Goal: Communication & Community: Answer question/provide support

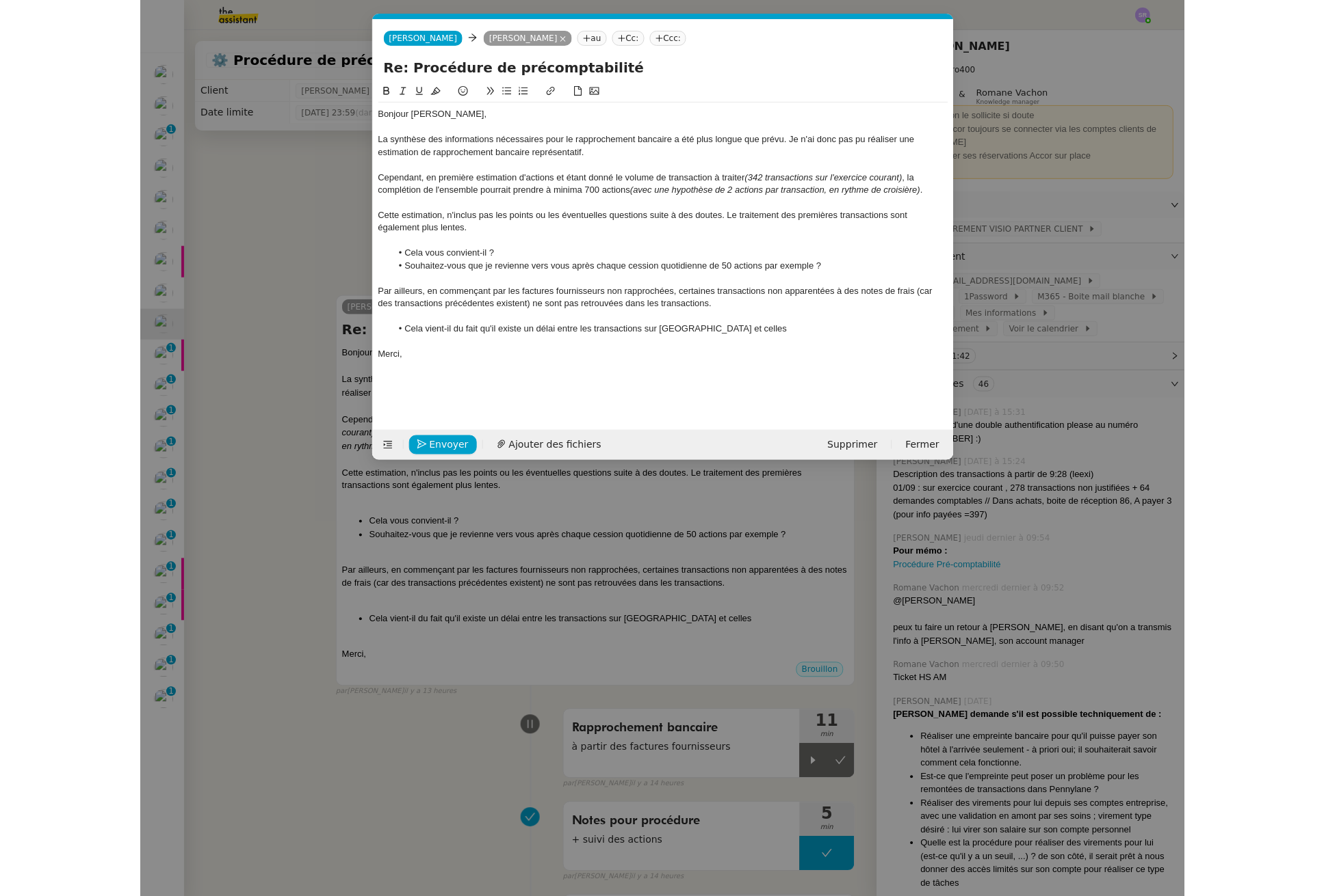
scroll to position [0, 29]
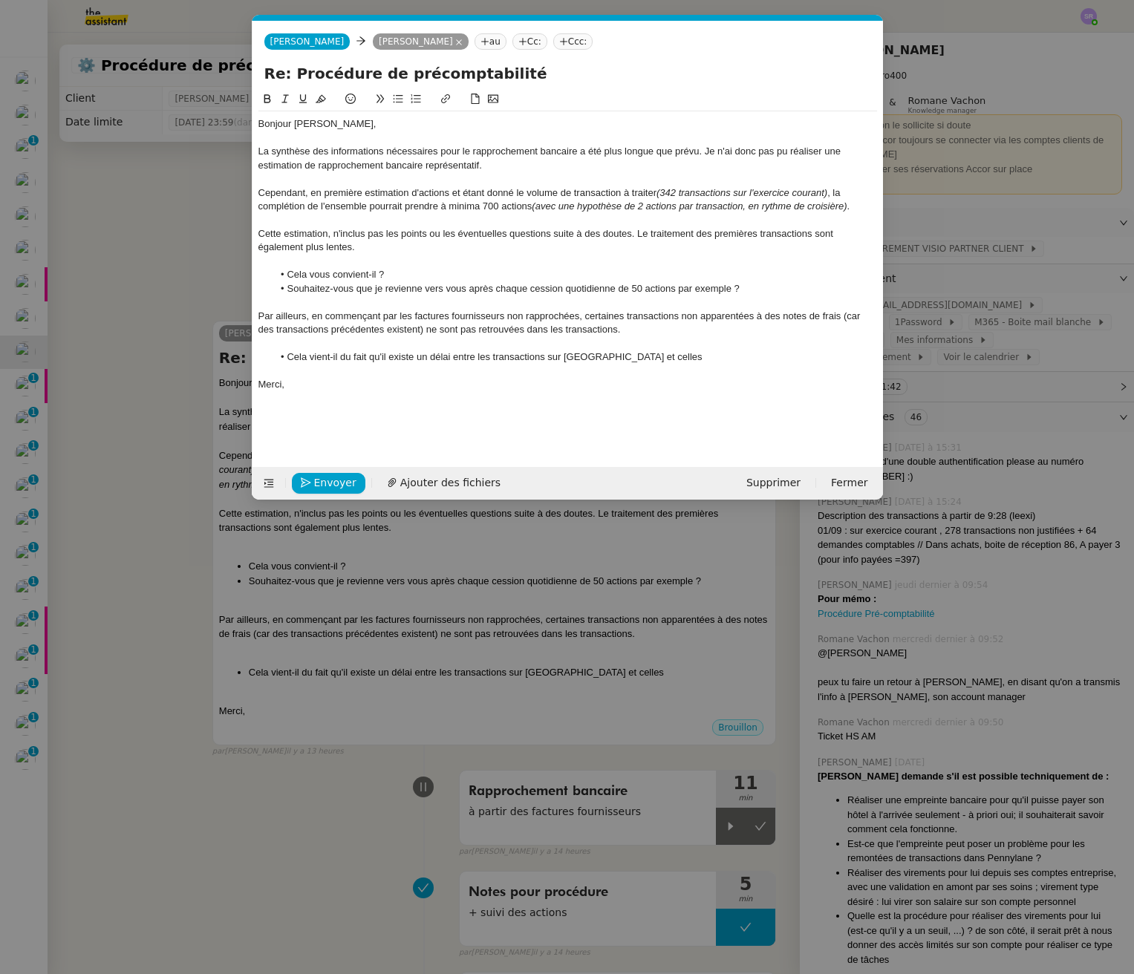
click at [160, 391] on nz-modal-container "Service TA - VOYAGE - PROPOSITION GLOBALE A utiliser dans le cadre de propositi…" at bounding box center [567, 487] width 1134 height 974
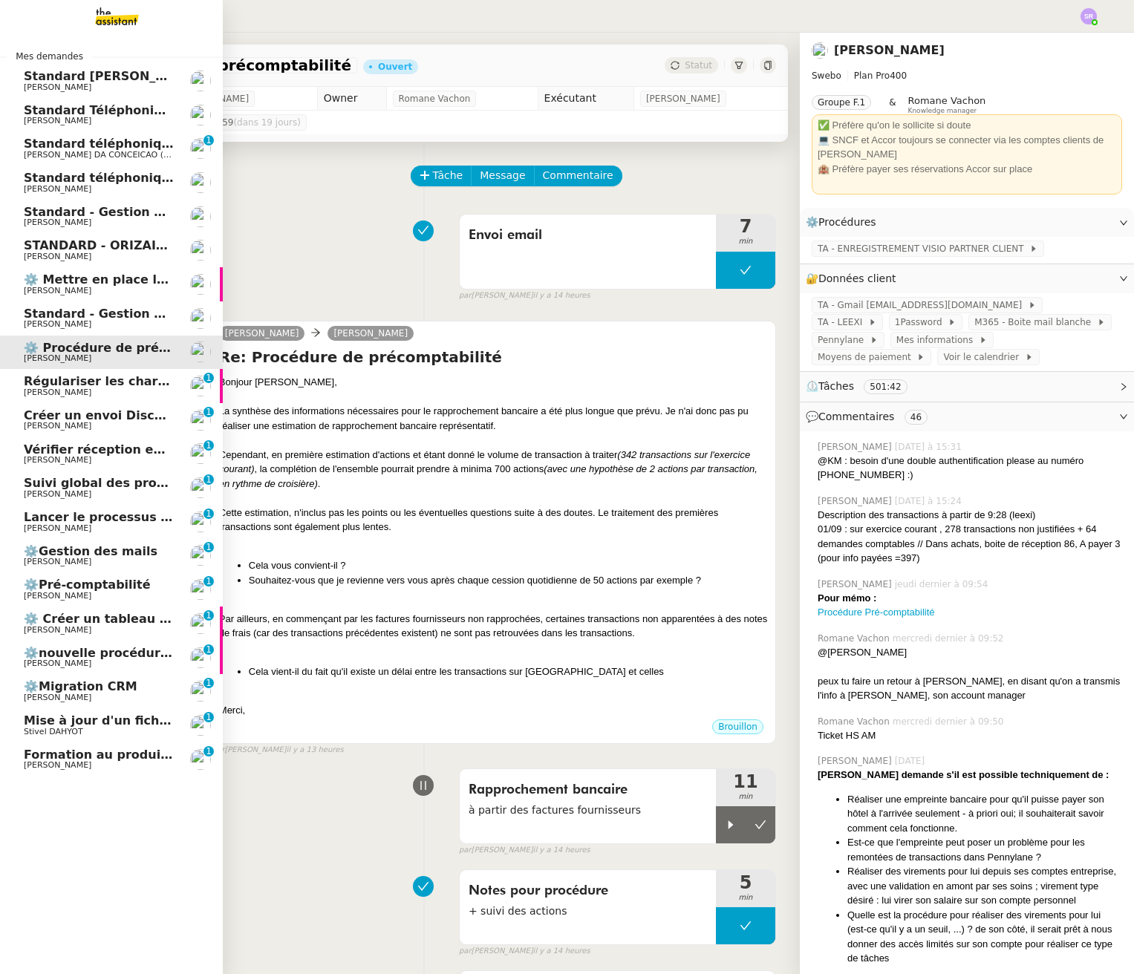
click at [134, 385] on span "Régulariser les charges locatives de [PERSON_NAME]" at bounding box center [202, 381] width 357 height 14
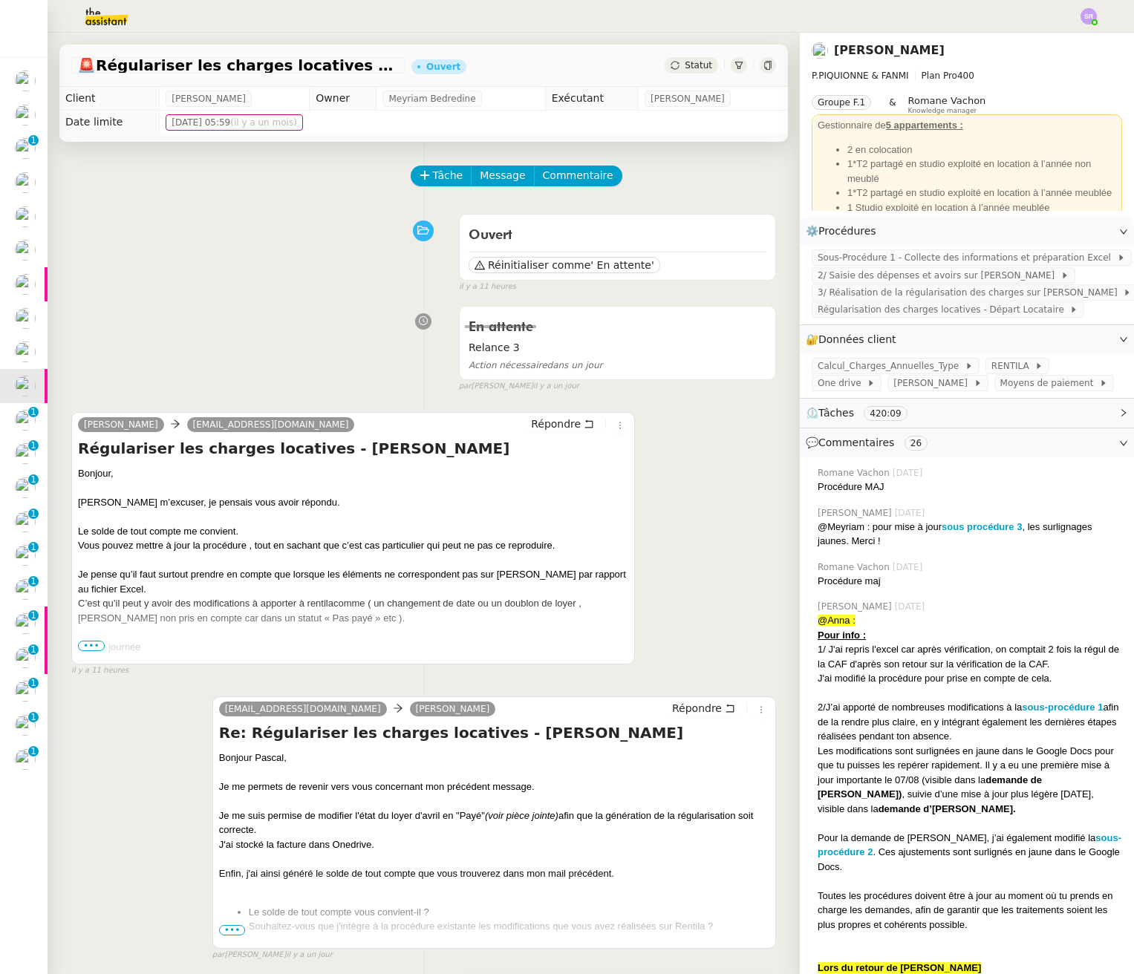
click at [96, 642] on span "•••" at bounding box center [91, 646] width 27 height 10
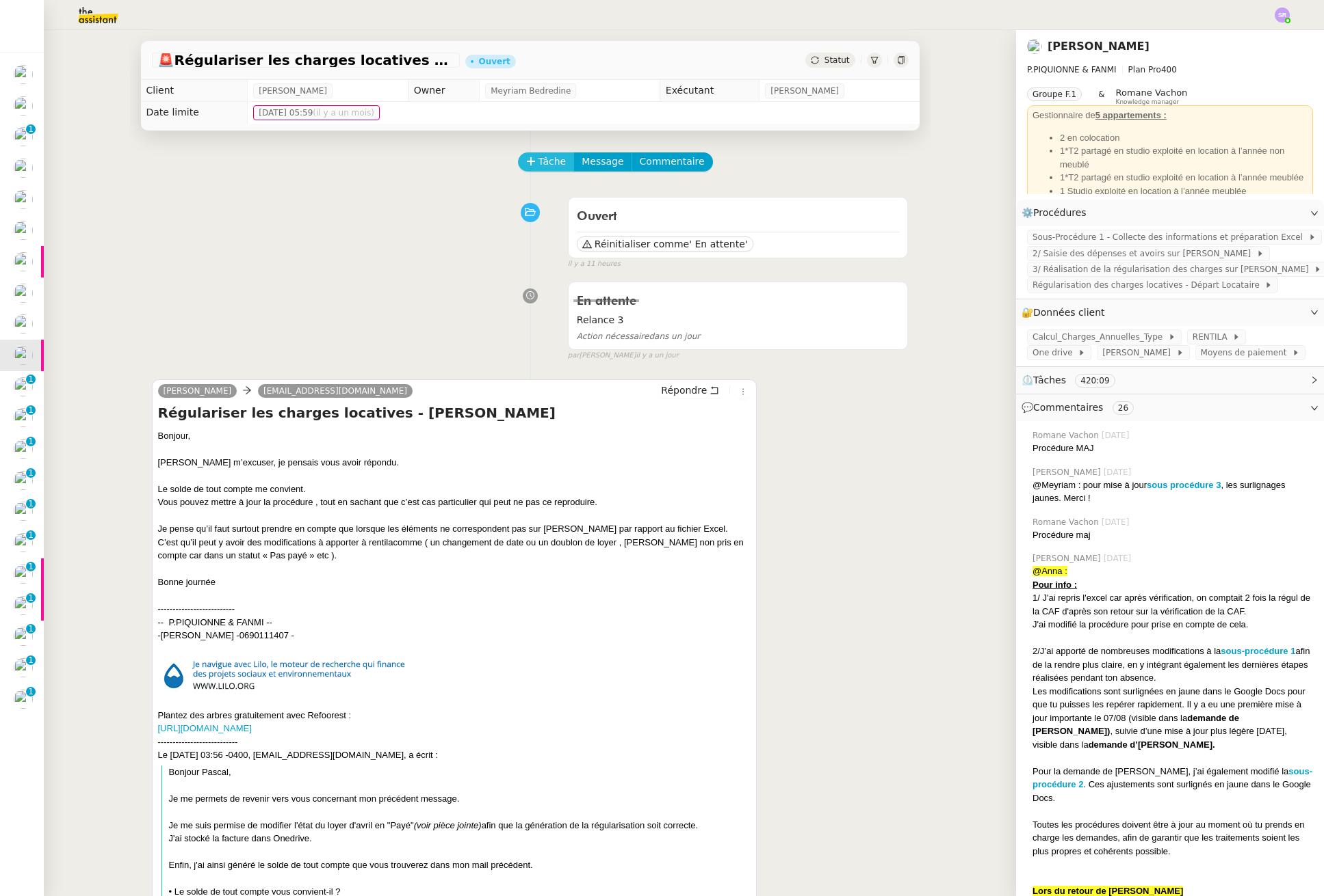
click at [545, 163] on span "Tâche" at bounding box center [552, 161] width 28 height 16
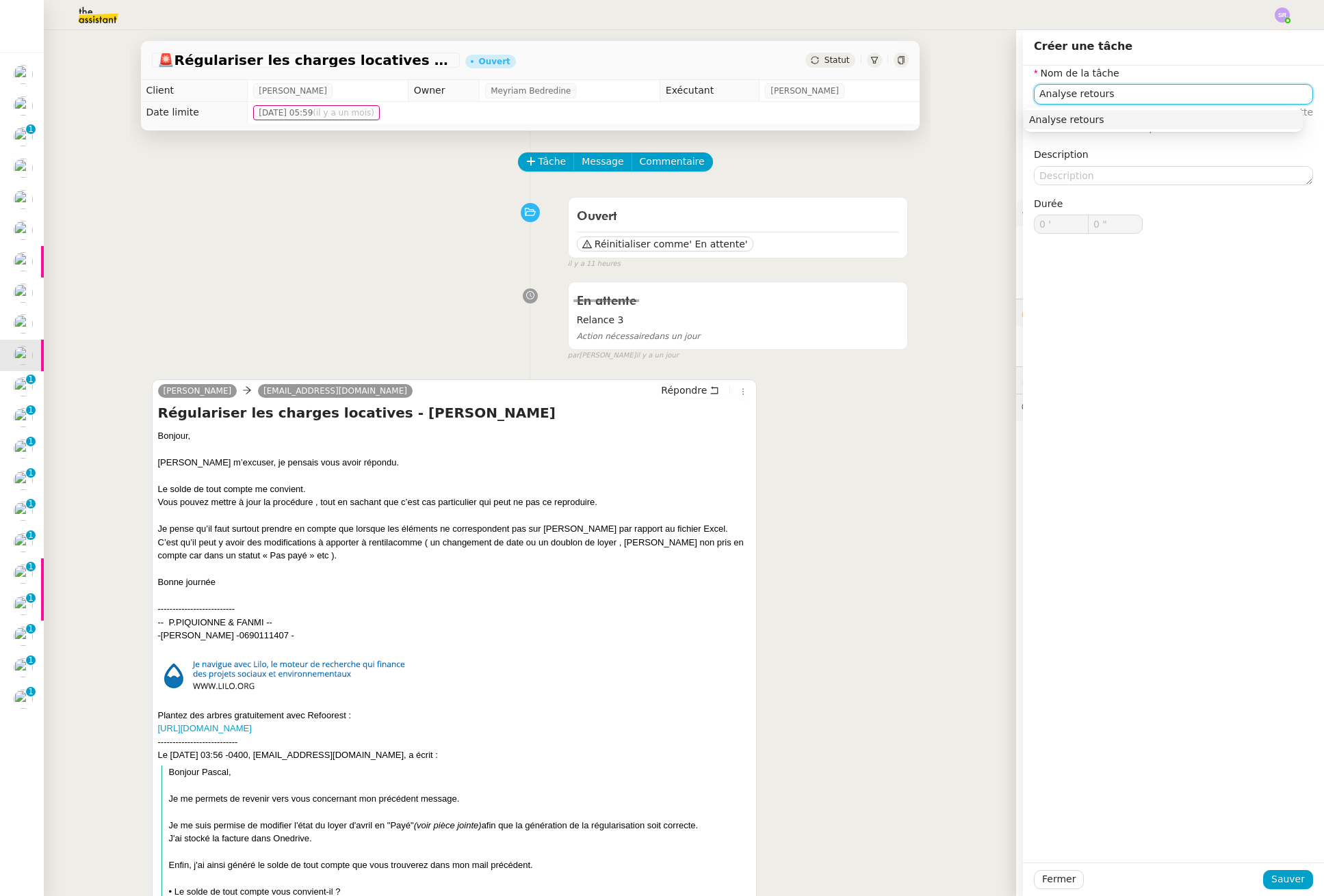
click at [1044, 118] on div "Analyse retours" at bounding box center [1163, 119] width 268 height 12
type input "Analyse retours"
click at [1044, 883] on span "Sauver" at bounding box center [1287, 879] width 33 height 16
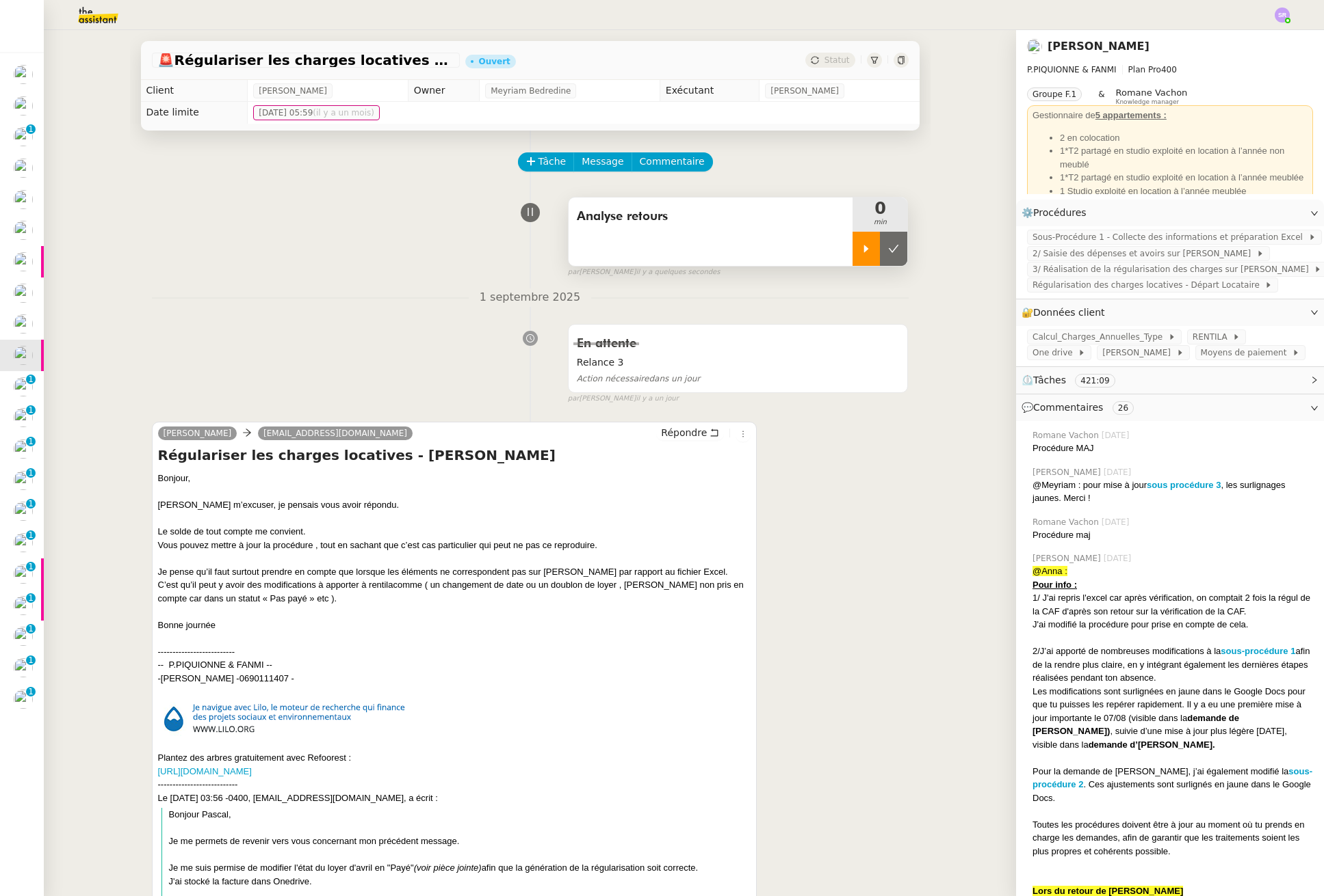
click at [852, 251] on div at bounding box center [866, 249] width 28 height 34
click at [94, 22] on img at bounding box center [87, 15] width 106 height 30
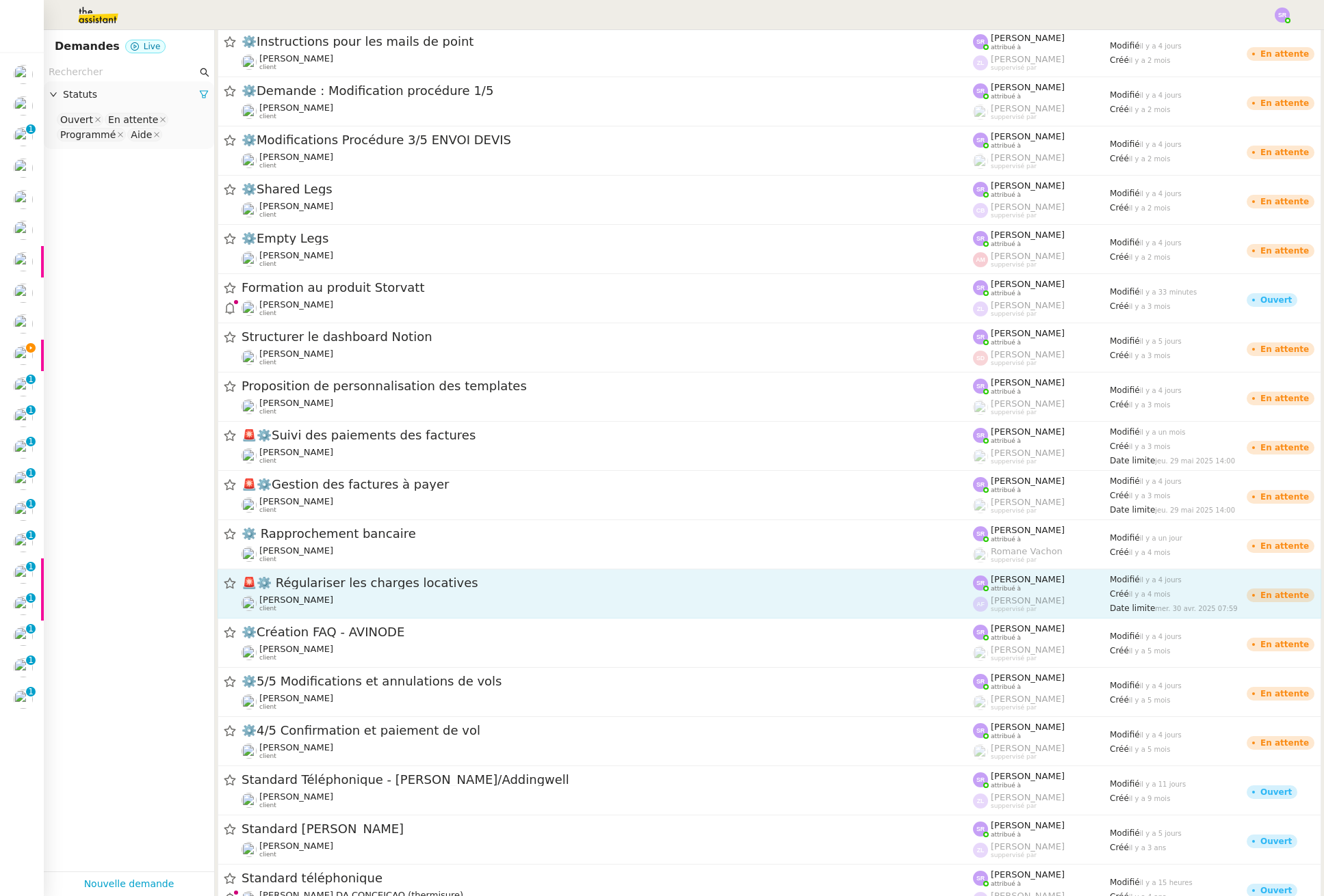
scroll to position [1368, 0]
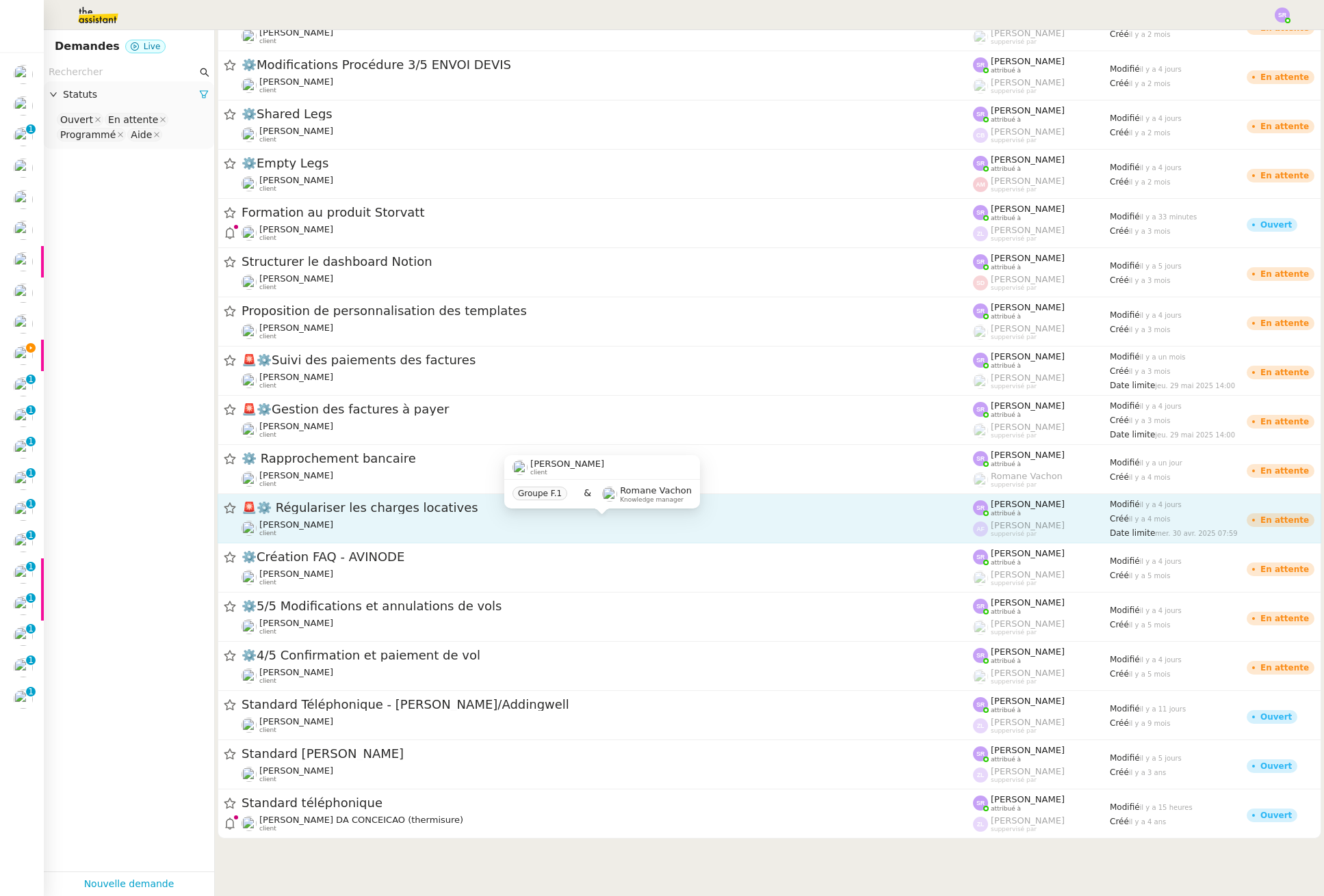
click at [397, 522] on div "Pascal PIQUIONNE client" at bounding box center [607, 528] width 732 height 17
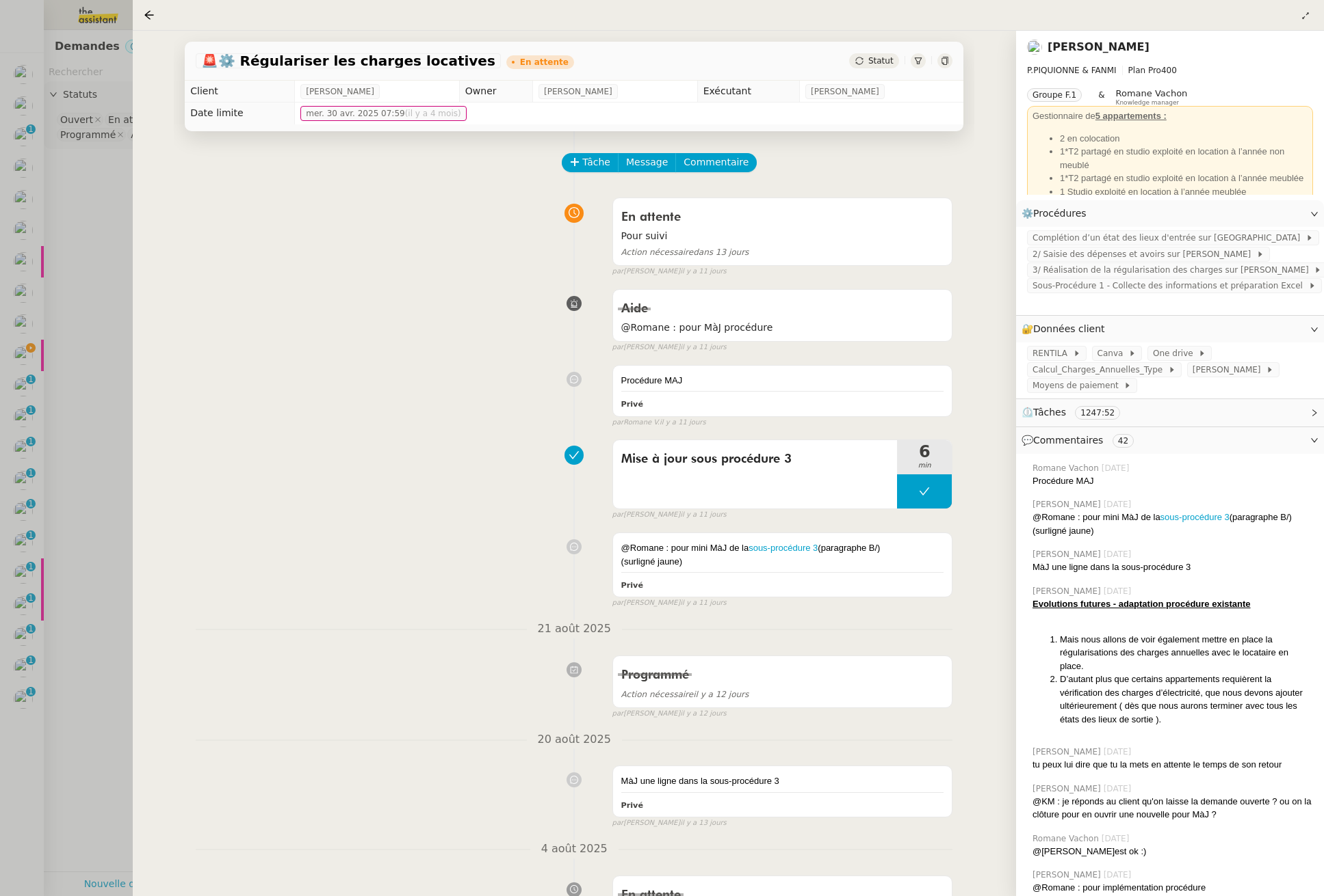
click at [106, 363] on div at bounding box center [662, 448] width 1324 height 896
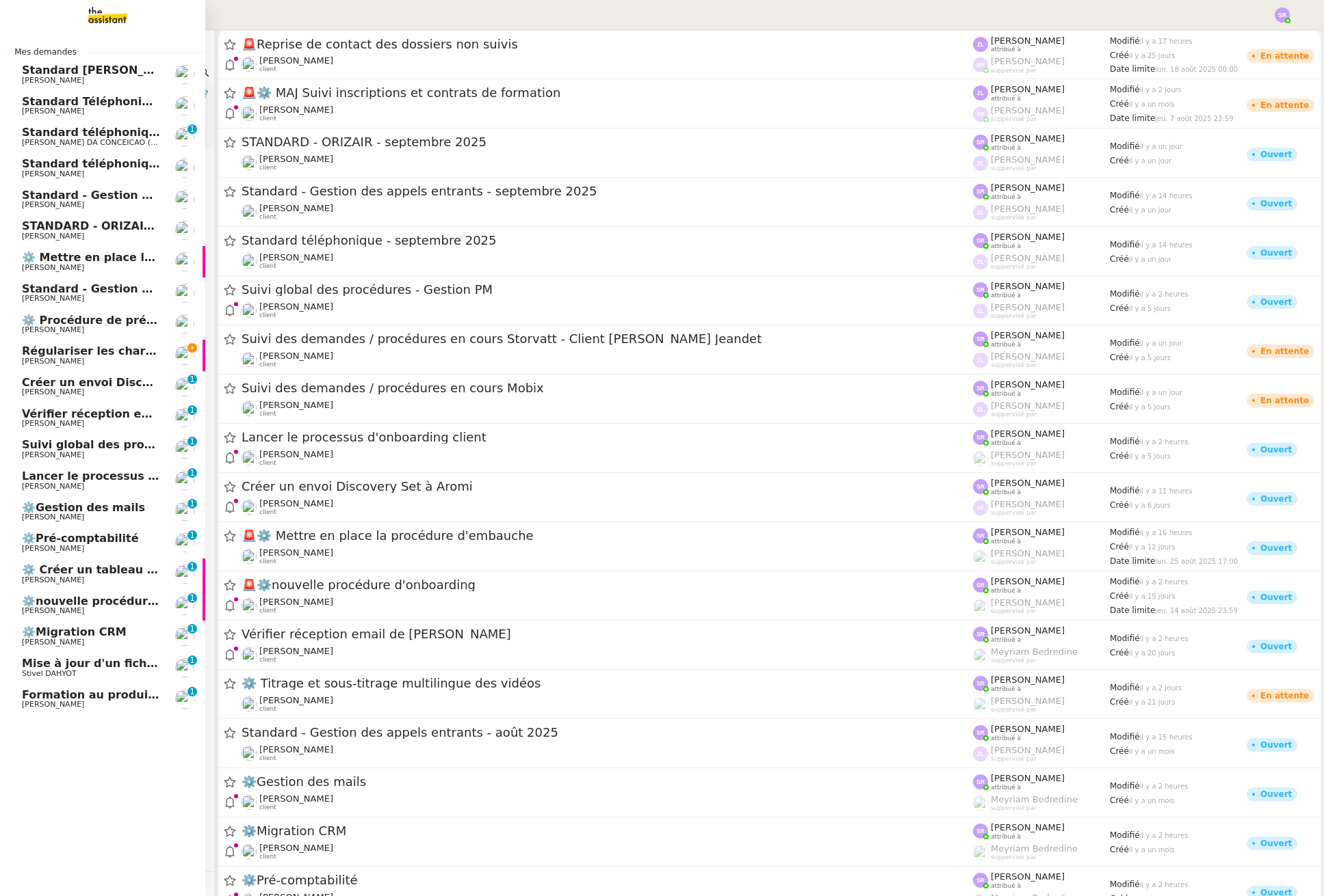
click at [37, 363] on span "Pascal PIQUIONNE" at bounding box center [53, 362] width 63 height 9
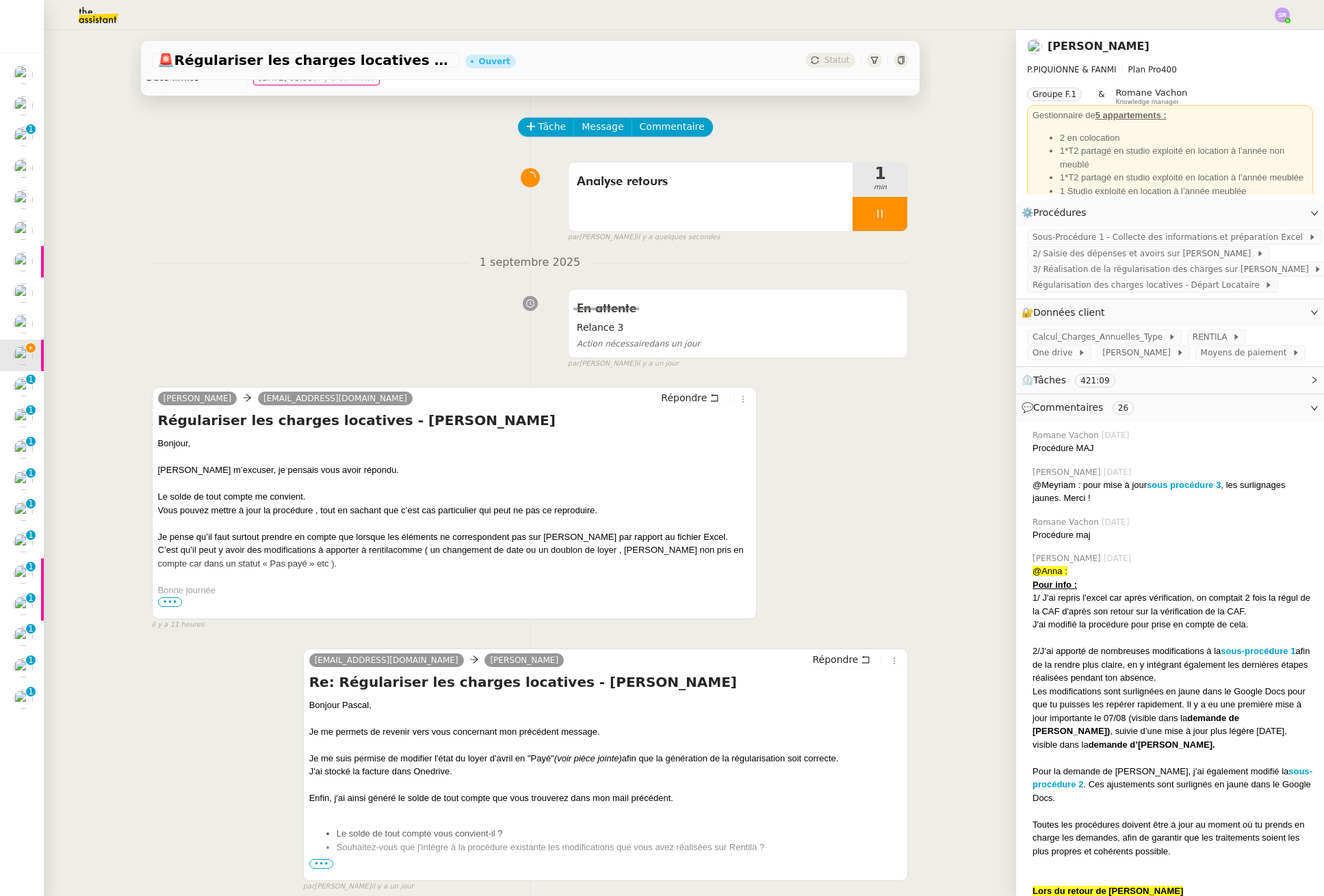
scroll to position [44, 0]
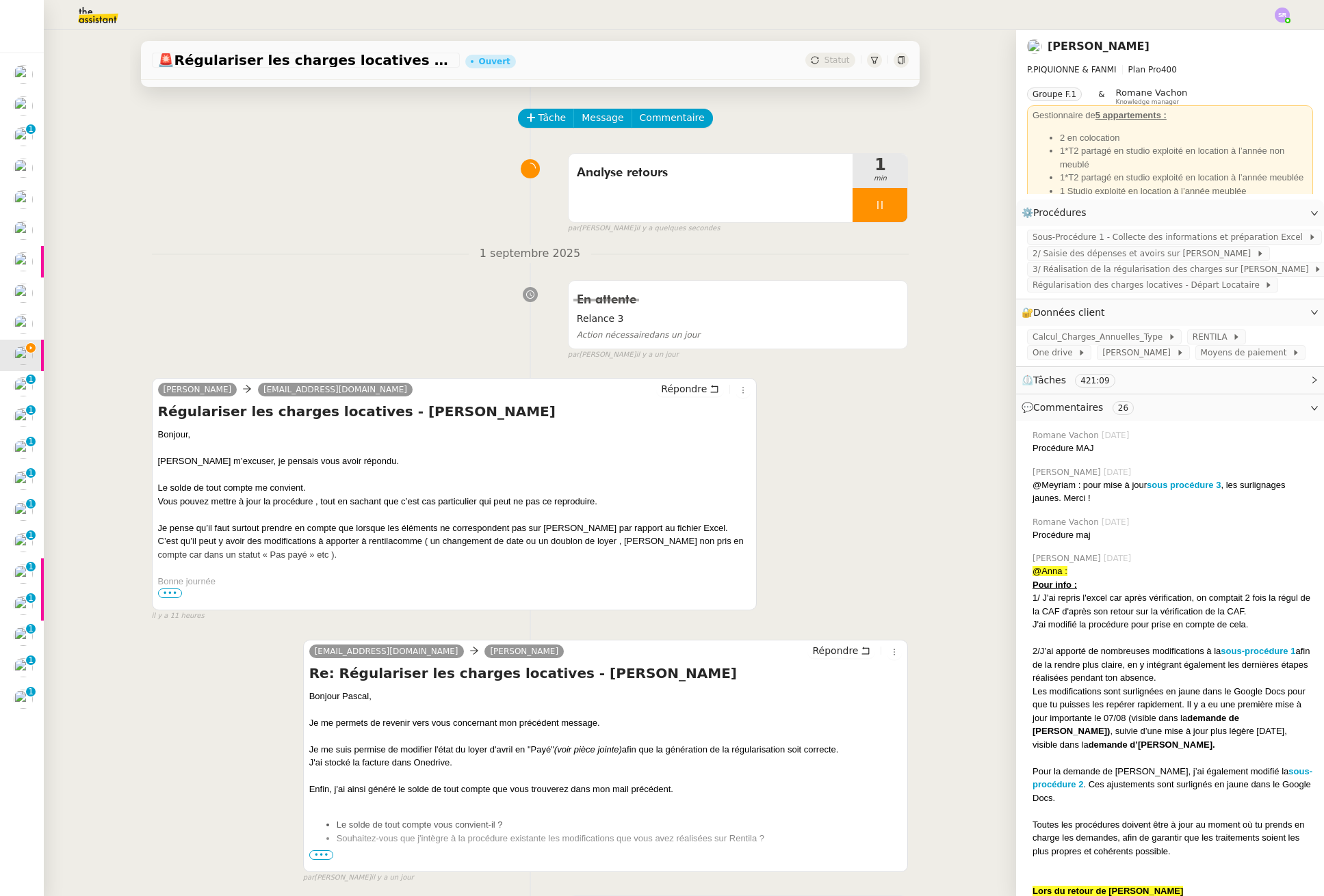
click at [164, 593] on span "•••" at bounding box center [170, 593] width 25 height 9
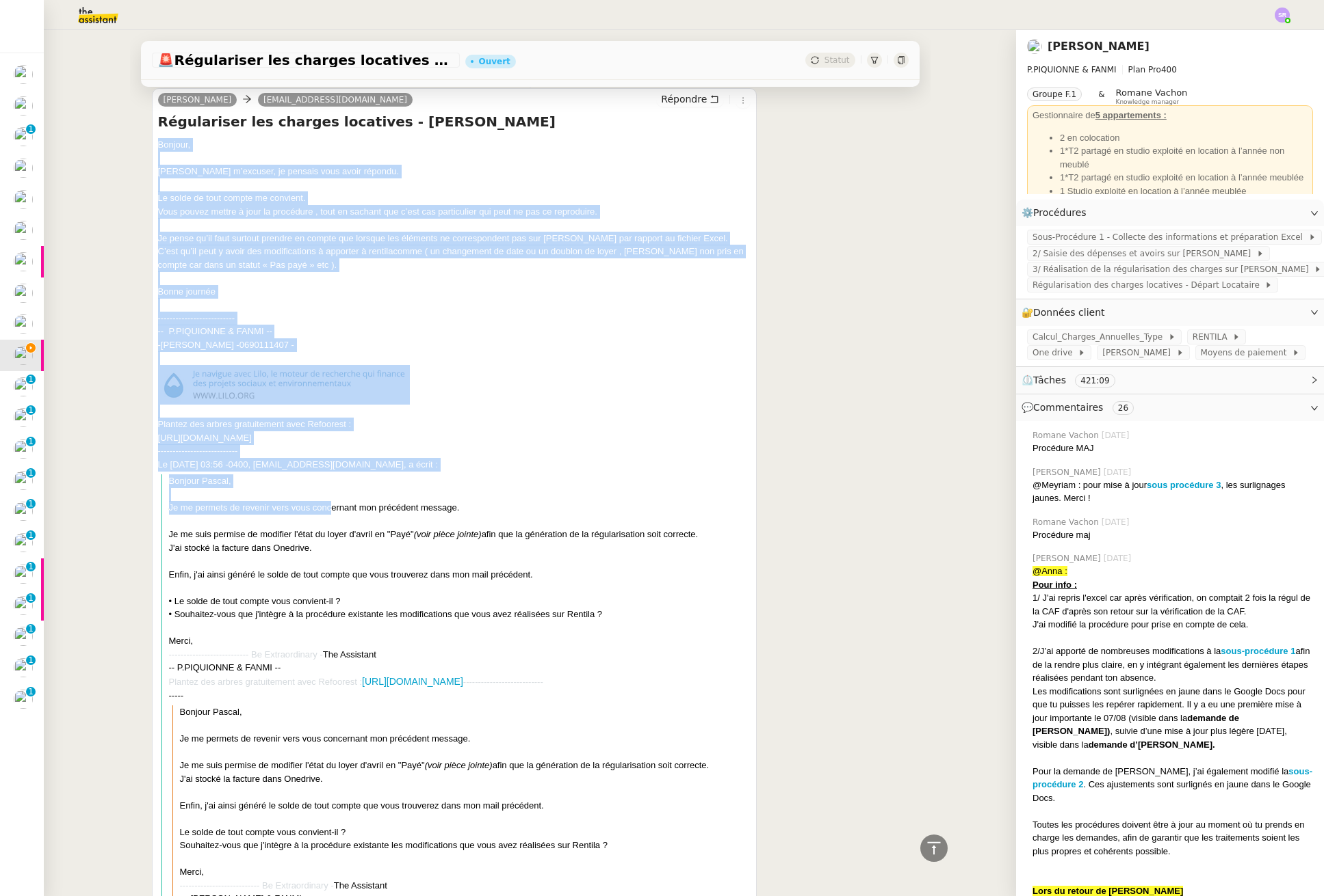
scroll to position [360, 0]
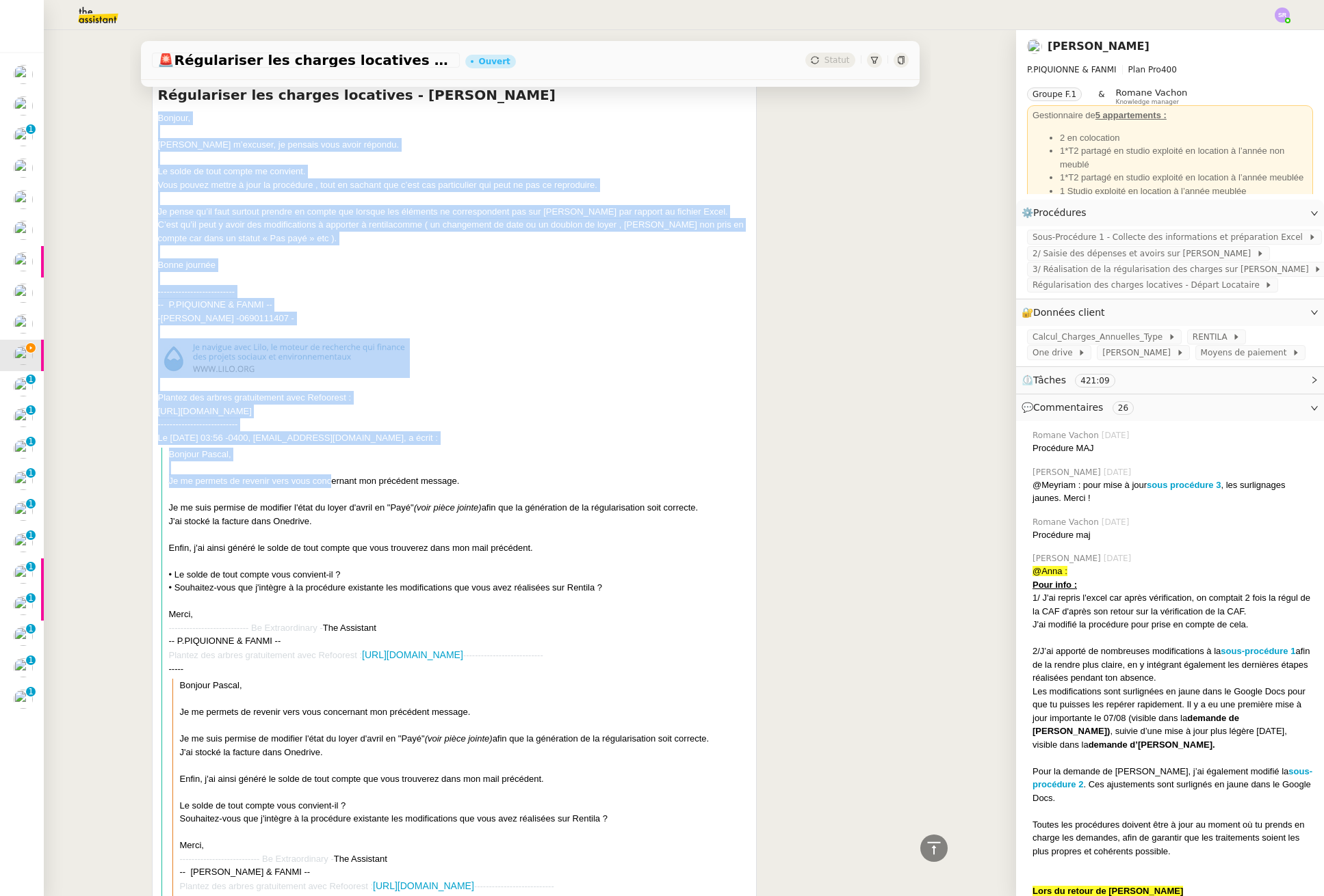
drag, startPoint x: 153, startPoint y: 145, endPoint x: 398, endPoint y: 611, distance: 526.5
copy div "Bonjour, Veuillez m’excuser, je pensais vous avoir répondu. Le solde de tout co…"
click at [116, 23] on img at bounding box center [87, 15] width 106 height 30
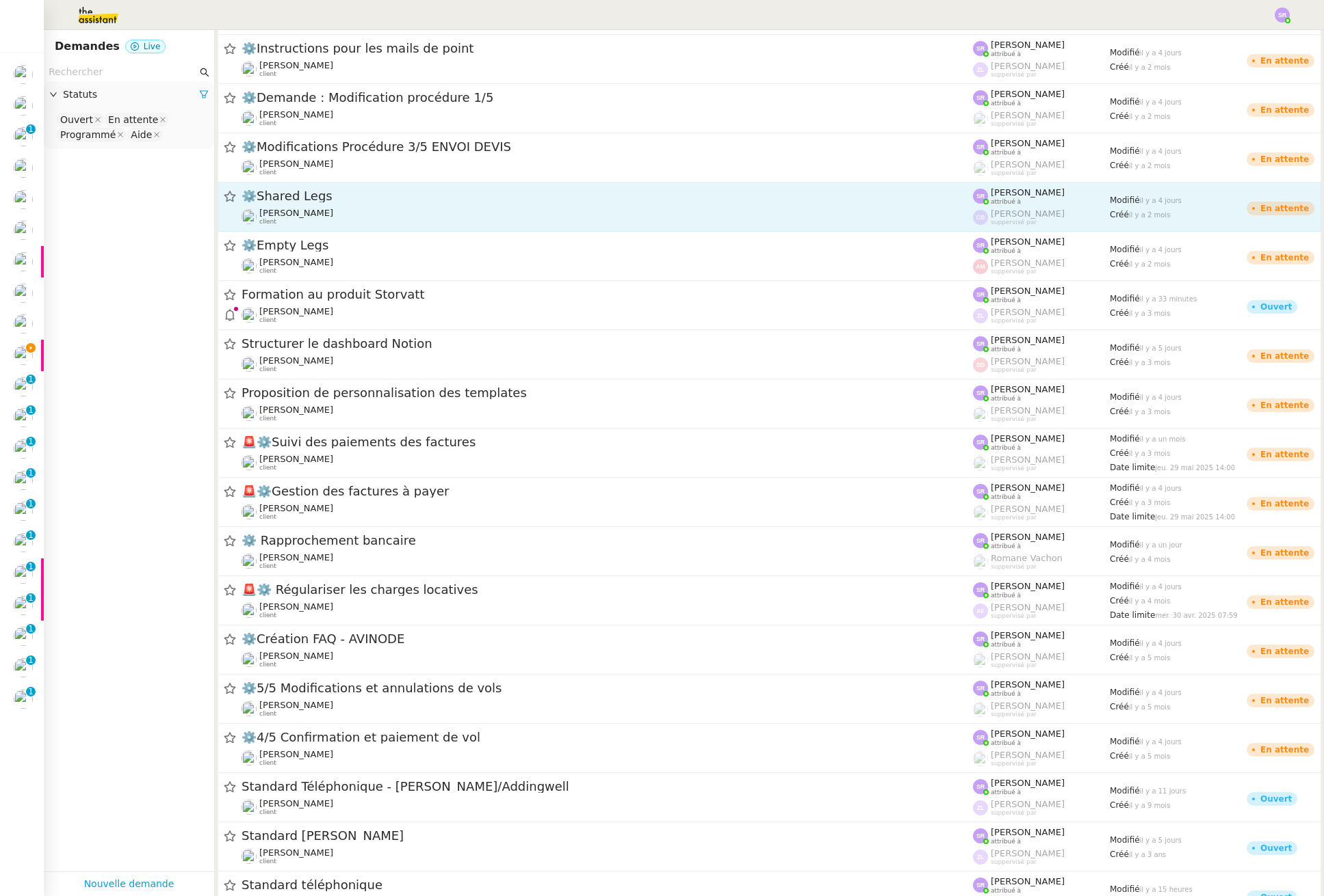
scroll to position [1368, 0]
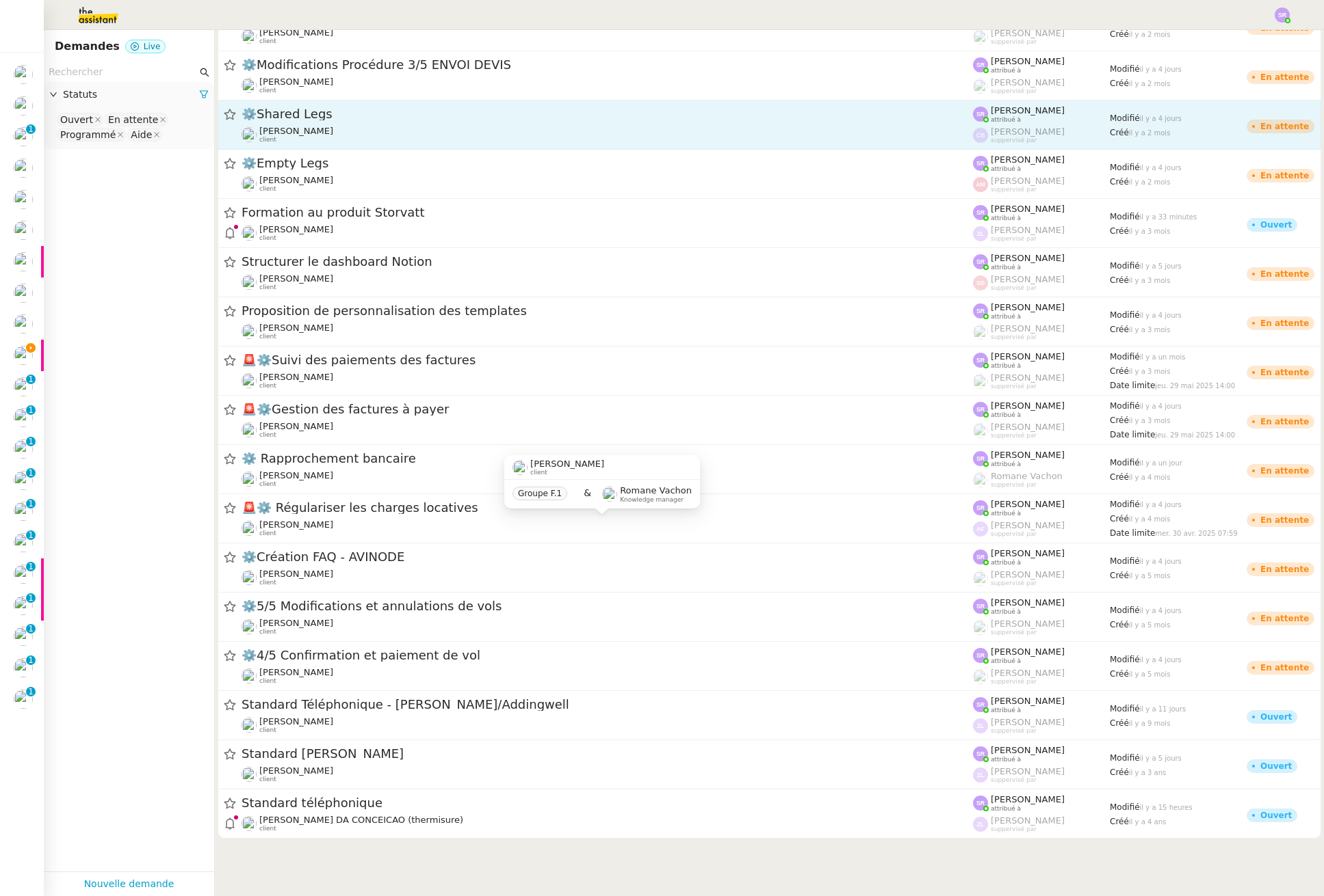
click at [416, 535] on div "Pascal PIQUIONNE client" at bounding box center [607, 528] width 732 height 17
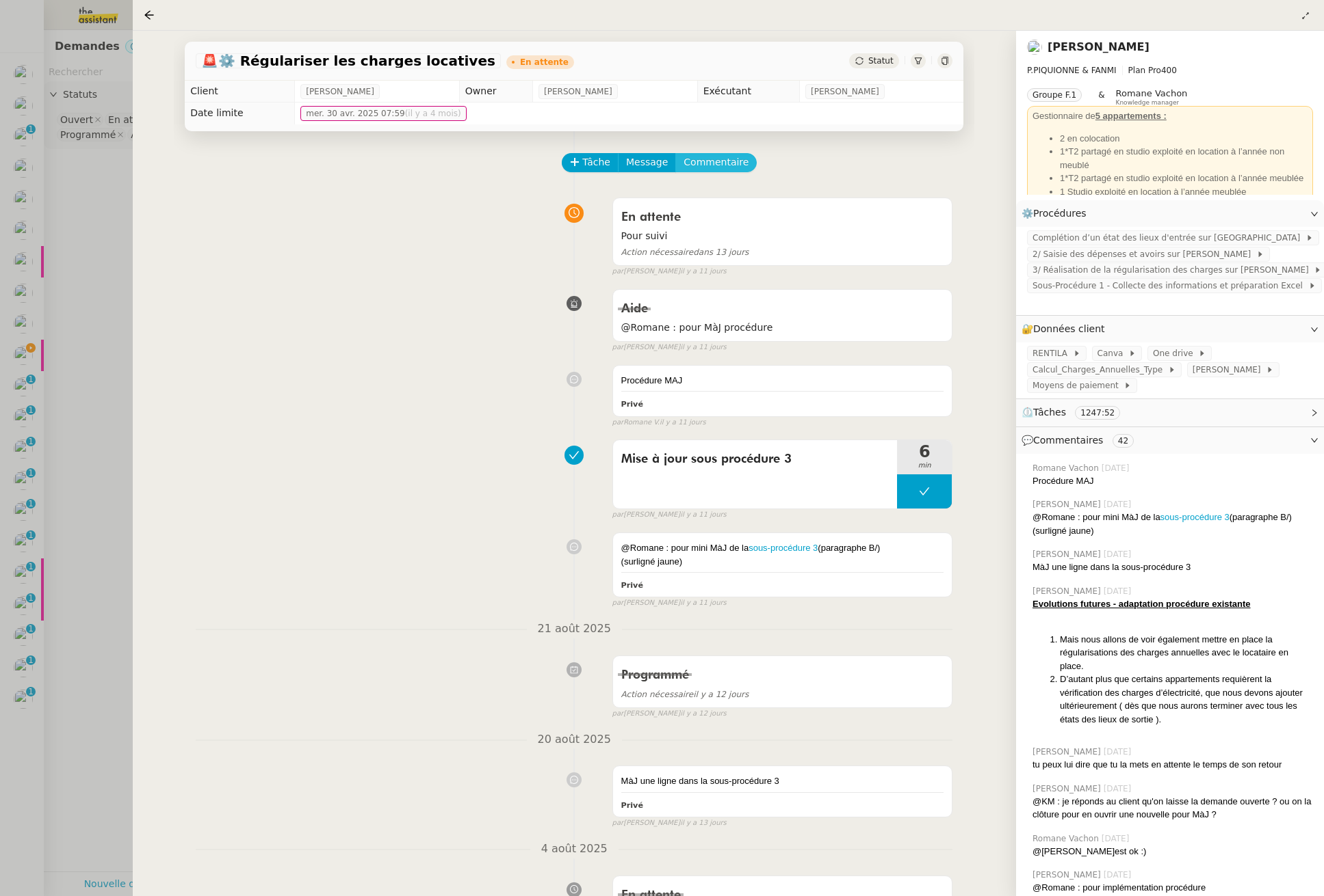
click at [716, 164] on span "Commentaire" at bounding box center [716, 162] width 65 height 16
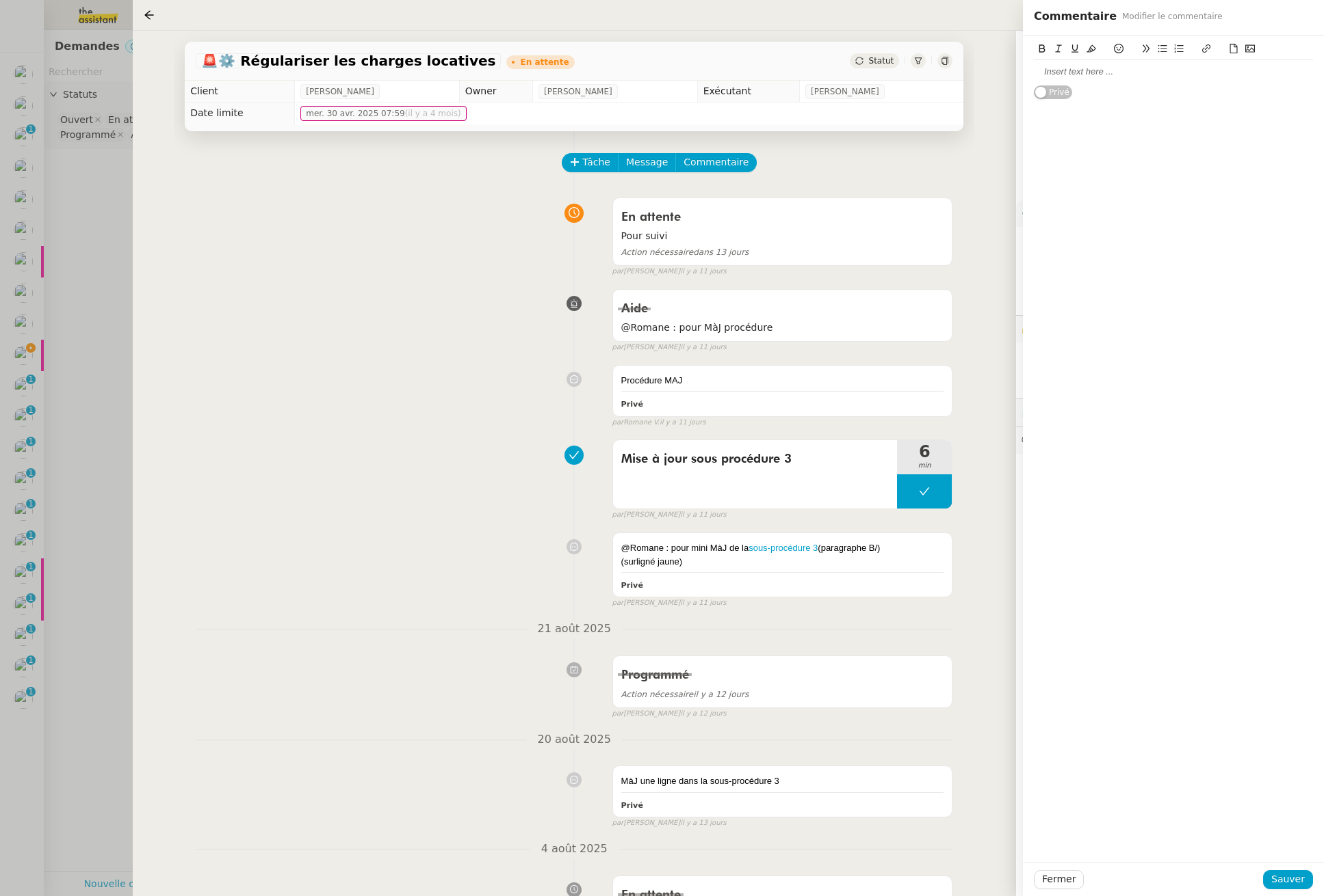
click at [1044, 78] on div at bounding box center [1173, 71] width 279 height 23
click at [1044, 77] on div at bounding box center [1173, 71] width 279 height 12
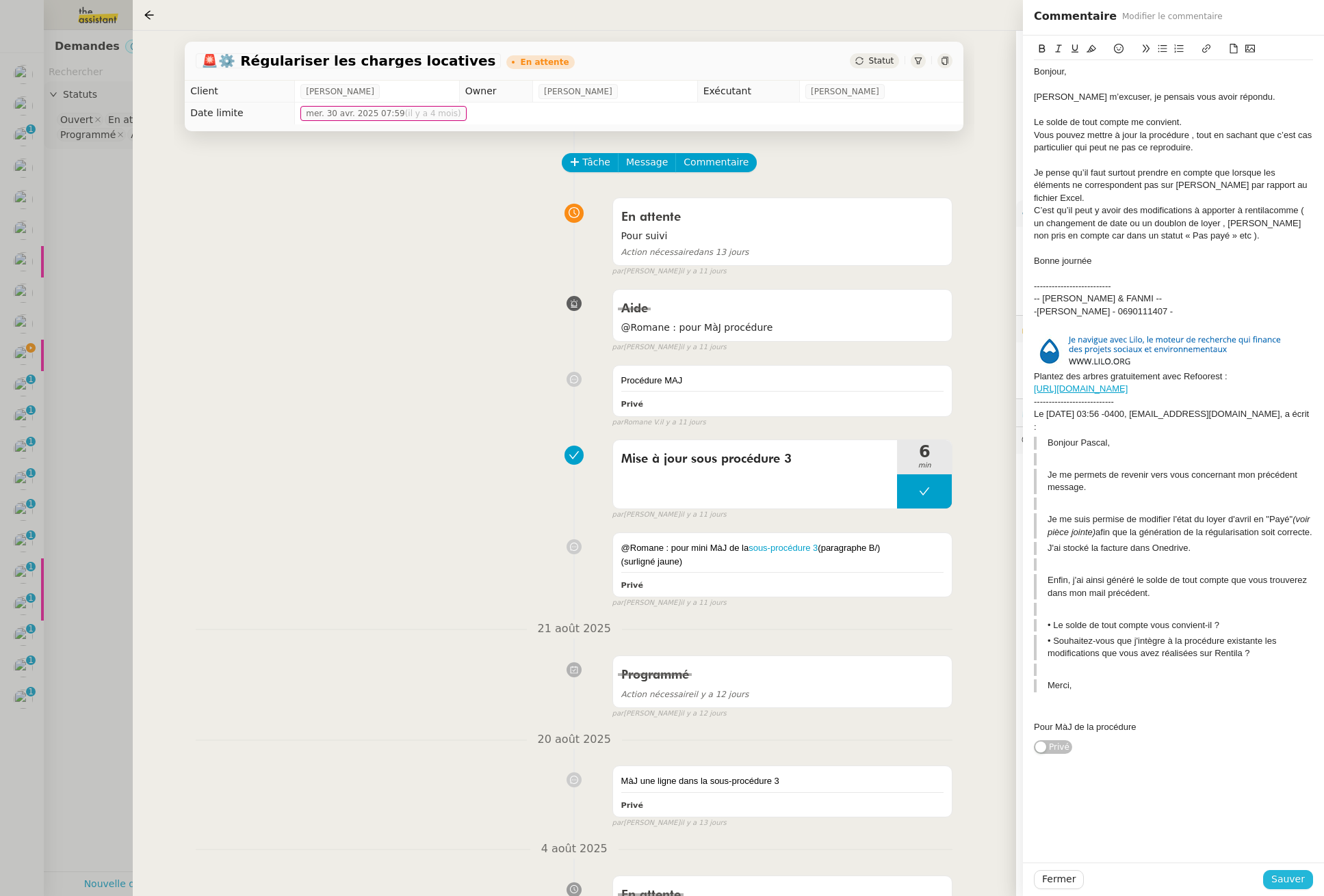
click at [1044, 879] on span "Sauver" at bounding box center [1287, 879] width 33 height 16
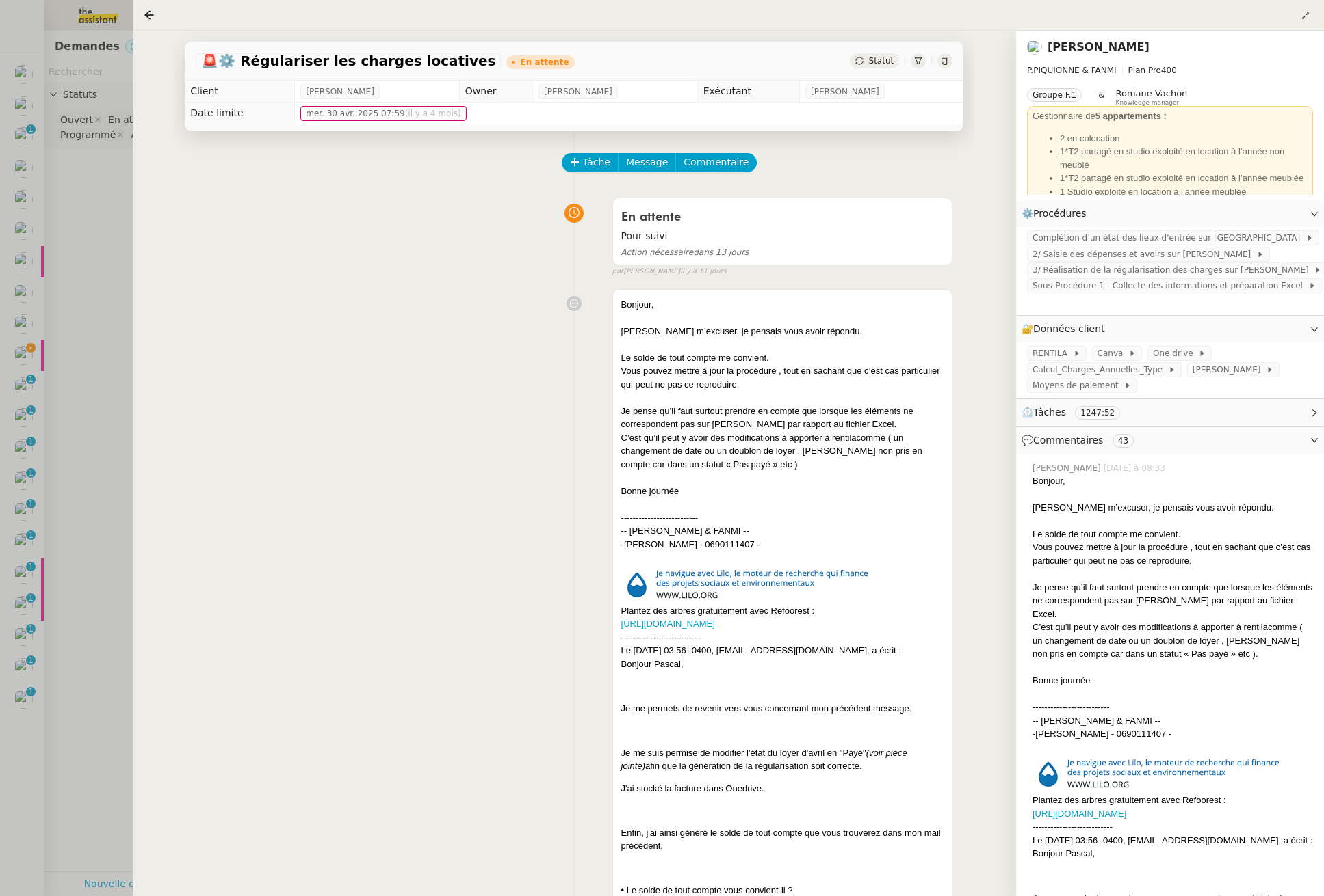
click at [21, 360] on div at bounding box center [662, 448] width 1324 height 896
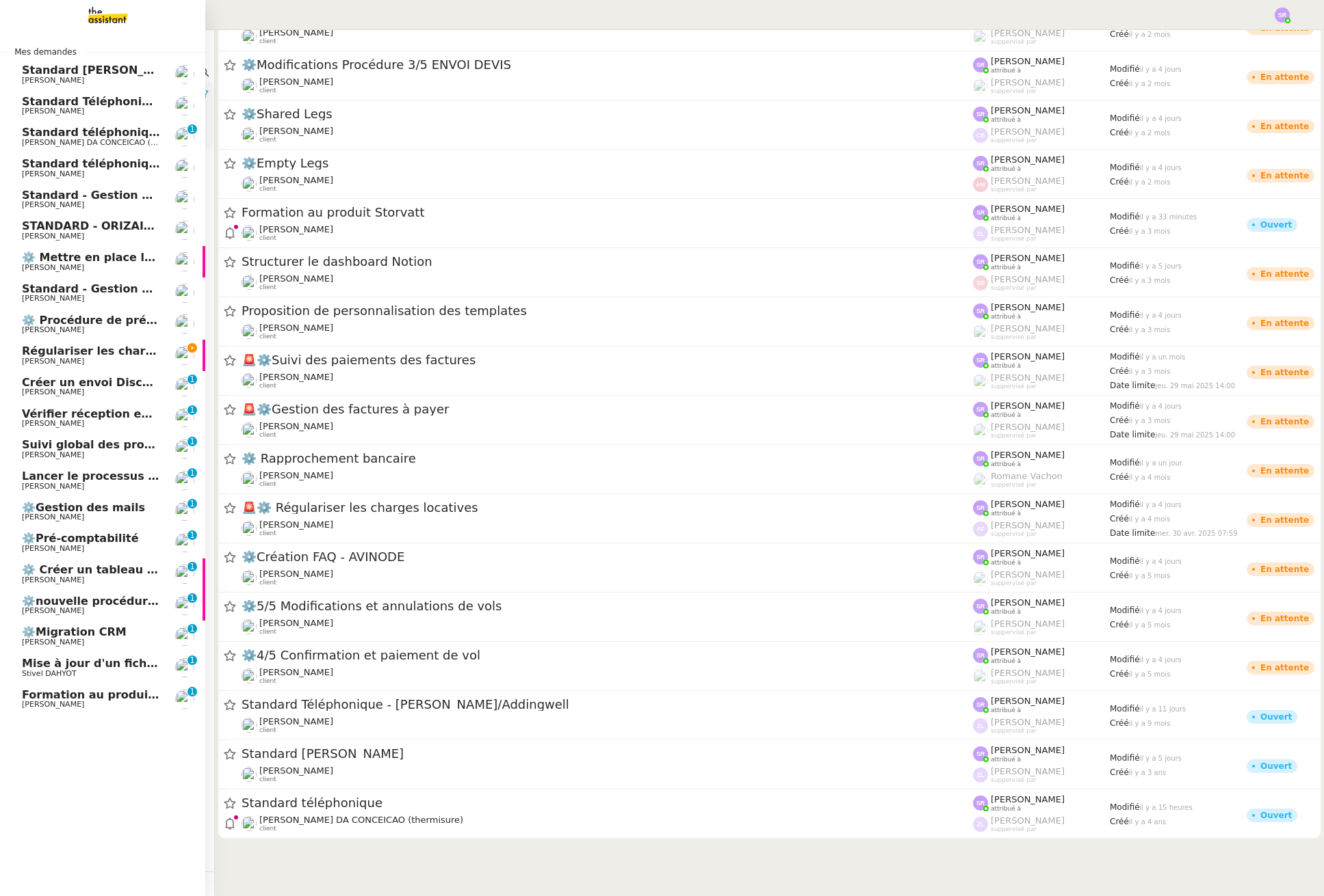
click at [30, 354] on span "Régulariser les charges locatives de Marion Teixeira" at bounding box center [186, 351] width 329 height 13
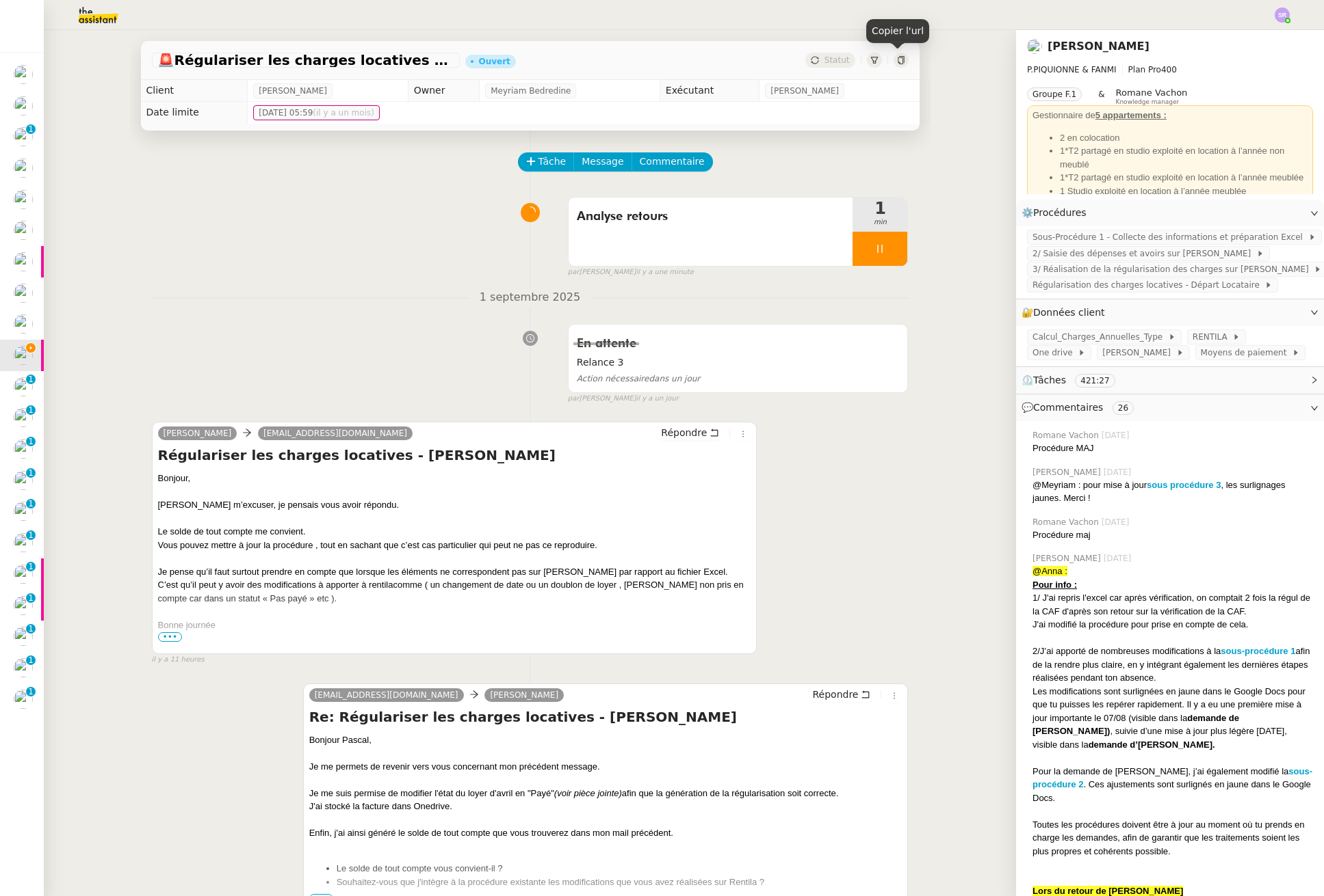
click at [896, 64] on icon at bounding box center [900, 60] width 8 height 8
click at [87, 12] on img at bounding box center [87, 15] width 106 height 30
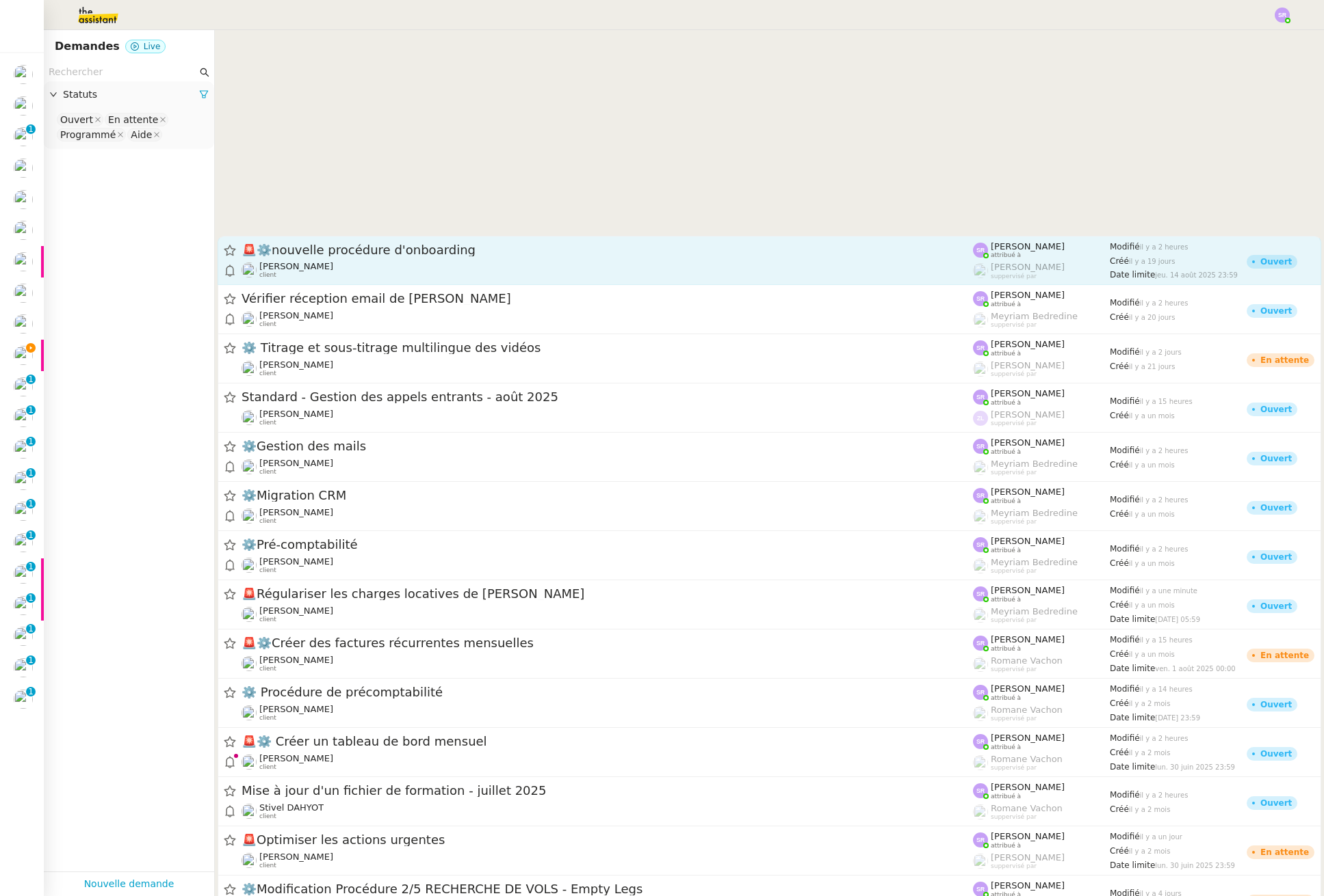
scroll to position [1368, 0]
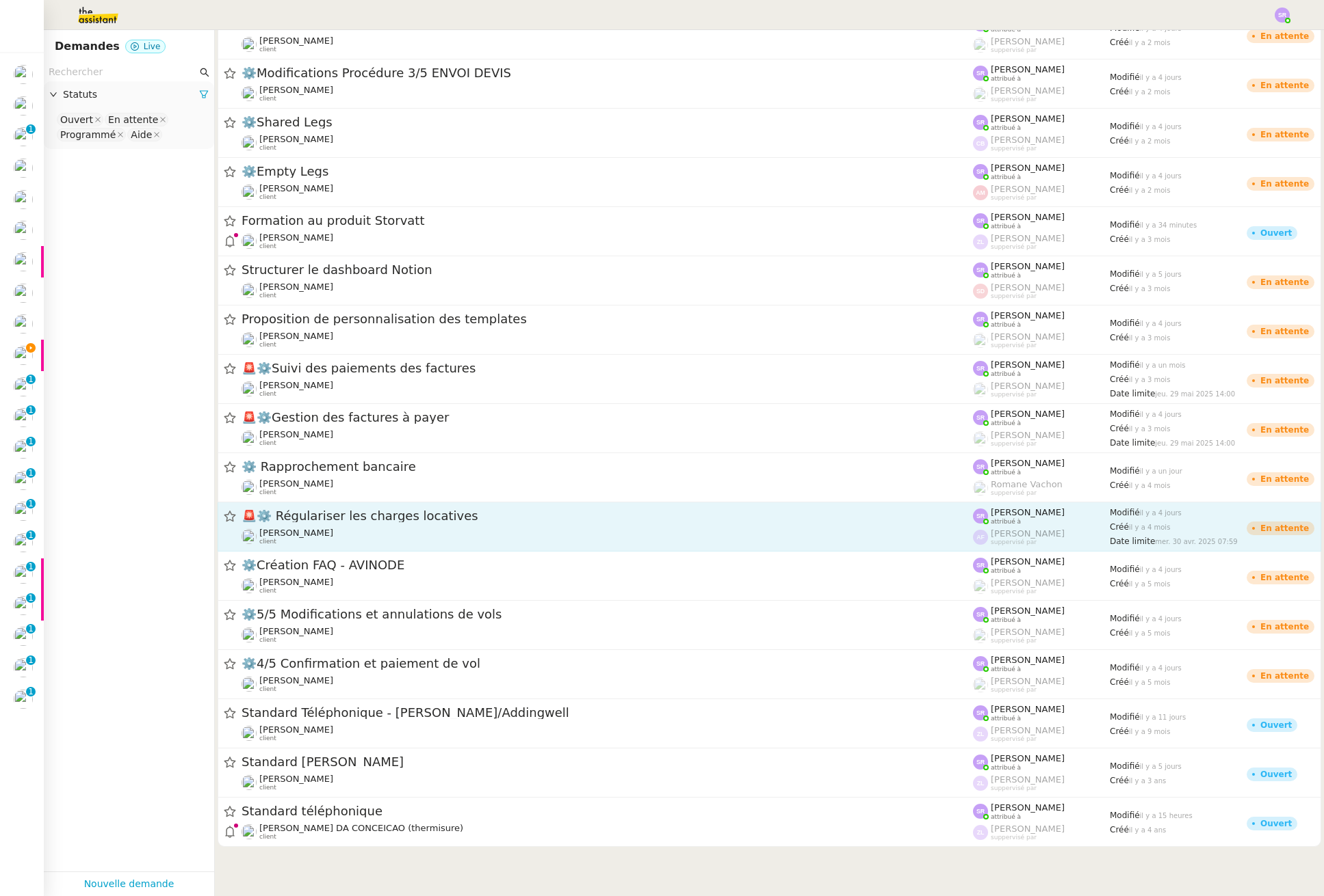
click at [453, 522] on div "🚨 ⚙️ Régulariser les charges locatives" at bounding box center [607, 517] width 732 height 17
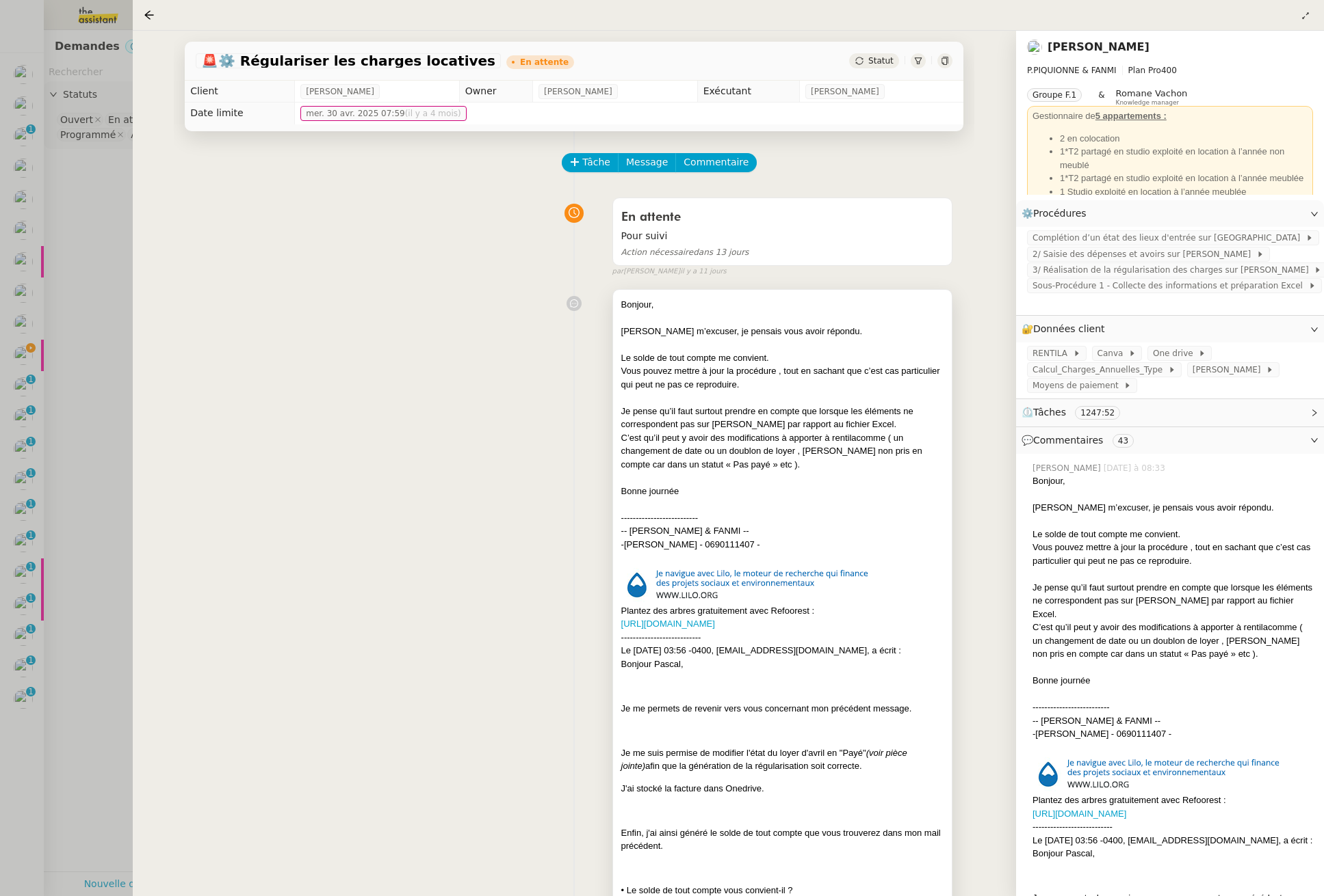
click at [777, 431] on div "C’est qu’il peut y avoir des modifications à apporter à rentilacomme ( un chang…" at bounding box center [782, 451] width 322 height 41
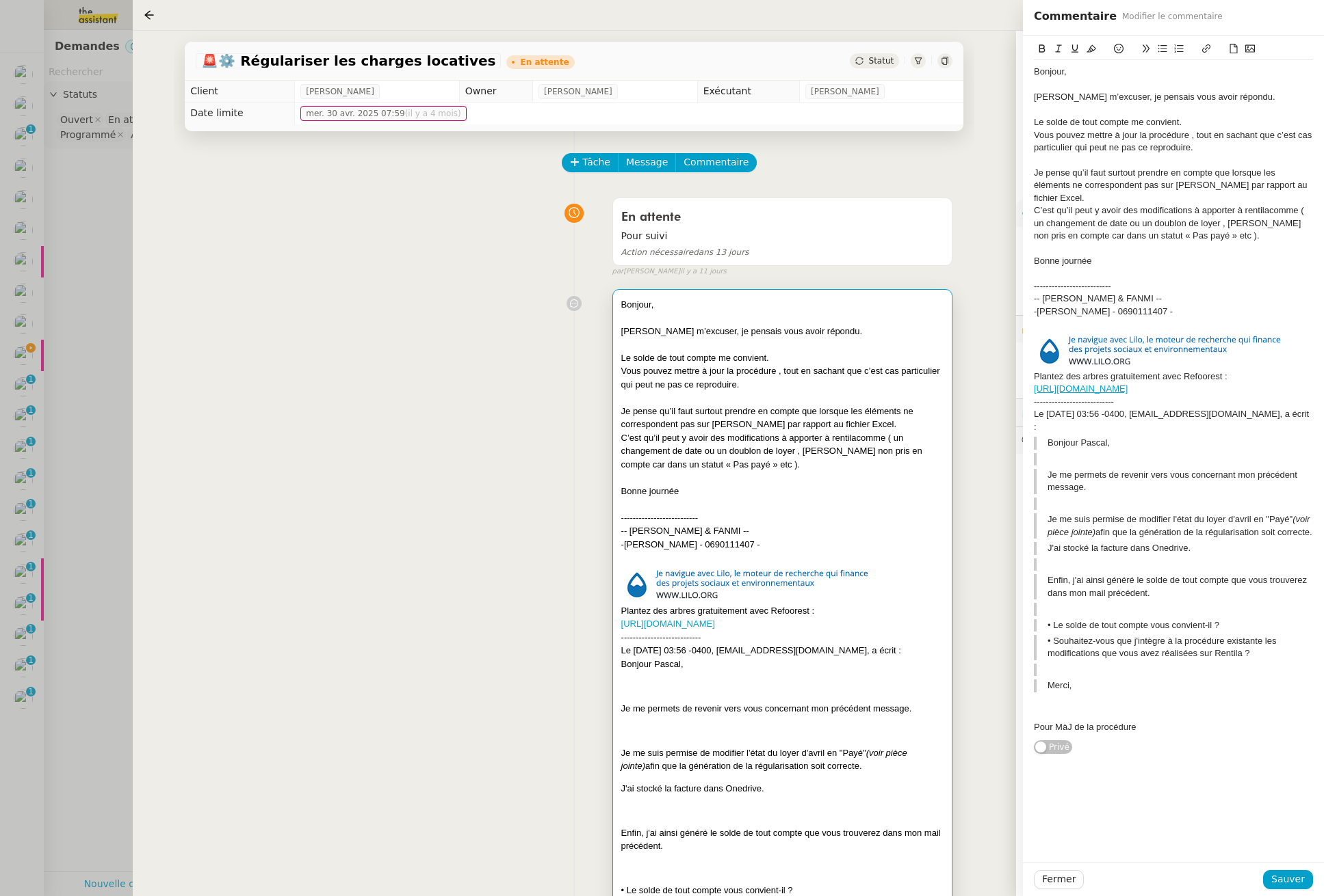
click at [1035, 72] on div "Bonjour," at bounding box center [1173, 71] width 279 height 12
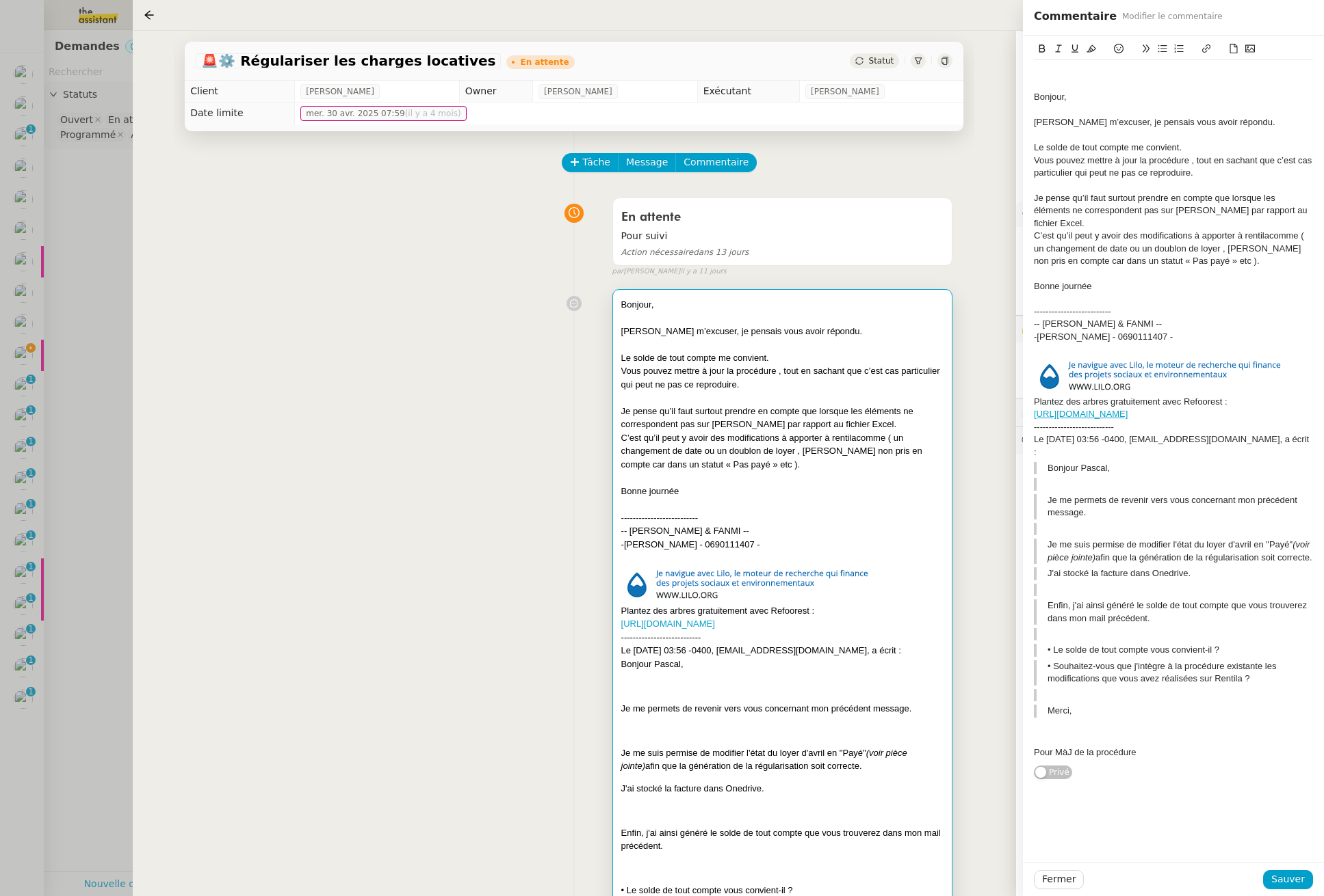
click at [1044, 76] on div at bounding box center [1173, 71] width 279 height 12
click at [1044, 879] on span "Sauver" at bounding box center [1287, 879] width 33 height 16
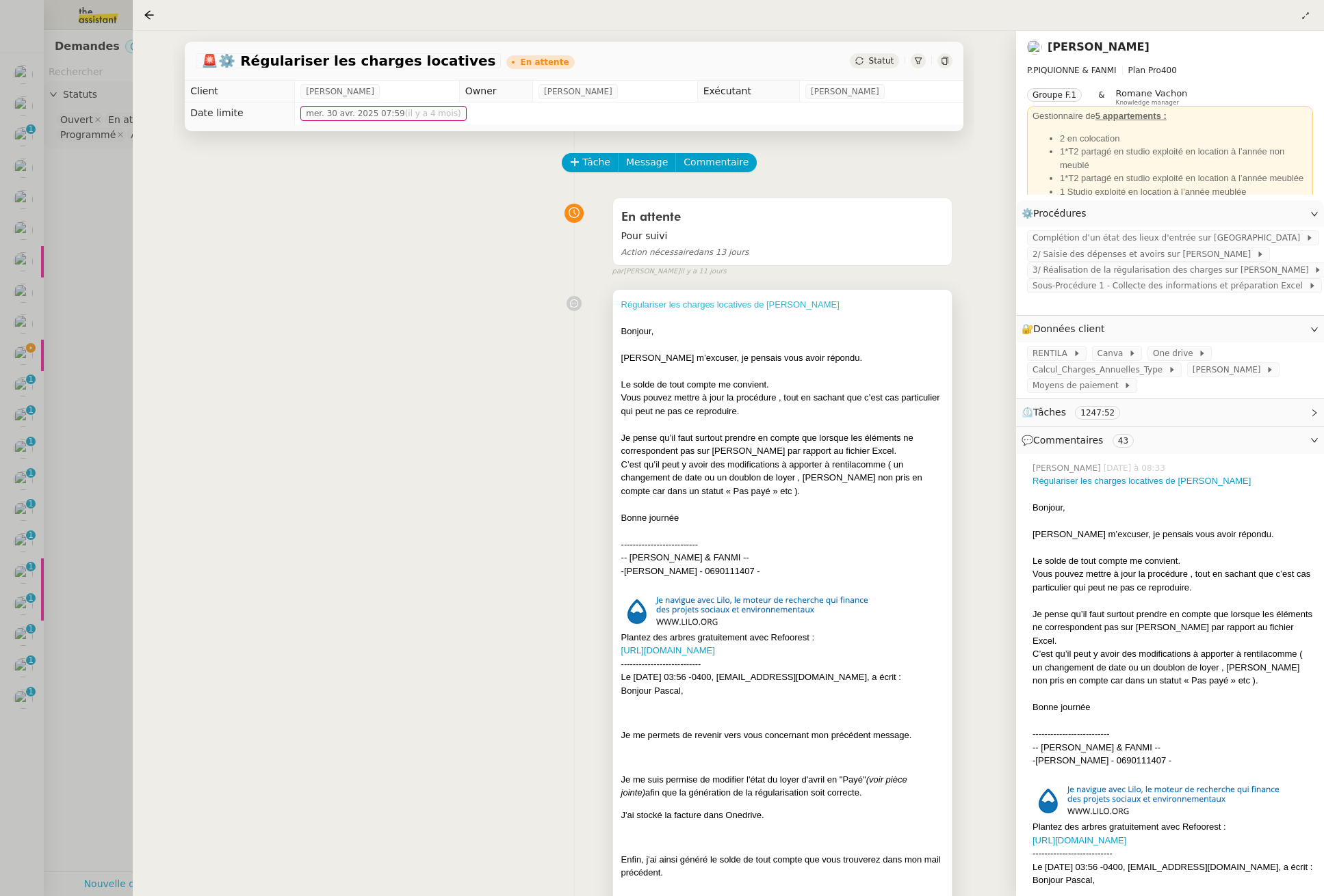
click at [761, 308] on link "Régulariser les charges locatives de Marion Teixeira" at bounding box center [730, 304] width 218 height 10
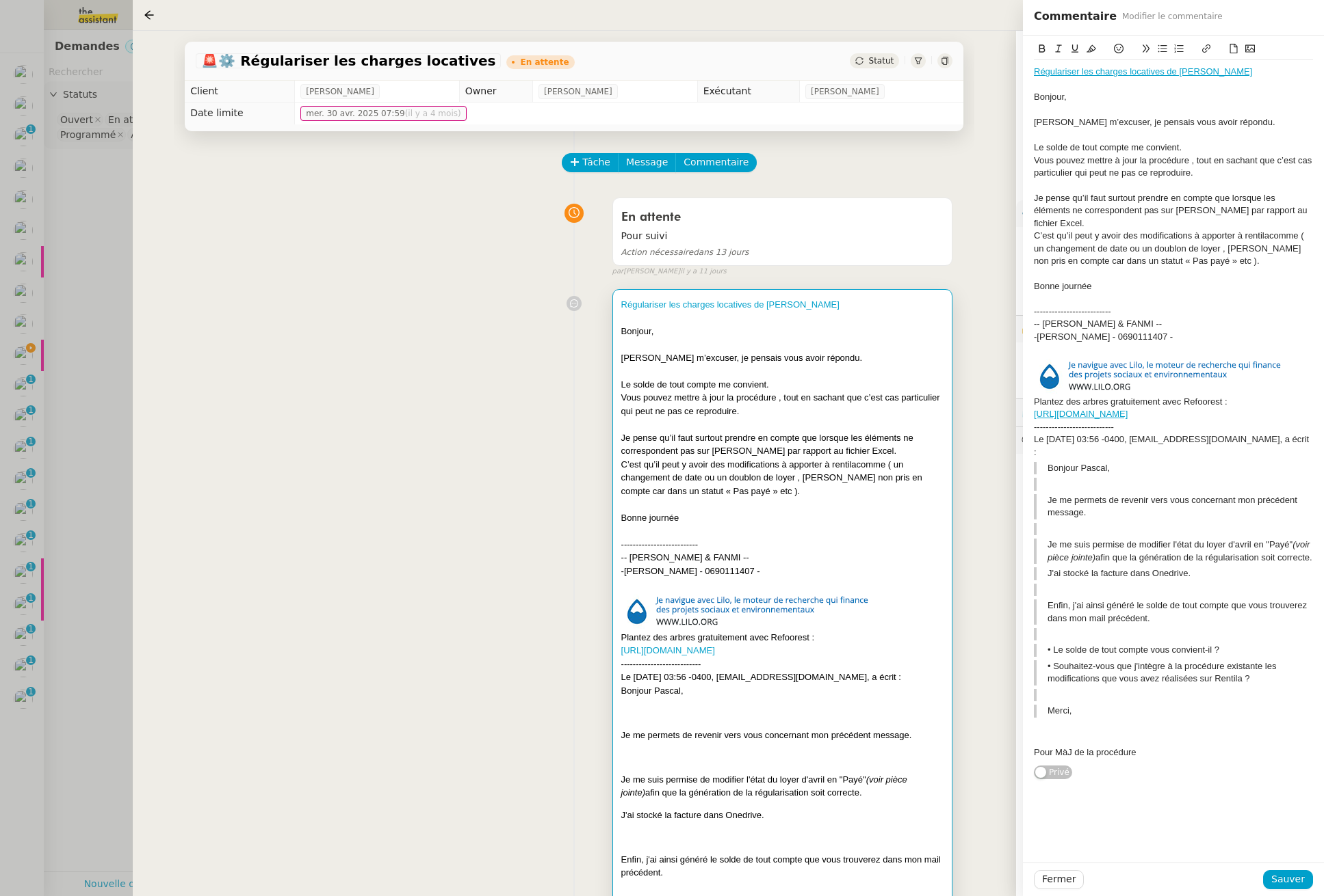
drag, startPoint x: 75, startPoint y: 310, endPoint x: 70, endPoint y: 316, distance: 7.8
click at [75, 310] on div at bounding box center [662, 448] width 1324 height 896
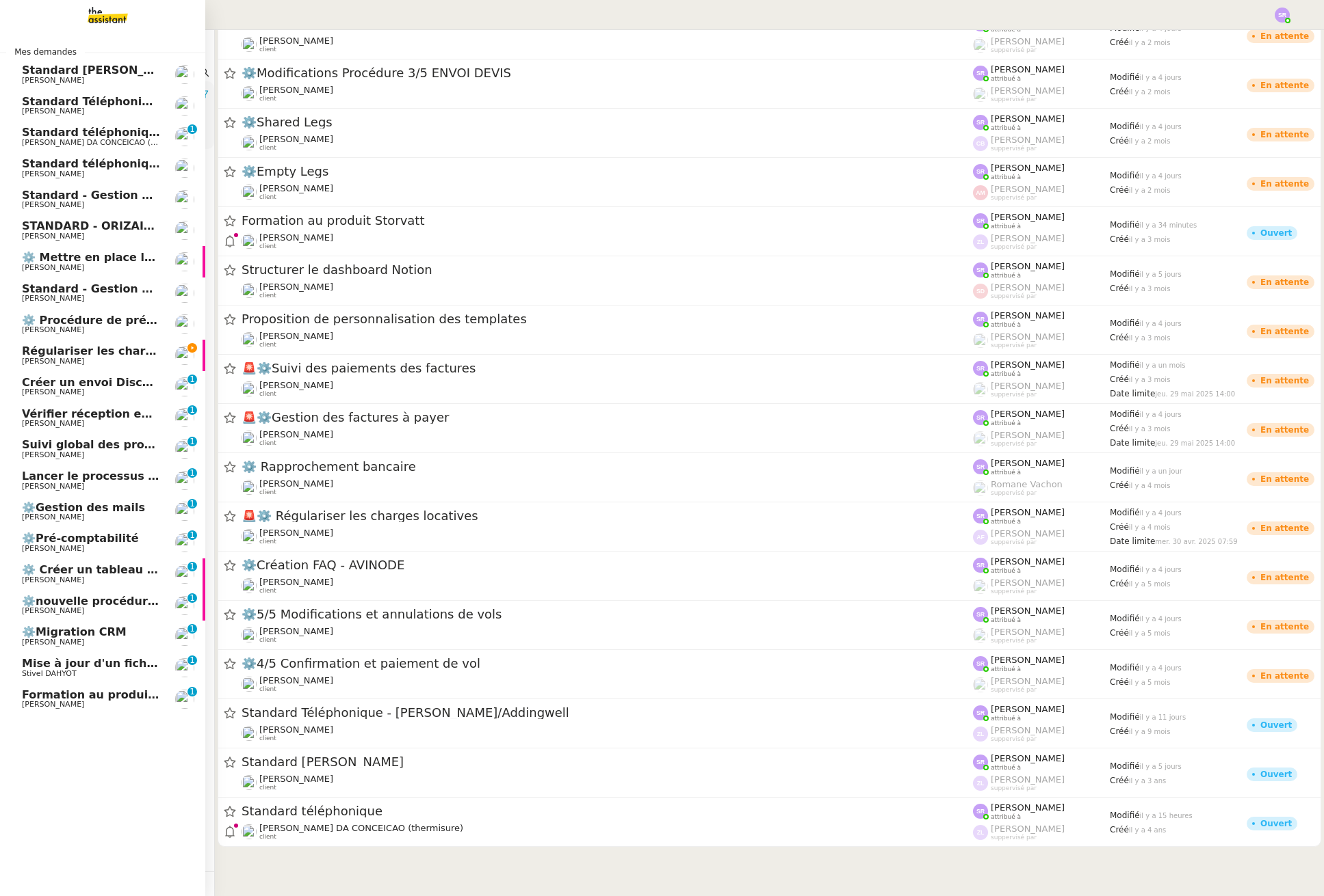
click at [30, 357] on span "Pascal PIQUIONNE" at bounding box center [53, 362] width 63 height 9
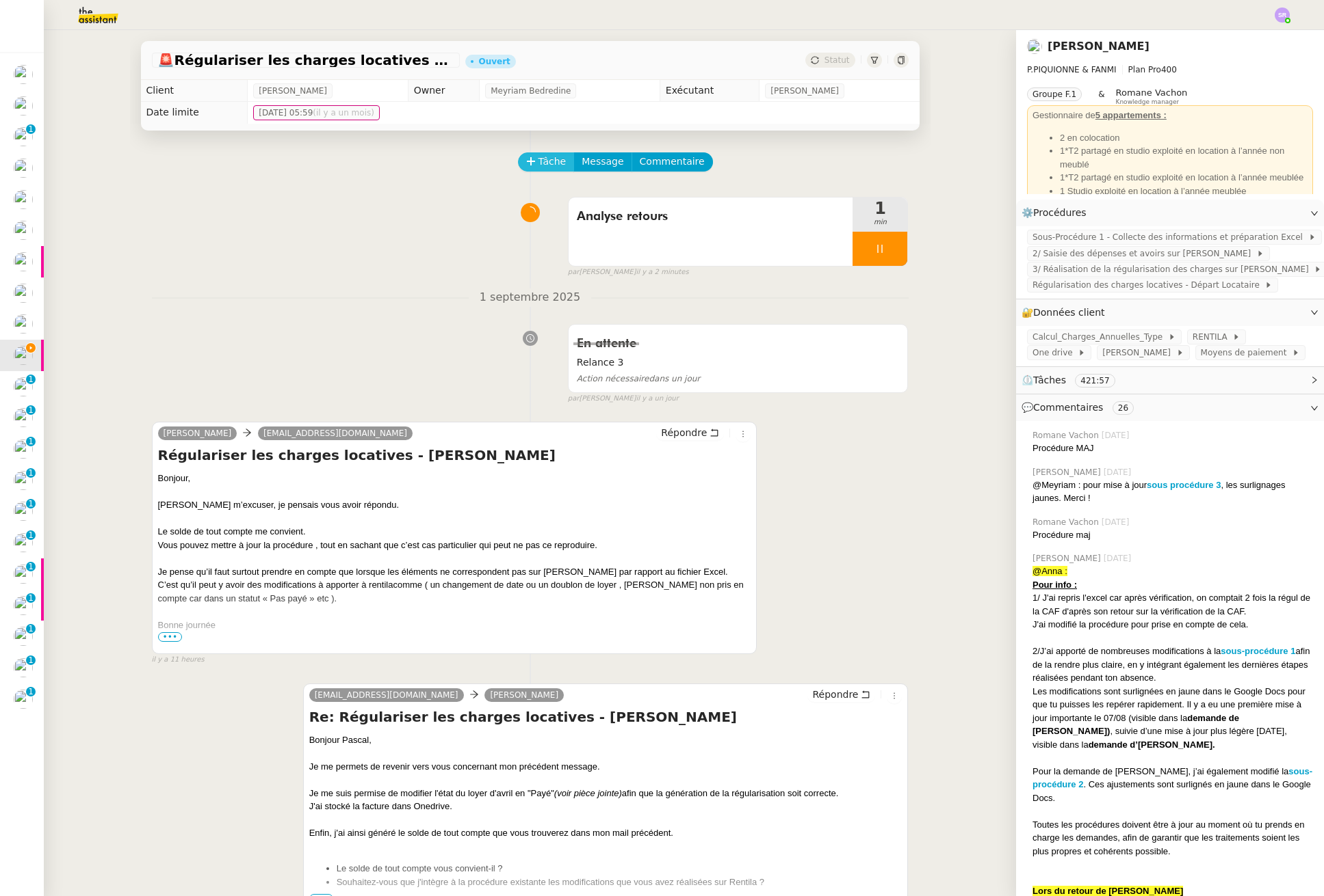
click at [545, 163] on span "Tâche" at bounding box center [552, 161] width 28 height 16
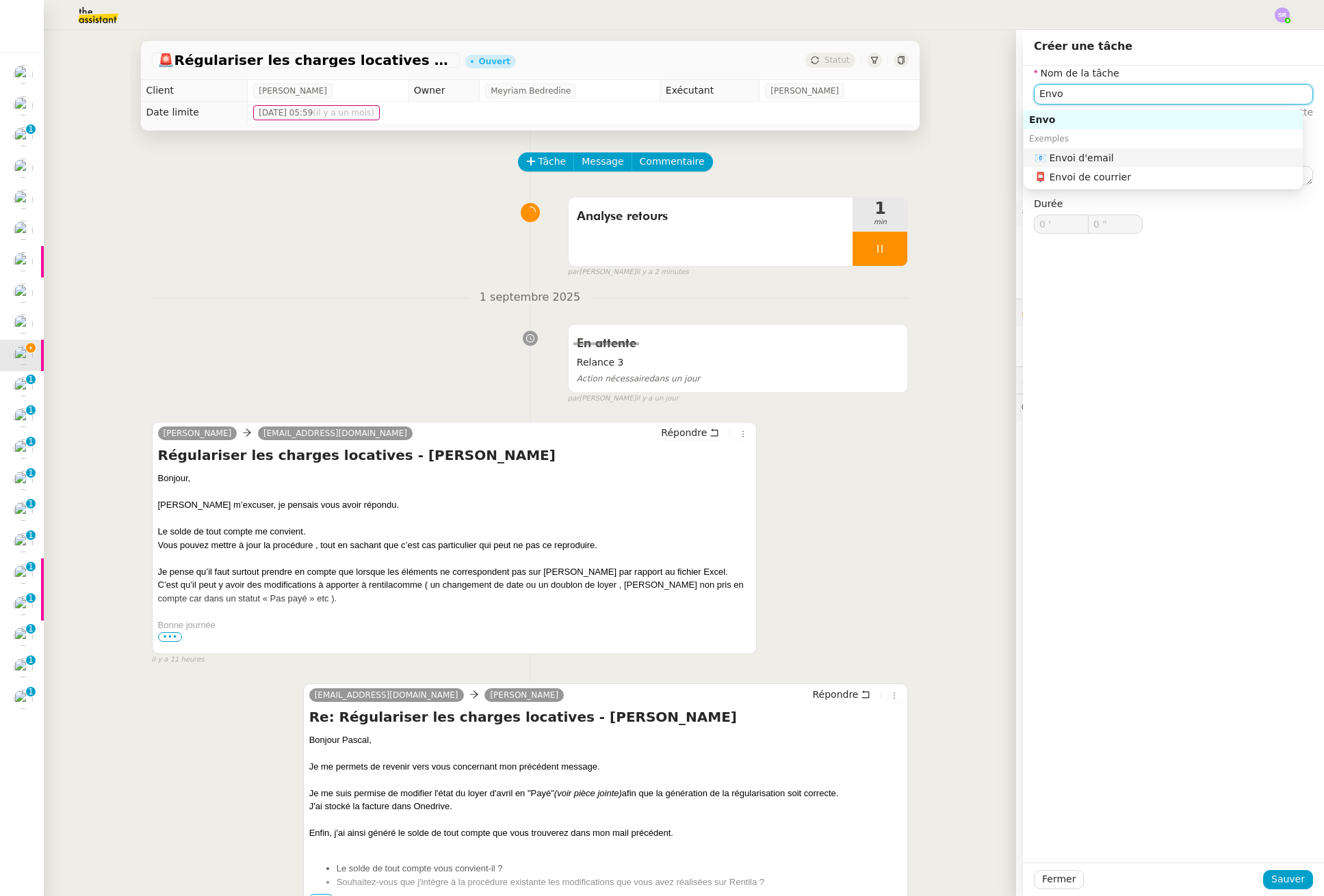
drag, startPoint x: 1104, startPoint y: 154, endPoint x: 1133, endPoint y: 211, distance: 64.0
click at [1044, 154] on div "📧 Envoi d'email" at bounding box center [1166, 157] width 263 height 12
type input "Envoi d'email"
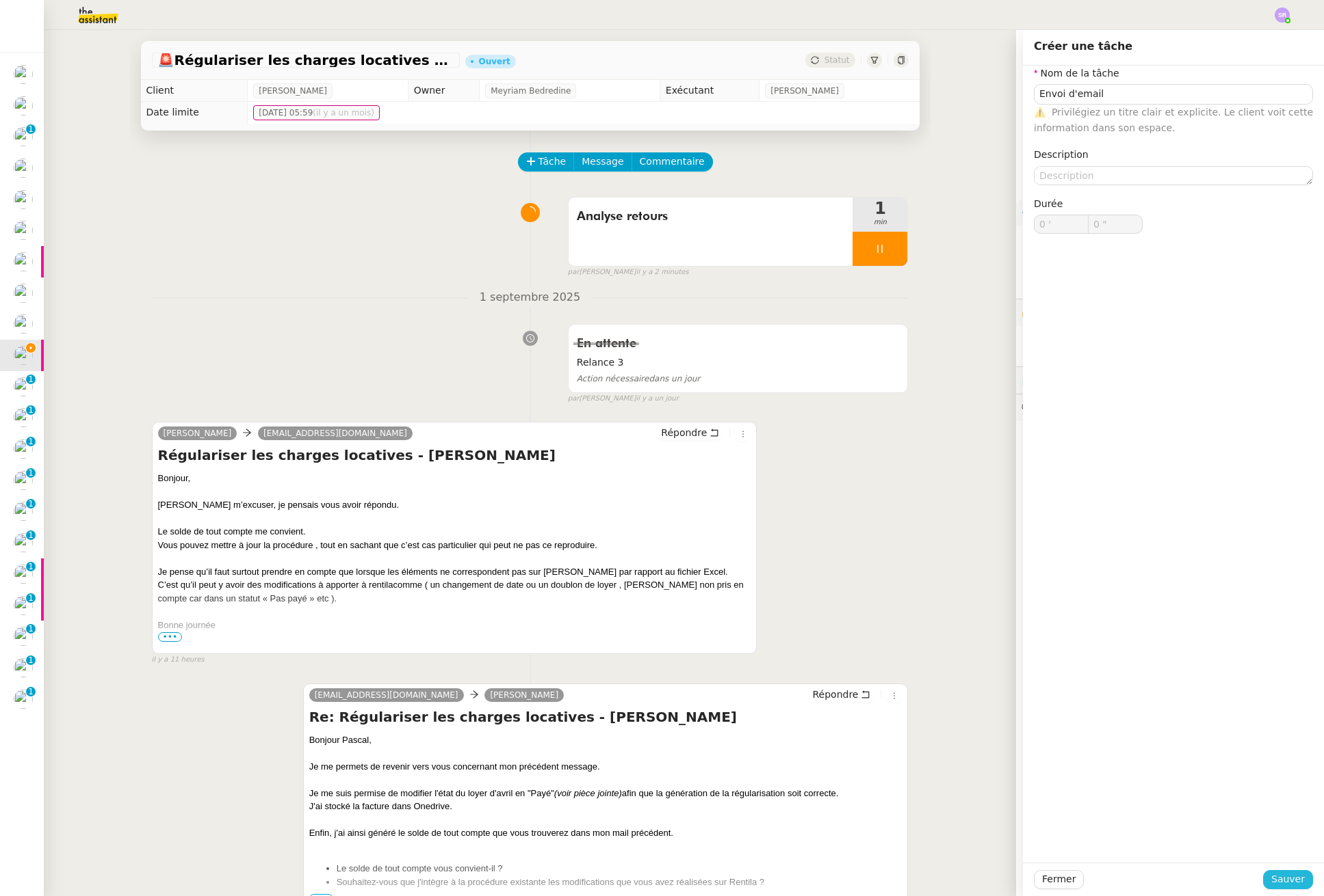
click at [1044, 889] on button "Sauver" at bounding box center [1288, 879] width 50 height 19
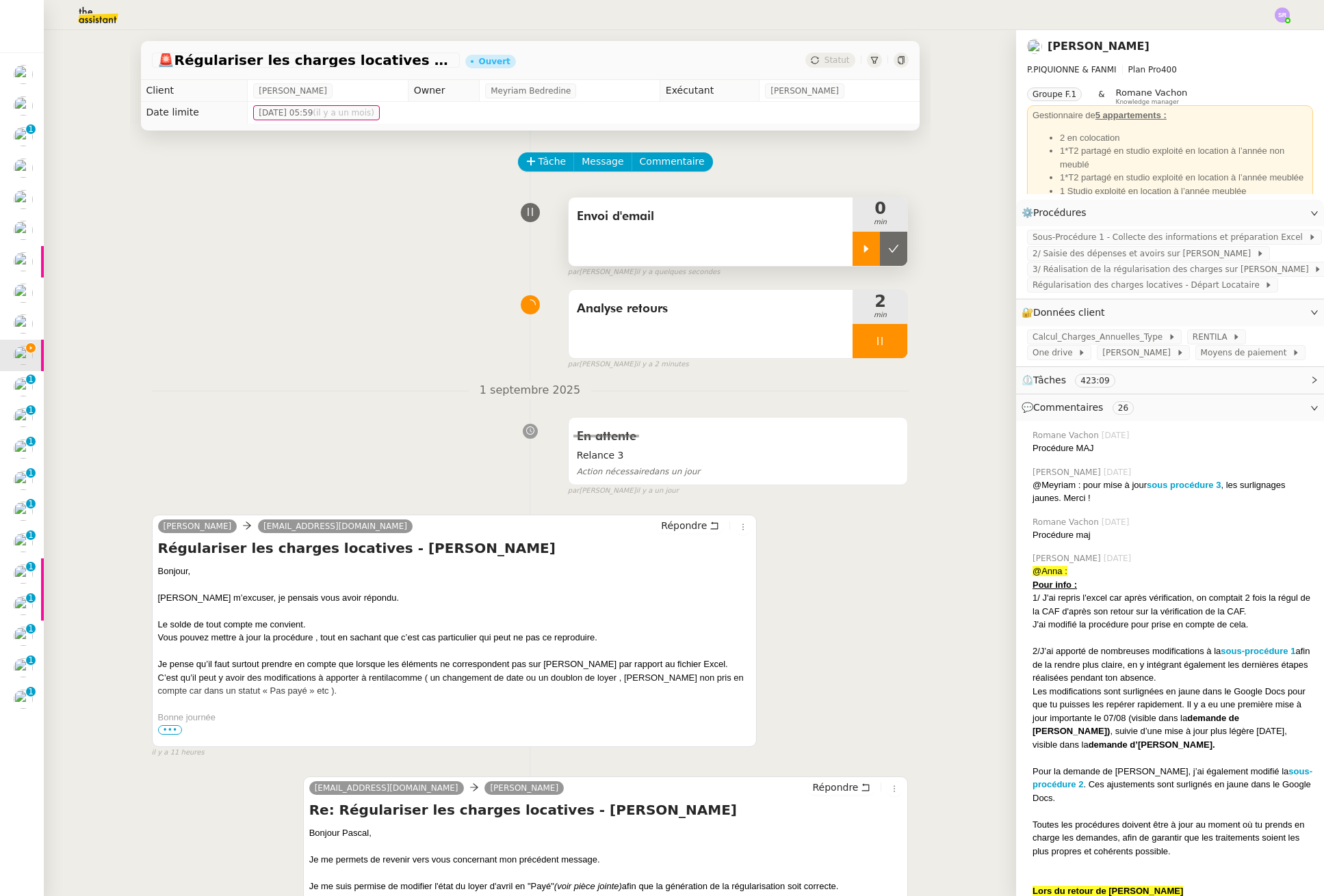
click at [864, 246] on icon at bounding box center [866, 249] width 5 height 7
drag, startPoint x: 877, startPoint y: 337, endPoint x: 884, endPoint y: 341, distance: 8.1
click at [877, 337] on icon at bounding box center [880, 342] width 11 height 11
drag, startPoint x: 891, startPoint y: 346, endPoint x: 889, endPoint y: 340, distance: 6.3
click at [891, 346] on icon at bounding box center [894, 342] width 11 height 11
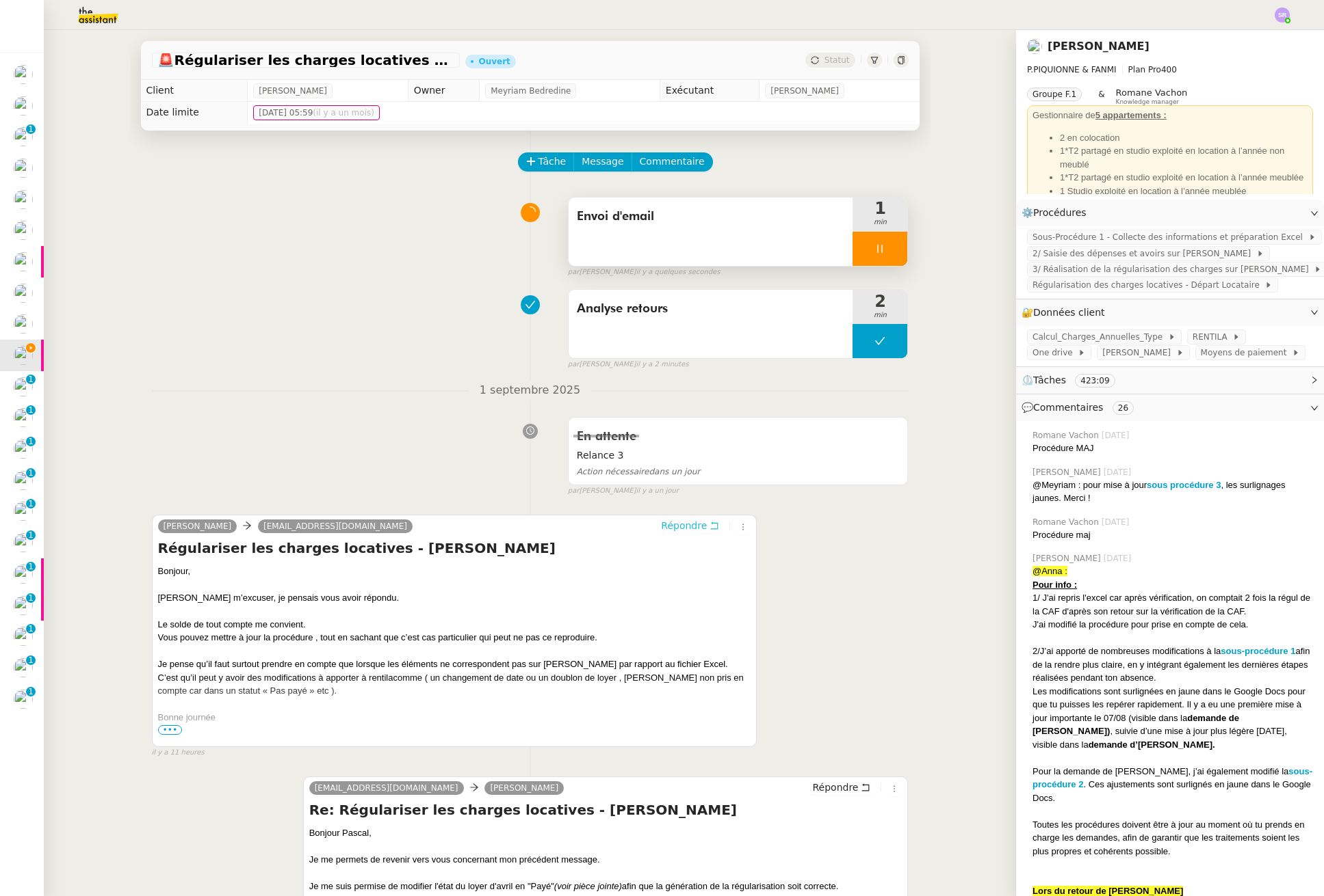
click at [701, 529] on span "Répondre" at bounding box center [684, 526] width 46 height 14
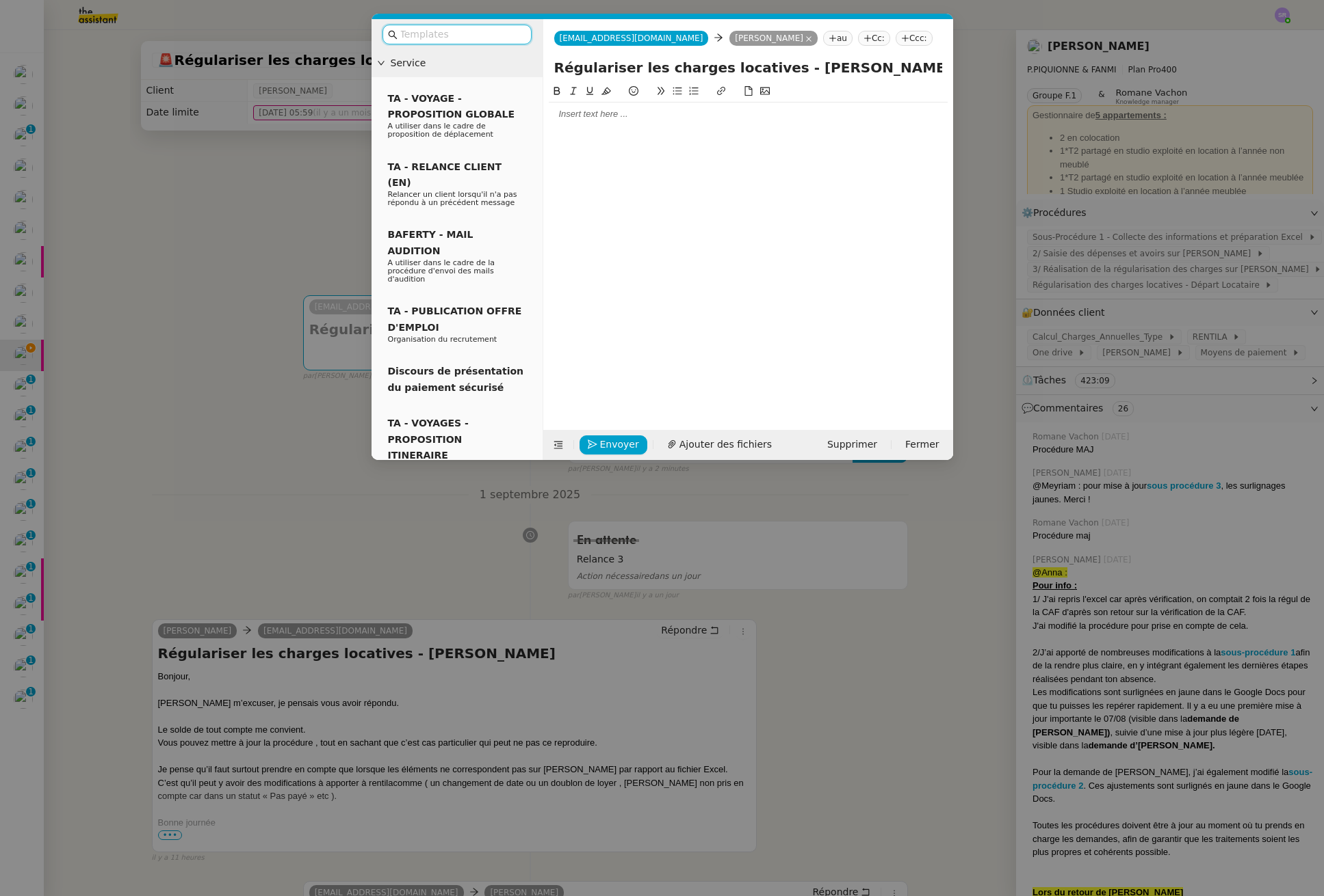
click at [453, 41] on input "text" at bounding box center [462, 34] width 123 height 16
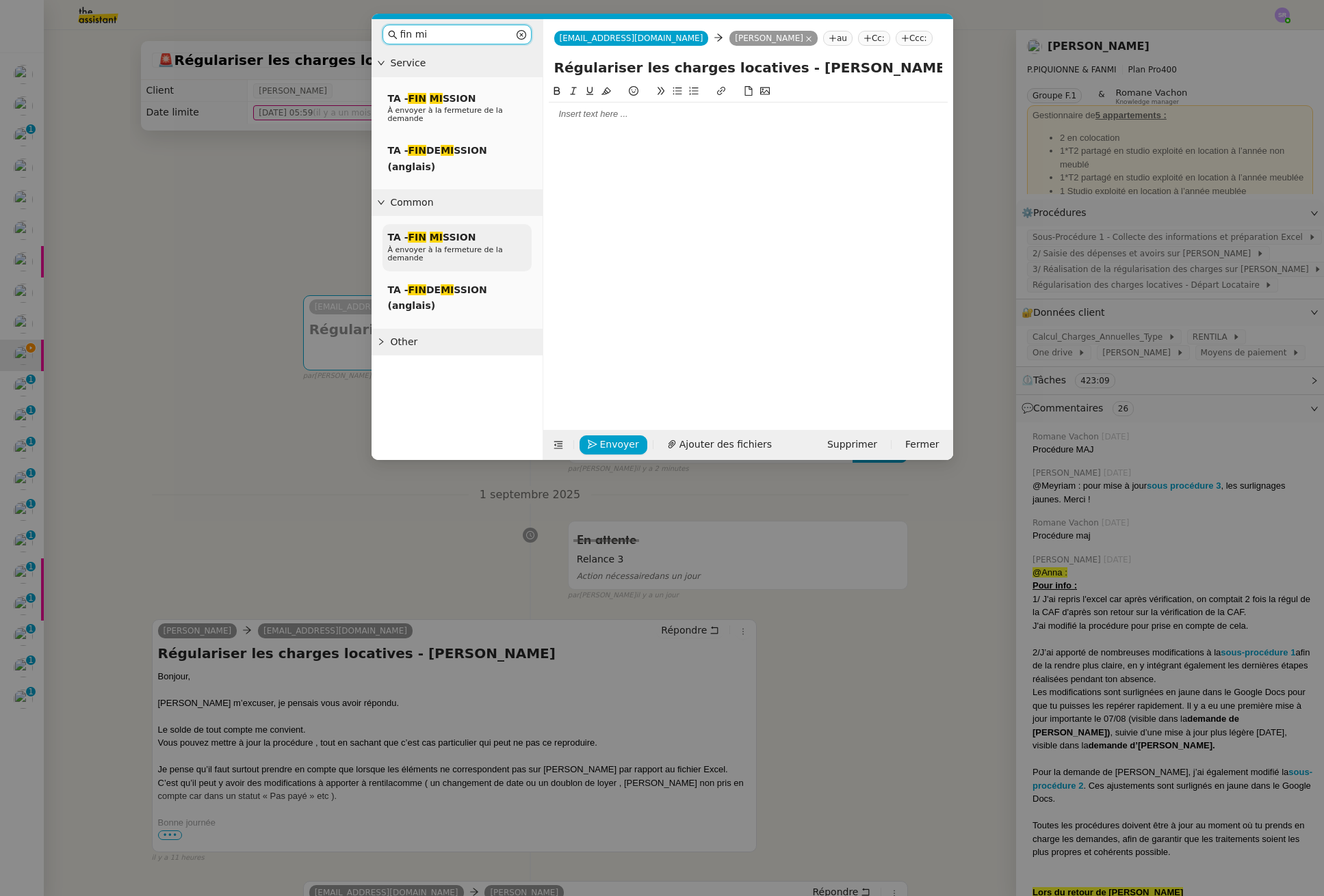
type input "fin mi"
click at [511, 253] on p "À envoyer à la fermeture de la demande" at bounding box center [457, 254] width 138 height 17
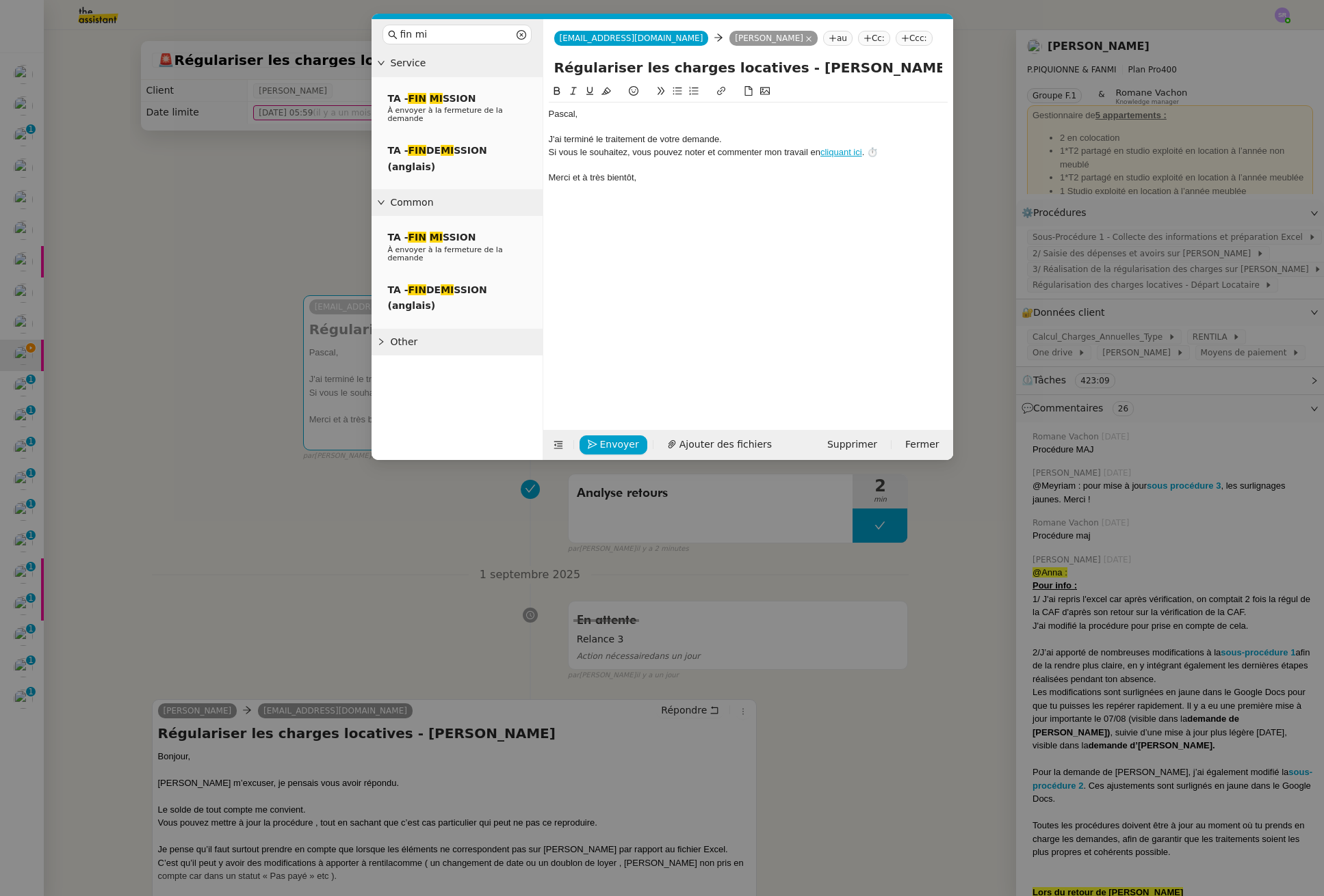
click at [549, 113] on div "﻿Pascal﻿," at bounding box center [747, 113] width 399 height 12
click at [599, 128] on div at bounding box center [747, 126] width 399 height 12
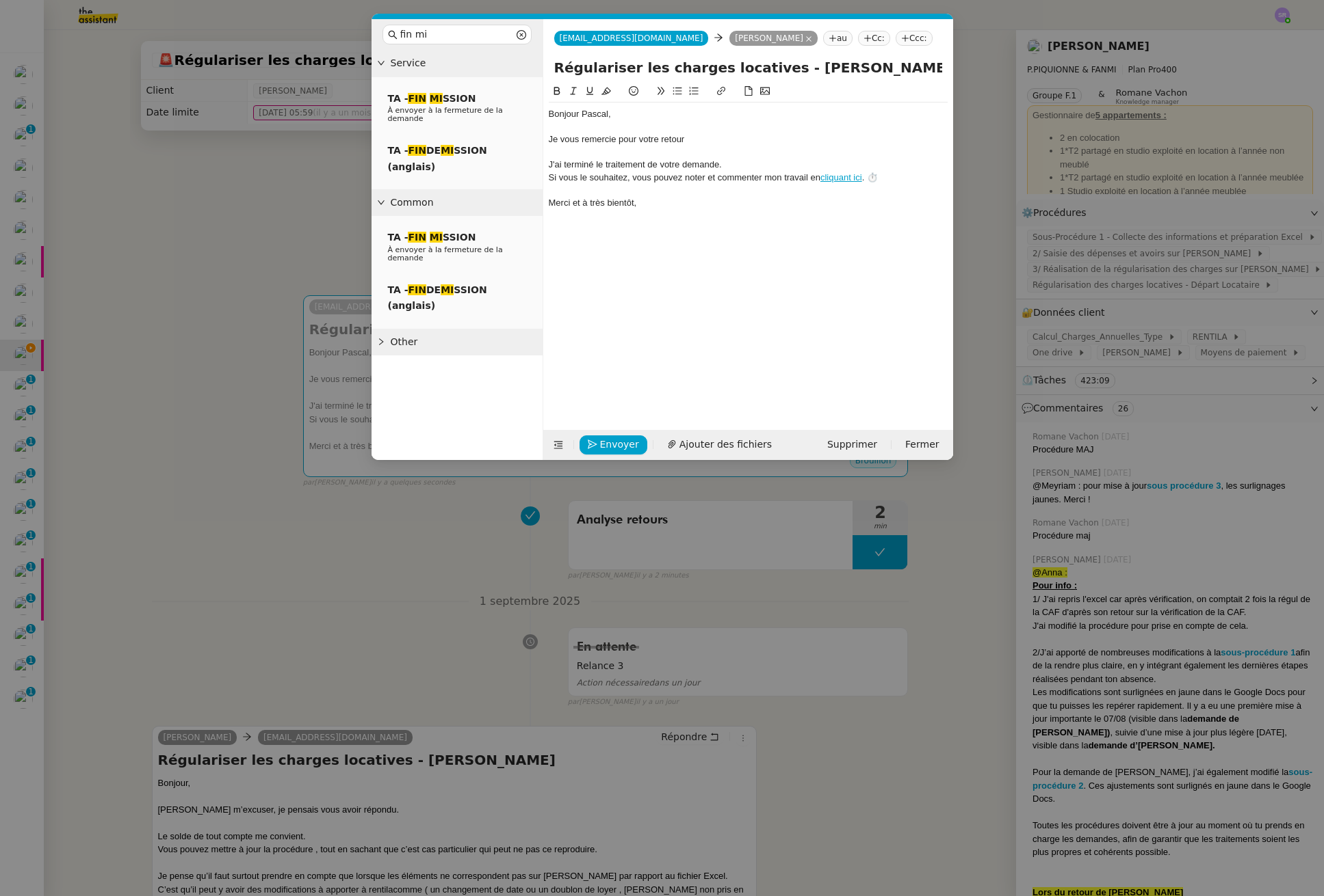
click at [469, 678] on nz-modal-container "fin mi Service TA - FIN MI SSION À envoyer à la fermeture de la demande TA - FI…" at bounding box center [662, 448] width 1324 height 896
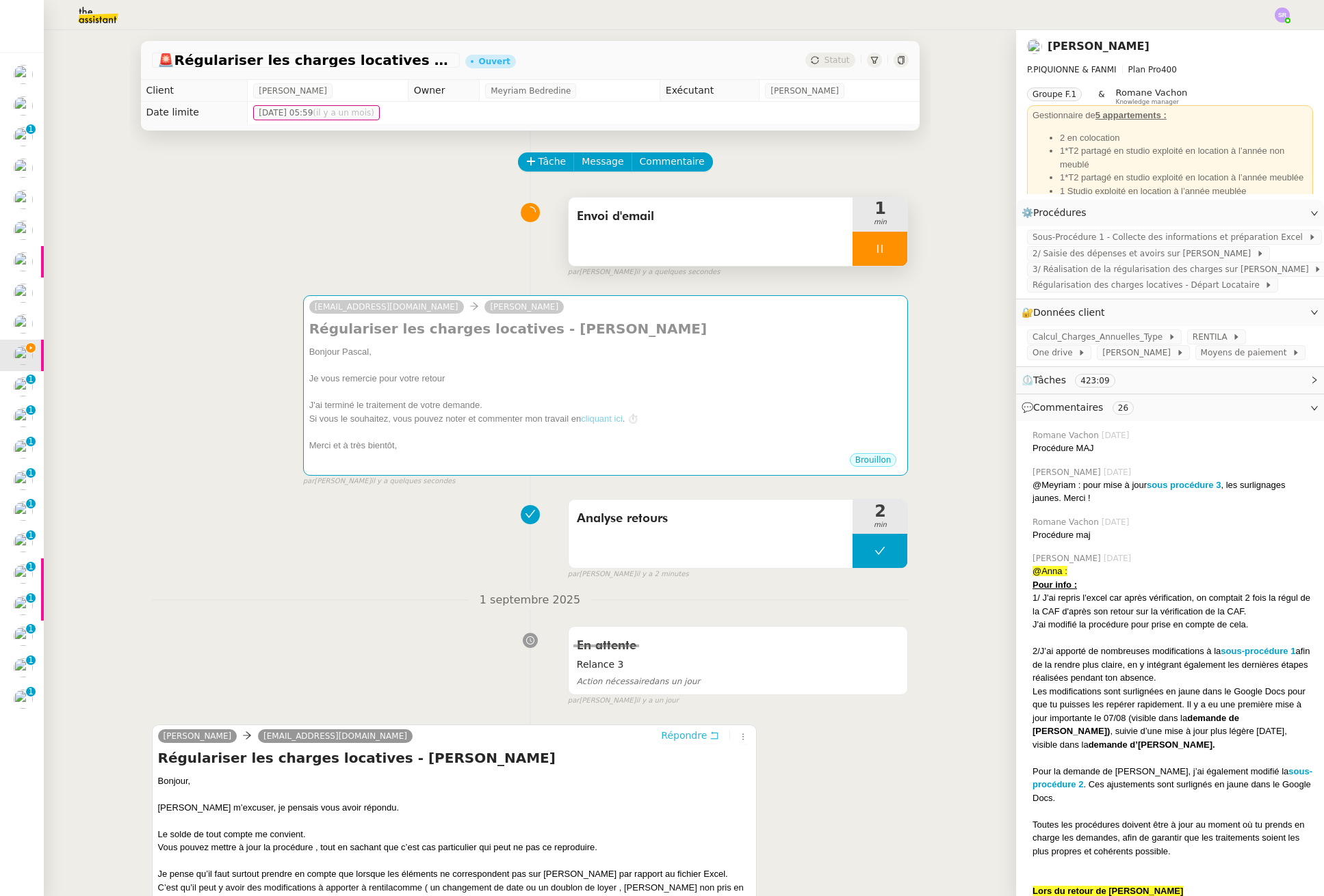
scroll to position [240, 0]
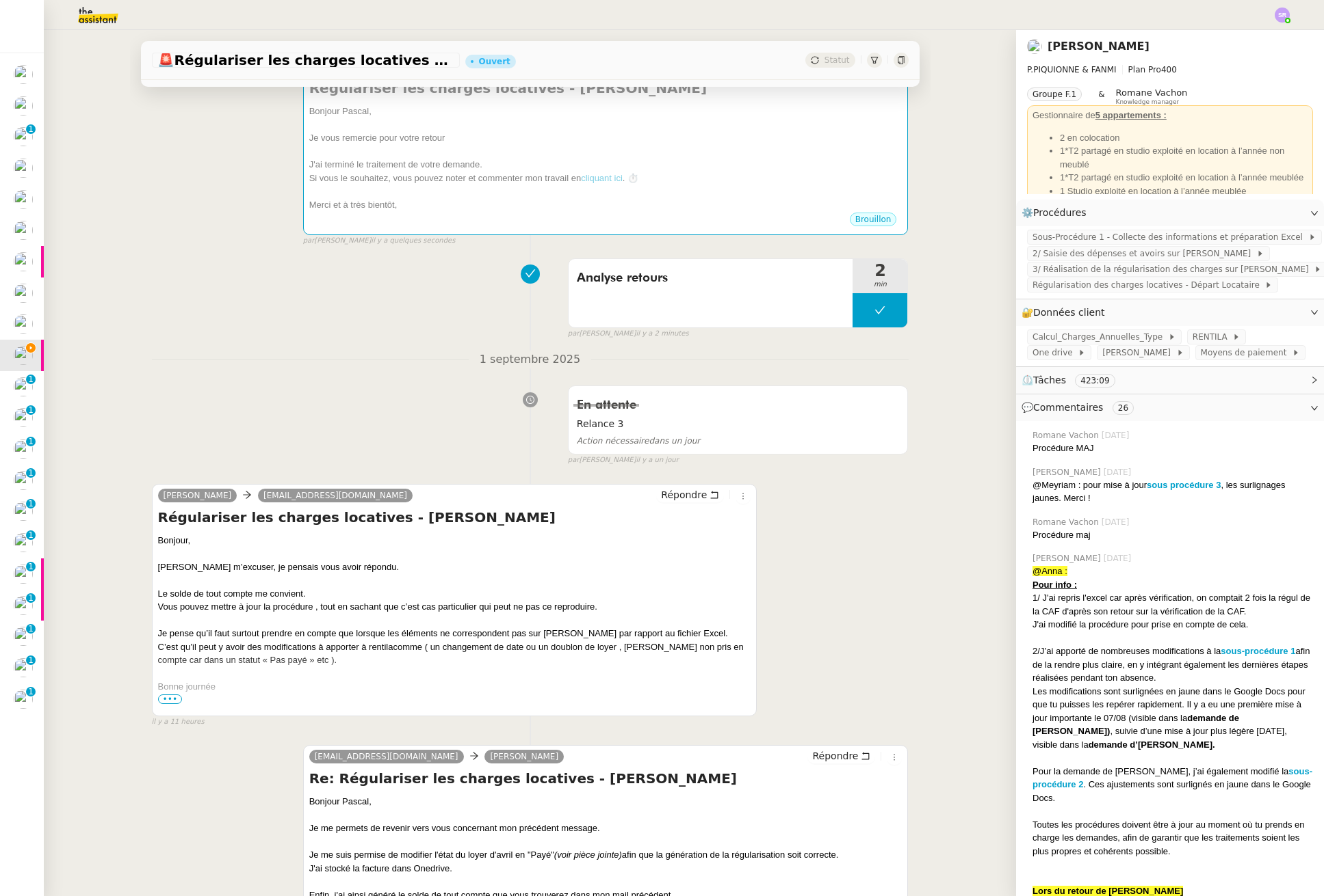
click at [158, 701] on span "•••" at bounding box center [170, 699] width 25 height 9
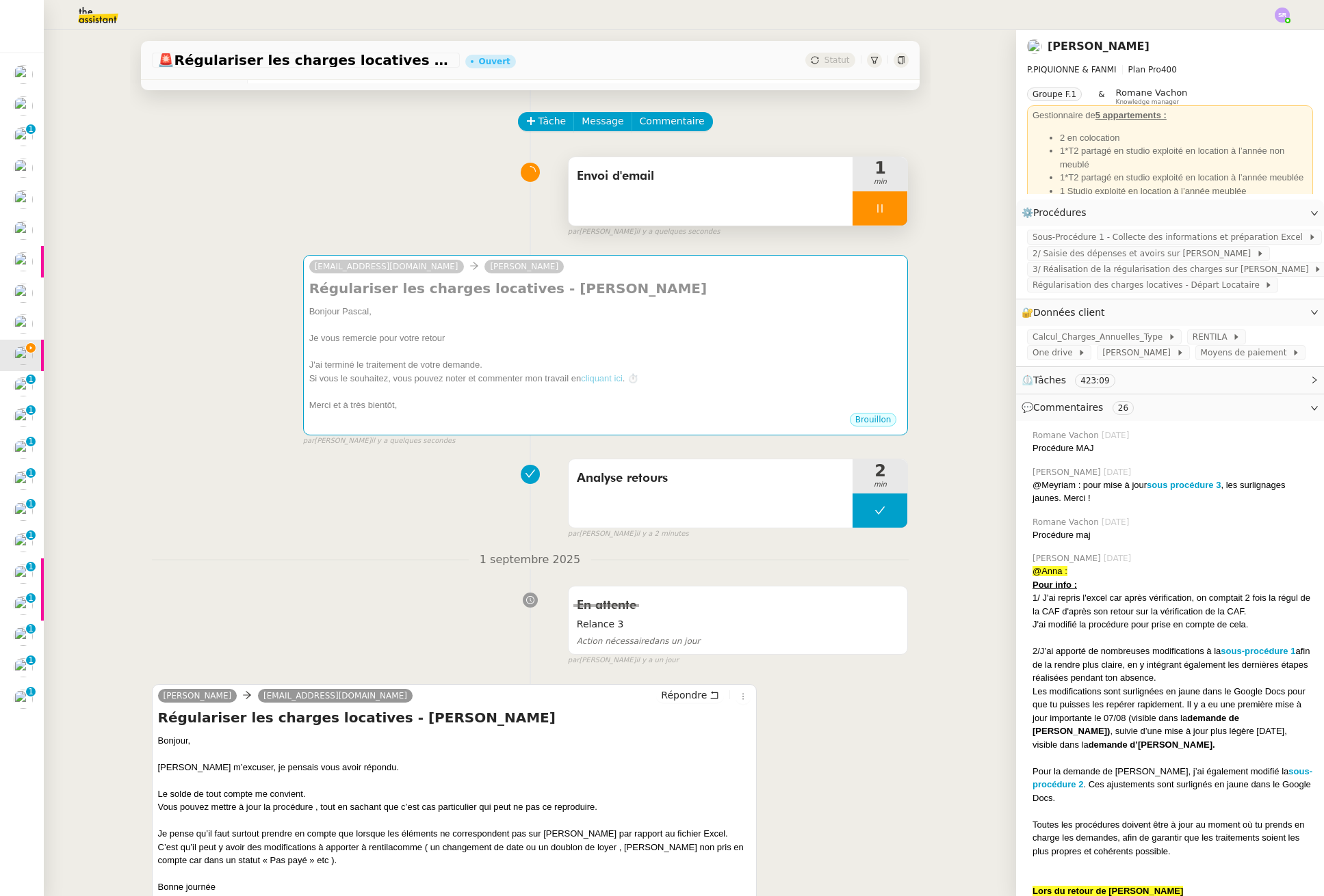
scroll to position [0, 0]
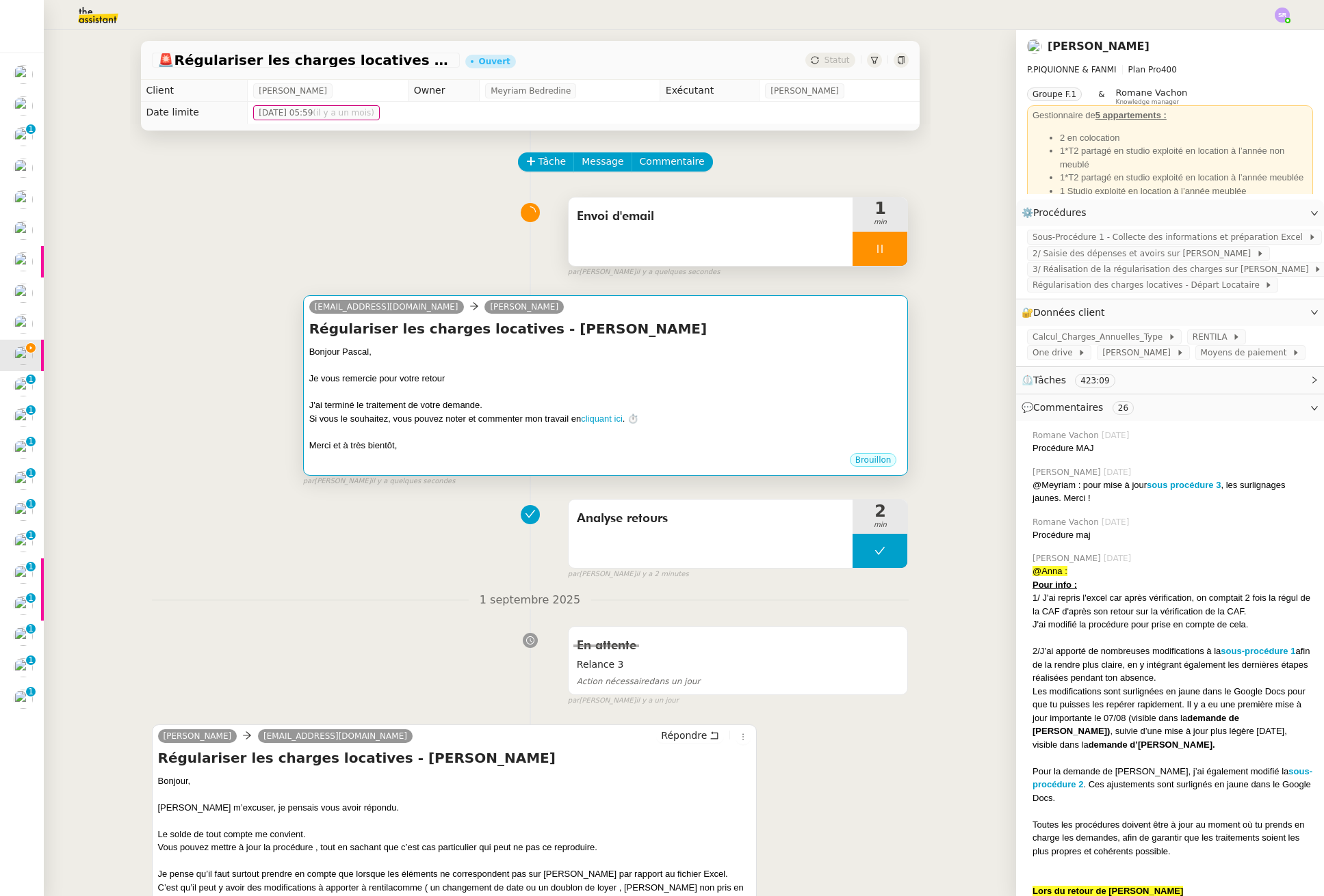
click at [543, 447] on div "Merci et à très bientôt," at bounding box center [606, 446] width 593 height 14
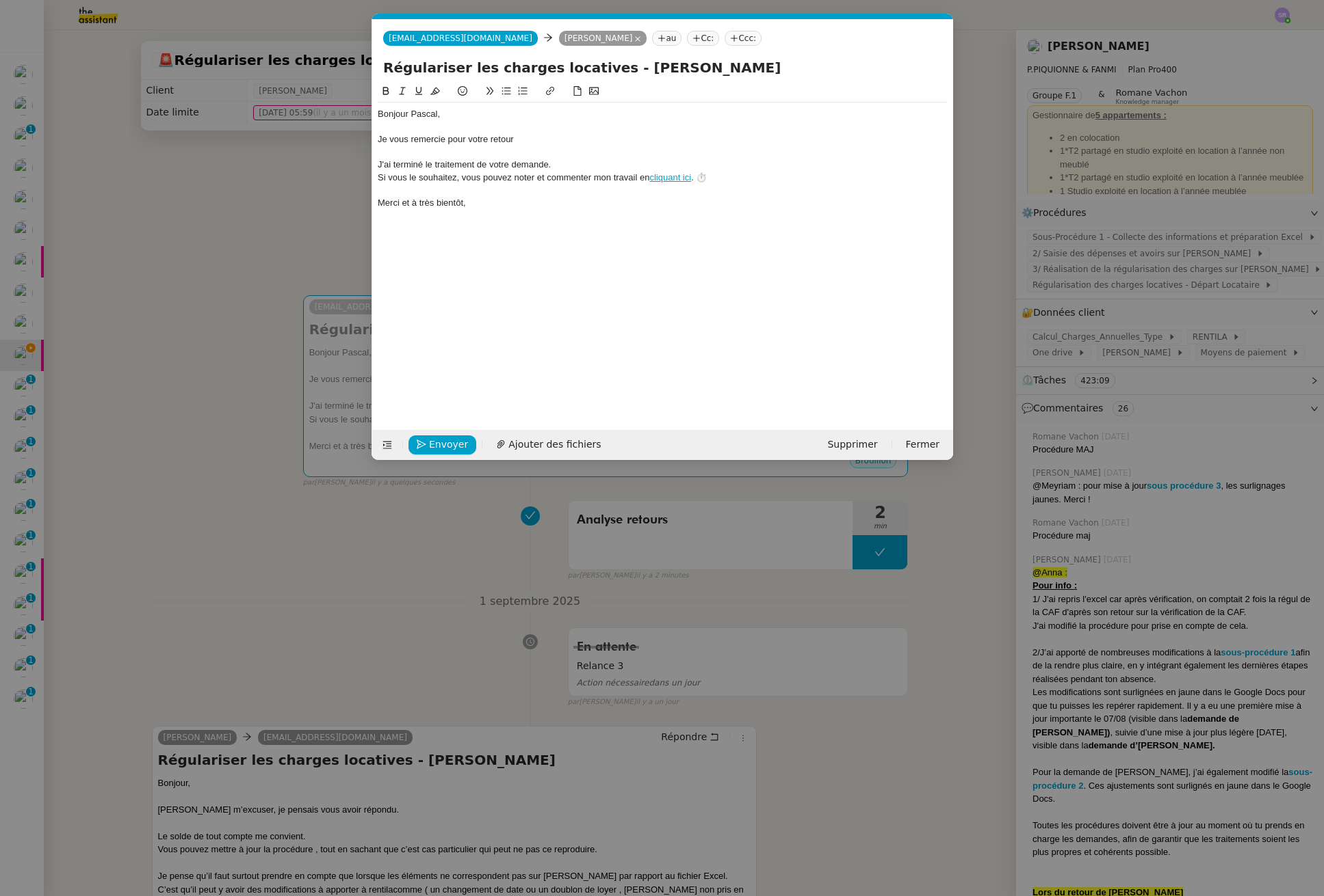
scroll to position [0, 53]
click at [541, 144] on div "Je vous remercie pour votre retour" at bounding box center [662, 139] width 569 height 12
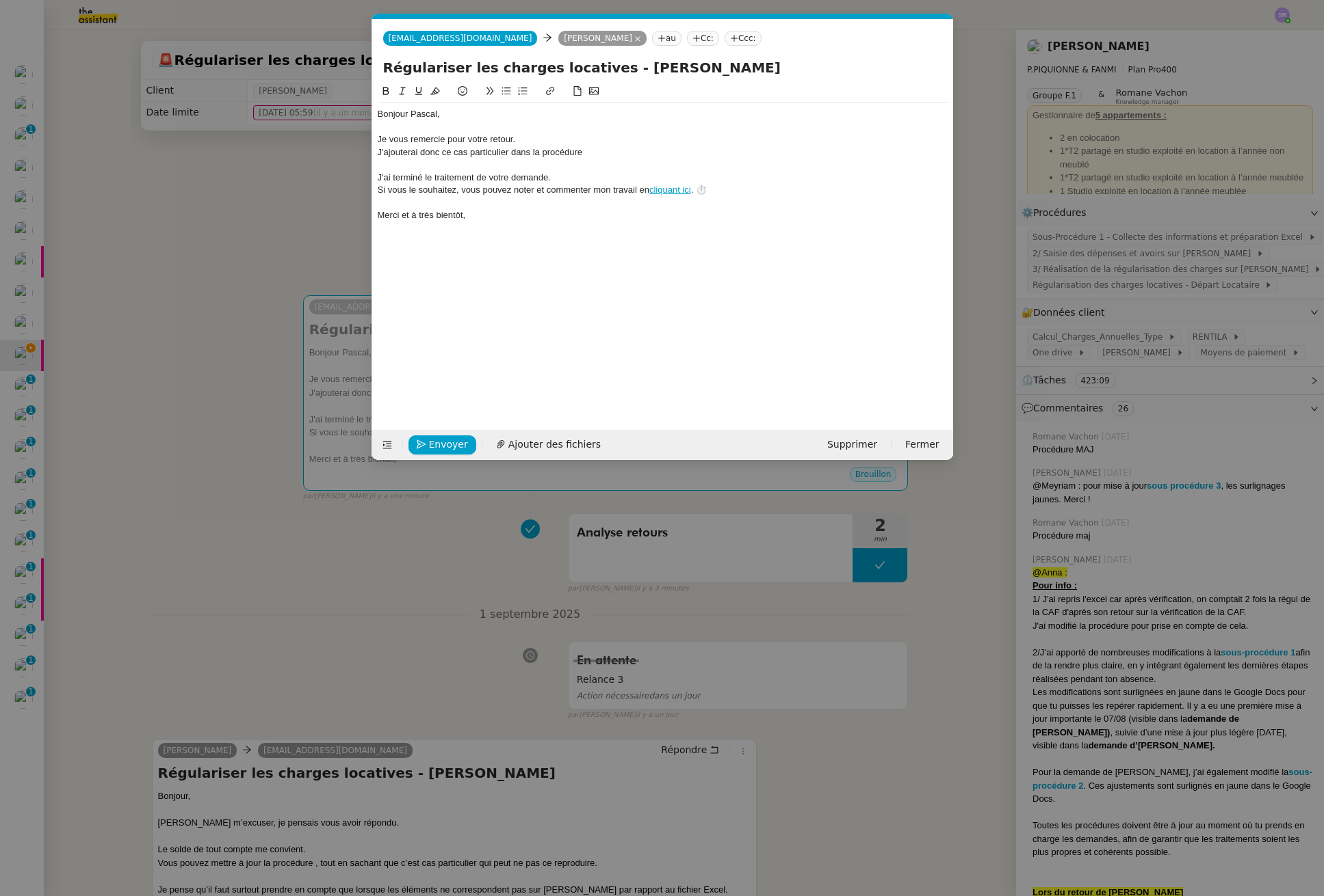
click at [368, 376] on nz-modal-container "fin mi Service TA - FIN MI SSION À envoyer à la fermeture de la demande TA - FI…" at bounding box center [662, 448] width 1324 height 896
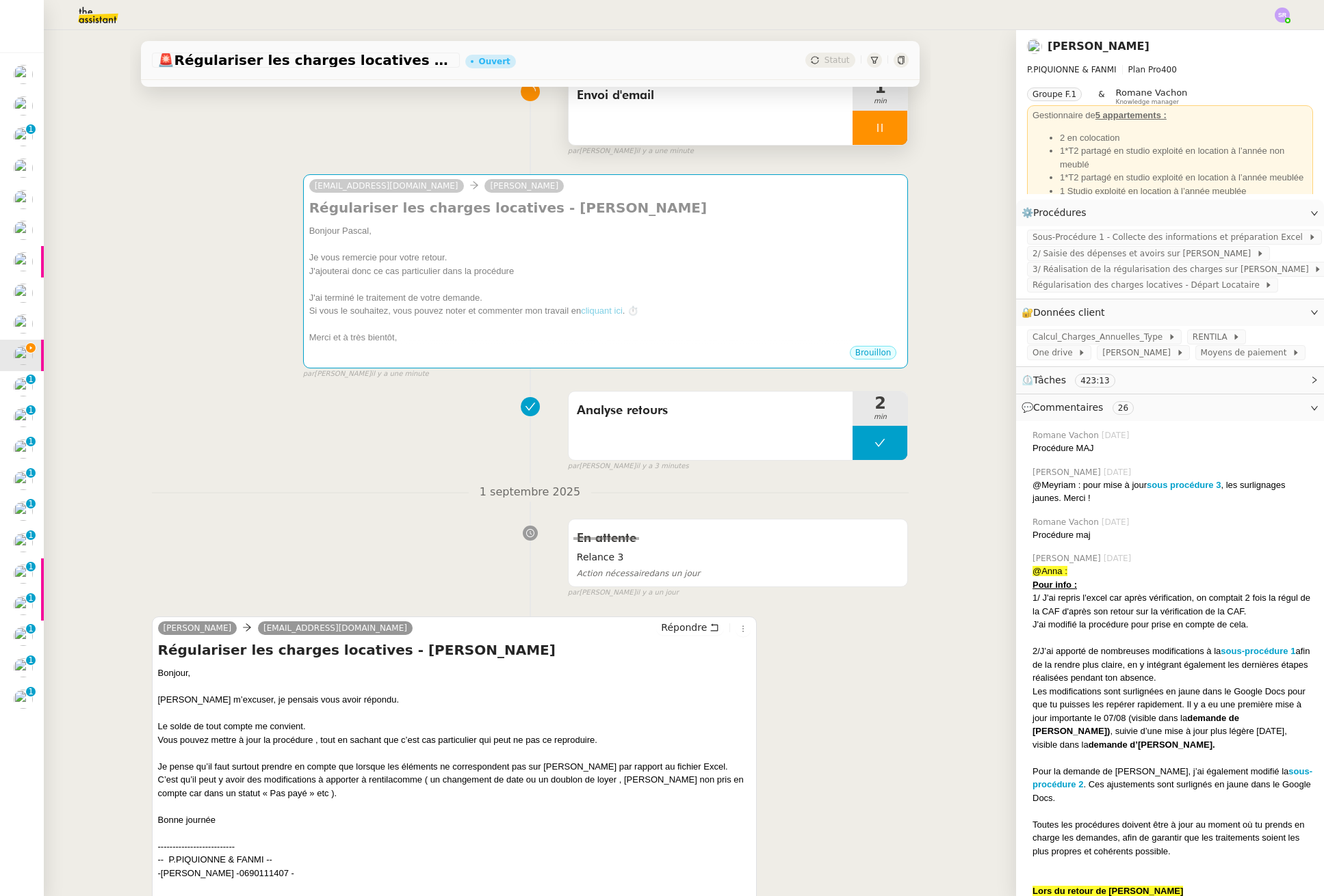
scroll to position [0, 0]
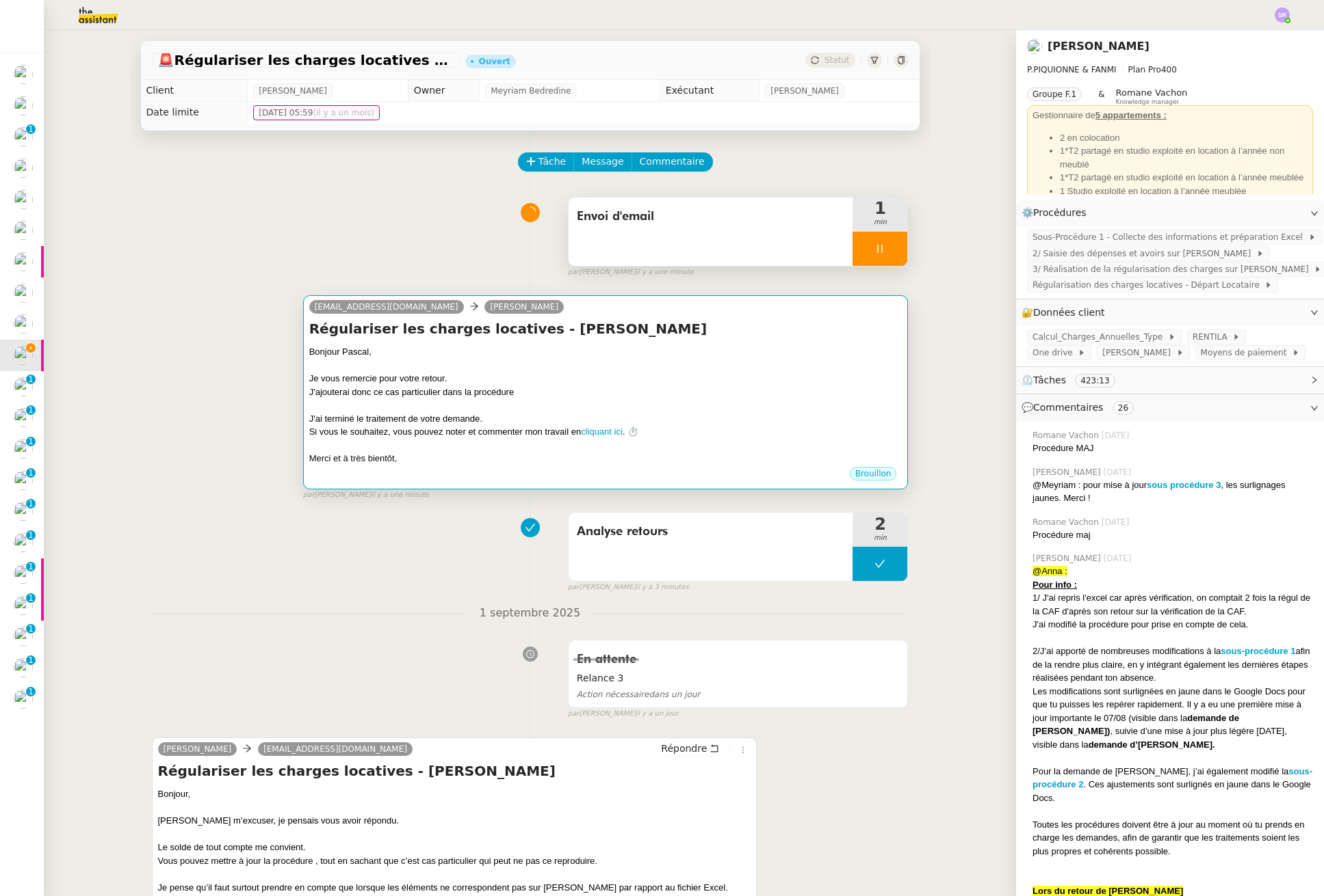
click at [560, 439] on div at bounding box center [606, 446] width 593 height 14
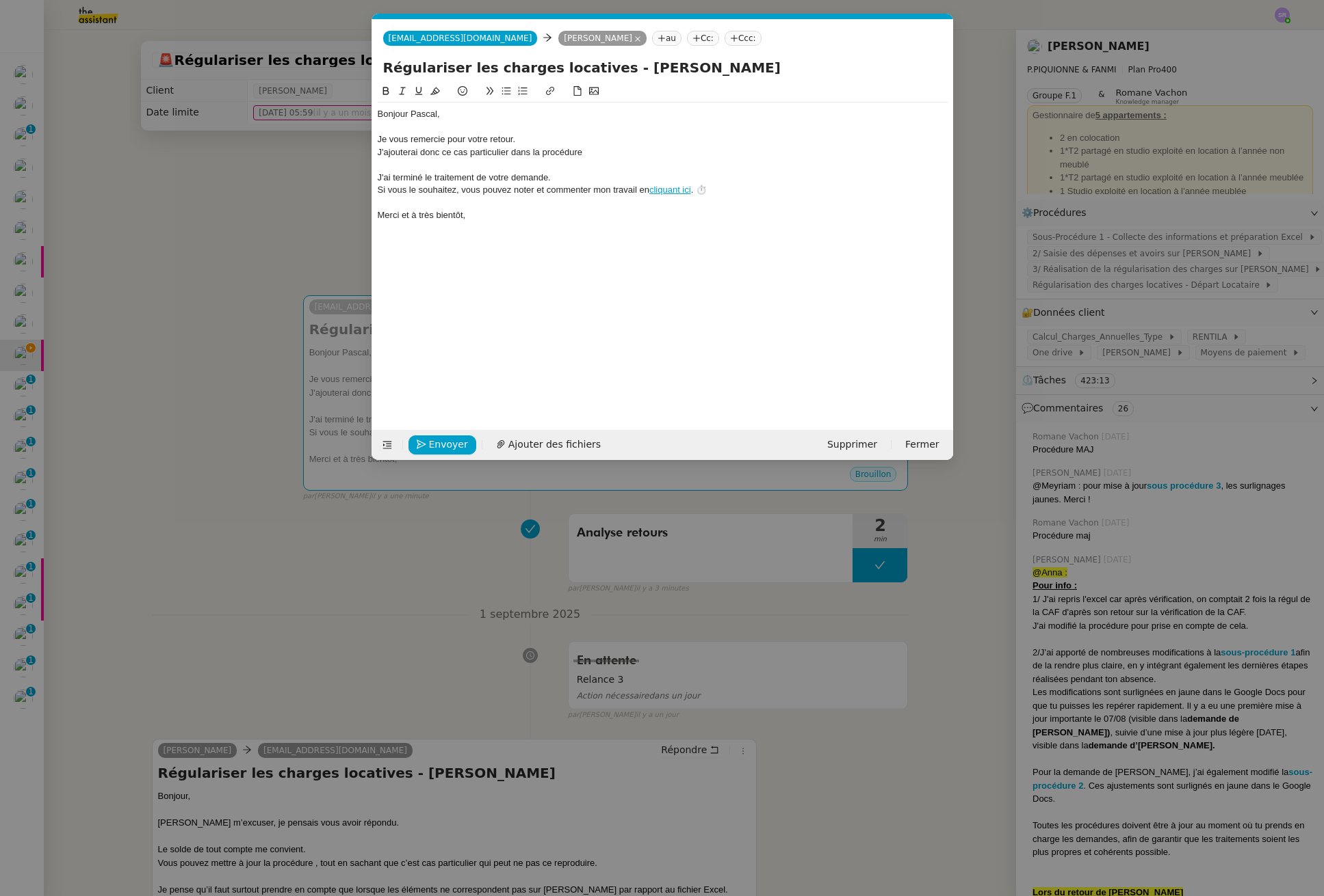
scroll to position [0, 53]
click at [592, 158] on div at bounding box center [662, 164] width 569 height 12
click at [620, 146] on div "J'ajouterai donc ce cas particulier dans la procédure" at bounding box center [662, 152] width 569 height 12
drag, startPoint x: 369, startPoint y: 774, endPoint x: 377, endPoint y: 733, distance: 41.8
click at [369, 773] on nz-modal-container "fin mi Service TA - FIN MI SSION À envoyer à la fermeture de la demande TA - FI…" at bounding box center [662, 448] width 1324 height 896
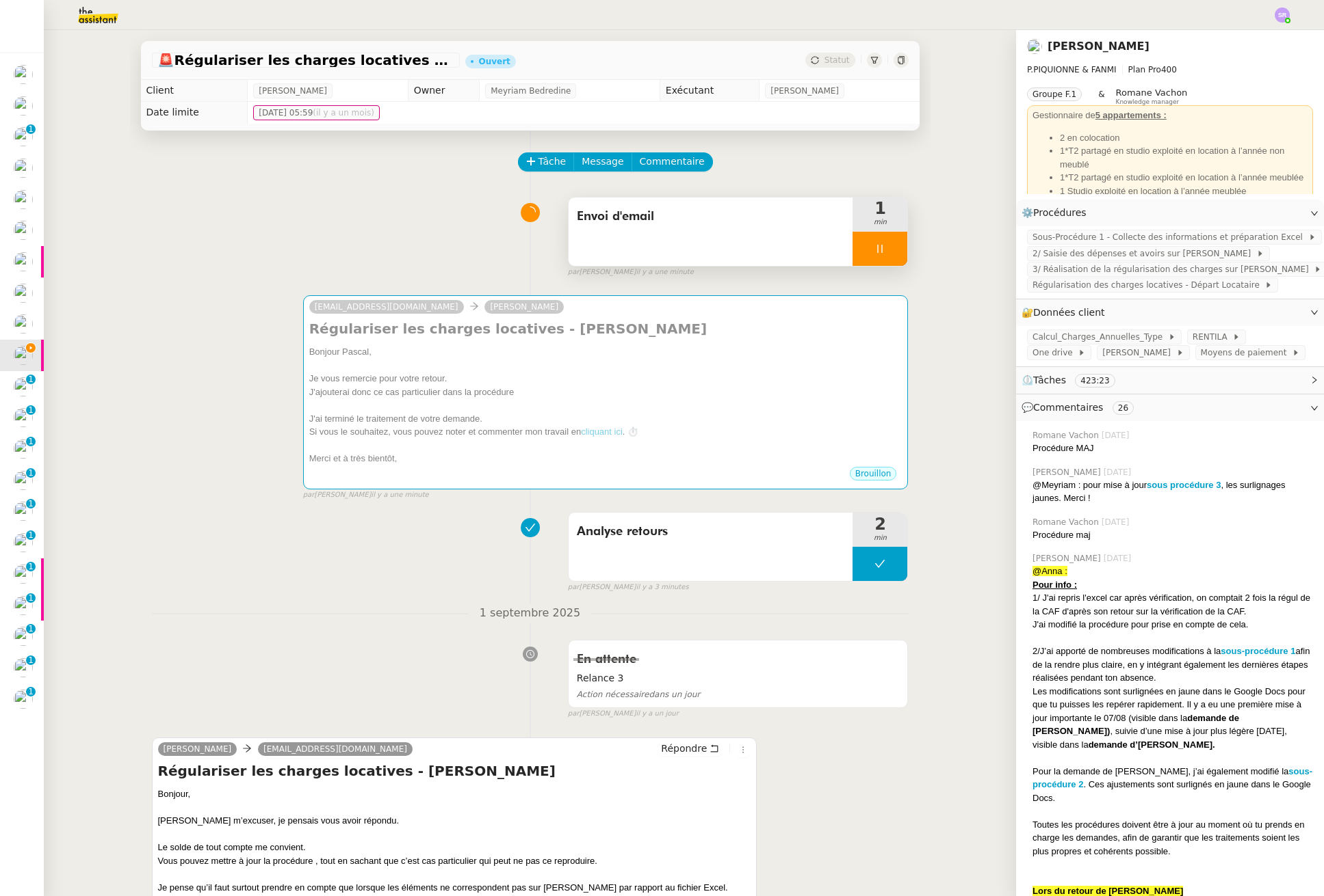
click at [873, 255] on div at bounding box center [879, 249] width 54 height 34
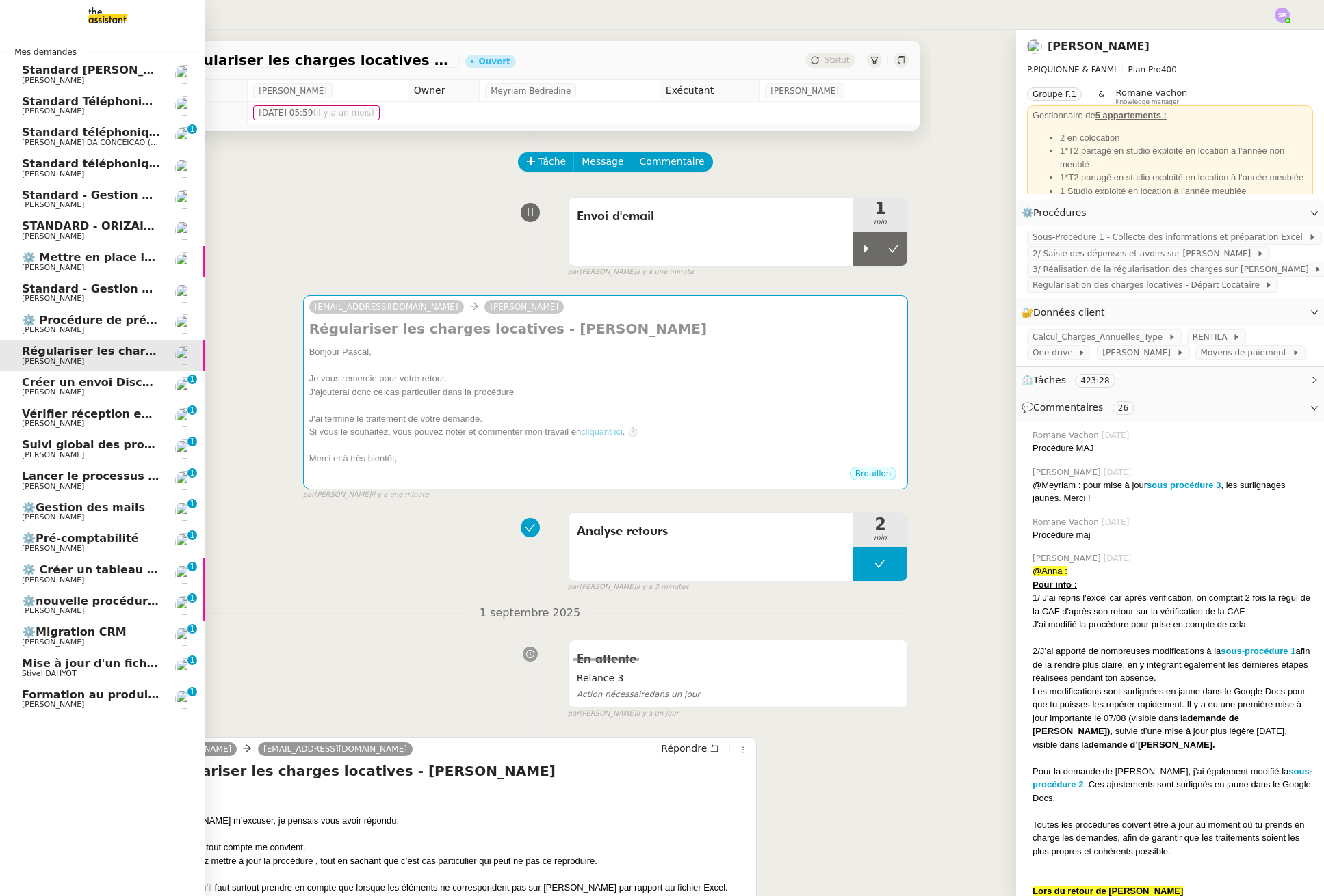
click at [116, 663] on span "Mise à jour d'un fichier de formation - juillet 2025" at bounding box center [175, 664] width 307 height 13
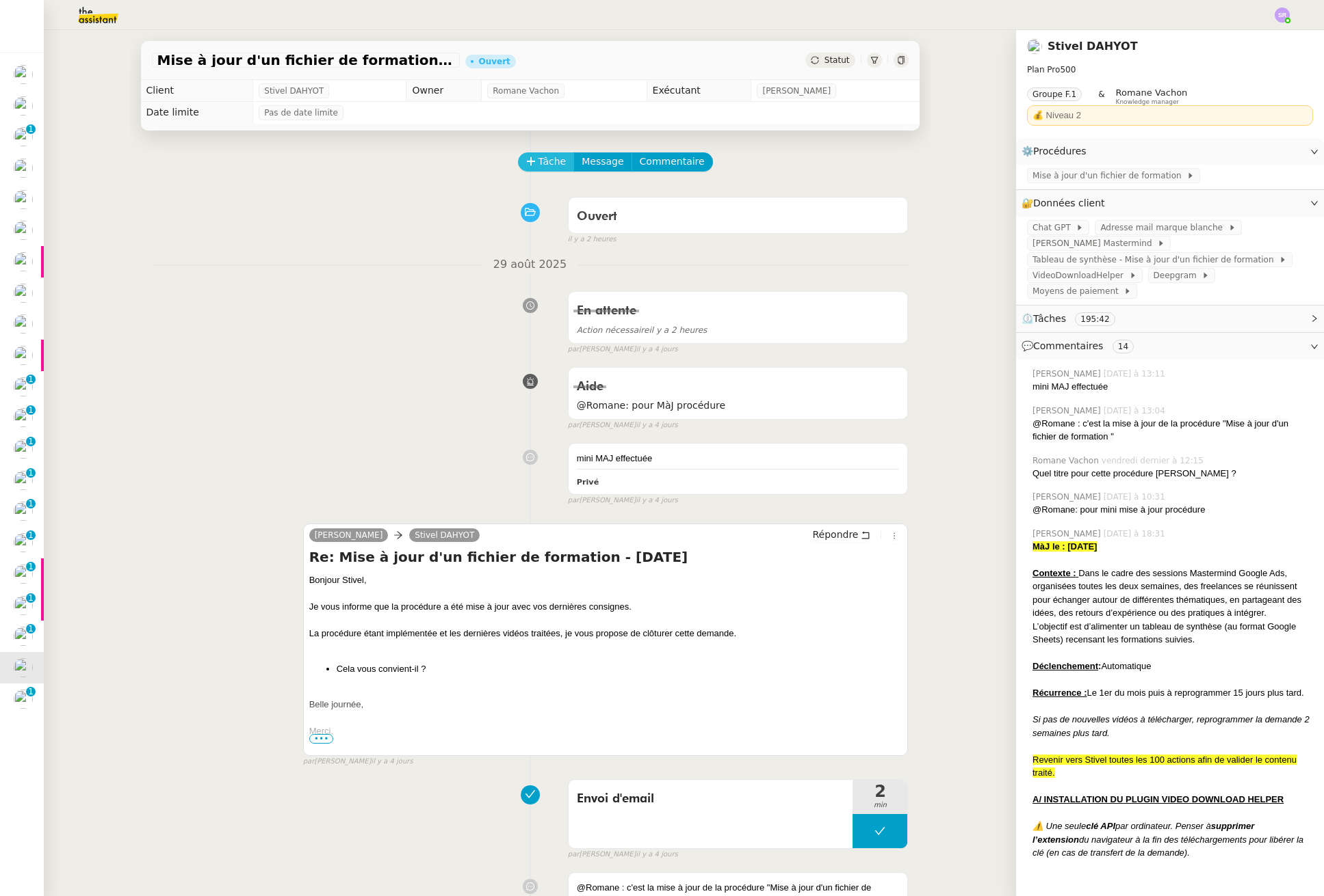
click at [538, 163] on span "Tâche" at bounding box center [552, 161] width 28 height 16
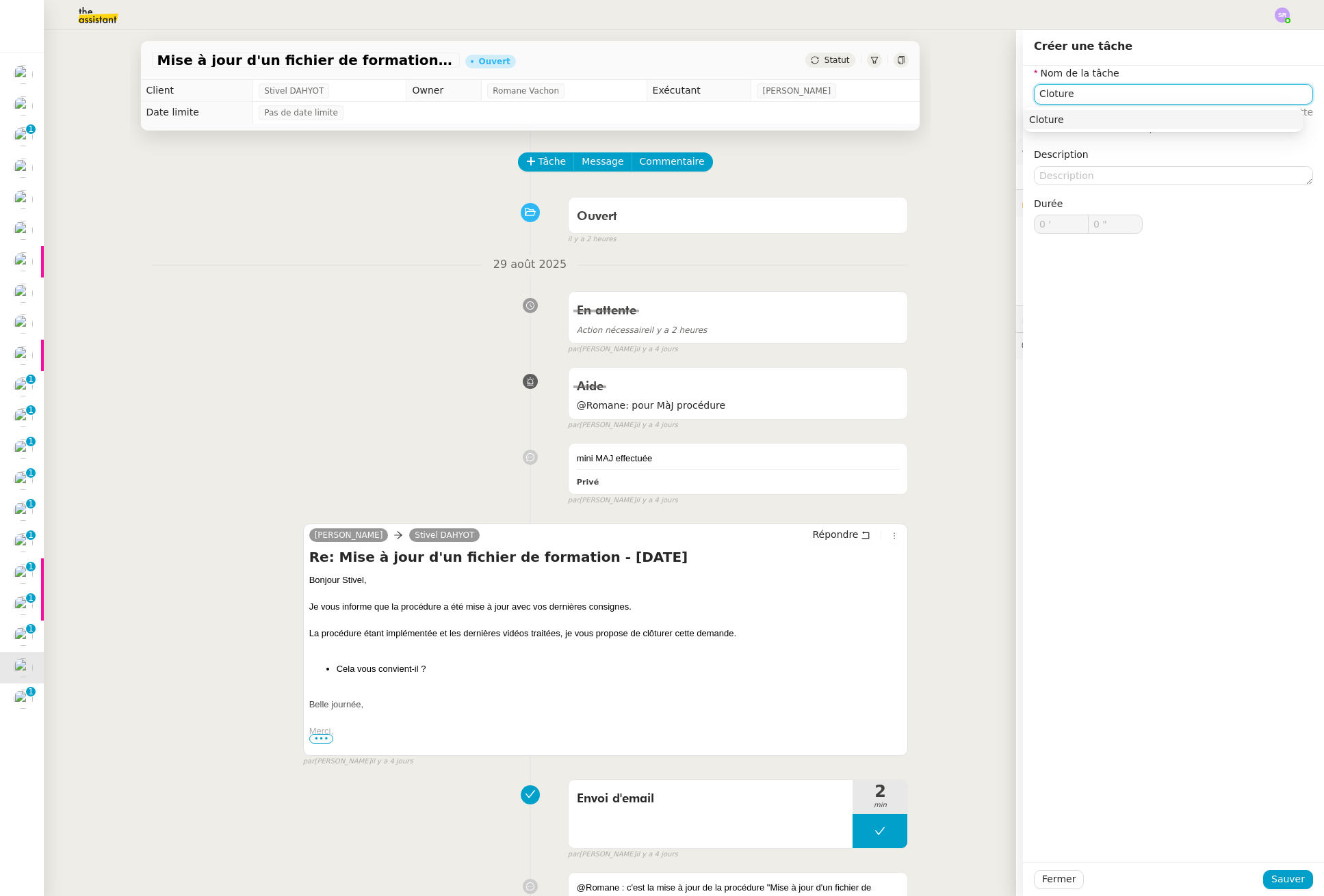
drag, startPoint x: 1143, startPoint y: 116, endPoint x: 1152, endPoint y: 131, distance: 17.5
click at [1044, 116] on div "Cloture" at bounding box center [1163, 119] width 268 height 12
type input "Cloture"
click at [1044, 882] on span "Sauver" at bounding box center [1287, 879] width 33 height 16
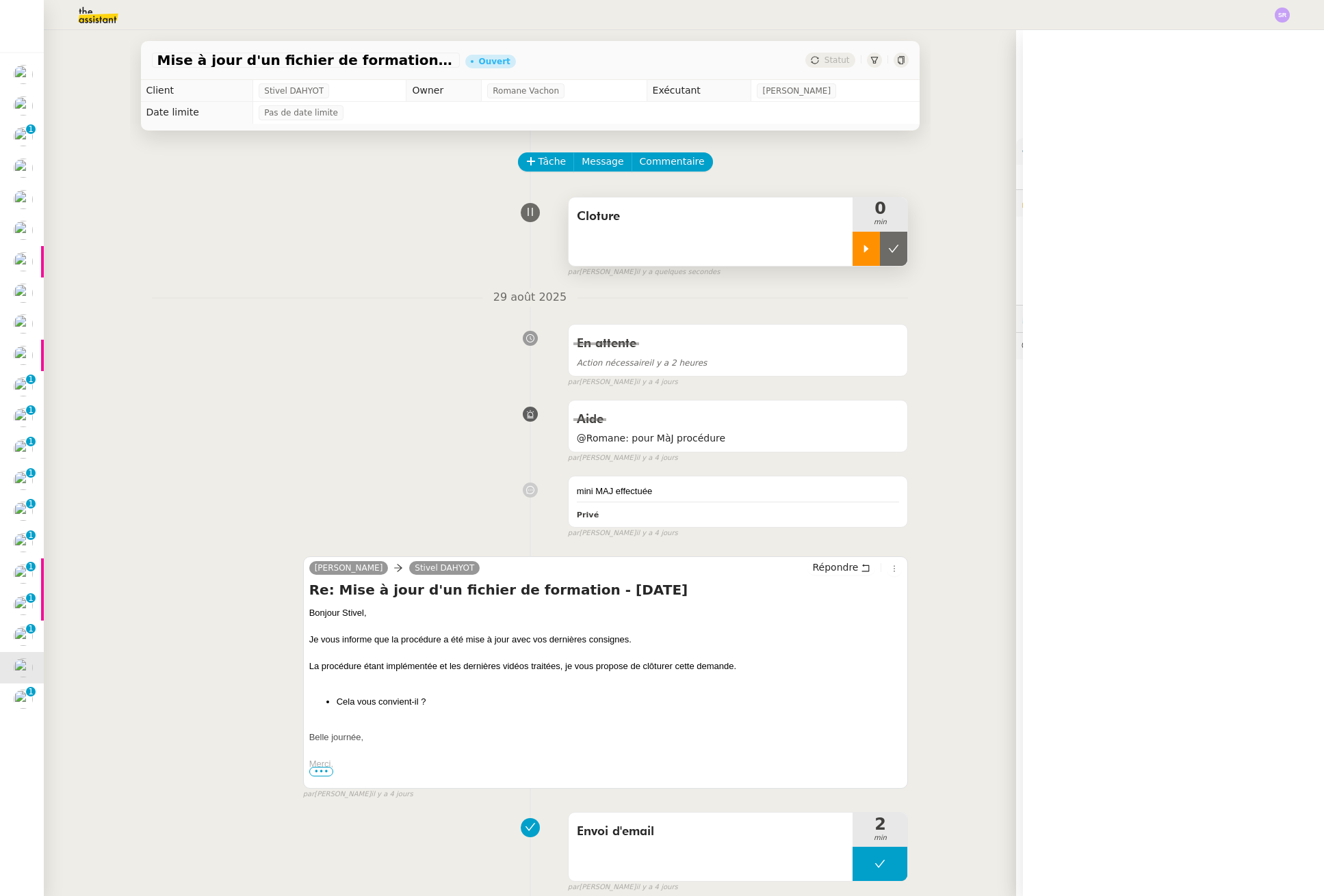
click at [857, 254] on div at bounding box center [866, 249] width 28 height 34
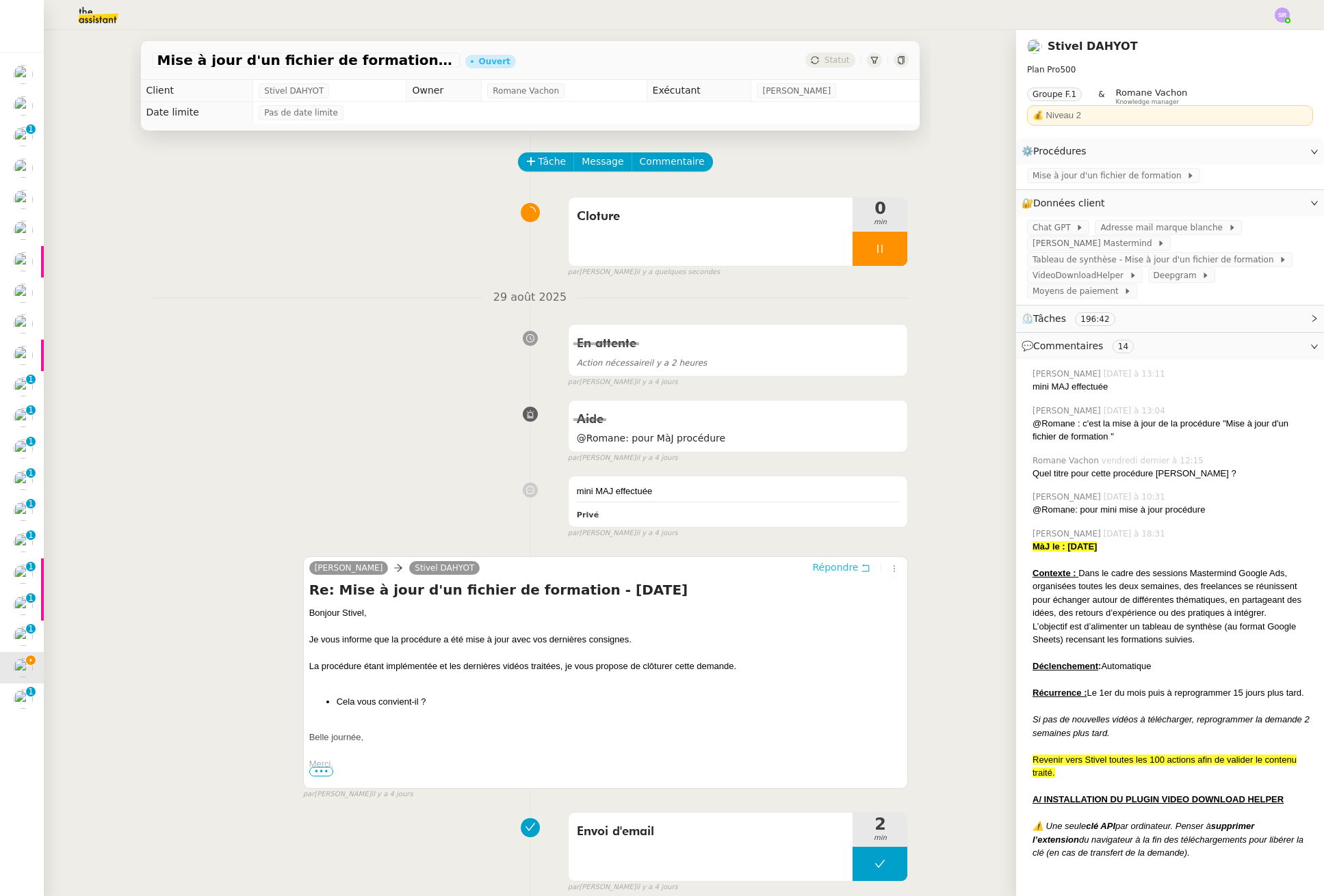
click at [823, 569] on span "Répondre" at bounding box center [835, 567] width 46 height 14
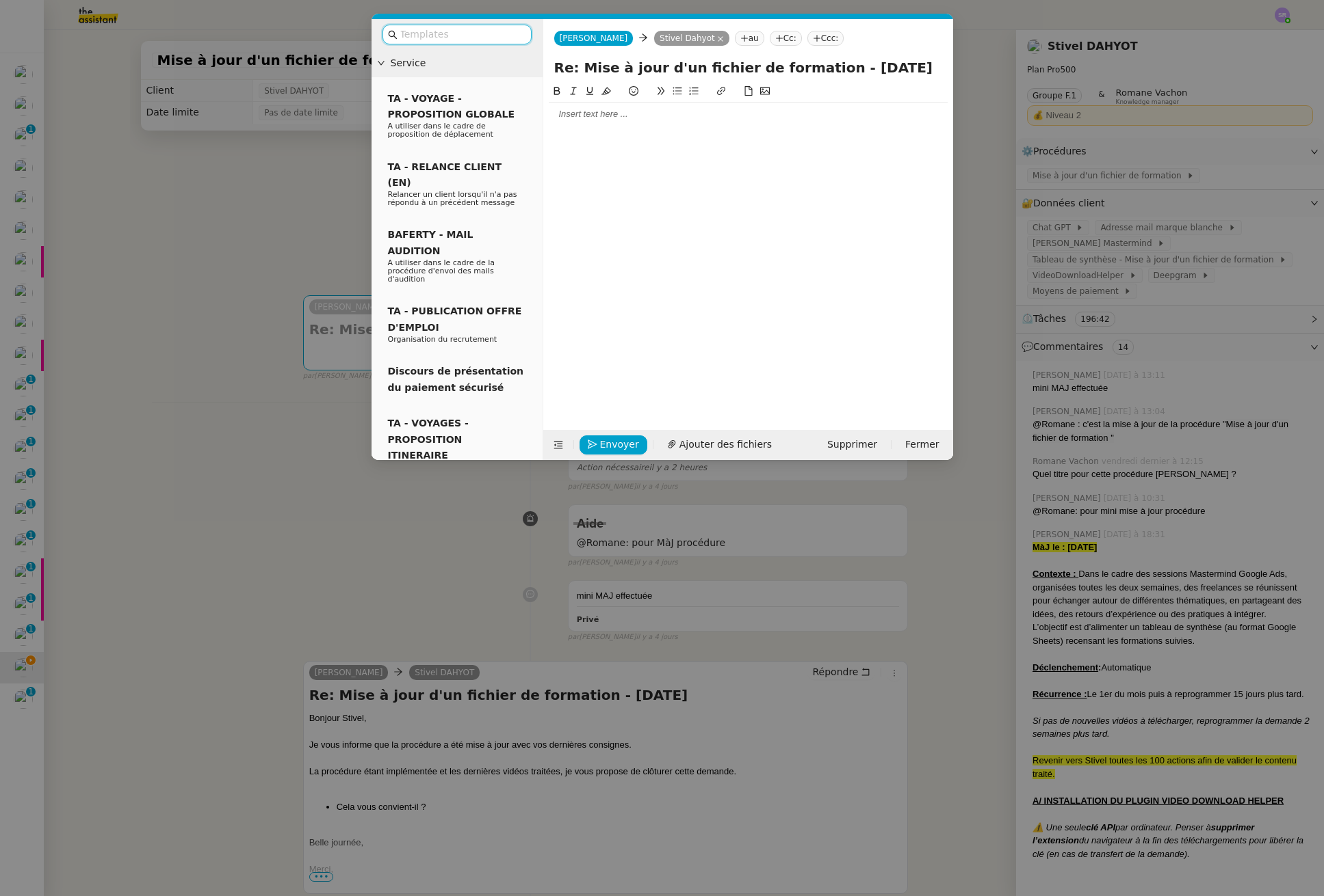
click at [448, 36] on input "text" at bounding box center [462, 34] width 123 height 16
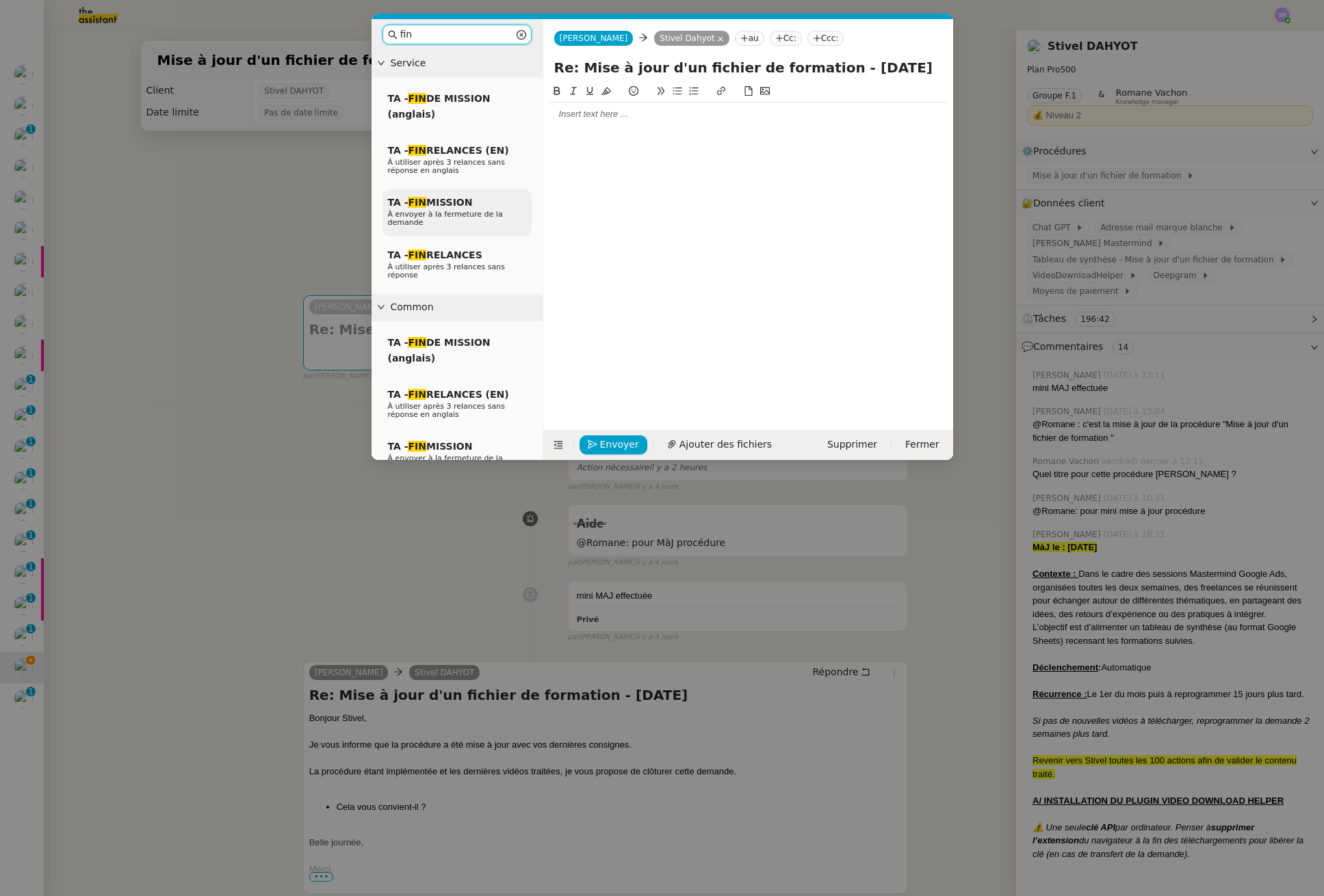
type input "fin"
click at [472, 205] on div "TA - FIN MISSION À envoyer à la fermeture de la demande" at bounding box center [457, 213] width 149 height 47
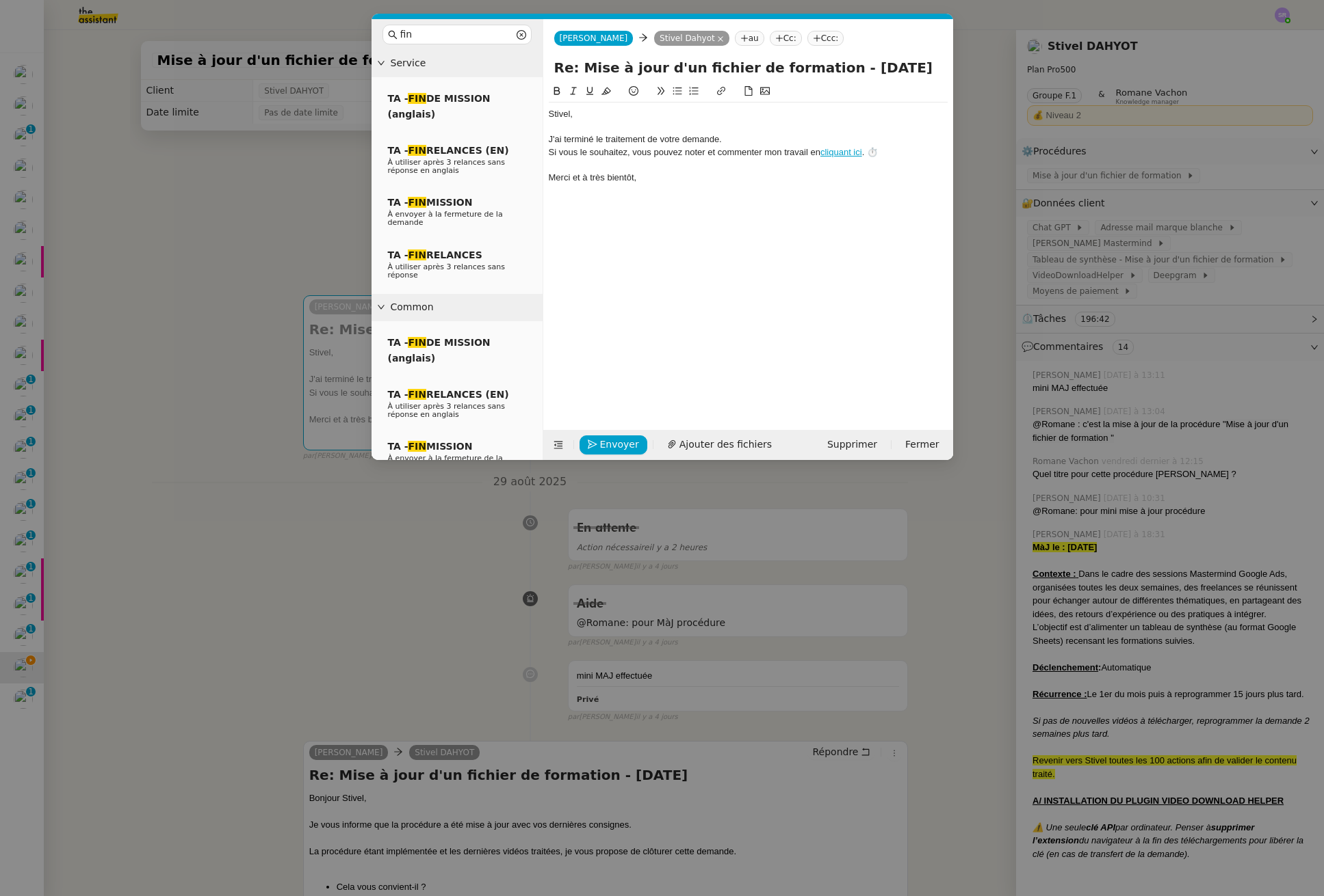
click at [551, 115] on div "﻿Stivel﻿," at bounding box center [747, 113] width 399 height 12
click at [708, 125] on div at bounding box center [747, 126] width 399 height 12
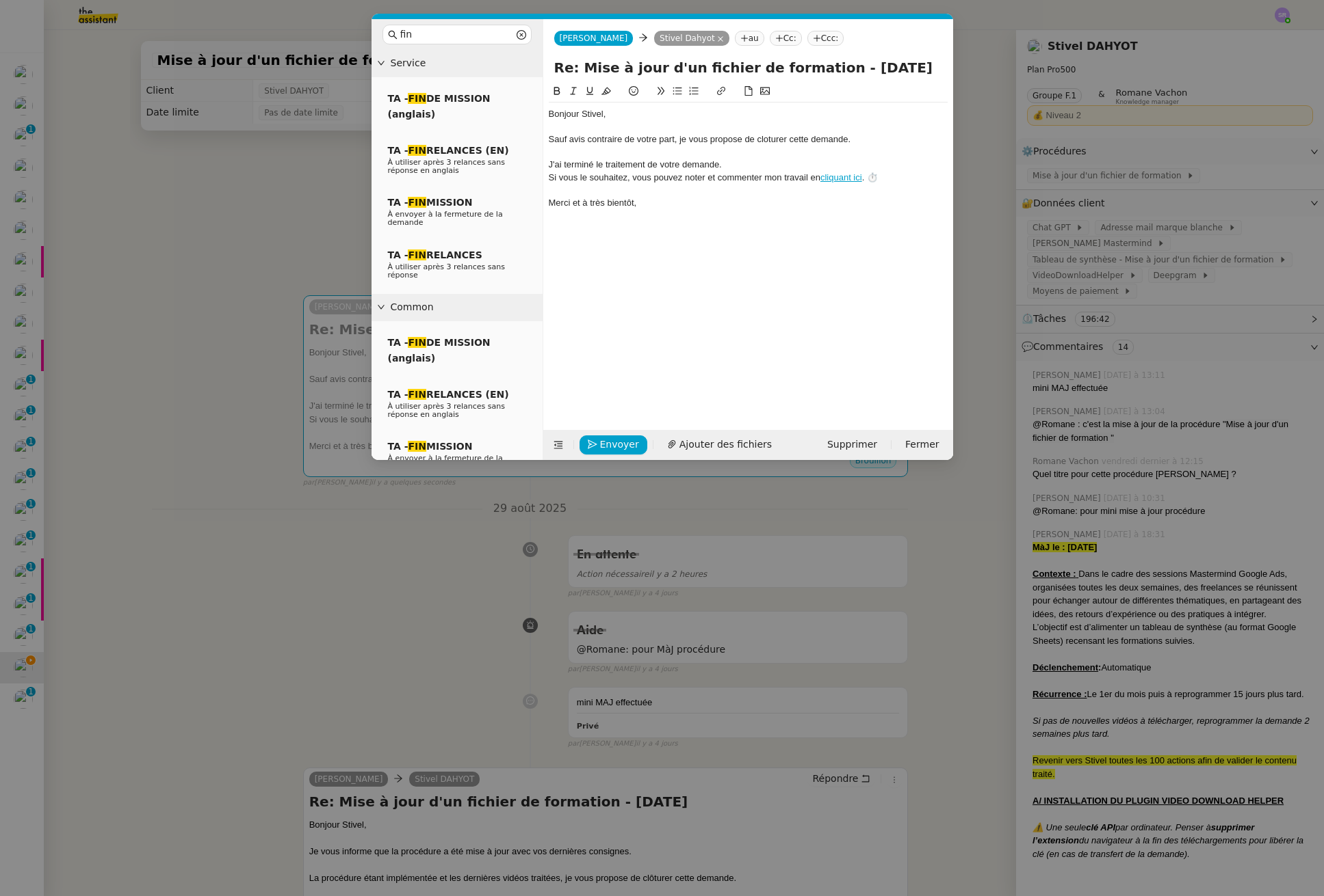
click at [766, 142] on div "Sauf avis contraire de votre part, je vous propose de cloturer cette demande." at bounding box center [747, 139] width 399 height 12
click at [0, 0] on lt-span "clôturer" at bounding box center [0, 0] width 0 height 0
drag, startPoint x: 674, startPoint y: 139, endPoint x: 500, endPoint y: 146, distance: 174.1
click at [472, 139] on nz-layout "fin Service TA - FIN DE MISSION (anglais) TA - FIN RELANCES (EN) À utiliser apr…" at bounding box center [662, 239] width 581 height 441
click at [548, 177] on div "J'ai terminé le traitement de votre demande." at bounding box center [747, 177] width 399 height 12
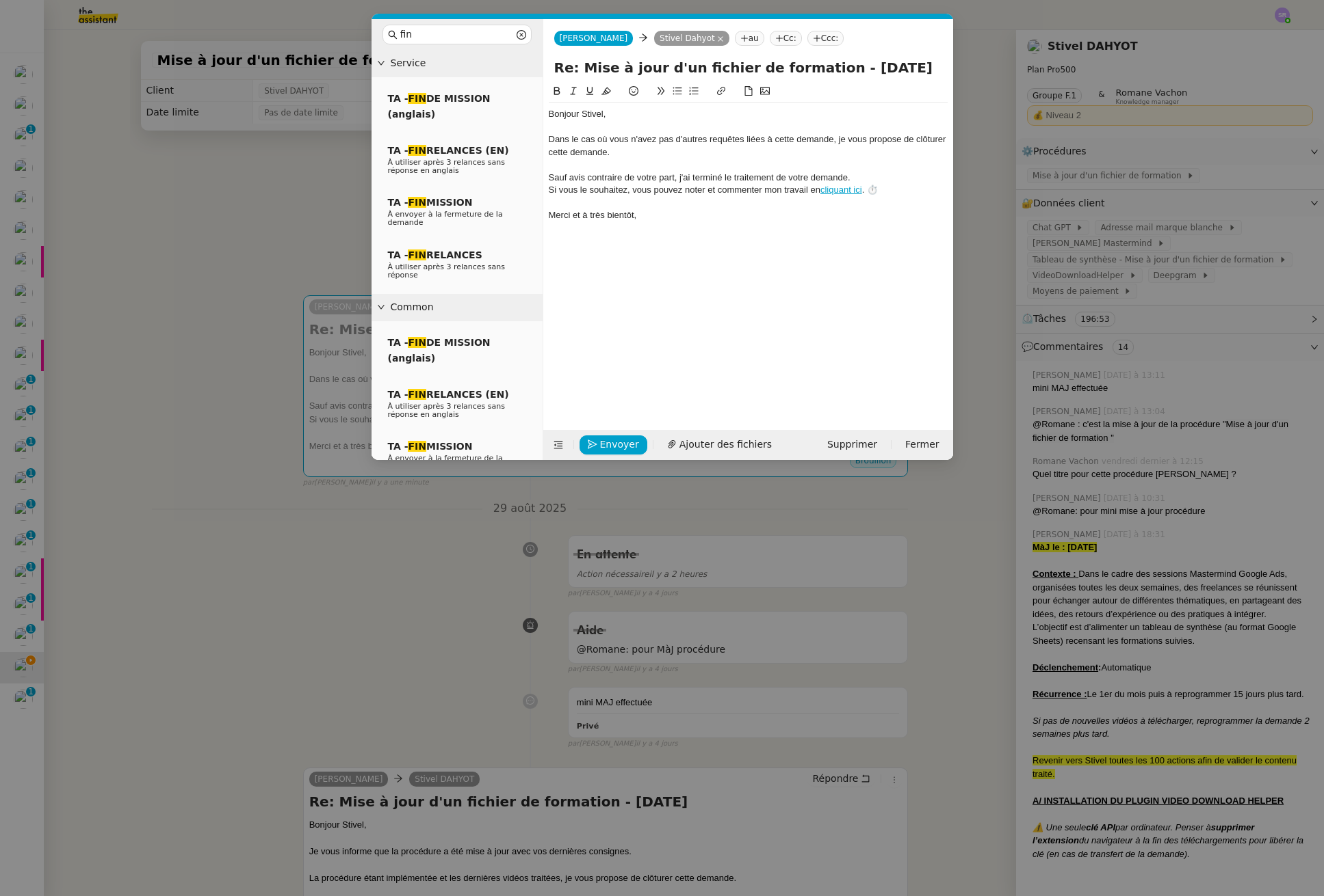
click at [845, 177] on div "Sauf avis contraire de votre part, j'ai terminé le traitement de votre demande." at bounding box center [747, 177] width 399 height 12
drag, startPoint x: 921, startPoint y: 179, endPoint x: 880, endPoint y: 179, distance: 41.0
click at [851, 179] on div "Sauf avis contraire de votre part, j'ai terminé le traitement de votre demande …" at bounding box center [747, 177] width 399 height 12
click at [881, 179] on div "Sauf avis contraire de votre part, j'ai terminé le traitement de votre demande …" at bounding box center [747, 177] width 399 height 12
drag, startPoint x: 848, startPoint y: 179, endPoint x: 919, endPoint y: 177, distance: 71.0
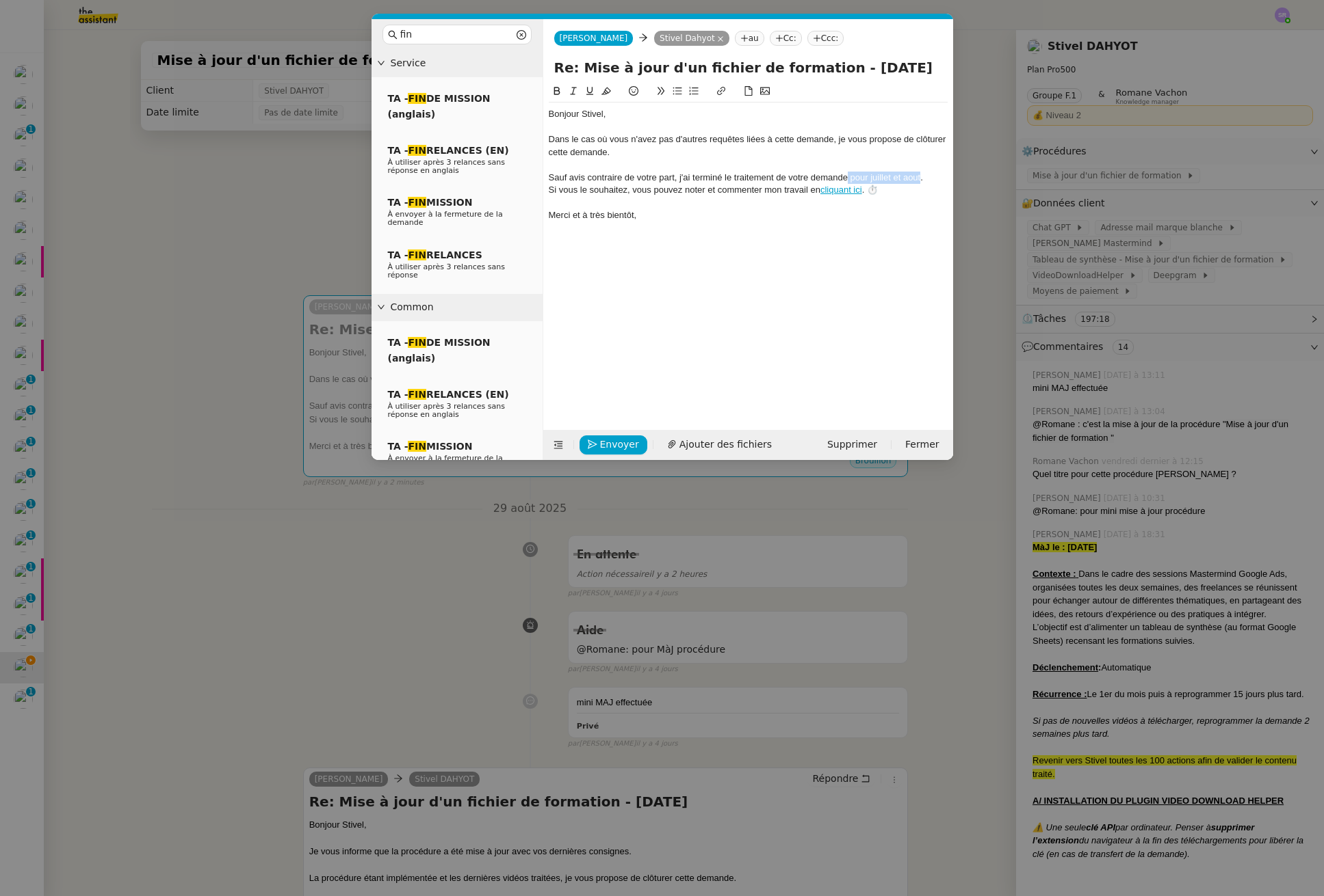
click at [919, 177] on div "Sauf avis contraire de votre part, j'ai terminé le traitement de votre demande …" at bounding box center [747, 177] width 399 height 12
click at [915, 178] on div "Sauf avis contraire de votre part, j'ai terminé le traitement de votre demande …" at bounding box center [747, 177] width 399 height 12
click at [808, 136] on div "Dans le cas où vous n'avez pas d'autres requêtes liées à cette demande, je vous…" at bounding box center [747, 145] width 399 height 25
click at [823, 141] on div "Dans le cas où vous n'avez pas d'autres requêtes liées à cette demande, je vous…" at bounding box center [747, 145] width 399 height 25
drag, startPoint x: 834, startPoint y: 139, endPoint x: 776, endPoint y: 138, distance: 58.0
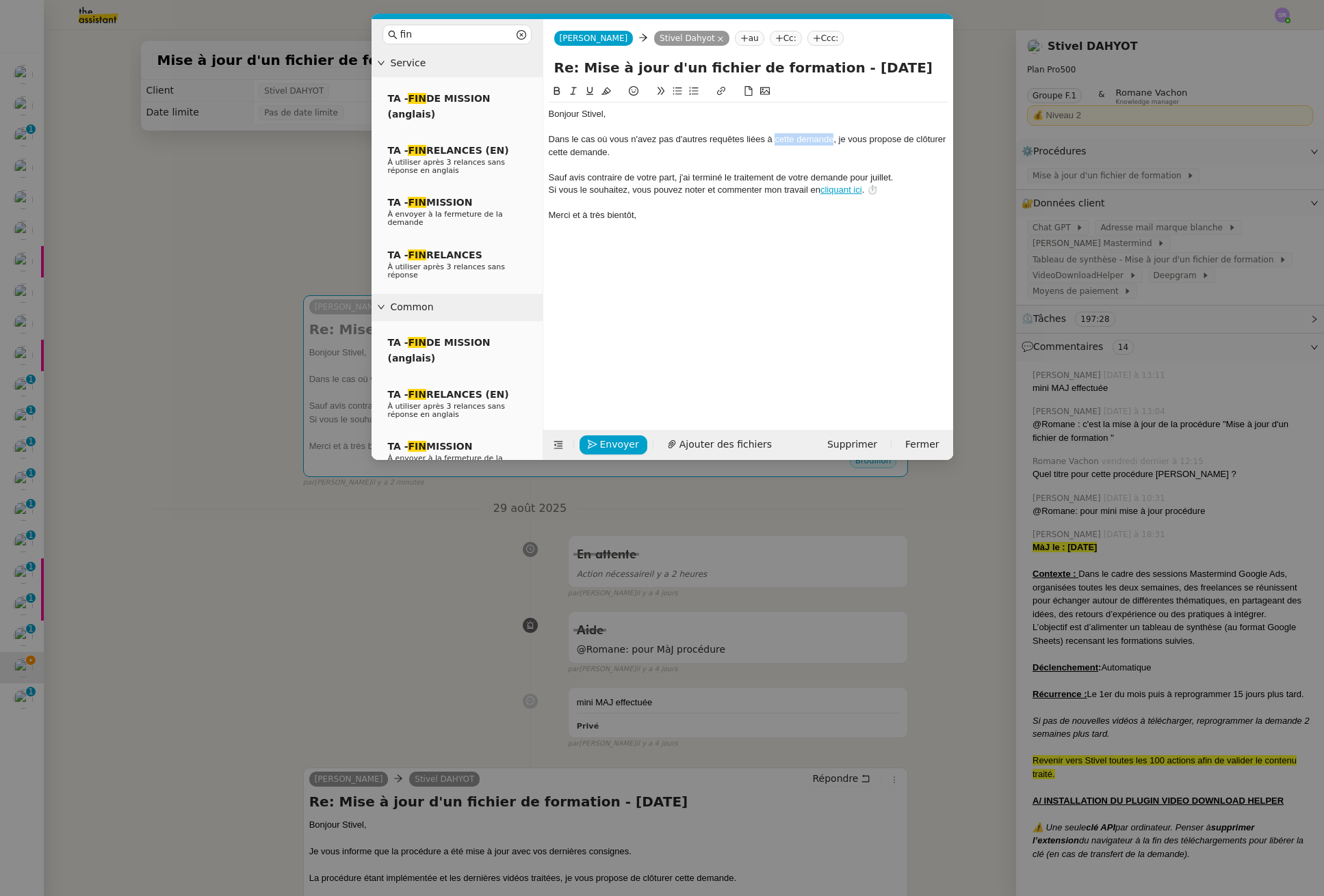
click at [776, 138] on div "Dans le cas où vous n'avez pas d'autres requêtes liées à cette demande, je vous…" at bounding box center [747, 145] width 399 height 25
drag, startPoint x: 681, startPoint y: 177, endPoint x: 533, endPoint y: 180, distance: 148.0
click at [524, 177] on nz-layout "fin Service TA - FIN DE MISSION (anglais) TA - FIN RELANCES (EN) À utiliser apr…" at bounding box center [662, 239] width 581 height 441
click at [848, 179] on div "Sauf avis contraire de votre part, j'ai terminé le traitement de votre demande …" at bounding box center [747, 177] width 399 height 12
drag, startPoint x: 849, startPoint y: 180, endPoint x: 879, endPoint y: 177, distance: 30.1
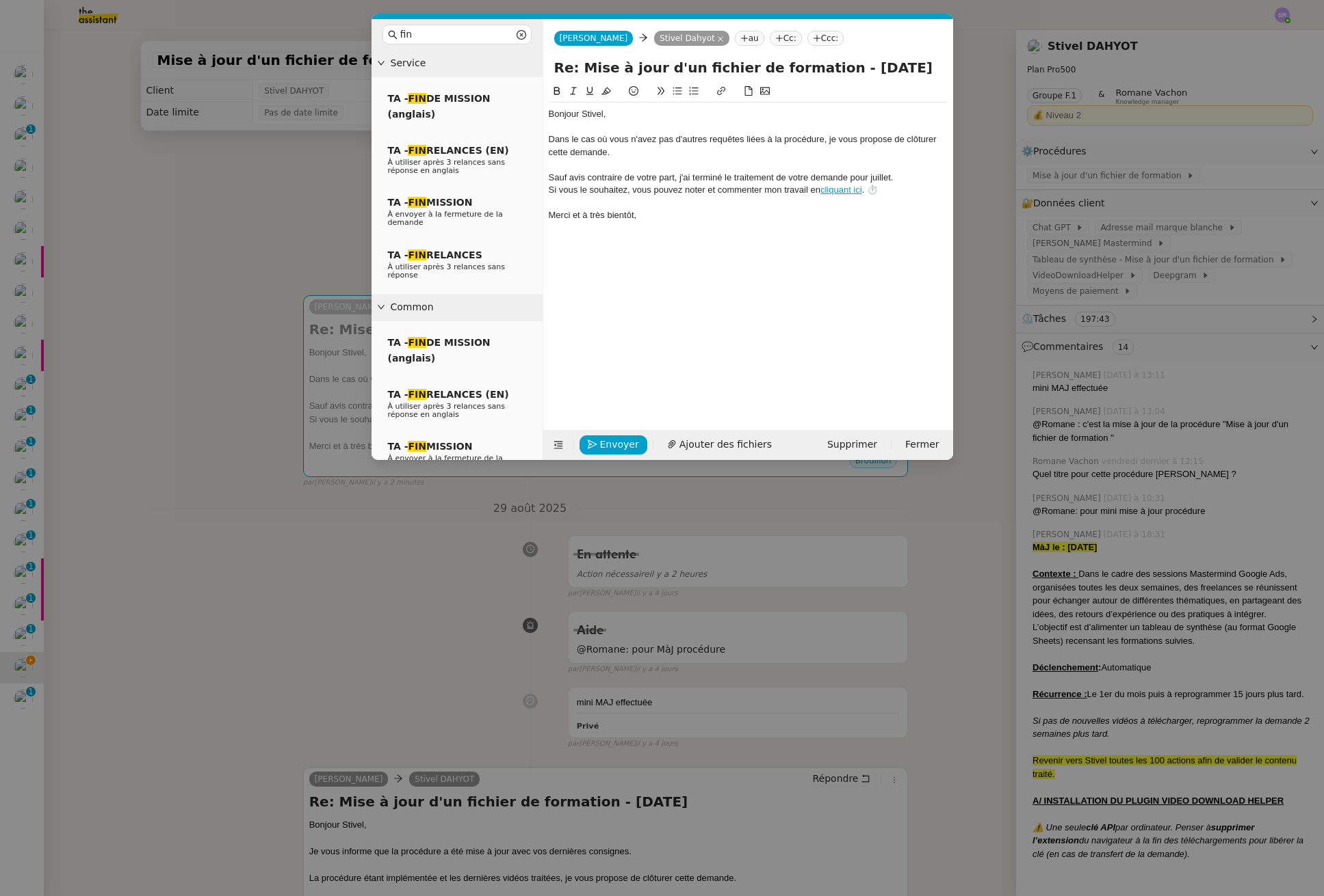
click at [879, 177] on div "Sauf avis contraire de votre part, j'ai terminé le traitement de votre demande …" at bounding box center [747, 177] width 399 height 12
drag, startPoint x: 891, startPoint y: 178, endPoint x: 1102, endPoint y: 208, distance: 213.1
click at [846, 180] on div "Sauf avis contraire de votre part, j'ai terminé le traitement de votre demande …" at bounding box center [747, 177] width 399 height 12
click at [622, 448] on span "Envoyer" at bounding box center [619, 444] width 39 height 16
click at [622, 434] on span "Confirmer l'envoi" at bounding box center [640, 425] width 82 height 16
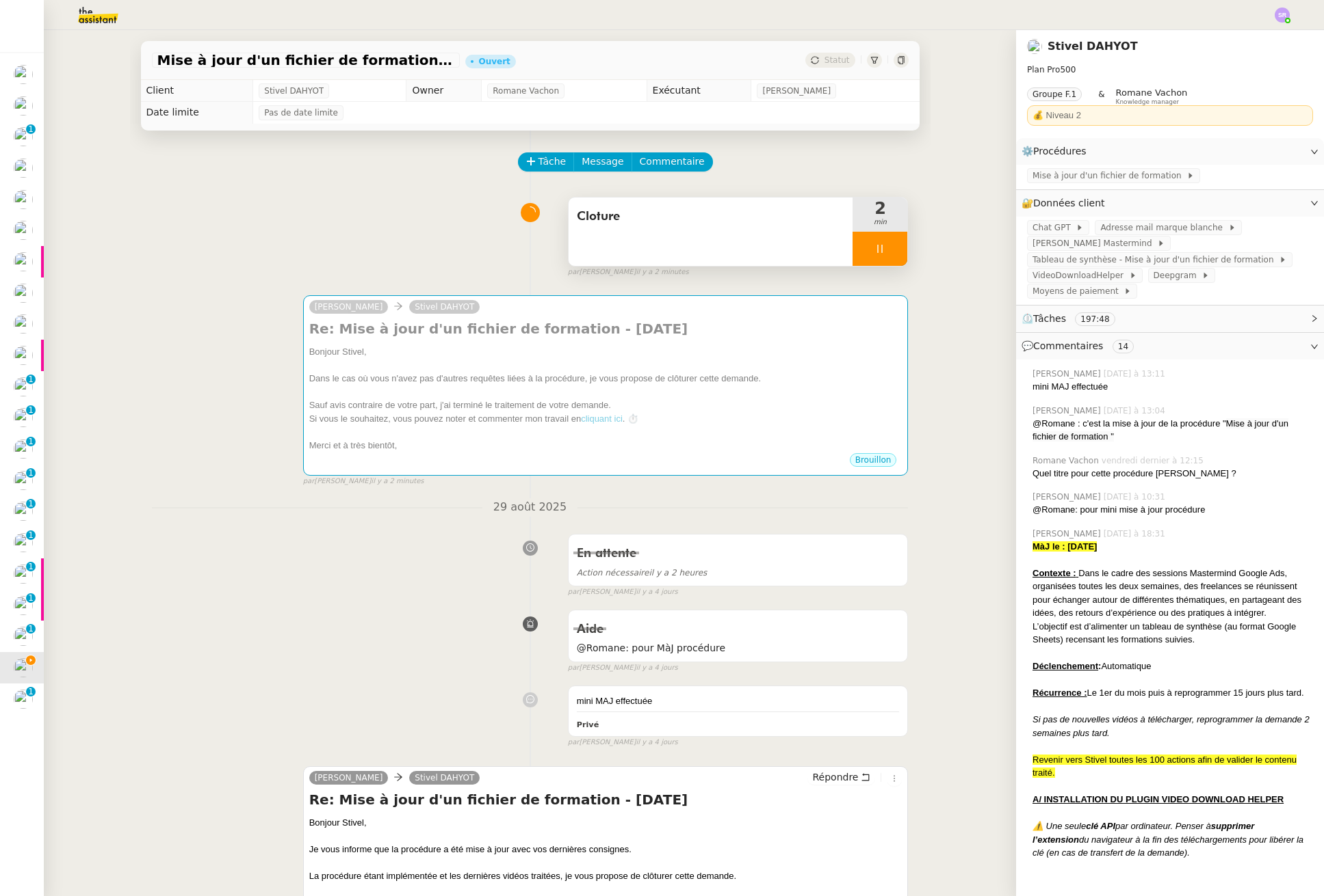
click at [861, 250] on div at bounding box center [879, 249] width 54 height 34
click at [888, 247] on icon at bounding box center [894, 249] width 11 height 11
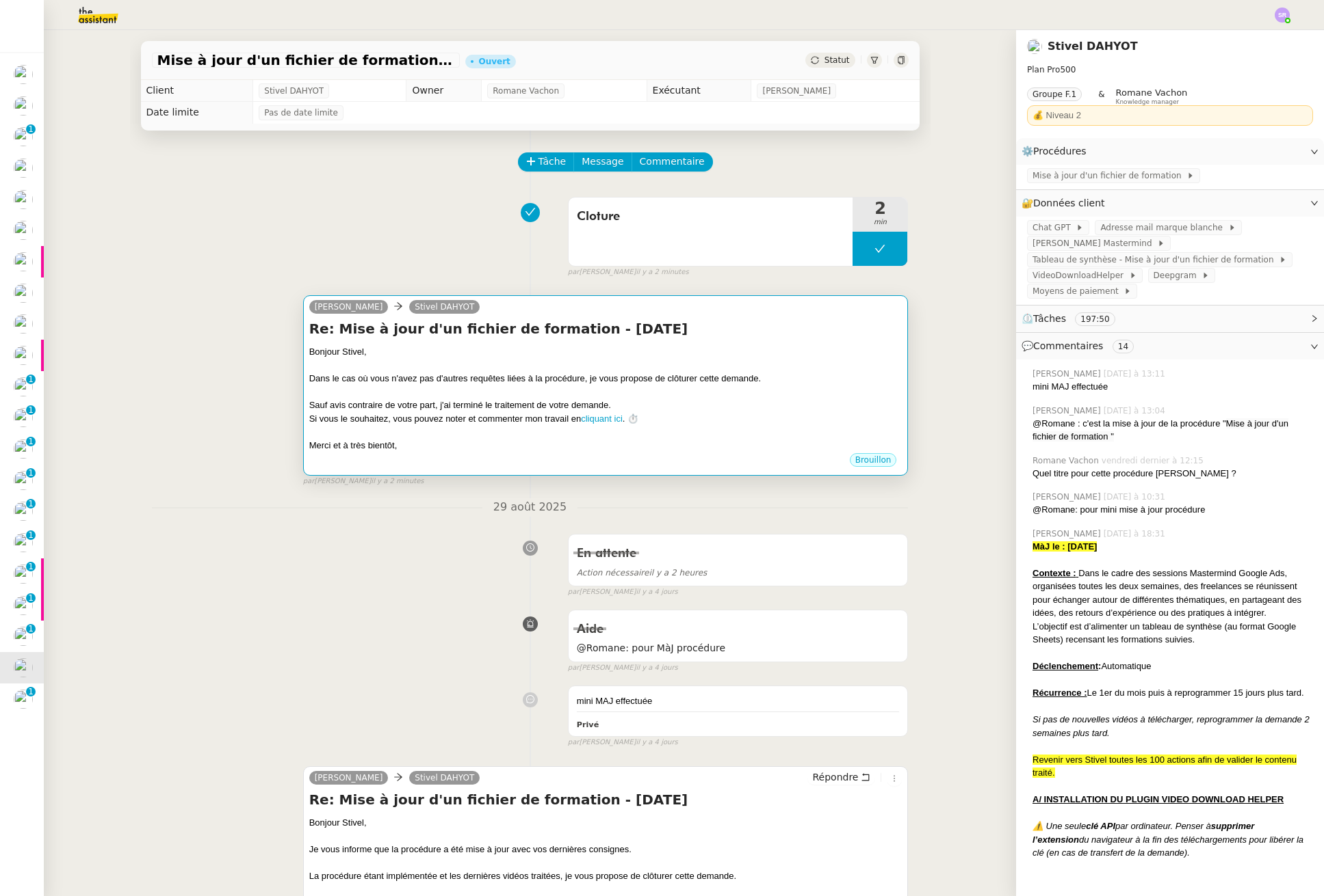
click at [723, 397] on div at bounding box center [606, 392] width 593 height 14
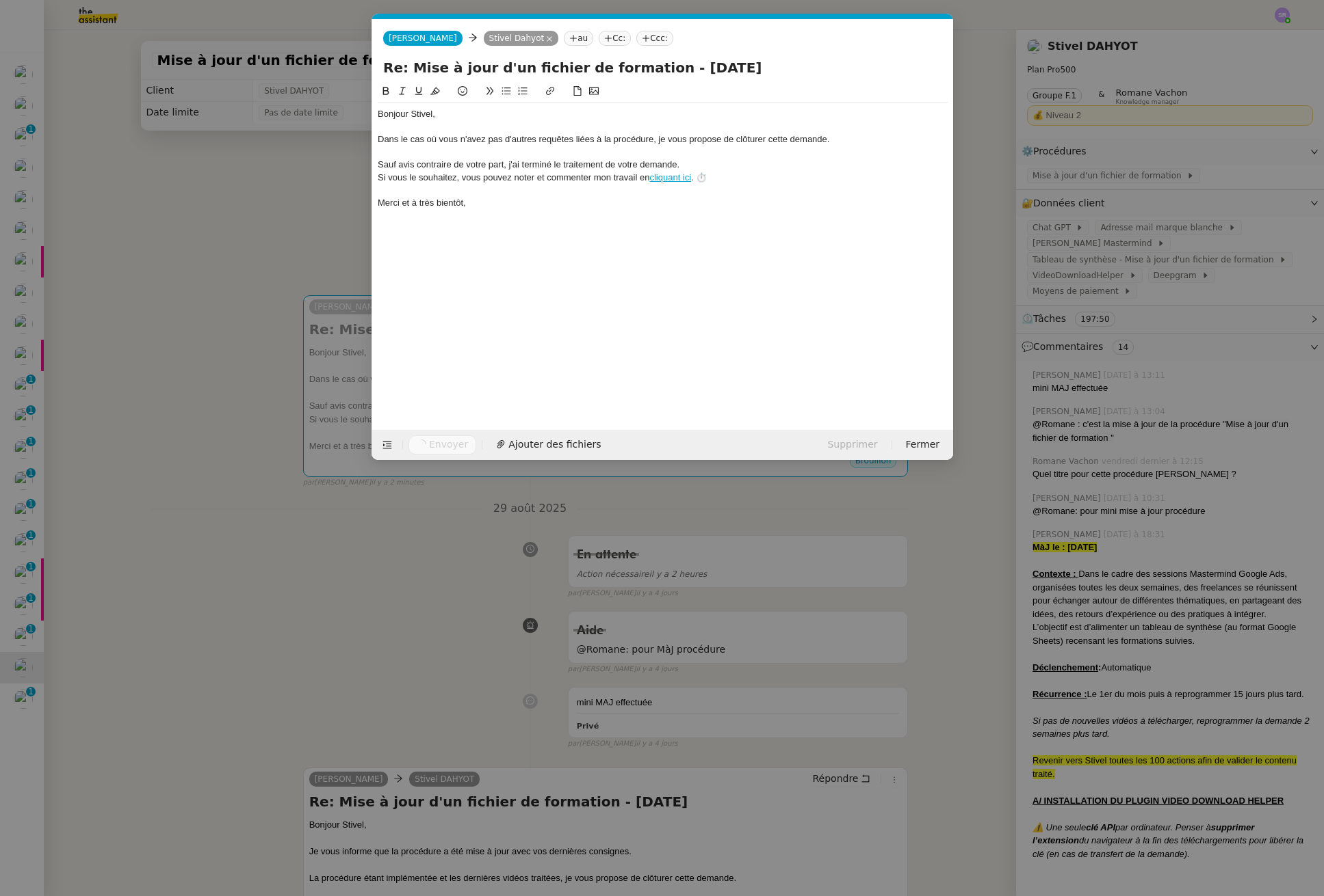
scroll to position [0, 40]
click at [423, 535] on nz-modal-container "fin Service TA - FIN DE MISSION (anglais) TA - FIN RELANCES (EN) À utiliser apr…" at bounding box center [662, 448] width 1324 height 896
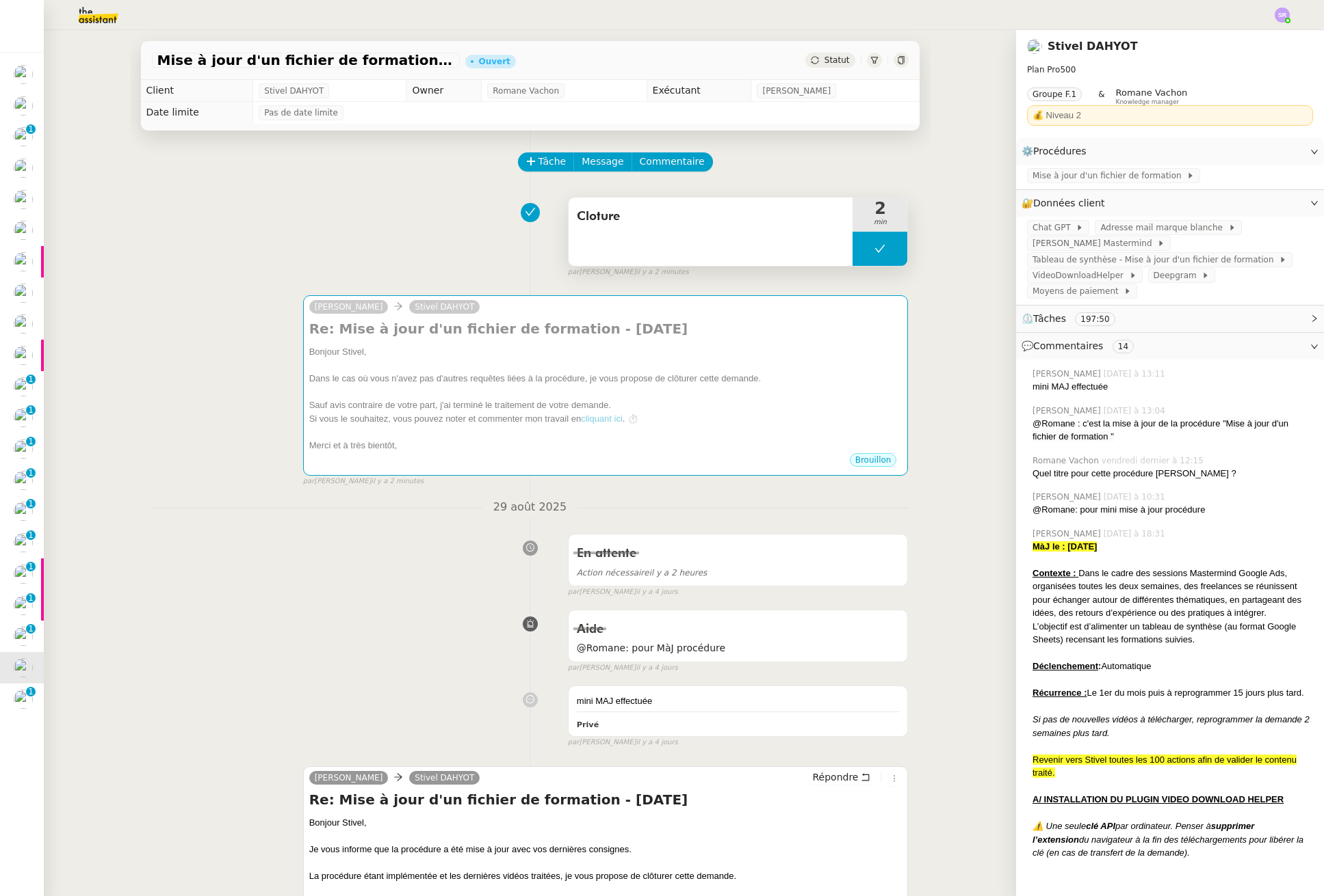
click at [858, 249] on button at bounding box center [879, 249] width 54 height 34
click at [852, 255] on div at bounding box center [866, 249] width 28 height 34
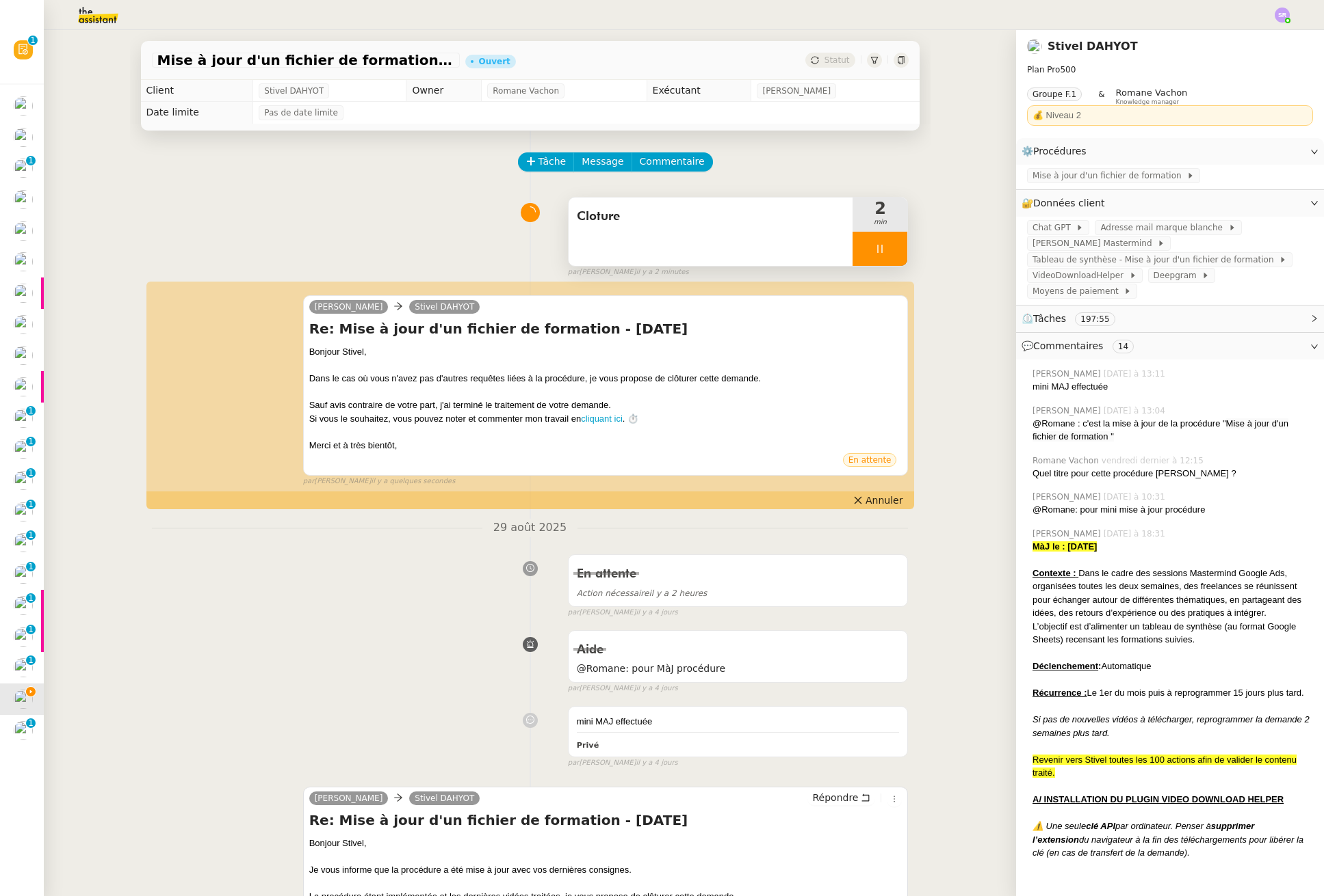
click at [874, 249] on icon at bounding box center [880, 249] width 11 height 11
click at [880, 249] on button at bounding box center [894, 249] width 28 height 34
click at [825, 57] on span "Statut" at bounding box center [837, 60] width 25 height 9
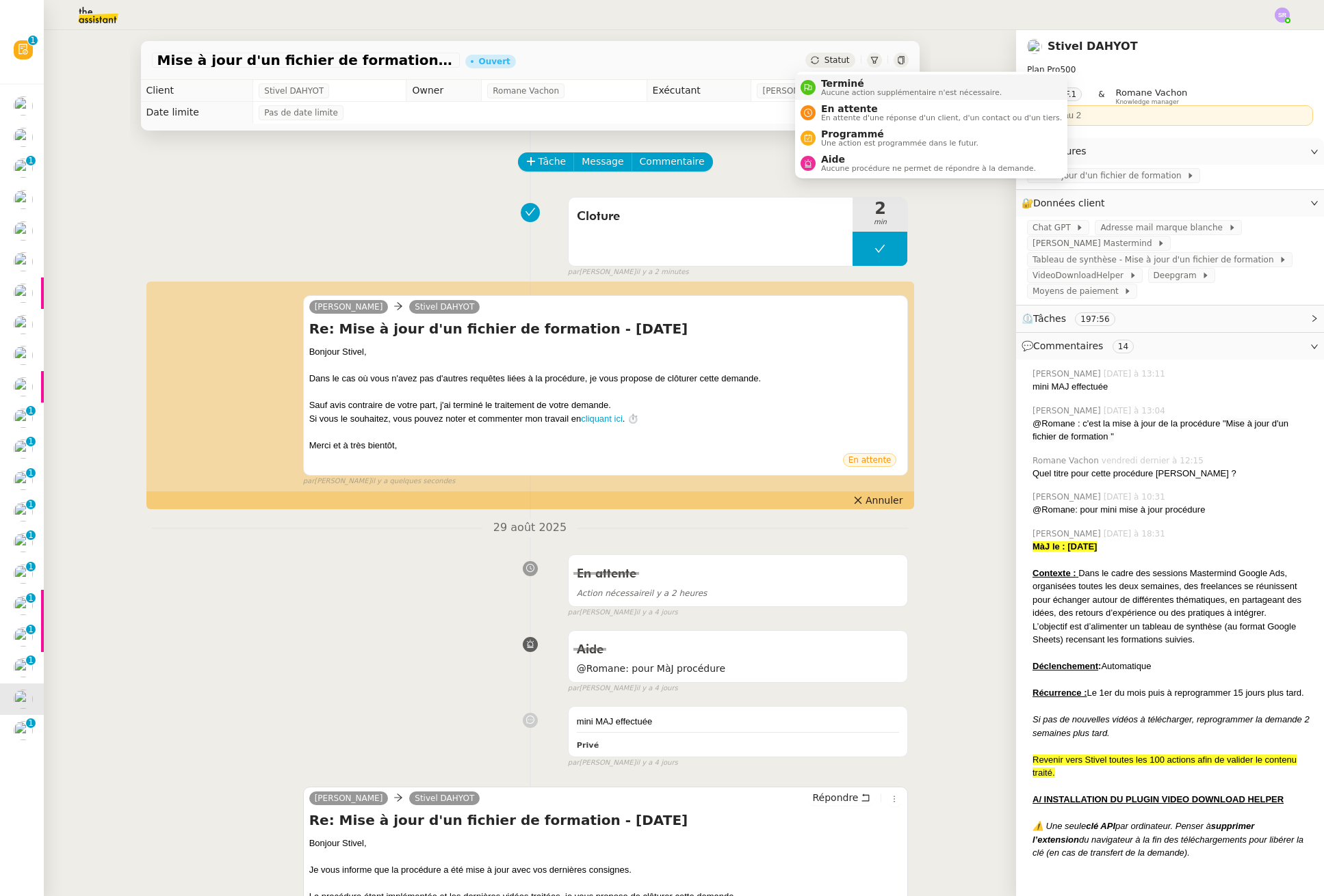
click at [828, 91] on span "Aucune action supplémentaire n'est nécessaire." at bounding box center [911, 93] width 181 height 7
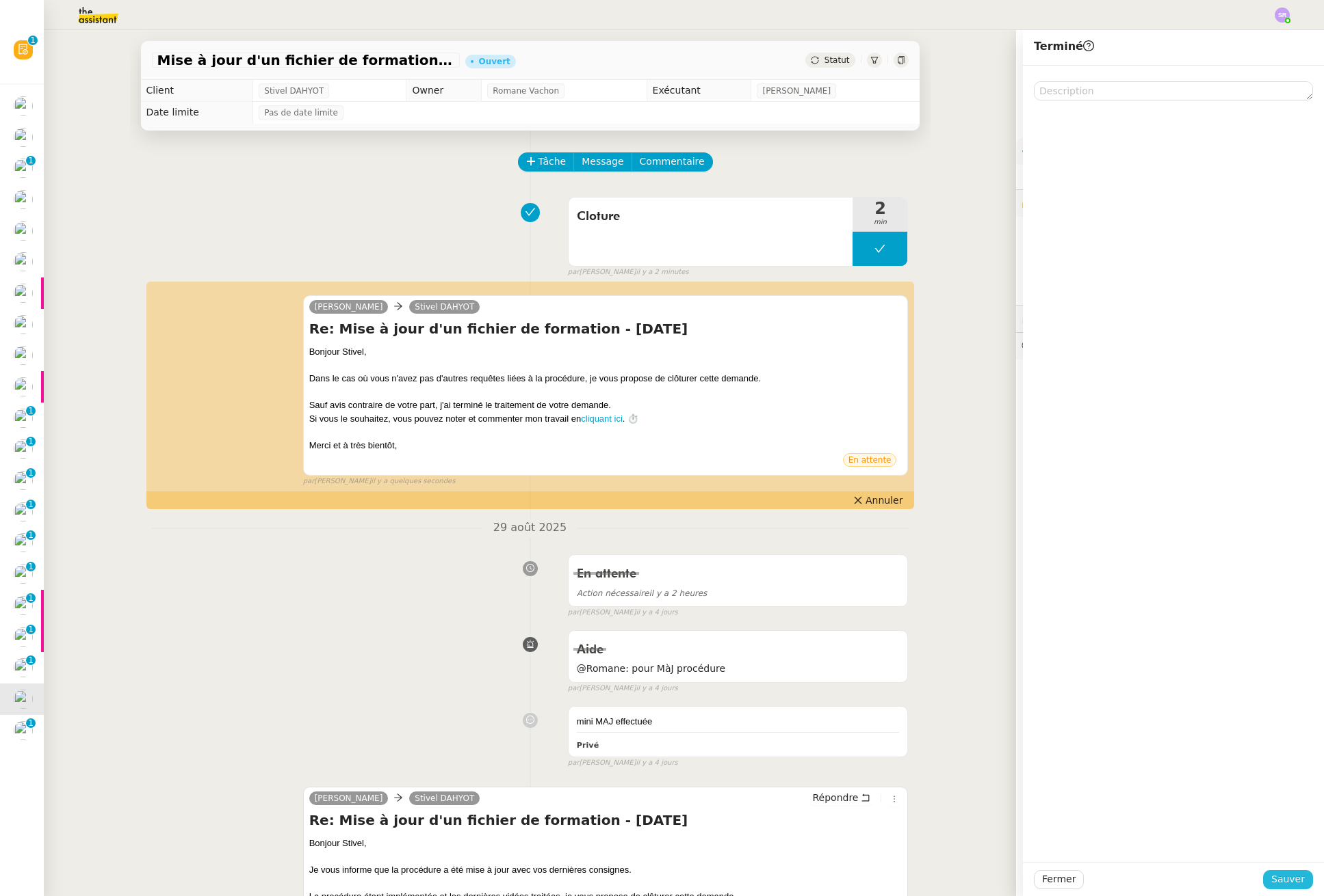
click at [1044, 877] on span "Sauver" at bounding box center [1287, 879] width 33 height 16
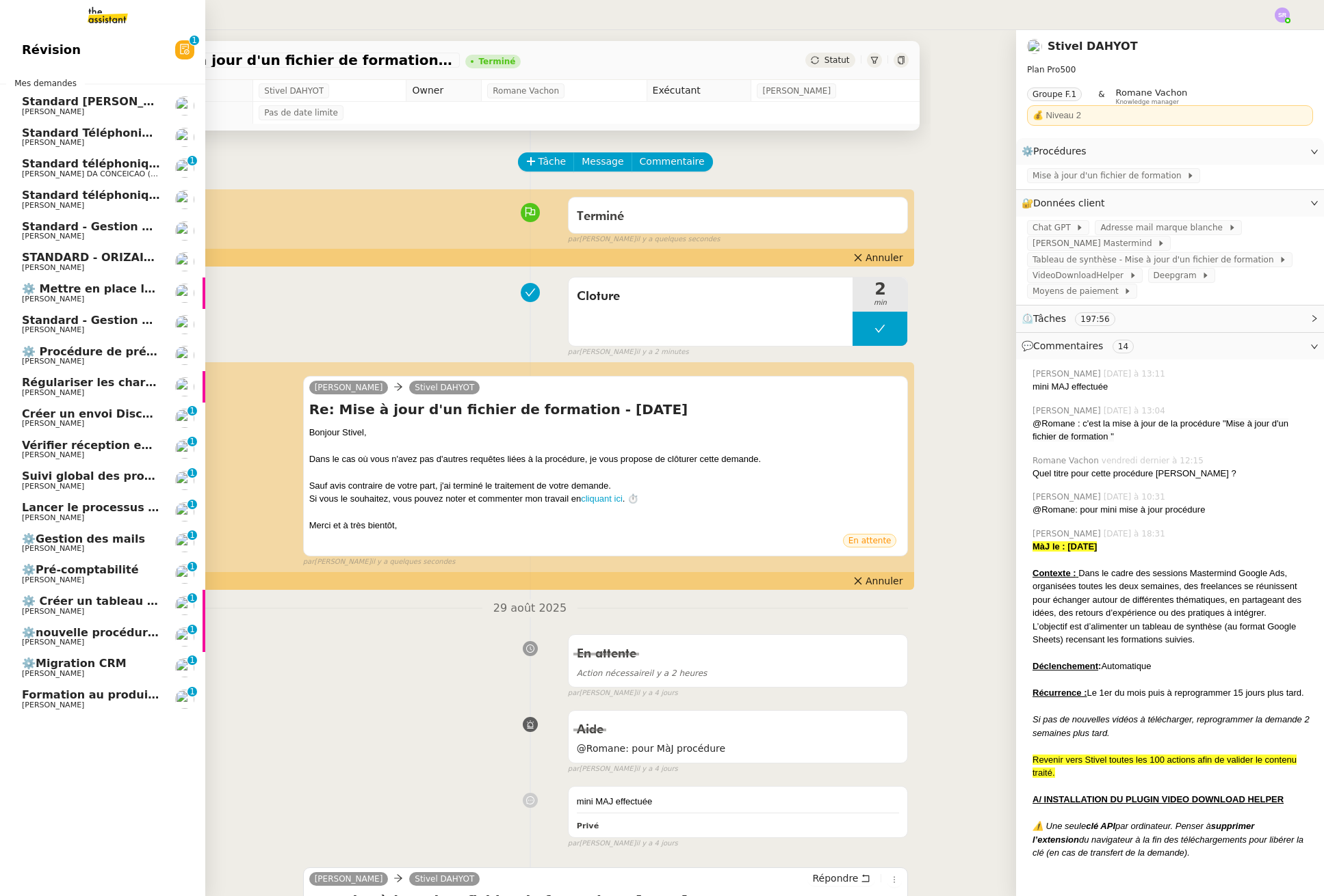
click at [131, 704] on span "[PERSON_NAME]" at bounding box center [91, 705] width 138 height 8
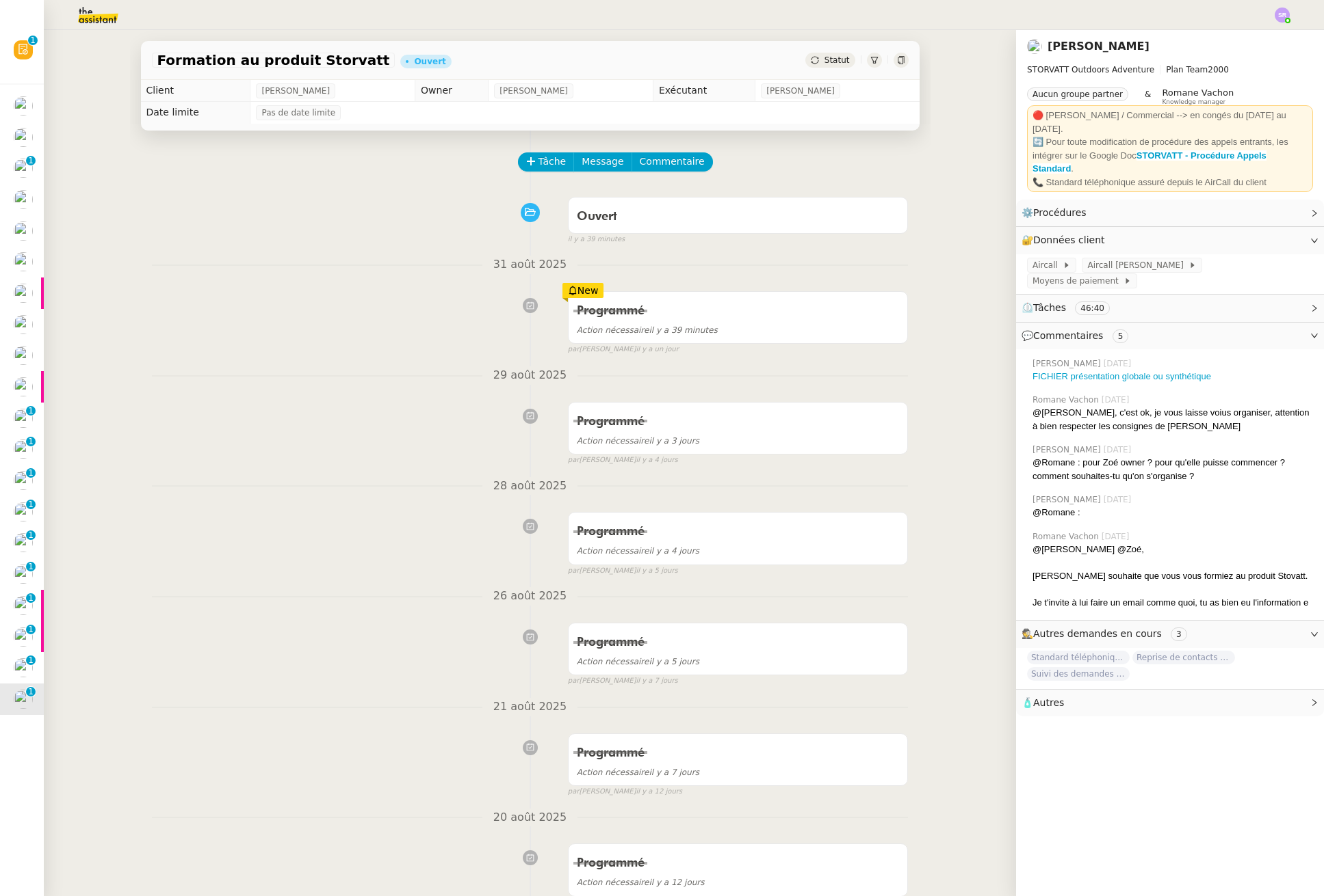
click at [825, 64] on span "Statut" at bounding box center [837, 60] width 25 height 9
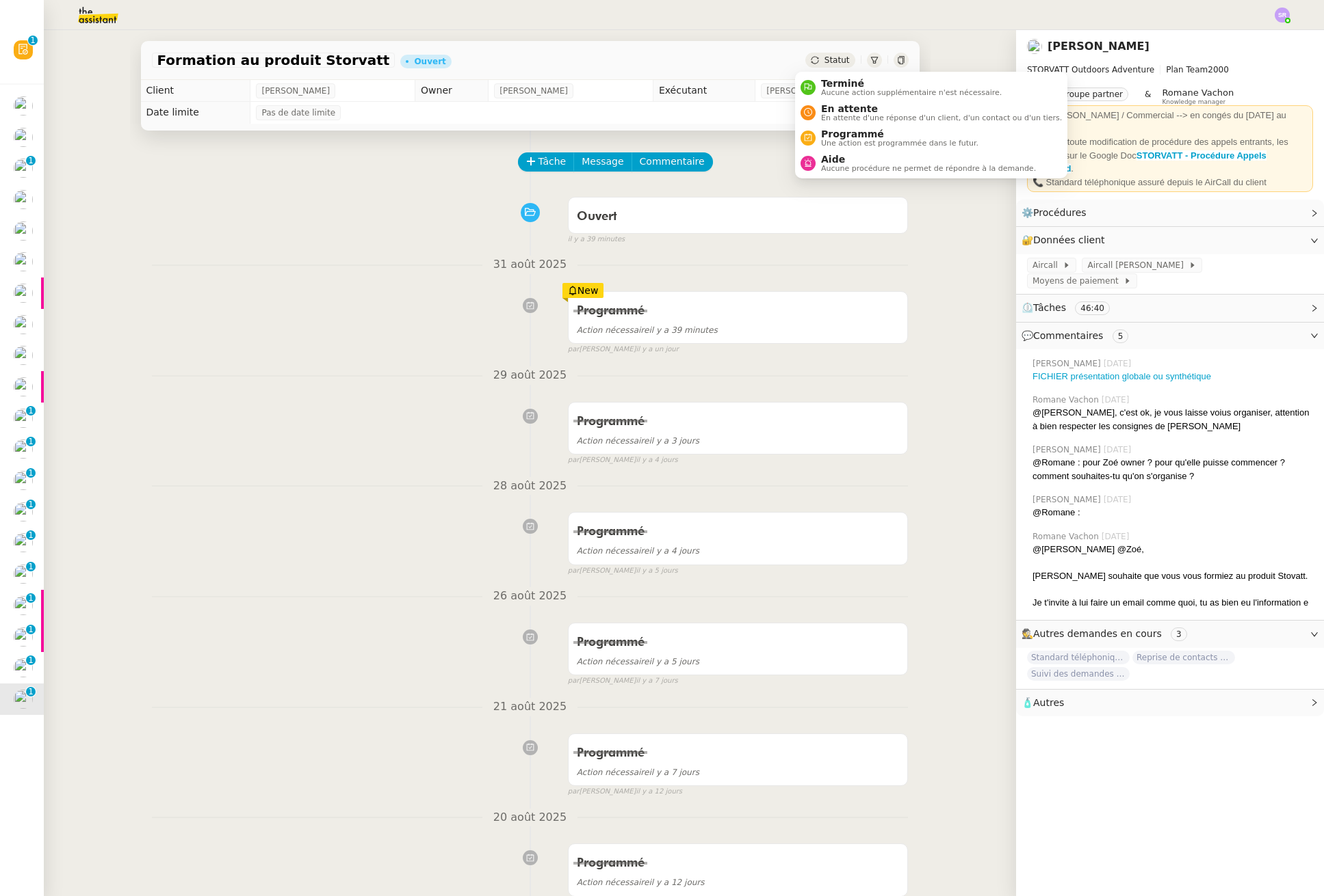
click at [825, 60] on span "Statut" at bounding box center [837, 60] width 25 height 9
click at [827, 137] on span "Programmé" at bounding box center [899, 134] width 158 height 11
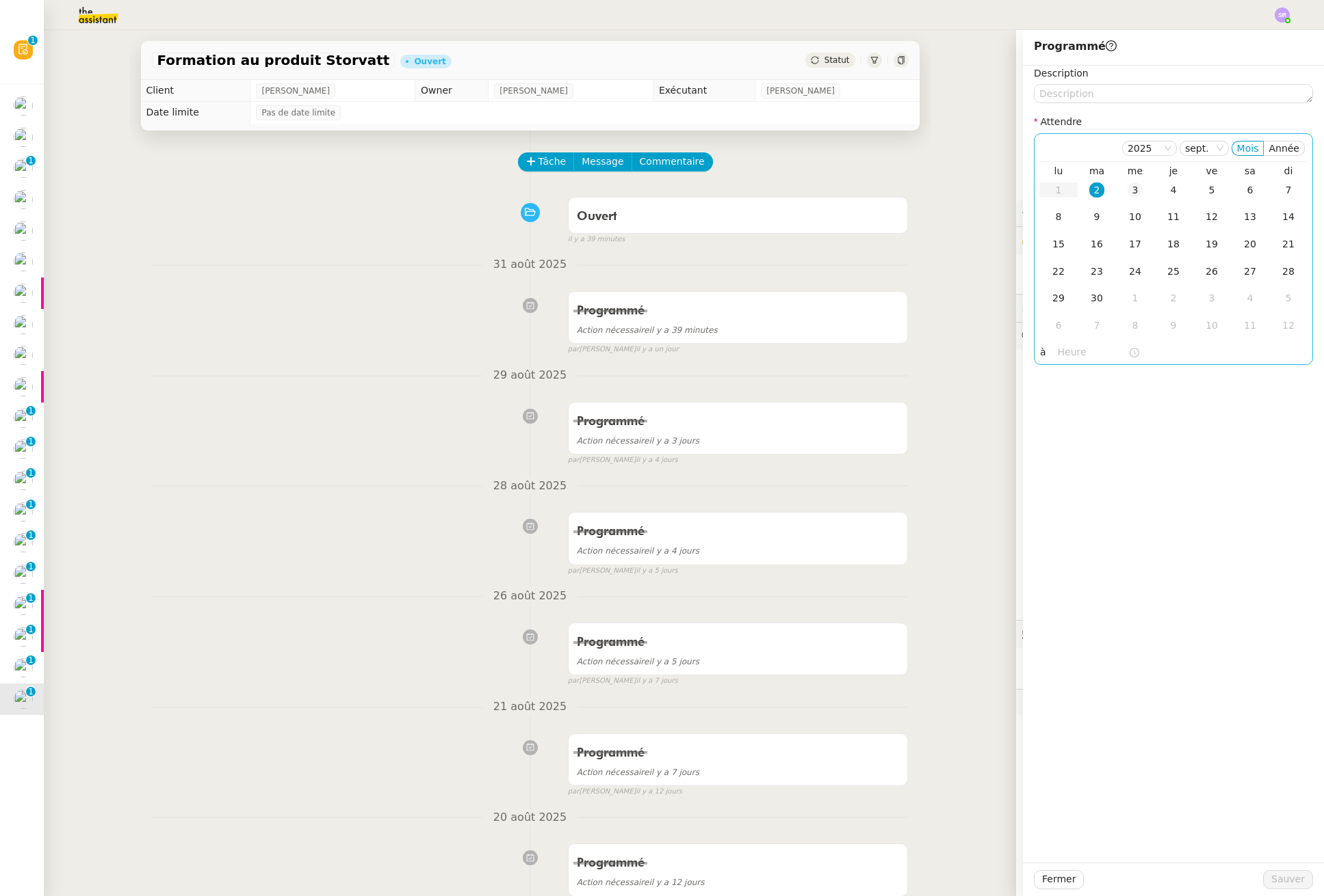
click at [1044, 192] on div "3" at bounding box center [1135, 190] width 15 height 15
click at [1044, 348] on input "text" at bounding box center [1093, 352] width 70 height 16
drag, startPoint x: 982, startPoint y: 259, endPoint x: 967, endPoint y: 250, distance: 17.5
click at [981, 258] on div "Formation au produit Storvatt Ouvert Statut Client Franck MUFFAT-JEANDET Owner …" at bounding box center [530, 463] width 972 height 867
click at [767, 91] on span "[PERSON_NAME]" at bounding box center [801, 90] width 68 height 14
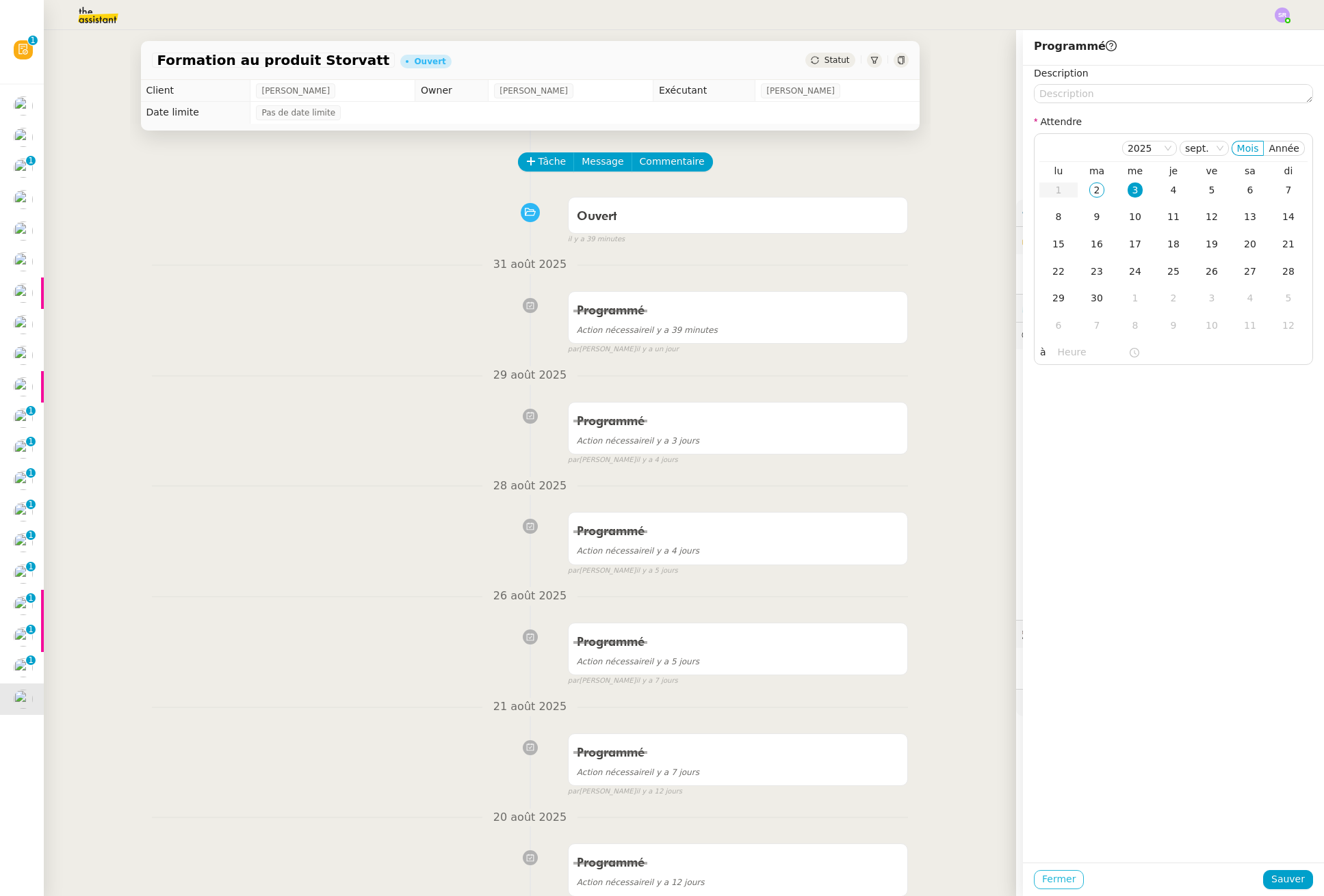
click at [1044, 871] on button "Fermer" at bounding box center [1059, 879] width 50 height 19
click at [1044, 846] on span "Ok" at bounding box center [1168, 843] width 13 height 14
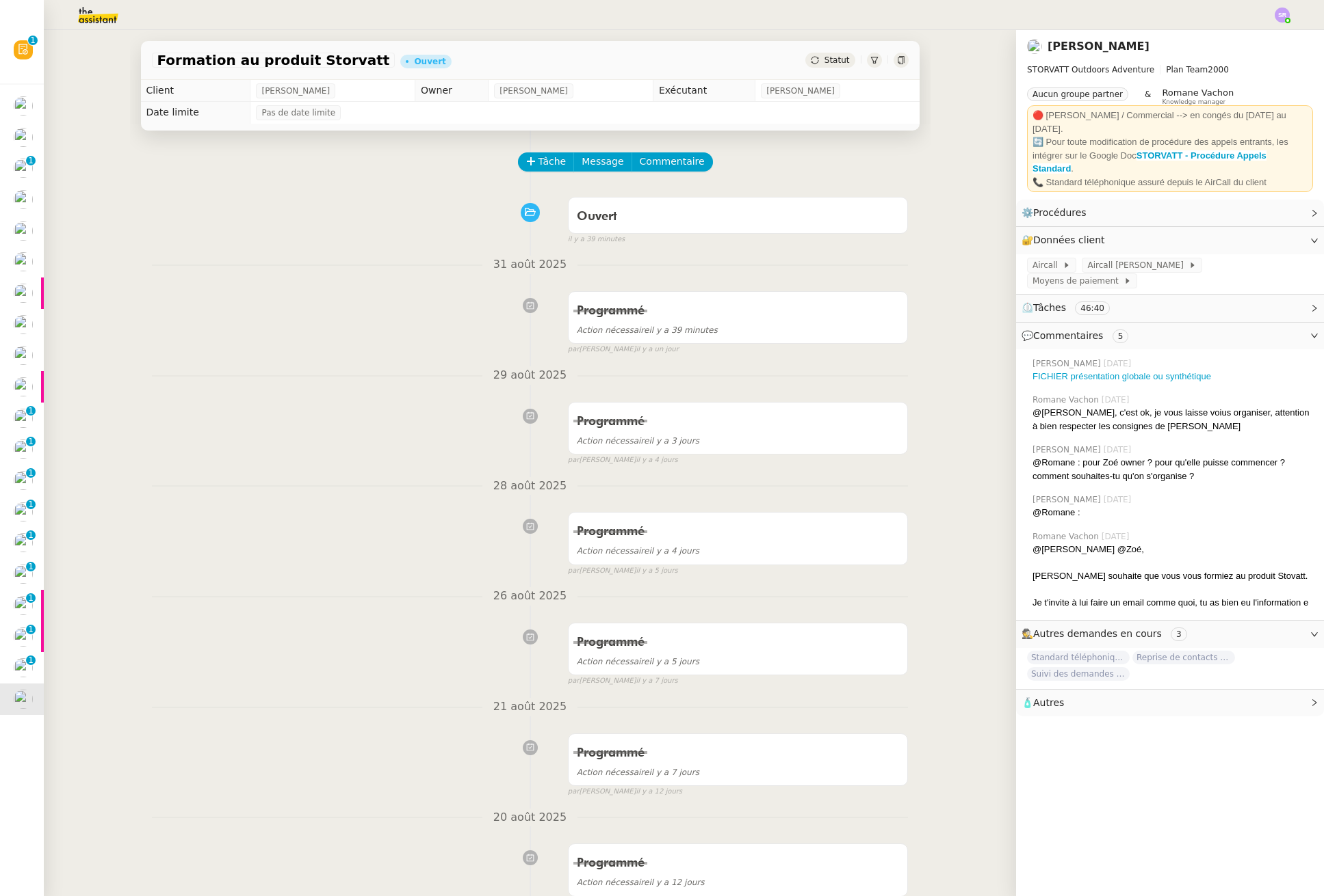
click at [811, 58] on icon at bounding box center [814, 60] width 8 height 8
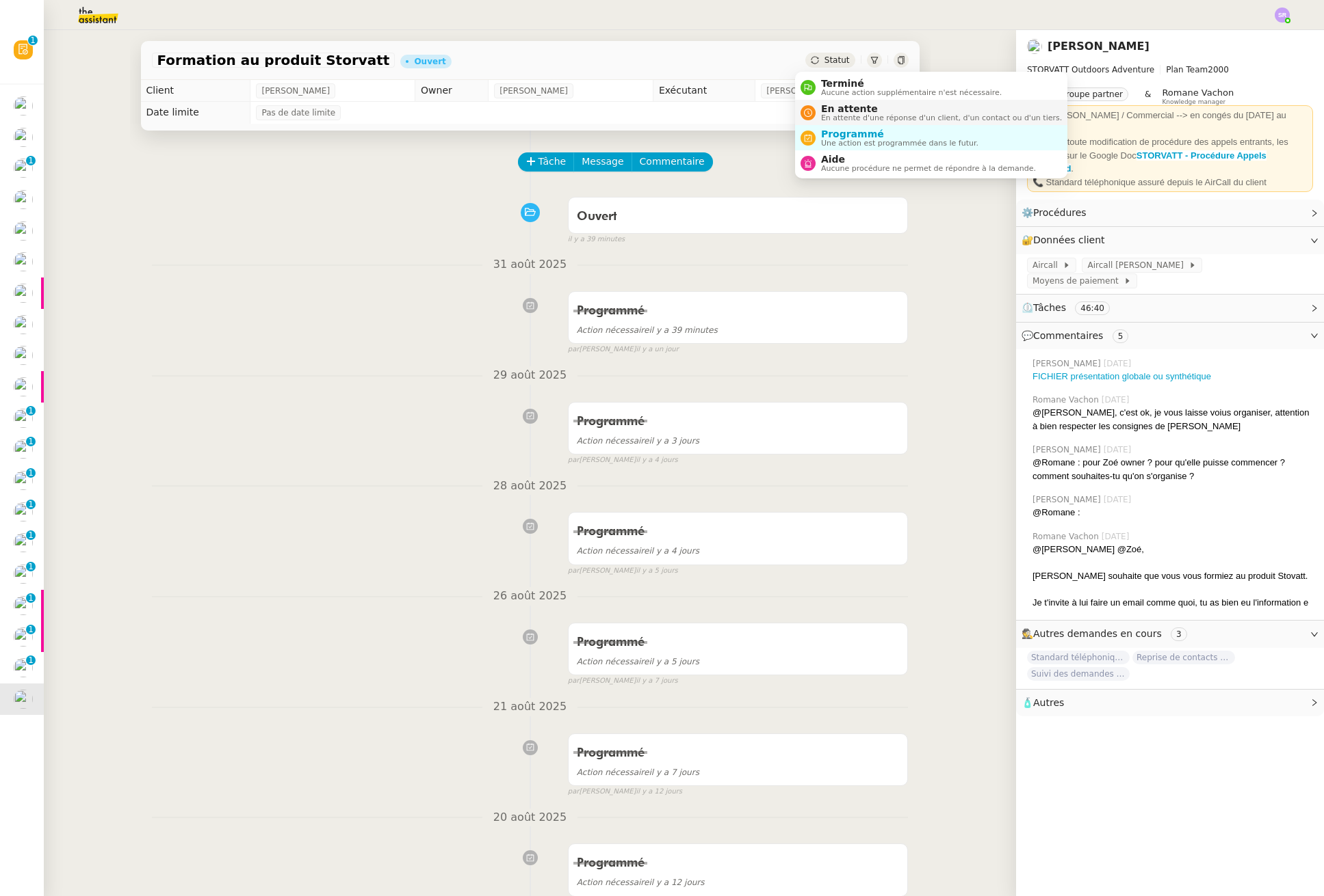
click at [822, 104] on span "En attente" at bounding box center [941, 109] width 240 height 11
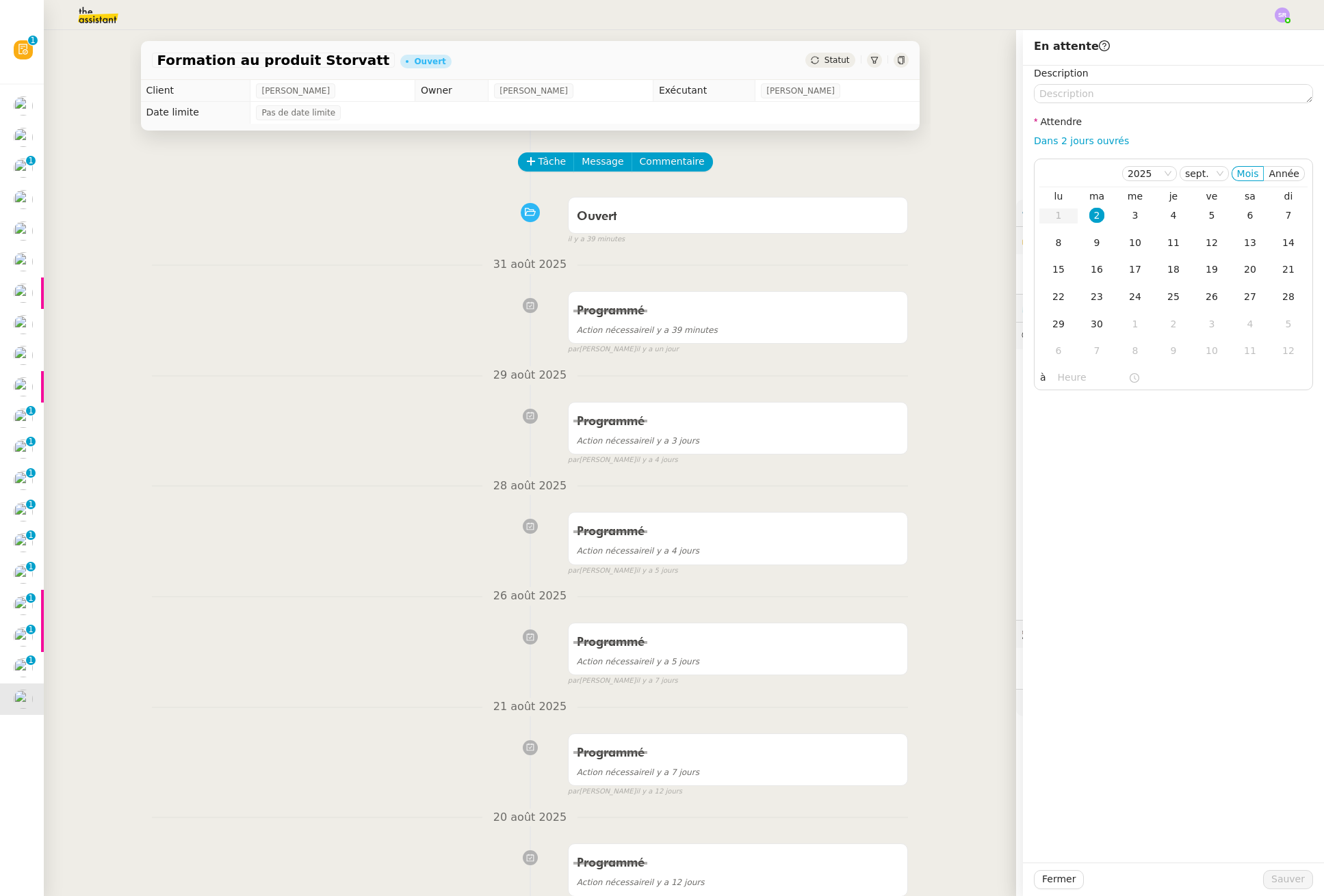
click at [1044, 131] on div "Description Attendre Dans 2 jours ouvrés 2025 sept. Mois Année lu ma me je ve s…" at bounding box center [1173, 227] width 279 height 325
click at [1044, 144] on link "Dans 2 jours ouvrés" at bounding box center [1081, 141] width 95 height 11
type input "07:00"
click at [1044, 217] on div "3" at bounding box center [1135, 215] width 15 height 15
click at [1044, 880] on span "Sauver" at bounding box center [1287, 879] width 33 height 16
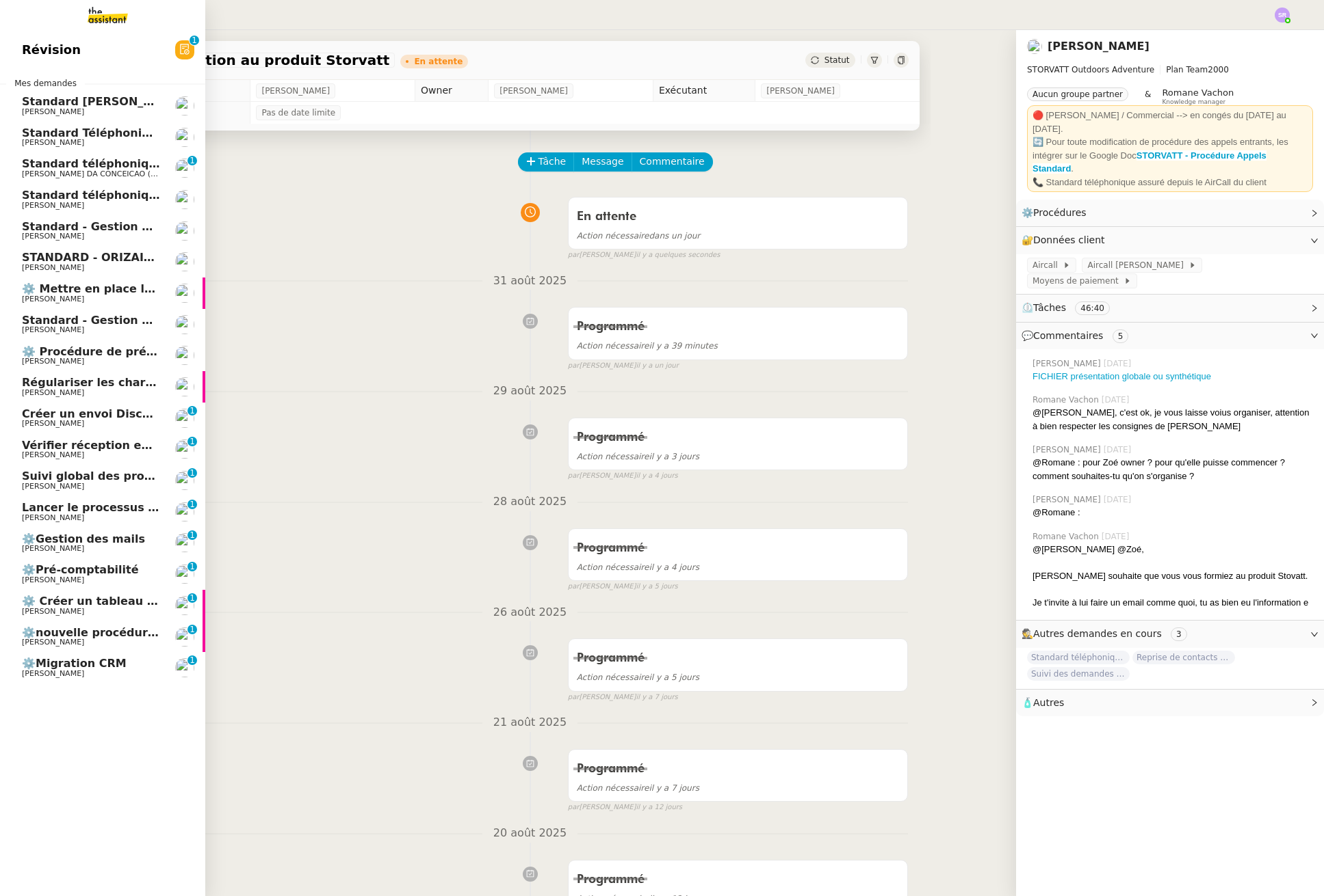
click at [132, 676] on span "[PERSON_NAME]" at bounding box center [91, 674] width 138 height 8
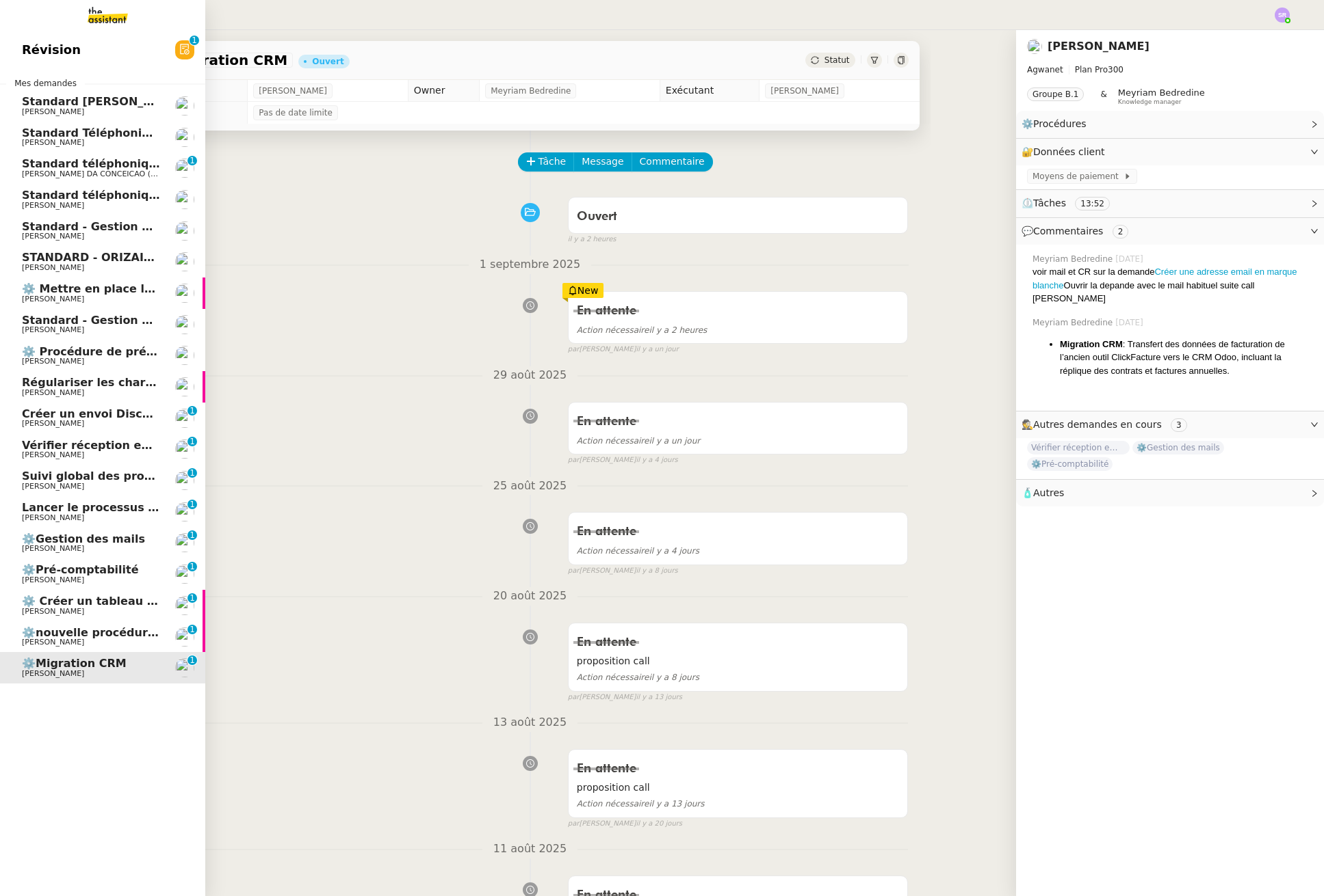
click at [88, 609] on span "[PERSON_NAME]" at bounding box center [91, 611] width 138 height 8
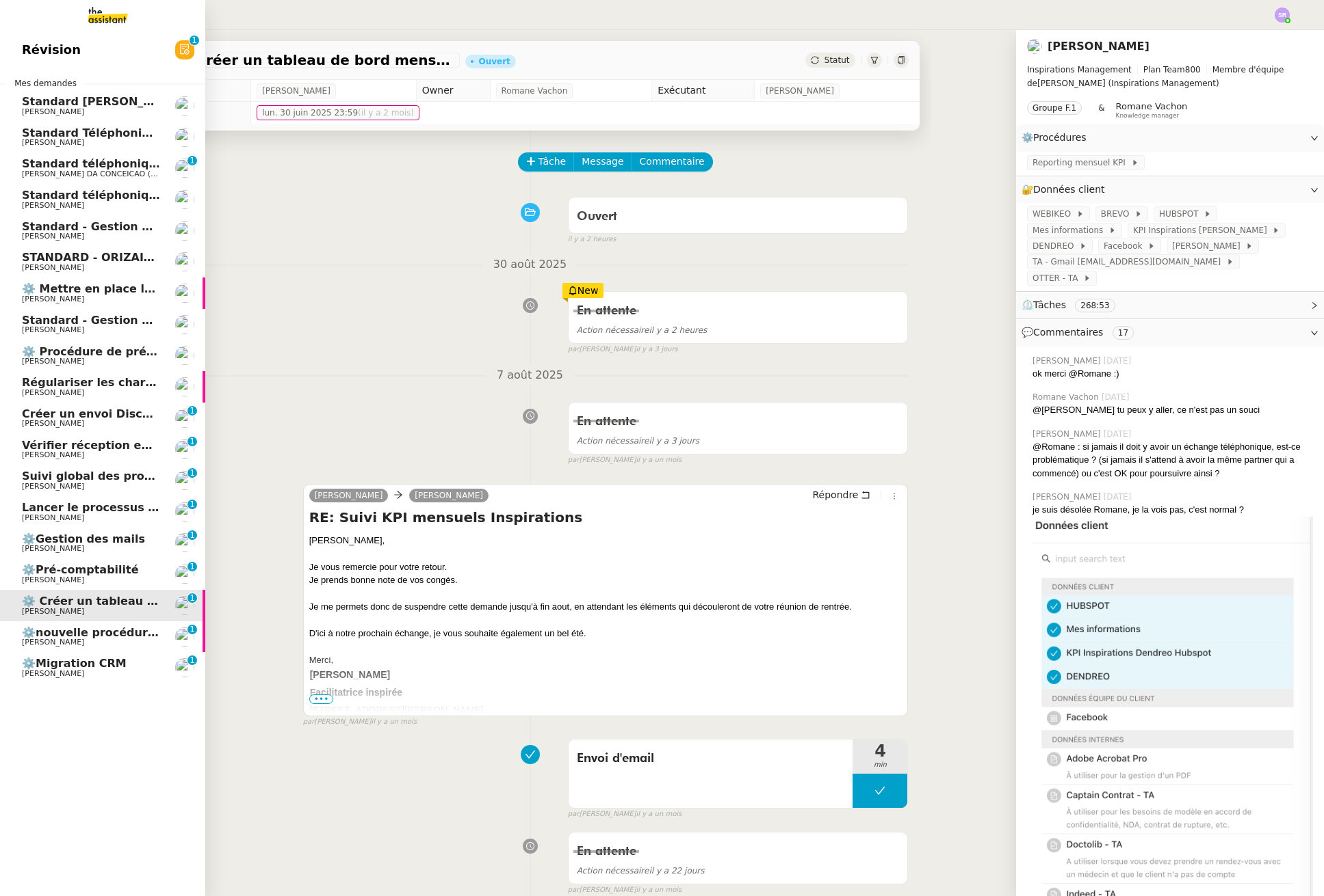
click at [105, 485] on span "[PERSON_NAME]" at bounding box center [91, 486] width 138 height 8
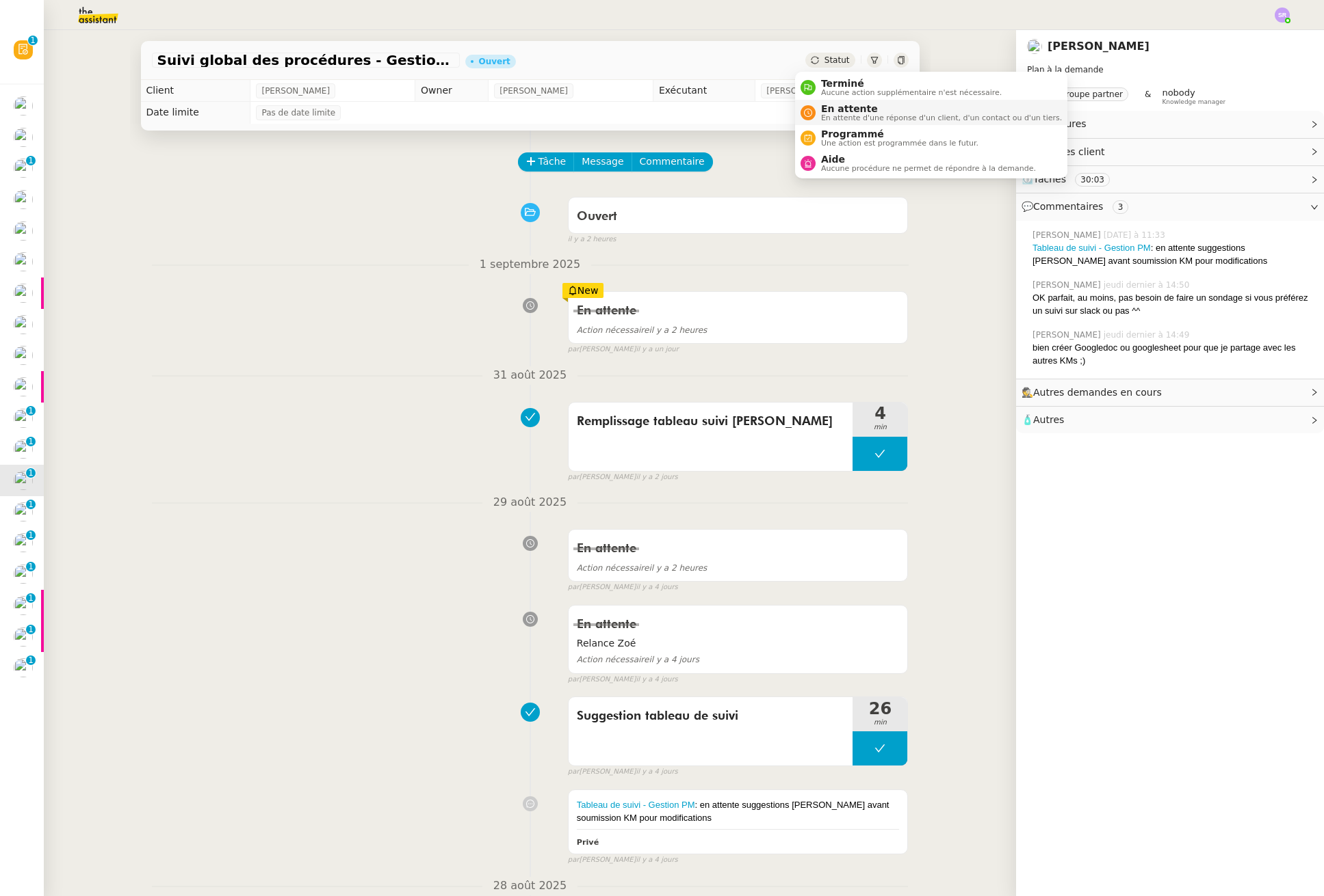
click at [851, 120] on span "En attente d'une réponse d'un client, d'un contact ou d'un tiers." at bounding box center [941, 118] width 240 height 7
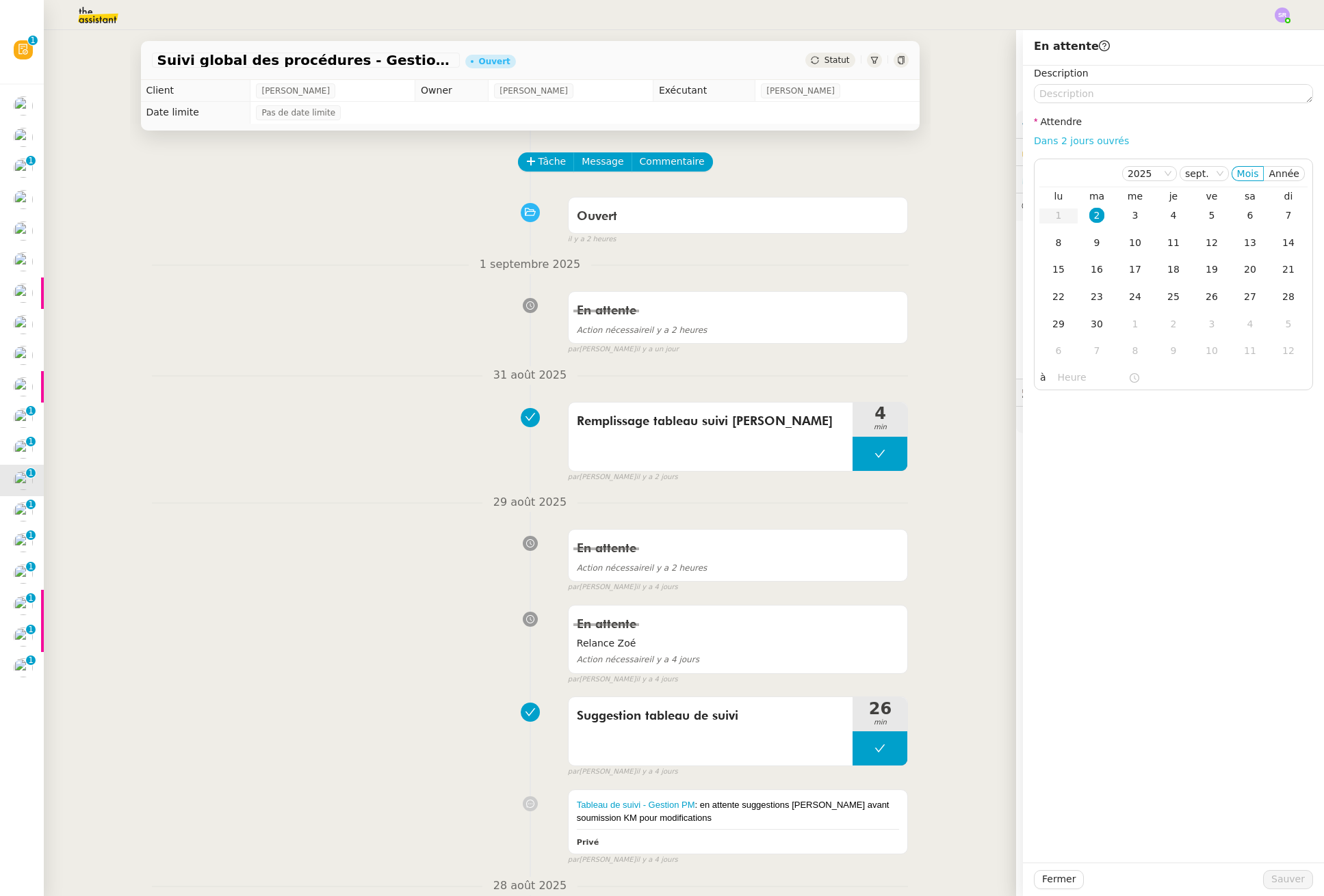
click at [1044, 141] on link "Dans 2 jours ouvrés" at bounding box center [1081, 141] width 95 height 11
type input "07:00"
click at [1044, 880] on span "Sauver" at bounding box center [1287, 879] width 33 height 16
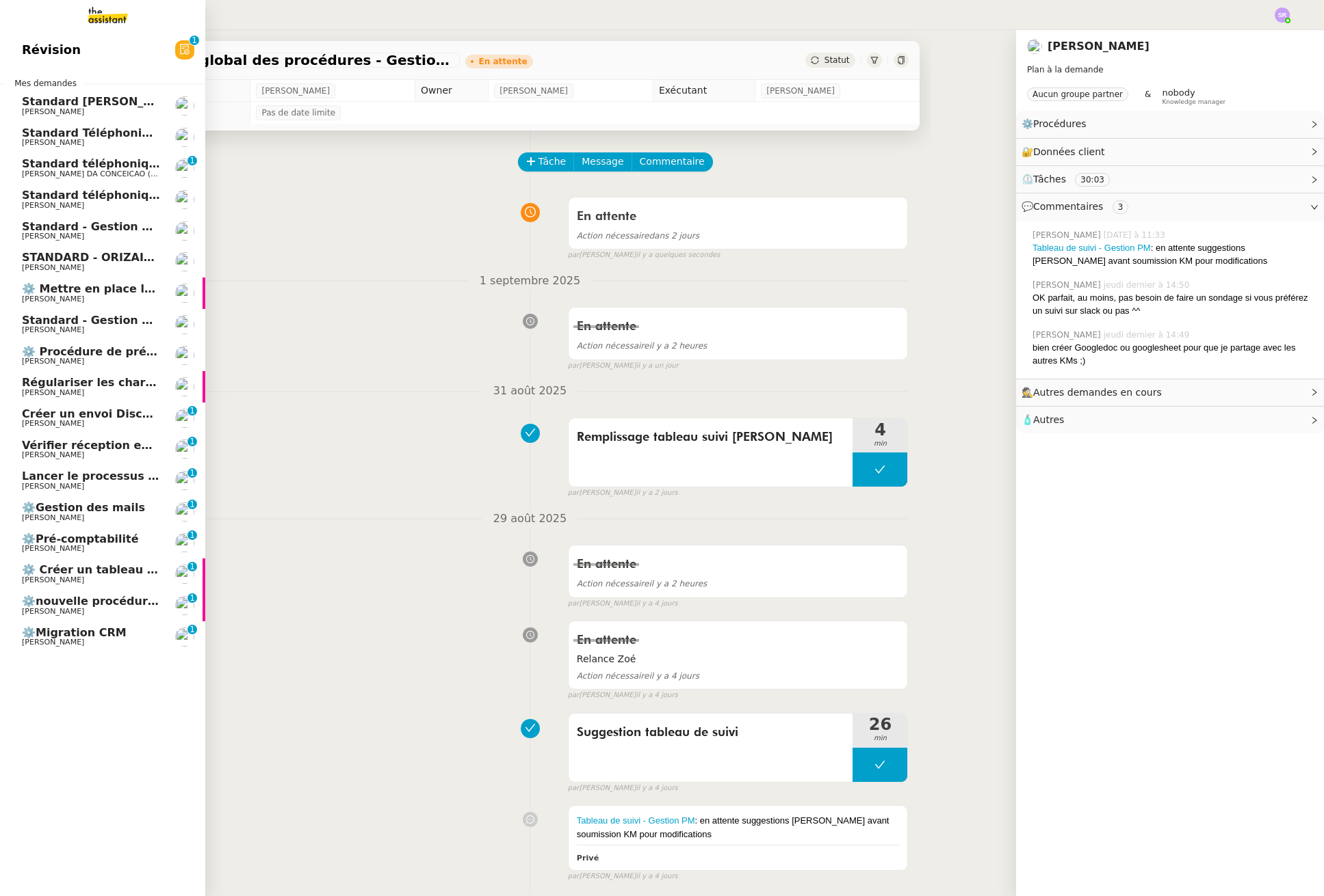
click at [39, 418] on span "Créer un envoi Discovery Set à Aromi" at bounding box center [137, 414] width 230 height 13
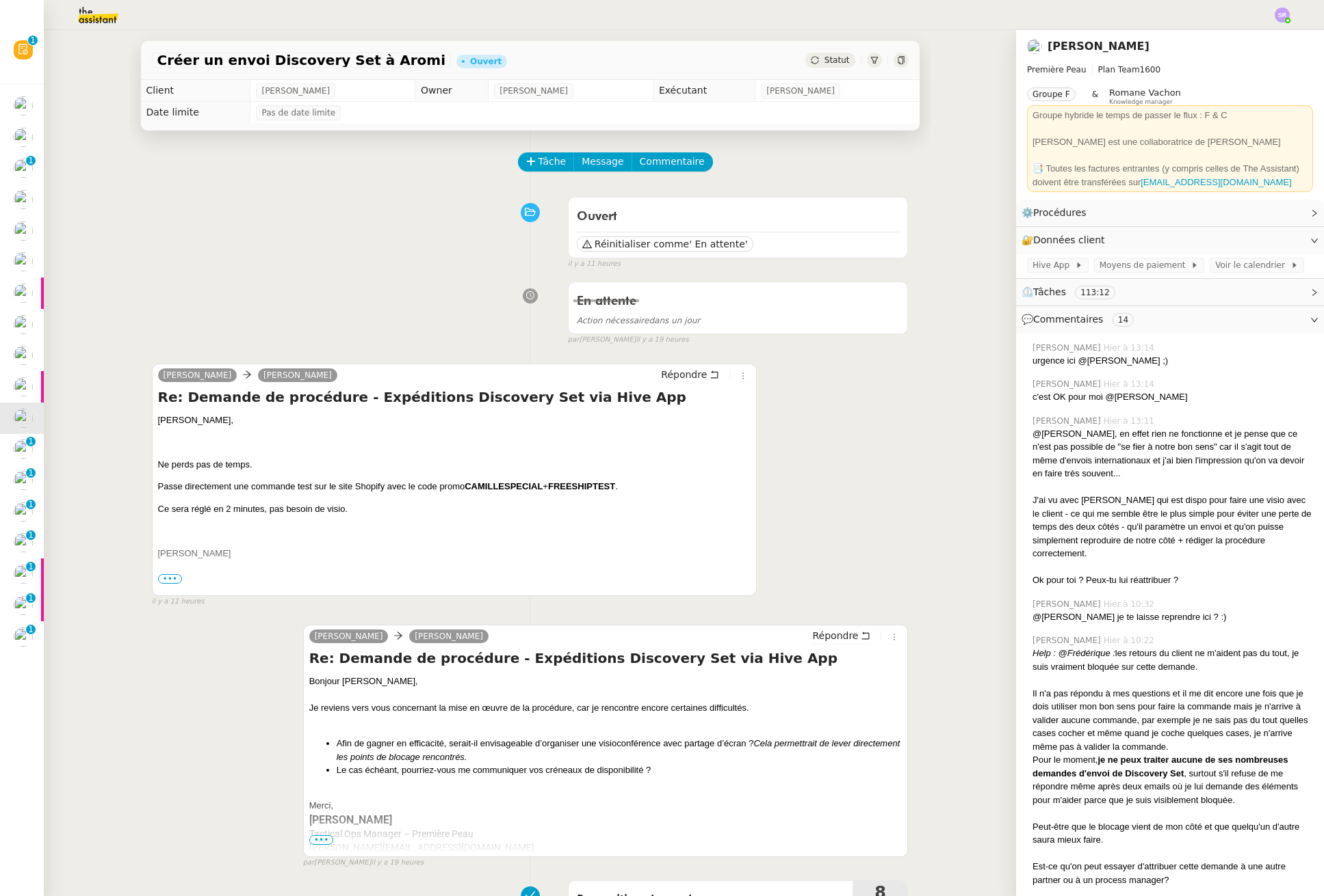
click at [826, 56] on span "Statut" at bounding box center [837, 60] width 25 height 9
click at [553, 160] on span "Tâche" at bounding box center [552, 161] width 28 height 16
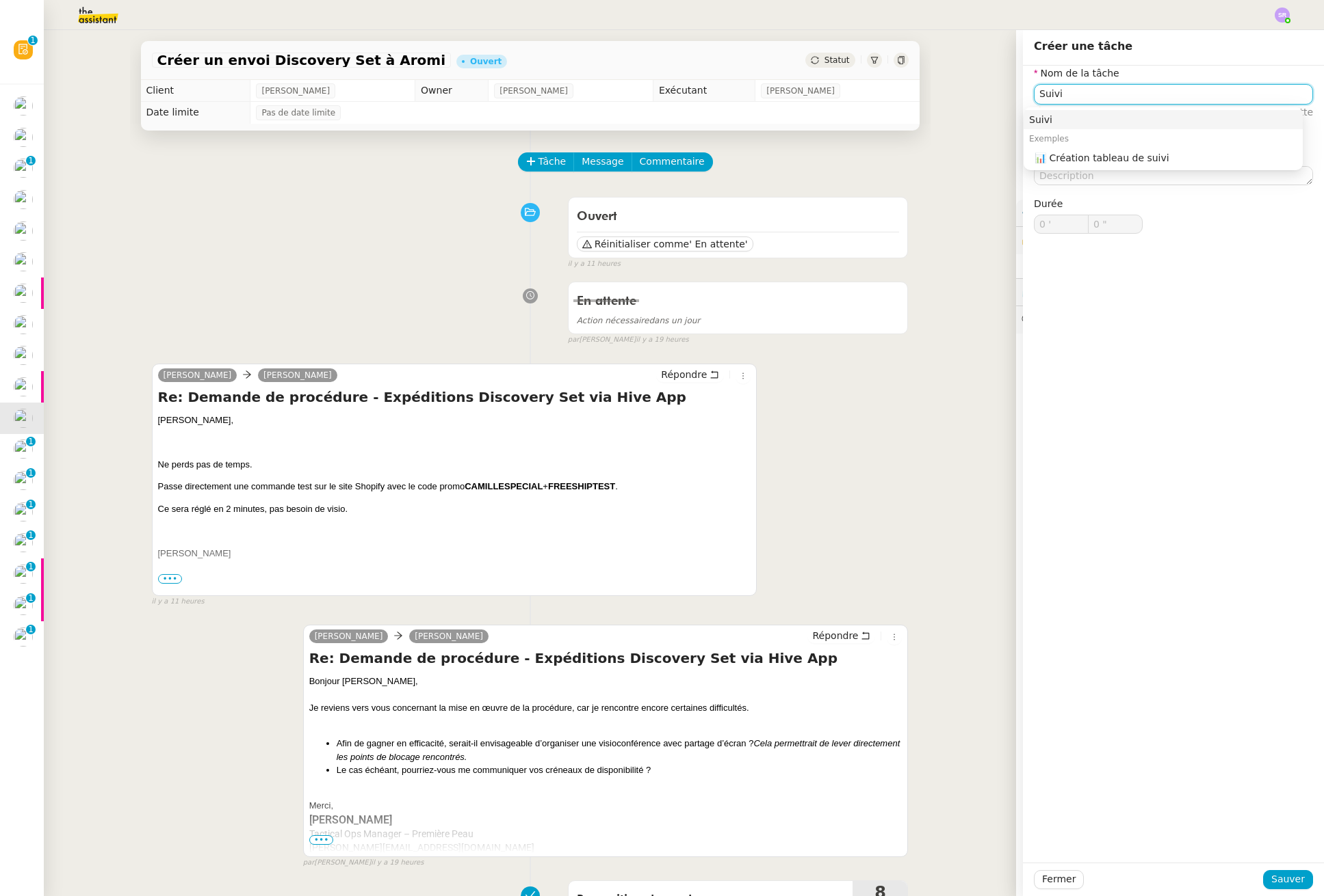
click at [1044, 123] on div "Suivi" at bounding box center [1163, 119] width 268 height 12
type input "Suivi"
drag, startPoint x: 1282, startPoint y: 877, endPoint x: 1273, endPoint y: 867, distance: 13.5
click at [1044, 877] on span "Sauver" at bounding box center [1287, 879] width 33 height 16
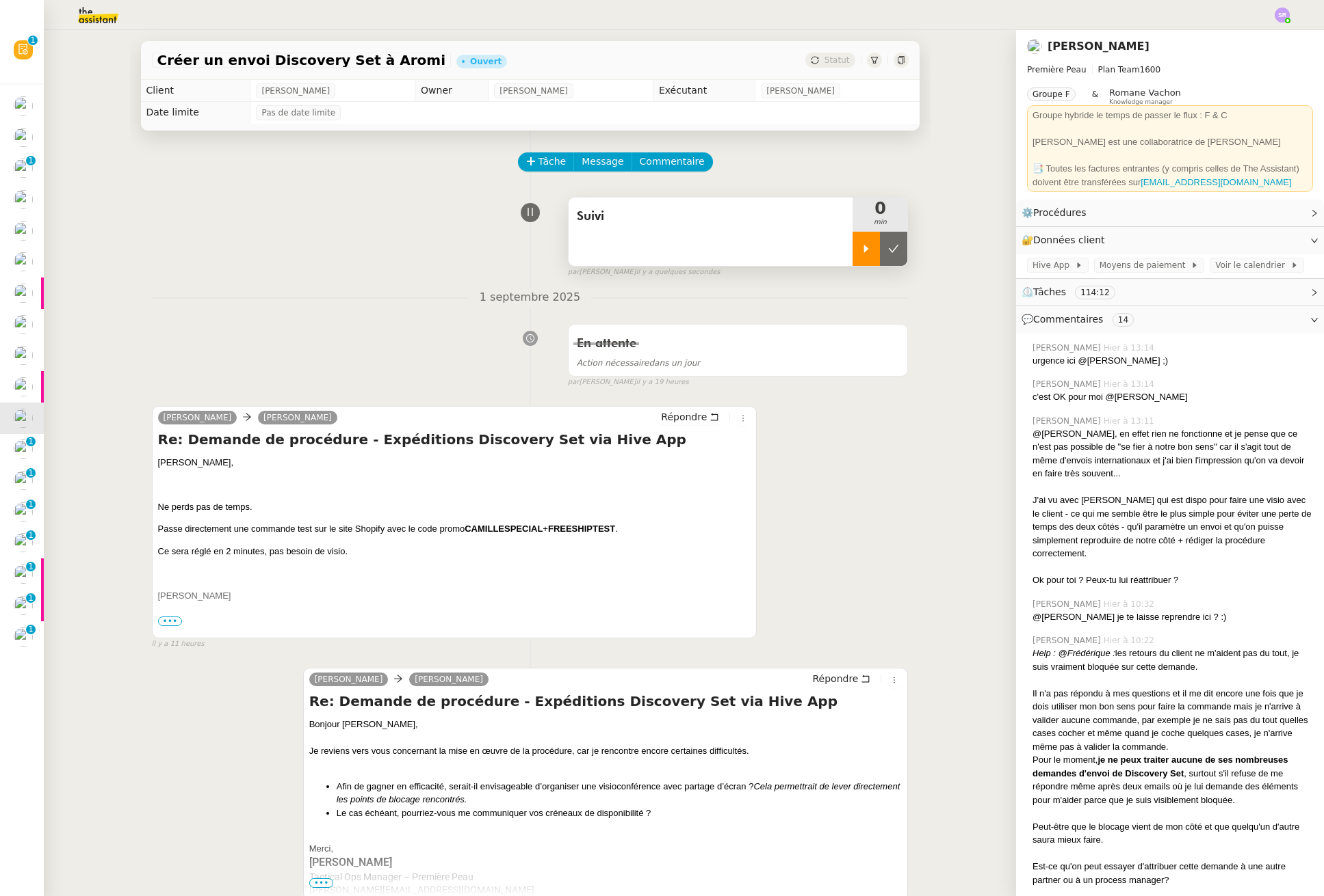
click at [852, 241] on div at bounding box center [866, 249] width 28 height 34
click at [653, 169] on span "Commentaire" at bounding box center [672, 161] width 65 height 16
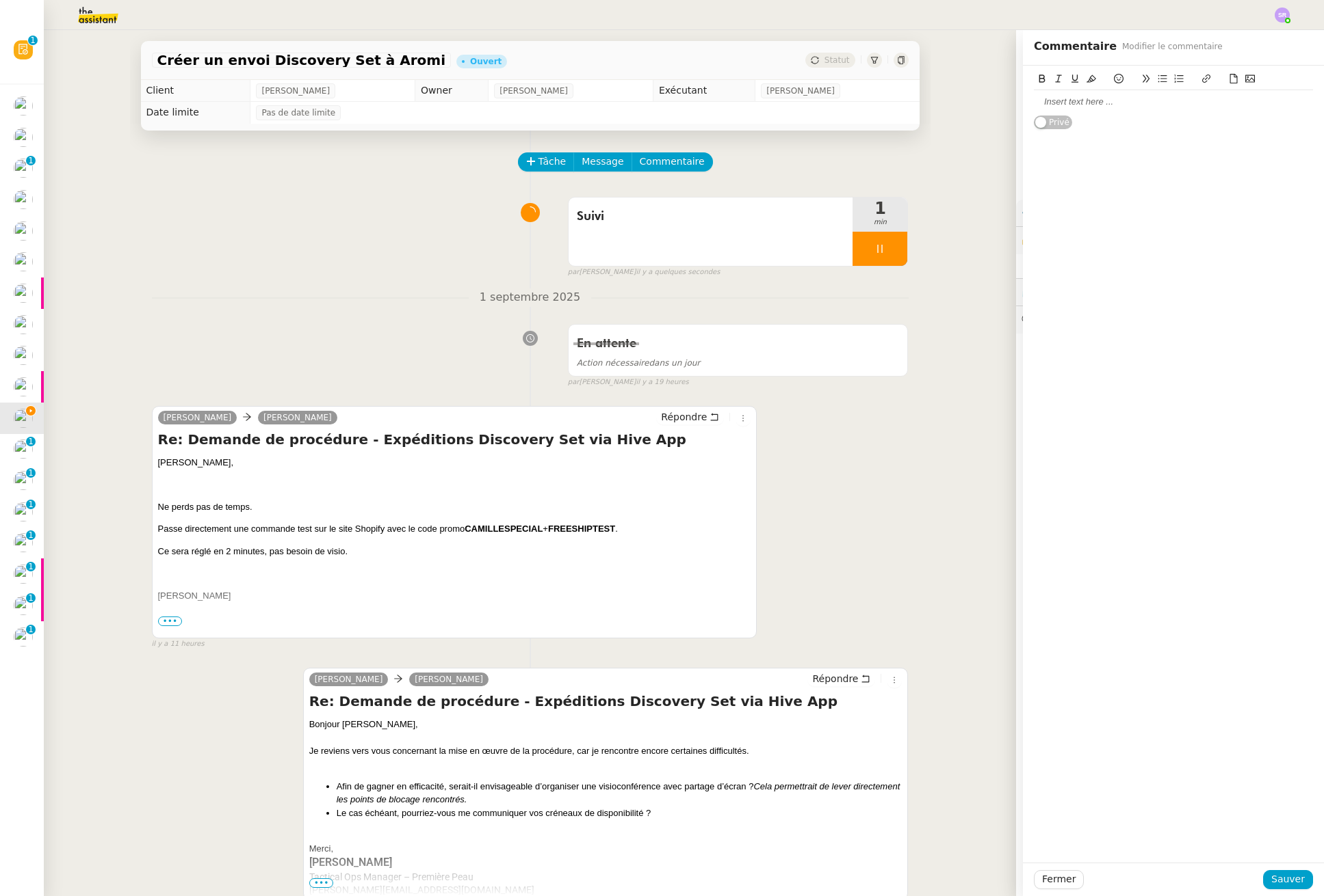
drag, startPoint x: 1065, startPoint y: 97, endPoint x: 1073, endPoint y: 103, distance: 10.0
click at [1044, 97] on div at bounding box center [1173, 101] width 279 height 12
click at [1044, 101] on div "@Frédérique : souhaites tu que je conserve la procédure, sachant qu'il préfère …" at bounding box center [1173, 108] width 279 height 25
click at [0, 0] on lt-em "souhaites-tu" at bounding box center [0, 0] width 0 height 0
click at [1044, 141] on div "Je n'ai pas le contexte de la demande donc il va me falloir un temps d'analyse …" at bounding box center [1173, 133] width 279 height 25
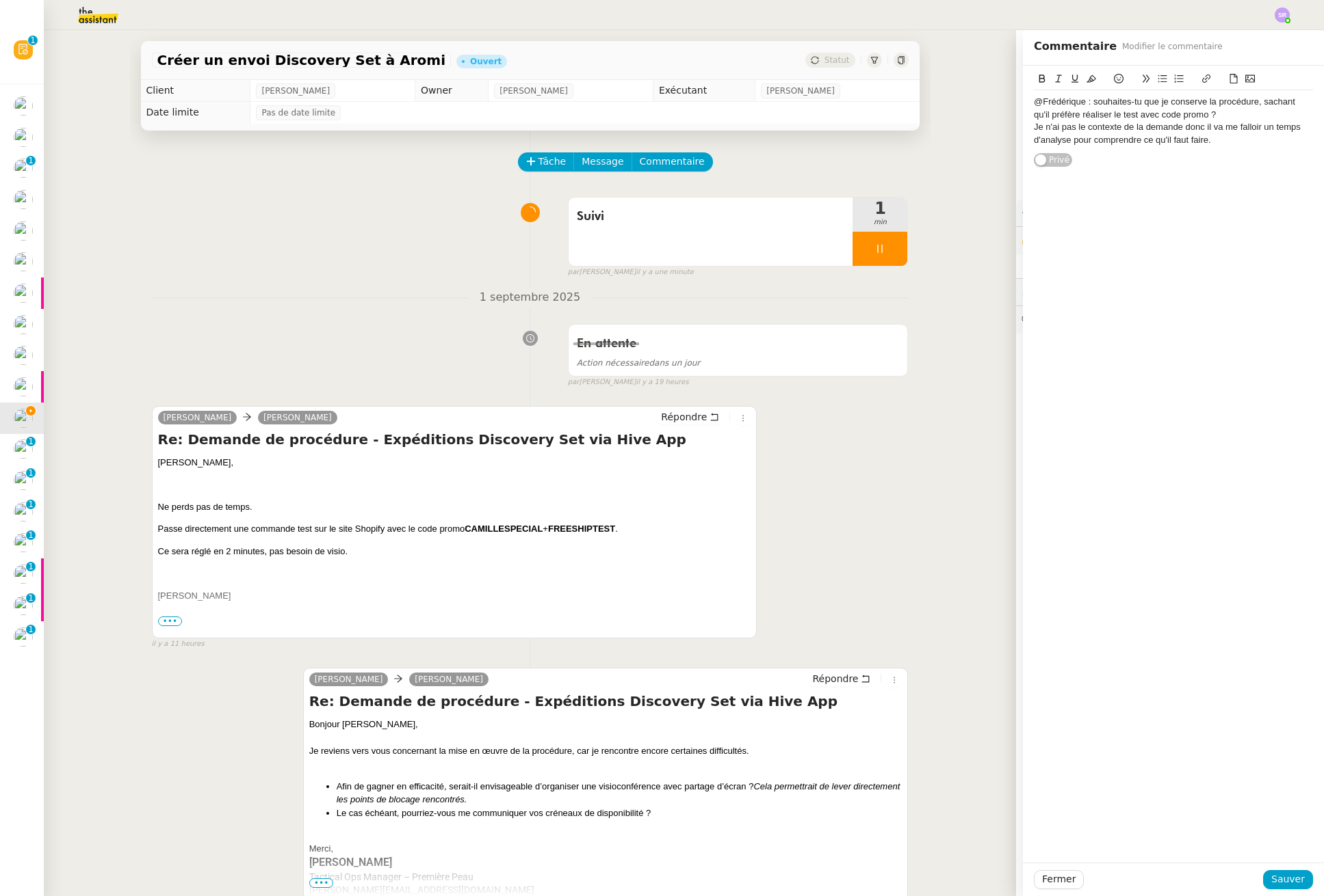
click at [1044, 141] on div "Je n'ai pas le contexte de la demande donc il va me falloir un temps d'analyse …" at bounding box center [1173, 133] width 279 height 25
click at [1044, 117] on div "@Frédérique : souhaites-tu que je conserve la procédure, sachant qu'il préfère …" at bounding box center [1173, 108] width 279 height 25
click at [1044, 146] on div "Je n'ai pas le contexte de la demande donc il va me falloir un temps d'analyse …" at bounding box center [1173, 146] width 279 height 25
click at [1044, 139] on div "Je n'ai pas le contexte de la demande donc il va me falloir un temps d'analyse …" at bounding box center [1173, 146] width 279 height 25
click at [1044, 140] on div "Je n'ai pas encore tout le contexte de la demande donc il va me falloir un temp…" at bounding box center [1173, 146] width 279 height 25
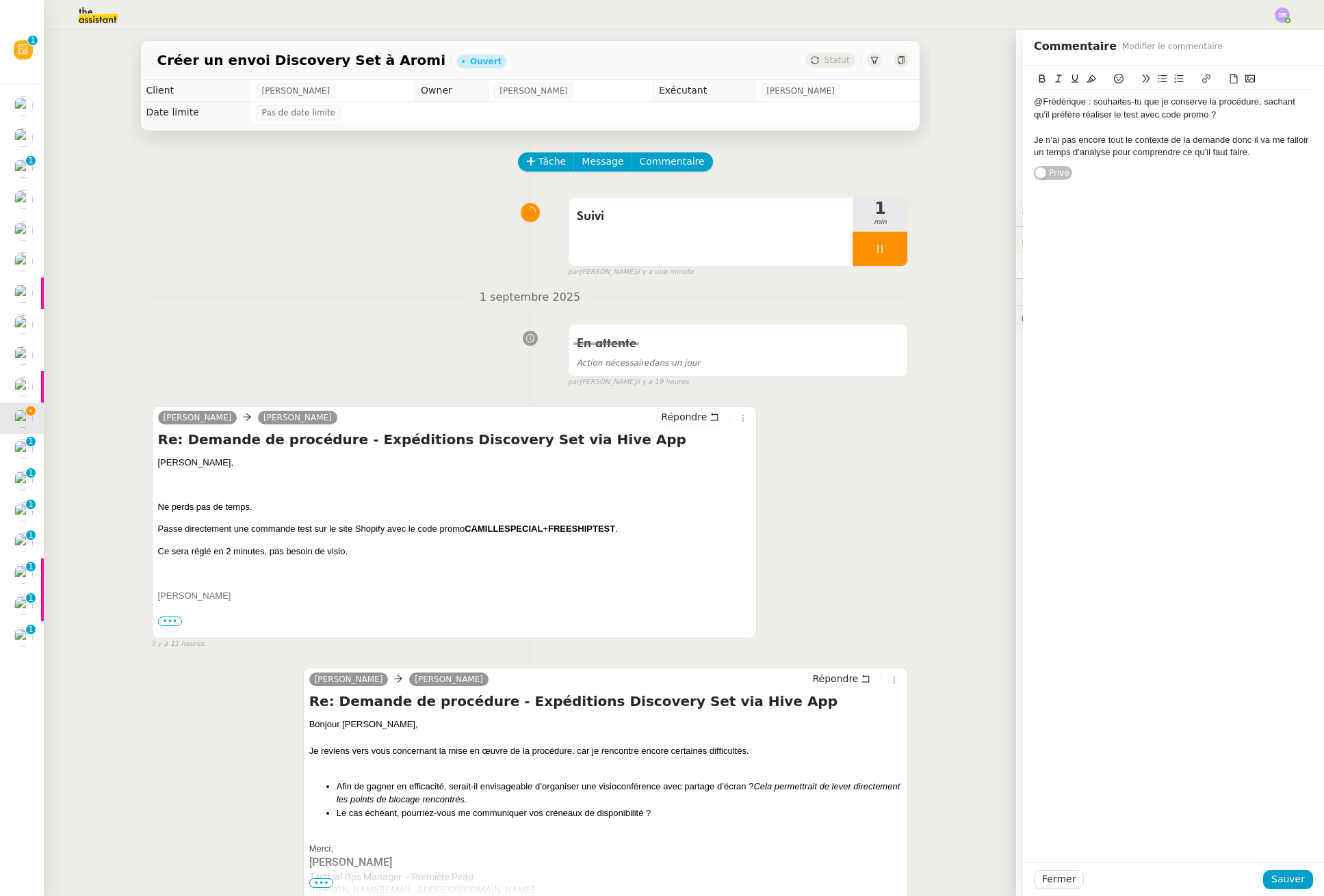
drag, startPoint x: 1221, startPoint y: 142, endPoint x: 1248, endPoint y: 146, distance: 27.3
click at [1044, 142] on div "Je n'ai pas encore tout le contexte de la demande donc il va me falloir un temp…" at bounding box center [1173, 146] width 279 height 25
click at [1044, 142] on div "Je n'ai pas encore tout le contexte de la demande (en particulier des blocages)…" at bounding box center [1173, 153] width 279 height 38
click at [1044, 158] on div "Je n'ai pas encore tout le contexte de la demande donc il va me falloir un temp…" at bounding box center [1173, 146] width 279 height 25
click at [1040, 169] on div "Est ce que je poursuis quand même où on réattribu ?" at bounding box center [1173, 165] width 279 height 12
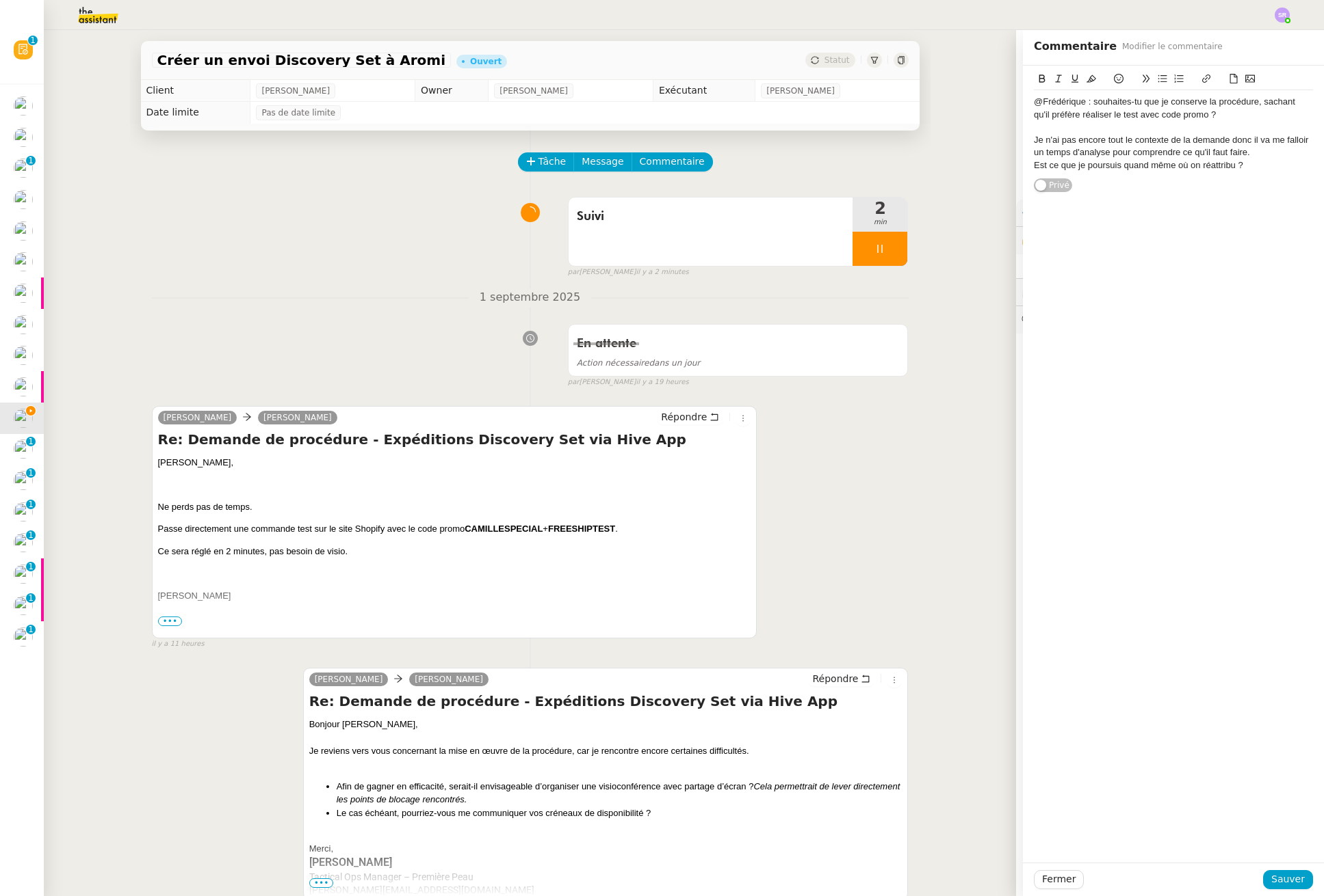
click at [0, 0] on lt-em "Est-ce" at bounding box center [0, 0] width 0 height 0
click at [1044, 169] on div "Est-ce que je poursuis quand même où on réattribu ?" at bounding box center [1173, 165] width 279 height 12
click at [1044, 168] on div "Est-ce que je poursuis quand même où on réattribu ?" at bounding box center [1173, 165] width 279 height 12
click at [0, 0] on lt-span "réattribu e" at bounding box center [0, 0] width 0 height 0
click at [1044, 878] on span "Sauver" at bounding box center [1287, 879] width 33 height 16
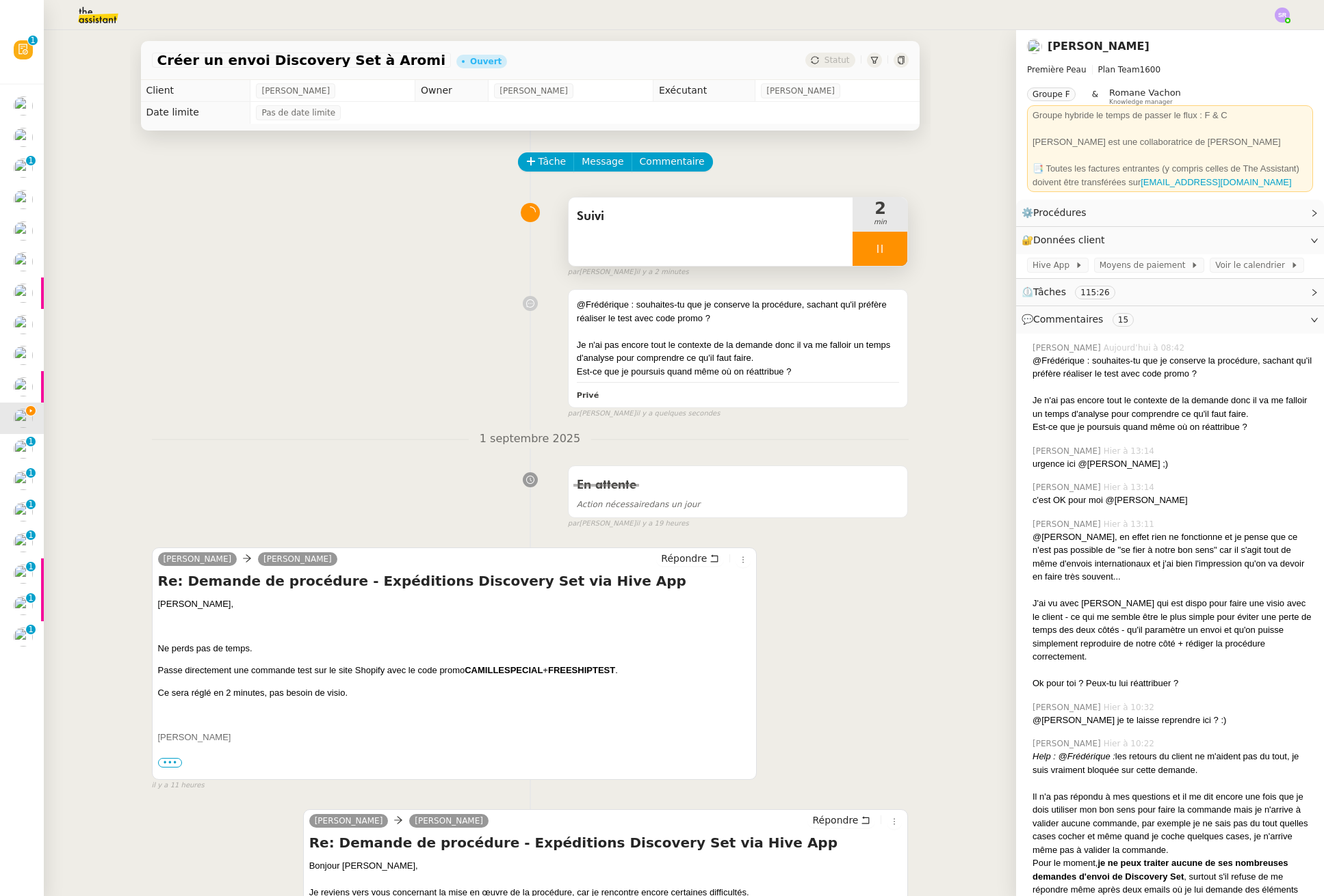
click at [858, 250] on div at bounding box center [879, 249] width 54 height 34
click at [888, 248] on icon at bounding box center [894, 249] width 11 height 11
click at [853, 242] on button at bounding box center [879, 249] width 54 height 34
click at [864, 247] on icon at bounding box center [866, 249] width 5 height 7
click at [816, 356] on div "Je n'ai pas encore tout le contexte de la demande donc il va me falloir un temp…" at bounding box center [738, 352] width 322 height 27
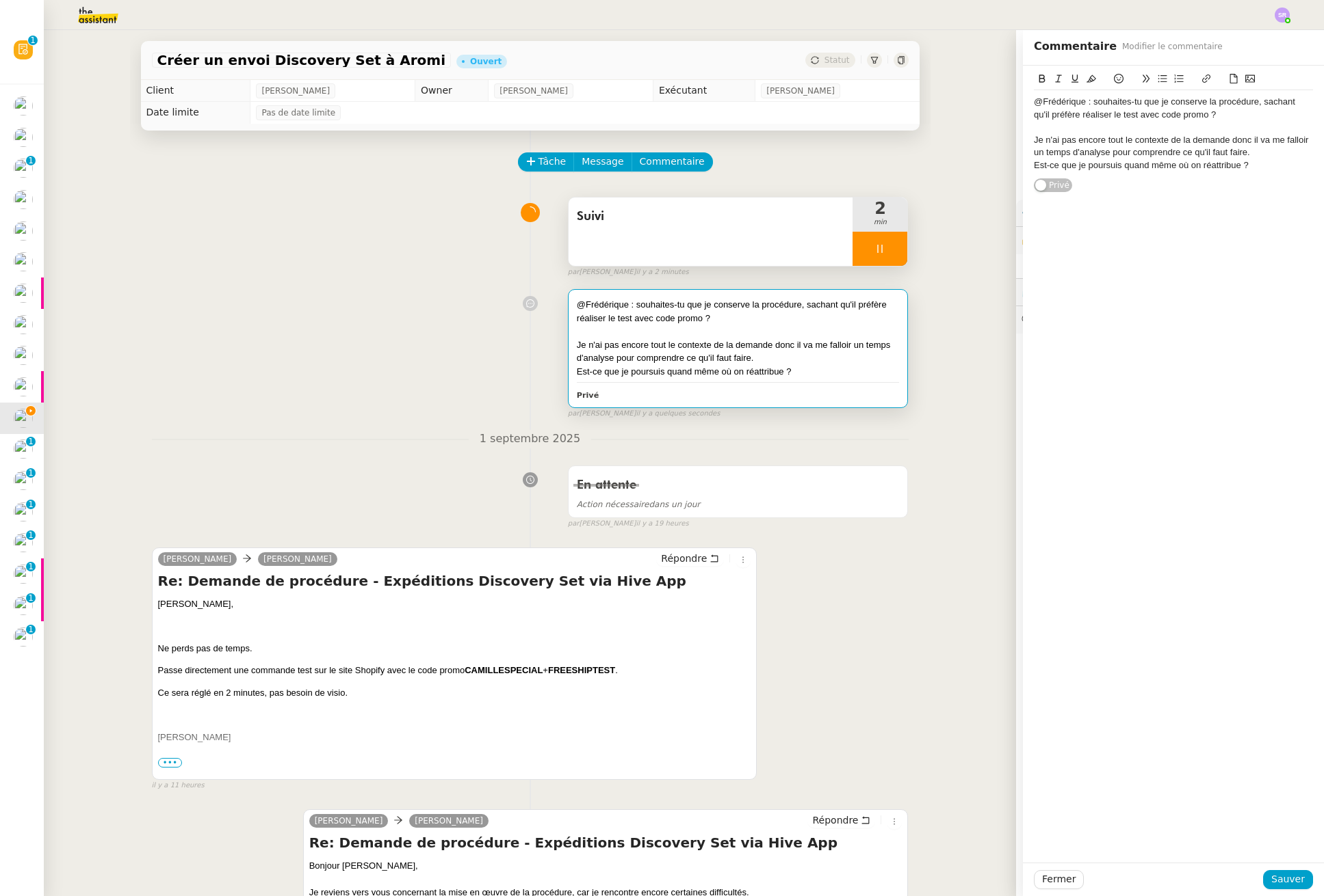
click at [1044, 166] on div "Est-ce que je poursuis quand même où on réattribue ?" at bounding box center [1173, 165] width 279 height 12
click at [1044, 874] on span "Sauver" at bounding box center [1287, 879] width 33 height 16
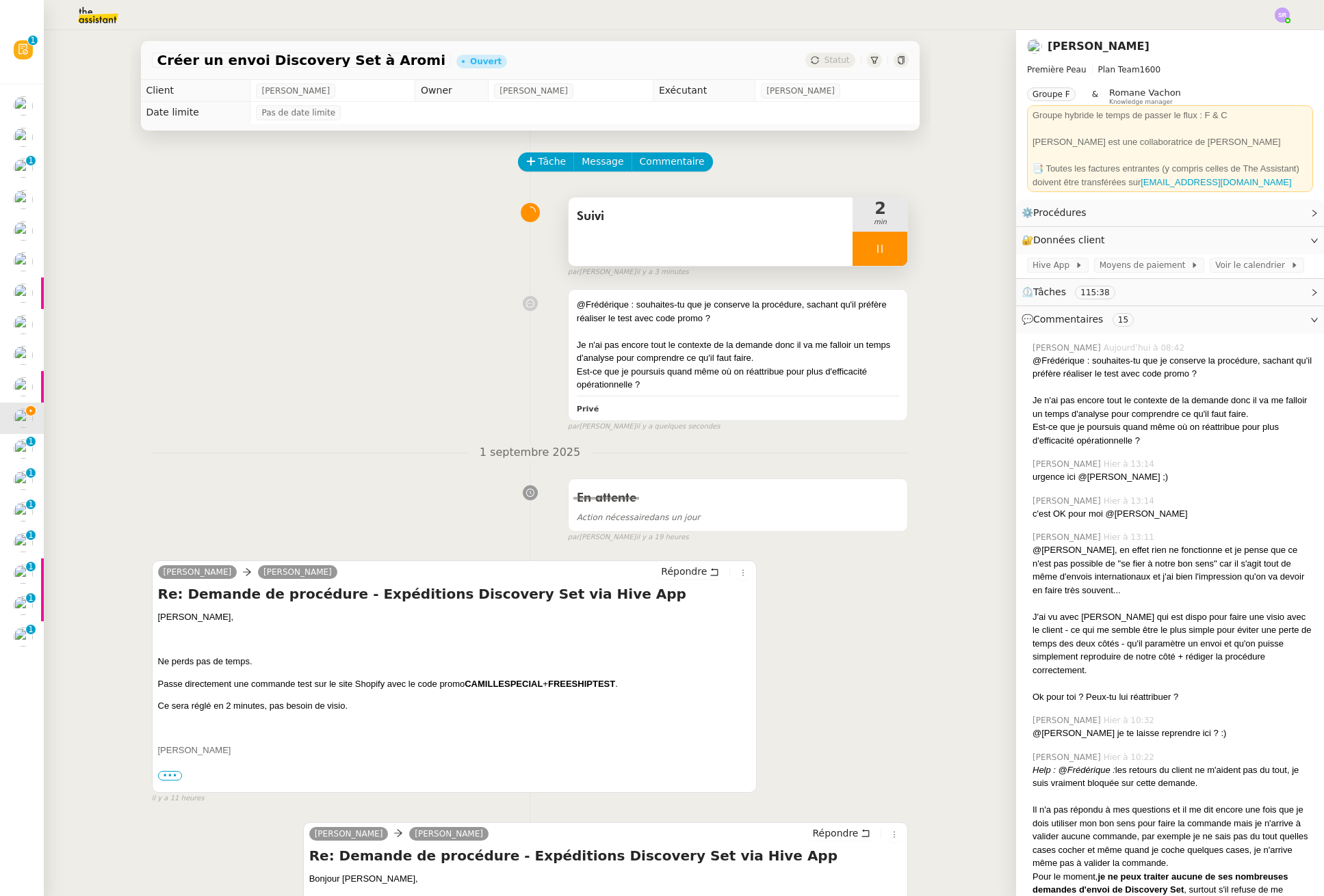
click at [867, 256] on div at bounding box center [879, 249] width 54 height 34
click at [880, 251] on button at bounding box center [894, 249] width 28 height 34
click at [825, 67] on div "Statut" at bounding box center [829, 60] width 49 height 15
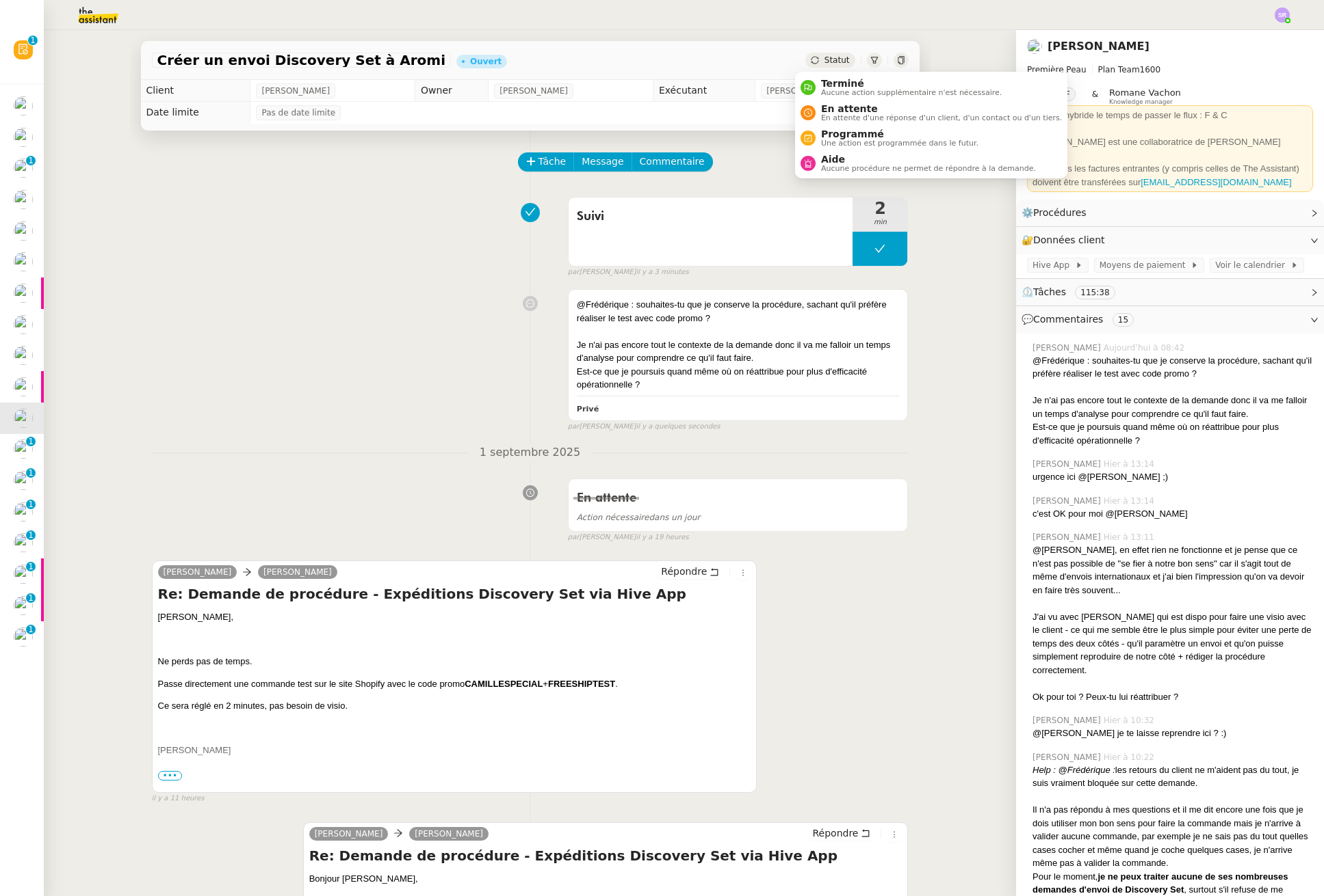
click at [828, 60] on span "Statut" at bounding box center [837, 60] width 25 height 9
click at [845, 163] on span "Aide" at bounding box center [928, 159] width 215 height 11
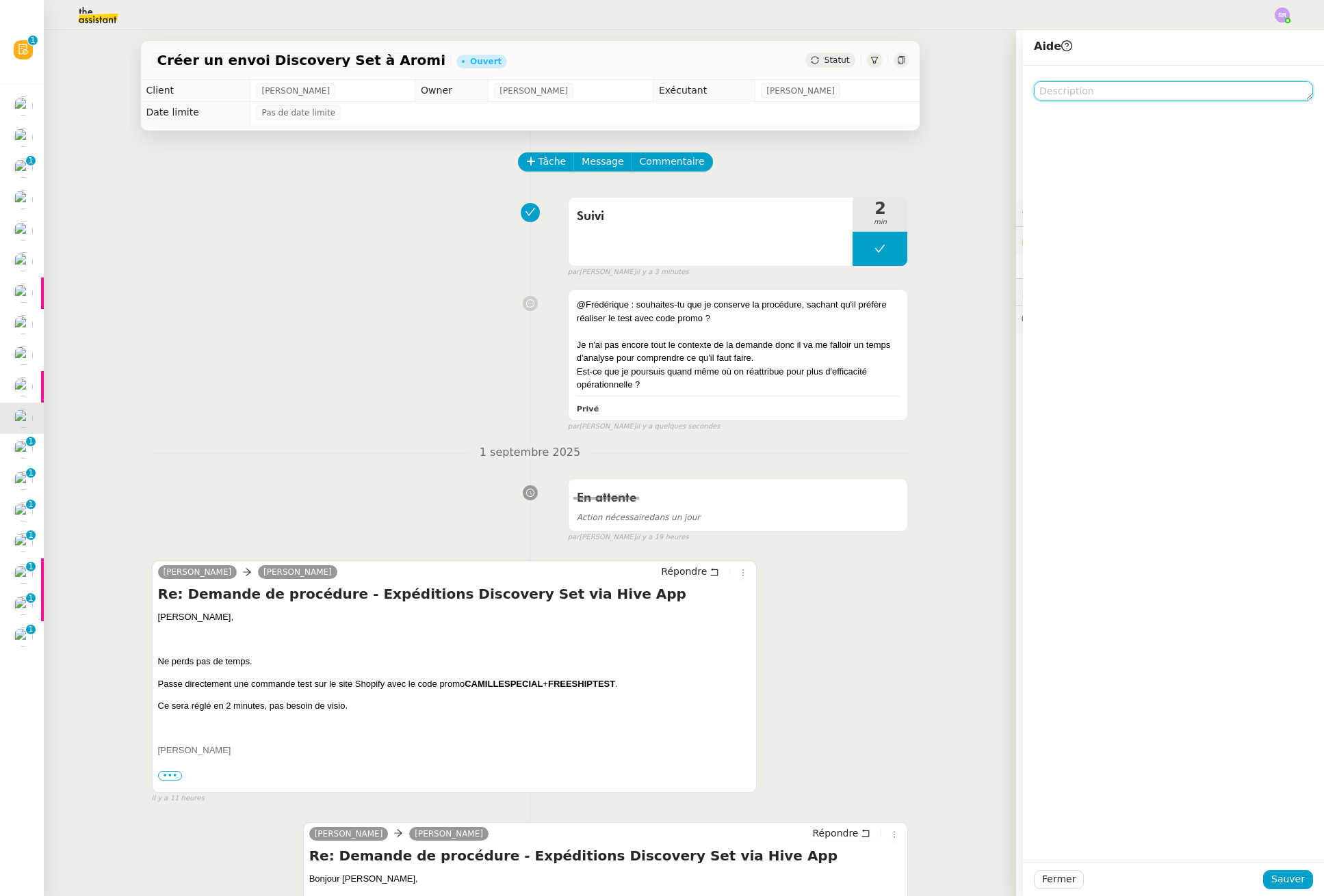
click at [1044, 89] on textarea at bounding box center [1173, 90] width 279 height 19
type textarea "@Frédérique"
click at [1044, 880] on span "Sauver" at bounding box center [1287, 879] width 33 height 16
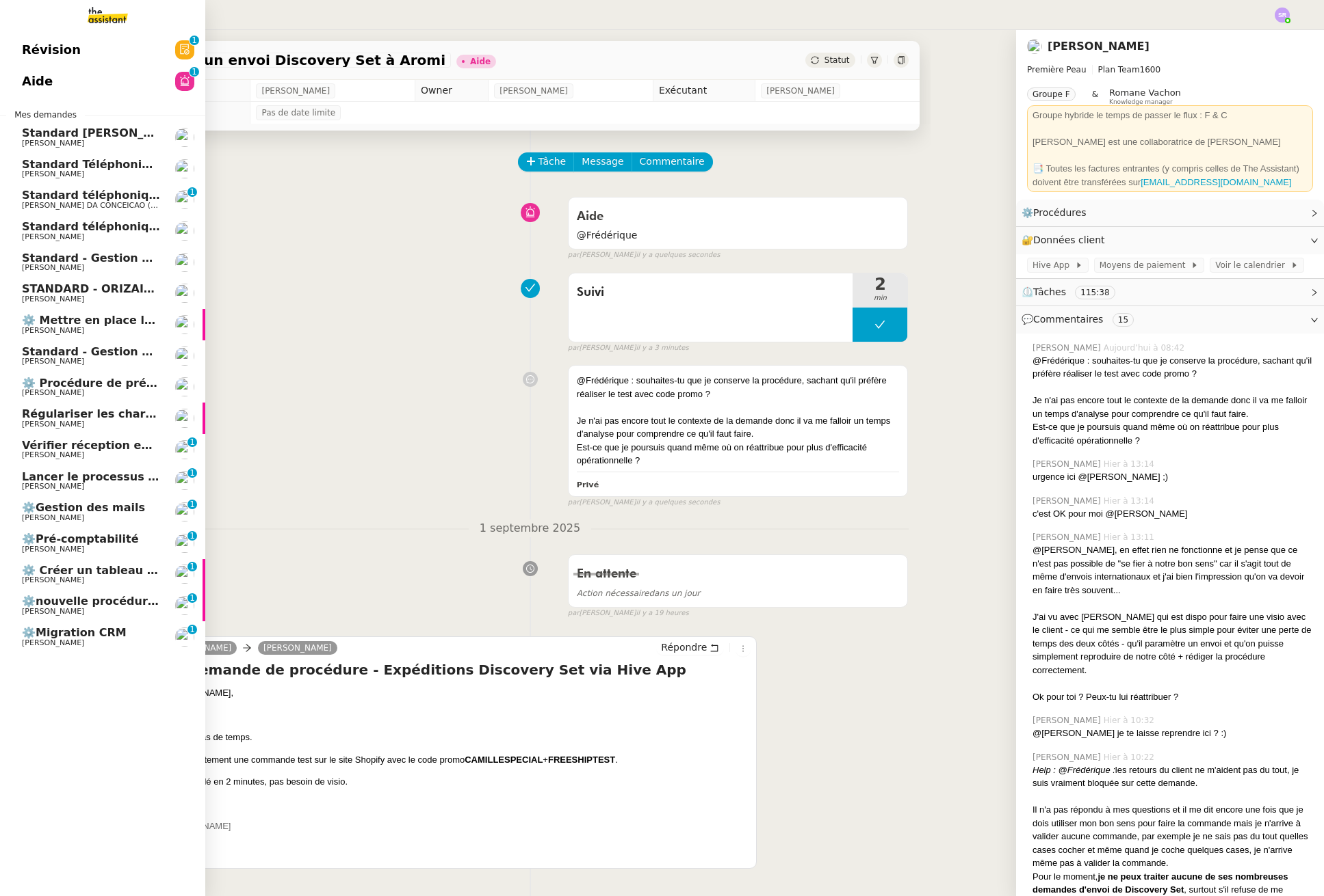
click at [75, 422] on span "Pascal PIQUIONNE" at bounding box center [53, 425] width 63 height 9
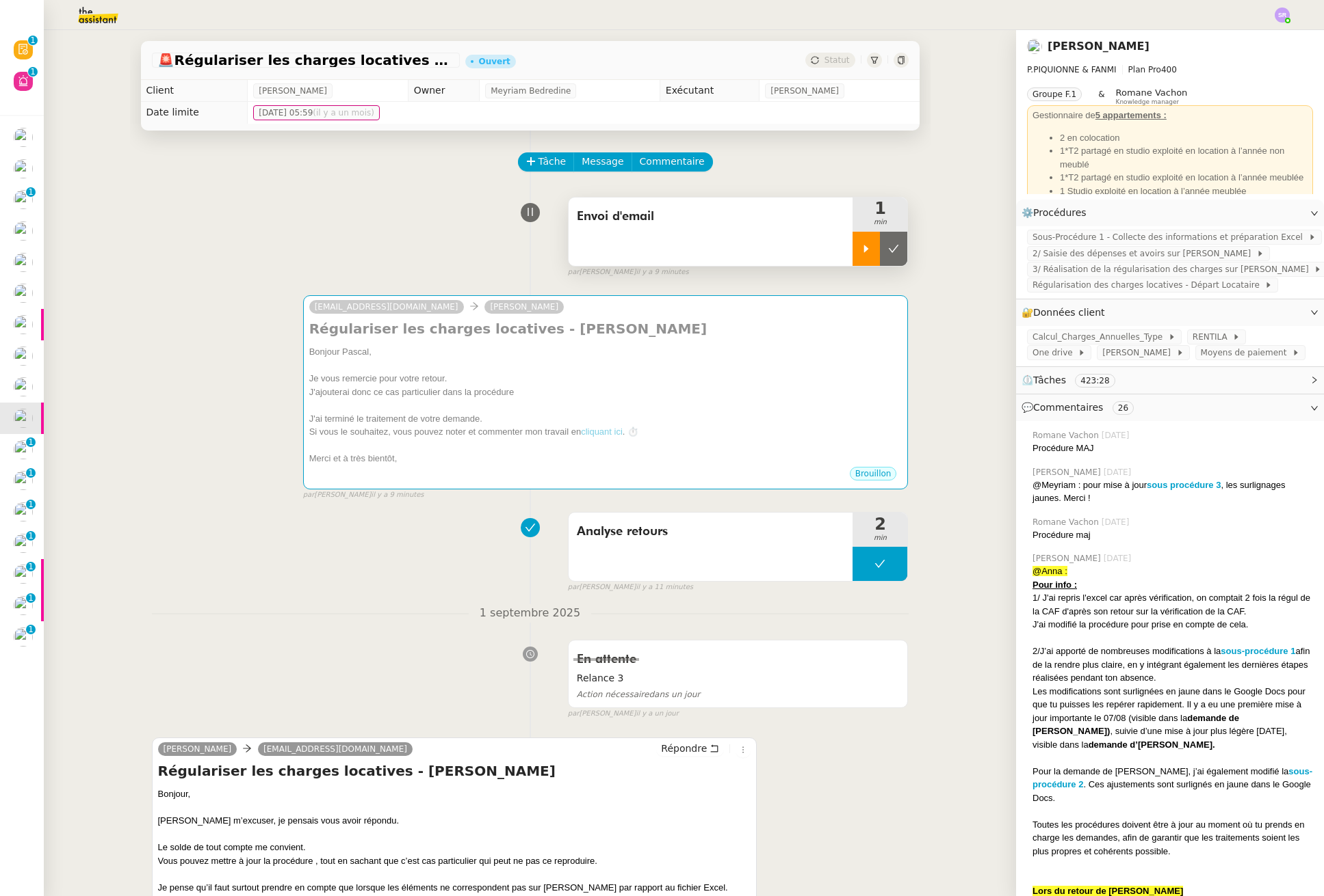
click at [861, 250] on icon at bounding box center [866, 249] width 11 height 11
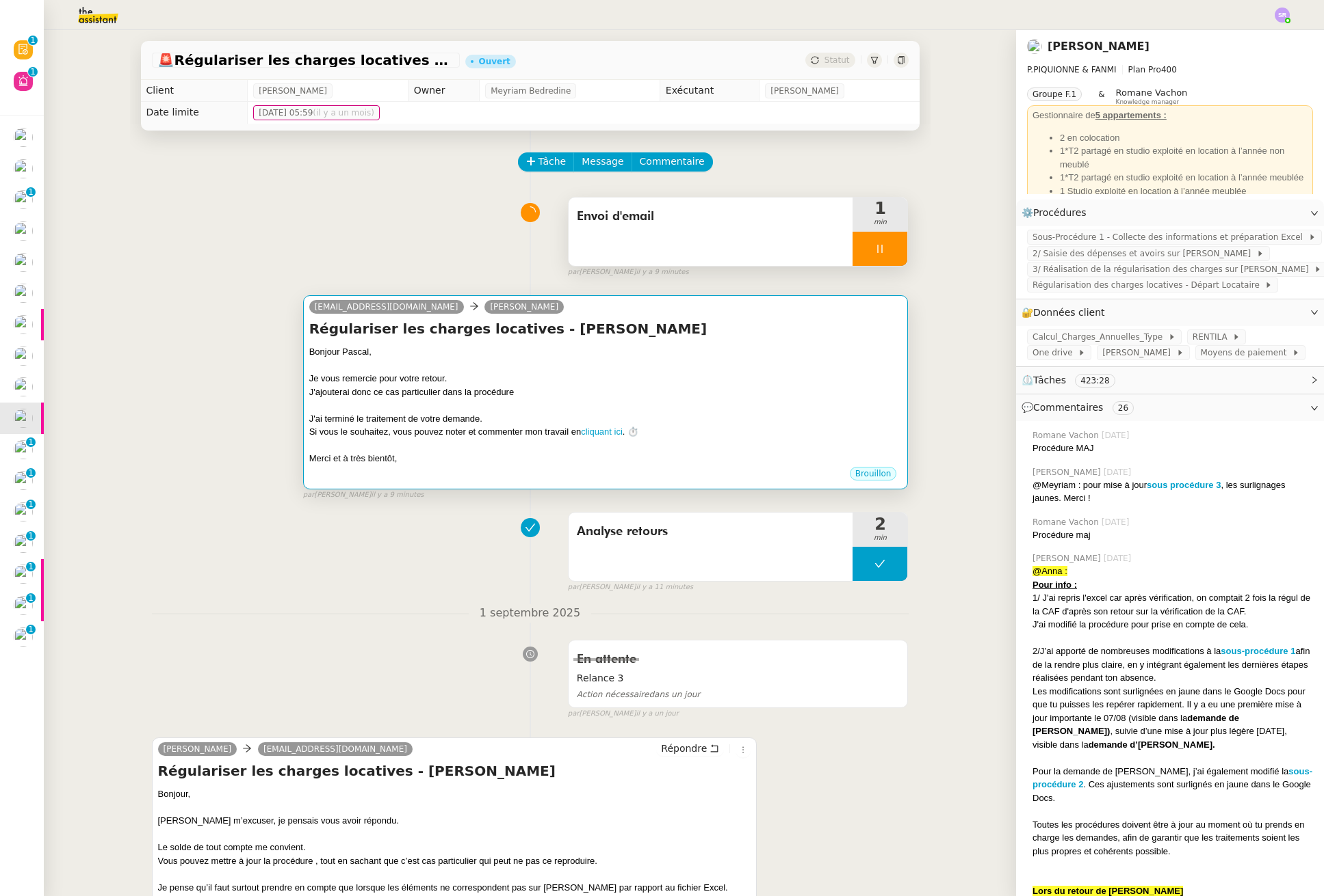
click at [548, 408] on div at bounding box center [606, 405] width 593 height 14
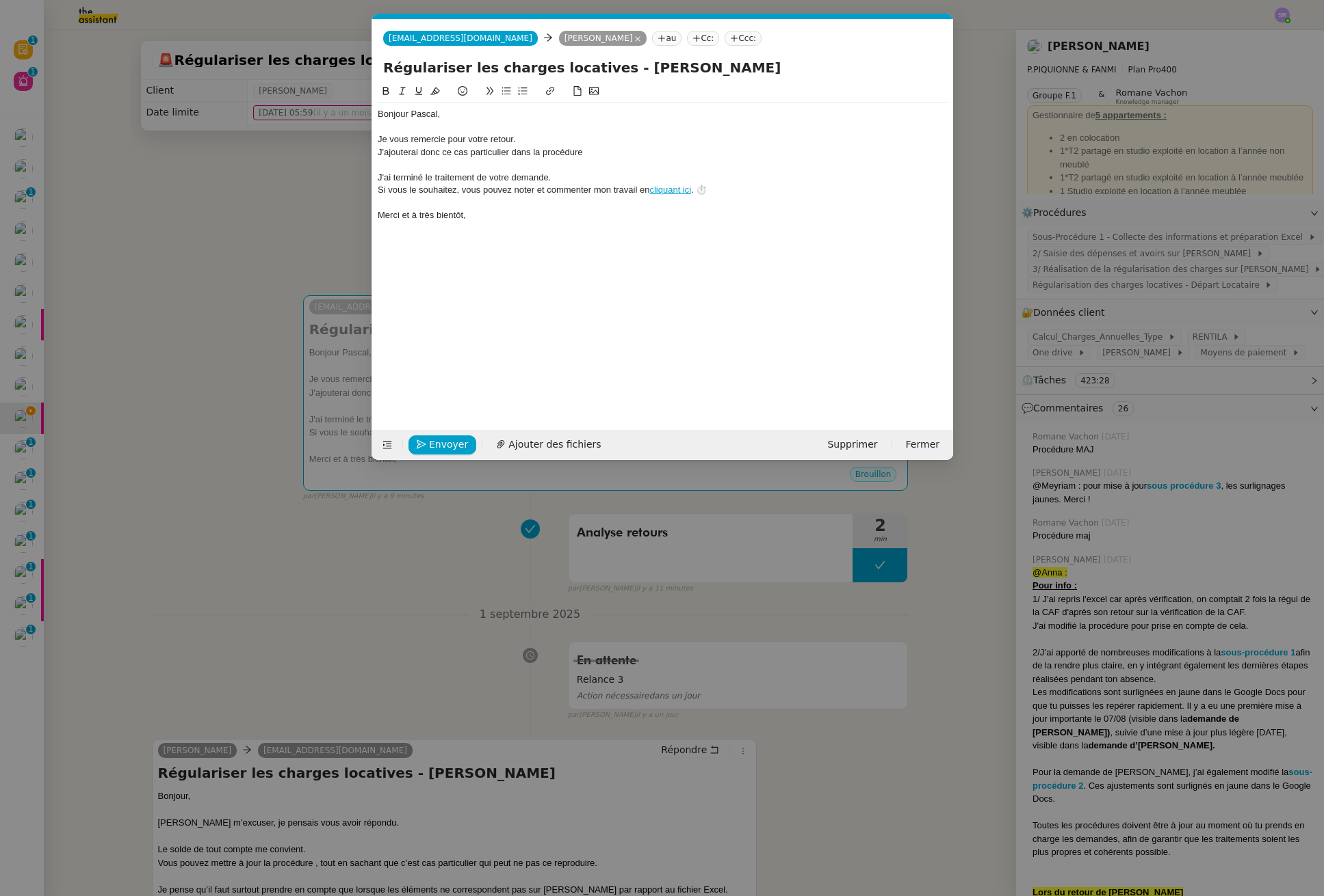
scroll to position [0, 29]
click at [602, 158] on div at bounding box center [662, 164] width 569 height 12
click at [599, 153] on div "J'ajouterai donc ce cas particulier dans la procédure" at bounding box center [662, 152] width 569 height 12
click at [256, 495] on nz-modal-container "Service TA - VOYAGE - PROPOSITION GLOBALE A utiliser dans le cadre de propositi…" at bounding box center [662, 448] width 1324 height 896
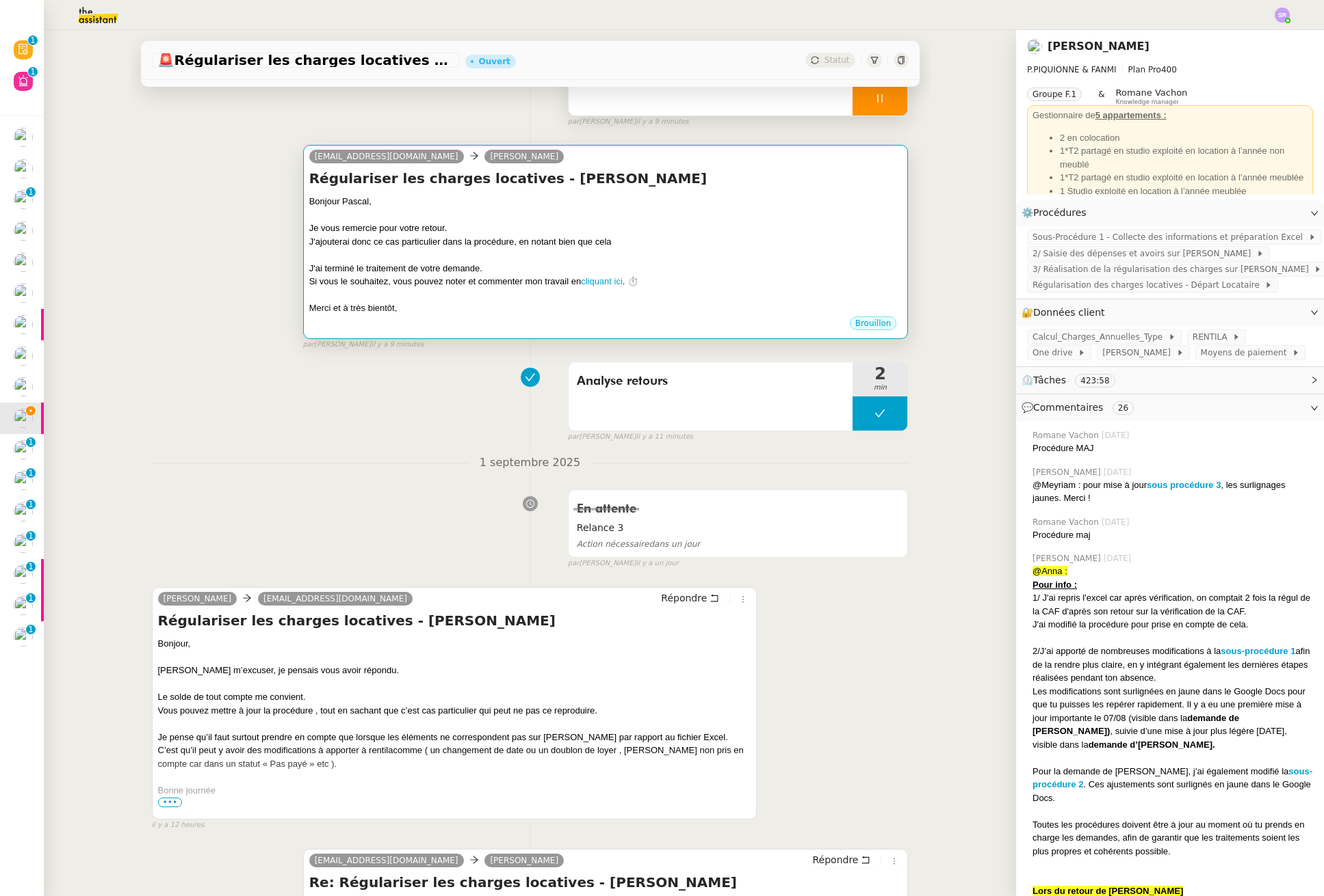
scroll to position [142, 0]
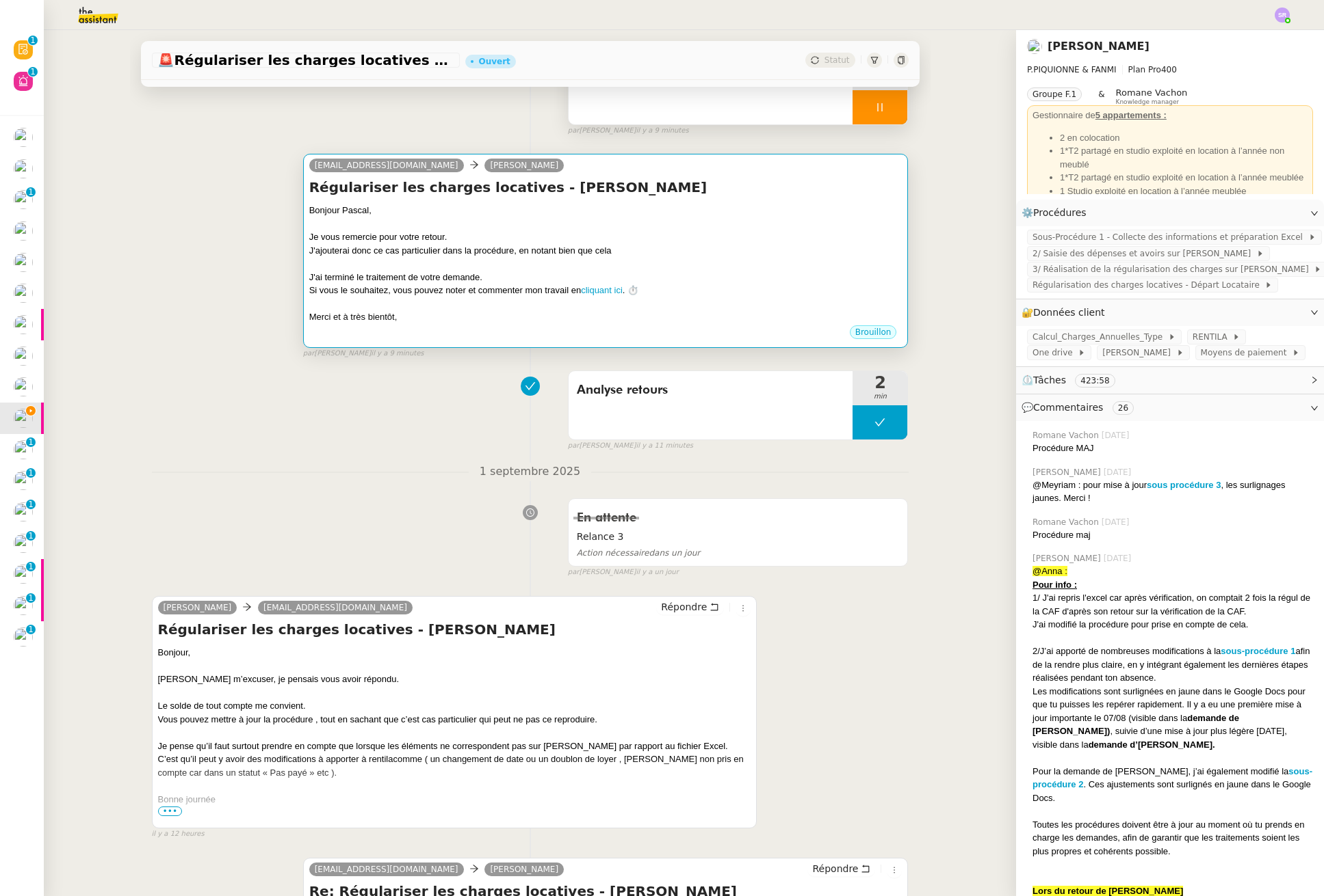
click at [634, 277] on div "J'ai terminé le traitement de votre demande." at bounding box center [606, 277] width 593 height 14
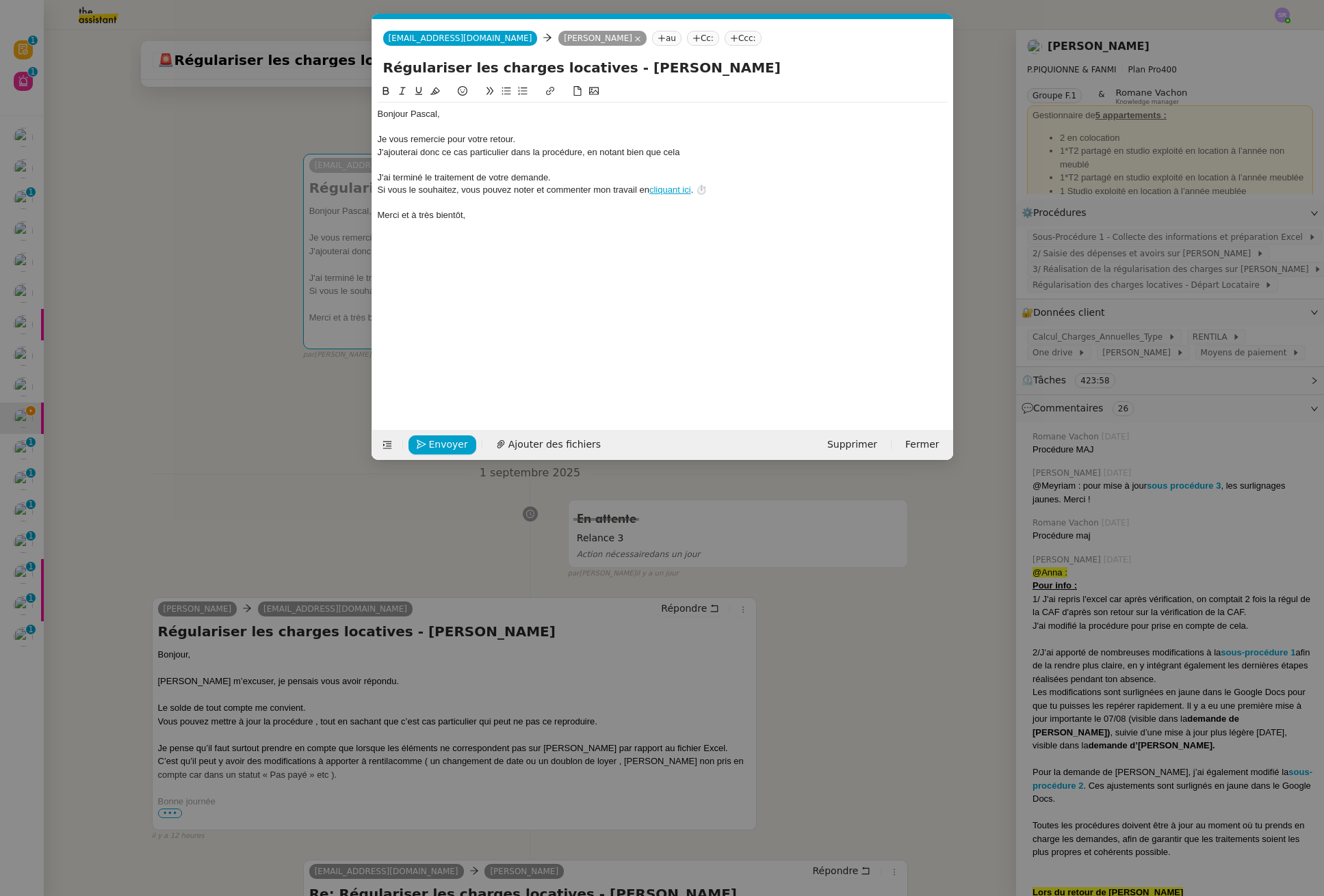
scroll to position [0, 29]
click at [595, 156] on div "J'ajouterai donc ce cas particulier dans la procédure, en notant bien que cela" at bounding box center [662, 152] width 569 height 12
click at [582, 153] on div "J'ajouterai donc ce cas particulier dans la procédure, en notant bien que cela" at bounding box center [662, 152] width 569 height 12
drag, startPoint x: 589, startPoint y: 152, endPoint x: 677, endPoint y: 156, distance: 88.1
click at [677, 156] on div "J'ajouterai donc ce cas particulier dans la procédure, en notant bien que cela" at bounding box center [662, 152] width 569 height 12
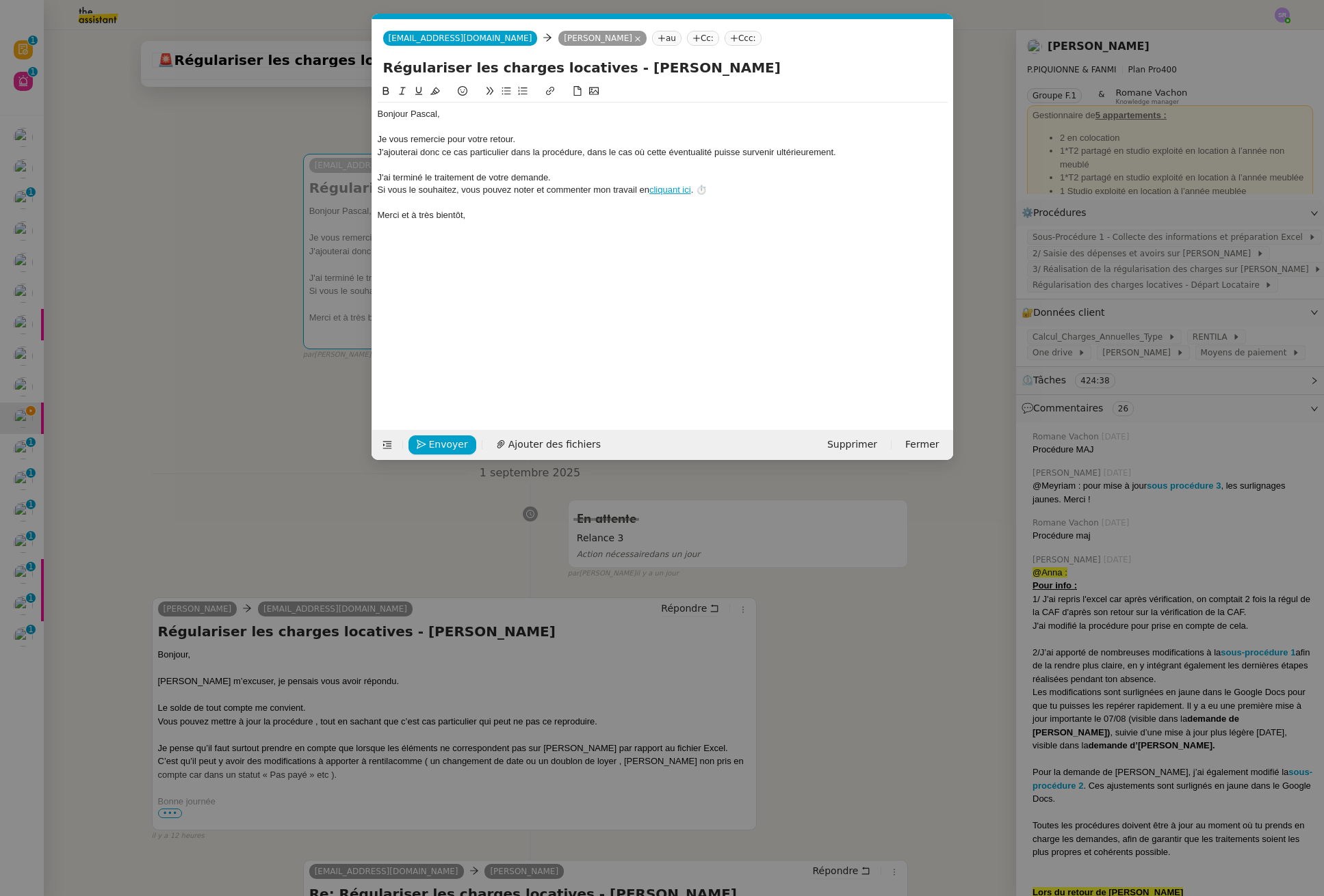
click at [392, 179] on div "J'ai terminé le traitement de votre demande." at bounding box center [662, 177] width 569 height 12
click at [519, 181] on div "J'ai donc terminé le traitement de votre demande." at bounding box center [662, 177] width 569 height 12
click at [555, 180] on div "J'ai donc terminé le traitement de la demande." at bounding box center [662, 177] width 569 height 12
click at [441, 438] on span "Envoyer" at bounding box center [449, 444] width 39 height 16
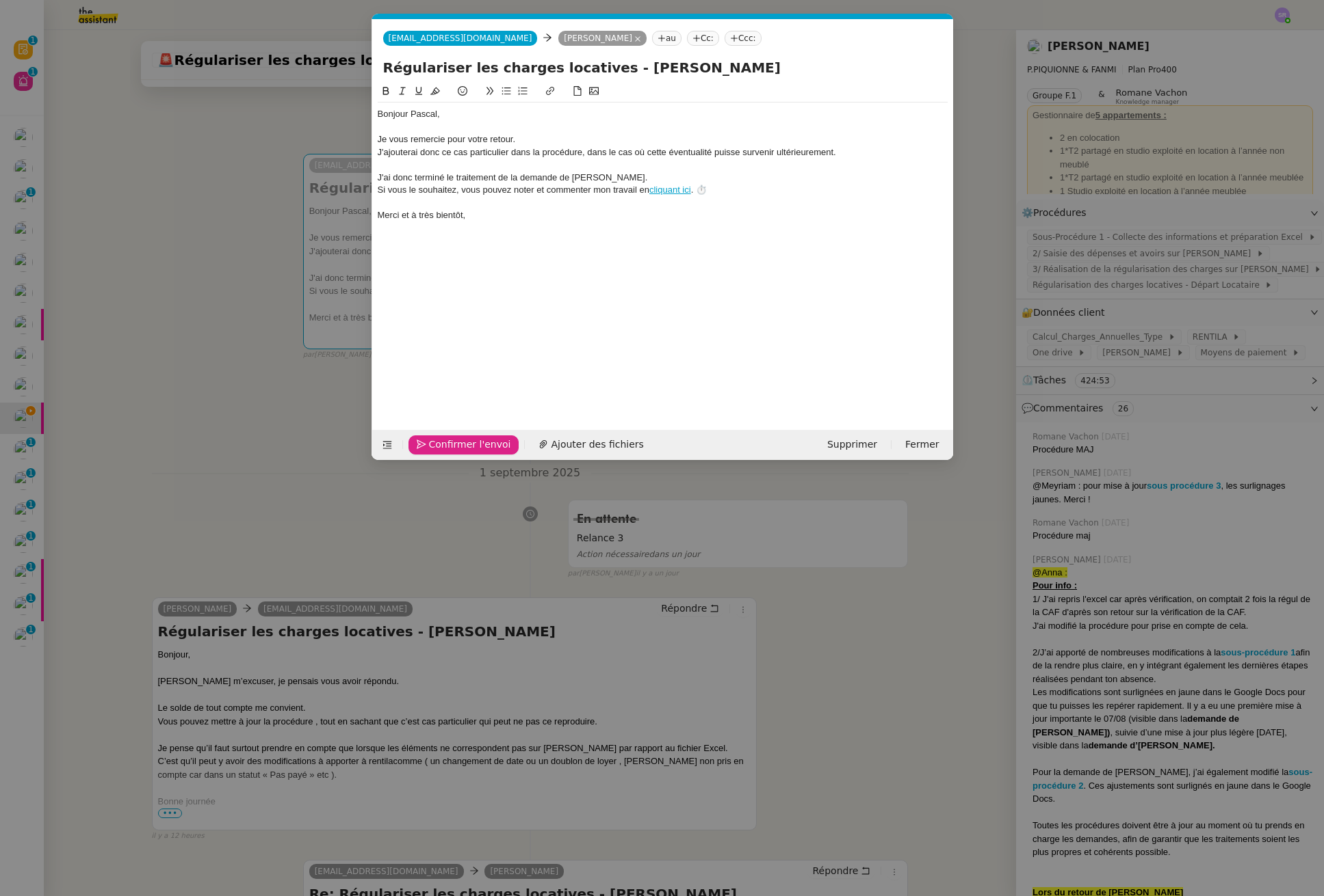
click at [441, 438] on span "Confirmer l'envoi" at bounding box center [470, 444] width 82 height 16
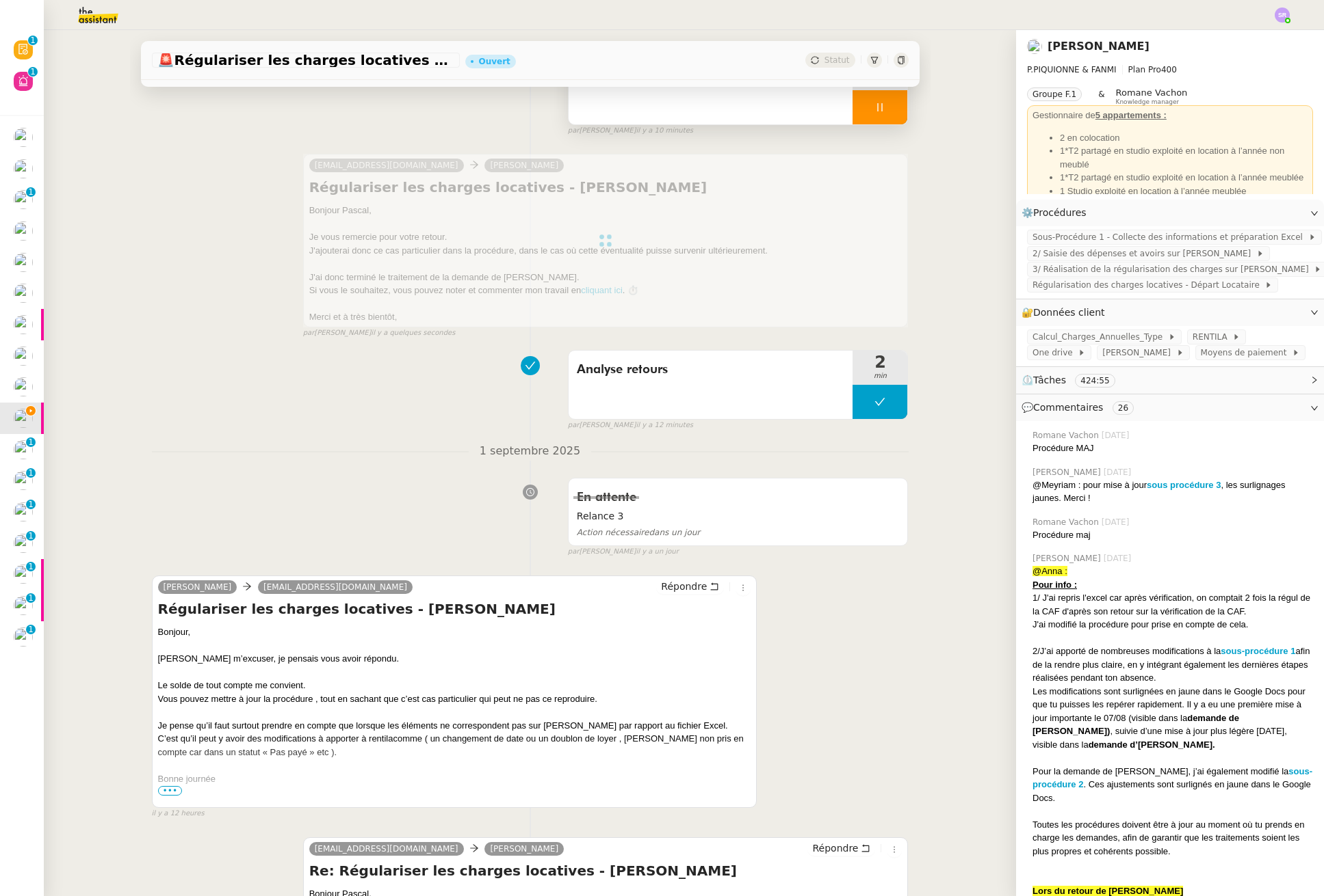
scroll to position [0, 0]
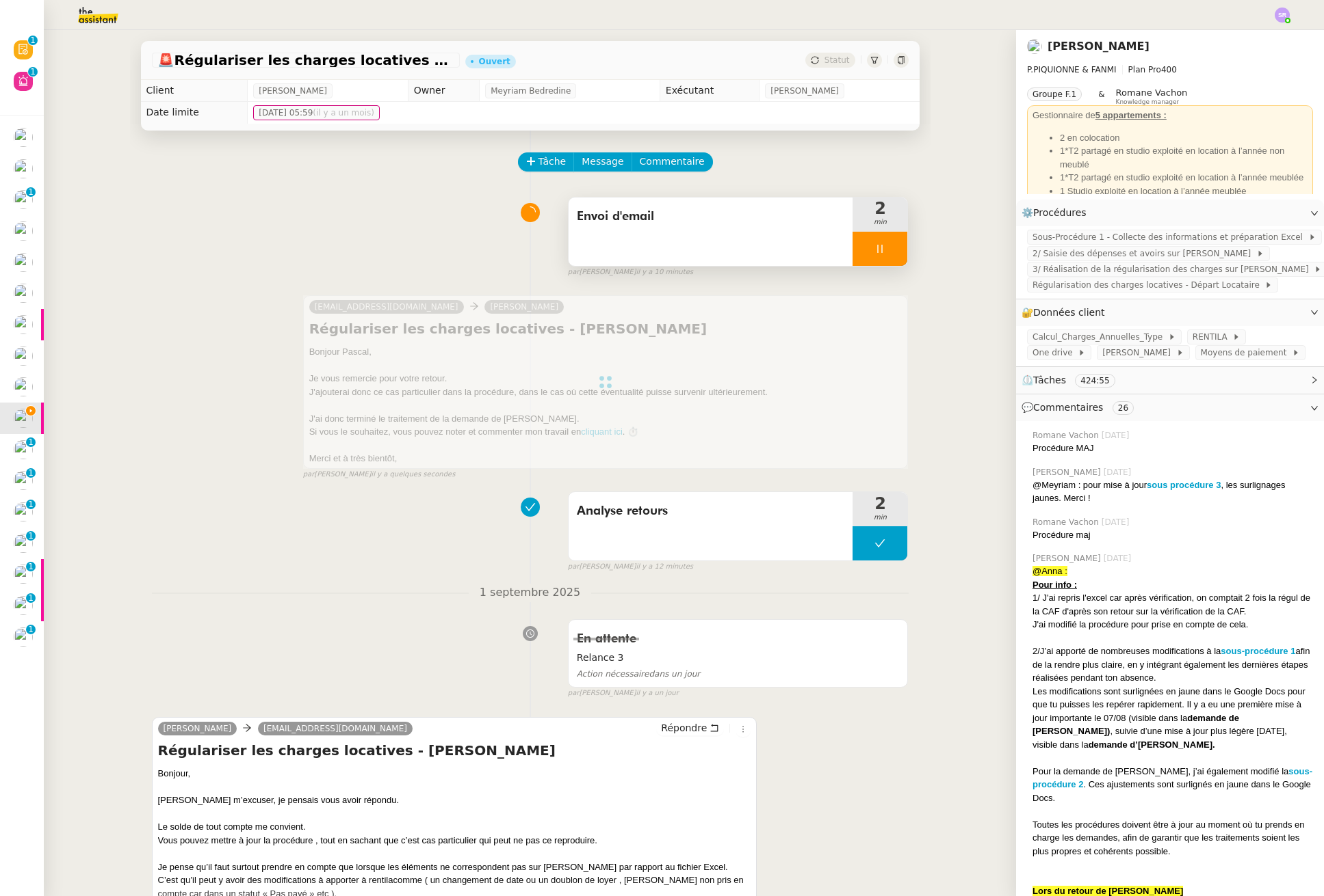
click at [869, 240] on div at bounding box center [879, 249] width 54 height 34
click at [888, 256] on button at bounding box center [894, 249] width 28 height 34
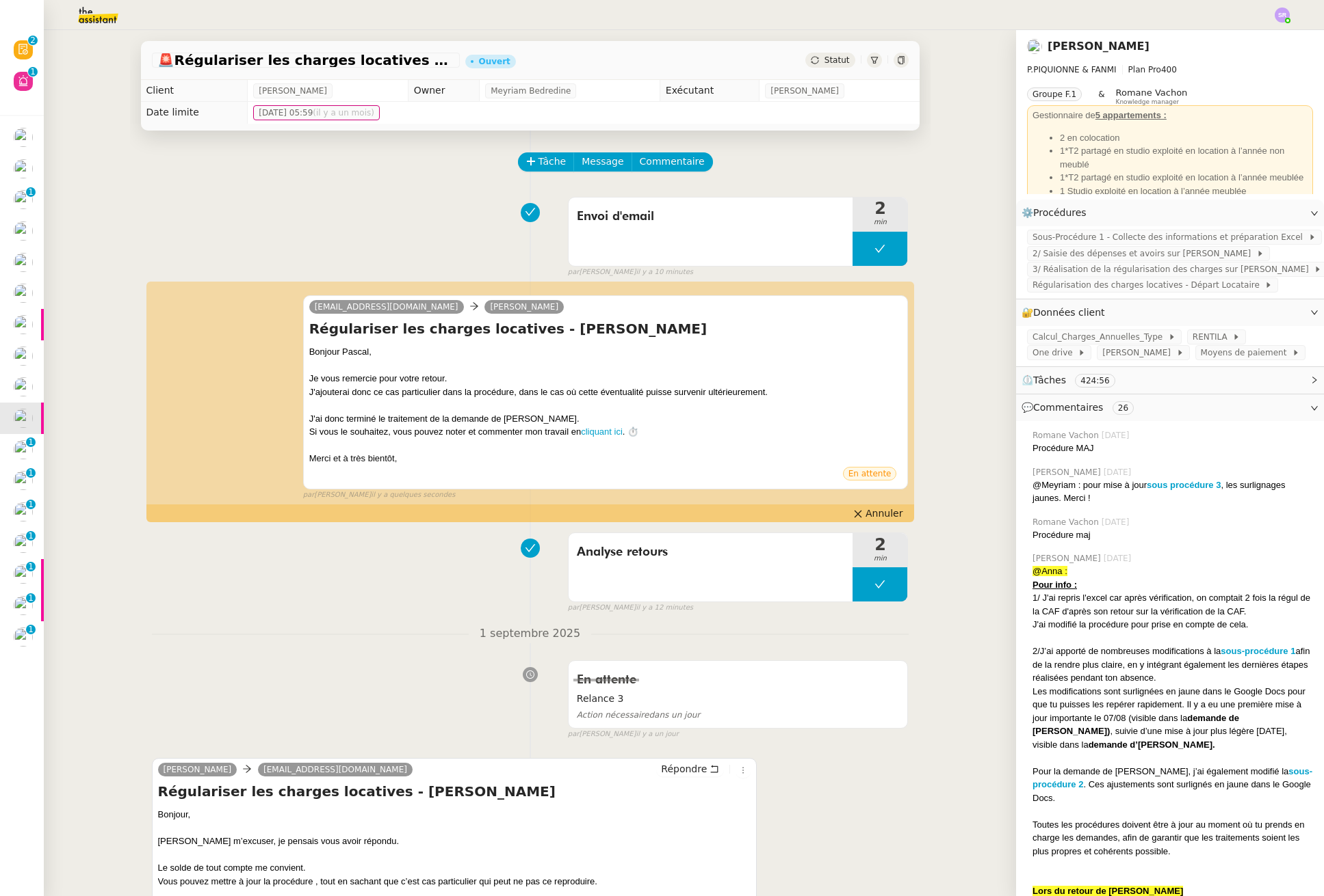
click at [826, 62] on span "Statut" at bounding box center [837, 60] width 25 height 9
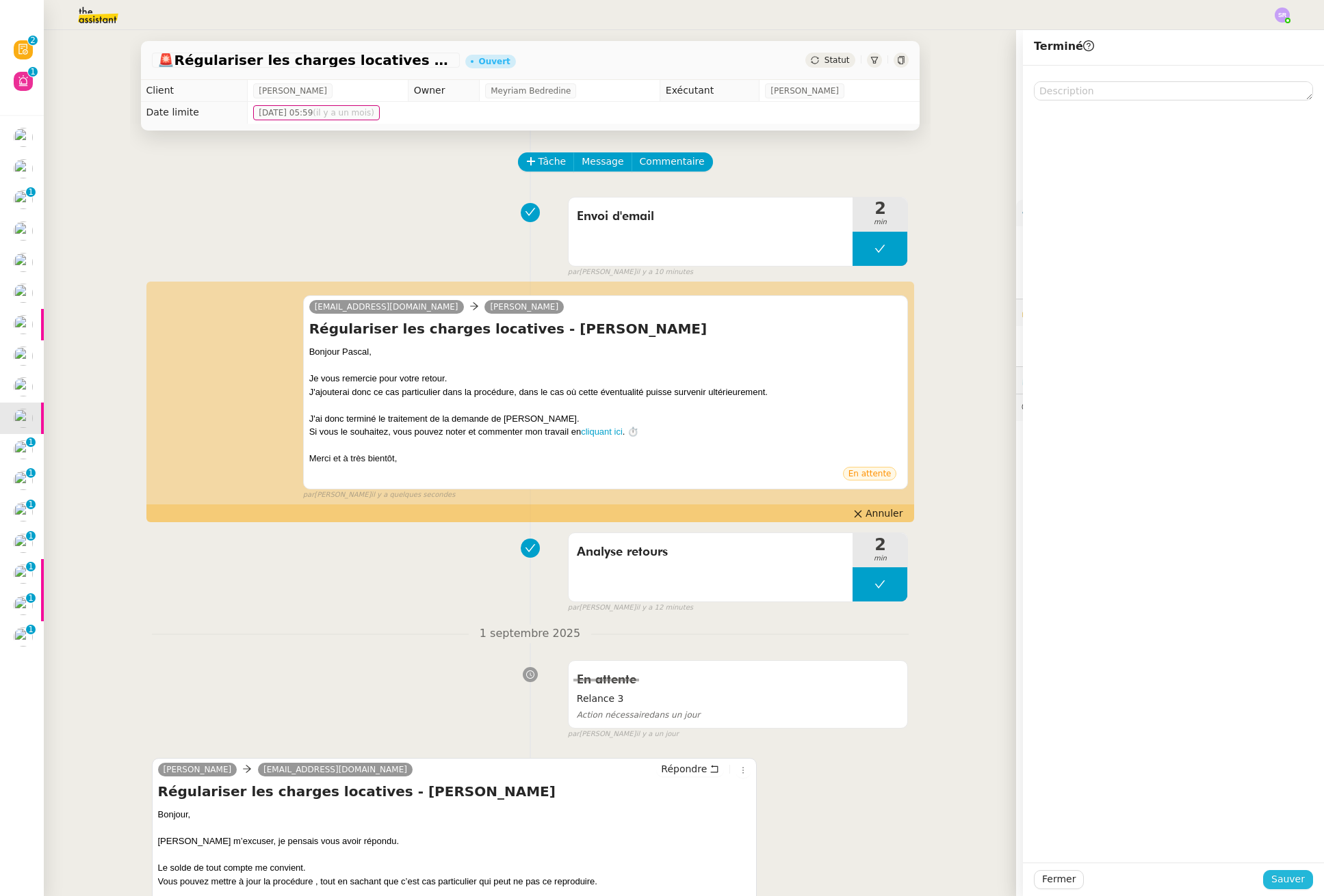
click at [1290, 880] on span "Sauver" at bounding box center [1287, 879] width 33 height 16
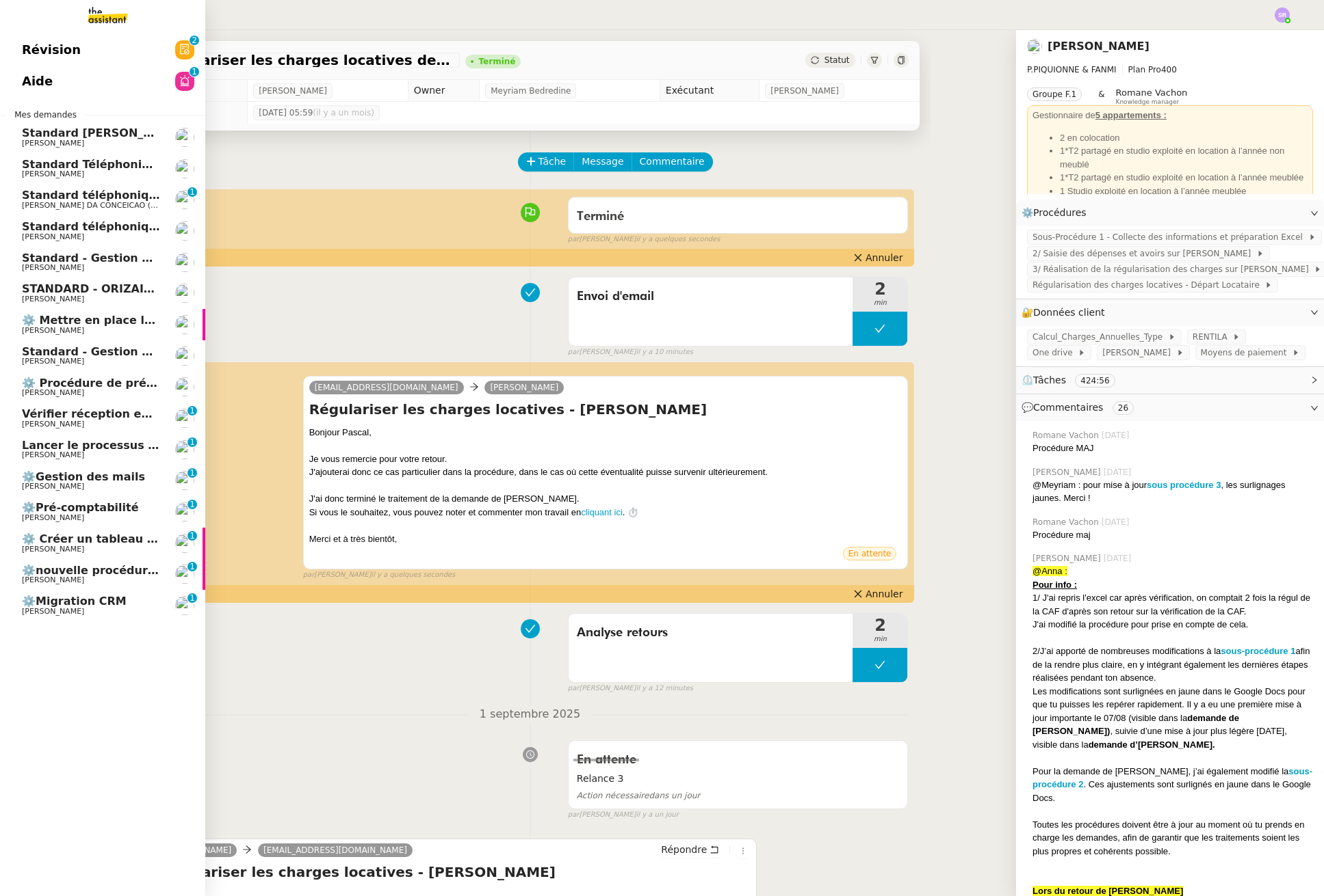
click at [100, 578] on span "[PERSON_NAME]" at bounding box center [91, 580] width 138 height 8
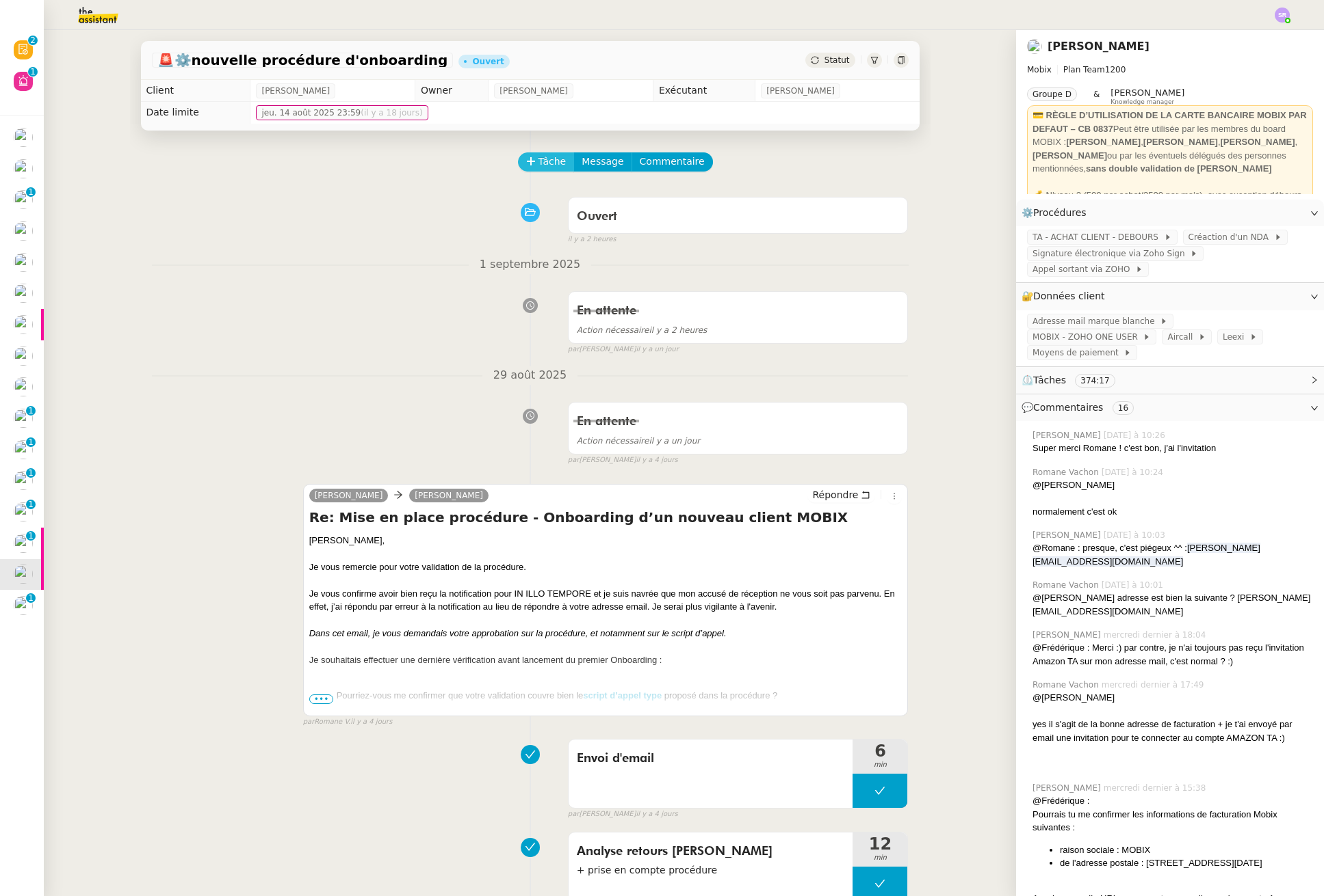
click at [545, 158] on span "Tâche" at bounding box center [552, 161] width 28 height 16
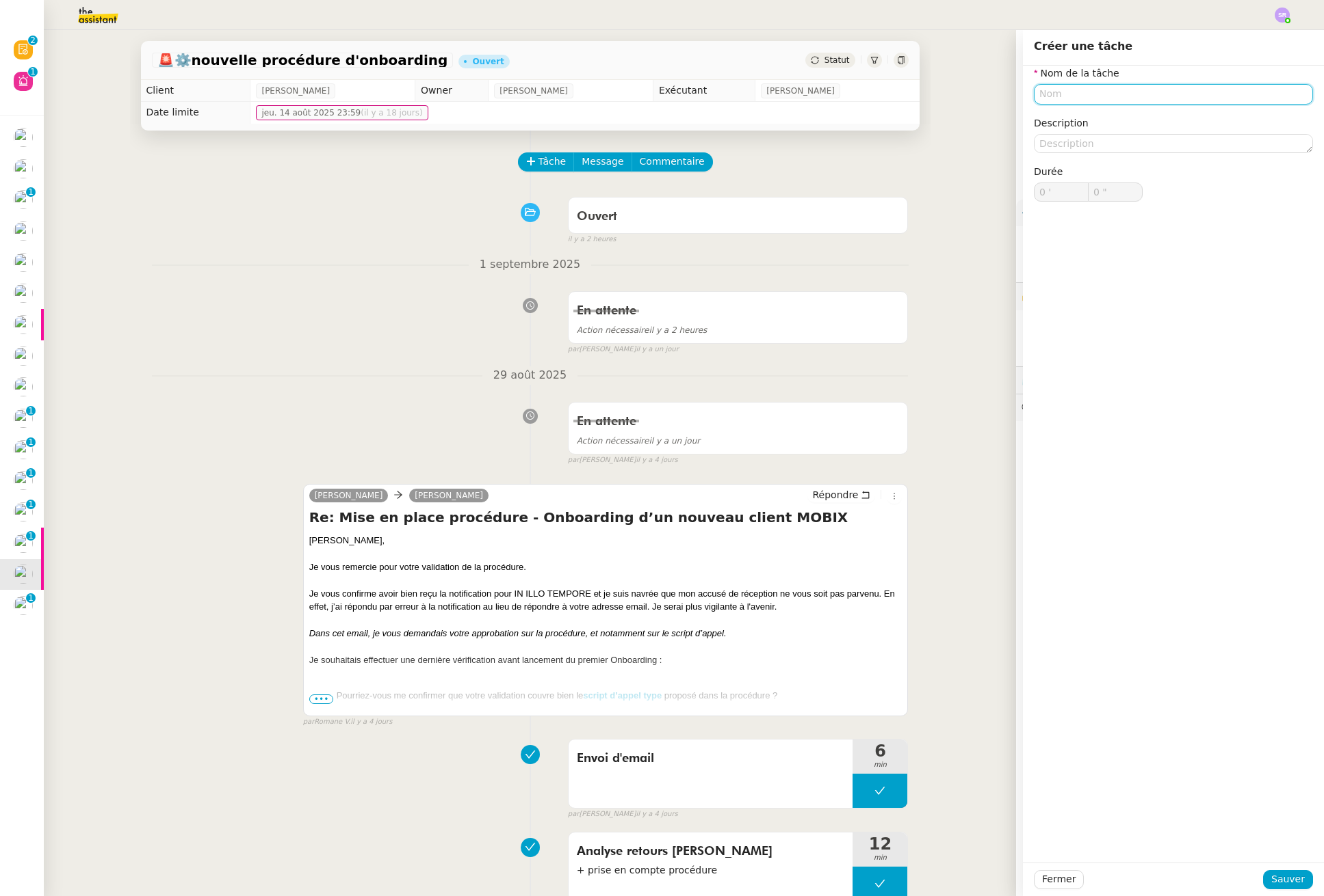
click at [1072, 97] on input "text" at bounding box center [1173, 94] width 279 height 20
click at [1156, 161] on div "📧 Envoi d'email" at bounding box center [1166, 157] width 263 height 12
type input "Envoi d'email"
click at [1273, 883] on span "Sauver" at bounding box center [1287, 879] width 33 height 16
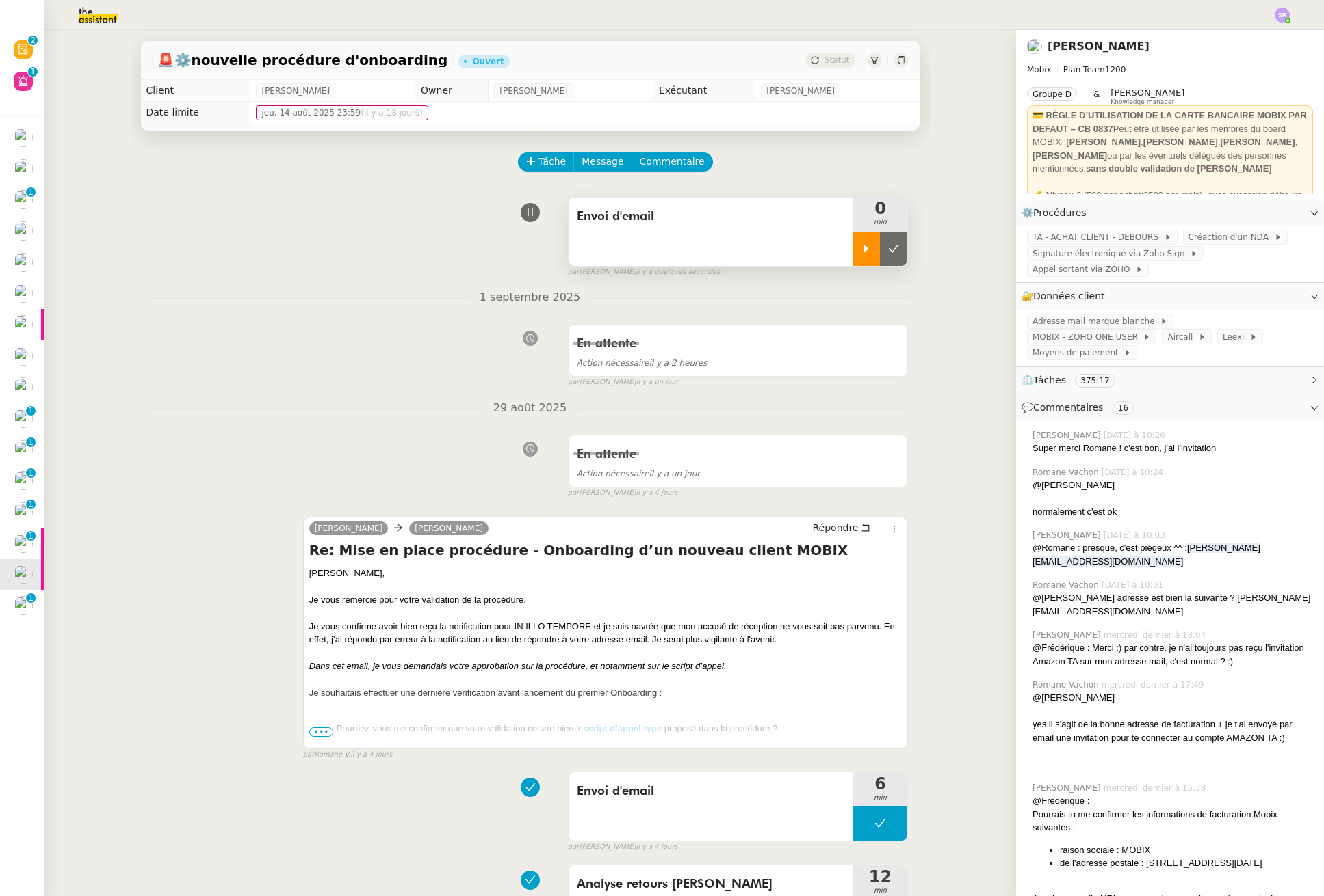
click at [861, 248] on icon at bounding box center [866, 249] width 11 height 11
click at [837, 529] on span "Répondre" at bounding box center [835, 528] width 46 height 14
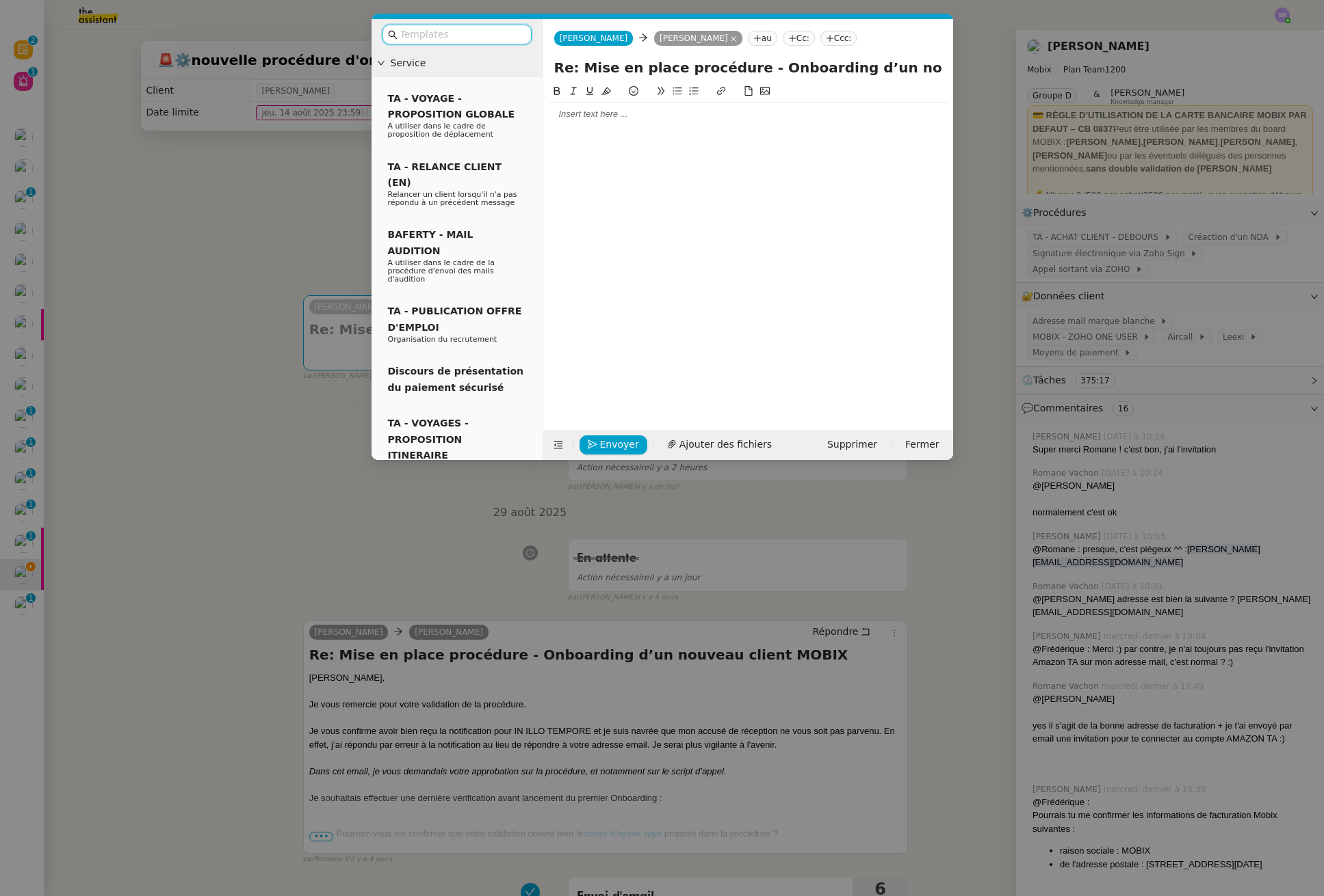
click at [671, 219] on div at bounding box center [747, 246] width 399 height 325
click at [710, 115] on div at bounding box center [747, 113] width 399 height 12
click at [710, 112] on div at bounding box center [747, 113] width 399 height 12
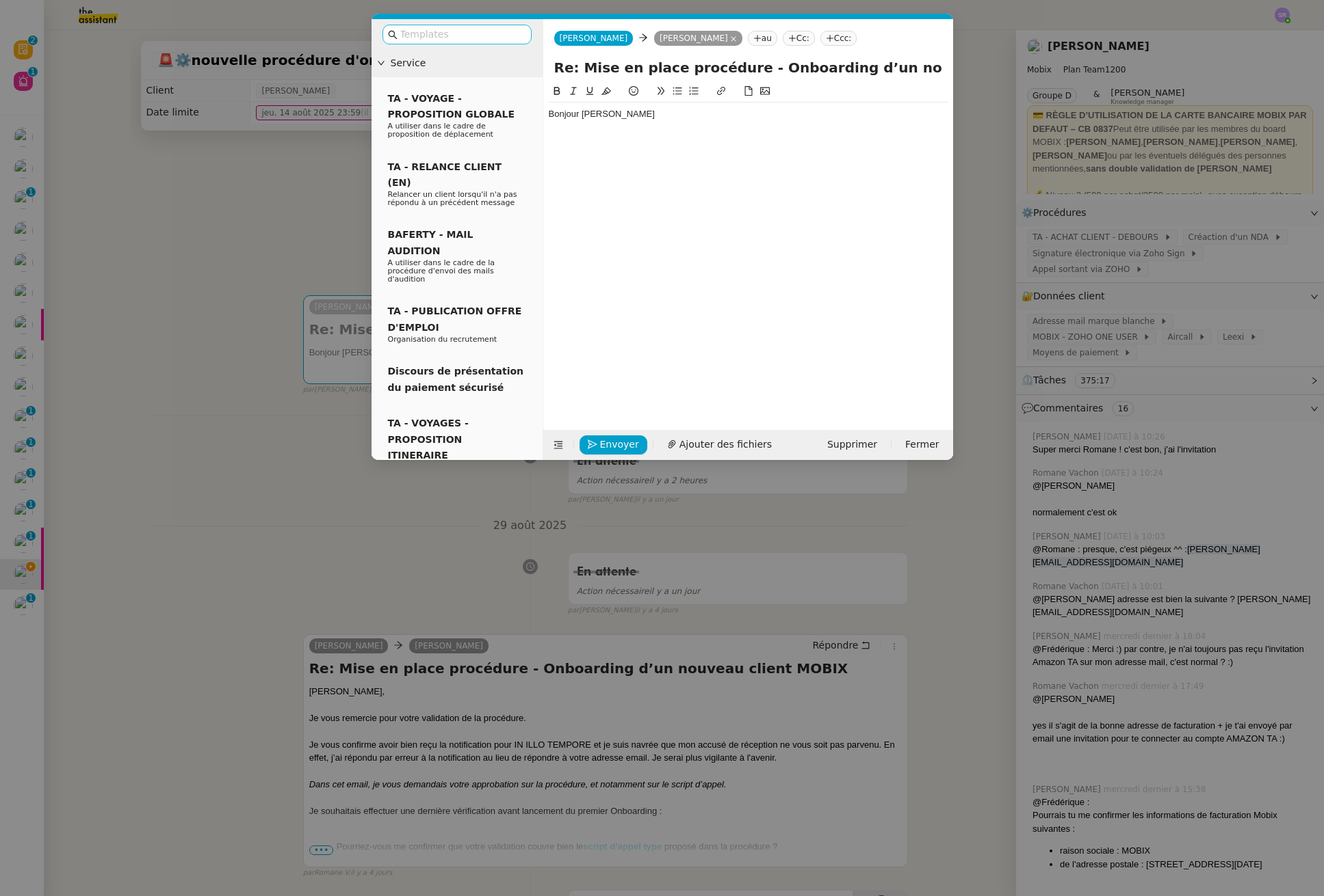
click at [463, 39] on input "text" at bounding box center [462, 34] width 123 height 16
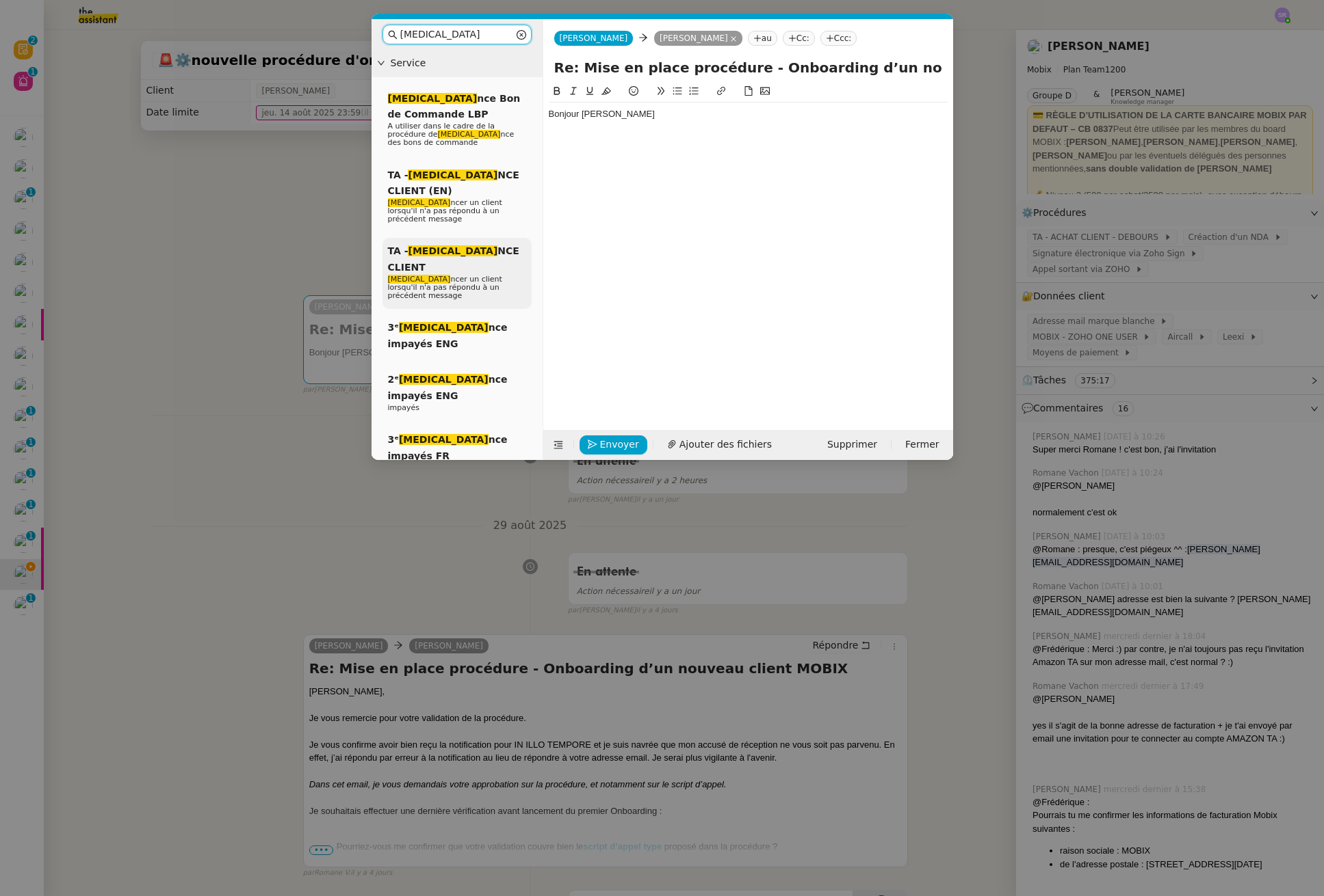
type input "rela"
click at [471, 274] on span "Rela ncer un client lorsqu'il n'a pas répondu à un précédent message" at bounding box center [445, 286] width 114 height 25
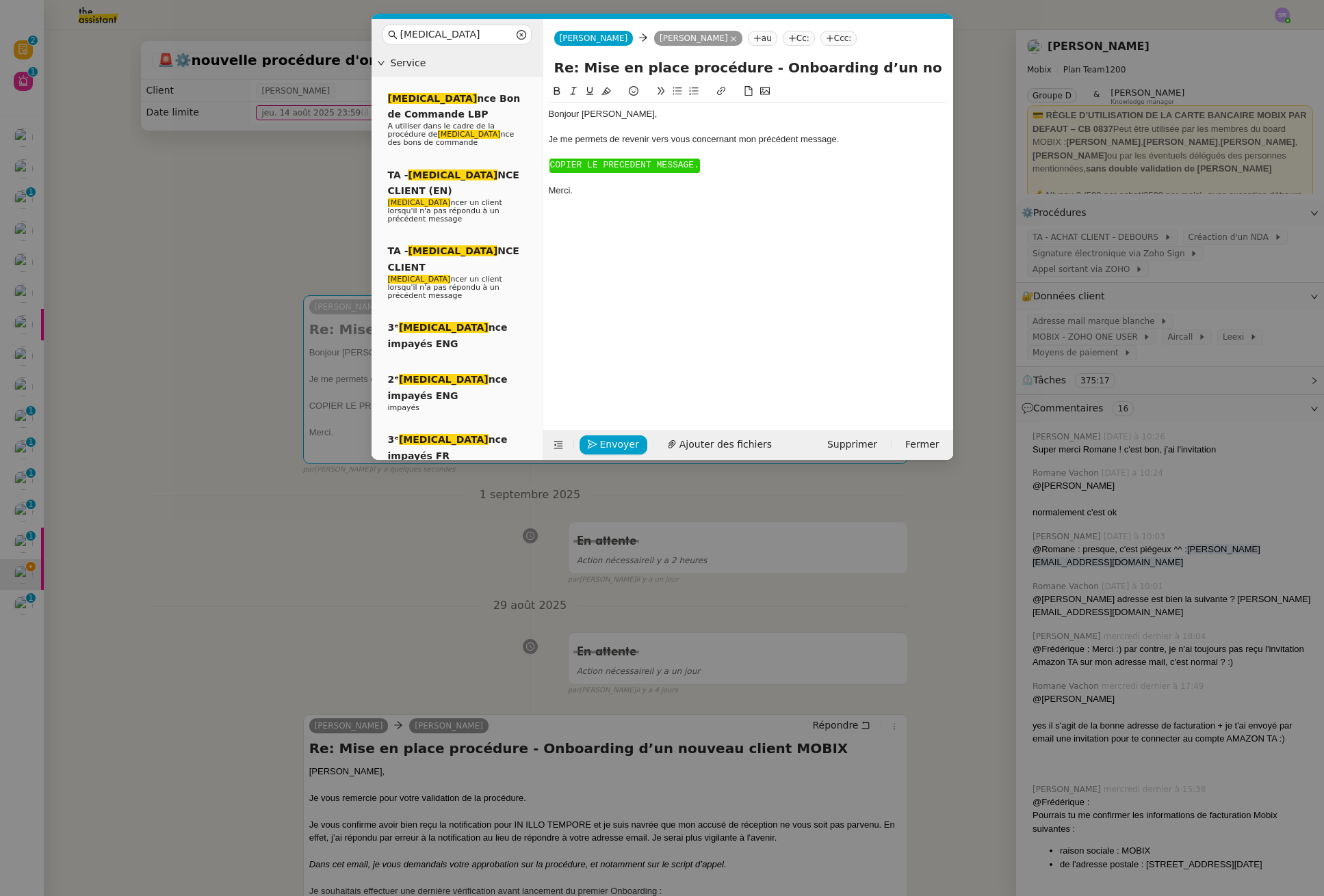
click at [282, 538] on nz-modal-container "rela Service Rela nce Bon de Commande LBP A utiliser dans le cadre de la procéd…" at bounding box center [662, 448] width 1324 height 896
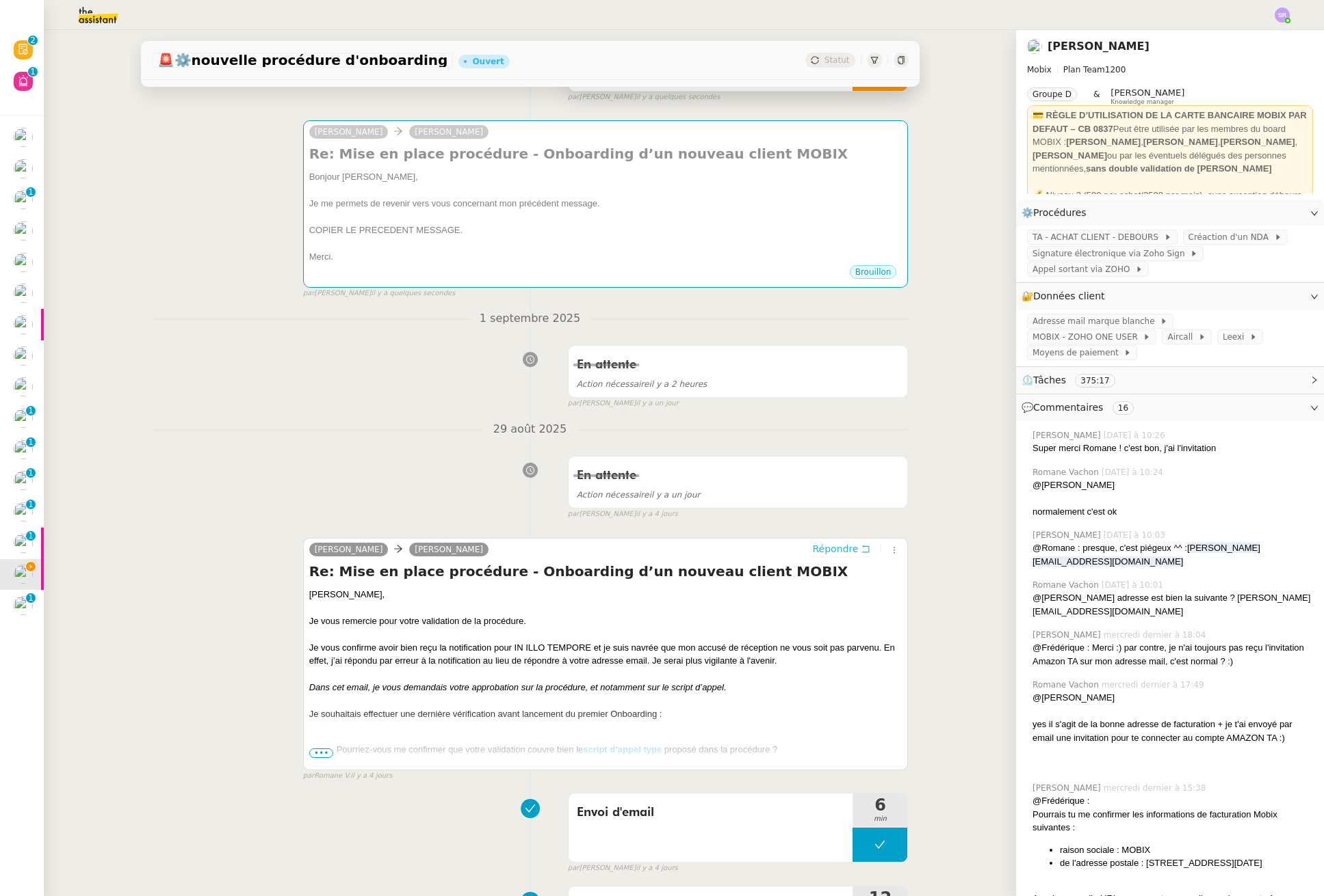
scroll to position [201, 0]
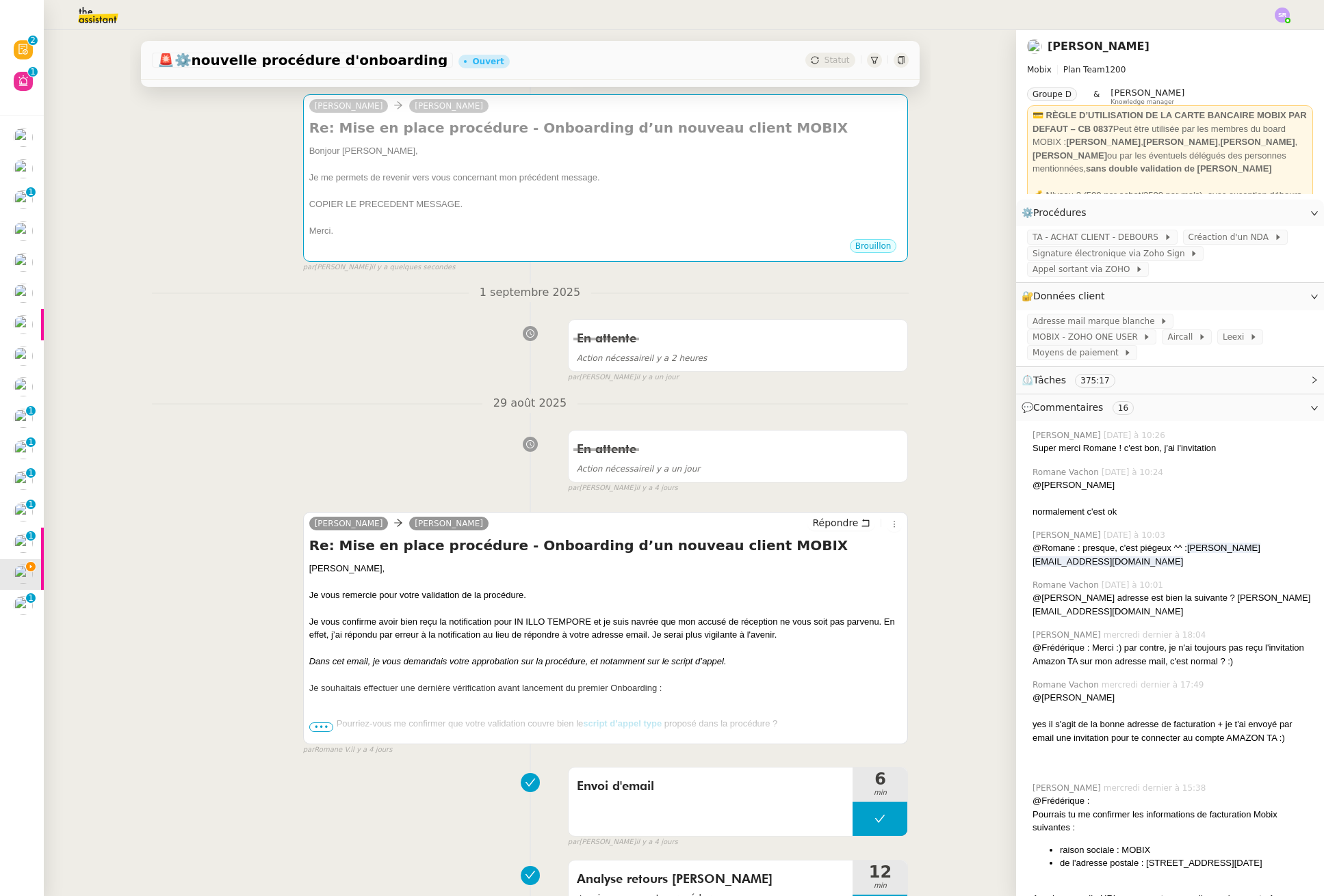
click at [317, 724] on span "•••" at bounding box center [322, 727] width 25 height 9
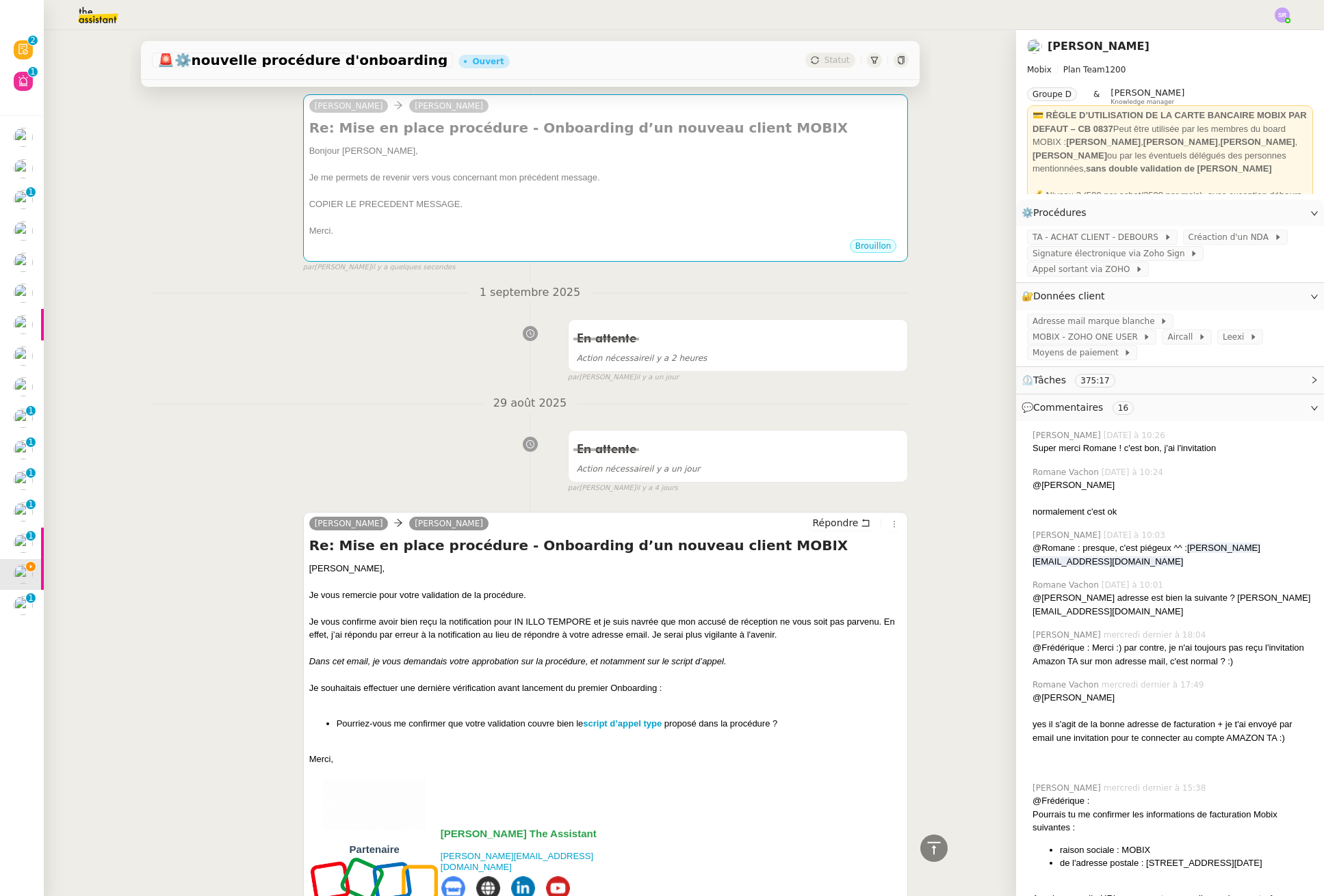
scroll to position [360, 0]
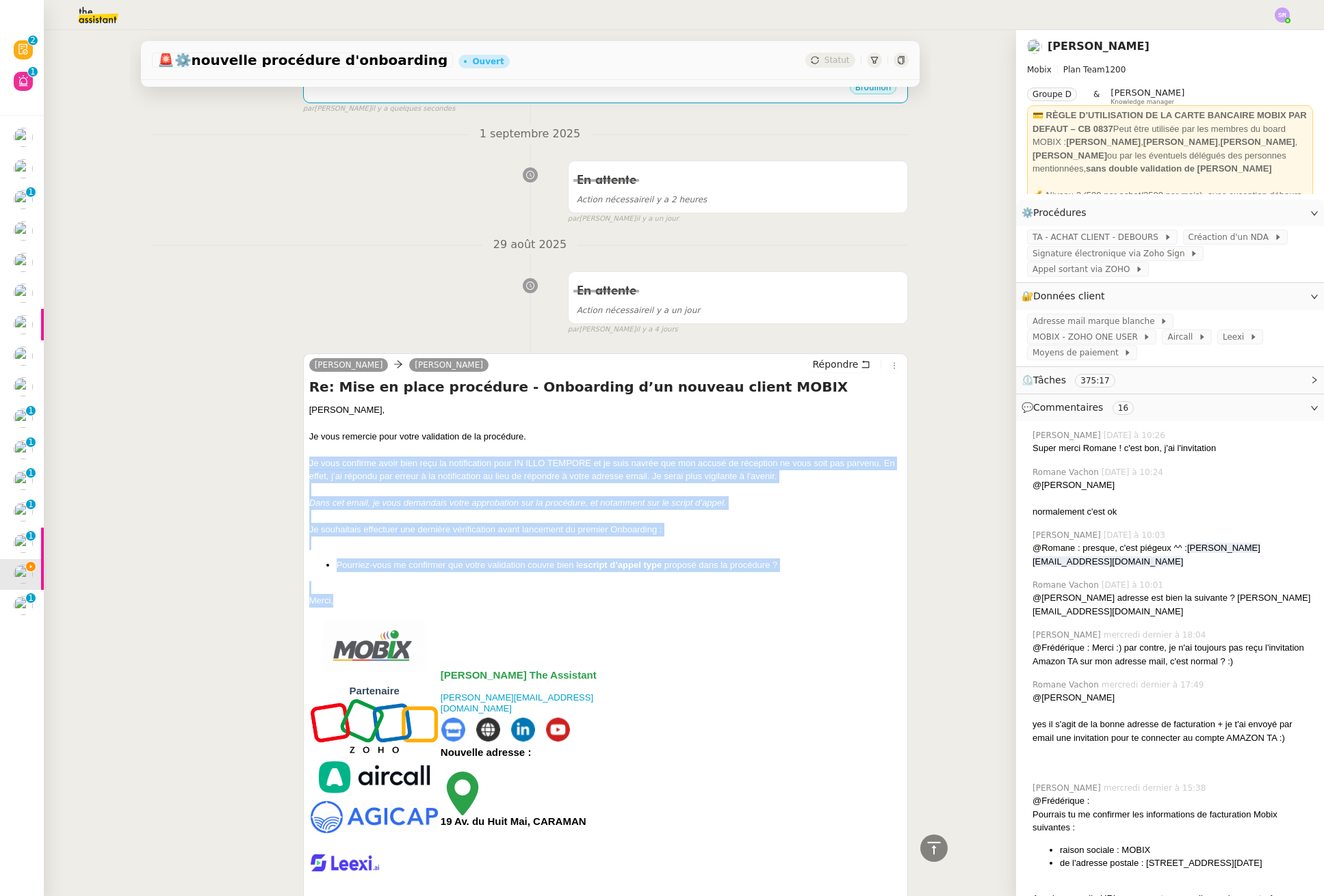
drag, startPoint x: 334, startPoint y: 600, endPoint x: 300, endPoint y: 458, distance: 146.0
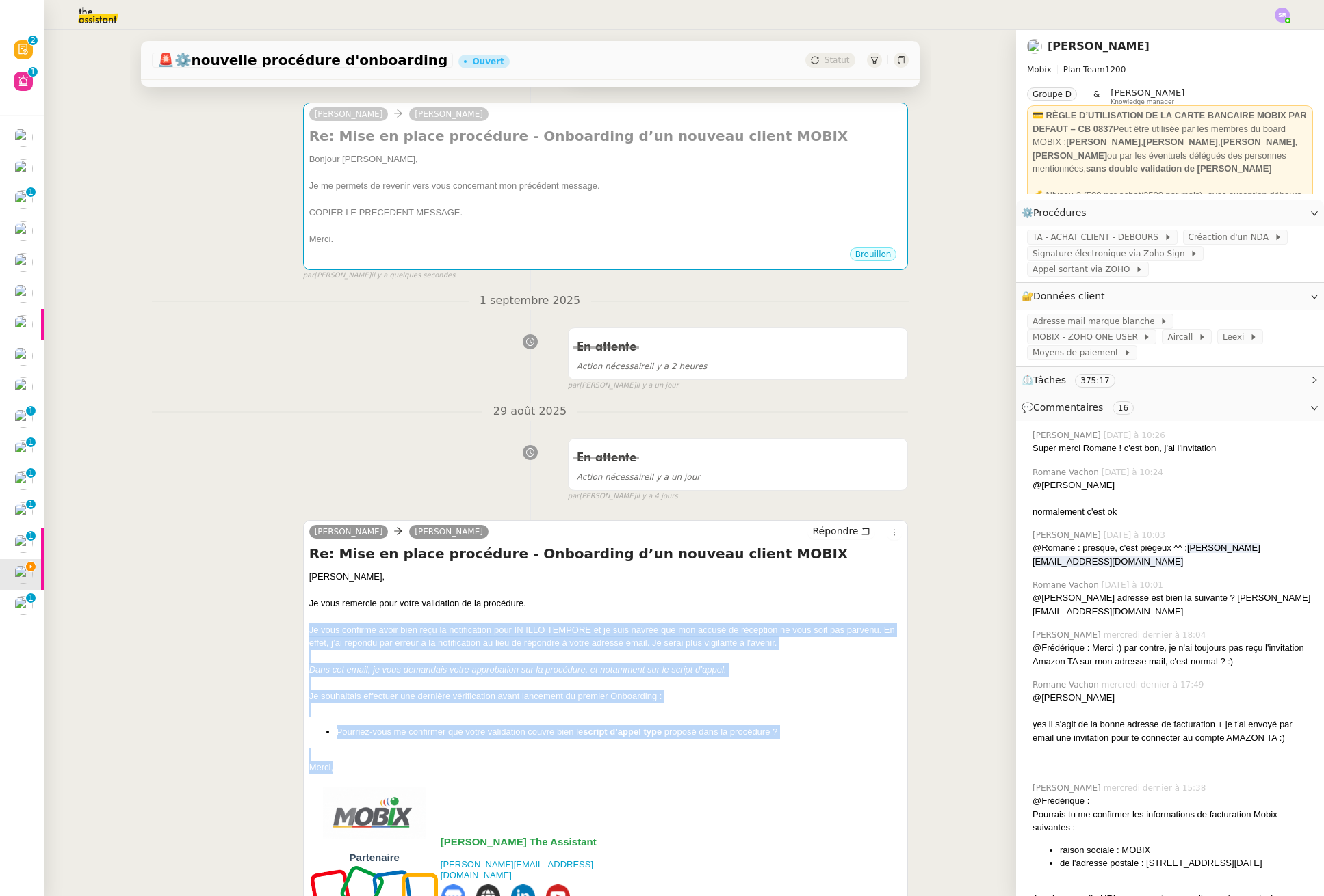
copy div "Je vous confirme avoir bien reçu la notification pour IN ILLO TEMPORE et je sui…"
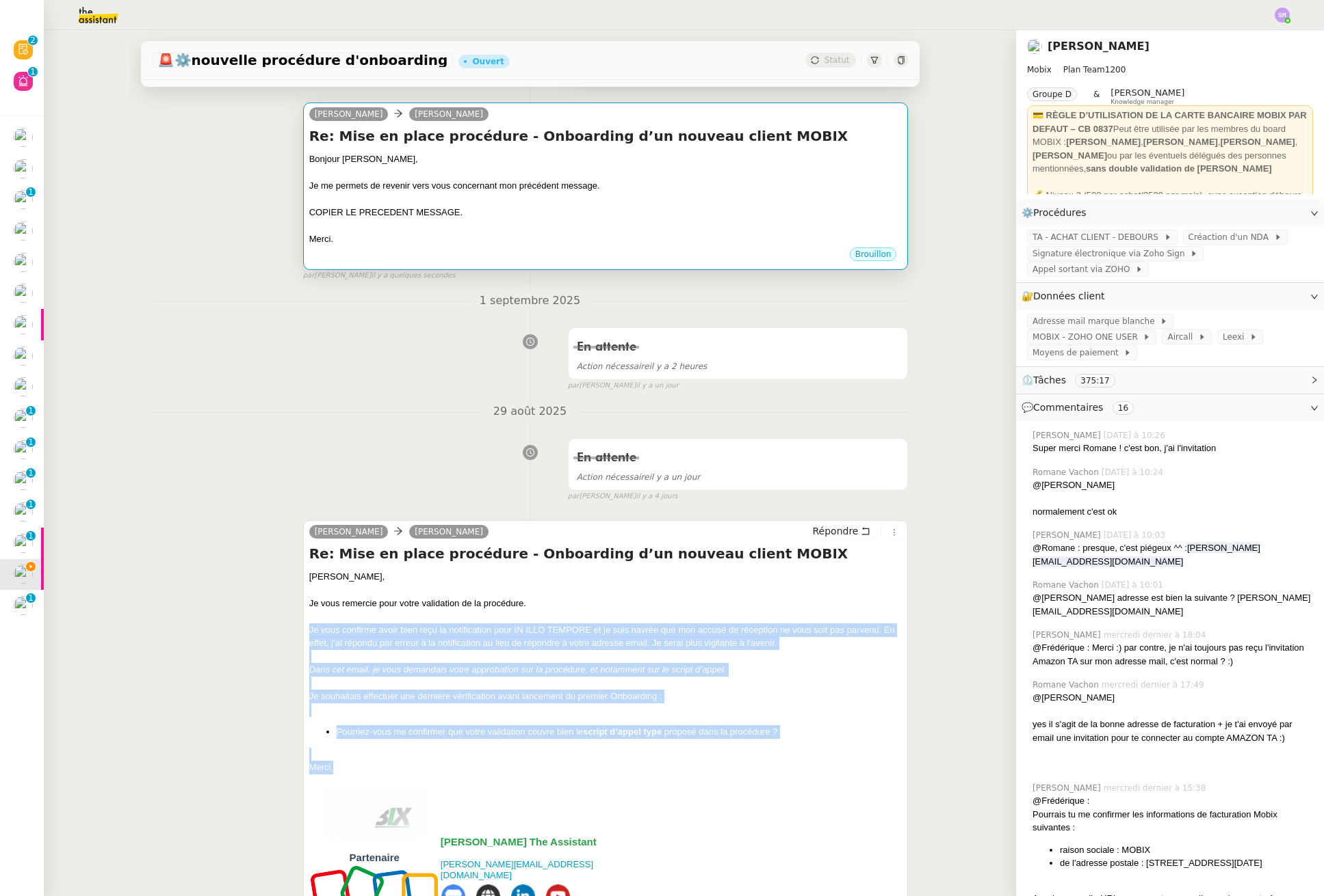
click at [534, 249] on div "Brouillon" at bounding box center [606, 256] width 593 height 20
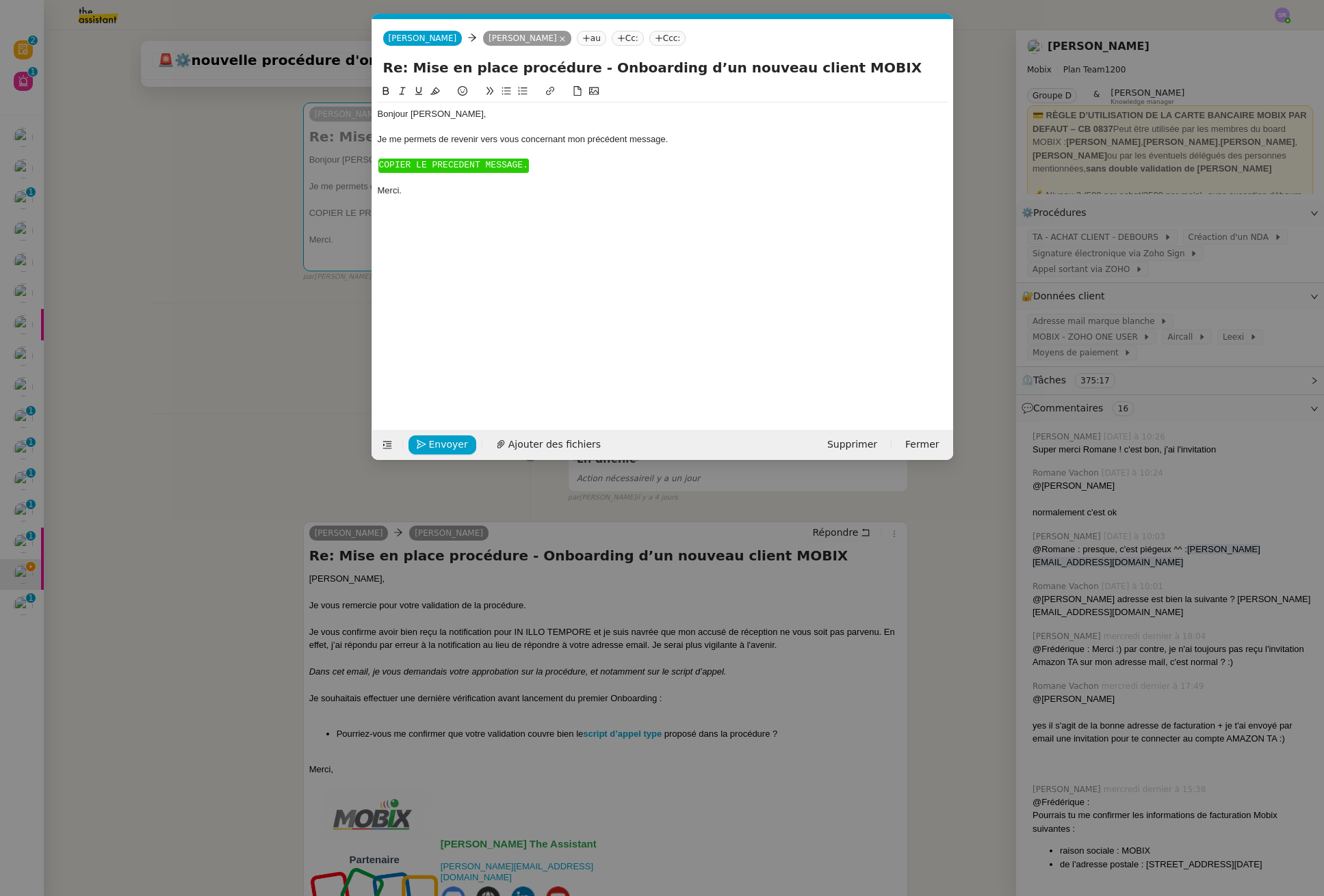
scroll to position [0, 45]
click at [433, 184] on div at bounding box center [662, 178] width 569 height 12
drag, startPoint x: 424, startPoint y: 204, endPoint x: 376, endPoint y: 164, distance: 62.5
click at [376, 164] on nz-spin "Bonjour Florian﻿, Je me permets de revenir vers vous concernant mon précédent m…" at bounding box center [662, 249] width 580 height 331
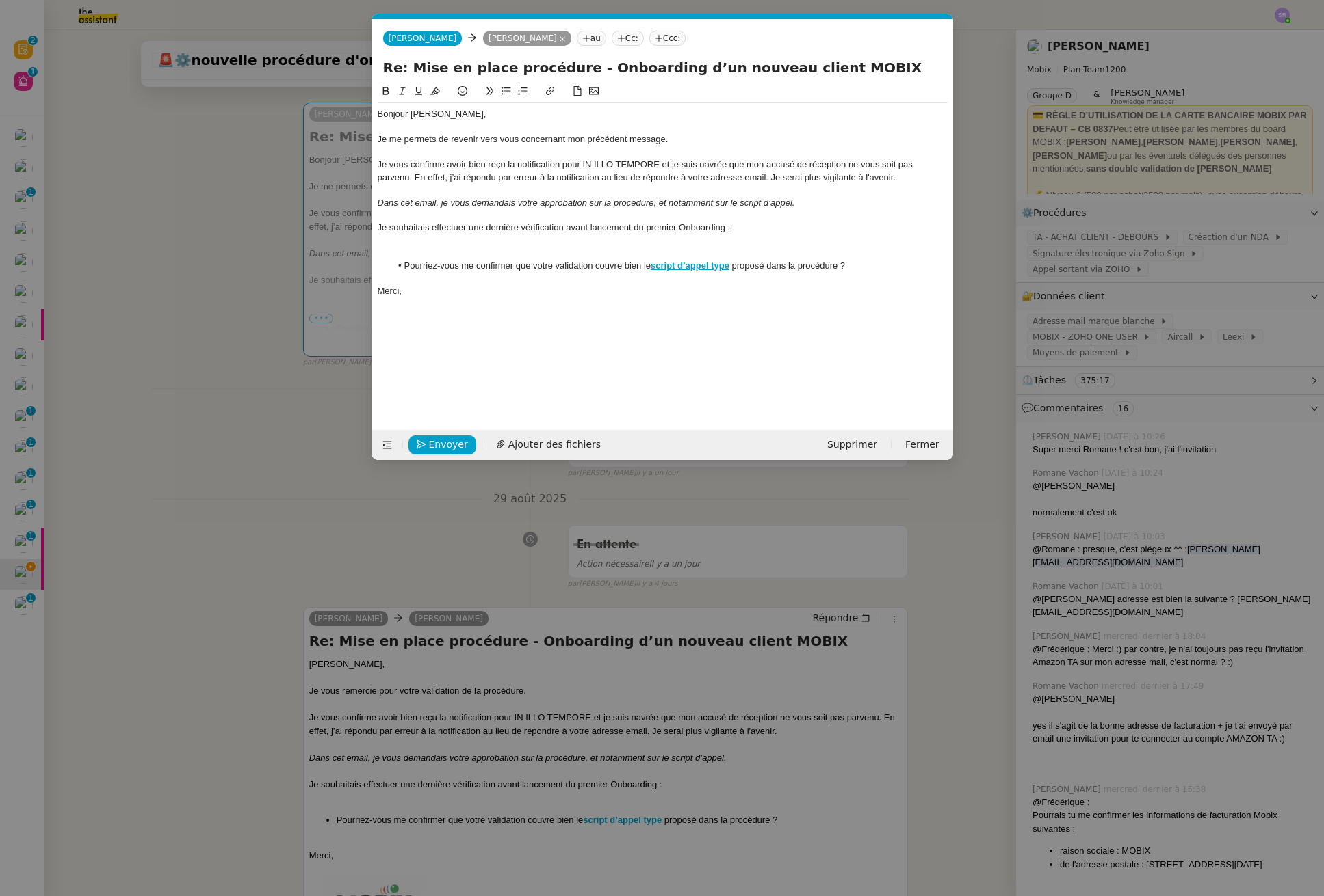
click at [427, 251] on div at bounding box center [662, 252] width 569 height 12
click at [448, 439] on span "Envoyer" at bounding box center [449, 444] width 39 height 16
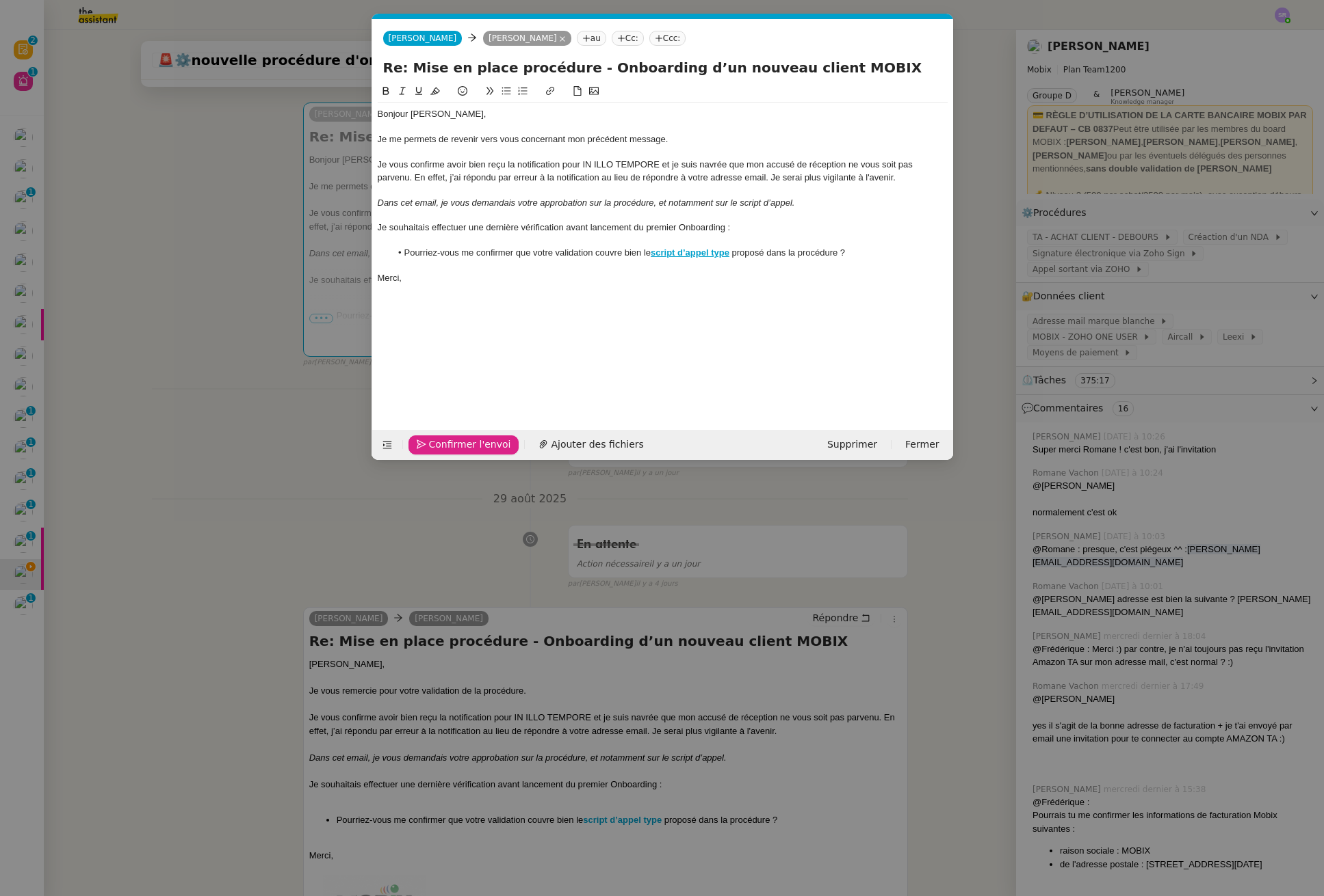
click at [448, 439] on span "Confirmer l'envoi" at bounding box center [470, 444] width 82 height 16
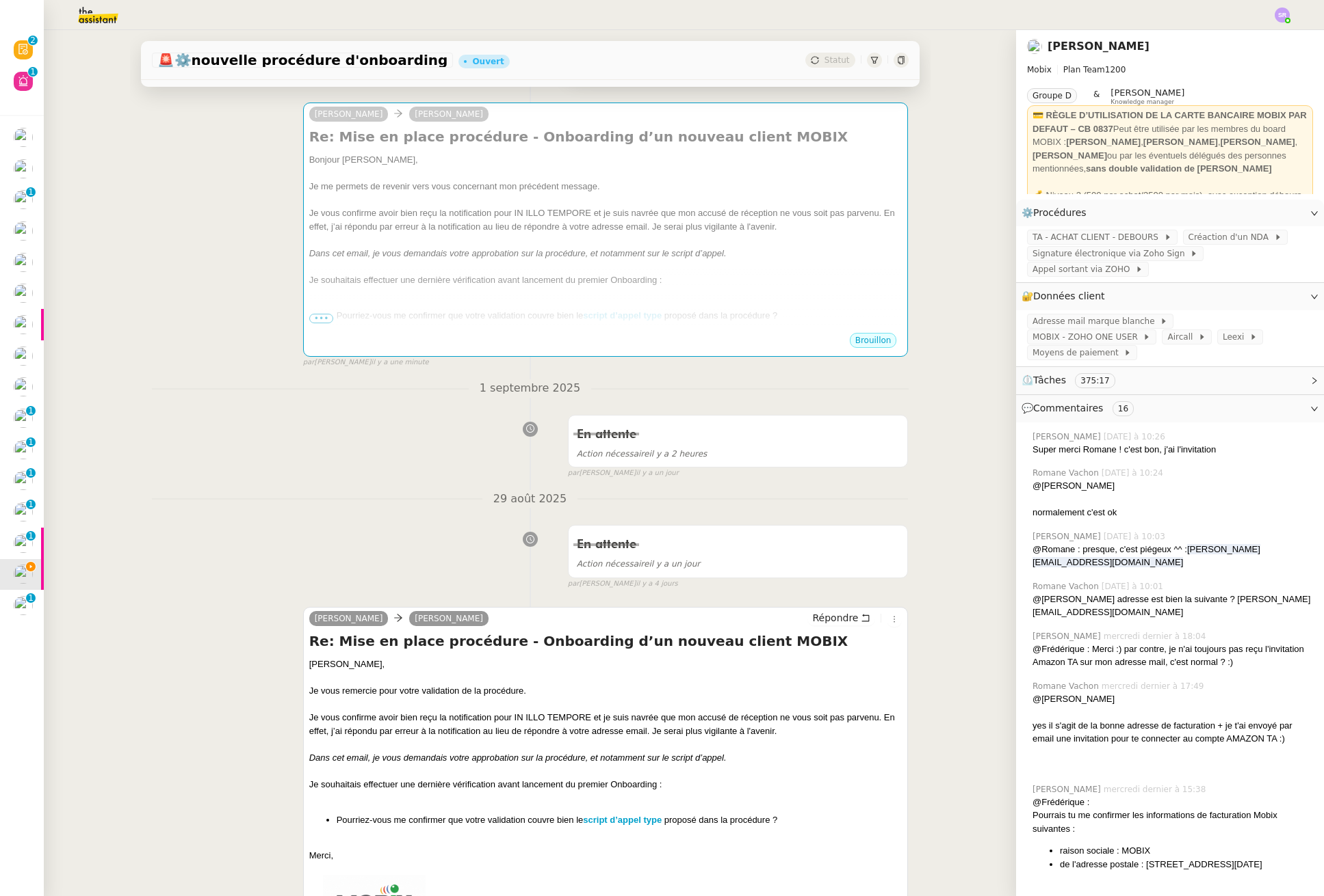
click at [229, 465] on div "En attente Action nécessaire il y a 2 heures false par Stéphanie R. il y a un j…" at bounding box center [530, 444] width 756 height 70
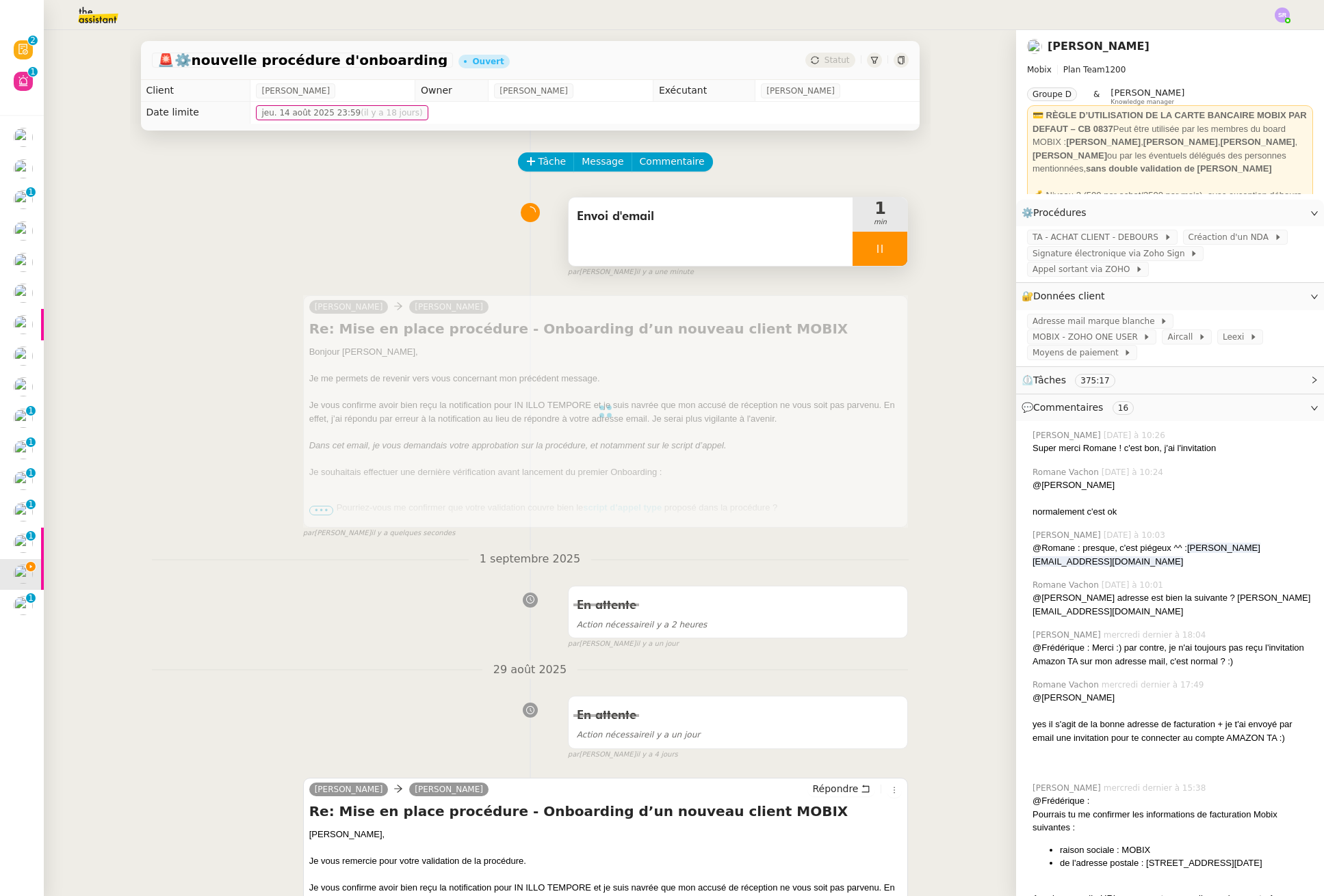
click at [878, 237] on div at bounding box center [879, 249] width 54 height 34
click at [888, 249] on icon at bounding box center [894, 249] width 11 height 11
click at [727, 248] on div "Envoi d'email" at bounding box center [710, 232] width 285 height 68
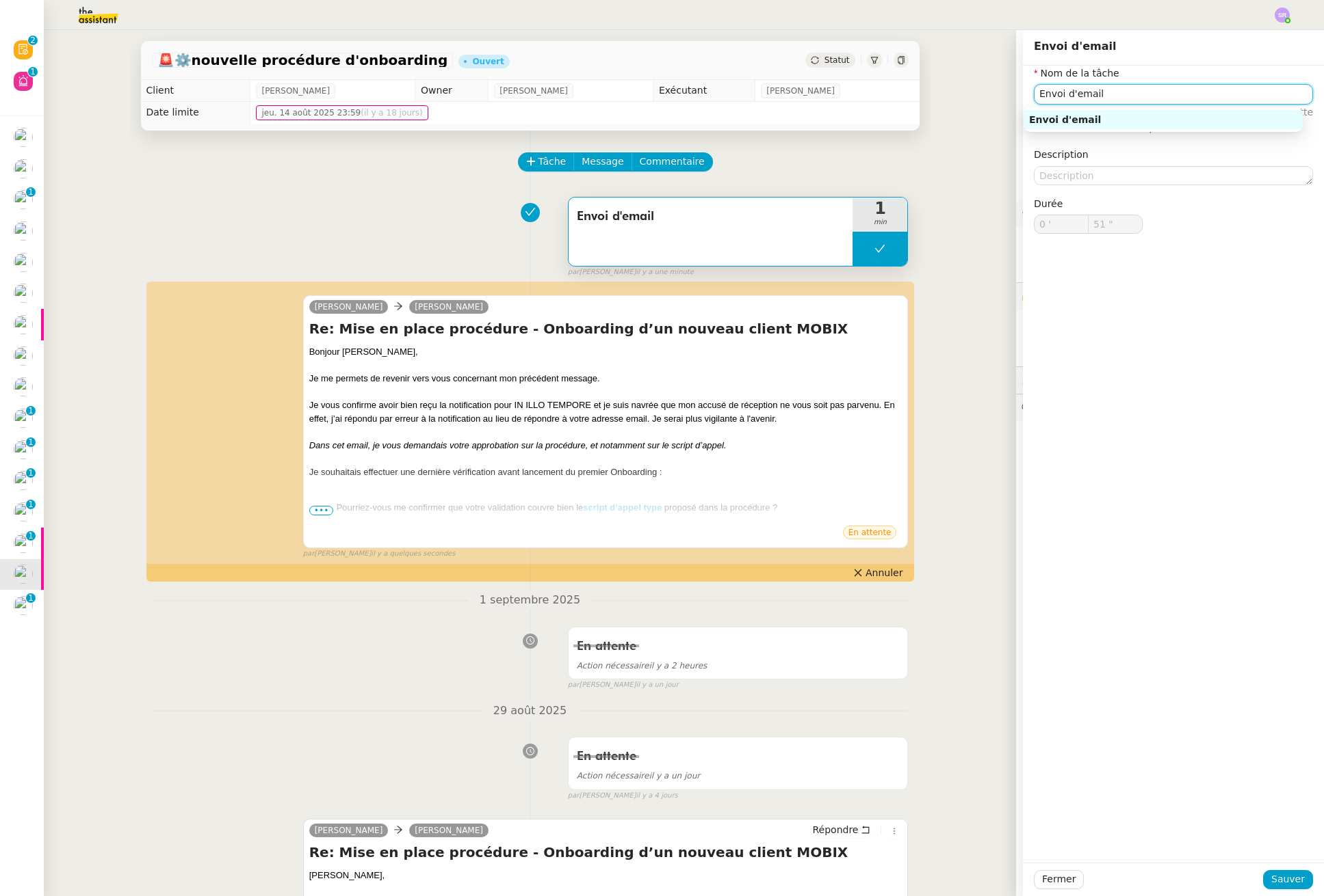
drag, startPoint x: 1111, startPoint y: 92, endPoint x: 945, endPoint y: 101, distance: 166.2
click at [944, 100] on app-ticket "🚨 ⚙️nouvelle procédure d'onboarding Ouvert Statut Client Florian Parant Owner F…" at bounding box center [684, 463] width 1280 height 867
type input "Envoi d'email"
type input "0 '"
type input "51 ""
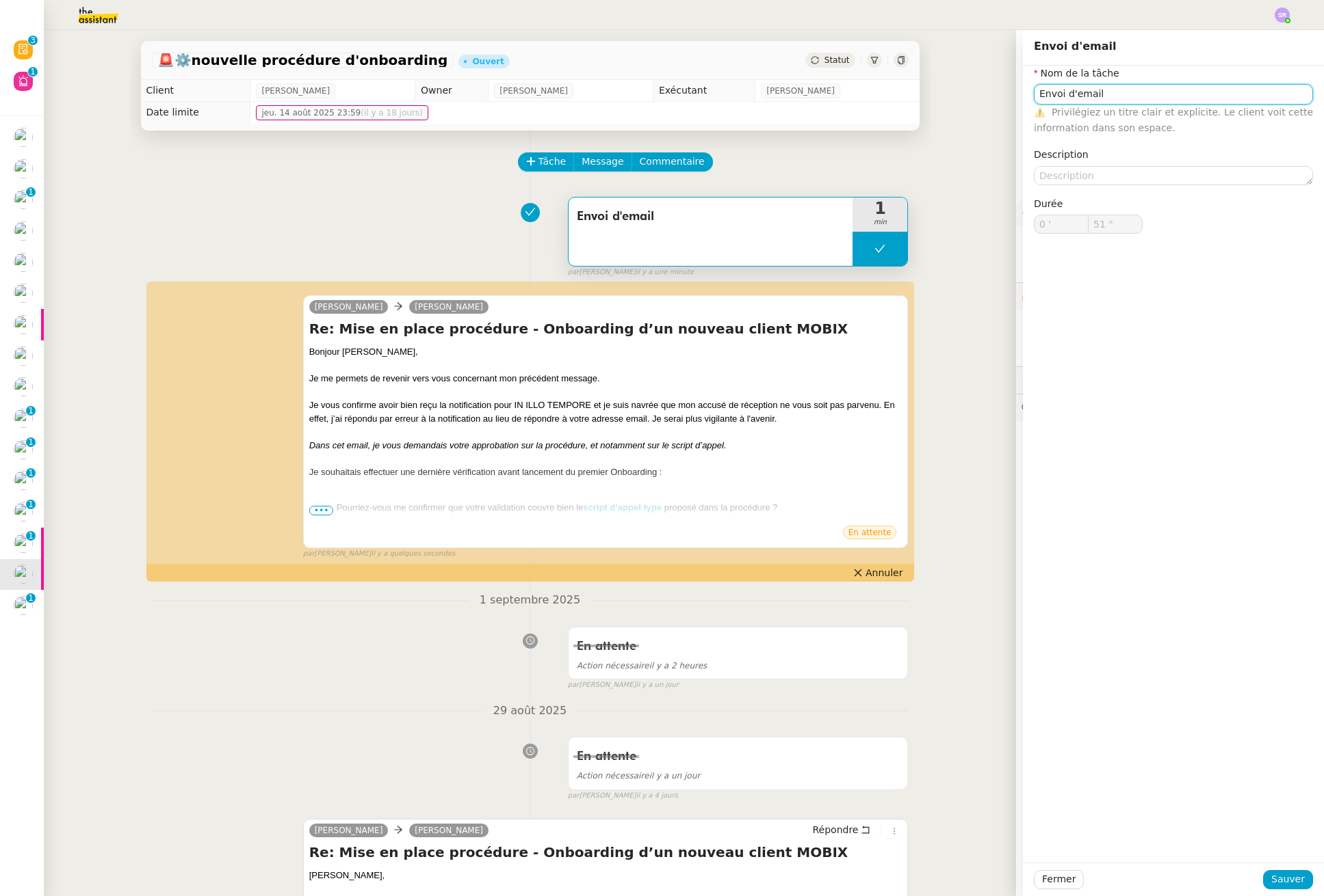
type input "Envoi d'email"
type input "0 '"
type input "51 ""
type input "Envoi d'email"
type input "0 '"
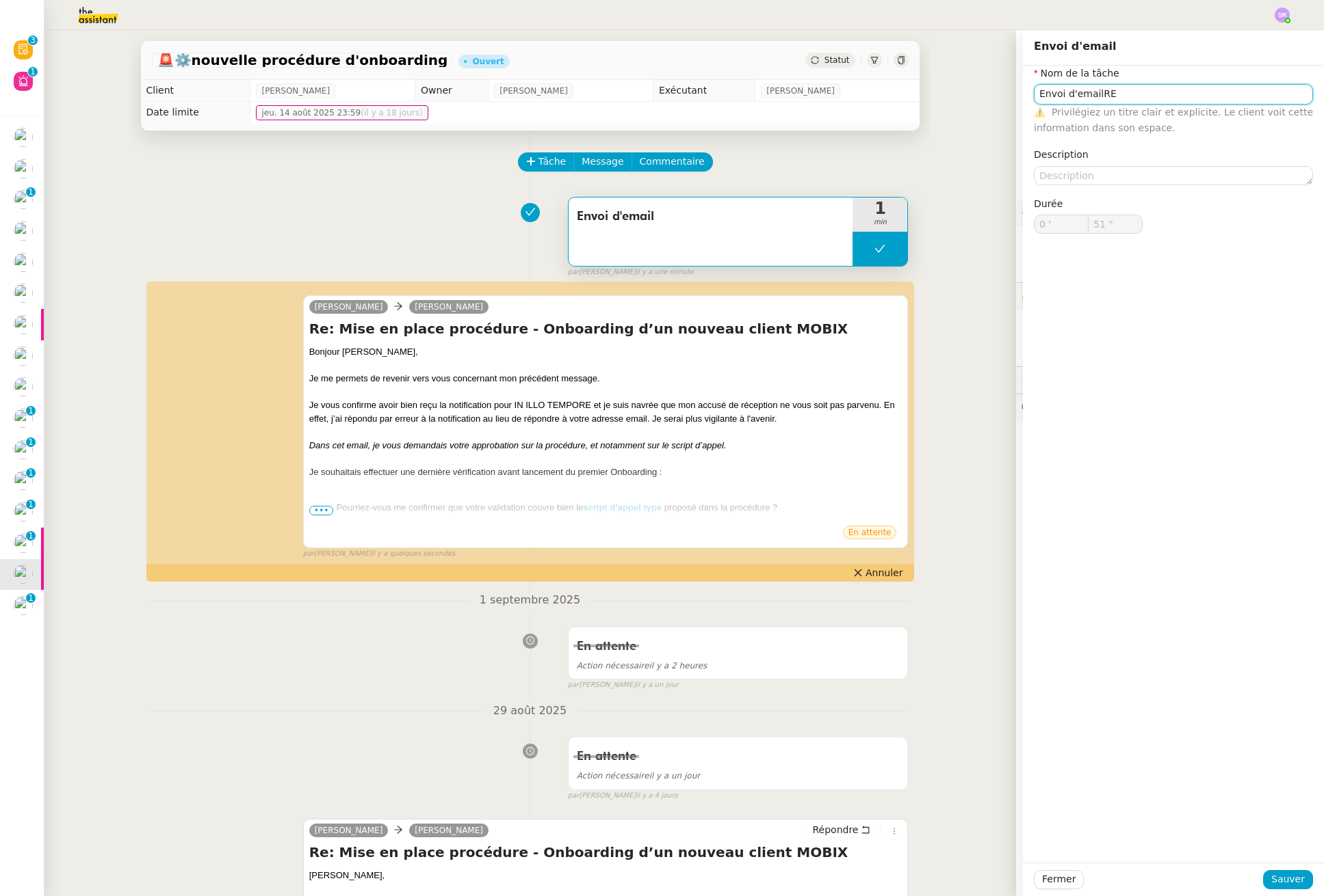
type input "51 ""
drag, startPoint x: 1040, startPoint y: 99, endPoint x: 971, endPoint y: 105, distance: 69.3
click at [971, 105] on app-ticket "🚨 ⚙️nouvelle procédure d'onboarding Ouvert Statut Client Florian Parant Owner F…" at bounding box center [684, 463] width 1280 height 867
drag, startPoint x: 1061, startPoint y: 94, endPoint x: 1024, endPoint y: 95, distance: 37.0
click at [1034, 95] on input "Envoi d'emaillance" at bounding box center [1173, 94] width 279 height 20
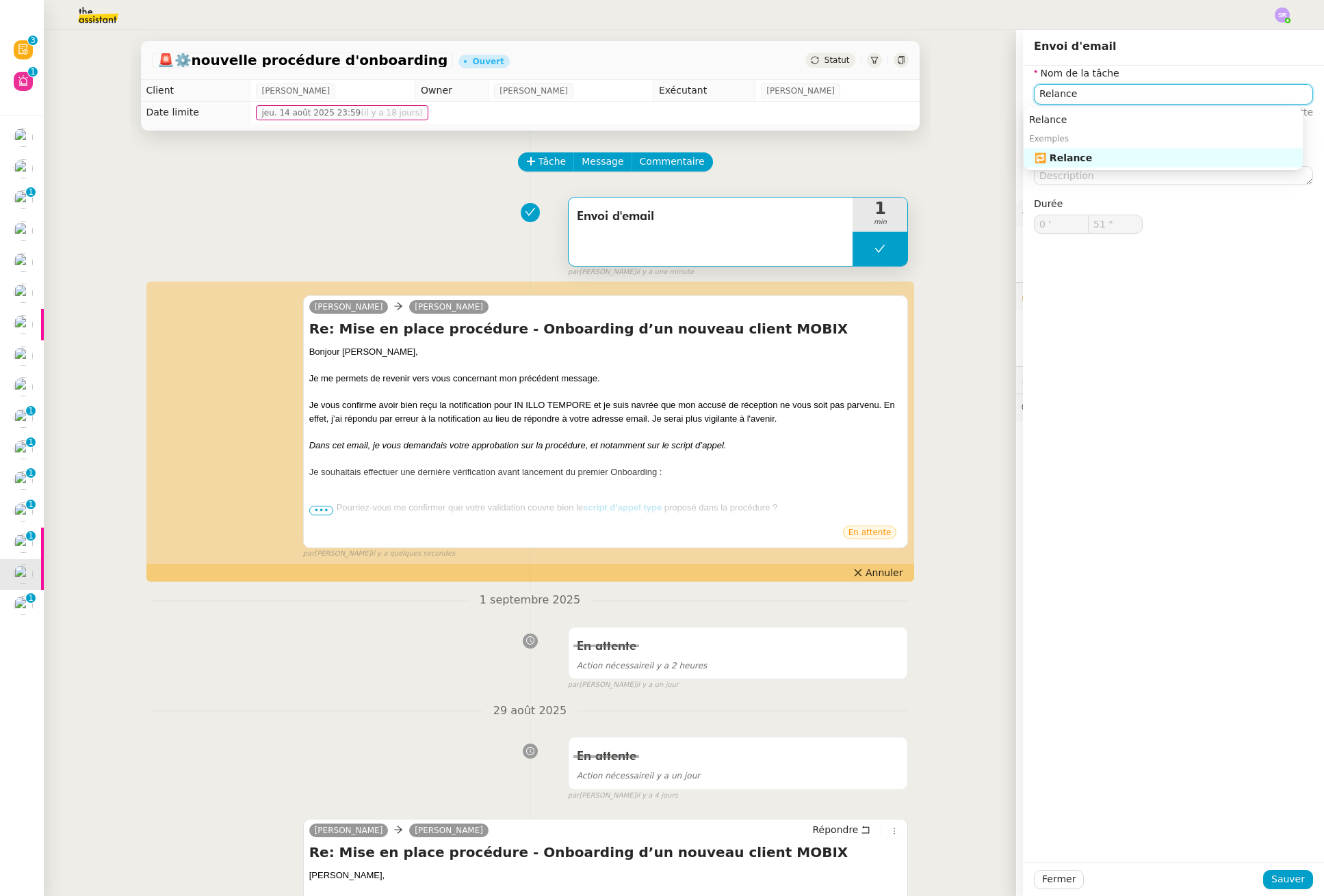
click at [1084, 156] on div "🔁 Relance" at bounding box center [1166, 157] width 263 height 12
type input "Relance"
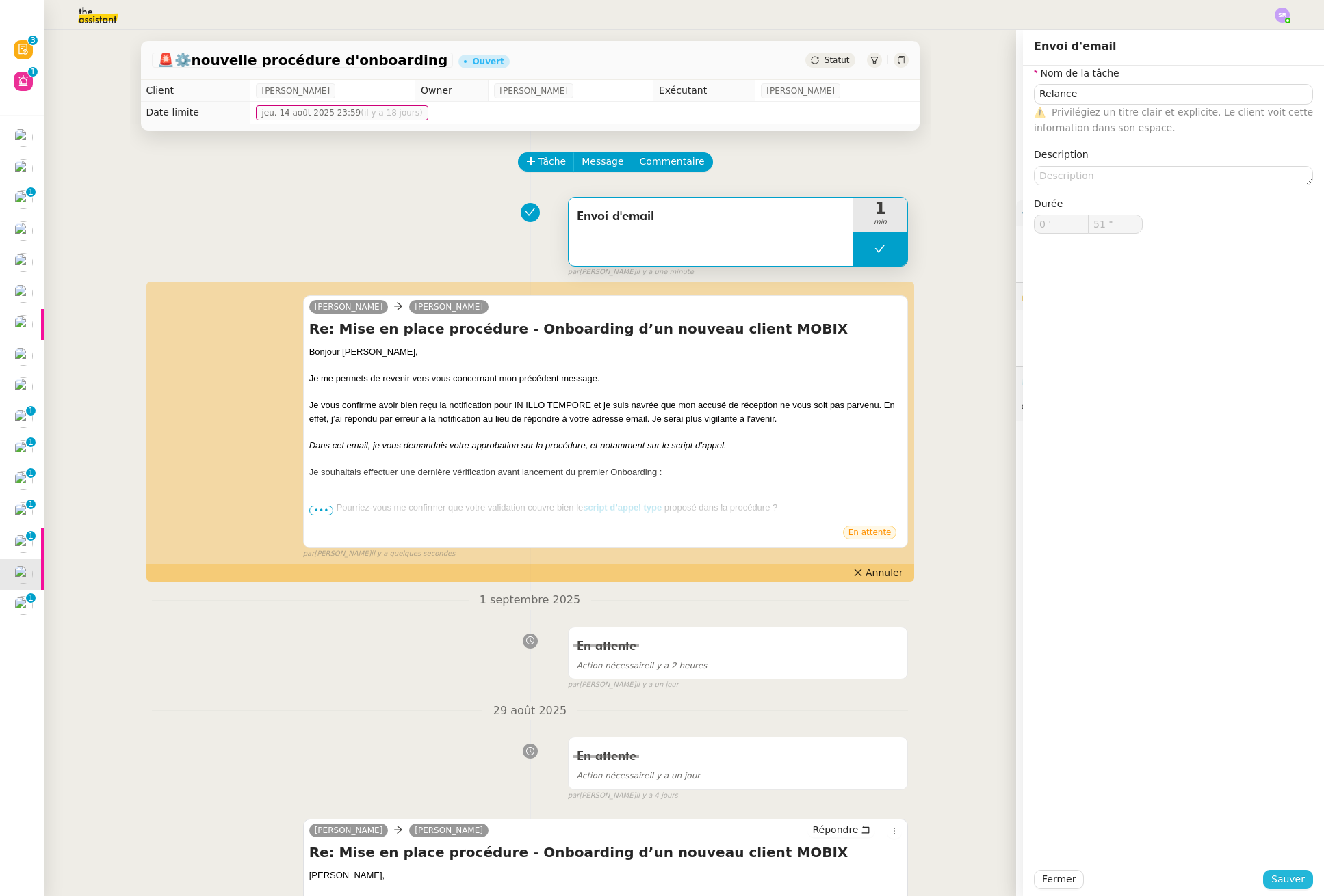
click at [1281, 877] on span "Sauver" at bounding box center [1287, 879] width 33 height 16
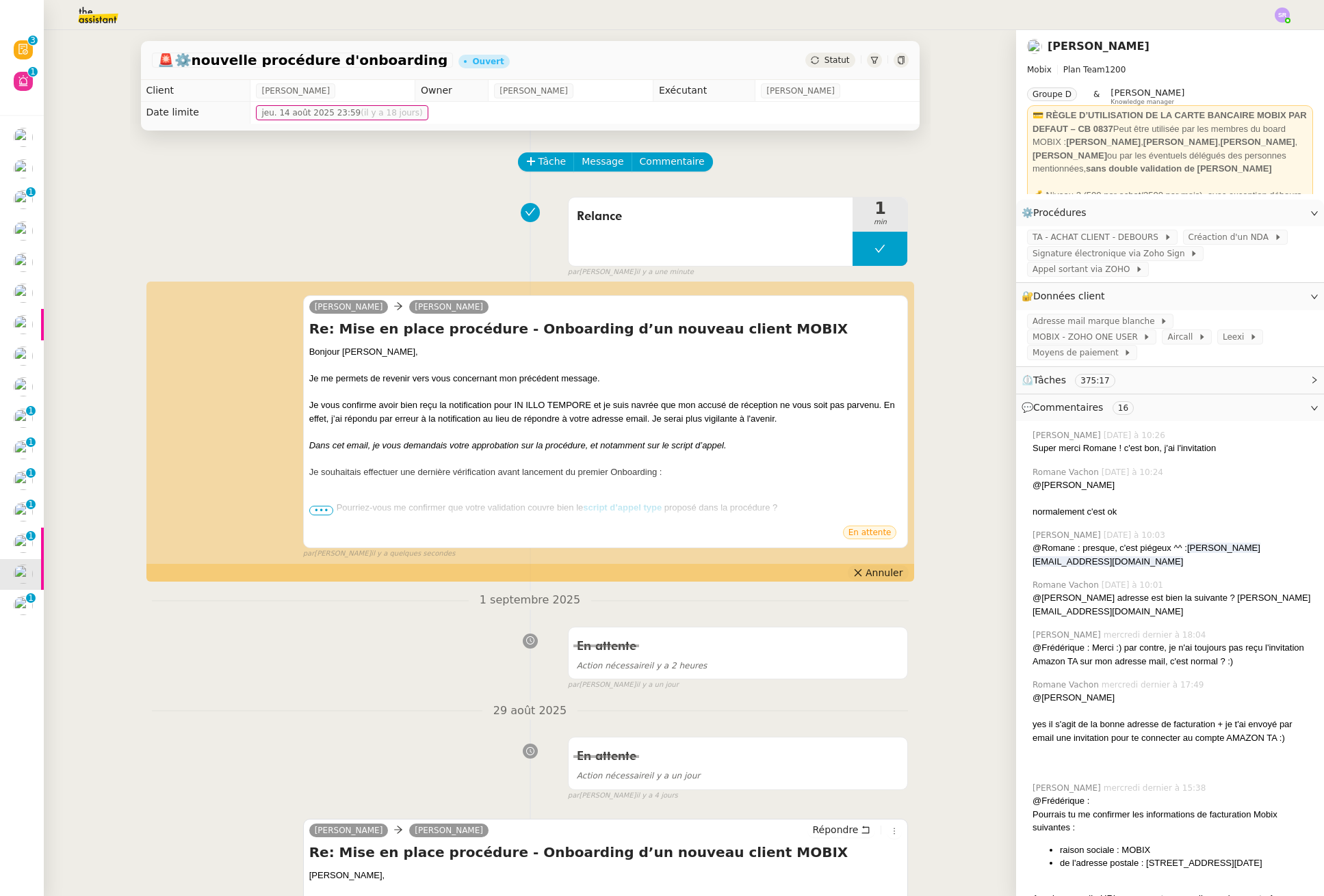
click at [865, 569] on span "Annuler" at bounding box center [884, 573] width 37 height 14
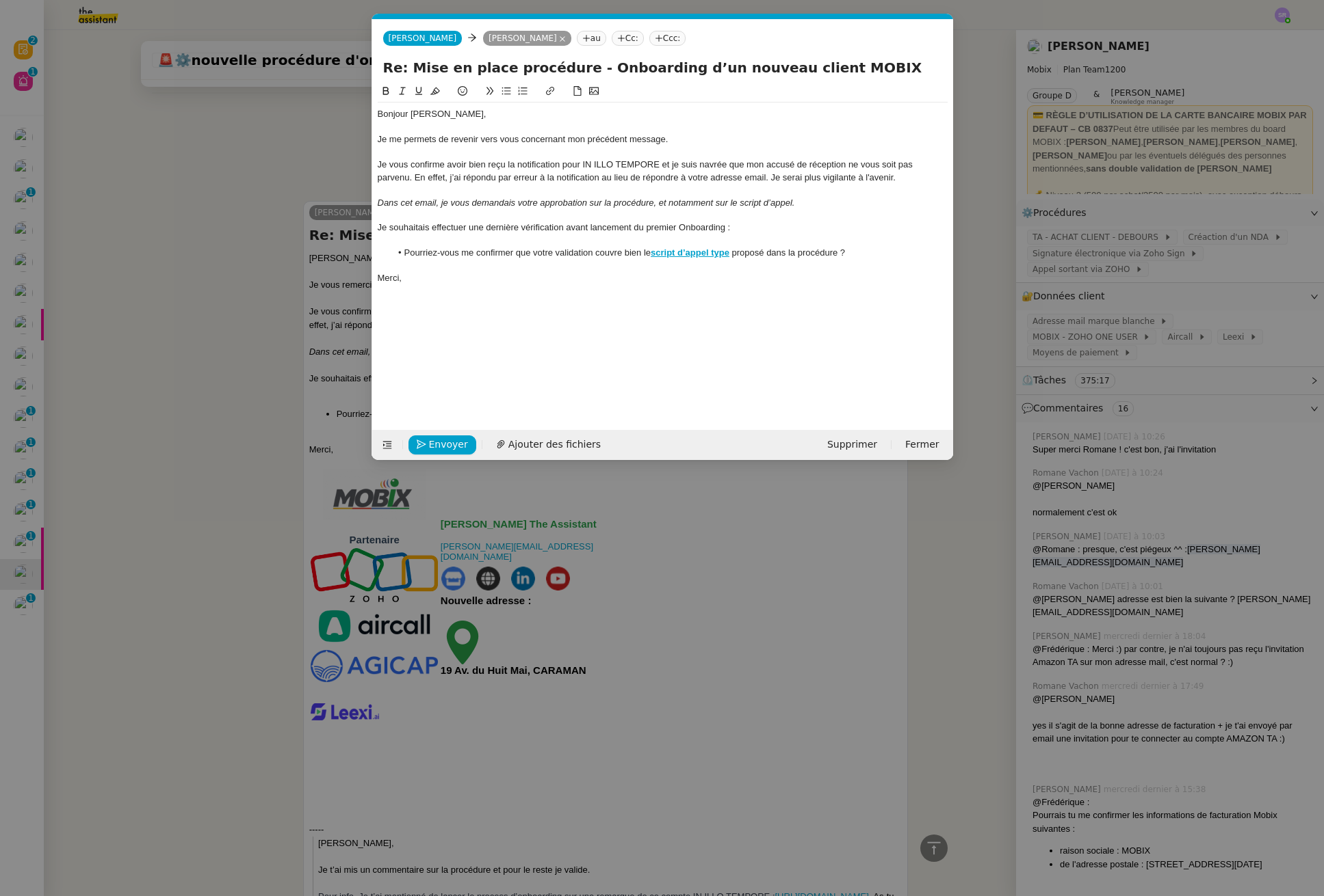
scroll to position [0, 29]
click at [214, 635] on nz-modal-container "Service TA - VOYAGE - PROPOSITION GLOBALE A utiliser dans le cadre de propositi…" at bounding box center [662, 448] width 1324 height 896
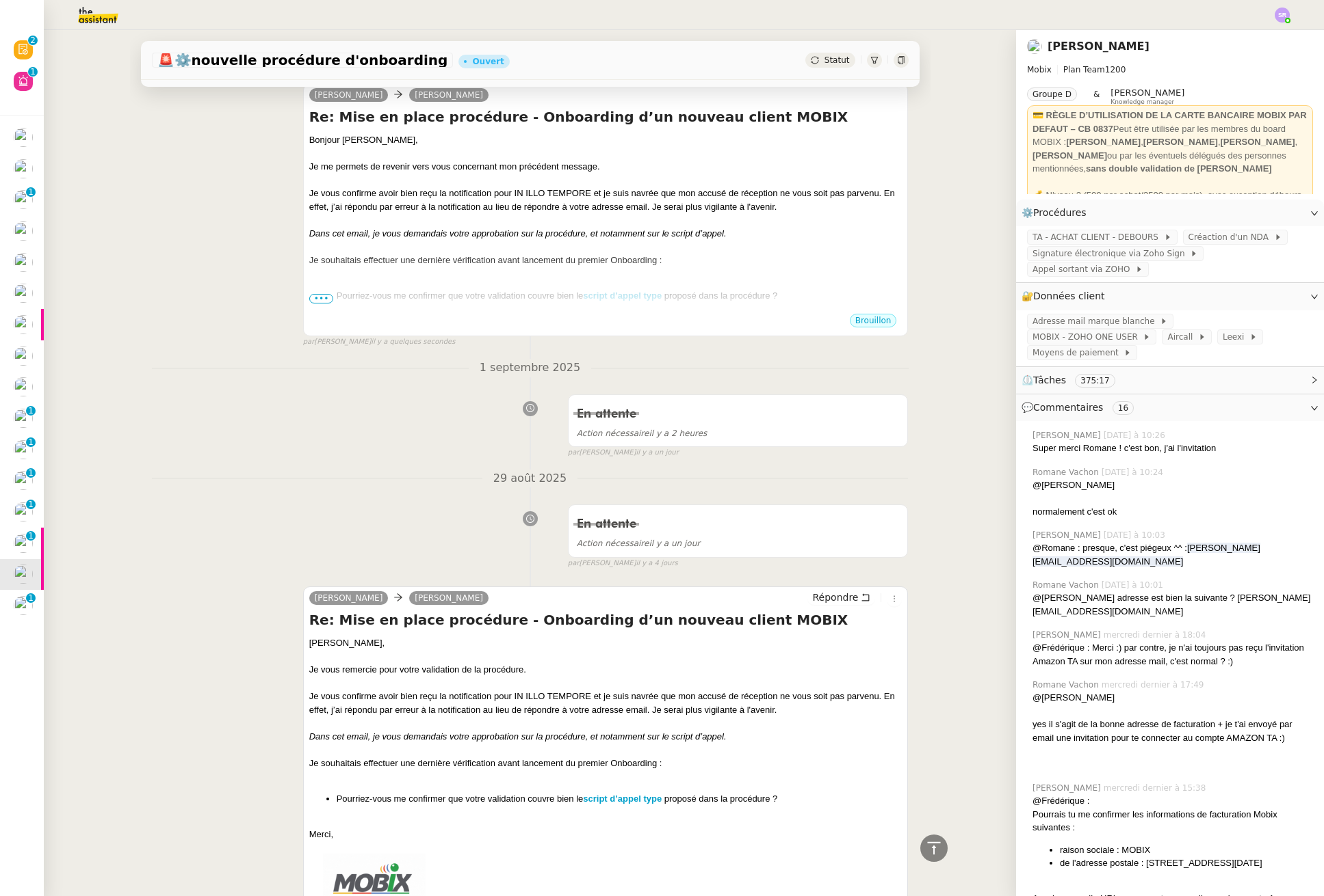
scroll to position [0, 0]
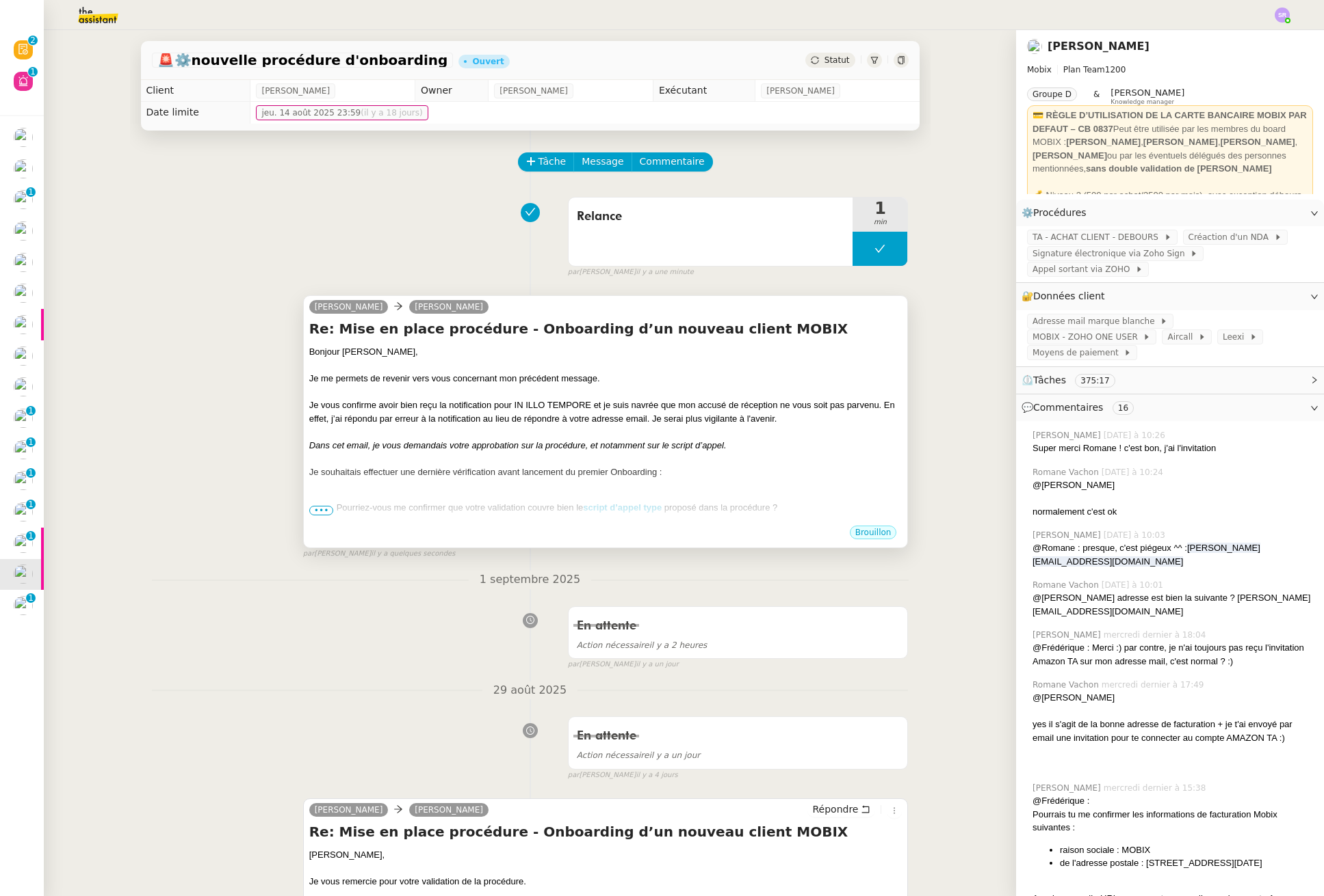
click at [713, 515] on div "Bonjour Florian﻿, Je me permets de revenir vers vous concernant mon précédent m…" at bounding box center [606, 448] width 593 height 204
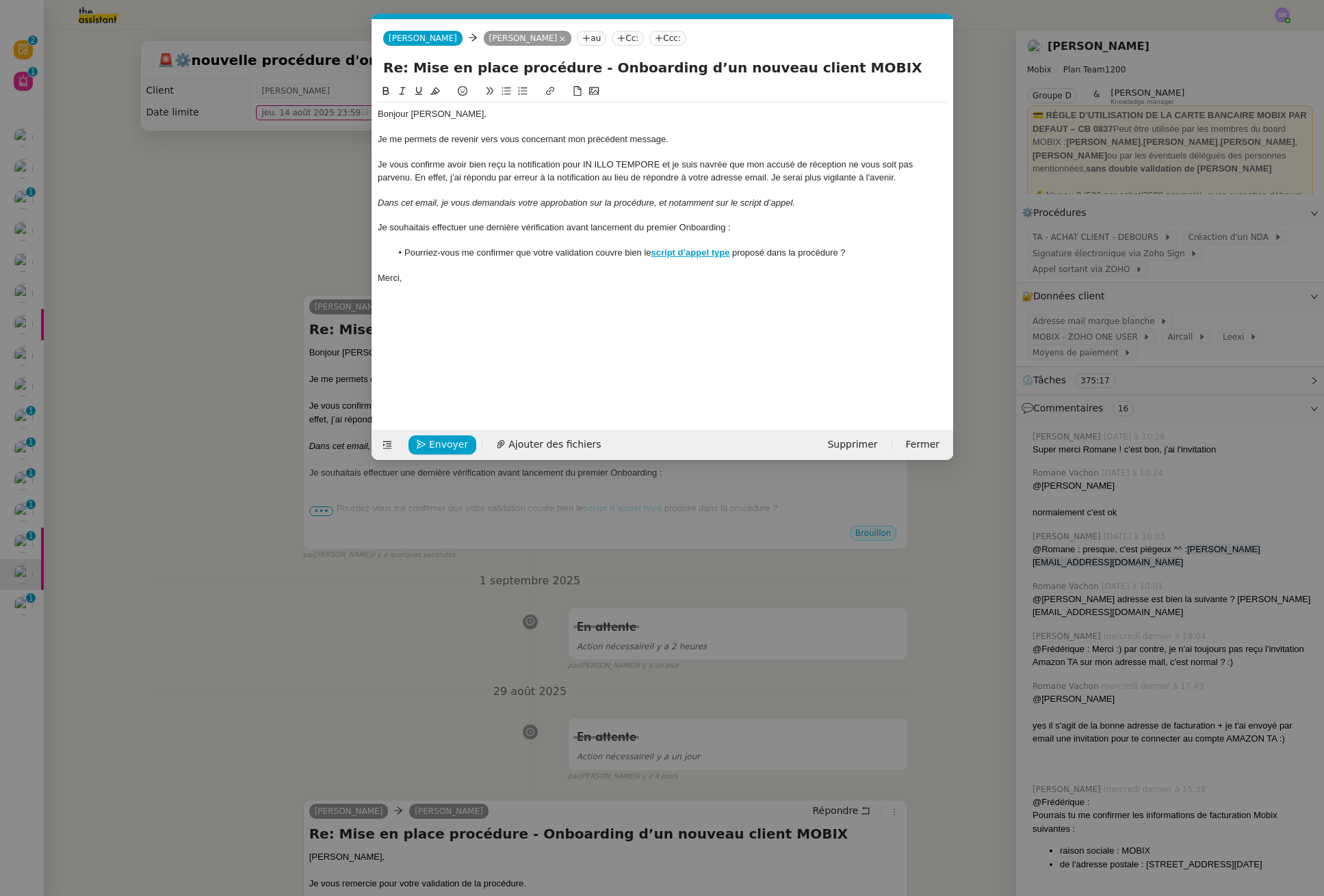
scroll to position [0, 45]
click at [439, 440] on span "Envoyer" at bounding box center [449, 444] width 39 height 16
click at [447, 442] on span "Confirmer l'envoi" at bounding box center [470, 444] width 82 height 16
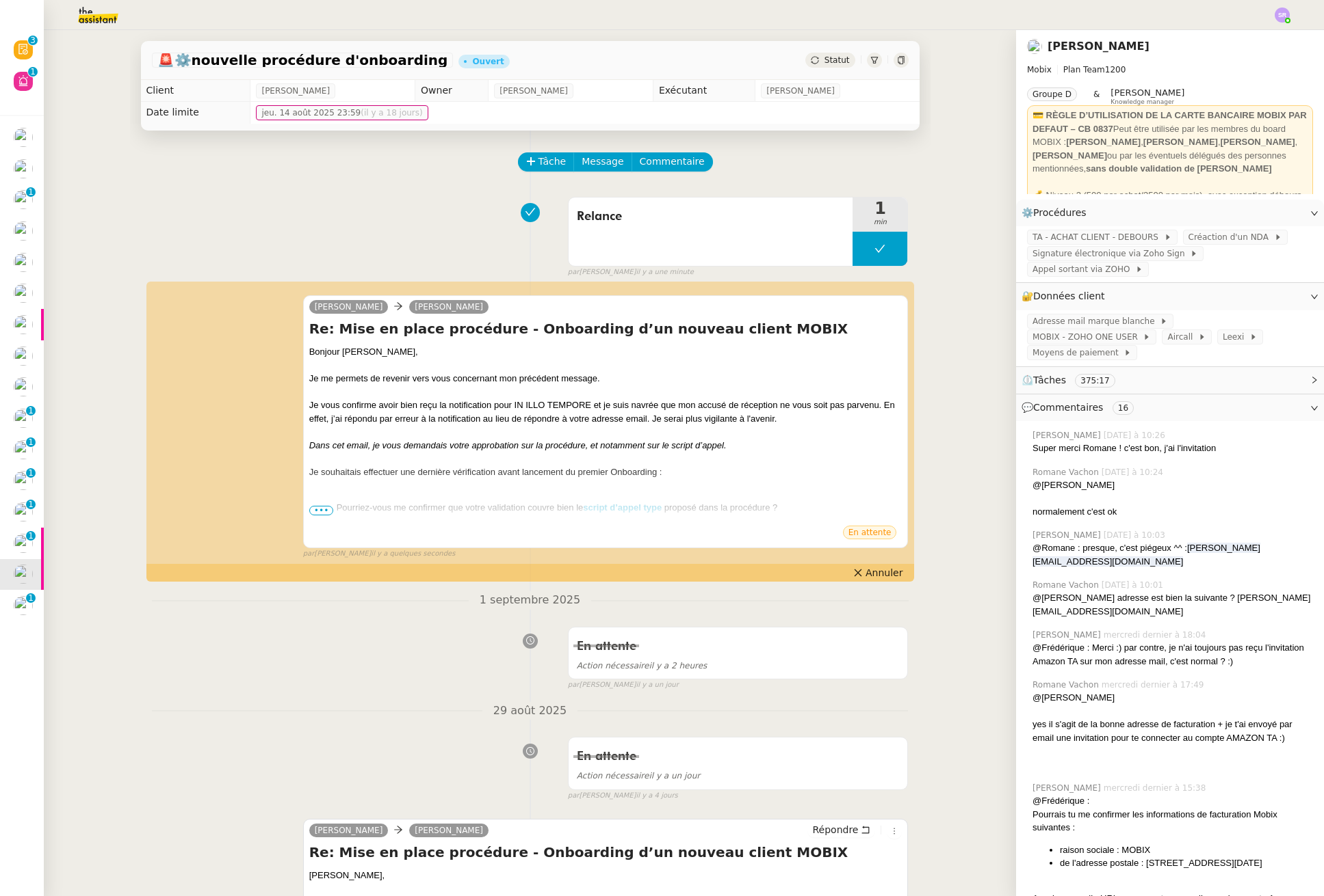
click at [825, 59] on span "Statut" at bounding box center [837, 60] width 25 height 9
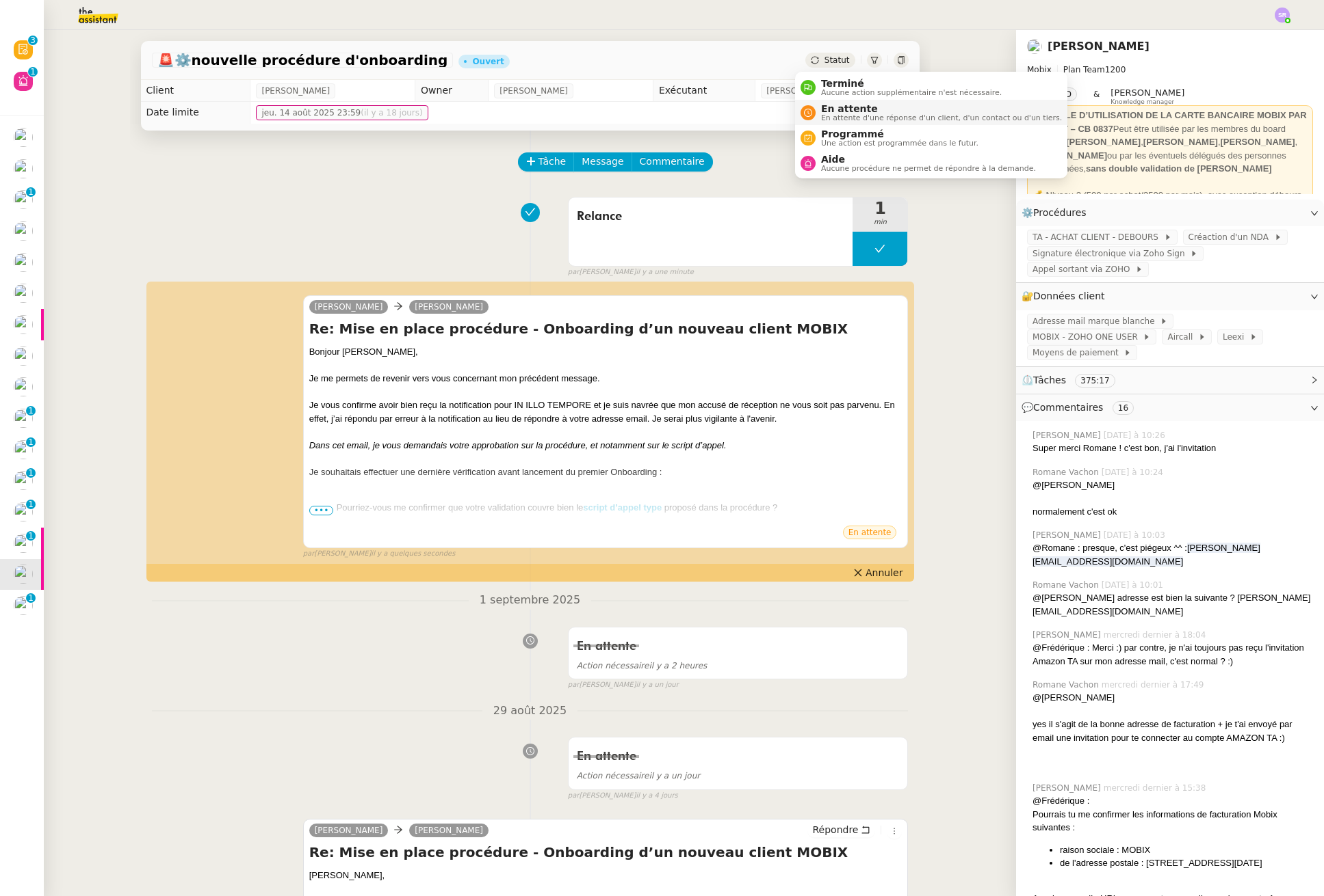
click at [833, 117] on span "En attente d'une réponse d'un client, d'un contact ou d'un tiers." at bounding box center [941, 118] width 240 height 7
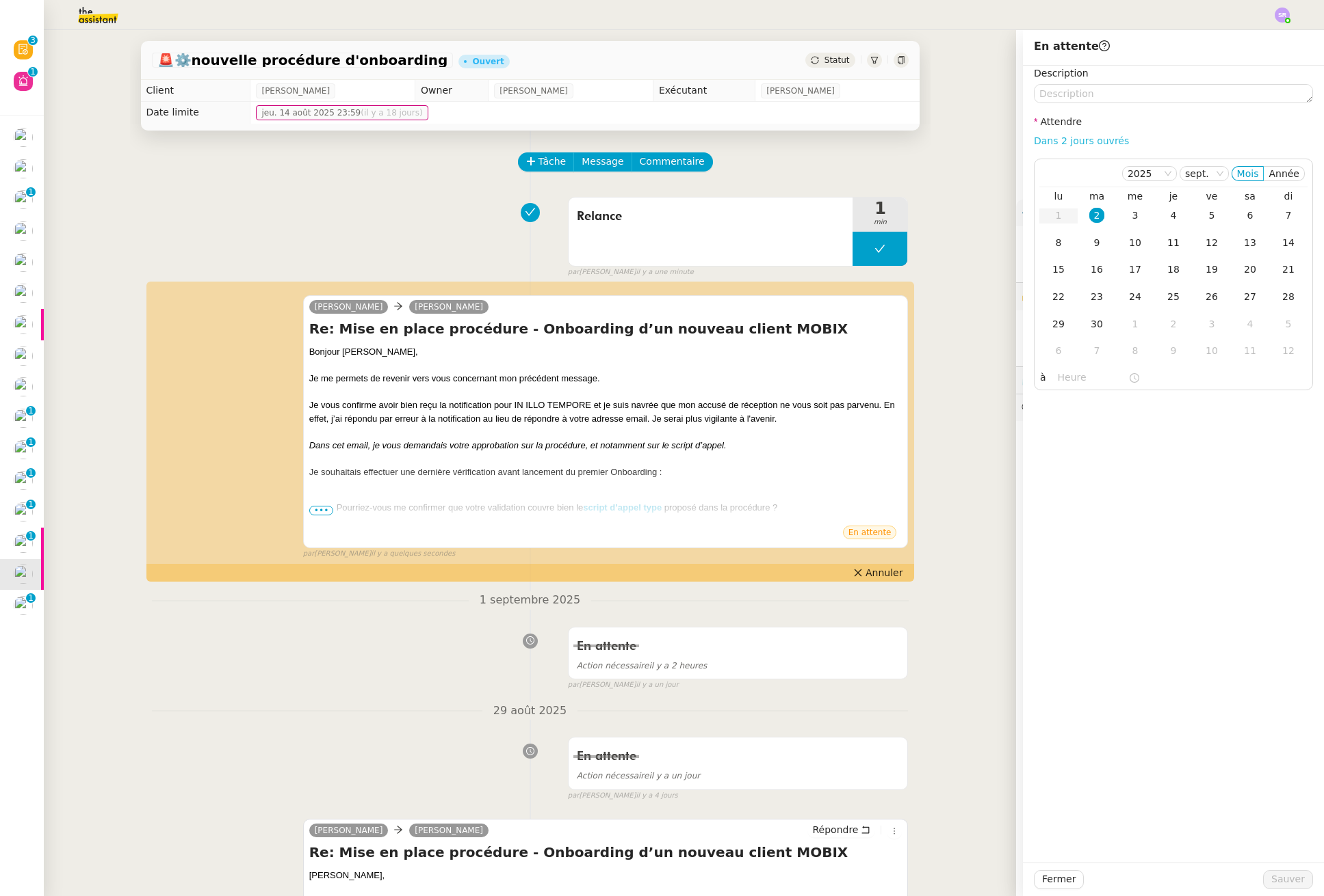
click at [1089, 137] on link "Dans 2 jours ouvrés" at bounding box center [1081, 141] width 95 height 11
type input "07:00"
click at [1283, 878] on span "Sauver" at bounding box center [1287, 879] width 33 height 16
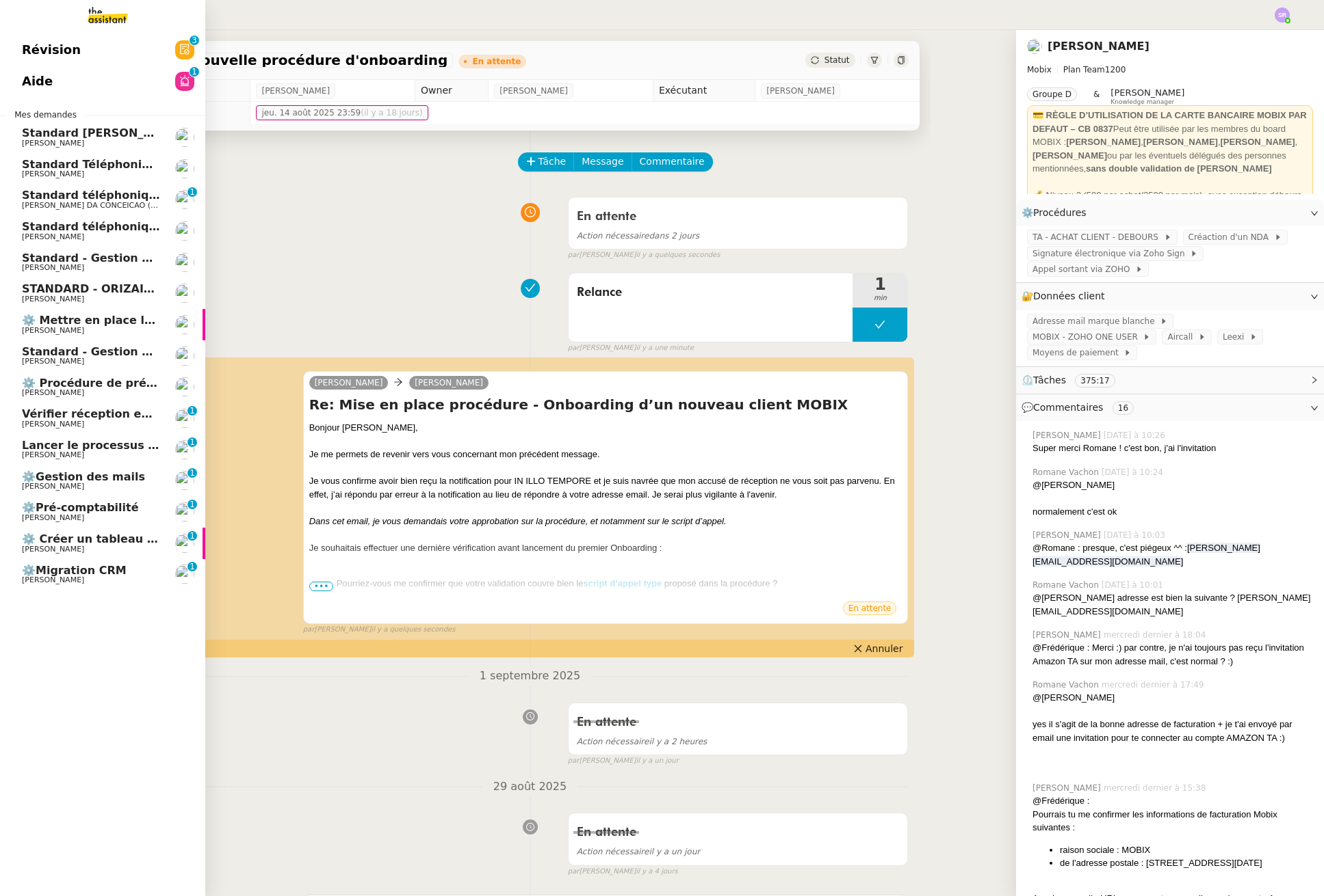
click at [105, 543] on span "⚙️ Créer un tableau de bord mensuel" at bounding box center [136, 539] width 228 height 13
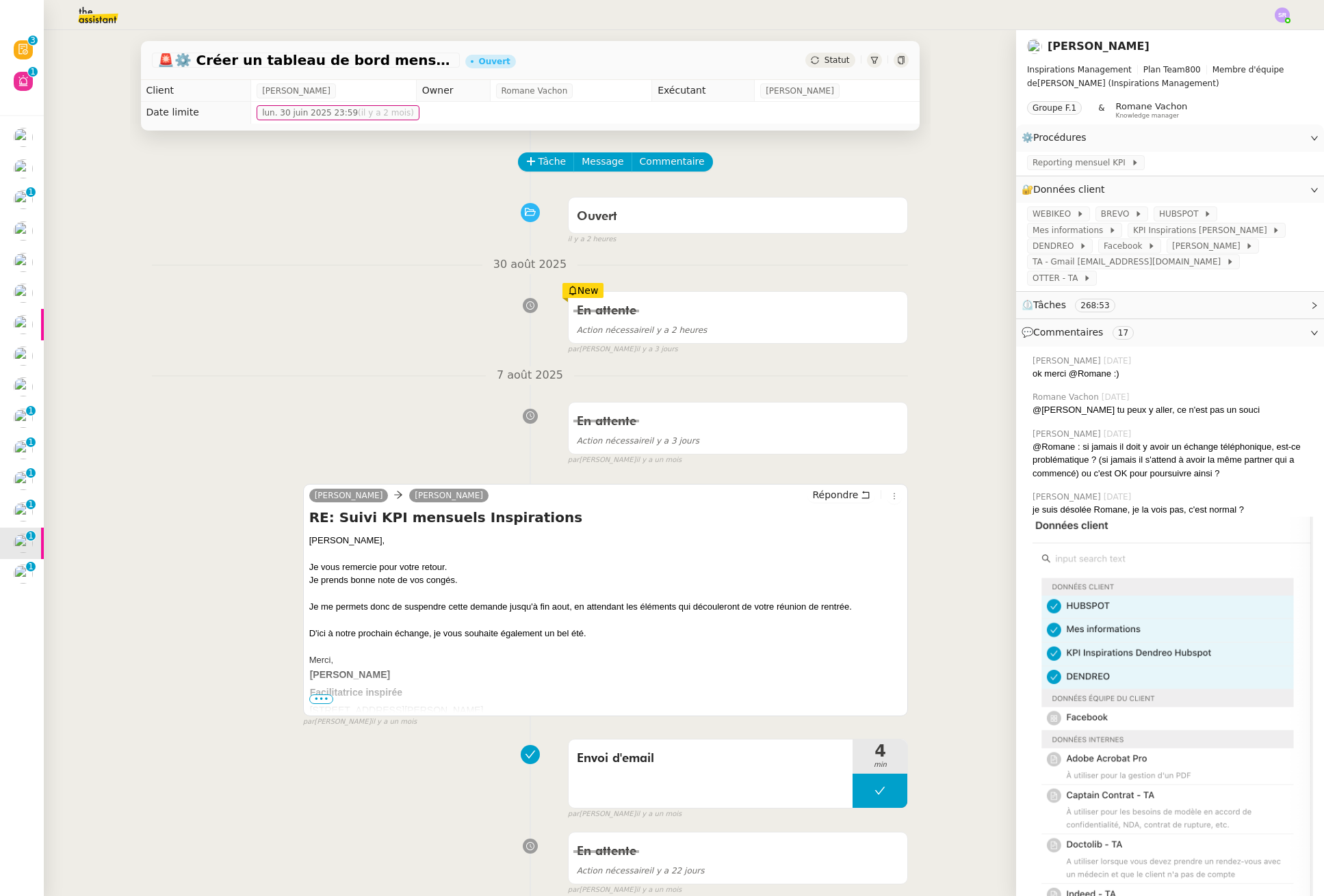
click at [291, 413] on div "En attente Action nécessaire il y a 3 jours false par Stéphanie R. il y a un mo…" at bounding box center [530, 431] width 756 height 70
click at [526, 158] on icon at bounding box center [531, 161] width 9 height 9
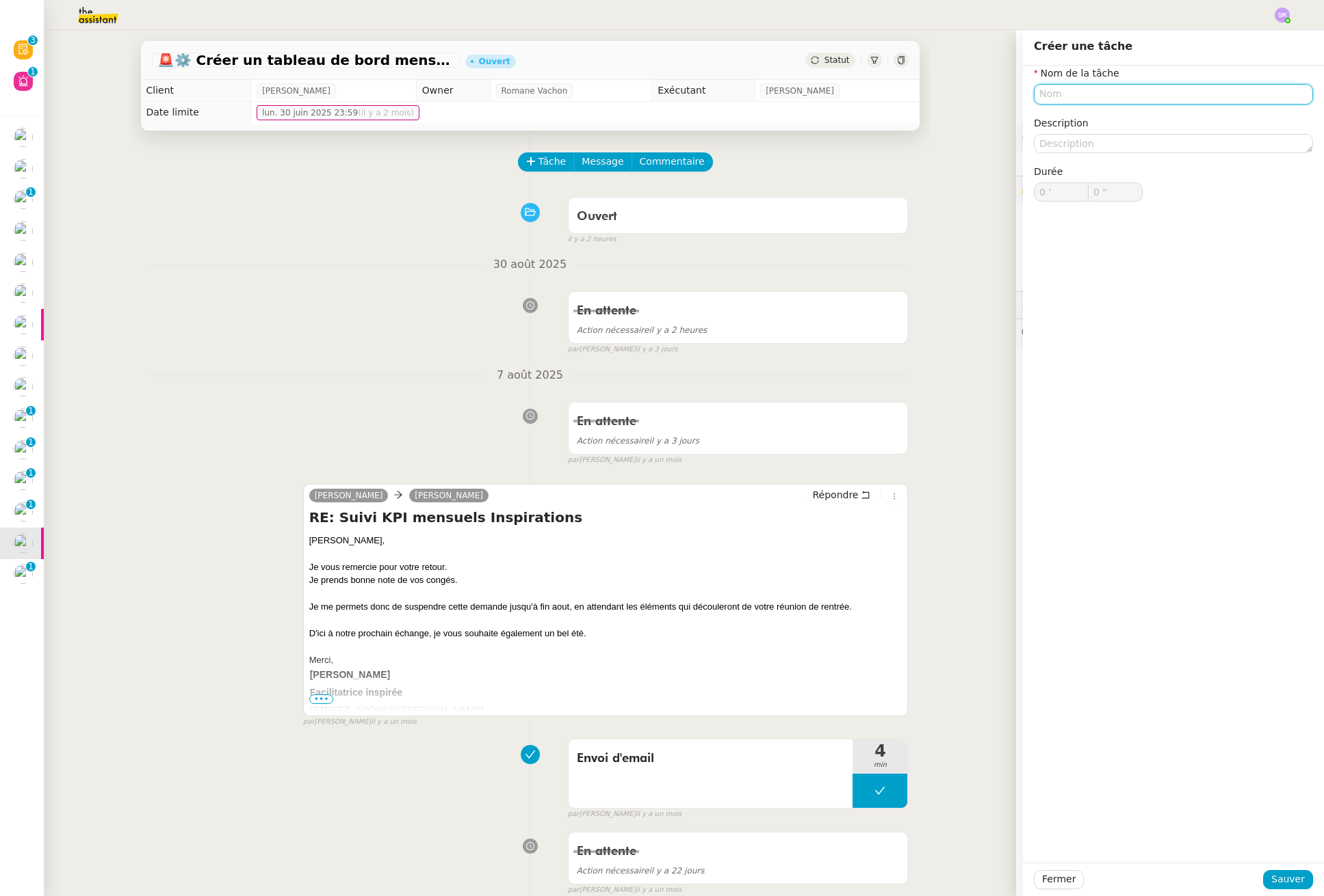
click at [1061, 96] on input "text" at bounding box center [1173, 94] width 279 height 20
click at [1096, 156] on div "🔁 Relance" at bounding box center [1166, 157] width 263 height 12
type input "Relance"
click at [1287, 879] on span "Sauver" at bounding box center [1287, 879] width 33 height 16
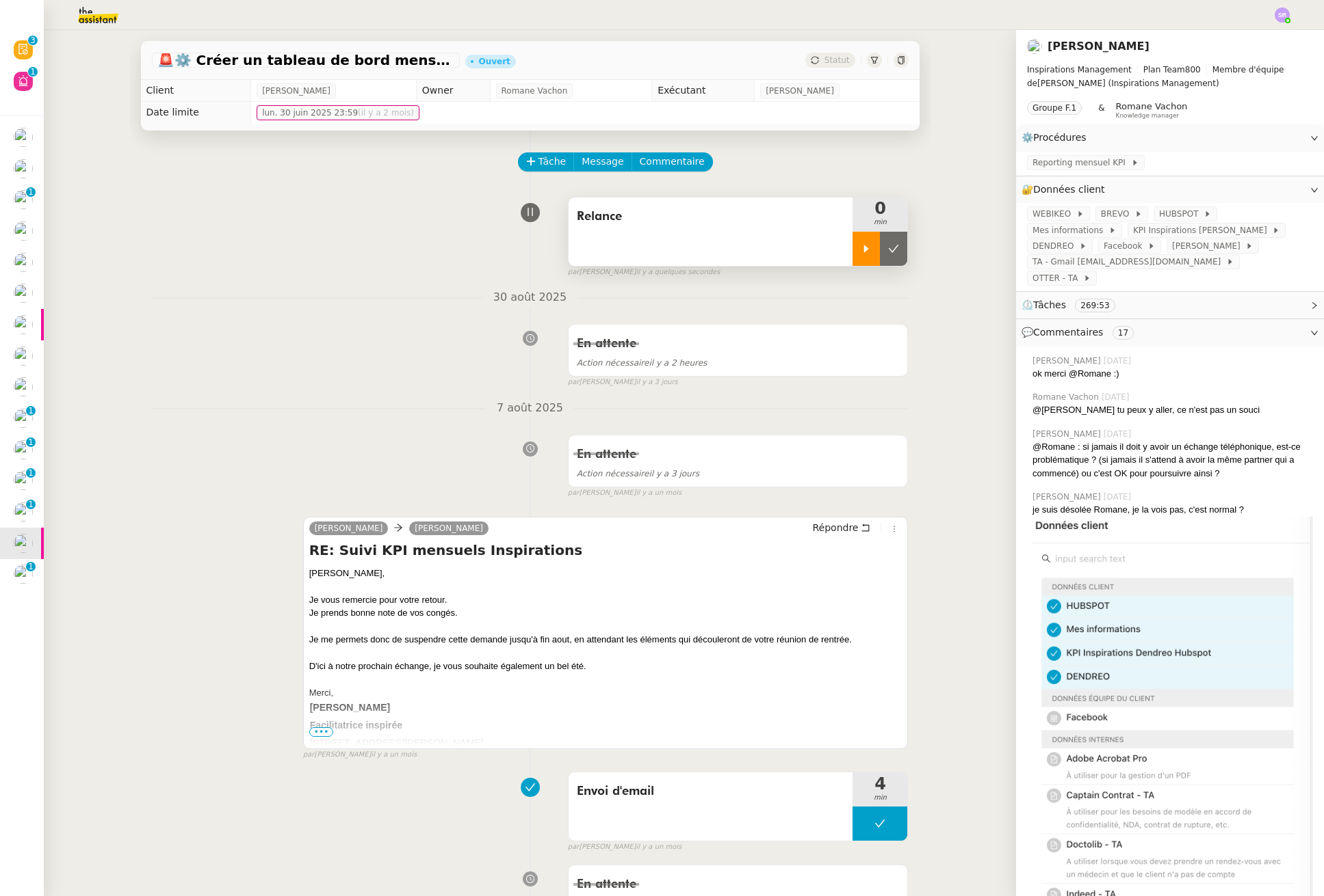
click at [861, 253] on icon at bounding box center [866, 249] width 11 height 11
click at [830, 526] on span "Répondre" at bounding box center [835, 528] width 46 height 14
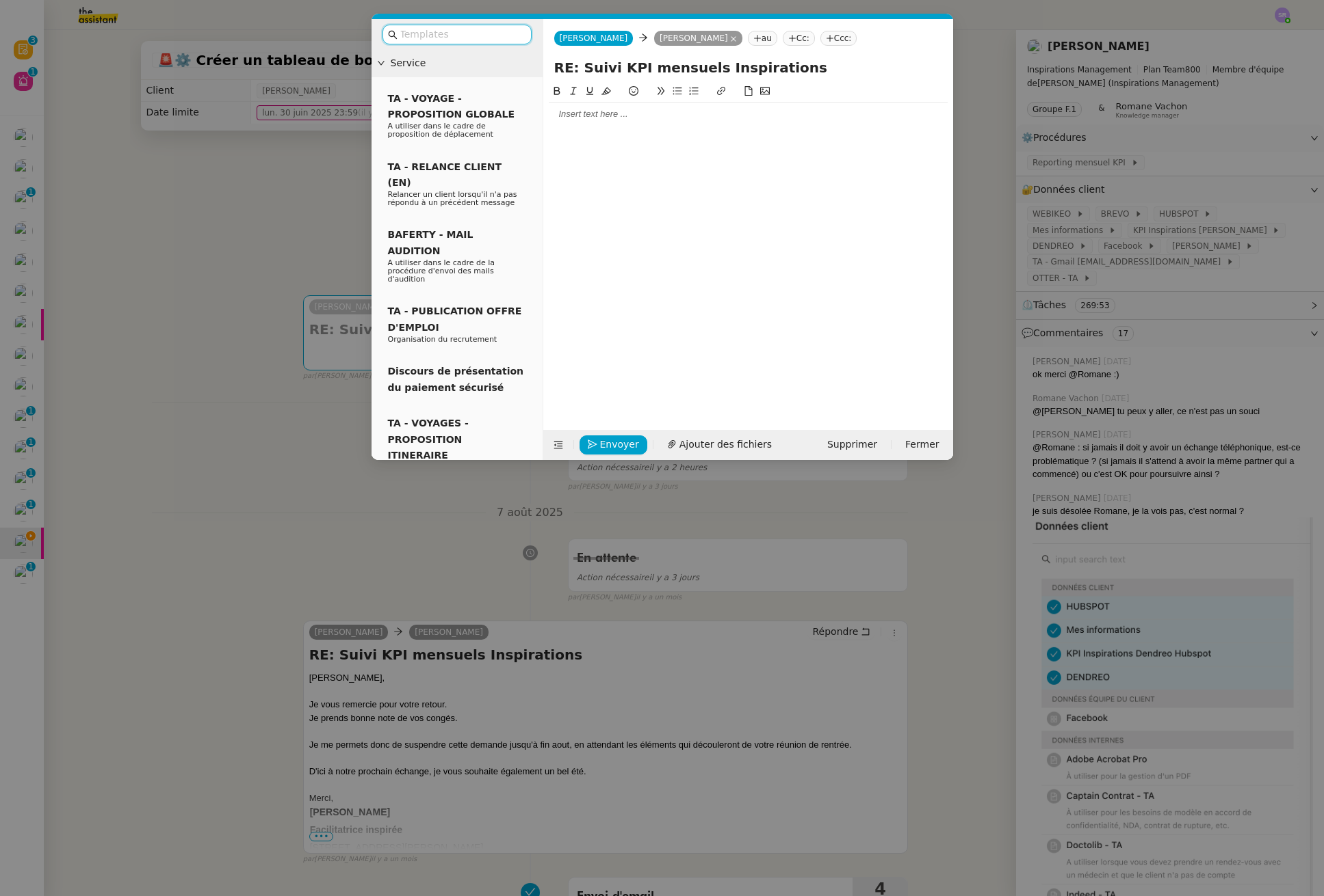
click at [650, 125] on div at bounding box center [747, 113] width 399 height 23
click at [658, 122] on div at bounding box center [747, 113] width 399 height 23
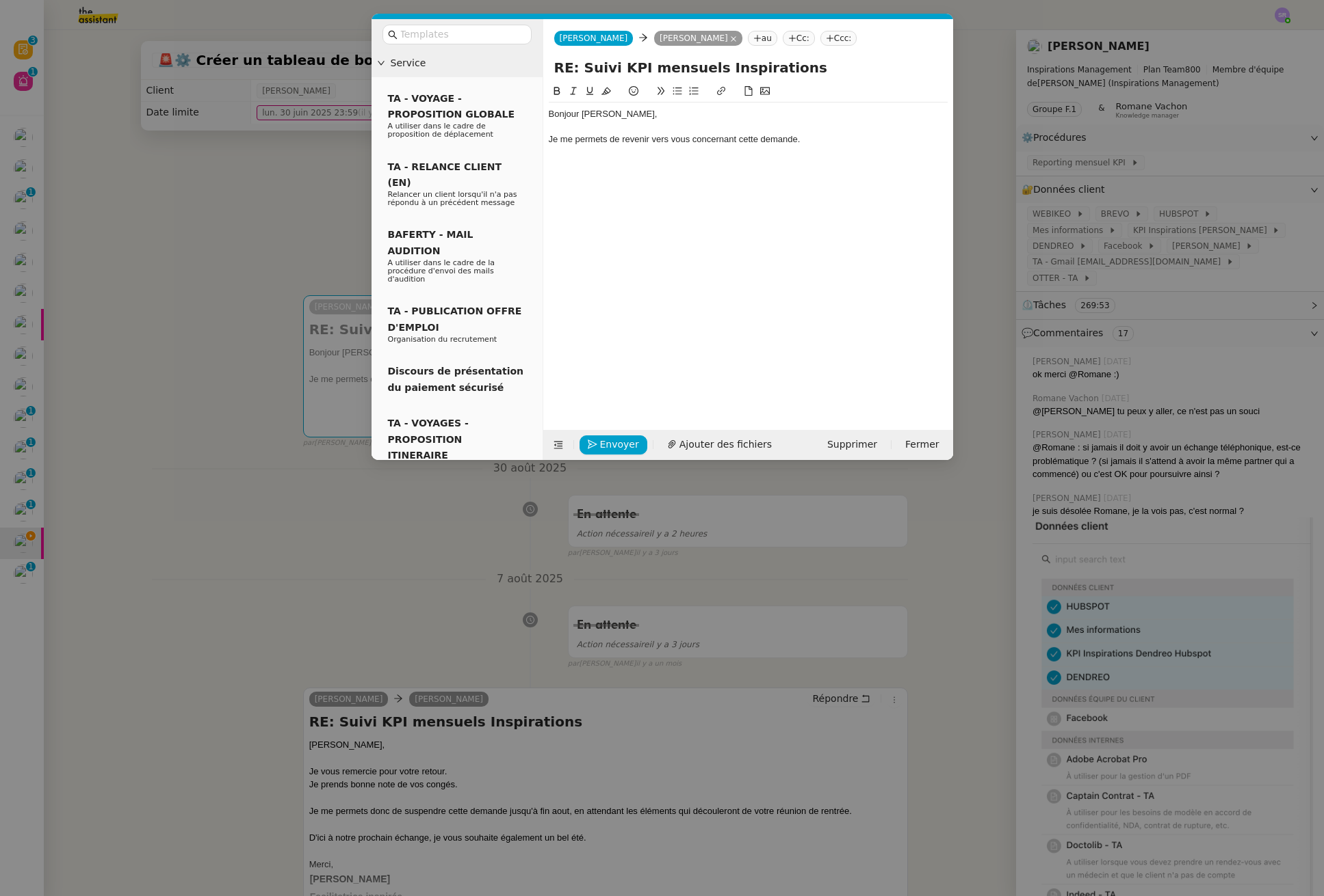
click at [674, 94] on icon at bounding box center [677, 91] width 9 height 9
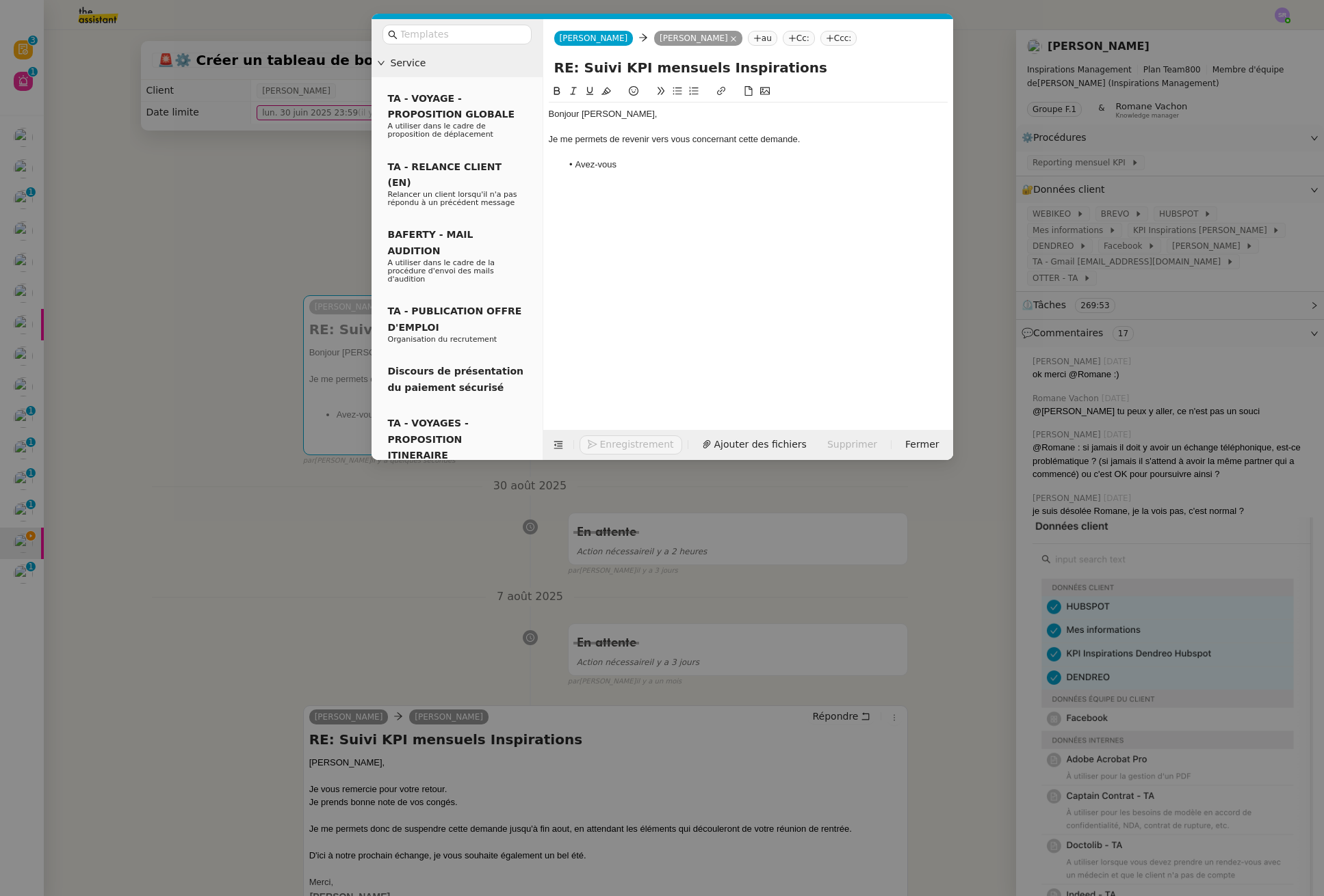
click at [288, 630] on nz-modal-container "Service TA - VOYAGE - PROPOSITION GLOBALE A utiliser dans le cadre de propositi…" at bounding box center [662, 448] width 1324 height 896
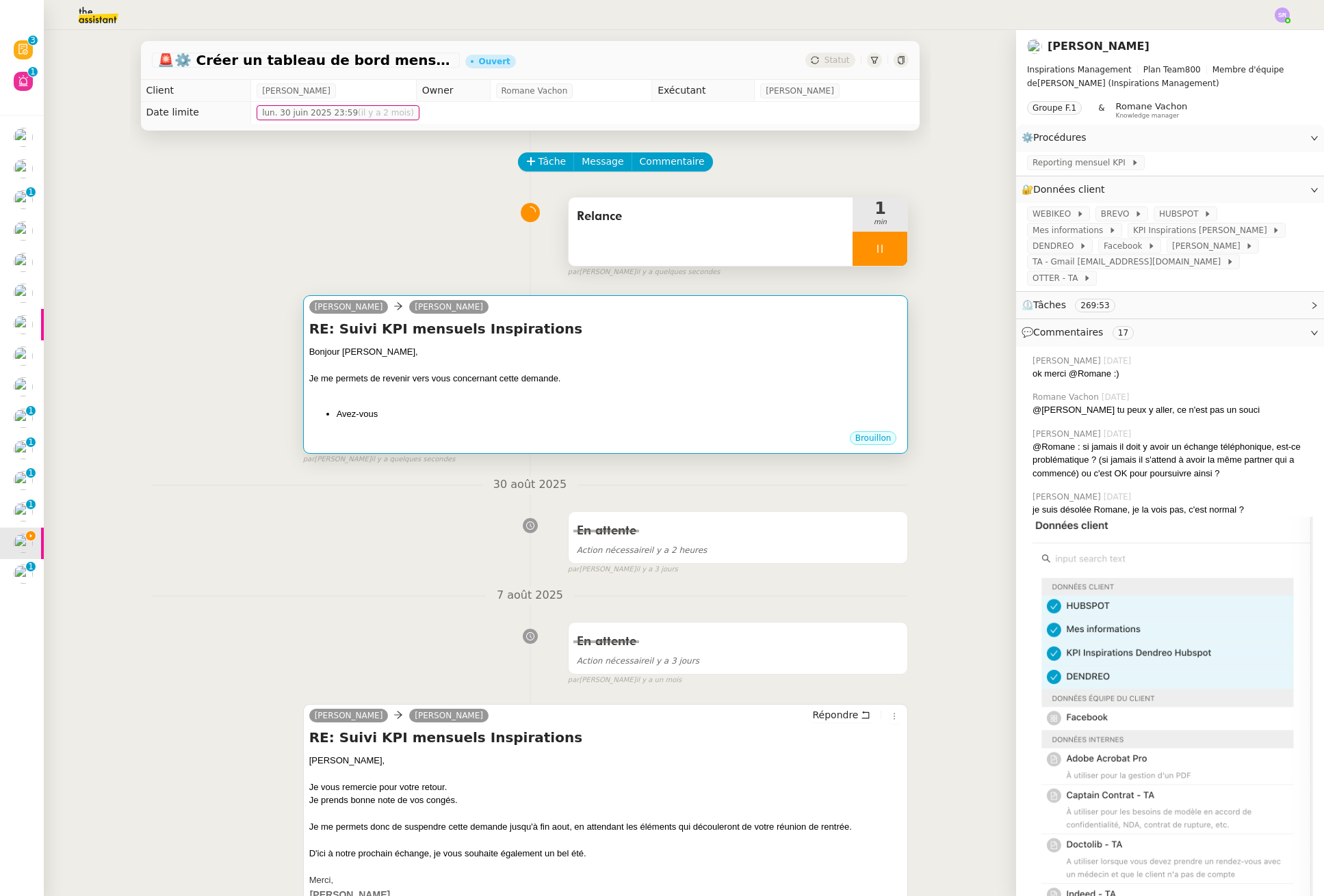
click at [440, 397] on div at bounding box center [606, 392] width 593 height 14
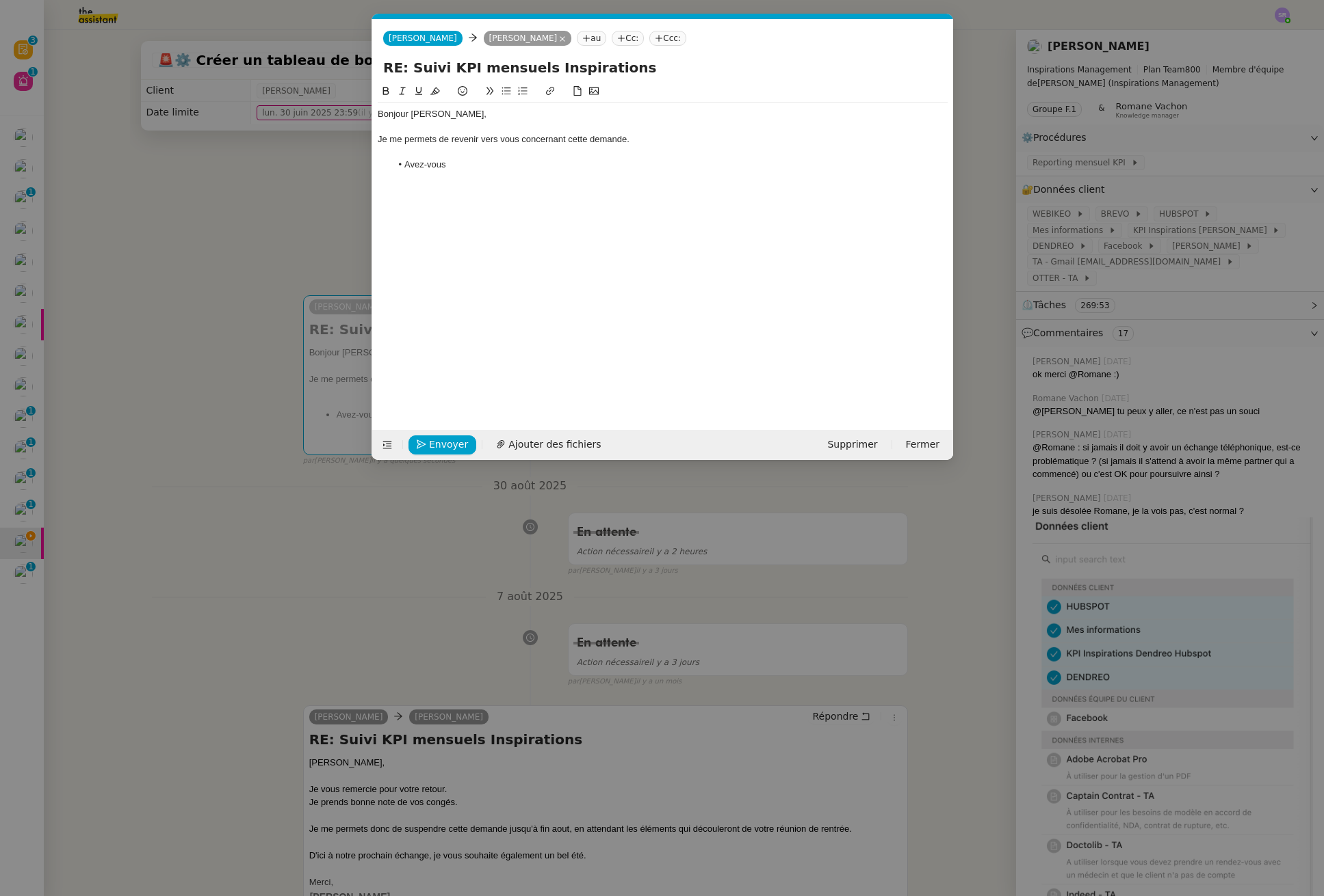
scroll to position [0, 29]
click at [627, 143] on div "Je me permets de revenir vers vous concernant cette demande." at bounding box center [662, 139] width 569 height 12
click at [725, 142] on div "Je me permets de revenir vers vous concernant cette demande en ce retour de con…" at bounding box center [662, 139] width 569 height 12
click at [605, 154] on div "J'espère que vous avez pu" at bounding box center [662, 152] width 569 height 12
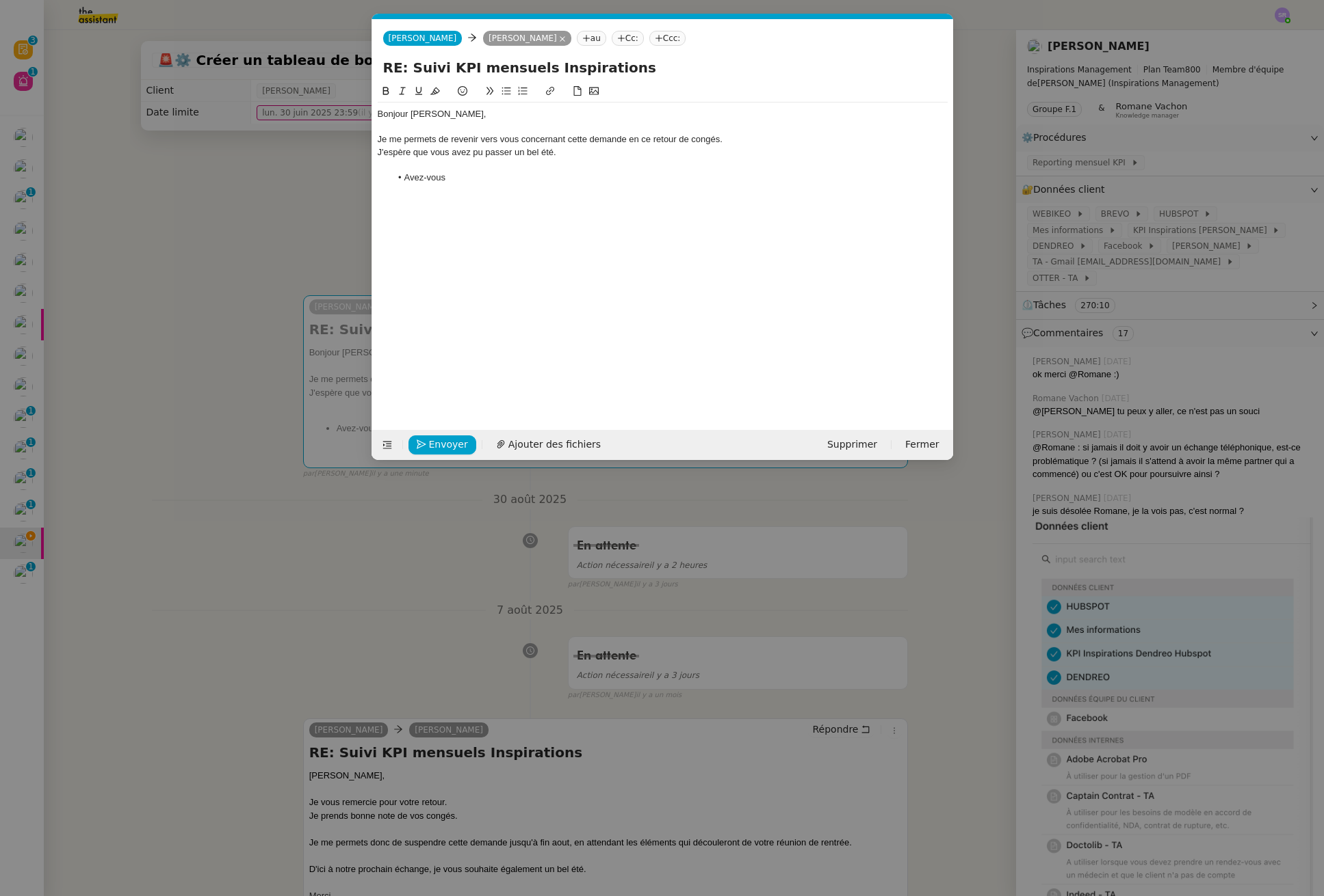
click at [498, 180] on li "Avez-vous" at bounding box center [669, 177] width 557 height 12
click at [232, 564] on nz-modal-container "Service TA - VOYAGE - PROPOSITION GLOBALE A utiliser dans le cadre de propositi…" at bounding box center [662, 448] width 1324 height 896
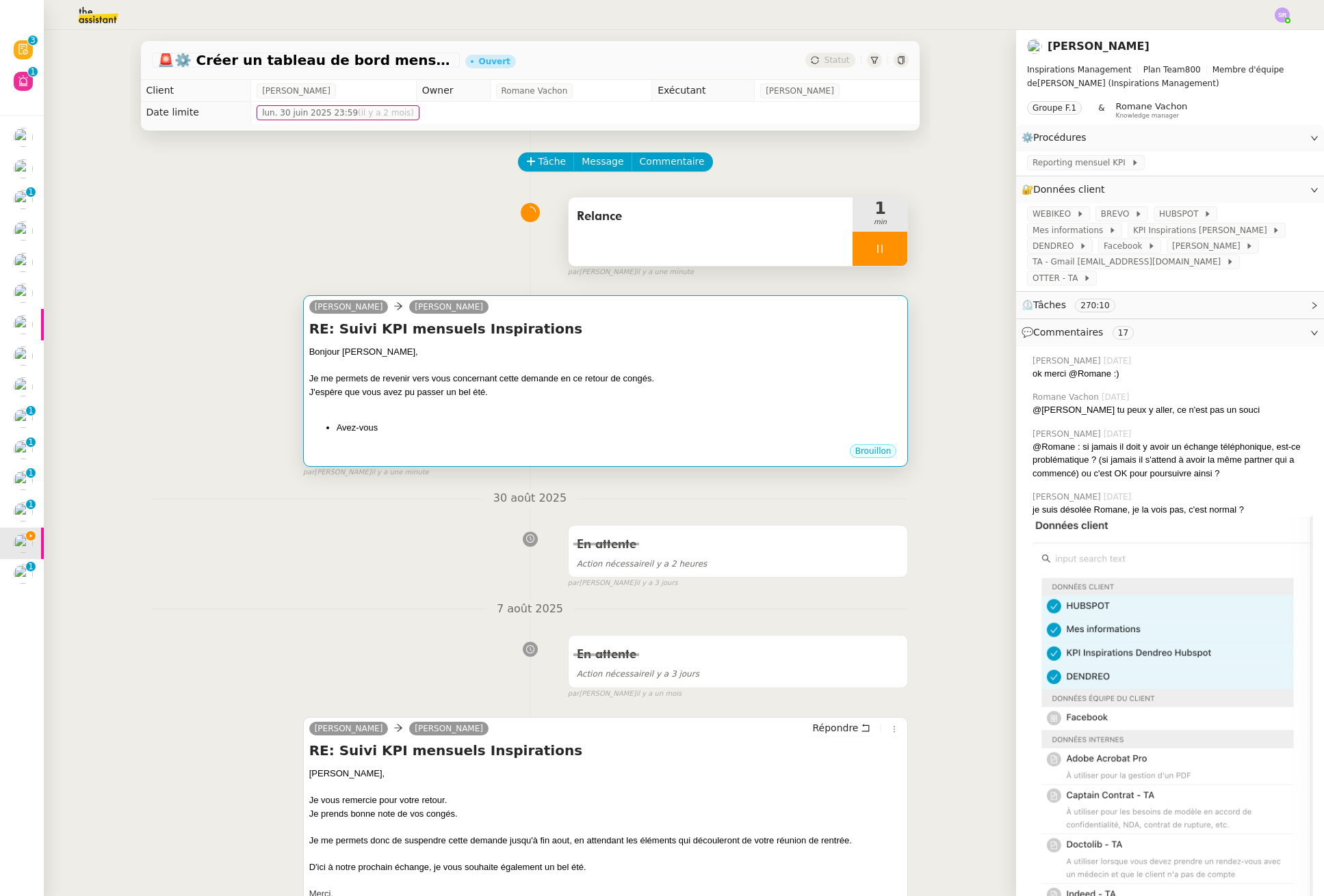
click at [501, 413] on div "Bonjour Didier, Je me permets de revenir vers vous concernant cette demande en …" at bounding box center [606, 390] width 593 height 89
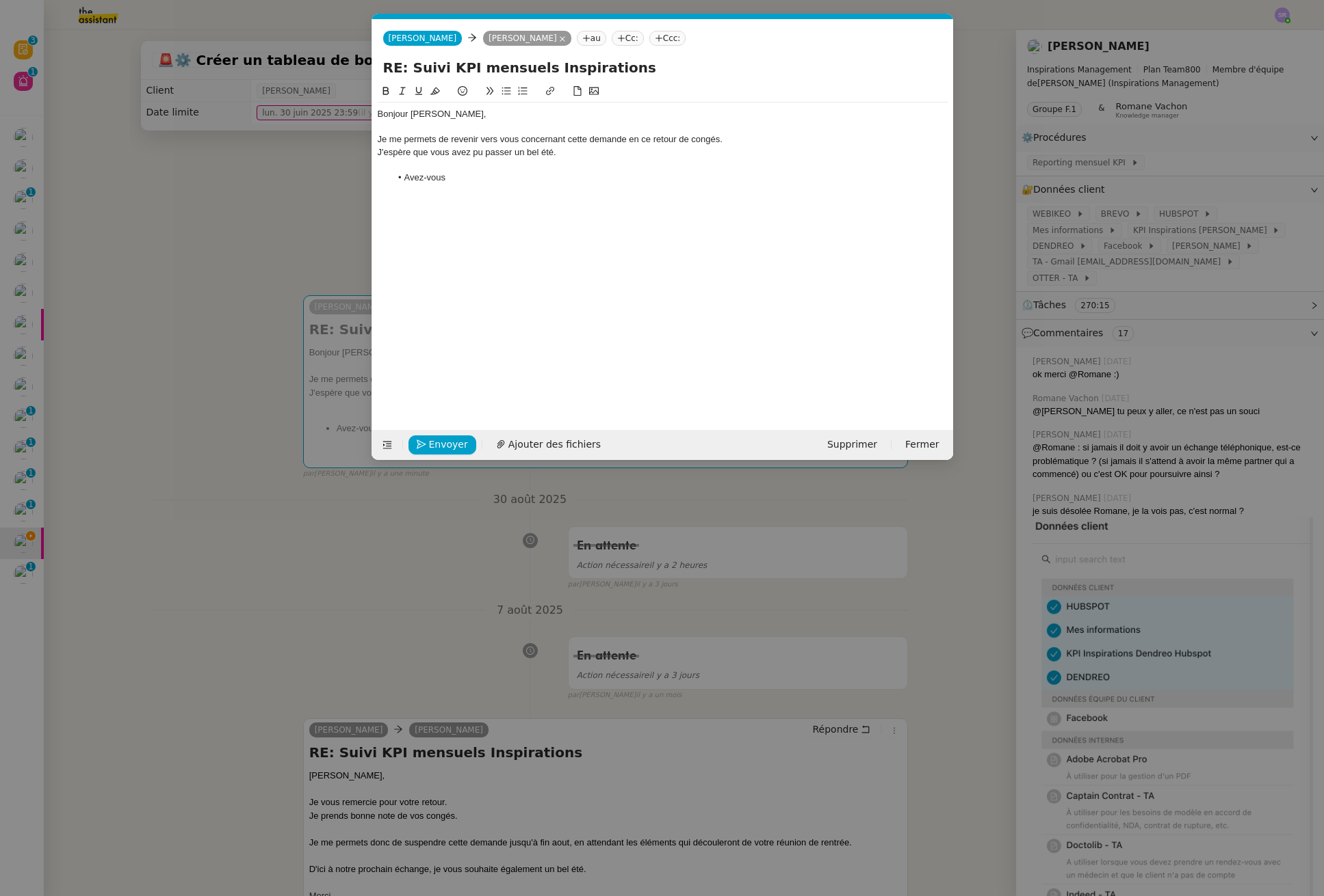
click at [485, 179] on li "Avez-vous" at bounding box center [669, 177] width 557 height 12
click at [374, 169] on nz-spin "Bonjour Didier, Je me permets de revenir vers vous concernant cette demande en …" at bounding box center [662, 249] width 580 height 331
click at [392, 166] on div at bounding box center [662, 164] width 569 height 12
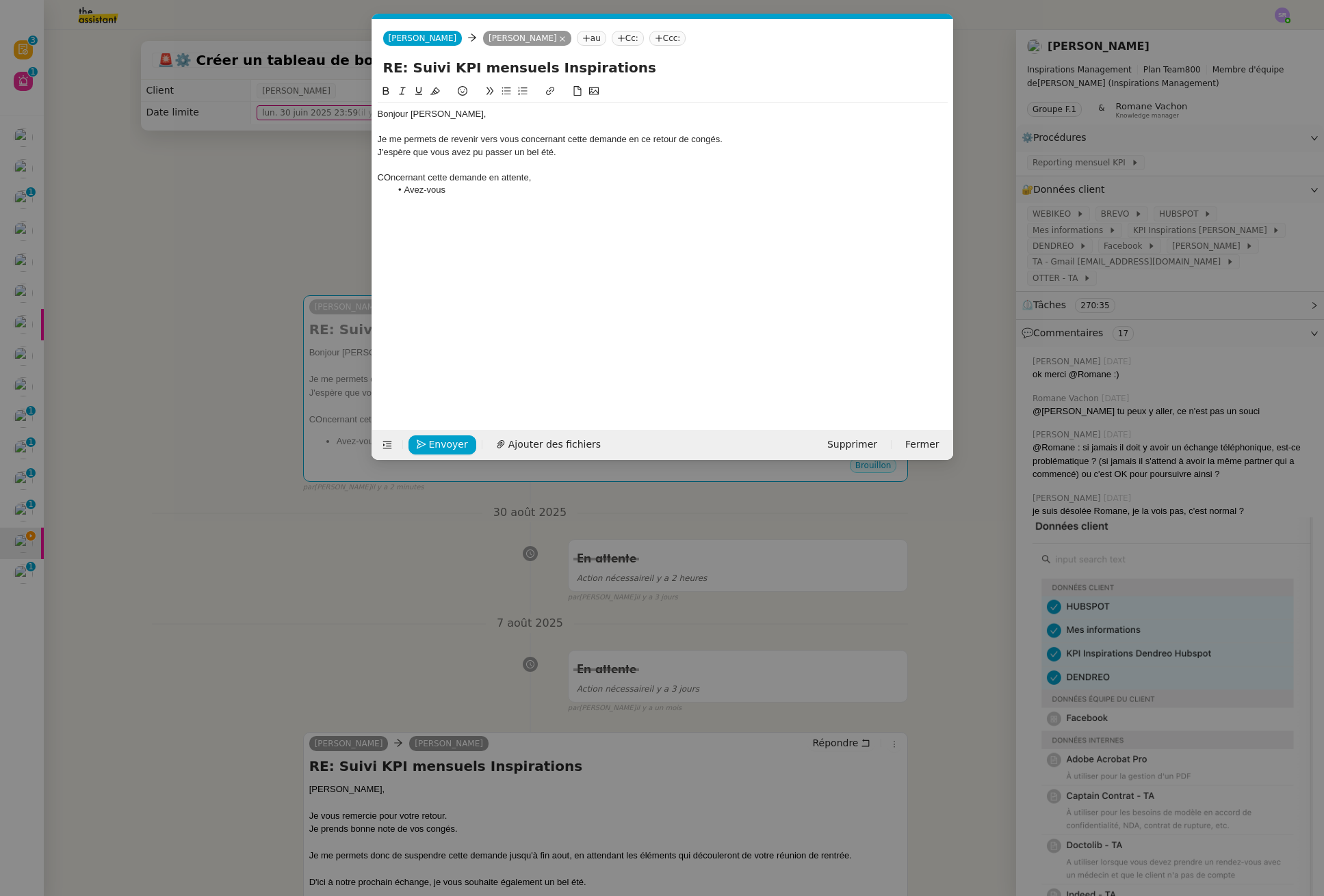
click at [388, 180] on div "COncernant cette demande en attente," at bounding box center [662, 177] width 569 height 12
click at [0, 0] on lt-span "Concernant" at bounding box center [0, 0] width 0 height 0
click at [514, 187] on li "Avez-vous" at bounding box center [669, 190] width 557 height 12
click at [551, 174] on div "Concernant cette demande en attente," at bounding box center [662, 177] width 569 height 12
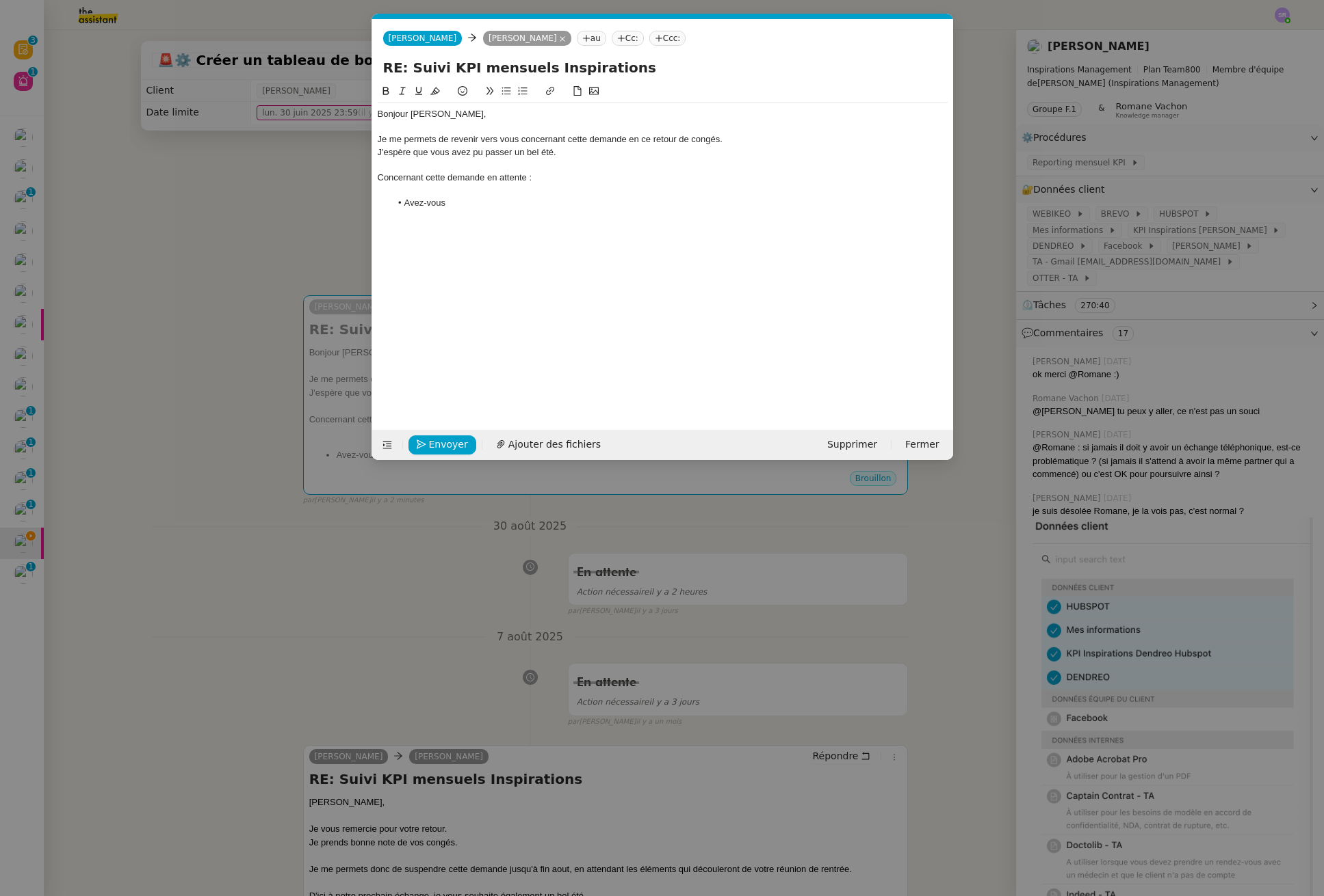
click at [160, 381] on nz-modal-container "Service TA - VOYAGE - PROPOSITION GLOBALE A utiliser dans le cadre de propositi…" at bounding box center [662, 448] width 1324 height 896
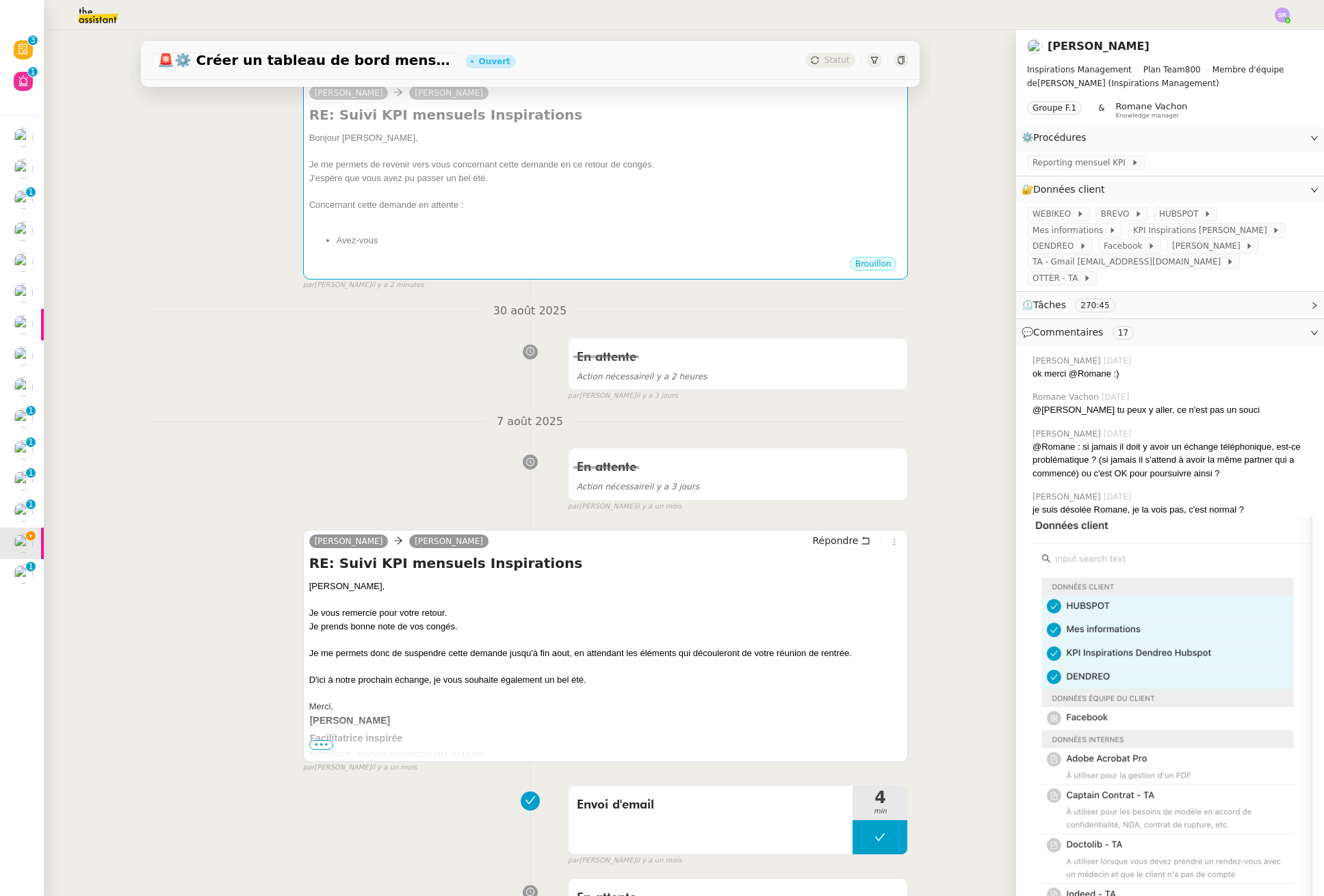
scroll to position [0, 0]
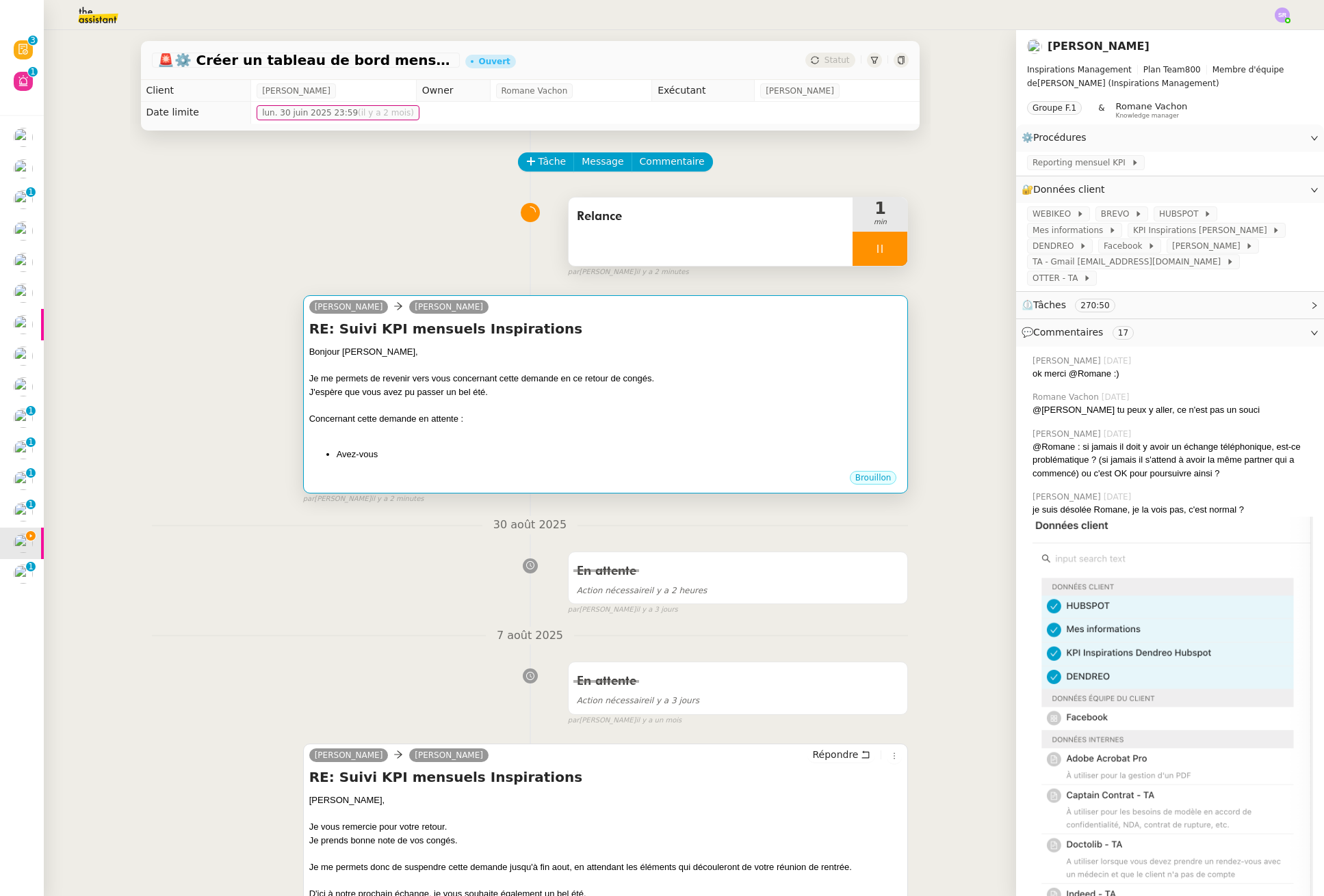
click at [427, 448] on li "Avez-vous" at bounding box center [619, 454] width 566 height 14
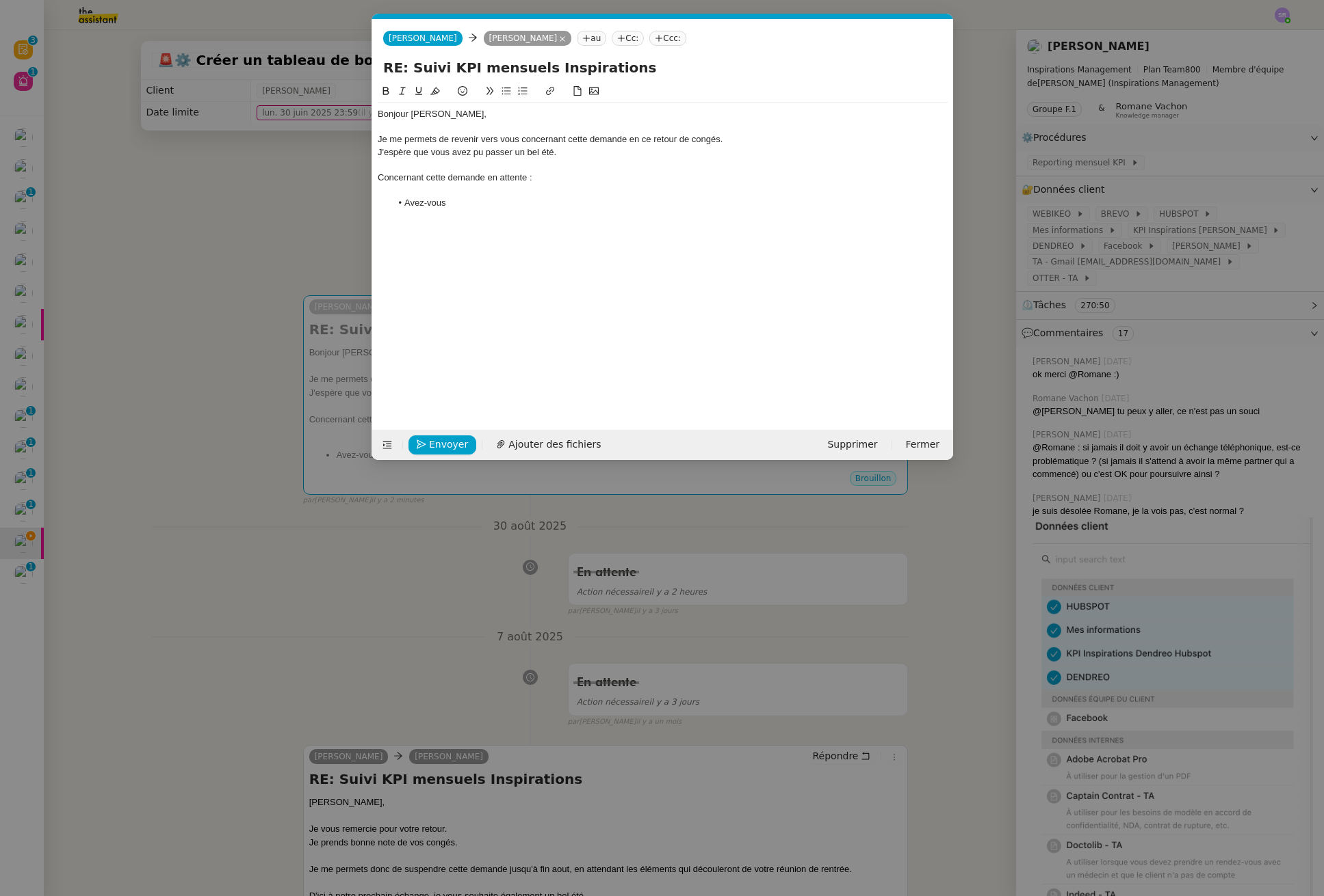
scroll to position [0, 29]
drag, startPoint x: 527, startPoint y: 177, endPoint x: 356, endPoint y: 176, distance: 171.0
click at [356, 176] on nz-modal-container "Service TA - VOYAGE - PROPOSITION GLOBALE A utiliser dans le cadre de propositi…" at bounding box center [662, 448] width 1324 height 896
click at [511, 184] on div at bounding box center [662, 190] width 569 height 12
drag, startPoint x: 464, startPoint y: 206, endPoint x: 473, endPoint y: 205, distance: 9.1
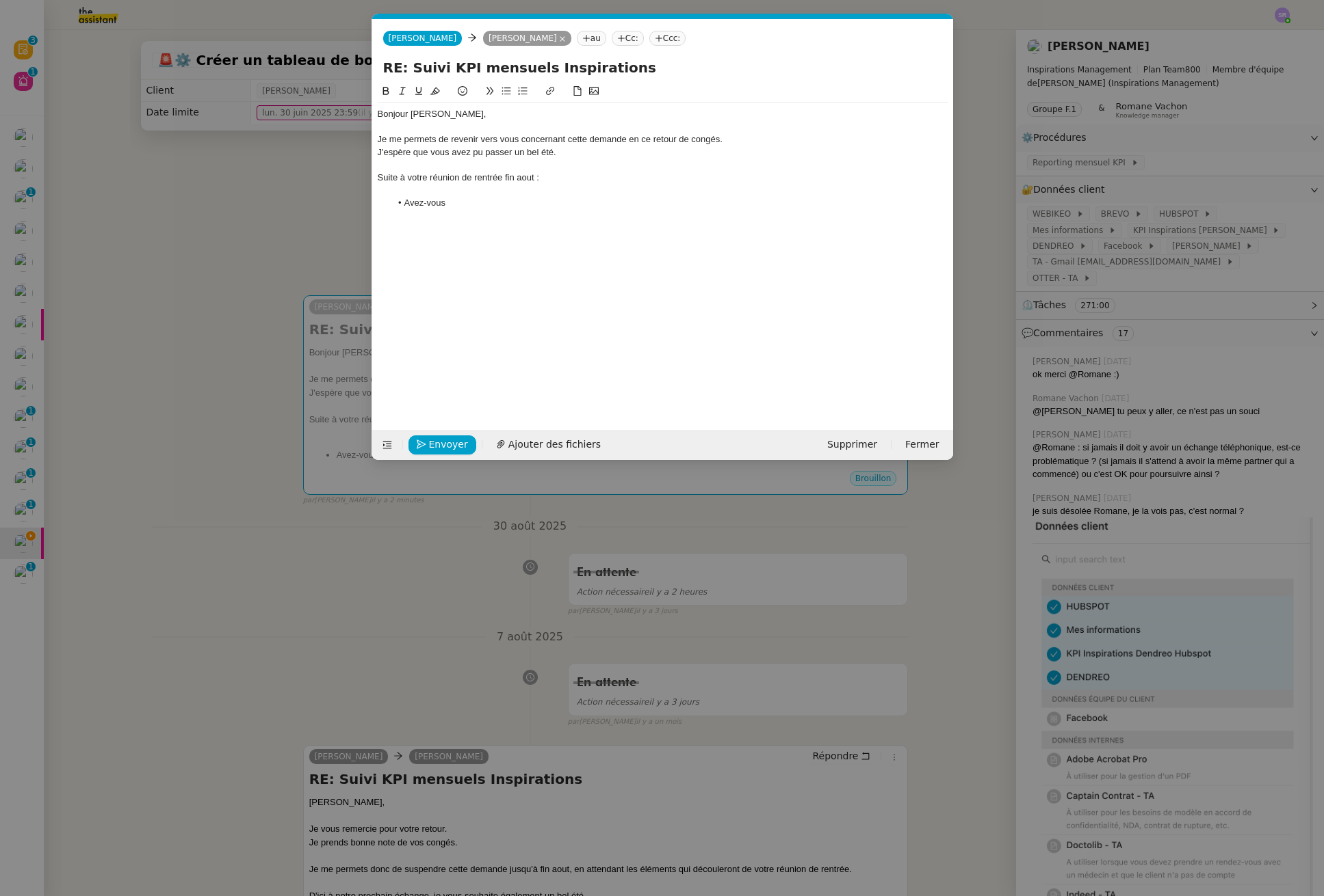
click at [464, 205] on li "Avez-vous" at bounding box center [669, 203] width 557 height 12
click at [402, 682] on nz-modal-container "Service TA - VOYAGE - PROPOSITION GLOBALE A utiliser dans le cadre de propositi…" at bounding box center [662, 448] width 1324 height 896
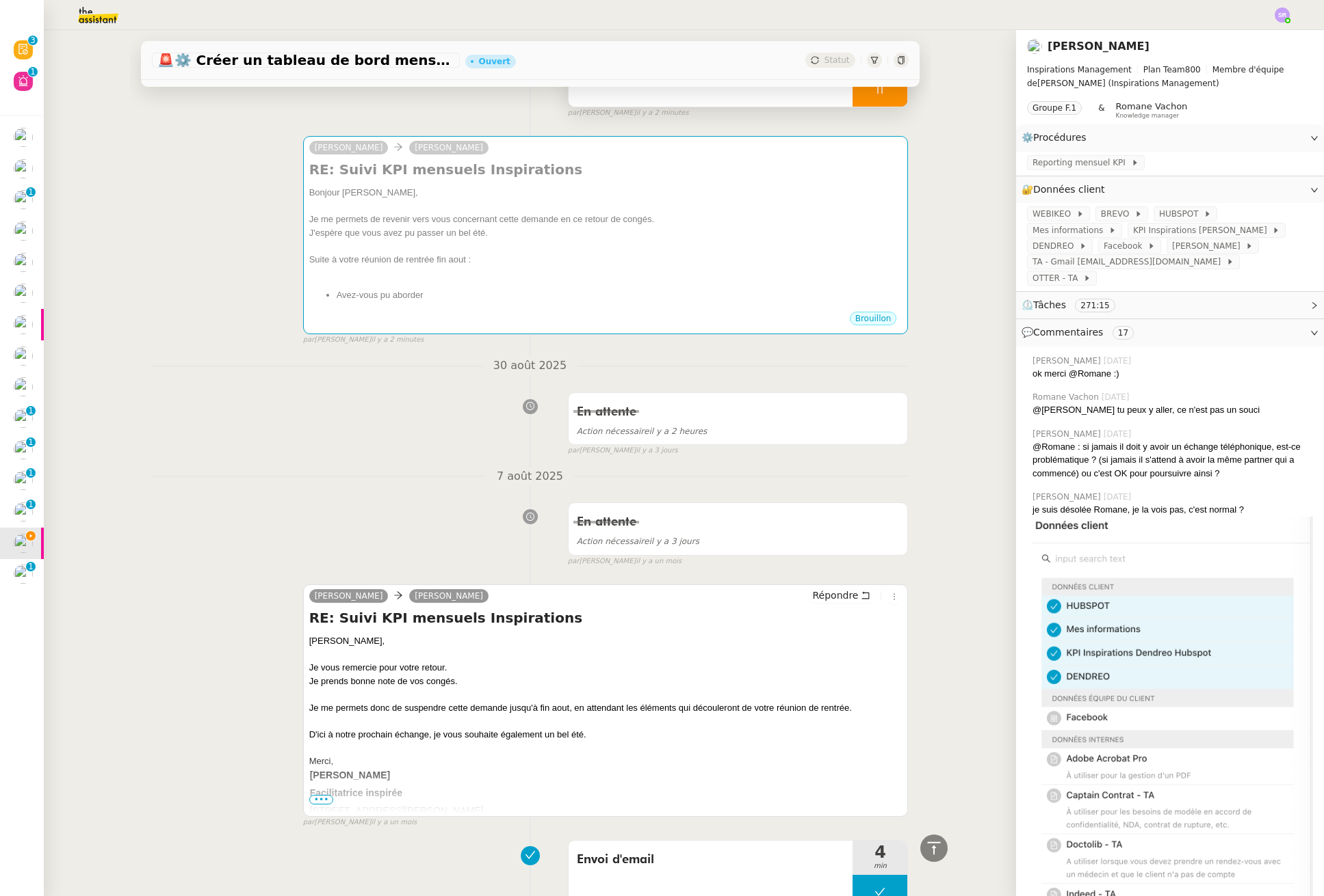
scroll to position [0, 0]
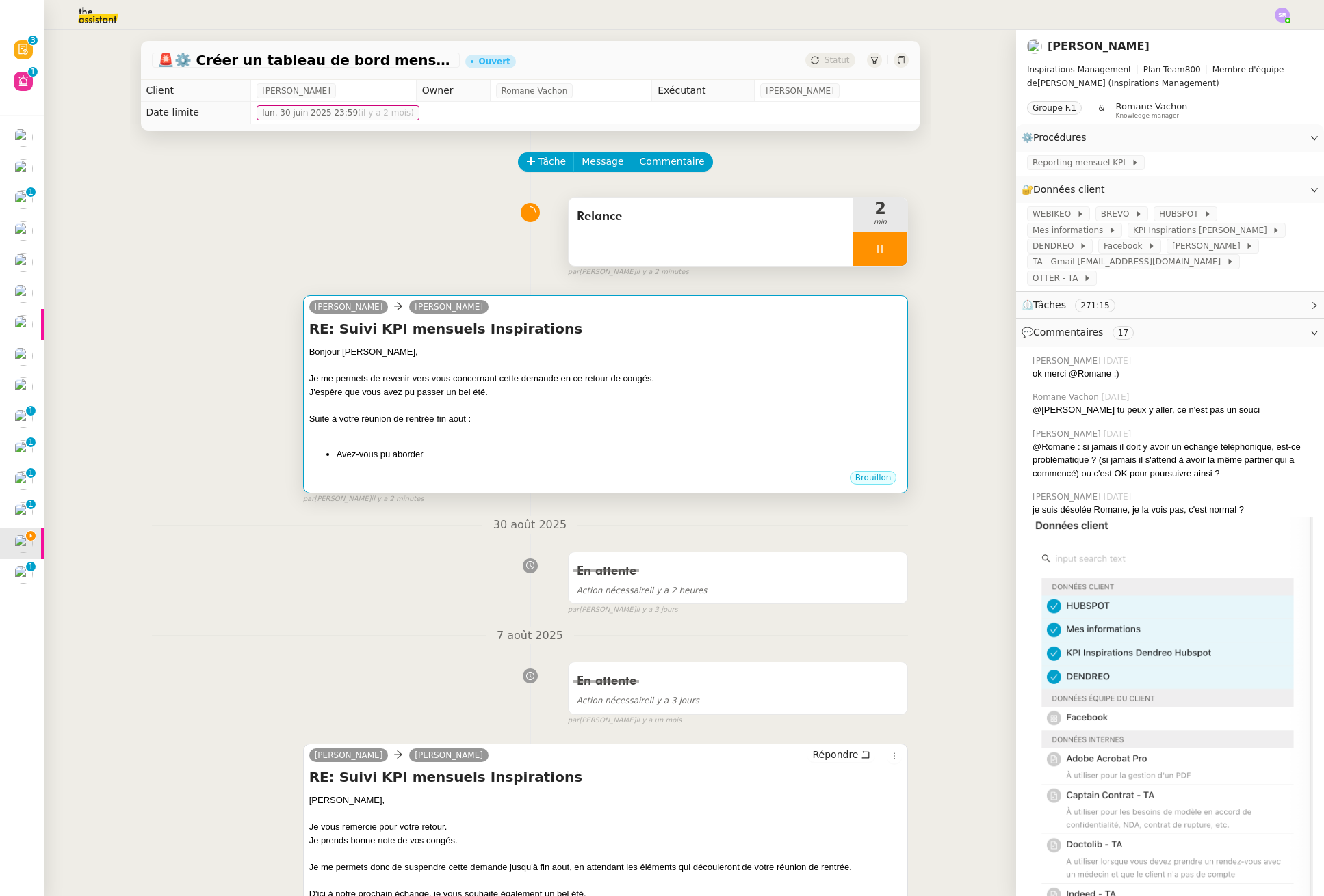
click at [501, 432] on div at bounding box center [606, 432] width 593 height 14
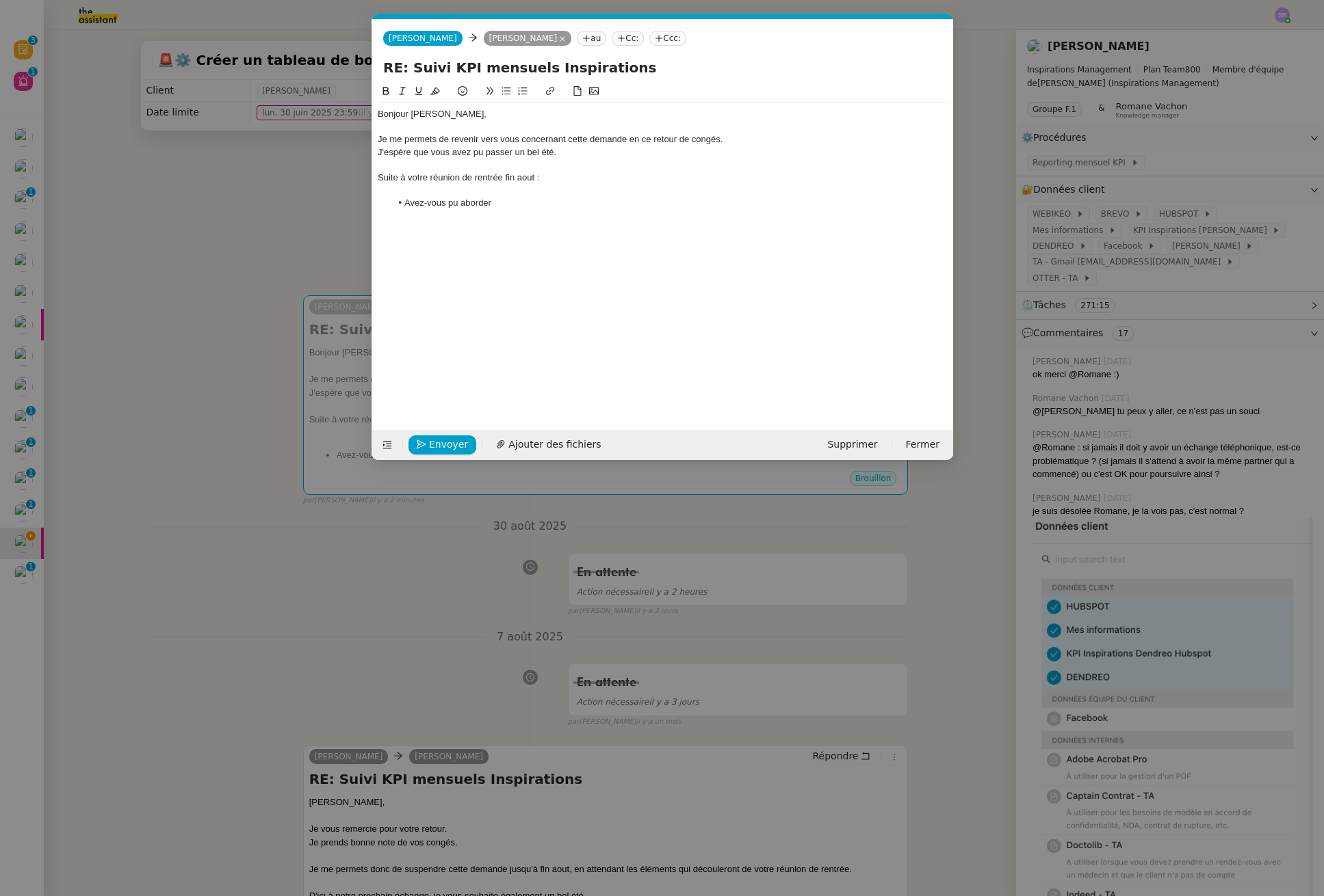
scroll to position [0, 29]
click at [569, 204] on li "Avez-vous pu aborder" at bounding box center [669, 203] width 557 height 12
drag, startPoint x: 394, startPoint y: 623, endPoint x: 387, endPoint y: 635, distance: 13.9
click at [394, 623] on nz-modal-container "Service TA - VOYAGE - PROPOSITION GLOBALE A utiliser dans le cadre de propositi…" at bounding box center [662, 448] width 1324 height 896
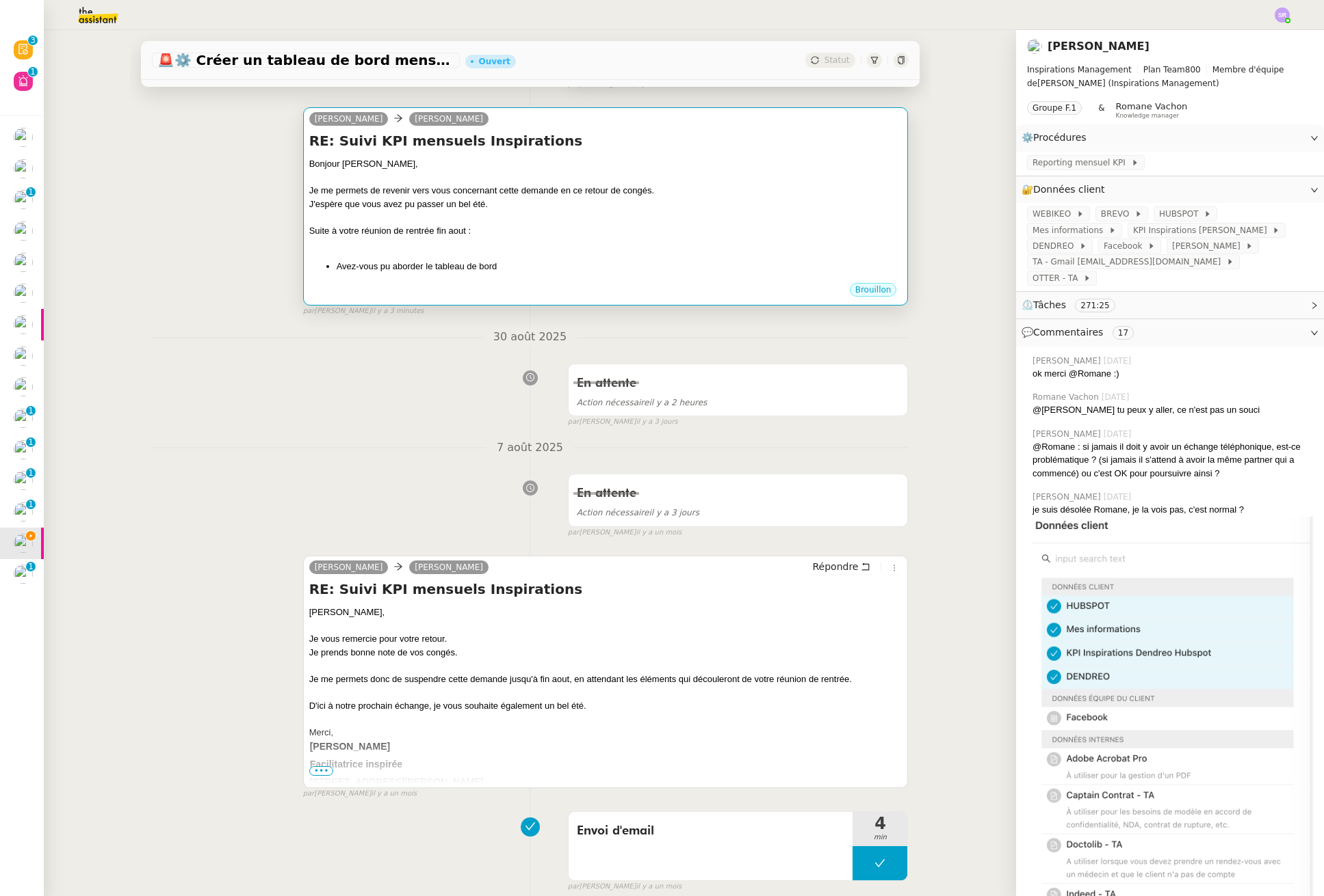
scroll to position [47, 0]
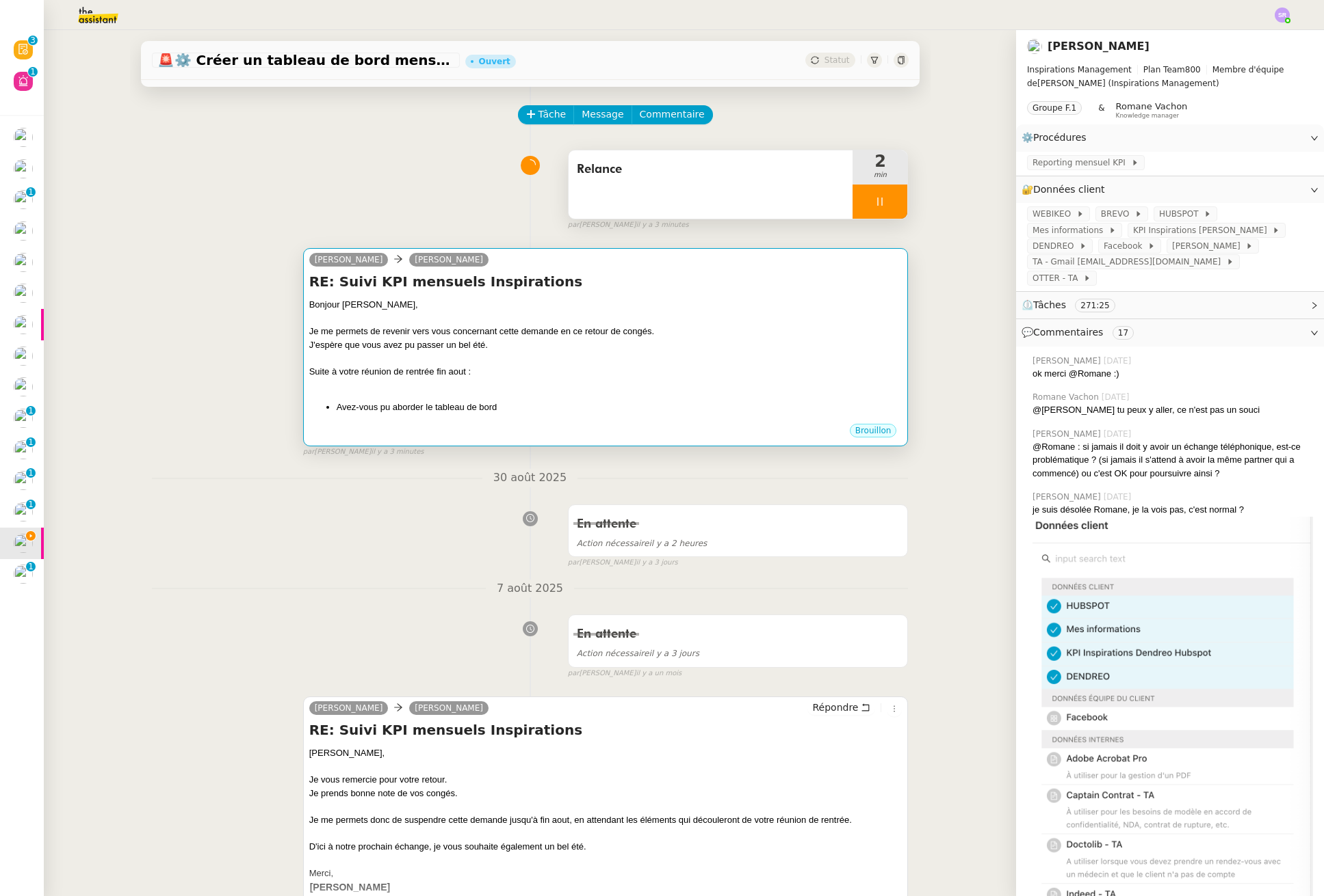
click at [526, 394] on div "Bonjour Didier, Je me permets de revenir vers vous concernant cette demande en …" at bounding box center [606, 355] width 593 height 115
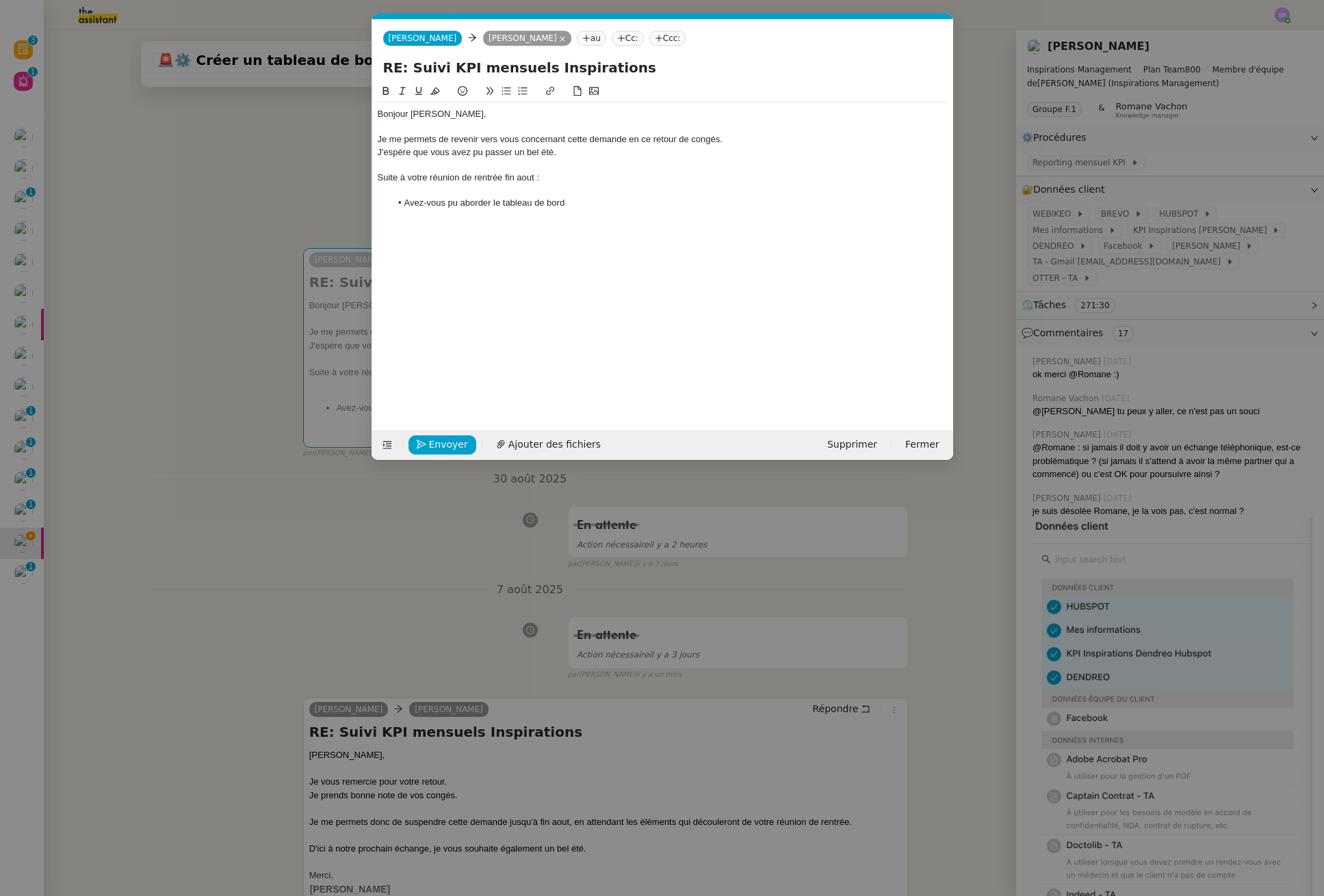
scroll to position [0, 29]
click at [644, 214] on div "Bonjour Didier, Je me permets de revenir vers vous concernant cette demande en …" at bounding box center [662, 158] width 569 height 112
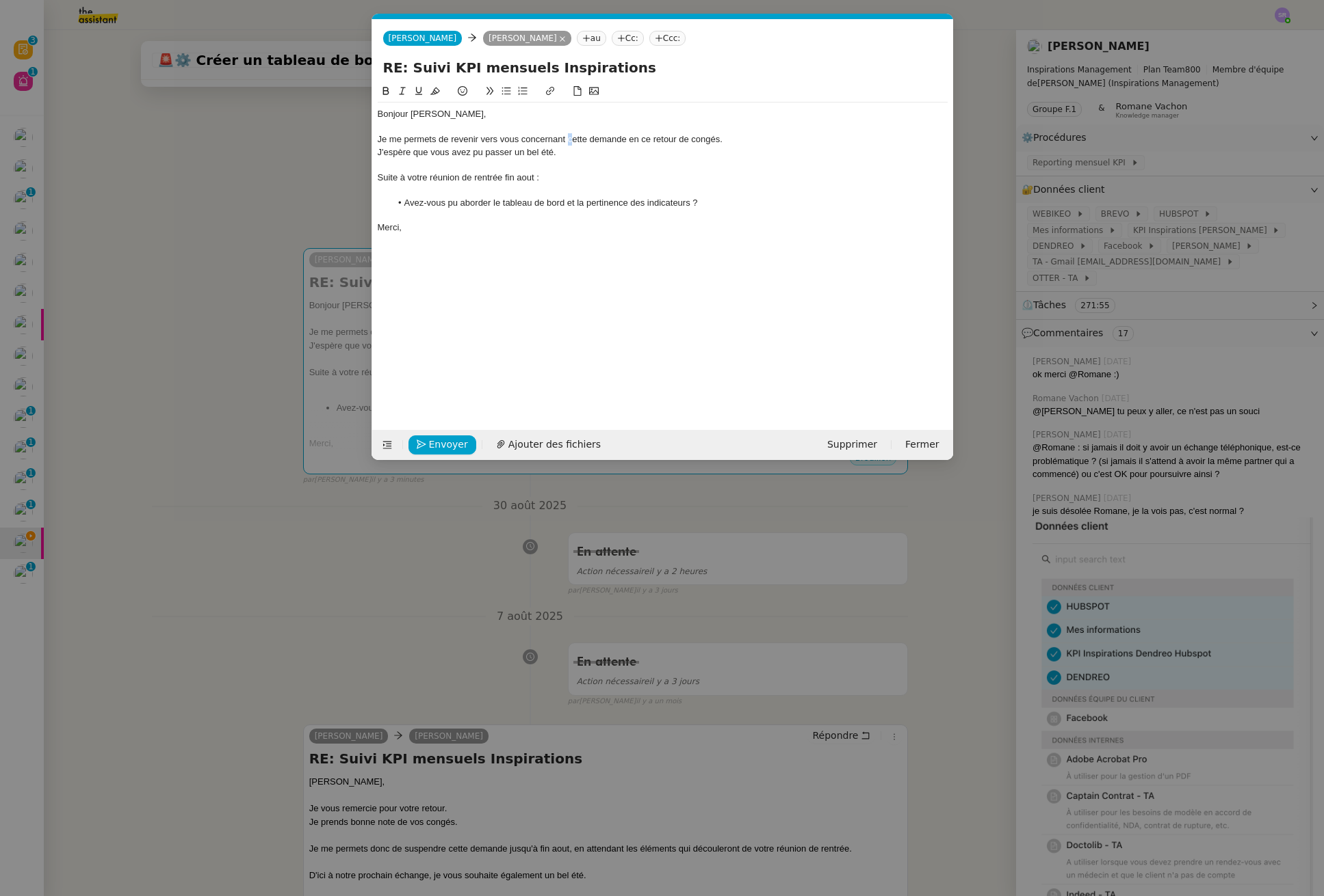
click at [569, 142] on div "Je me permets de revenir vers vous concernant cette demande en ce retour de con…" at bounding box center [662, 139] width 569 height 12
drag, startPoint x: 568, startPoint y: 143, endPoint x: 627, endPoint y: 138, distance: 59.2
click at [627, 138] on div "Je me permets de revenir vers vous concernant cette demande en ce retour de con…" at bounding box center [662, 139] width 569 height 12
click at [679, 138] on div "Je me permets de revenir vers vous concernant en ce retour de congés." at bounding box center [662, 139] width 569 height 12
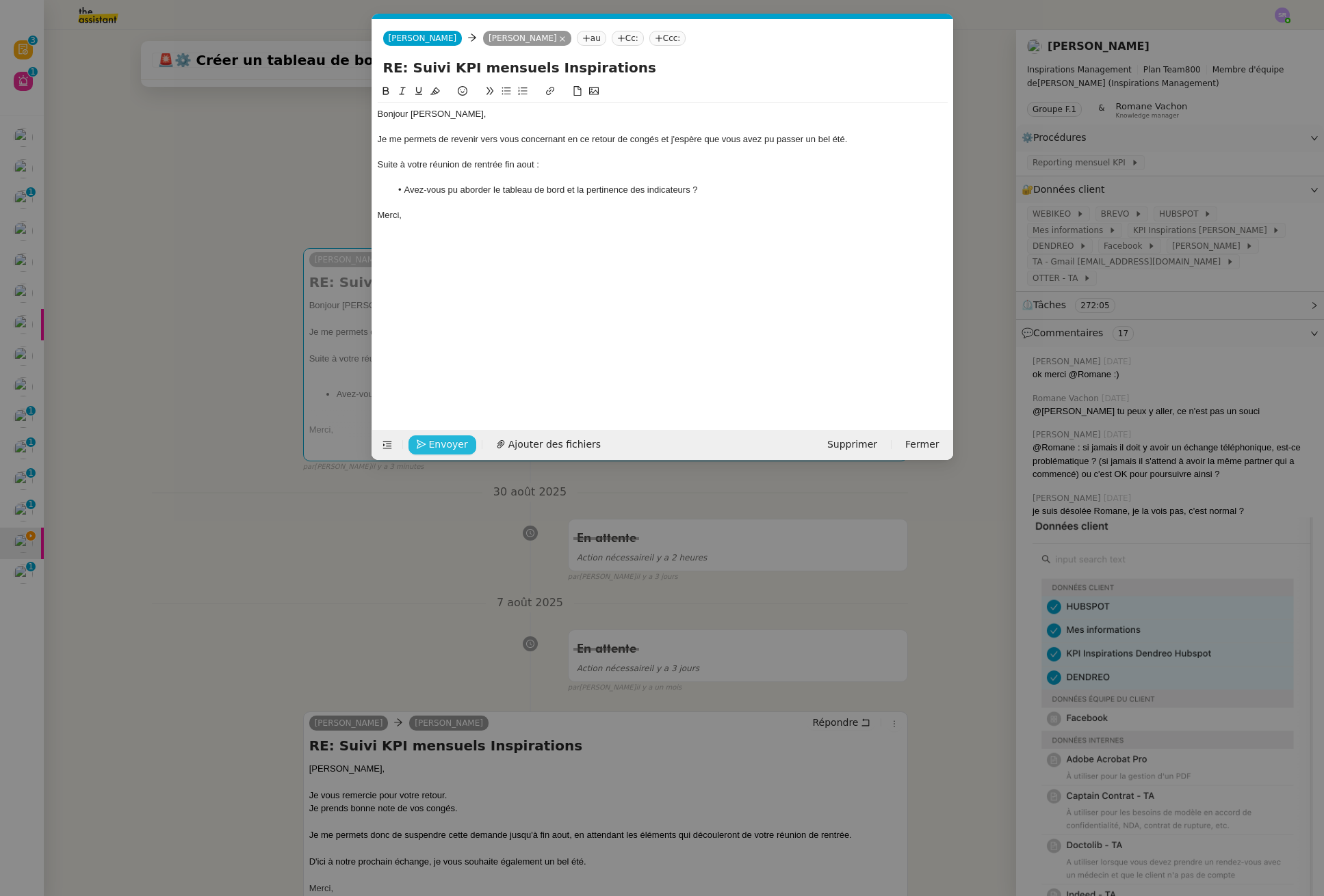
click at [453, 450] on span "Envoyer" at bounding box center [449, 444] width 39 height 16
click at [461, 448] on span "Confirmer l'envoi" at bounding box center [470, 444] width 82 height 16
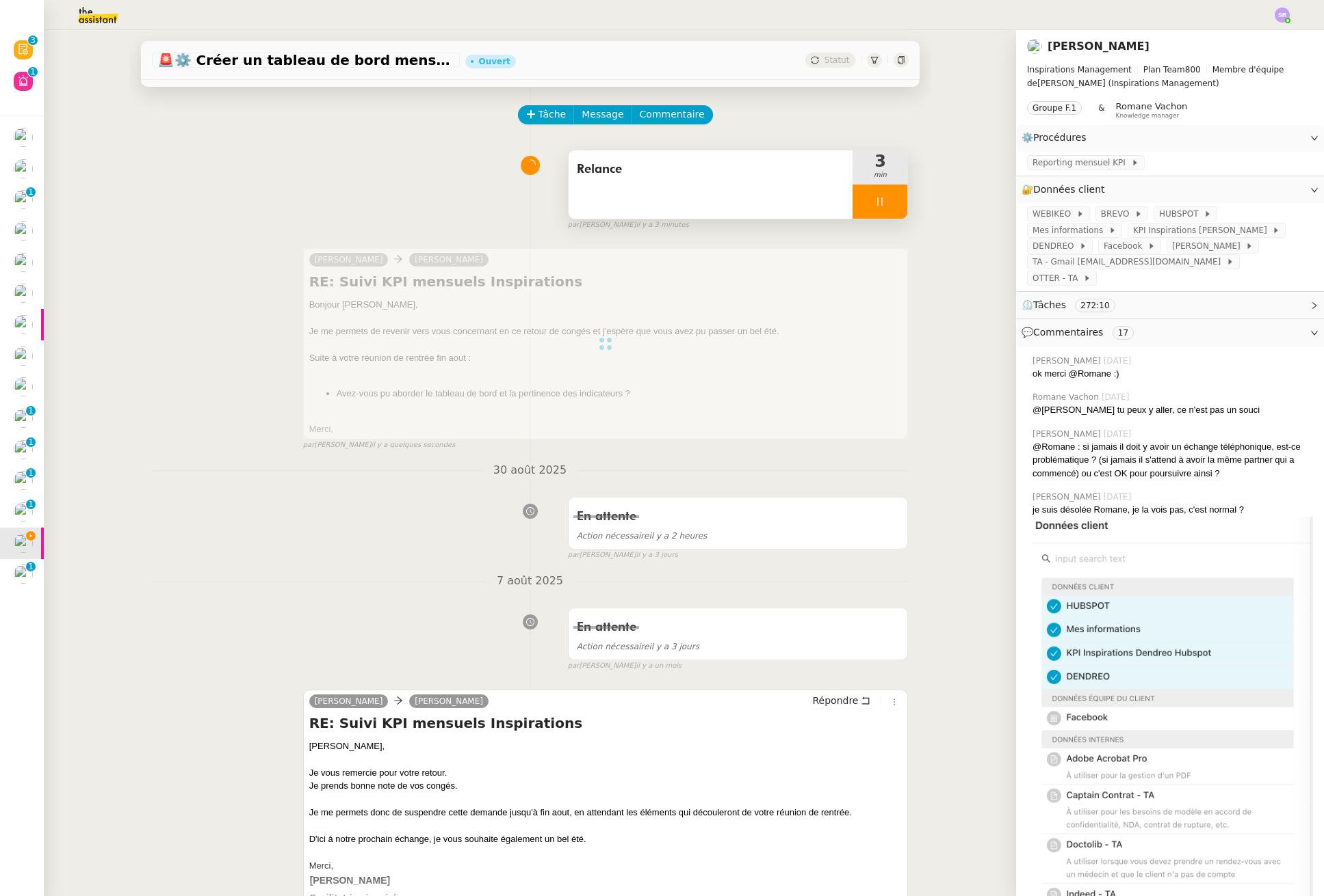
click at [874, 196] on icon at bounding box center [880, 202] width 11 height 11
click at [888, 203] on icon at bounding box center [894, 202] width 11 height 11
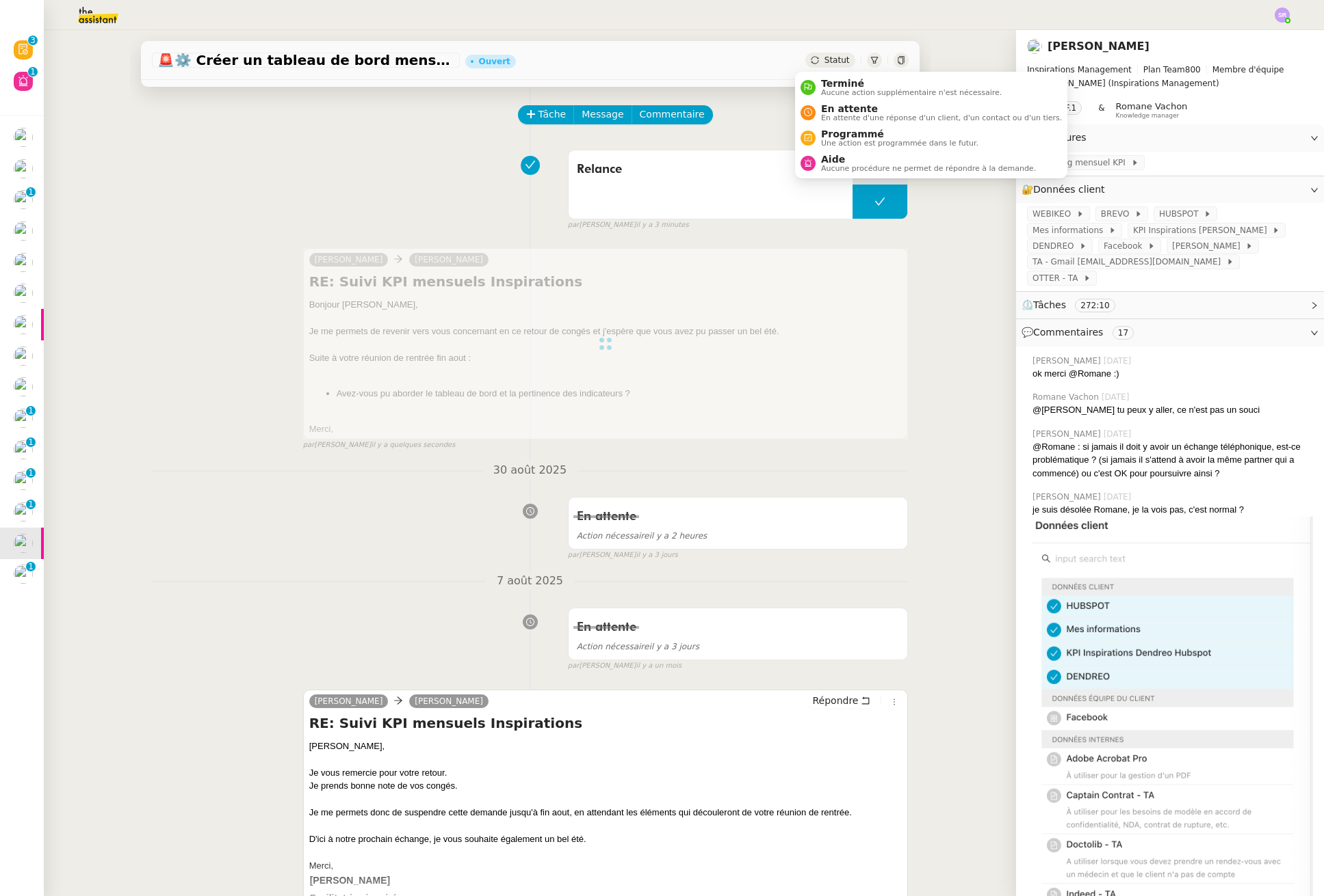
click at [825, 56] on span "Statut" at bounding box center [837, 60] width 25 height 9
click at [837, 114] on span "En attente d'une réponse d'un client, d'un contact ou d'un tiers." at bounding box center [941, 118] width 240 height 7
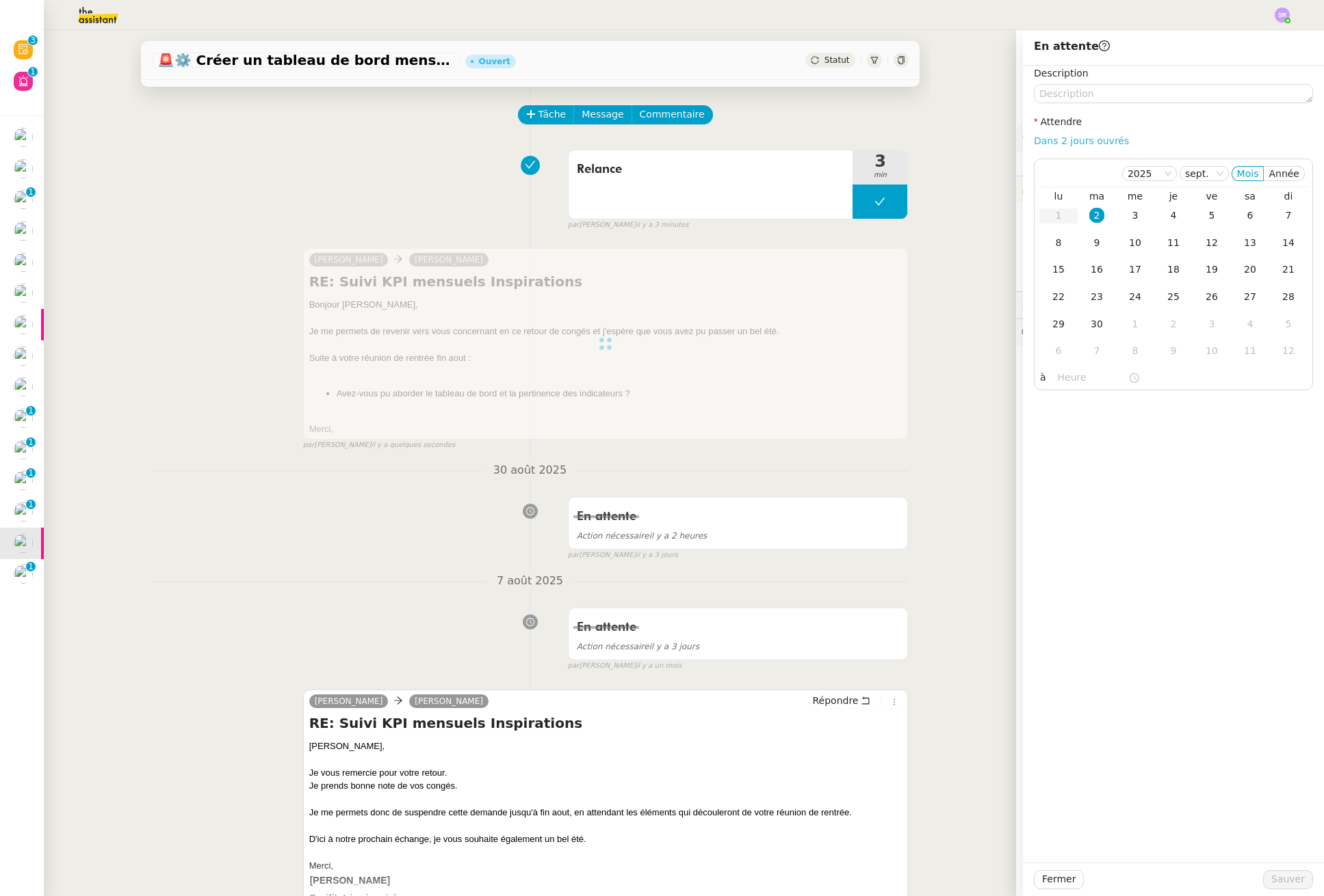
click at [1068, 142] on link "Dans 2 jours ouvrés" at bounding box center [1081, 141] width 95 height 11
type input "07:00"
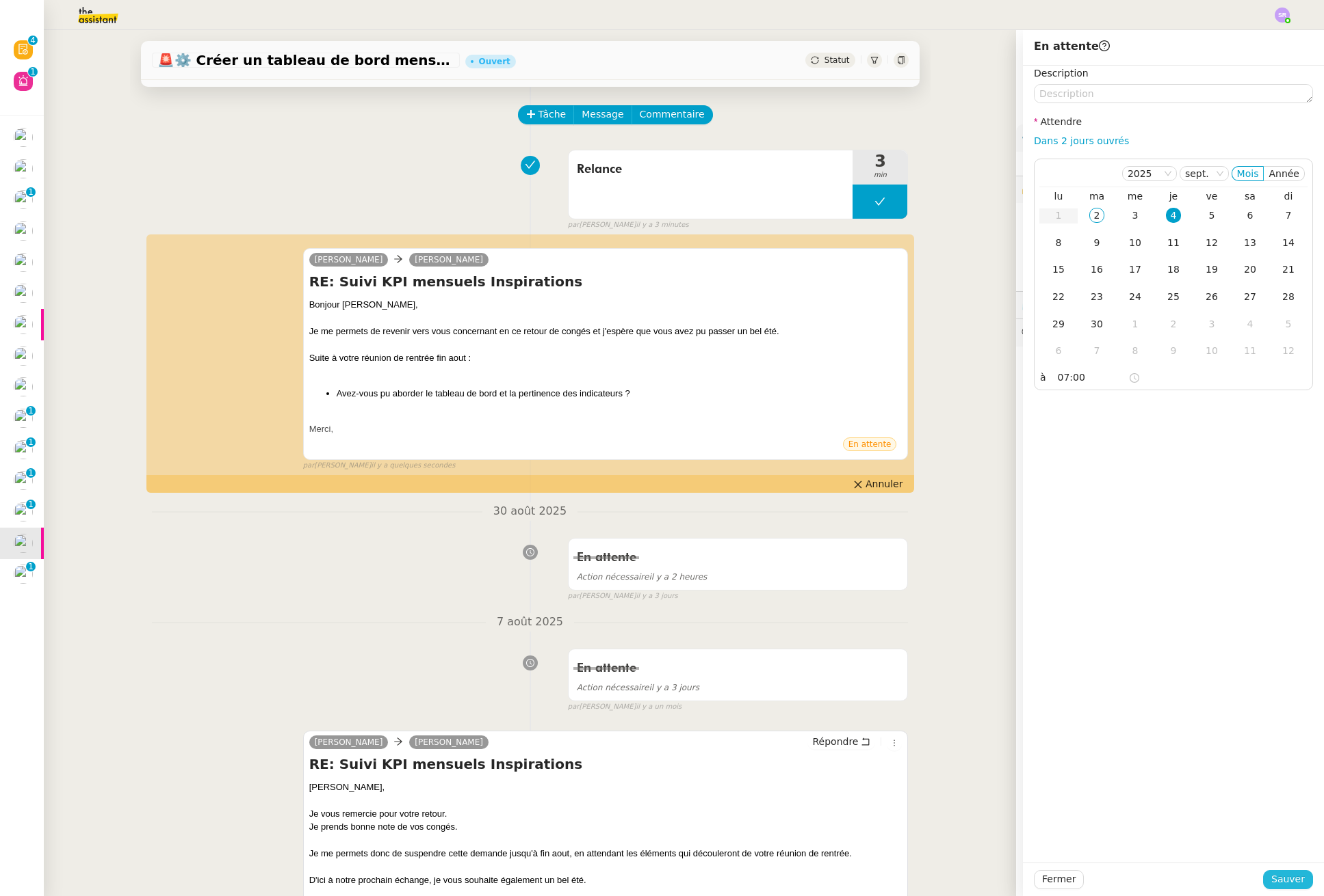
click at [1263, 887] on button "Sauver" at bounding box center [1288, 879] width 50 height 19
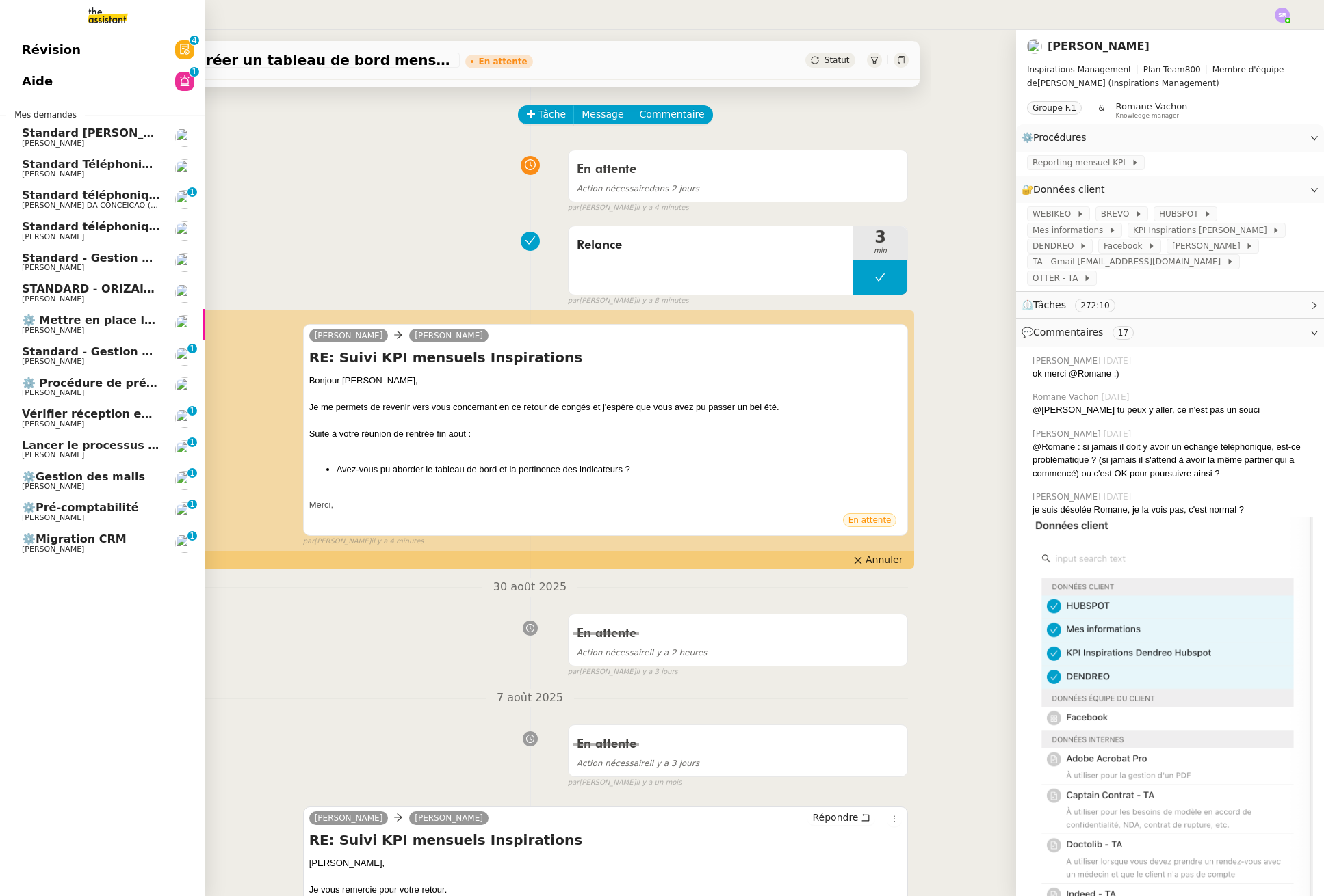
click at [71, 359] on span "[PERSON_NAME]" at bounding box center [91, 361] width 138 height 8
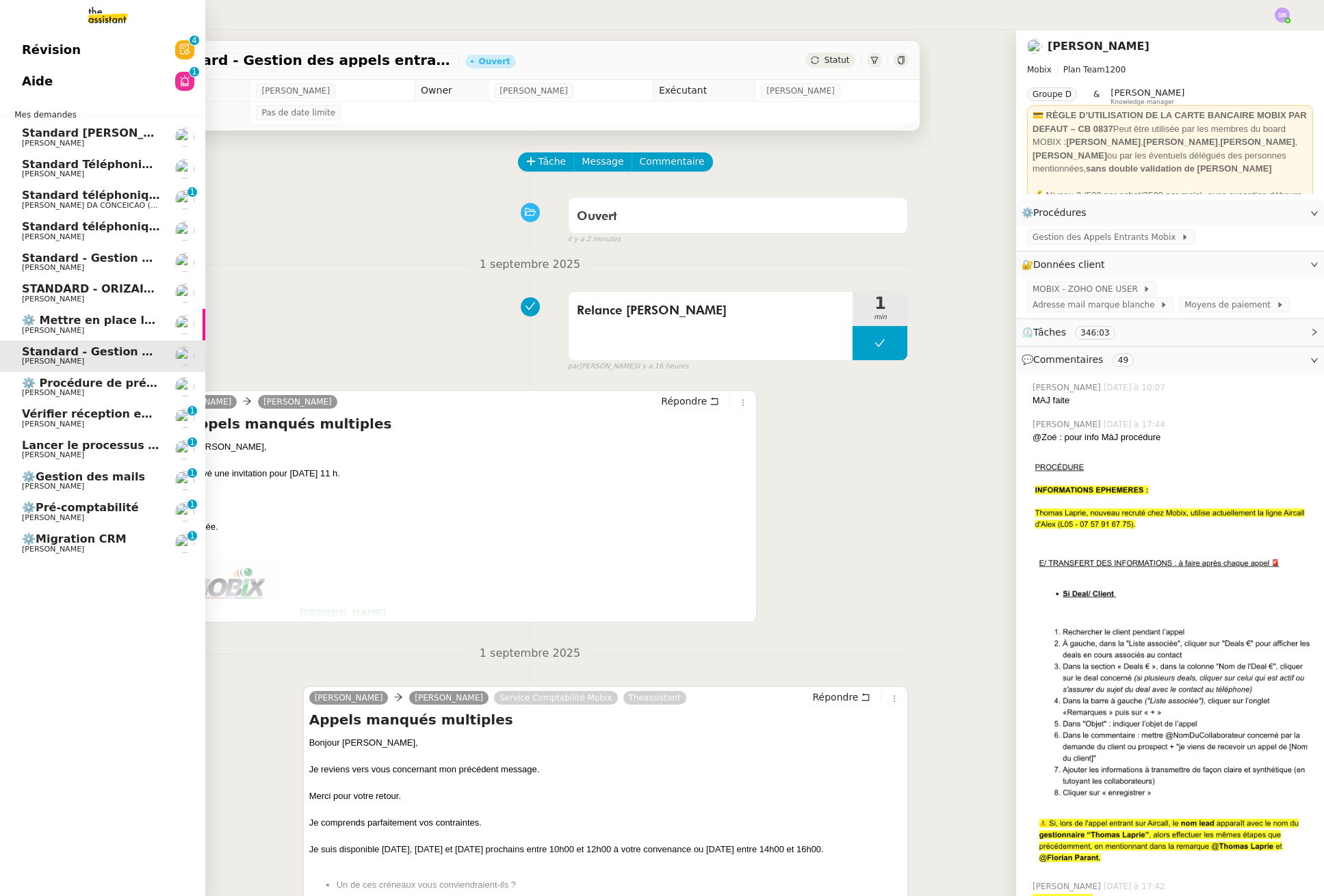
click at [80, 394] on span "[PERSON_NAME]" at bounding box center [91, 392] width 138 height 8
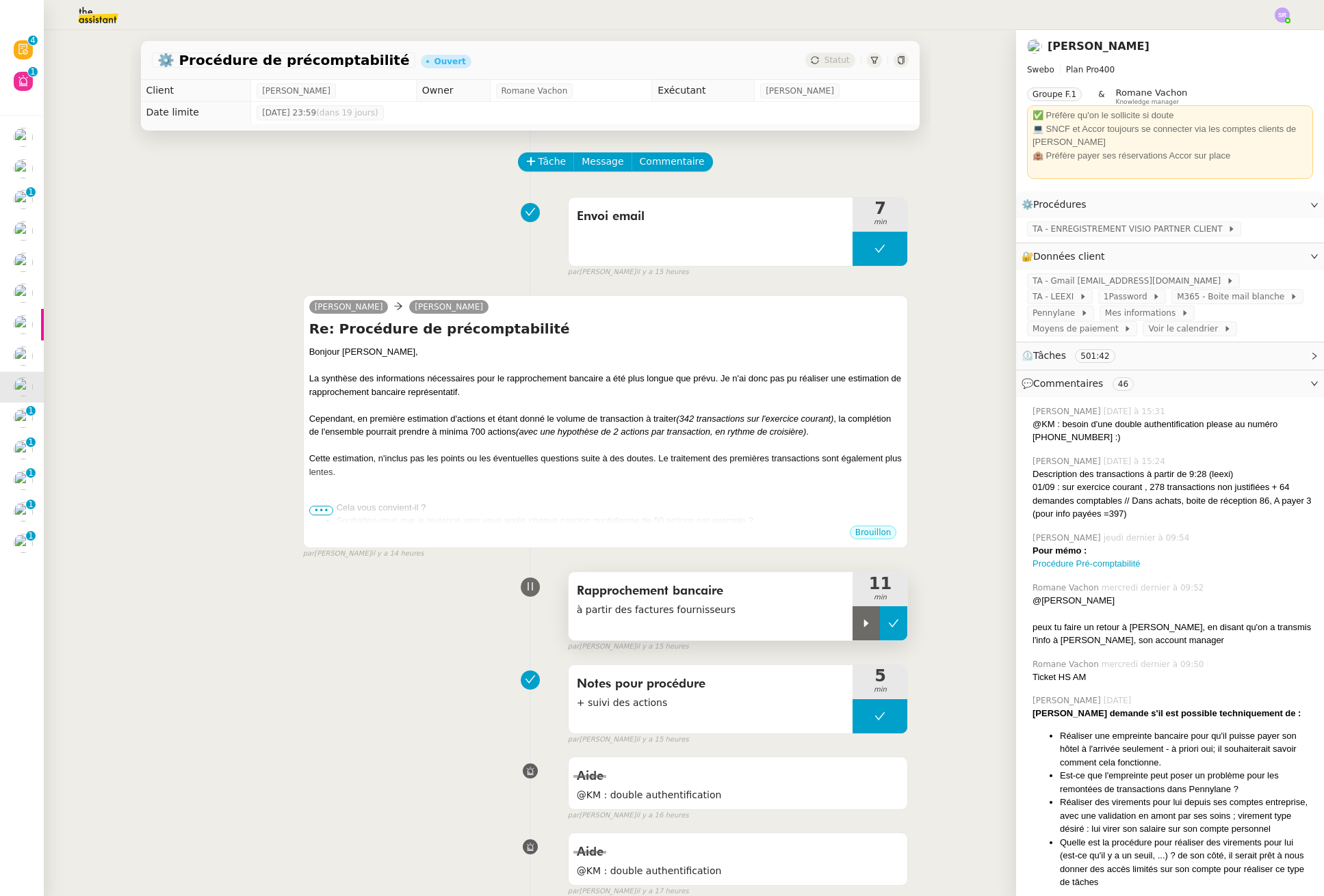
click at [888, 623] on icon at bounding box center [893, 623] width 10 height 7
click at [320, 507] on span "•••" at bounding box center [322, 510] width 25 height 9
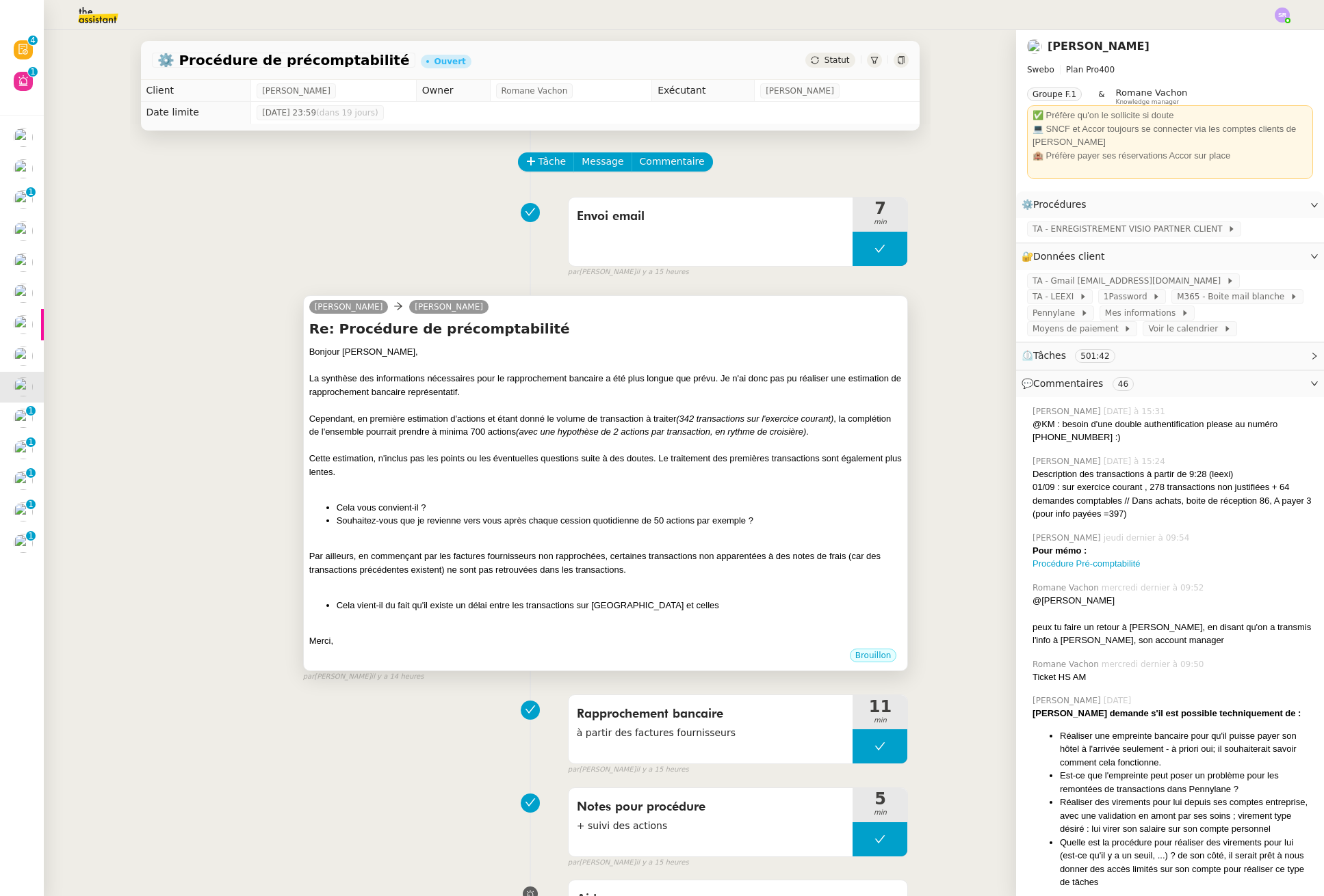
click at [685, 610] on li "Cela vient-il du fait qu'il existe un délai entre les transactions sur Pennylan…" at bounding box center [619, 605] width 566 height 14
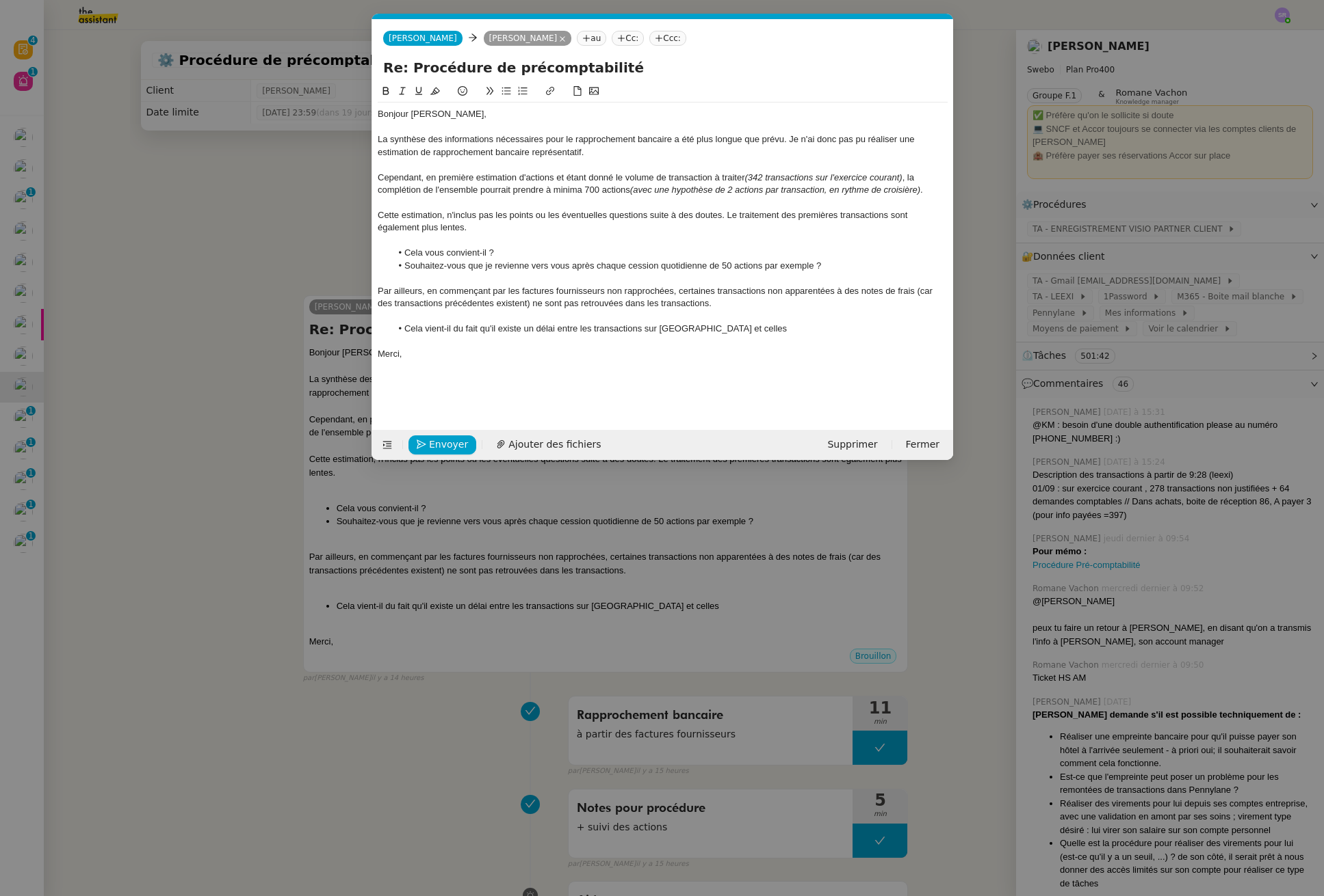
scroll to position [0, 29]
click at [734, 298] on div "Par ailleurs, en commençant par les factures fournisseurs non rapprochées, cert…" at bounding box center [662, 297] width 569 height 25
click at [603, 151] on div "La synthèse des informations nécessaires pour le rapprochement bancaire a été p…" at bounding box center [662, 145] width 569 height 25
click at [589, 155] on div "La synthèse des informations nécessaires pour le rapprochement bancaire a été p…" at bounding box center [662, 145] width 569 height 25
click at [586, 154] on div "La synthèse des informations nécessaires pour le rapprochement bancaire a été p…" at bounding box center [662, 145] width 569 height 25
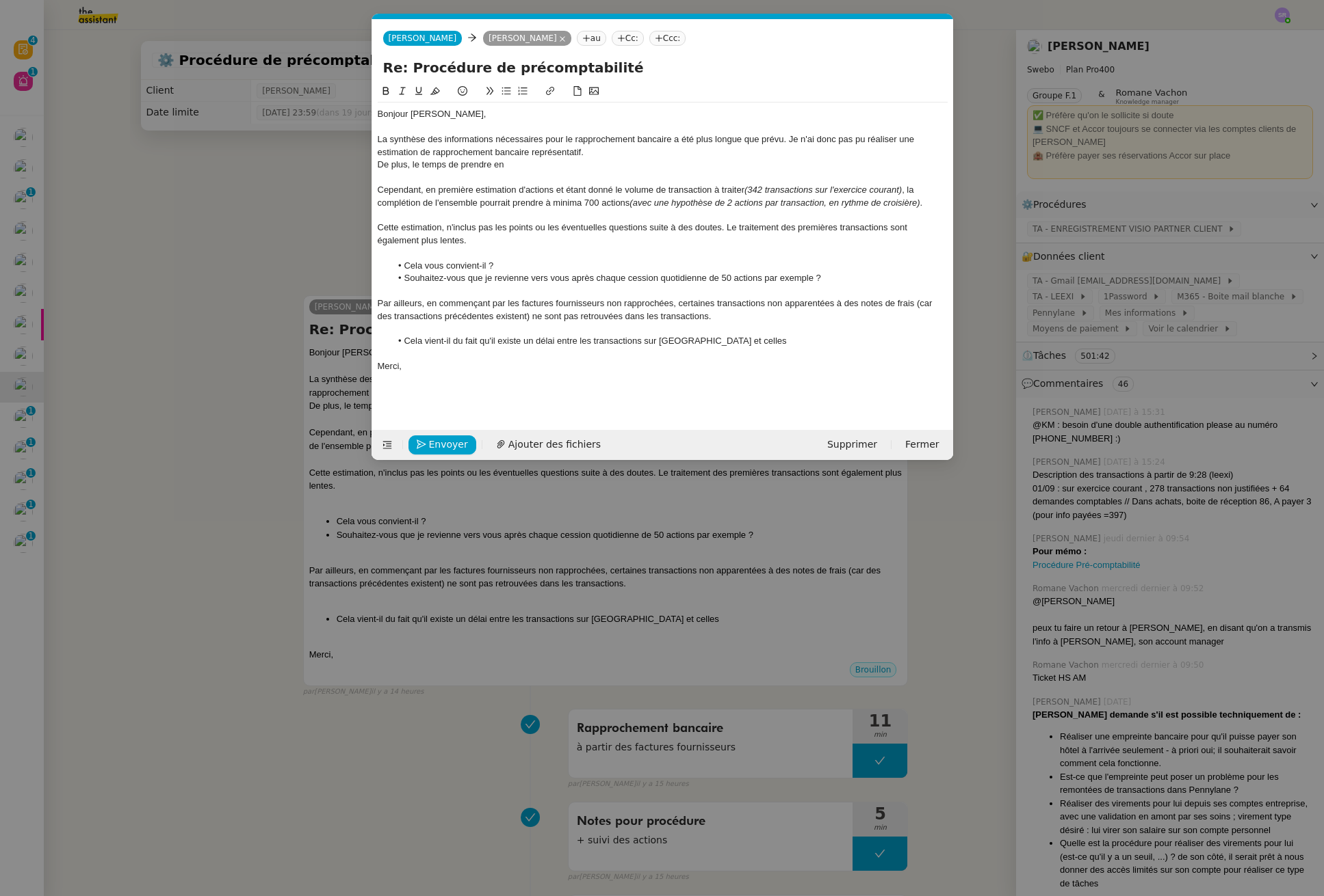
drag, startPoint x: 548, startPoint y: 169, endPoint x: 556, endPoint y: 166, distance: 8.5
click at [548, 169] on div "De plus, le temps de prendre en" at bounding box center [662, 164] width 569 height 12
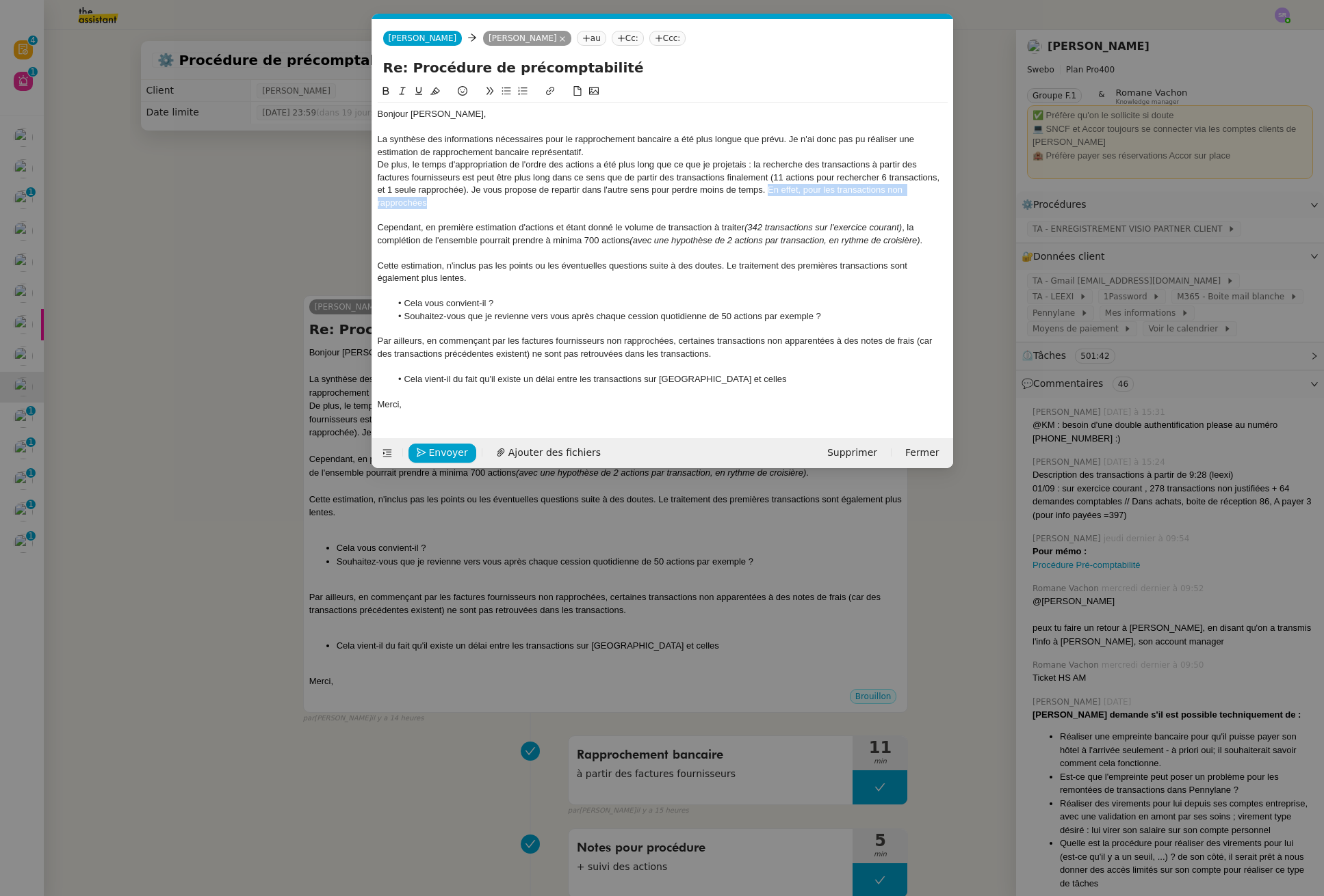
drag, startPoint x: 769, startPoint y: 190, endPoint x: 848, endPoint y: 199, distance: 79.5
click at [848, 199] on div "De plus, le temps d'appropriation de l'ordre des actions a été plus long que ce…" at bounding box center [662, 183] width 569 height 51
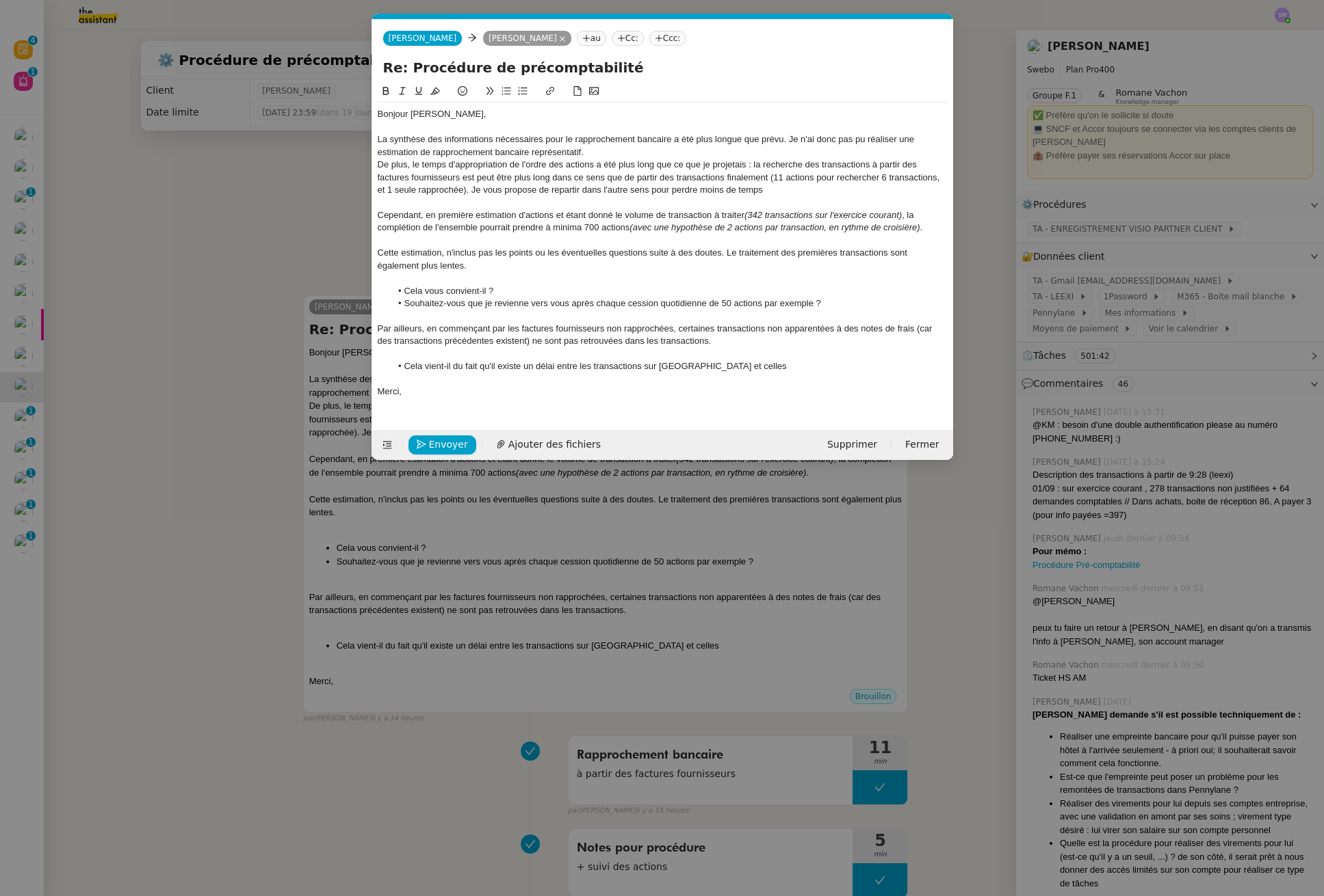
click at [672, 192] on div "De plus, le temps d'appropriation de l'ordre des actions a été plus long que ce…" at bounding box center [662, 177] width 569 height 38
click at [801, 184] on div "De plus, le temps d'appropriation de l'ordre des actions a été plus long que ce…" at bounding box center [662, 177] width 569 height 38
click at [180, 230] on nz-modal-container "Service TA - VOYAGE - PROPOSITION GLOBALE A utiliser dans le cadre de propositi…" at bounding box center [662, 448] width 1324 height 896
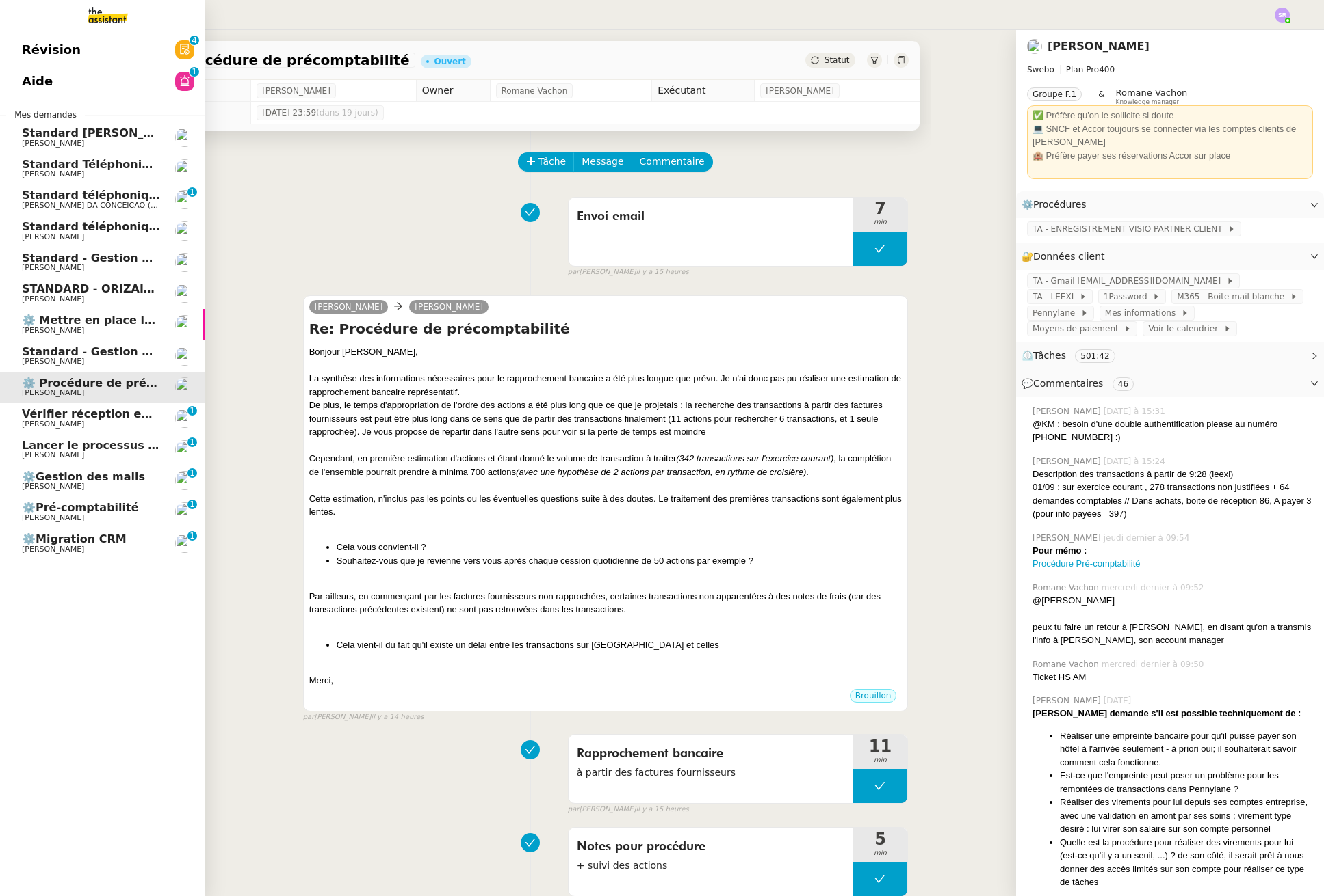
click at [135, 288] on span "STANDARD - ORIZAIR - septembre 2025" at bounding box center [144, 289] width 243 height 13
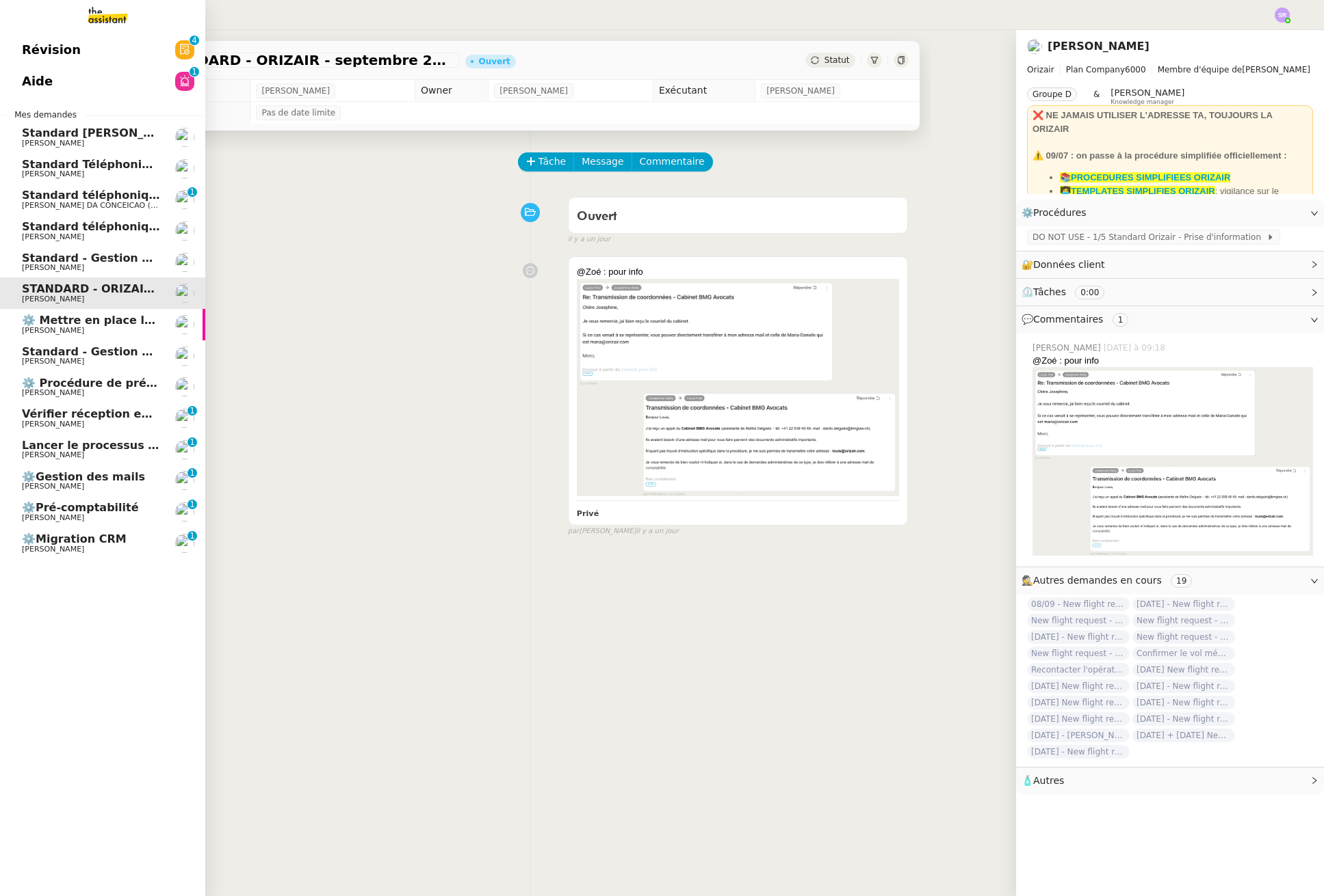
click at [152, 227] on span "Standard téléphonique - septembre 2025" at bounding box center [149, 227] width 255 height 13
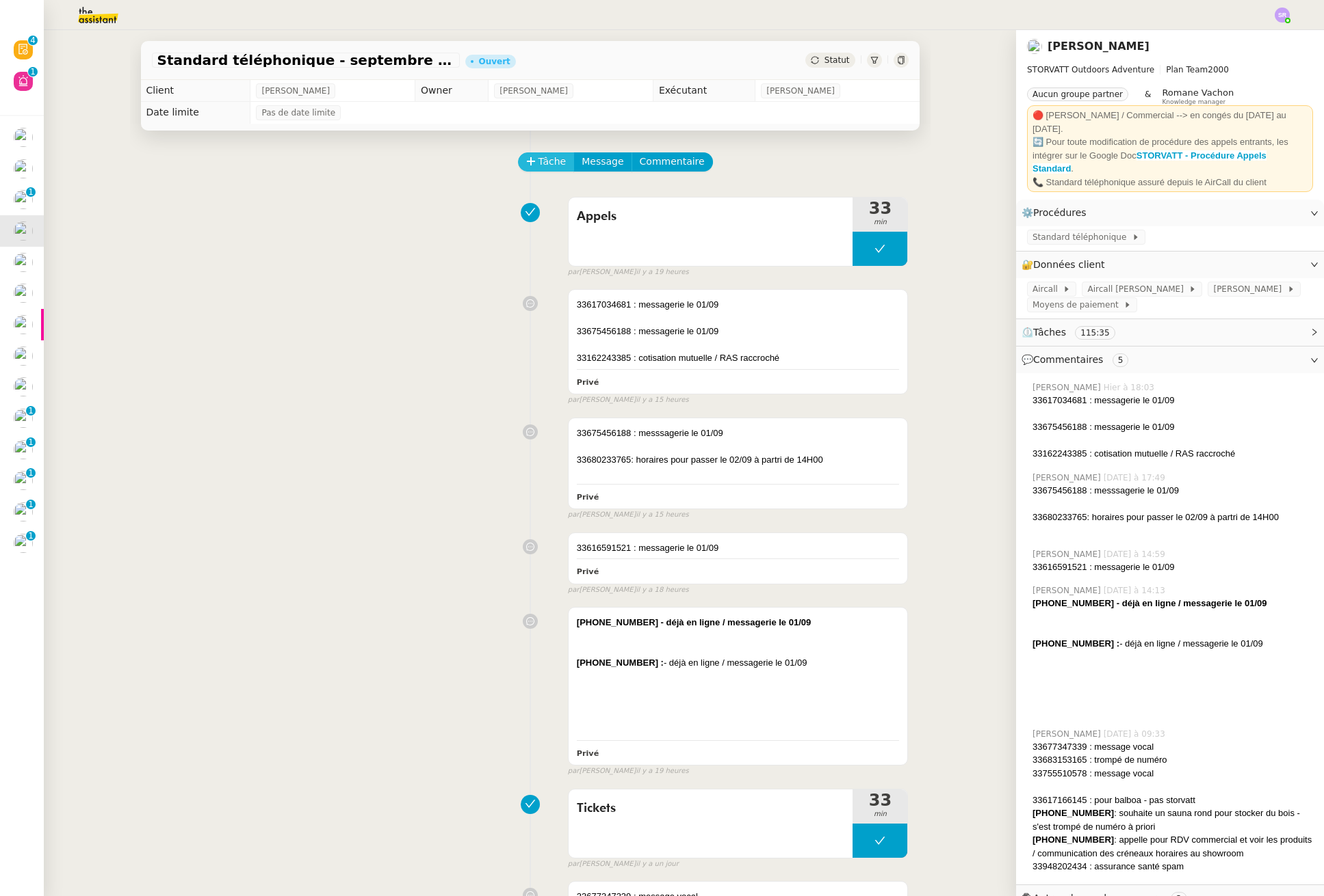
click at [538, 167] on span "Tâche" at bounding box center [552, 161] width 28 height 16
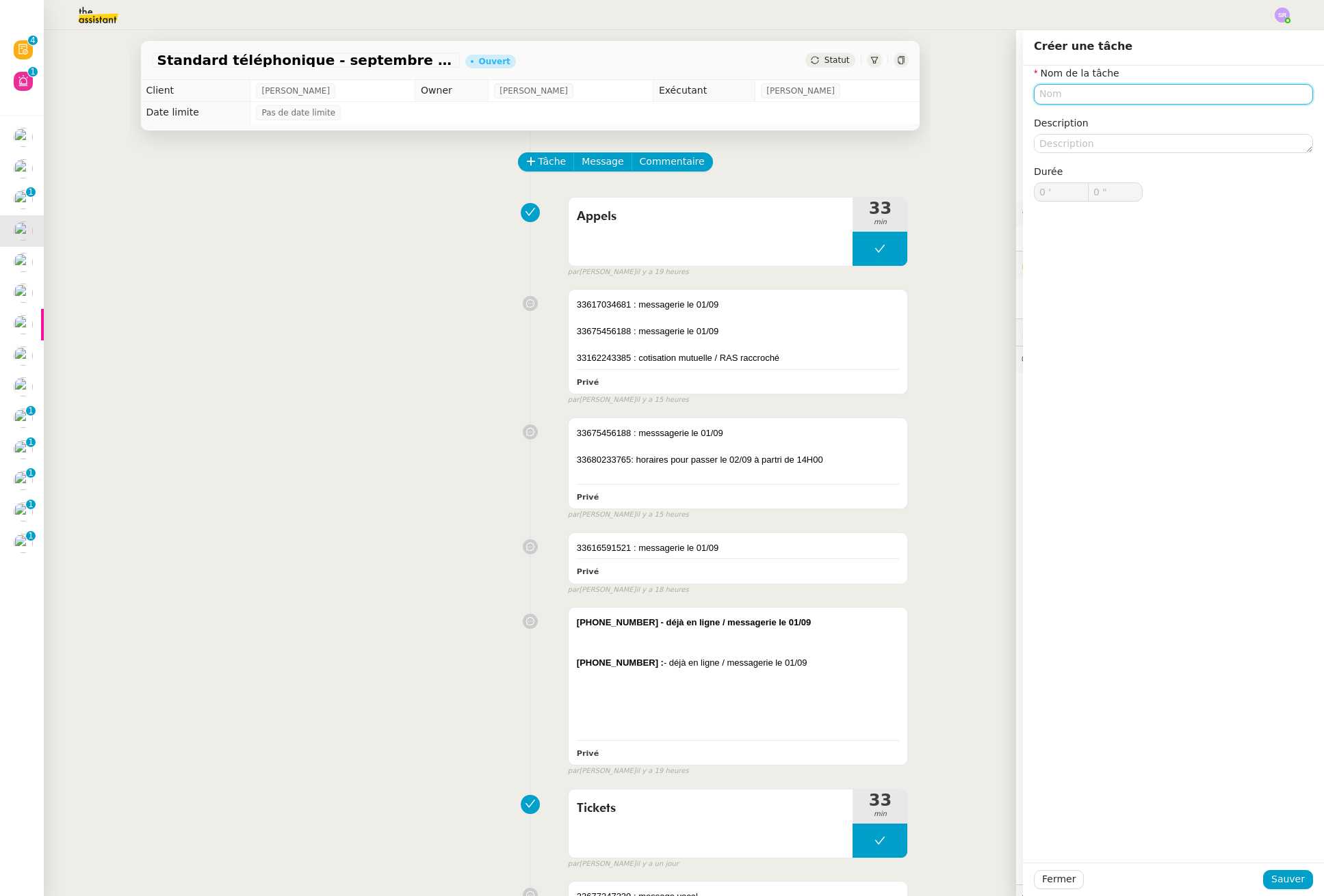
click at [1110, 100] on input "text" at bounding box center [1173, 94] width 279 height 20
click at [1122, 121] on div "Appels" at bounding box center [1163, 119] width 268 height 12
type input "Appels"
click at [1275, 878] on span "Sauver" at bounding box center [1287, 879] width 33 height 16
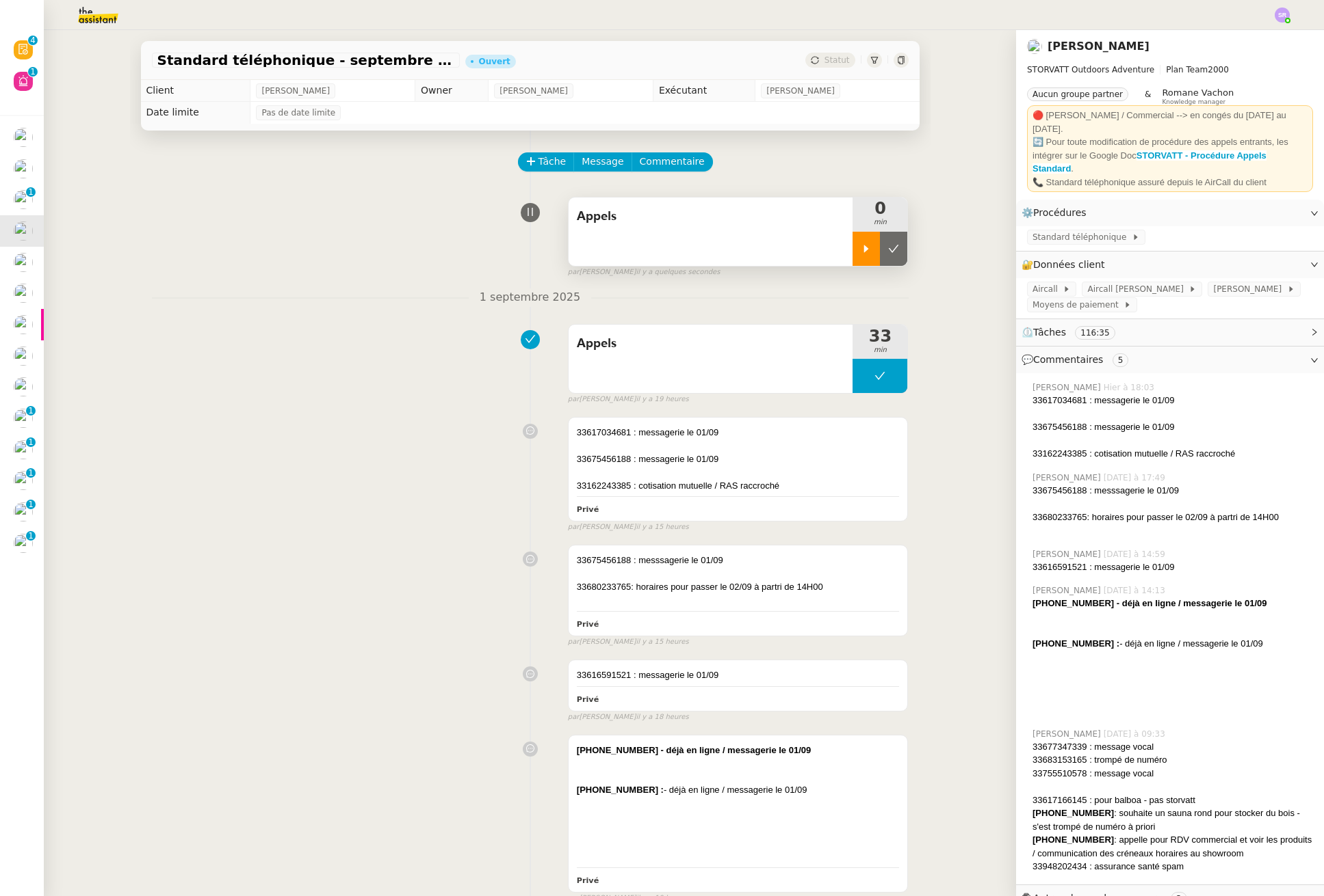
click at [852, 250] on div at bounding box center [866, 249] width 28 height 34
click at [870, 253] on div at bounding box center [879, 249] width 54 height 34
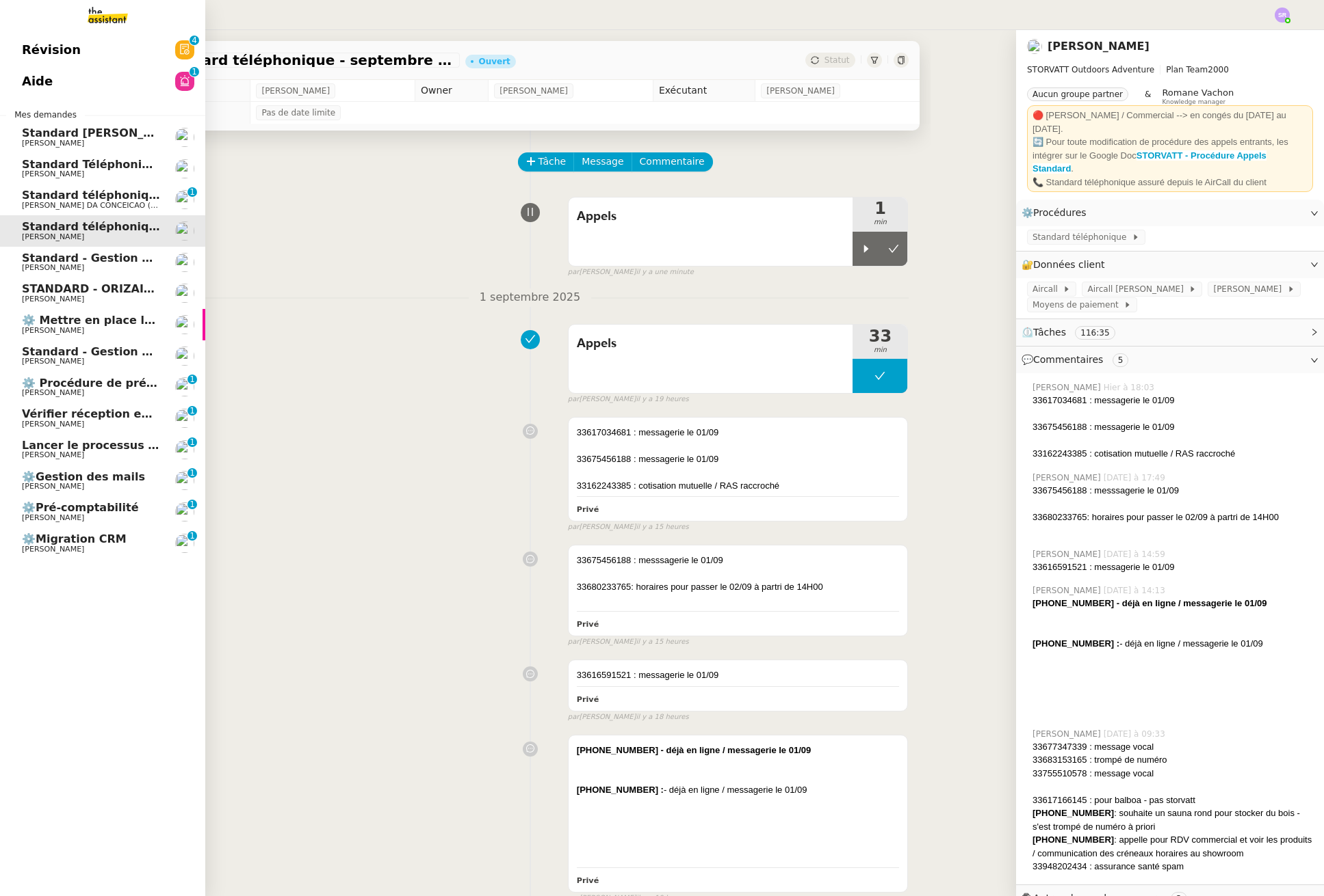
click at [41, 266] on span "[PERSON_NAME]" at bounding box center [53, 268] width 63 height 9
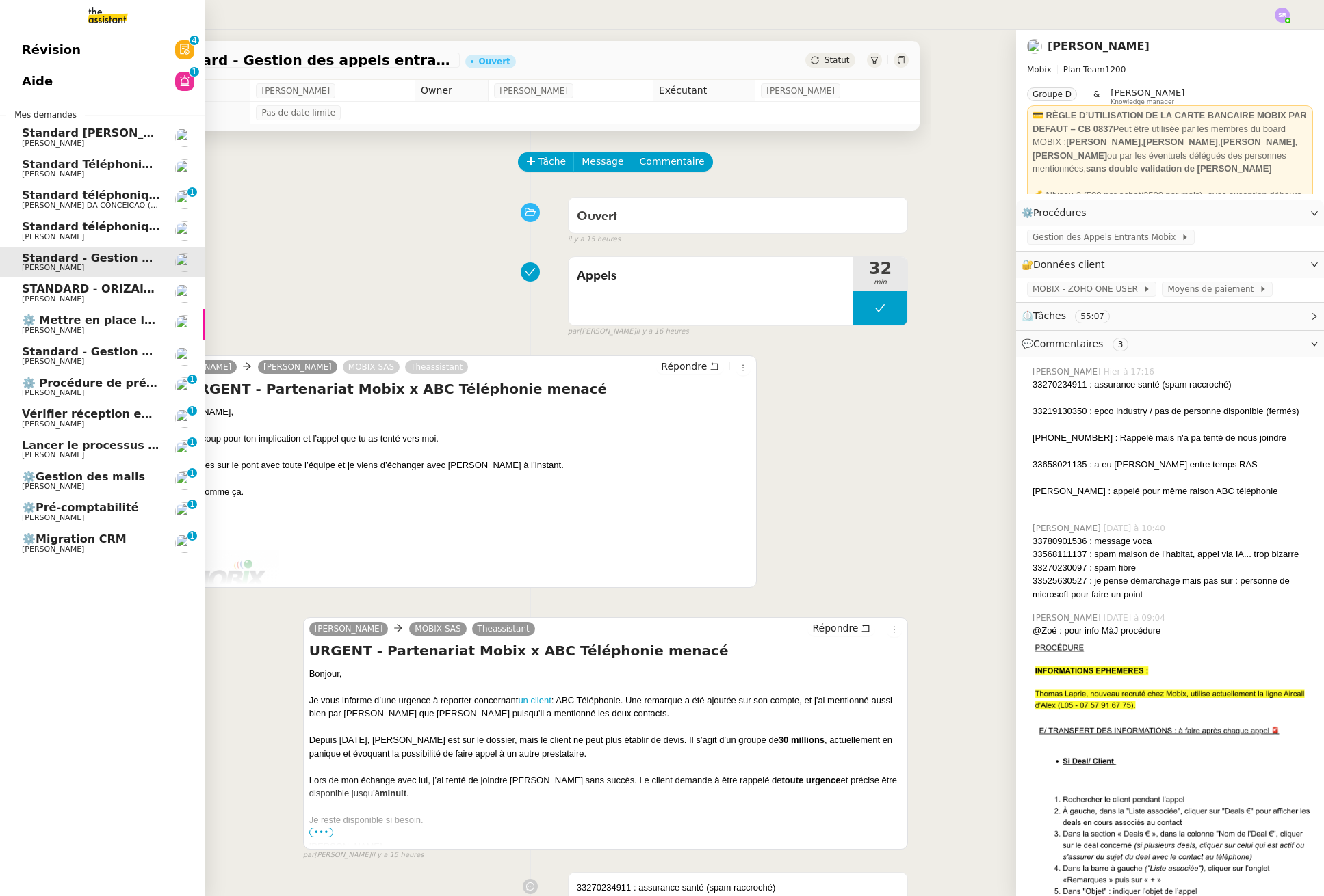
click at [91, 357] on span "[PERSON_NAME]" at bounding box center [91, 361] width 138 height 8
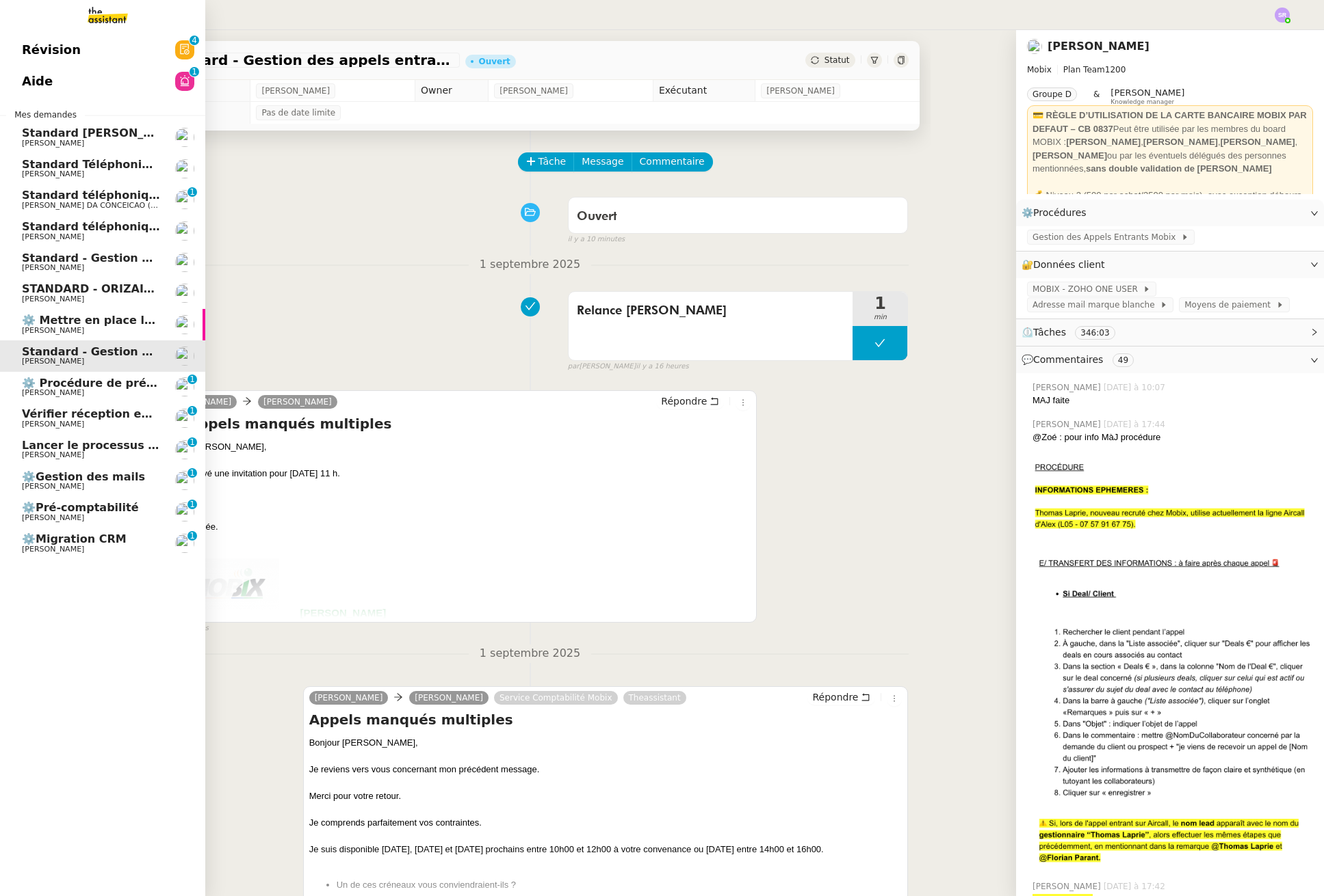
click at [76, 261] on span "Standard - Gestion des appels entrants - septembre 2025" at bounding box center [200, 258] width 356 height 13
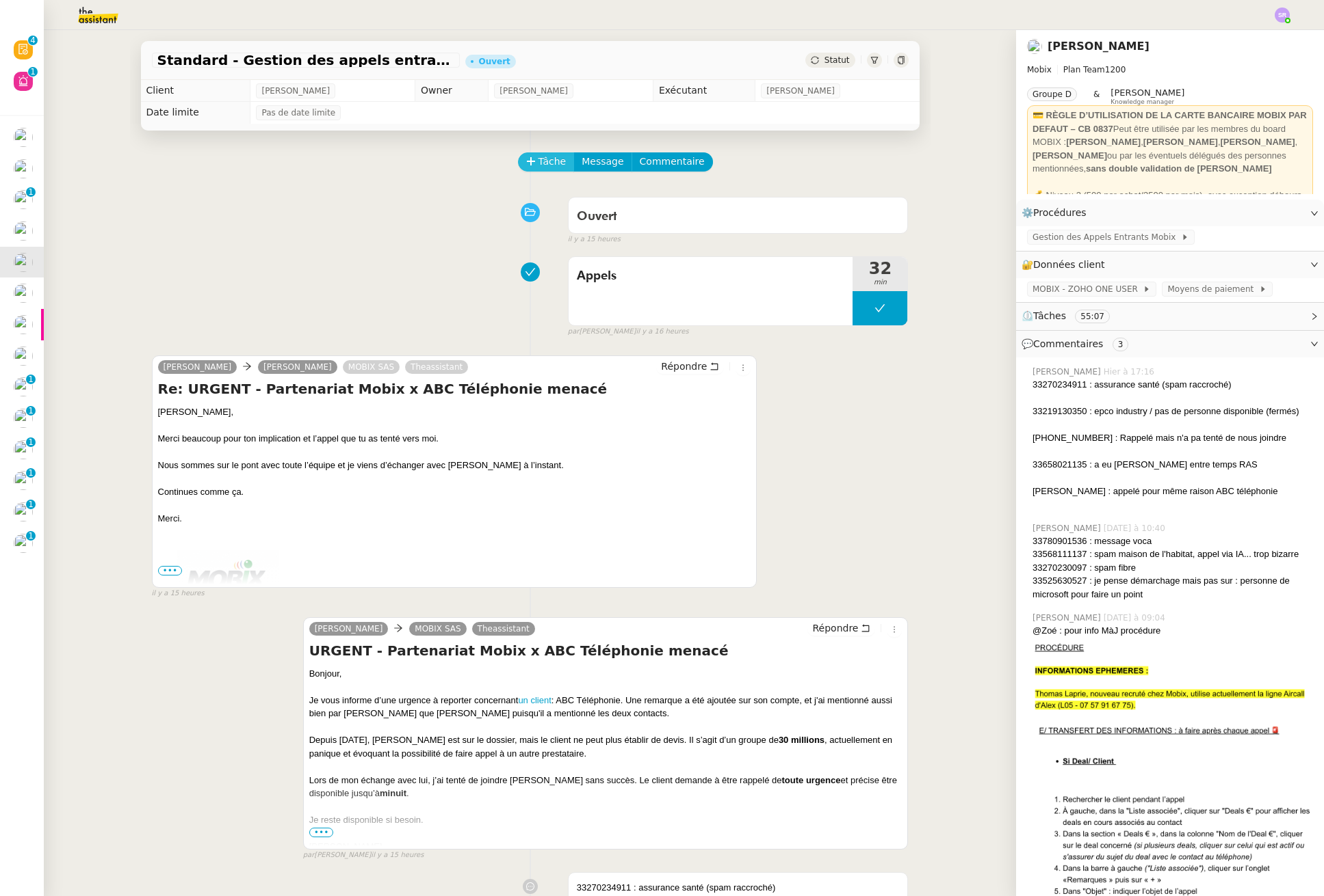
click at [541, 163] on span "Tâche" at bounding box center [552, 161] width 28 height 16
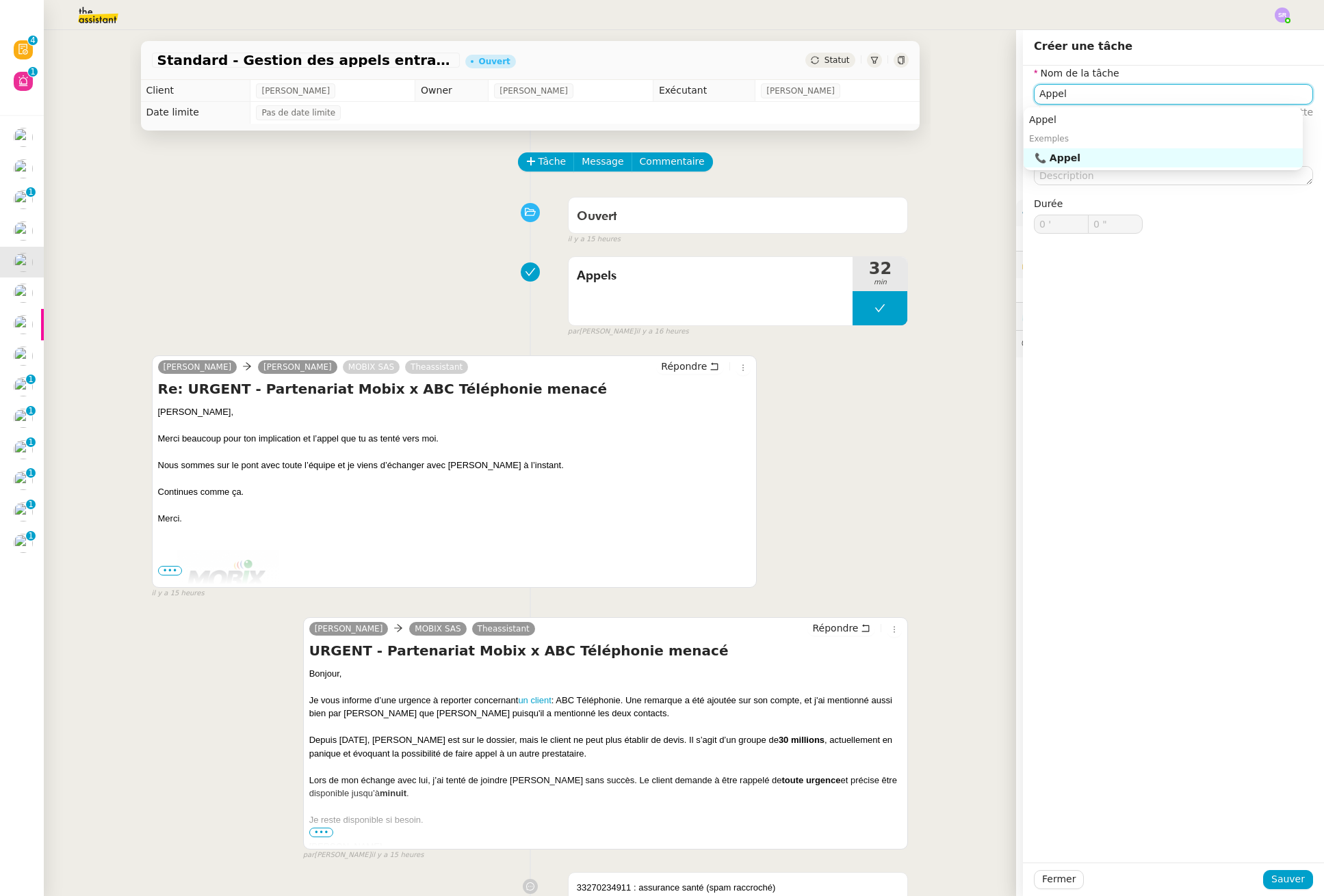
click at [1100, 158] on div "📞 Appel" at bounding box center [1166, 157] width 263 height 12
drag, startPoint x: 1067, startPoint y: 92, endPoint x: 984, endPoint y: 85, distance: 83.3
click at [984, 85] on app-ticket "Standard - Gestion des appels entrants - septembre 2025 Ouvert Statut Client Fl…" at bounding box center [684, 463] width 1280 height 867
drag, startPoint x: 1072, startPoint y: 116, endPoint x: 1128, endPoint y: 256, distance: 150.8
click at [1072, 116] on div "Connexion" at bounding box center [1163, 119] width 268 height 12
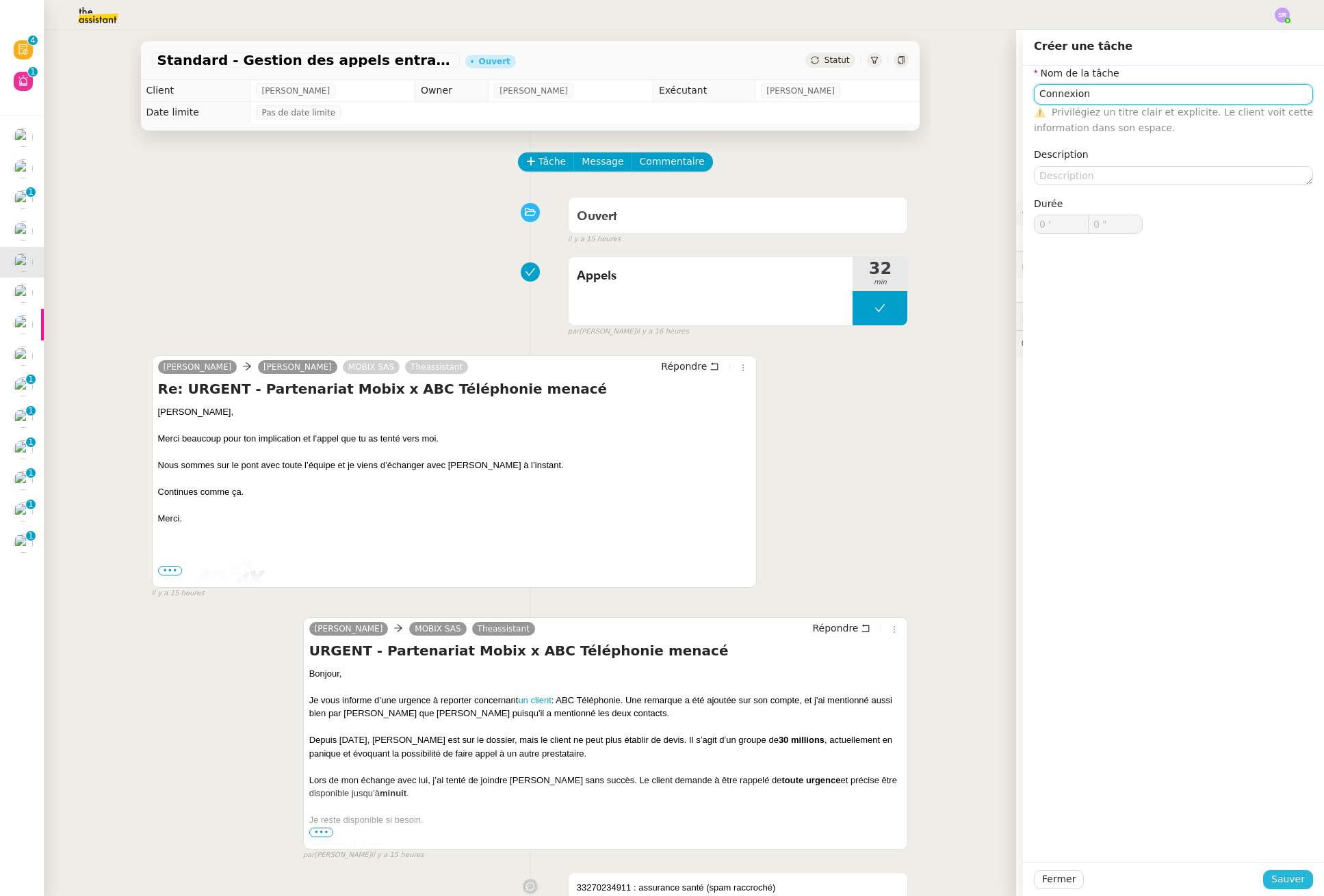
type input "Connexion"
click at [1291, 887] on span "Sauver" at bounding box center [1287, 879] width 33 height 16
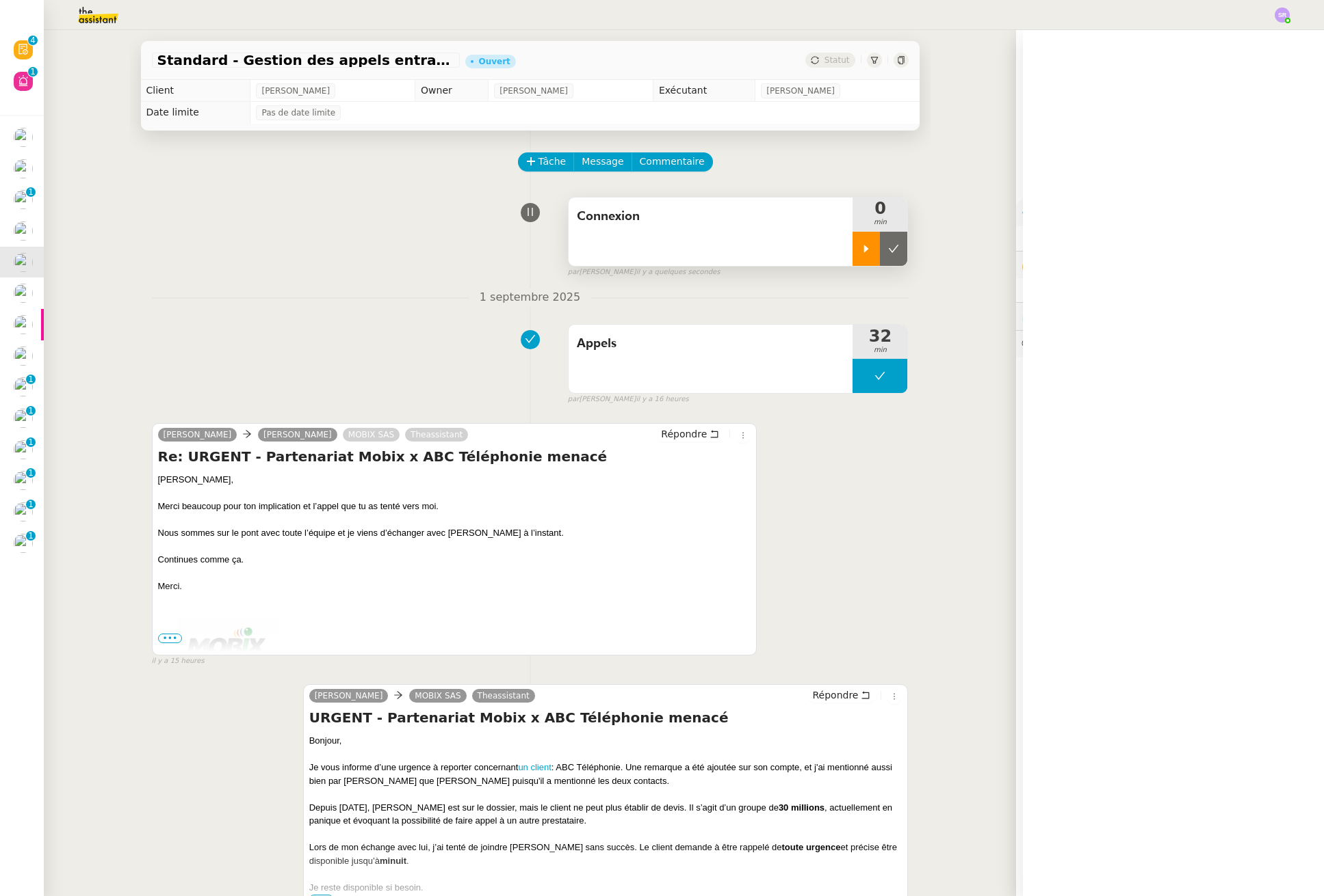
click at [861, 249] on icon at bounding box center [866, 249] width 11 height 11
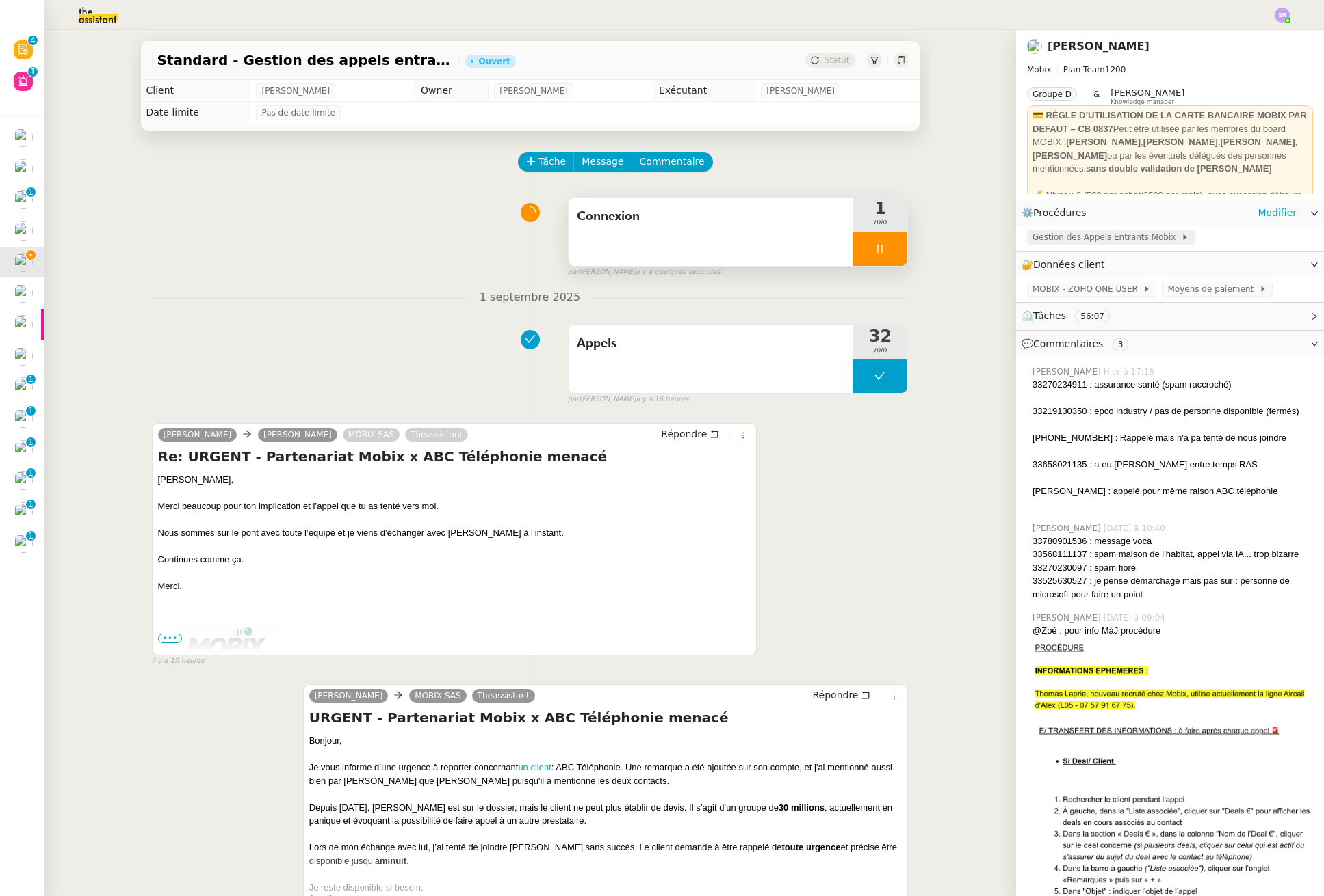
click at [1089, 240] on span "Gestion des Appels Entrants Mobix" at bounding box center [1106, 237] width 148 height 14
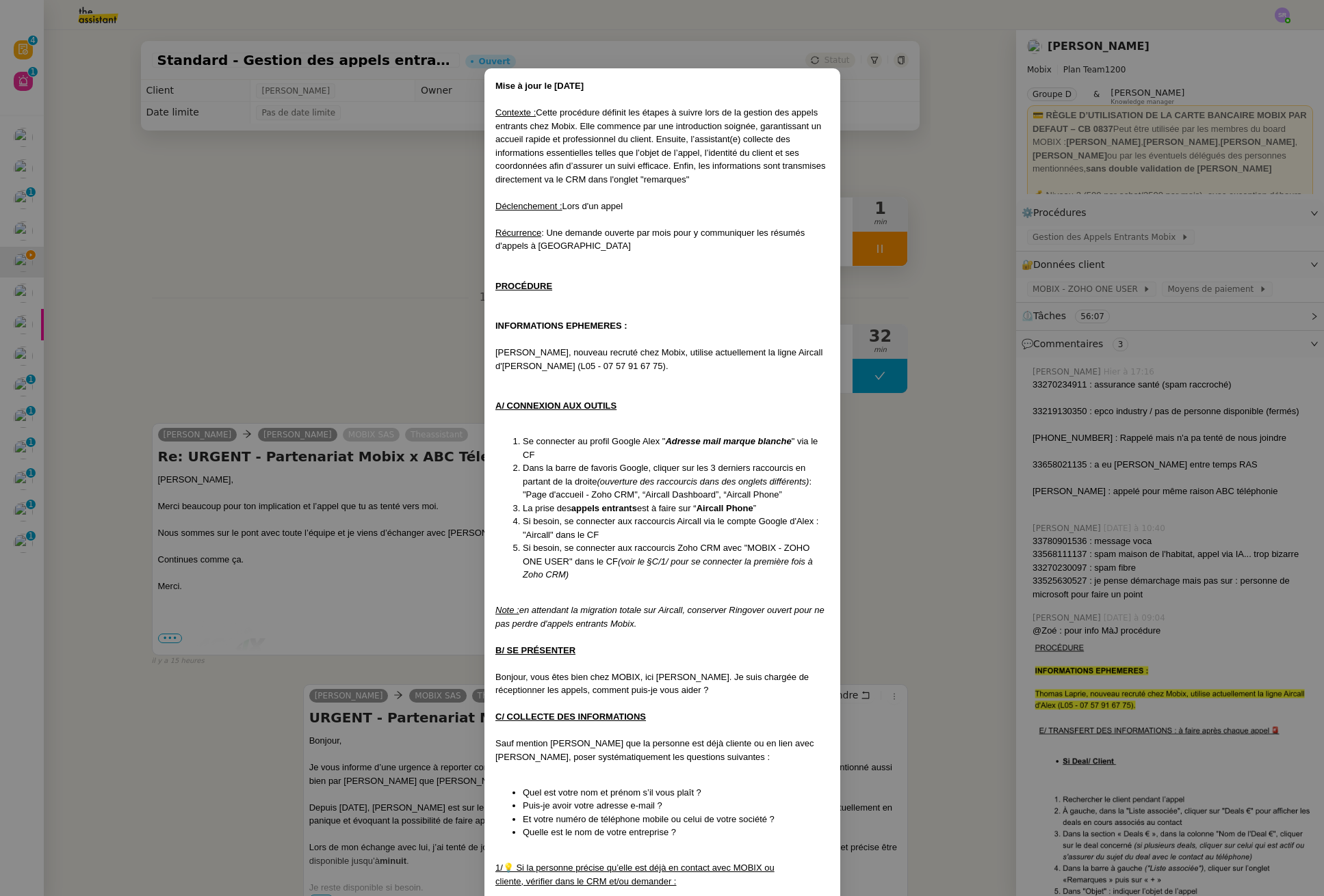
scroll to position [593, 0]
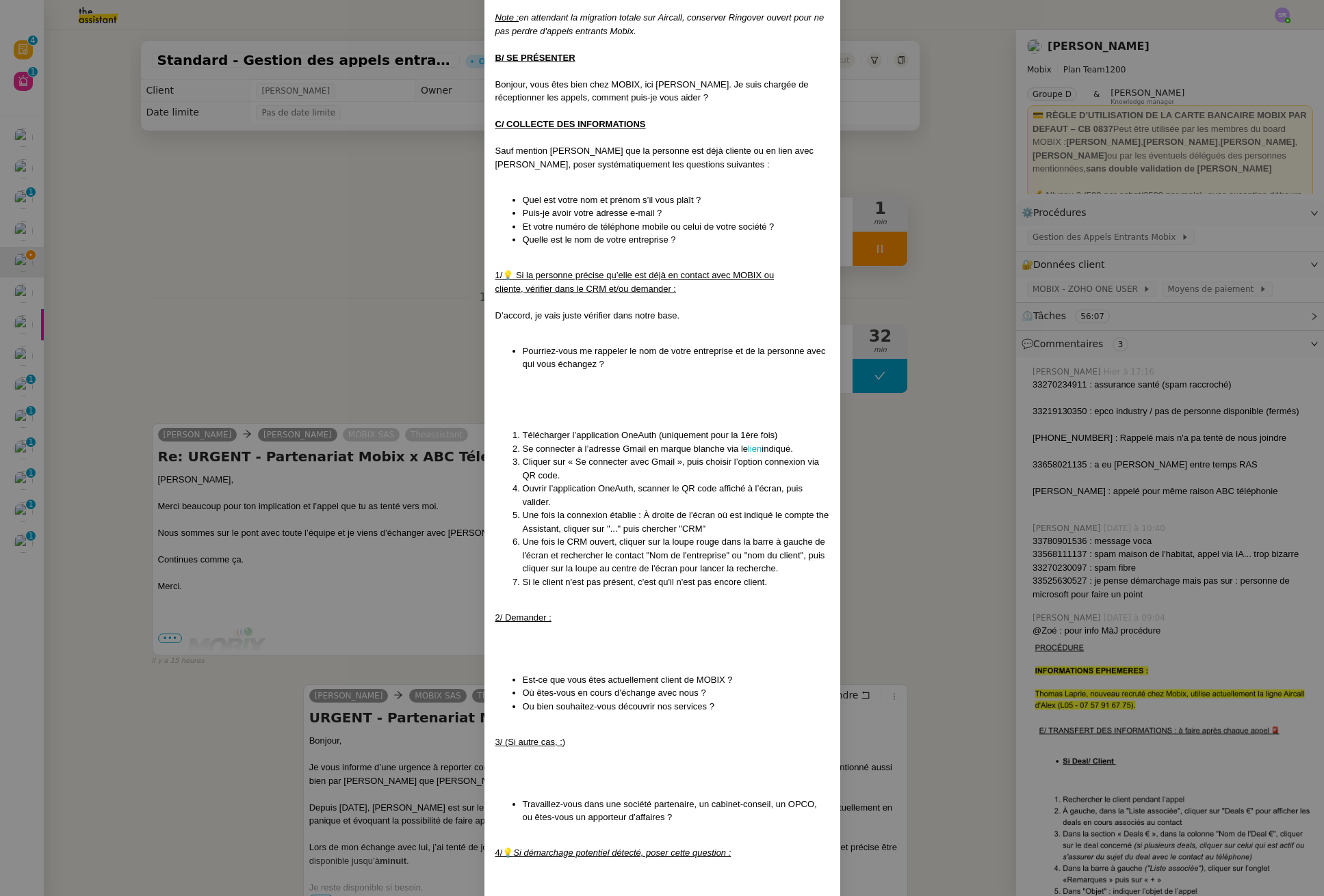
click at [183, 293] on nz-modal-container "Mise à jour le 01/09/2025 Contexte : Cette procédure définit les étapes à suivr…" at bounding box center [662, 448] width 1324 height 896
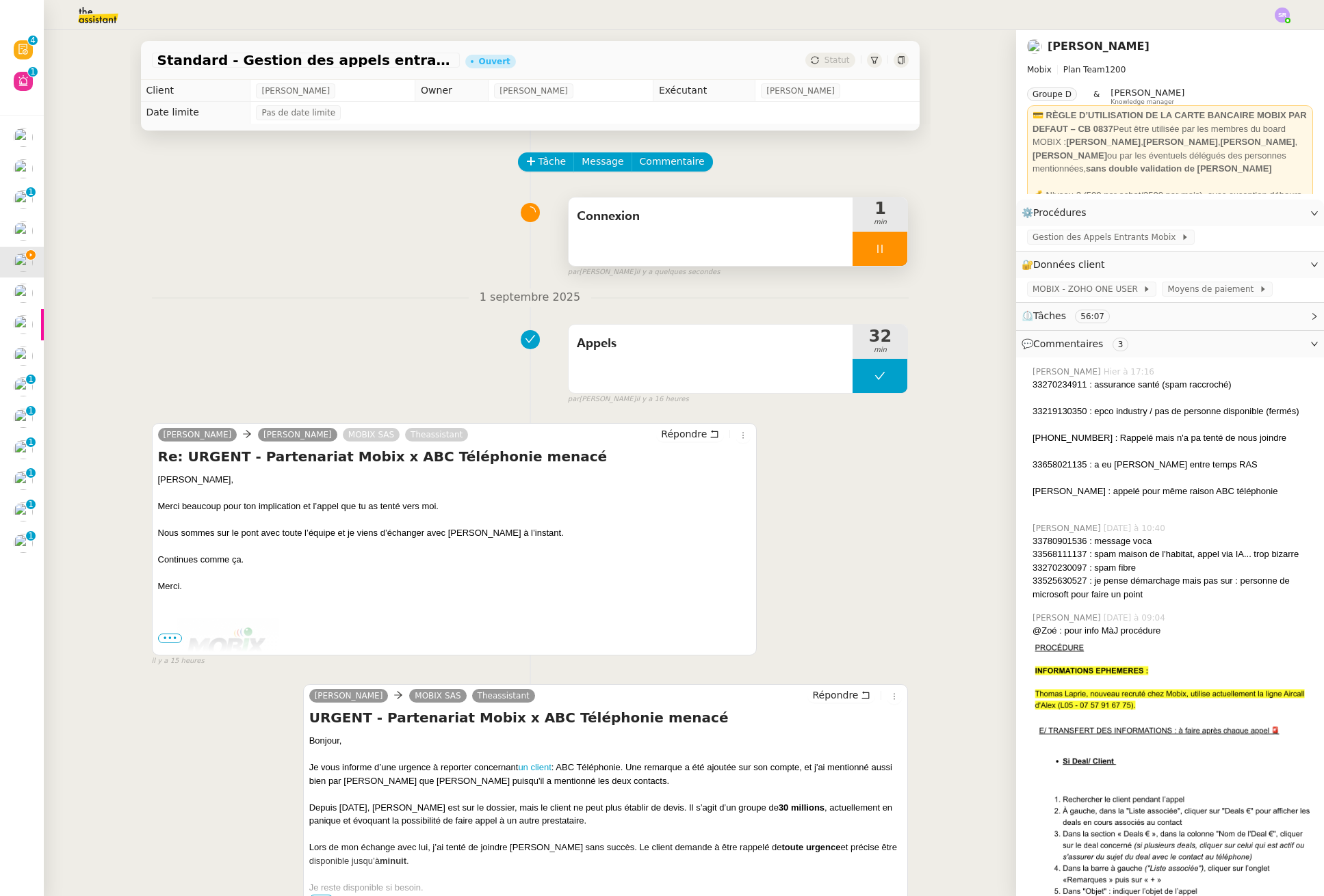
click at [874, 250] on icon at bounding box center [880, 249] width 11 height 11
click at [861, 243] on icon at bounding box center [866, 249] width 11 height 11
click at [874, 253] on icon at bounding box center [880, 249] width 11 height 11
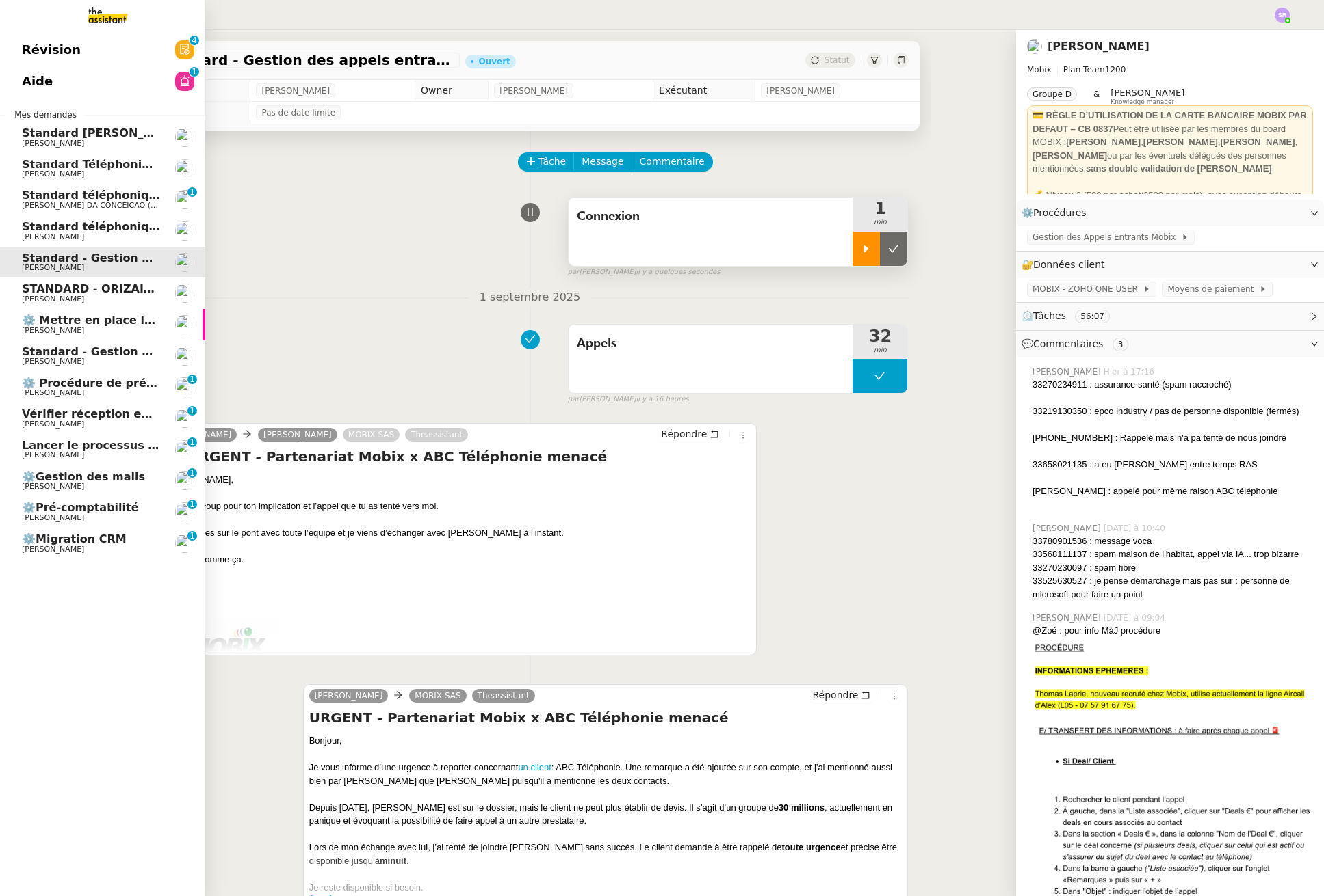
click at [150, 221] on span "Standard téléphonique - septembre 2025" at bounding box center [149, 227] width 255 height 13
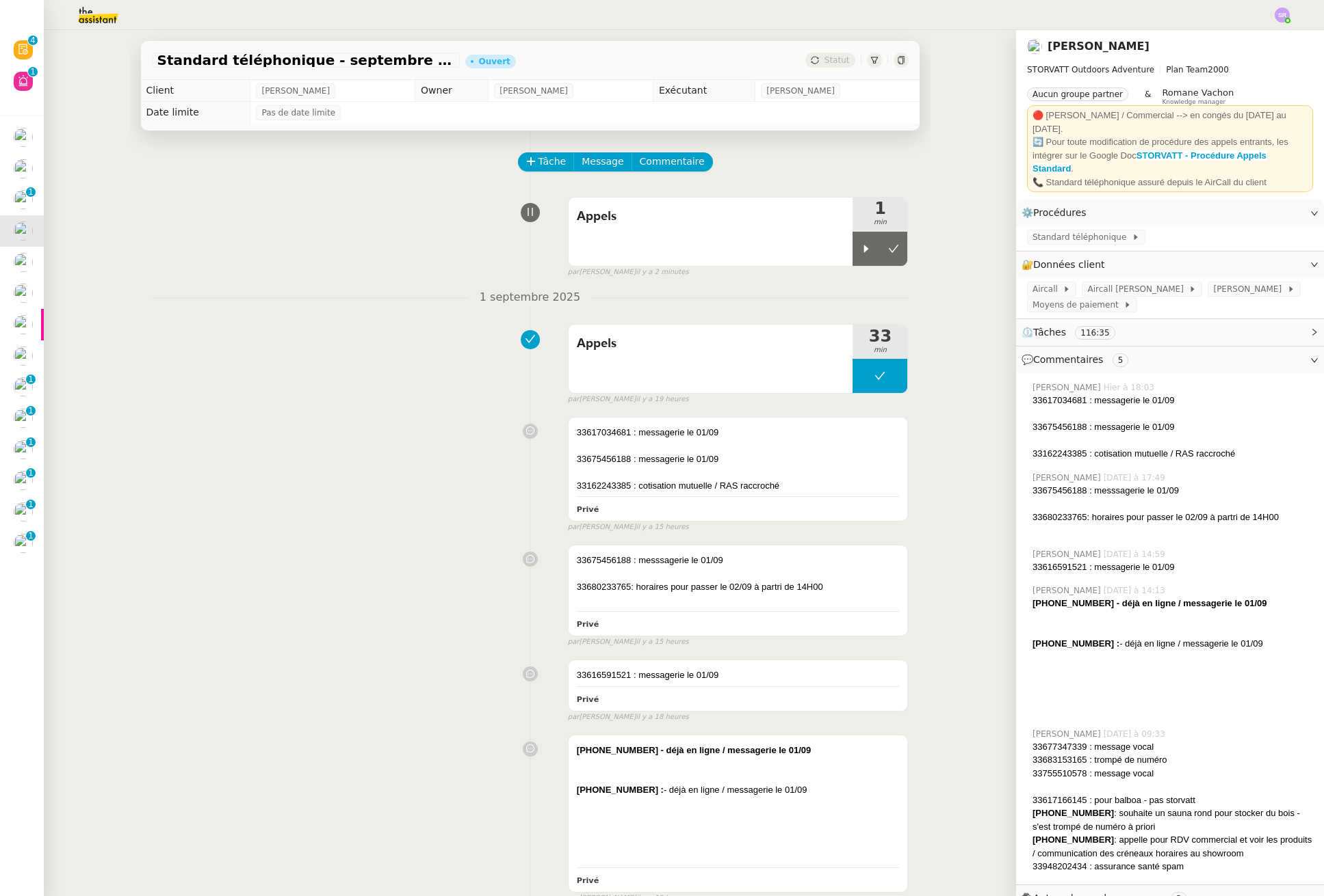
drag, startPoint x: 852, startPoint y: 254, endPoint x: 569, endPoint y: 189, distance: 290.4
click at [852, 254] on div at bounding box center [866, 249] width 28 height 34
click at [874, 251] on icon at bounding box center [880, 249] width 11 height 11
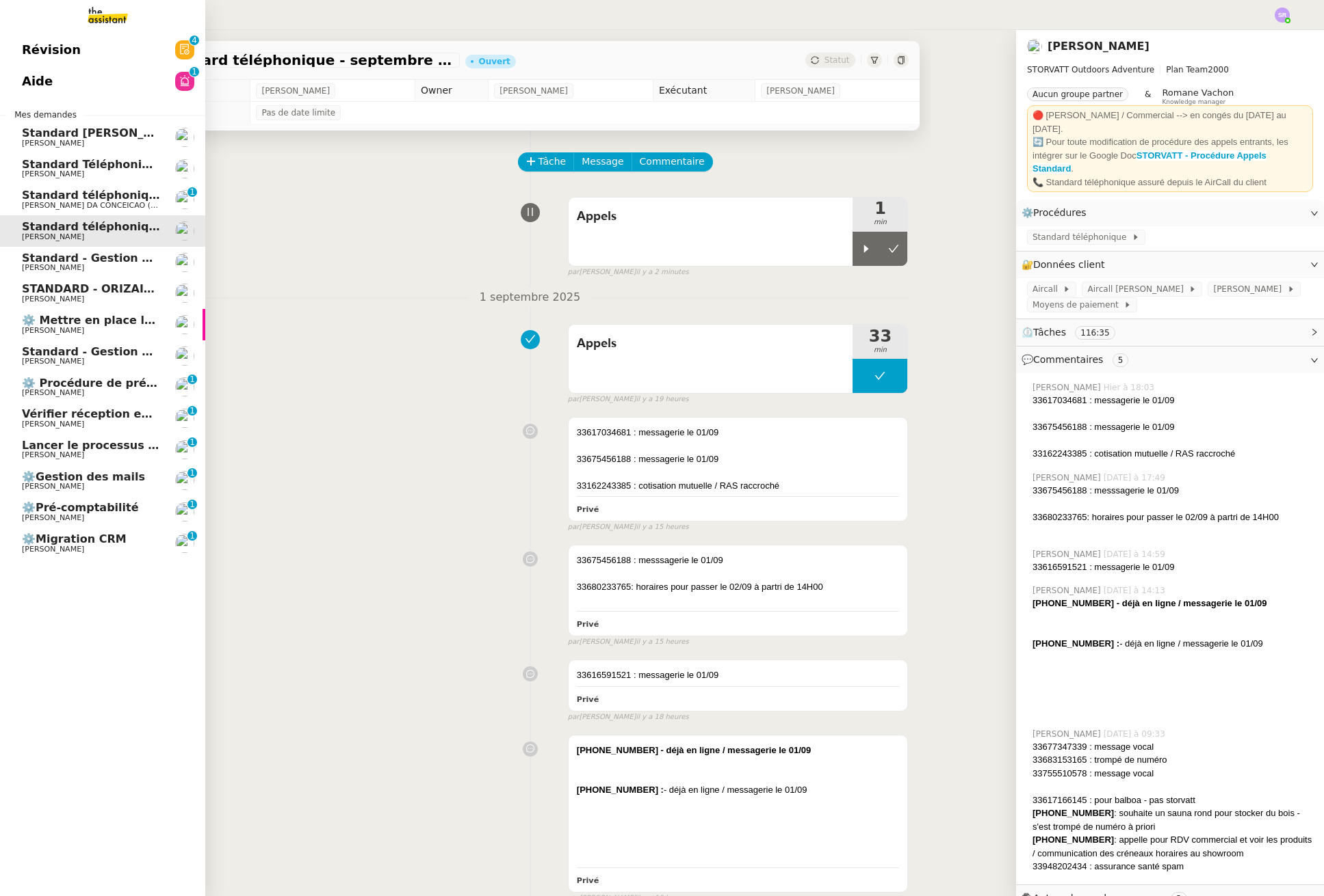
click at [82, 294] on span "STANDARD - ORIZAIR - septembre 2025" at bounding box center [144, 289] width 243 height 13
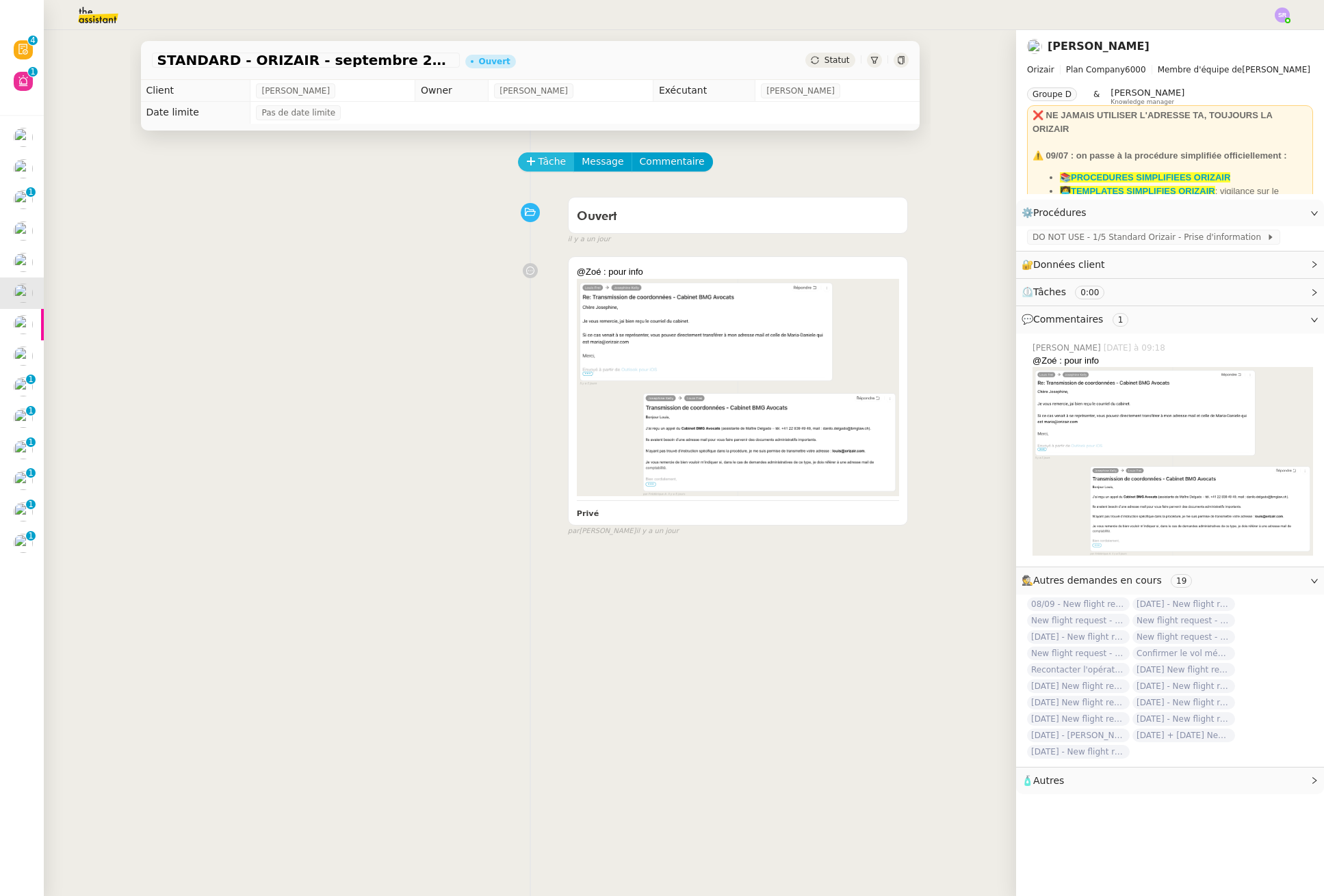
click at [545, 160] on span "Tâche" at bounding box center [552, 161] width 28 height 16
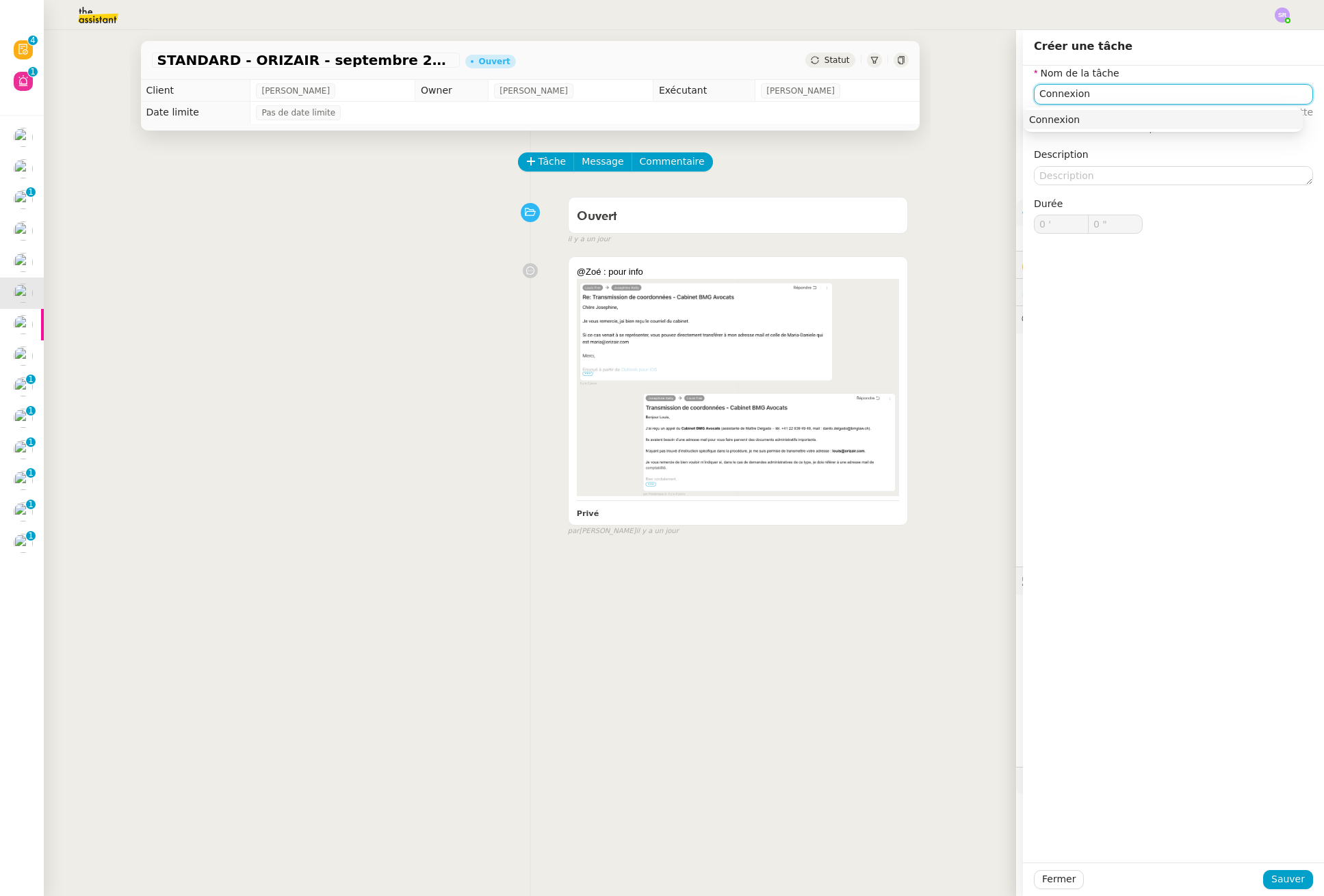
click at [1061, 122] on div "Connexion" at bounding box center [1163, 119] width 268 height 12
type input "Connexion"
click at [1290, 885] on span "Sauver" at bounding box center [1287, 879] width 33 height 16
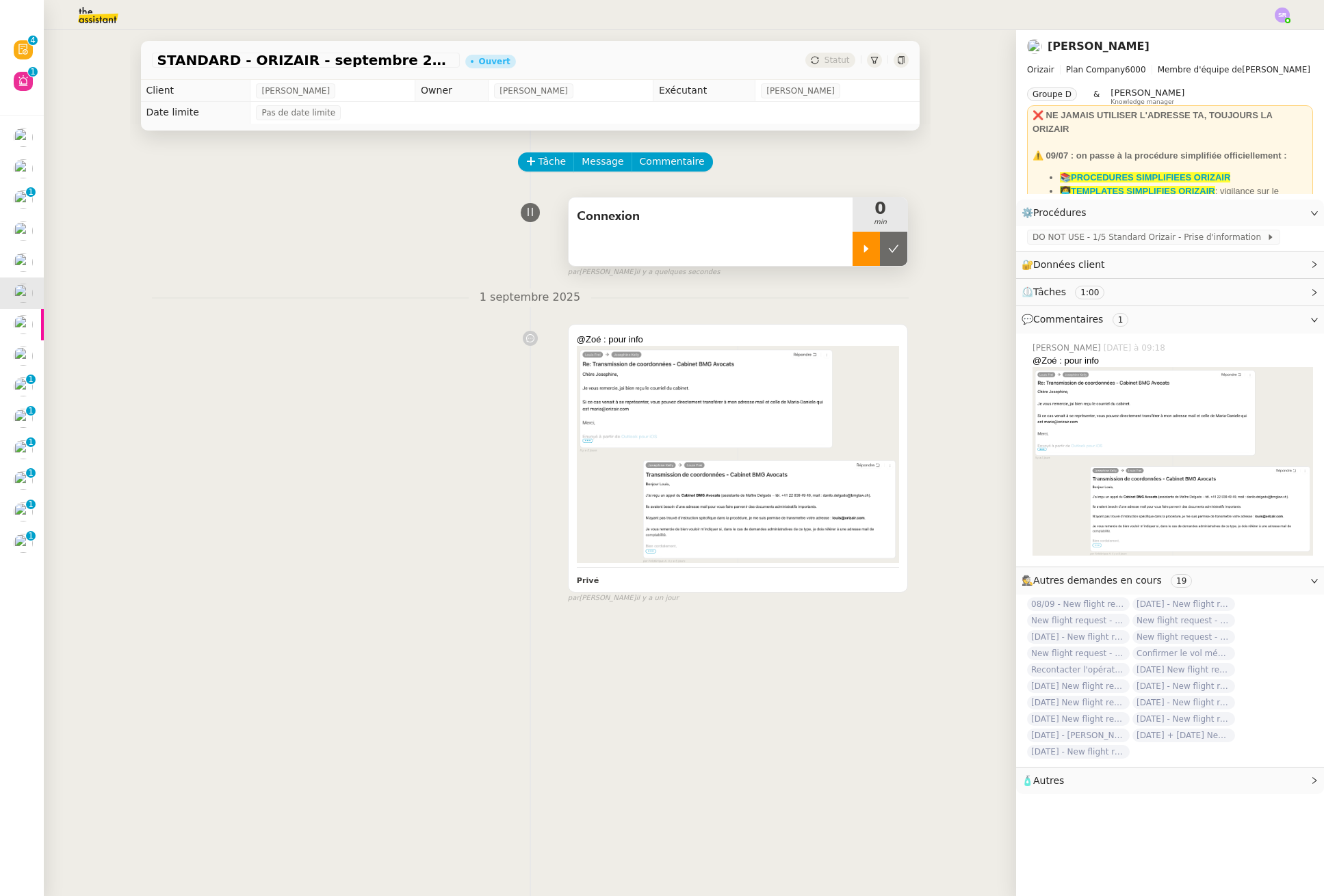
click at [861, 250] on icon at bounding box center [866, 249] width 11 height 11
click at [1297, 262] on div "🔐 Données client Modifier" at bounding box center [1170, 264] width 308 height 27
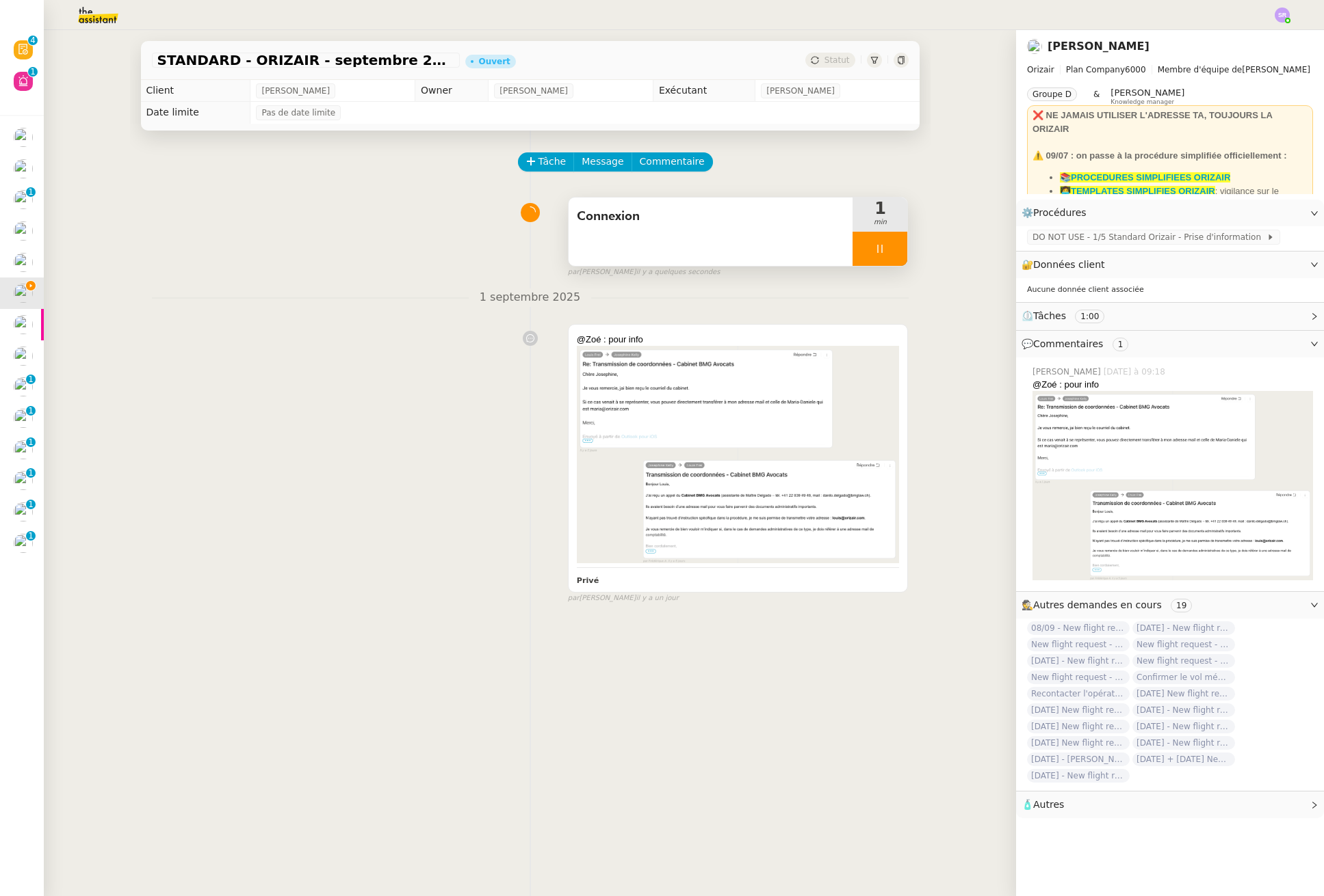
click at [1286, 315] on div "⏲️ Tâches 1:00" at bounding box center [1170, 316] width 308 height 27
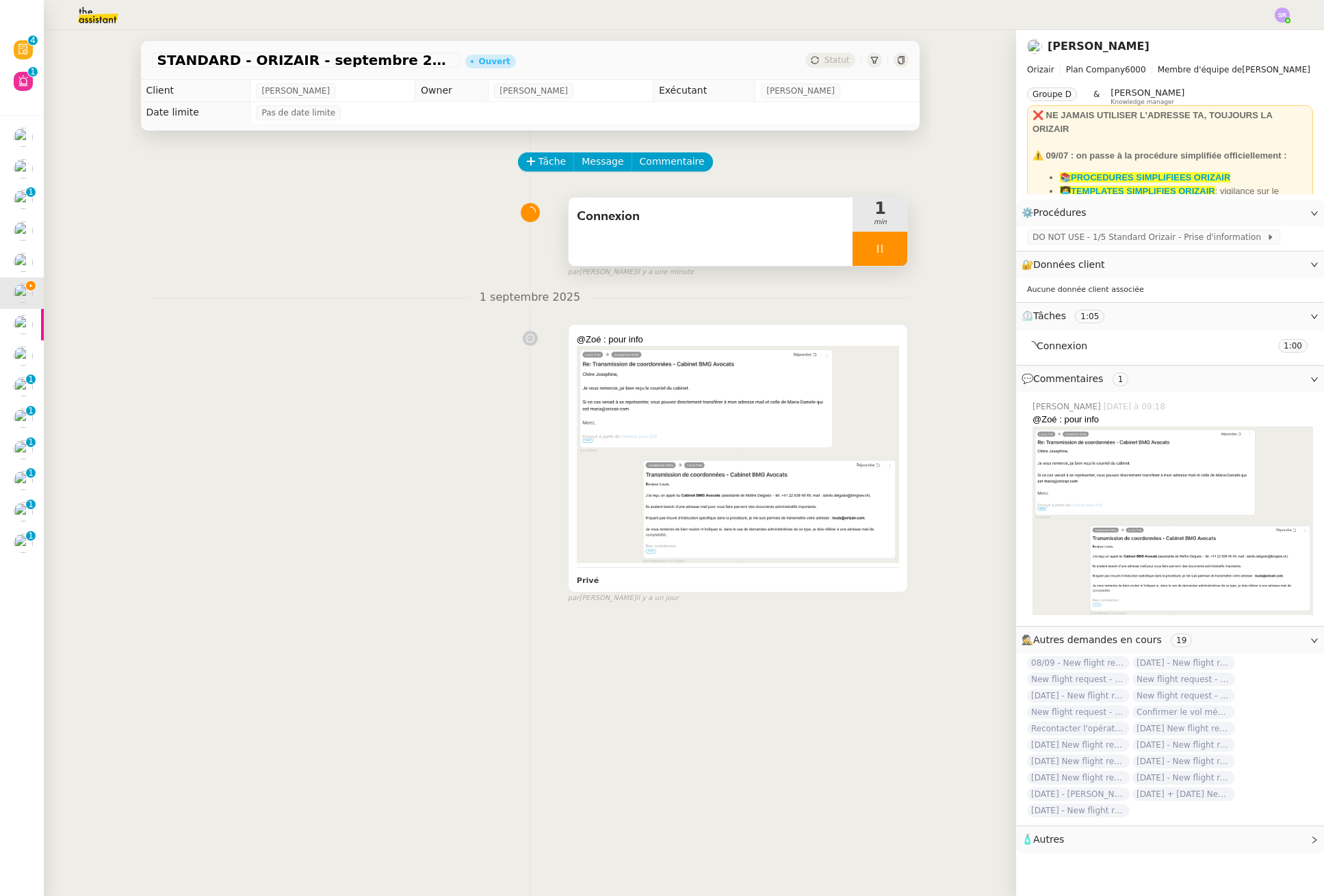
click at [874, 248] on icon at bounding box center [880, 249] width 11 height 11
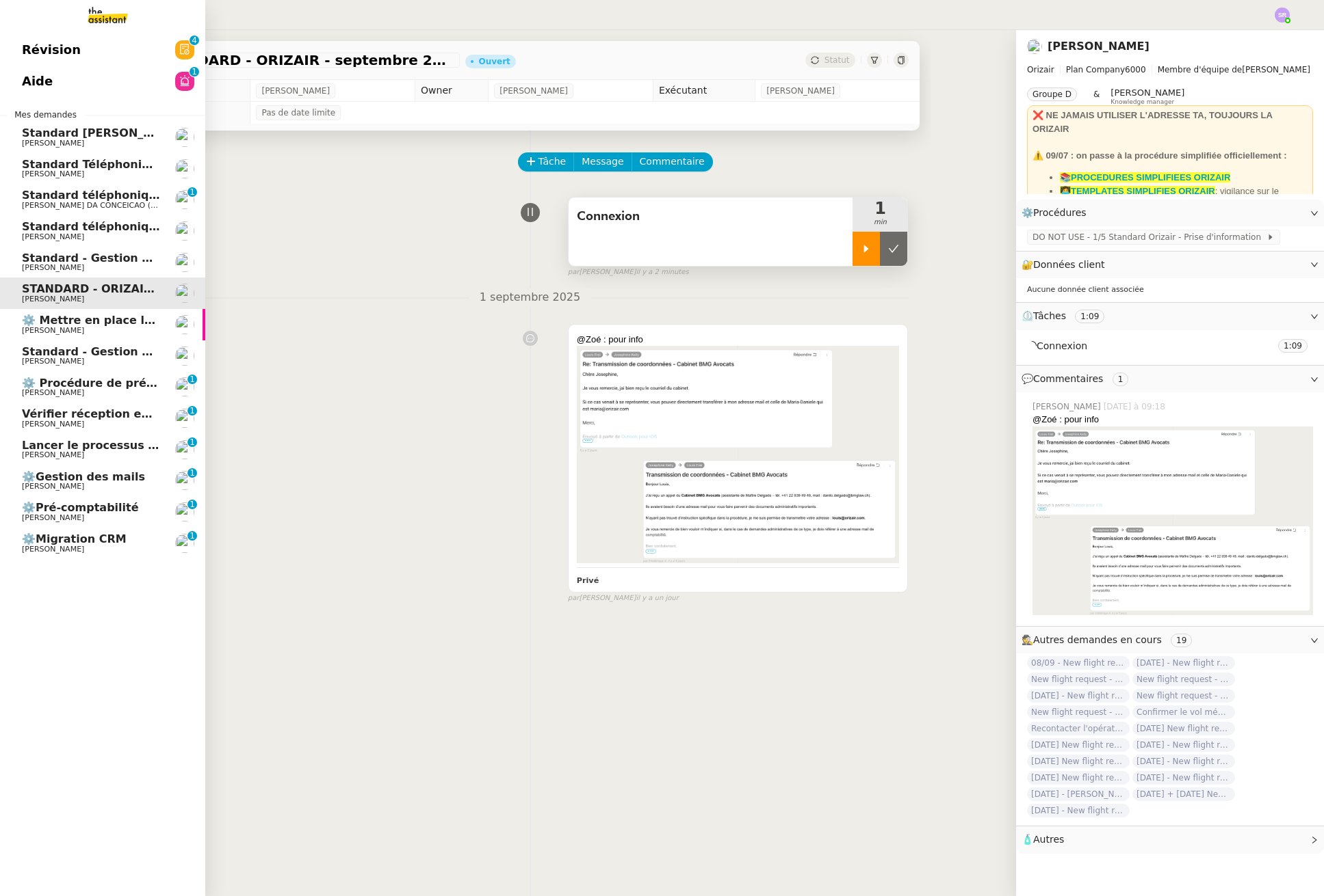
click at [52, 195] on span "Standard téléphonique" at bounding box center [93, 195] width 142 height 13
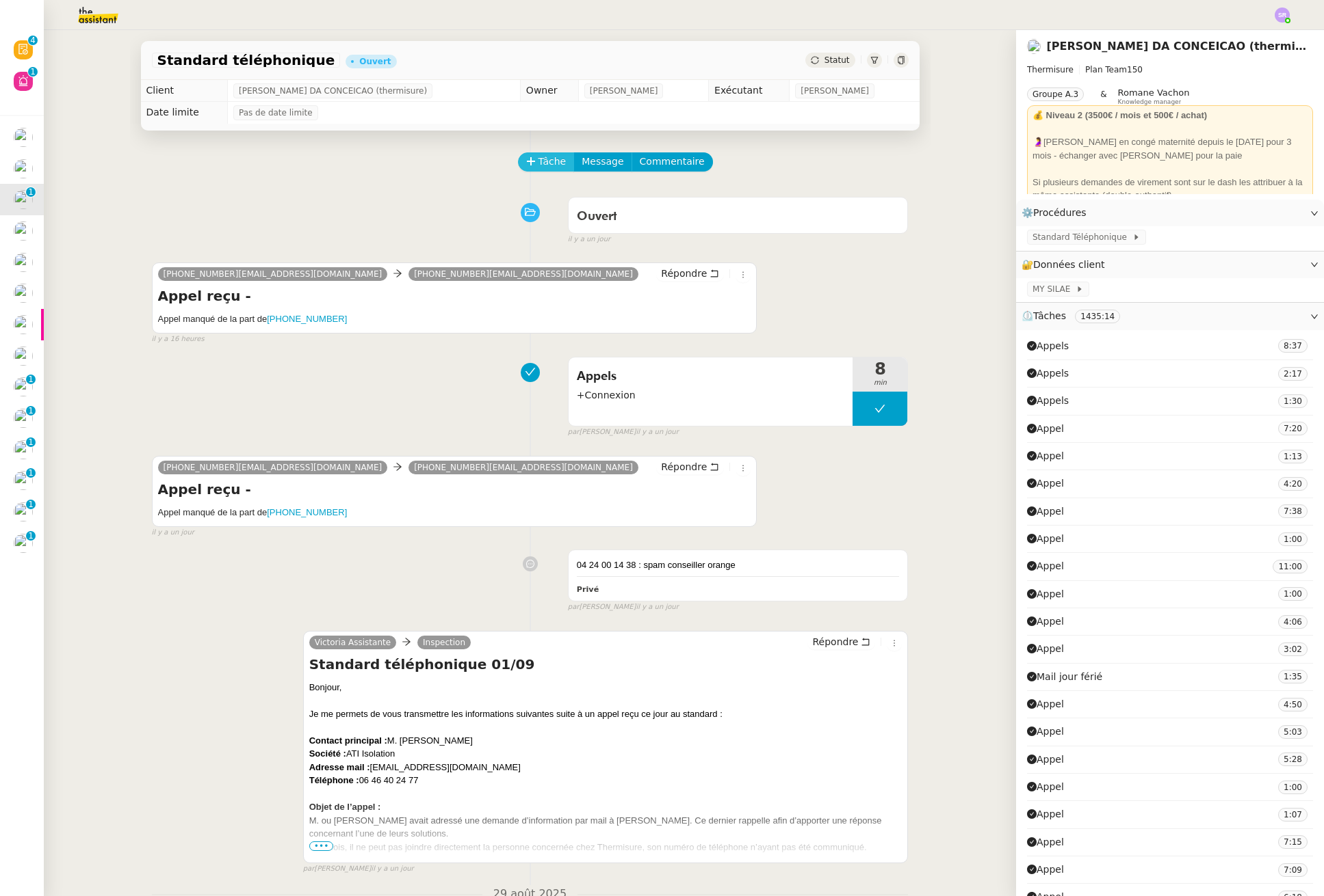
click at [549, 158] on span "Tâche" at bounding box center [552, 161] width 28 height 16
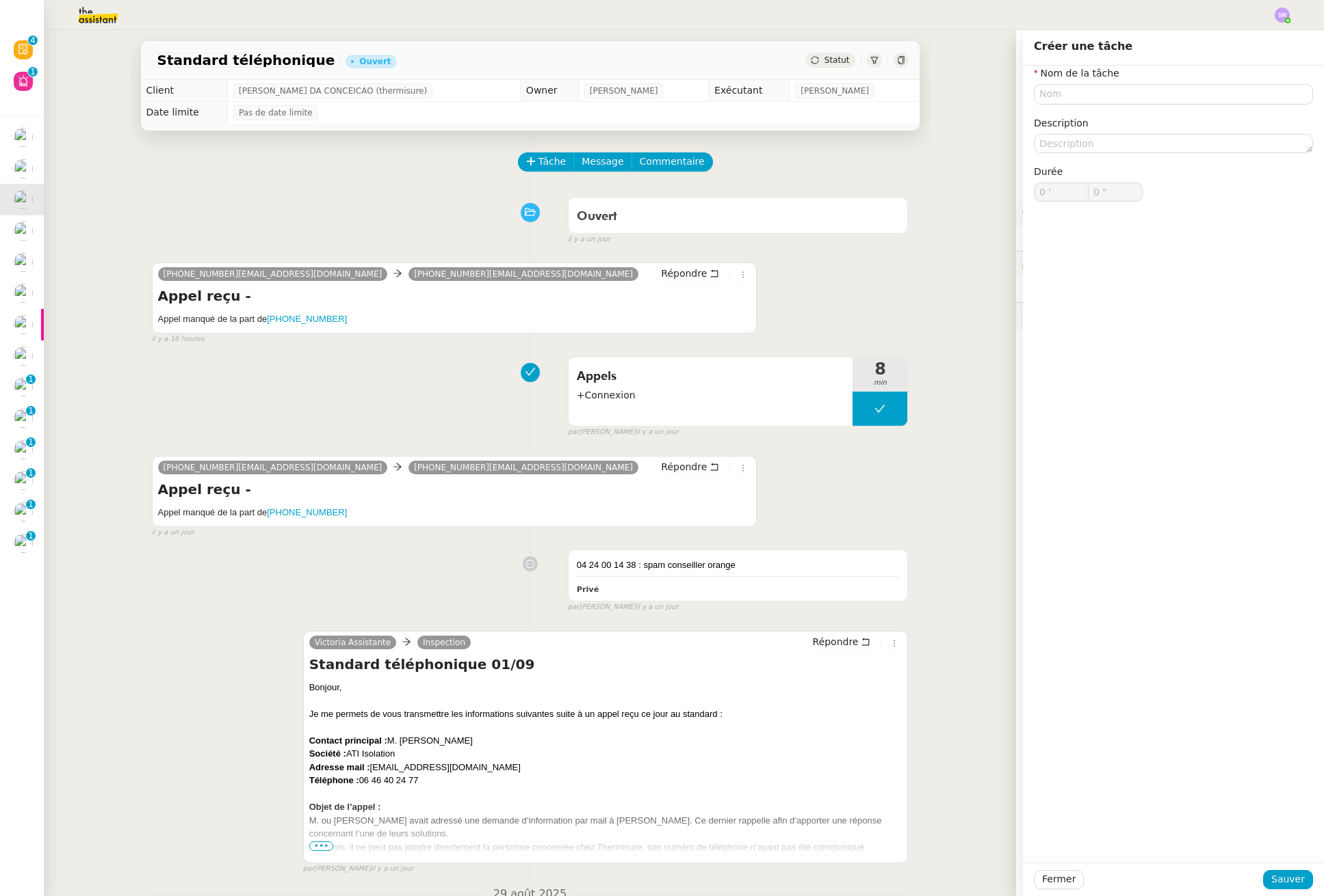
click at [1096, 111] on div "Nom de la tâche Description Durée 0 ' 0 "" at bounding box center [1173, 145] width 279 height 158
drag, startPoint x: 1089, startPoint y: 73, endPoint x: 1093, endPoint y: 99, distance: 26.3
click at [1089, 76] on label "Nom de la tâche" at bounding box center [1076, 74] width 86 height 11
click at [1093, 99] on input "text" at bounding box center [1173, 94] width 279 height 20
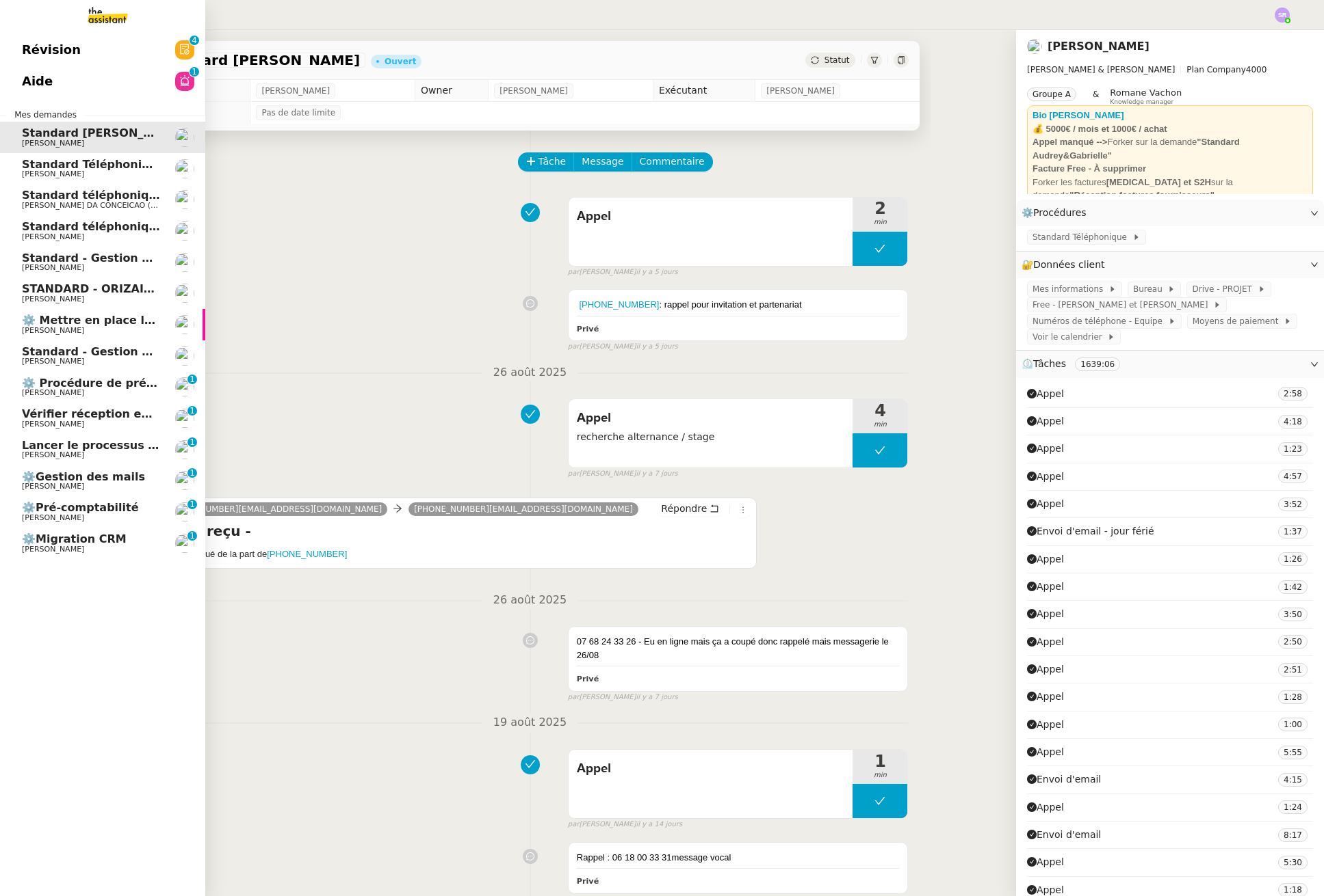
click at [94, 289] on span "STANDARD - ORIZAIR - septembre 2025" at bounding box center [144, 289] width 243 height 13
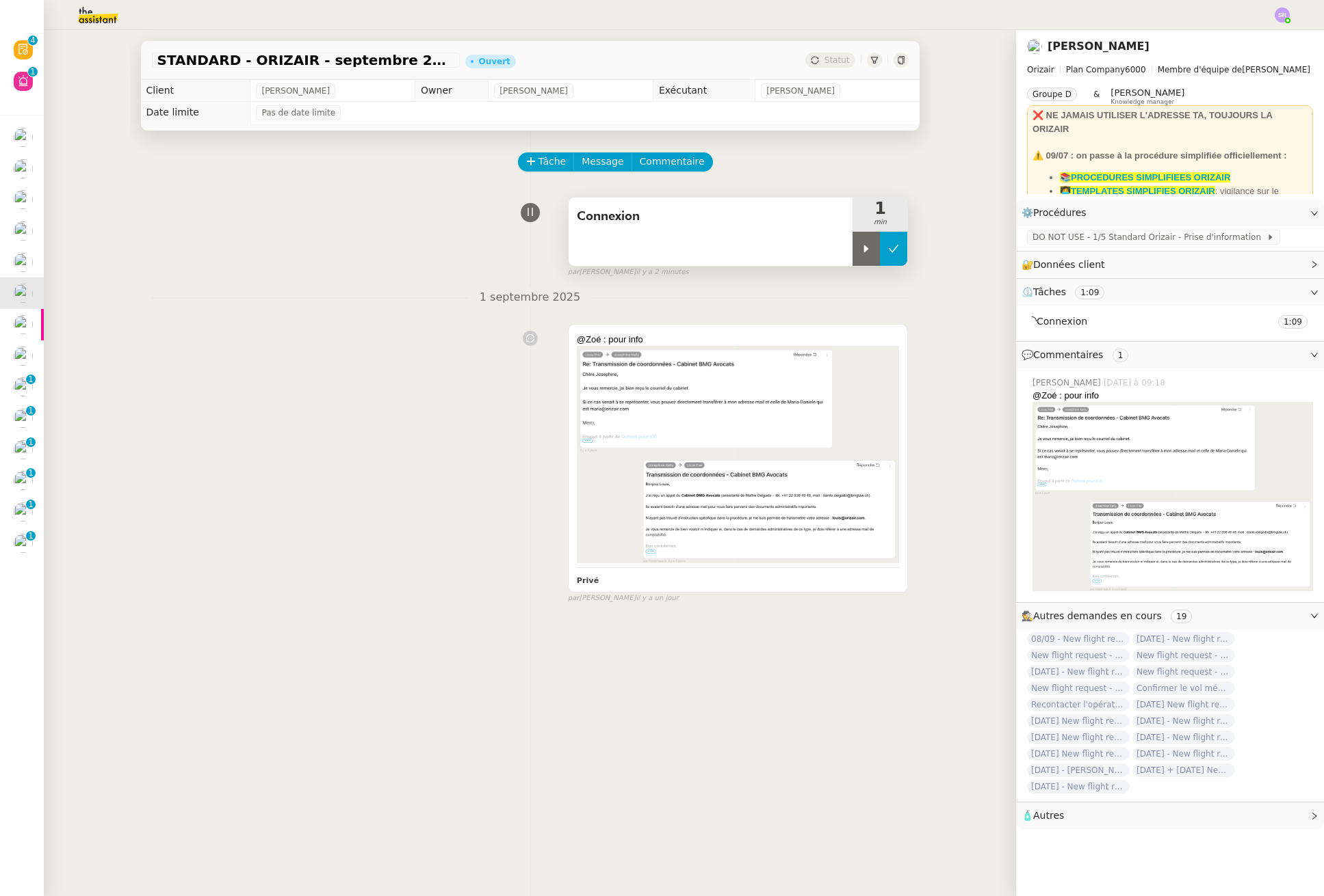
click at [888, 249] on icon at bounding box center [893, 249] width 10 height 7
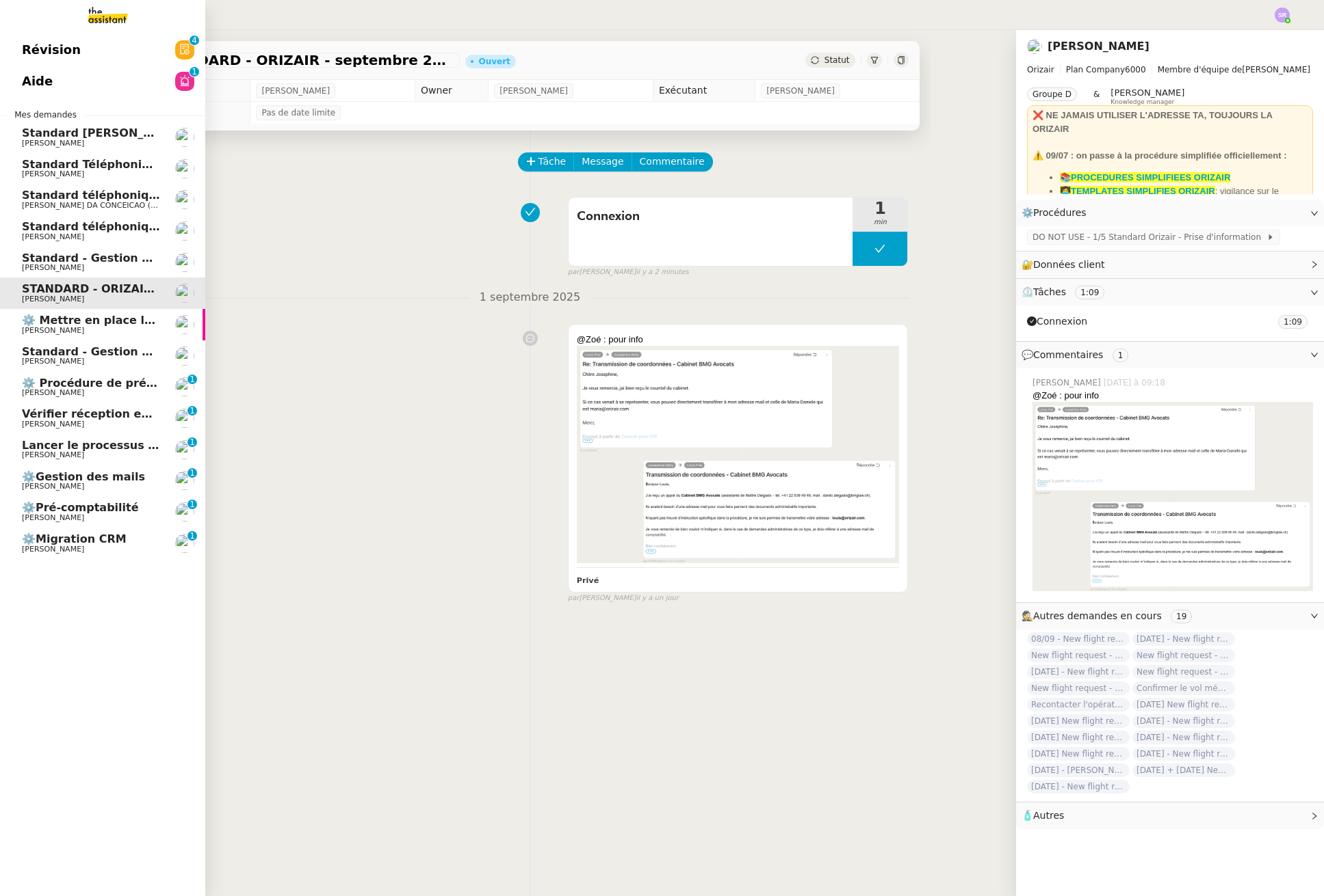
click at [105, 286] on span "STANDARD - ORIZAIR - septembre 2025" at bounding box center [144, 289] width 243 height 13
click at [118, 327] on span "[PERSON_NAME]" at bounding box center [91, 331] width 138 height 8
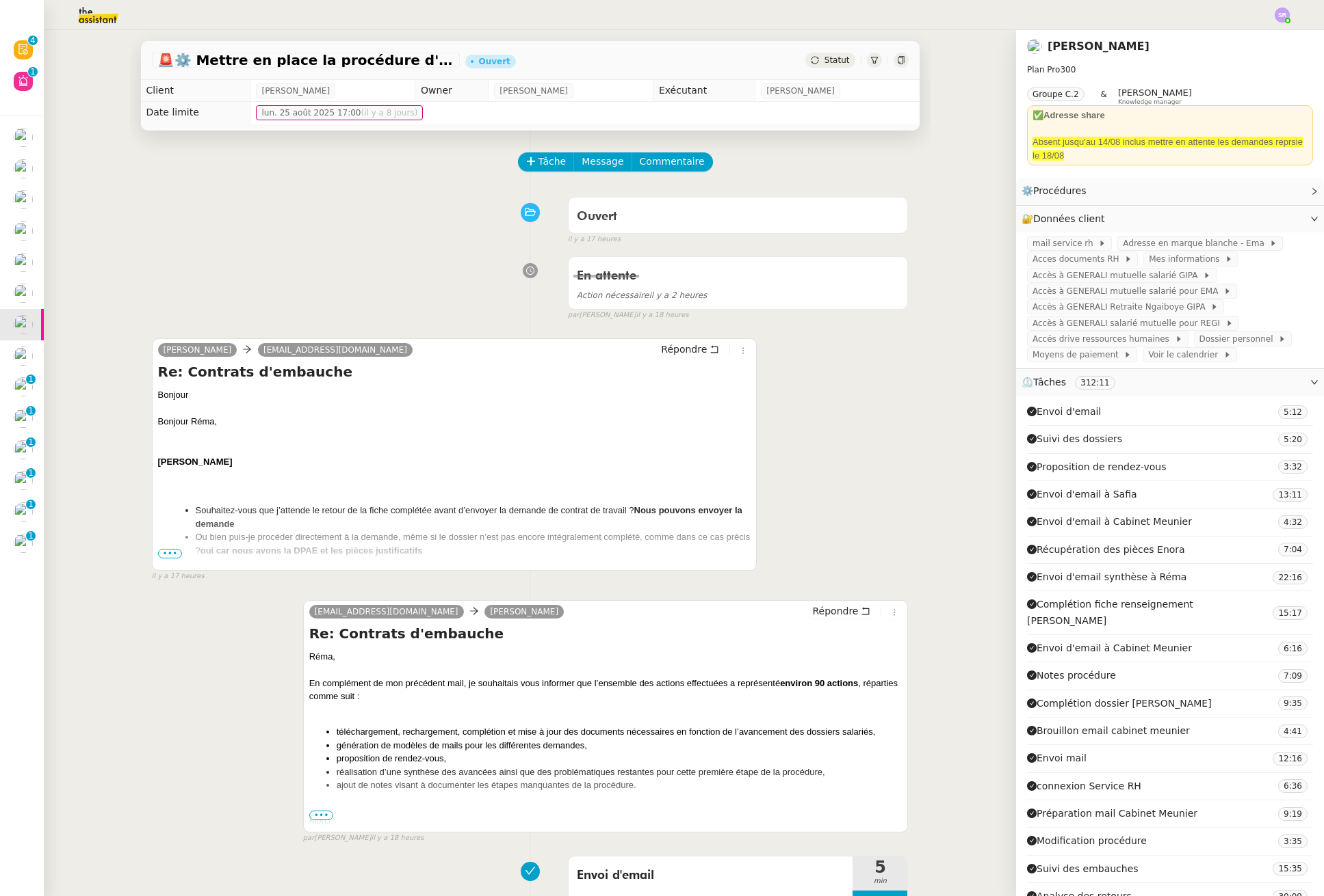
drag, startPoint x: 814, startPoint y: 57, endPoint x: 824, endPoint y: 59, distance: 10.2
click at [825, 57] on span "Statut" at bounding box center [837, 60] width 25 height 9
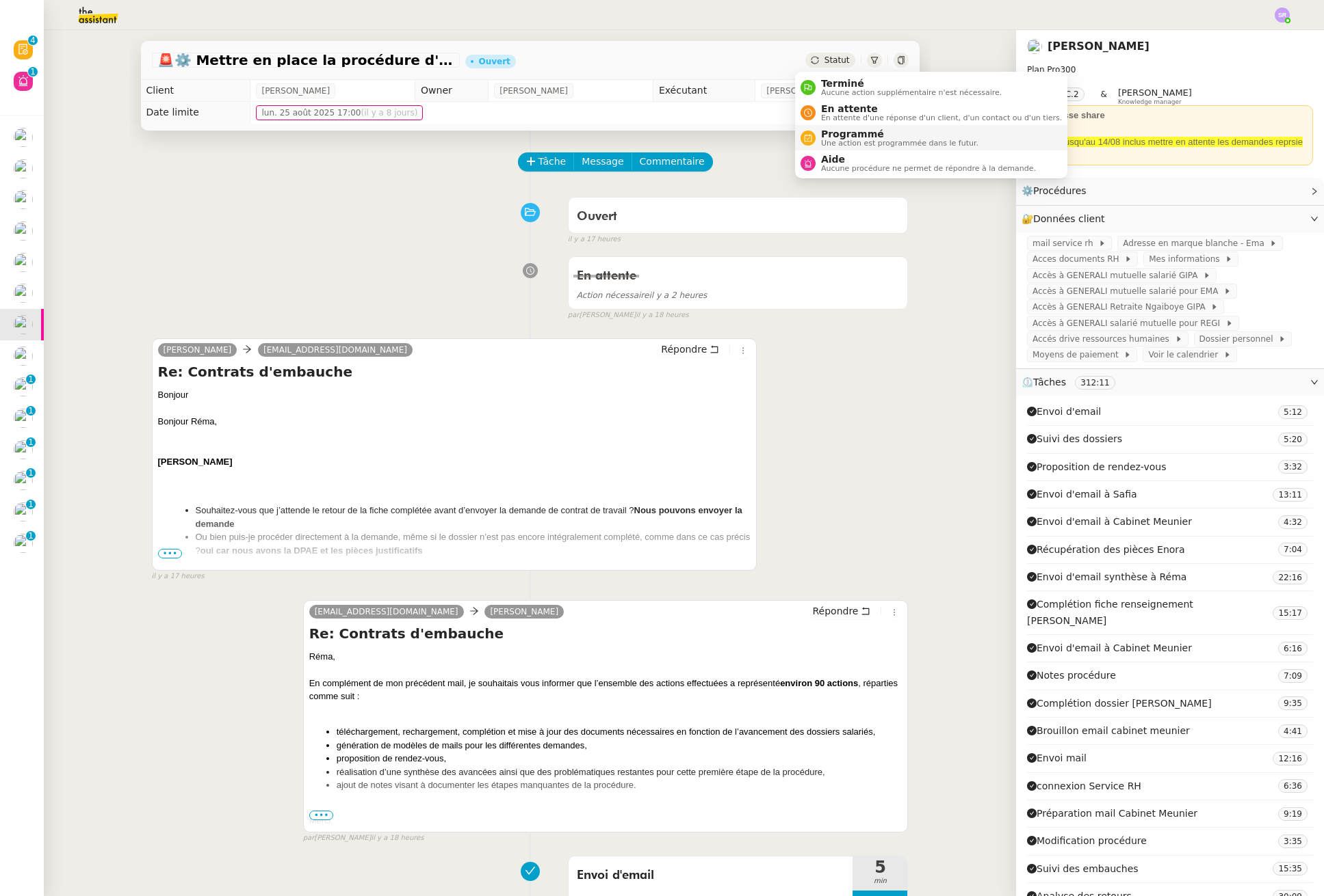
click at [865, 138] on span "Programmé" at bounding box center [899, 134] width 158 height 11
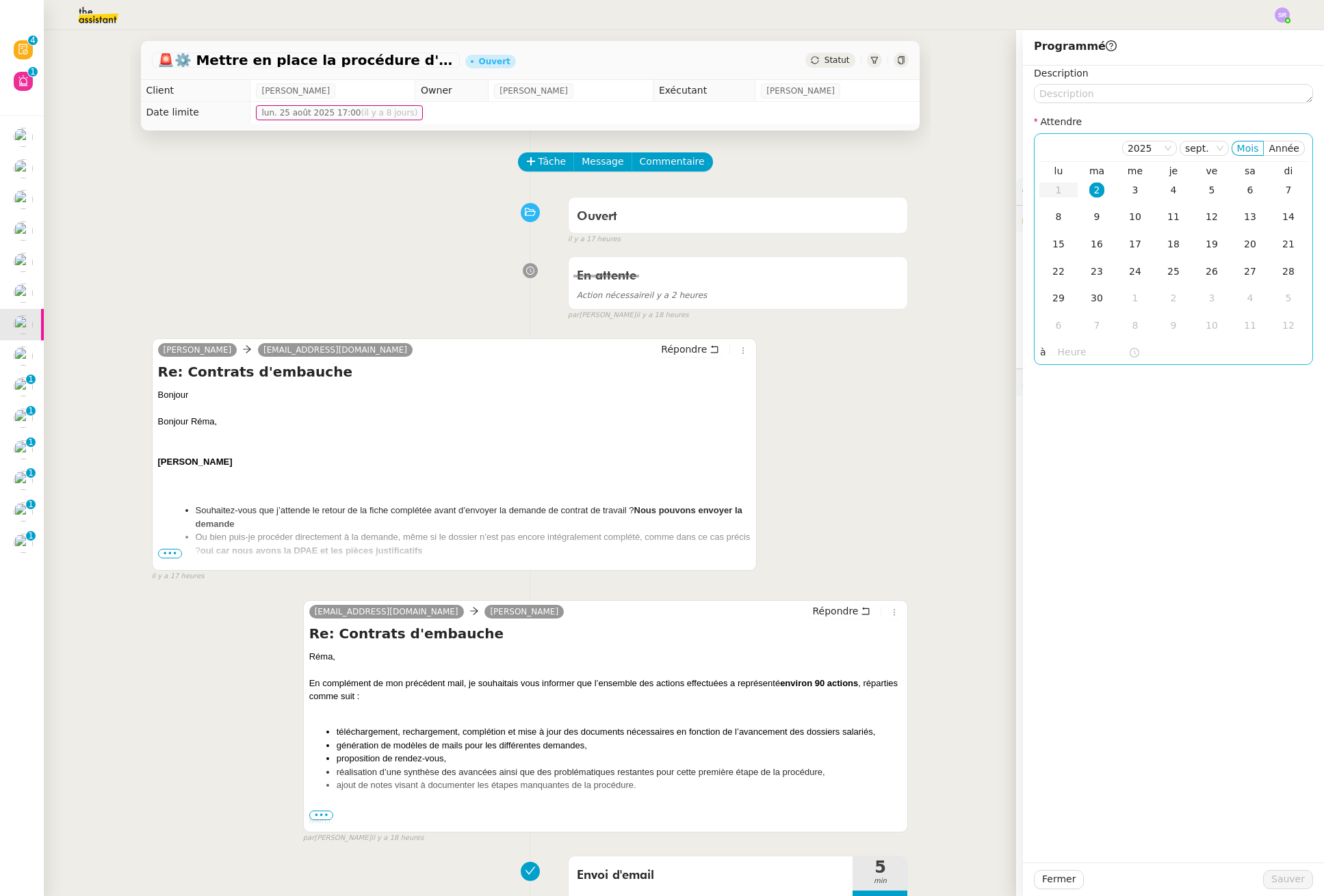
click at [1064, 347] on input "text" at bounding box center [1093, 352] width 70 height 16
click at [1072, 535] on link "Maintenant" at bounding box center [1072, 530] width 54 height 11
type input "09:08"
click at [1093, 541] on div "Description Attendre 2025 sept. Mois Année lu ma me je ve sa di 1 2 3 4 5 6 7 8…" at bounding box center [1173, 464] width 301 height 797
click at [1089, 190] on div "2" at bounding box center [1096, 190] width 15 height 15
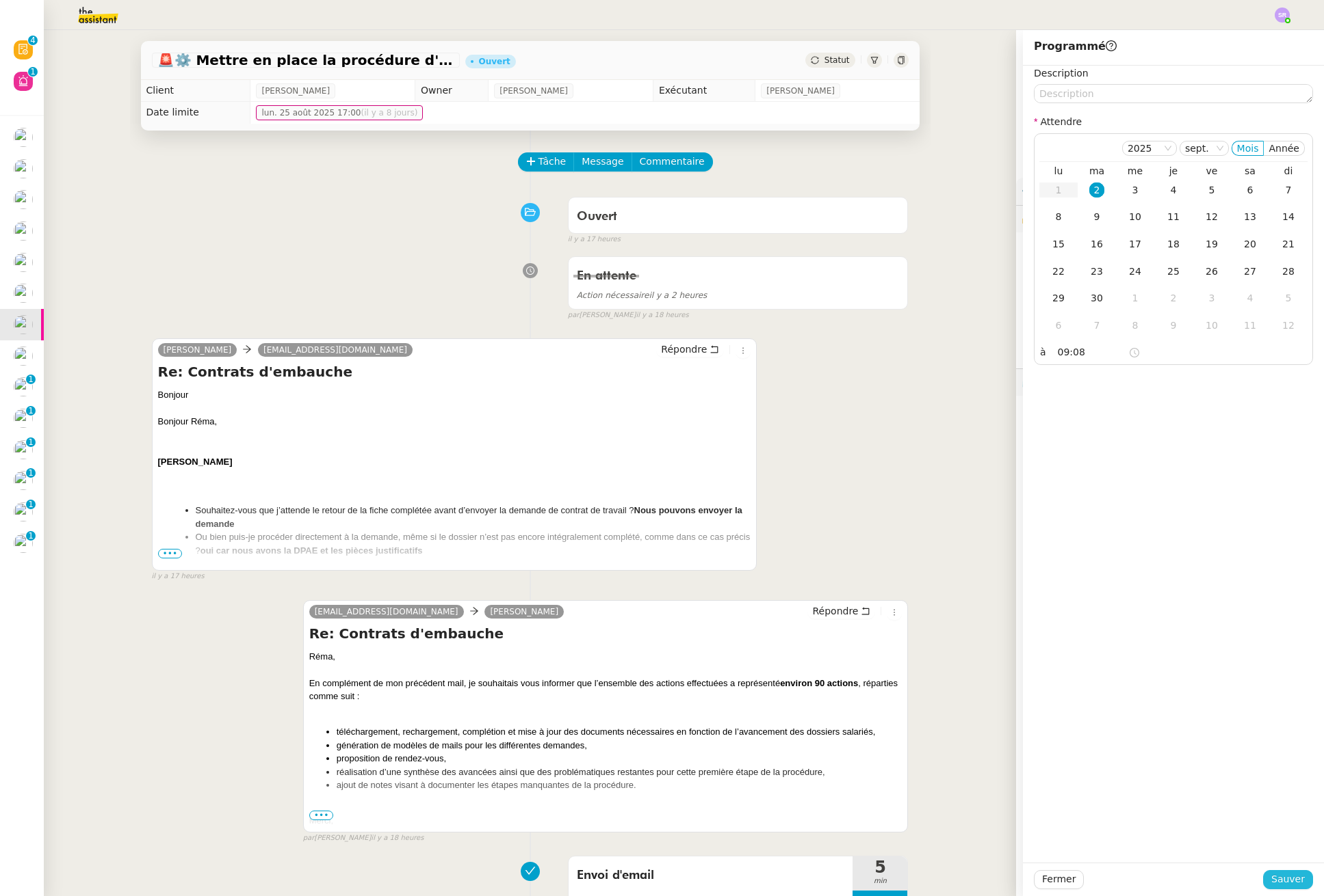
click at [1283, 873] on span "Sauver" at bounding box center [1287, 879] width 33 height 16
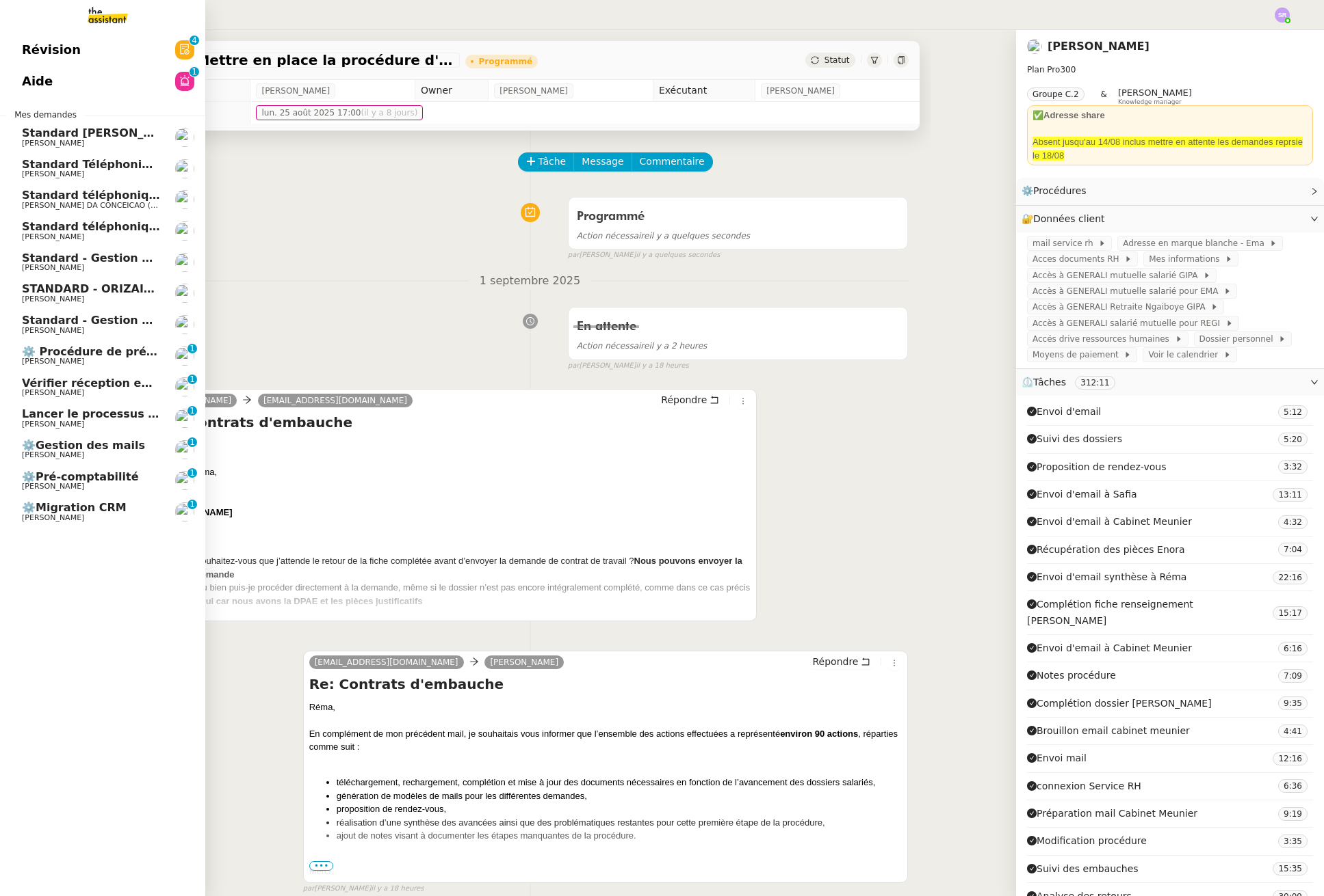
click at [116, 425] on span "[PERSON_NAME]" at bounding box center [91, 425] width 138 height 8
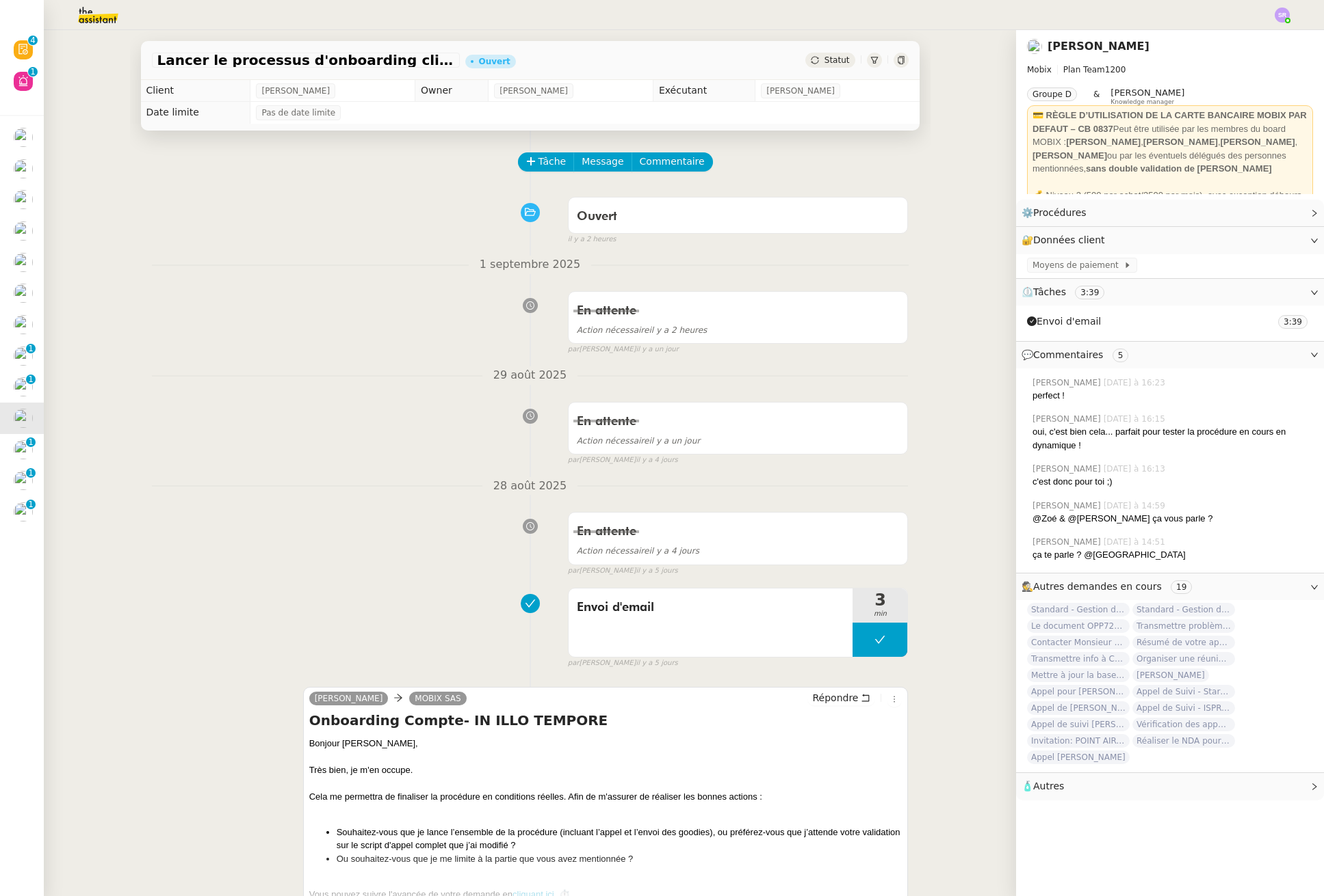
click at [830, 61] on span "Statut" at bounding box center [837, 60] width 25 height 9
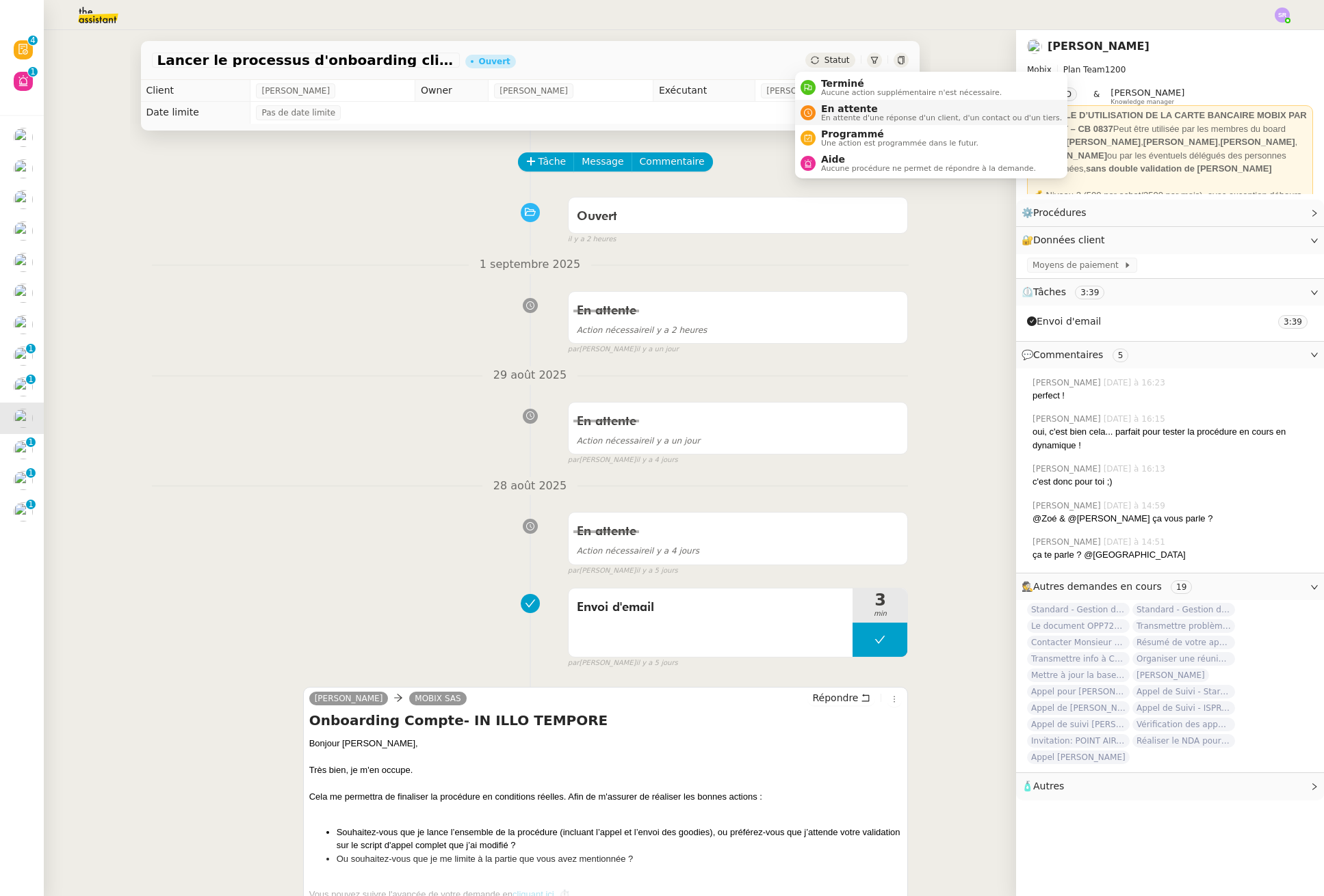
click at [852, 120] on span "En attente d'une réponse d'un client, d'un contact ou d'un tiers." at bounding box center [941, 118] width 240 height 7
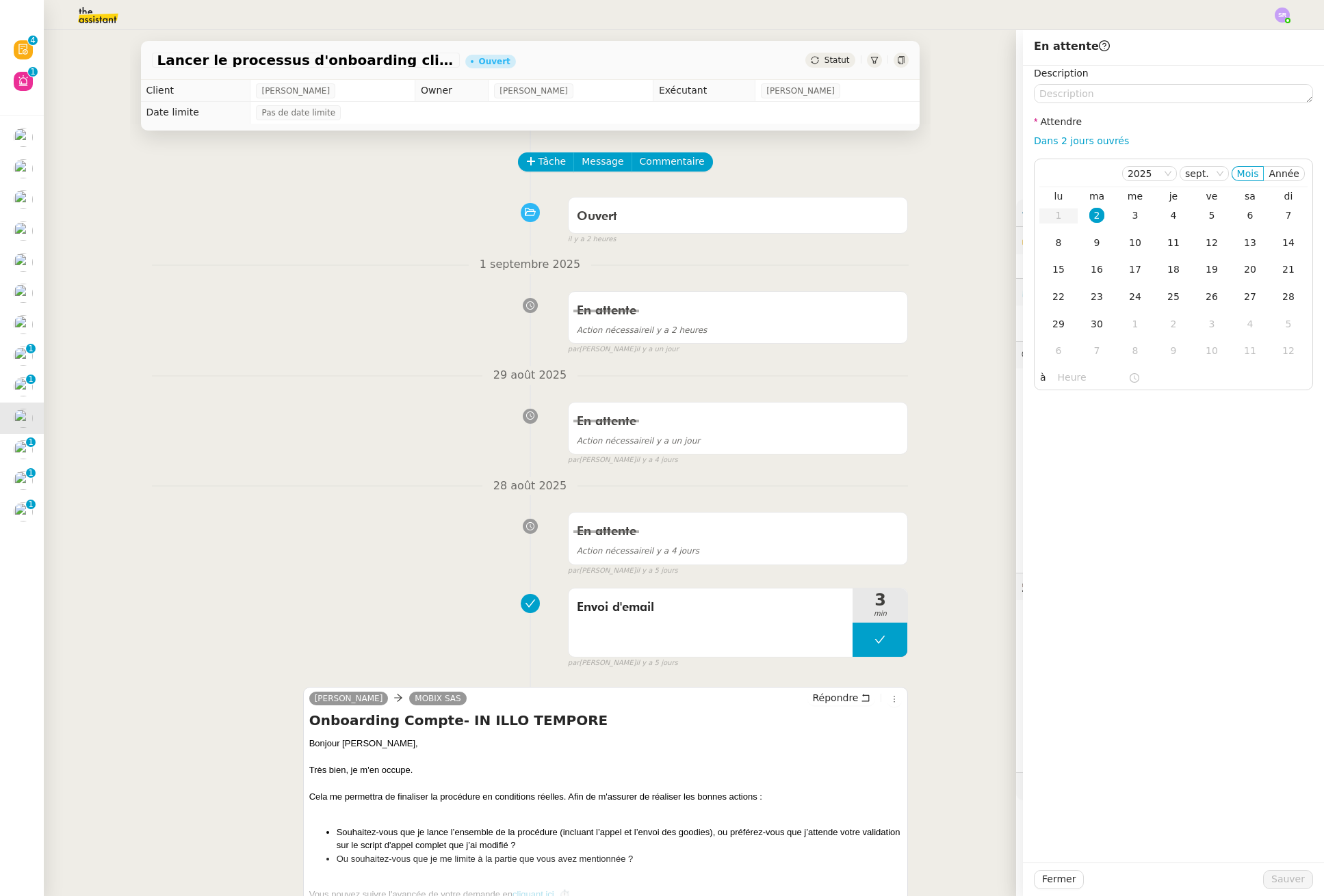
click at [1089, 150] on div "Description Attendre Dans 2 jours ouvrés 2025 sept. Mois Année lu ma me je ve s…" at bounding box center [1173, 227] width 279 height 325
click at [1091, 145] on link "Dans 2 jours ouvrés" at bounding box center [1081, 141] width 95 height 11
type input "07:00"
click at [1274, 881] on span "Sauver" at bounding box center [1287, 879] width 33 height 16
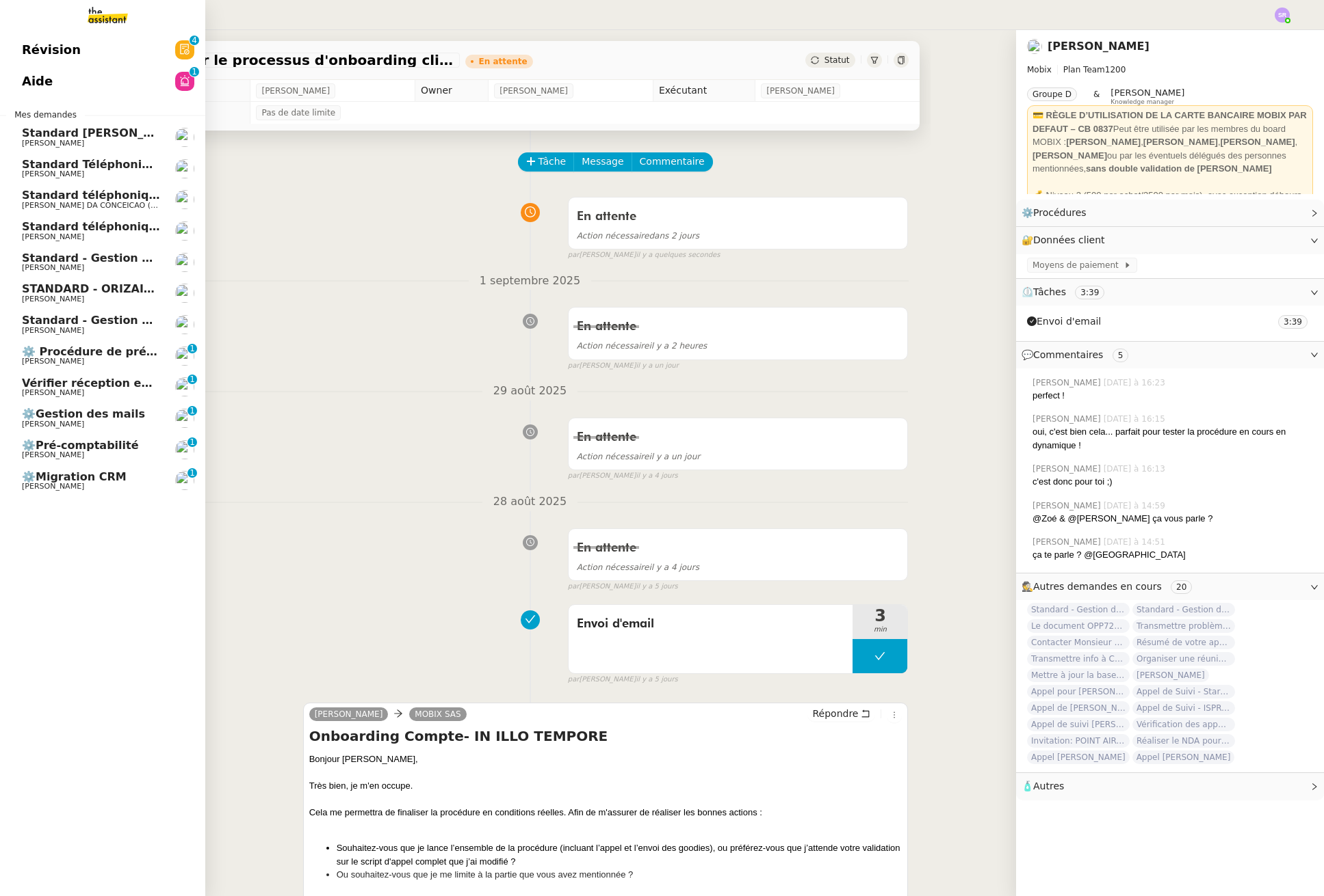
click at [78, 359] on span "[PERSON_NAME]" at bounding box center [91, 361] width 138 height 8
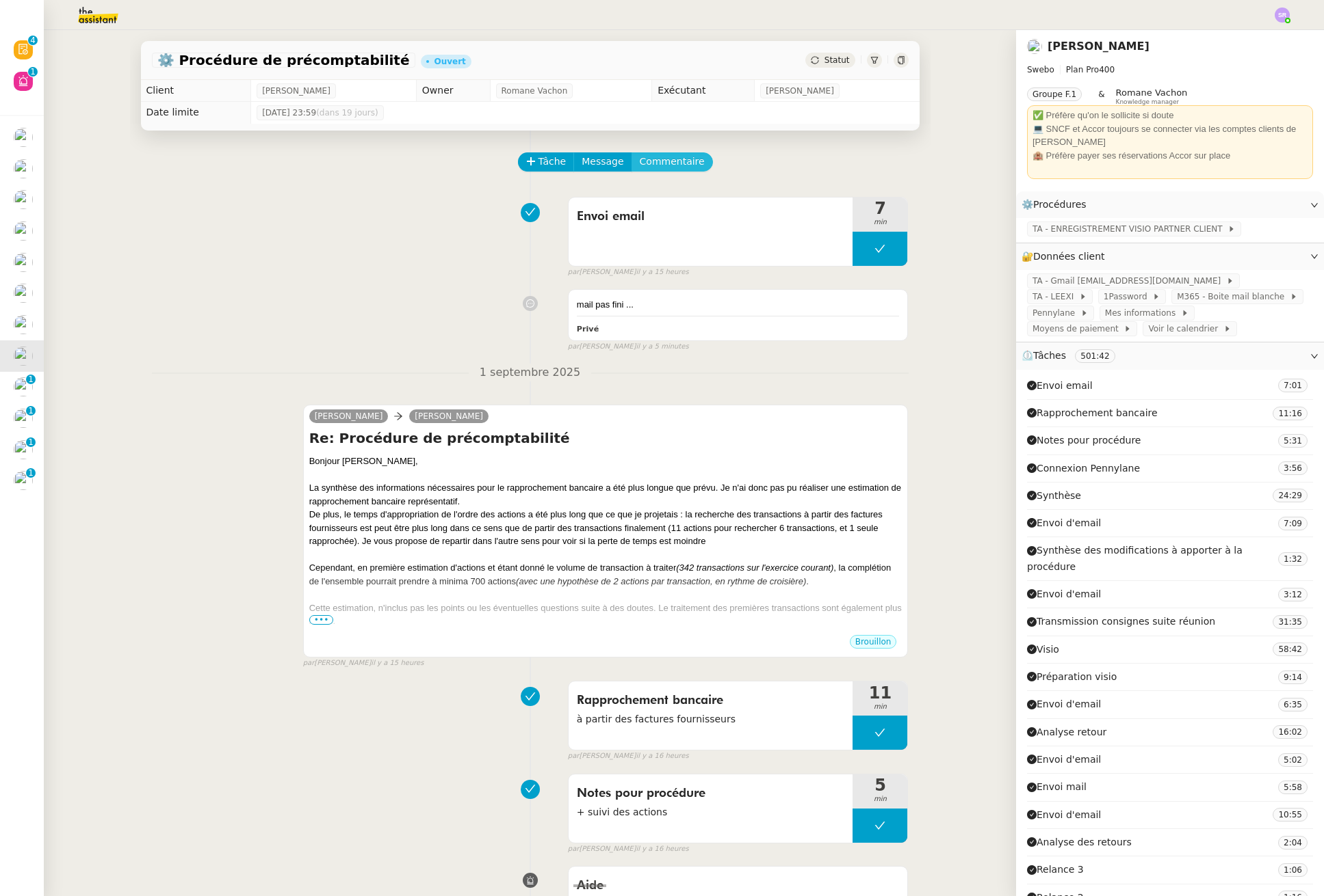
click at [673, 162] on span "Commentaire" at bounding box center [672, 161] width 65 height 16
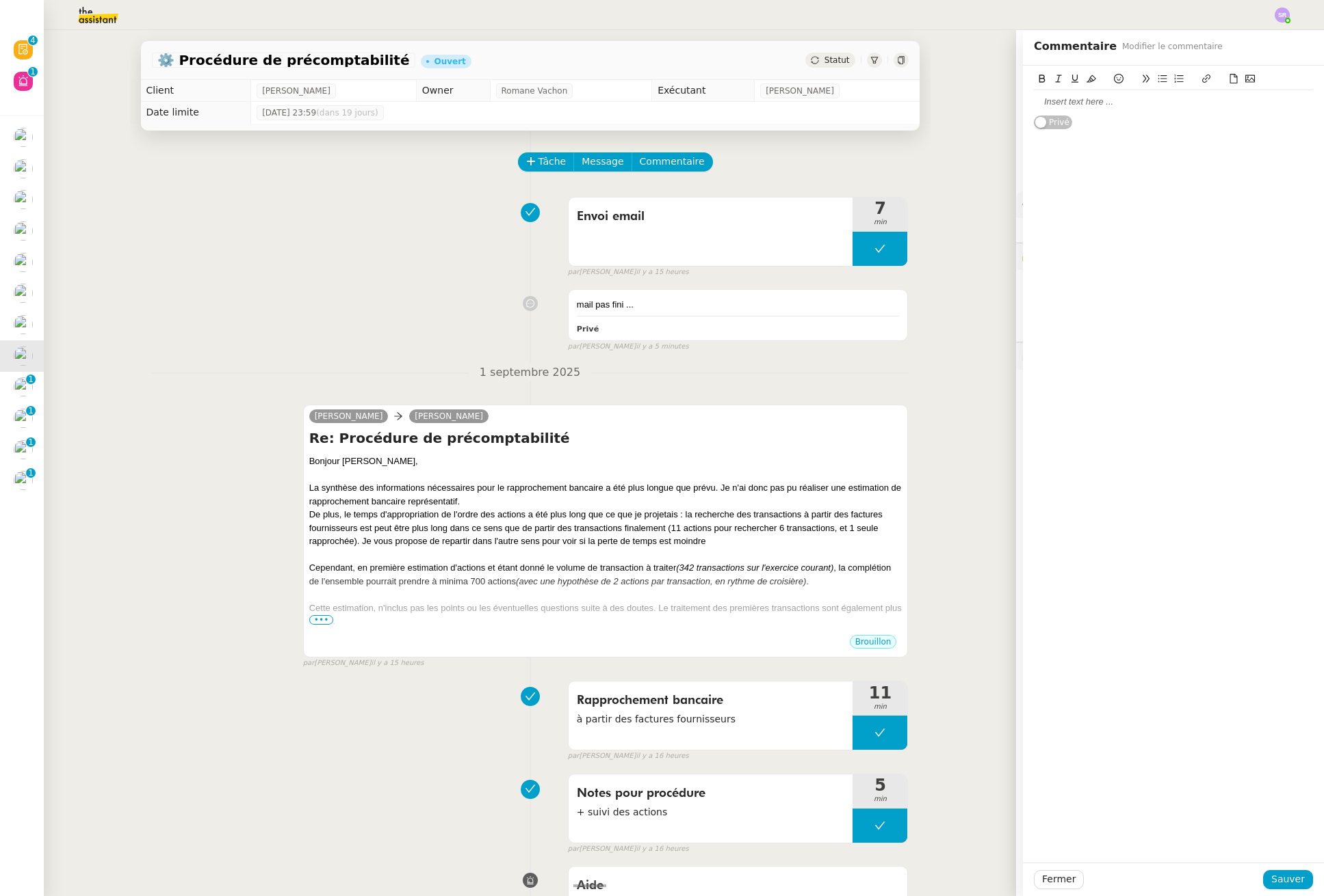
click at [1088, 108] on div at bounding box center [1173, 101] width 279 height 12
drag, startPoint x: 1269, startPoint y: 880, endPoint x: 1179, endPoint y: 827, distance: 104.4
click at [1271, 880] on span "Sauver" at bounding box center [1287, 879] width 33 height 16
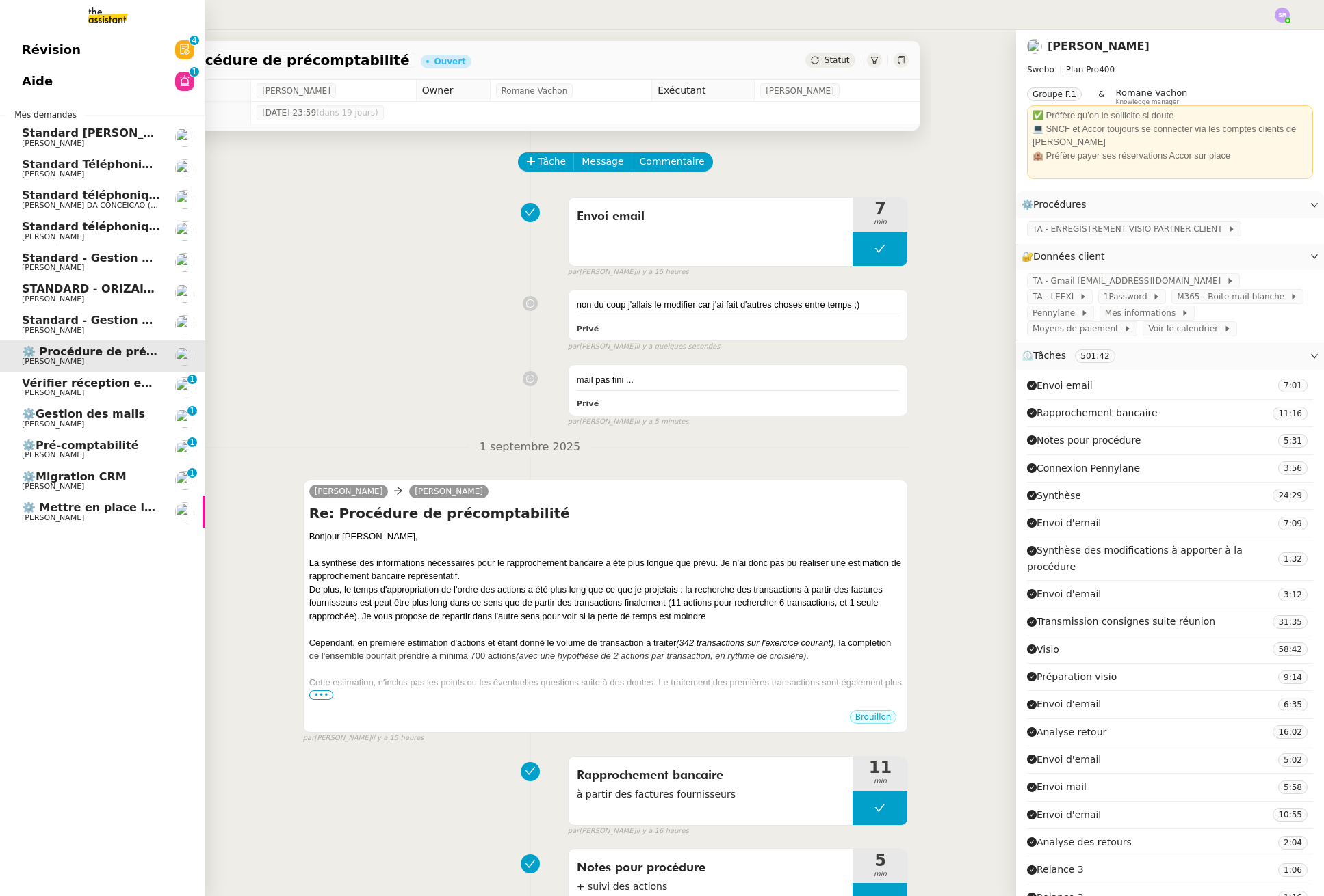
click at [108, 391] on span "[PERSON_NAME]" at bounding box center [91, 392] width 138 height 8
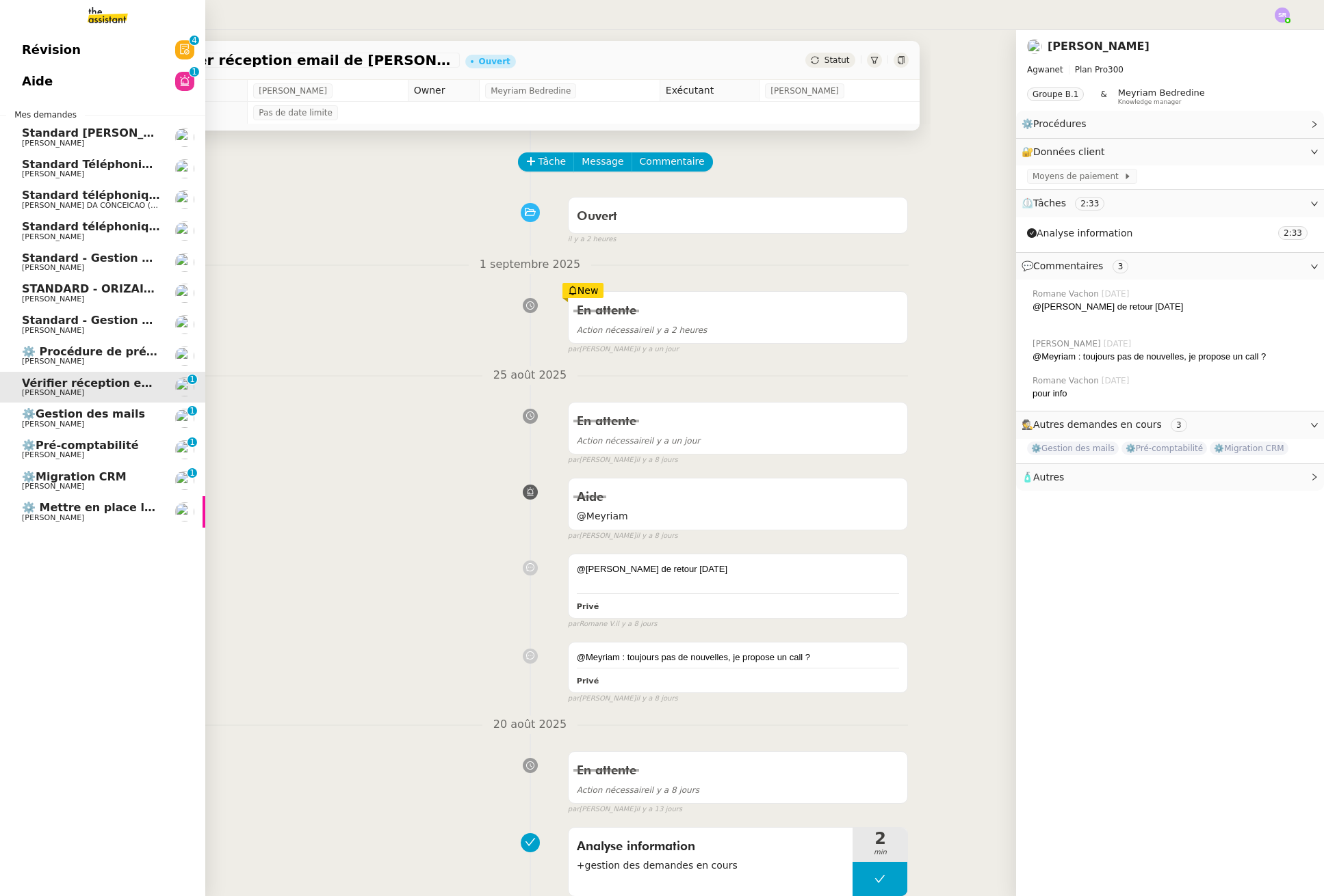
click at [108, 415] on span "⚙️Gestion des mails" at bounding box center [84, 414] width 123 height 13
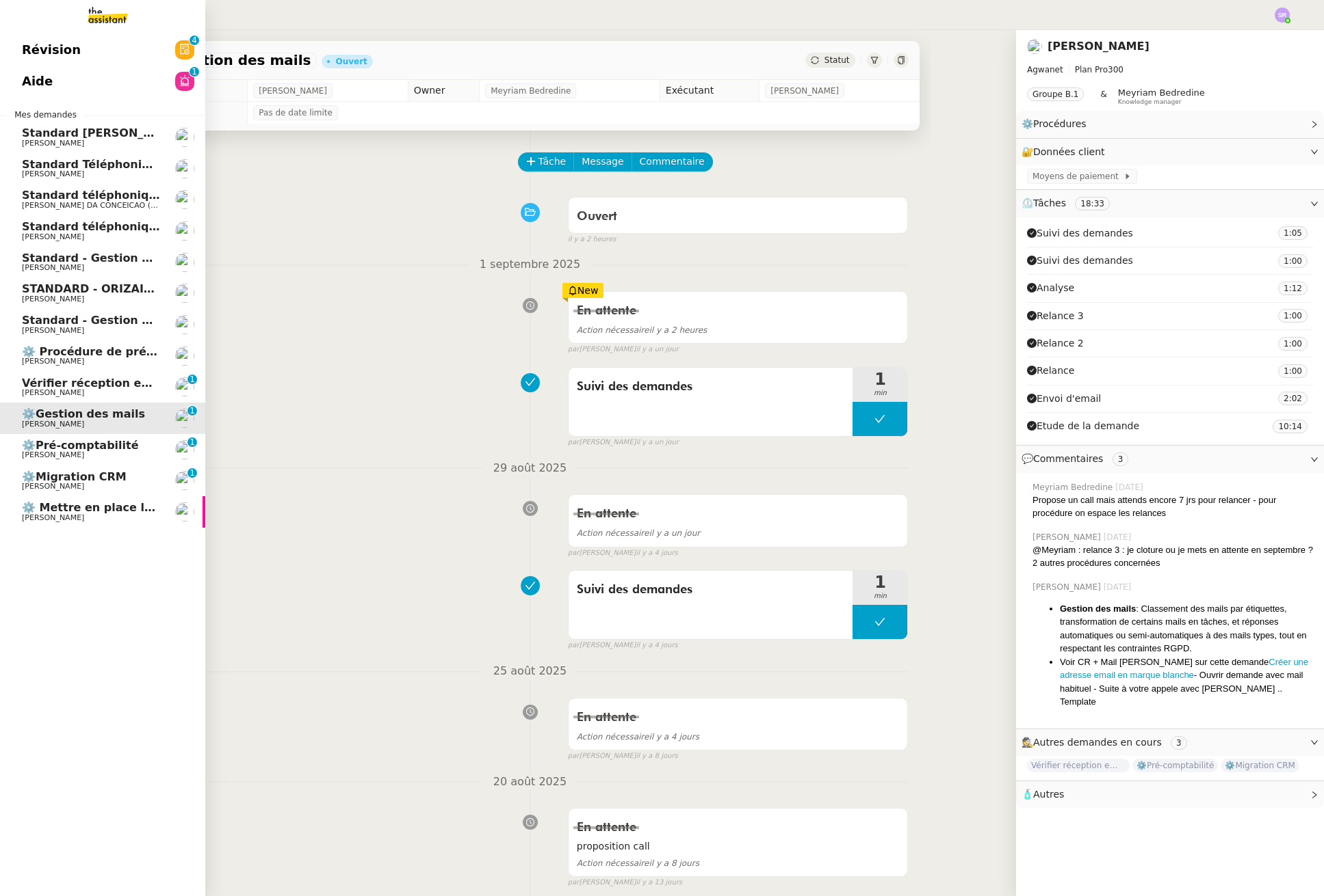
click at [111, 466] on link "⚙️Migration CRM Mathieu MORDIER 0 1 2 3 4 5 6 7 8 9" at bounding box center [102, 482] width 205 height 31
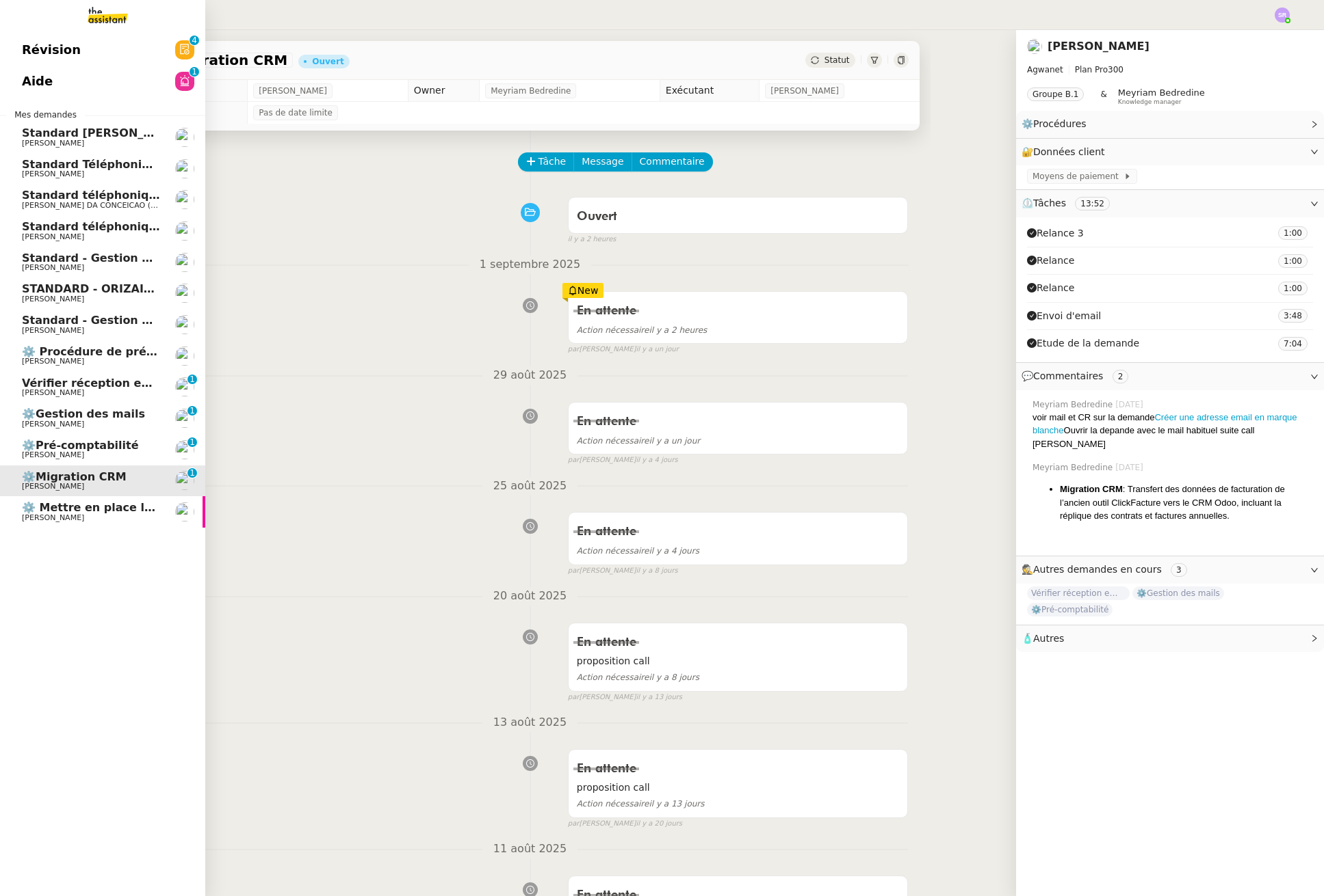
click at [122, 382] on span "Vérifier réception email de [PERSON_NAME]" at bounding box center [157, 383] width 270 height 13
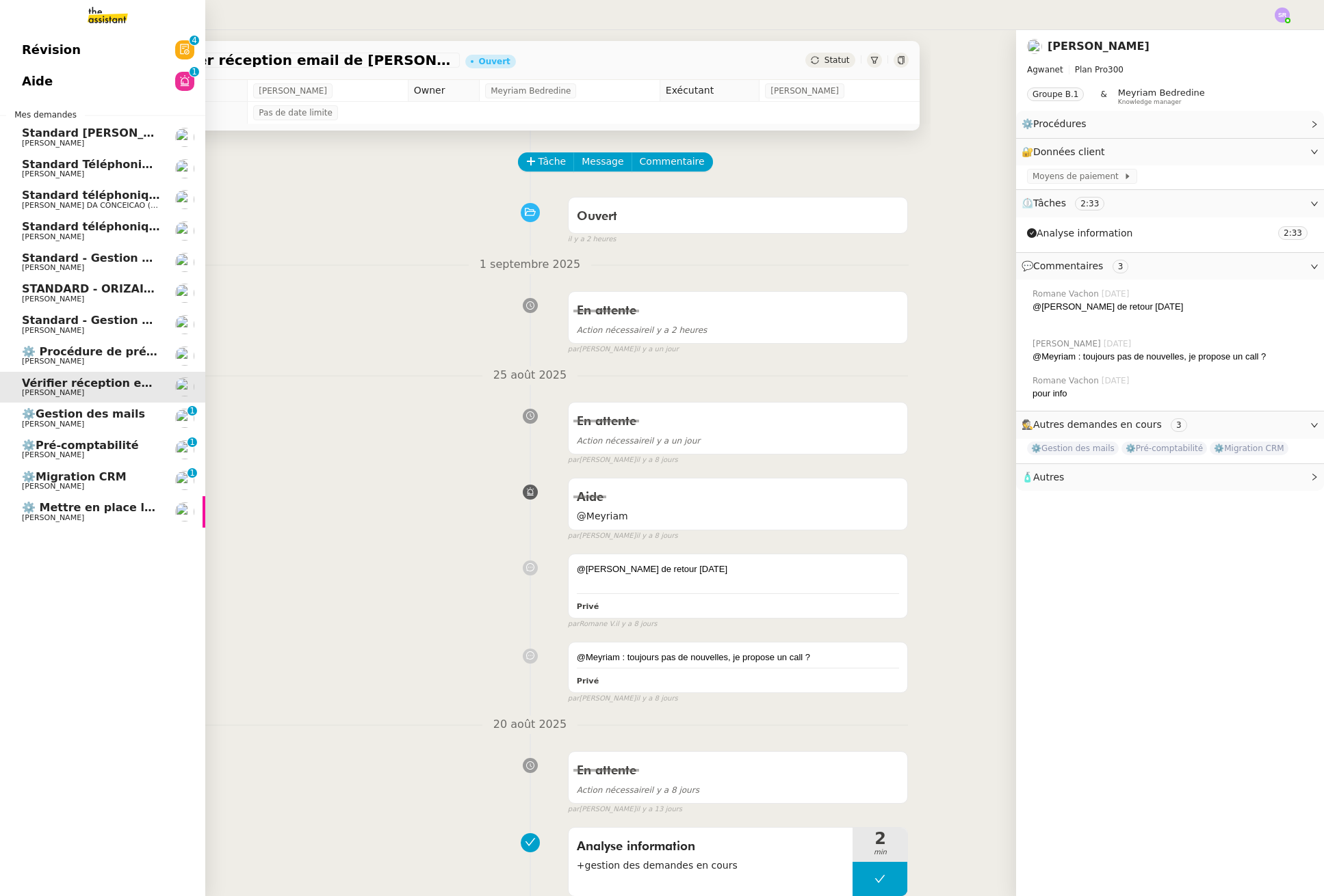
click at [94, 346] on span "⚙️ Procédure de précomptabilité" at bounding box center [123, 352] width 202 height 13
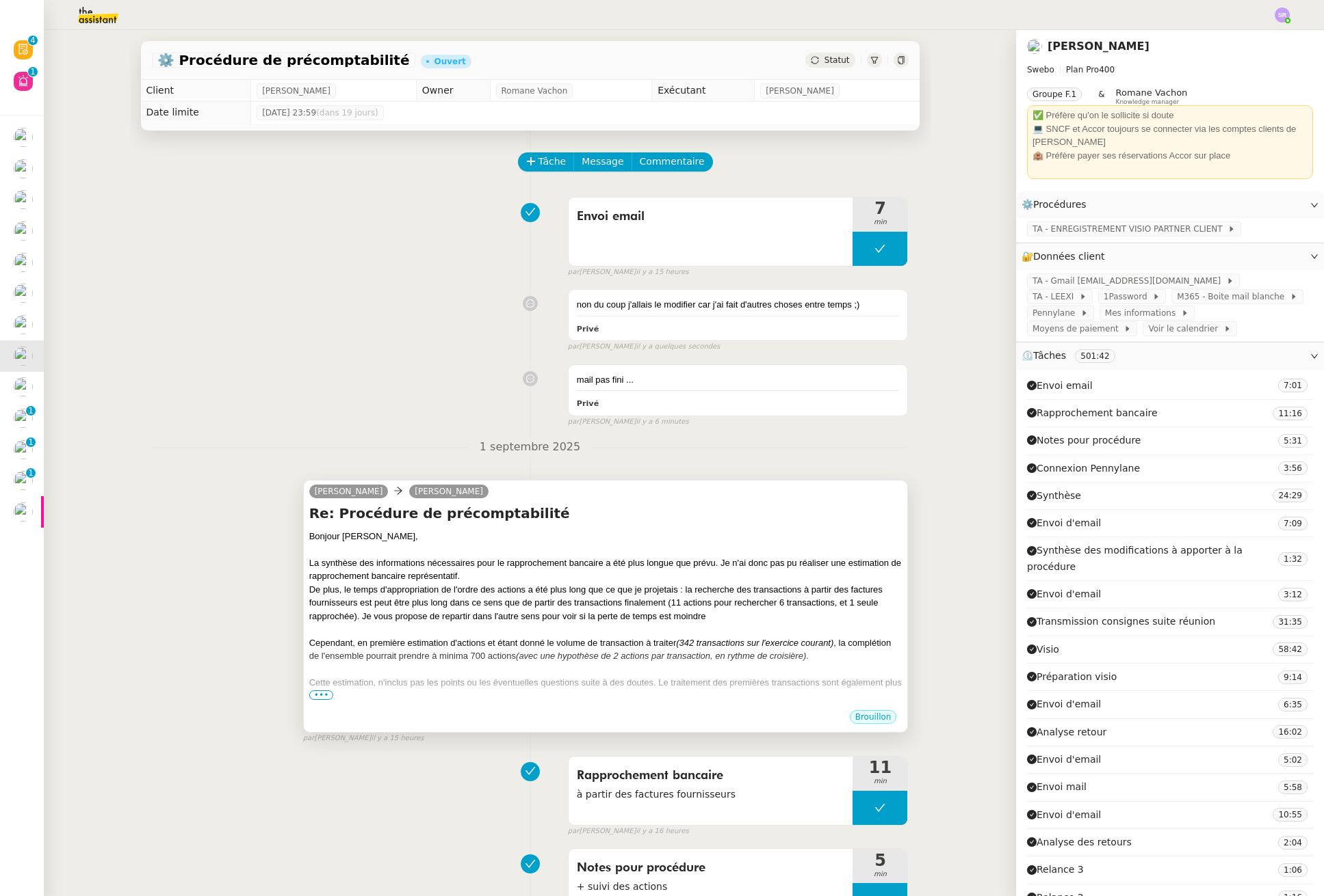
click at [310, 689] on div "Cette estimation, n'inclus pas les points ou les éventuelles questions suite à …" at bounding box center [606, 689] width 593 height 27
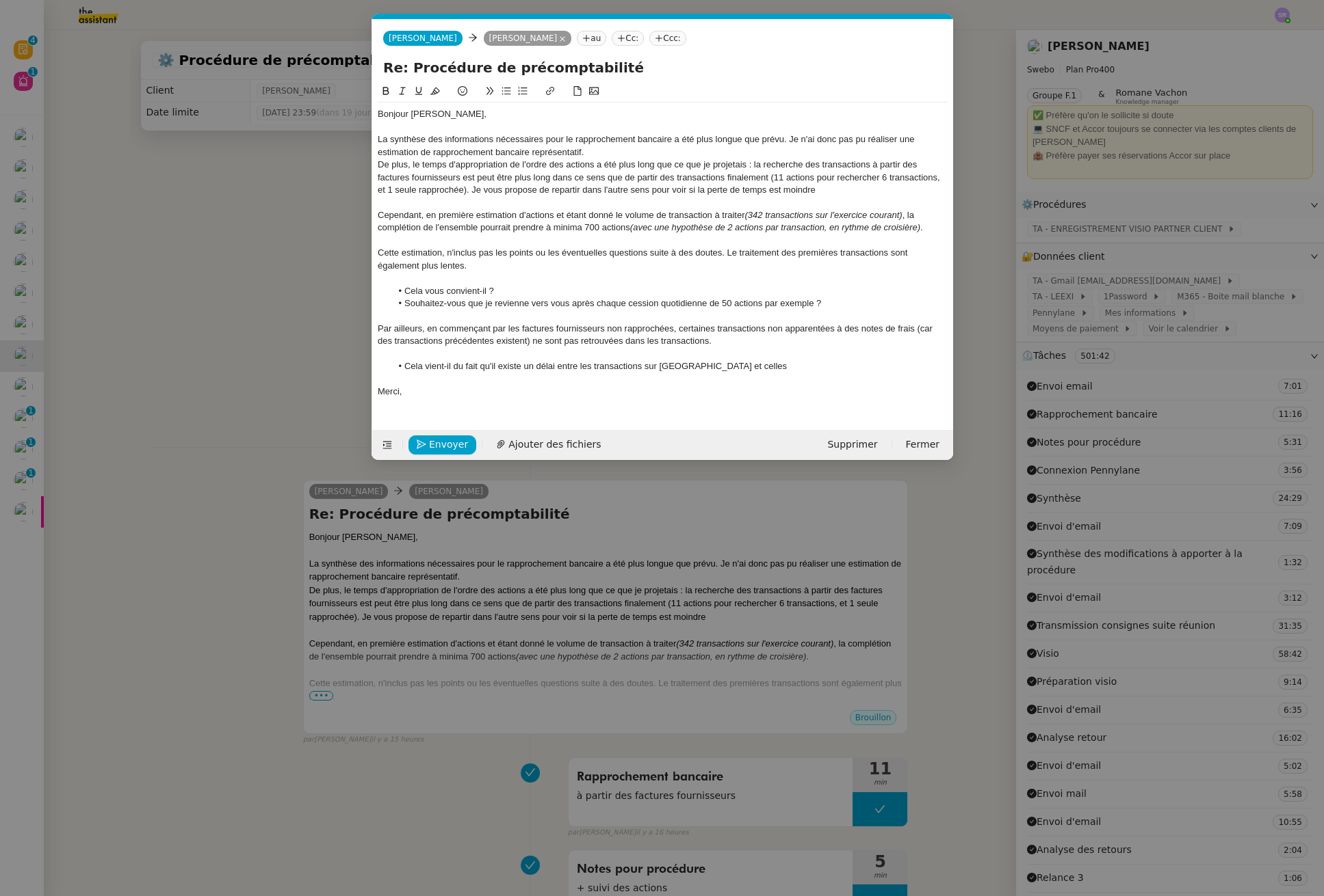
scroll to position [0, 29]
click at [240, 400] on nz-modal-container "Service TA - VOYAGE - PROPOSITION GLOBALE A utiliser dans le cadre de propositi…" at bounding box center [662, 448] width 1324 height 896
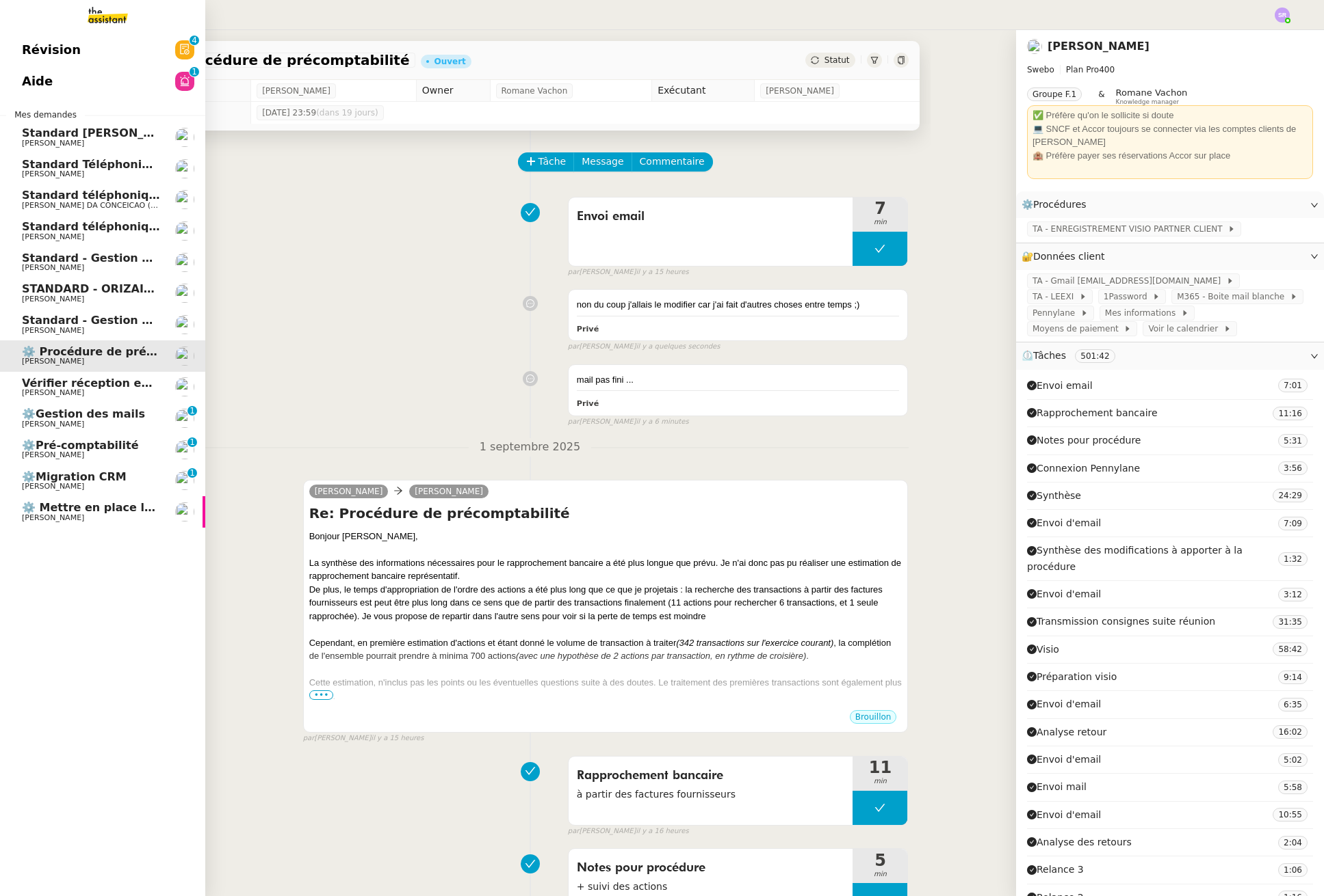
click at [131, 418] on span "⚙️Gestion des mails" at bounding box center [91, 413] width 138 height 12
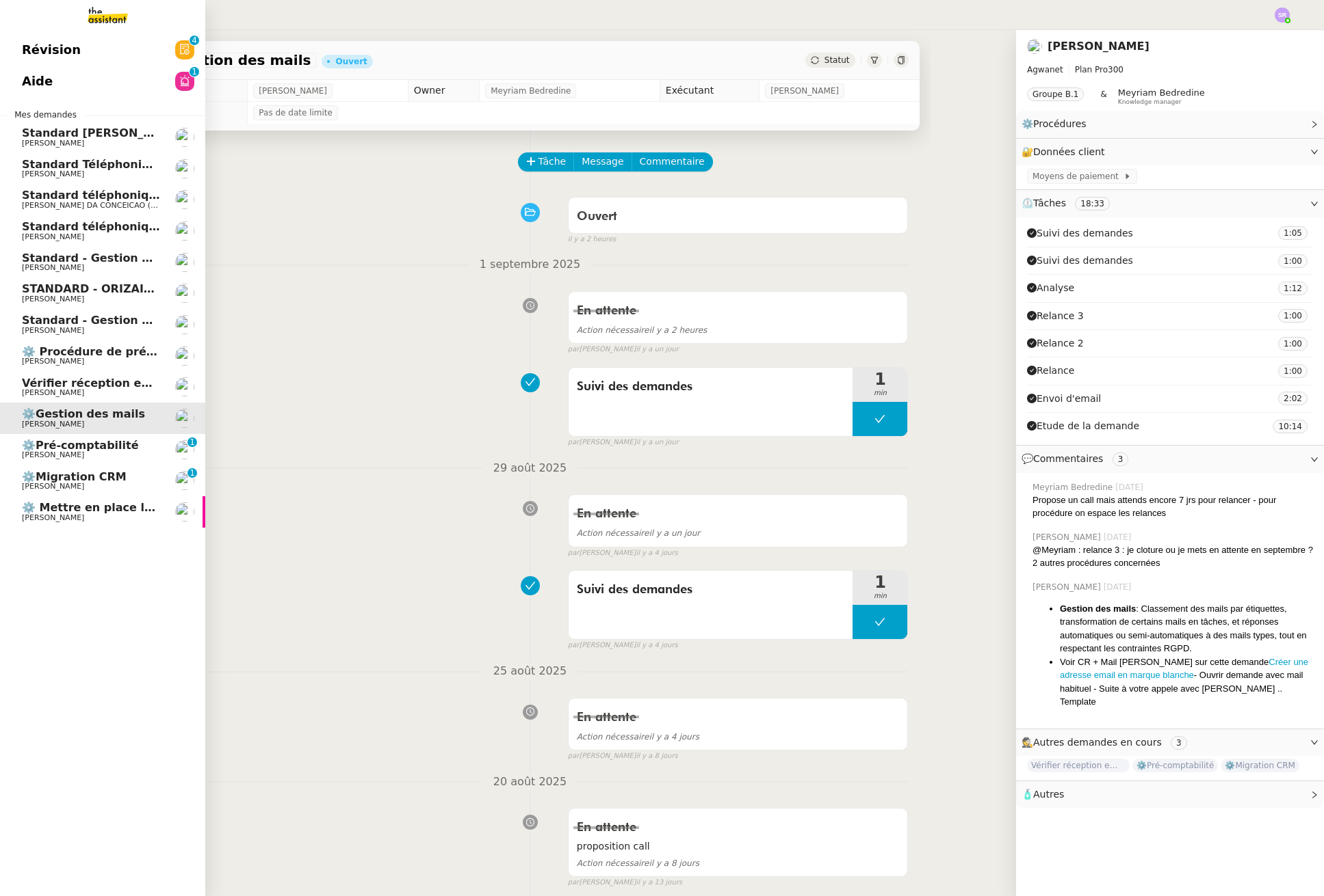
click at [126, 386] on span "Vérifier réception email de [PERSON_NAME]" at bounding box center [157, 383] width 270 height 13
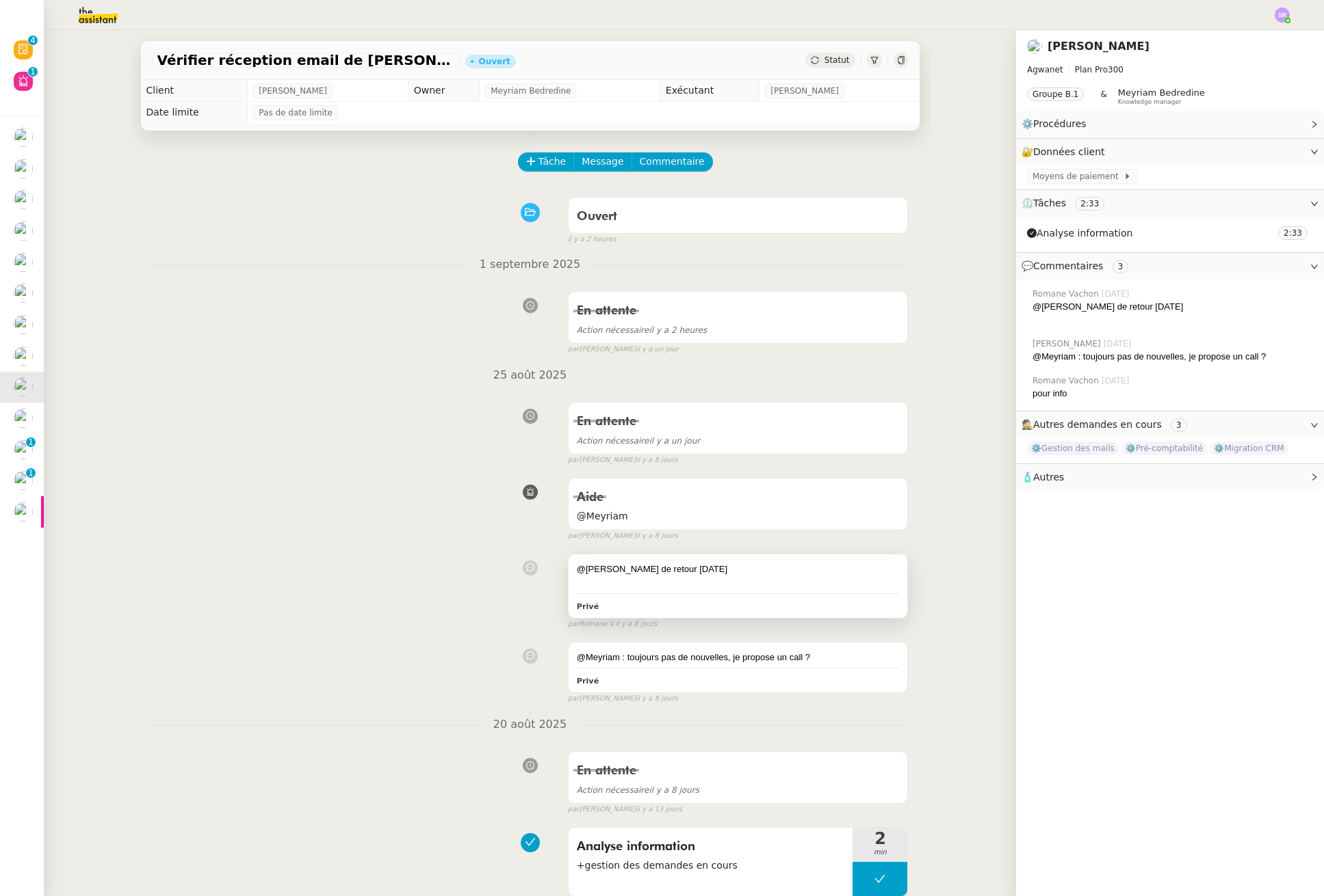
scroll to position [39, 0]
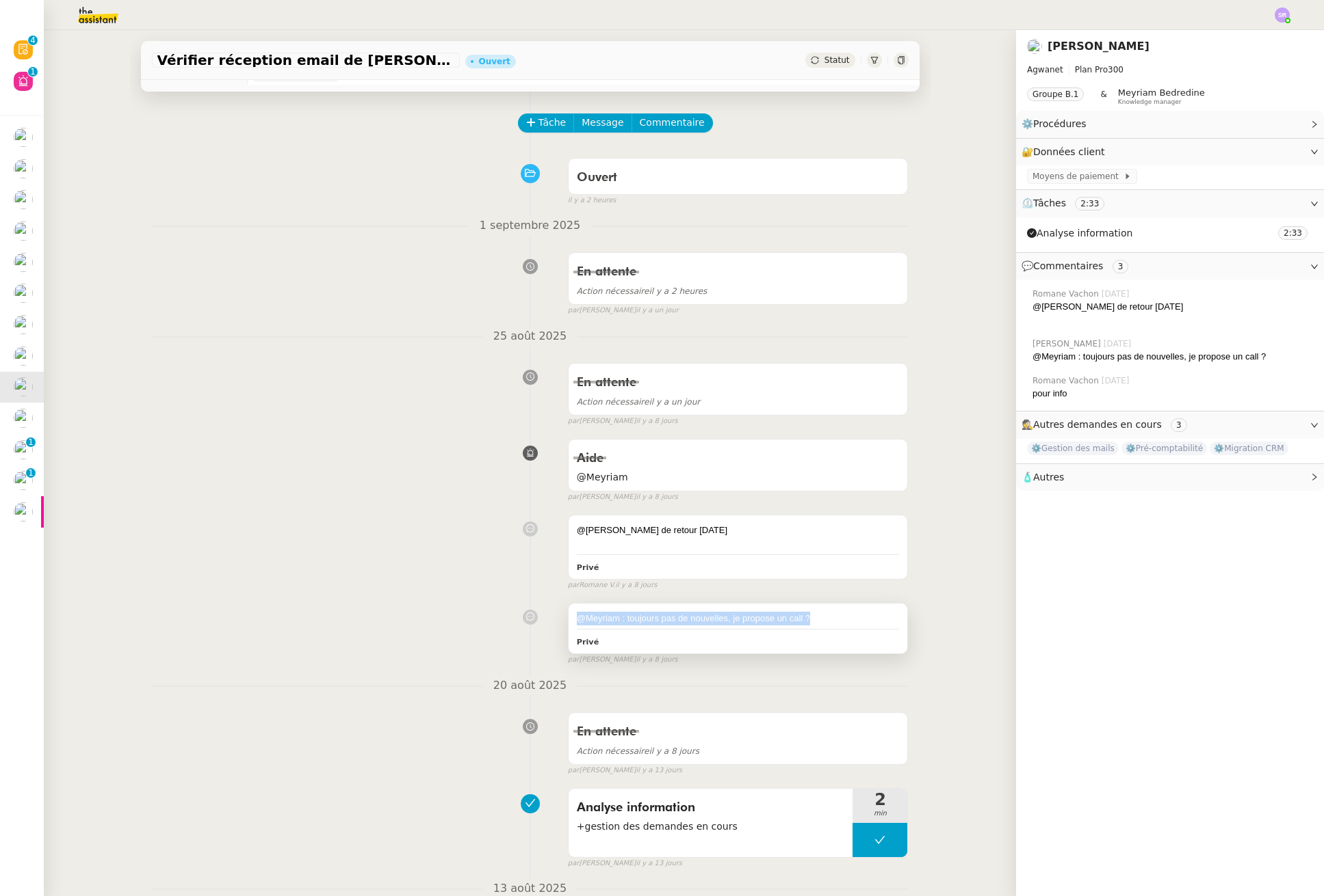
drag, startPoint x: 807, startPoint y: 621, endPoint x: 564, endPoint y: 620, distance: 243.0
click at [568, 620] on div "@Meyriam : toujours pas de nouvelles, je propose un call ? Privé" at bounding box center [738, 629] width 339 height 51
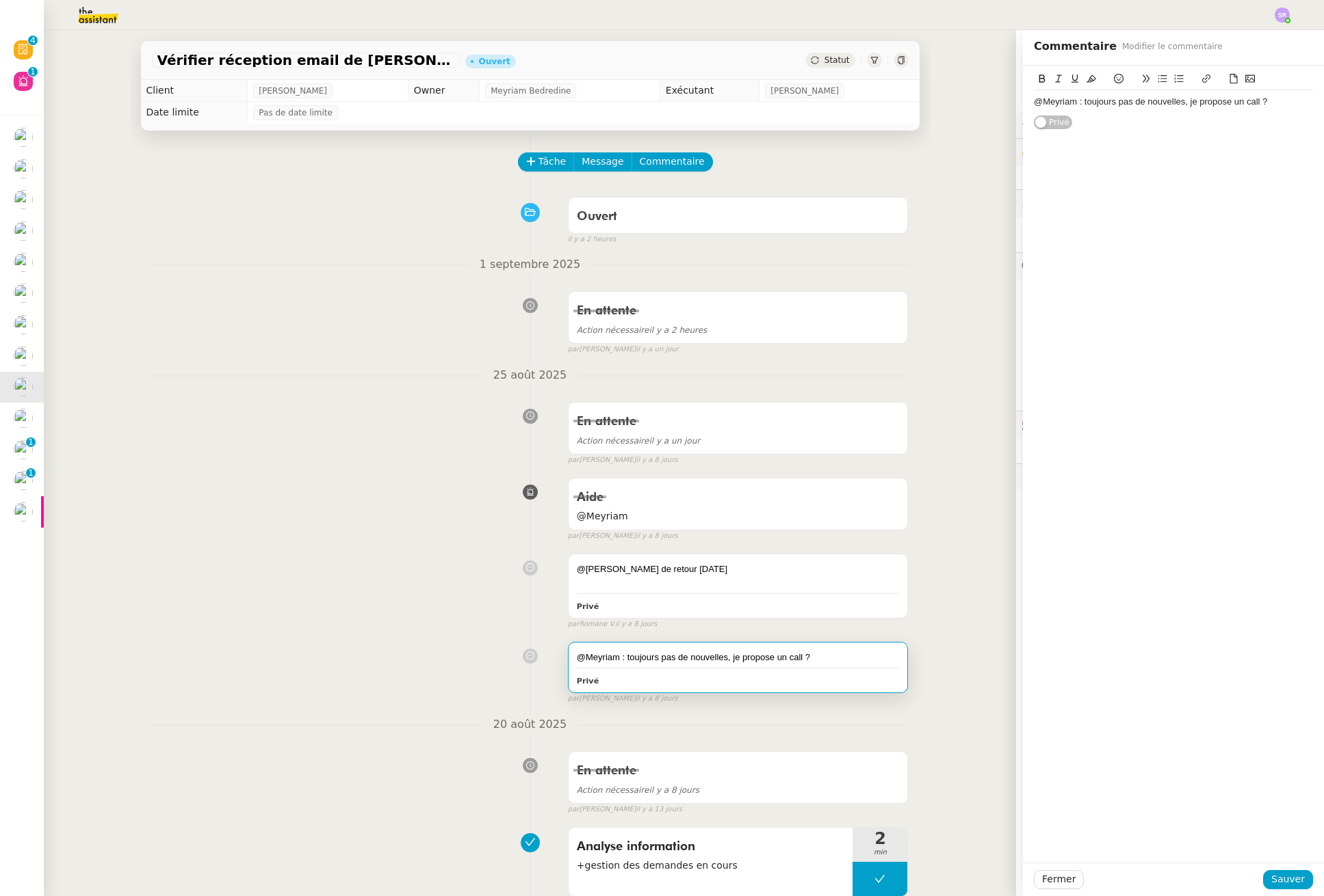
click at [671, 152] on div "Tâche Message Commentaire Veuillez patienter une erreur s'est produite 👌👌👌 mess…" at bounding box center [530, 717] width 801 height 1174
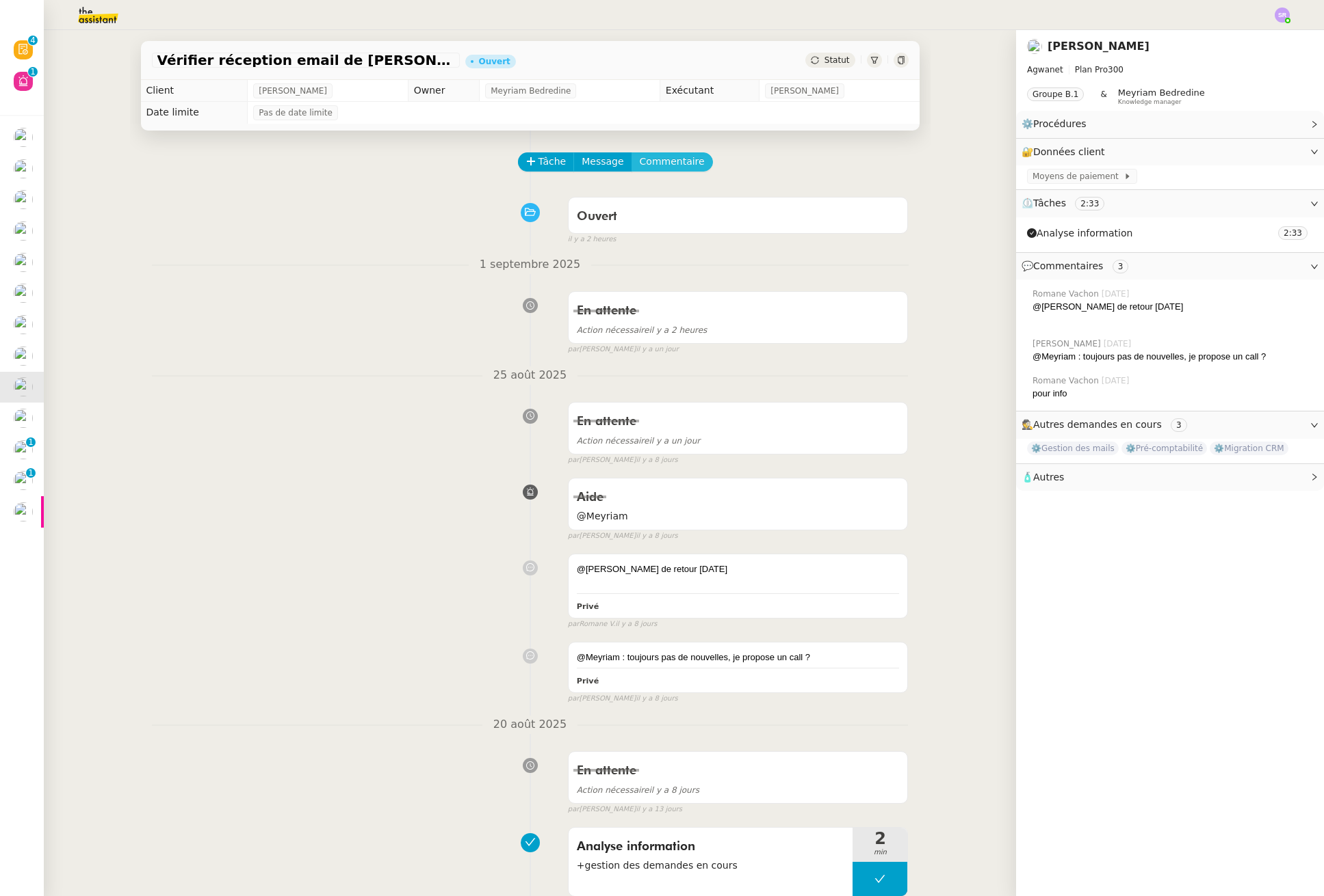
click at [668, 157] on span "Commentaire" at bounding box center [672, 161] width 65 height 16
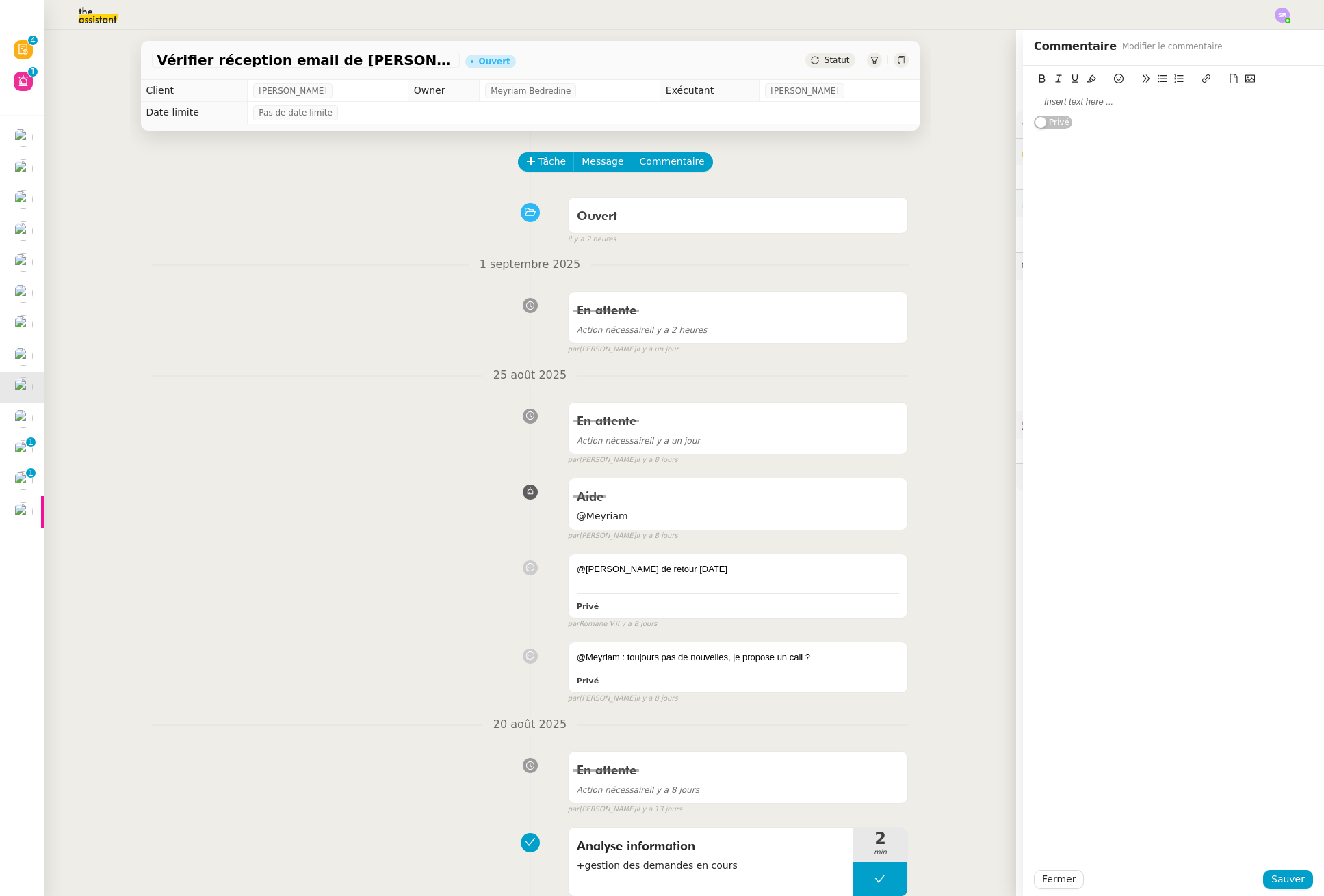
click at [1126, 102] on div at bounding box center [1173, 101] width 279 height 12
click at [1282, 876] on span "Sauver" at bounding box center [1287, 879] width 33 height 16
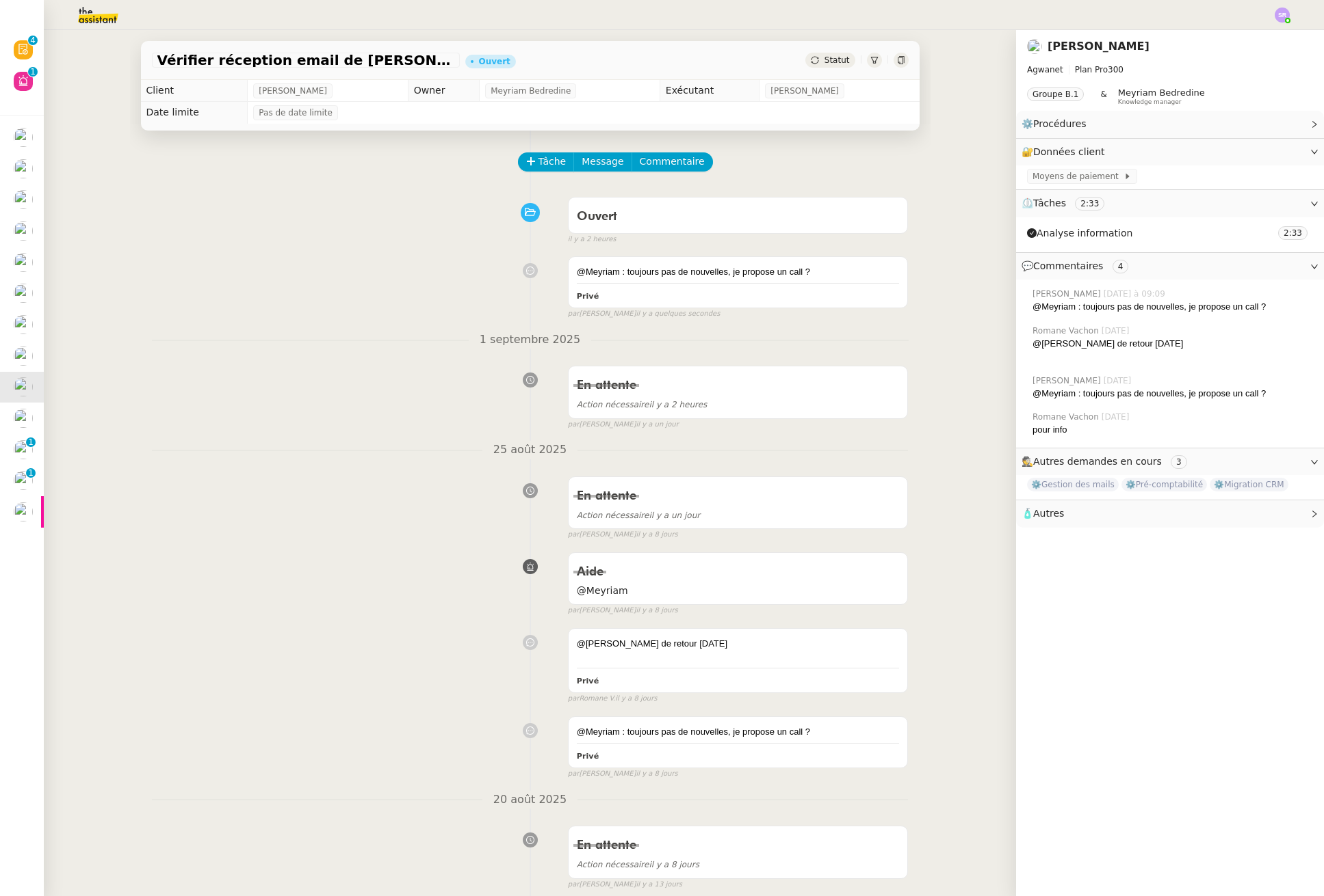
click at [822, 65] on div "Statut" at bounding box center [829, 60] width 49 height 15
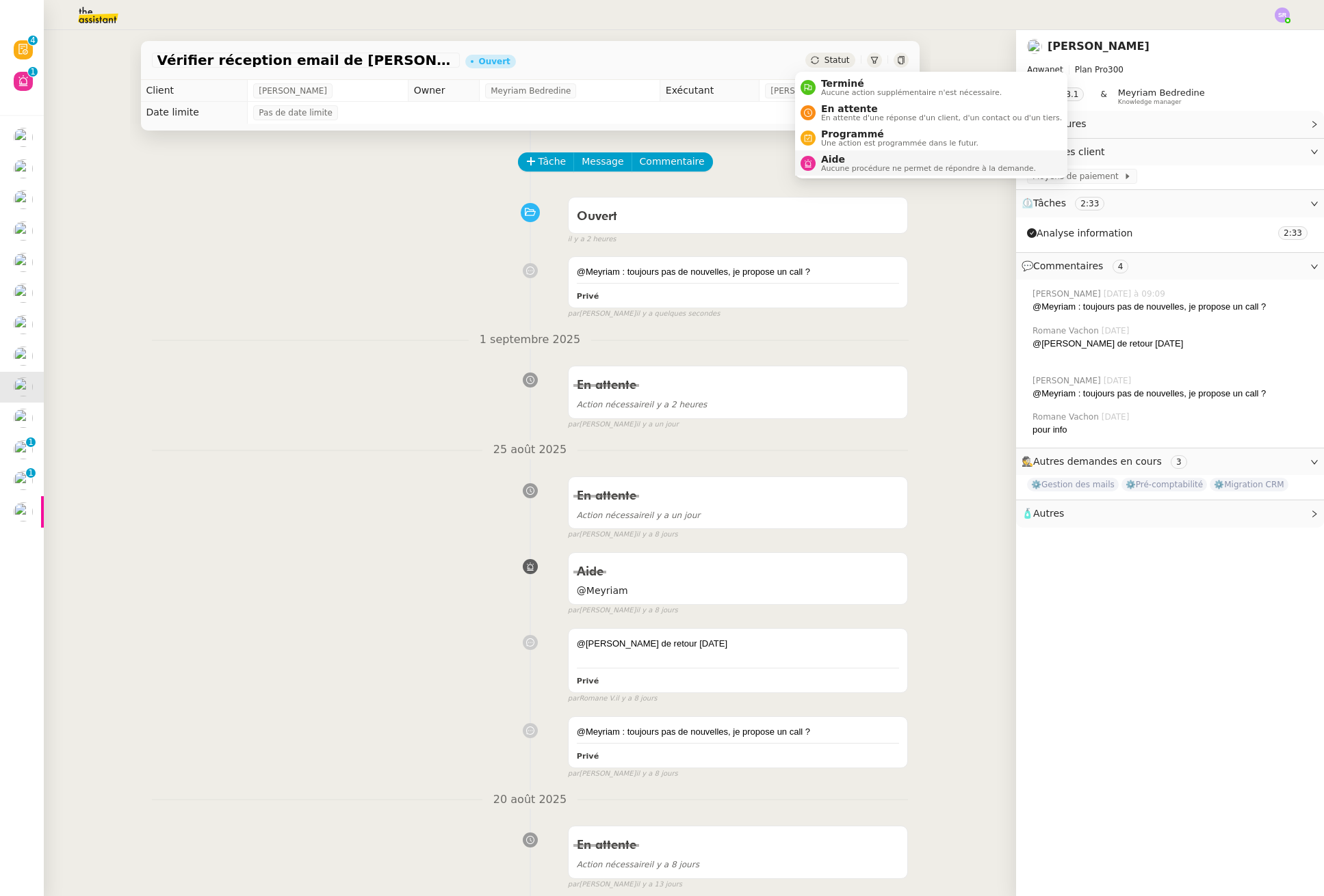
click at [852, 161] on span "Aide" at bounding box center [928, 159] width 215 height 11
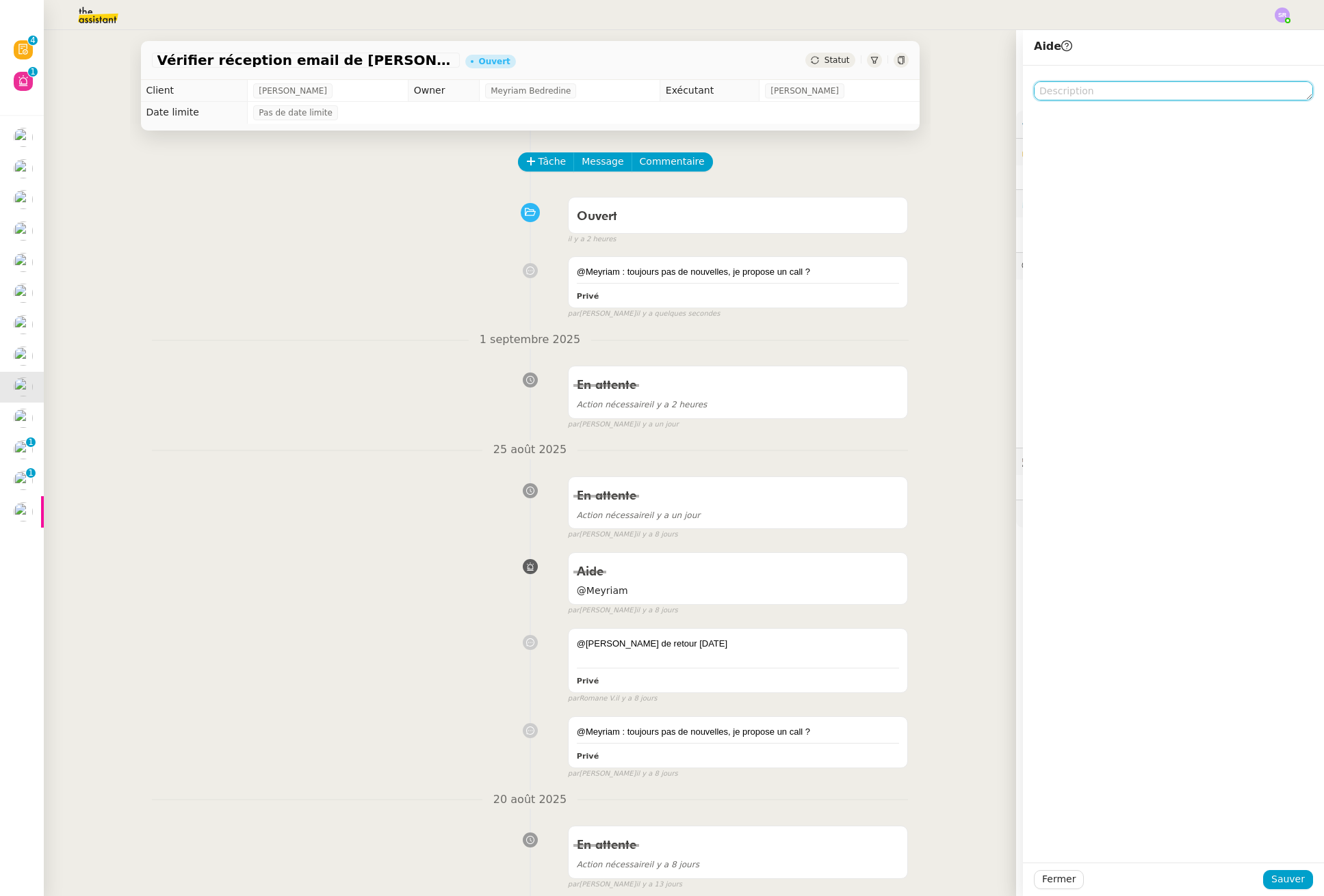
click at [1094, 91] on textarea at bounding box center [1173, 90] width 279 height 19
type textarea "@Meyriam"
drag, startPoint x: 1282, startPoint y: 878, endPoint x: 1273, endPoint y: 875, distance: 9.5
click at [1282, 878] on span "Sauver" at bounding box center [1287, 879] width 33 height 16
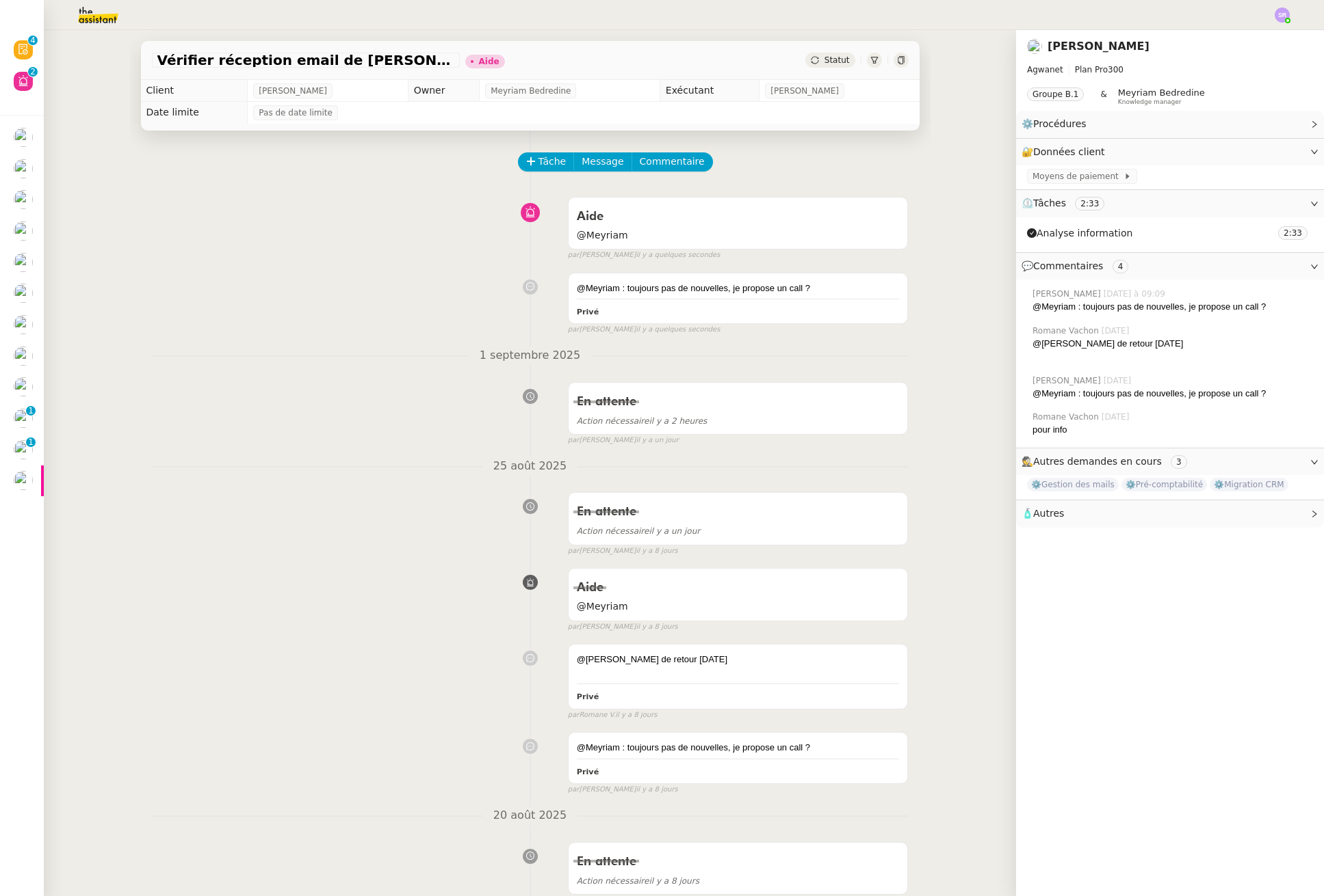
drag, startPoint x: 189, startPoint y: 452, endPoint x: 168, endPoint y: 445, distance: 22.1
click at [189, 452] on div "Tâche Message Commentaire Veuillez patienter une erreur s'est produite 👌👌👌 mess…" at bounding box center [530, 763] width 801 height 1265
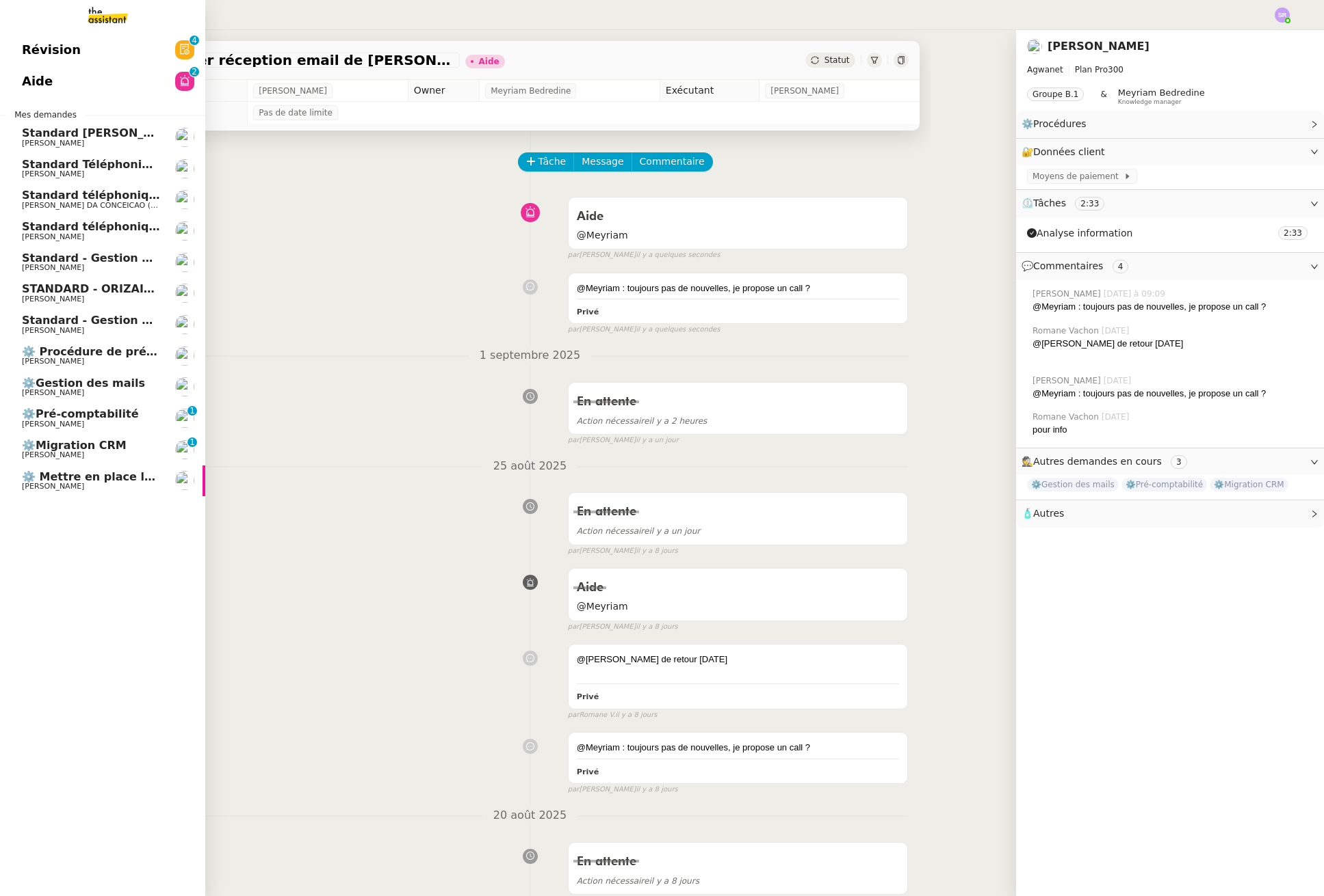
click at [111, 411] on span "⚙️Pré-comptabilité" at bounding box center [80, 414] width 117 height 13
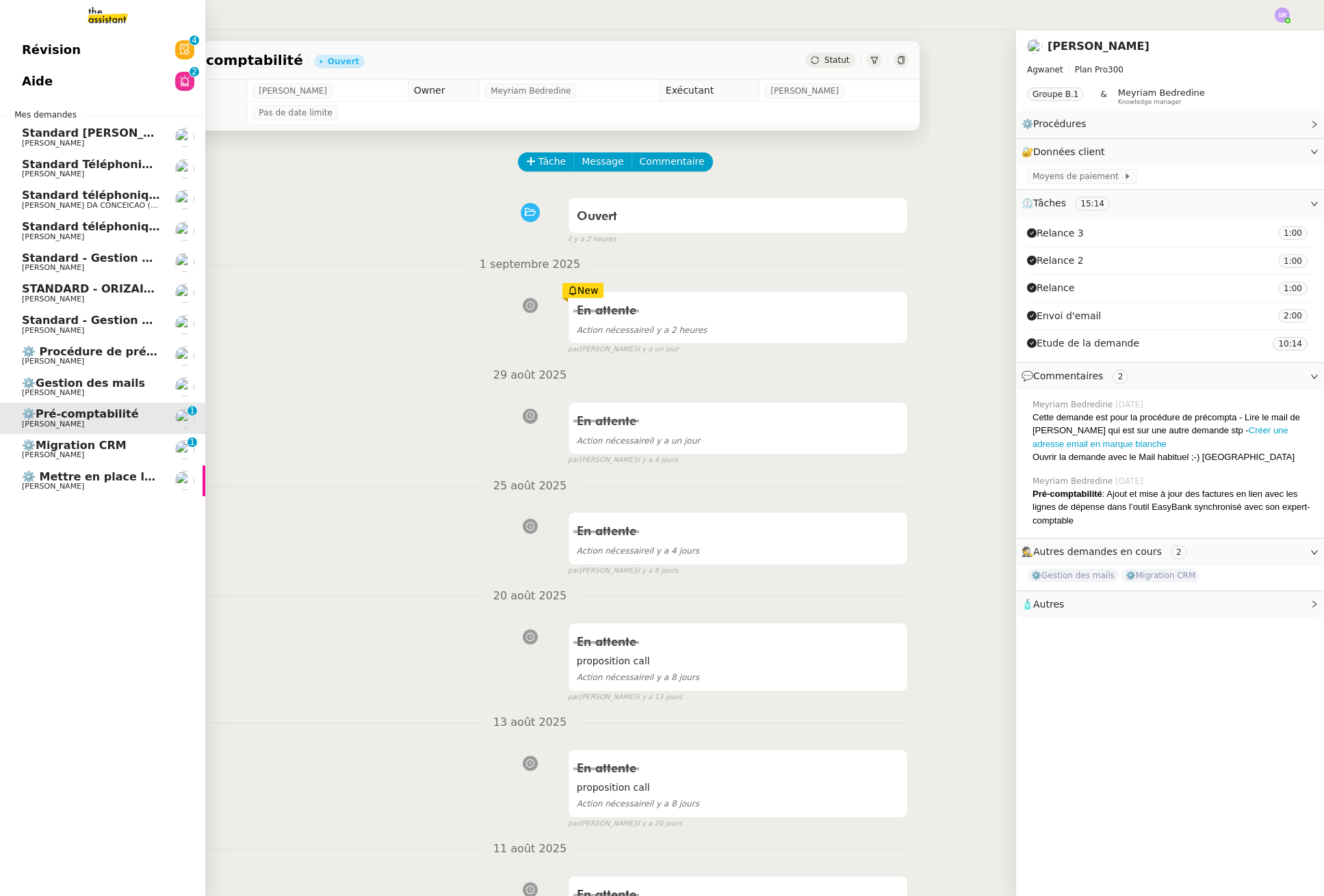
drag, startPoint x: 121, startPoint y: 436, endPoint x: 119, endPoint y: 425, distance: 11.2
click at [121, 436] on link "⚙️Migration CRM Mathieu MORDIER 0 1 2 3 4 5 6 7 8 9" at bounding box center [102, 449] width 205 height 31
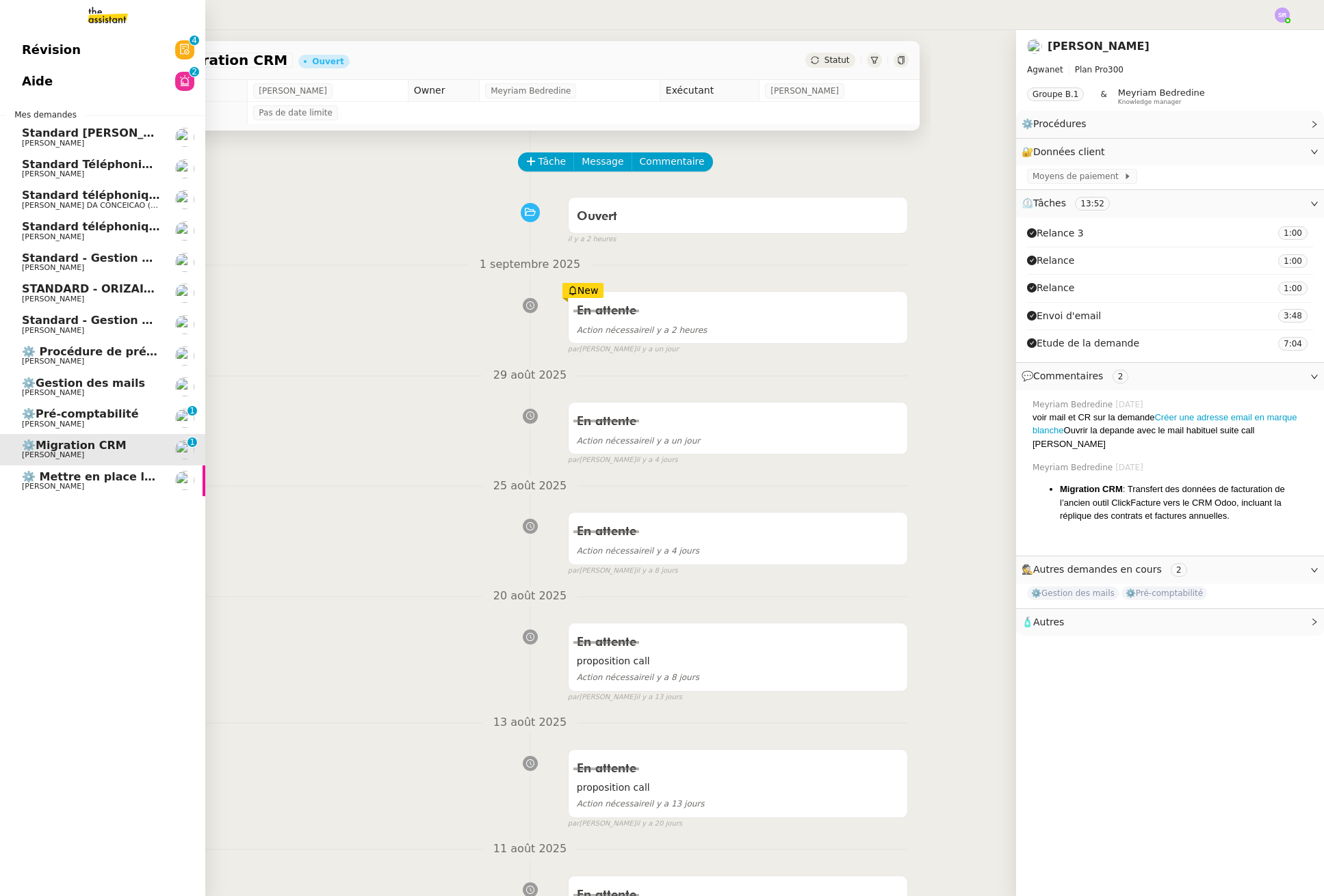
click at [120, 389] on span "[PERSON_NAME]" at bounding box center [91, 392] width 138 height 8
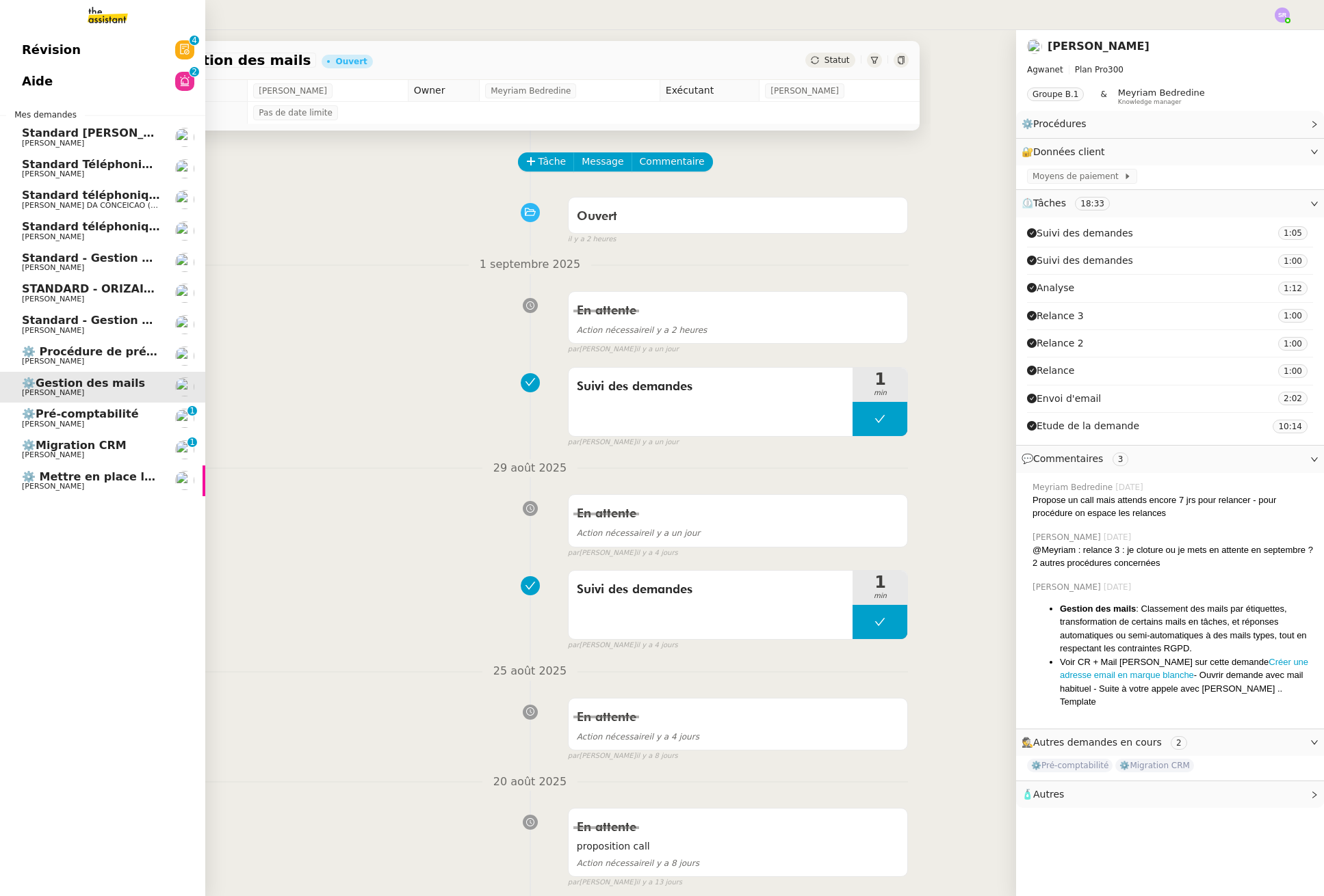
click at [157, 354] on span "⚙️ Procédure de précomptabilité" at bounding box center [123, 352] width 202 height 13
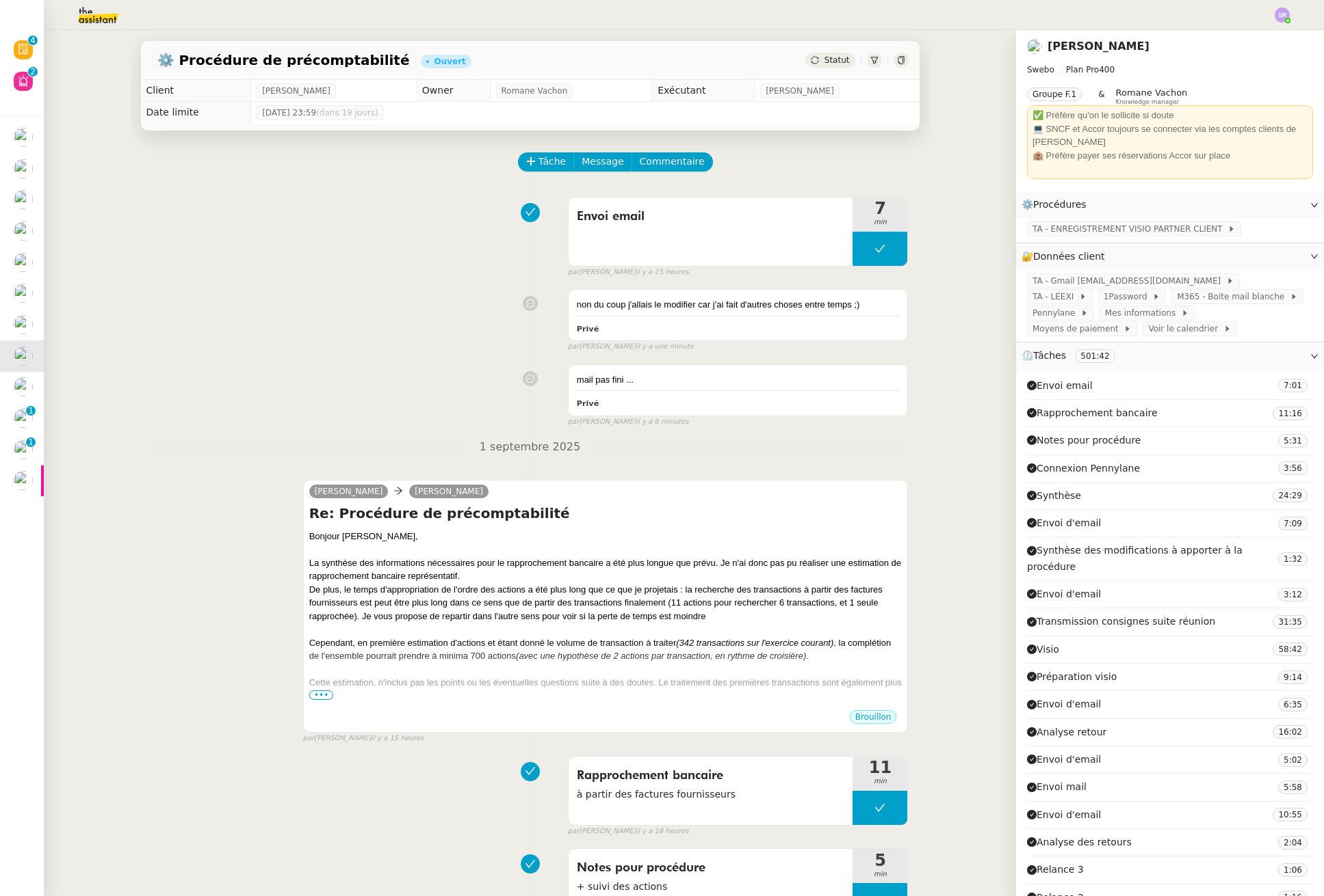
click at [830, 62] on span "Statut" at bounding box center [837, 60] width 25 height 9
click at [829, 57] on span "Statut" at bounding box center [837, 60] width 25 height 9
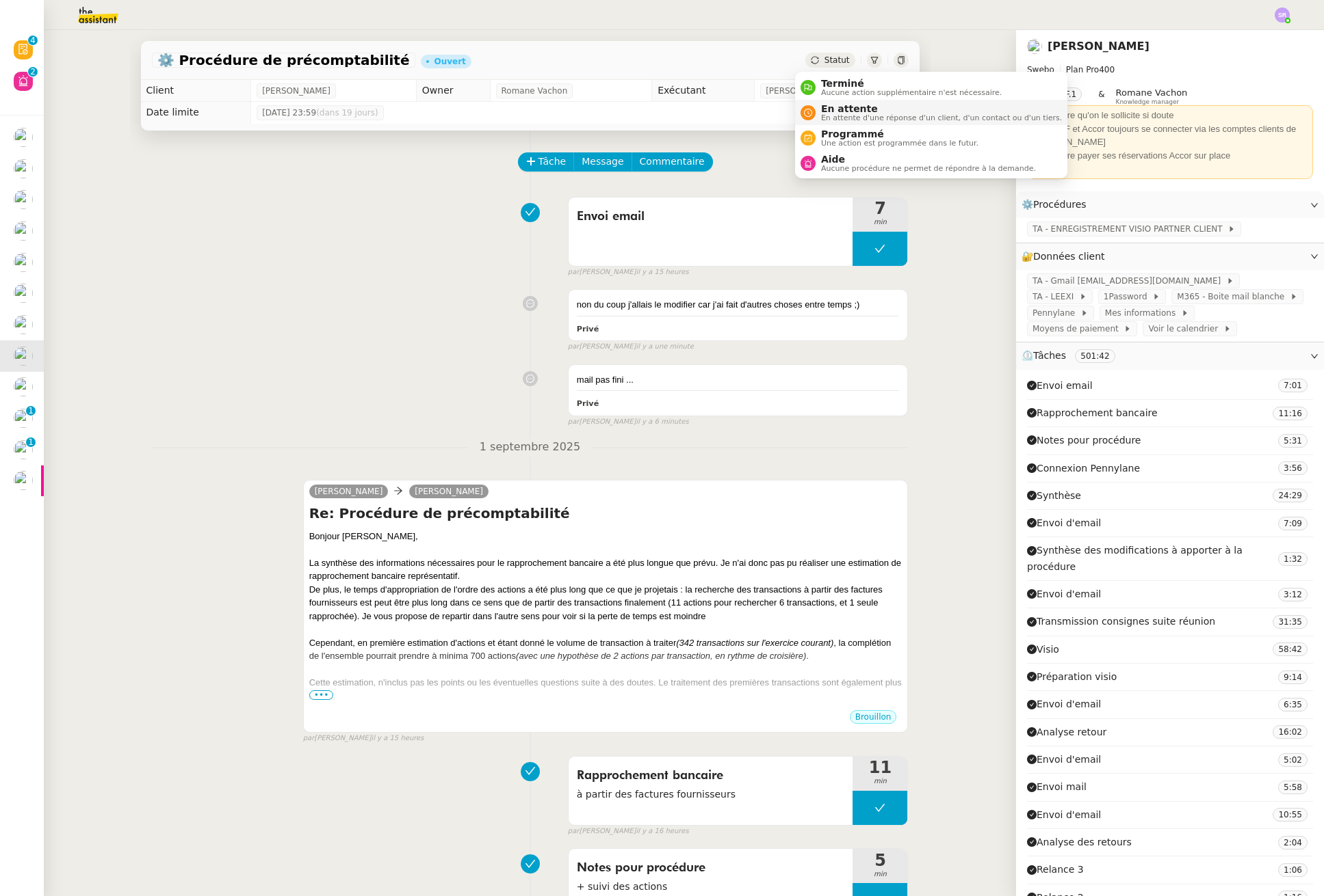
click at [885, 113] on span "En attente" at bounding box center [941, 109] width 240 height 11
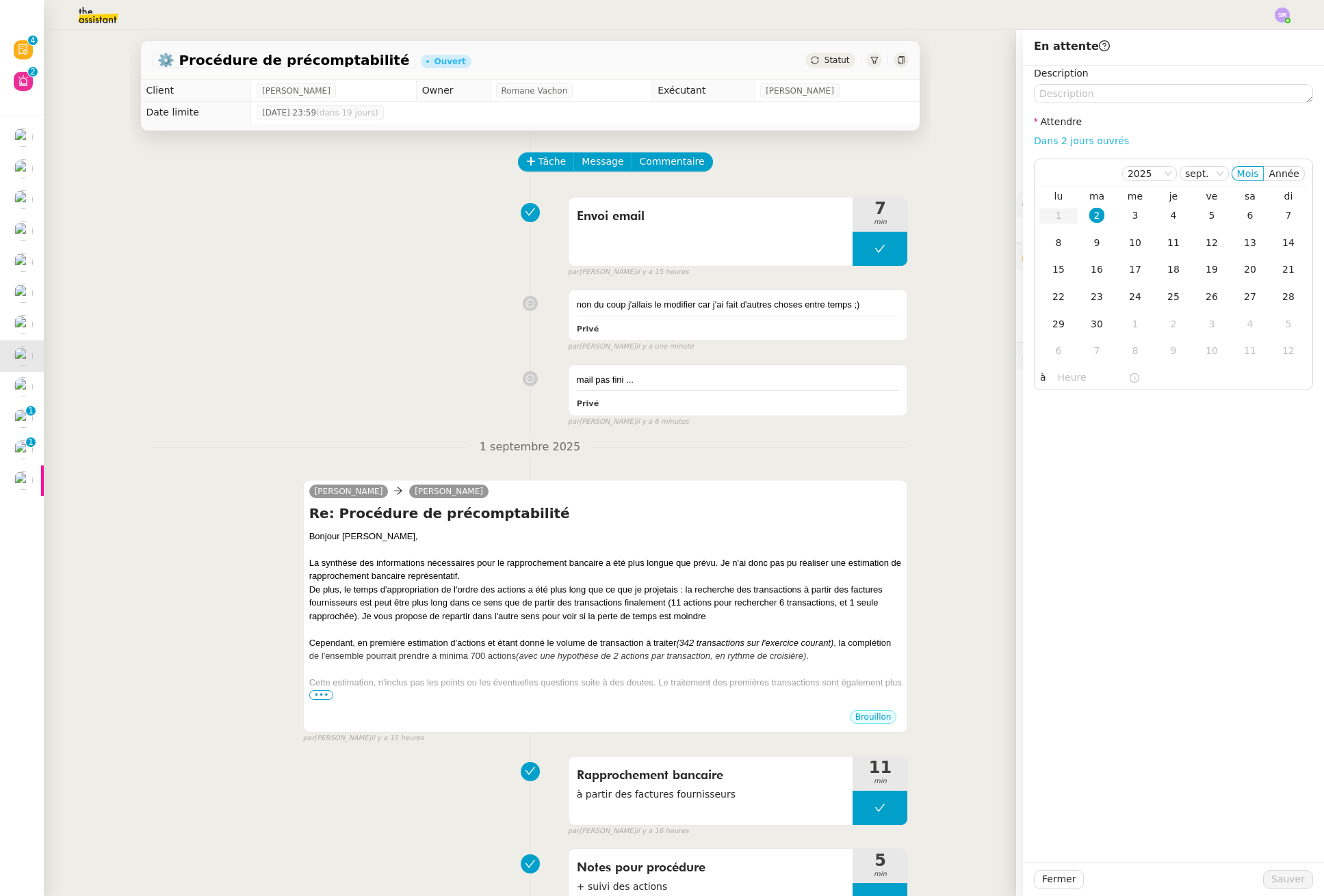
click at [1096, 135] on link "Dans 2 jours ouvrés" at bounding box center [1081, 141] width 95 height 11
click at [1089, 209] on div "2" at bounding box center [1096, 215] width 15 height 15
click at [1060, 383] on input "07:00" at bounding box center [1093, 378] width 70 height 16
click at [1072, 551] on link "Maintenant" at bounding box center [1072, 556] width 54 height 11
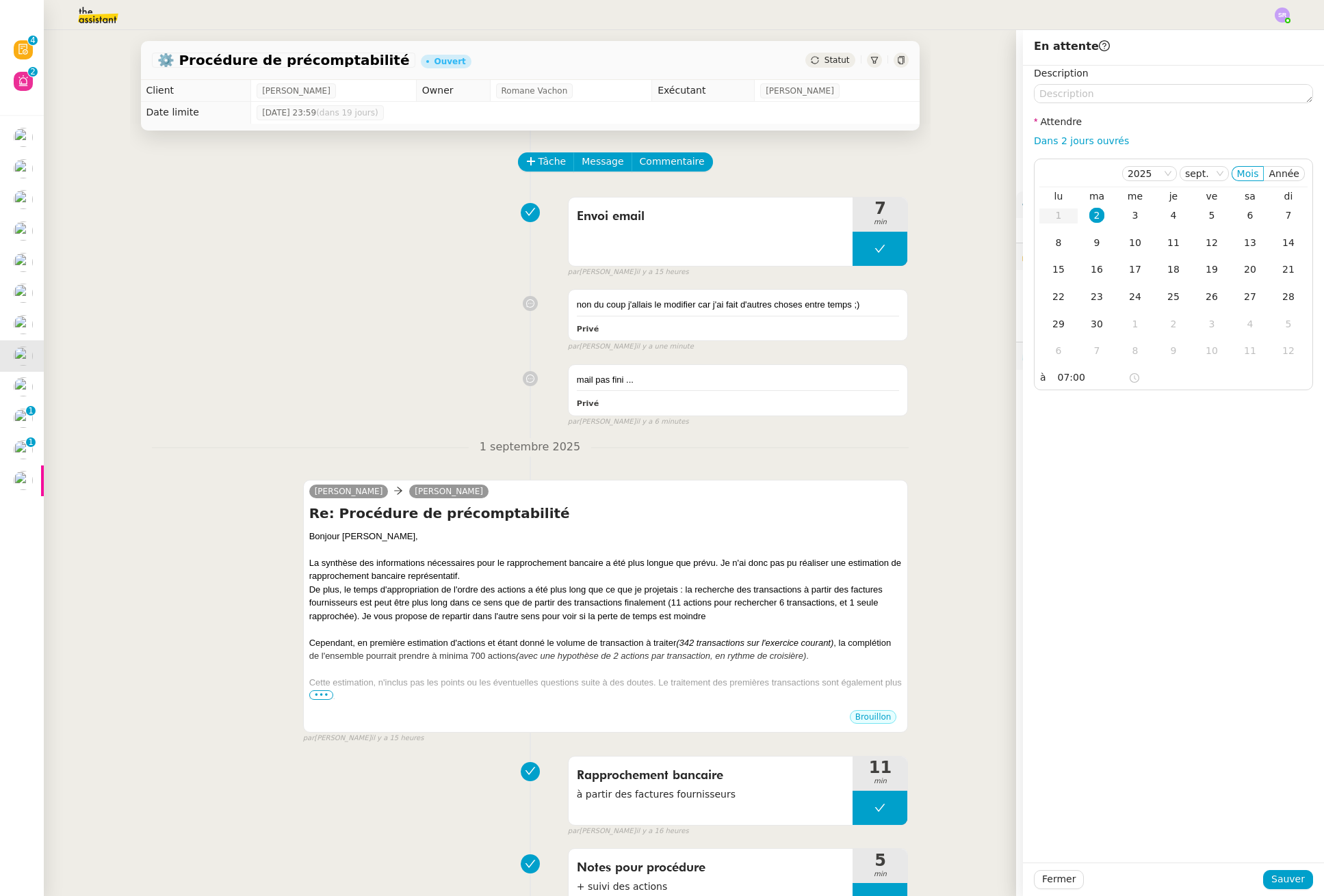
type input "09:10"
click at [1263, 878] on button "Sauver" at bounding box center [1288, 879] width 50 height 19
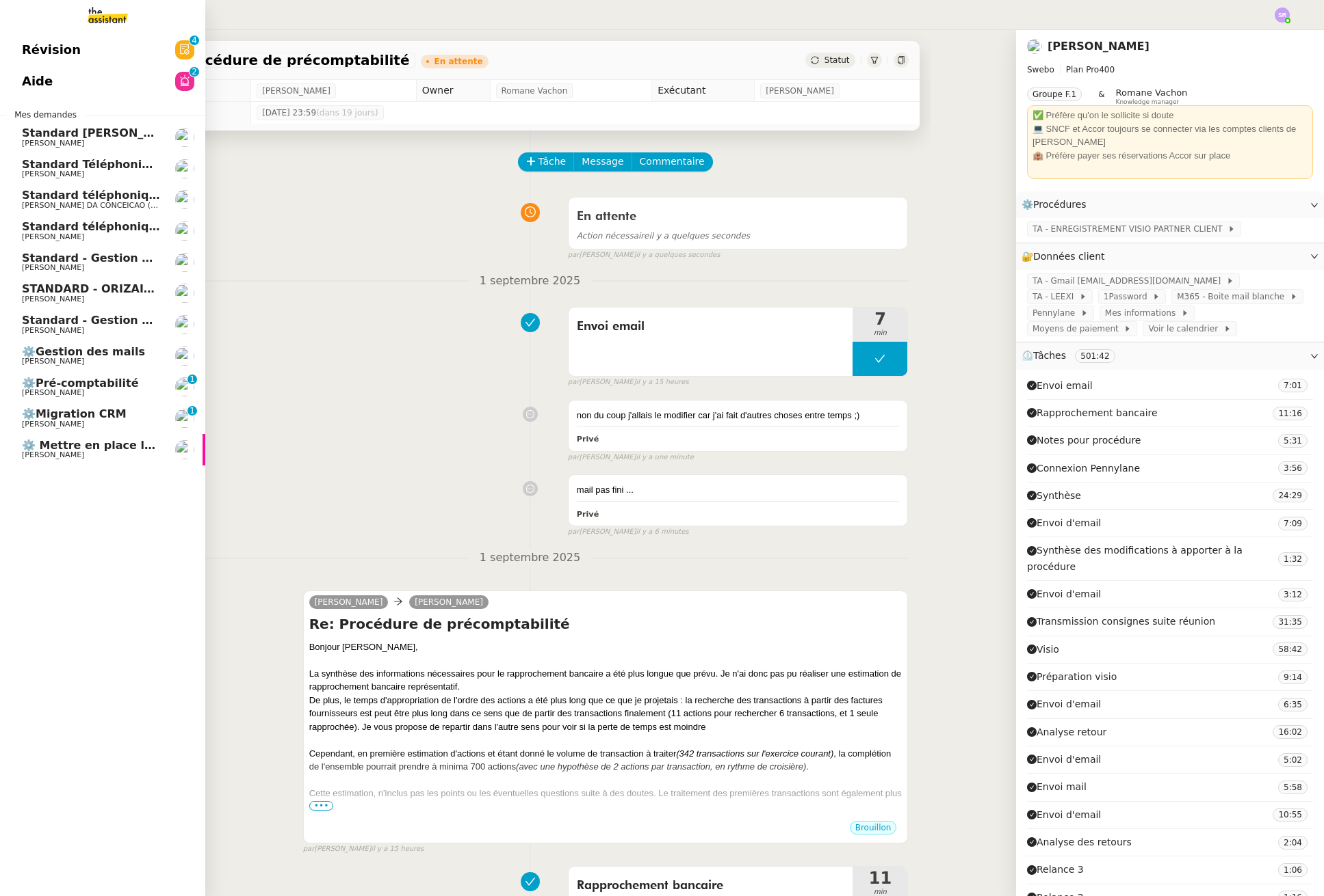
click at [134, 45] on link "Révision 0 1 2 3 4 5 6 7 8 9" at bounding box center [102, 50] width 205 height 31
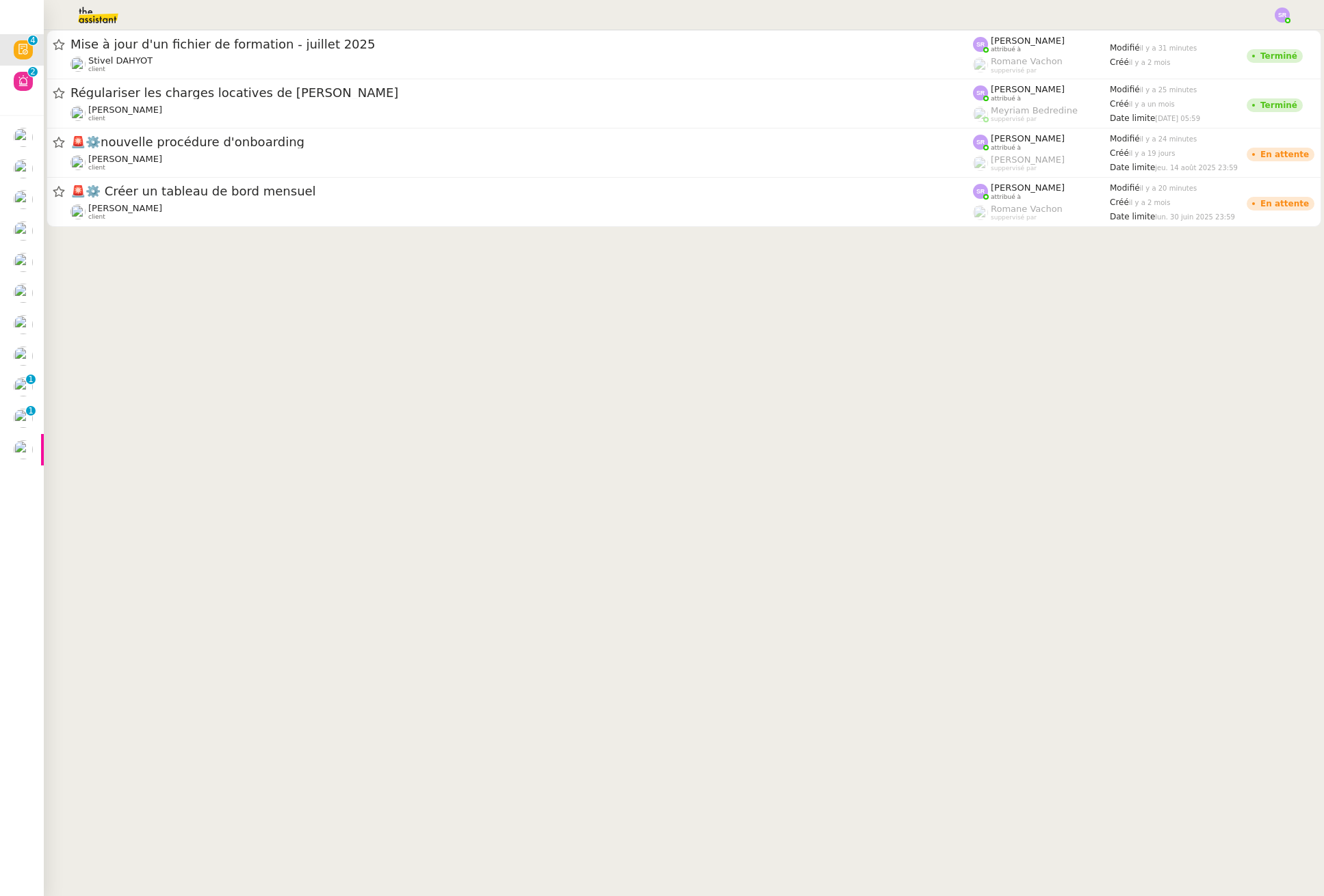
click at [101, 9] on img at bounding box center [87, 15] width 106 height 30
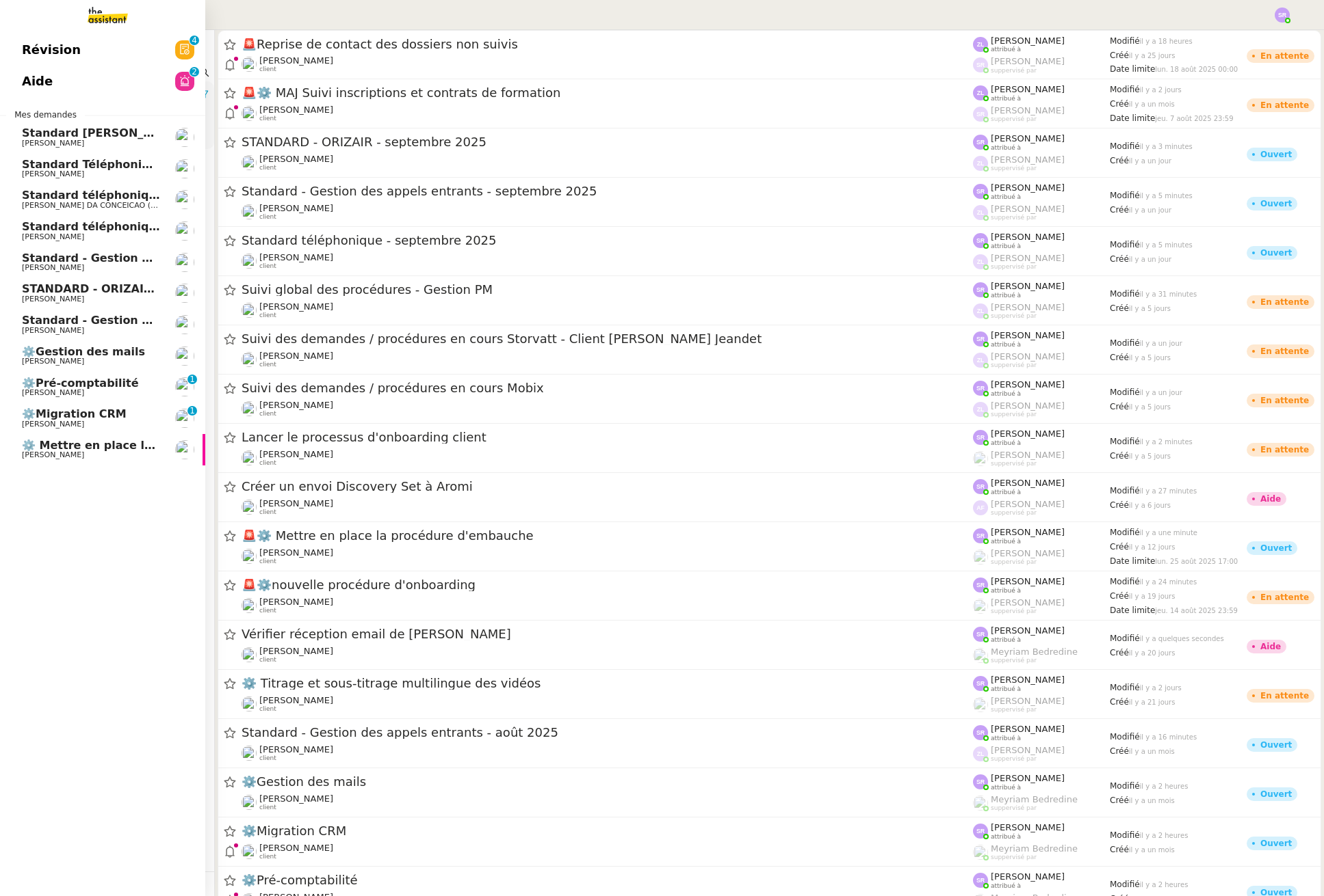
click at [53, 619] on div "Révision 0 1 2 3 4 5 6 7 8 9 Aide 0 1 2 3 4 5 6 7 8 9 Mes demandes Standard Aud…" at bounding box center [102, 463] width 205 height 867
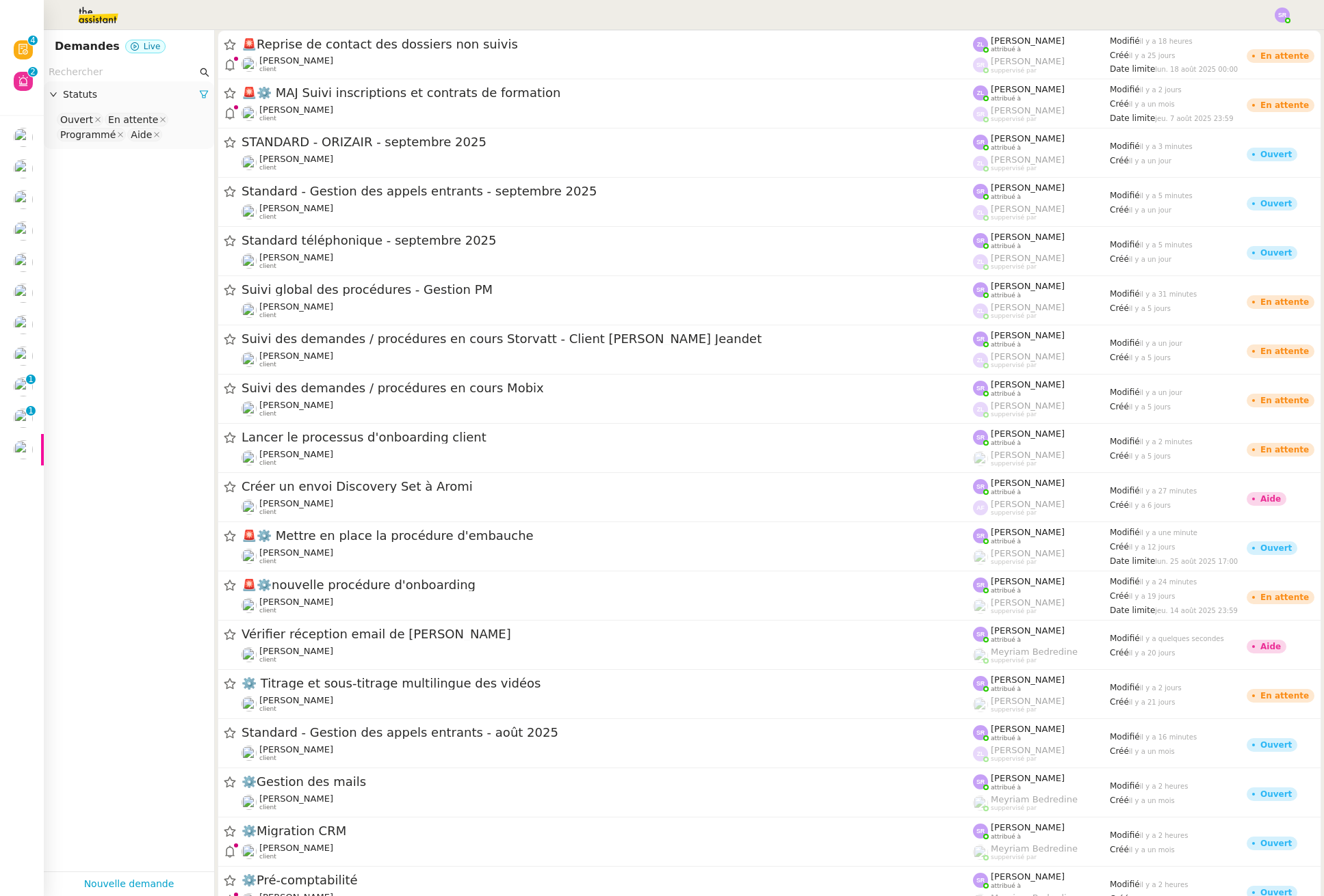
click at [92, 12] on img at bounding box center [87, 15] width 106 height 30
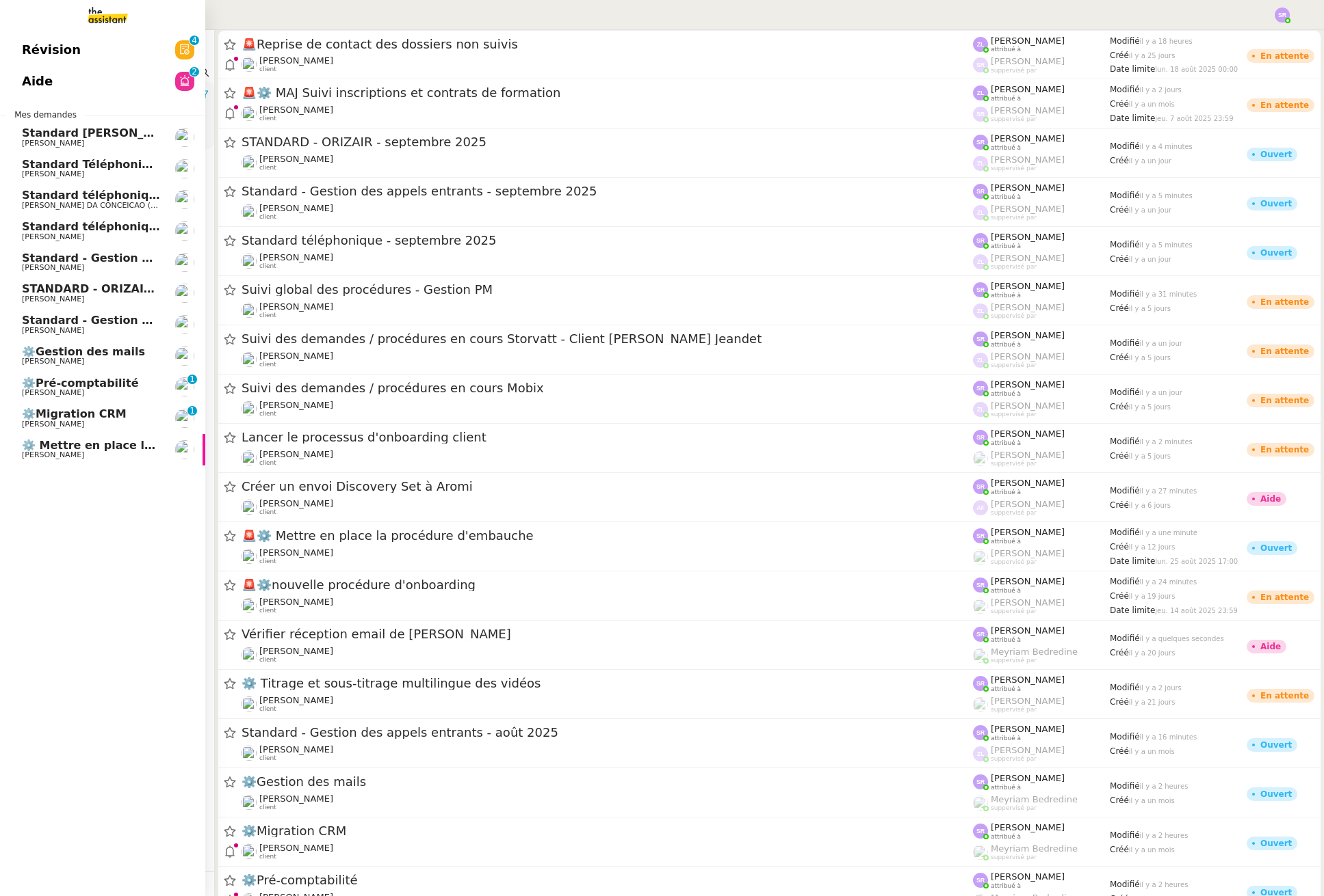
click at [100, 17] on img at bounding box center [97, 15] width 106 height 30
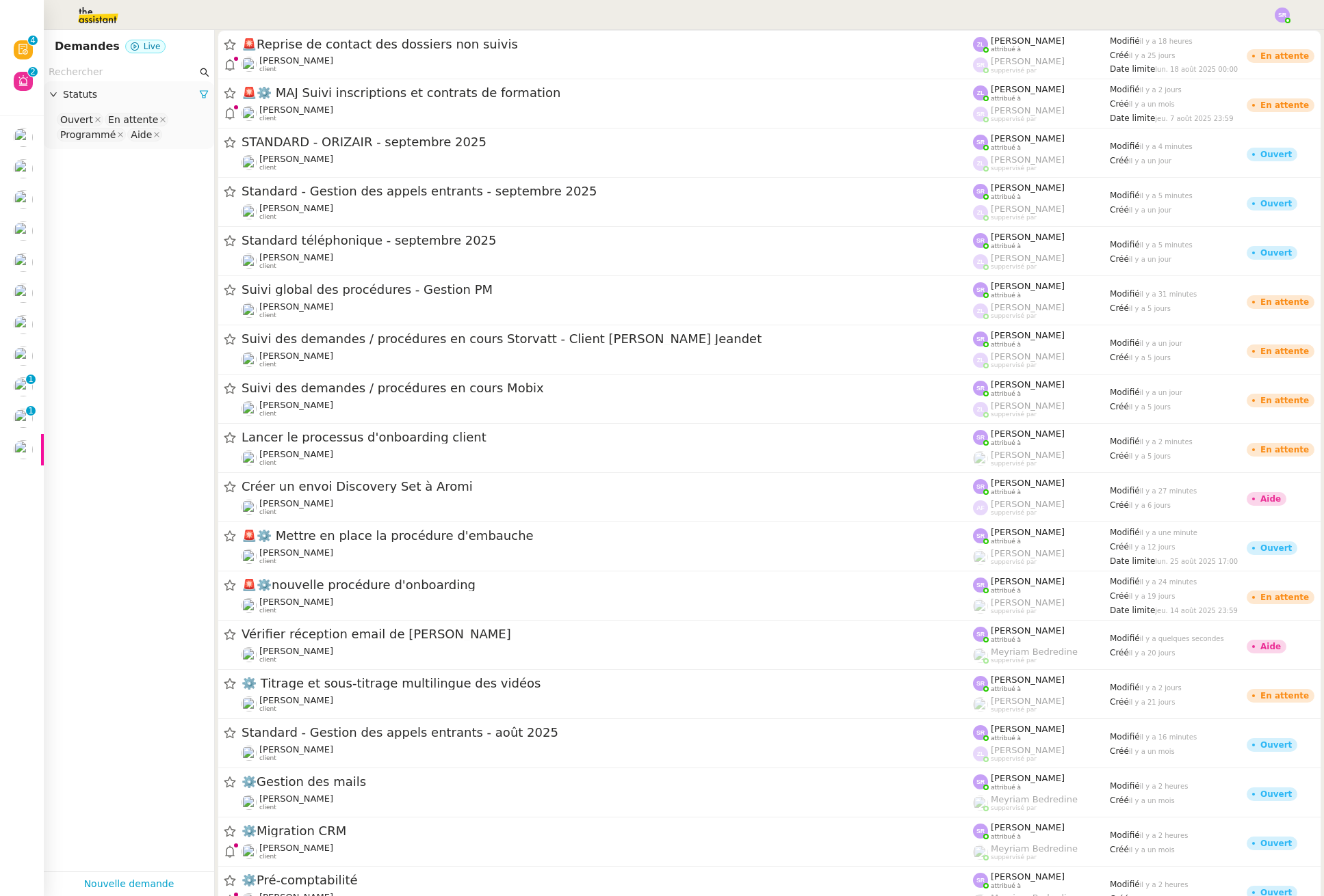
click at [359, 13] on div at bounding box center [662, 15] width 1255 height 30
click at [102, 16] on img at bounding box center [87, 15] width 106 height 30
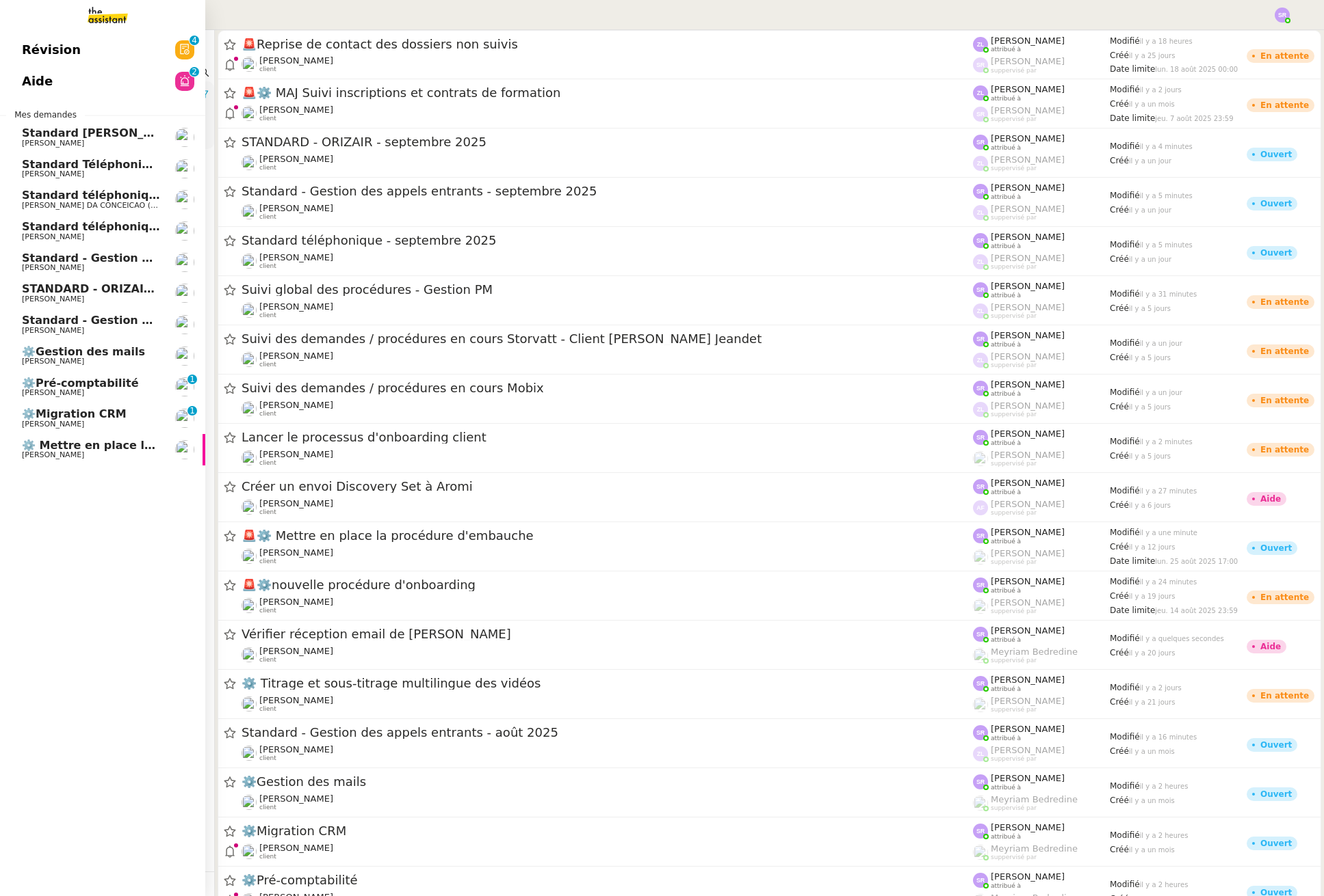
click at [95, 533] on div "Révision 0 1 2 3 4 5 6 7 8 9 Aide 0 1 2 3 4 5 6 7 8 9 Mes demandes Standard Aud…" at bounding box center [102, 463] width 205 height 867
click at [122, 327] on span "[PERSON_NAME]" at bounding box center [91, 331] width 138 height 8
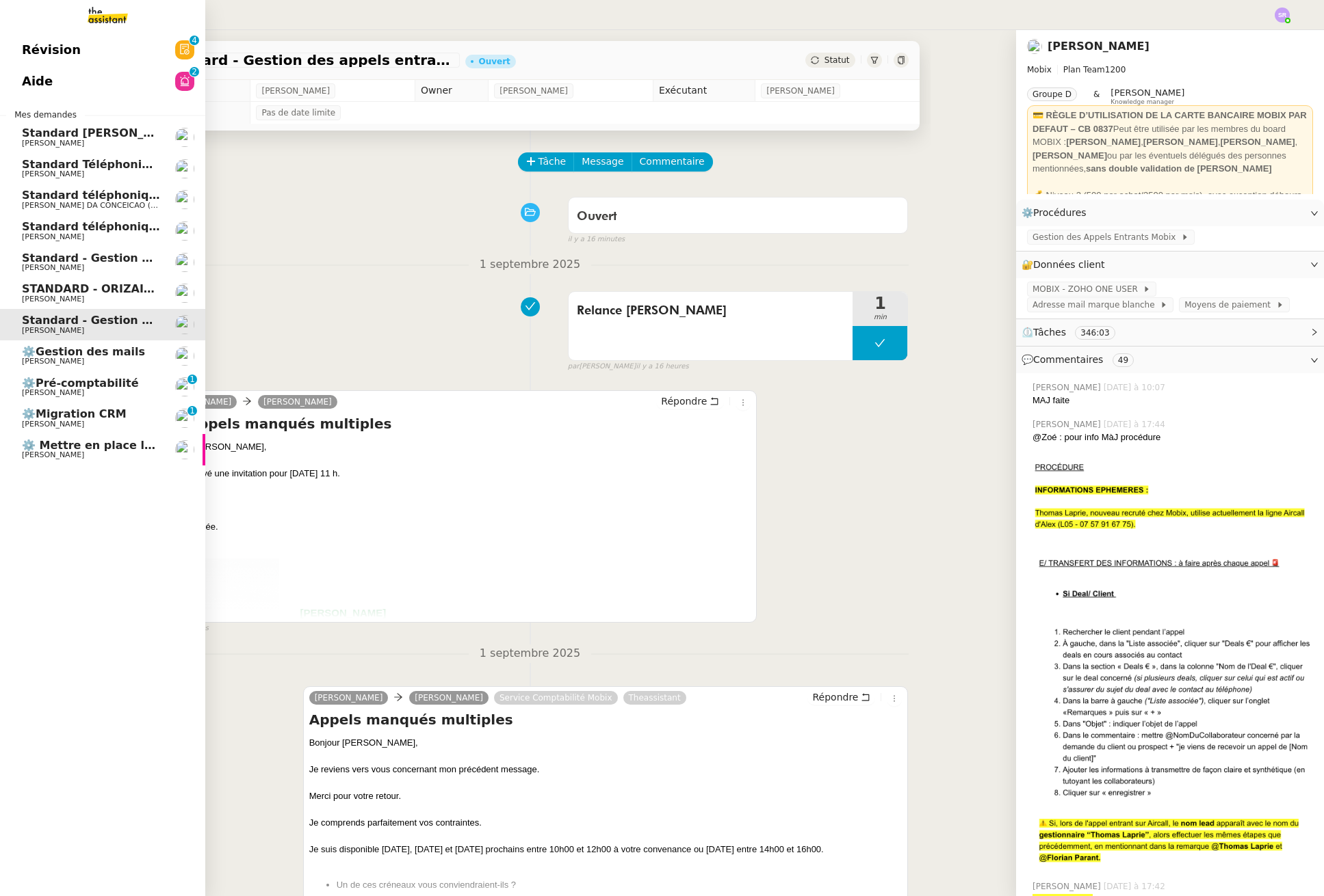
click at [100, 548] on div "Révision 0 1 2 3 4 5 6 7 8 9 Aide 0 1 2 3 4 5 6 7 8 9 Mes demandes Standard Aud…" at bounding box center [102, 463] width 205 height 867
click at [100, 469] on div "Révision 0 1 2 3 4 5 6 7 8 9 Aide 0 1 2 3 4 5 6 7 8 9 Mes demandes Standard Aud…" at bounding box center [102, 463] width 205 height 867
click at [105, 453] on span "[PERSON_NAME]" at bounding box center [91, 455] width 138 height 8
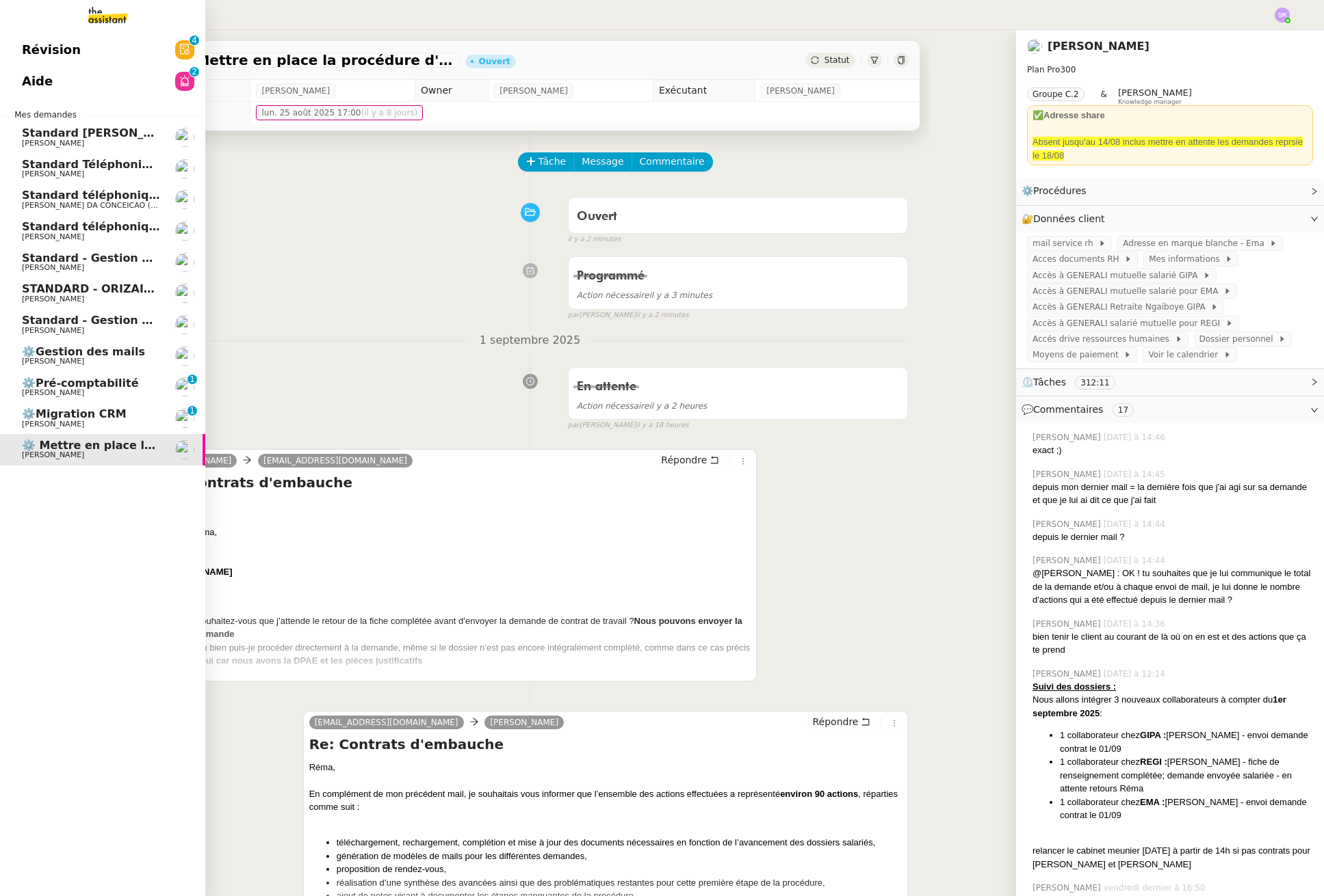
click at [86, 355] on span "⚙️Gestion des mails" at bounding box center [84, 352] width 123 height 13
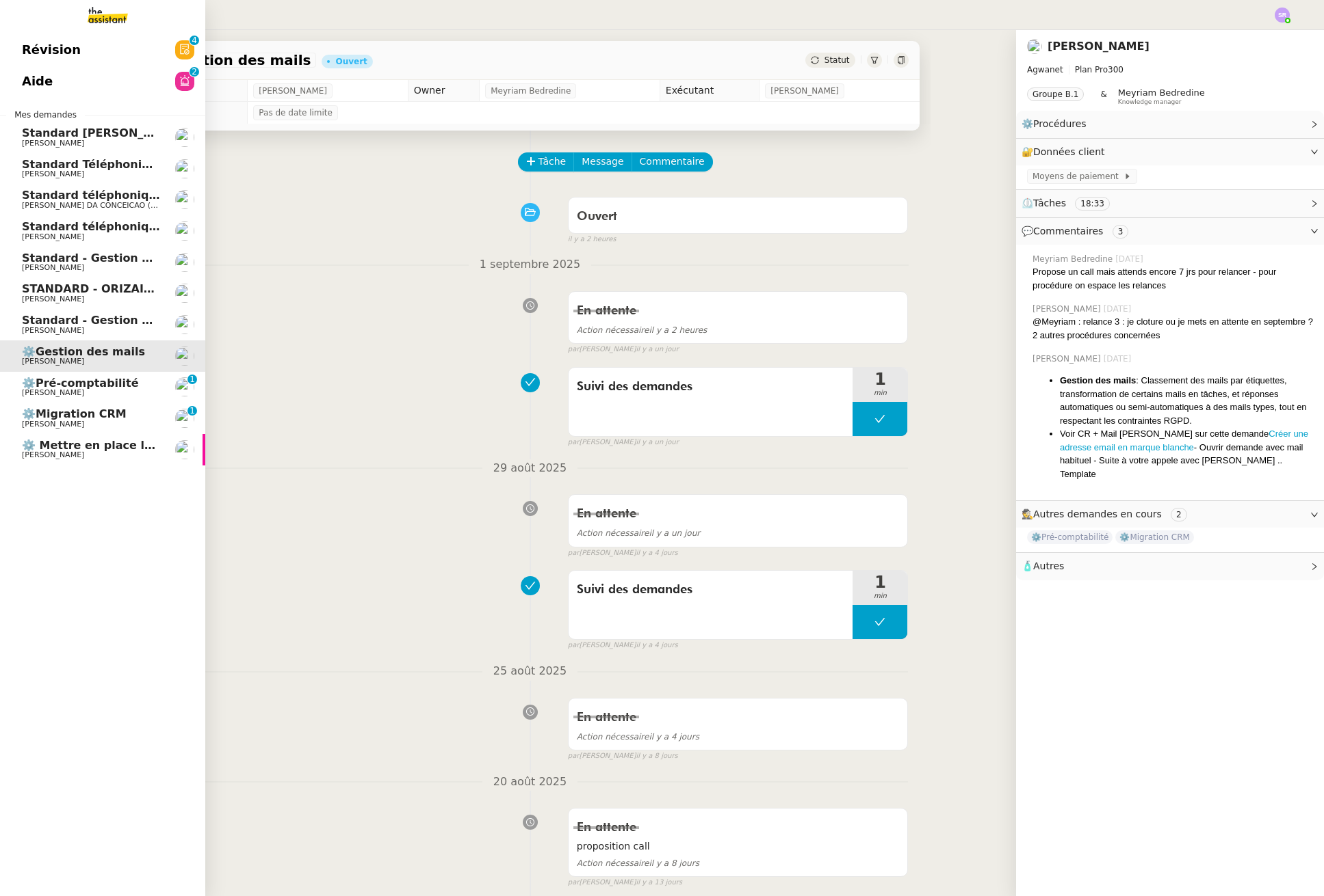
click at [78, 58] on link "Révision 0 1 2 3 4 5 6 7 8 9" at bounding box center [102, 50] width 205 height 31
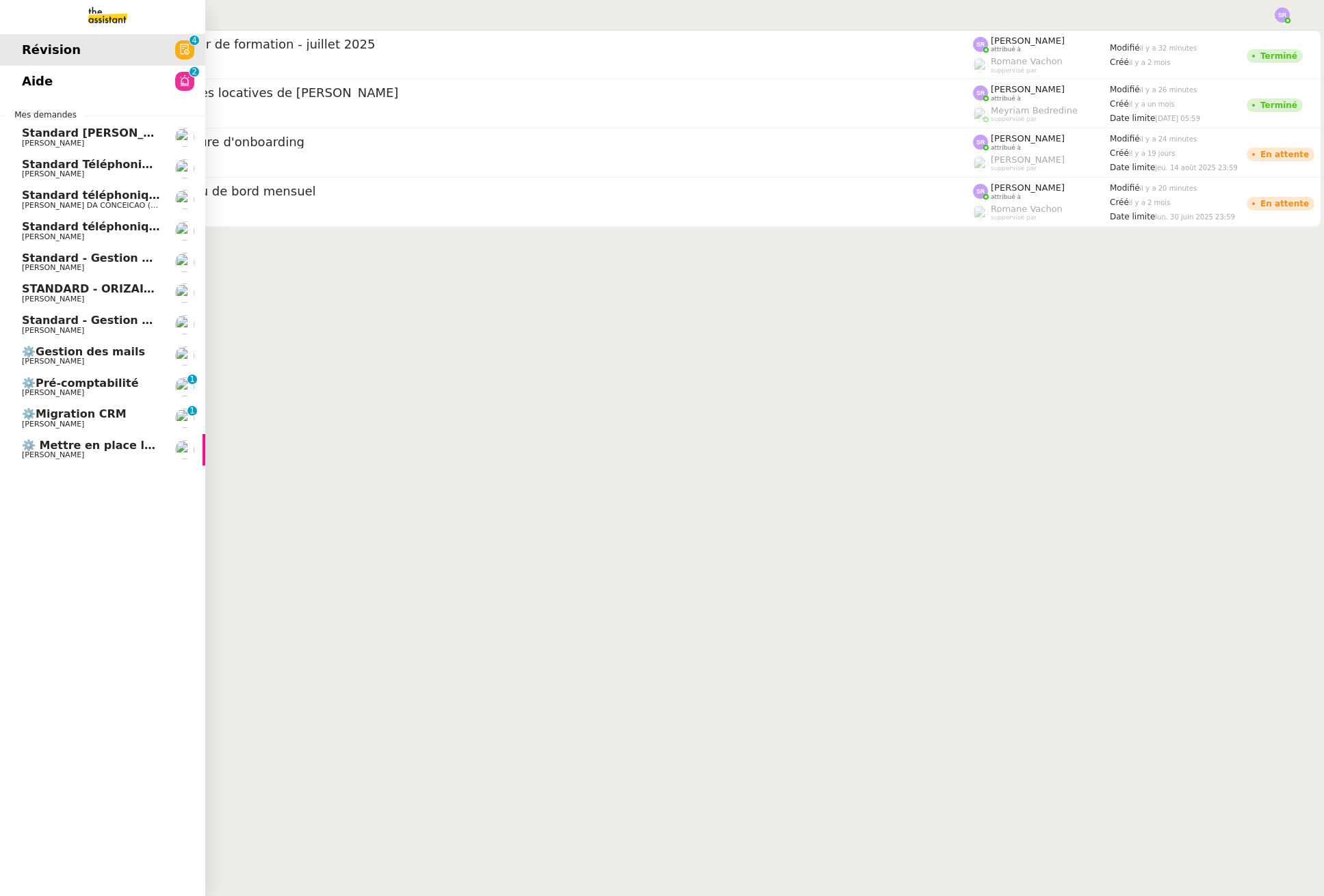
click at [100, 84] on link "Aide 0 1 2 3 4 5 6 7 8 9" at bounding box center [102, 81] width 205 height 31
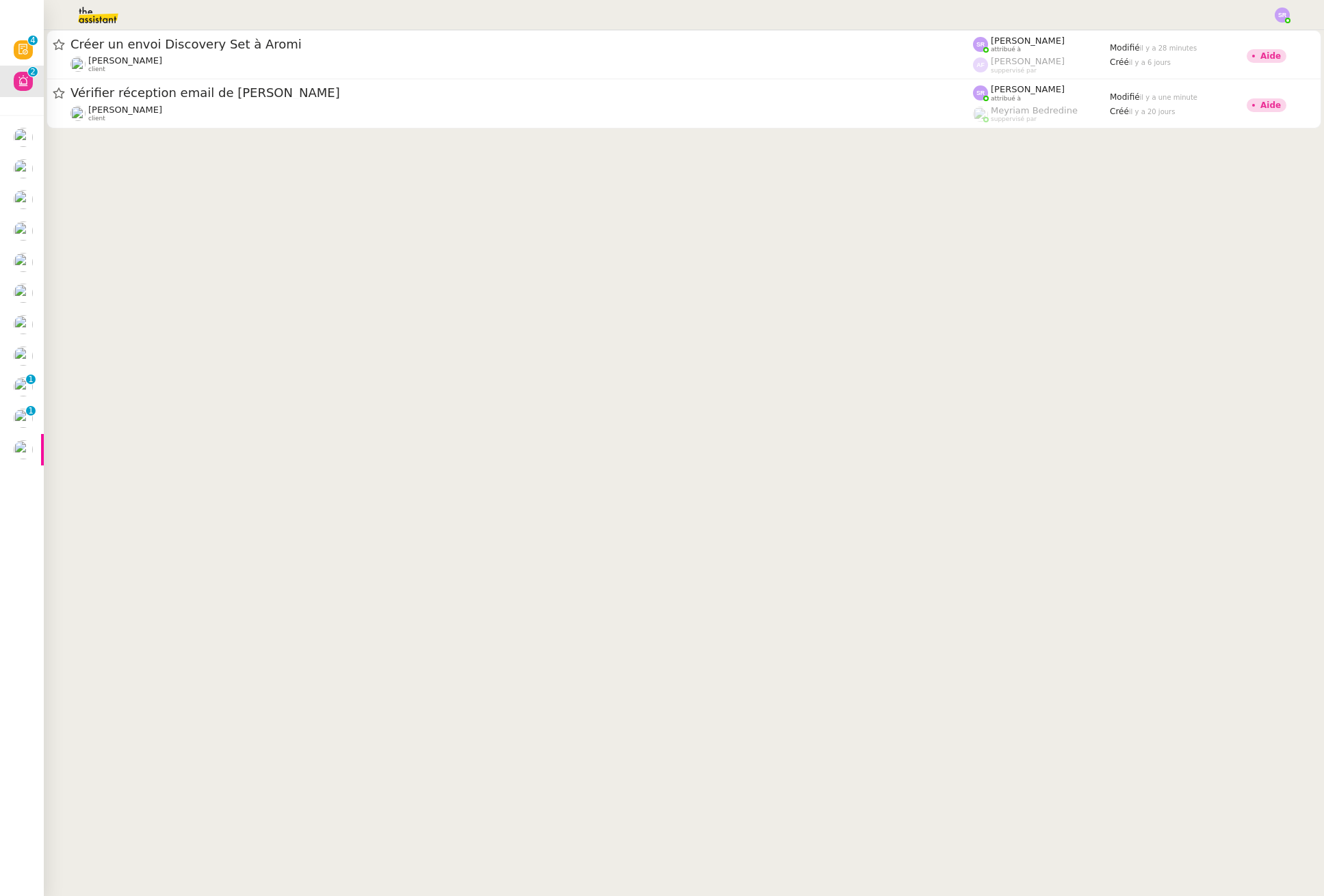
click at [99, 12] on img at bounding box center [87, 15] width 106 height 30
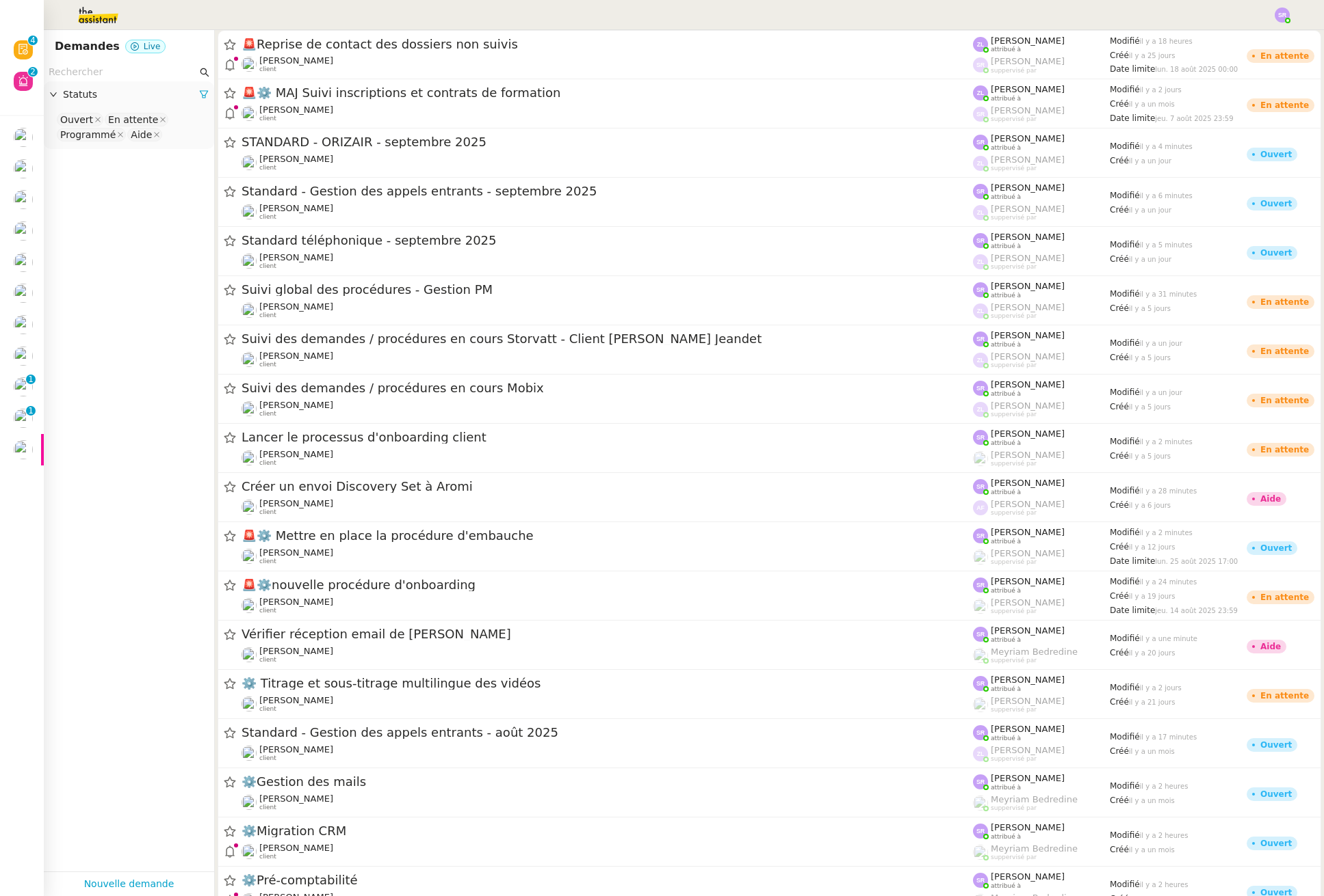
click at [84, 17] on img at bounding box center [87, 15] width 106 height 30
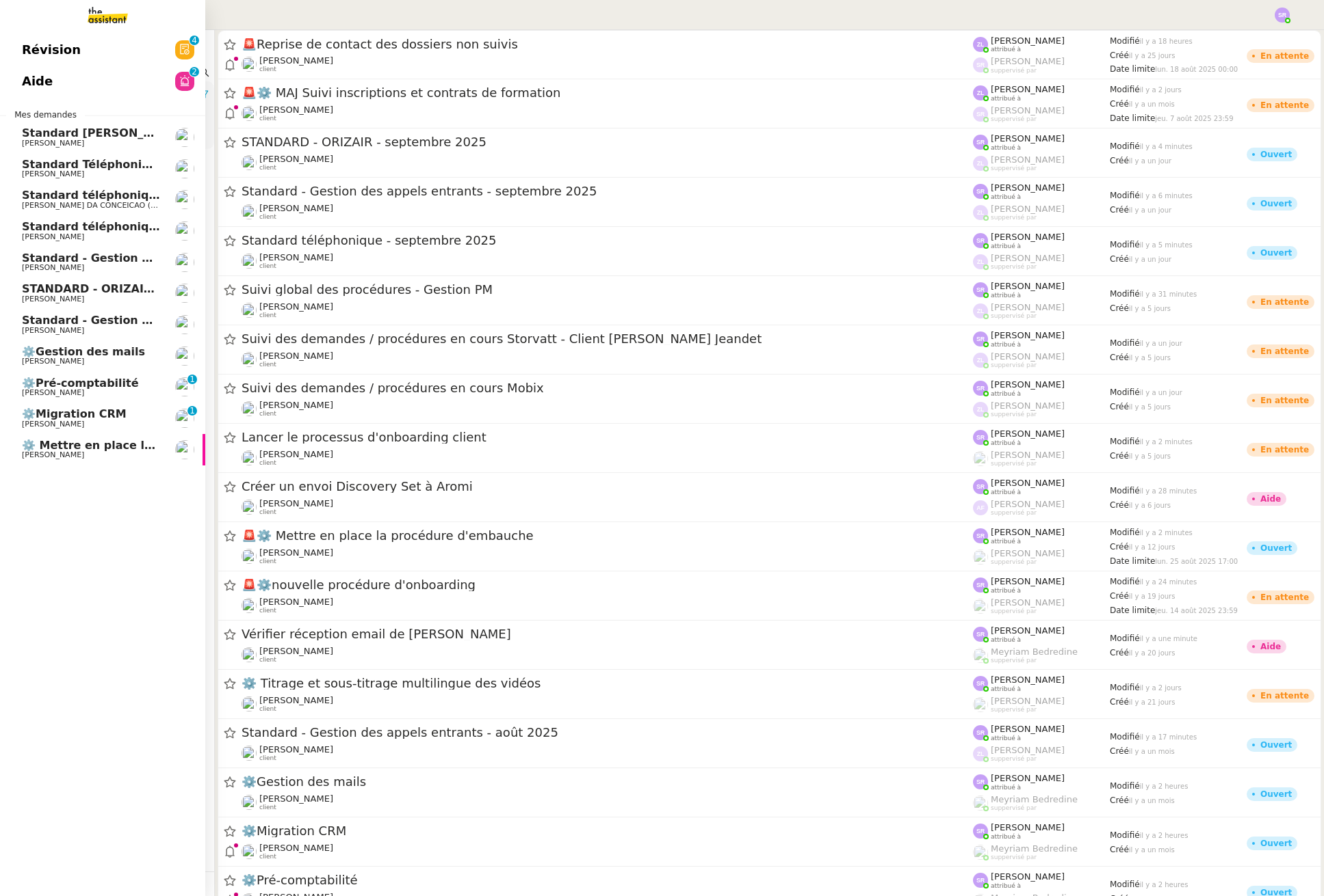
click at [70, 551] on div "Révision 0 1 2 3 4 5 6 7 8 9 Aide 0 1 2 3 4 5 6 7 8 9 Mes demandes Standard Aud…" at bounding box center [102, 463] width 205 height 867
click at [109, 379] on span "⚙️Pré-comptabilité" at bounding box center [80, 383] width 117 height 13
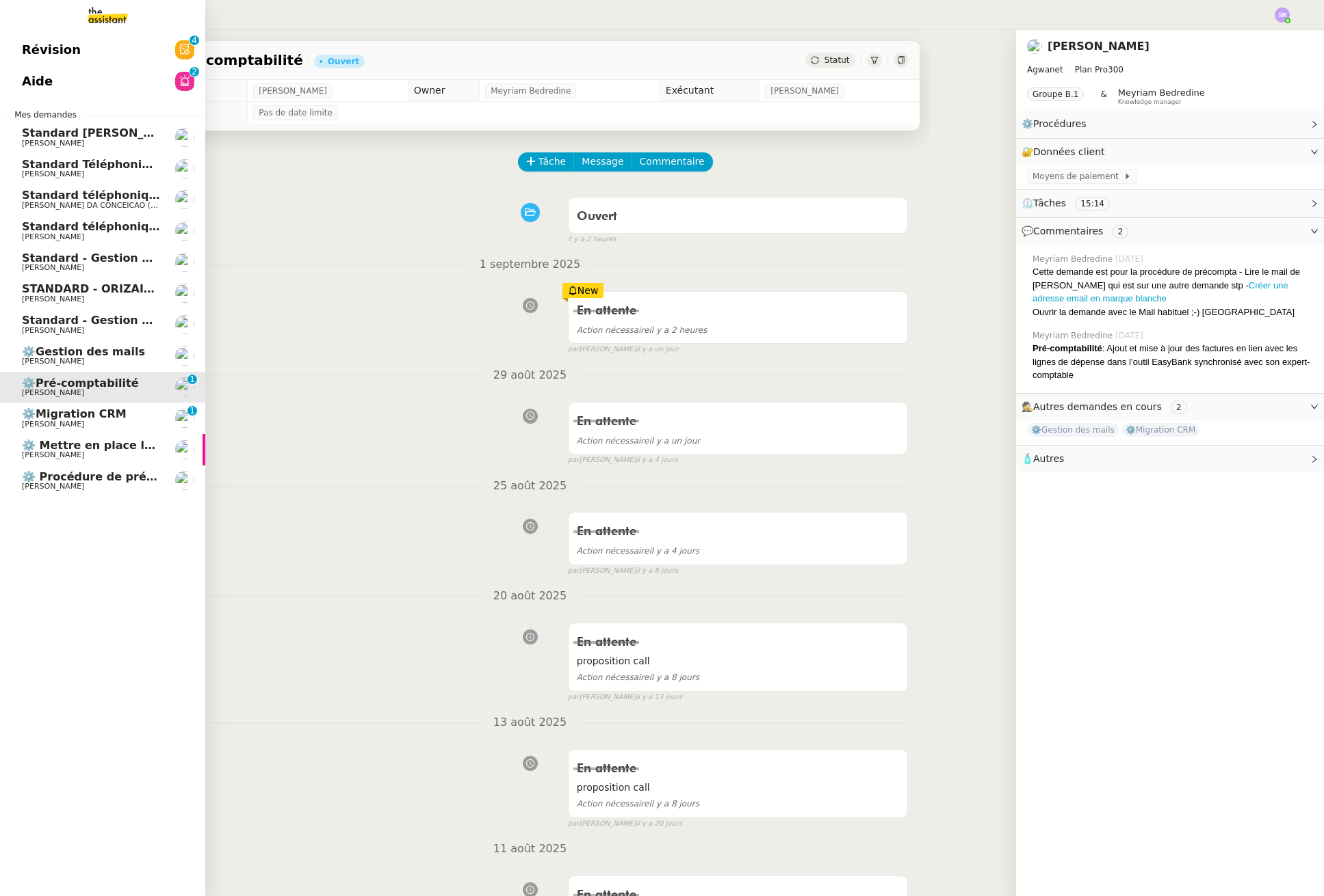
click at [115, 415] on span "⚙️Migration CRM" at bounding box center [91, 413] width 138 height 12
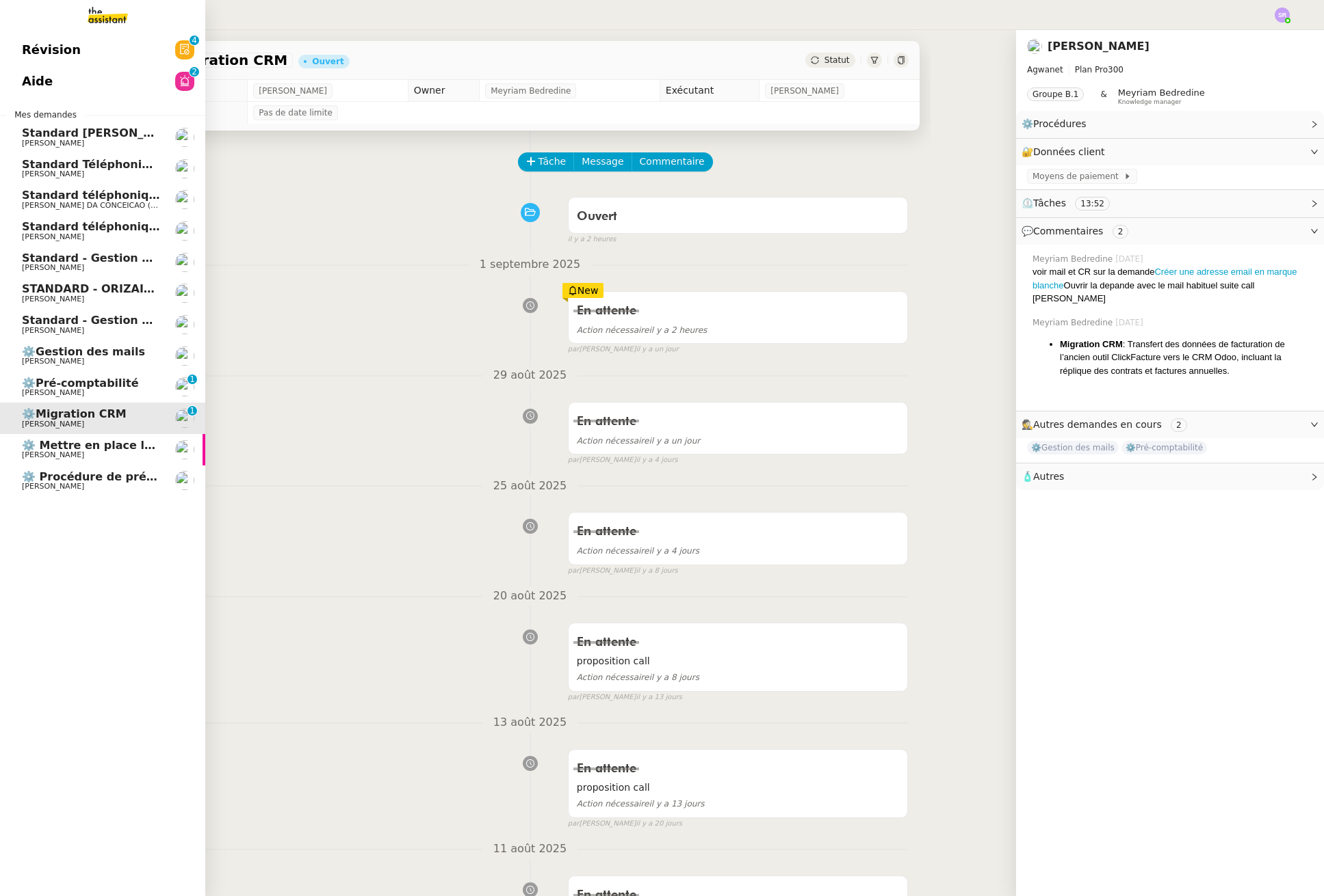
click at [127, 353] on span "⚙️Gestion des mails" at bounding box center [91, 352] width 138 height 12
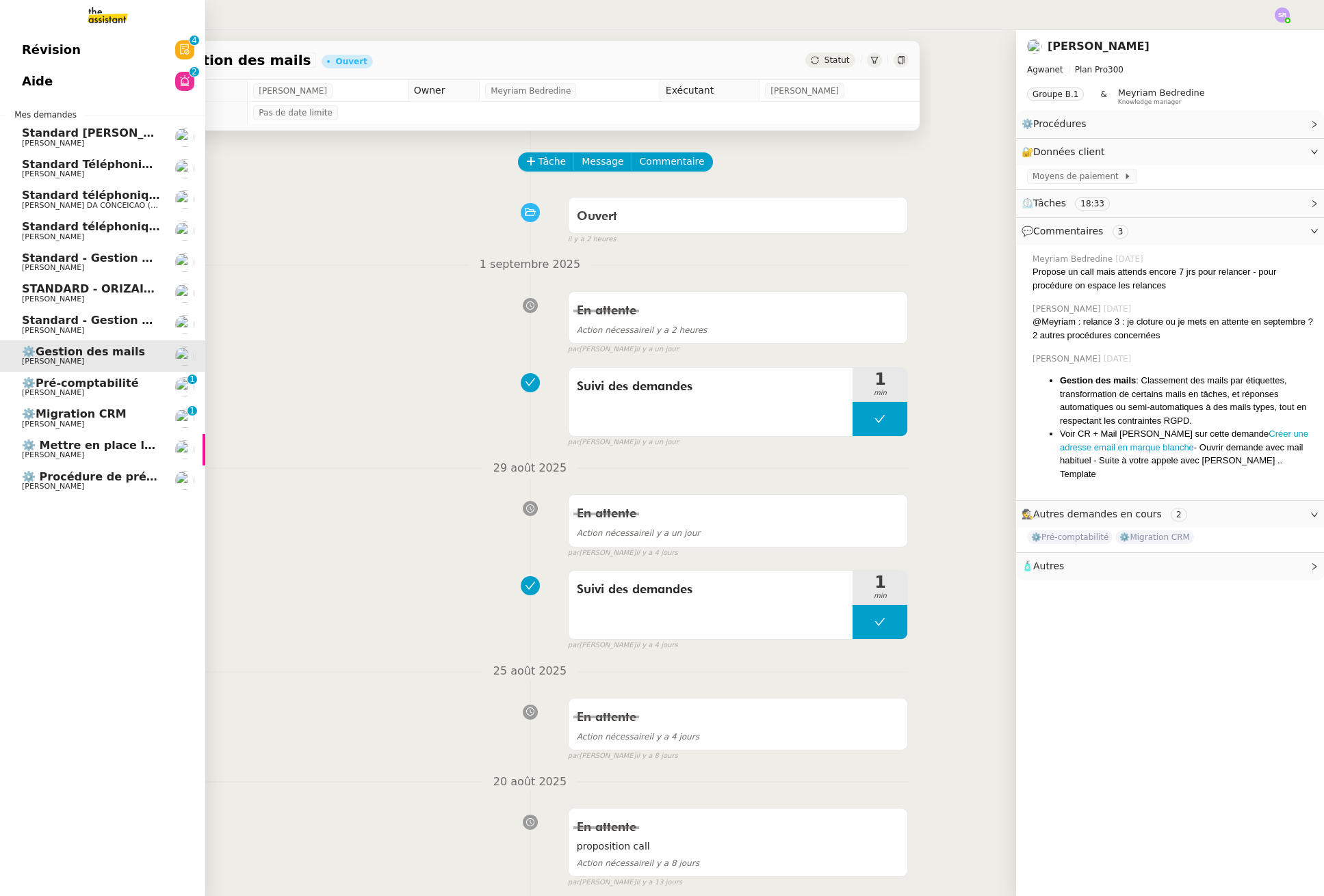
click at [143, 386] on span "⚙️Pré-comptabilité" at bounding box center [91, 383] width 138 height 12
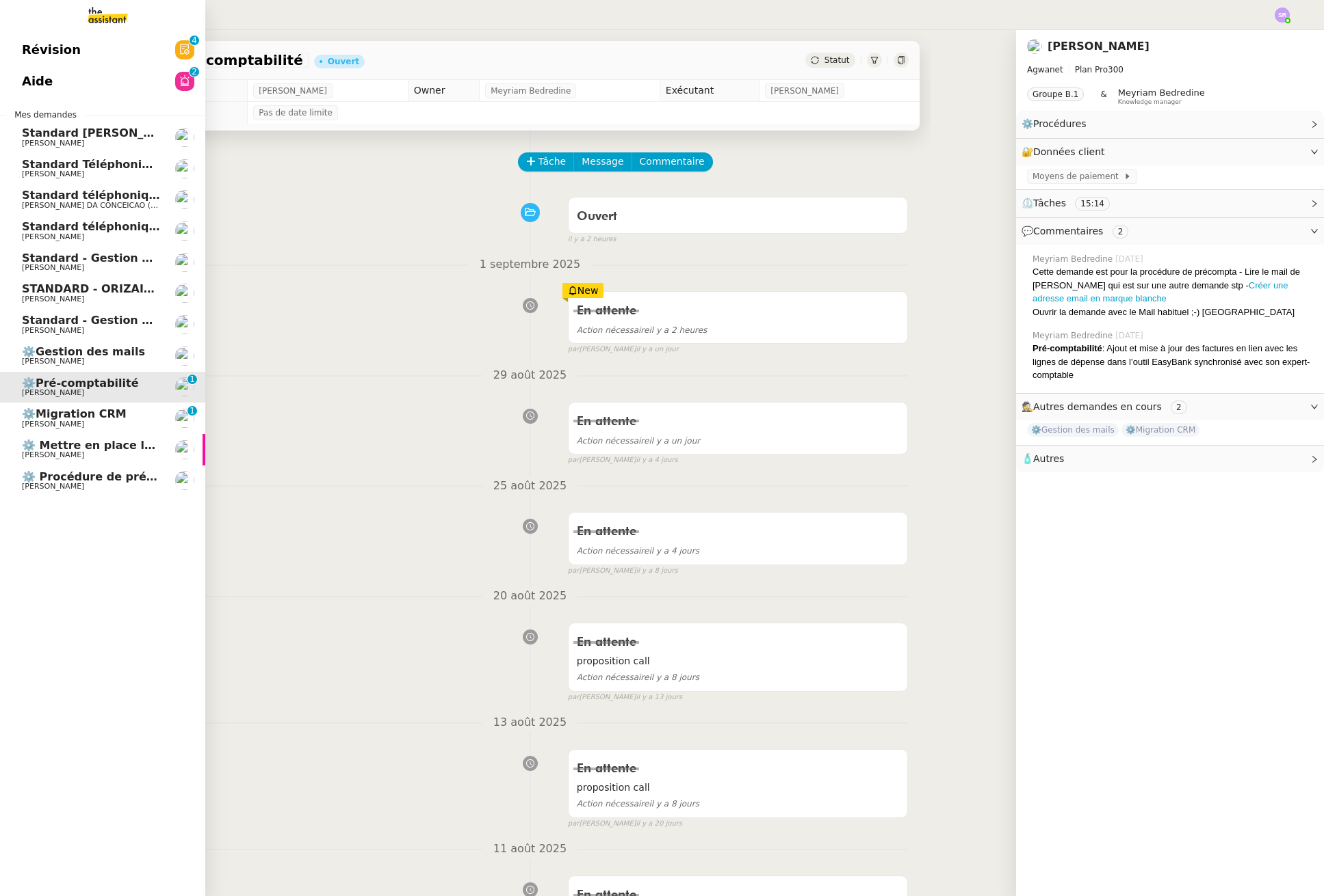
click at [128, 424] on span "[PERSON_NAME]" at bounding box center [91, 425] width 138 height 8
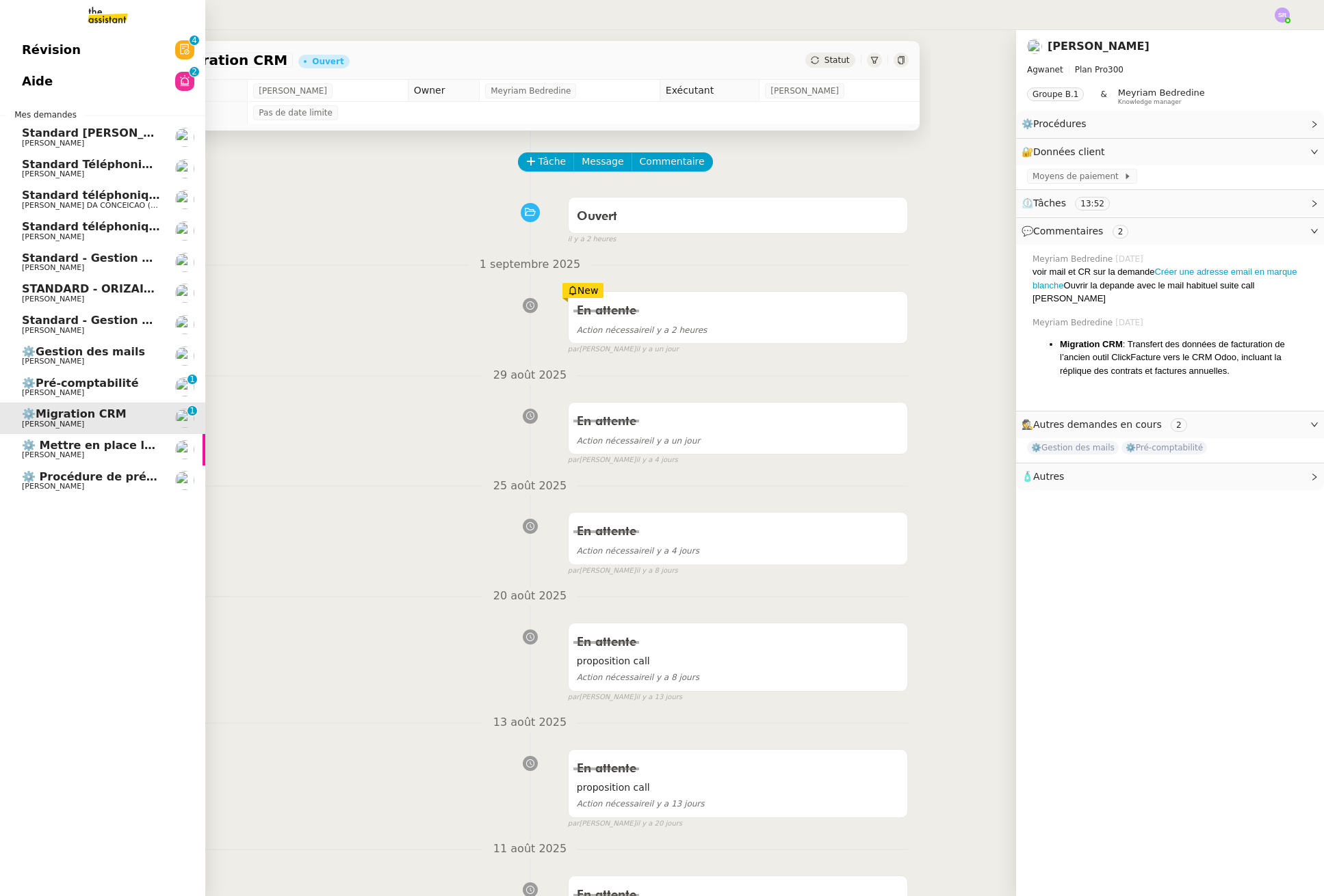
click at [130, 356] on span "⚙️Gestion des mails" at bounding box center [91, 352] width 138 height 12
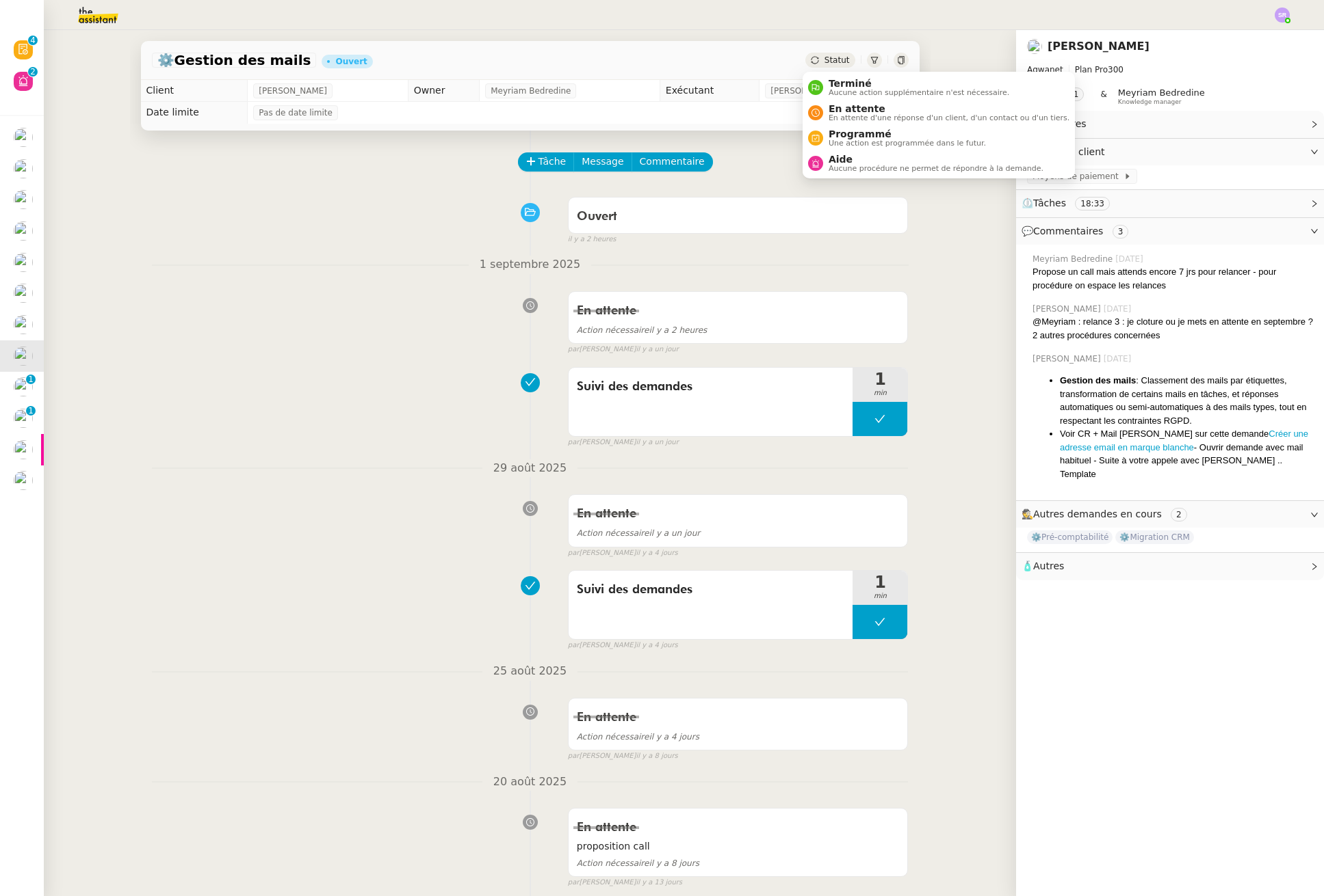
click at [835, 64] on span "Statut" at bounding box center [837, 60] width 25 height 9
click at [849, 115] on span "En attente d'une réponse d'un client, d'un contact ou d'un tiers." at bounding box center [948, 118] width 240 height 7
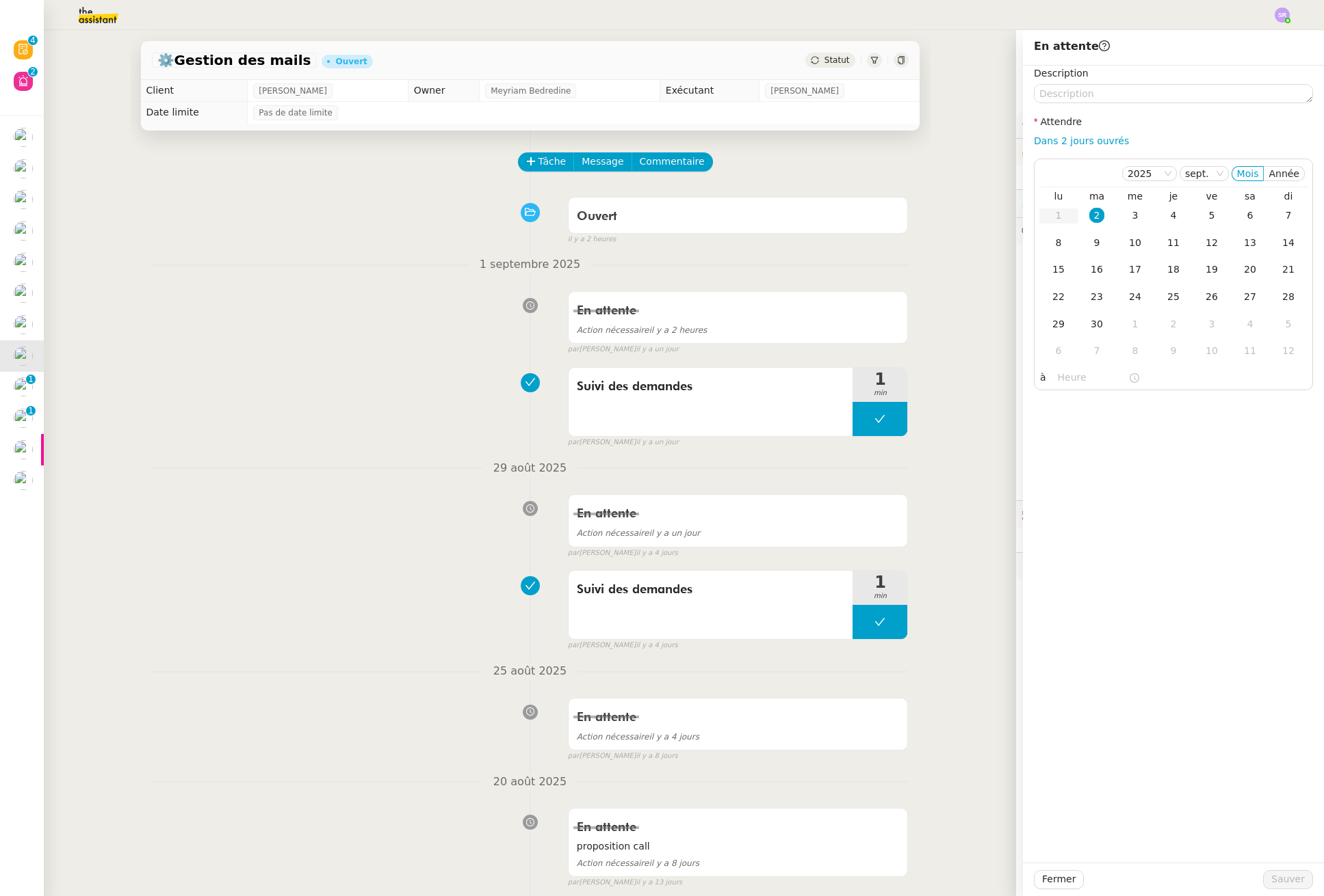
click at [1108, 146] on div "Dans 2 jours ouvrés" at bounding box center [1173, 141] width 279 height 16
click at [1104, 145] on link "Dans 2 jours ouvrés" at bounding box center [1081, 141] width 95 height 11
type input "07:00"
click at [1208, 214] on div "5" at bounding box center [1212, 215] width 15 height 15
click at [1089, 242] on div "9" at bounding box center [1096, 242] width 15 height 15
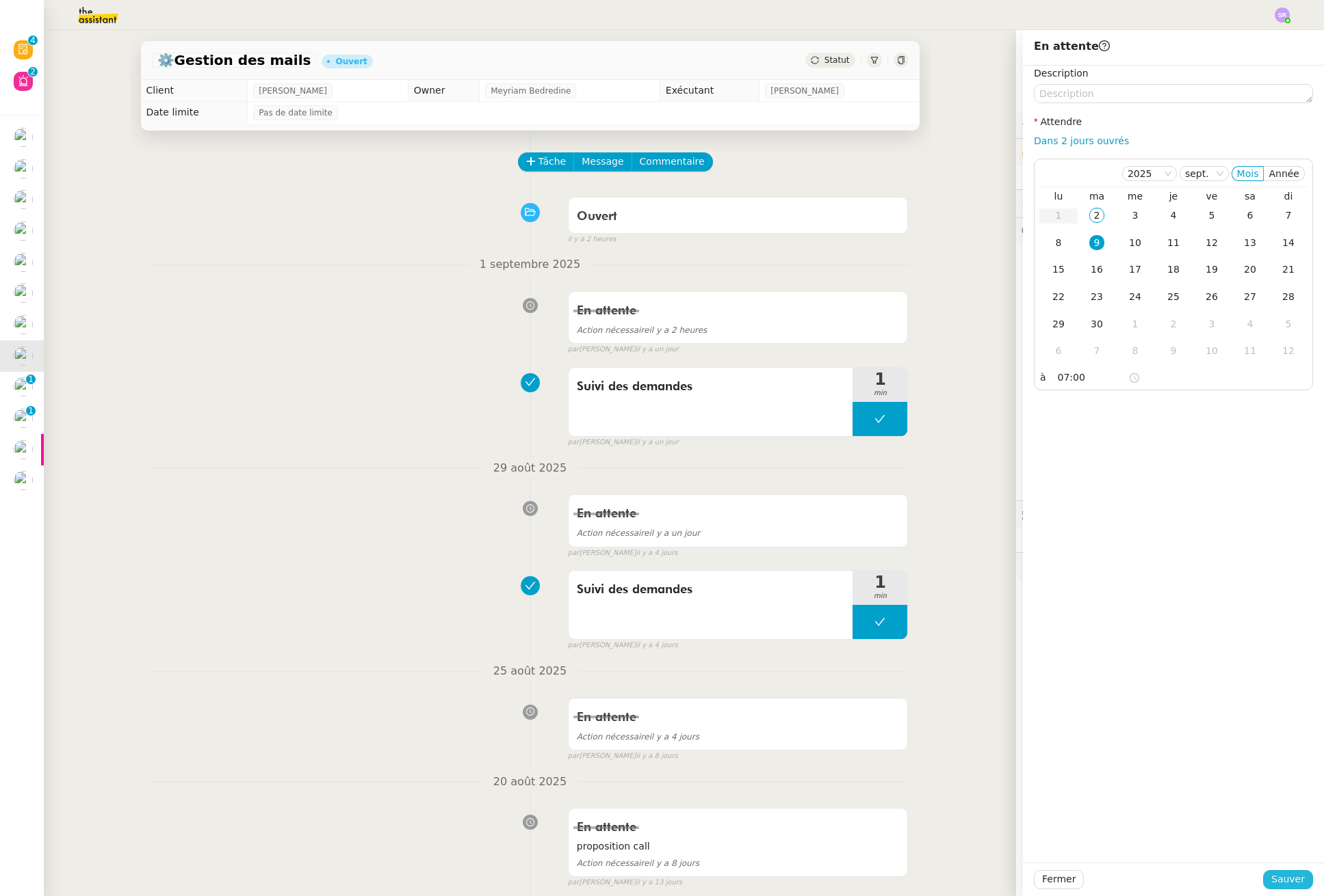
click at [1276, 881] on span "Sauver" at bounding box center [1287, 879] width 33 height 16
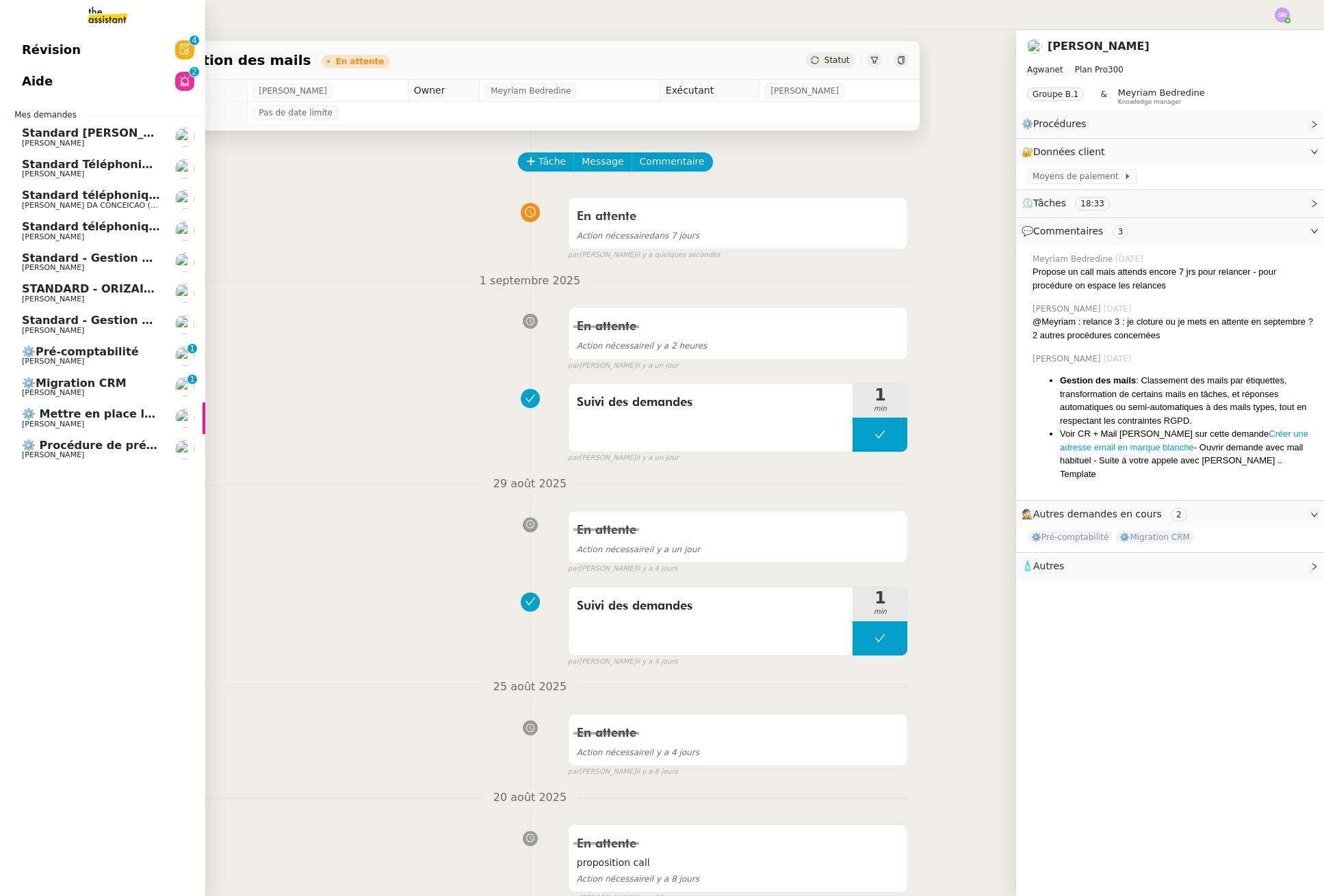
click at [100, 356] on span "⚙️Pré-comptabilité" at bounding box center [80, 352] width 117 height 13
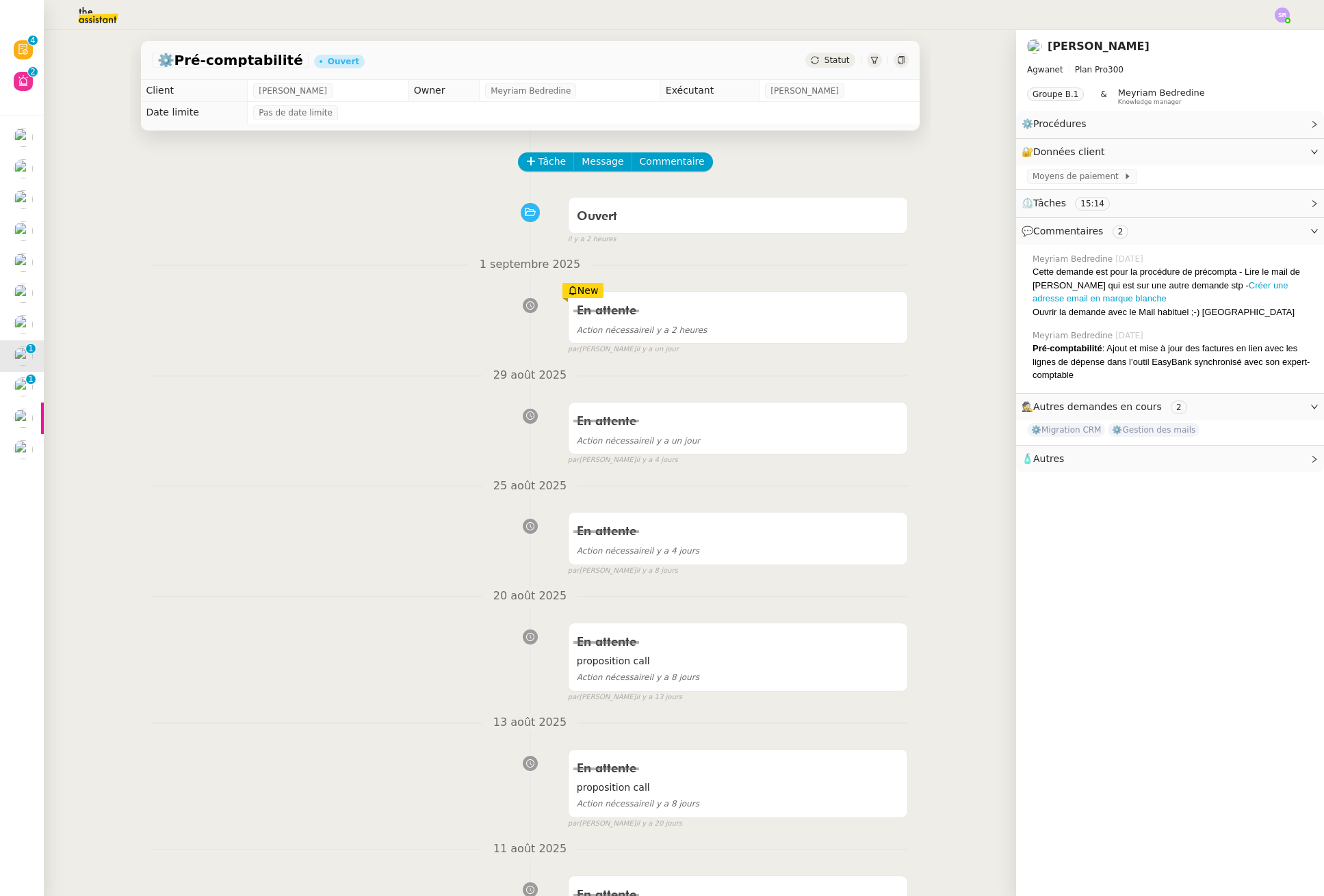
click at [843, 60] on div "Statut" at bounding box center [829, 60] width 49 height 15
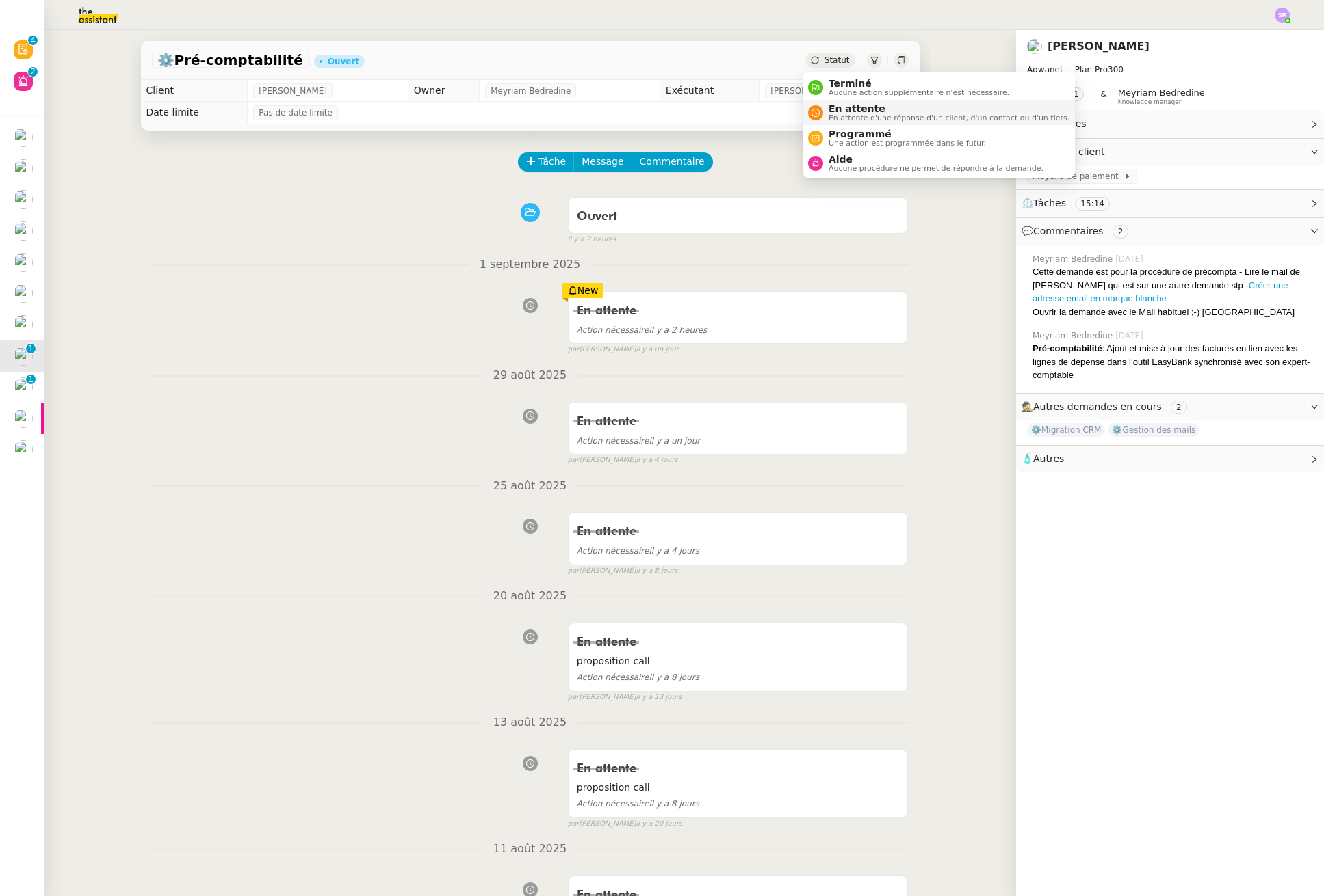
click at [873, 111] on span "En attente" at bounding box center [948, 109] width 240 height 11
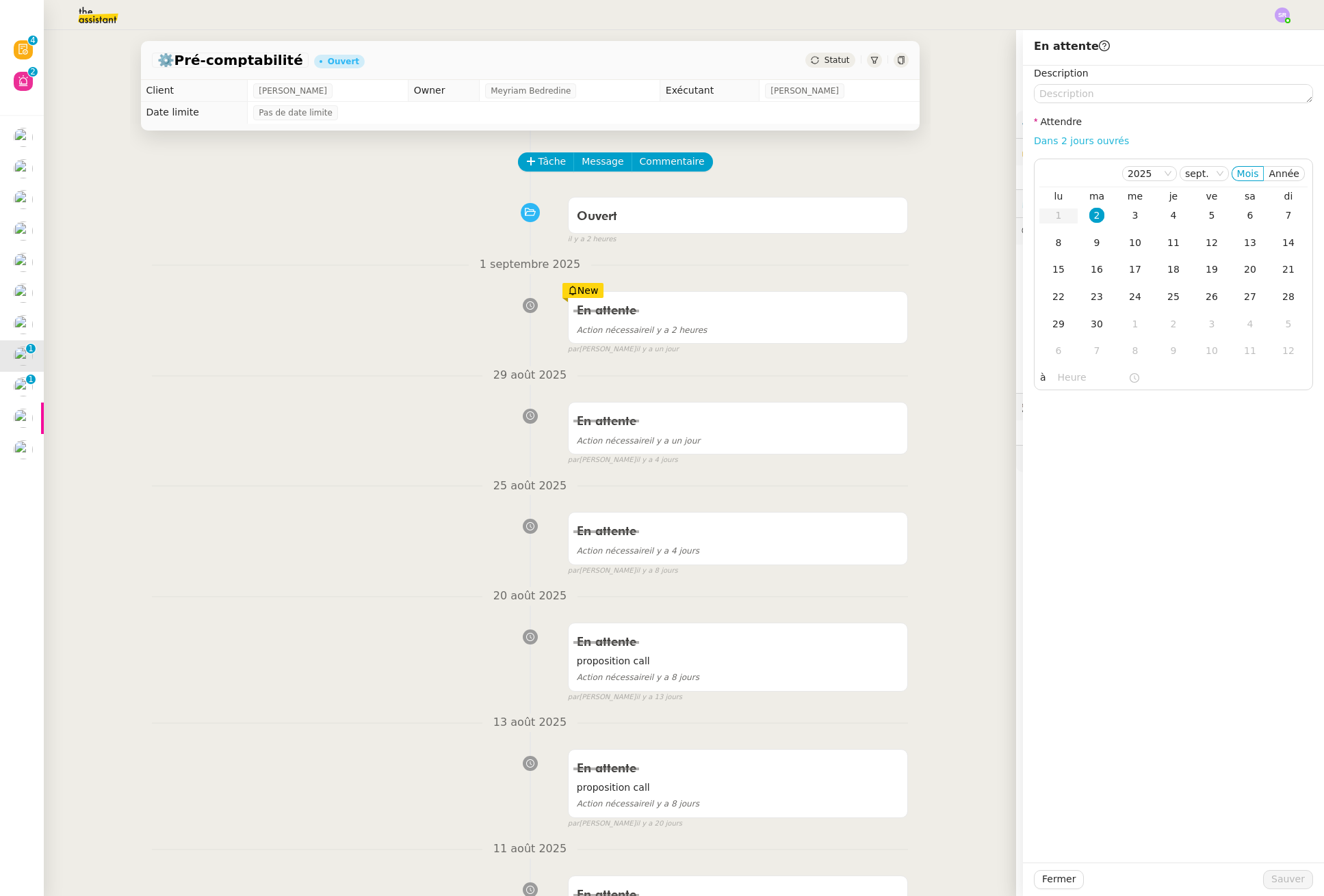
click at [1072, 142] on link "Dans 2 jours ouvrés" at bounding box center [1081, 141] width 95 height 11
type input "07:00"
click at [1090, 247] on div "9" at bounding box center [1096, 242] width 15 height 15
click at [1295, 878] on button "Sauver" at bounding box center [1288, 879] width 50 height 19
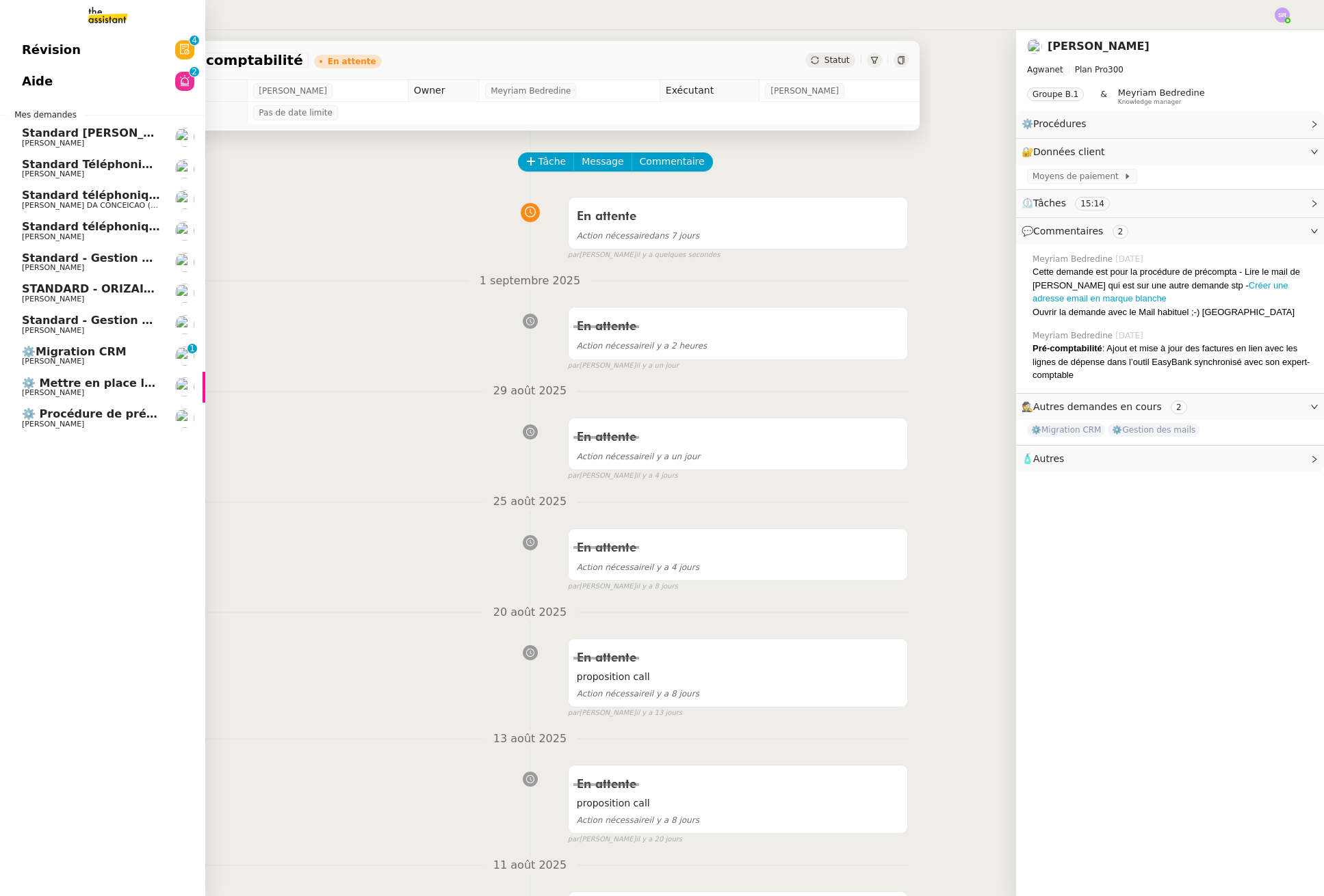
click at [76, 342] on link "⚙️Migration CRM Mathieu MORDIER 0 1 2 3 4 5 6 7 8 9" at bounding box center [102, 356] width 205 height 31
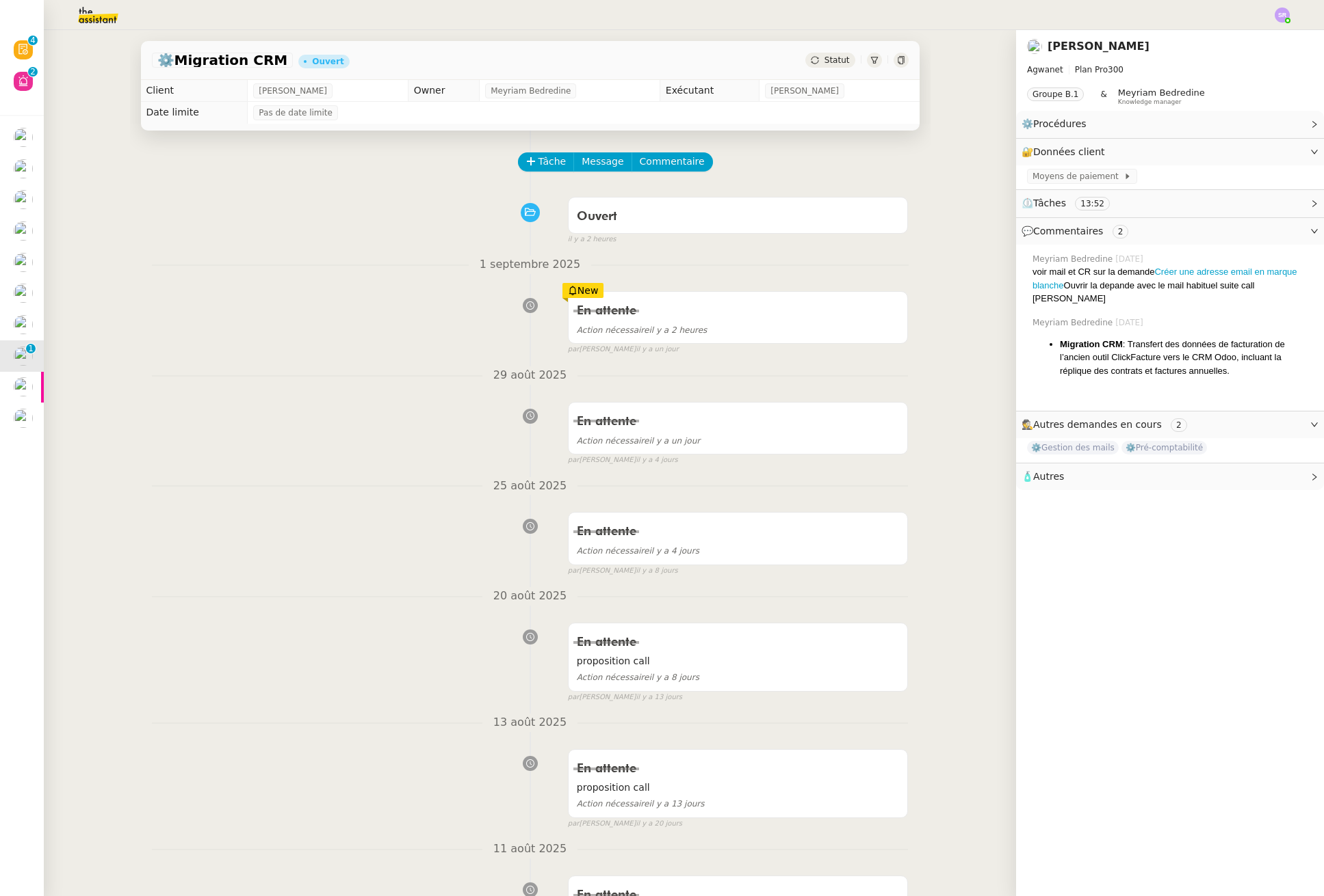
click at [825, 57] on span "Statut" at bounding box center [837, 60] width 25 height 9
click at [829, 65] on div "Statut" at bounding box center [829, 60] width 49 height 15
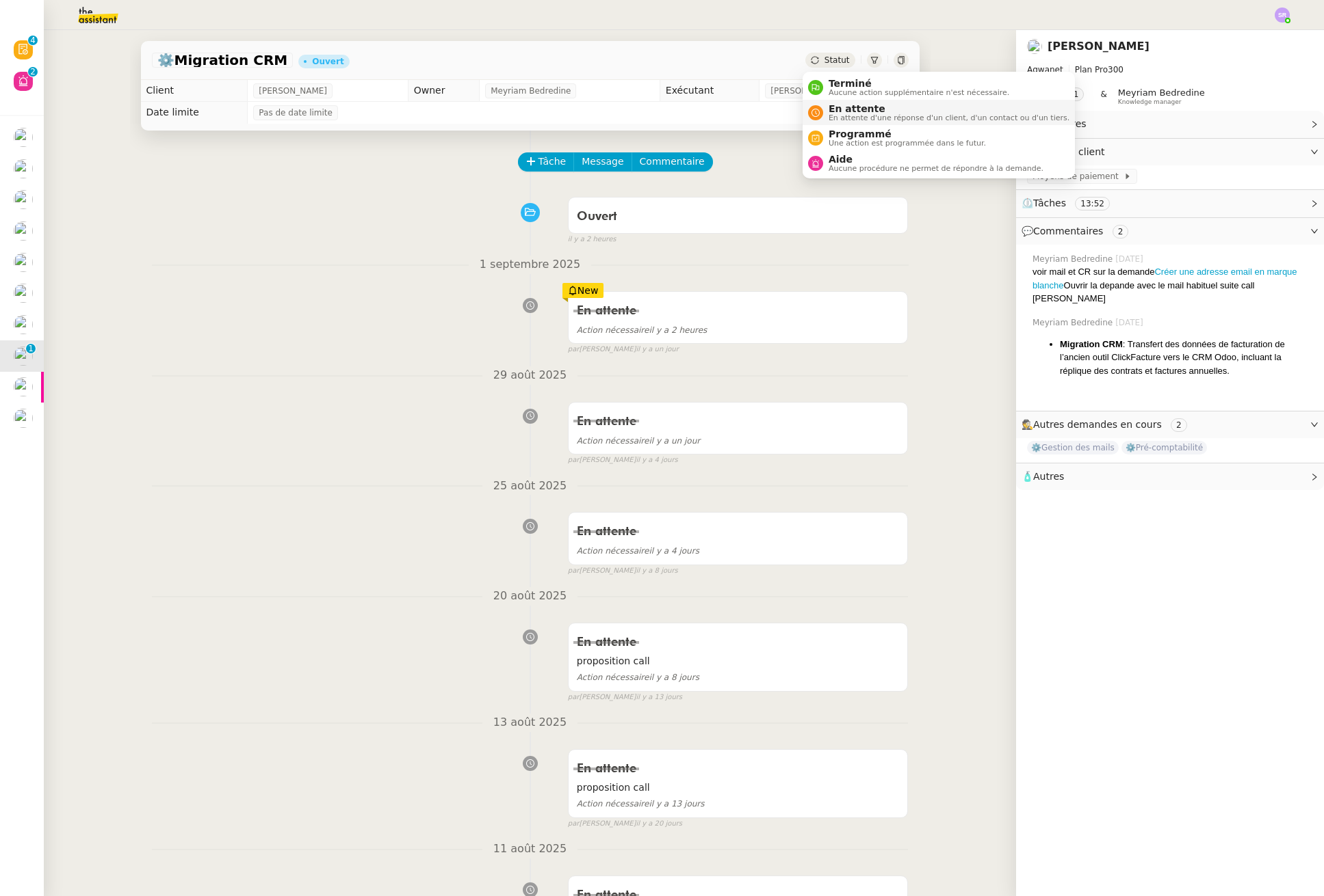
click at [838, 115] on span "En attente d'une réponse d'un client, d'un contact ou d'un tiers." at bounding box center [948, 118] width 240 height 7
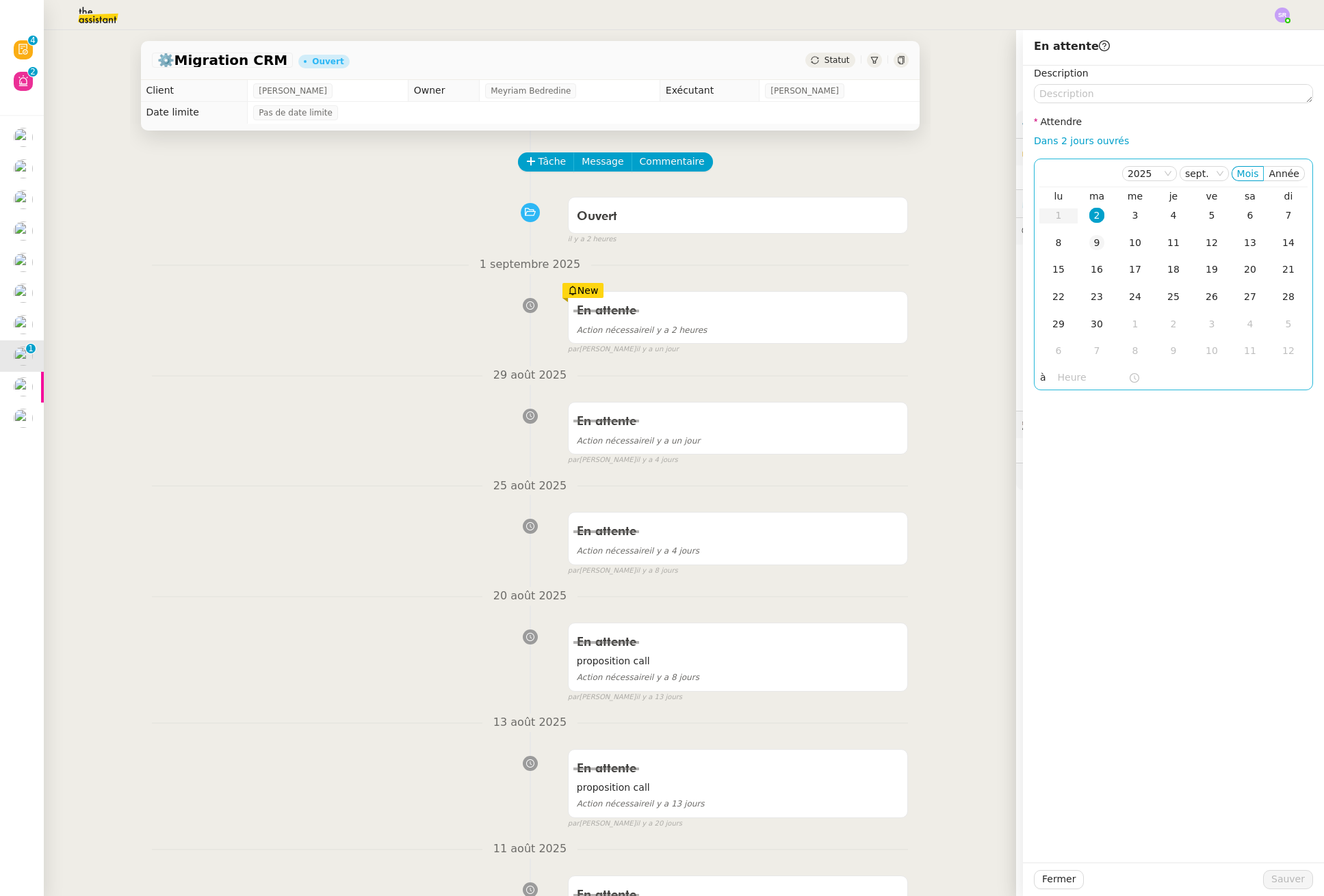
click at [1093, 246] on div "9" at bounding box center [1096, 242] width 15 height 15
click at [1283, 888] on span "Sauver" at bounding box center [1287, 879] width 33 height 16
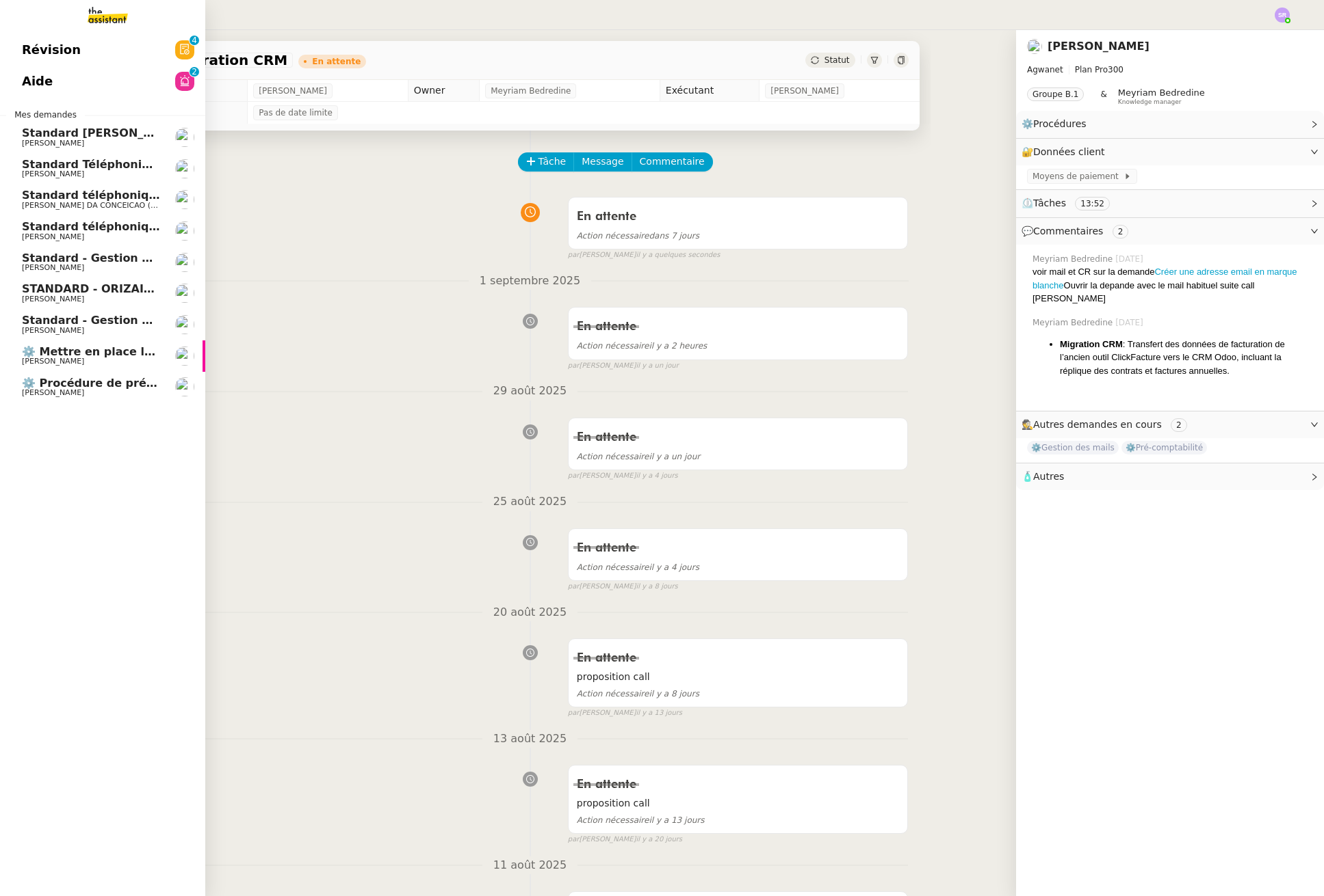
click at [76, 381] on span "⚙️ Procédure de précomptabilité" at bounding box center [123, 383] width 202 height 13
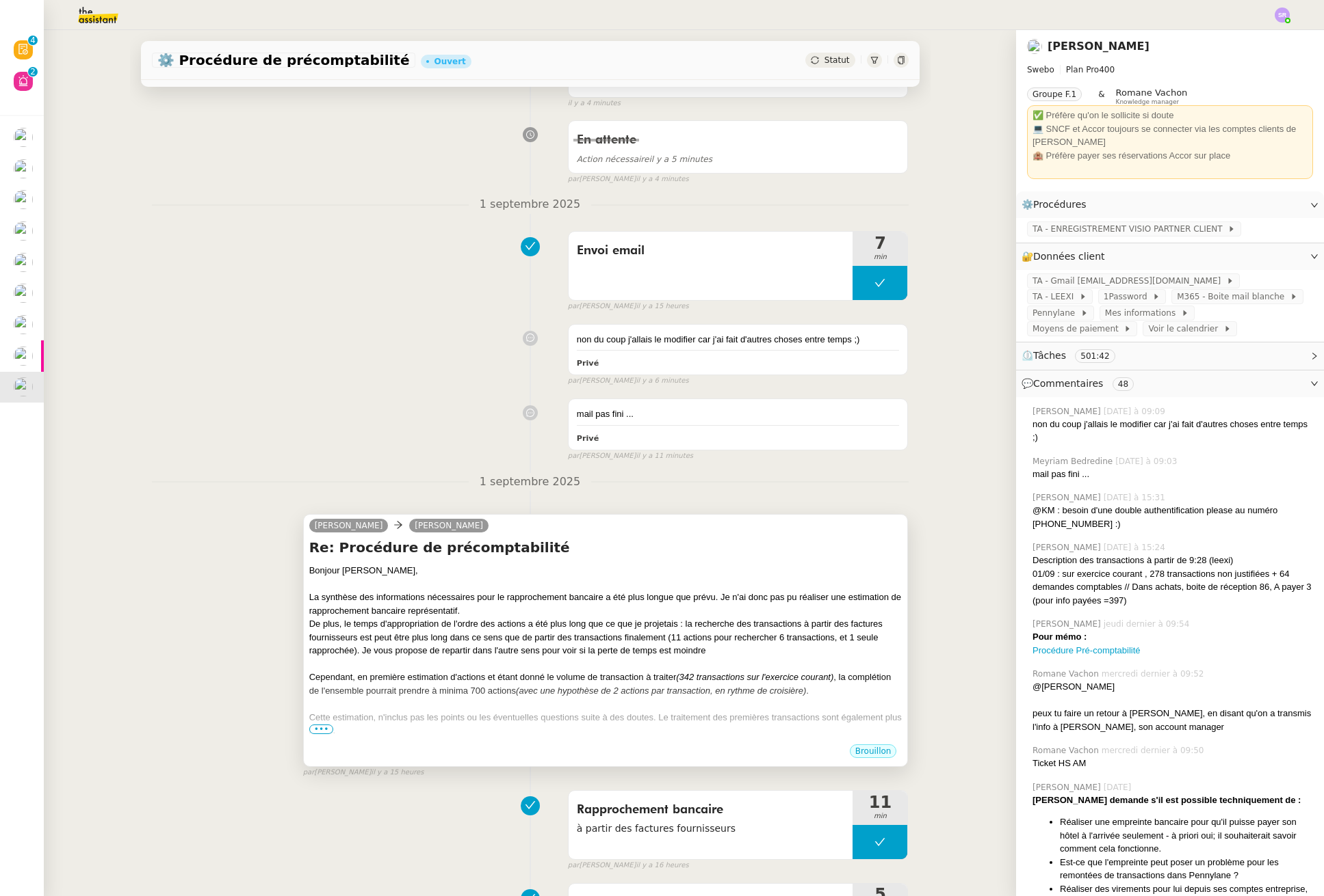
scroll to position [277, 0]
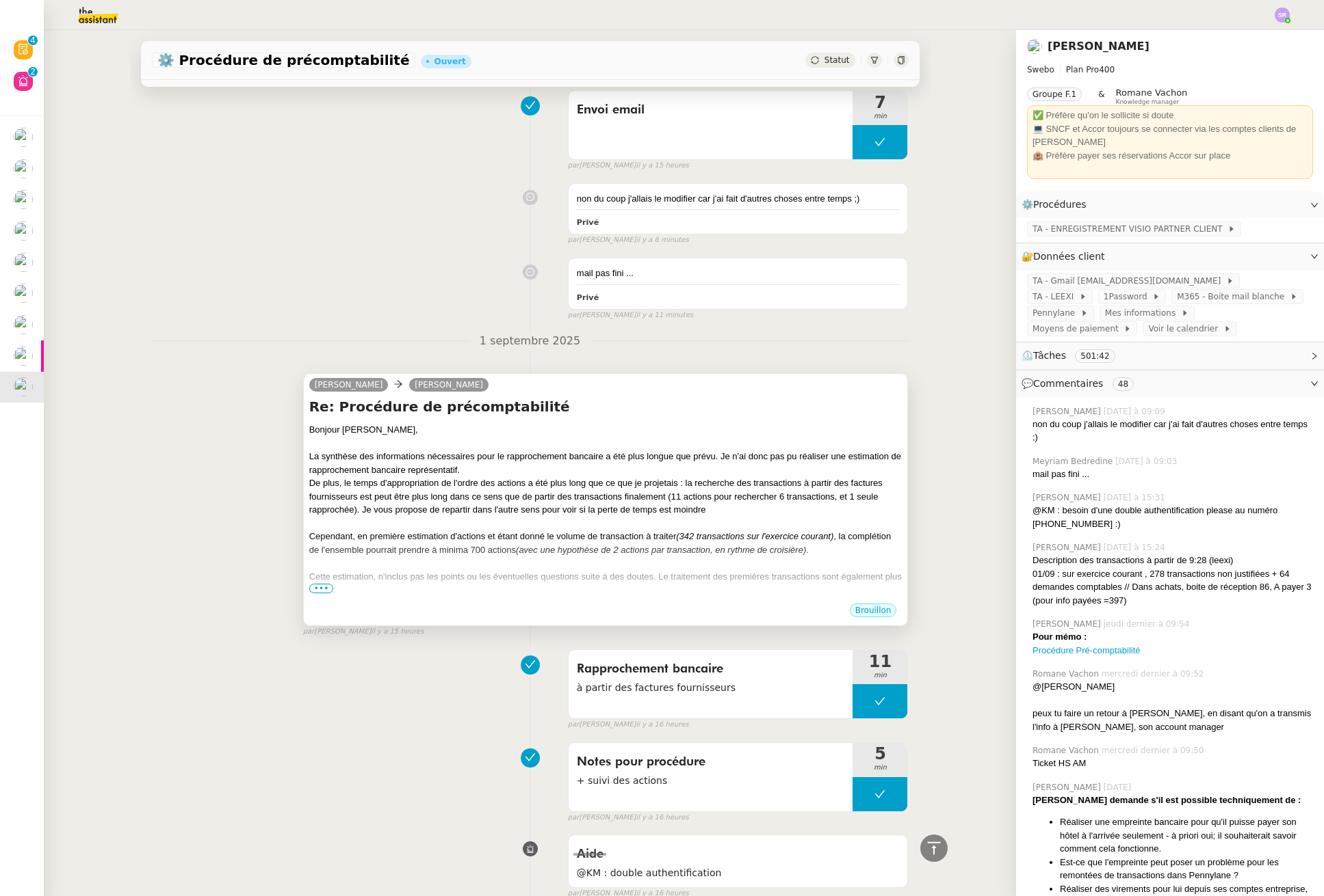
click at [549, 535] on div "Cependant, en première estimation d'actions et étant donné le volume de transac…" at bounding box center [606, 542] width 593 height 27
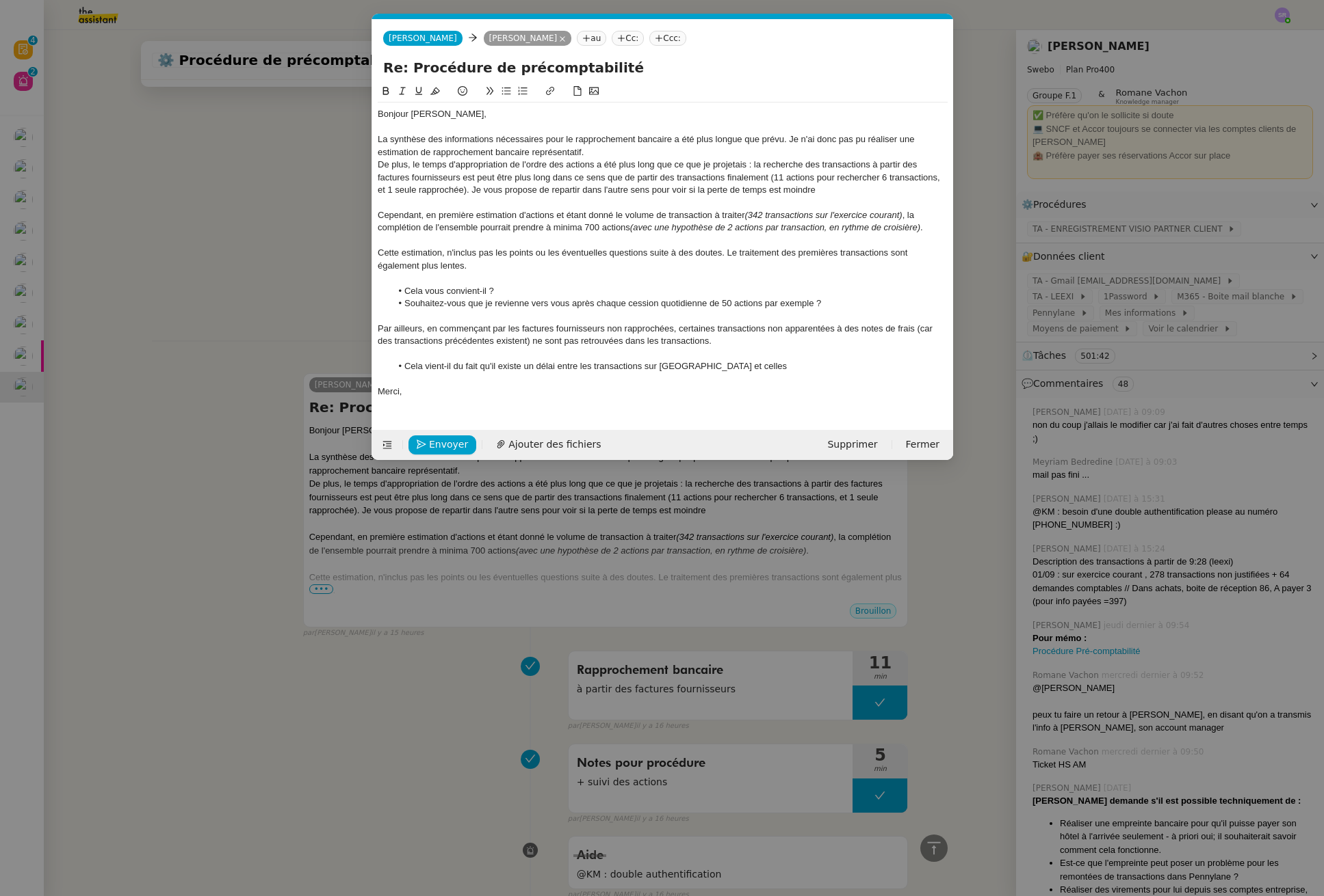
scroll to position [0, 29]
click at [825, 192] on div "De plus, le temps d'appropriation de l'ordre des actions a été plus long que ce…" at bounding box center [662, 177] width 569 height 38
click at [759, 370] on li "Cela vient-il du fait qu'il existe un délai entre les transactions sur Pennylan…" at bounding box center [669, 366] width 557 height 12
click at [747, 373] on li "Cela vient-il du fait qu'il existe un délai entre les transactions sur Pennylan…" at bounding box center [669, 366] width 557 height 12
click at [777, 367] on li "Cela vient-il du fait qu'il existe un délai entre les transactions sur Pennylan…" at bounding box center [669, 366] width 557 height 12
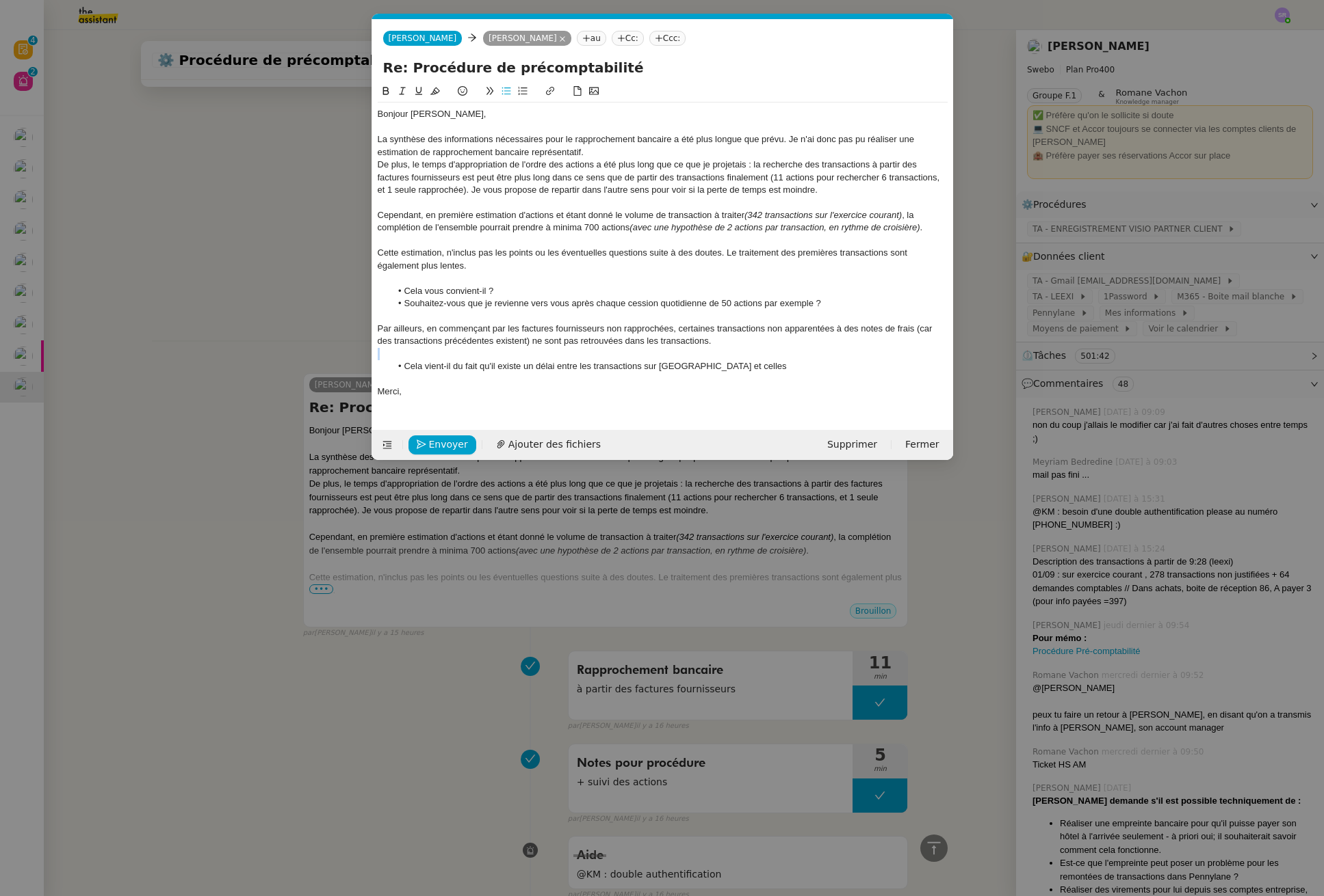
drag, startPoint x: 405, startPoint y: 367, endPoint x: 726, endPoint y: 357, distance: 321.2
click at [729, 359] on div "Bonjour Colin, La synthèse des informations nécessaires pour le rapprochement b…" at bounding box center [662, 252] width 569 height 301
click at [727, 345] on div "Par ailleurs, en commençant par les factures fournisseurs non rapprochées, cert…" at bounding box center [662, 334] width 569 height 25
click at [518, 376] on div at bounding box center [662, 378] width 569 height 12
click at [498, 181] on div "De plus, le temps d'appropriation de l'ordre des actions a été plus long que ce…" at bounding box center [662, 177] width 569 height 38
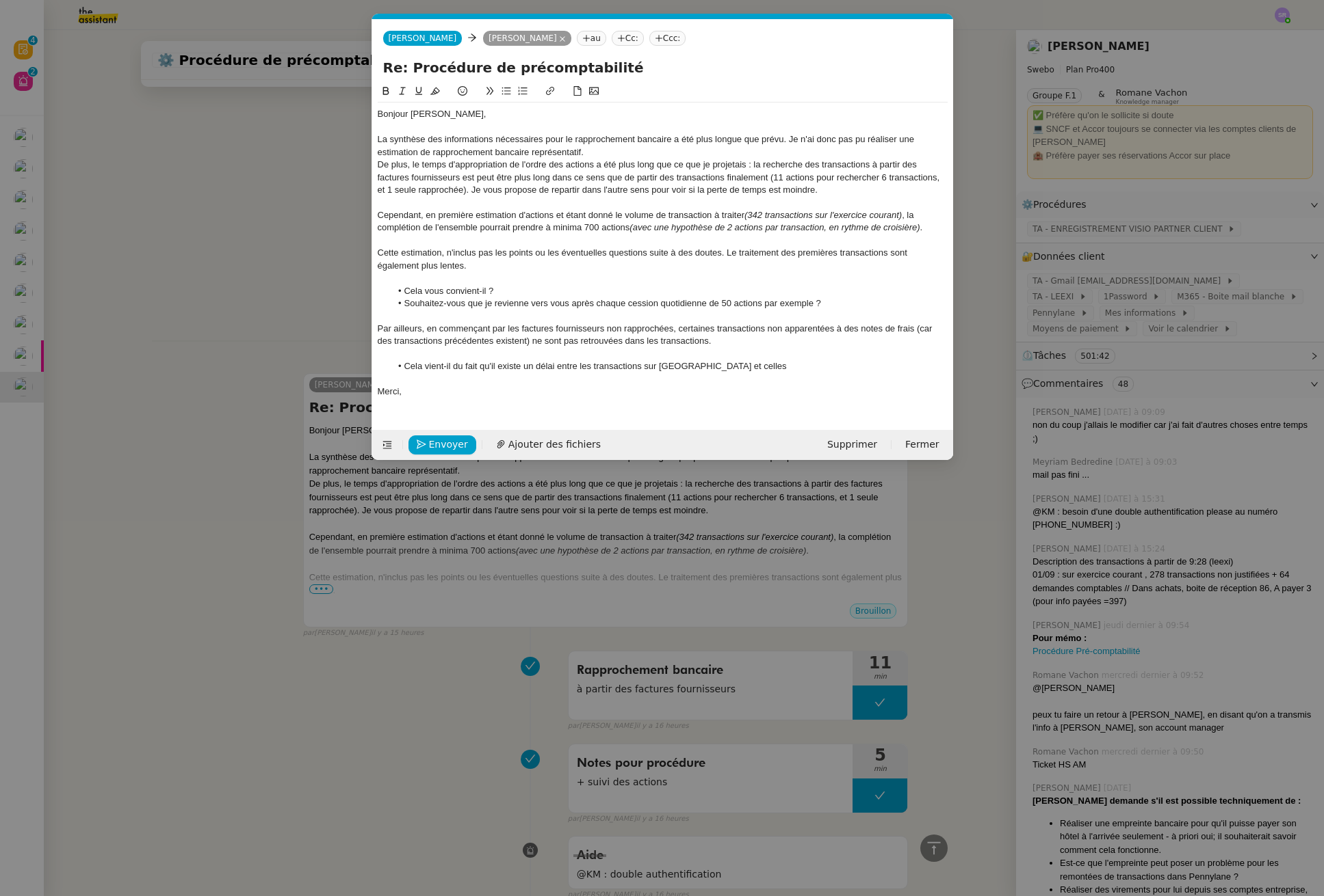
drag, startPoint x: 801, startPoint y: 201, endPoint x: 807, endPoint y: 215, distance: 15.2
click at [801, 201] on div at bounding box center [662, 203] width 569 height 12
click at [779, 370] on li "Cela vient-il du fait qu'il existe un délai entre les transactions sur Pennylan…" at bounding box center [669, 366] width 557 height 12
click at [748, 342] on div "Par ailleurs, en commençant par les factures fournisseurs non rapprochées, cert…" at bounding box center [662, 334] width 569 height 25
click at [704, 375] on div at bounding box center [662, 378] width 569 height 12
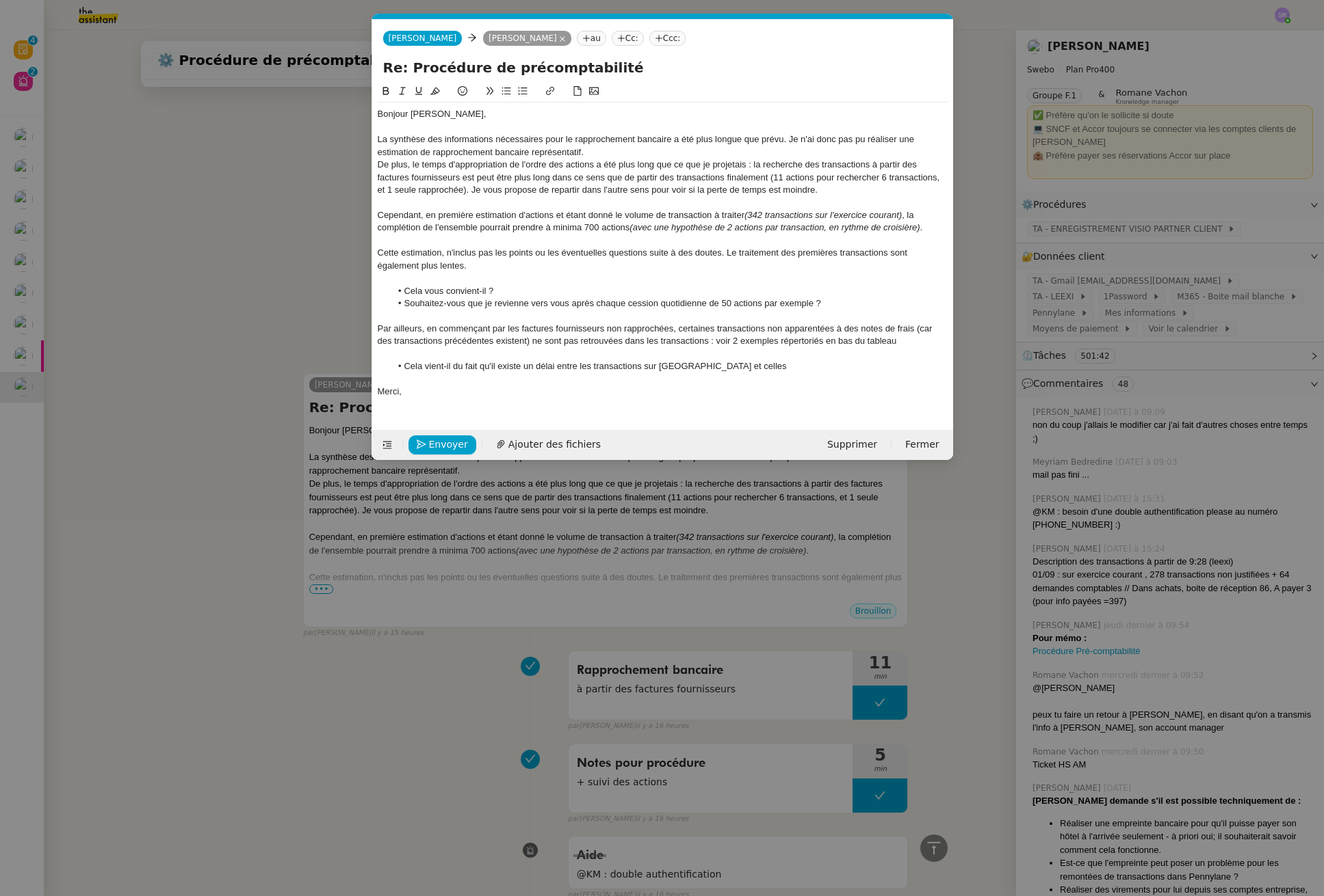
drag, startPoint x: 869, startPoint y: 343, endPoint x: 900, endPoint y: 341, distance: 31.1
click at [900, 341] on div "Par ailleurs, en commençant par les factures fournisseurs non rapprochées, cert…" at bounding box center [662, 334] width 569 height 25
drag, startPoint x: 897, startPoint y: 343, endPoint x: 866, endPoint y: 343, distance: 31.0
click at [866, 343] on div "Par ailleurs, en commençant par les factures fournisseurs non rapprochées, cert…" at bounding box center [662, 334] width 569 height 25
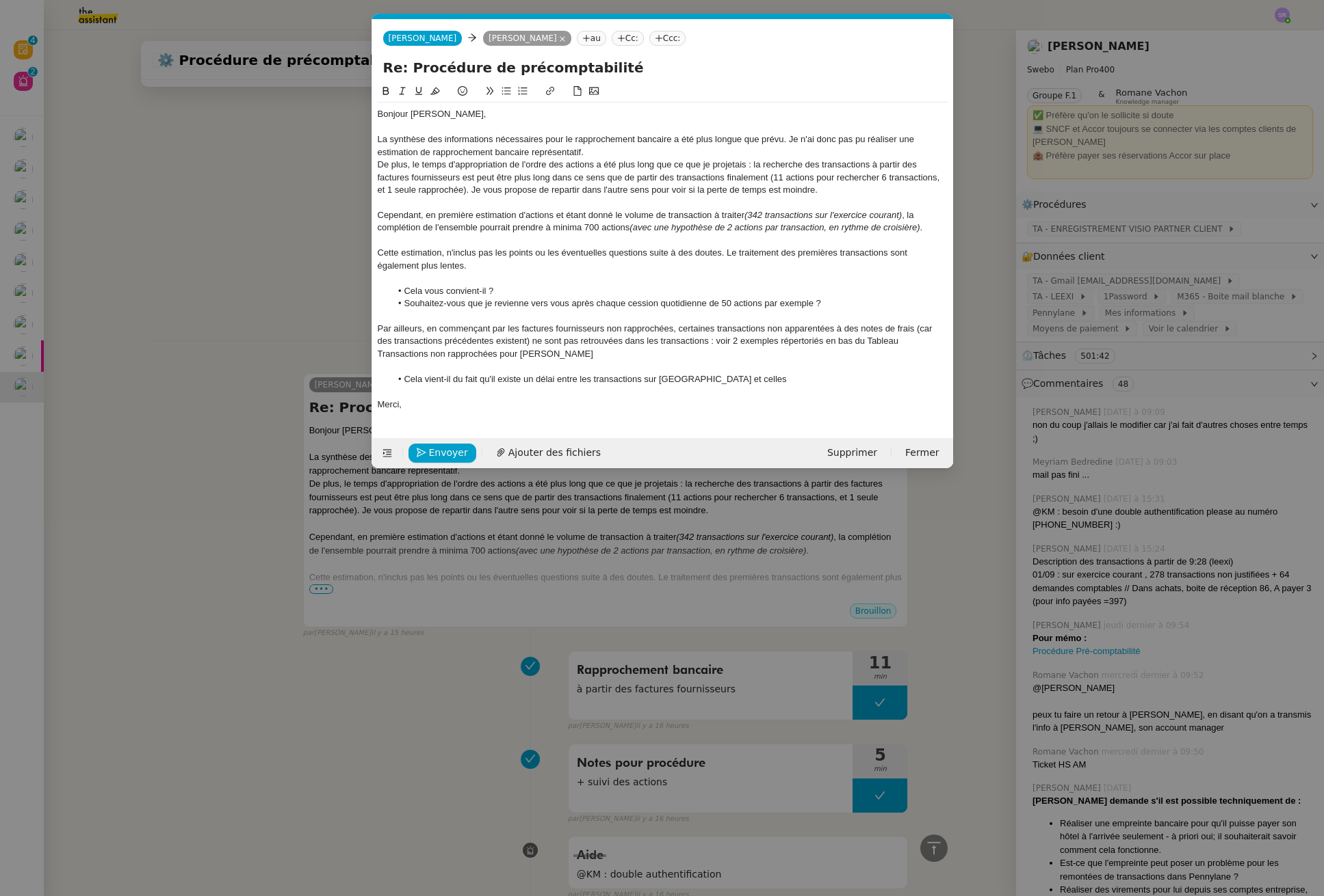
scroll to position [0, 0]
click at [870, 339] on div "Par ailleurs, en commençant par les factures fournisseurs non rapprochées, cert…" at bounding box center [662, 341] width 569 height 38
click at [869, 341] on div "Par ailleurs, en commençant par les factures fournisseurs non rapprochées, cert…" at bounding box center [662, 341] width 569 height 38
drag, startPoint x: 868, startPoint y: 343, endPoint x: 541, endPoint y: 355, distance: 327.2
click at [541, 355] on div "Par ailleurs, en commençant par les factures fournisseurs non rapprochées, cert…" at bounding box center [662, 341] width 569 height 38
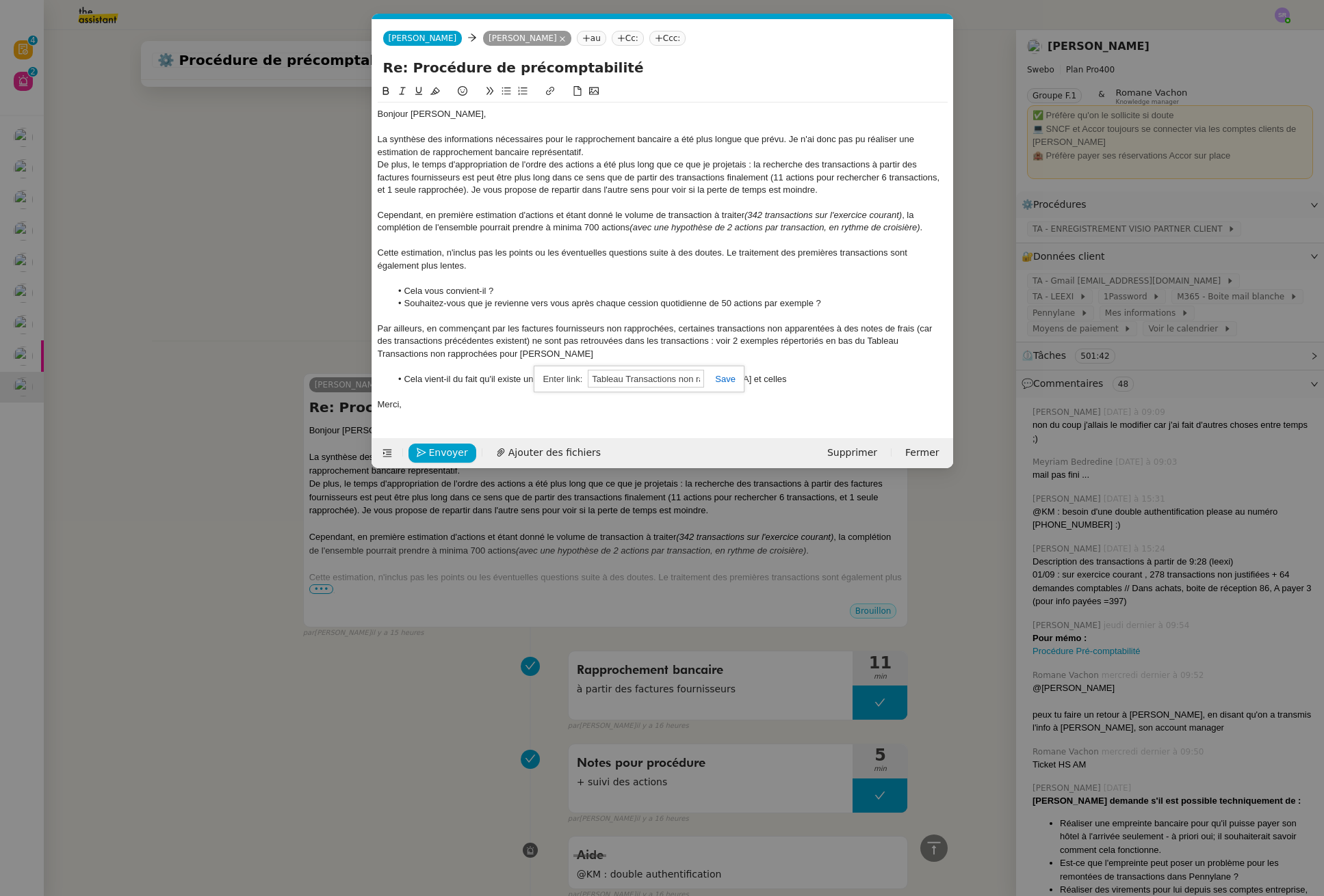
paste input "https://docs.google.com/spreadsheets/d/1dWXu9iz_MDVCrpLU8BMCvtFkalgmbrRN_FsjrP1…"
type input "https://docs.google.com/spreadsheets/d/1dWXu9iz_MDVCrpLU8BMCvtFkalgmbrRN_FsjrP1…"
click at [387, 91] on icon at bounding box center [385, 90] width 6 height 8
drag, startPoint x: 584, startPoint y: 357, endPoint x: 604, endPoint y: 355, distance: 20.1
click at [585, 357] on div "Par ailleurs, en commençant par les factures fournisseurs non rapprochées, cert…" at bounding box center [662, 341] width 569 height 38
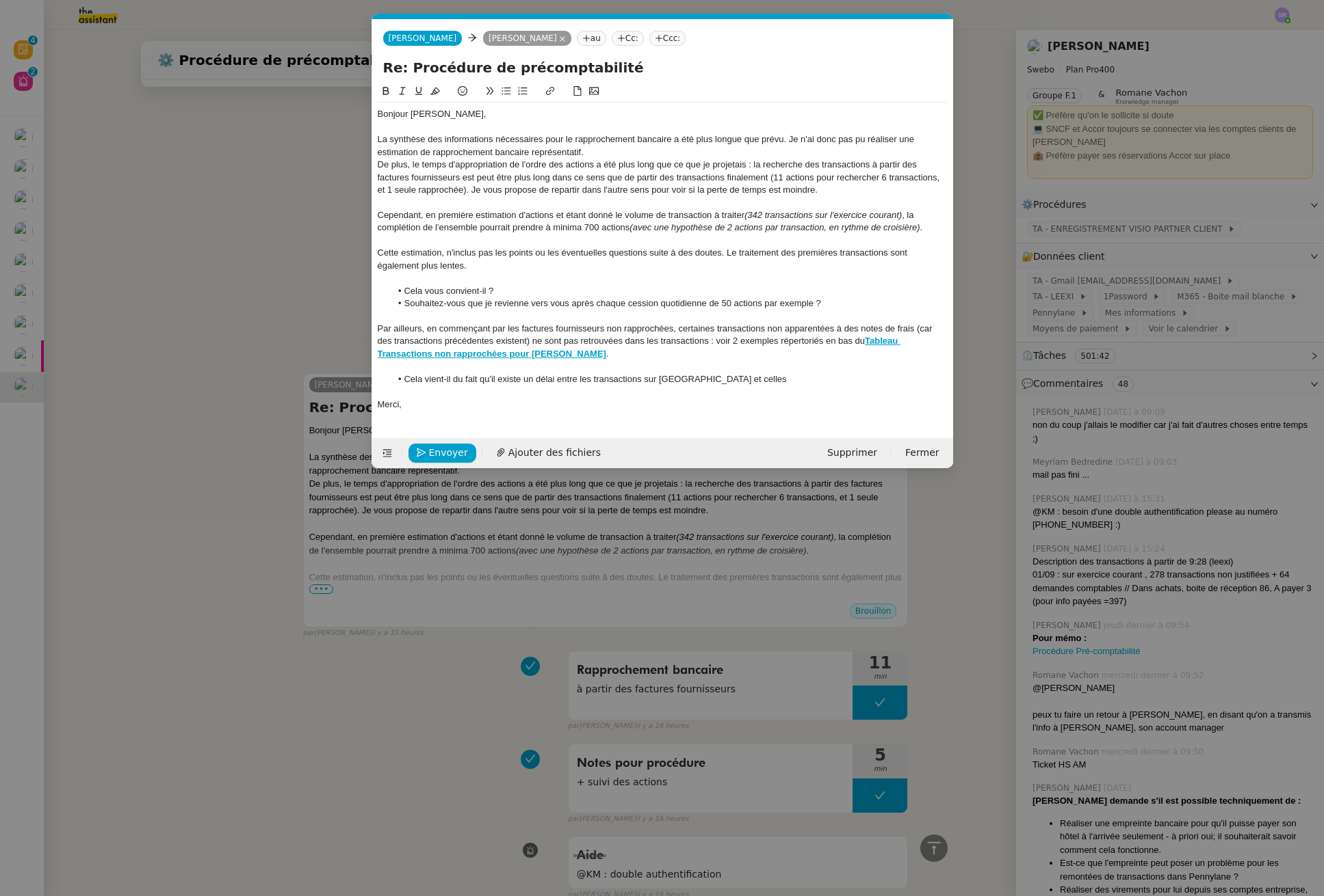
click at [556, 355] on div "Par ailleurs, en commençant par les factures fournisseurs non rapprochées, cert…" at bounding box center [662, 341] width 569 height 38
drag, startPoint x: 750, startPoint y: 378, endPoint x: 410, endPoint y: 380, distance: 340.0
click at [410, 380] on li "Cela vient-il du fait qu'il existe un délai entre les transactions sur Pennylan…" at bounding box center [669, 378] width 557 height 12
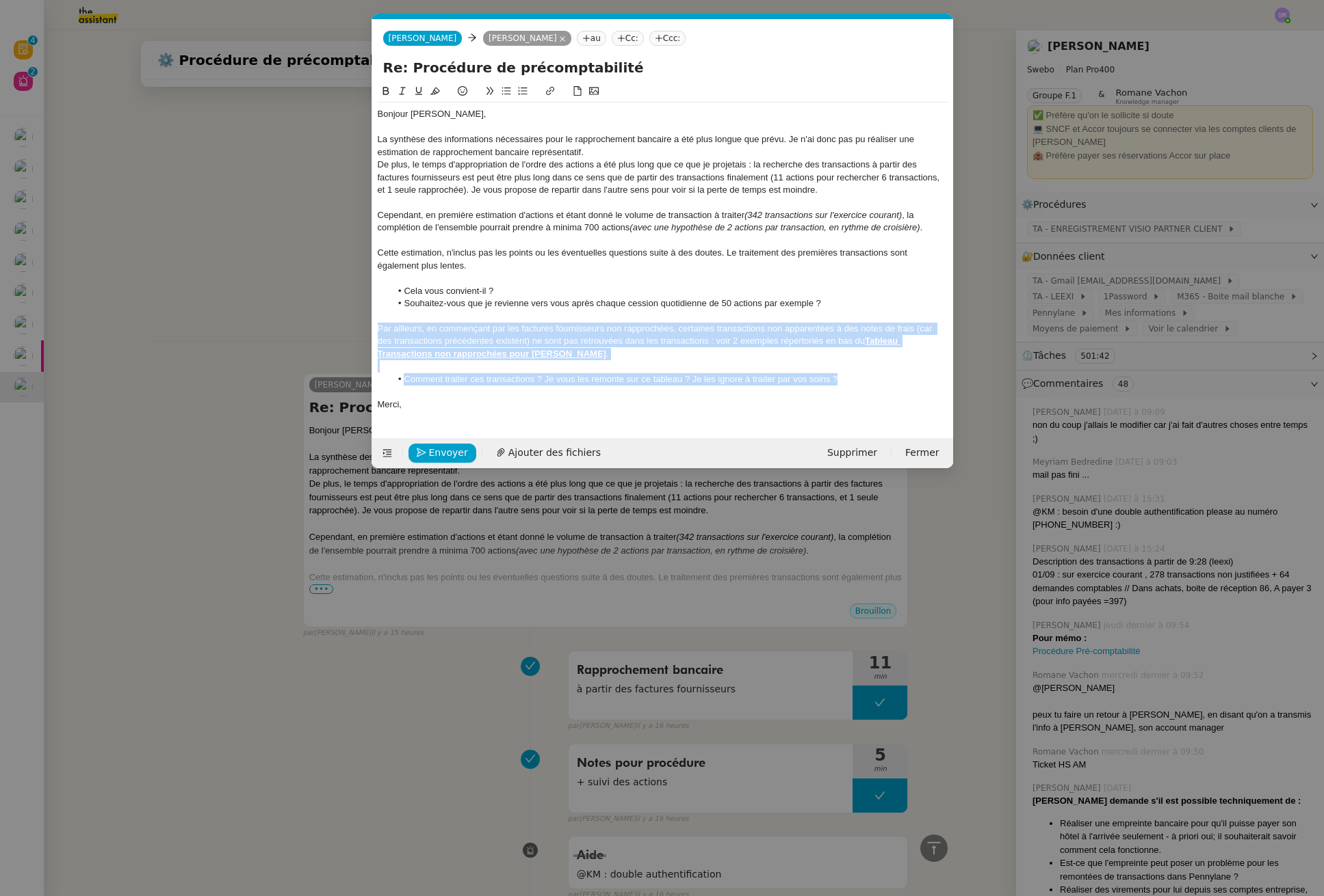
drag, startPoint x: 842, startPoint y: 383, endPoint x: 346, endPoint y: 333, distance: 498.5
click at [346, 333] on nz-modal-container "Service TA - VOYAGE - PROPOSITION GLOBALE A utiliser dans le cadre de propositi…" at bounding box center [662, 448] width 1324 height 896
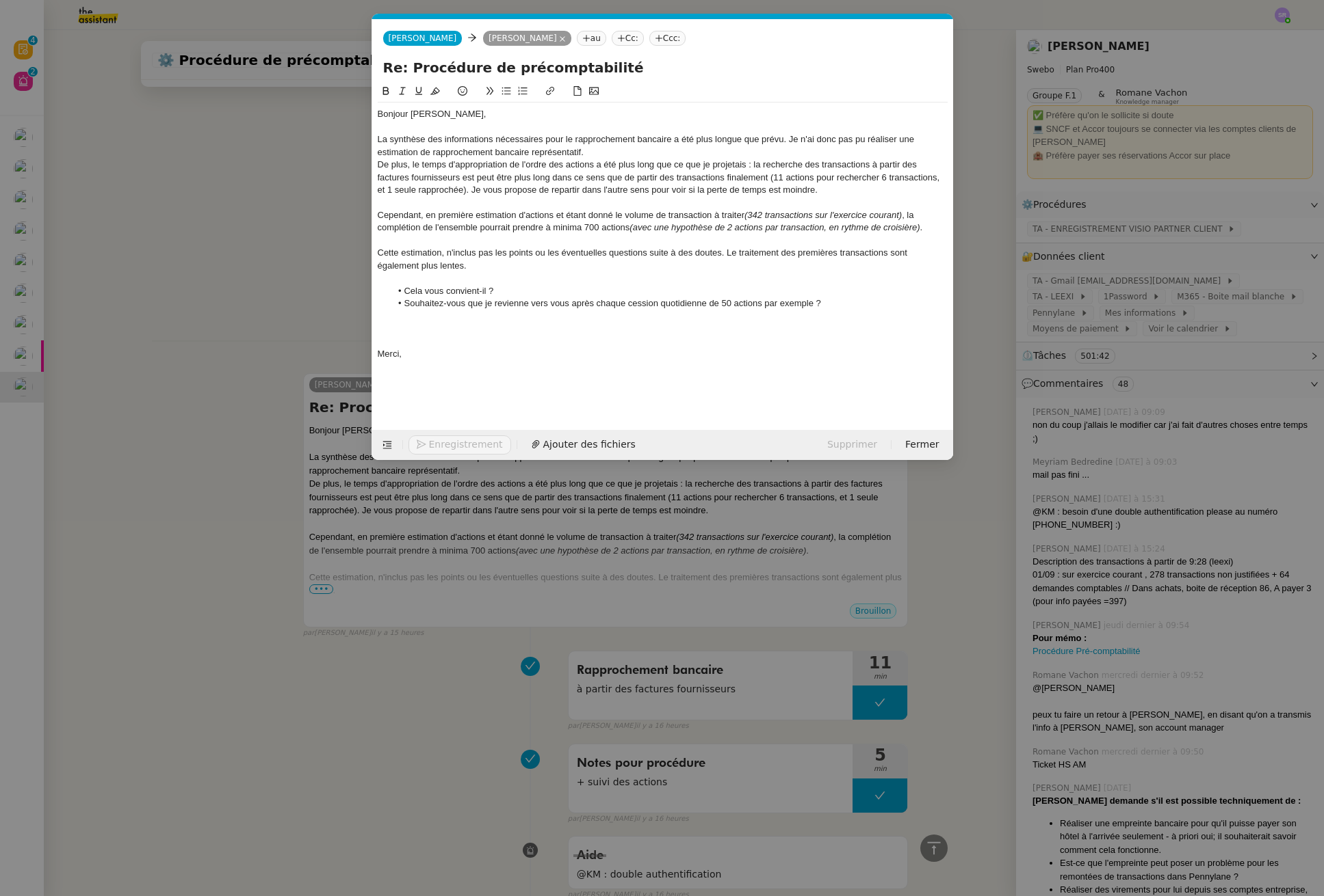
click at [757, 197] on div at bounding box center [662, 203] width 569 height 12
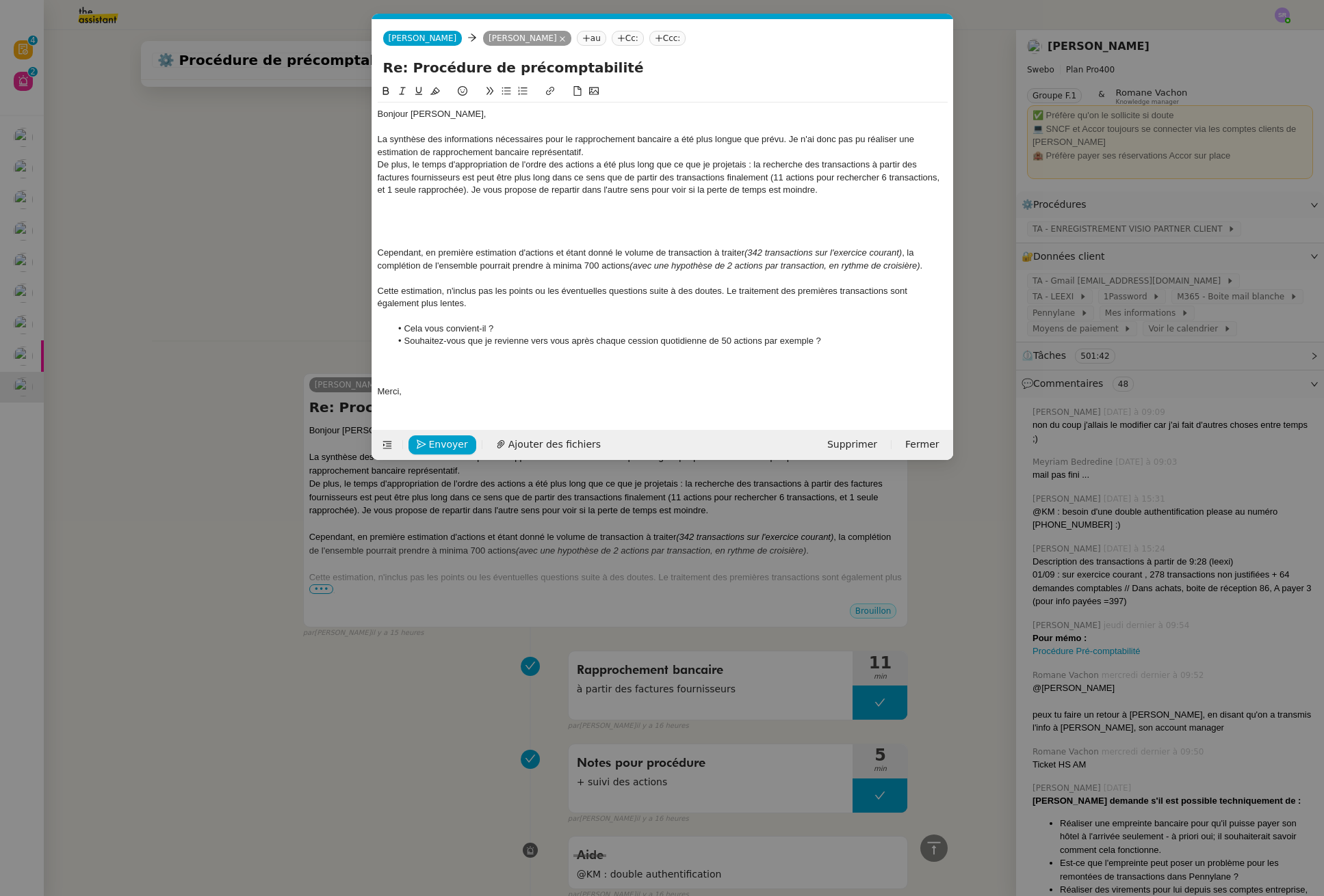
click at [416, 216] on div at bounding box center [662, 215] width 569 height 12
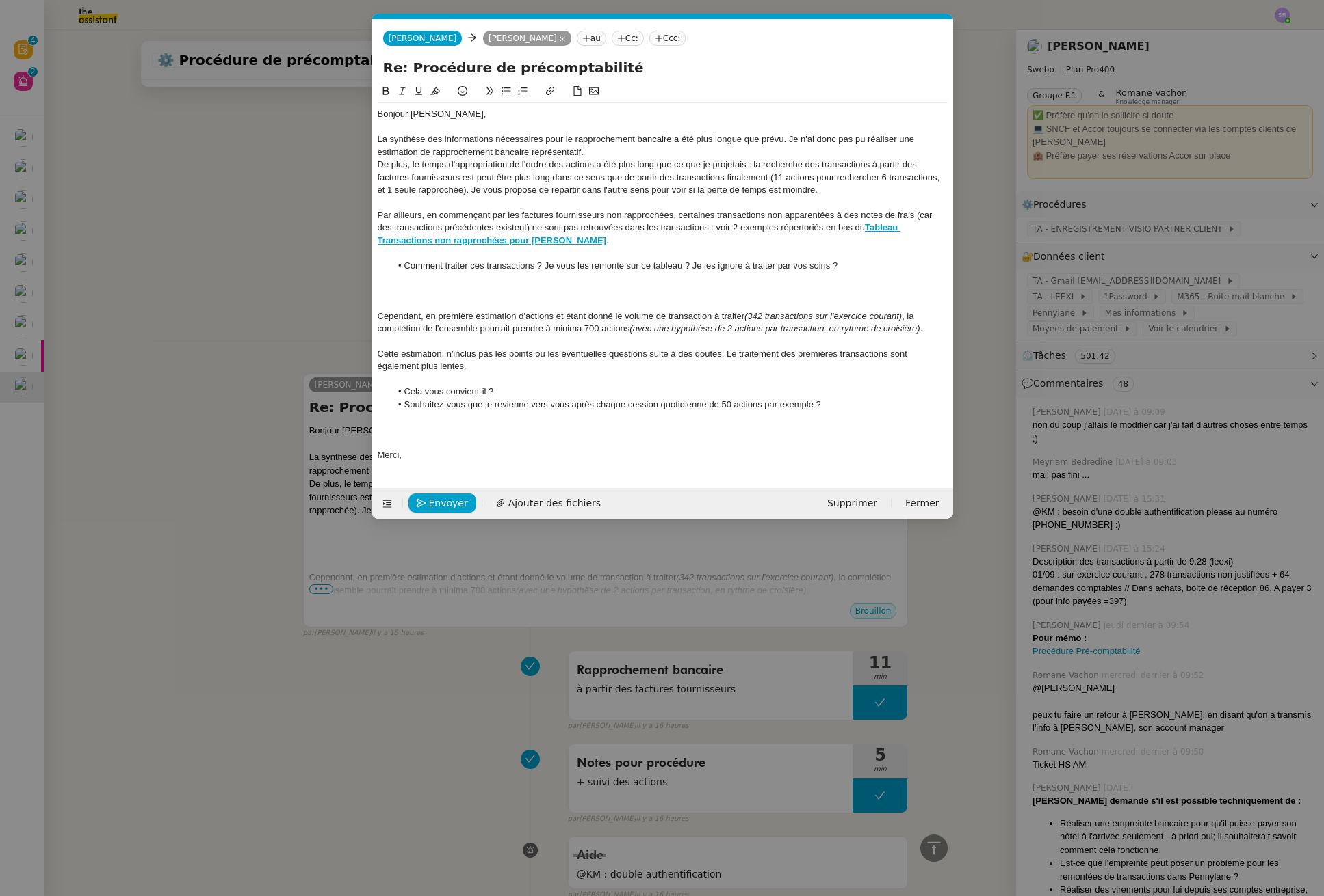
click at [431, 295] on div at bounding box center [662, 291] width 569 height 12
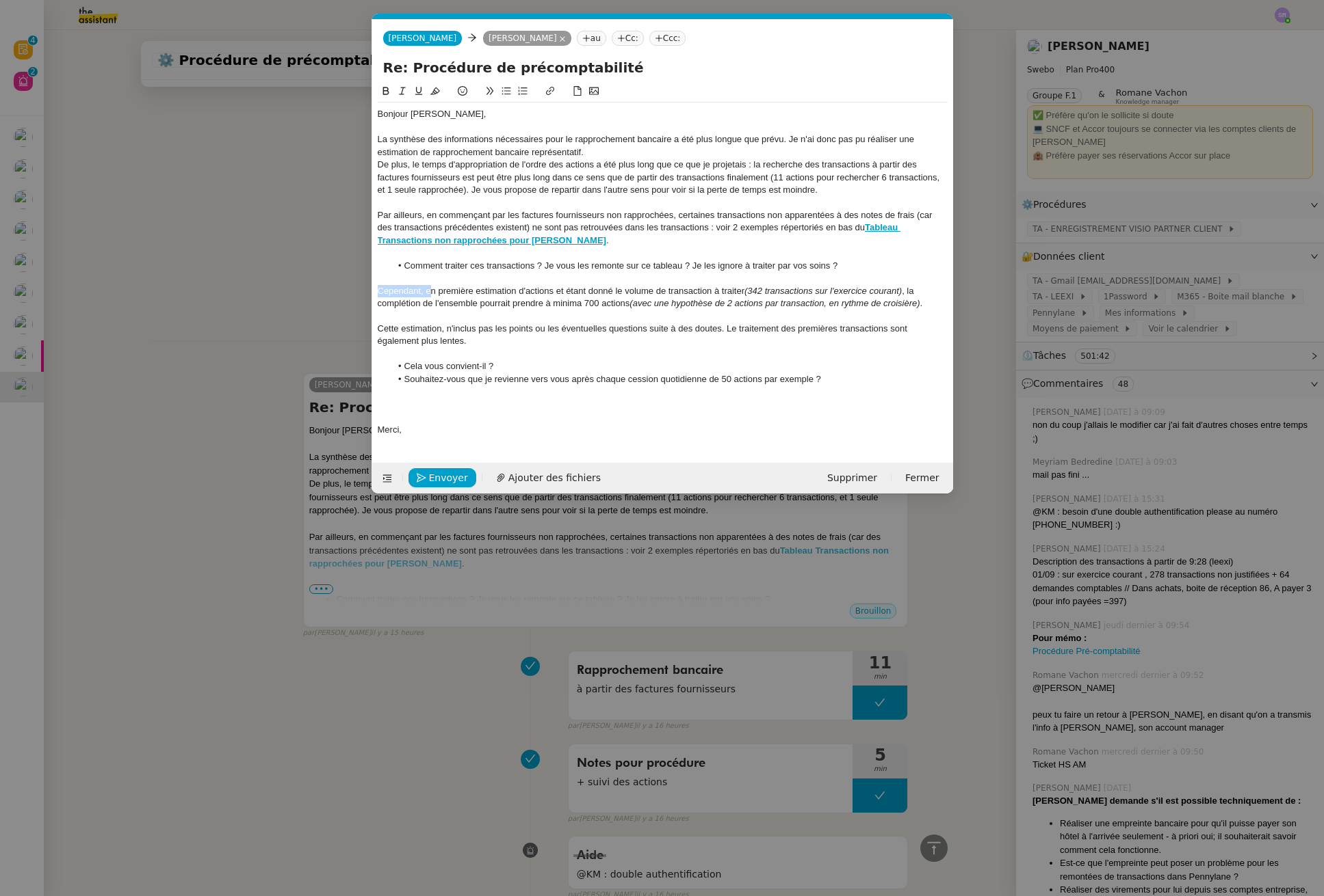
drag, startPoint x: 428, startPoint y: 293, endPoint x: 333, endPoint y: 291, distance: 95.0
click at [333, 291] on nz-modal-container "Service TA - VOYAGE - PROPOSITION GLOBALE A utiliser dans le cadre de propositi…" at bounding box center [662, 448] width 1324 height 896
click at [410, 413] on div at bounding box center [662, 416] width 569 height 12
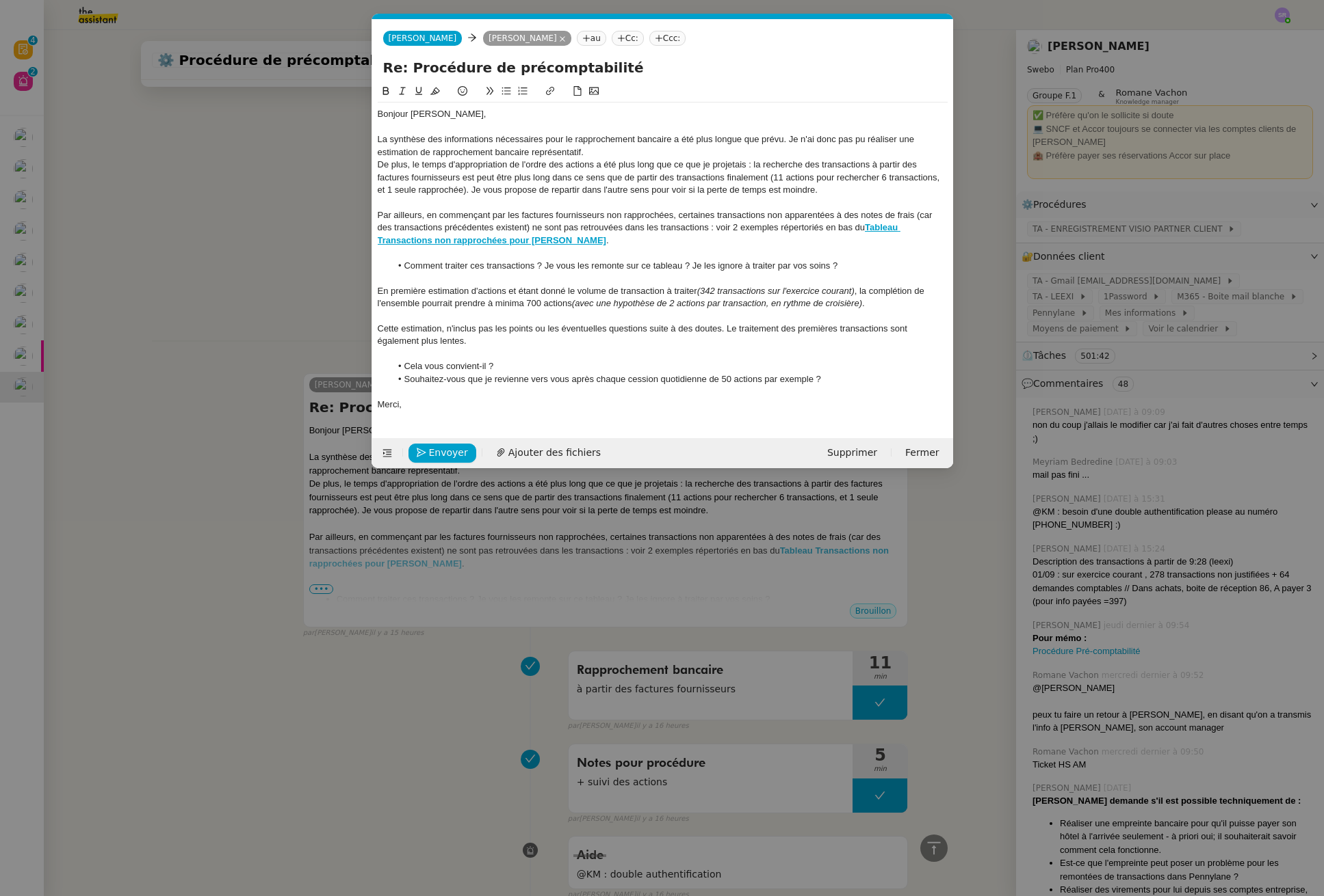
click at [870, 378] on li "Souhaitez-vous que je revienne vers vous après chaque cession quotidienne de 50…" at bounding box center [669, 378] width 557 height 12
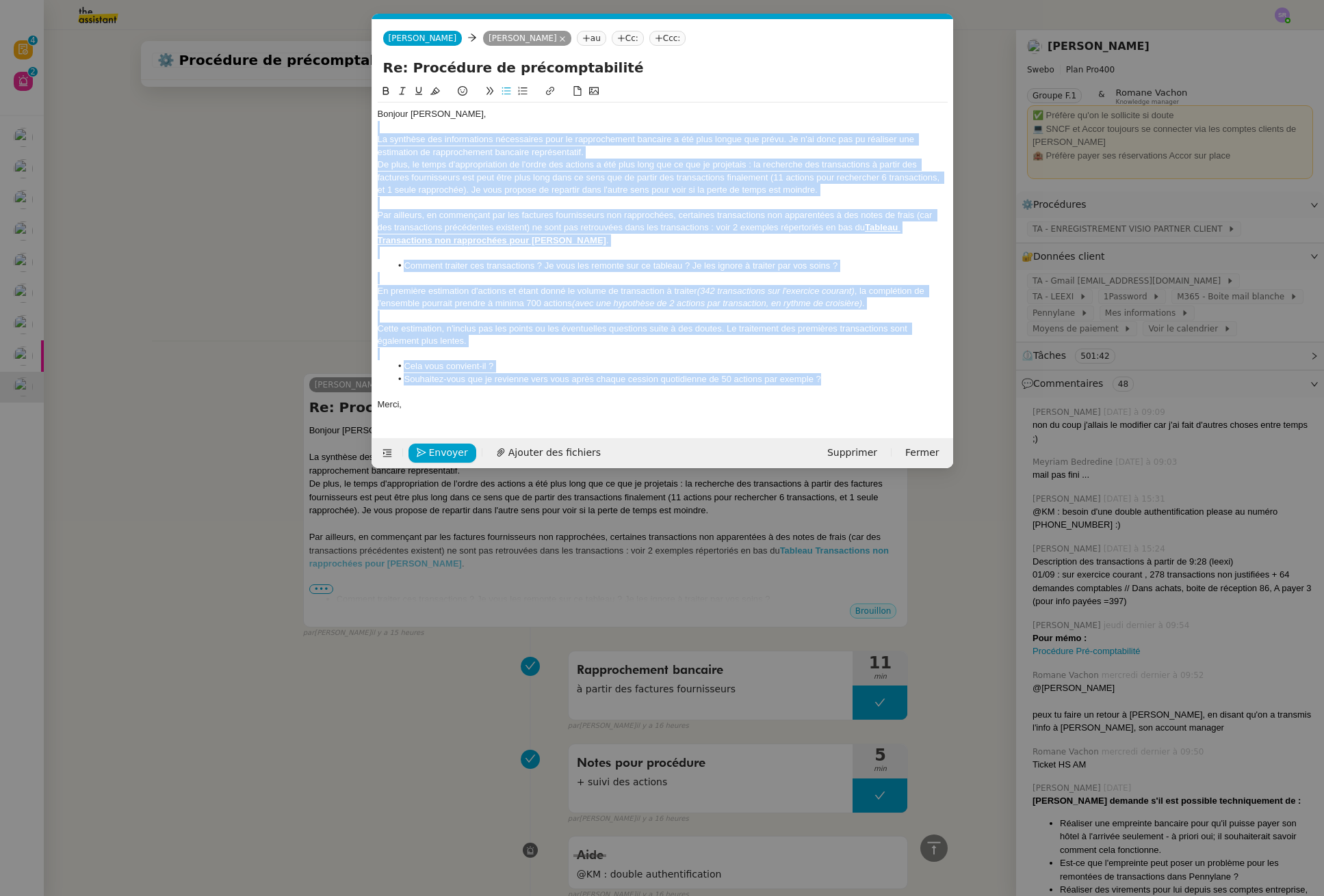
drag, startPoint x: 867, startPoint y: 382, endPoint x: 360, endPoint y: 125, distance: 568.4
click at [359, 123] on nz-modal-container "Service TA - VOYAGE - PROPOSITION GLOBALE A utiliser dans le cadre de propositi…" at bounding box center [662, 448] width 1324 height 896
click at [379, 121] on div at bounding box center [662, 126] width 569 height 12
drag, startPoint x: 378, startPoint y: 117, endPoint x: 478, endPoint y: 413, distance: 312.4
click at [478, 413] on div "Bonjour Colin, La synthèse des informations nécessaires pour le rapprochement b…" at bounding box center [662, 259] width 569 height 314
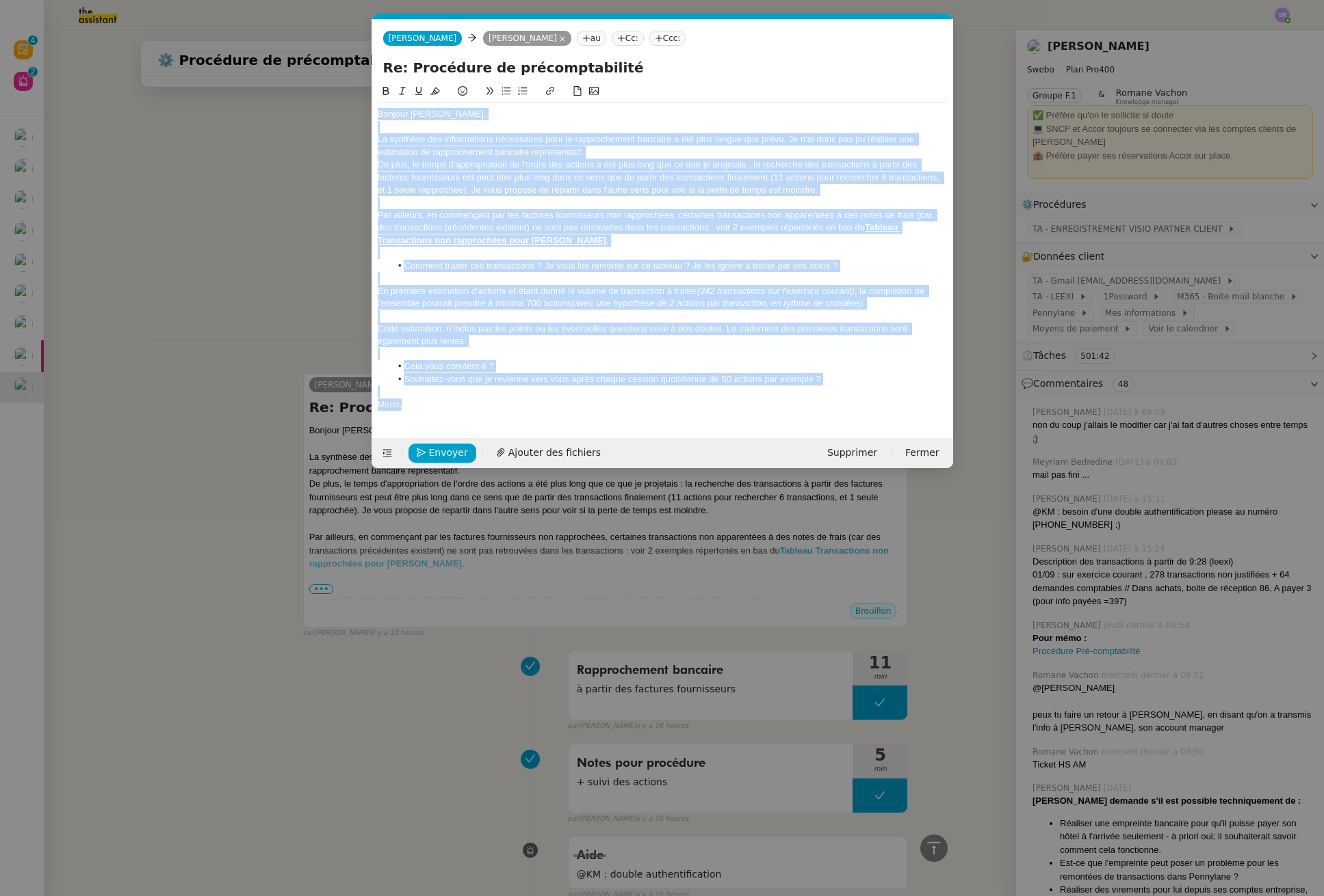
copy div "Bonjour Colin, La synthèse des informations nécessaires pour le rapprochement b…"
click at [230, 268] on nz-modal-container "Service TA - VOYAGE - PROPOSITION GLOBALE A utiliser dans le cadre de propositi…" at bounding box center [662, 448] width 1324 height 896
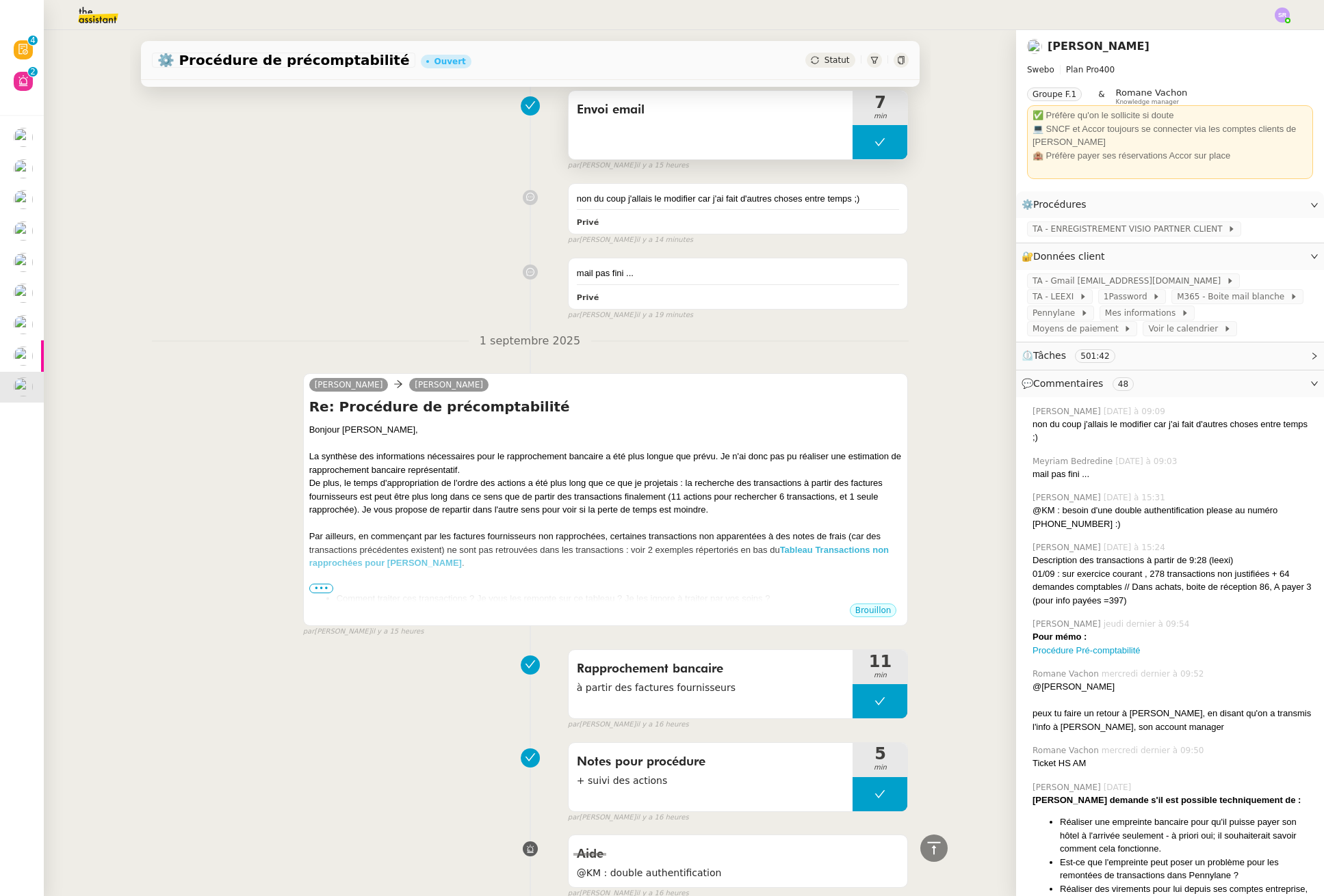
click at [861, 146] on button at bounding box center [879, 142] width 54 height 34
click at [854, 146] on icon at bounding box center [852, 142] width 11 height 11
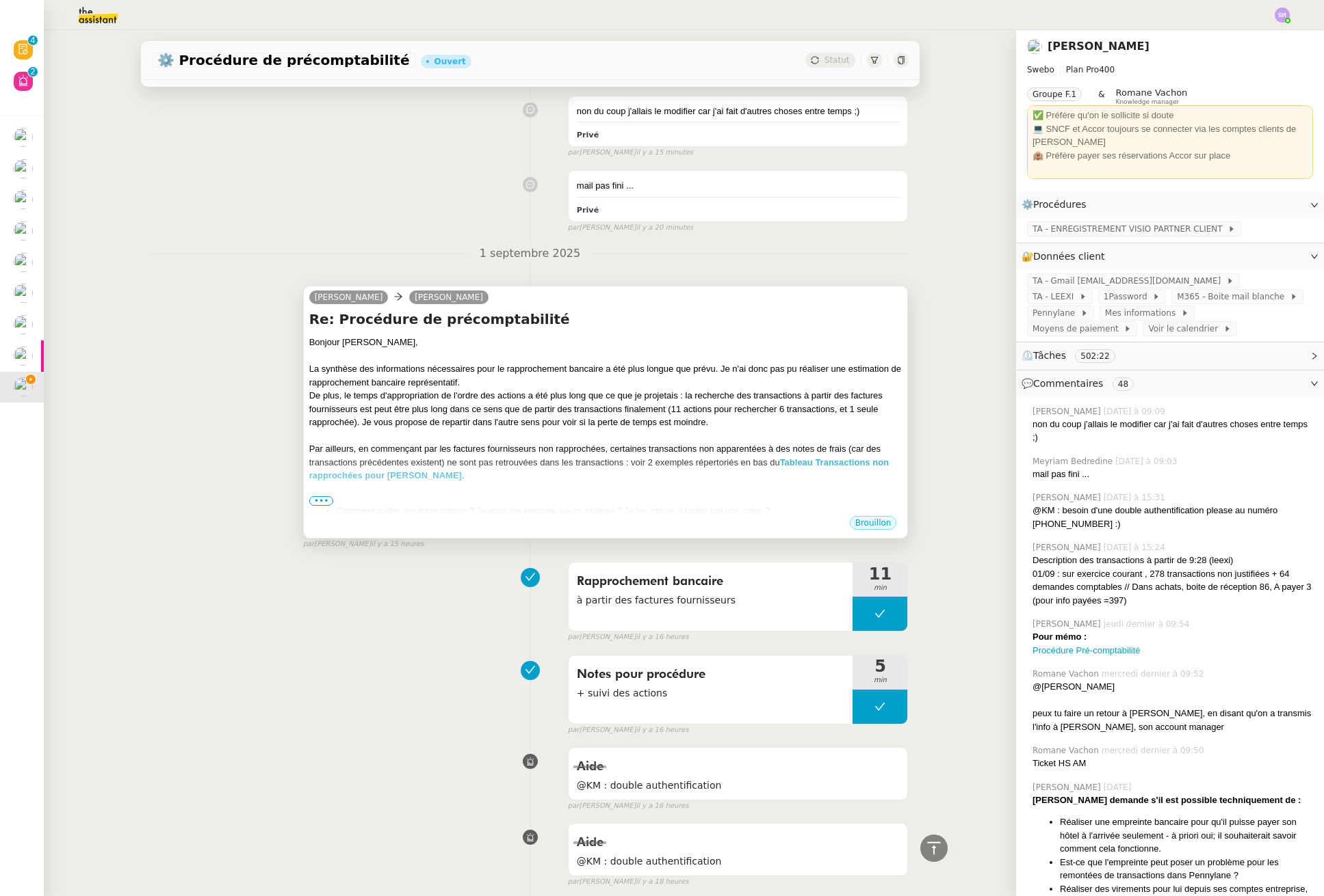
drag, startPoint x: 323, startPoint y: 501, endPoint x: 324, endPoint y: 495, distance: 6.1
click at [323, 500] on span "•••" at bounding box center [322, 501] width 25 height 9
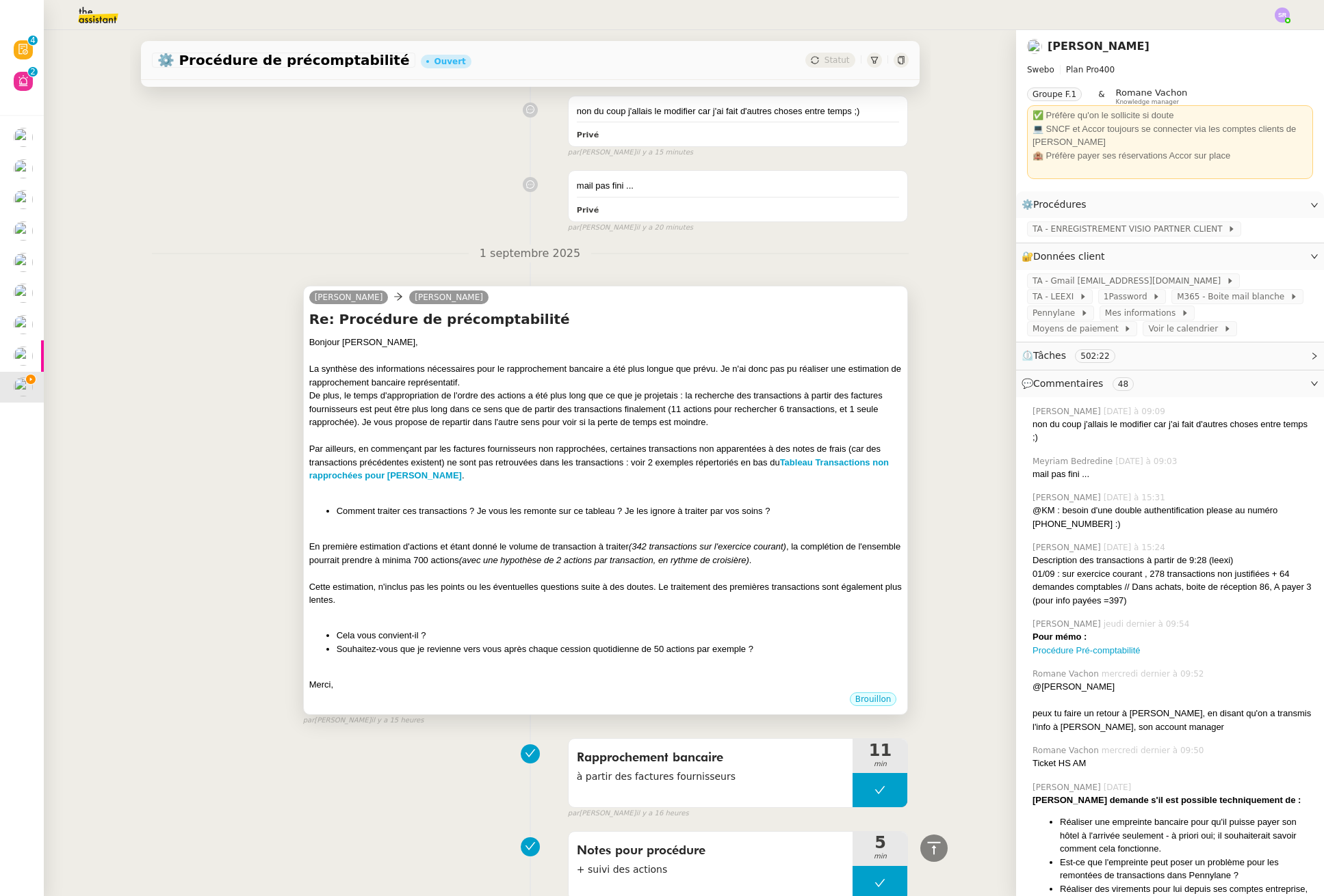
click at [303, 339] on div "Liz Colin Chaffotte Re: Procédure de précomptabilité Bonjour Colin, La synthèse…" at bounding box center [605, 500] width 605 height 429
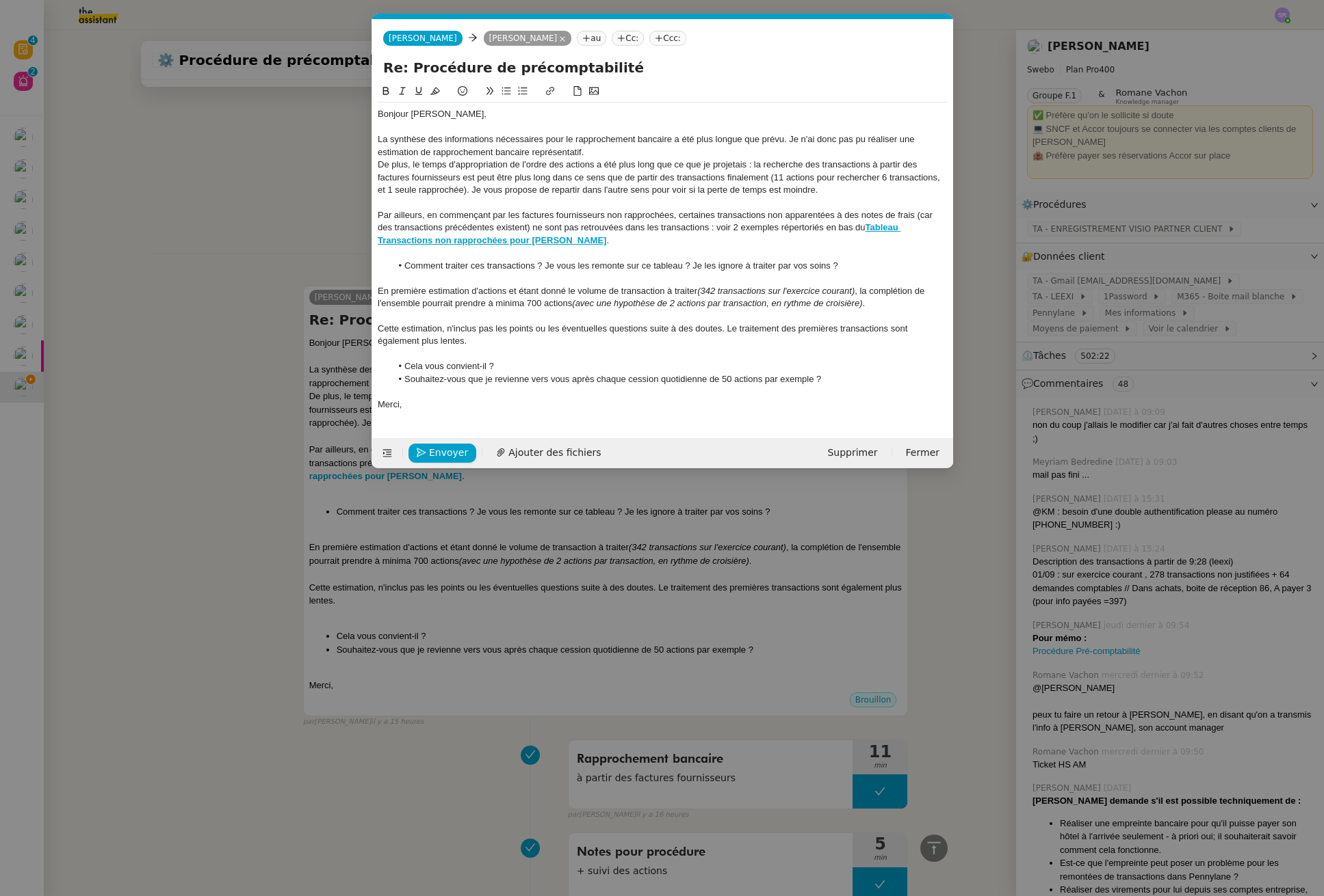
scroll to position [0, 29]
click at [381, 117] on div "Bonjour Colin," at bounding box center [662, 113] width 569 height 12
click at [378, 116] on div "Bonjour Colin," at bounding box center [662, 113] width 569 height 12
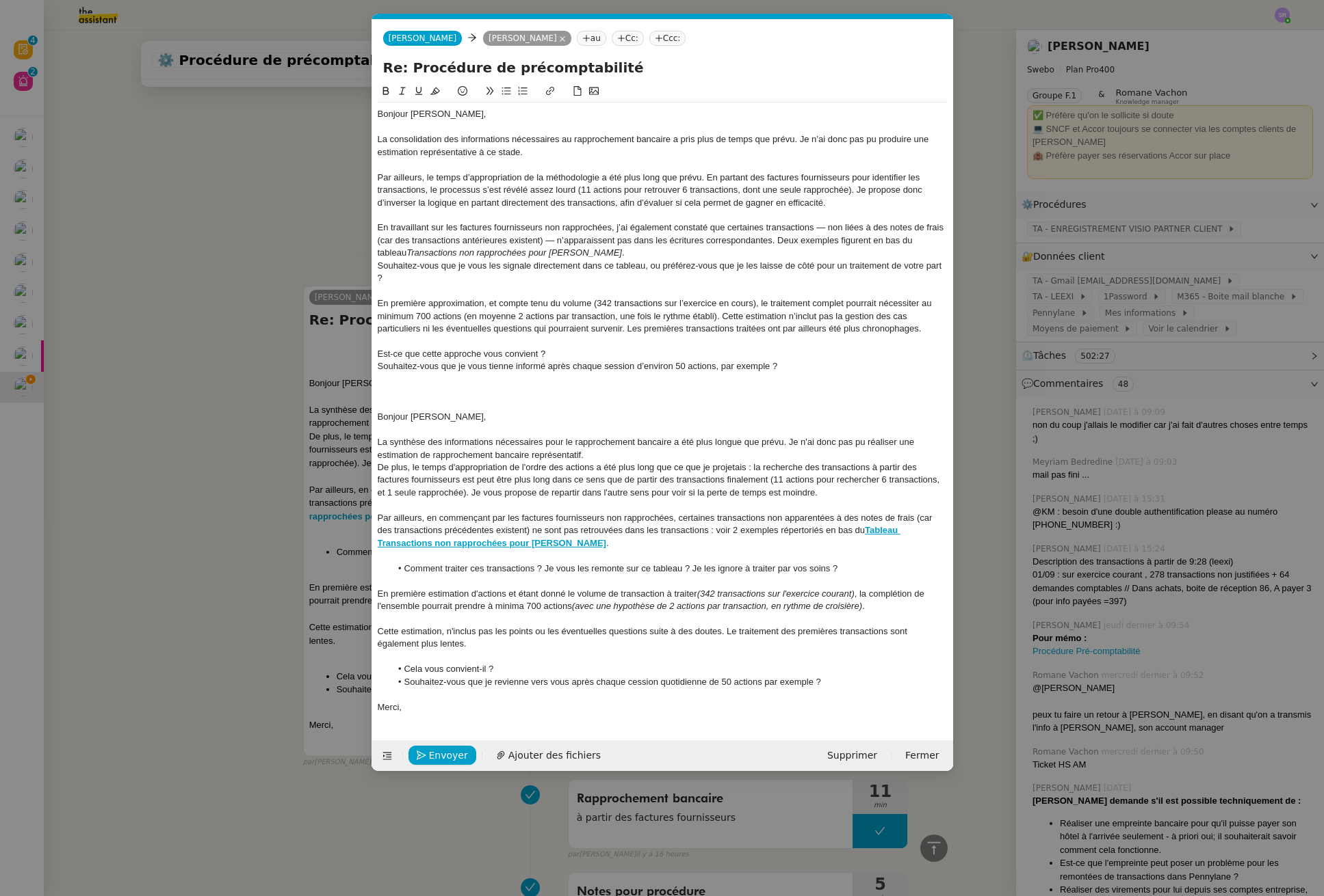
scroll to position [0, 0]
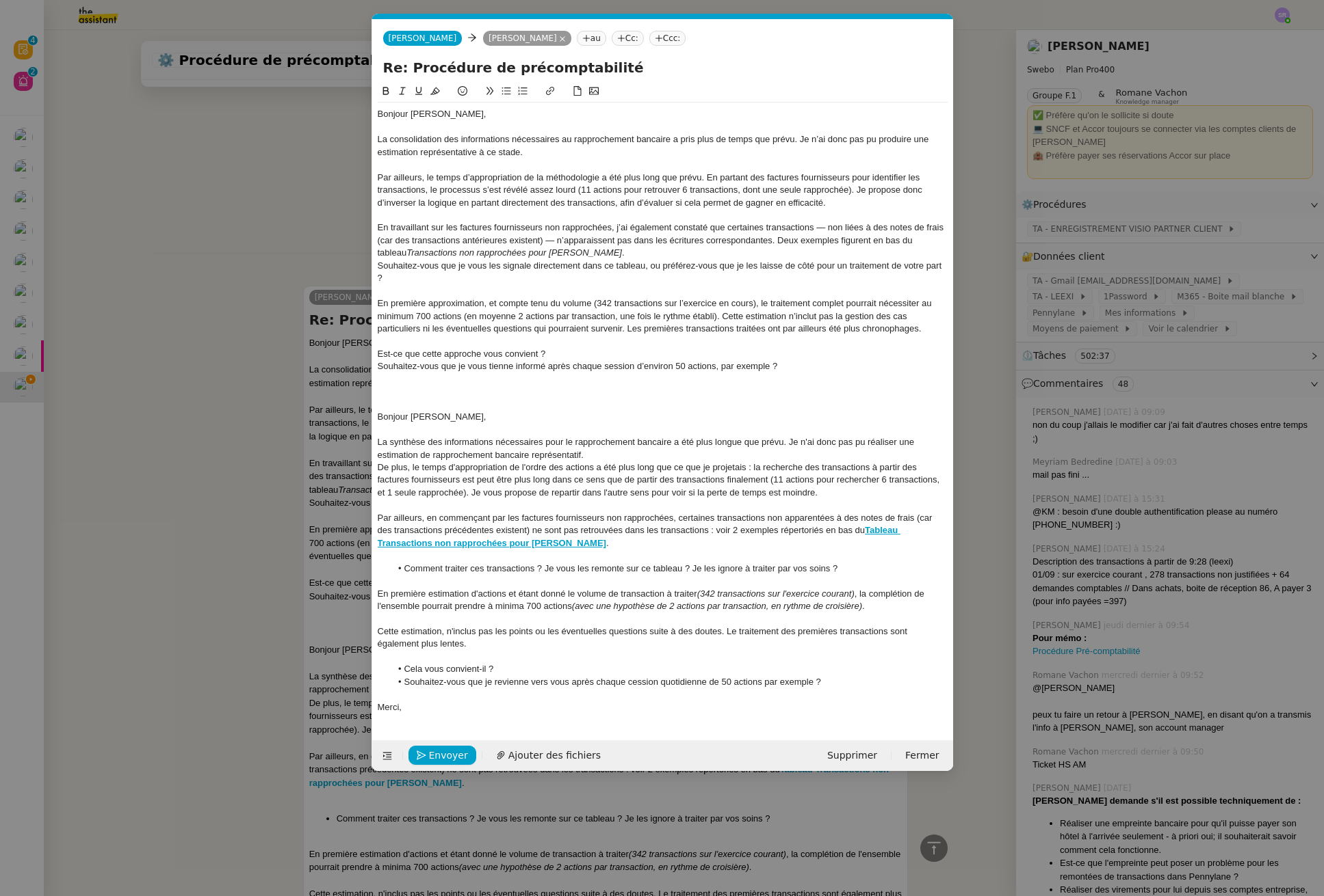
click at [857, 527] on div "Par ailleurs, en commençant par les factures fournisseurs non rapprochées, cert…" at bounding box center [662, 530] width 569 height 38
click at [567, 544] on div "Par ailleurs, en commençant par les factures fournisseurs non rapprochées, cert…" at bounding box center [662, 530] width 569 height 38
copy div "Tableau Transactions non rapprochées pour Colin ."
drag, startPoint x: 572, startPoint y: 256, endPoint x: 376, endPoint y: 254, distance: 196.0
click at [376, 254] on nz-spin "Bonjour Colin, La consolidation des informations nécessaires au rapprochement b…" at bounding box center [662, 404] width 580 height 641
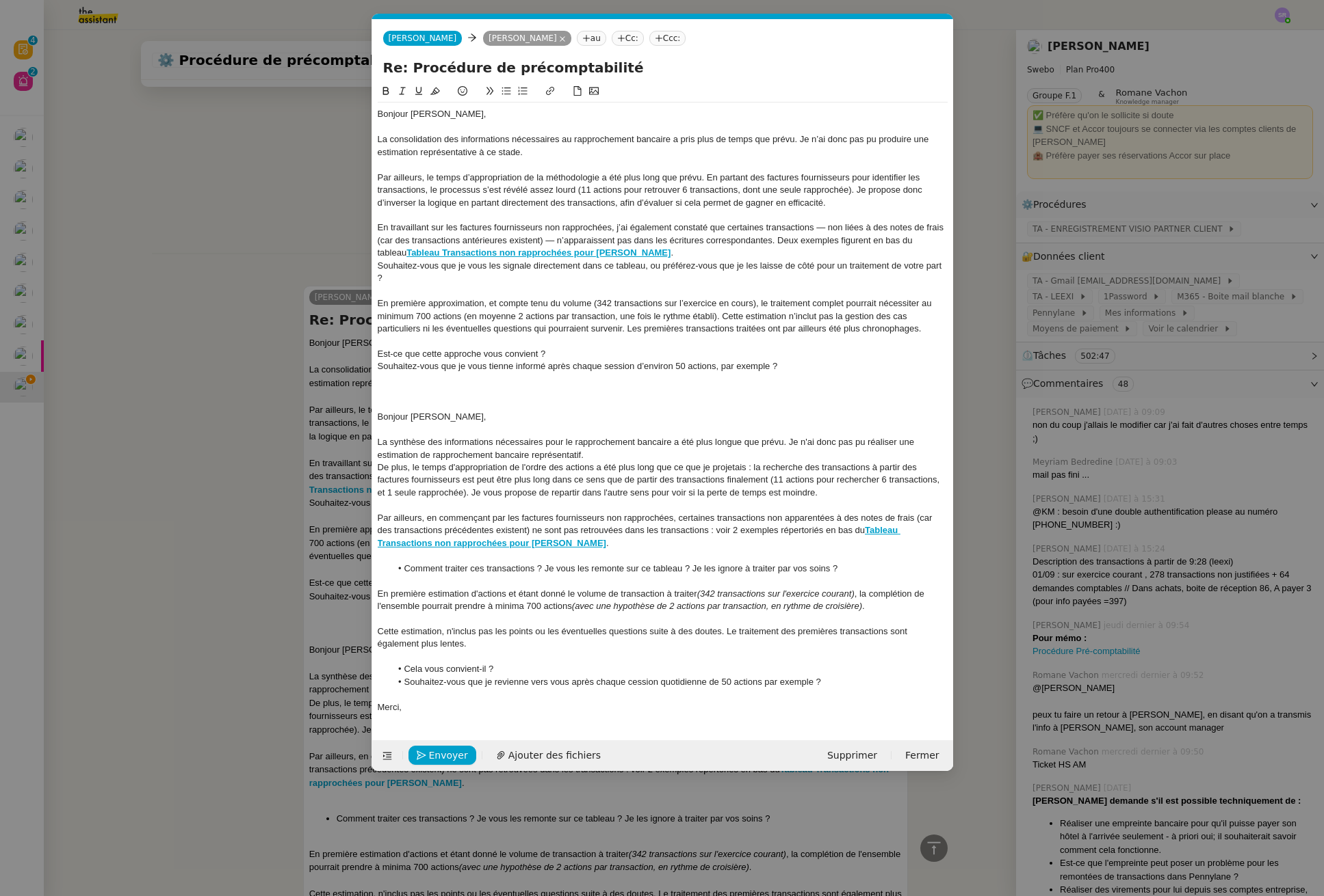
click at [191, 202] on nz-modal-container "Service TA - VOYAGE - PROPOSITION GLOBALE A utiliser dans le cadre de propositi…" at bounding box center [662, 448] width 1324 height 896
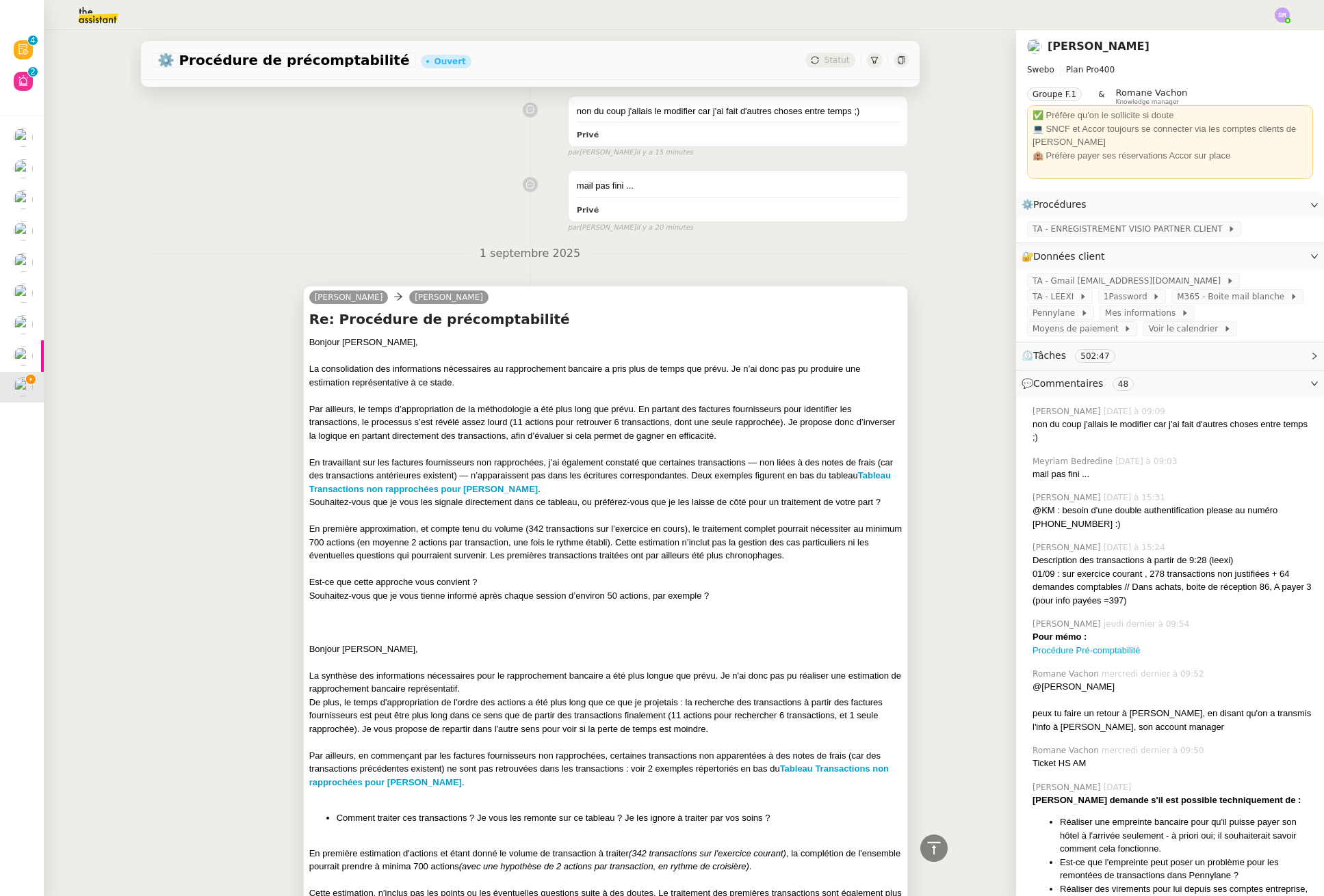
click at [437, 427] on div "Par ailleurs, le temps d’appropriation de la méthodologie a été plus long que p…" at bounding box center [606, 423] width 593 height 41
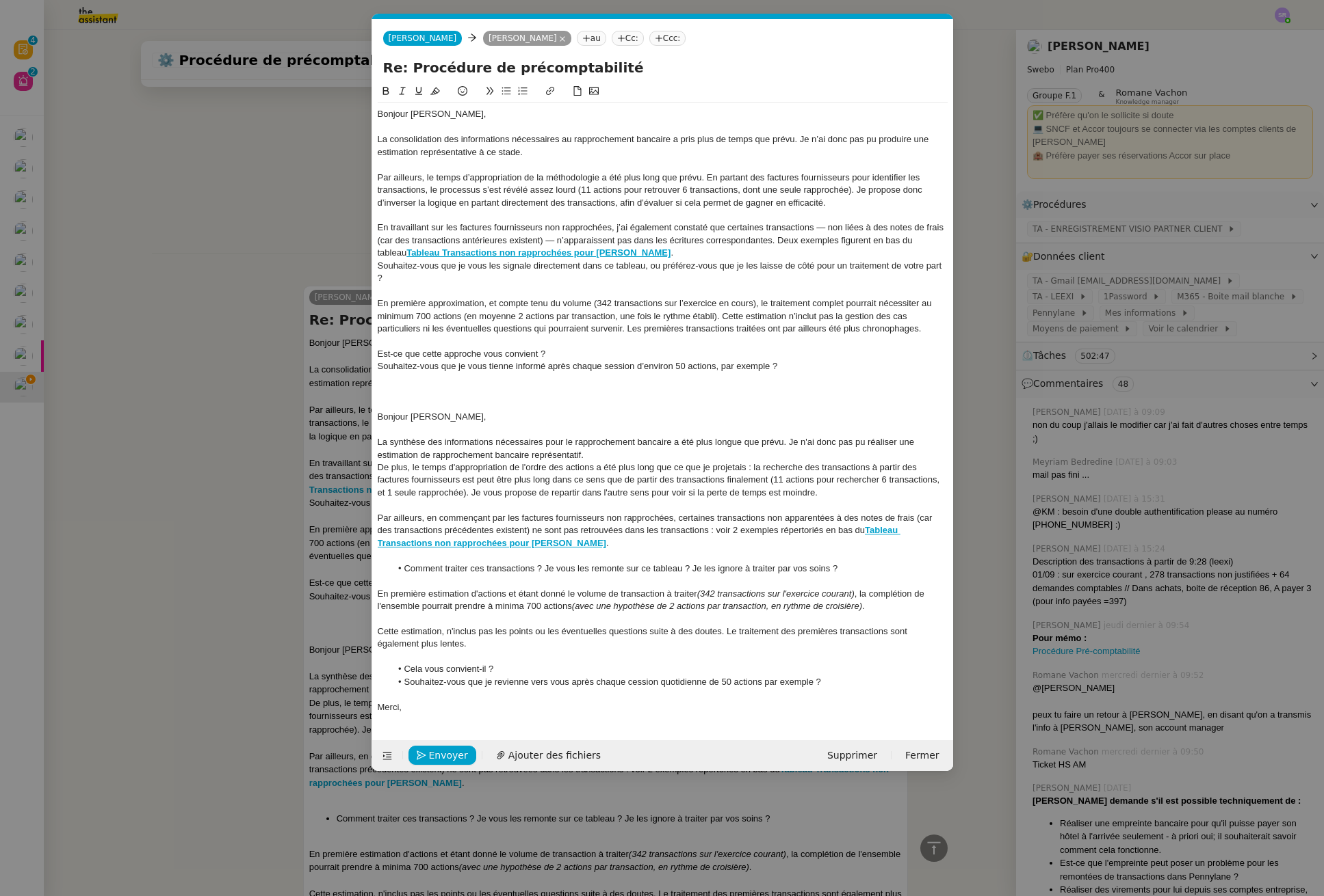
scroll to position [0, 29]
click at [415, 139] on div "La consolidation des informations nécessaires au rapprochement bancaire a pris …" at bounding box center [662, 145] width 569 height 25
click at [543, 190] on div "Par ailleurs, le temps d’appropriation de la méthodologie a été plus long que p…" at bounding box center [662, 190] width 569 height 38
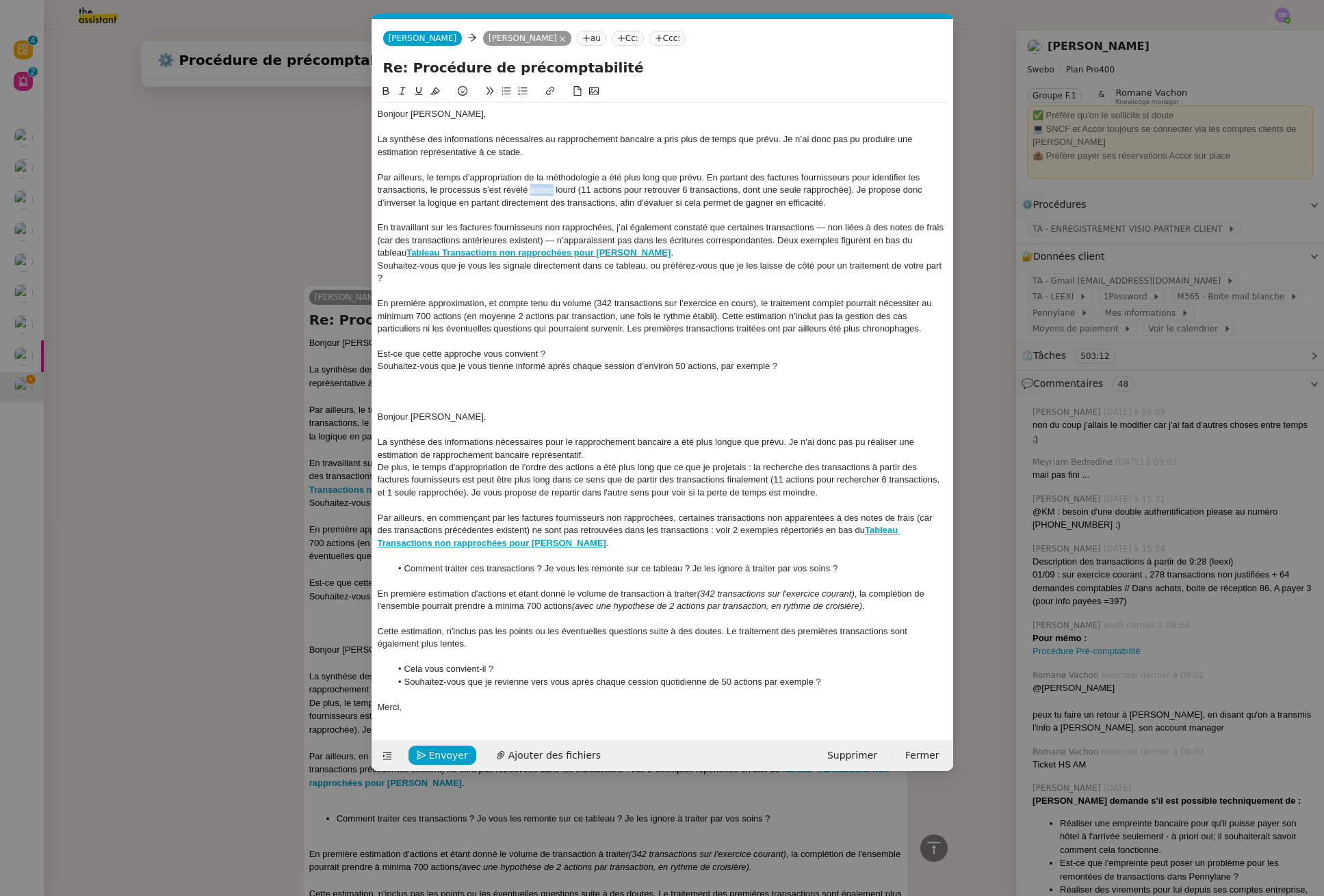
click at [543, 190] on div "Par ailleurs, le temps d’appropriation de la méthodologie a été plus long que p…" at bounding box center [662, 190] width 569 height 38
click at [574, 190] on div "Par ailleurs, le temps d’appropriation de la méthodologie a été plus long que p…" at bounding box center [662, 190] width 569 height 38
click at [545, 192] on div "Par ailleurs, le temps d’appropriation de la méthodologie a été plus long que p…" at bounding box center [662, 190] width 569 height 38
drag, startPoint x: 580, startPoint y: 191, endPoint x: 854, endPoint y: 188, distance: 274.0
click at [854, 188] on div "Par ailleurs, le temps d’appropriation de la méthodologie a été plus long que p…" at bounding box center [662, 190] width 569 height 38
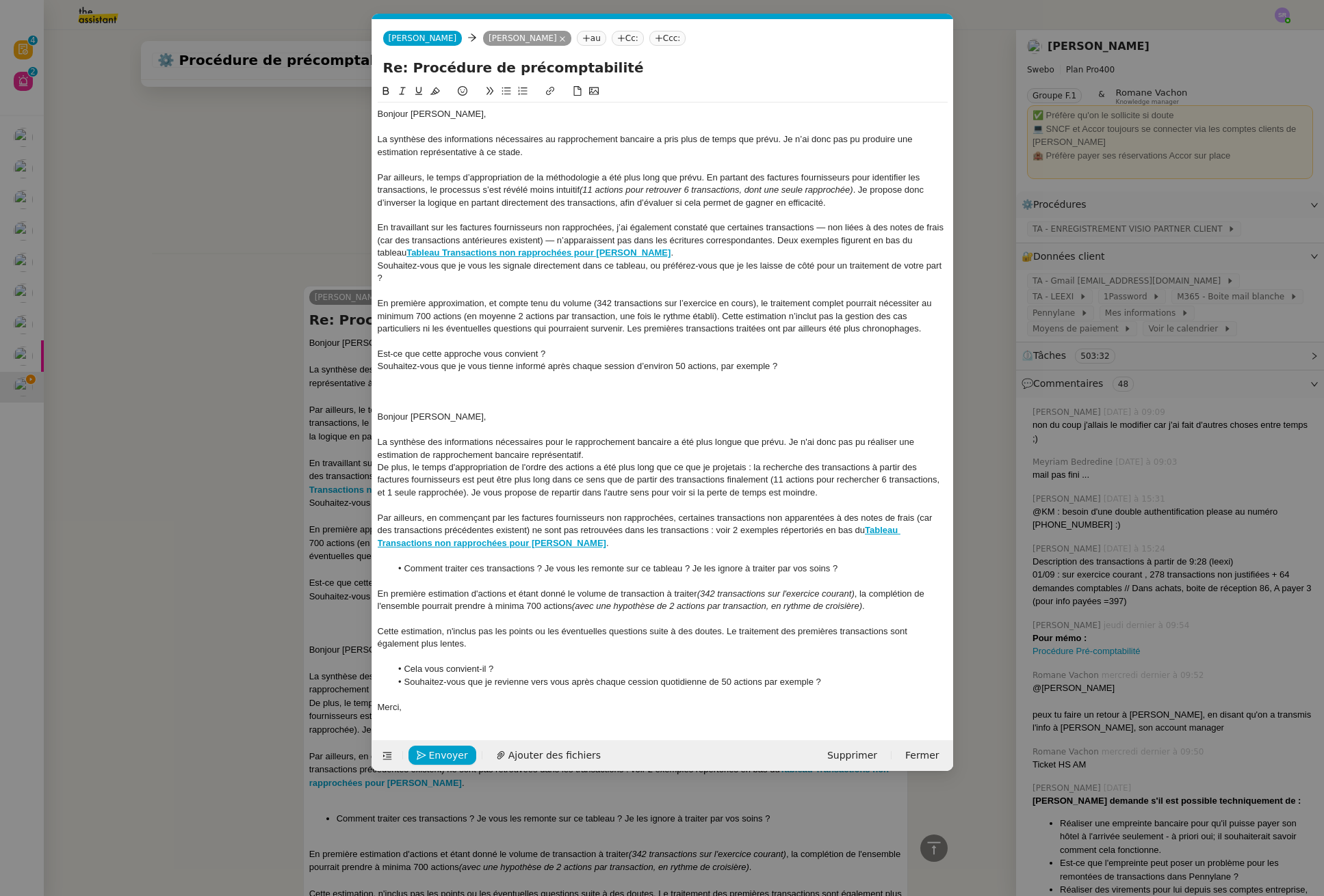
click at [556, 207] on div "Par ailleurs, le temps d’appropriation de la méthodologie a été plus long que p…" at bounding box center [662, 190] width 569 height 38
click at [831, 205] on div "Par ailleurs, le temps d’appropriation de la méthodologie a été plus long que p…" at bounding box center [662, 190] width 569 height 38
click at [381, 241] on div "En travaillant sur les factures fournisseurs non rapprochées, j’ai également co…" at bounding box center [662, 240] width 569 height 38
click at [177, 216] on nz-modal-container "Service TA - VOYAGE - PROPOSITION GLOBALE A utiliser dans le cadre de propositi…" at bounding box center [662, 448] width 1324 height 896
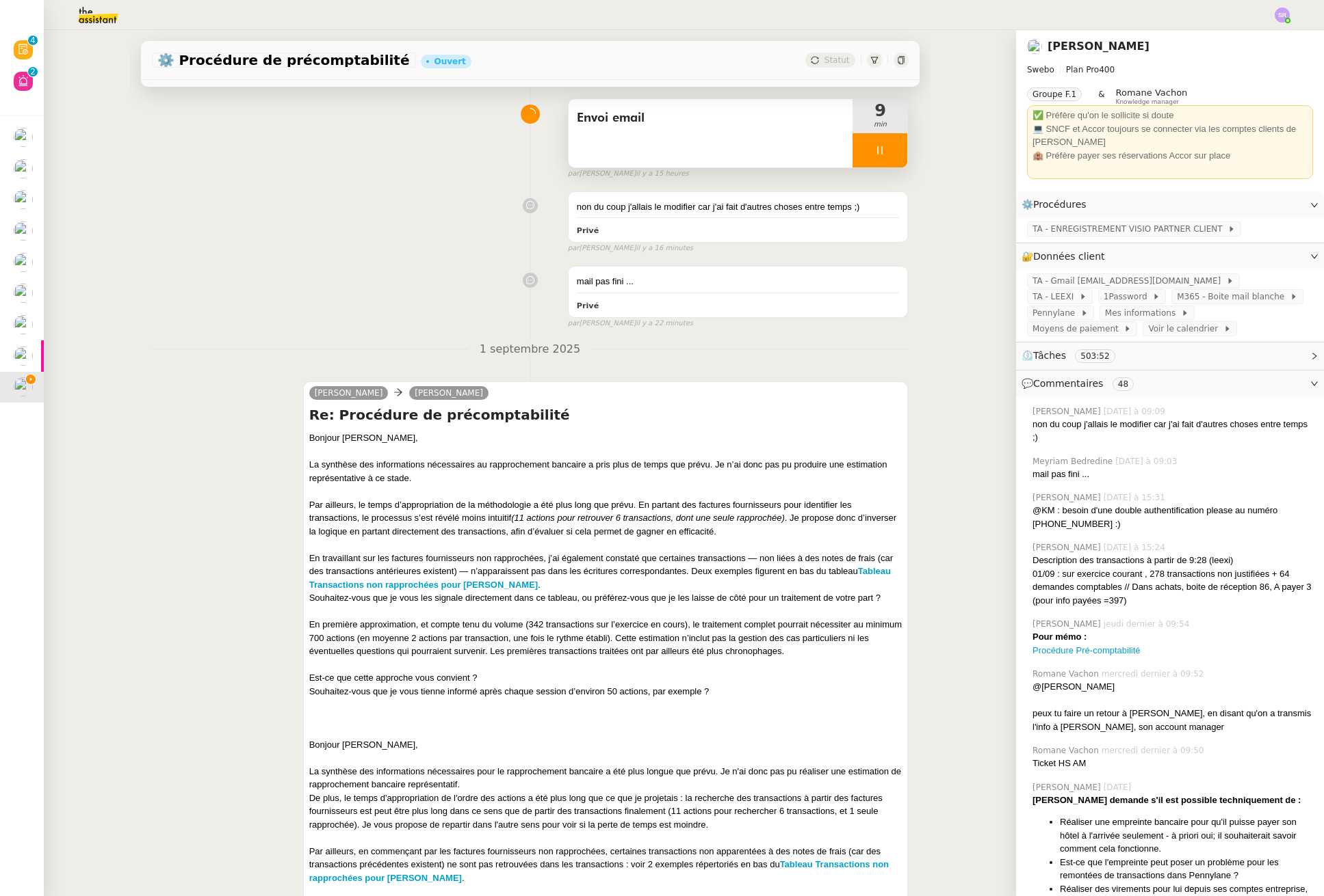
scroll to position [76, 0]
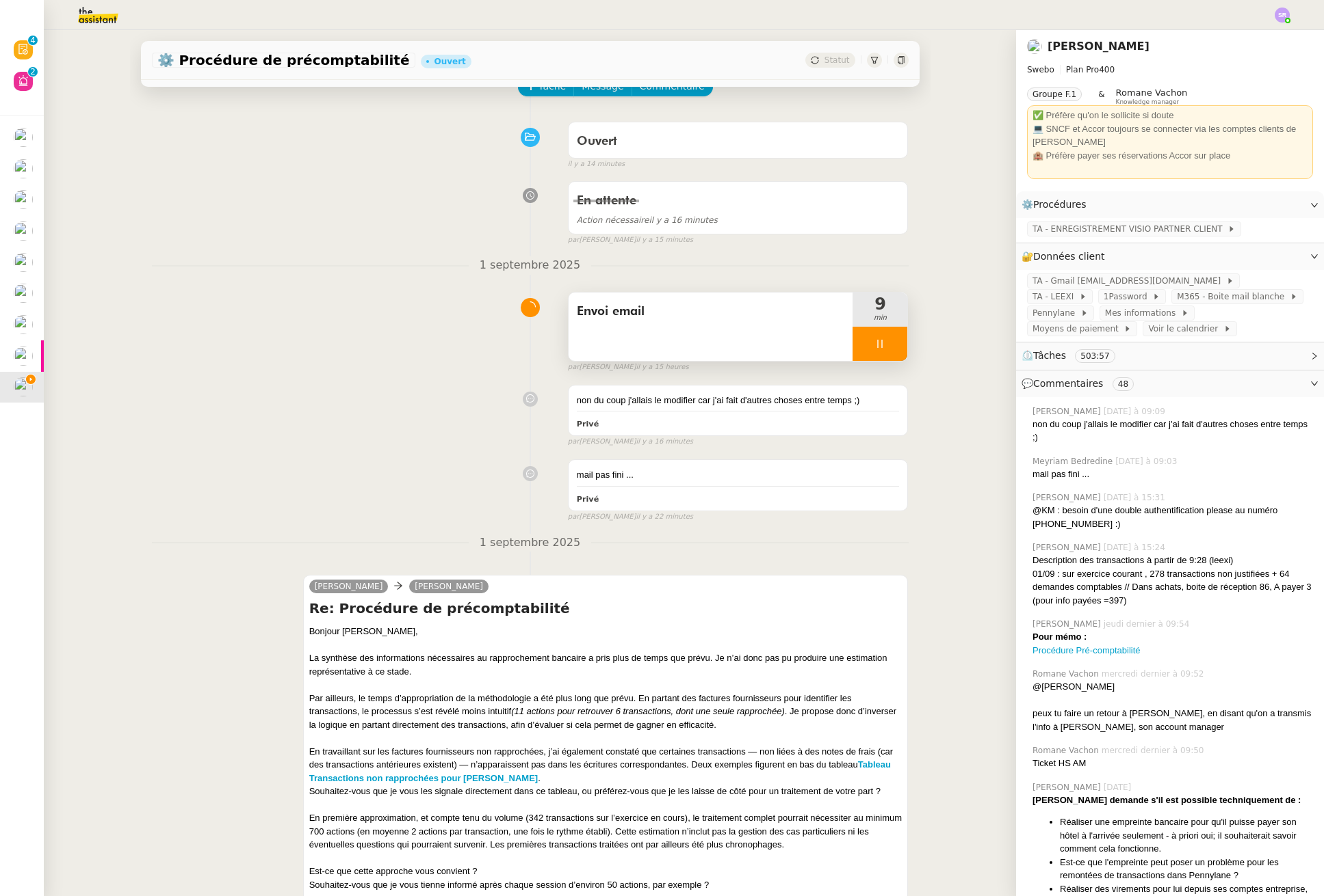
click at [874, 346] on icon at bounding box center [880, 344] width 11 height 11
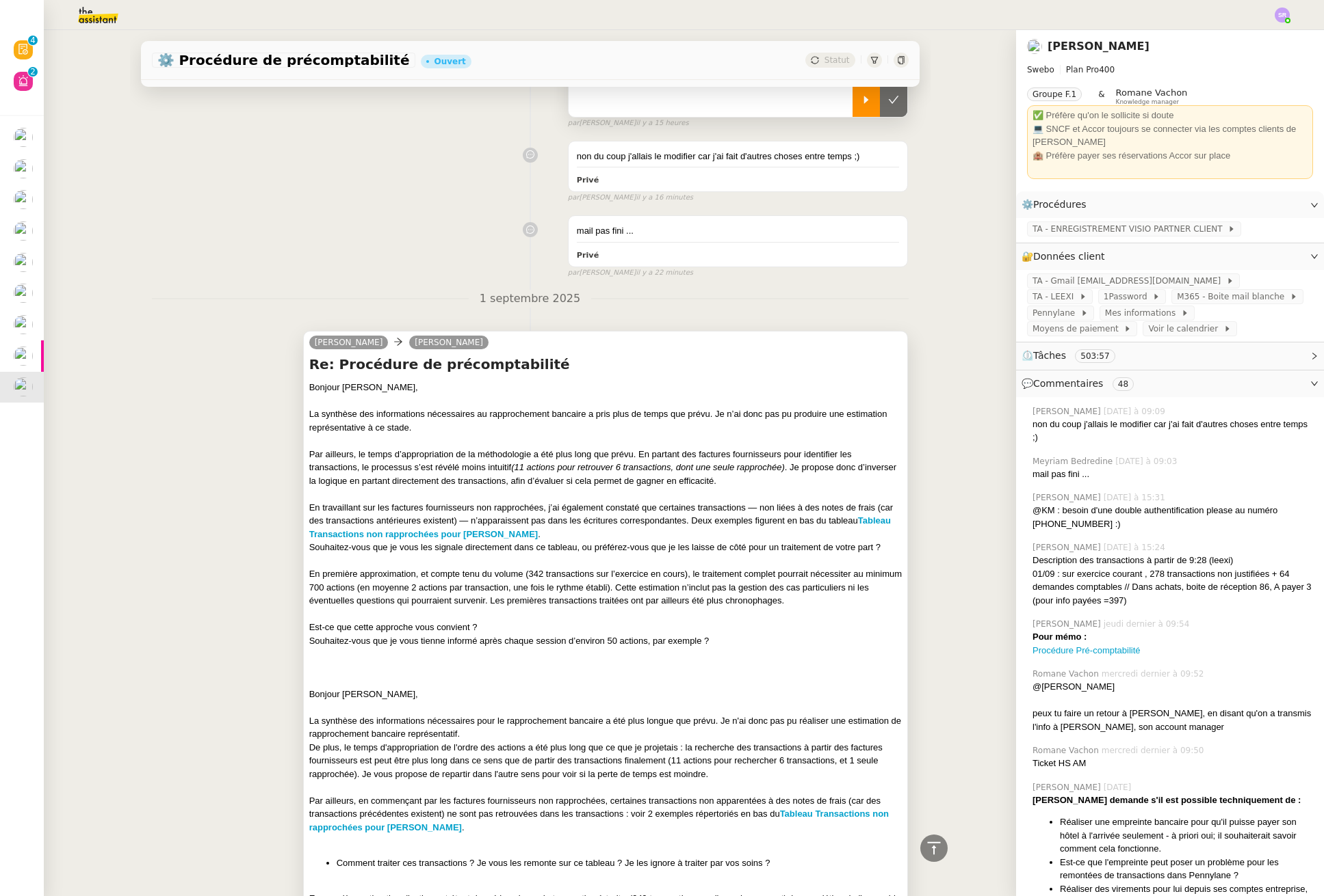
scroll to position [337, 0]
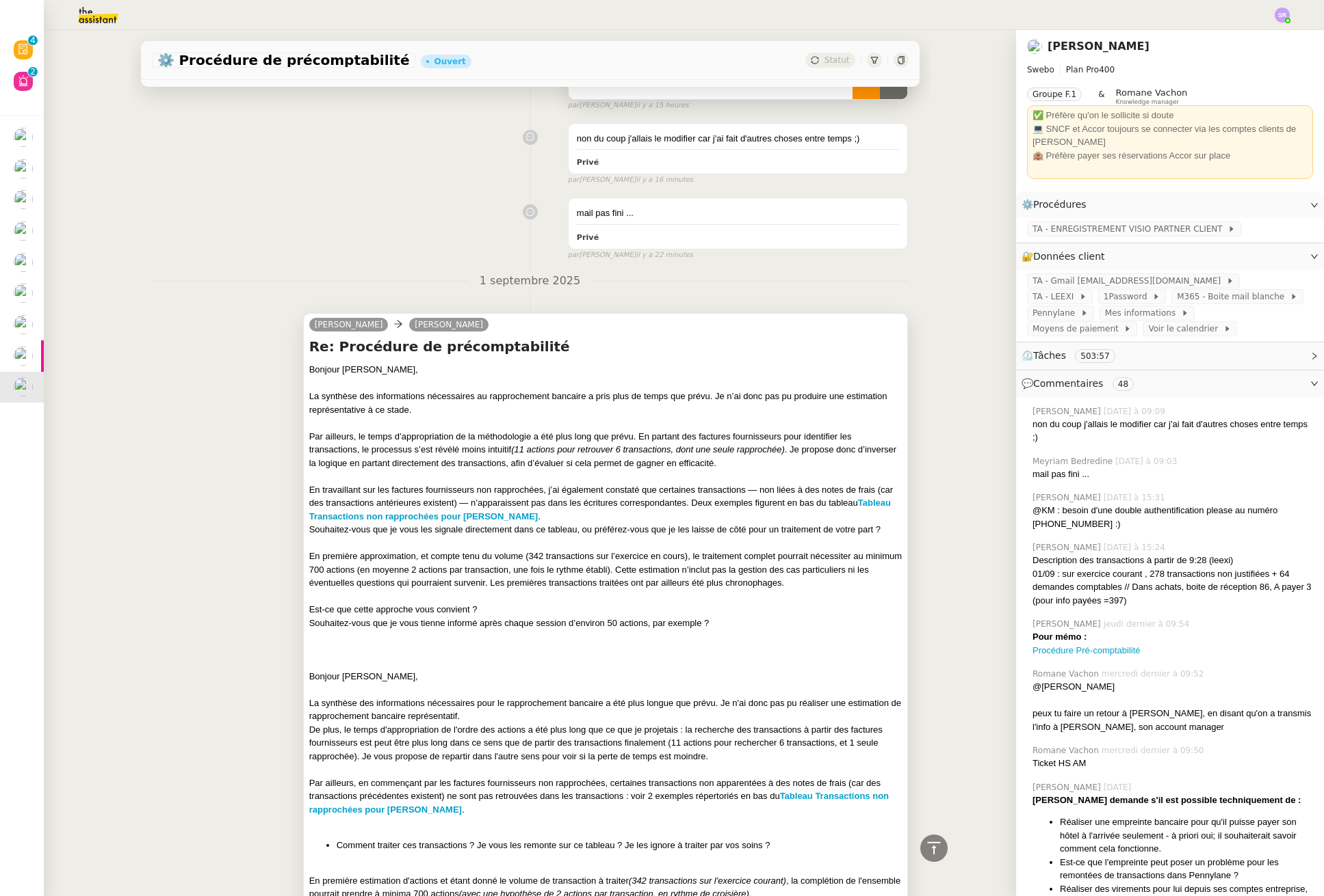
click at [461, 562] on div "En première approximation, et compte tenu du volume (342 transactions sur l’exe…" at bounding box center [606, 570] width 593 height 41
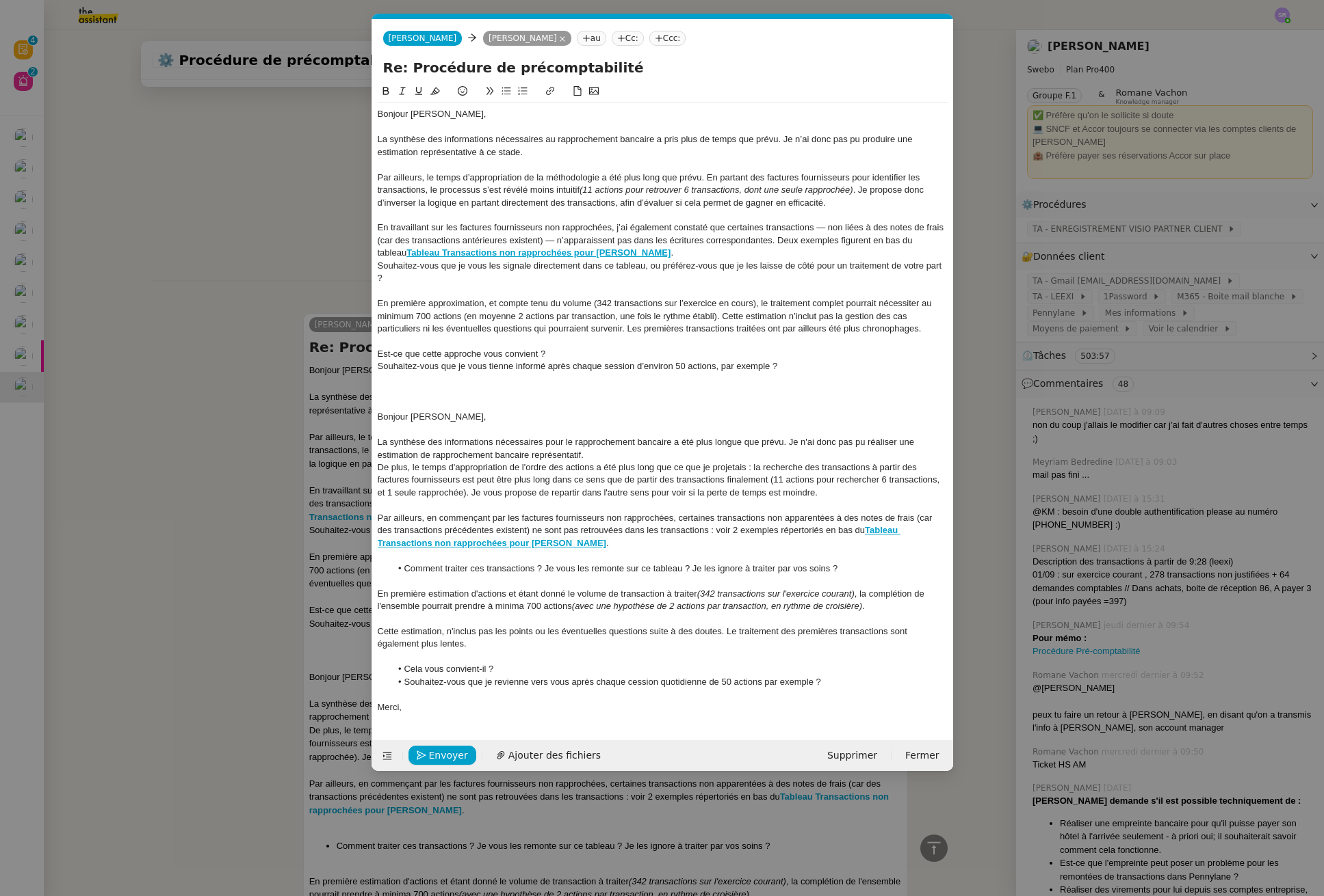
scroll to position [0, 29]
click at [381, 240] on div "En travaillant sur les factures fournisseurs non rapprochées, j’ai également co…" at bounding box center [662, 240] width 569 height 38
drag, startPoint x: 574, startPoint y: 240, endPoint x: 370, endPoint y: 243, distance: 204.0
click at [370, 243] on nz-modal-container "Service TA - VOYAGE - PROPOSITION GLOBALE A utiliser dans le cadre de propositi…" at bounding box center [662, 448] width 1324 height 896
click at [724, 243] on div "En travaillant sur les factures fournisseurs non rapprochées, j’ai également co…" at bounding box center [662, 240] width 569 height 38
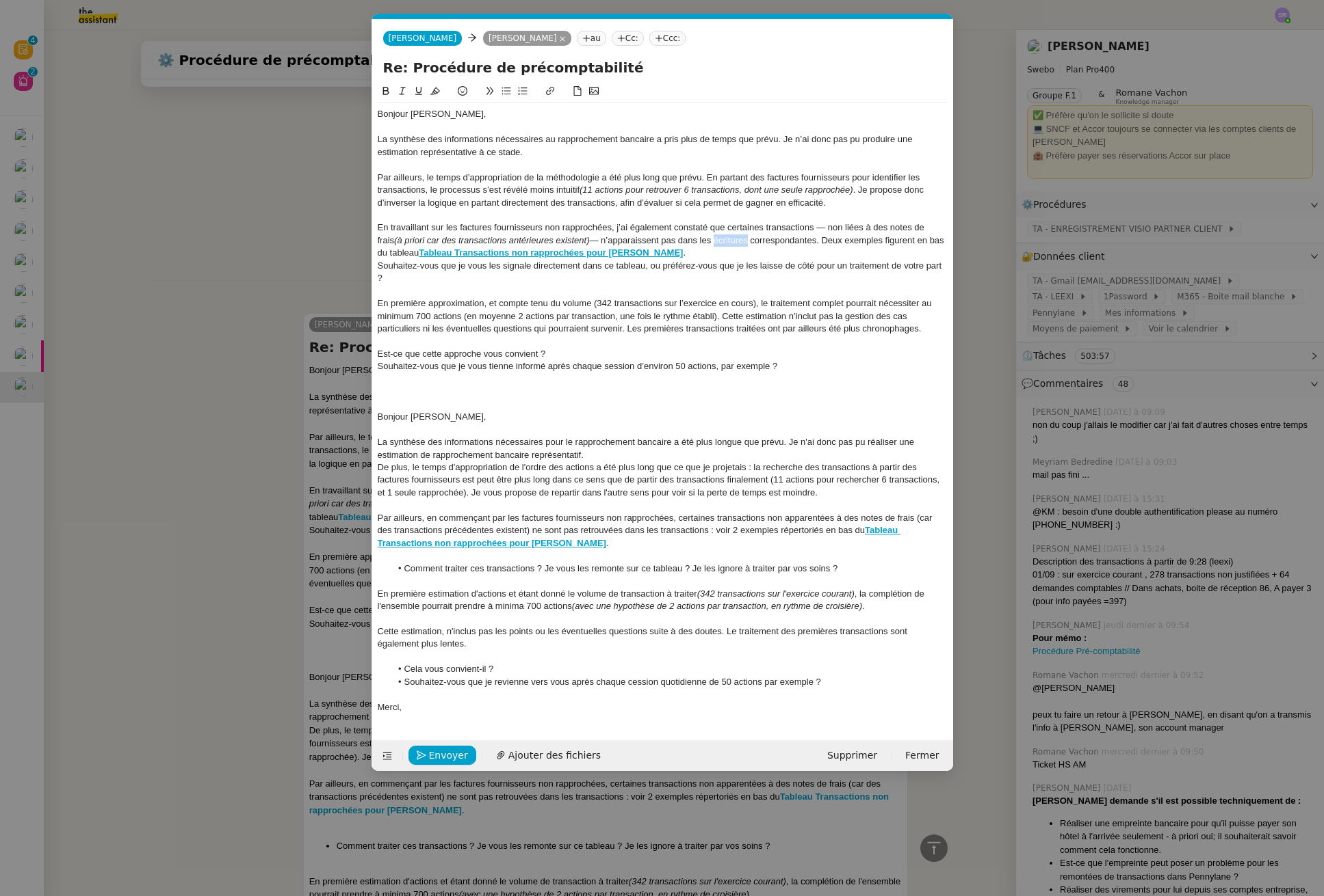
click at [724, 243] on div "En travaillant sur les factures fournisseurs non rapprochées, j’ai également co…" at bounding box center [662, 240] width 569 height 38
click at [803, 240] on div "En travaillant sur les factures fournisseurs non rapprochées, j’ai également co…" at bounding box center [662, 240] width 569 height 38
drag, startPoint x: 815, startPoint y: 230, endPoint x: 825, endPoint y: 230, distance: 10.0
click at [825, 230] on div "En travaillant sur les factures fournisseurs non rapprochées, j’ai également co…" at bounding box center [662, 240] width 569 height 38
click at [745, 228] on div "En travaillant sur les factures fournisseurs non rapprochées, j’ai également co…" at bounding box center [662, 240] width 569 height 38
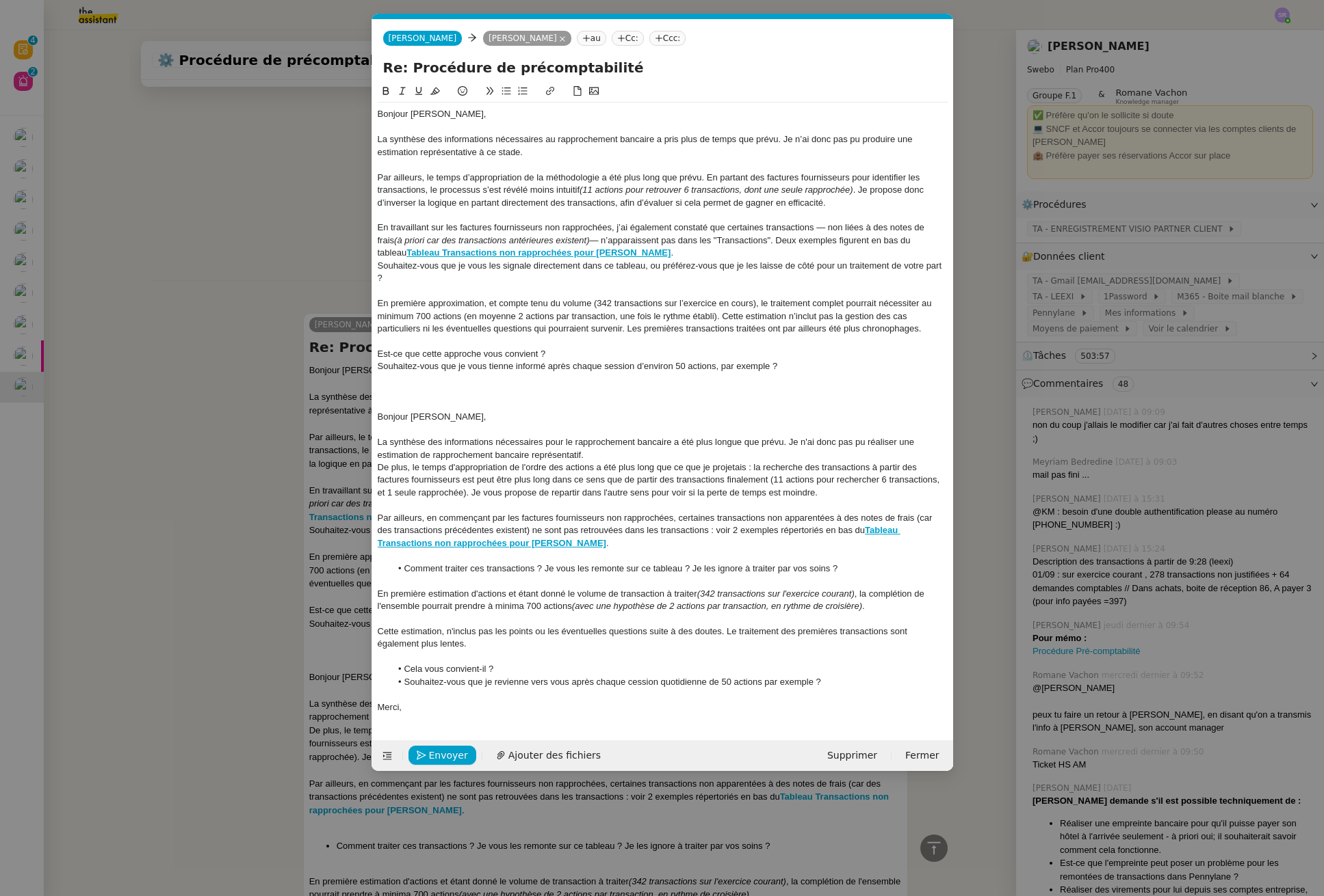
click at [757, 227] on div "En travaillant sur les factures fournisseurs non rapprochées, j’ai également co…" at bounding box center [662, 240] width 569 height 38
click at [779, 227] on div "En travaillant sur les factures fournisseurs non rapprochées, j’ai également co…" at bounding box center [662, 240] width 569 height 38
drag, startPoint x: 576, startPoint y: 243, endPoint x: 750, endPoint y: 242, distance: 174.0
click at [750, 242] on div "En travaillant sur les factures fournisseurs non rapprochées, j’ai également co…" at bounding box center [662, 240] width 569 height 38
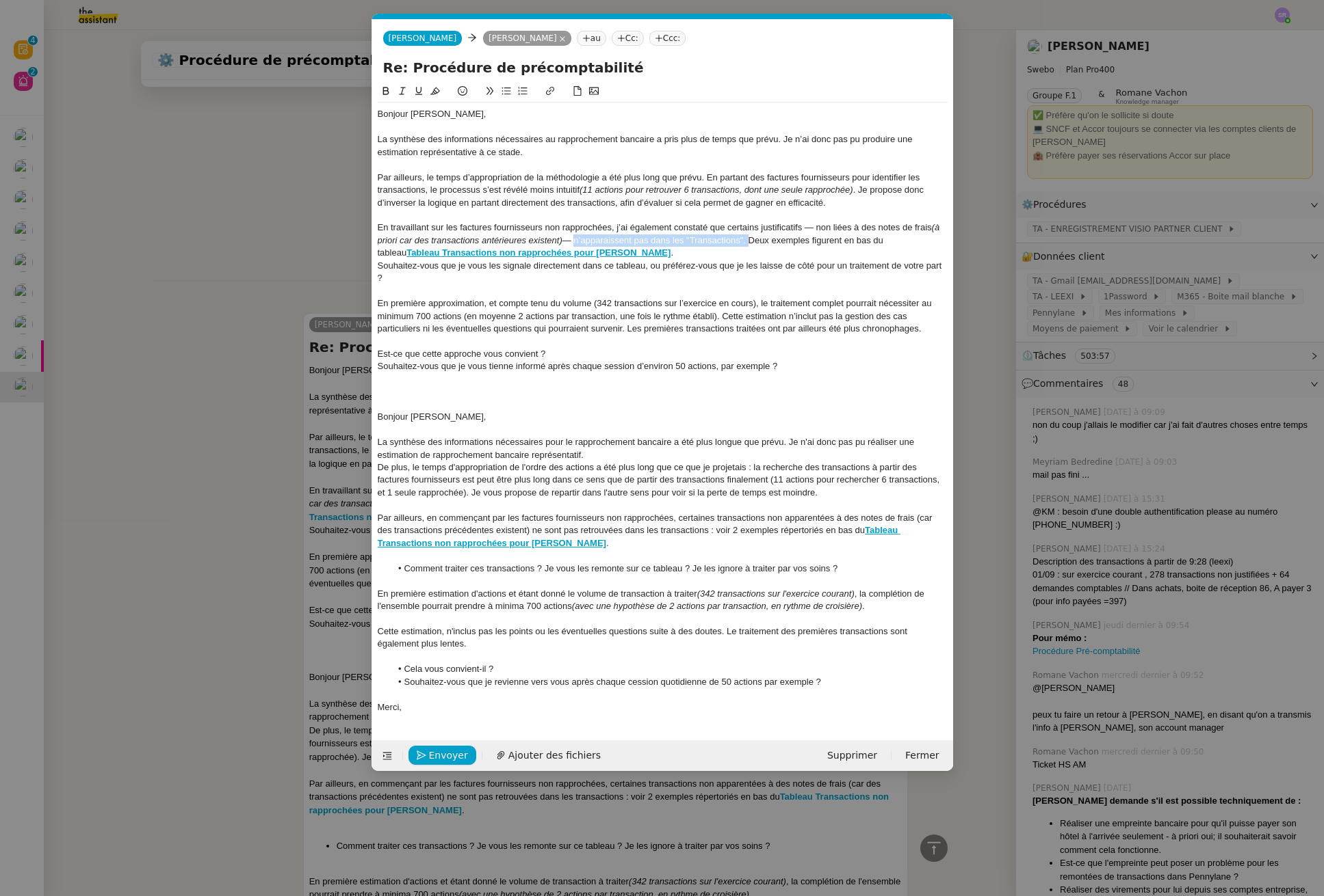
copy div "n’apparaissent pas dans les "Transactions"."
click at [801, 230] on div "En travaillant sur les factures fournisseurs non rapprochées, j’ai également co…" at bounding box center [662, 240] width 569 height 38
click at [806, 229] on div "En travaillant sur les factures fournisseurs non rapprochées, j’ai également co…" at bounding box center [662, 240] width 569 height 38
click at [598, 241] on em "(à priori car des transactions antérieures existent)" at bounding box center [662, 239] width 195 height 10
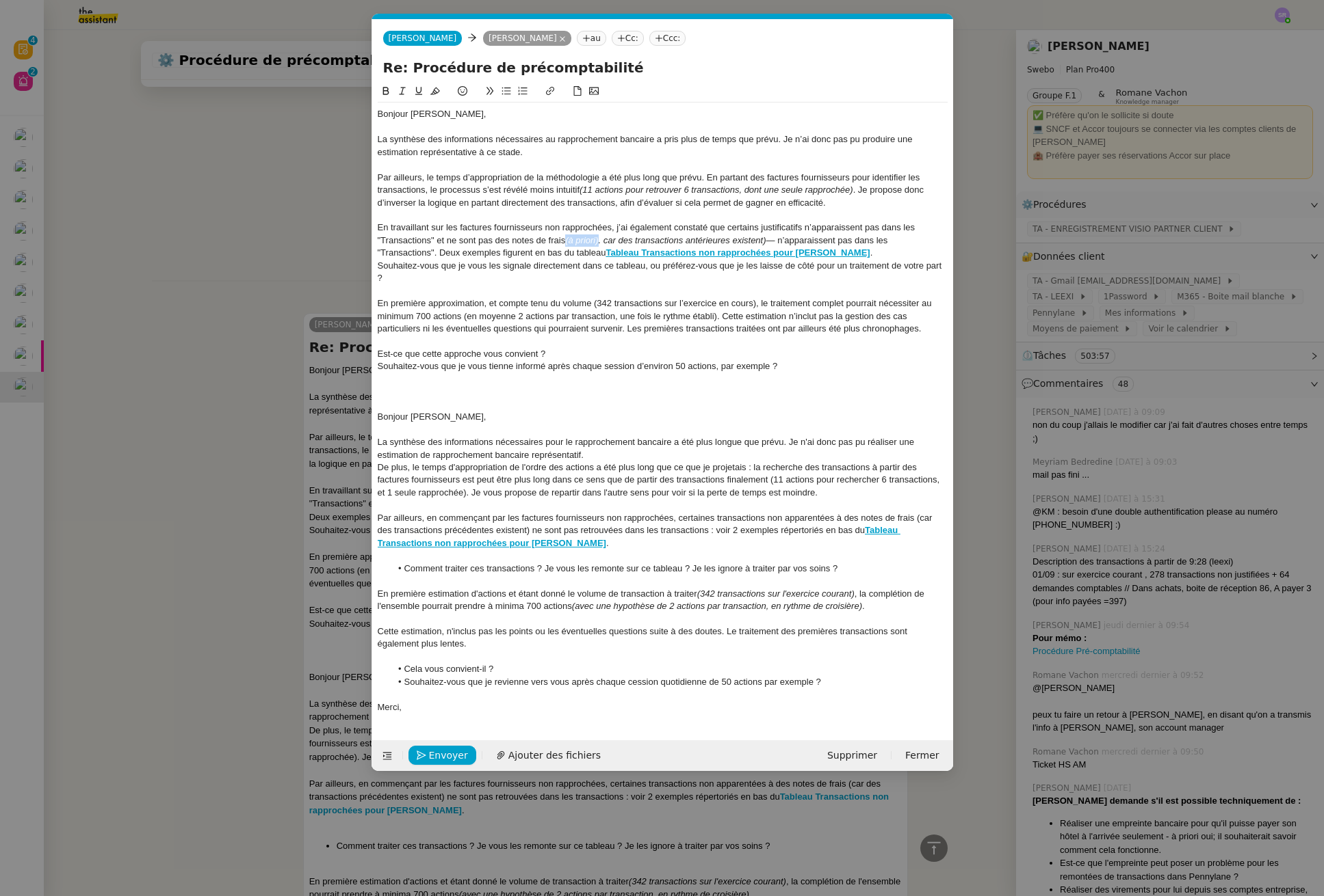
drag, startPoint x: 568, startPoint y: 242, endPoint x: 600, endPoint y: 240, distance: 32.1
click at [600, 240] on em "(à priori). car des transactions antérieures existent)" at bounding box center [665, 239] width 201 height 10
click at [466, 244] on div "En travaillant sur les factures fournisseurs non rapprochées, j’ai également co…" at bounding box center [662, 240] width 569 height 38
click at [515, 239] on div "En travaillant sur les factures fournisseurs non rapprochées, j’ai également co…" at bounding box center [662, 240] width 569 height 38
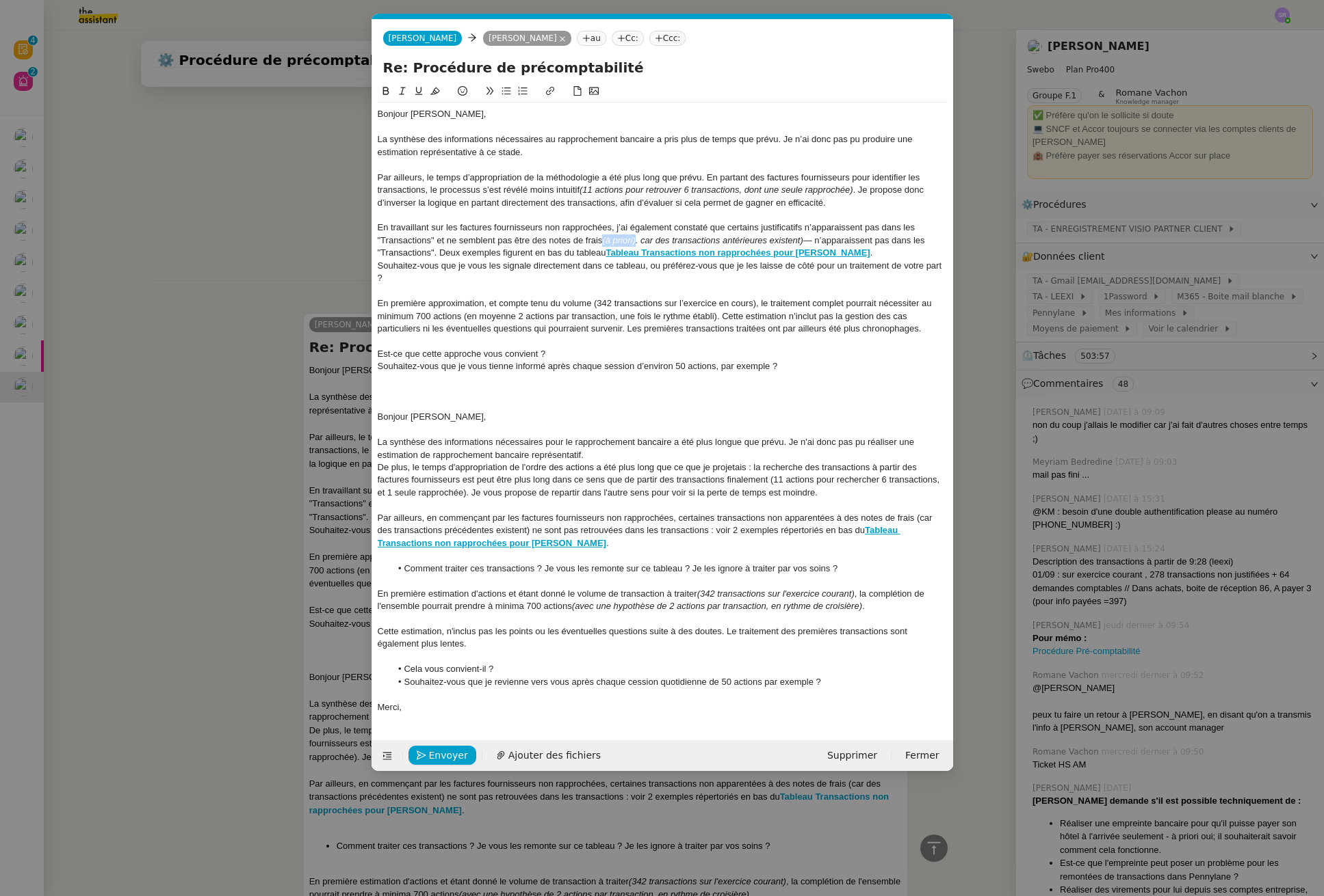
drag, startPoint x: 604, startPoint y: 241, endPoint x: 639, endPoint y: 240, distance: 35.0
click at [639, 240] on em "(à priori). car des transactions antérieures existent)" at bounding box center [702, 239] width 201 height 10
drag, startPoint x: 609, startPoint y: 243, endPoint x: 461, endPoint y: 255, distance: 148.5
click at [461, 255] on div "En travaillant sur les factures fournisseurs non rapprochées, j’ai également co…" at bounding box center [662, 240] width 569 height 38
click at [603, 245] on em "." at bounding box center [603, 239] width 3 height 10
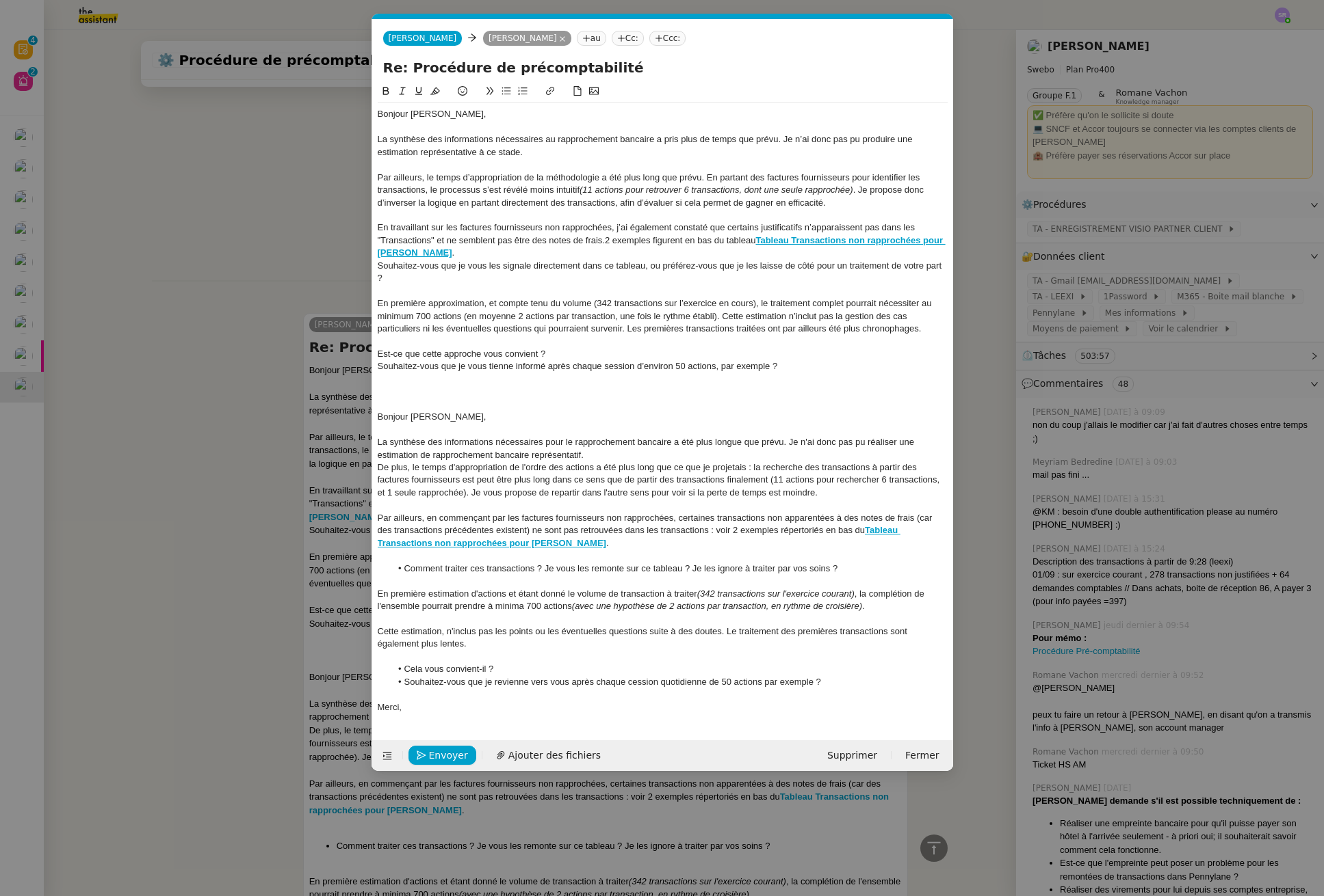
click at [610, 240] on div "En travaillant sur les factures fournisseurs non rapprochées, j’ai également co…" at bounding box center [662, 240] width 569 height 38
click at [607, 239] on div "En travaillant sur les factures fournisseurs non rapprochées, j’ai également co…" at bounding box center [662, 240] width 569 height 38
drag, startPoint x: 768, startPoint y: 253, endPoint x: 350, endPoint y: 250, distance: 418.0
click at [350, 250] on nz-modal-container "Service TA - VOYAGE - PROPOSITION GLOBALE A utiliser dans le cadre de propositi…" at bounding box center [662, 448] width 1324 height 896
click at [378, 267] on div "Souhaitez-vous que je vous les signale directement dans ce tableau, ou préférez…" at bounding box center [662, 272] width 569 height 25
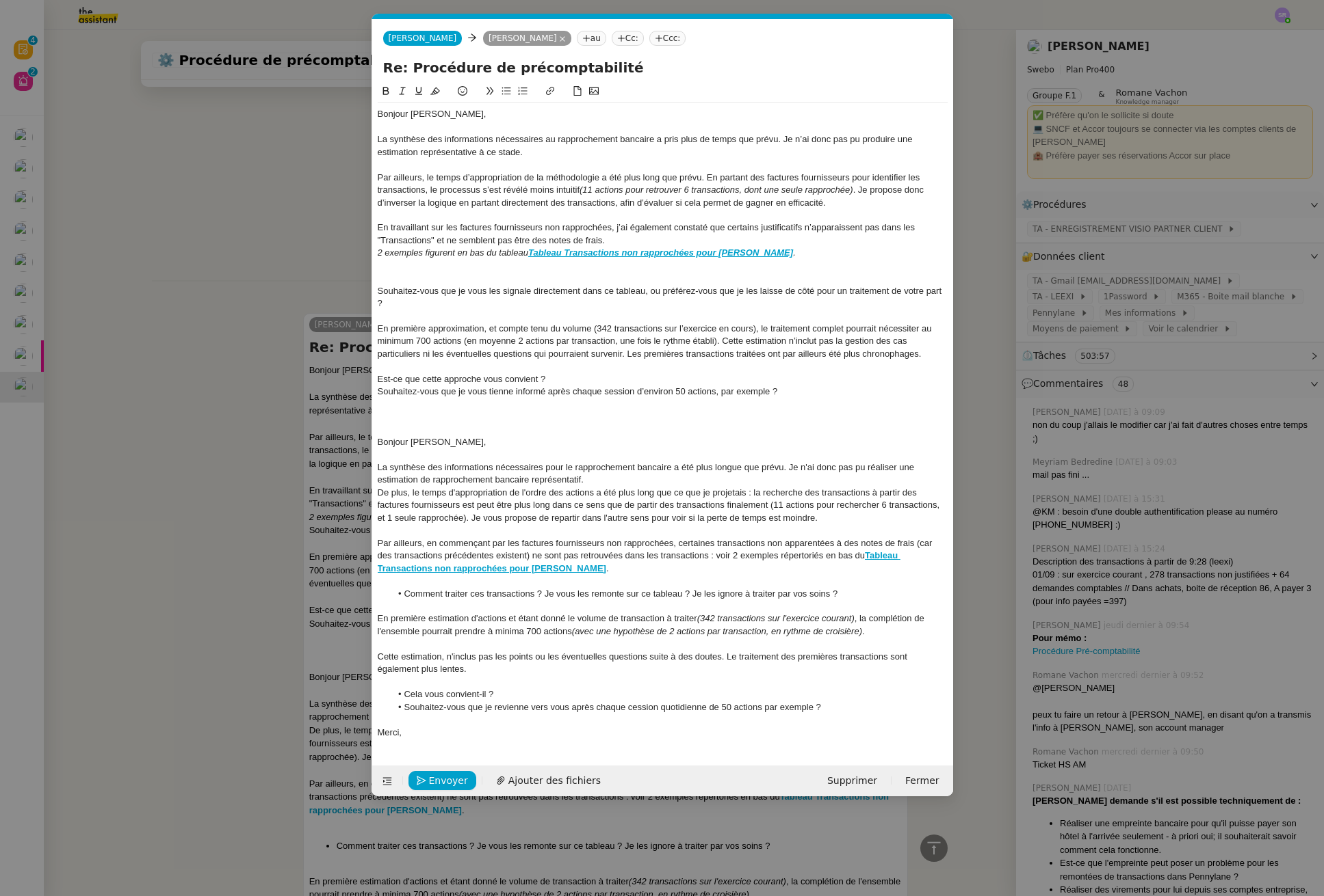
click at [392, 275] on div at bounding box center [662, 277] width 569 height 12
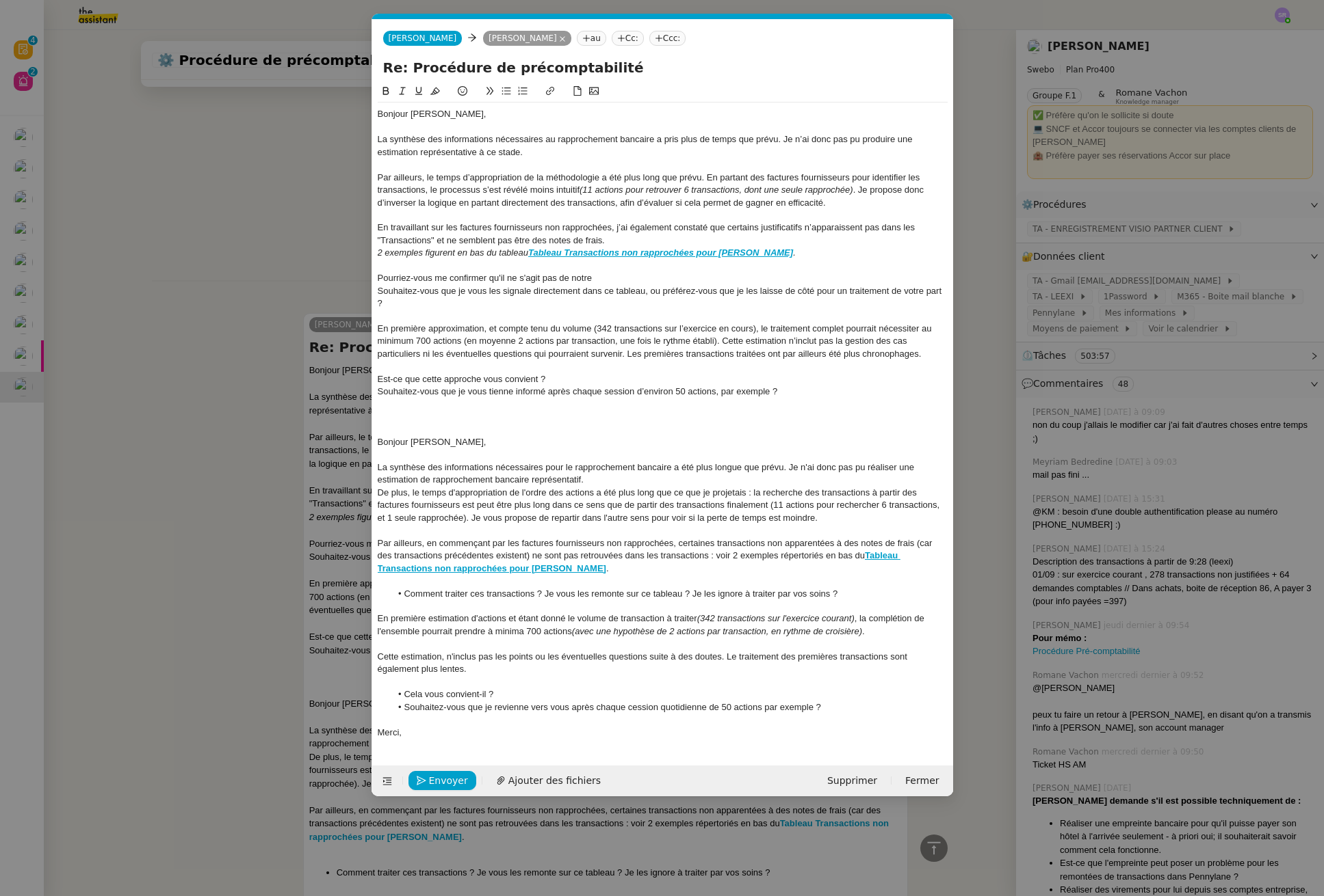
click at [500, 278] on div "Pourriez-vous me confirmer qu'il ne s'agit pas de notre" at bounding box center [662, 277] width 569 height 12
click at [655, 279] on div "Pourriez-vous me confirmer qu'effectivement, il ne s'agit pas de notre" at bounding box center [662, 277] width 569 height 12
click at [893, 293] on div "Souhaitez-vous que je vous les signale directement dans ce tableau, ou préférez…" at bounding box center [662, 297] width 569 height 25
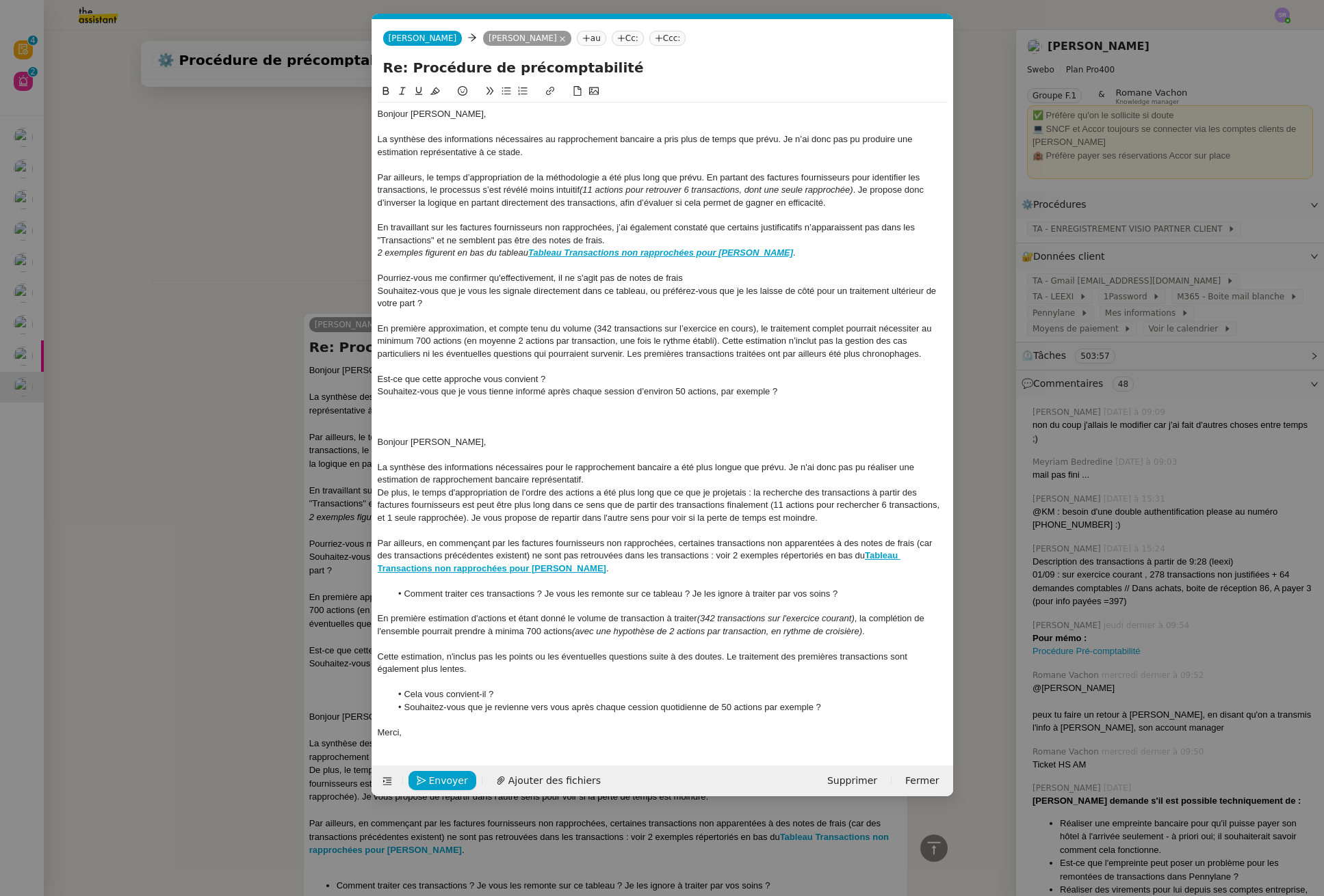
drag, startPoint x: 415, startPoint y: 304, endPoint x: 423, endPoint y: 306, distance: 8.2
click at [415, 304] on div "Souhaitez-vous que je vous les signale directement dans ce tableau, ou préférez…" at bounding box center [662, 297] width 569 height 25
drag, startPoint x: 425, startPoint y: 304, endPoint x: 832, endPoint y: 308, distance: 407.0
click at [832, 308] on div "Souhaitez-vous que je vous les signale directement dans ce tableau, ou préférez…" at bounding box center [662, 297] width 569 height 25
click at [600, 307] on em "La 2e option permet de gagner du temps car le signalement dans le tableau prend…" at bounding box center [626, 303] width 407 height 10
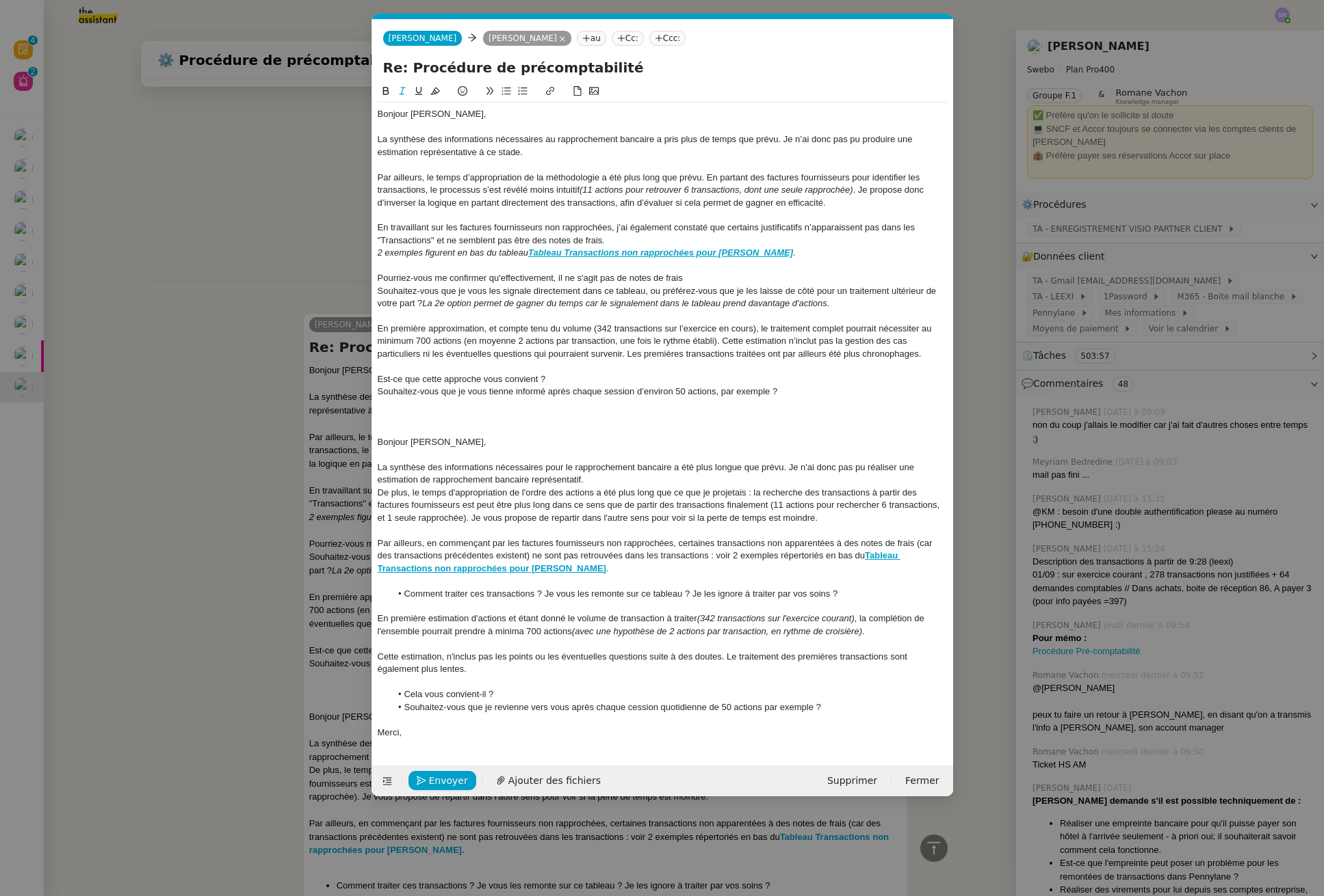
click at [761, 306] on em "La 2e option permet de gagner du temps car le signalement dans le tableau prend…" at bounding box center [626, 303] width 407 height 10
click at [874, 303] on div "Souhaitez-vous que je vous les signale directement dans ce tableau, ou préférez…" at bounding box center [662, 297] width 569 height 25
click at [448, 304] on em "La 2e option permet de gagner du temps car le signalement dans le tableau prend…" at bounding box center [626, 303] width 407 height 10
click at [874, 302] on div "Souhaitez-vous que je vous les signale directement dans ce tableau, ou préférez…" at bounding box center [662, 297] width 569 height 25
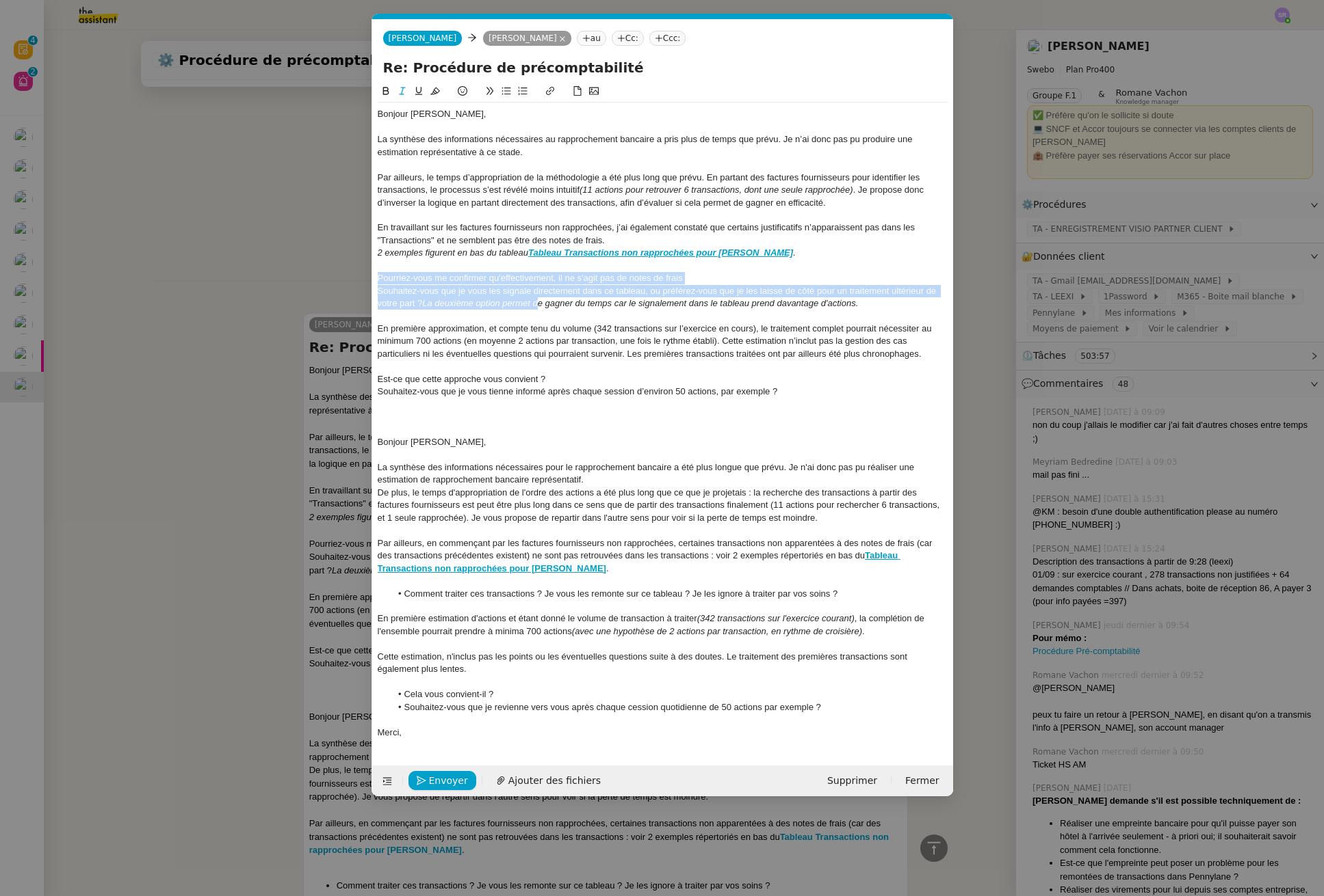
drag, startPoint x: 379, startPoint y: 280, endPoint x: 538, endPoint y: 309, distance: 161.6
click at [538, 309] on div "Bonjour Colin, La synthèse des informations nécessaires au rapprochement bancai…" at bounding box center [662, 423] width 569 height 642
click at [506, 92] on icon at bounding box center [506, 91] width 9 height 9
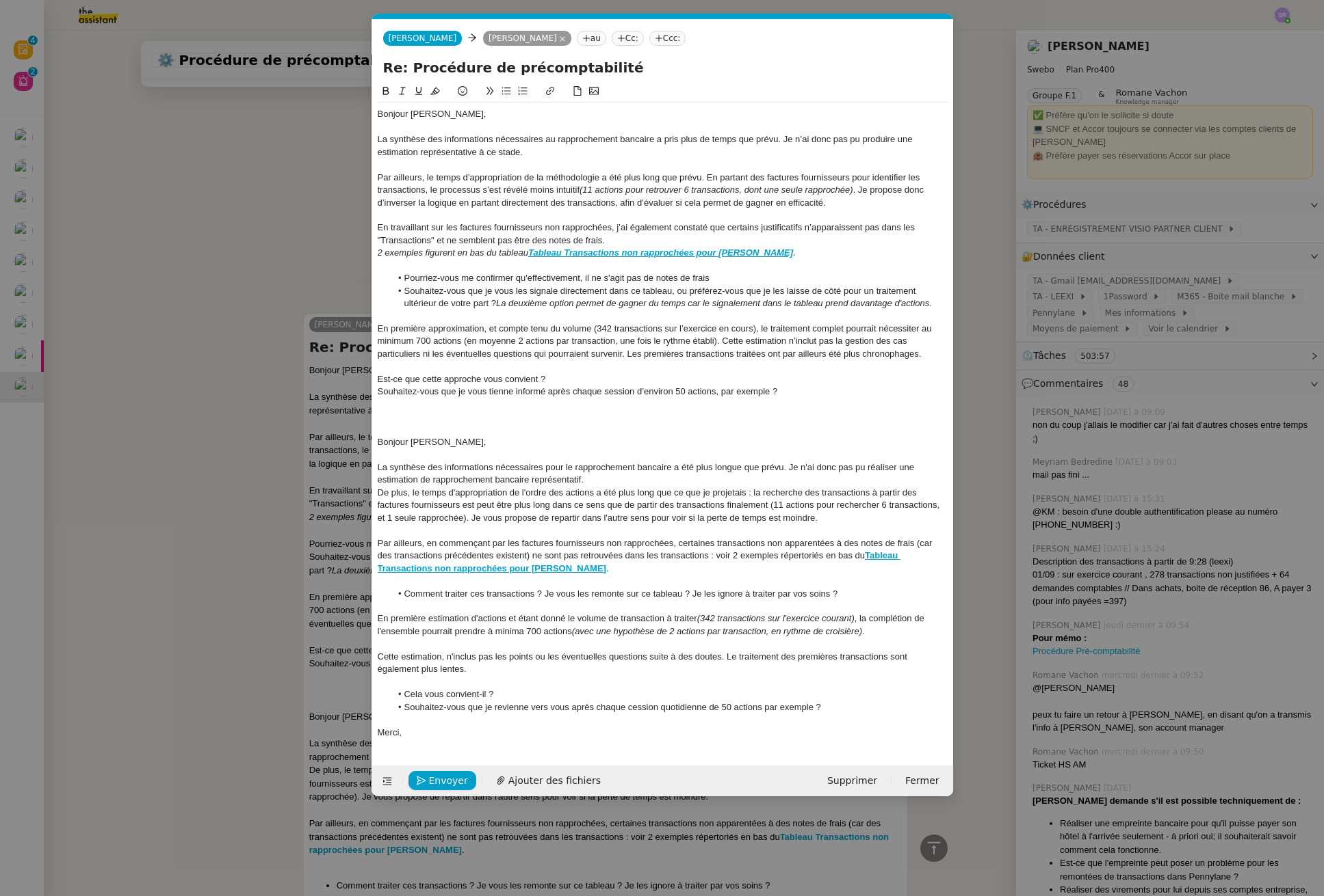
click at [589, 269] on div at bounding box center [662, 265] width 569 height 12
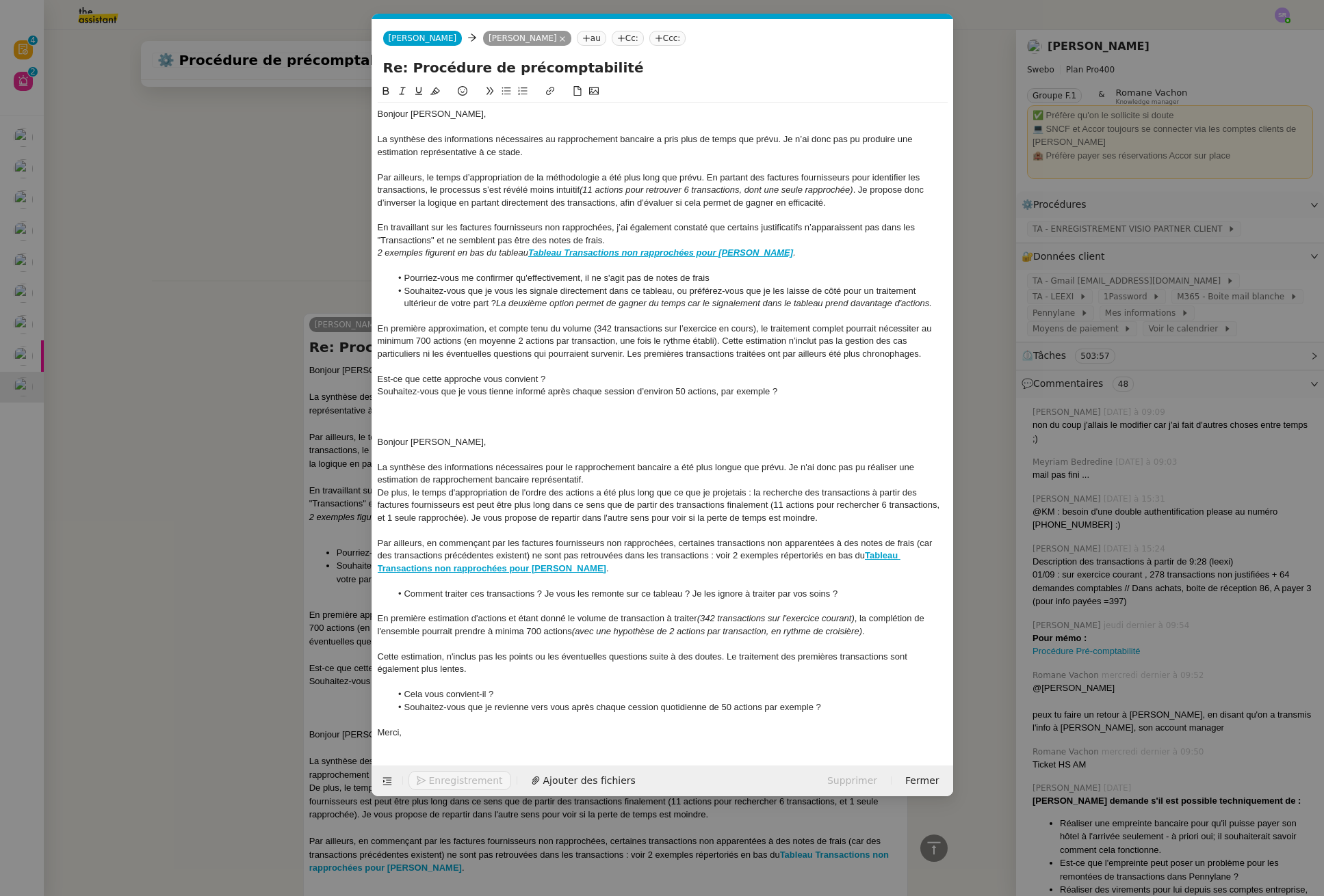
click at [559, 354] on div "En première approximation, et compte tenu du volume (342 transactions sur l’exe…" at bounding box center [662, 341] width 569 height 38
click at [406, 328] on div "En première approximation, et compte tenu du volume (342 transactions sur l’exe…" at bounding box center [662, 341] width 569 height 38
click at [847, 331] on div "En première approximation, et compte tenu du volume (342 transactions sur l’exe…" at bounding box center [662, 341] width 569 height 38
drag, startPoint x: 755, startPoint y: 331, endPoint x: 594, endPoint y: 331, distance: 161.0
click at [594, 331] on div "En première approximation, et compte tenu du volume (342 transactions sur l’exe…" at bounding box center [662, 341] width 569 height 38
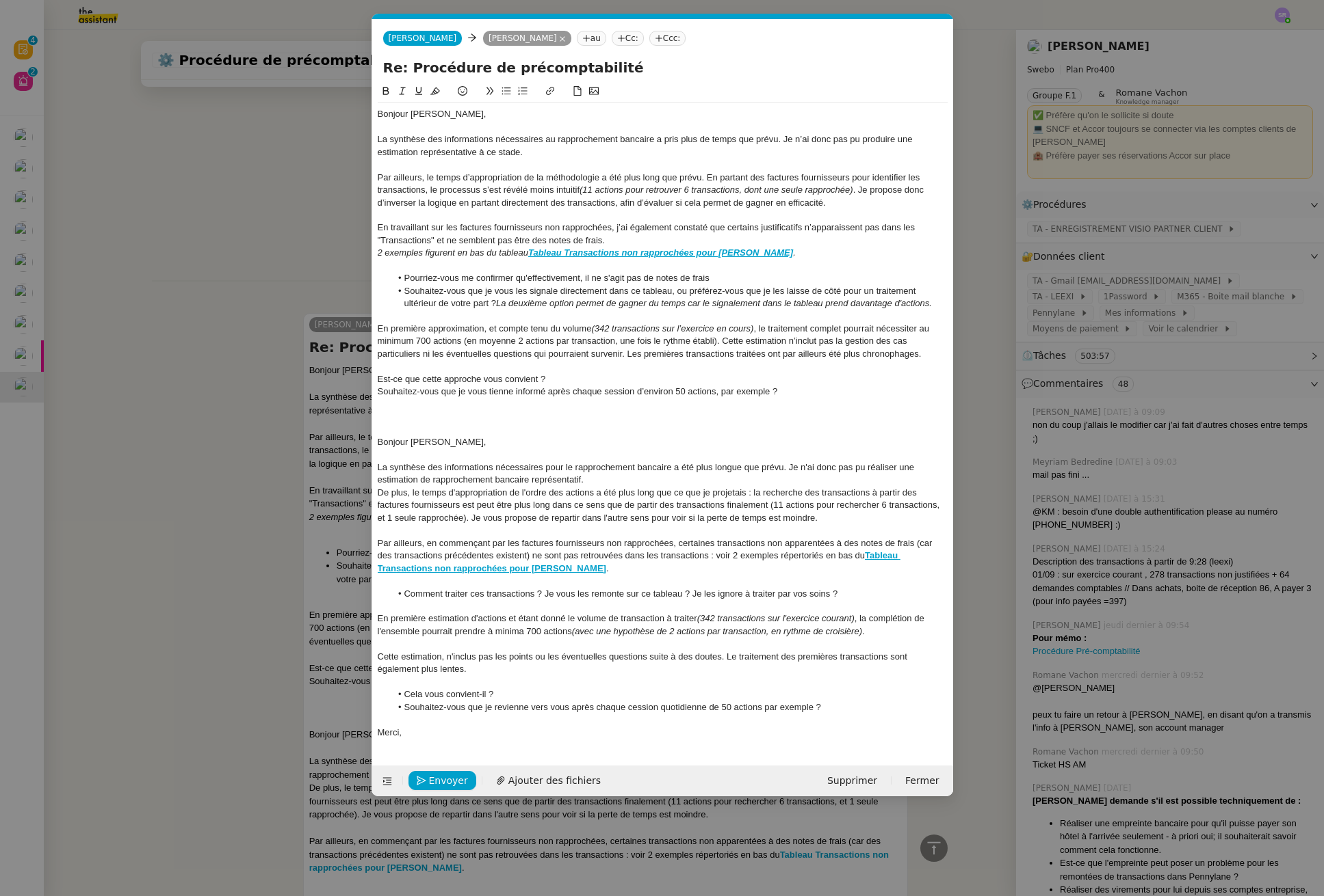
click at [714, 329] on em "(342 transactions sur l’exercice en cours)" at bounding box center [672, 328] width 162 height 10
drag, startPoint x: 721, startPoint y: 328, endPoint x: 753, endPoint y: 328, distance: 32.0
click at [753, 328] on em "(342 transactions sur l’exercice en cours)" at bounding box center [672, 328] width 162 height 10
drag, startPoint x: 782, startPoint y: 355, endPoint x: 825, endPoint y: 355, distance: 43.0
click at [825, 355] on div "En première approximation, et compte tenu du volume (342 transactions sur l’exe…" at bounding box center [662, 341] width 569 height 38
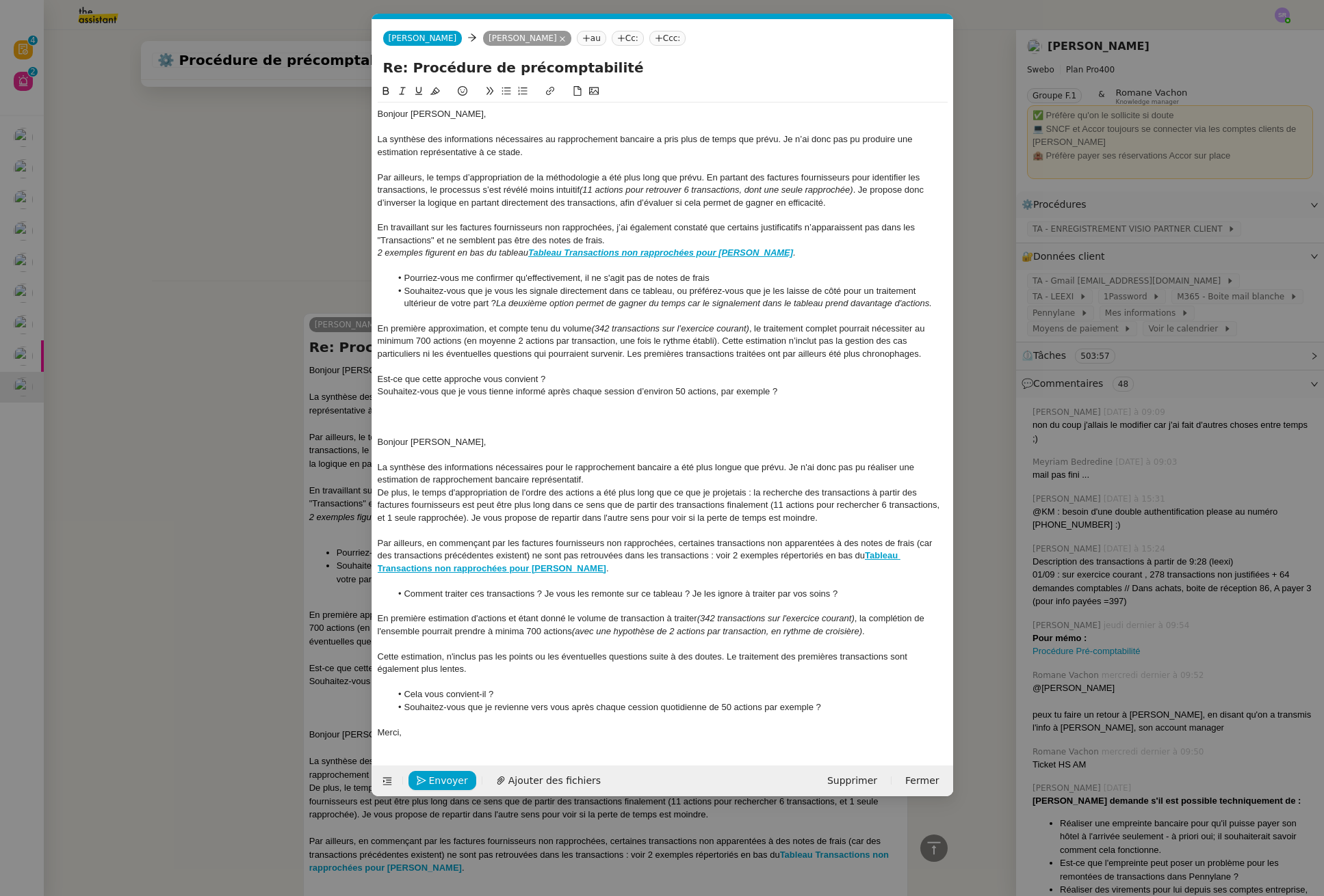
click at [772, 355] on div "En première approximation, et compte tenu du volume (342 transactions sur l’exe…" at bounding box center [662, 341] width 569 height 38
drag, startPoint x: 769, startPoint y: 357, endPoint x: 840, endPoint y: 355, distance: 71.0
click at [840, 355] on div "En première approximation, et compte tenu du volume (342 transactions sur l’exe…" at bounding box center [662, 341] width 569 height 38
click at [896, 355] on div "En première approximation, et compte tenu du volume (342 transactions sur l’exe…" at bounding box center [662, 341] width 569 height 38
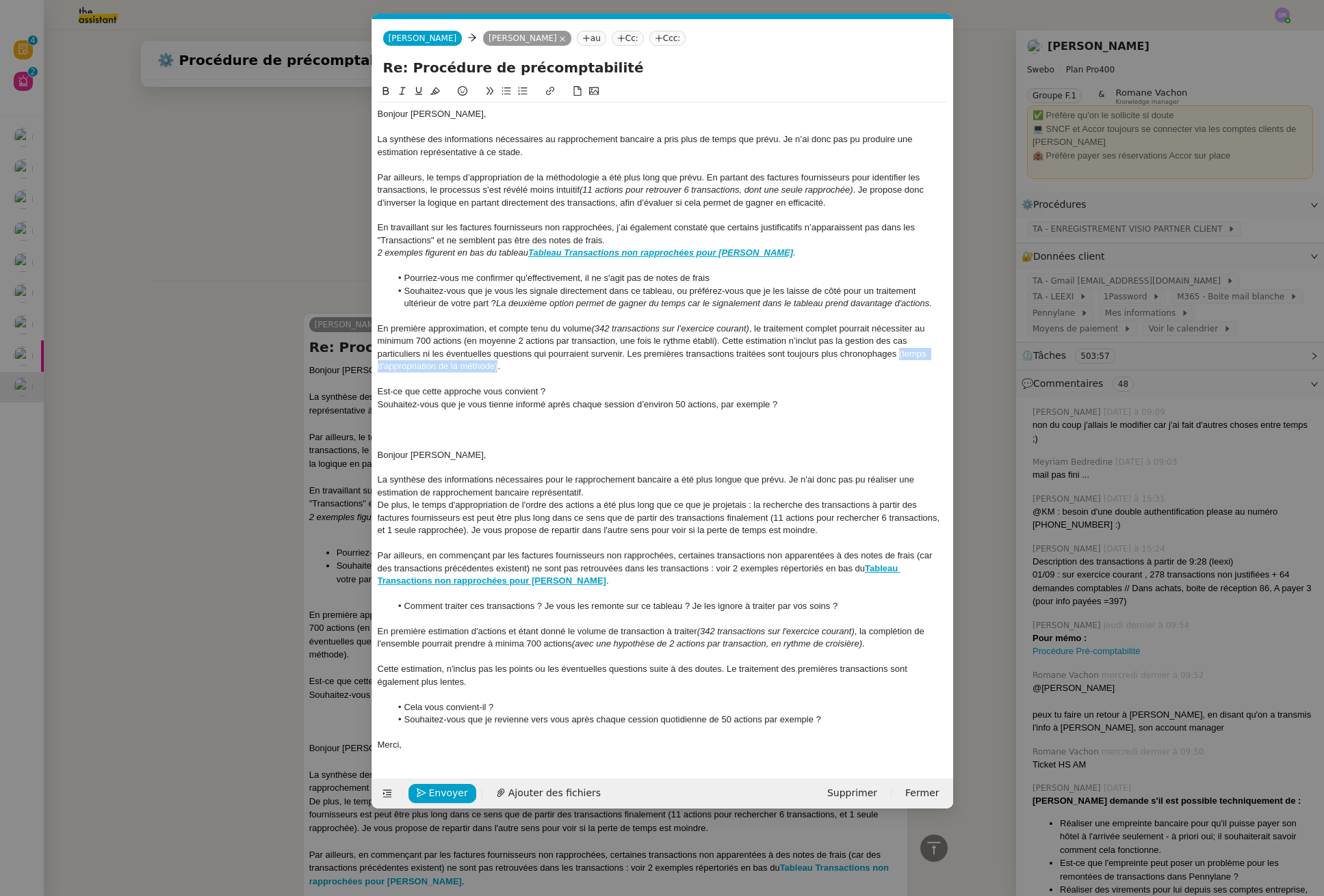
click at [899, 356] on div "En première approximation, et compte tenu du volume (342 transactions sur l’exe…" at bounding box center [662, 347] width 569 height 51
drag, startPoint x: 795, startPoint y: 402, endPoint x: 809, endPoint y: 405, distance: 14.3
click at [795, 402] on div "Souhaitez-vous que je vous tienne informé après chaque session d’environ 50 act…" at bounding box center [662, 404] width 569 height 12
drag, startPoint x: 847, startPoint y: 402, endPoint x: 352, endPoint y: 387, distance: 495.2
click at [352, 387] on nz-modal-container "Service TA - VOYAGE - PROPOSITION GLOBALE A utiliser dans le cadre de propositi…" at bounding box center [662, 448] width 1324 height 896
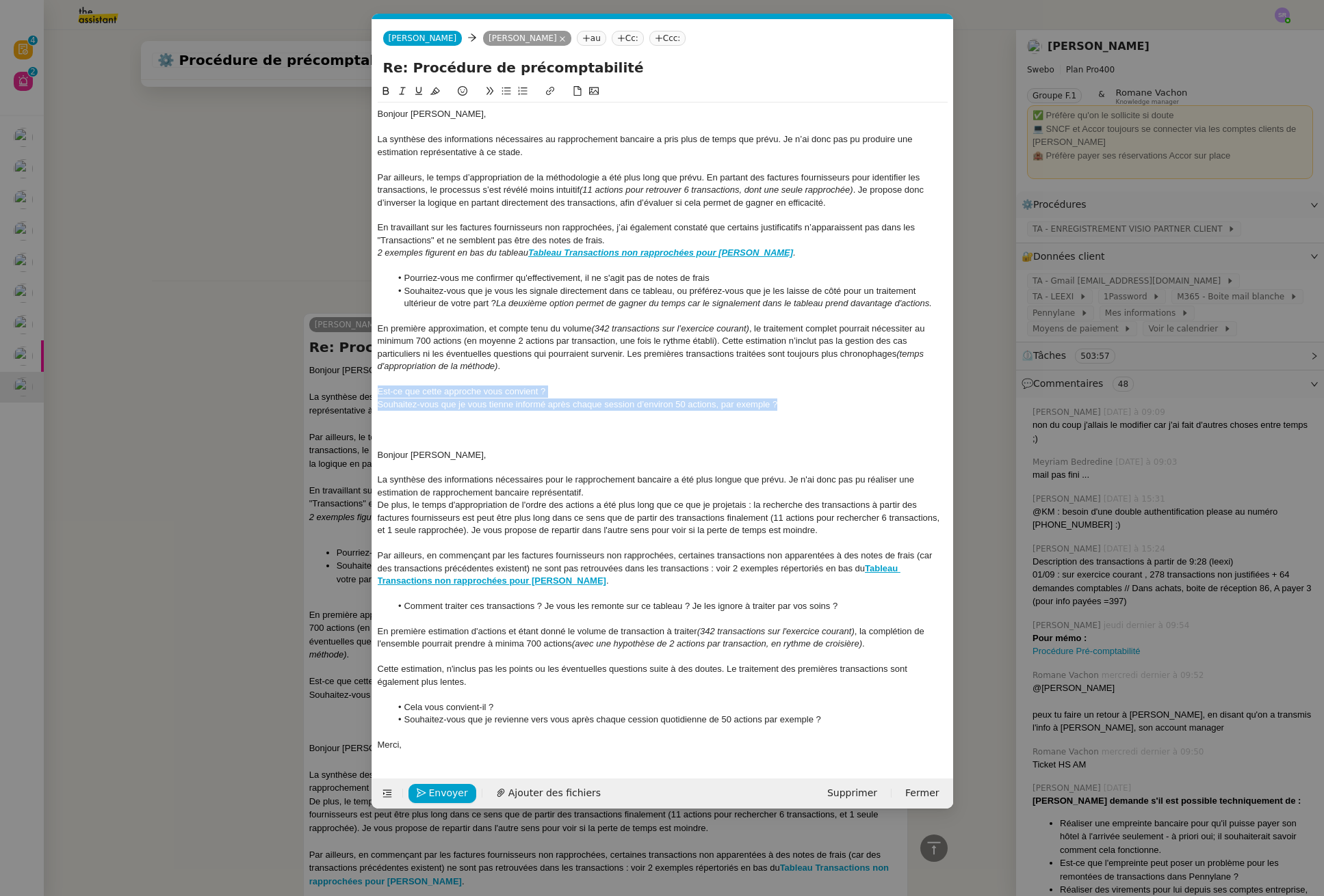
click at [505, 92] on icon at bounding box center [506, 91] width 9 height 9
click at [582, 408] on li "Souhaitez-vous que je vous tienne informé après chaque session d’environ 50 act…" at bounding box center [669, 404] width 557 height 12
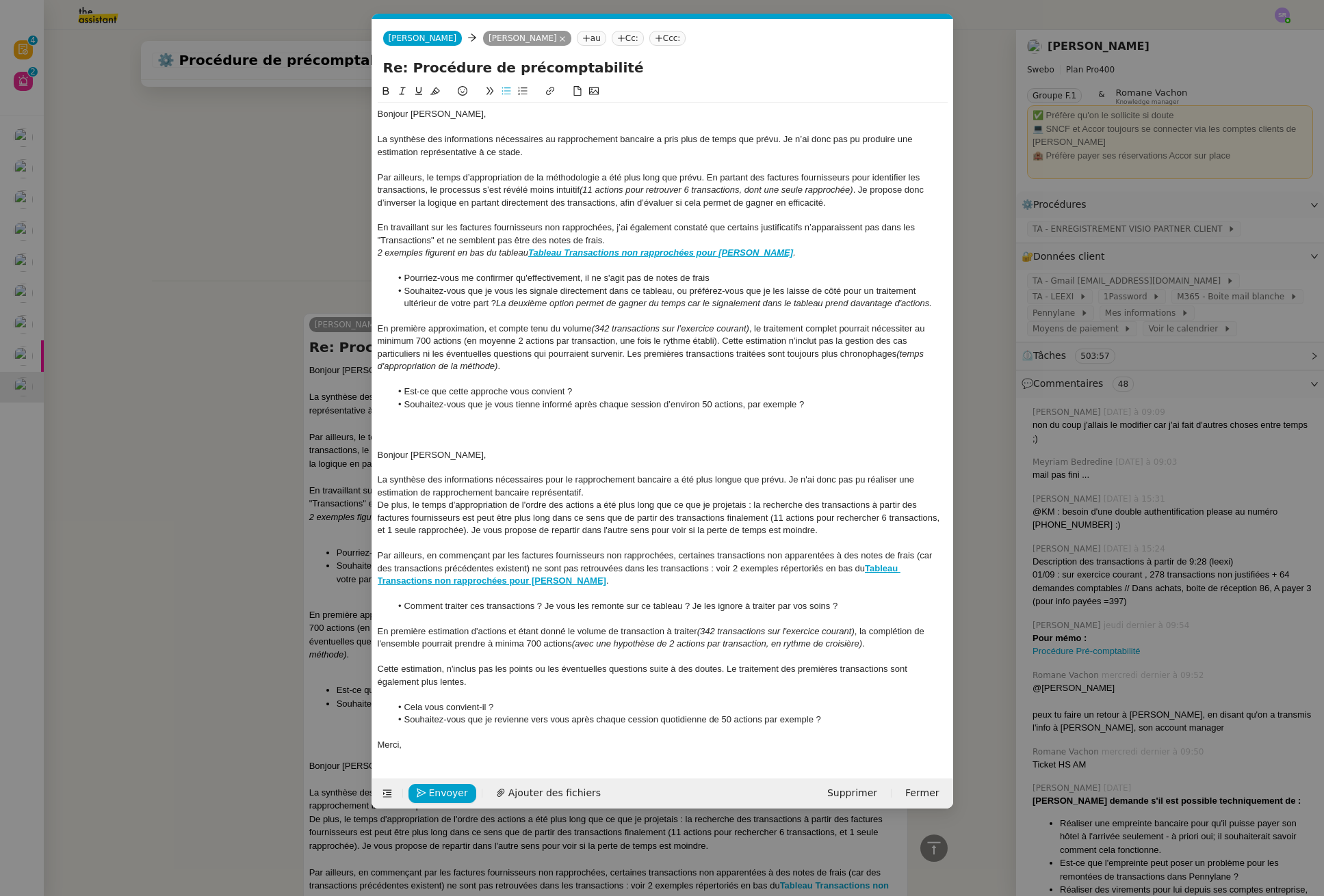
click at [587, 394] on li "Est-ce que cette approche vous convient ?" at bounding box center [669, 391] width 557 height 12
click at [439, 433] on div at bounding box center [662, 429] width 569 height 12
drag, startPoint x: 404, startPoint y: 390, endPoint x: 452, endPoint y: 391, distance: 48.0
click at [452, 391] on li "Est-ce que cette approche vous convient ?" at bounding box center [669, 391] width 557 height 12
click at [520, 393] on li "Cette approche vous convient ?" at bounding box center [669, 391] width 557 height 12
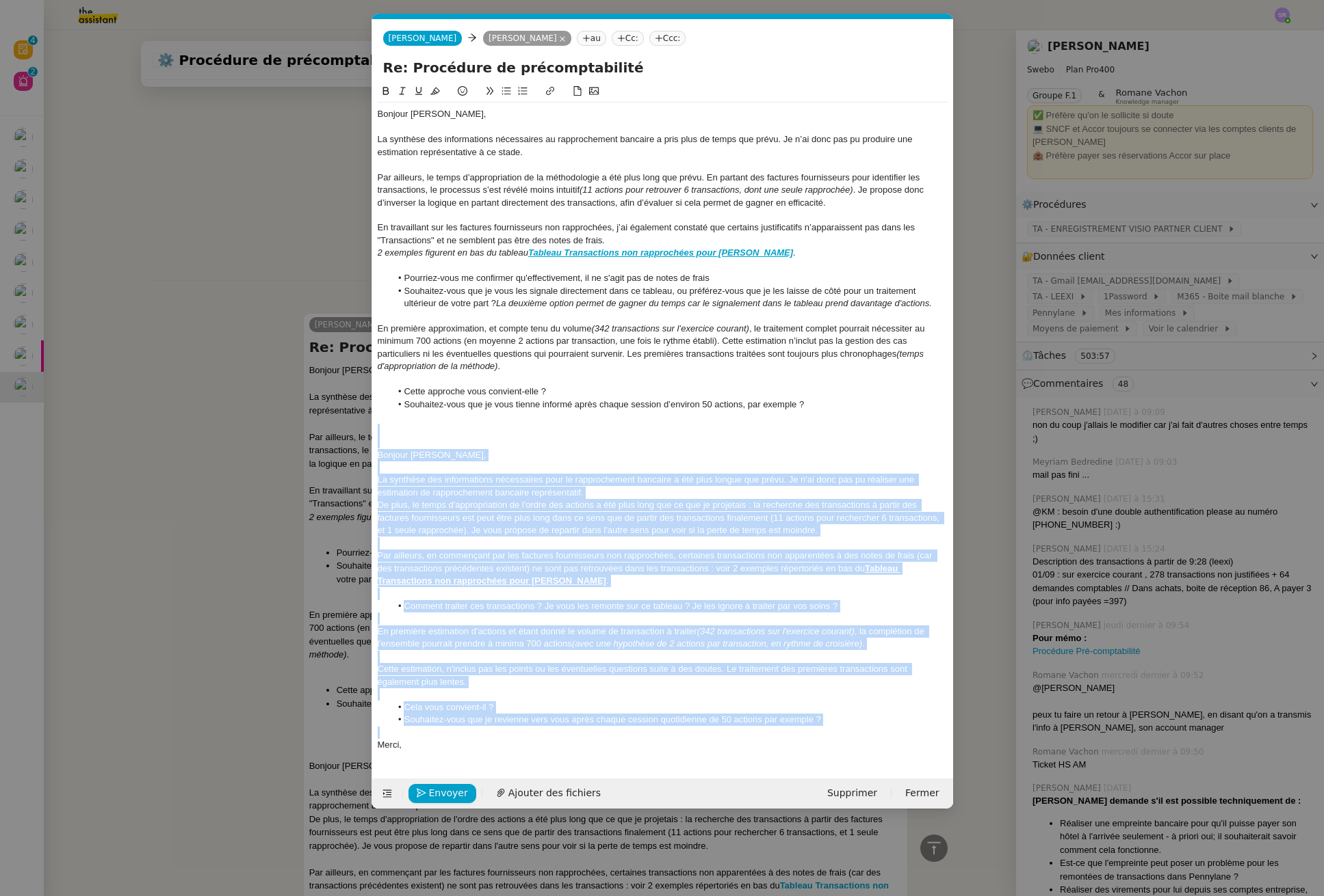
drag, startPoint x: 397, startPoint y: 428, endPoint x: 873, endPoint y: 727, distance: 562.1
click at [873, 727] on div "Bonjour Colin, La synthèse des informations nécessaires au rapprochement bancai…" at bounding box center [662, 429] width 569 height 655
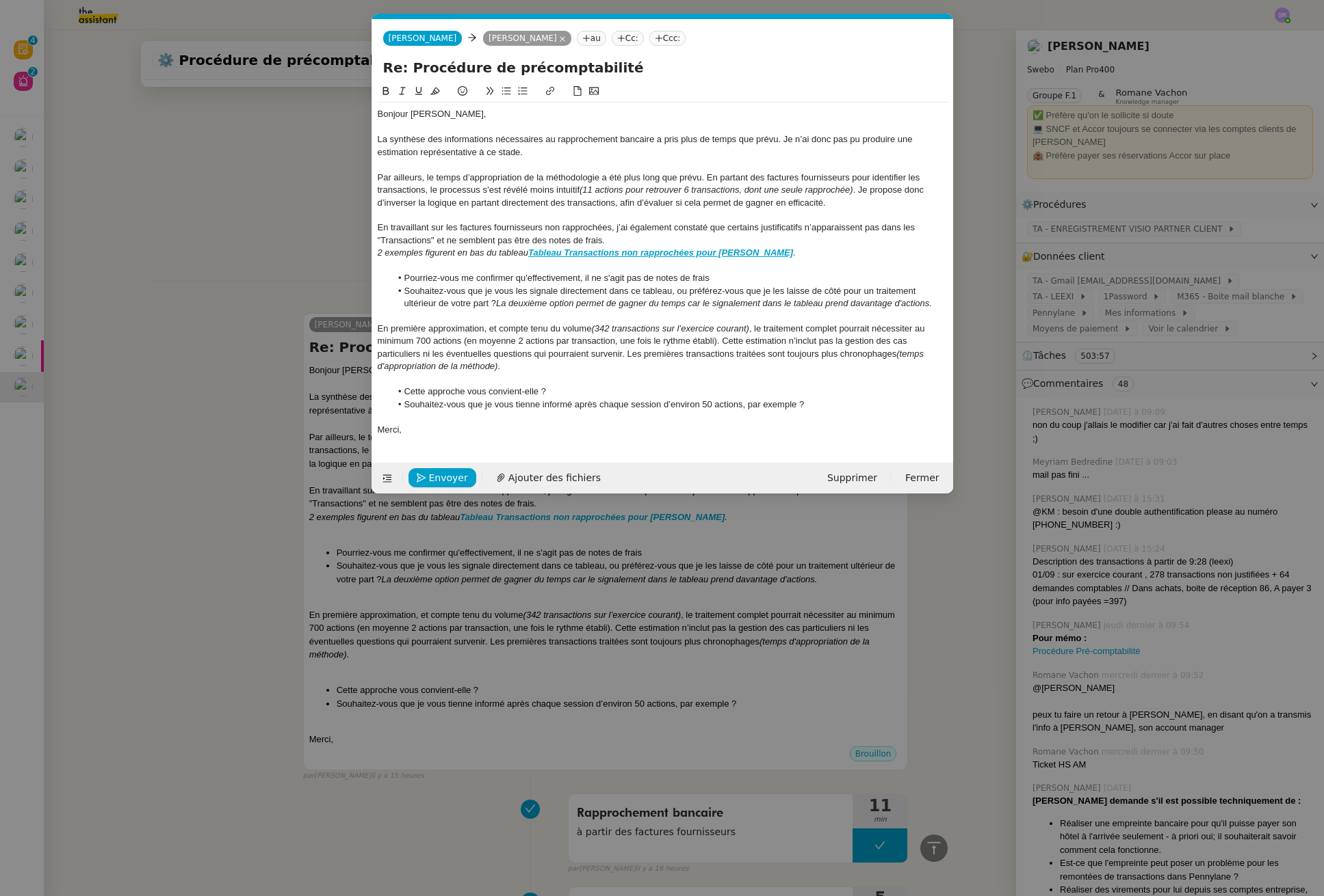
click at [812, 408] on li "Souhaitez-vous que je vous tienne informé après chaque session d’environ 50 act…" at bounding box center [669, 404] width 557 height 12
click at [165, 192] on nz-modal-container "Service TA - VOYAGE - PROPOSITION GLOBALE A utiliser dans le cadre de propositi…" at bounding box center [662, 448] width 1324 height 896
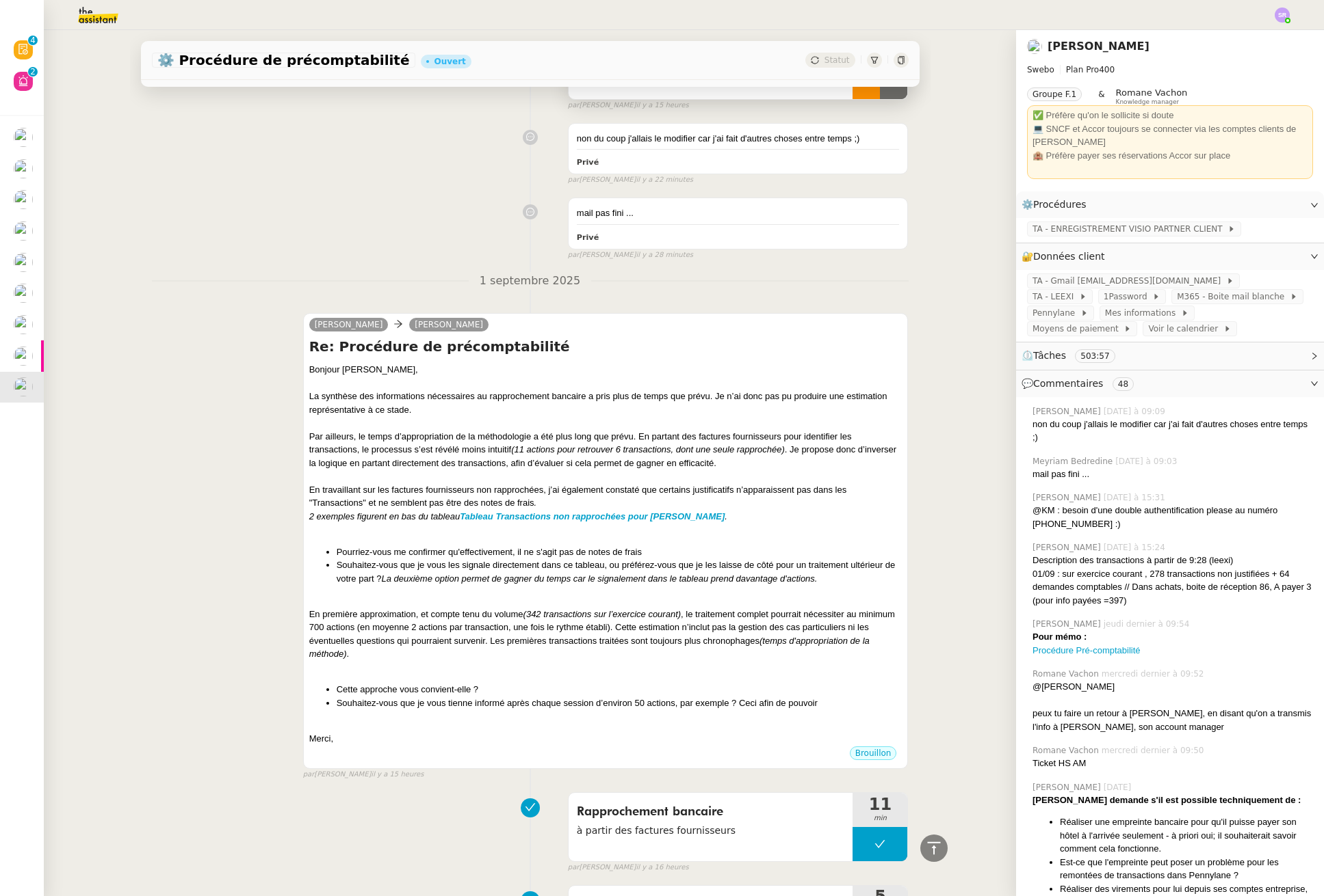
scroll to position [109, 0]
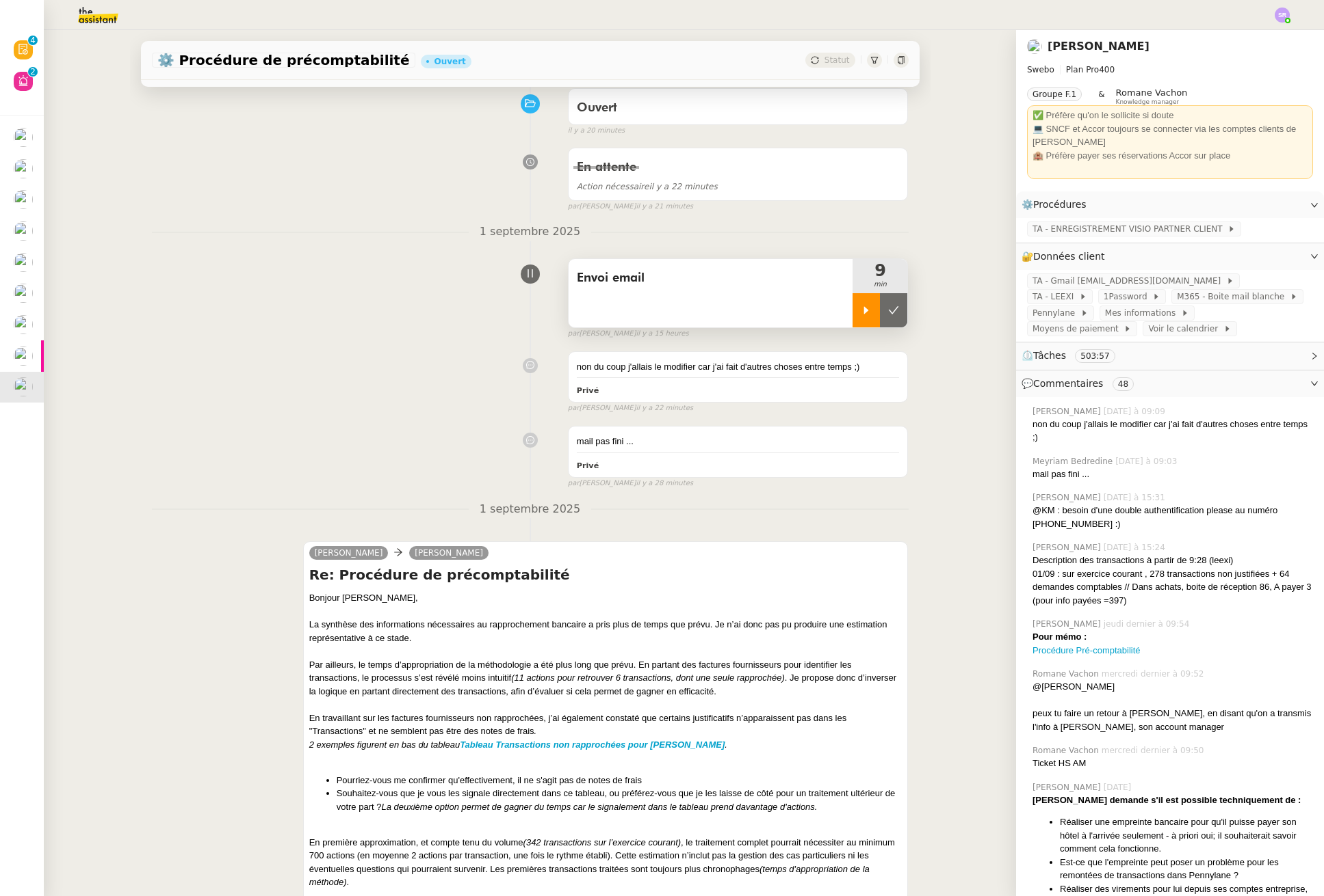
click at [852, 298] on div at bounding box center [866, 310] width 28 height 34
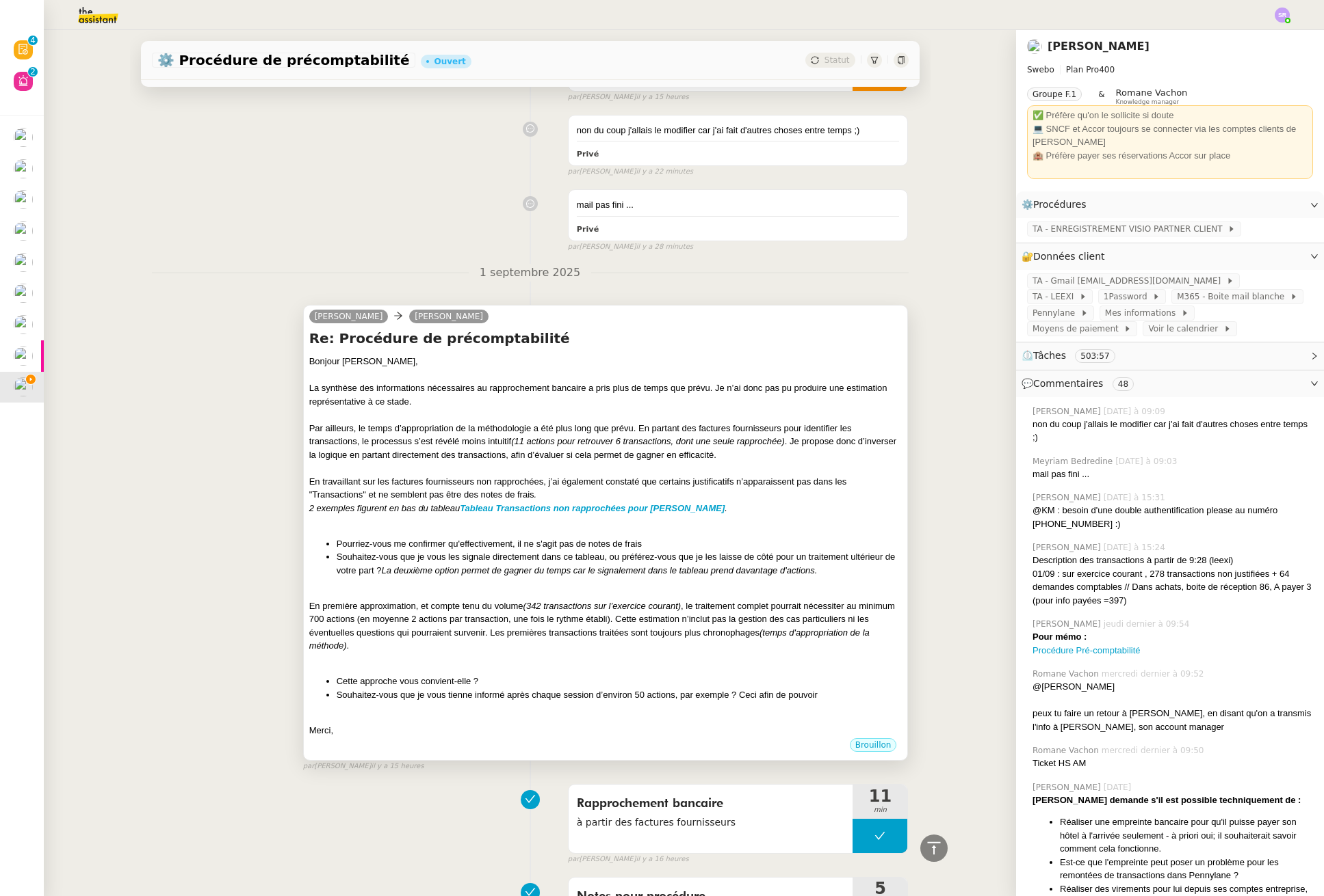
click at [763, 634] on div "En première approximation, et compte tenu du volume (342 transactions sur l’exe…" at bounding box center [606, 626] width 593 height 53
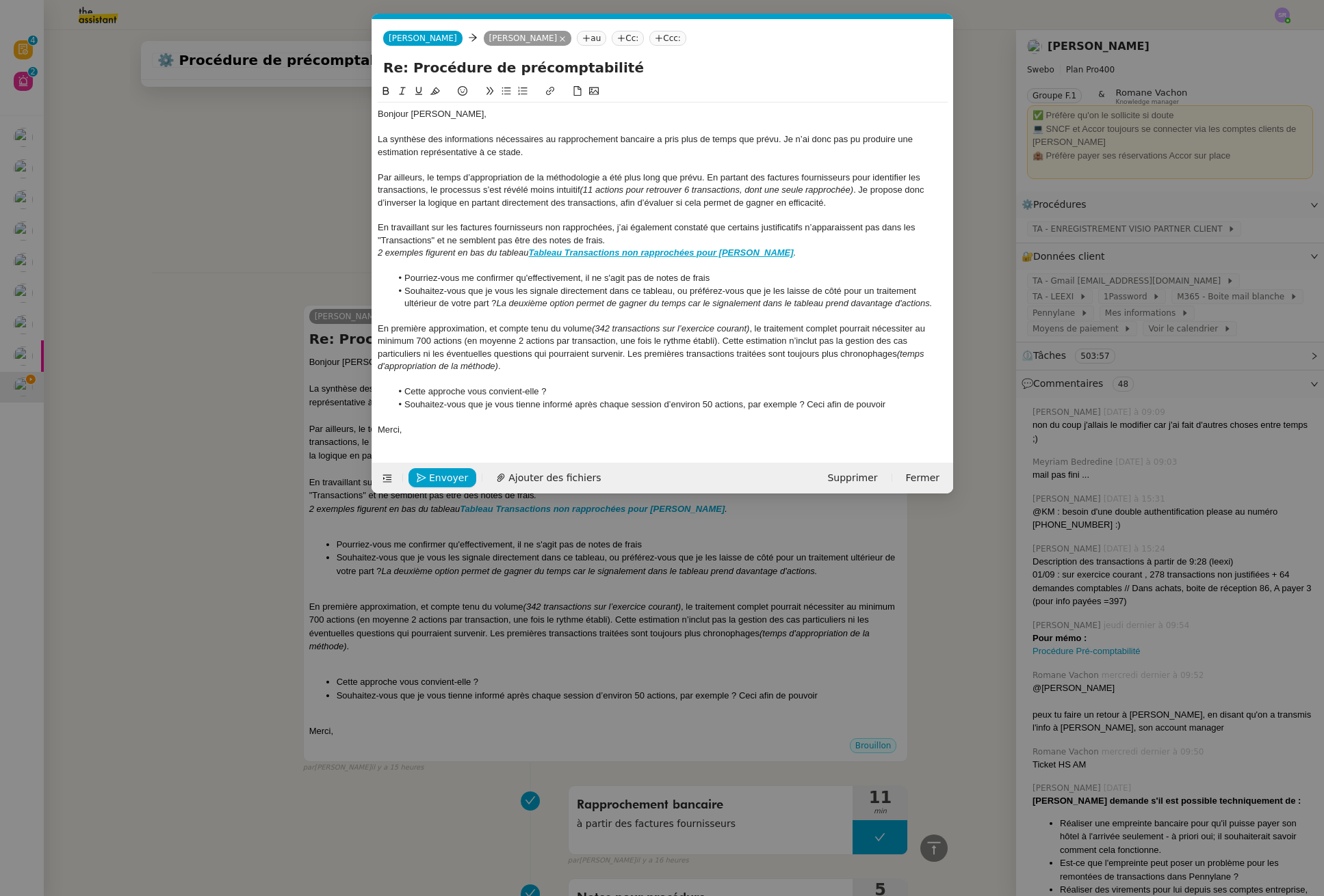
scroll to position [0, 29]
drag, startPoint x: 893, startPoint y: 413, endPoint x: 905, endPoint y: 408, distance: 13.0
click at [894, 413] on div at bounding box center [662, 416] width 569 height 12
click at [905, 407] on li "Souhaitez-vous que je vous tienne informé après chaque session d’environ 50 act…" at bounding box center [669, 404] width 557 height 12
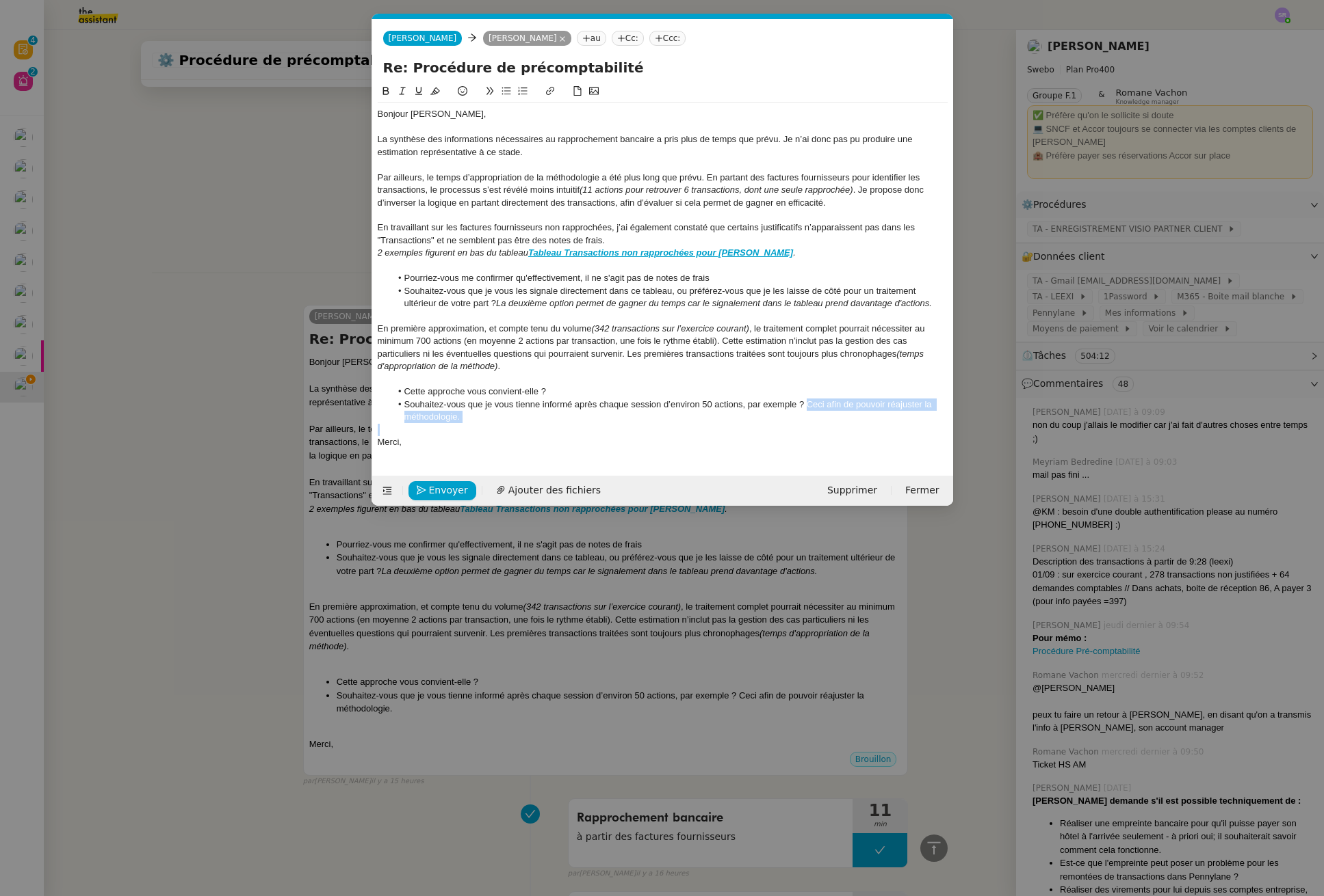
drag, startPoint x: 805, startPoint y: 405, endPoint x: 812, endPoint y: 426, distance: 22.1
click at [812, 426] on div "Bonjour Colin, La synthèse des informations nécessaires au rapprochement bancai…" at bounding box center [662, 278] width 569 height 352
click at [885, 413] on li "Souhaitez-vous que je vous tienne informé après chaque session d’environ 50 act…" at bounding box center [669, 411] width 557 height 25
drag, startPoint x: 924, startPoint y: 403, endPoint x: 934, endPoint y: 407, distance: 10.8
click at [924, 402] on li "Souhaitez-vous que je vous tienne informé après chaque session d’environ 50 act…" at bounding box center [669, 411] width 557 height 25
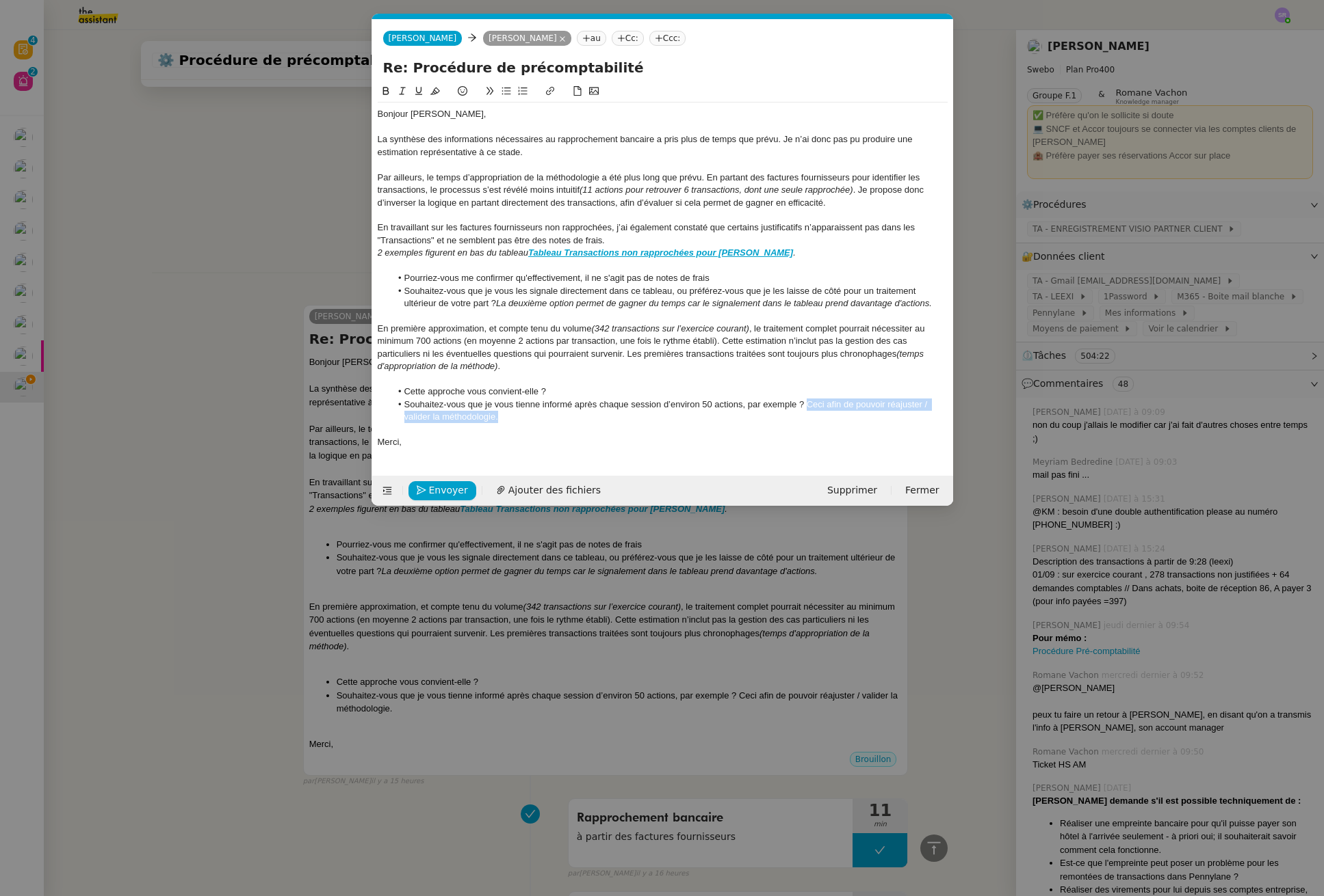
drag, startPoint x: 808, startPoint y: 404, endPoint x: 812, endPoint y: 413, distance: 9.8
click at [812, 413] on li "Souhaitez-vous que je vous tienne informé après chaque session d’environ 50 act…" at bounding box center [669, 411] width 557 height 25
click at [490, 325] on div "En première approximation, et compte tenu du volume (342 transactions sur l’exe…" at bounding box center [662, 347] width 569 height 51
click at [590, 317] on div at bounding box center [662, 316] width 569 height 12
drag, startPoint x: 463, startPoint y: 343, endPoint x: 717, endPoint y: 343, distance: 254.0
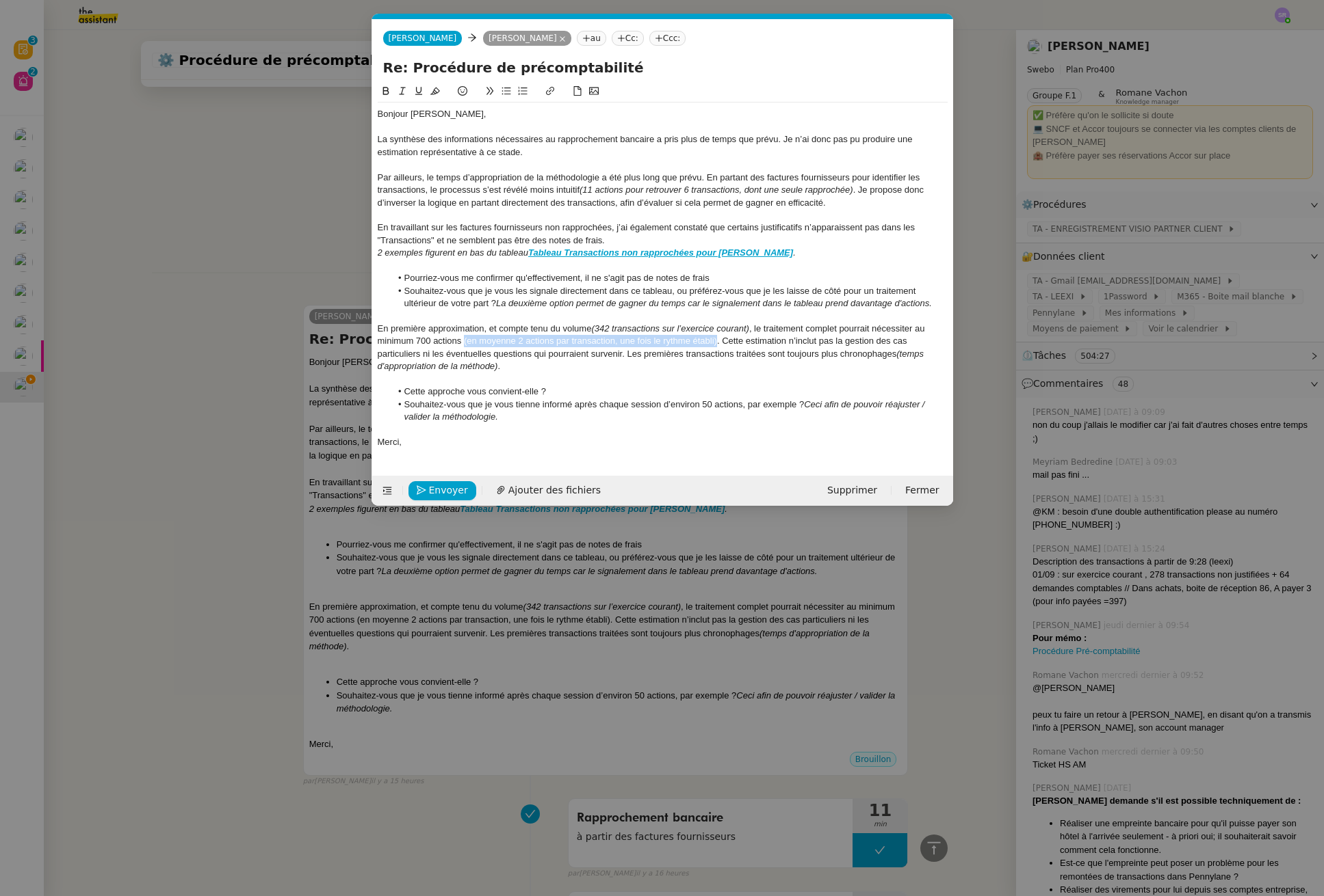
click at [717, 343] on div "En première approximation, et compte tenu du volume (342 transactions sur l’exe…" at bounding box center [662, 347] width 569 height 51
click at [518, 344] on em "(en moyenne 2 actions par transaction, une fois le rythme établi)" at bounding box center [587, 341] width 253 height 10
drag, startPoint x: 516, startPoint y: 343, endPoint x: 469, endPoint y: 344, distance: 47.0
click at [469, 344] on em "(en moyenne 2 actions par transaction, une fois le rythme établi)" at bounding box center [587, 341] width 253 height 10
click at [208, 441] on nz-modal-container "Service TA - VOYAGE - PROPOSITION GLOBALE A utiliser dans le cadre de propositi…" at bounding box center [662, 448] width 1324 height 896
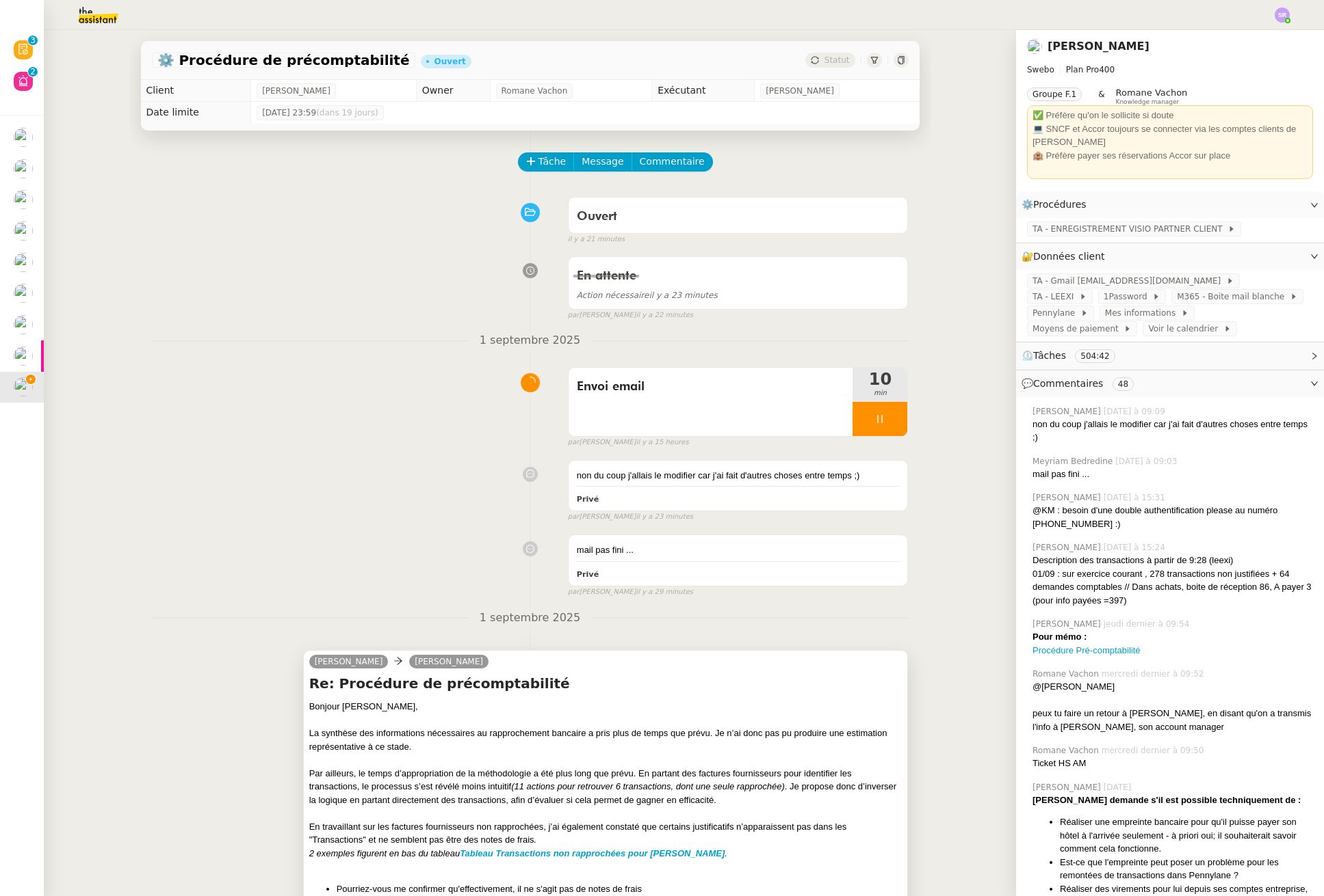
scroll to position [237, 0]
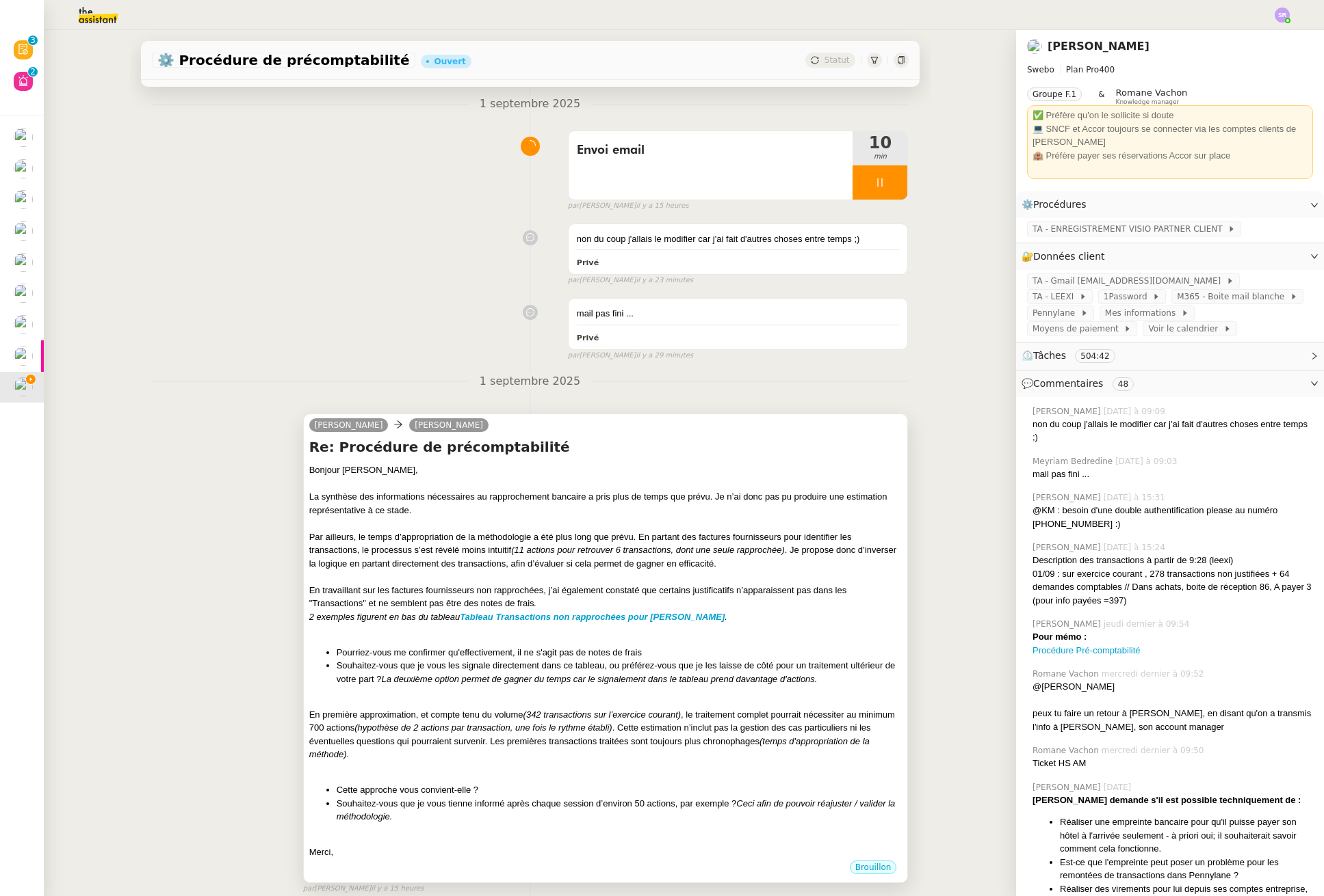
click at [551, 524] on div at bounding box center [606, 523] width 593 height 14
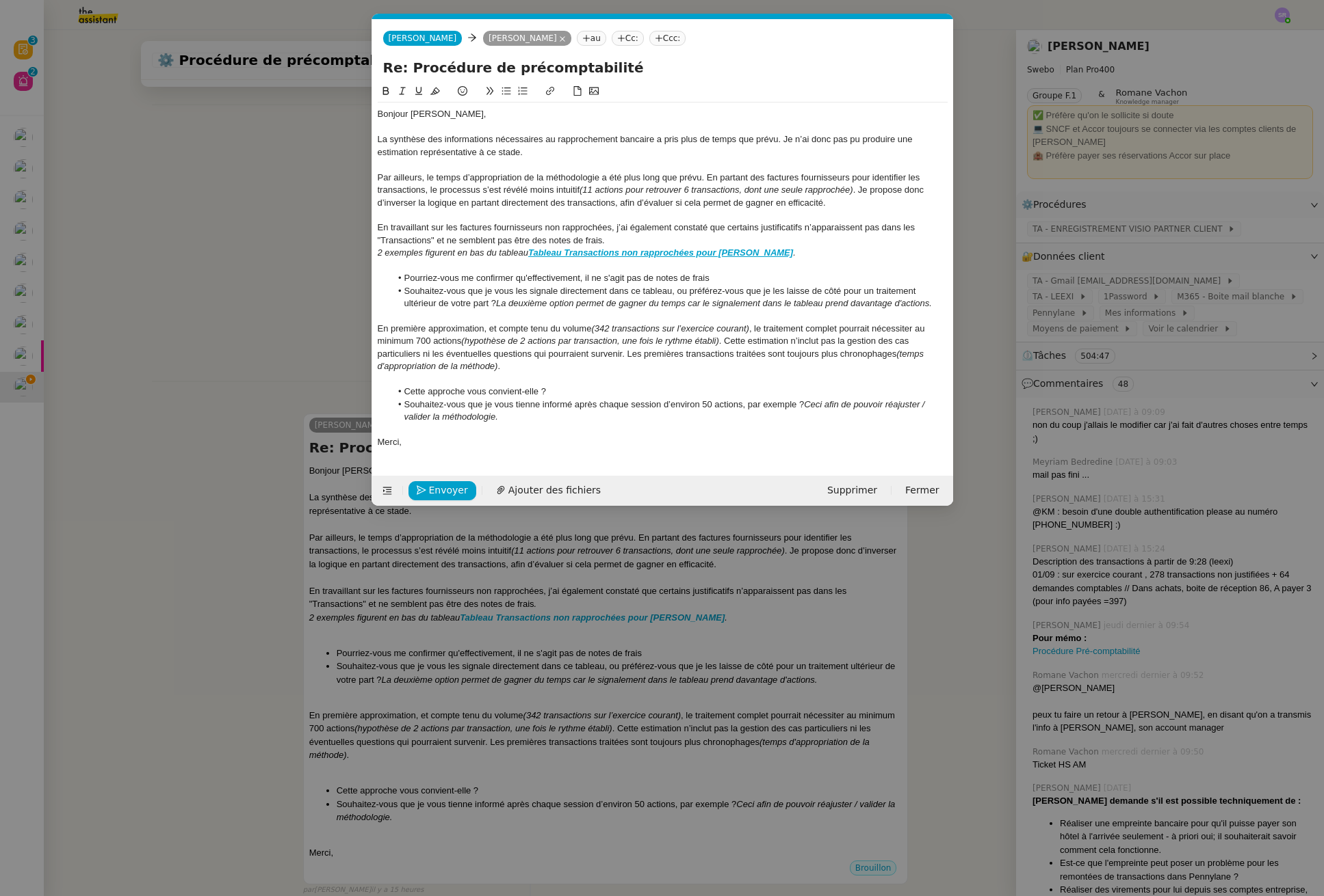
scroll to position [0, 29]
click at [491, 436] on div "Merci," at bounding box center [662, 442] width 569 height 12
click at [645, 192] on em "(11 actions pour retrouver 6 transactions, dont une seule rapprochée)" at bounding box center [716, 189] width 274 height 10
click at [713, 186] on em "(11 actions pour tenter retrouver 6 transactions, dont une seule rapprochée)" at bounding box center [729, 189] width 299 height 10
click at [709, 194] on em "(11 actions pour tenter retrouver 6 transactions, dont une seule rapprochée)" at bounding box center [729, 189] width 299 height 10
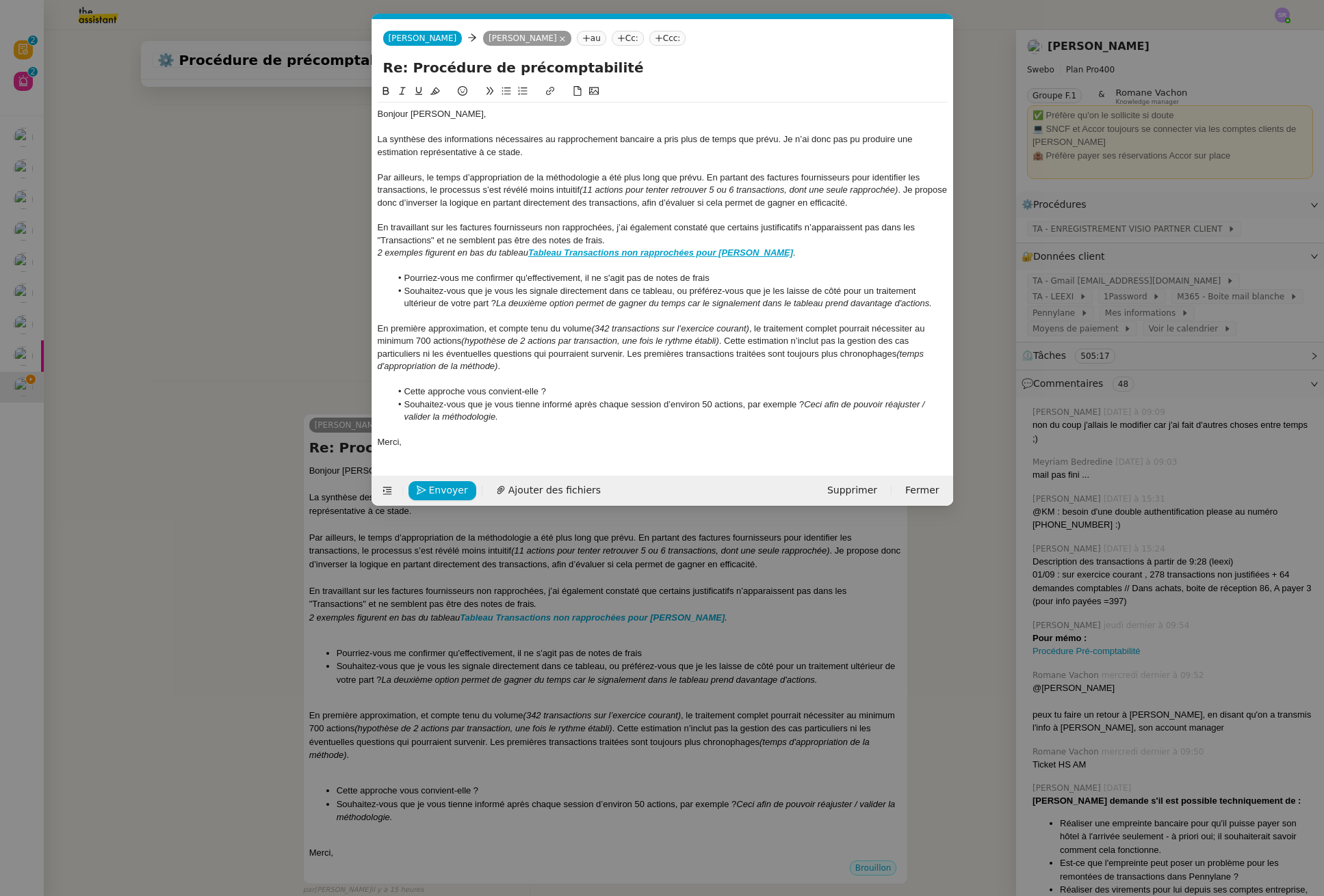
click at [306, 259] on nz-modal-container "Service TA - VOYAGE - PROPOSITION GLOBALE A utiliser dans le cadre de propositi…" at bounding box center [662, 448] width 1324 height 896
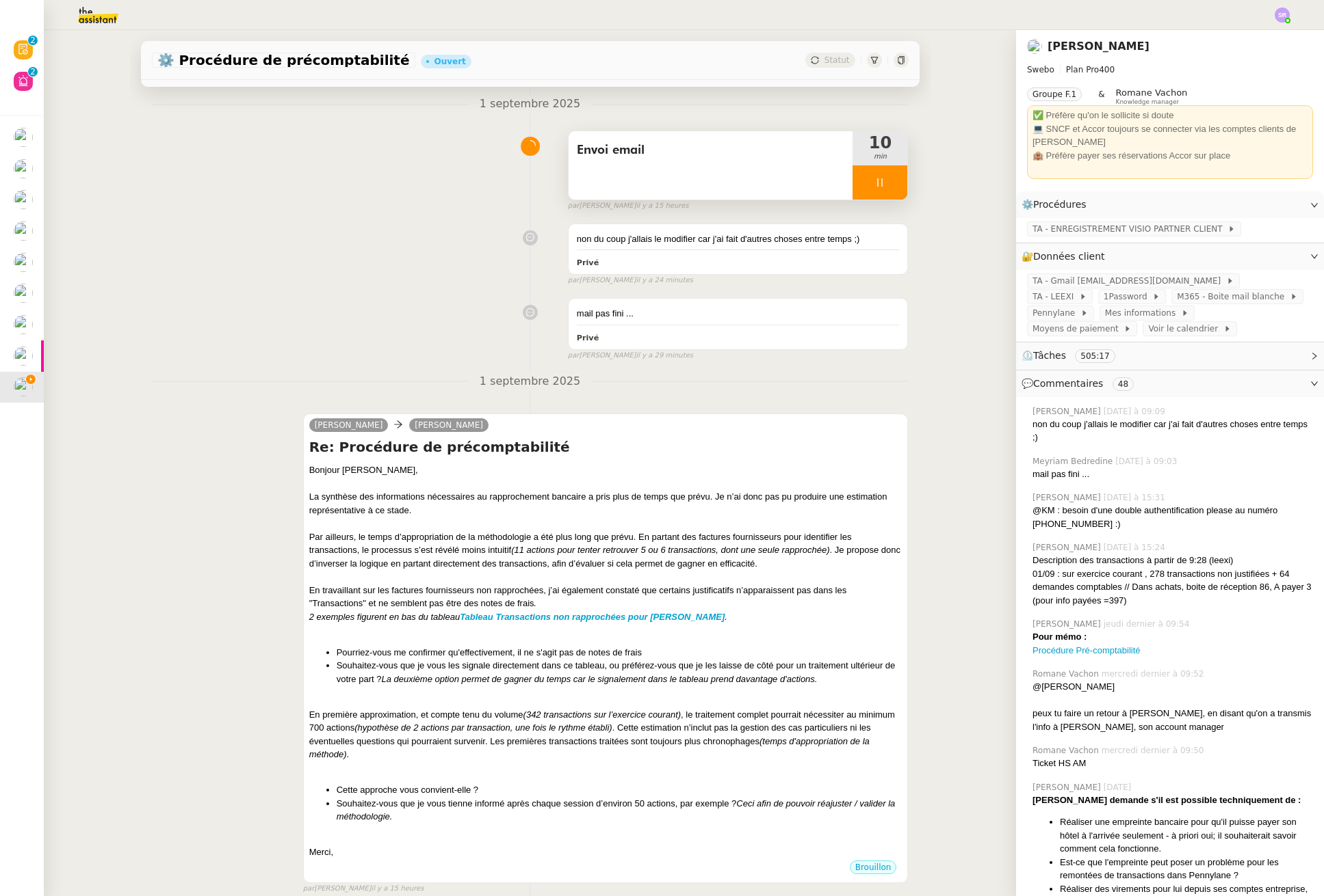
click at [874, 181] on icon at bounding box center [880, 182] width 11 height 11
drag, startPoint x: 846, startPoint y: 192, endPoint x: 765, endPoint y: 597, distance: 413.0
click at [852, 192] on div at bounding box center [866, 182] width 28 height 34
click at [744, 628] on div at bounding box center [606, 630] width 593 height 14
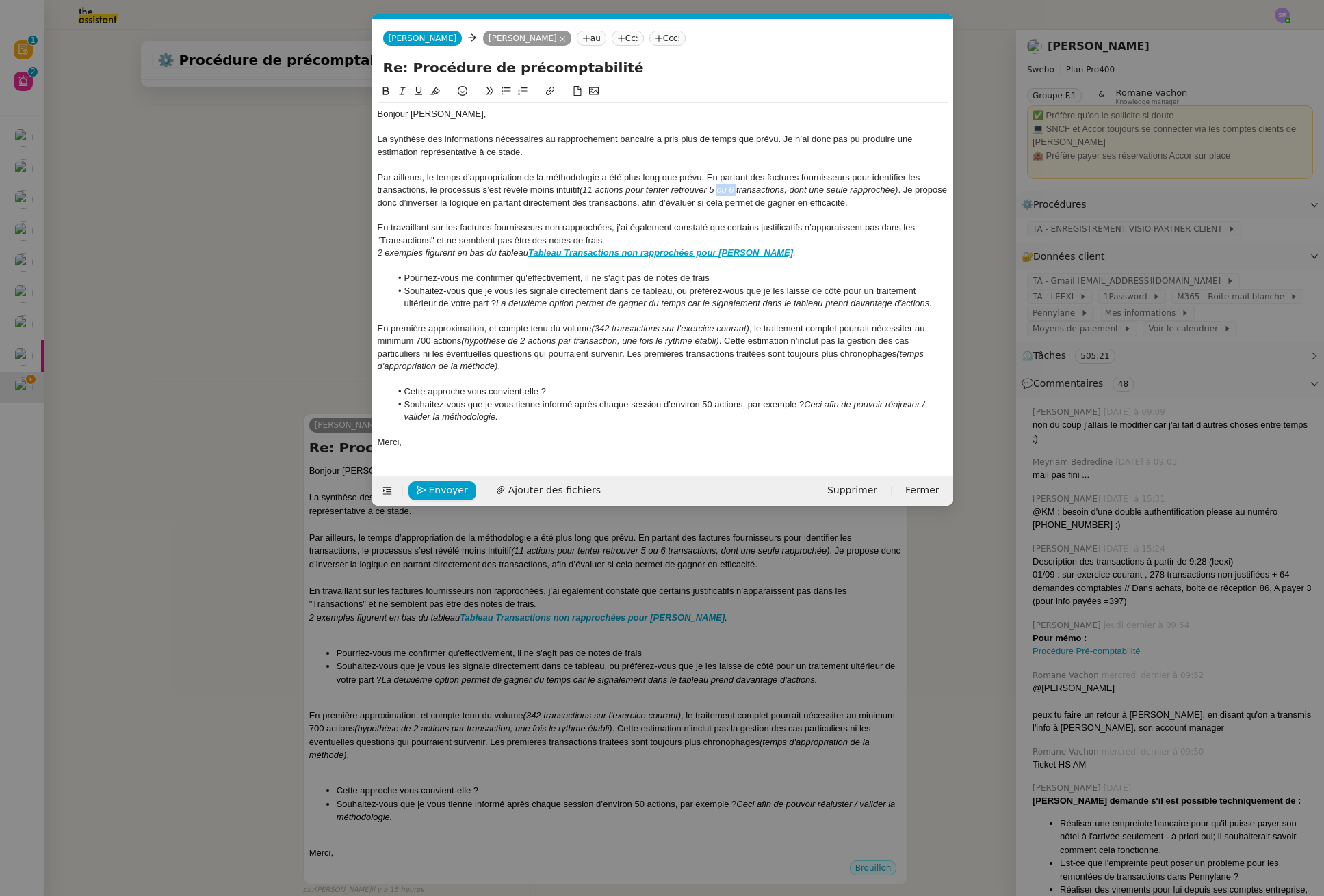
drag, startPoint x: 718, startPoint y: 191, endPoint x: 737, endPoint y: 190, distance: 19.0
click at [737, 190] on em "(11 actions pour tenter retrouver 5 ou 6 transactions, dont une seule rapproché…" at bounding box center [738, 189] width 318 height 10
click at [855, 206] on div "Par ailleurs, le temps d’appropriation de la méthodologie a été plus long que p…" at bounding box center [662, 190] width 569 height 38
click at [656, 201] on div "Par ailleurs, le temps d’appropriation de la méthodologie a été plus long que p…" at bounding box center [662, 190] width 569 height 38
click at [884, 207] on div "Par ailleurs, le temps d’appropriation de la méthodologie a été plus long que p…" at bounding box center [662, 190] width 569 height 38
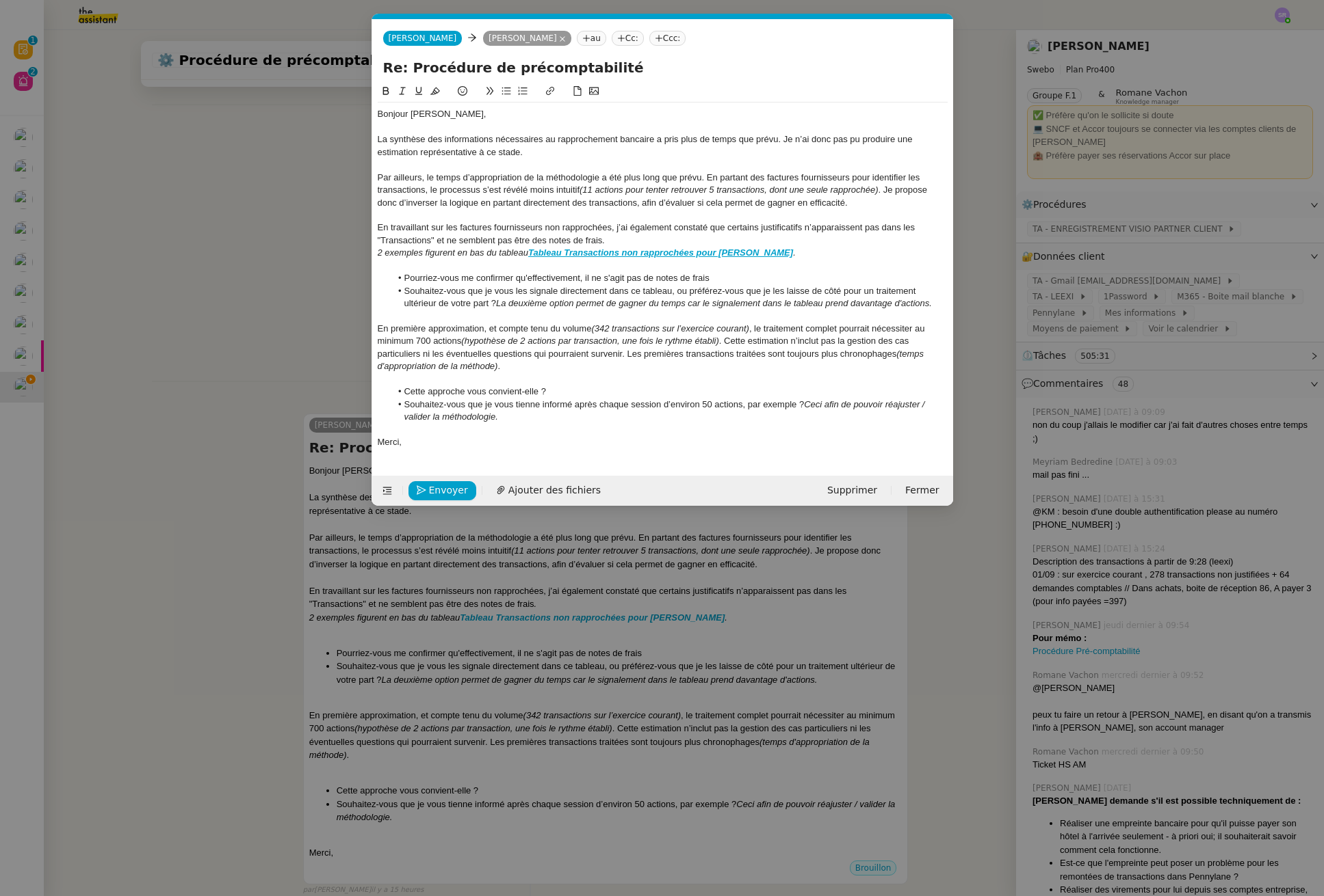
click at [402, 231] on div "En travaillant sur les factures fournisseurs non rapprochées, j’ai également co…" at bounding box center [662, 234] width 569 height 25
click at [609, 226] on div "En travaillant sur les factures fournisseurs non rapprochées, j’ai également co…" at bounding box center [662, 234] width 569 height 25
click at [402, 243] on div "En travaillant sur les factures fournisseurs non rapprochées, j’ai également co…" at bounding box center [662, 234] width 569 height 25
drag, startPoint x: 463, startPoint y: 274, endPoint x: 510, endPoint y: 256, distance: 50.3
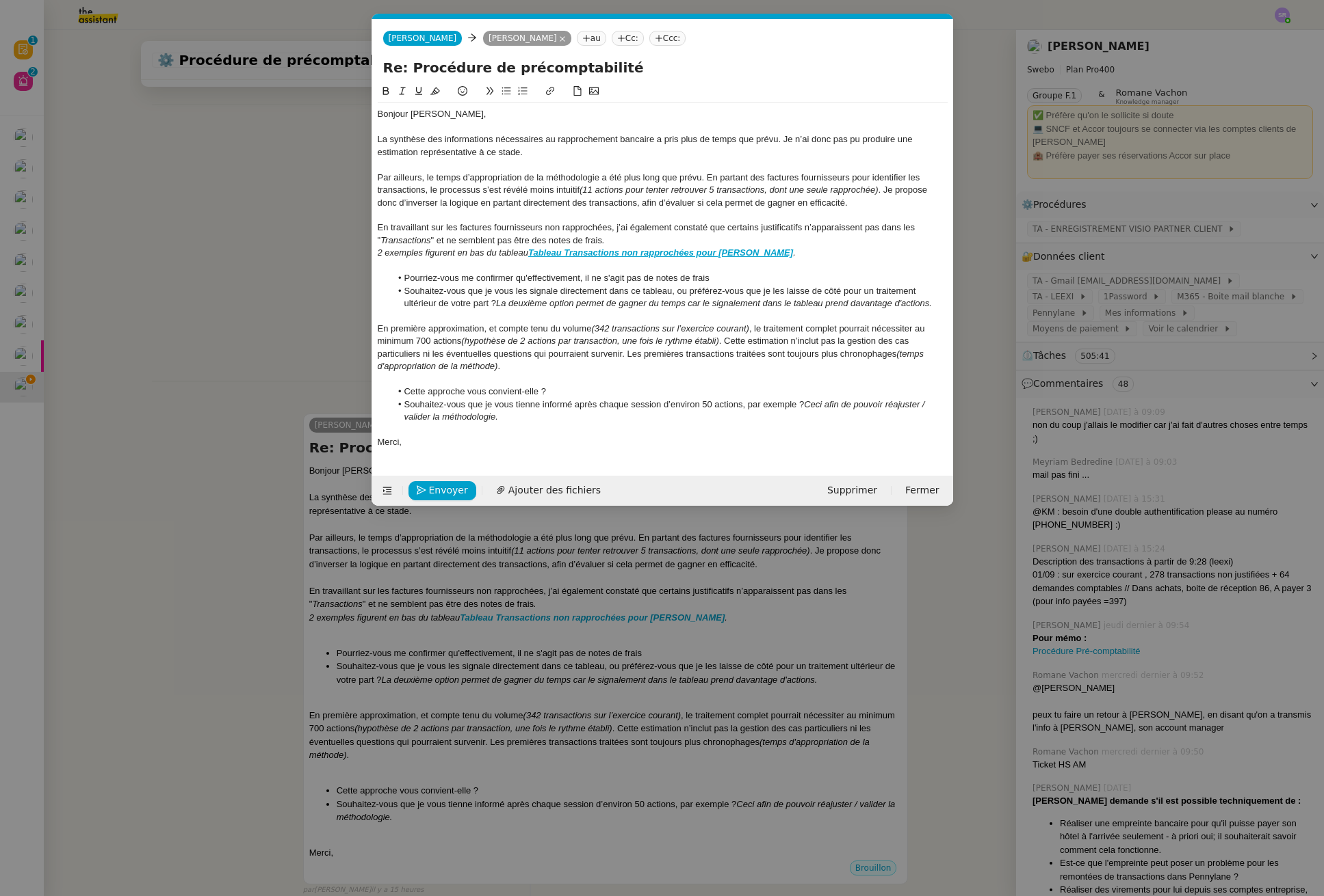
click at [463, 274] on li "Pourriez-vous me confirmer qu'effectivement, il ne s'agit pas de notes de frais" at bounding box center [669, 277] width 557 height 12
click at [726, 277] on li "Pourriez-vous me confirmer qu'effectivement, il ne s'agit pas de notes de frais" at bounding box center [669, 277] width 557 height 12
click at [639, 294] on li "Souhaitez-vous que je vous les signale directement dans ce tableau, ou préférez…" at bounding box center [669, 297] width 557 height 25
click at [636, 294] on li "Souhaitez-vous que je vous les signale directement dans ce tableau, ou préférez…" at bounding box center [669, 297] width 557 height 25
click at [668, 292] on li "Souhaitez-vous que je vous les signale directement dans le tableau, ou préférez…" at bounding box center [669, 297] width 557 height 25
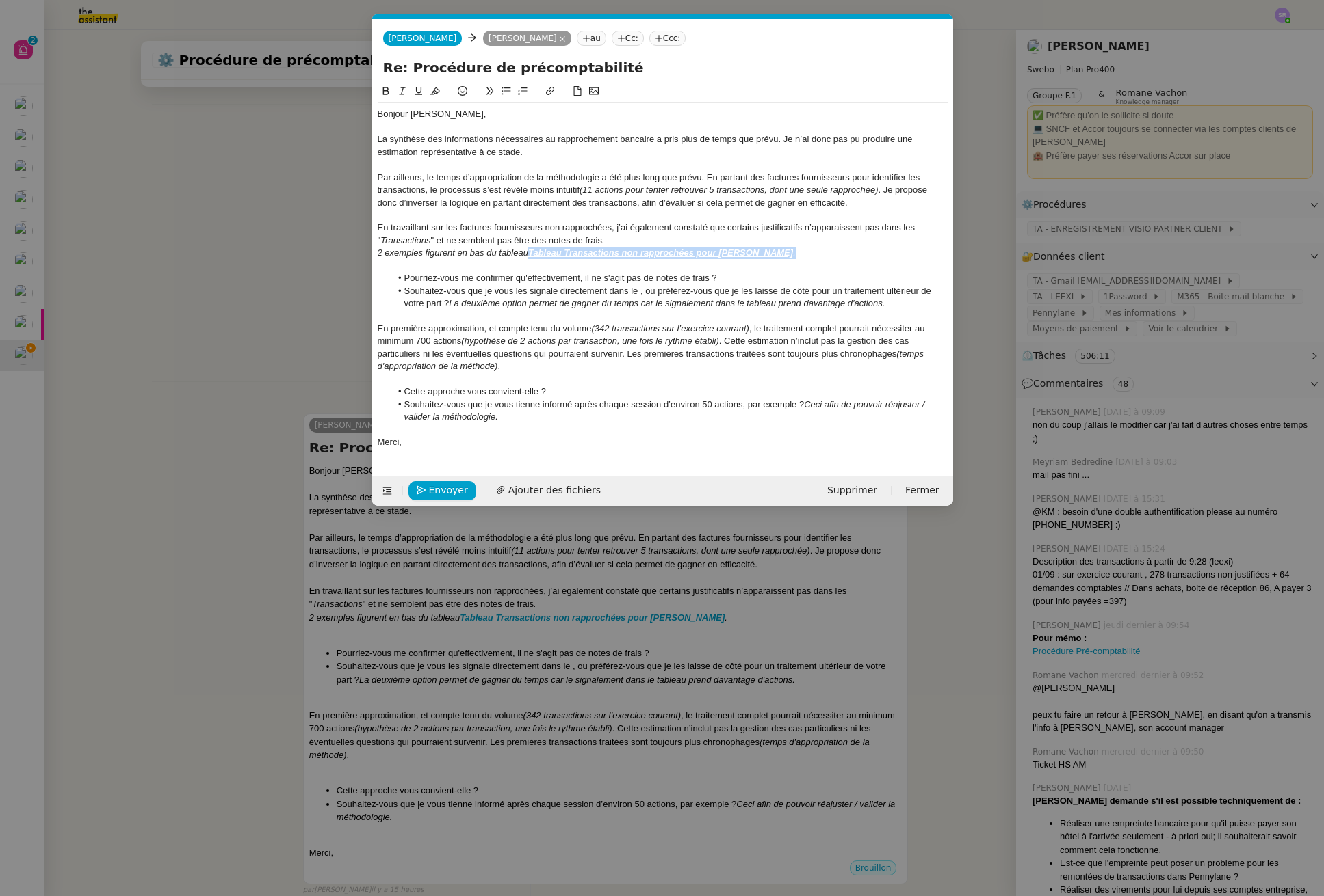
drag, startPoint x: 744, startPoint y: 251, endPoint x: 533, endPoint y: 255, distance: 211.0
click at [533, 255] on div "2 exemples figurent en bas du tableau Tableau Transactions non rapprochées pour…" at bounding box center [662, 252] width 569 height 12
copy div "Tableau Transactions non rapprochées pour Colin ."
click at [639, 294] on li "Souhaitez-vous que je vous les signale directement dans le , ou préférez-vous q…" at bounding box center [669, 297] width 557 height 25
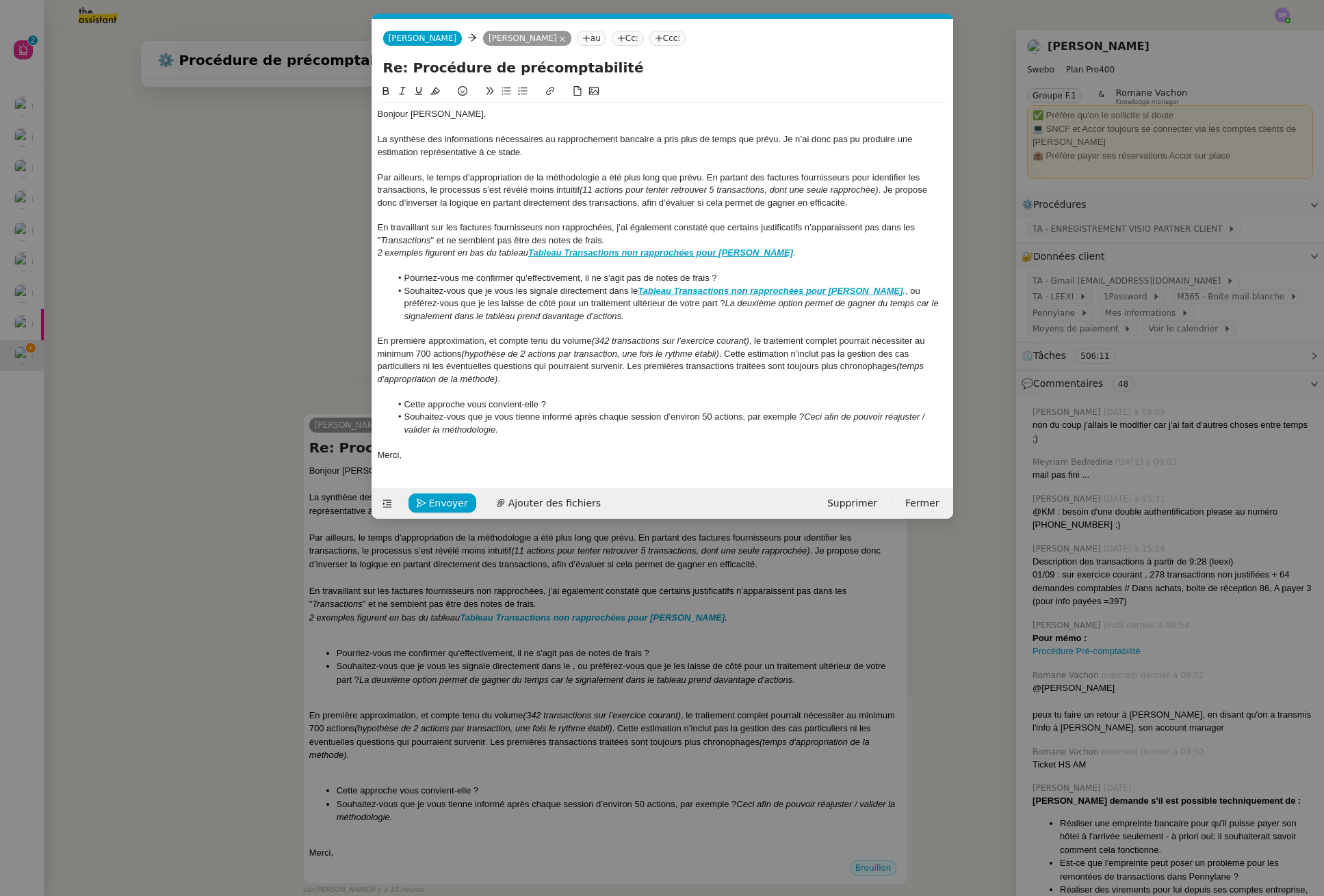
scroll to position [0, 0]
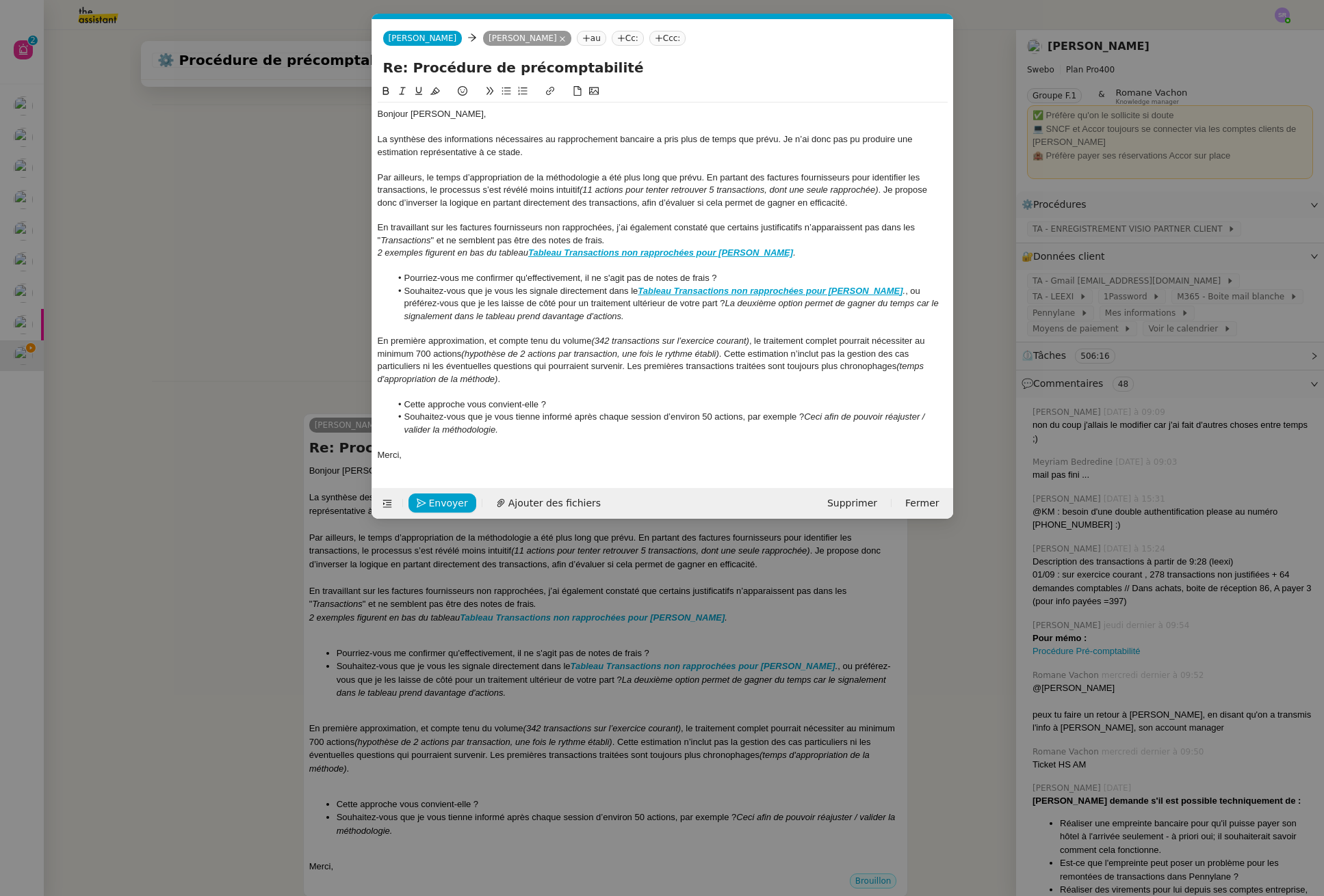
click at [639, 290] on li "Souhaitez-vous que je vous les signale directement dans le Tableau Transactions…" at bounding box center [669, 304] width 557 height 38
click at [855, 294] on li "Souhaitez-vous que je vous les signale directement dans le Tableau Transactions…" at bounding box center [669, 304] width 557 height 38
click at [291, 294] on nz-modal-container "Service TA - VOYAGE - PROPOSITION GLOBALE A utiliser dans le cadre de propositi…" at bounding box center [662, 448] width 1324 height 896
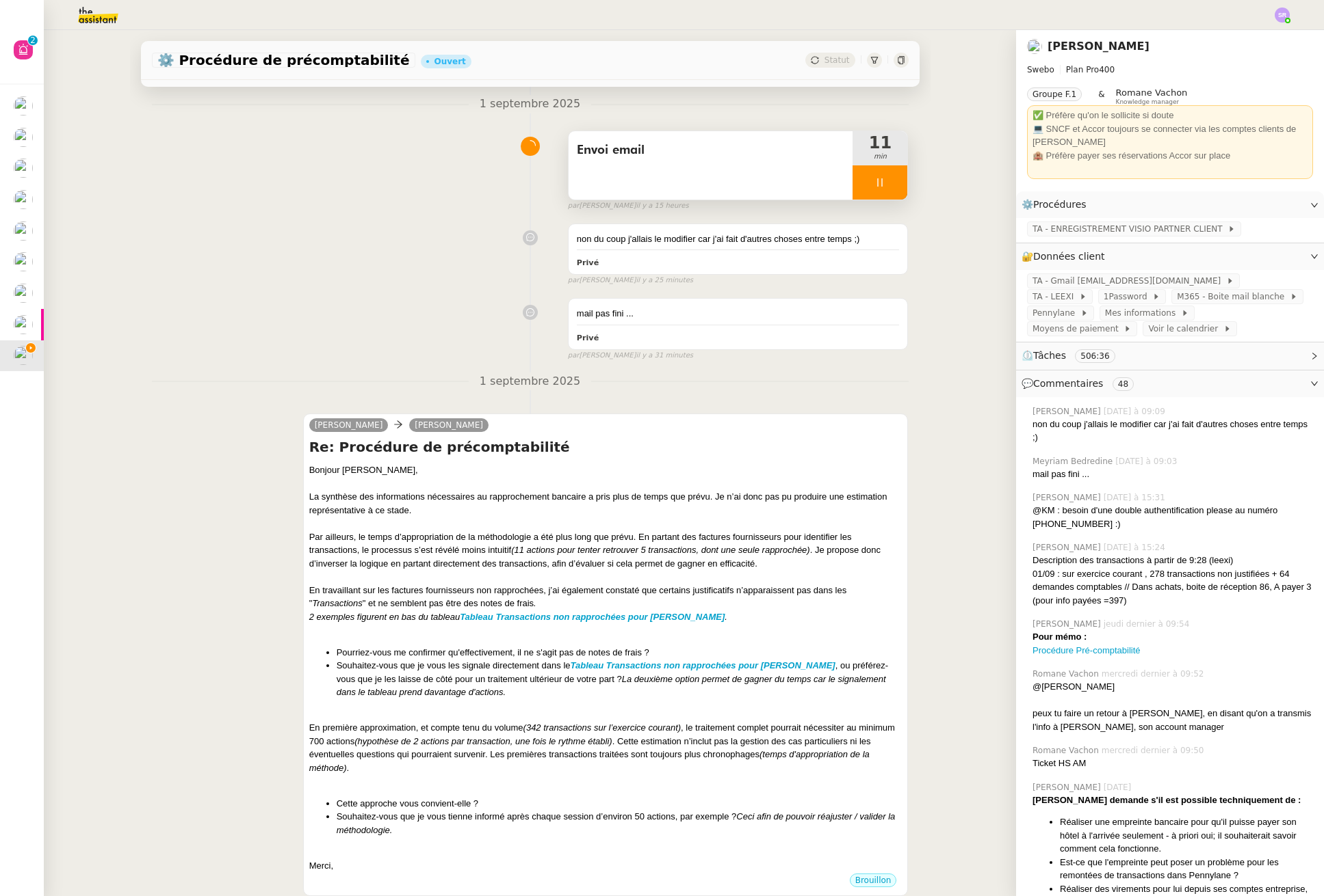
click at [852, 183] on div at bounding box center [879, 182] width 54 height 34
click at [888, 184] on icon at bounding box center [894, 182] width 11 height 11
click at [717, 434] on div "Liz Colin Chaffotte" at bounding box center [606, 427] width 593 height 20
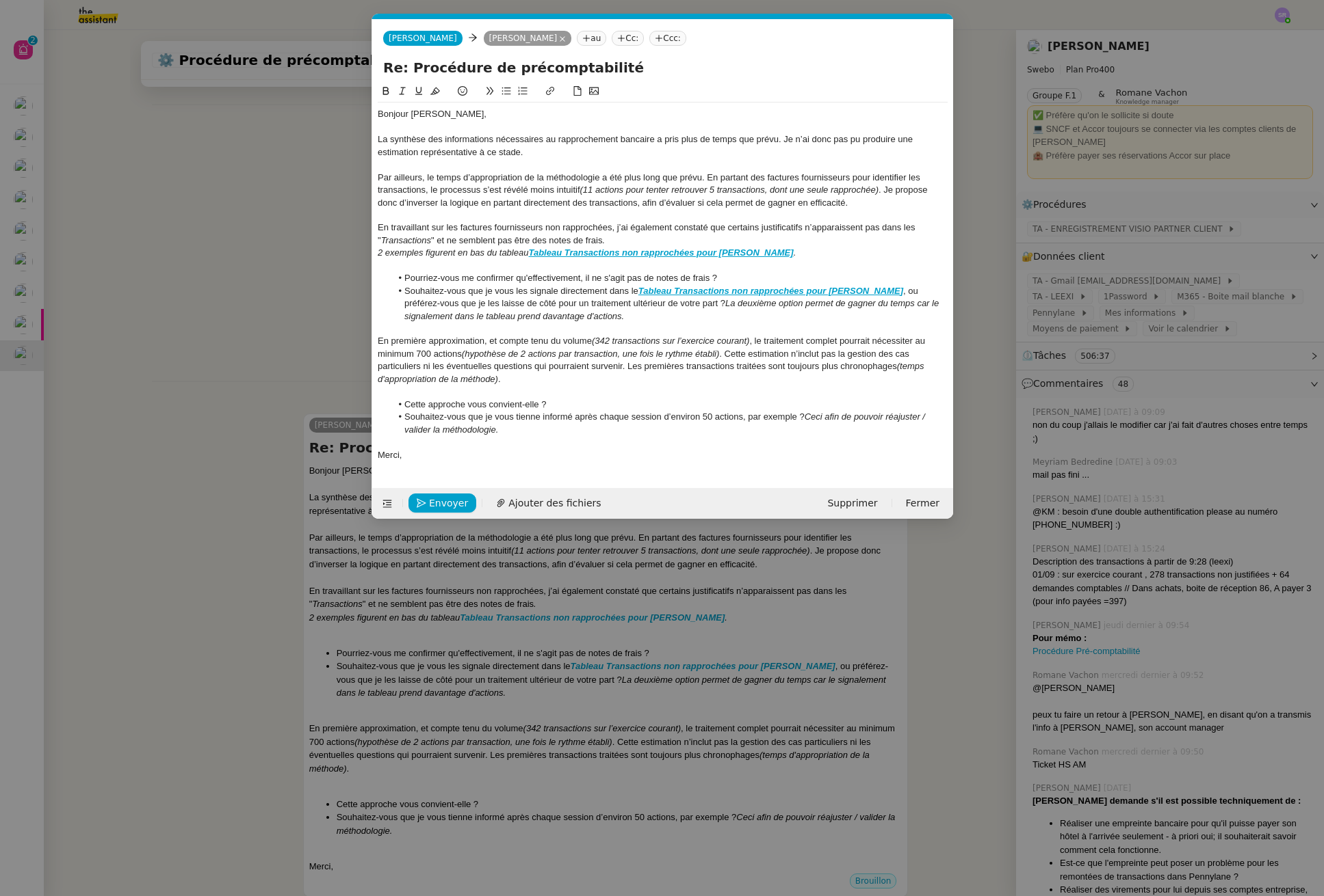
scroll to position [0, 29]
click at [422, 506] on icon "button" at bounding box center [421, 503] width 9 height 9
click at [442, 500] on span "Confirmer l'envoi" at bounding box center [470, 503] width 82 height 16
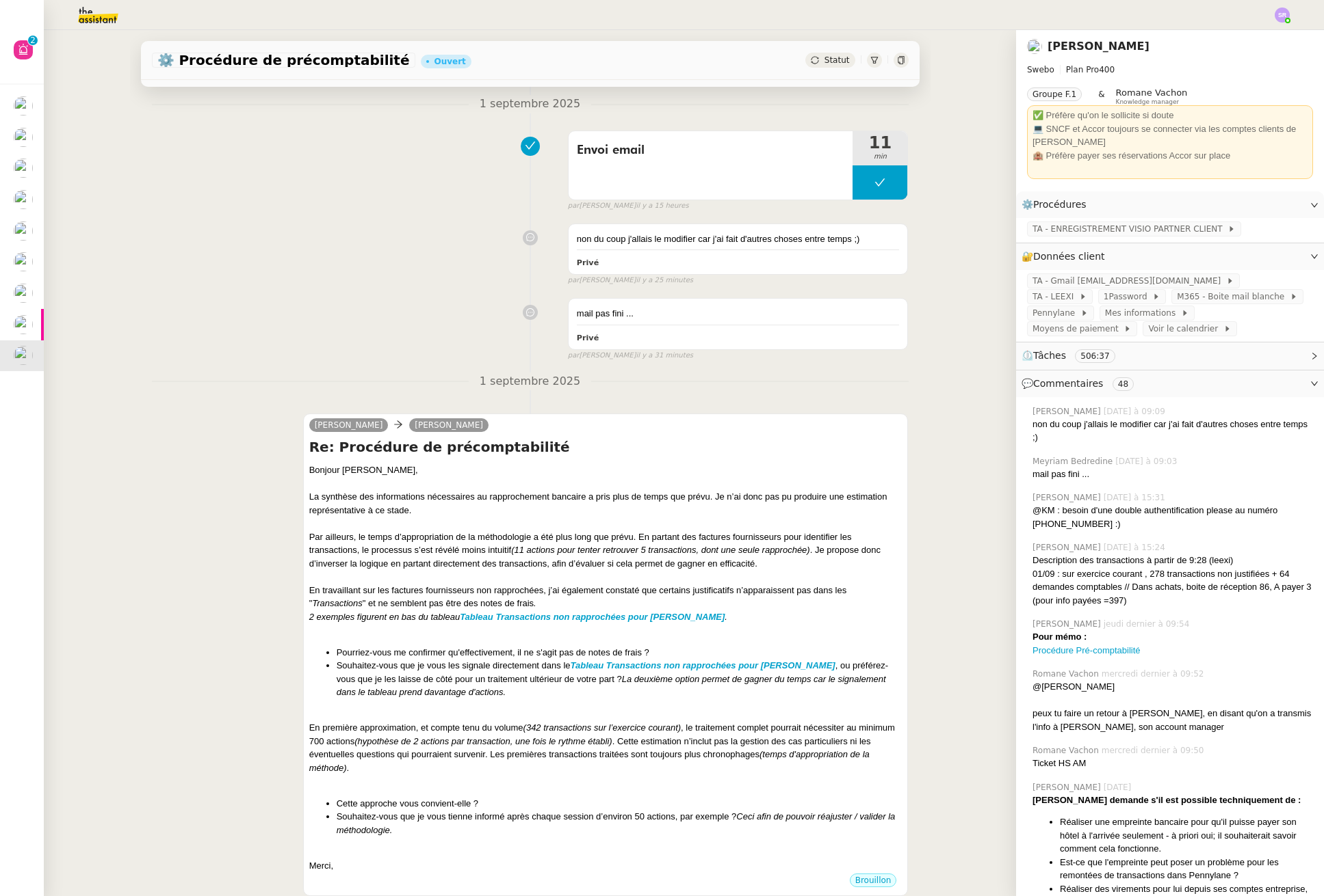
click at [272, 344] on div "mail pas fini ... Privé false par Meyriam B. il y a 31 minutes" at bounding box center [530, 326] width 756 height 69
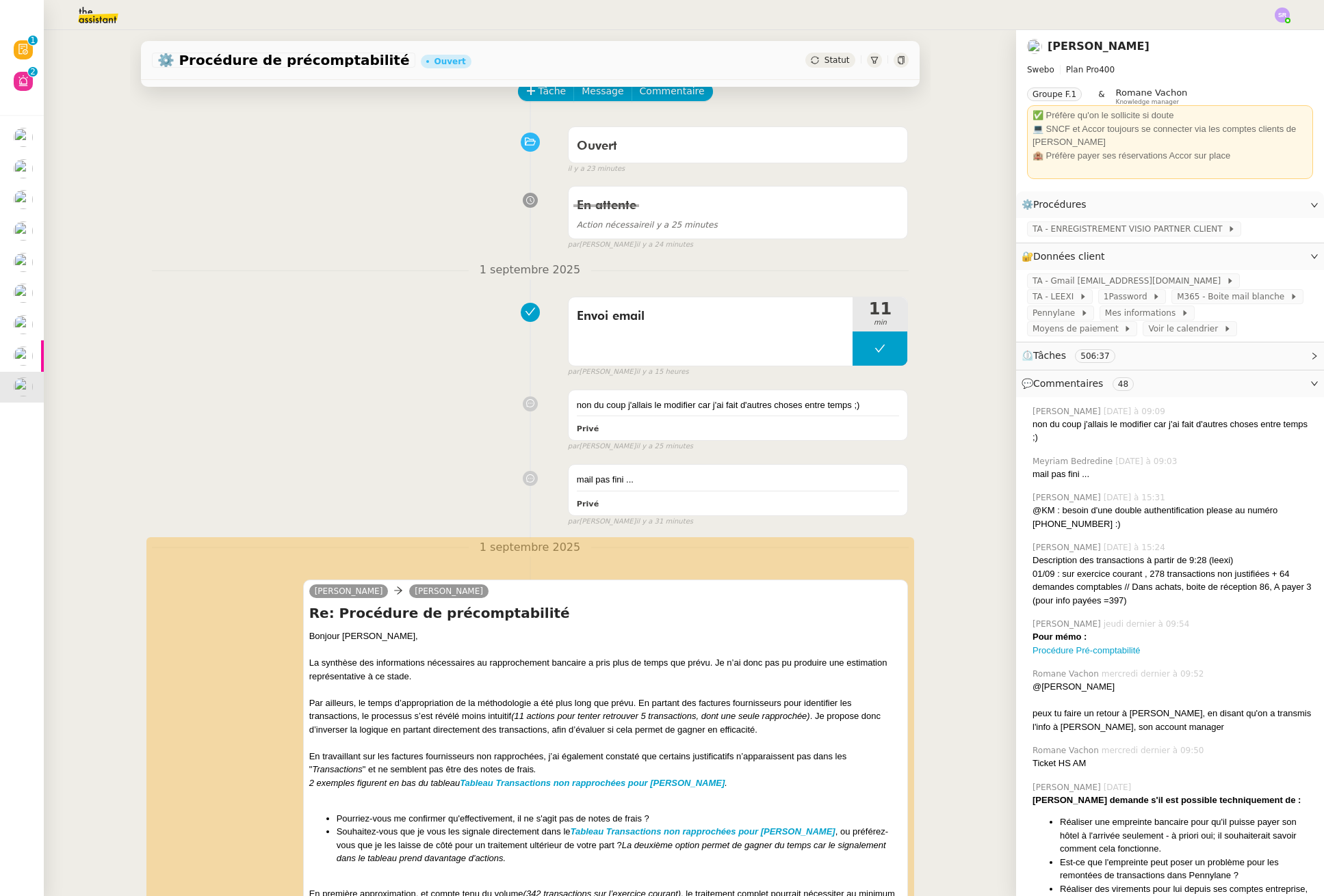
scroll to position [52, 0]
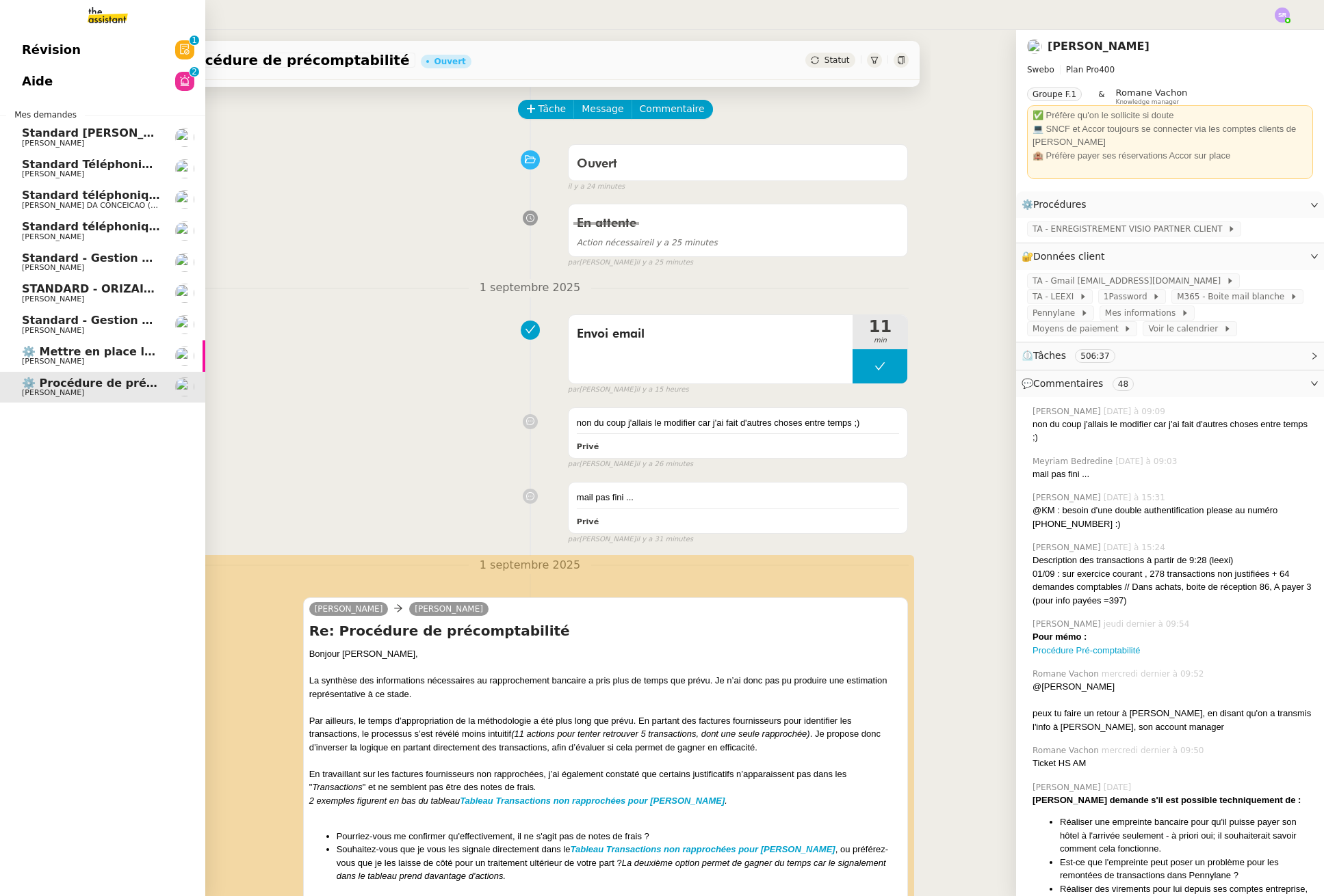
click at [110, 52] on link "Révision 0 1 2 3 4 5 6 7 8 9" at bounding box center [102, 50] width 205 height 31
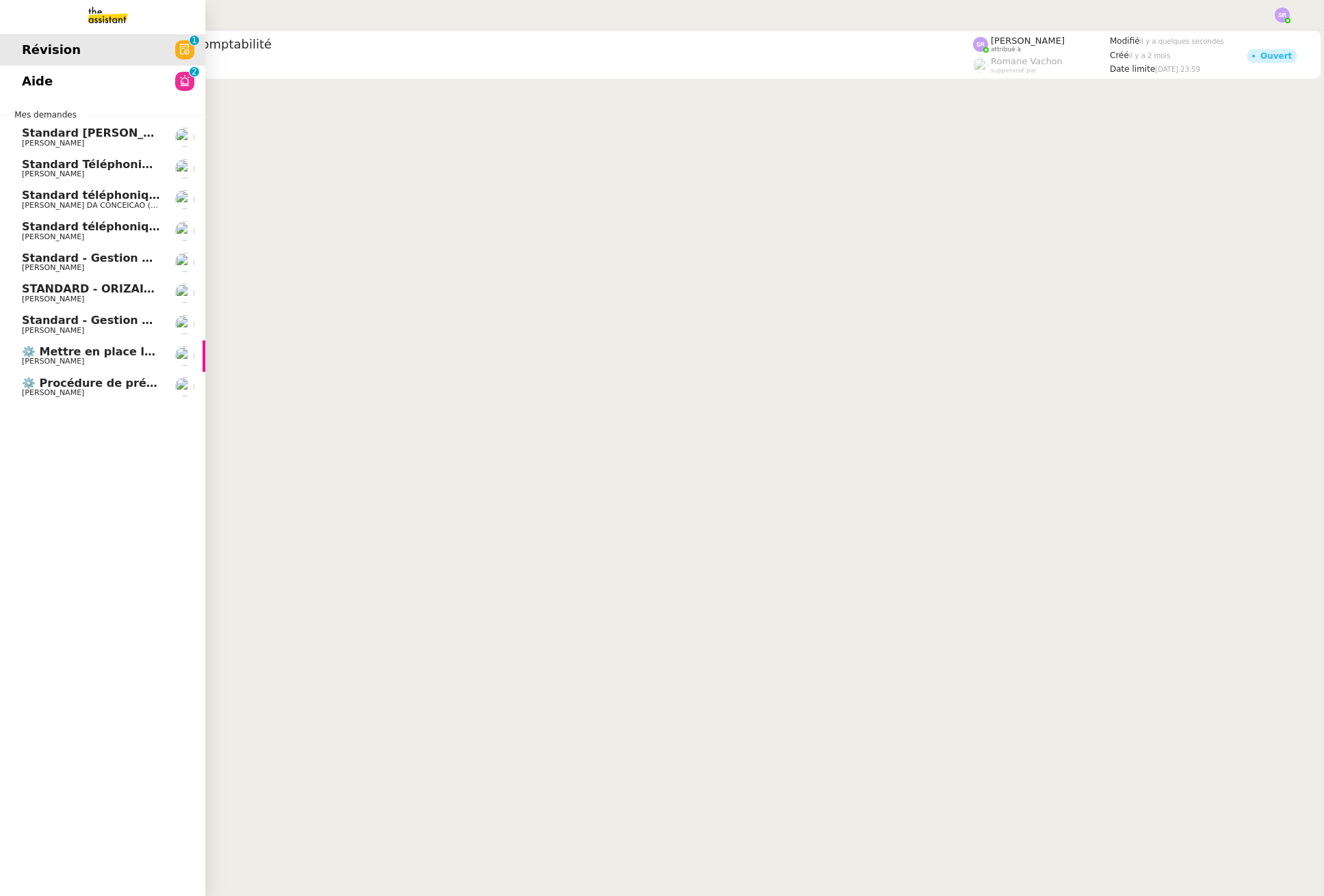
click at [132, 386] on span "⚙️ Procédure de précomptabilité" at bounding box center [123, 383] width 202 height 13
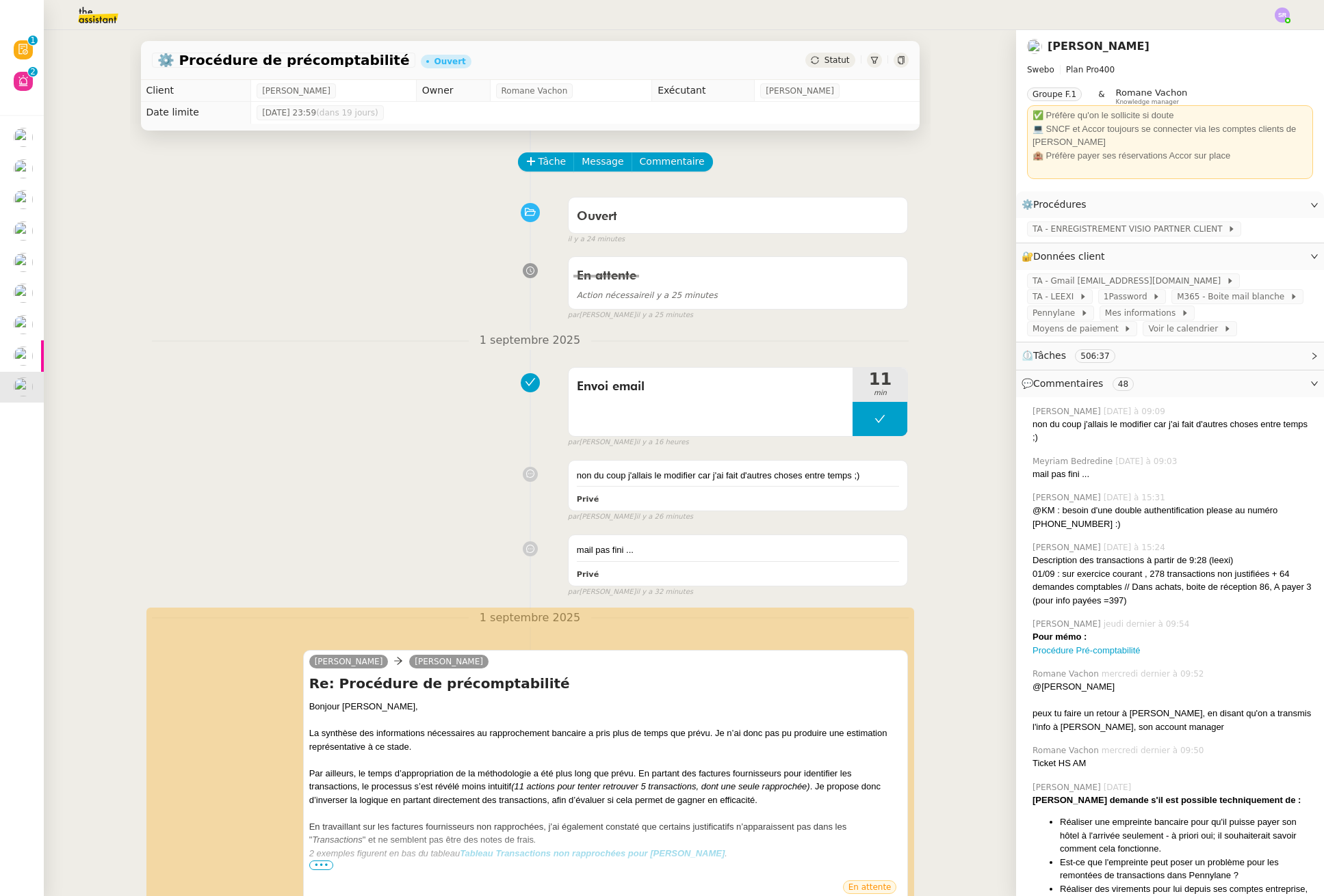
click at [109, 17] on img at bounding box center [87, 15] width 106 height 30
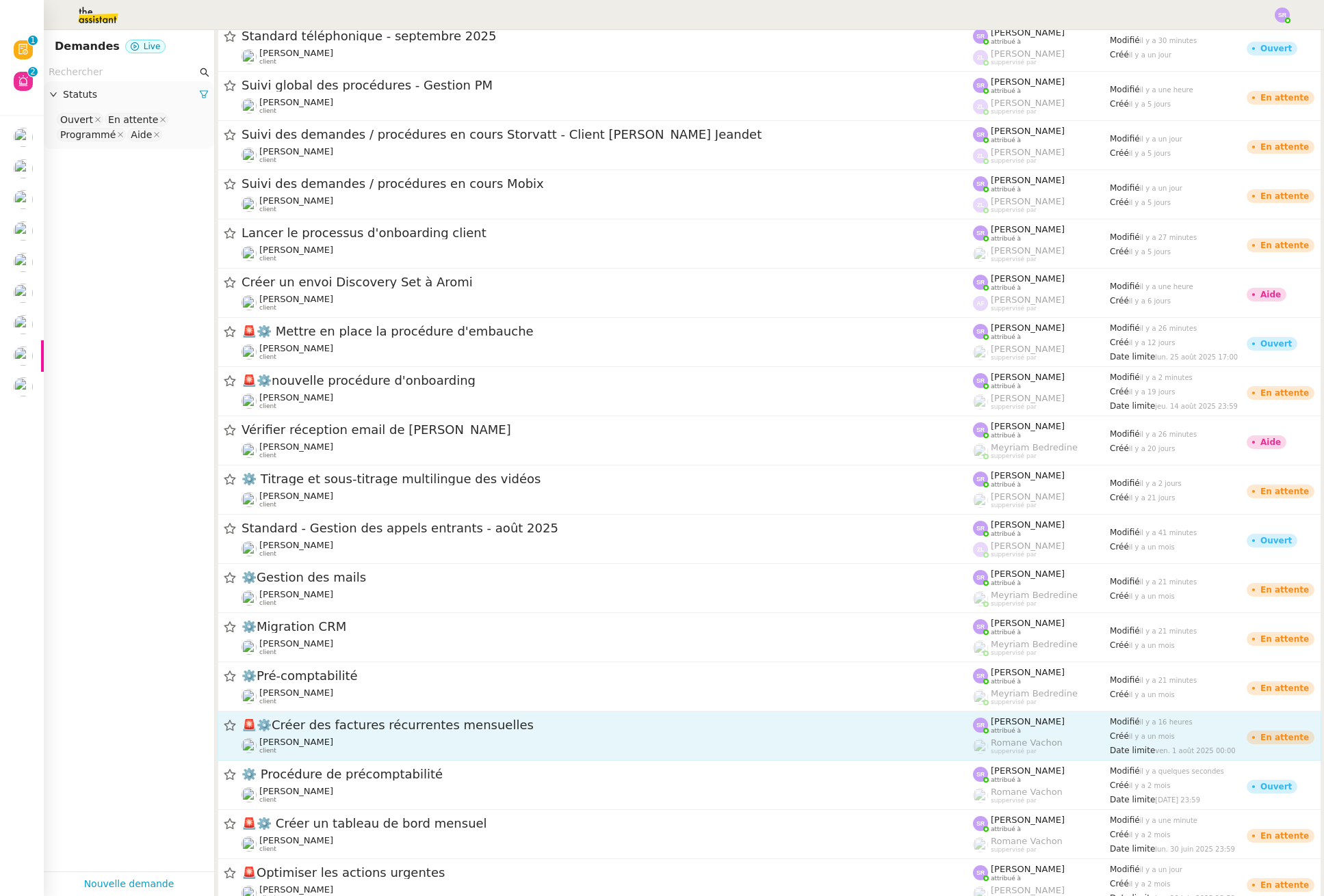
scroll to position [367, 0]
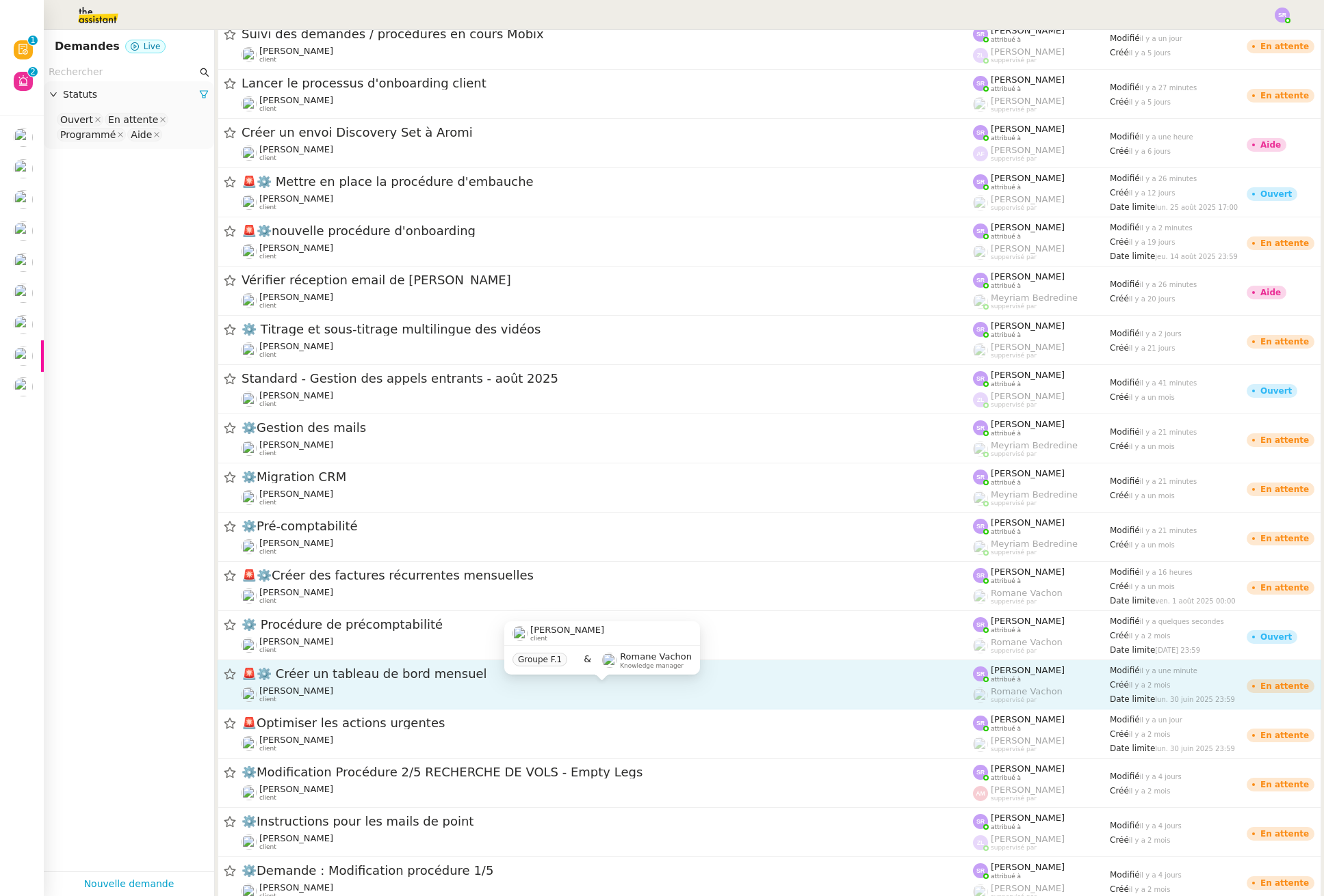
click at [379, 694] on div "Didier DUFFAUT client" at bounding box center [607, 694] width 732 height 17
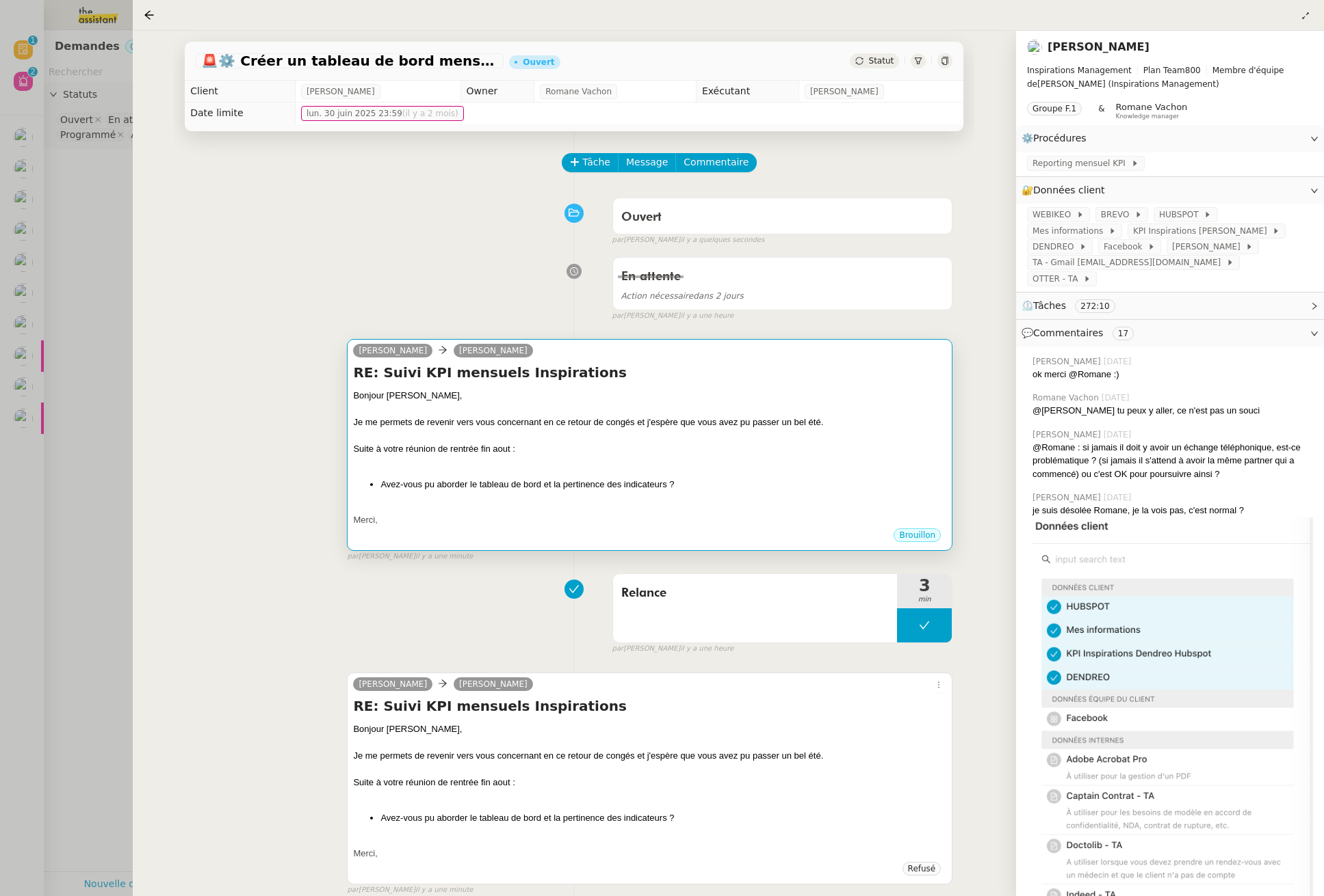
click at [545, 423] on div "Je me permets de revenir vers vous concernant en ce retour de congés et j'espèr…" at bounding box center [650, 422] width 593 height 14
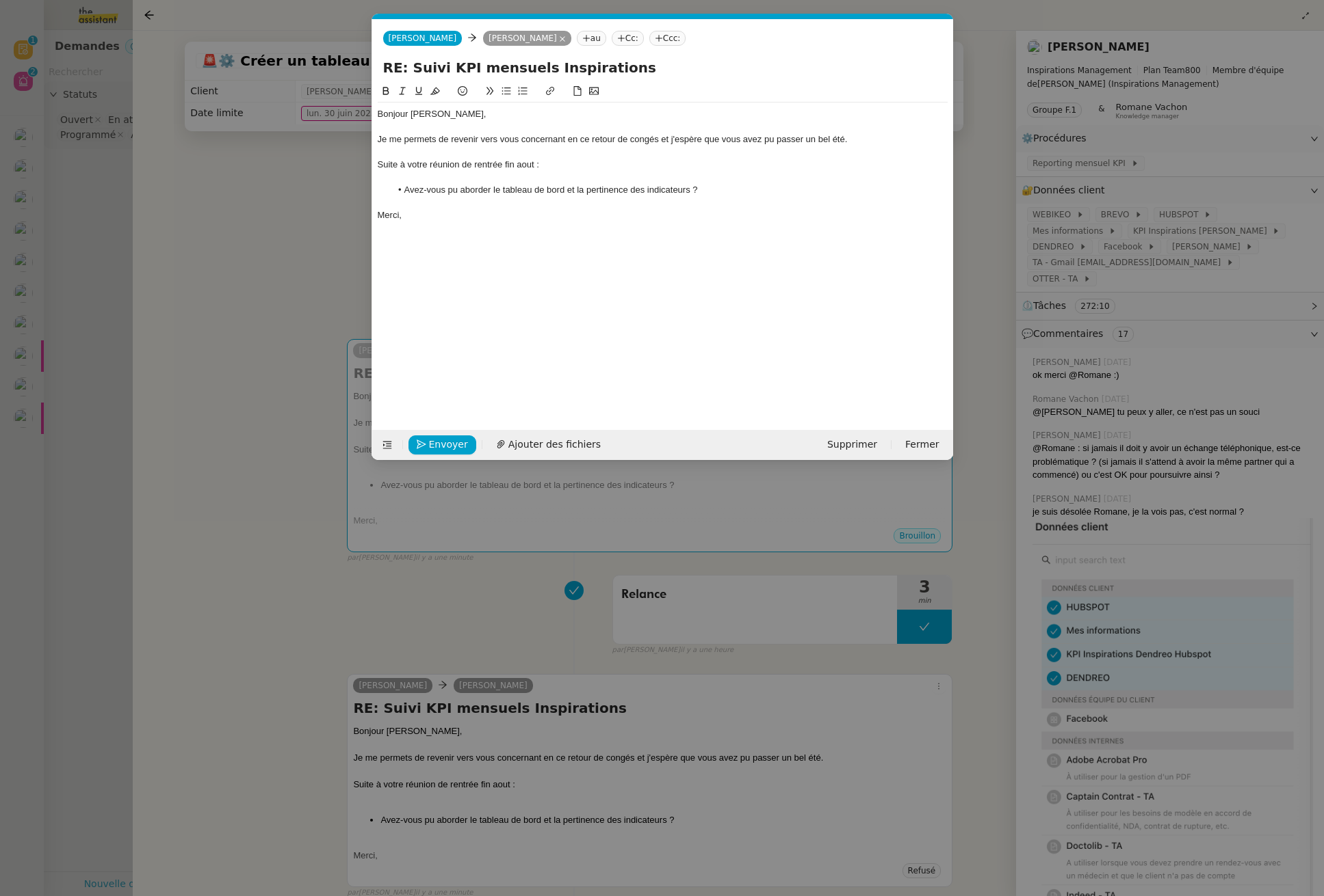
scroll to position [0, 29]
drag, startPoint x: 654, startPoint y: 131, endPoint x: 589, endPoint y: 133, distance: 65.0
click at [651, 130] on div at bounding box center [662, 126] width 569 height 12
click at [476, 145] on div "Je me permets de revenir vers vous concernant en ce retour de congés et j'espèr…" at bounding box center [662, 139] width 569 height 12
click at [533, 138] on div "Je me permets de revenir vers vous concernant en ce retour de congés et j'espèr…" at bounding box center [662, 139] width 569 height 12
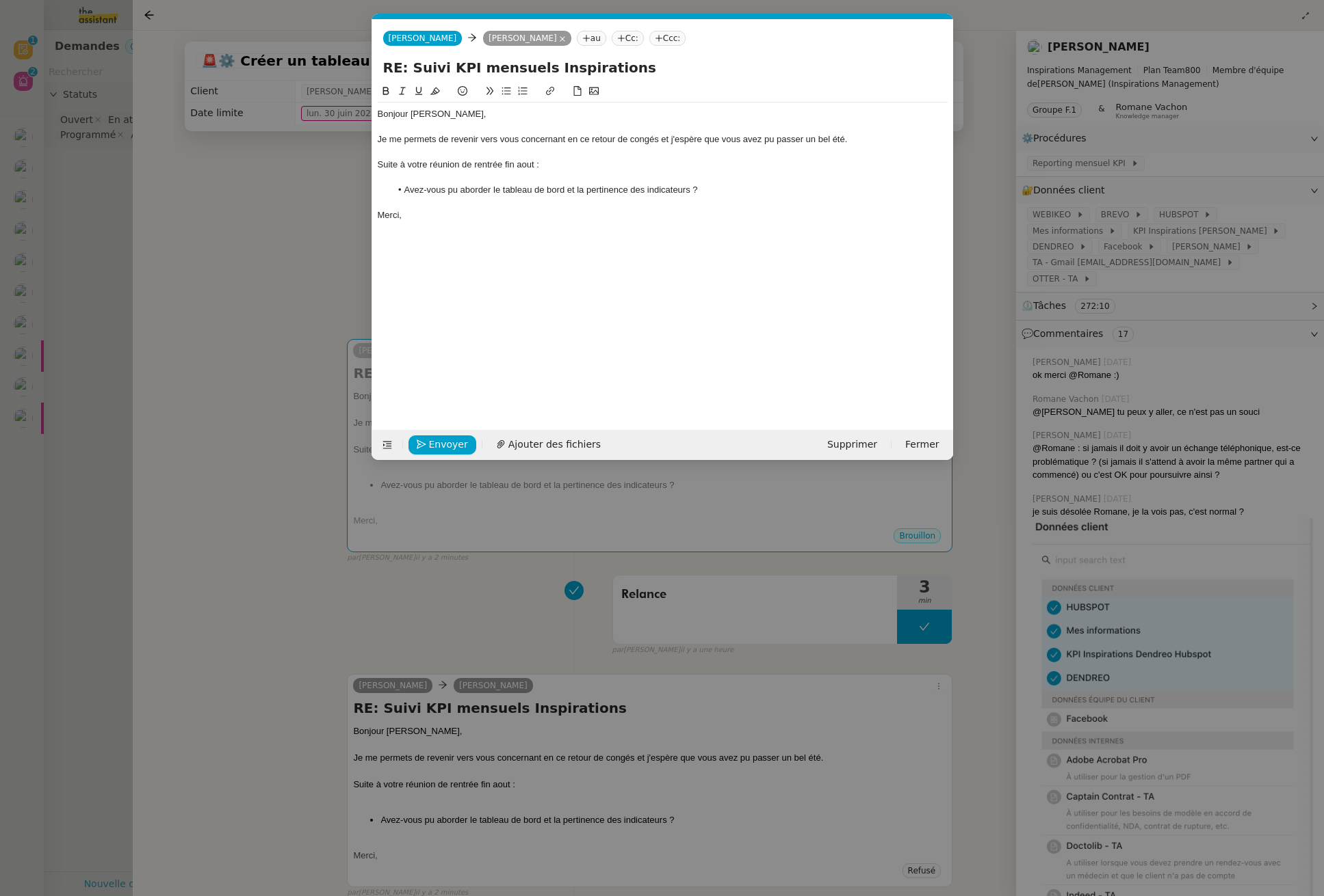
click at [521, 139] on div "Je me permets de revenir vers vous concernant en ce retour de congés et j'espèr…" at bounding box center [662, 139] width 569 height 12
click at [405, 143] on div "Je me permets de revenir vers vous concernant en ce retour de congés et j'espèr…" at bounding box center [662, 139] width 569 height 12
click at [448, 140] on div "Je me permets de revenir vers vous concernant en ce retour de congés et j'espèr…" at bounding box center [662, 139] width 569 height 12
click at [545, 139] on div "Je me permets de revenir vers vous concernant en ce retour de congés et j'espèr…" at bounding box center [662, 139] width 569 height 12
click at [526, 144] on div "Je me permets de revenir vers vous concernant en ce retour de congés et j'espèr…" at bounding box center [662, 139] width 569 height 12
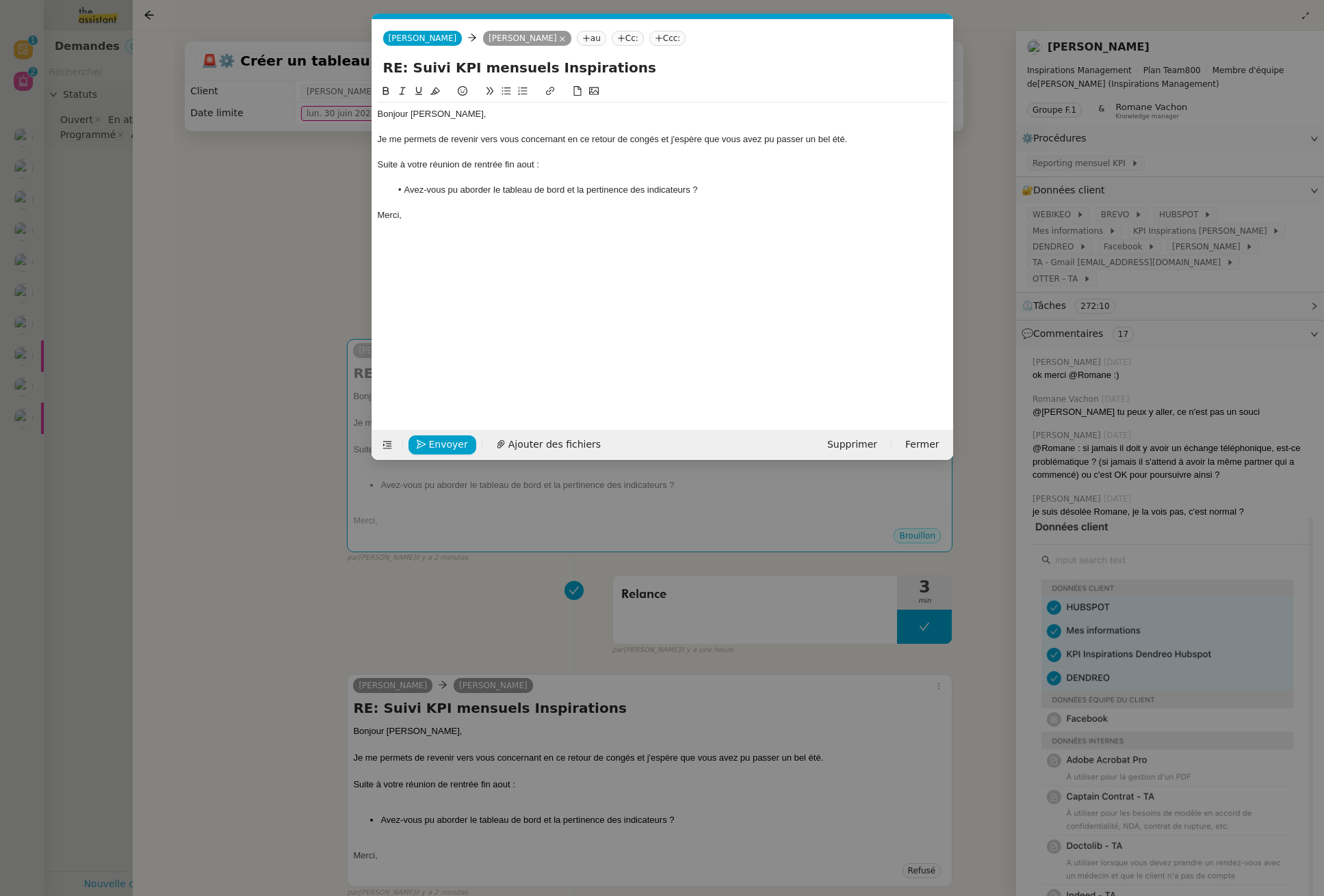
click at [548, 136] on div "Je me permets de revenir vers vous concernant en ce retour de congés et j'espèr…" at bounding box center [662, 139] width 569 height 12
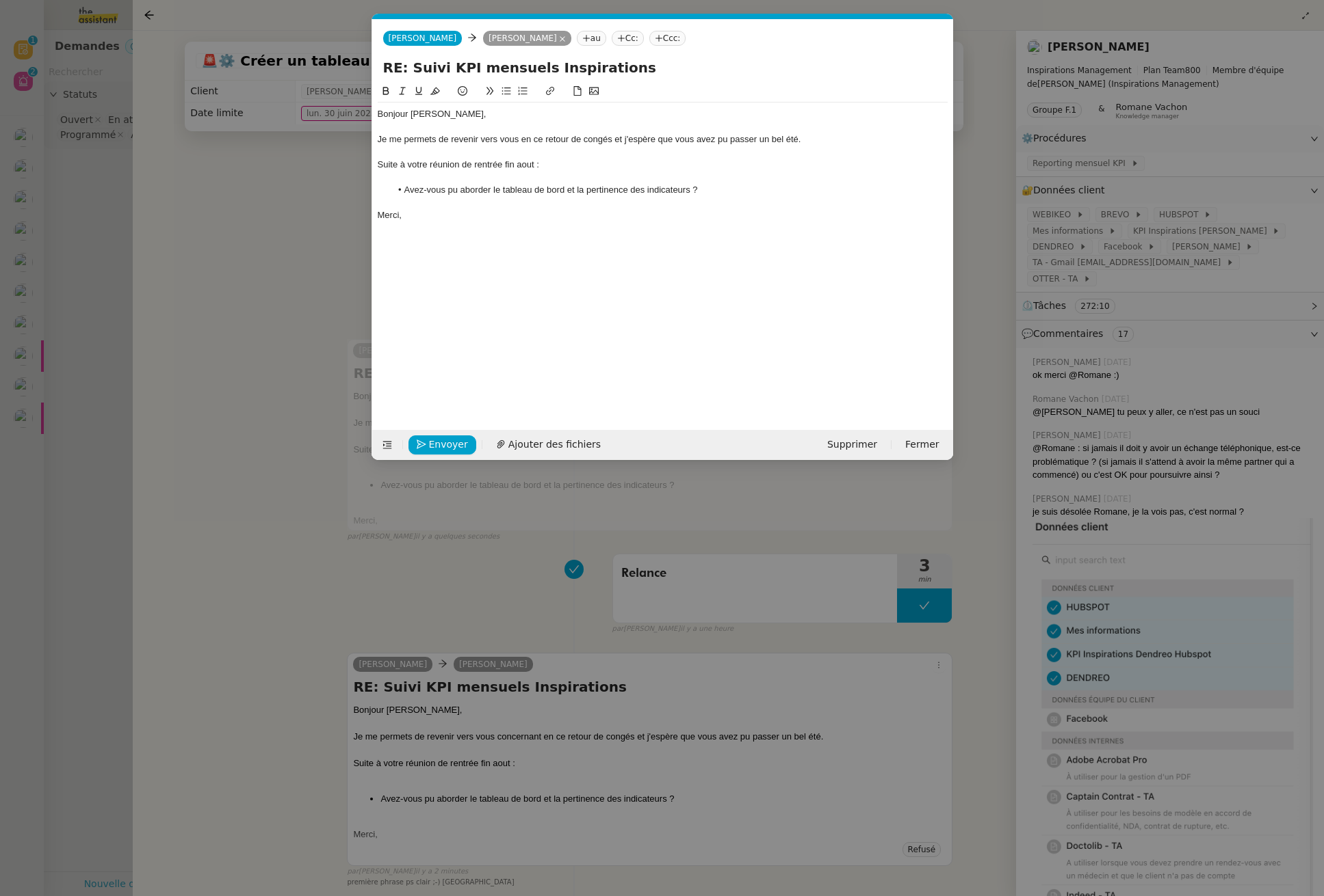
click at [296, 246] on nz-modal-container "Service TA - VOYAGE - PROPOSITION GLOBALE A utiliser dans le cadre de propositi…" at bounding box center [662, 448] width 1324 height 896
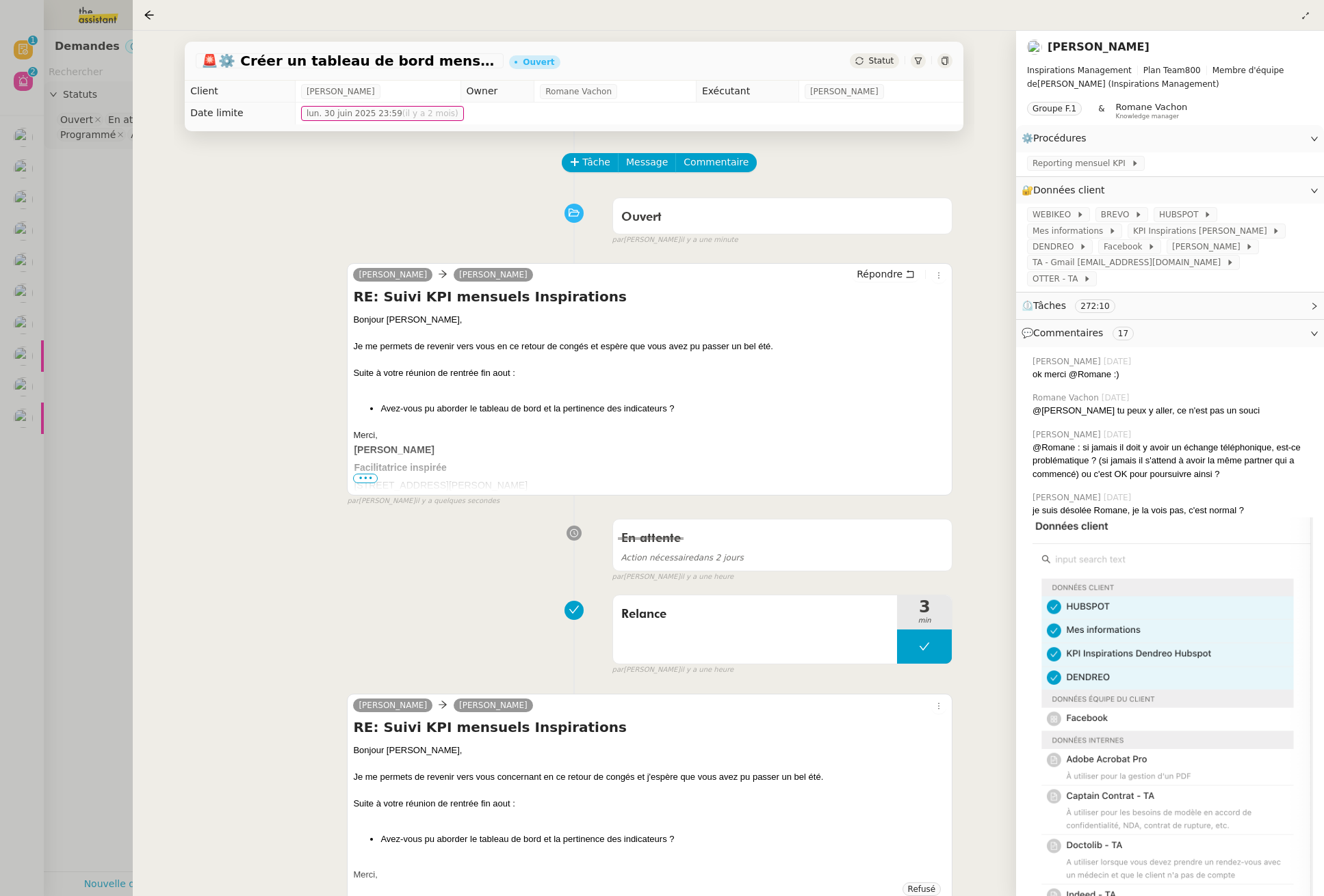
click at [84, 222] on div at bounding box center [662, 448] width 1324 height 896
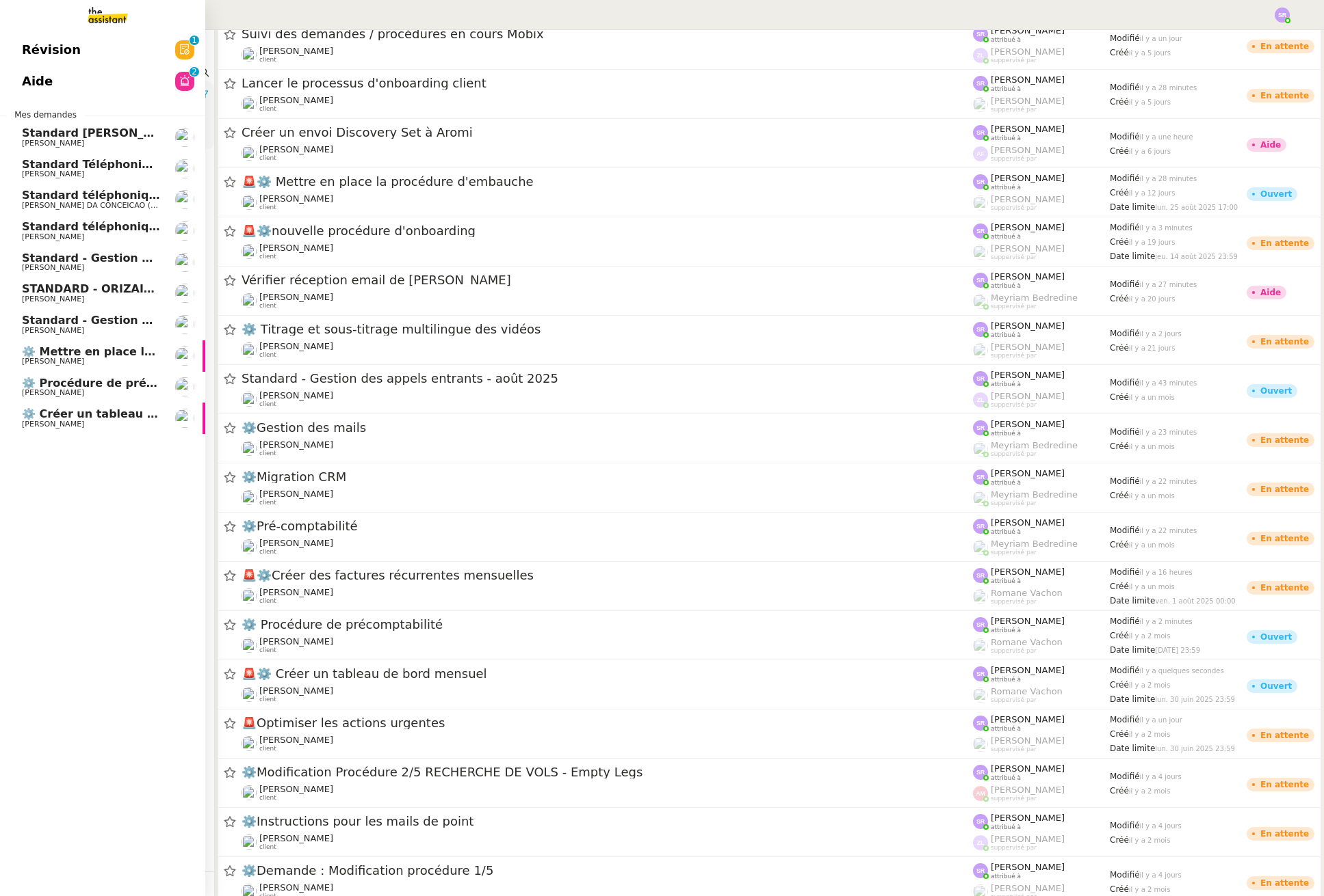
click at [62, 232] on span "Standard téléphonique - septembre 2025" at bounding box center [149, 227] width 255 height 13
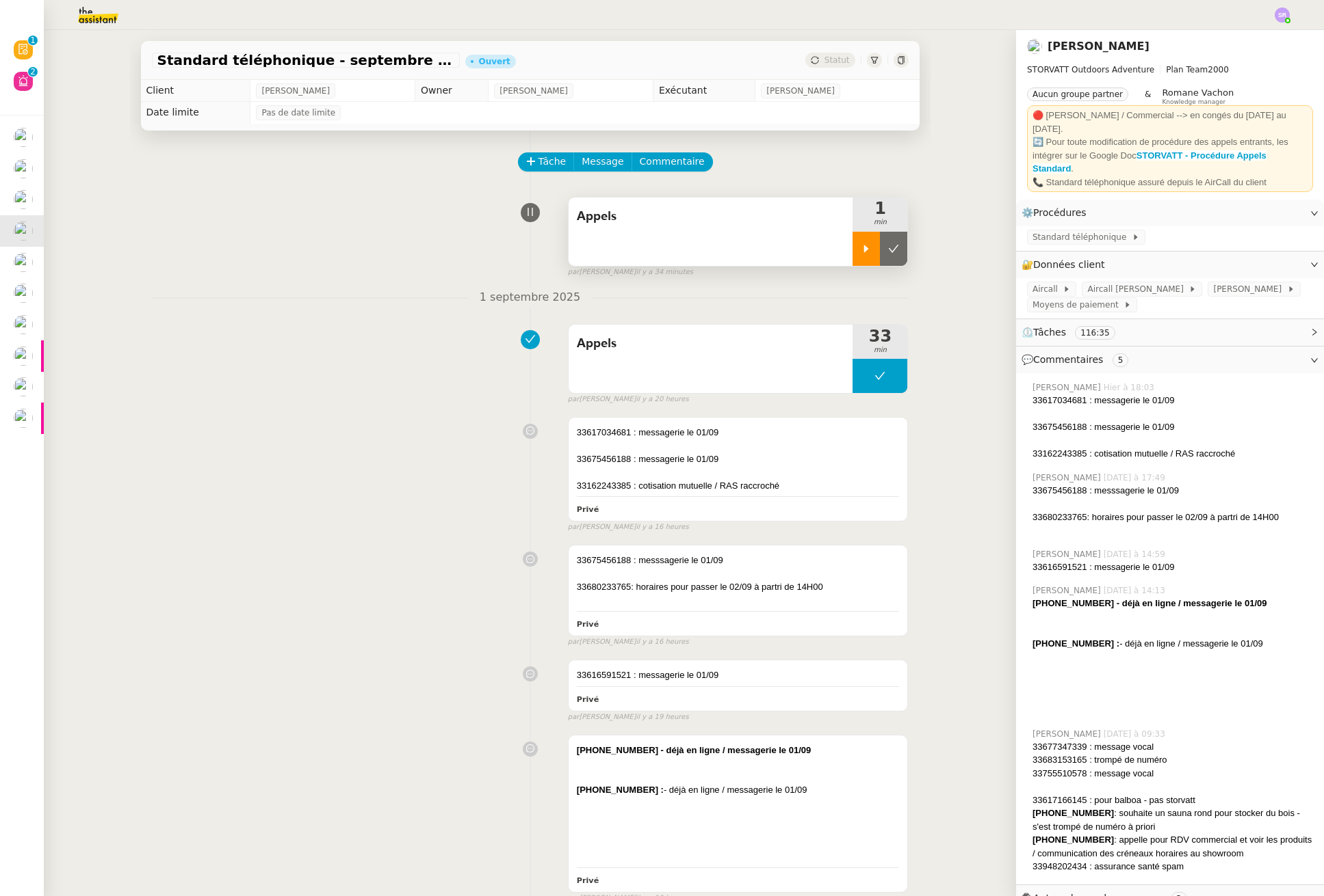
click at [861, 253] on icon at bounding box center [866, 249] width 11 height 11
click at [541, 163] on span "Tâche" at bounding box center [552, 161] width 28 height 16
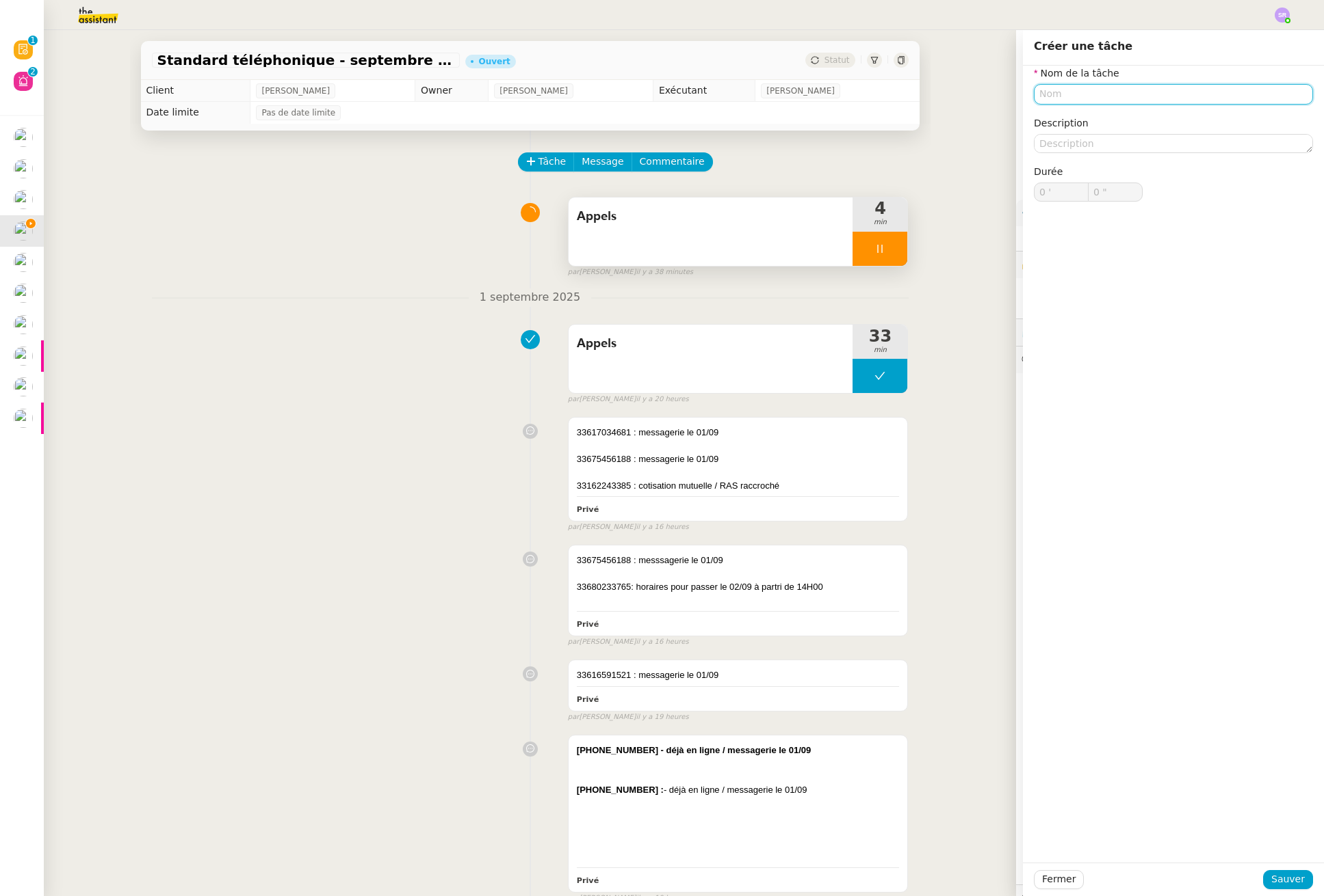
click at [1077, 93] on input "text" at bounding box center [1173, 94] width 279 height 20
click at [1074, 665] on div "Nom de la tâche Ticket ⚠️ Privilégiez un titre clair et explicite. Le client vo…" at bounding box center [1173, 464] width 301 height 797
click at [1107, 94] on input "Ticket" at bounding box center [1173, 94] width 279 height 20
drag, startPoint x: 1094, startPoint y: 118, endPoint x: 1071, endPoint y: 137, distance: 29.8
click at [1094, 118] on div "Tickets" at bounding box center [1163, 119] width 268 height 12
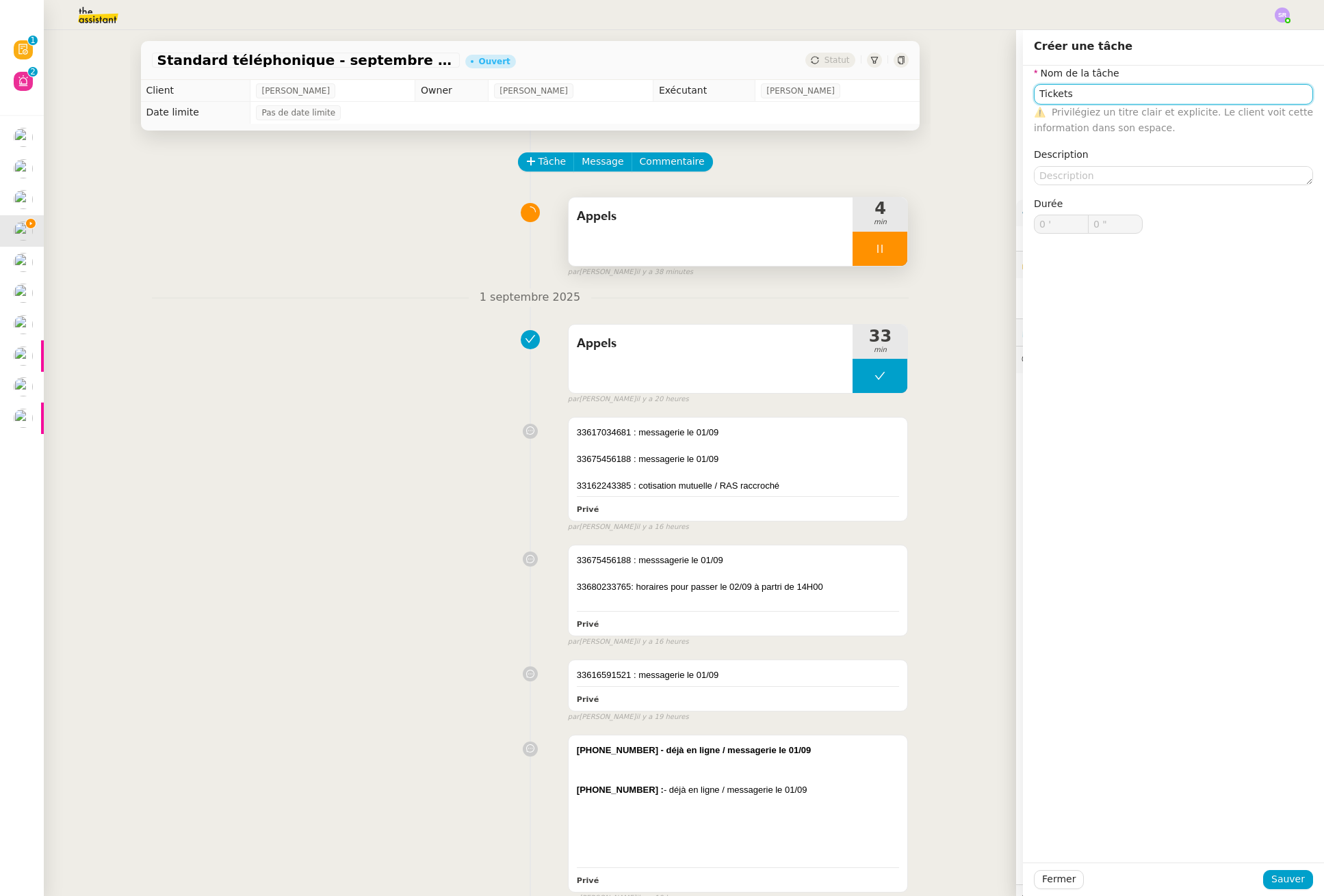
type input "Tickets"
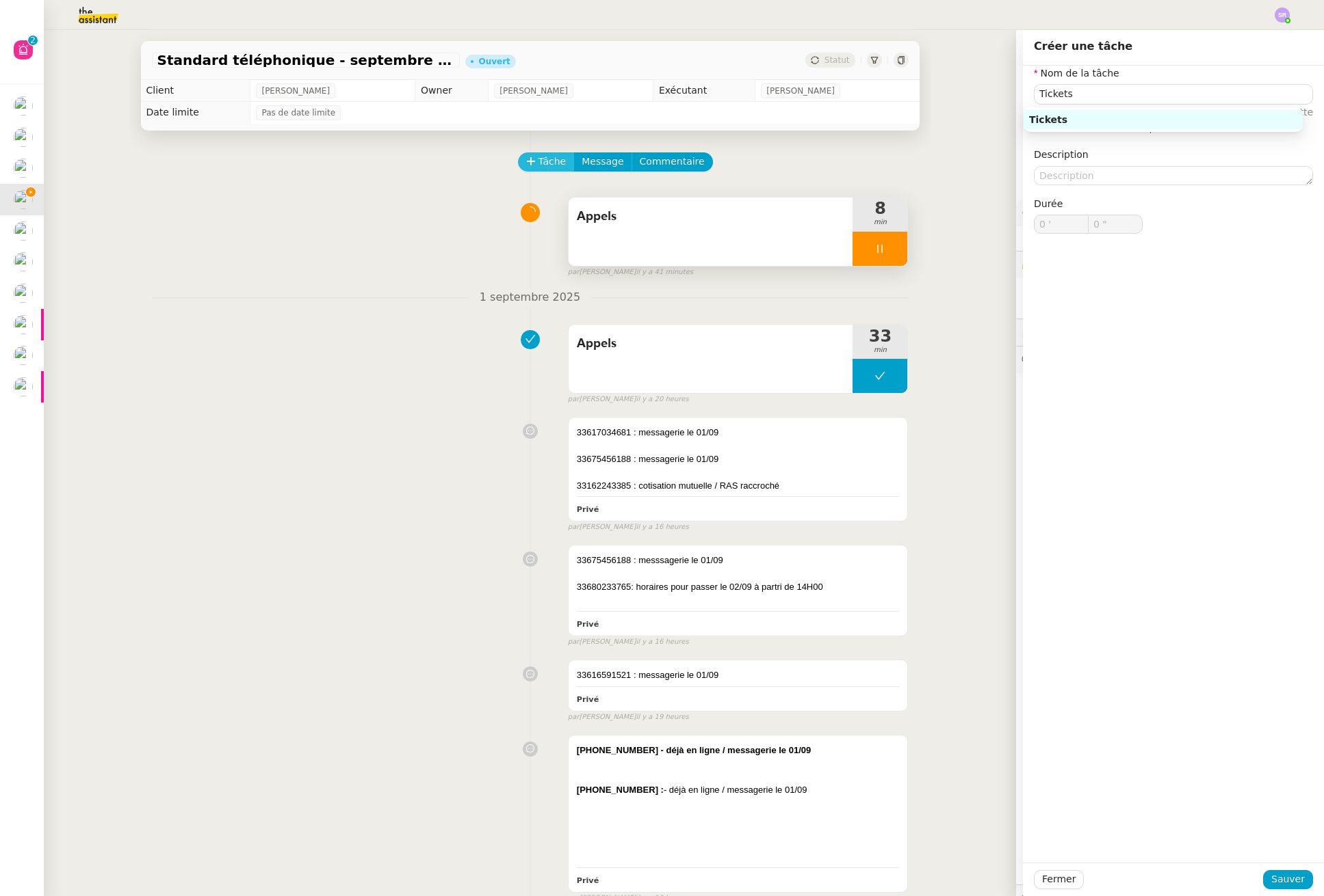
click at [543, 164] on span "Tâche" at bounding box center [552, 161] width 28 height 16
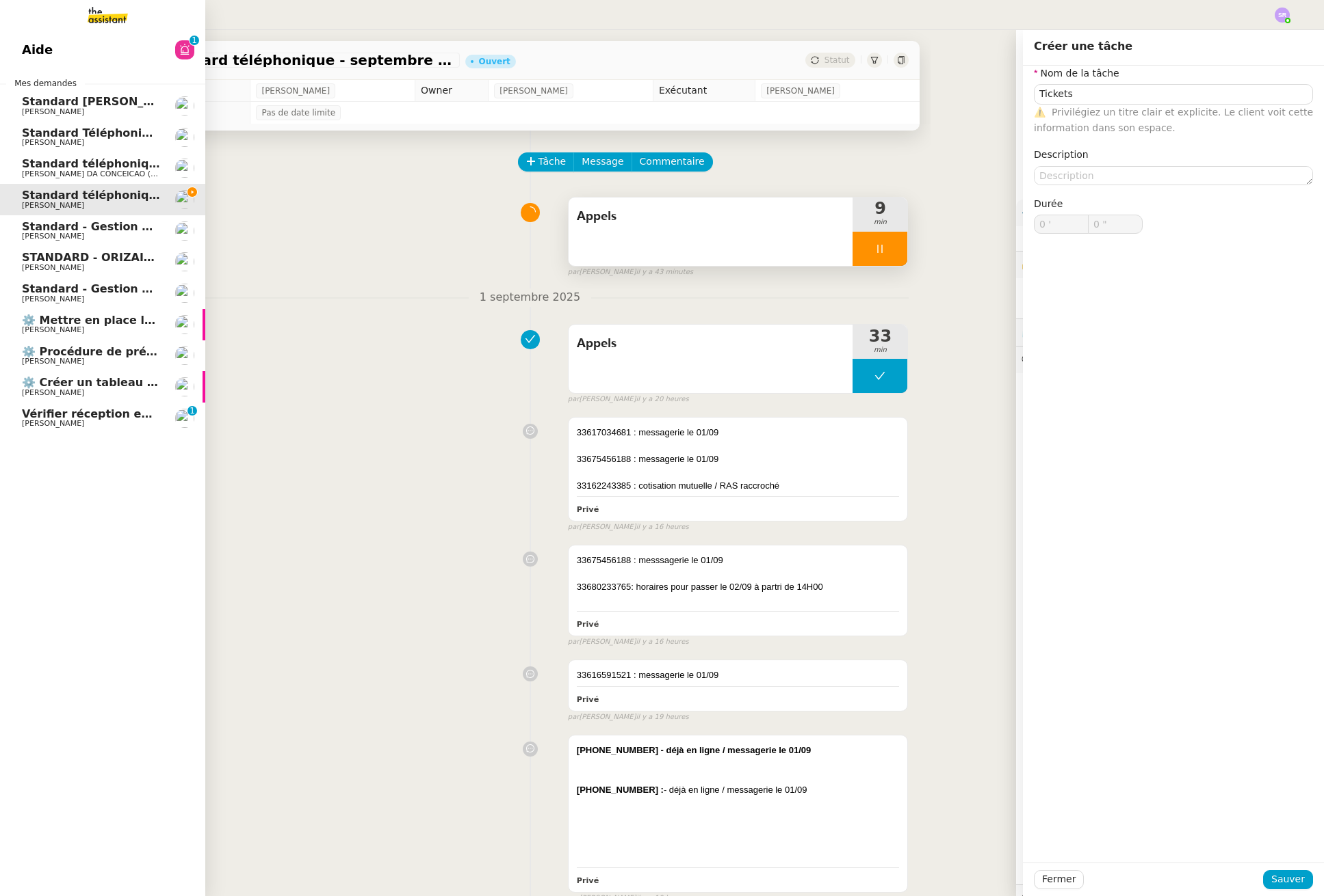
click at [118, 418] on span "Vérifier réception email de Claude" at bounding box center [157, 414] width 270 height 13
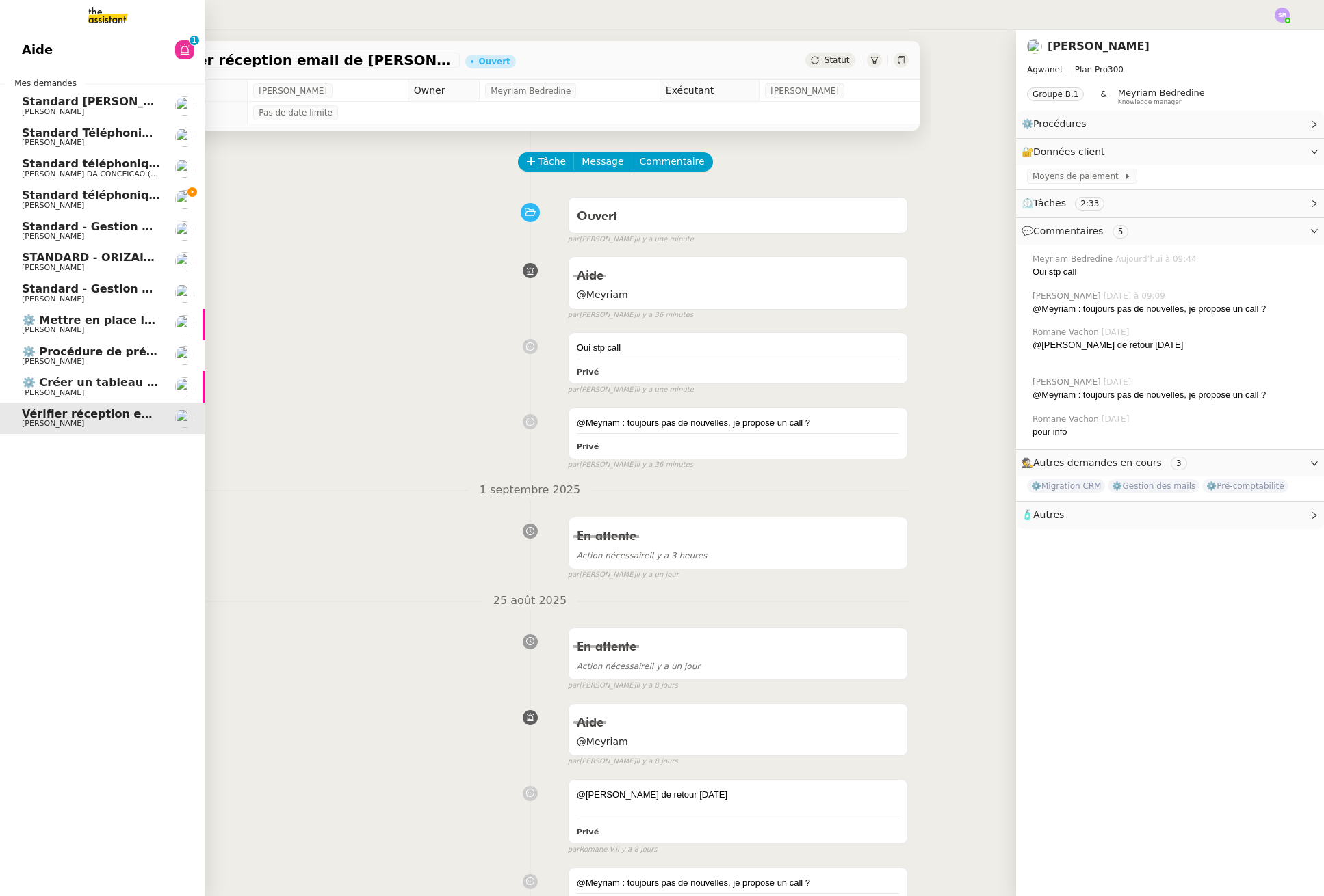
click at [142, 192] on span "Standard téléphonique - septembre 2025" at bounding box center [149, 195] width 255 height 13
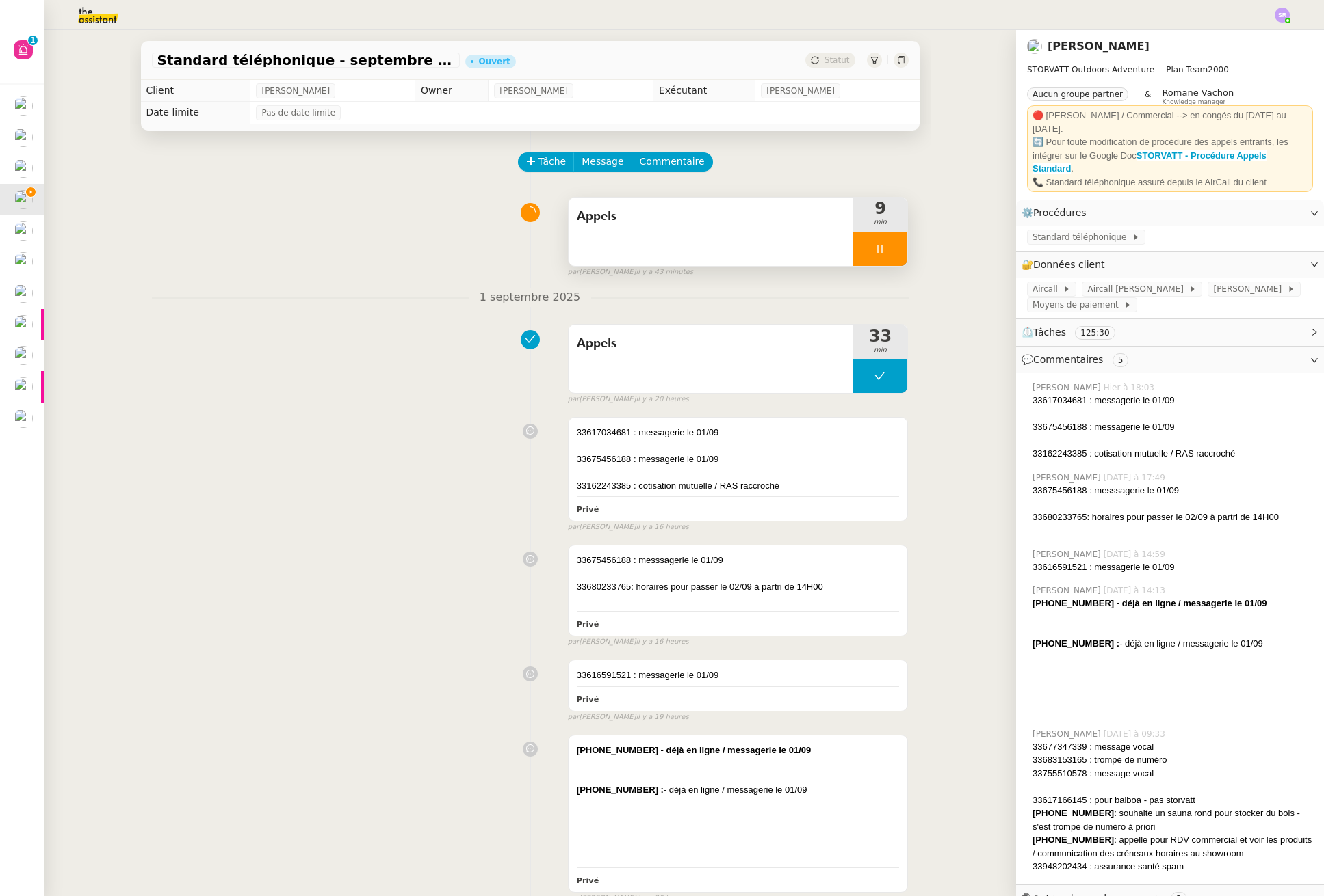
click at [880, 256] on div at bounding box center [879, 249] width 54 height 34
click at [538, 158] on span "Tâche" at bounding box center [552, 161] width 28 height 16
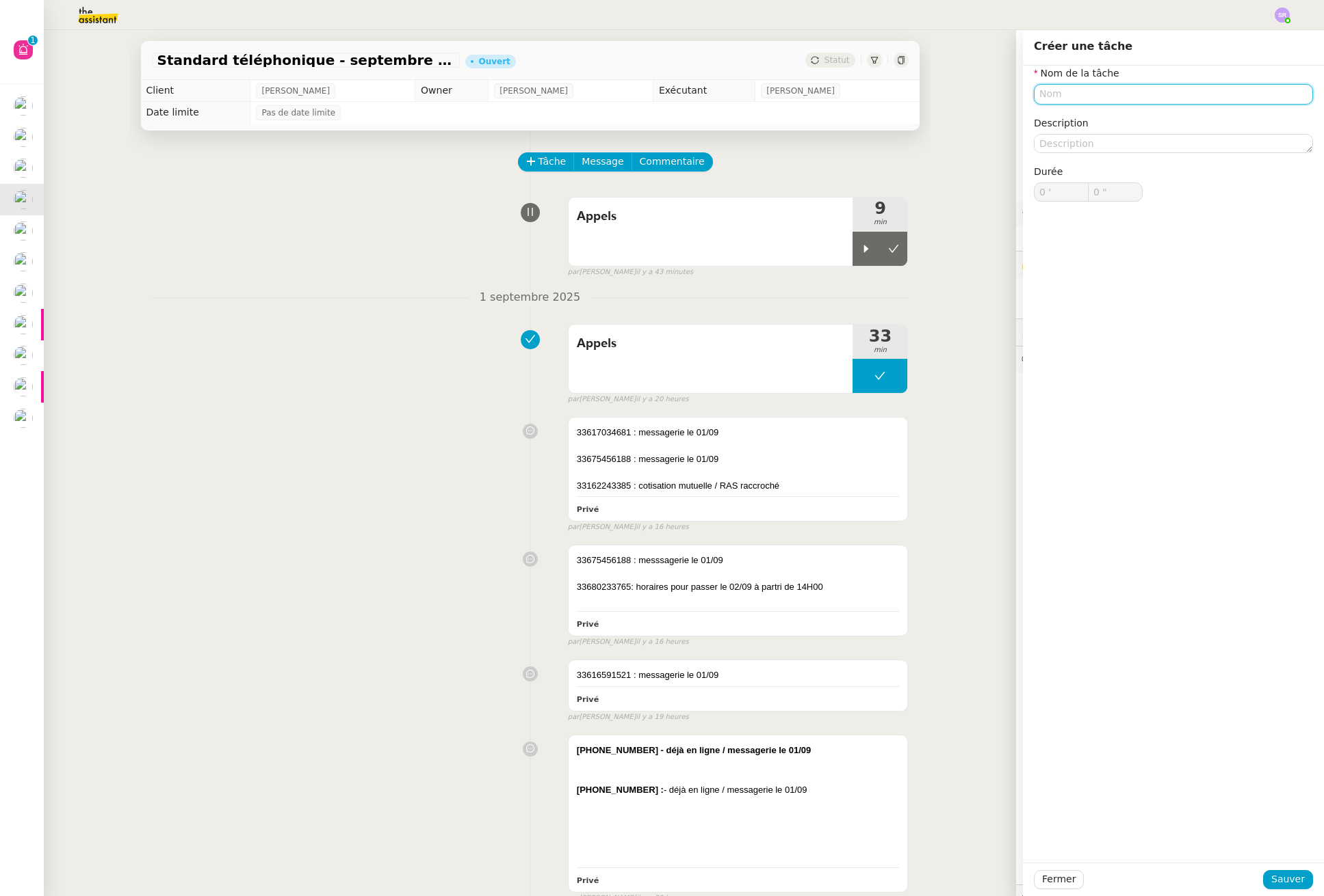
click at [1101, 97] on input "text" at bounding box center [1173, 94] width 279 height 20
click at [1122, 113] on div "Tickets" at bounding box center [1163, 119] width 268 height 12
type input "Tickets"
click at [1279, 883] on span "Sauver" at bounding box center [1287, 879] width 33 height 16
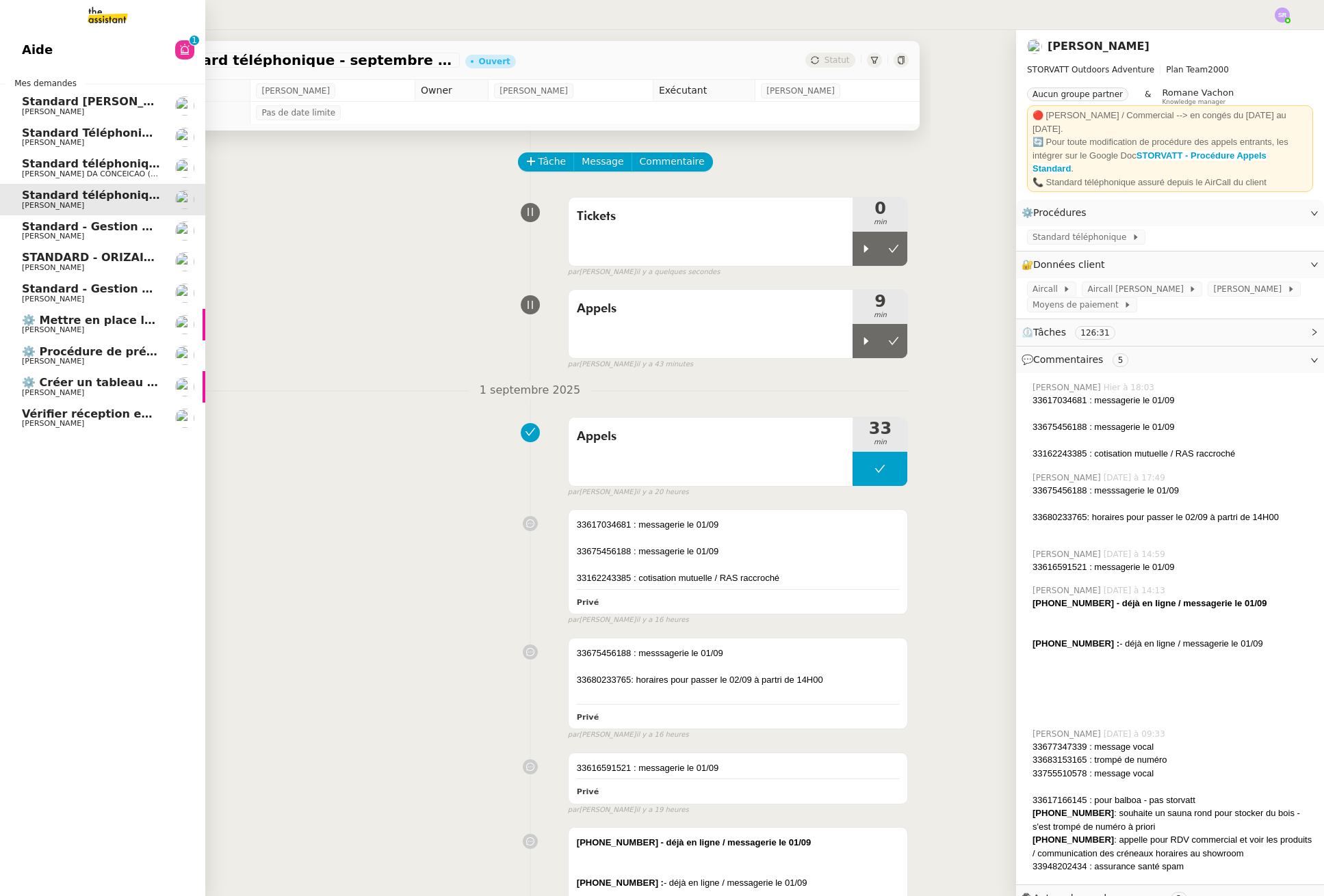
click at [35, 232] on span "[PERSON_NAME]" at bounding box center [53, 237] width 63 height 9
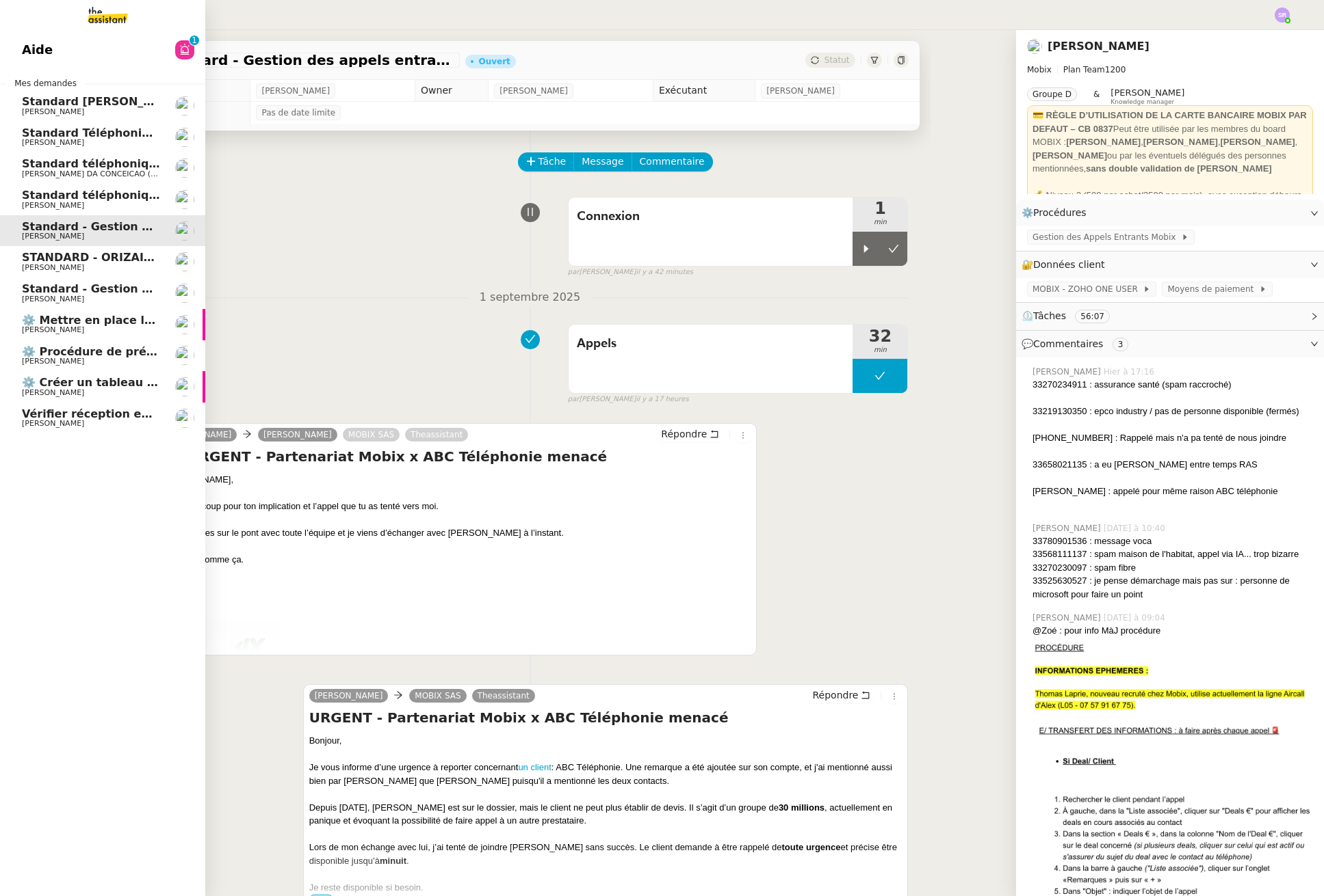
click at [121, 202] on span "[PERSON_NAME]" at bounding box center [91, 205] width 138 height 8
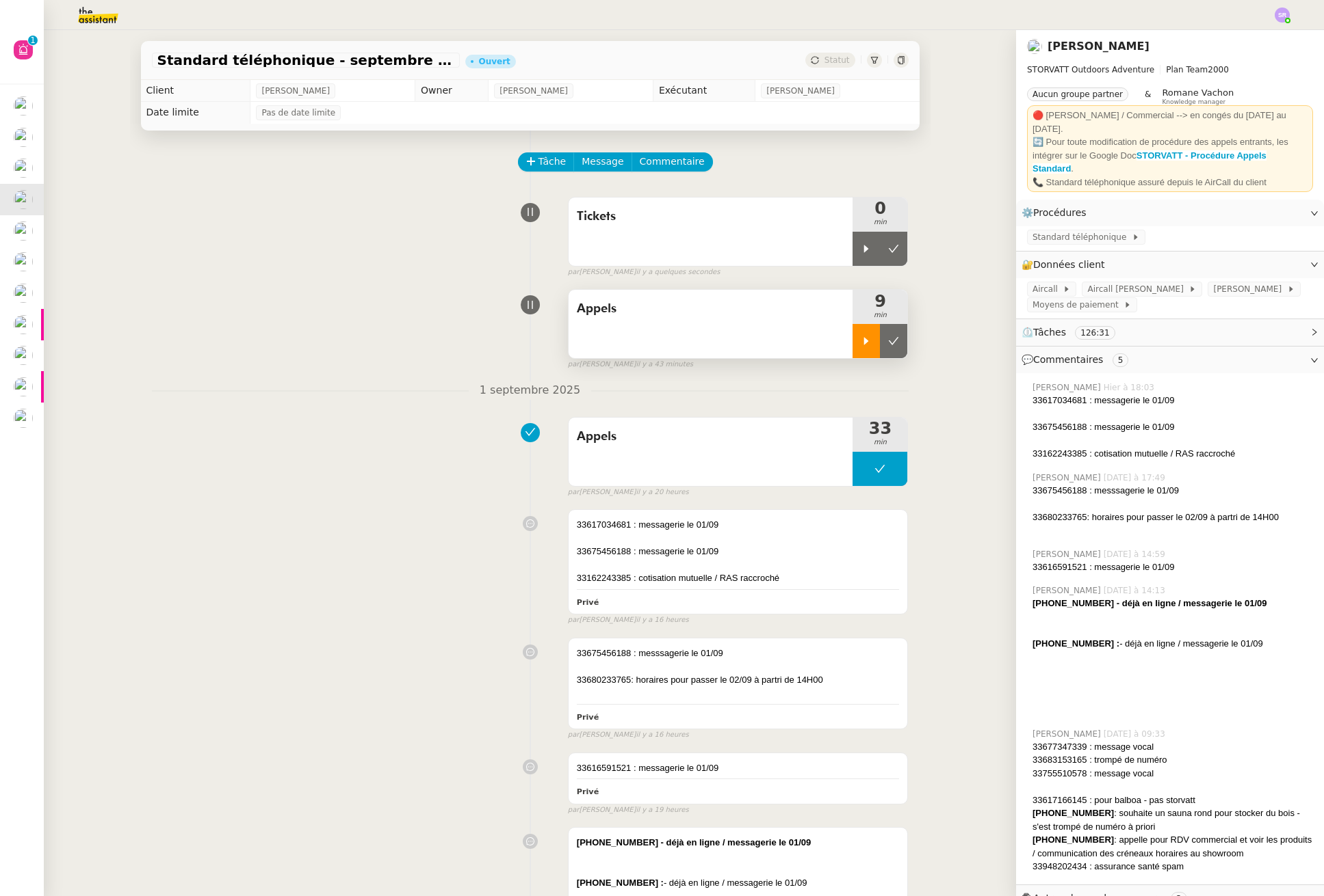
click at [863, 343] on icon at bounding box center [866, 342] width 11 height 11
click at [864, 249] on icon at bounding box center [866, 249] width 11 height 11
click at [881, 249] on div at bounding box center [879, 249] width 54 height 34
click at [878, 342] on icon at bounding box center [880, 342] width 11 height 11
click at [864, 246] on icon at bounding box center [866, 249] width 5 height 7
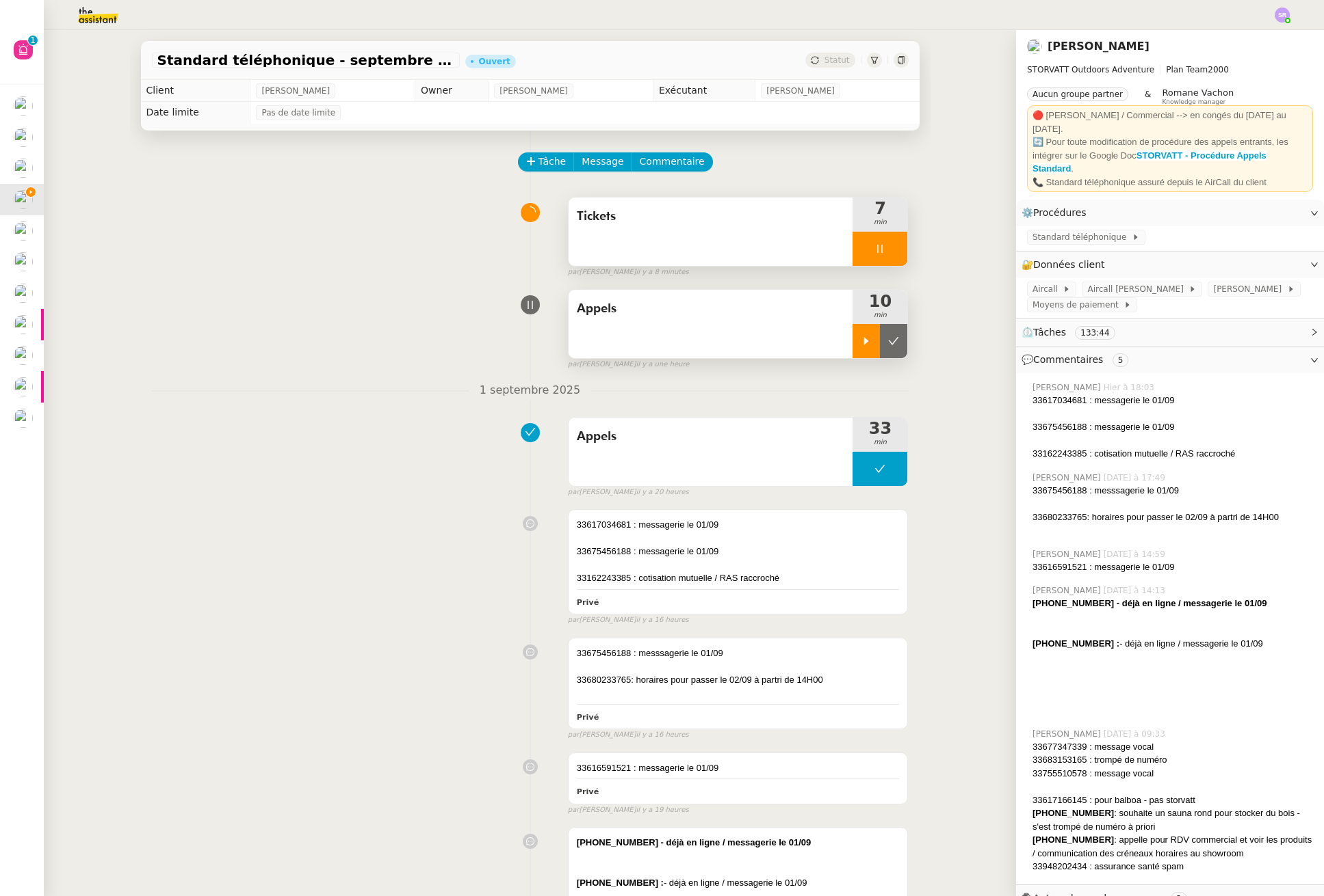
click at [896, 250] on div at bounding box center [879, 249] width 54 height 34
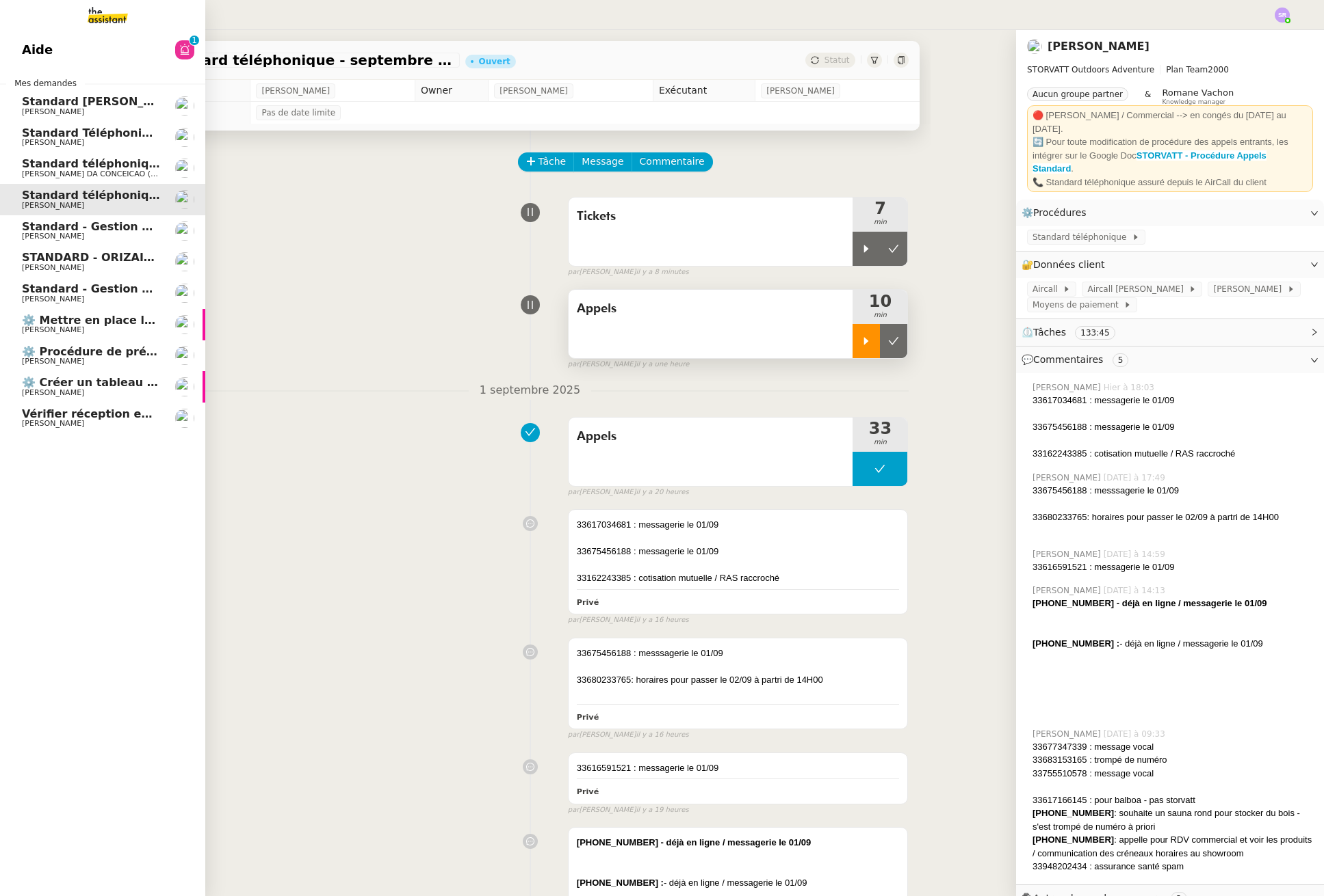
click at [120, 392] on span "Didier DUFFAUT" at bounding box center [91, 392] width 138 height 8
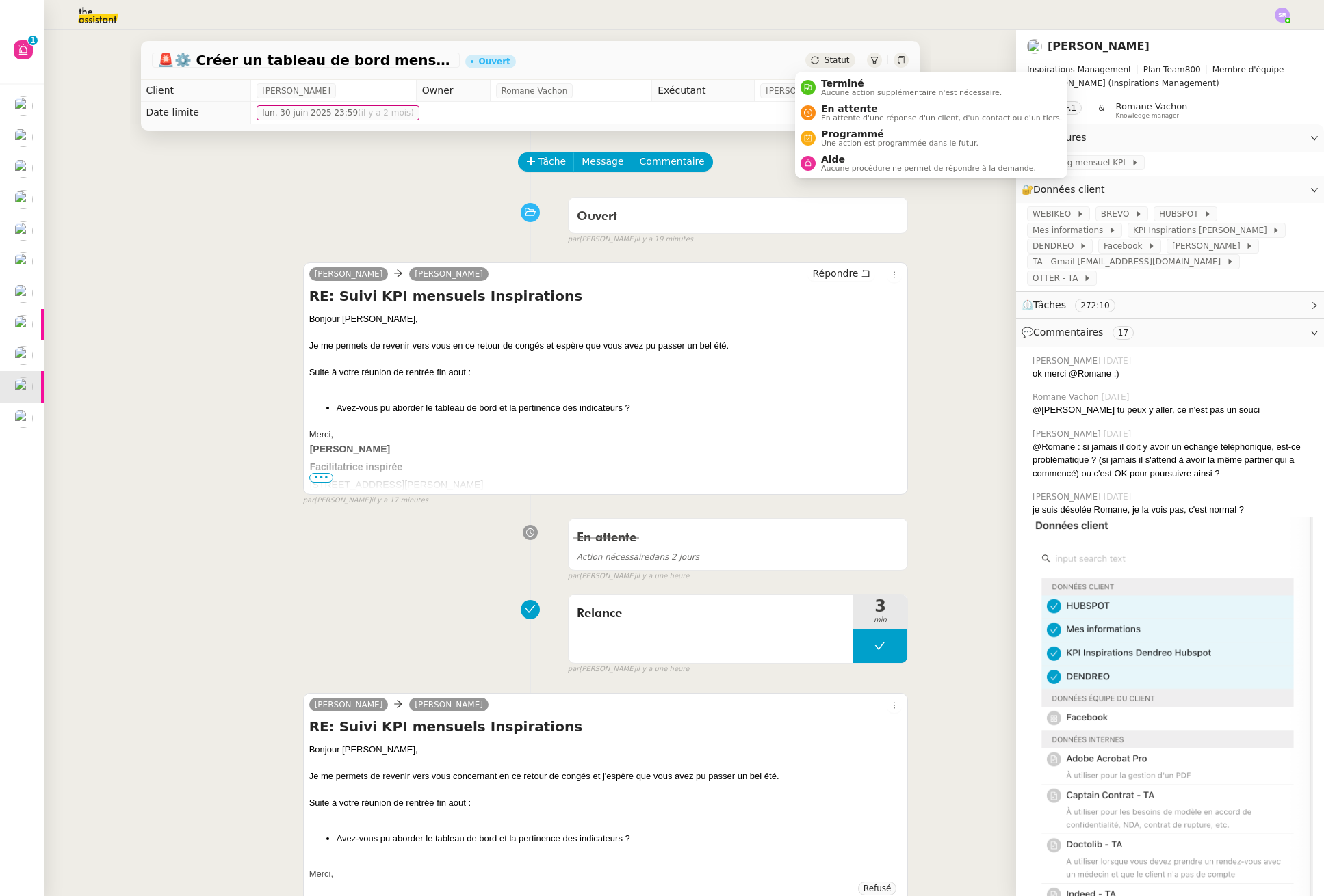
click at [825, 64] on span "Statut" at bounding box center [837, 60] width 25 height 9
click at [836, 109] on span "En attente" at bounding box center [941, 109] width 240 height 11
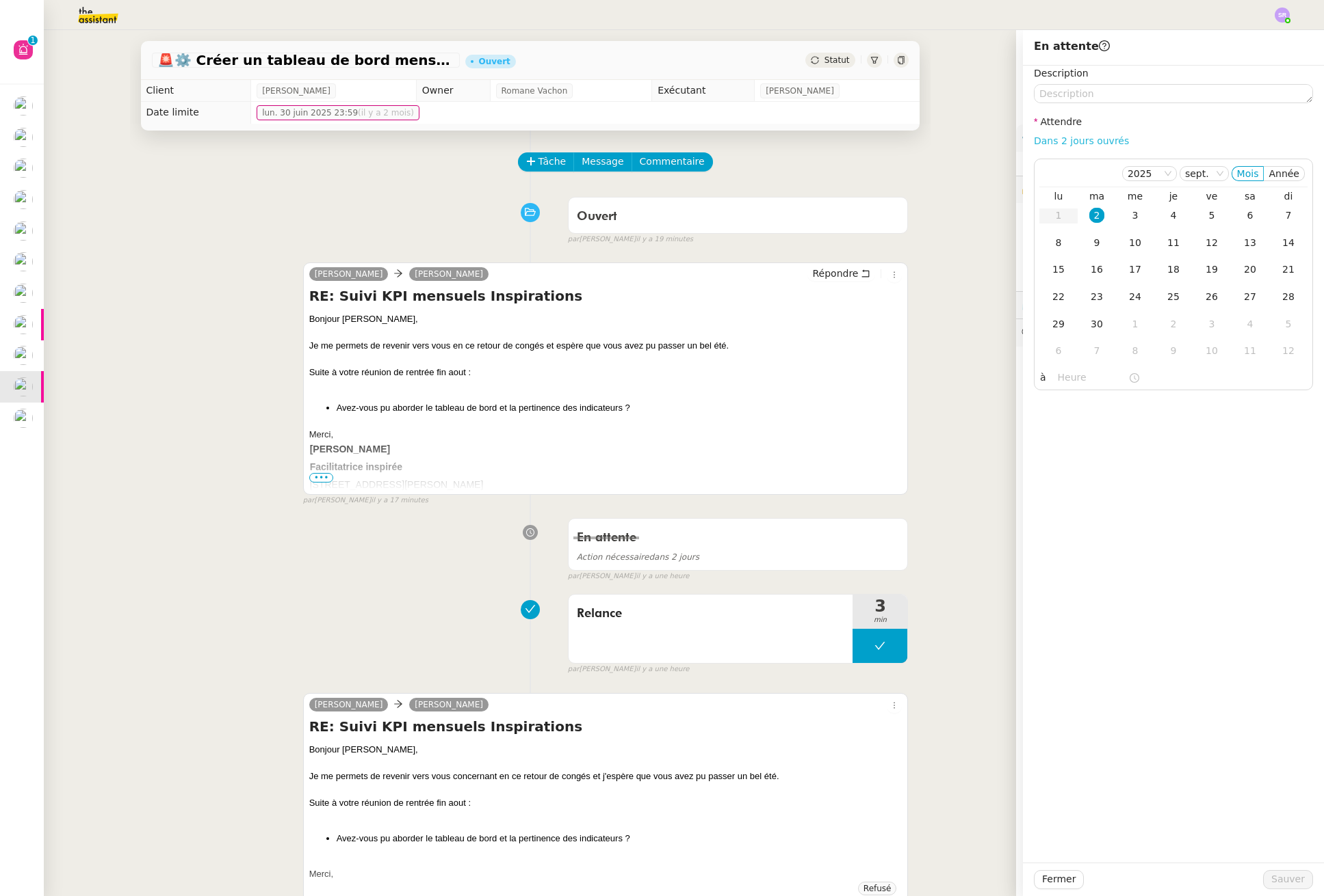
click at [1085, 140] on link "Dans 2 jours ouvrés" at bounding box center [1081, 141] width 95 height 11
type input "07:00"
click at [1286, 874] on span "Sauver" at bounding box center [1287, 879] width 33 height 16
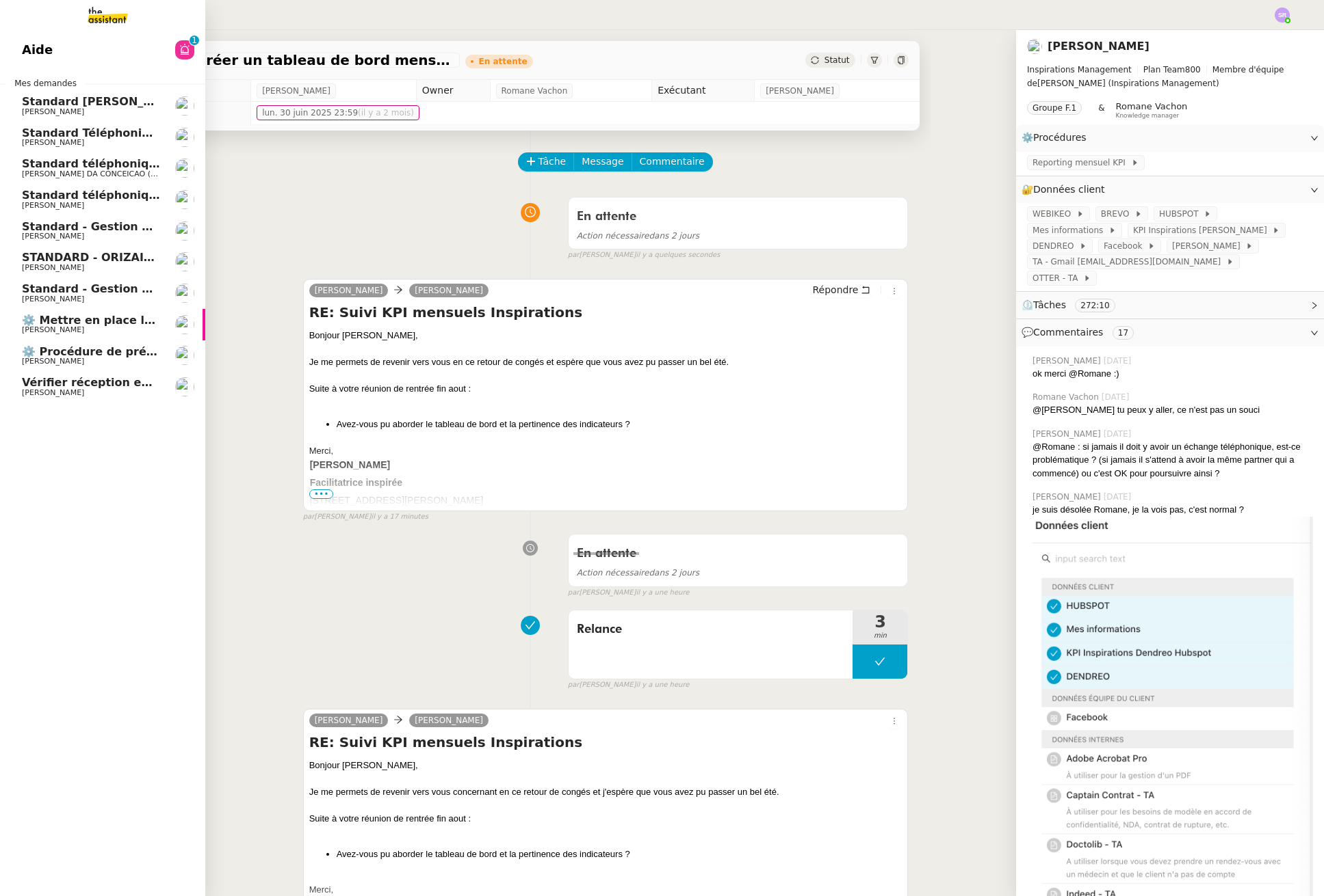
click at [89, 392] on span "Mathieu MORDIER" at bounding box center [91, 392] width 138 height 8
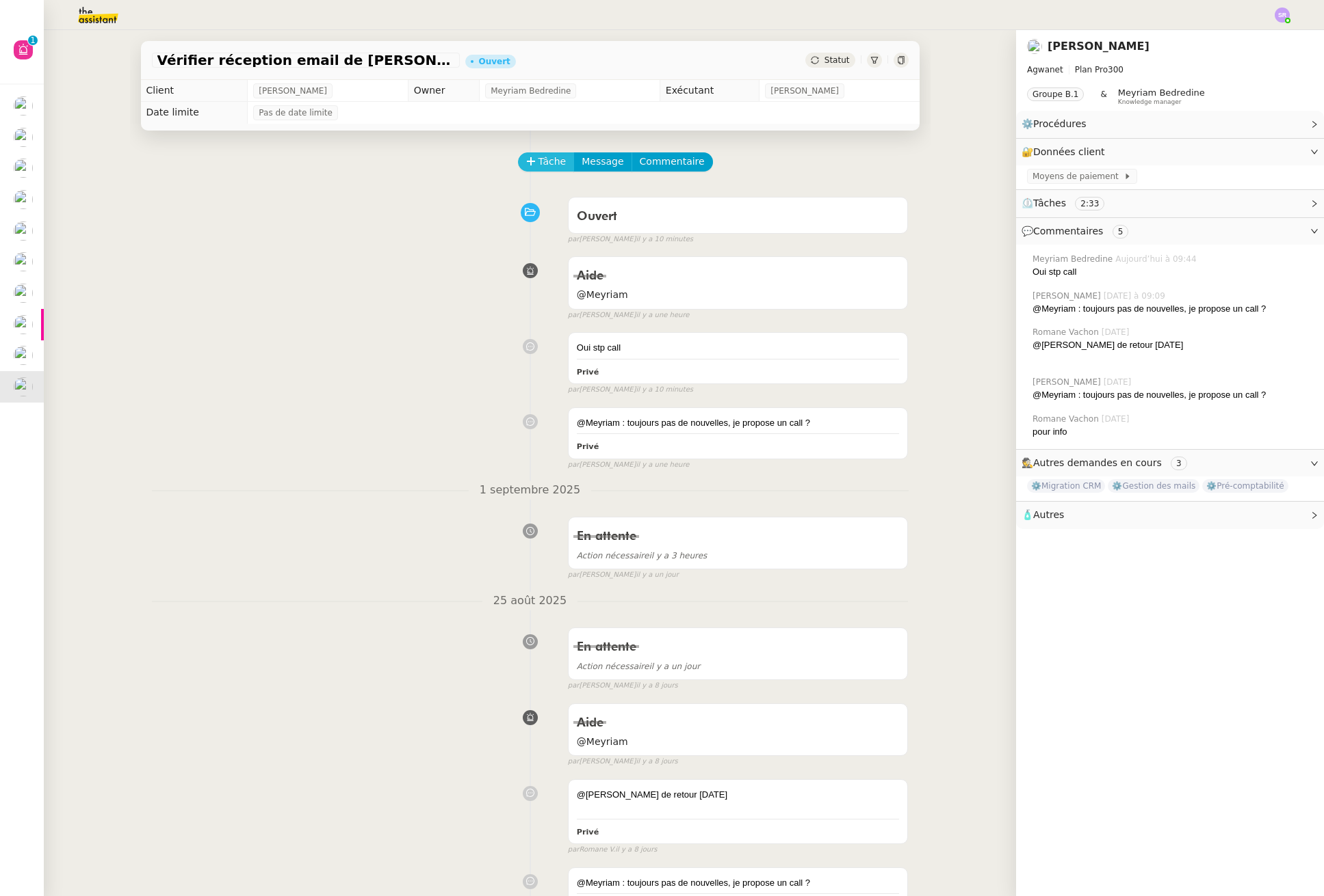
click at [545, 158] on span "Tâche" at bounding box center [552, 161] width 28 height 16
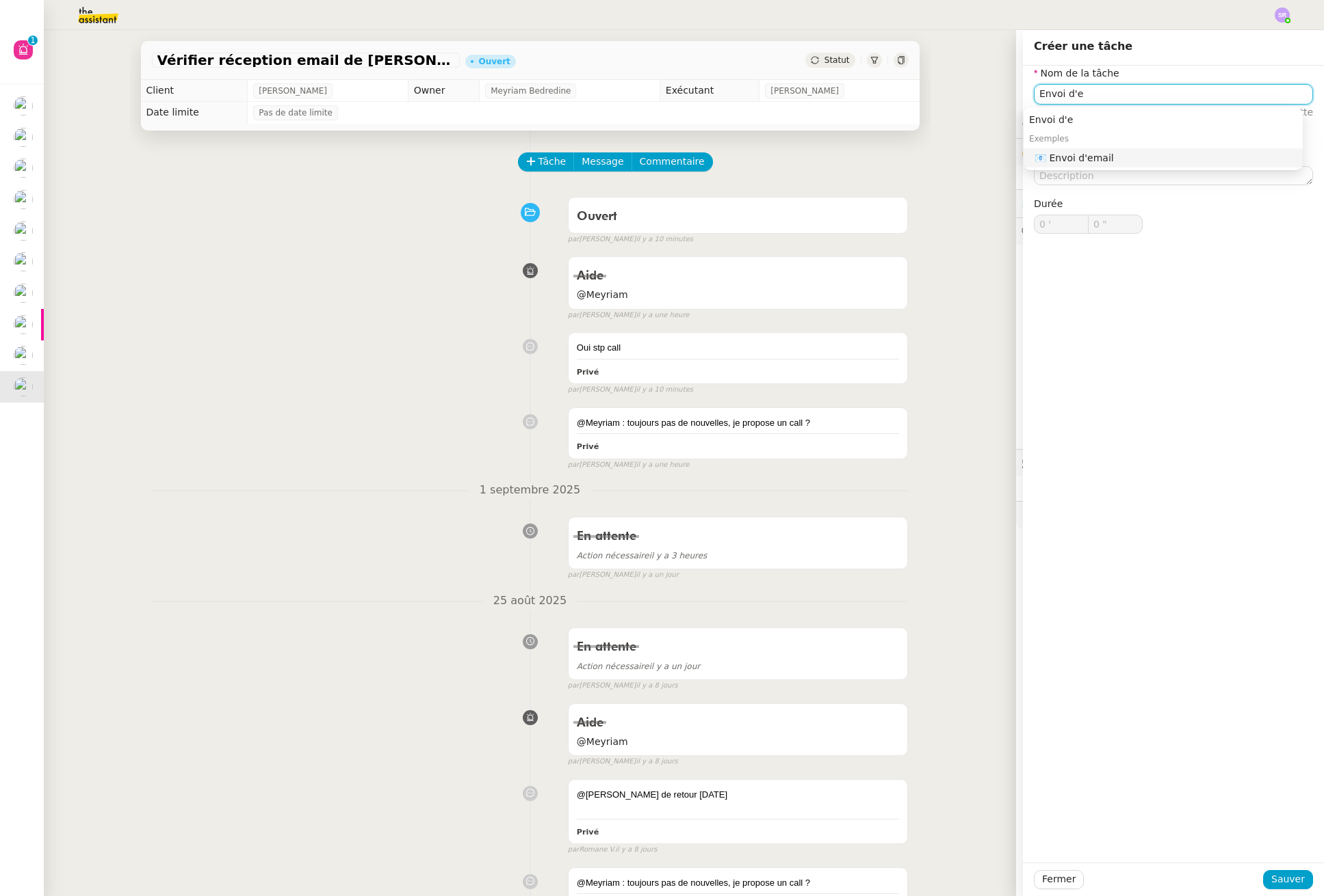
click at [1154, 157] on div "📧 Envoi d'email" at bounding box center [1166, 157] width 263 height 12
type input "Envoi d'email"
click at [1276, 875] on span "Sauver" at bounding box center [1287, 879] width 33 height 16
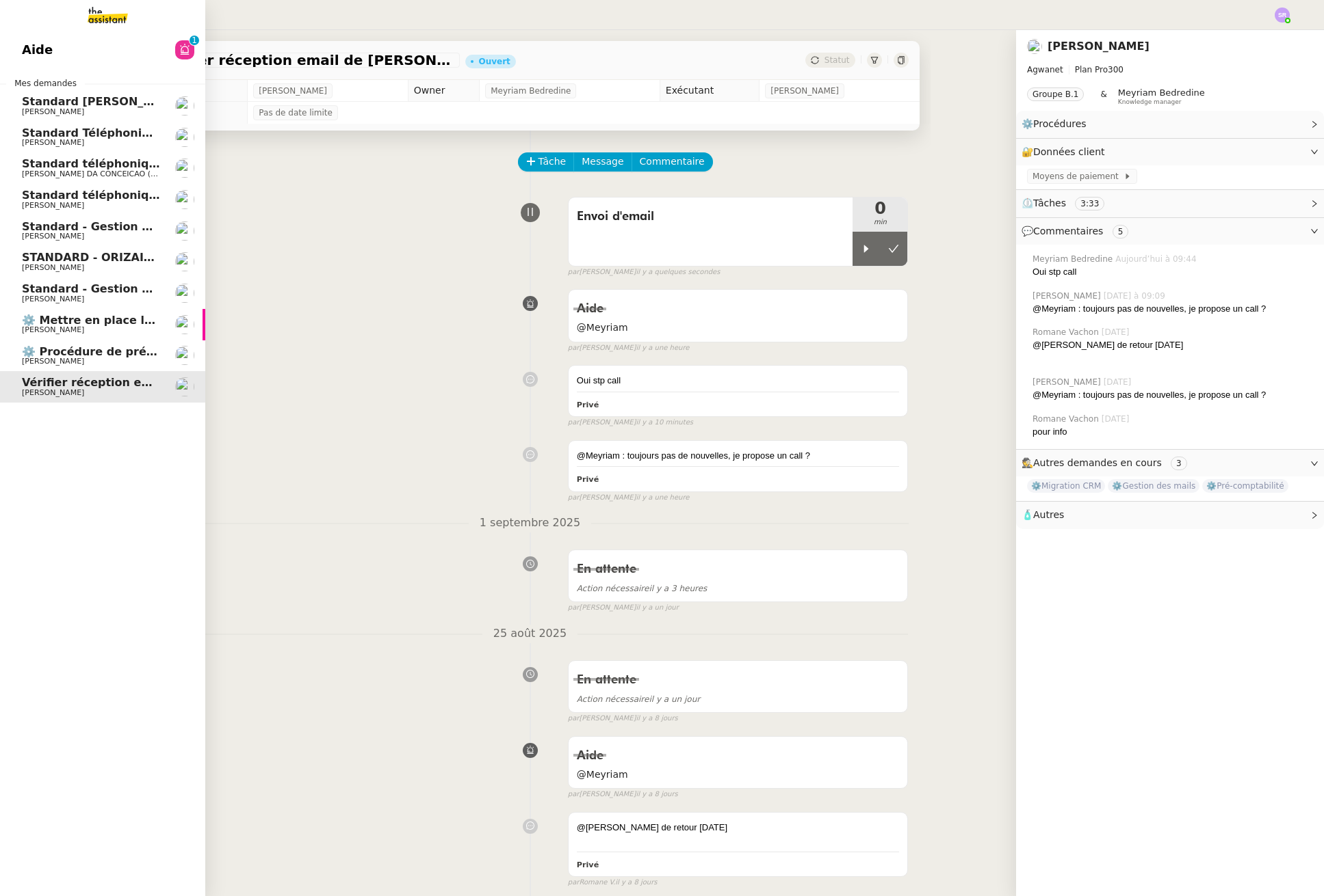
click at [78, 201] on span "Standard téléphonique - septembre 2025" at bounding box center [149, 195] width 255 height 13
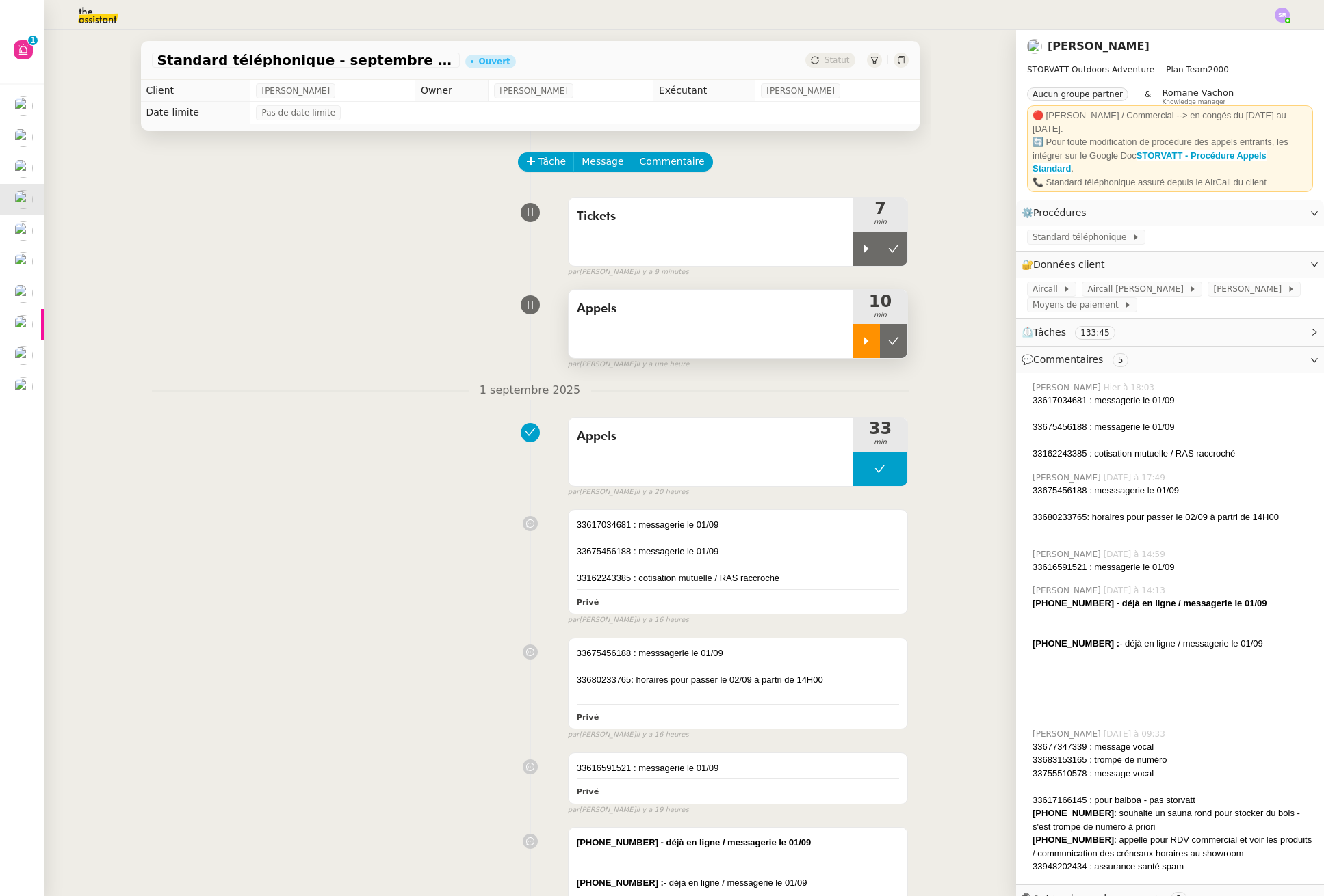
click at [852, 346] on div at bounding box center [866, 341] width 28 height 34
click at [651, 162] on span "Commentaire" at bounding box center [672, 161] width 65 height 16
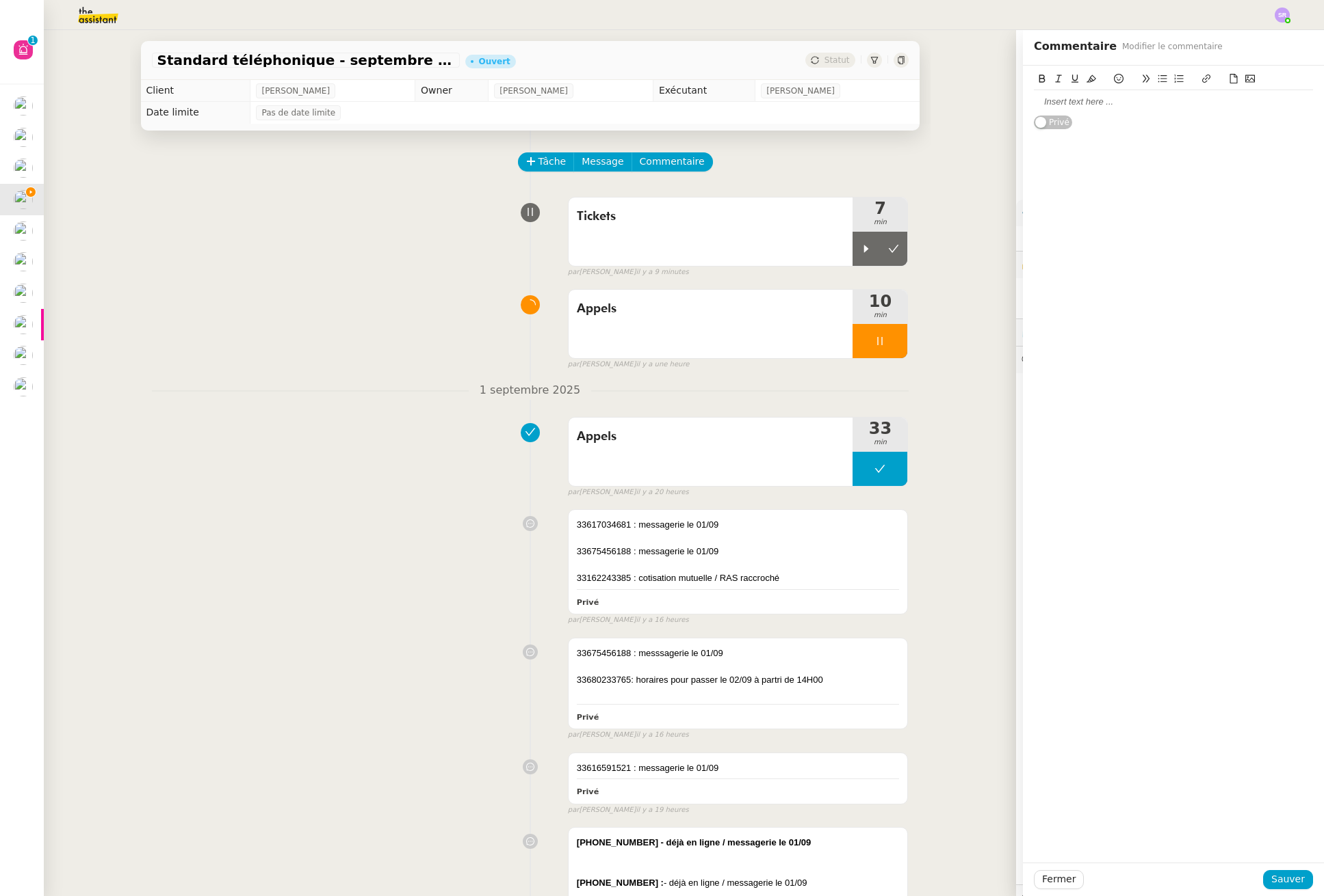
click at [1046, 99] on div at bounding box center [1173, 101] width 279 height 12
click at [1275, 878] on span "Sauver" at bounding box center [1287, 879] width 33 height 16
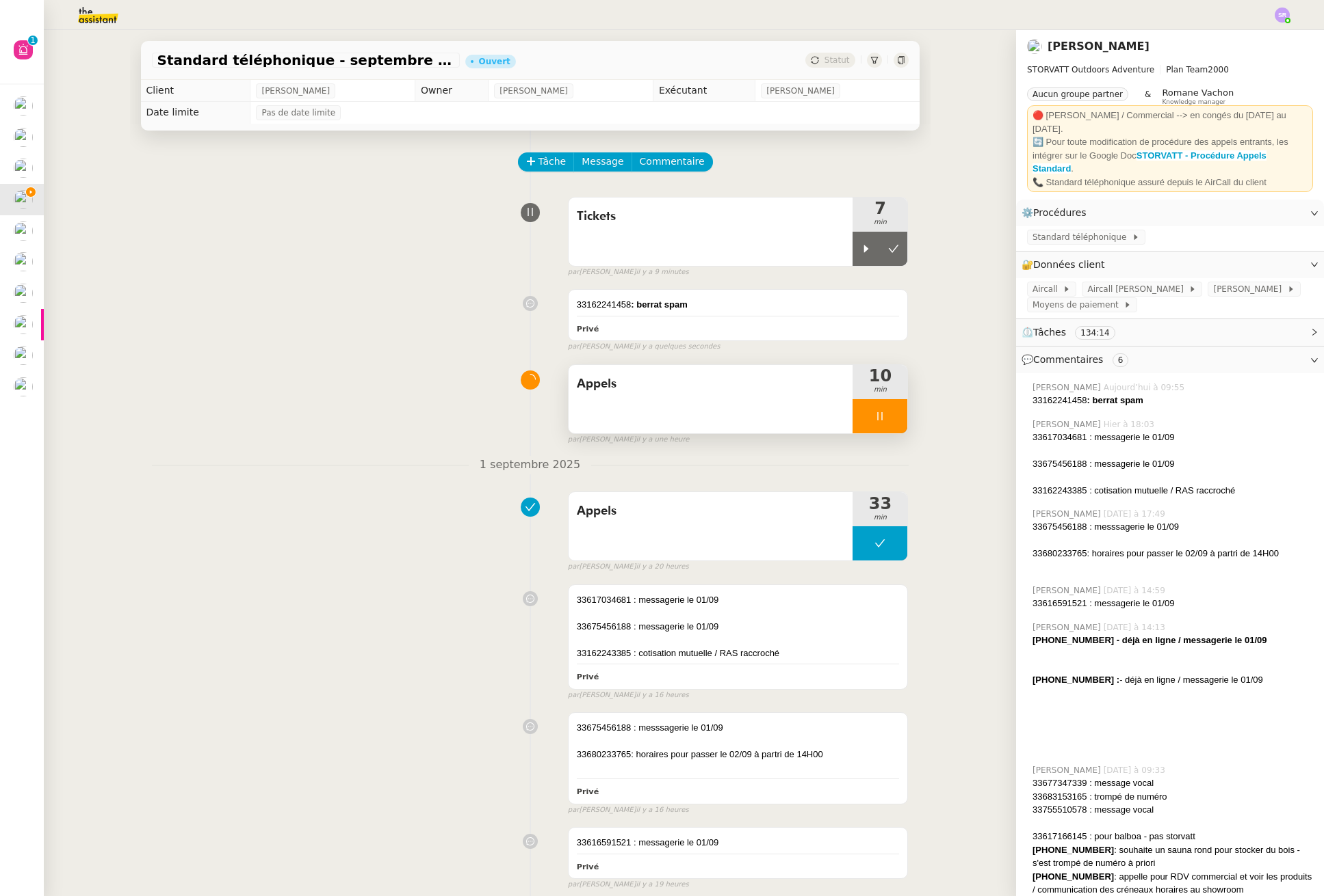
click at [874, 418] on icon at bounding box center [880, 416] width 11 height 11
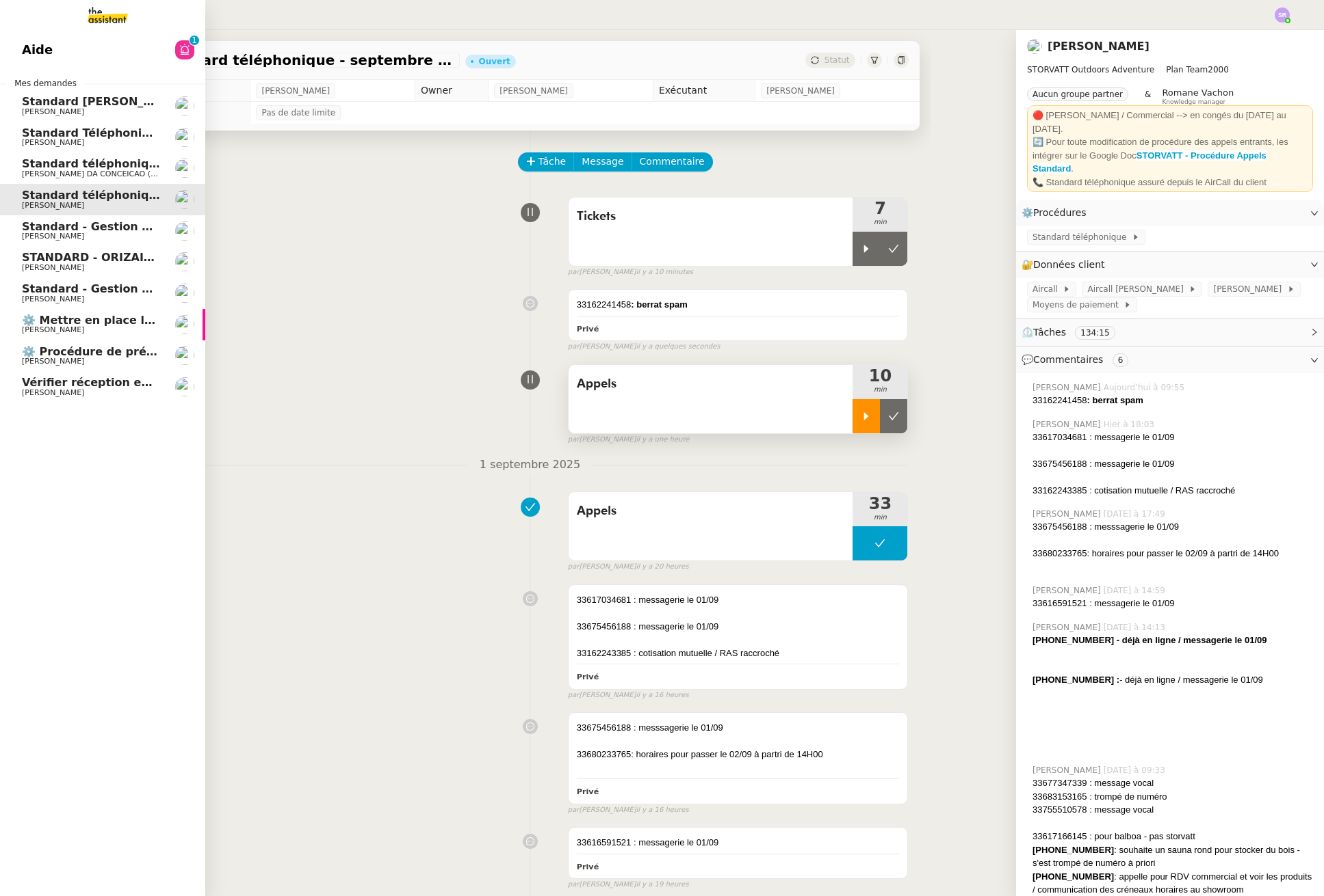
click at [73, 382] on span "Vérifier réception email de Claude" at bounding box center [157, 382] width 270 height 13
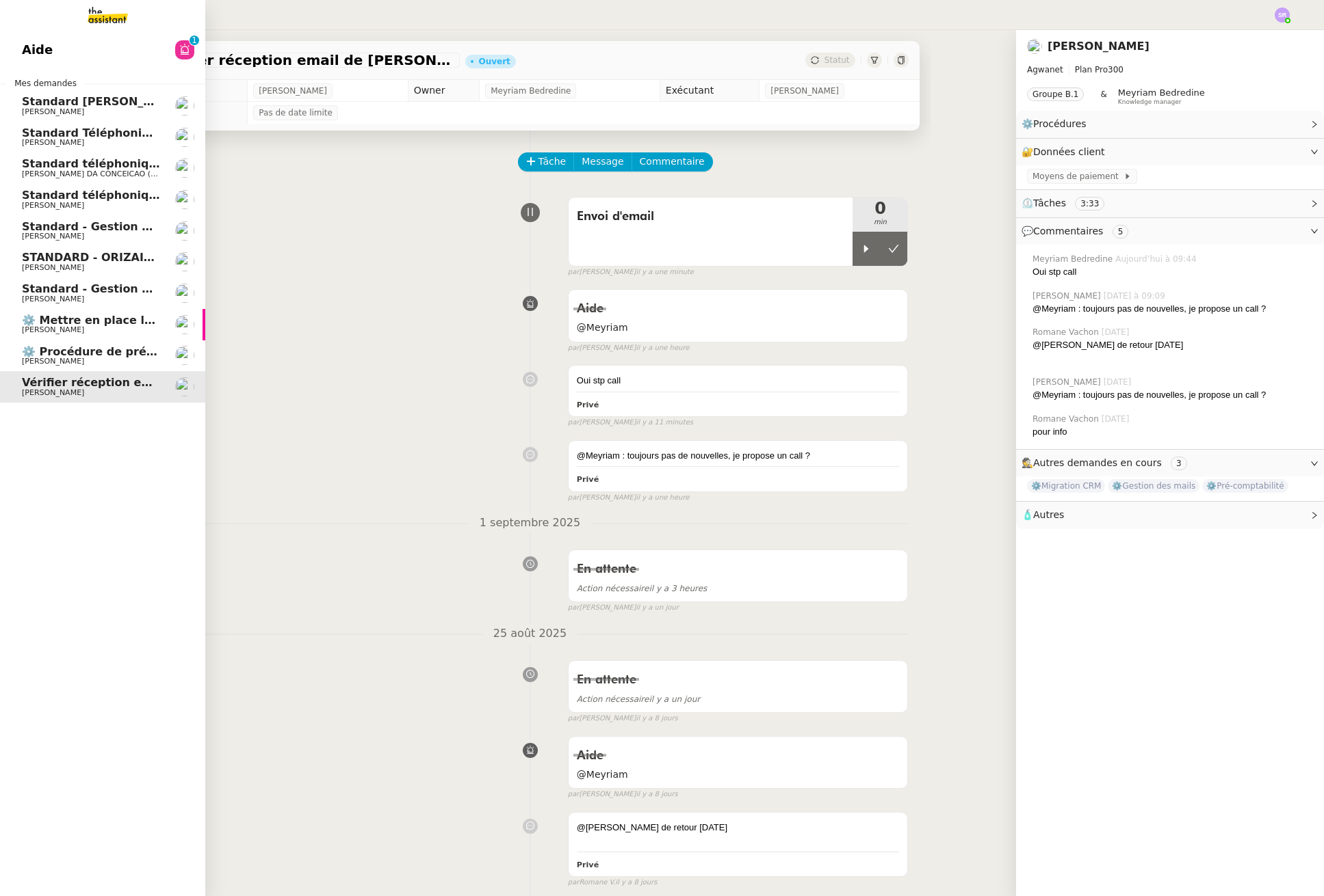
click at [111, 258] on span "STANDARD - ORIZAIR - septembre 2025" at bounding box center [144, 257] width 243 height 13
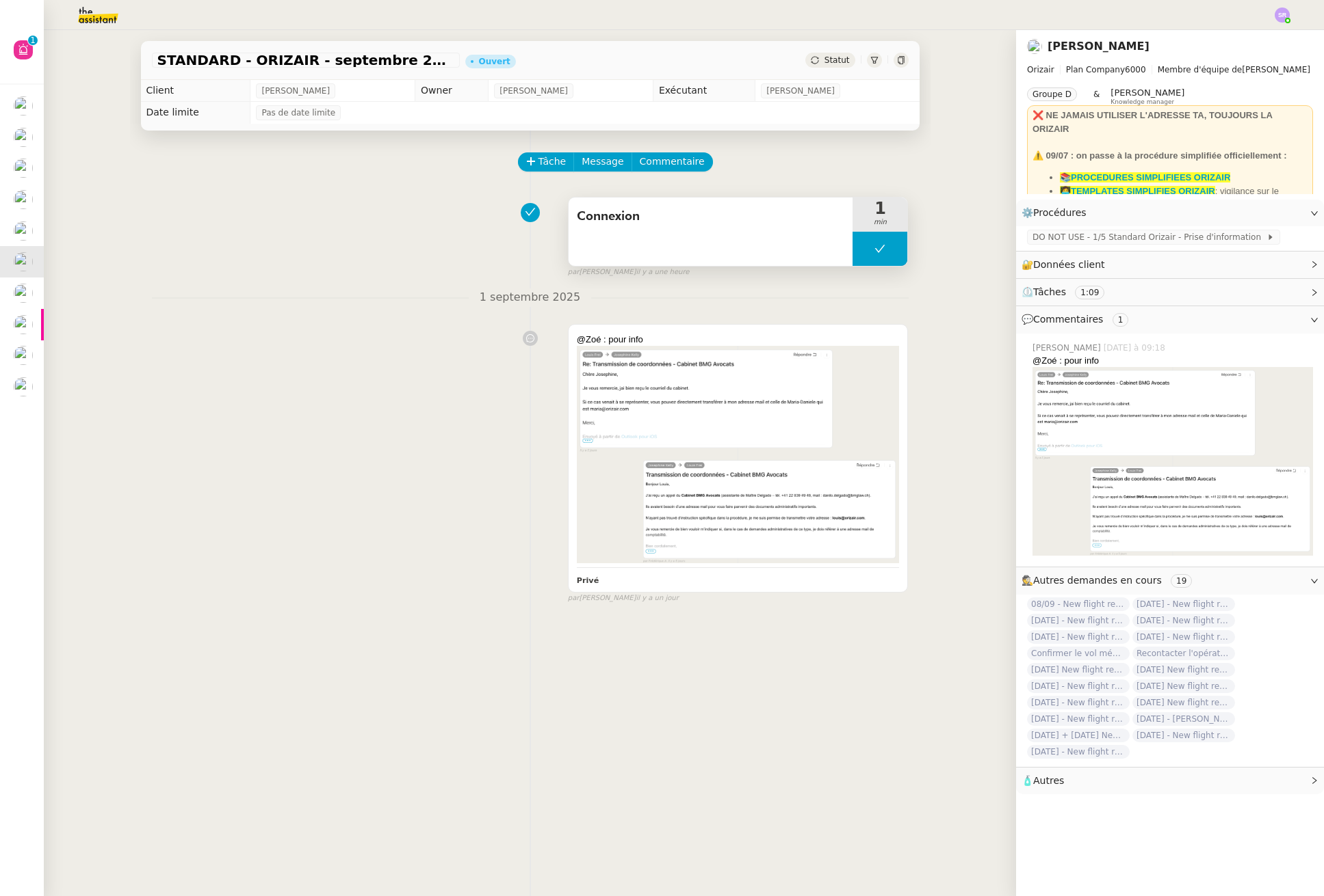
click at [852, 253] on button at bounding box center [879, 249] width 54 height 34
drag, startPoint x: 849, startPoint y: 252, endPoint x: 773, endPoint y: 247, distance: 76.2
click at [861, 252] on icon at bounding box center [866, 249] width 11 height 11
click at [676, 245] on div "Connexion" at bounding box center [710, 232] width 285 height 68
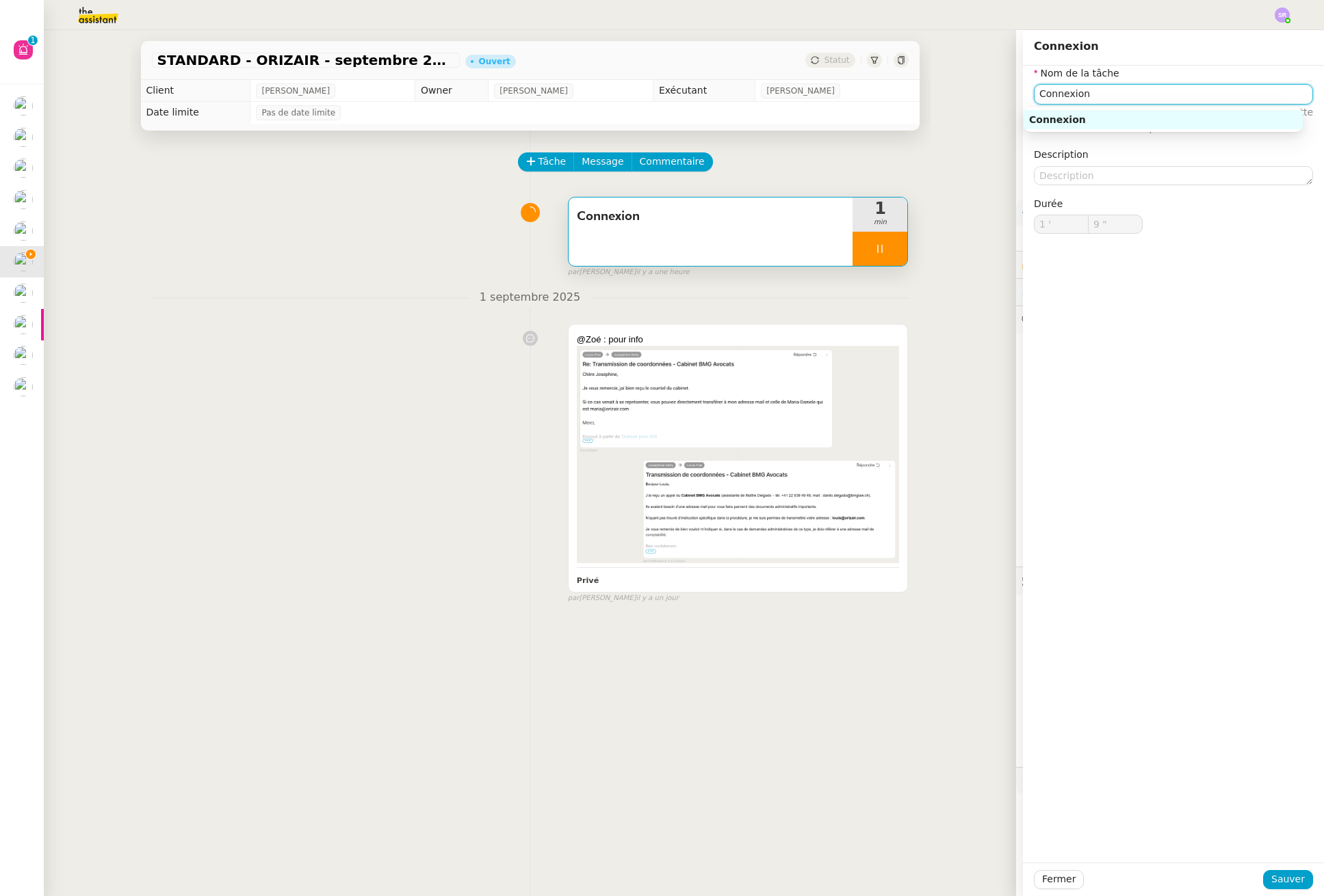
drag, startPoint x: 1109, startPoint y: 98, endPoint x: 941, endPoint y: 99, distance: 168.0
click at [941, 99] on app-ticket "STANDARD - ORIZAIR - septembre 2025 Ouvert Statut Client Louis Frei Owner Zoé L…" at bounding box center [684, 463] width 1280 height 867
type input "10 ""
type input "Appel"
click at [1112, 148] on nz-auto-option "📞 Appel" at bounding box center [1163, 157] width 279 height 19
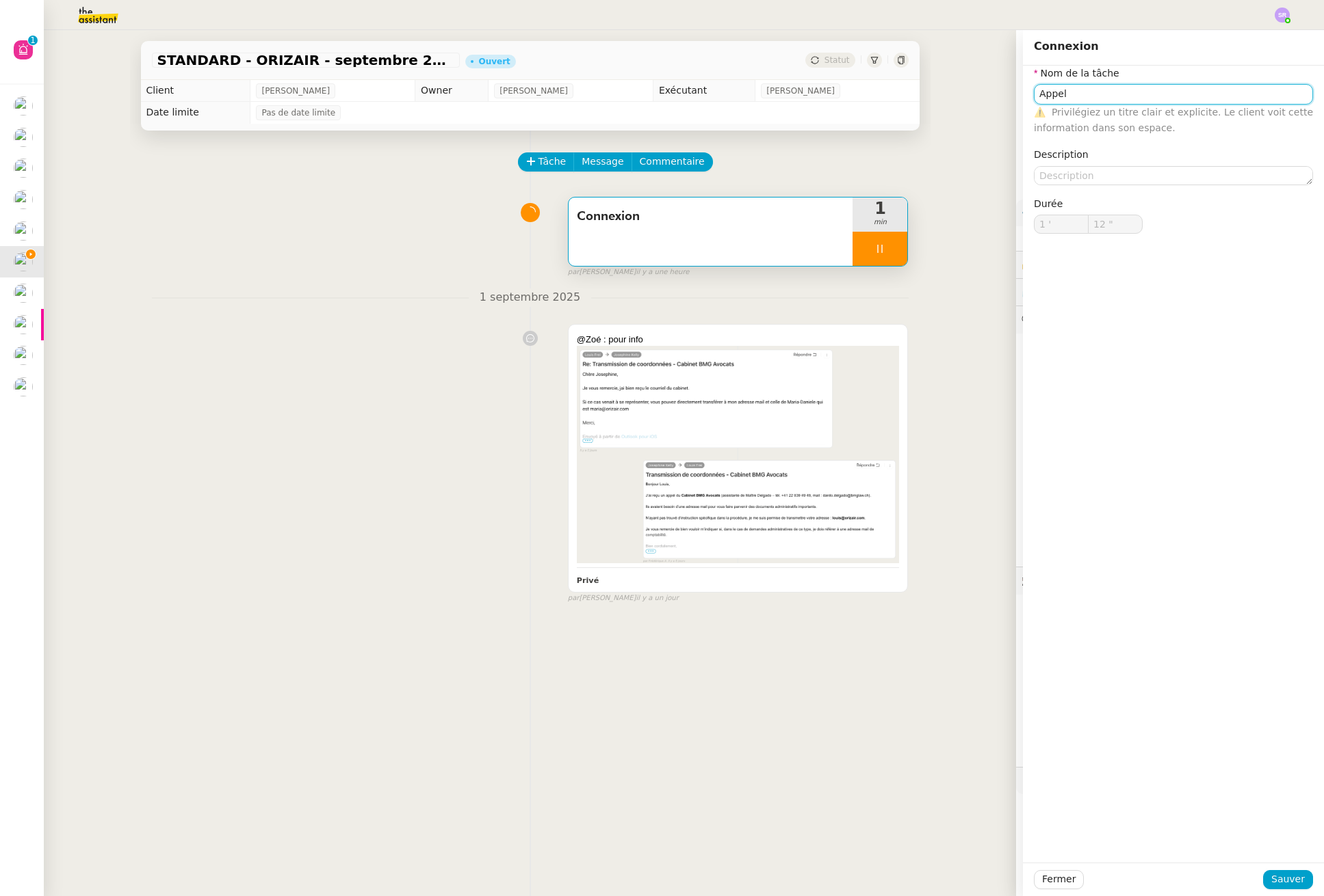
type input "13 ""
type input "Appel"
click at [1271, 883] on span "Sauver" at bounding box center [1287, 879] width 33 height 16
type input "14 ""
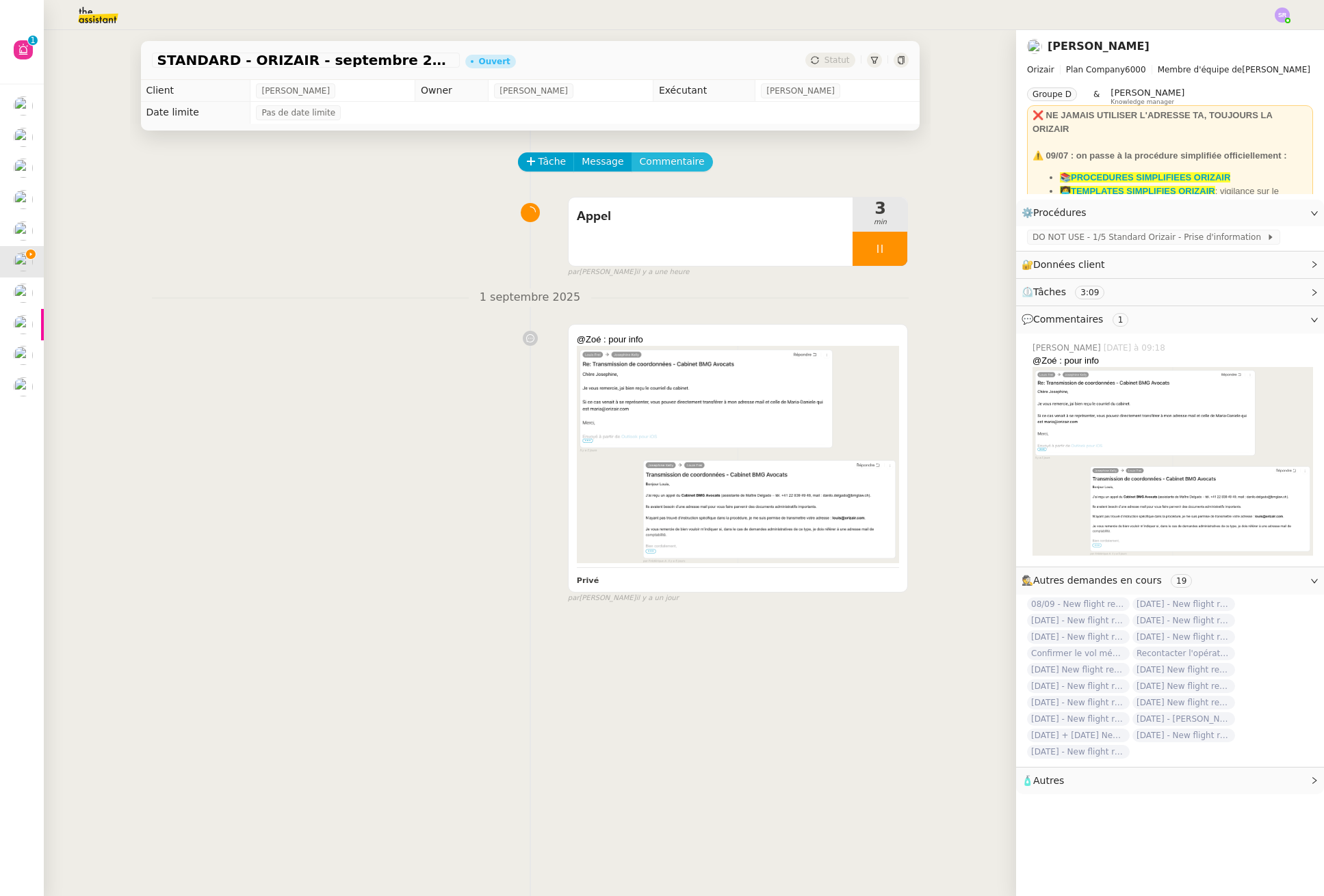
click at [673, 165] on span "Commentaire" at bounding box center [672, 161] width 65 height 16
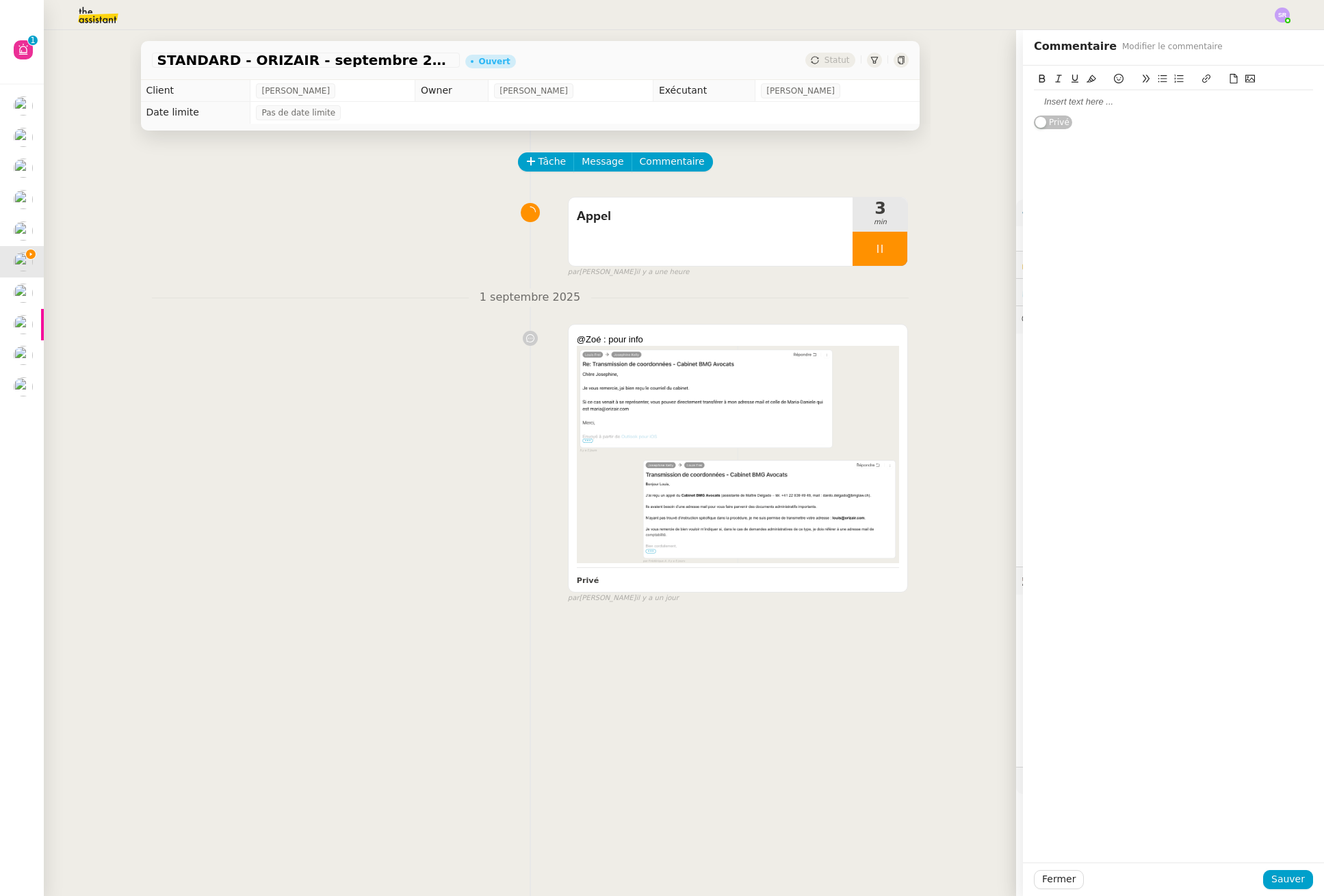
click at [1093, 101] on div at bounding box center [1173, 101] width 279 height 12
click at [1285, 881] on span "Sauver" at bounding box center [1287, 879] width 33 height 16
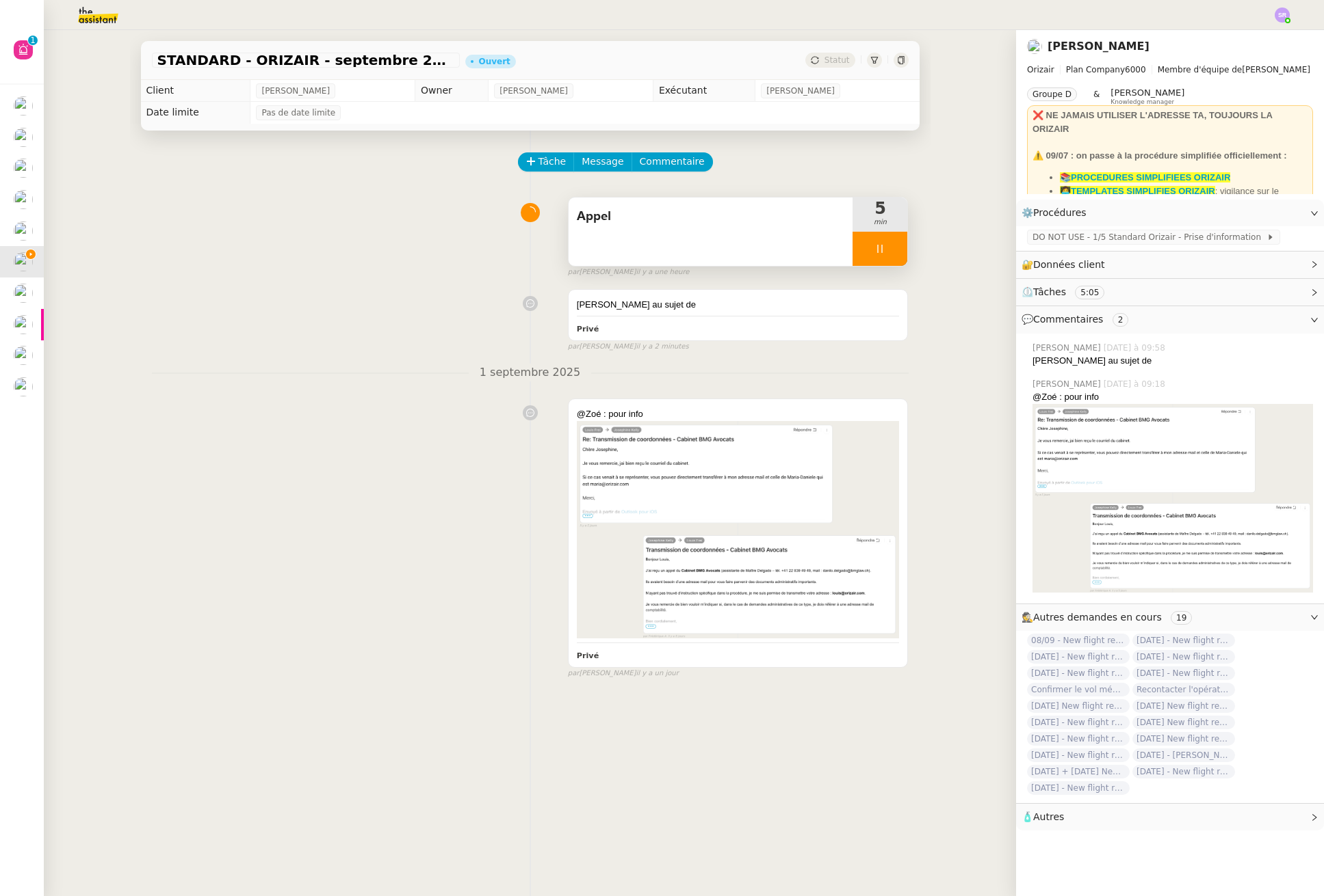
click at [868, 254] on div at bounding box center [879, 249] width 54 height 34
click at [861, 244] on icon at bounding box center [866, 249] width 11 height 11
click at [581, 164] on span "Message" at bounding box center [602, 161] width 41 height 16
click at [647, 202] on span "Nouvelle conversation" at bounding box center [653, 201] width 121 height 11
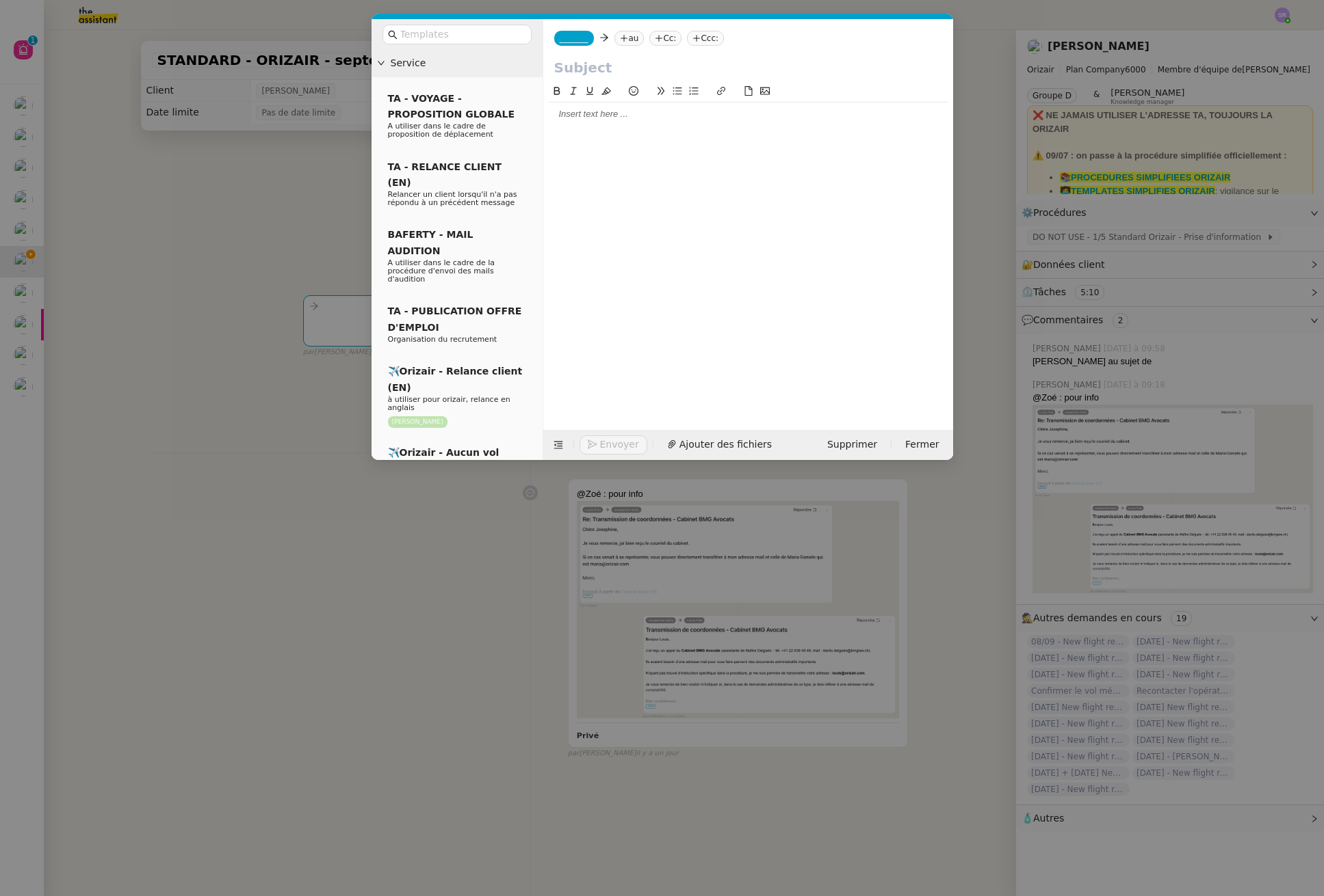
click at [587, 50] on div "_______ au Cc: Ccc:" at bounding box center [748, 39] width 410 height 39
click at [572, 39] on span "_______" at bounding box center [573, 38] width 29 height 9
click at [650, 68] on div "Josephine josephine.k@orizair.com" at bounding box center [662, 64] width 205 height 18
click at [654, 38] on nz-tag "au" at bounding box center [669, 38] width 29 height 15
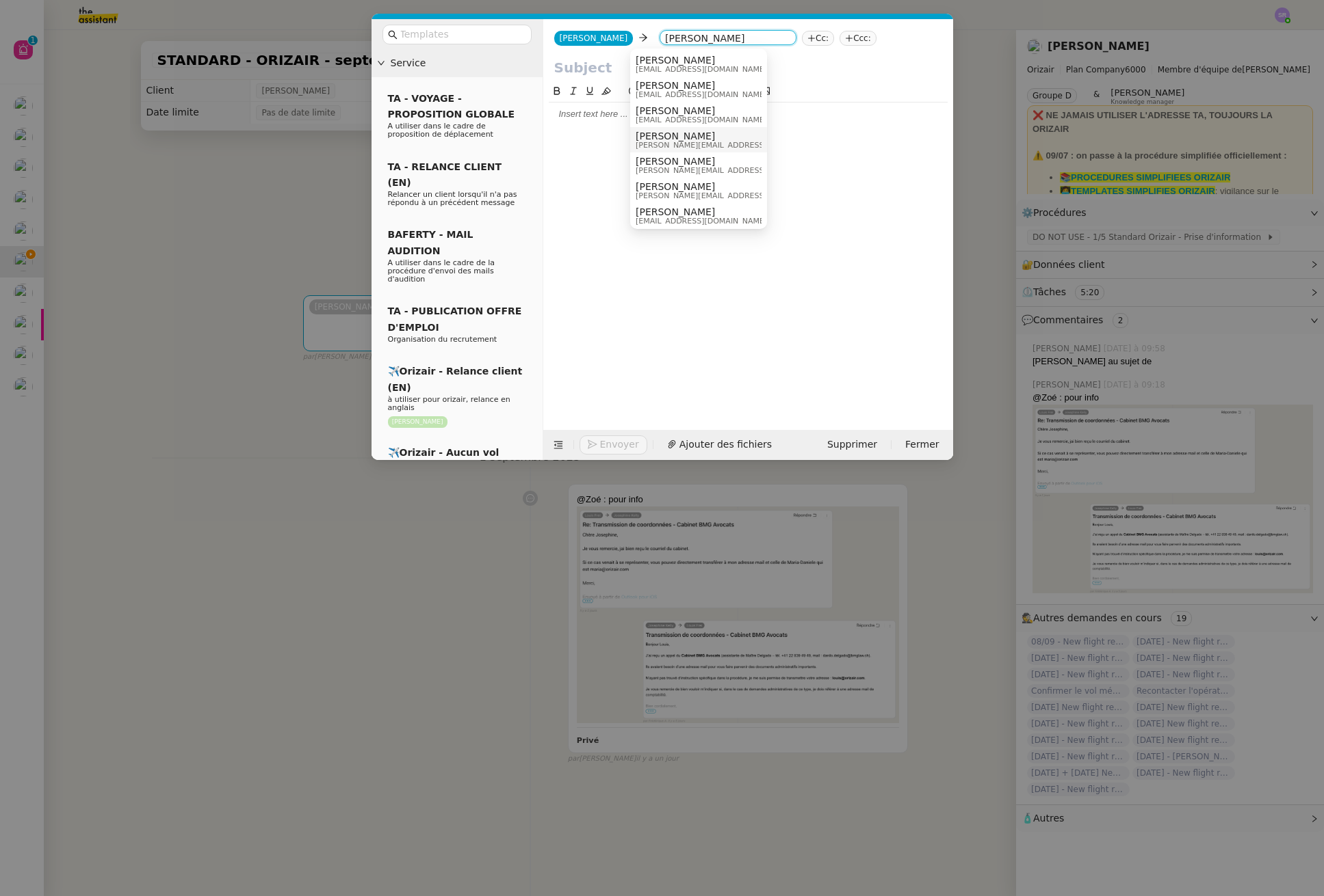
type input "maria"
click at [710, 142] on span "maria@orizair.com" at bounding box center [732, 145] width 194 height 7
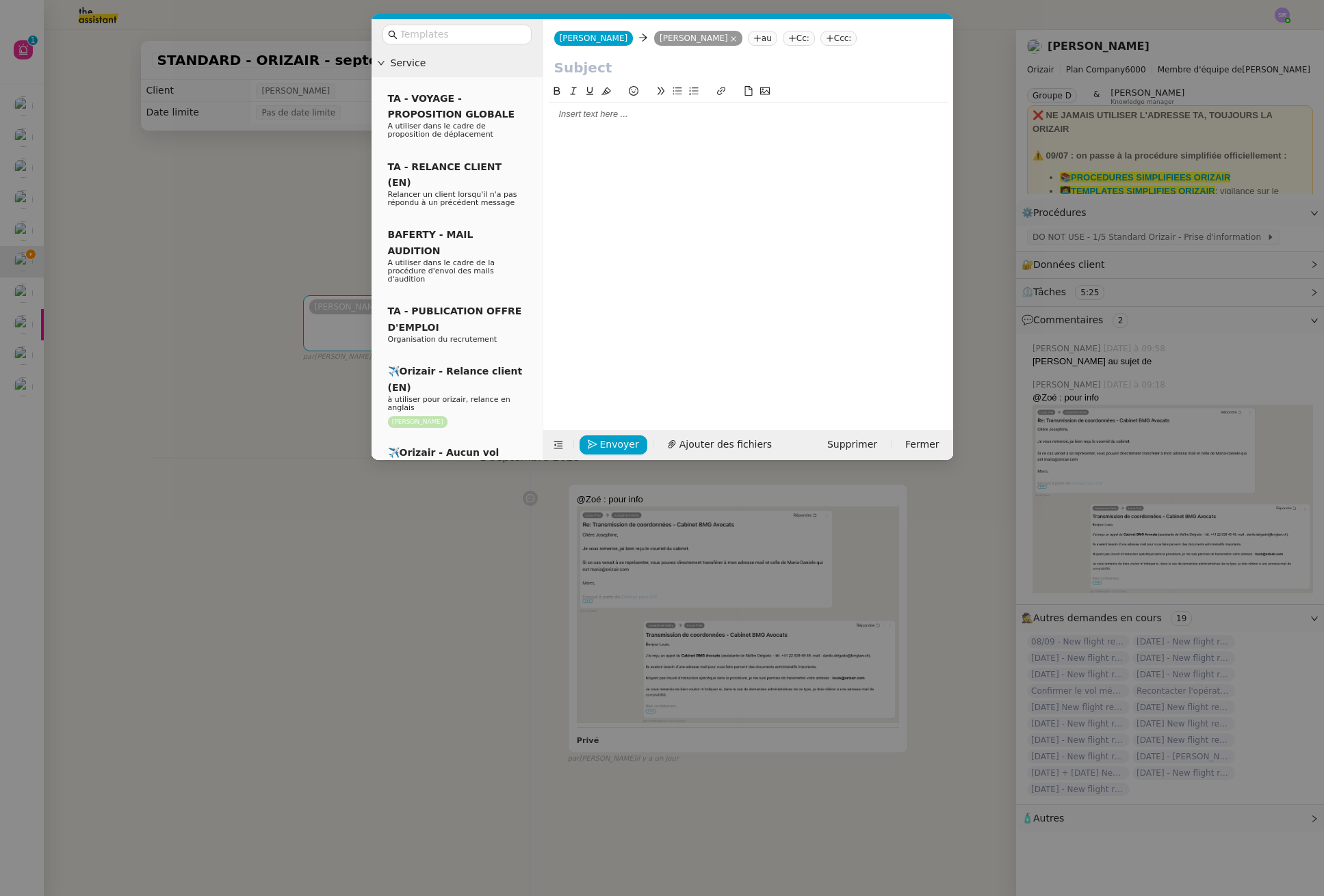
click at [748, 38] on nz-tag "au" at bounding box center [763, 38] width 29 height 15
type input "loui"
click at [788, 41] on icon at bounding box center [791, 38] width 8 height 8
click at [803, 33] on input at bounding box center [856, 39] width 126 height 14
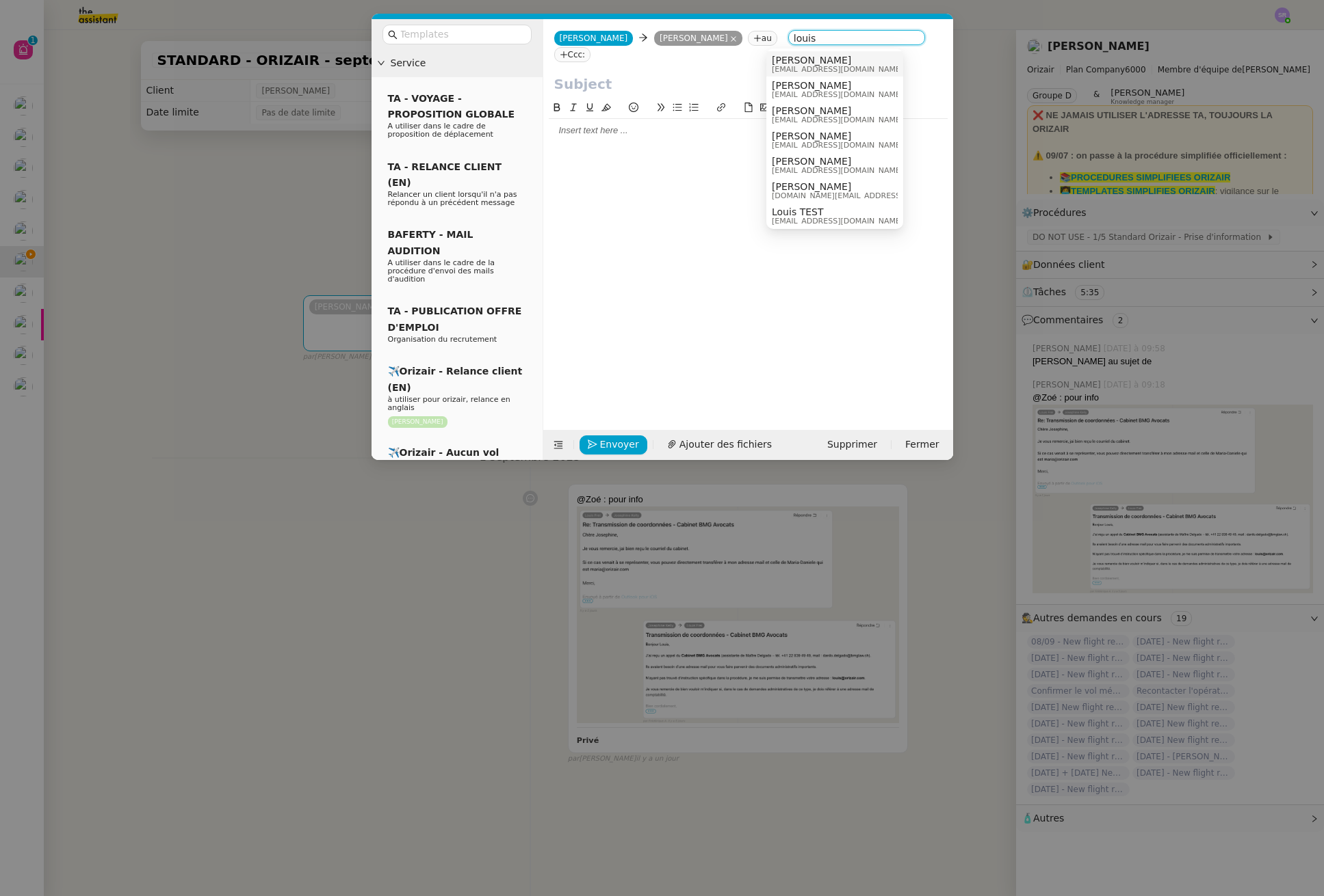
type input "louis"
click at [748, 41] on nz-tag "au" at bounding box center [763, 38] width 29 height 15
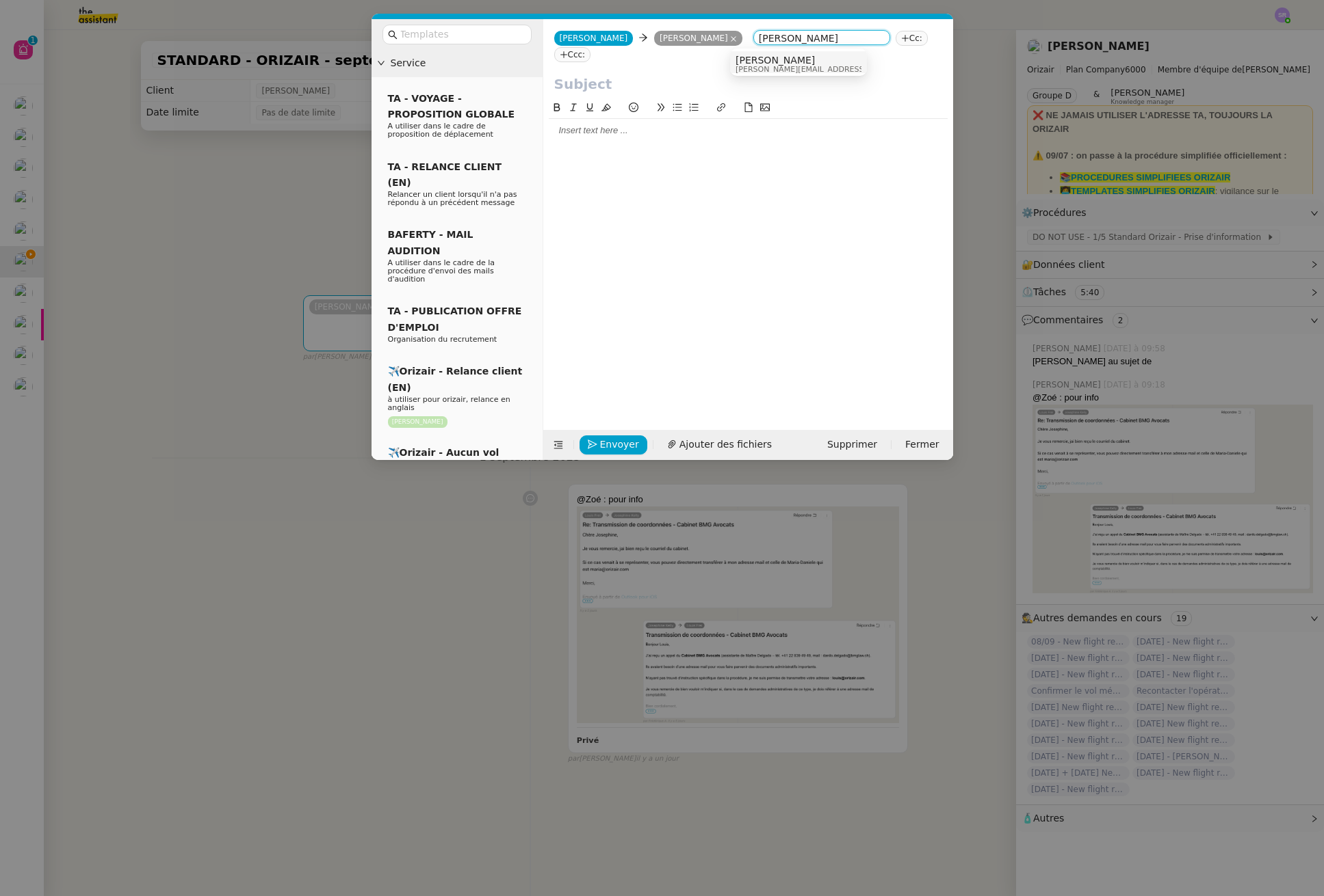
type input "louis frei"
click at [810, 62] on div "Louis Frei louis@orizair.com" at bounding box center [798, 64] width 126 height 18
click at [592, 124] on div at bounding box center [747, 130] width 399 height 12
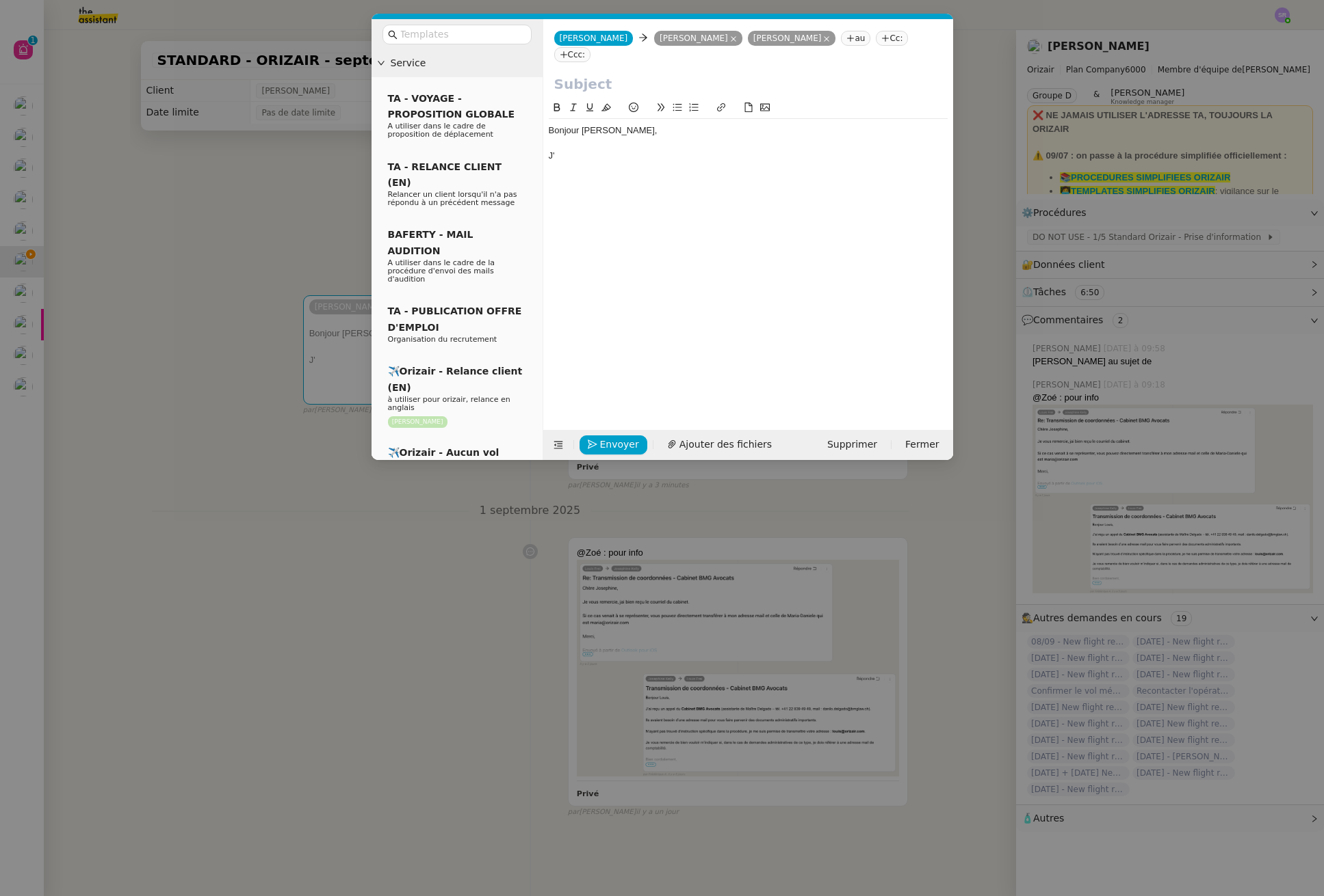
click at [642, 74] on input "text" at bounding box center [747, 84] width 388 height 20
paste input "Suivi Appel – Mme ILLOUZ Myriam / AGENCE MS AGENCY"
click at [599, 169] on div "Bonjour Maria, J'" at bounding box center [747, 254] width 399 height 309
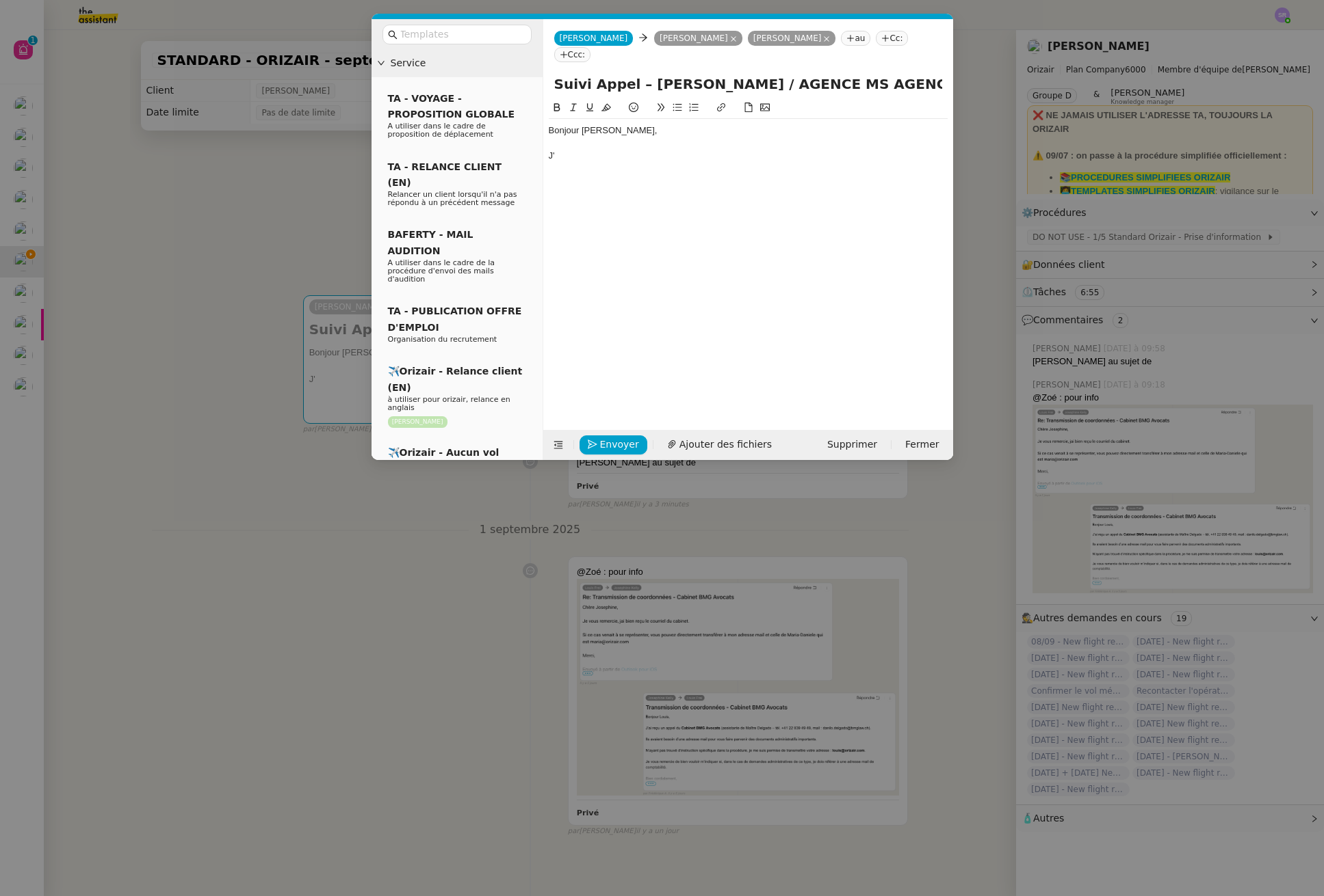
click at [641, 74] on input "Suivi Appel – Mme ILLOUZ Myriam / AGENCE MS AGENCY" at bounding box center [747, 84] width 388 height 20
drag, startPoint x: 592, startPoint y: 67, endPoint x: 514, endPoint y: 63, distance: 78.1
click at [514, 63] on nz-layout "Service TA - VOYAGE - PROPOSITION GLOBALE A utiliser dans le cadre de propositi…" at bounding box center [662, 239] width 581 height 441
type input "Appel – [PERSON_NAME] / AGENCE MS AGENCY"
click at [724, 150] on div "J'" at bounding box center [747, 156] width 399 height 12
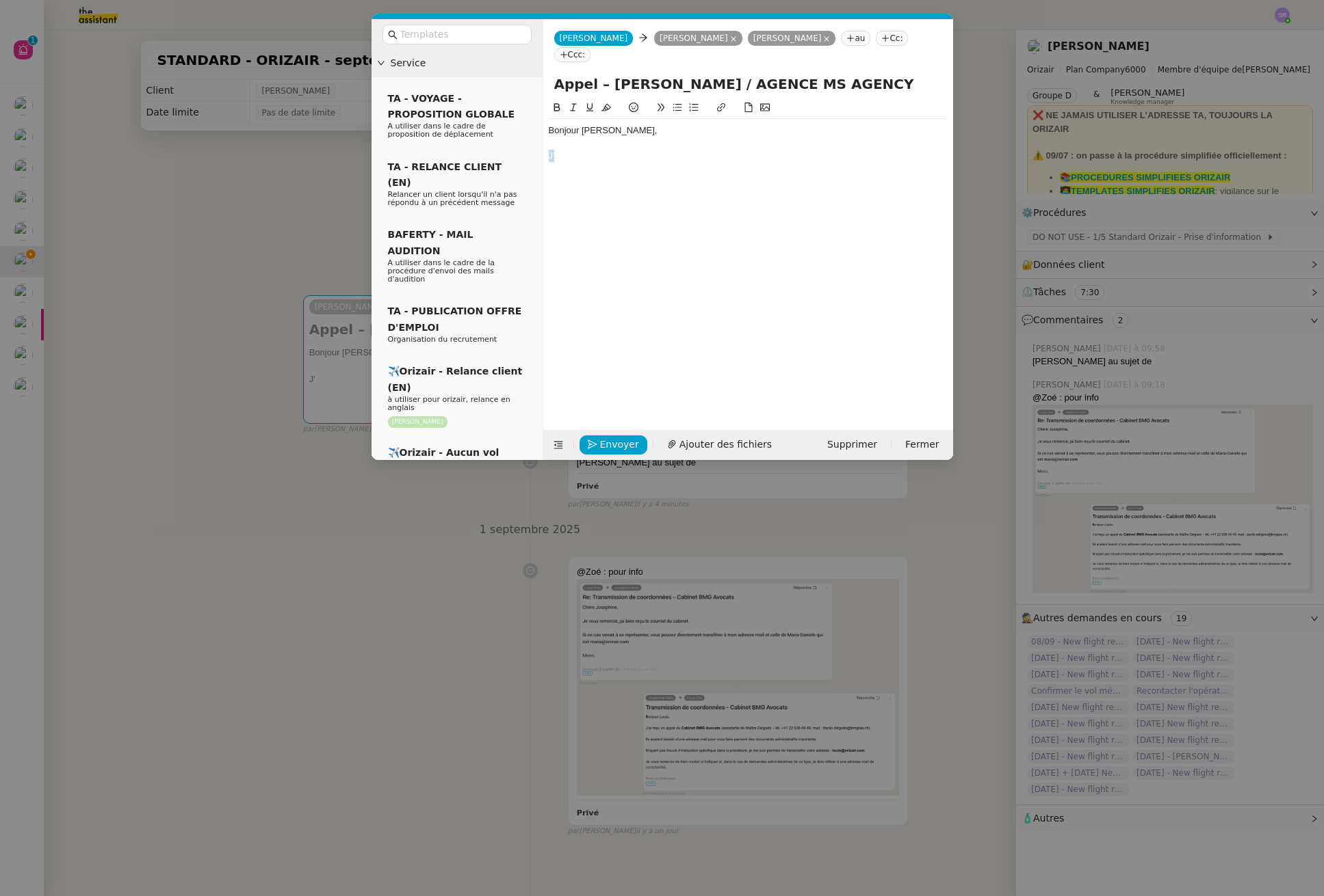
drag, startPoint x: 559, startPoint y: 139, endPoint x: 544, endPoint y: 139, distance: 15.0
click at [544, 139] on nz-spin "Bonjour Maria, J'" at bounding box center [748, 257] width 410 height 315
paste div
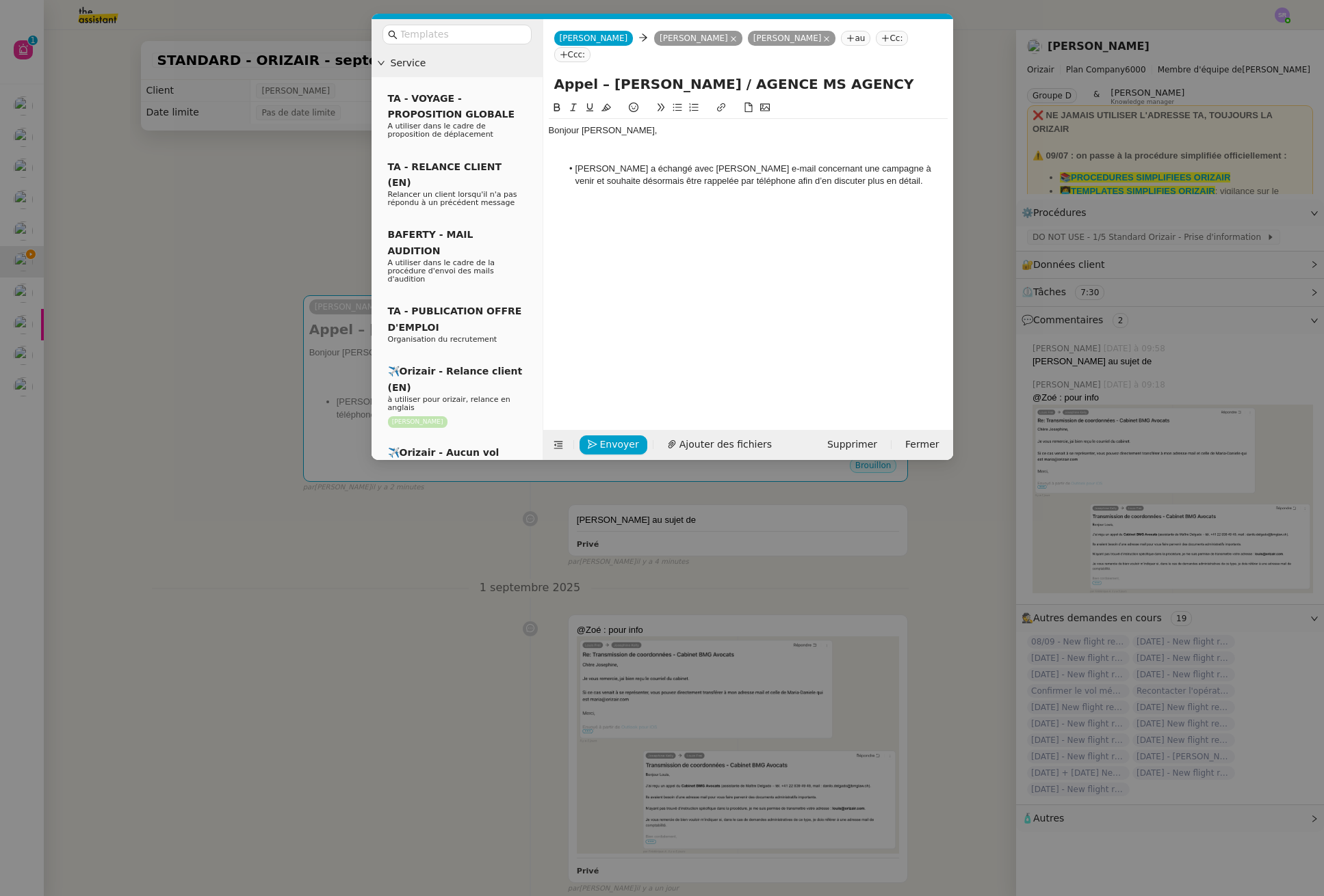
click at [575, 163] on li "Mme ILLOUZ a échangé avec Sarah par e-mail concernant une campagne à venir et s…" at bounding box center [755, 175] width 386 height 25
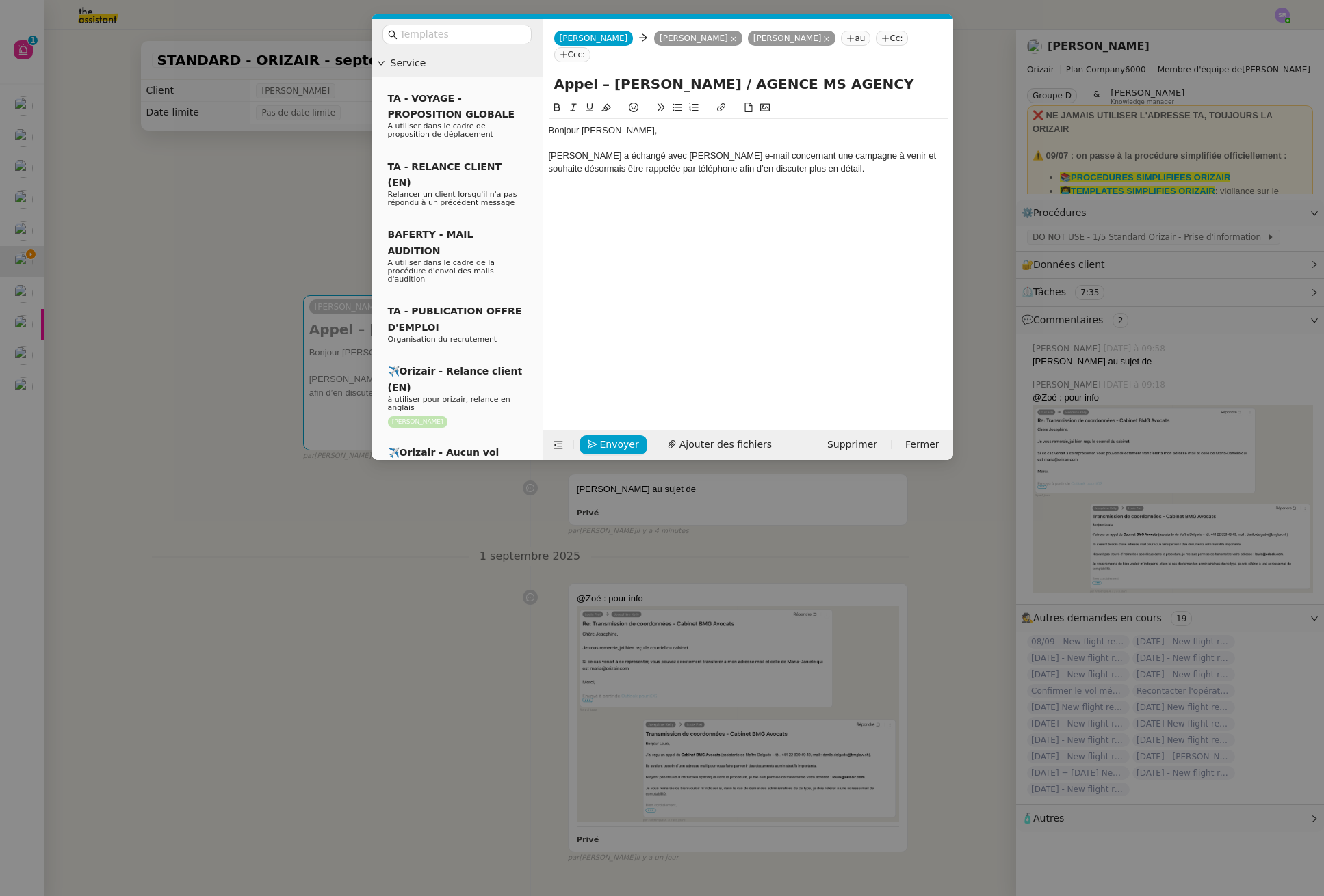
click at [556, 150] on div "Mme ILLOUZ a échangé avec Sarah par e-mail concernant une campagne à venir et s…" at bounding box center [747, 162] width 399 height 25
click at [616, 150] on div "Madame ILLOUZ a échangé avec Sarah par e-mail concernant une campagne à venir e…" at bounding box center [747, 162] width 399 height 25
click at [619, 150] on div "Madame ILLOUZ a échangé avec Sarah par e-mail concernant une campagne à venir e…" at bounding box center [747, 162] width 399 height 25
click at [627, 157] on div "Madame ILLOUZ souhaiterait a échangé avec Sarah par e-mail concernant une campa…" at bounding box center [747, 169] width 399 height 38
click at [732, 155] on div "Madame ILLOUZ souhaiterait a échangé avec Sarah par e-mail concernant une campa…" at bounding box center [747, 169] width 399 height 38
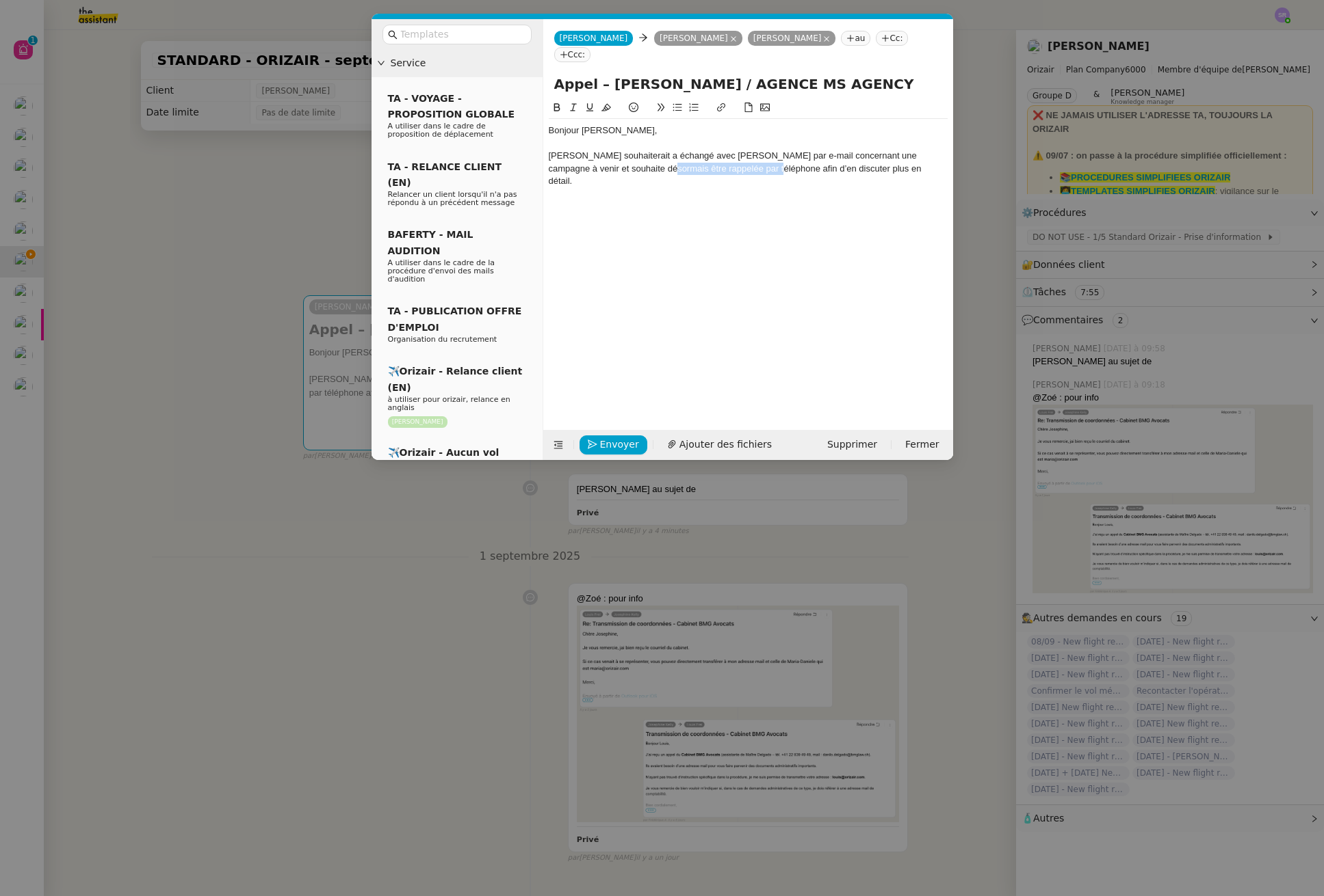
click at [737, 155] on div "Madame ILLOUZ souhaiterait a échangé avec Sarah par e-mail concernant une campa…" at bounding box center [747, 169] width 399 height 38
click at [753, 153] on div "Madame ILLOUZ souhaiterait a échangé avec Sarah par e-mail concernant une campa…" at bounding box center [747, 169] width 399 height 38
copy div "être rappelée par téléphone afin"
click at [672, 150] on div "Madame ILLOUZ souhaiterait a échangé avec Sarah par e-mail concernant une campa…" at bounding box center [747, 169] width 399 height 38
click at [668, 150] on div "Madame ILLOUZ souhaiterait a échangé avec Sarah par e-mail concernant une campa…" at bounding box center [747, 169] width 399 height 38
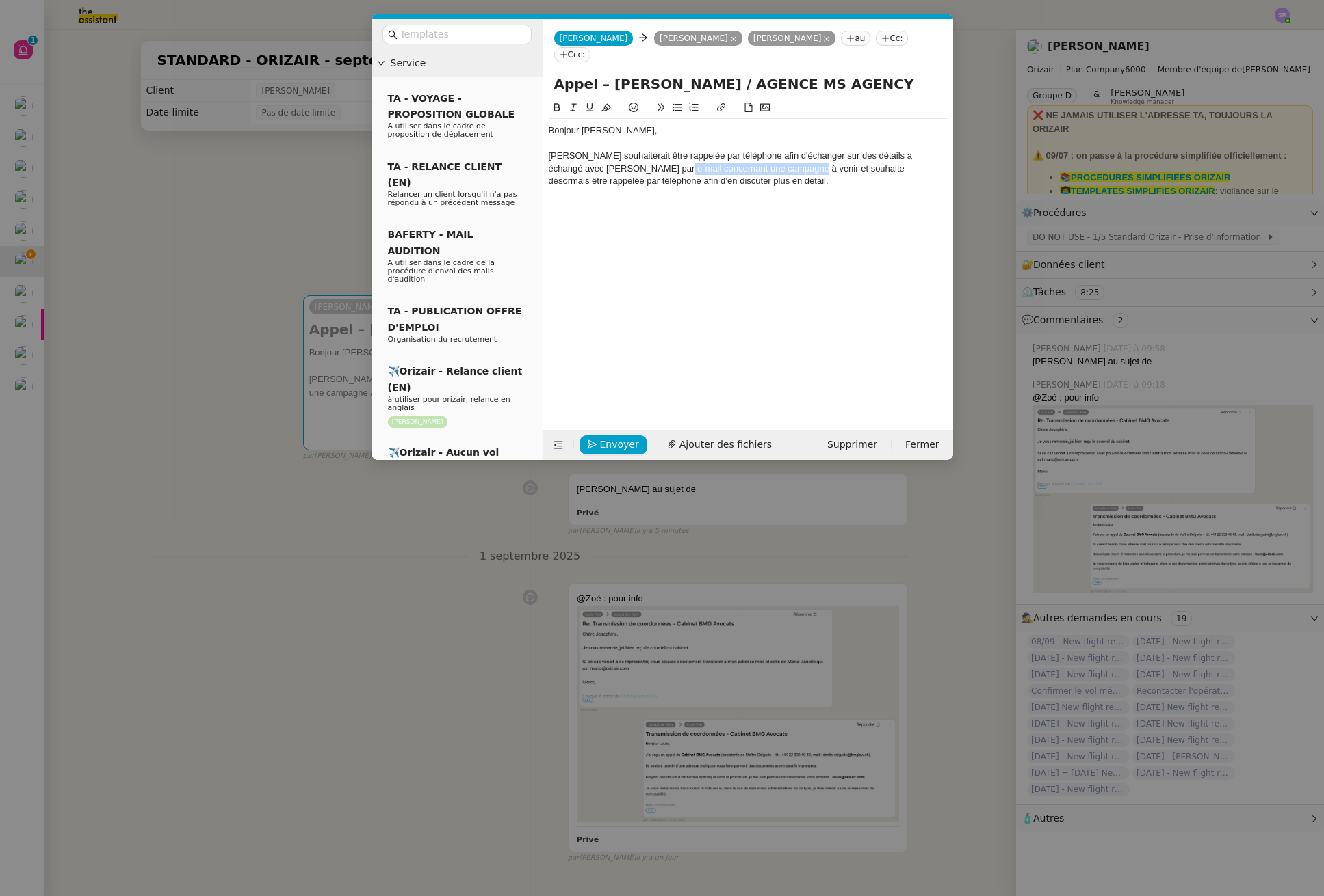
drag, startPoint x: 639, startPoint y: 153, endPoint x: 773, endPoint y: 153, distance: 134.0
click at [773, 153] on div "Madame ILLOUZ souhaiterait être rappelée par téléphone afin d'échanger sur des …" at bounding box center [747, 169] width 399 height 38
copy div "concernant une campagne à venir"
click at [902, 150] on div "Madame ILLOUZ souhaiterait être rappelée par téléphone afin d'échanger sur des …" at bounding box center [747, 169] width 399 height 38
click at [559, 154] on div "Madame ILLOUZ souhaiterait être rappelée par téléphone afin d'échanger sur des …" at bounding box center [747, 175] width 399 height 51
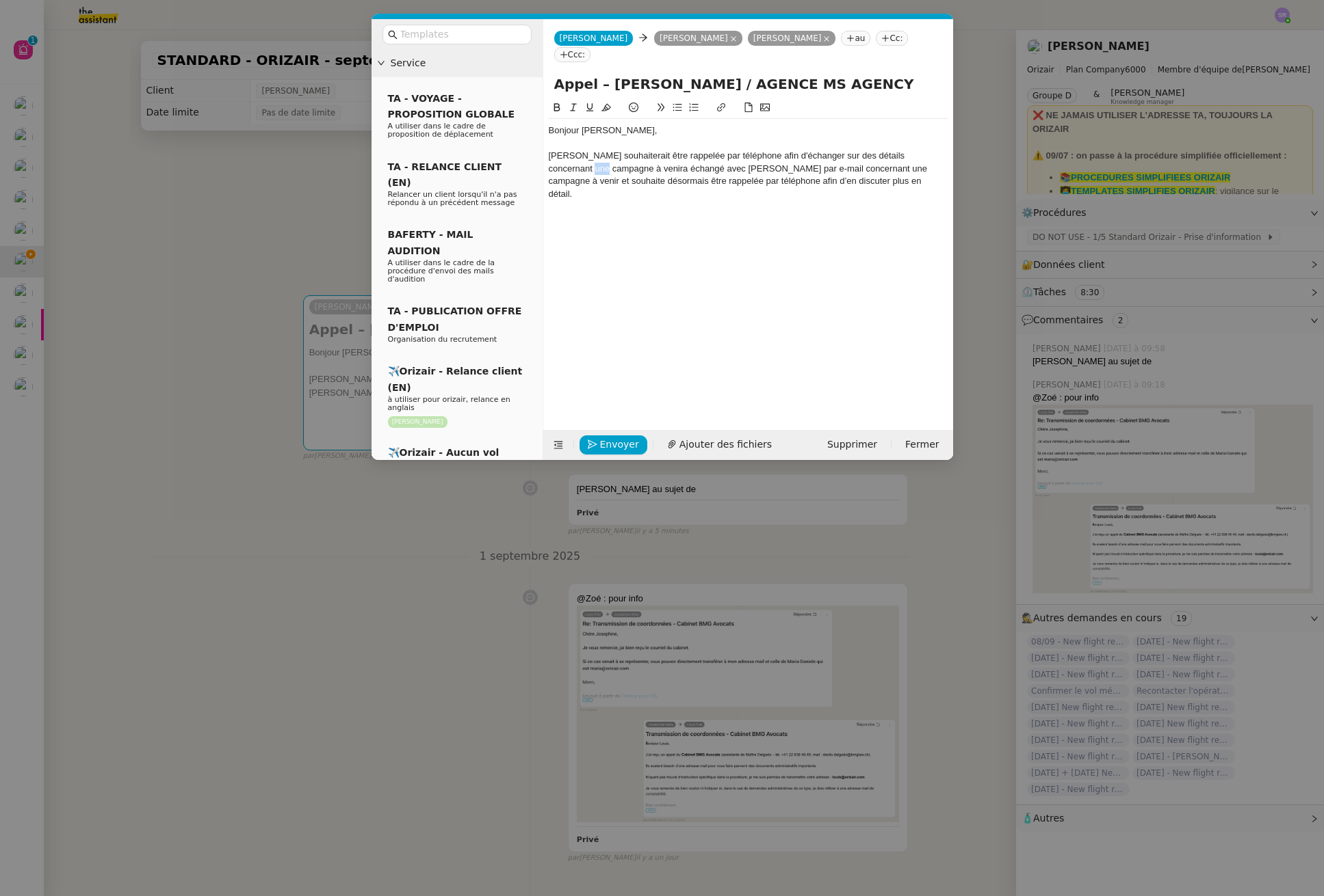
click at [559, 154] on div "Madame ILLOUZ souhaiterait être rappelée par téléphone afin d'échanger sur des …" at bounding box center [747, 175] width 399 height 51
click at [628, 153] on div "Madame ILLOUZ souhaiterait être rappelée par téléphone afin d'échanger sur des …" at bounding box center [747, 175] width 399 height 51
drag, startPoint x: 817, startPoint y: 156, endPoint x: 857, endPoint y: 155, distance: 40.0
click at [857, 155] on div "[PERSON_NAME] souhaiterait être rappelée par téléphone afin d'échanger sur des …" at bounding box center [747, 175] width 399 height 51
copy div "par e-mail"
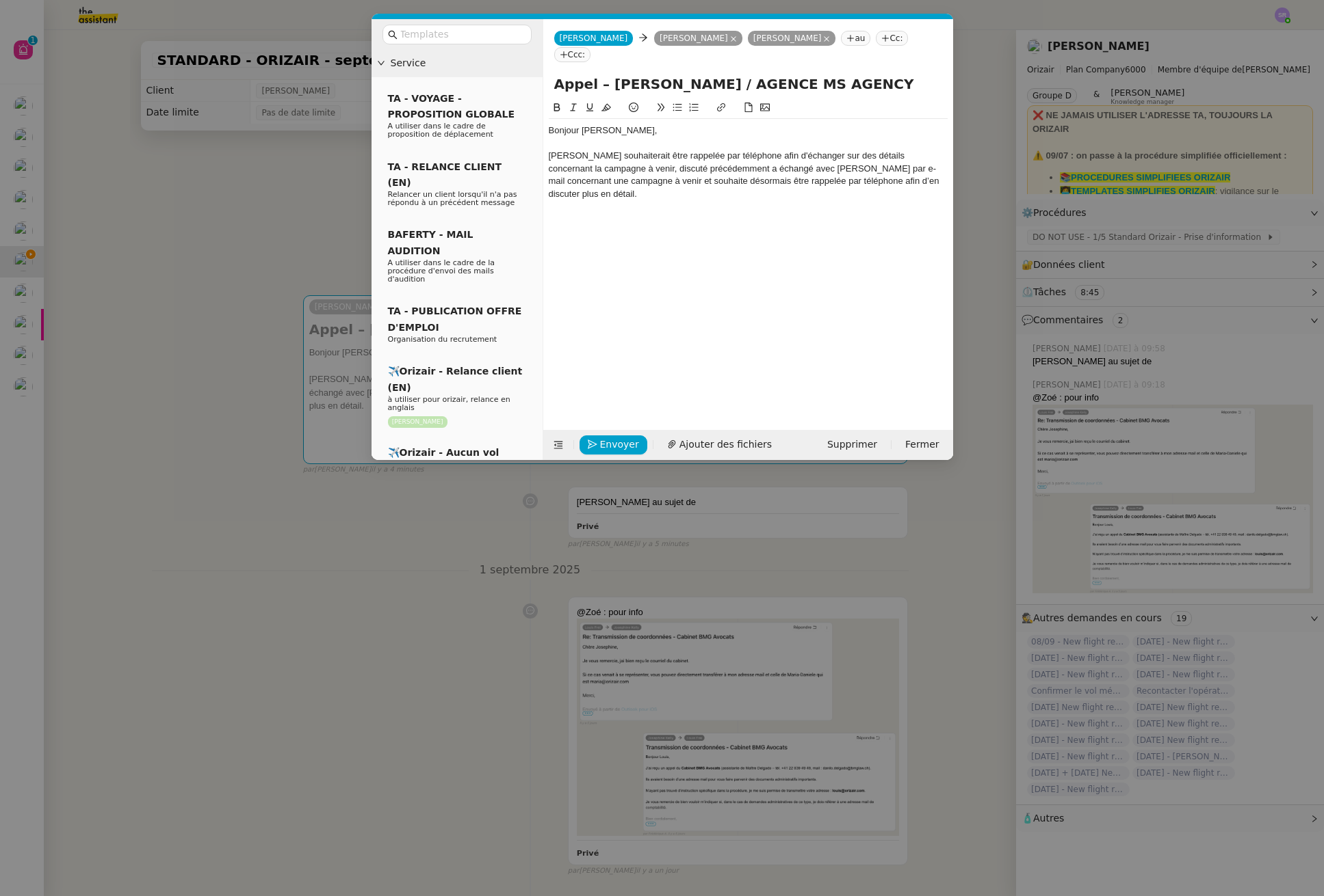
click at [726, 153] on div "[PERSON_NAME] souhaiterait être rappelée par téléphone afin d'échanger sur des …" at bounding box center [747, 175] width 399 height 51
click at [810, 154] on div "[PERSON_NAME] souhaiterait être rappelée par téléphone afin d'échanger sur des …" at bounding box center [747, 175] width 399 height 51
drag, startPoint x: 822, startPoint y: 155, endPoint x: 846, endPoint y: 192, distance: 44.1
click at [846, 192] on div "Bonjour [PERSON_NAME], [PERSON_NAME] souhaiterait être rappelée par téléphone a…" at bounding box center [747, 175] width 399 height 112
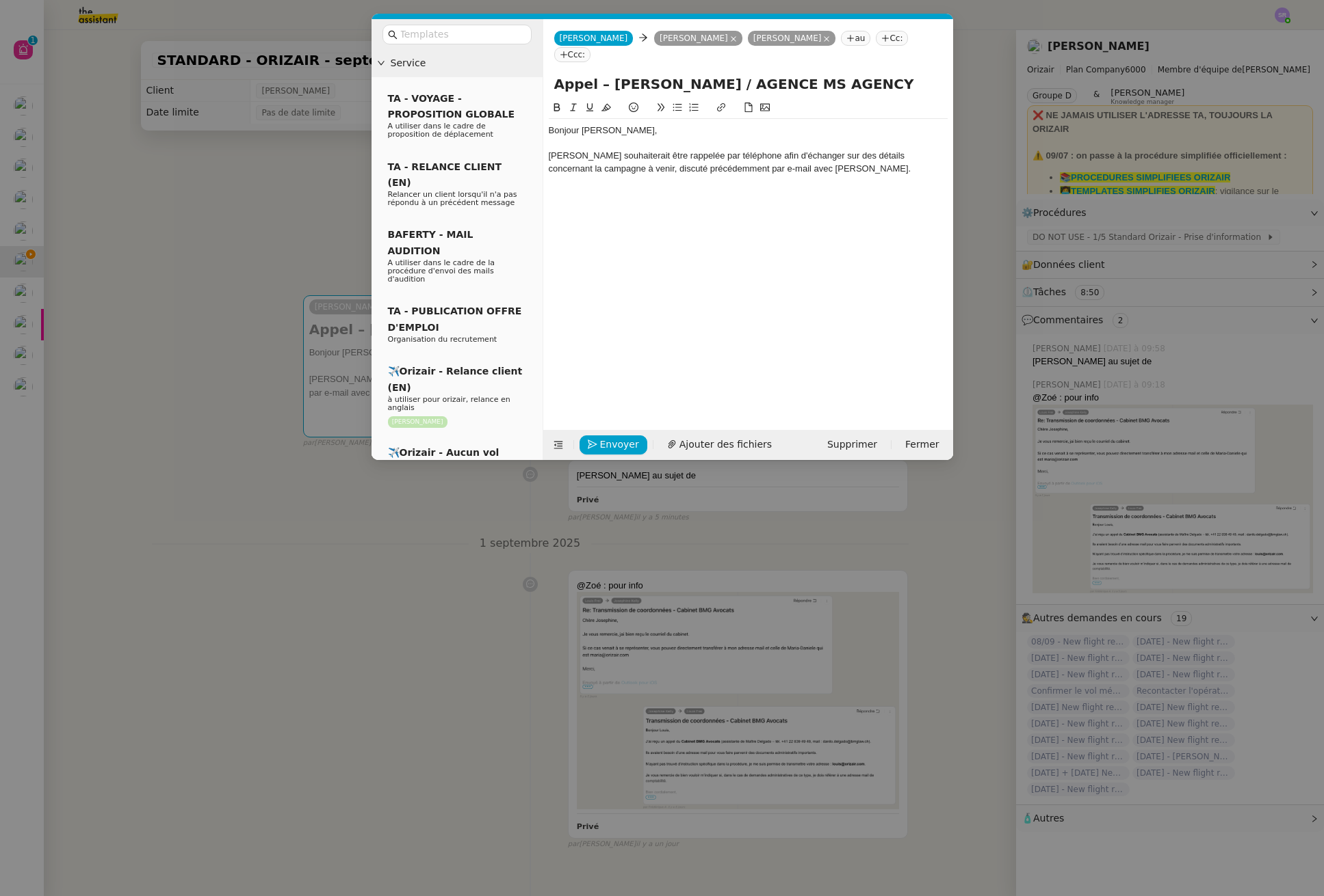
click at [788, 151] on div "[PERSON_NAME] souhaiterait être rappelée par téléphone afin d'échanger sur des …" at bounding box center [747, 162] width 399 height 25
click at [583, 150] on div "[PERSON_NAME] souhaiterait être rappelée par téléphone afin d'échanger sur des …" at bounding box center [747, 169] width 399 height 38
click at [713, 74] on input "Appel – [PERSON_NAME] / AGENCE MS AGENCY" at bounding box center [747, 84] width 388 height 20
click at [581, 150] on div "[PERSON_NAME] souhaiterait être rappelée par téléphone afin d'échanger sur des …" at bounding box center [747, 169] width 399 height 38
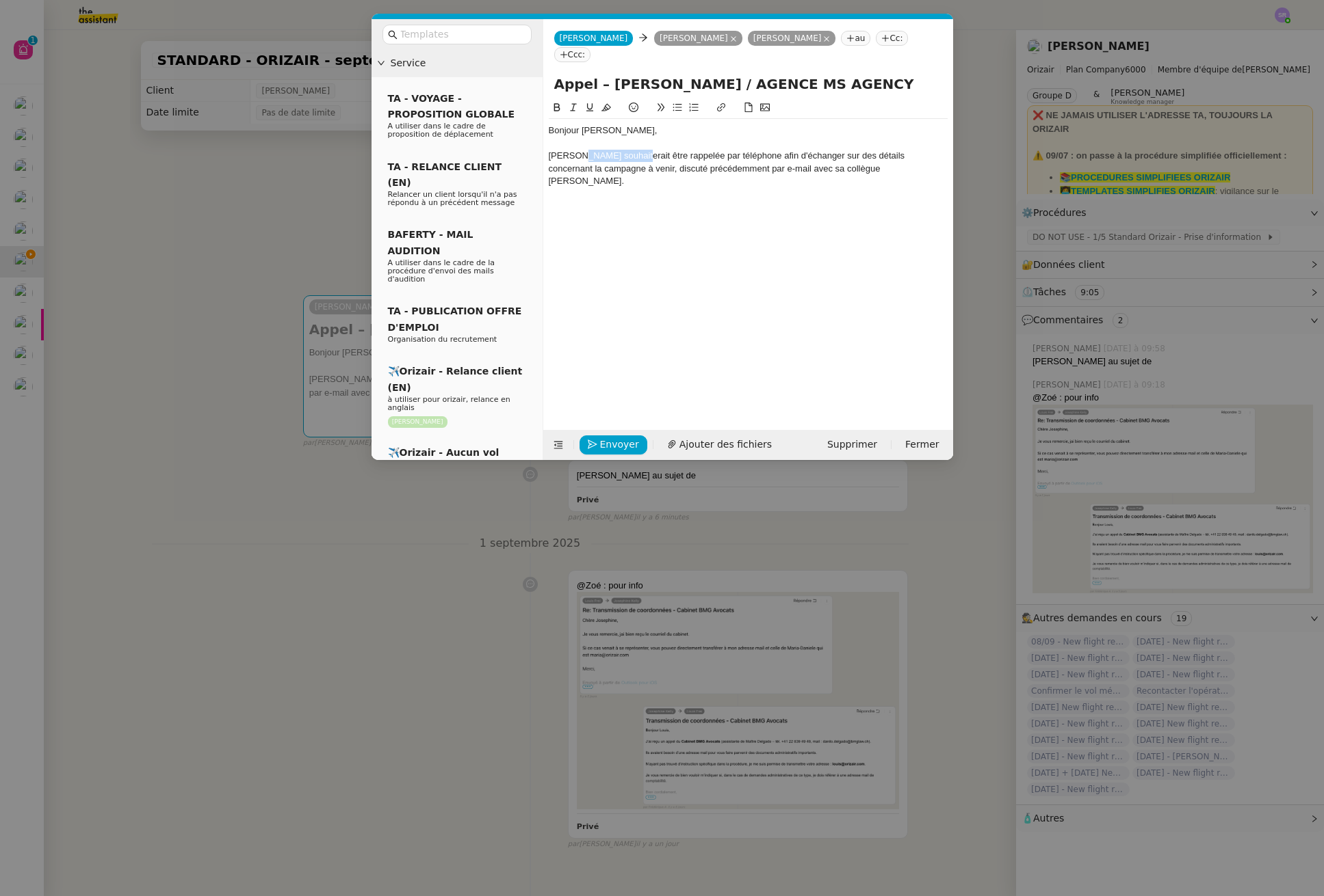
drag, startPoint x: 650, startPoint y: 139, endPoint x: 584, endPoint y: 137, distance: 66.0
click at [584, 150] on div "[PERSON_NAME] souhaiterait être rappelée par téléphone afin d'échanger sur des …" at bounding box center [747, 169] width 399 height 38
click at [650, 150] on strong "[PERSON_NAME]" at bounding box center [620, 155] width 75 height 10
drag, startPoint x: 705, startPoint y: 139, endPoint x: 658, endPoint y: 140, distance: 47.0
click at [658, 150] on strong "[PERSON_NAME], de l'agence MS AGENCY," at bounding box center [675, 155] width 185 height 10
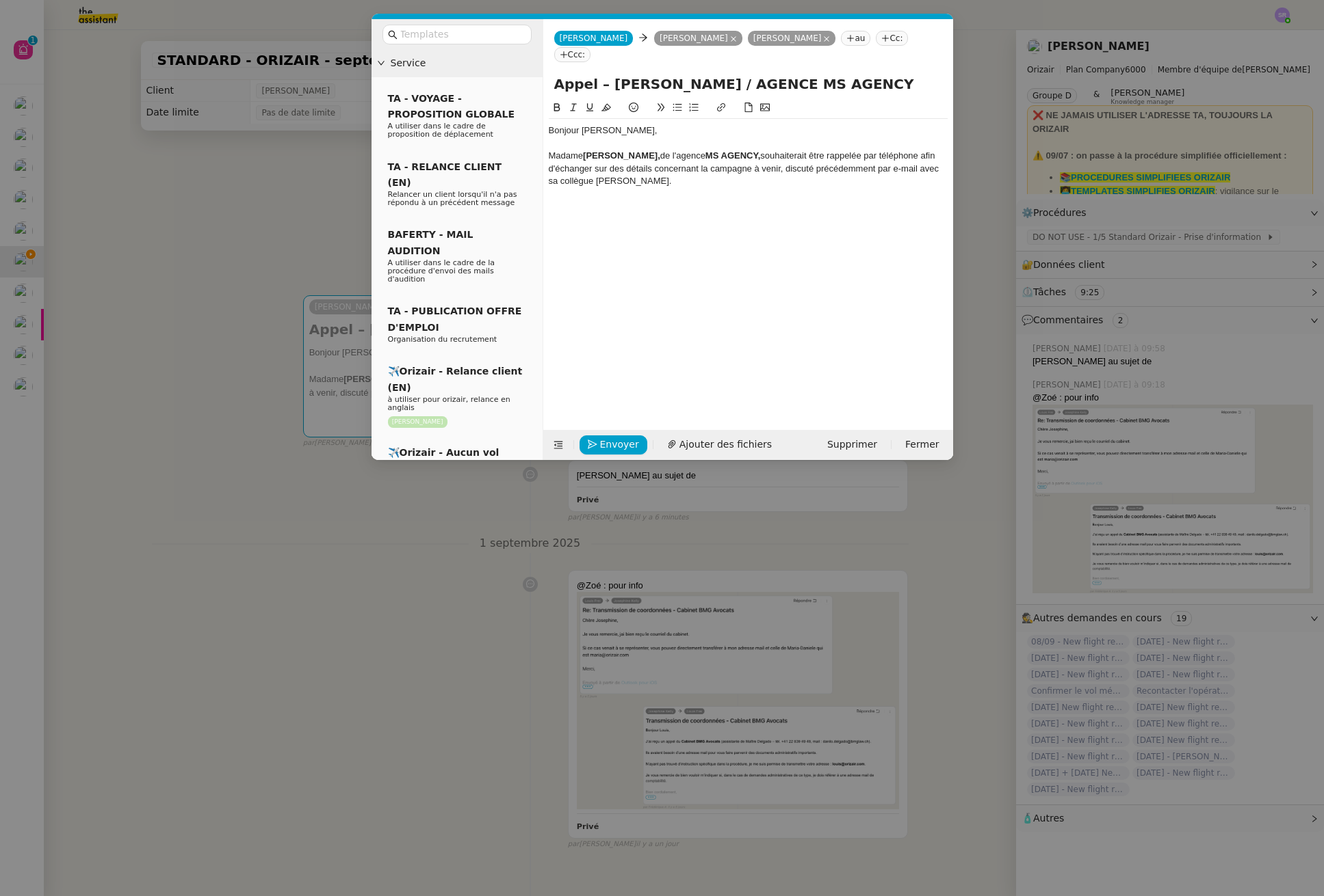
click at [813, 156] on div "[PERSON_NAME], de l'agence MS AGENCY, souhaiterait être rappelée par téléphone …" at bounding box center [747, 169] width 399 height 38
click at [816, 150] on div "[PERSON_NAME], de l'agence MS AGENCY, souhaiterait être rappelée par téléphone …" at bounding box center [747, 169] width 399 height 38
click at [650, 162] on div "[PERSON_NAME], de l'agence MS AGENCY, souhaiterait être rappelée par téléphone …" at bounding box center [747, 169] width 399 height 38
click at [875, 153] on div "[PERSON_NAME], de l'agence MS AGENCY, souhaiterait être rappelée par téléphone …" at bounding box center [747, 169] width 399 height 38
drag, startPoint x: 816, startPoint y: 153, endPoint x: 874, endPoint y: 151, distance: 58.0
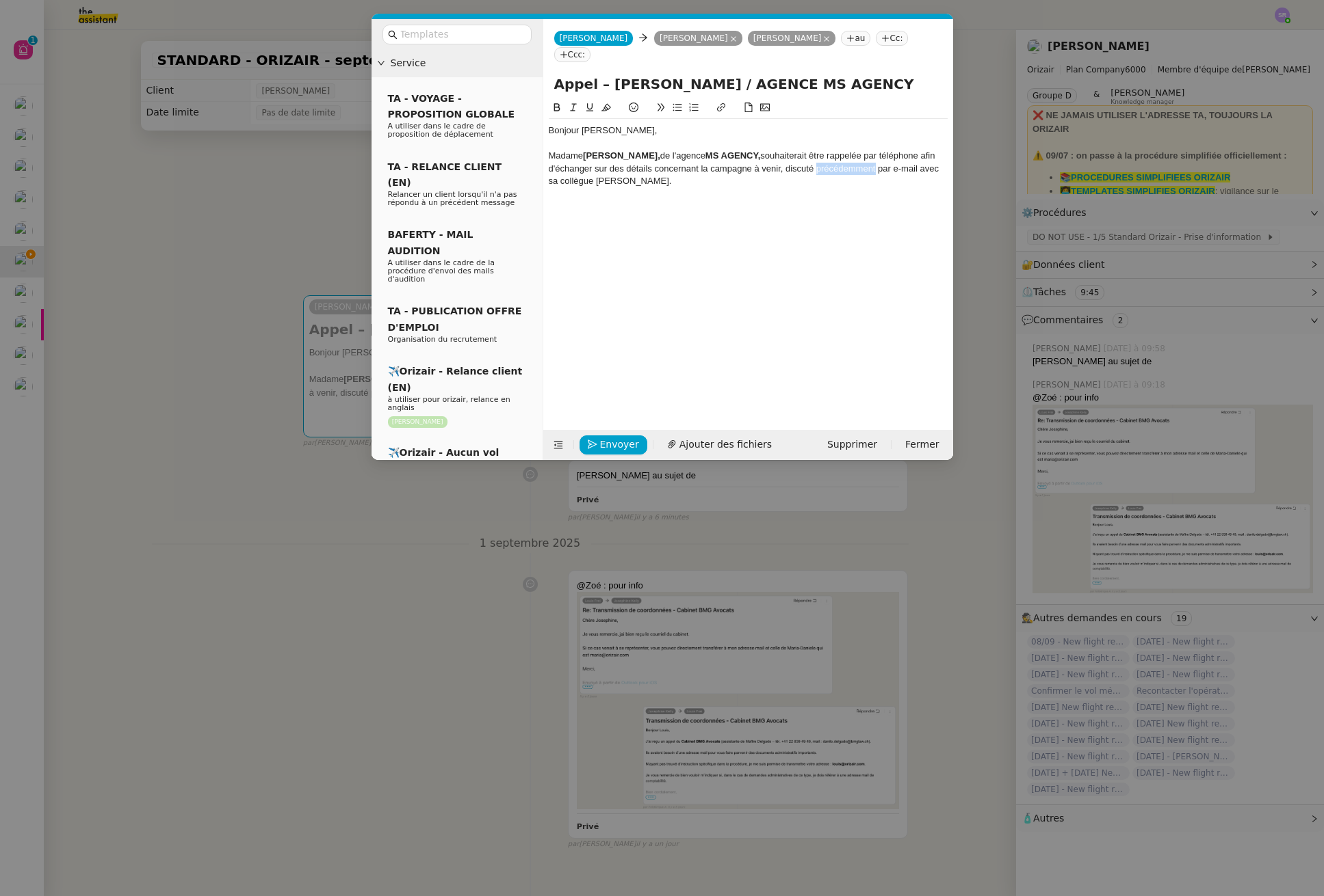
click at [874, 151] on div "[PERSON_NAME], de l'agence MS AGENCY, souhaiterait être rappelée par téléphone …" at bounding box center [747, 169] width 399 height 38
click at [786, 152] on div "[PERSON_NAME], de l'agence MS AGENCY, souhaiterait être rappelée par téléphone …" at bounding box center [747, 169] width 399 height 38
click at [782, 153] on div "[PERSON_NAME], de l'agence MS AGENCY, souhaiterait être rappelée par téléphone …" at bounding box center [747, 169] width 399 height 38
click at [612, 165] on div "[PERSON_NAME], de l'agence MS AGENCY, souhaiterait être rappelée par téléphone …" at bounding box center [747, 169] width 399 height 38
click at [788, 153] on div "[PERSON_NAME], de l'agence MS AGENCY, souhaiterait être rappelée par téléphone …" at bounding box center [747, 169] width 399 height 38
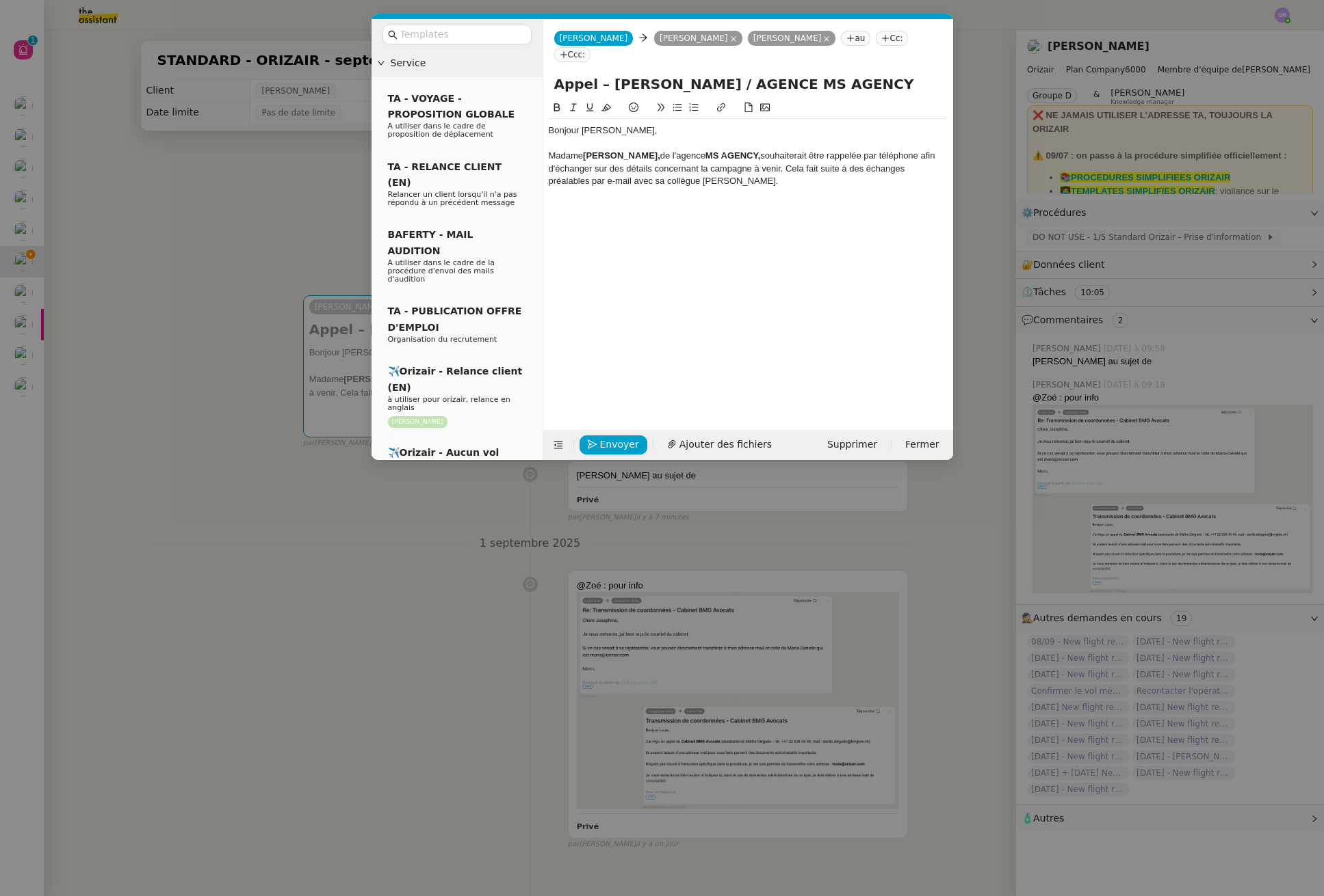
click at [592, 166] on div "[PERSON_NAME], de l'agence MS AGENCY, souhaiterait être rappelée par téléphone …" at bounding box center [747, 169] width 399 height 38
click at [851, 167] on div "[PERSON_NAME], de l'agence MS AGENCY, souhaiterait être rappelée par téléphone …" at bounding box center [747, 169] width 399 height 38
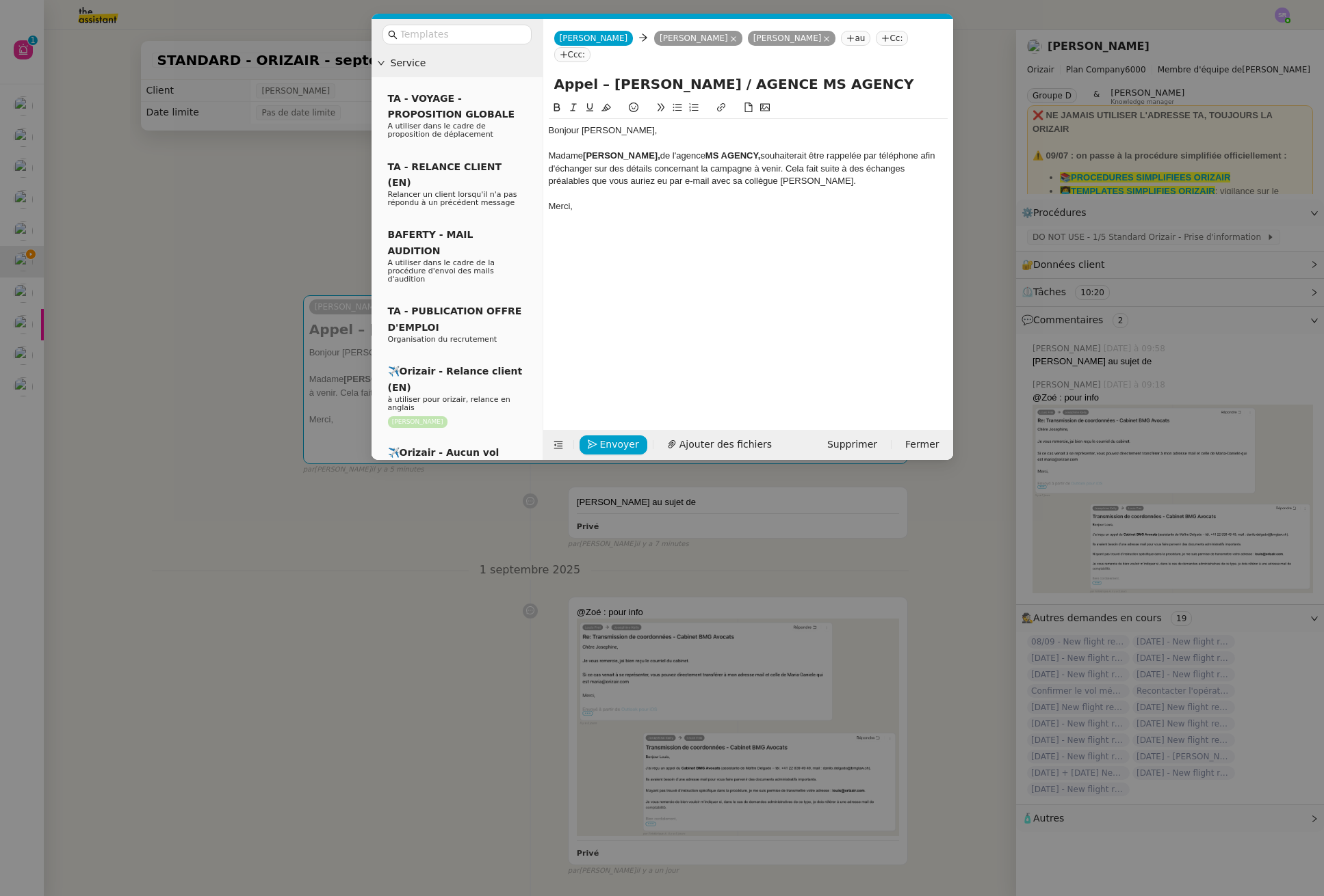
click at [679, 188] on div at bounding box center [747, 193] width 399 height 12
click at [596, 201] on div at bounding box center [747, 206] width 399 height 12
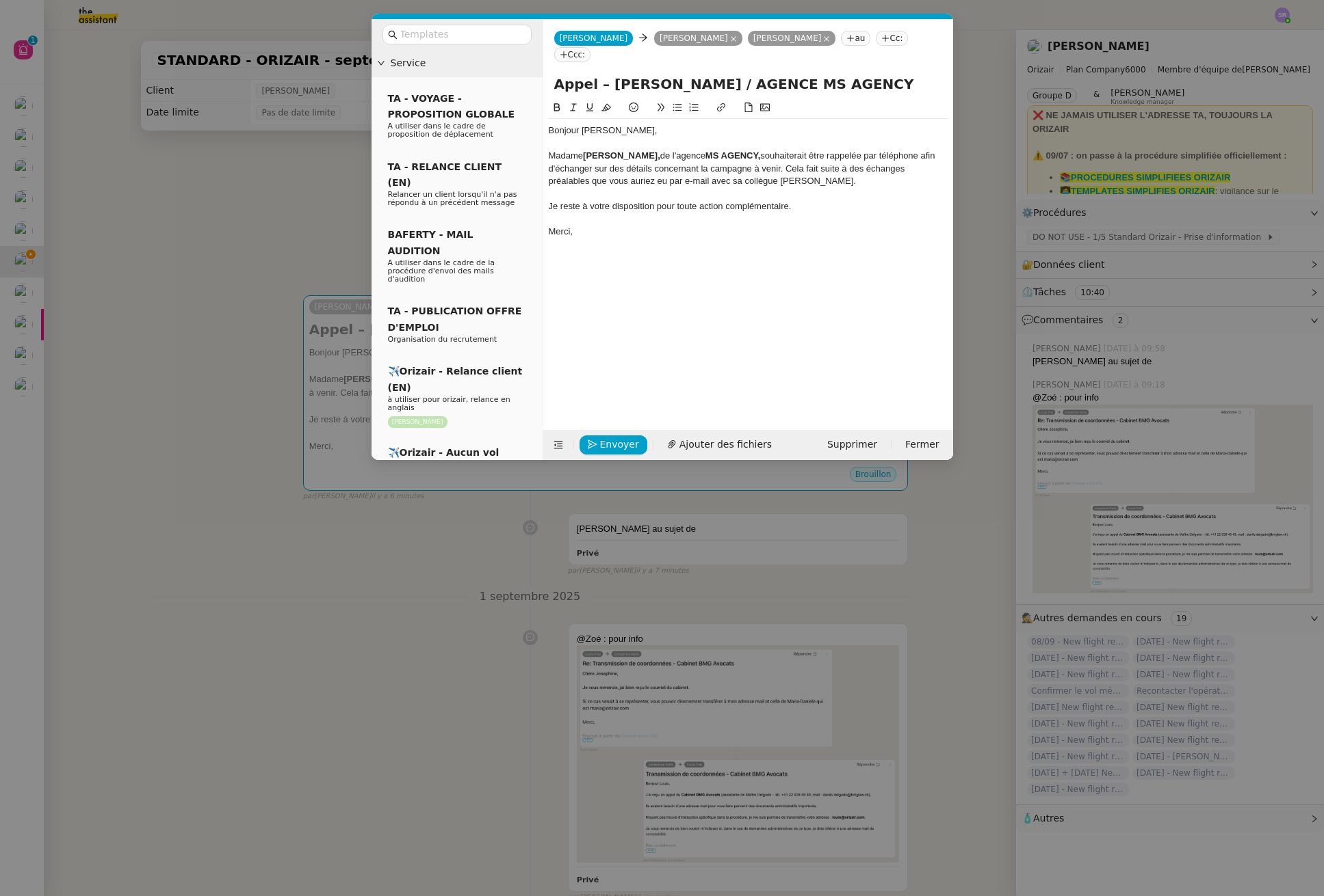
click at [676, 150] on div "[PERSON_NAME], de l'agence MS AGENCY, souhaiterait être rappelée par téléphone …" at bounding box center [747, 169] width 399 height 38
click at [775, 150] on div "[PERSON_NAME], de l'agence MS AGENCY, souhaiterait être rappelée par téléphone …" at bounding box center [747, 169] width 399 height 38
click at [896, 150] on div "[PERSON_NAME], de l'agence MS AGENCY, souhaiterait être rappelée par téléphone …" at bounding box center [747, 169] width 399 height 38
click at [943, 150] on div "[PERSON_NAME], de l'agence MS AGENCY, souhaiterait être rappelée par téléphone …" at bounding box center [747, 169] width 399 height 38
click at [548, 157] on div "[PERSON_NAME], de l'agence MS AGENCY, souhaiterait être rappelée par téléphone …" at bounding box center [747, 169] width 399 height 38
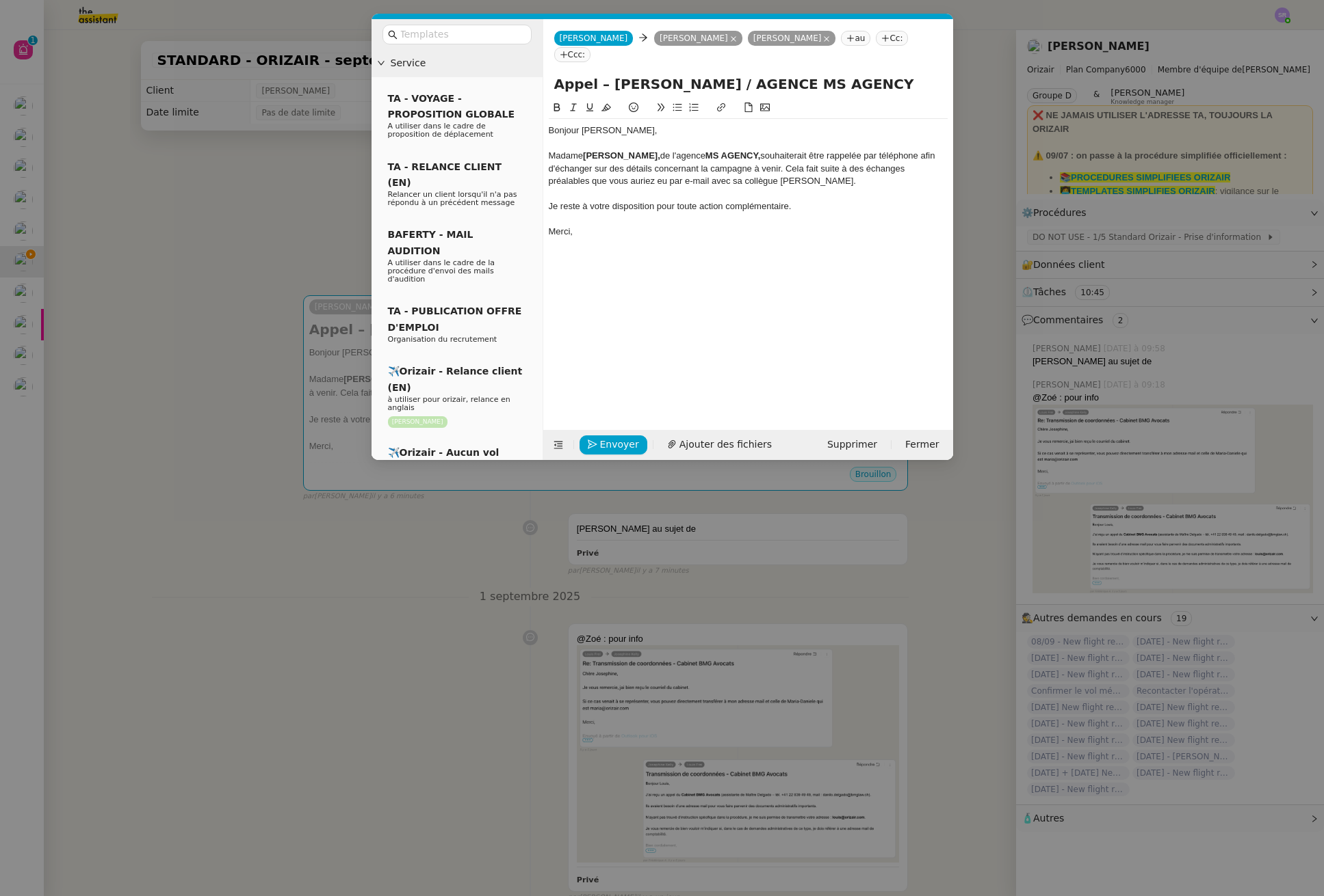
click at [630, 156] on div "[PERSON_NAME], de l'agence MS AGENCY, souhaiterait être rappelée par téléphone …" at bounding box center [747, 169] width 399 height 38
click at [716, 156] on div "[PERSON_NAME], de l'agence MS AGENCY, souhaiterait être rappelée par téléphone …" at bounding box center [747, 169] width 399 height 38
click at [801, 155] on div "[PERSON_NAME], de l'agence MS AGENCY, souhaiterait être rappelée par téléphone …" at bounding box center [747, 169] width 399 height 38
click at [902, 154] on div "[PERSON_NAME], de l'agence MS AGENCY, souhaiterait être rappelée par téléphone …" at bounding box center [747, 169] width 399 height 38
click at [819, 160] on div "[PERSON_NAME], de l'agence MS AGENCY, souhaiterait être rappelée par téléphone …" at bounding box center [747, 169] width 399 height 38
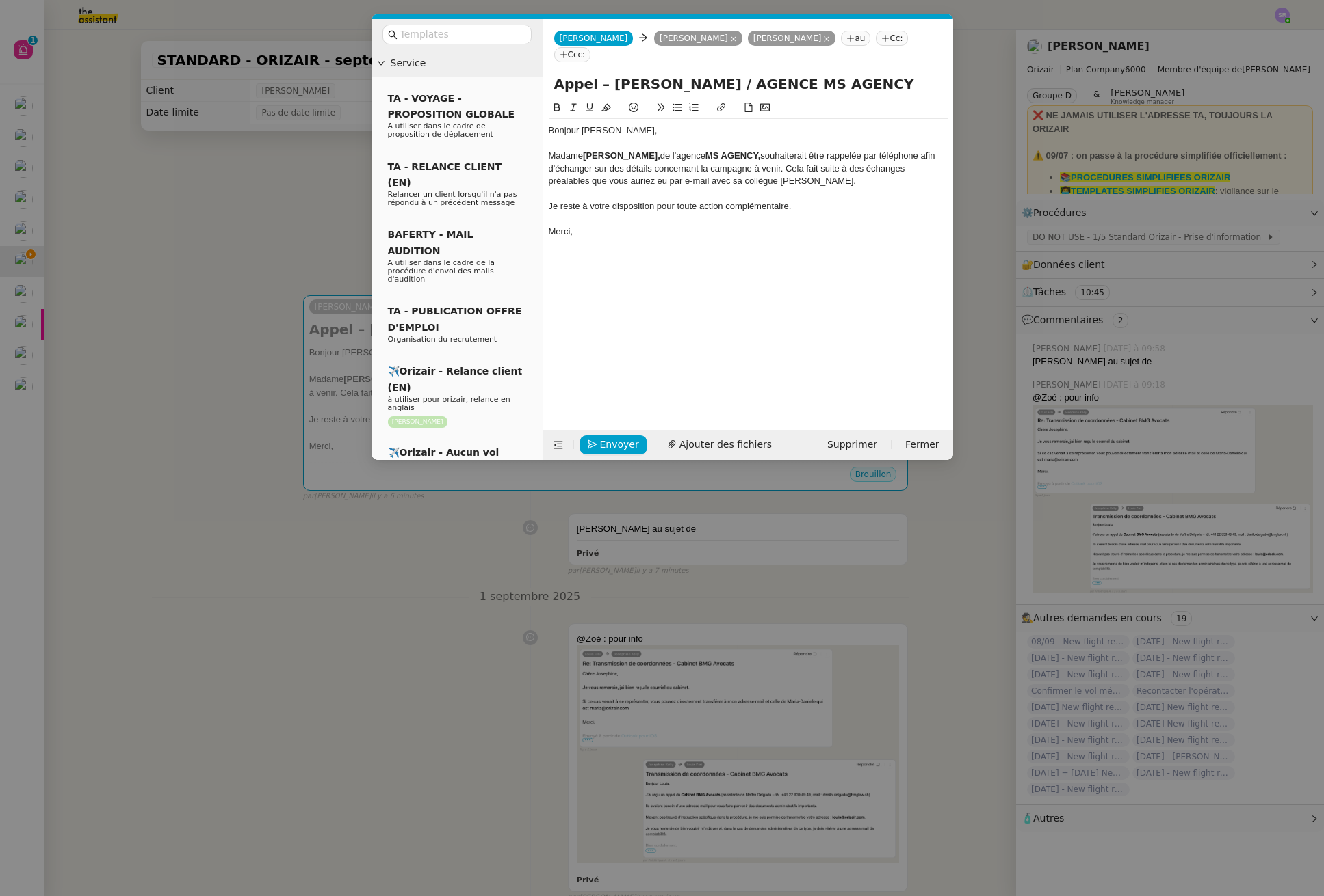
click at [602, 163] on div "[PERSON_NAME], de l'agence MS AGENCY, souhaiterait être rappelée par téléphone …" at bounding box center [747, 169] width 399 height 38
click at [768, 164] on div "[PERSON_NAME], de l'agence MS AGENCY, souhaiterait être rappelée par téléphone …" at bounding box center [747, 169] width 399 height 38
click at [836, 165] on div "[PERSON_NAME], de l'agence MS AGENCY, souhaiterait être rappelée par téléphone …" at bounding box center [747, 169] width 399 height 38
click at [830, 201] on div "Je reste à votre disposition pour toute action complémentaire." at bounding box center [747, 206] width 399 height 12
click at [847, 188] on div at bounding box center [747, 193] width 399 height 12
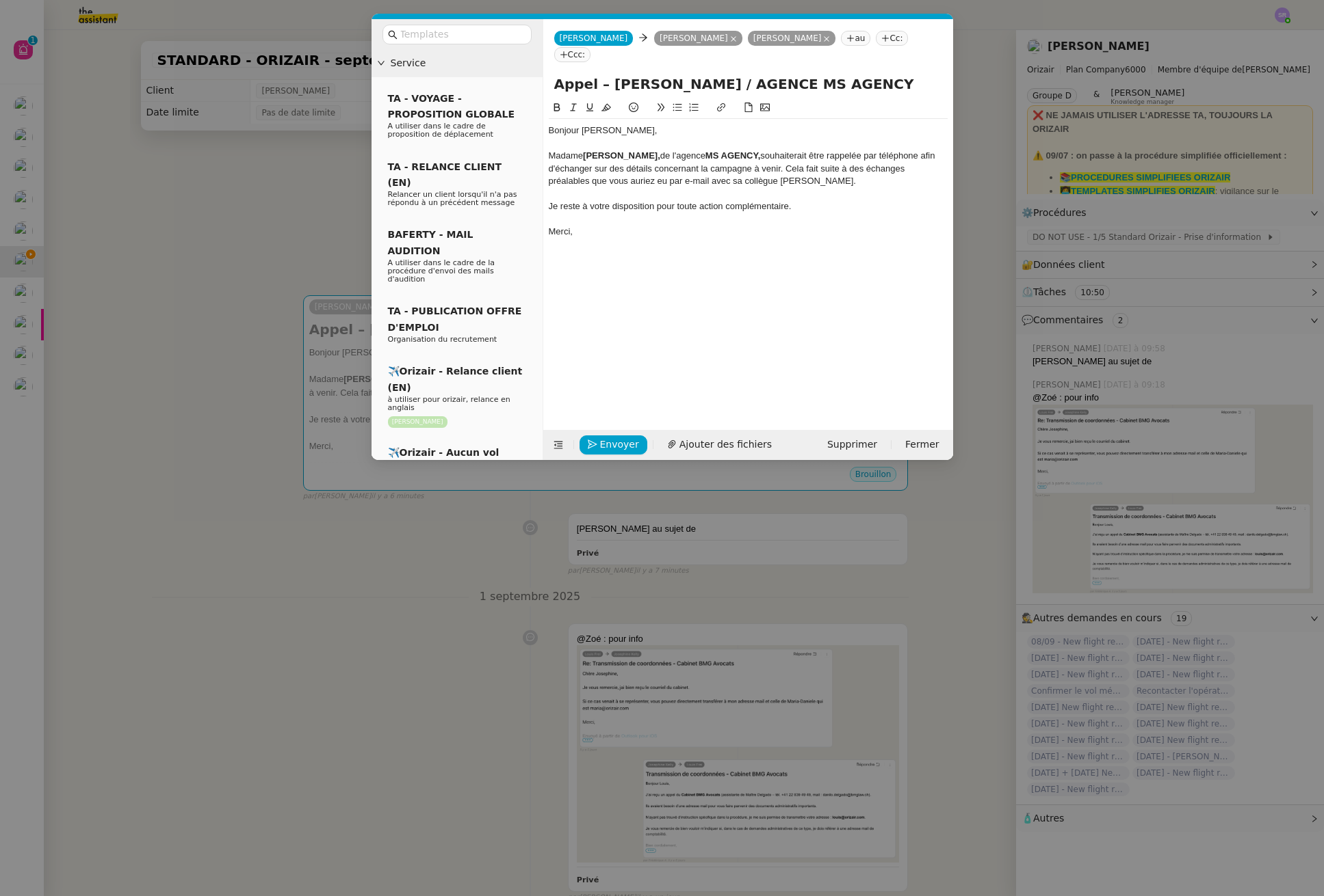
click at [849, 168] on div "[PERSON_NAME], de l'agence MS AGENCY, souhaiterait être rappelée par téléphone …" at bounding box center [747, 169] width 399 height 38
click at [764, 150] on div "[PERSON_NAME], de l'agence MS AGENCY, souhaiterait être rappelée par téléphone …" at bounding box center [747, 169] width 399 height 38
click at [920, 150] on div "[PERSON_NAME], de l'agence MS AGENCY, souhaiterait être rappelée par téléphone …" at bounding box center [747, 169] width 399 height 38
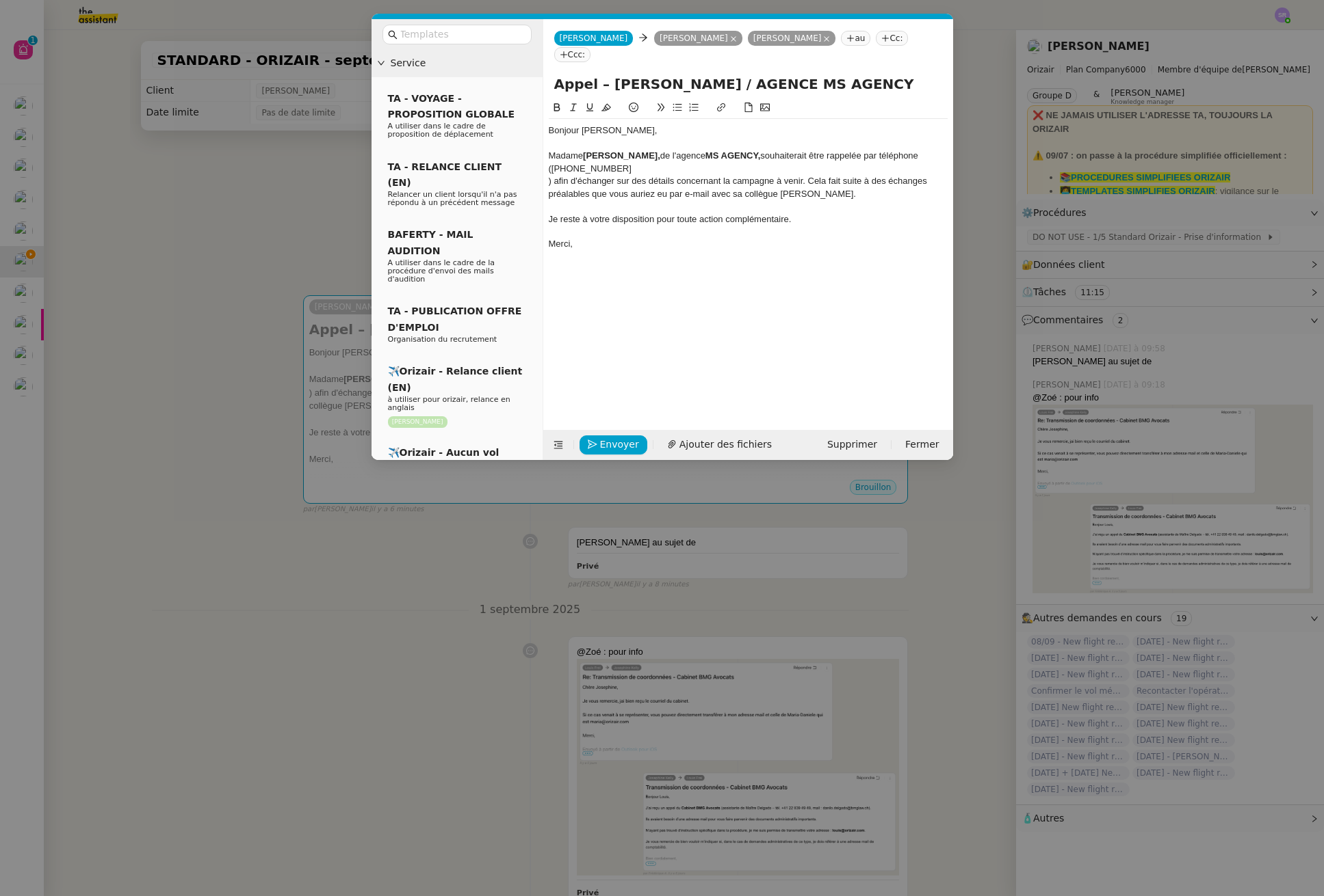
click at [548, 175] on div ") afin d'échanger sur des détails concernant la campagne à venir. Cela fait sui…" at bounding box center [747, 187] width 399 height 25
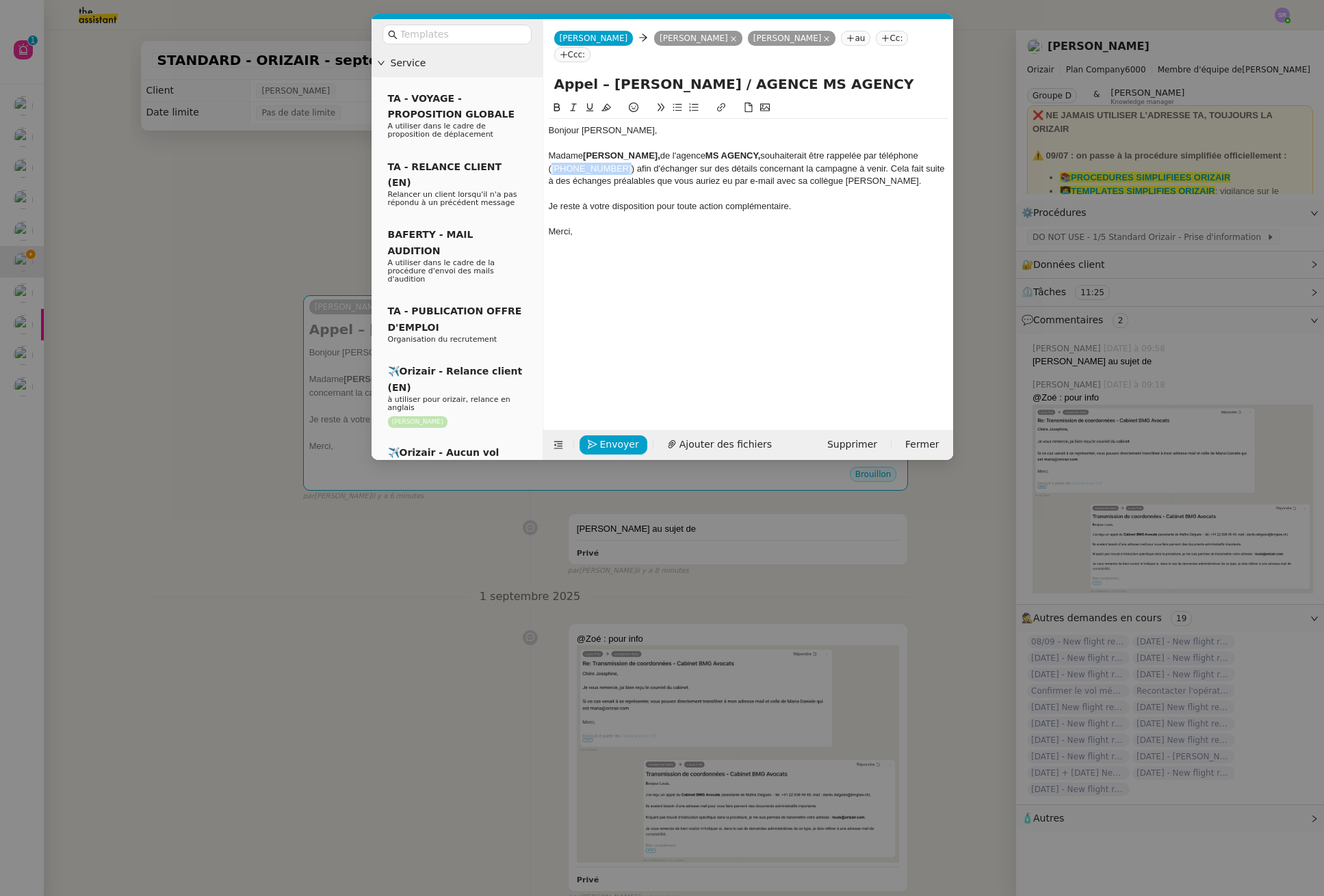
drag, startPoint x: 923, startPoint y: 142, endPoint x: 581, endPoint y: 152, distance: 342.1
click at [581, 152] on div "[PERSON_NAME], de l'agence MS AGENCY, souhaiterait être rappelée par téléphone …" at bounding box center [747, 169] width 399 height 38
click at [615, 201] on div "Je reste à votre disposition pour toute action complémentaire." at bounding box center [747, 206] width 399 height 12
click at [629, 446] on span "Envoyer" at bounding box center [619, 444] width 39 height 16
click at [631, 434] on span "Confirmer l'envoi" at bounding box center [640, 425] width 82 height 16
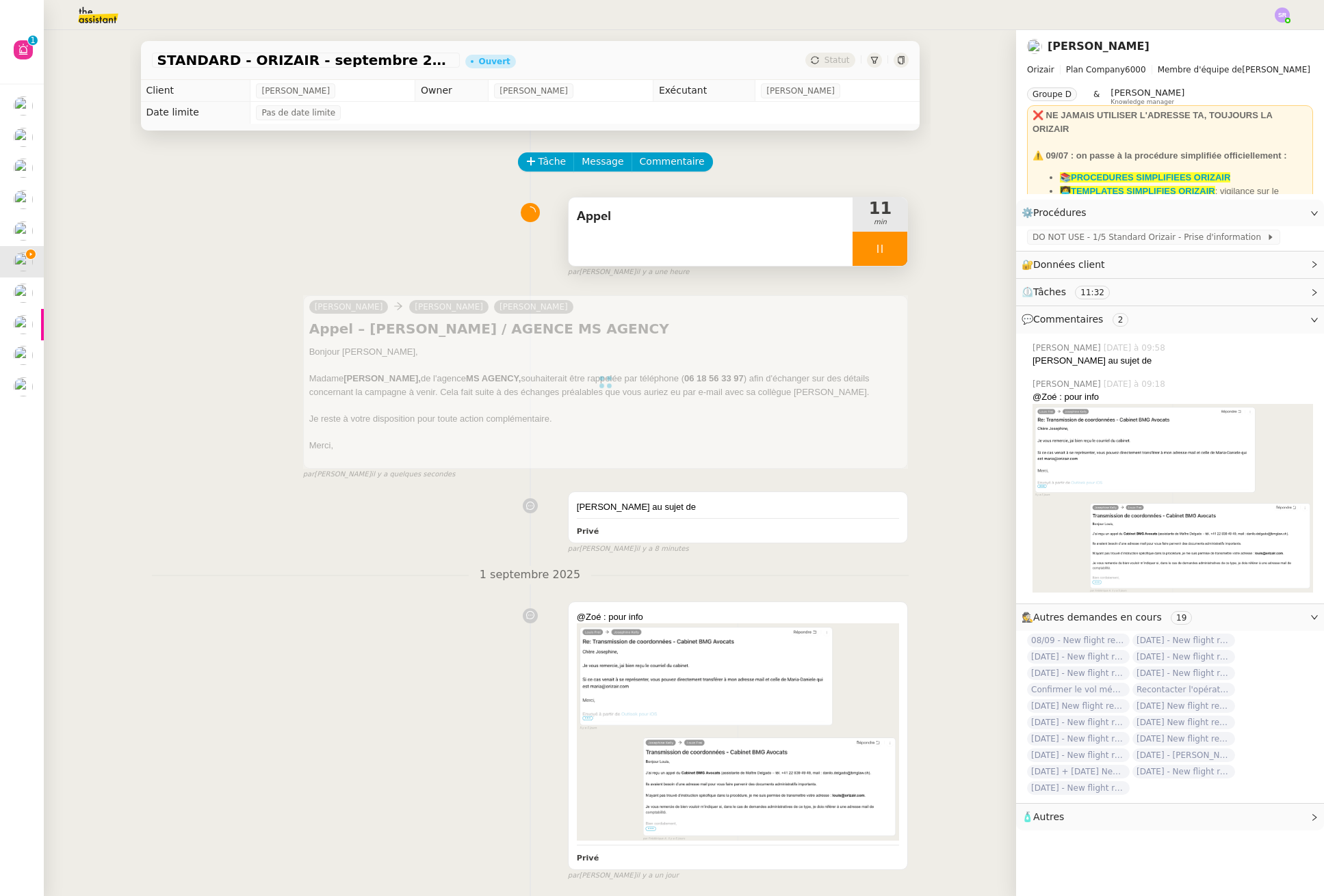
click at [857, 244] on div at bounding box center [879, 249] width 54 height 34
click at [888, 248] on icon at bounding box center [894, 249] width 11 height 11
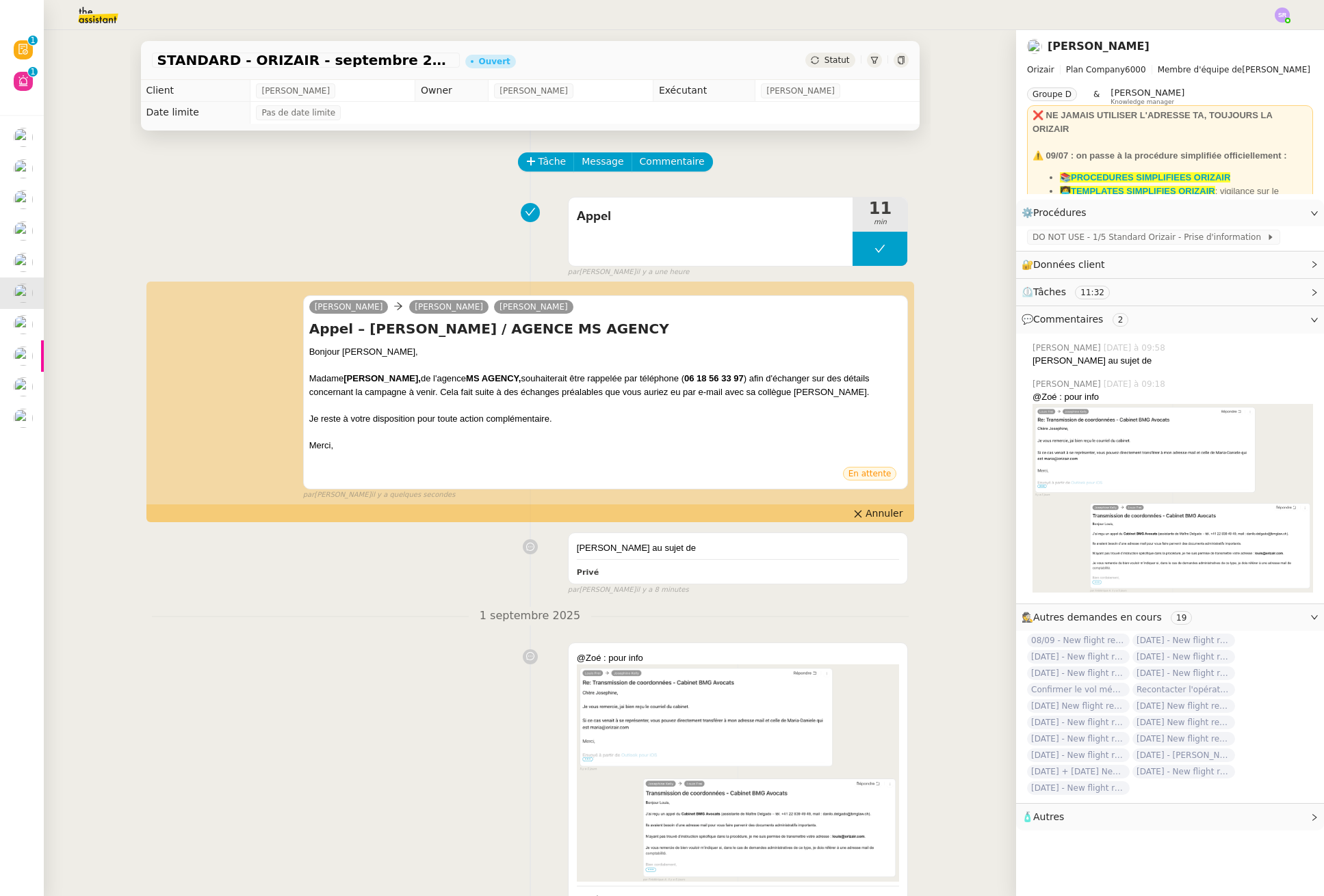
click at [896, 500] on div "[PERSON_NAME]-[PERSON_NAME] [PERSON_NAME] Appel – [PERSON_NAME] / AGENCE MS AGE…" at bounding box center [530, 391] width 756 height 217
click at [882, 517] on span "Annuler" at bounding box center [884, 513] width 37 height 14
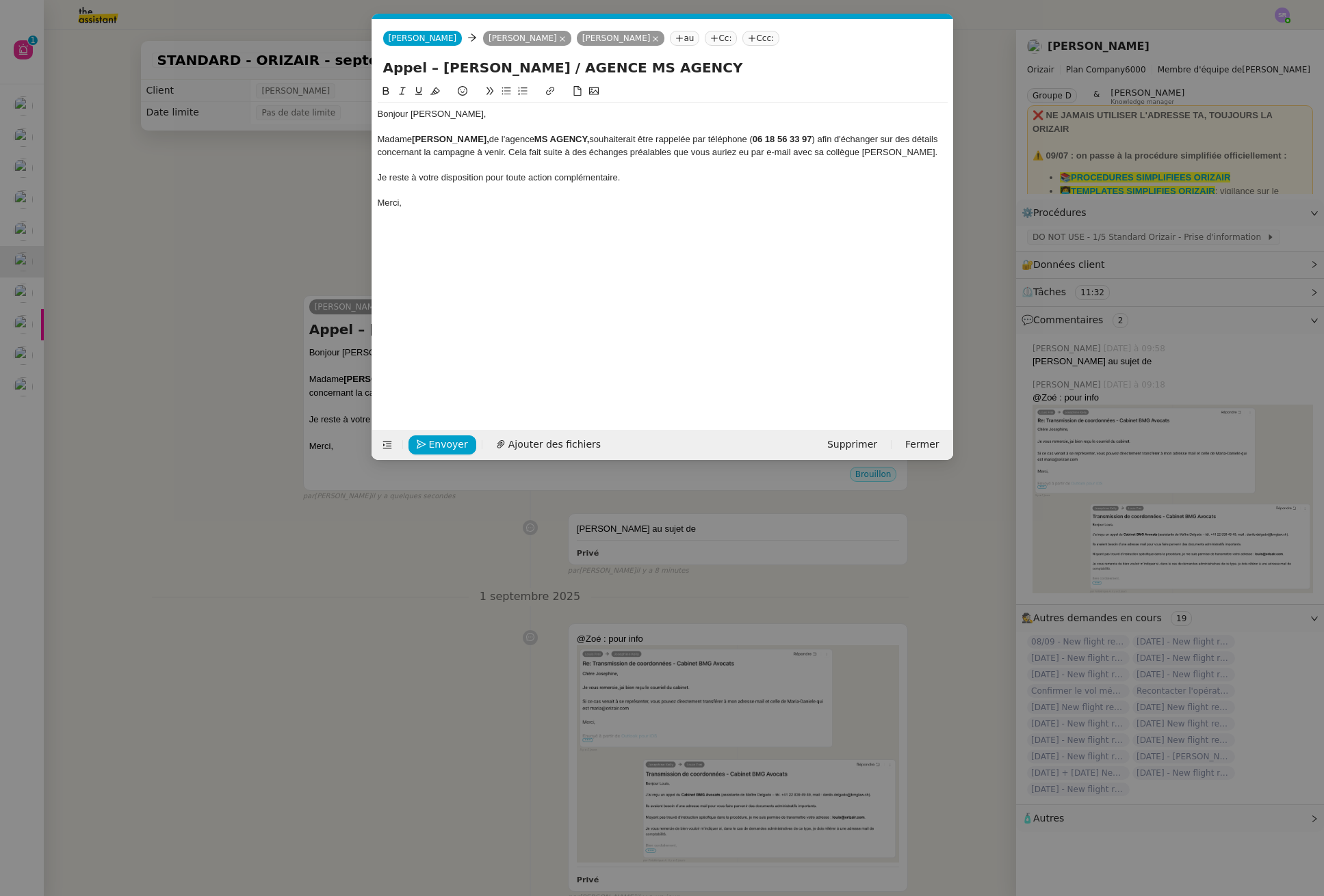
scroll to position [0, 29]
click at [399, 113] on div "Bonjour [PERSON_NAME]," at bounding box center [662, 113] width 569 height 12
click at [455, 447] on span "Envoyer" at bounding box center [449, 444] width 39 height 16
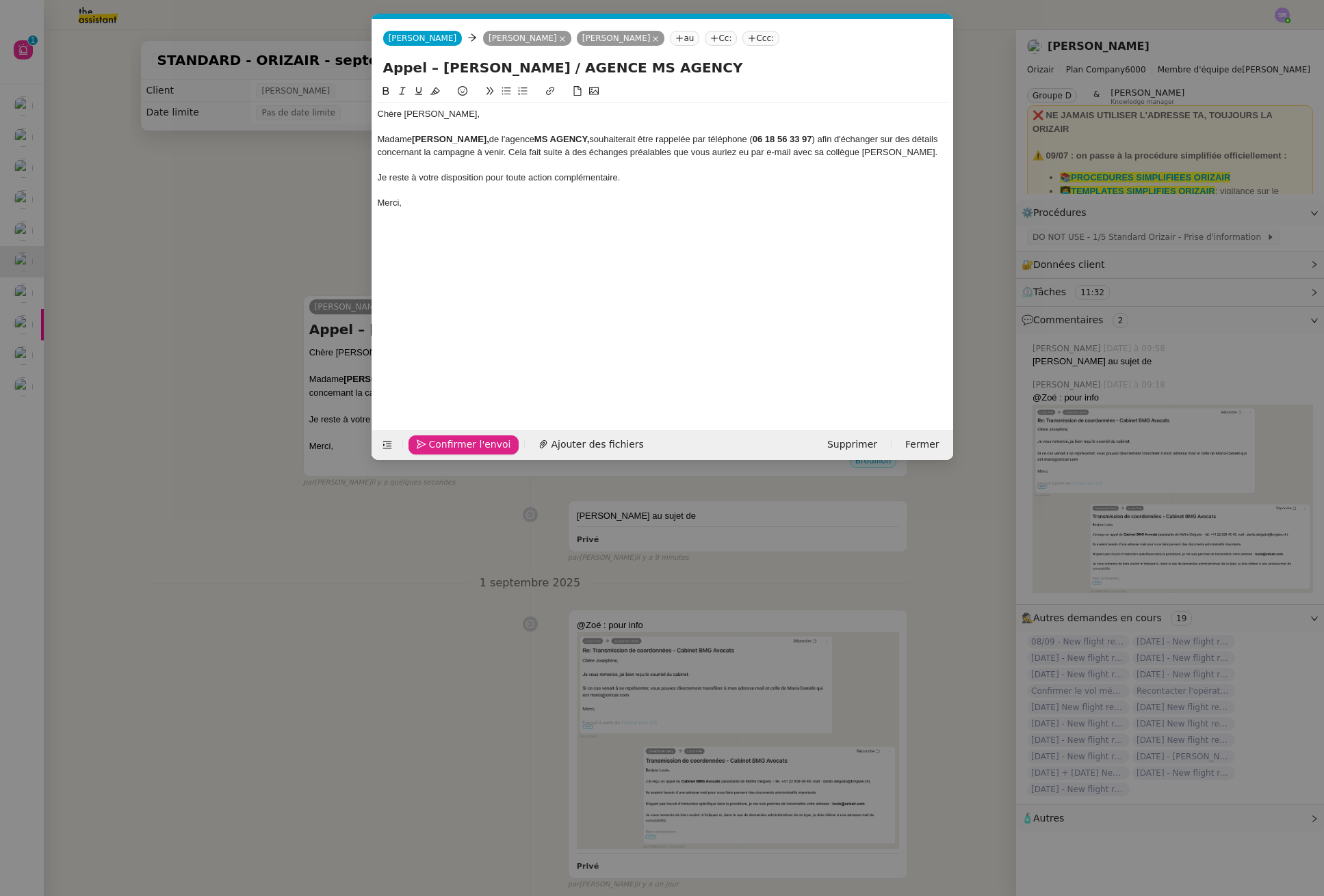
click at [458, 442] on span "Confirmer l'envoi" at bounding box center [470, 444] width 82 height 16
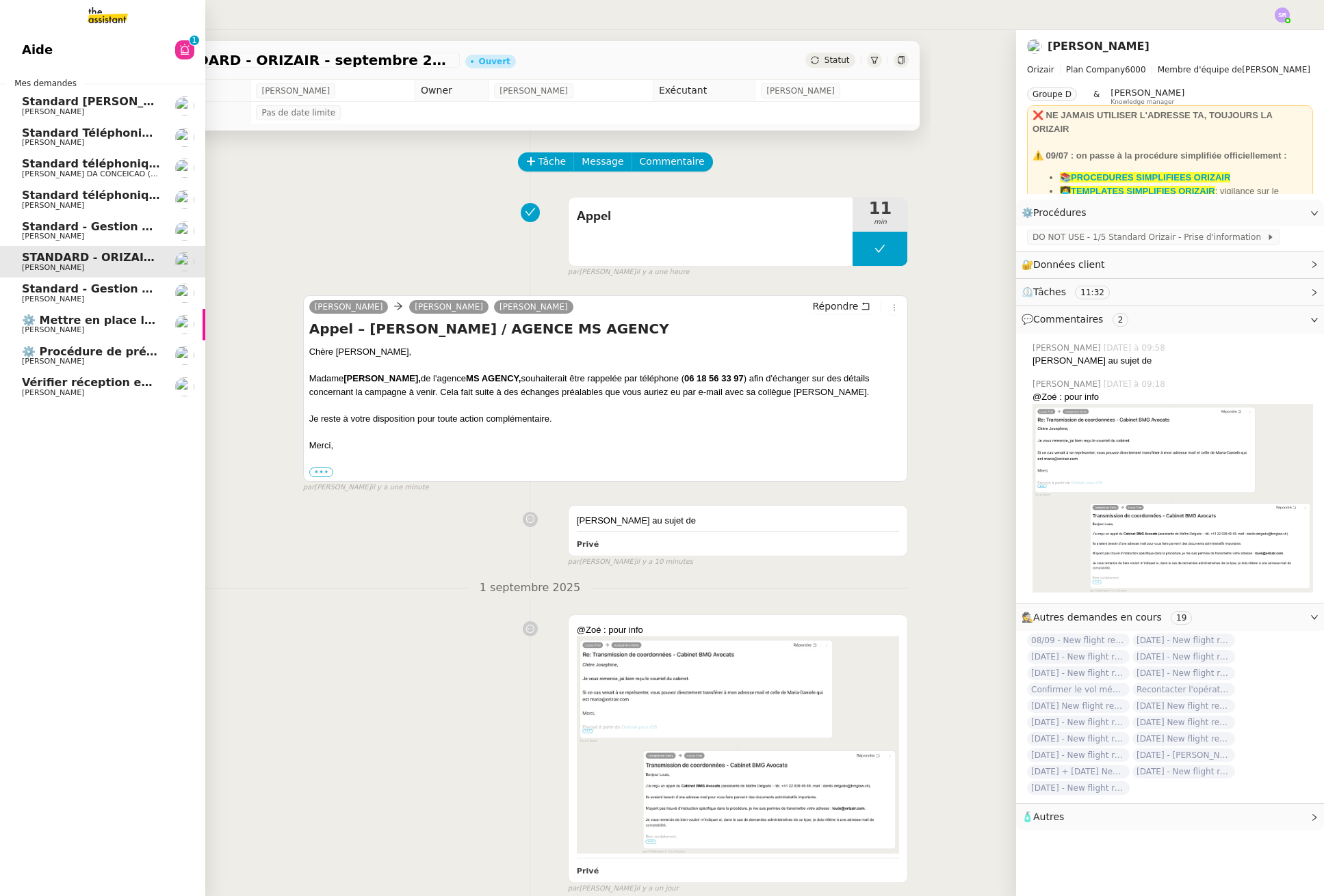
click at [41, 390] on span "[PERSON_NAME]" at bounding box center [53, 393] width 63 height 9
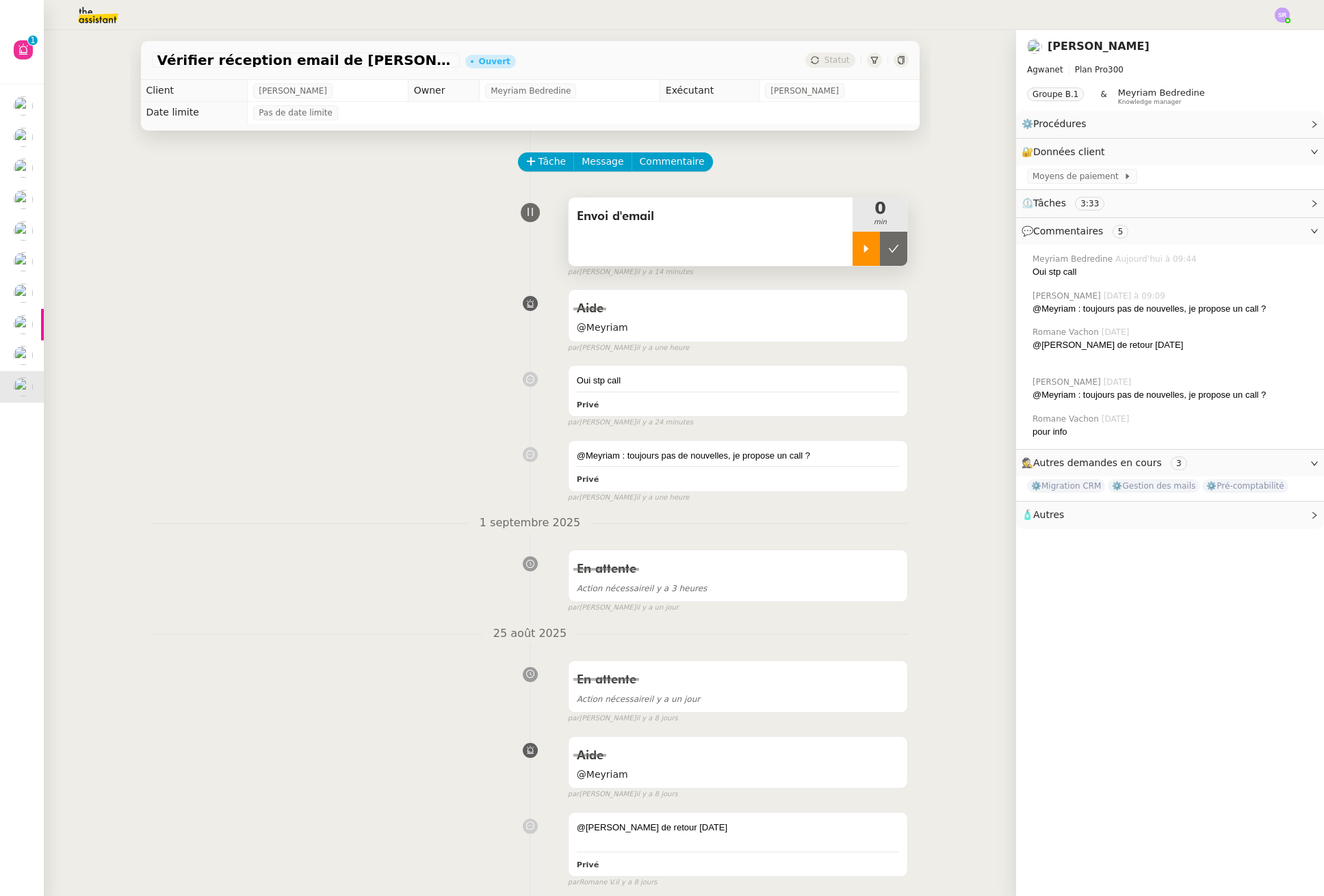
click at [861, 246] on icon at bounding box center [866, 249] width 11 height 11
click at [544, 158] on span "Tâche" at bounding box center [552, 161] width 28 height 16
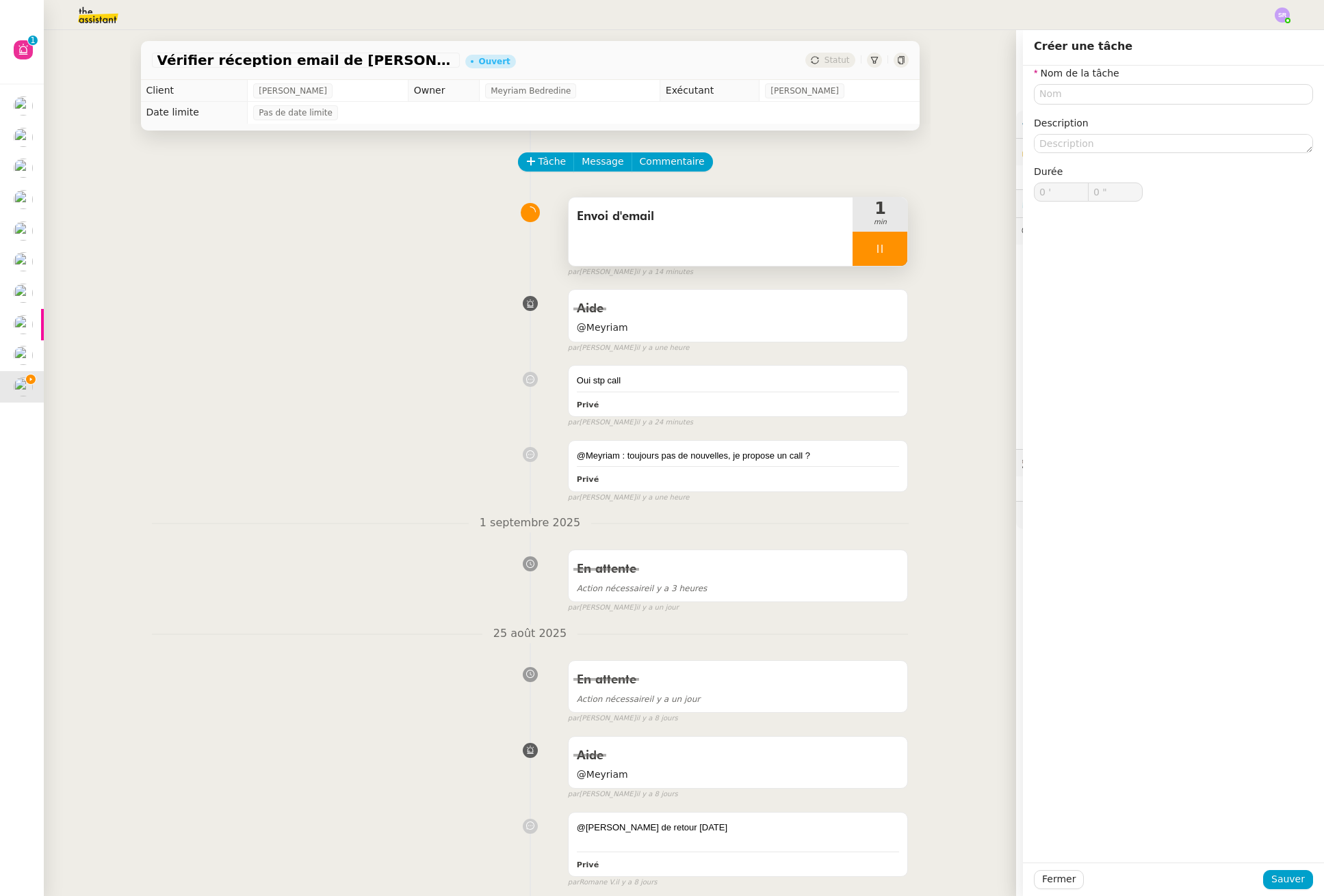
drag, startPoint x: 818, startPoint y: 156, endPoint x: 851, endPoint y: 212, distance: 65.0
click at [818, 156] on div "Tâche Message Commentaire" at bounding box center [714, 169] width 389 height 33
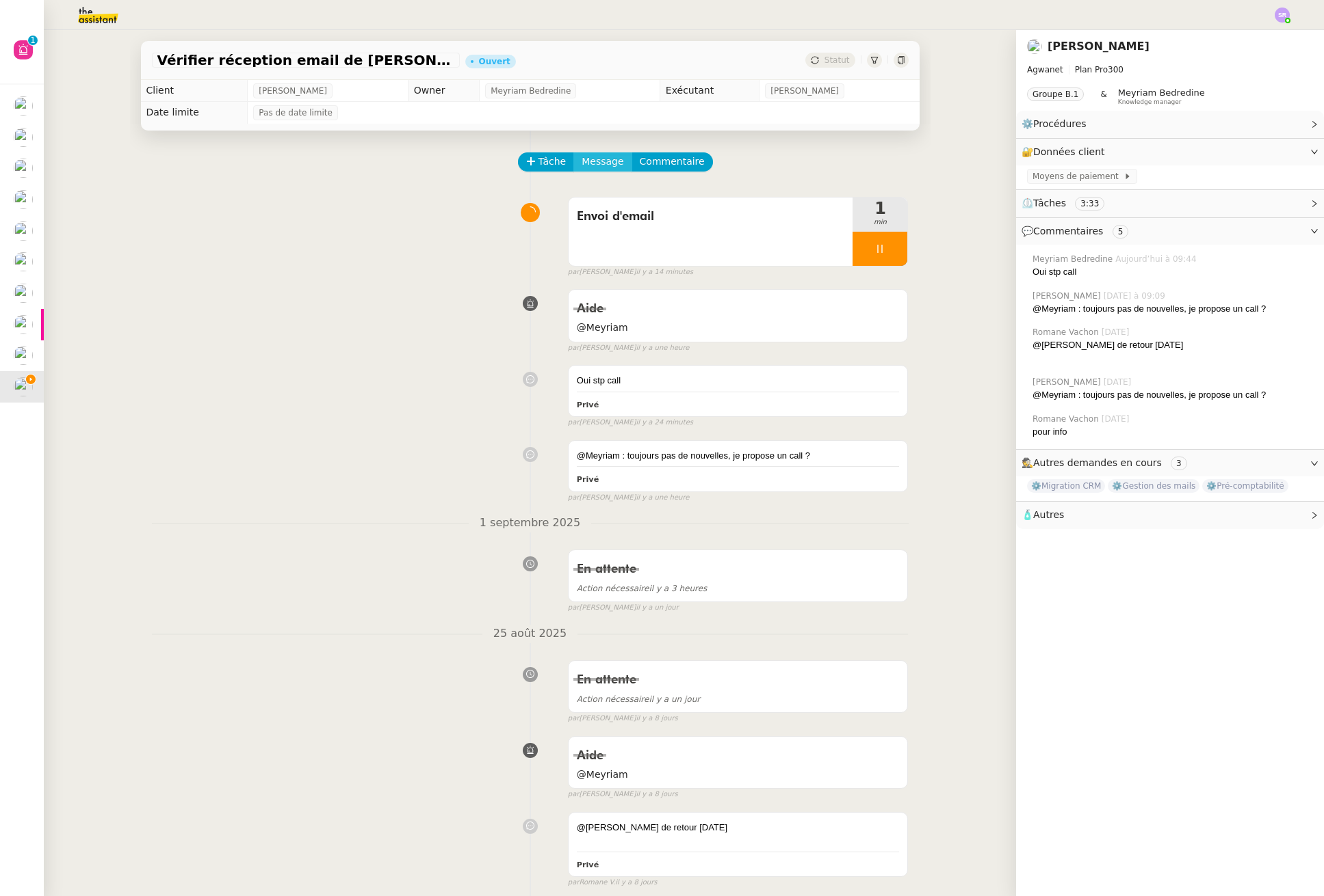
click at [607, 160] on span "Message" at bounding box center [602, 161] width 41 height 16
click at [673, 204] on span "Nouvelle conversation" at bounding box center [653, 201] width 121 height 11
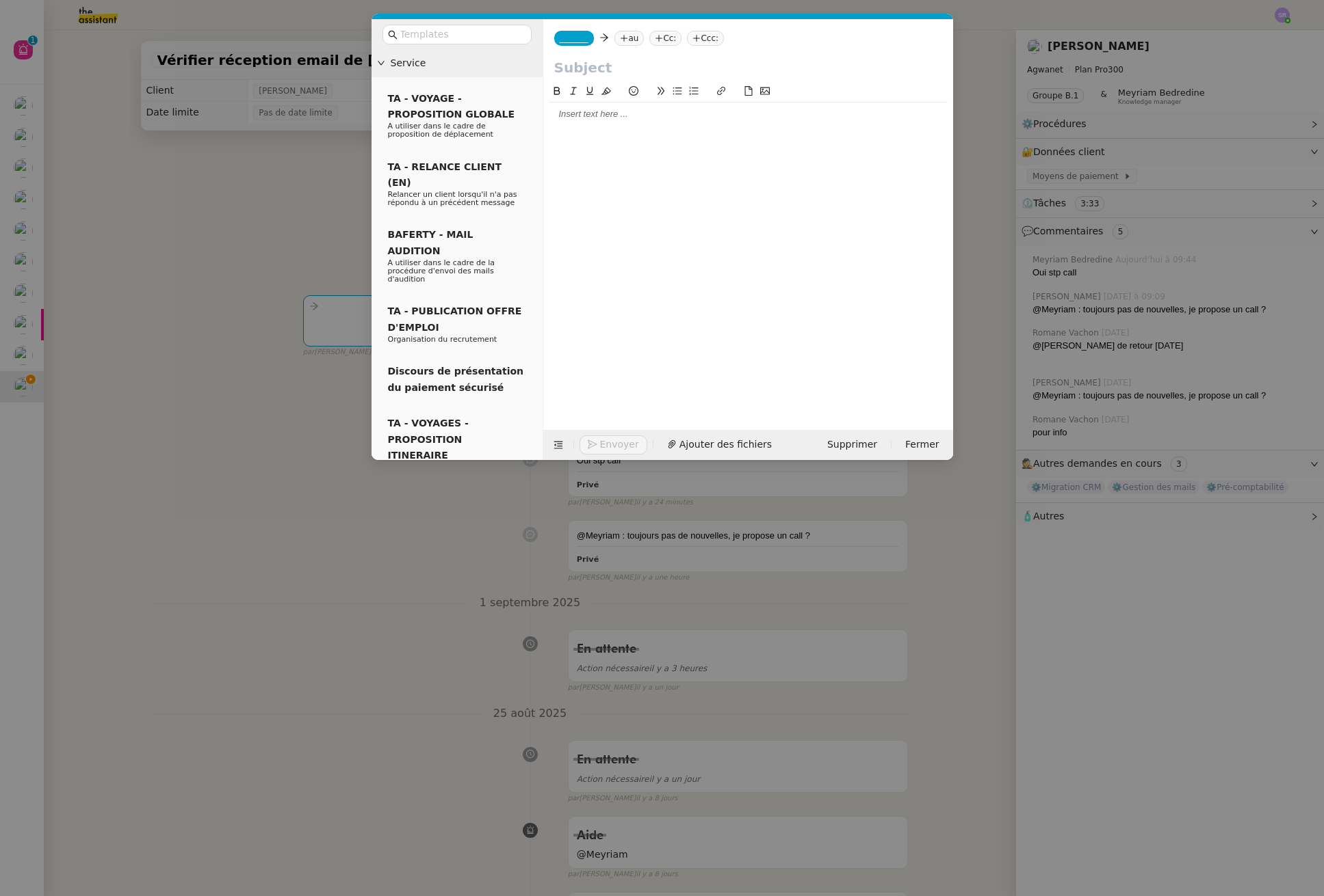
click at [579, 36] on span "_______" at bounding box center [573, 38] width 29 height 9
click at [620, 67] on span "[PERSON_NAME][EMAIL_ADDRESS][DOMAIN_NAME]" at bounding box center [656, 69] width 194 height 7
click at [663, 41] on icon at bounding box center [663, 38] width 1 height 6
click at [748, 65] on div "Mathieu M [EMAIL_ADDRESS][DOMAIN_NAME]" at bounding box center [685, 64] width 126 height 18
drag, startPoint x: 360, startPoint y: 646, endPoint x: 367, endPoint y: 647, distance: 7.1
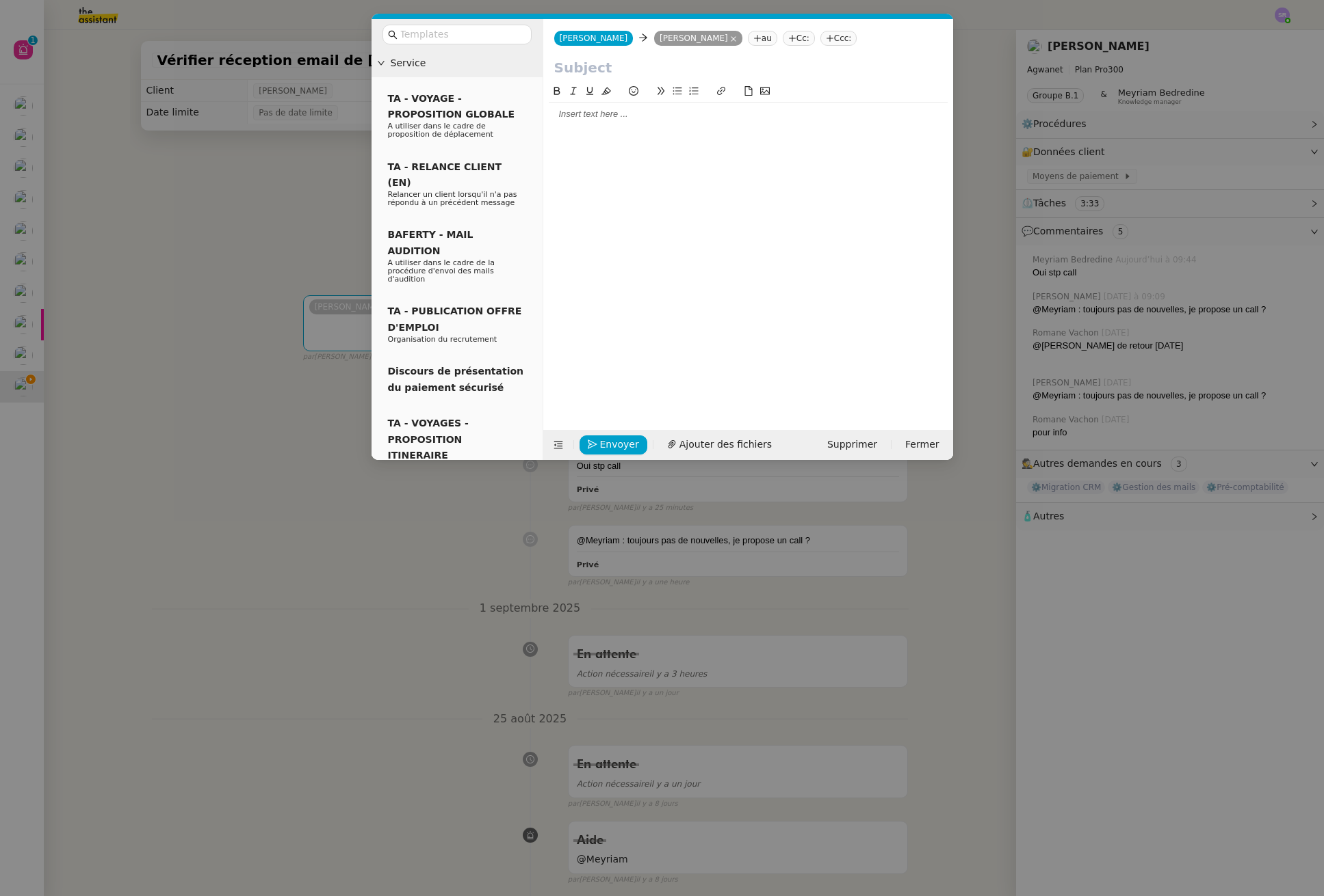
click at [359, 646] on nz-modal-container "Service TA - VOYAGE - PROPOSITION GLOBALE A utiliser dans le cadre de propositi…" at bounding box center [662, 448] width 1324 height 896
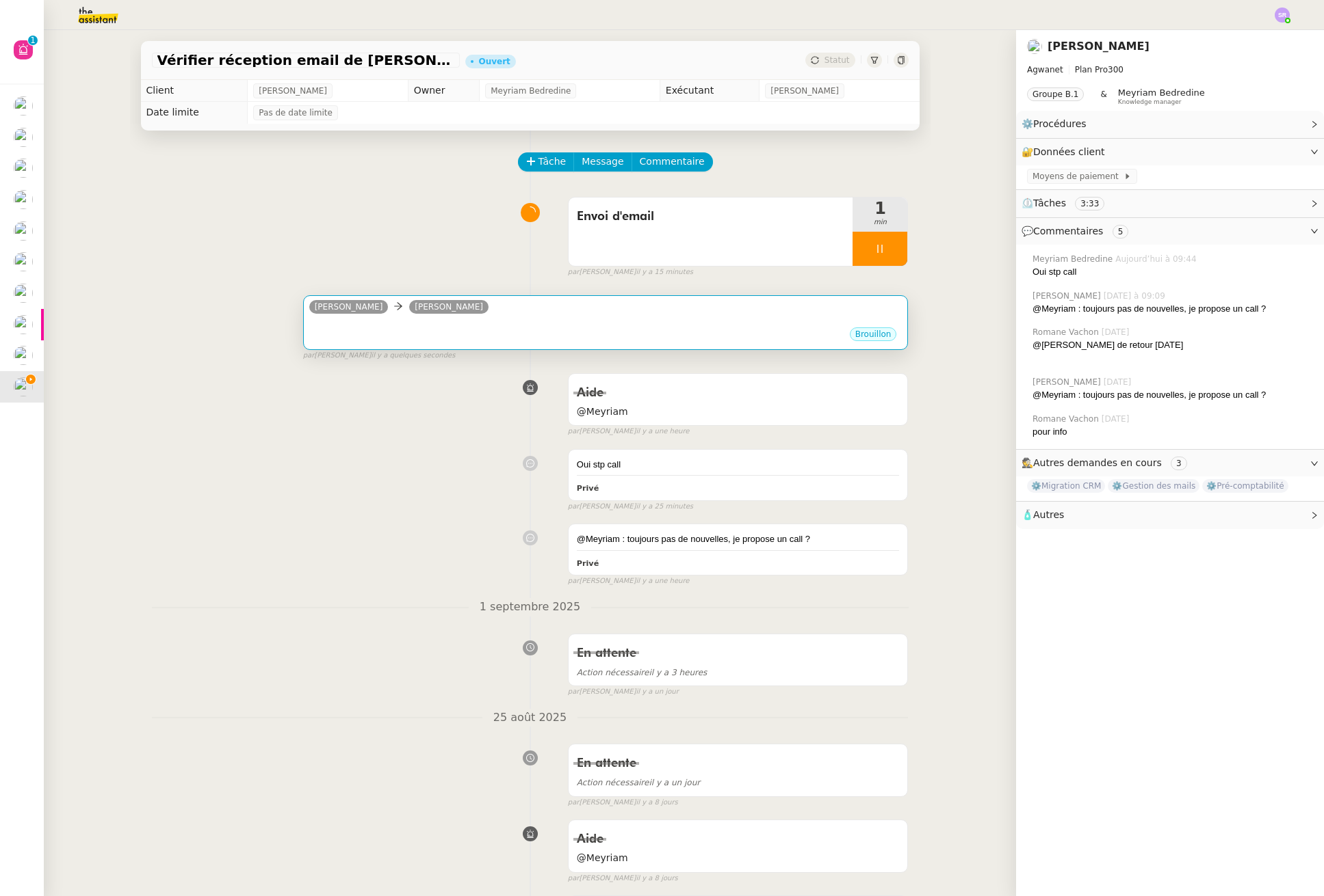
click at [598, 327] on div "Brouillon" at bounding box center [606, 336] width 593 height 20
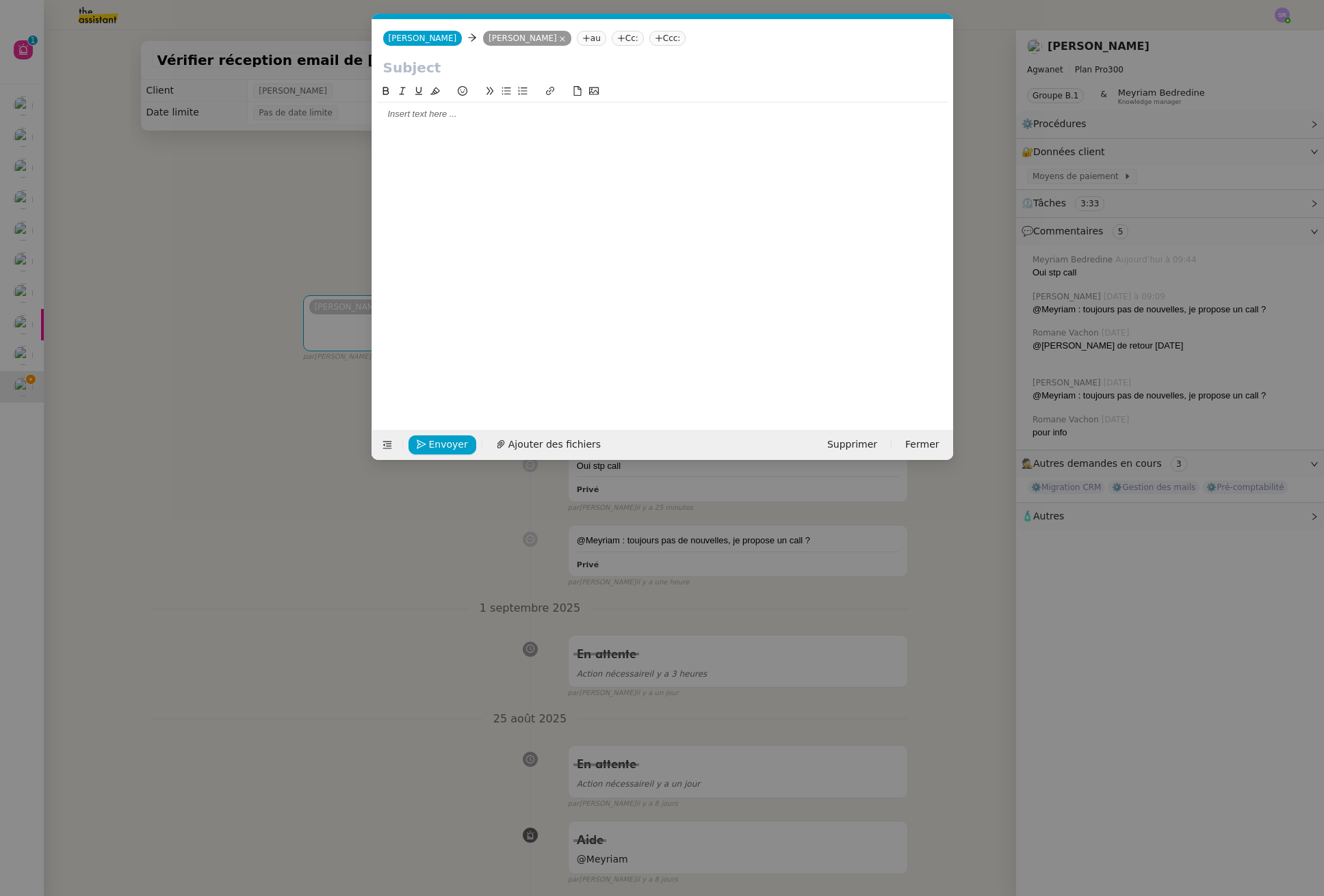
scroll to position [0, 29]
click at [459, 68] on input "text" at bounding box center [662, 67] width 559 height 20
click at [242, 222] on nz-modal-container "Service TA - VOYAGE - PROPOSITION GLOBALE A utiliser dans le cadre de propositi…" at bounding box center [662, 448] width 1324 height 896
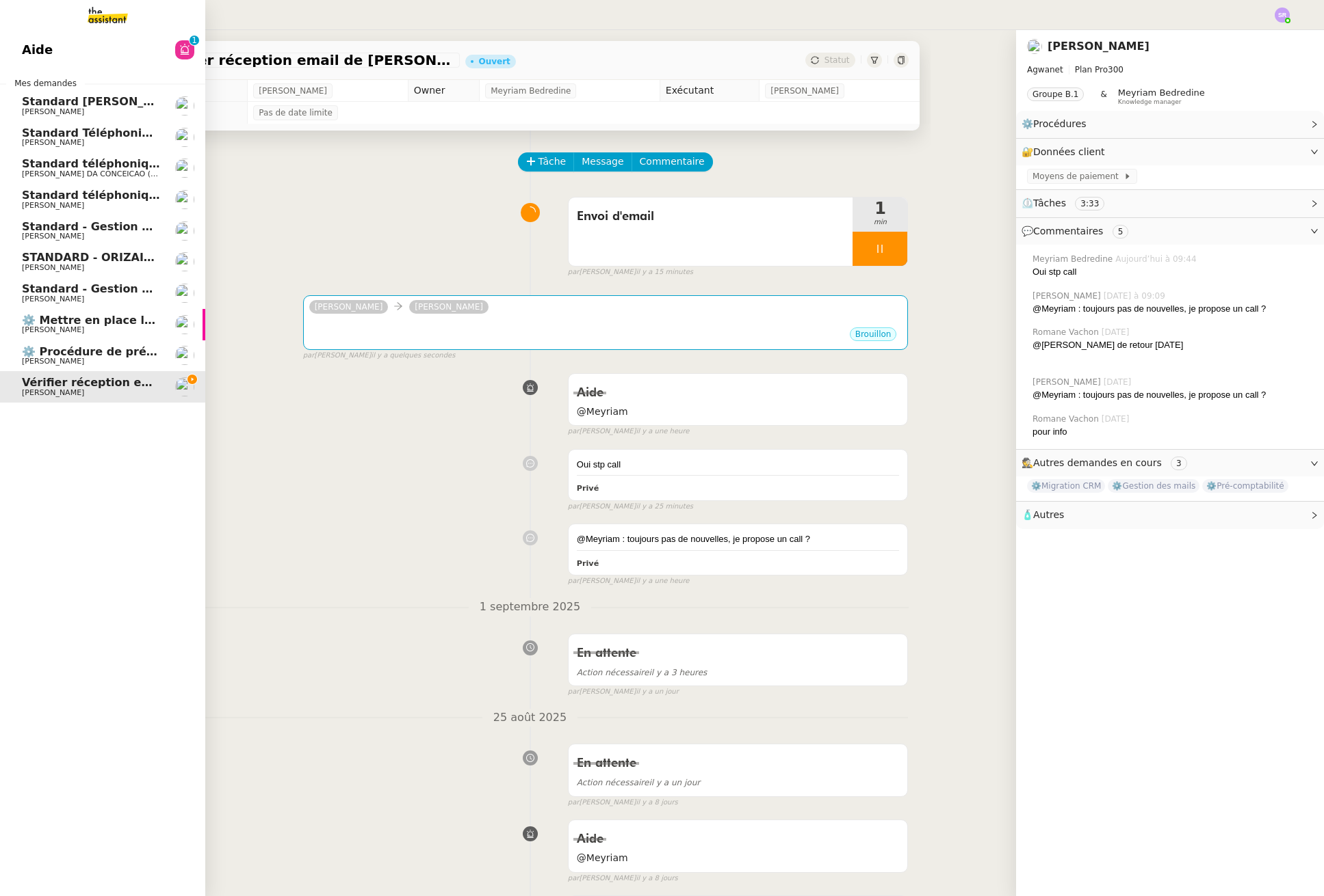
click at [97, 10] on img at bounding box center [97, 15] width 106 height 30
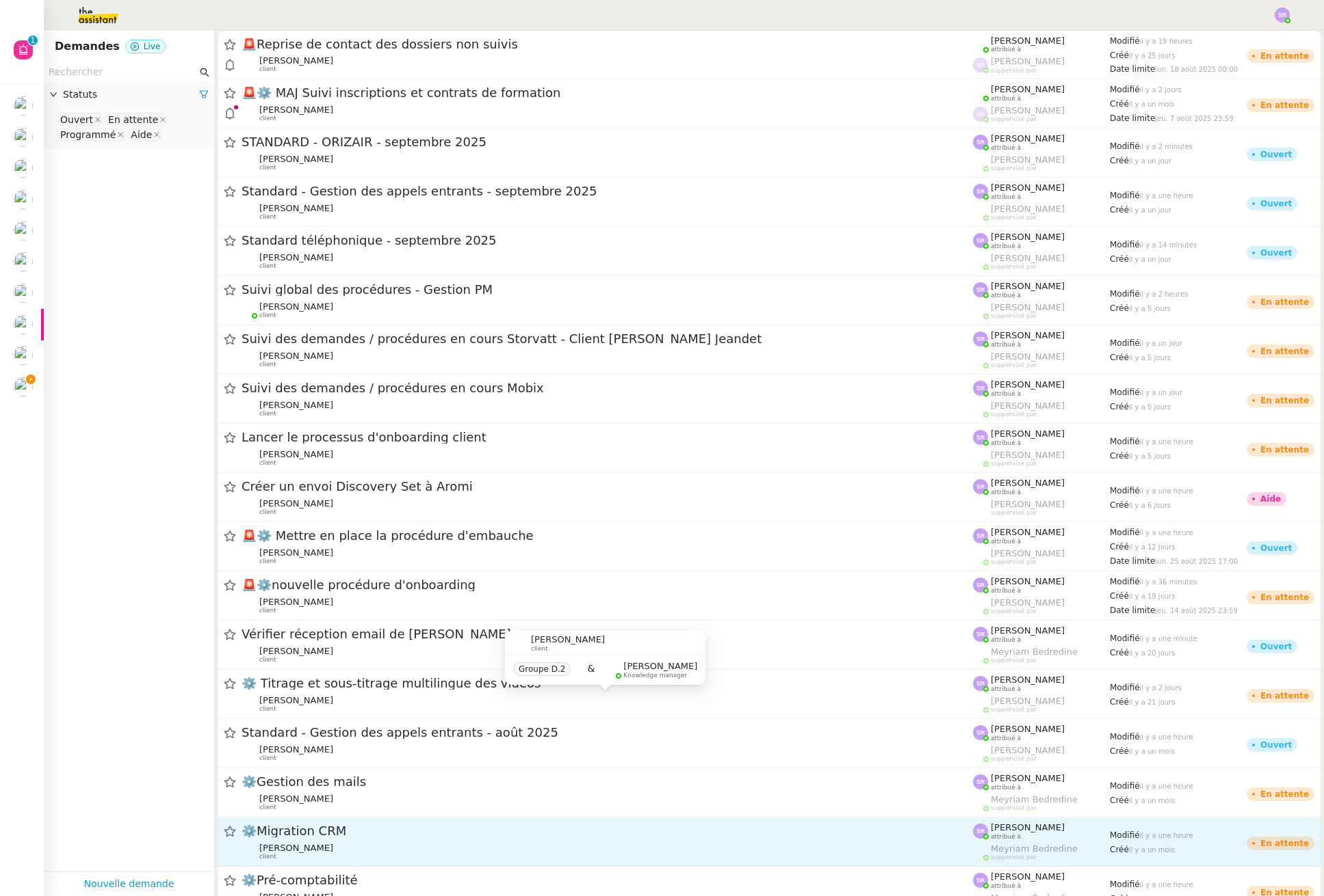
scroll to position [228, 0]
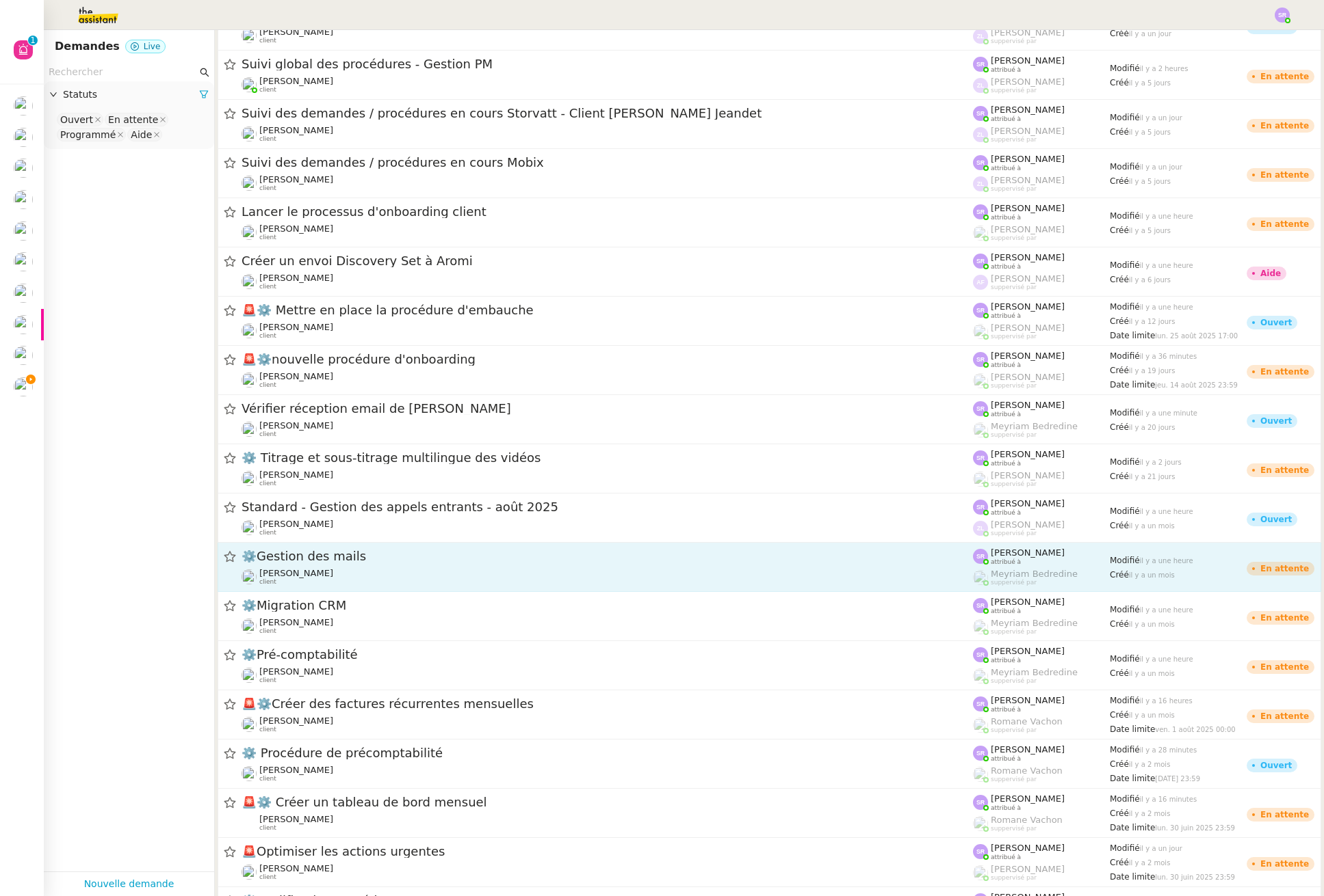
click at [385, 560] on span "⚙️Gestion des mails" at bounding box center [607, 556] width 732 height 12
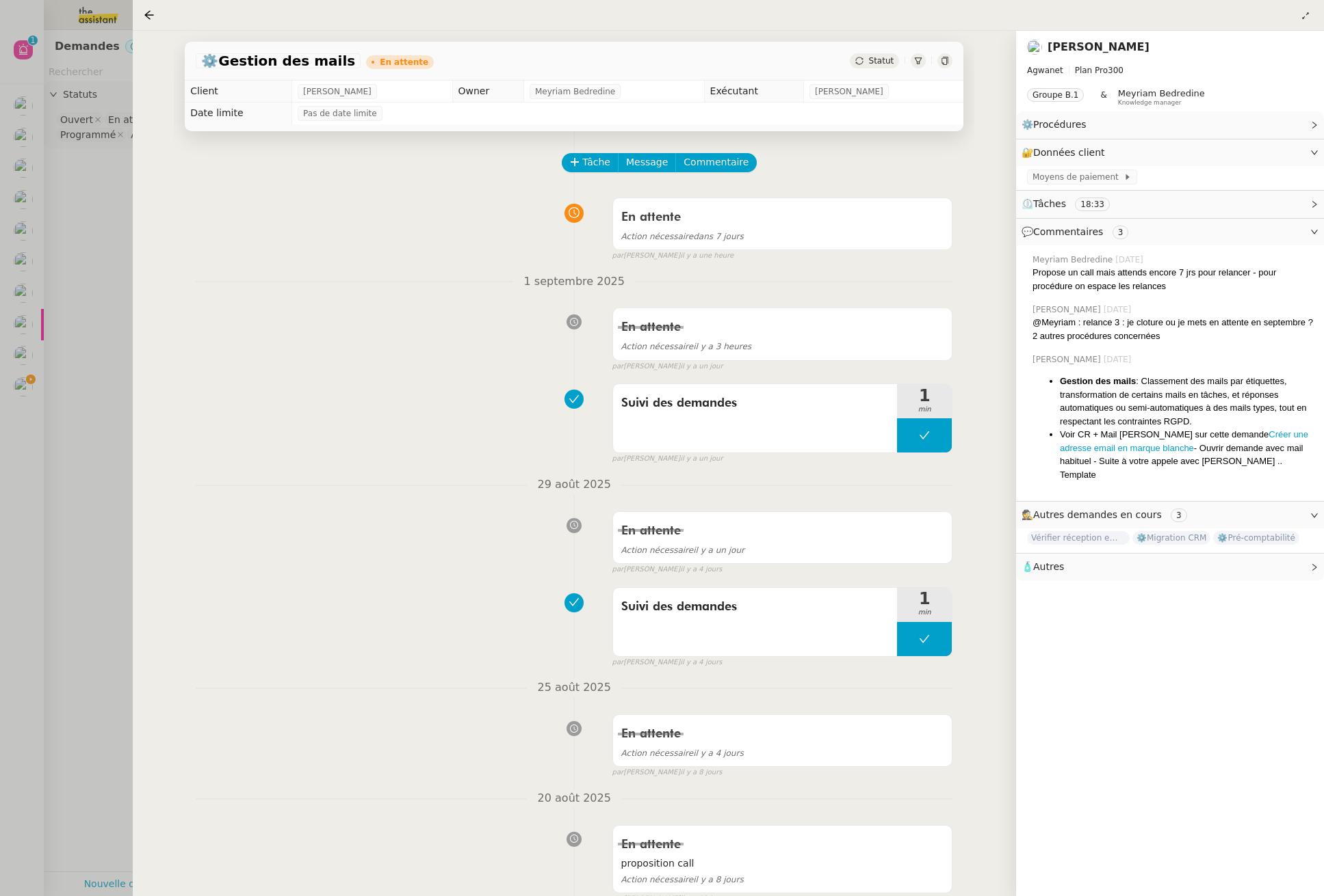
click at [945, 54] on div at bounding box center [944, 61] width 15 height 15
drag, startPoint x: 73, startPoint y: 387, endPoint x: 47, endPoint y: 390, distance: 26.2
click at [73, 387] on div at bounding box center [662, 448] width 1324 height 896
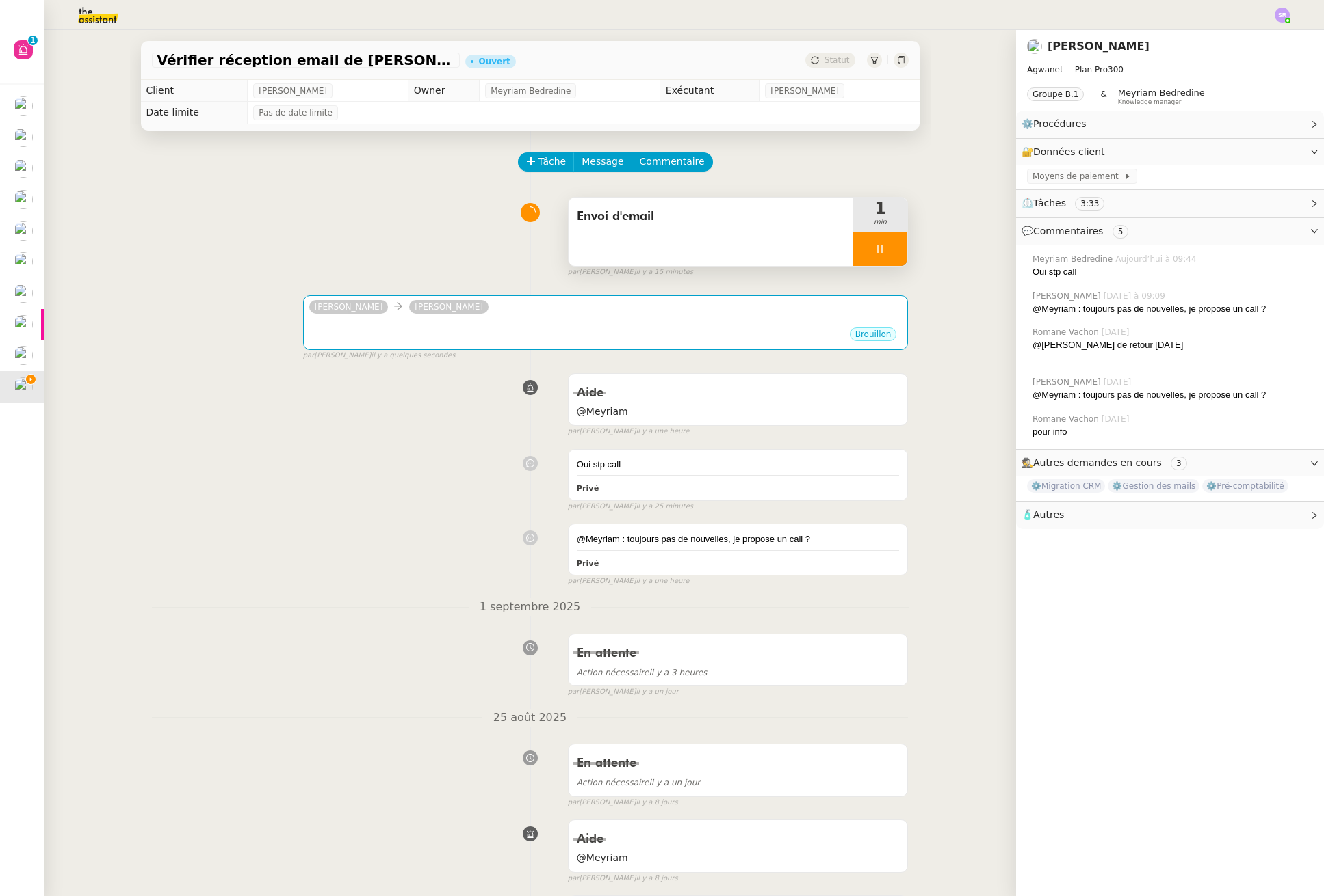
click at [675, 251] on div "Envoi d'email" at bounding box center [710, 232] width 285 height 68
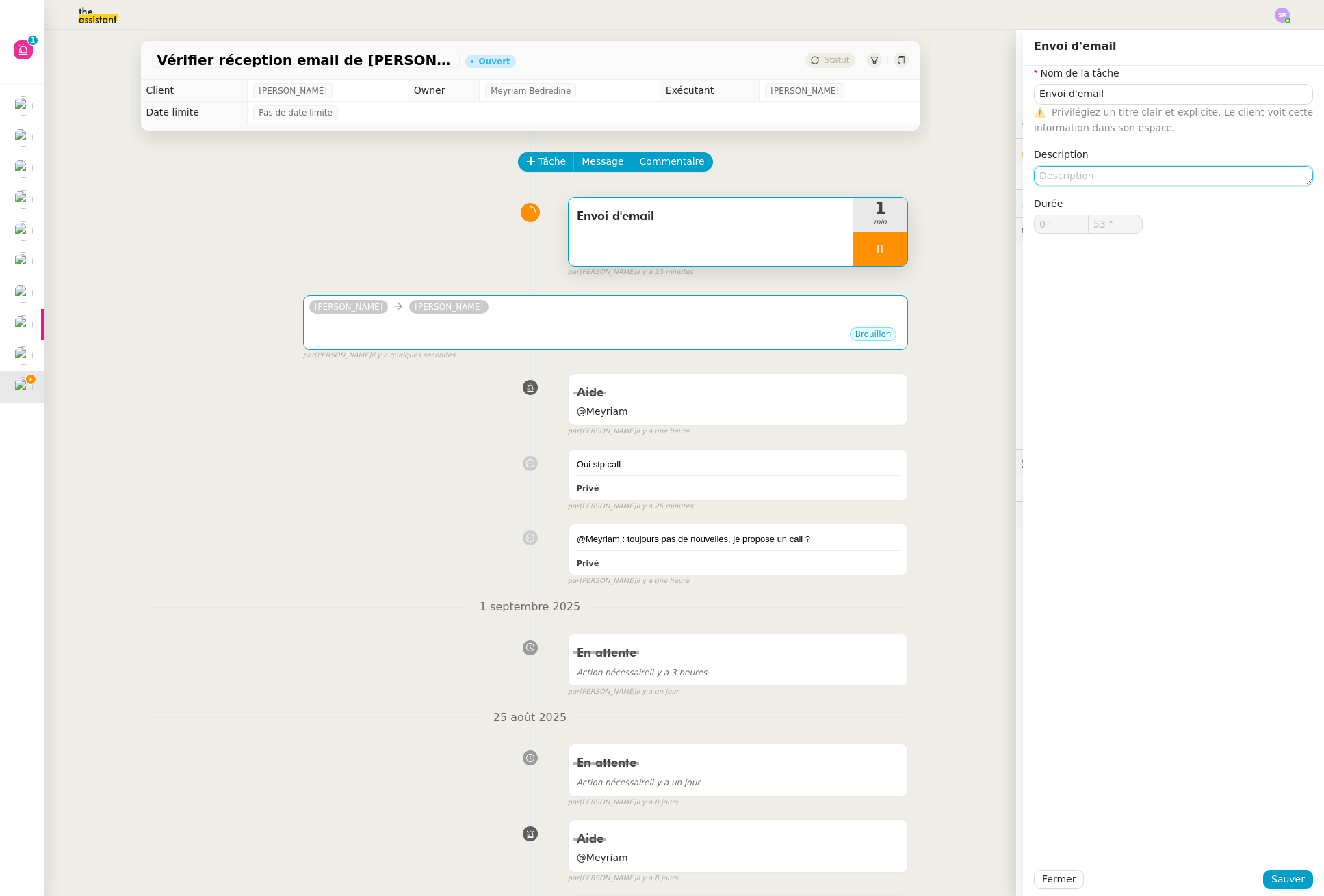
click at [1084, 177] on textarea at bounding box center [1173, 175] width 279 height 19
type input "54 ""
type textarea "+sui"
type input "55 ""
type textarea "+suivi"
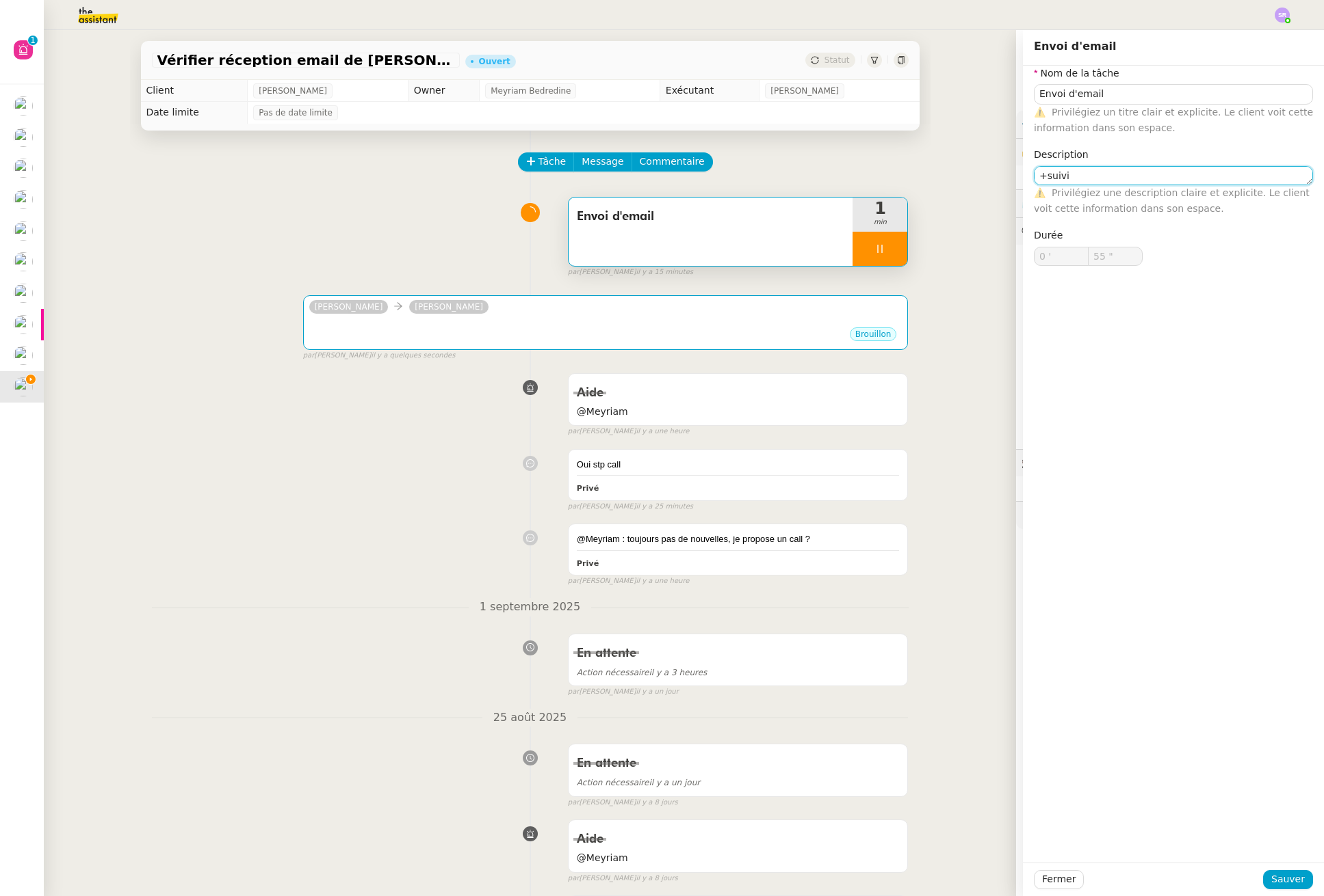
type input "56 ""
type textarea "+suivi"
click at [1303, 883] on div "Fermer Sauver" at bounding box center [1173, 879] width 301 height 33
click at [1271, 878] on span "Sauver" at bounding box center [1287, 879] width 33 height 16
type input "58 ""
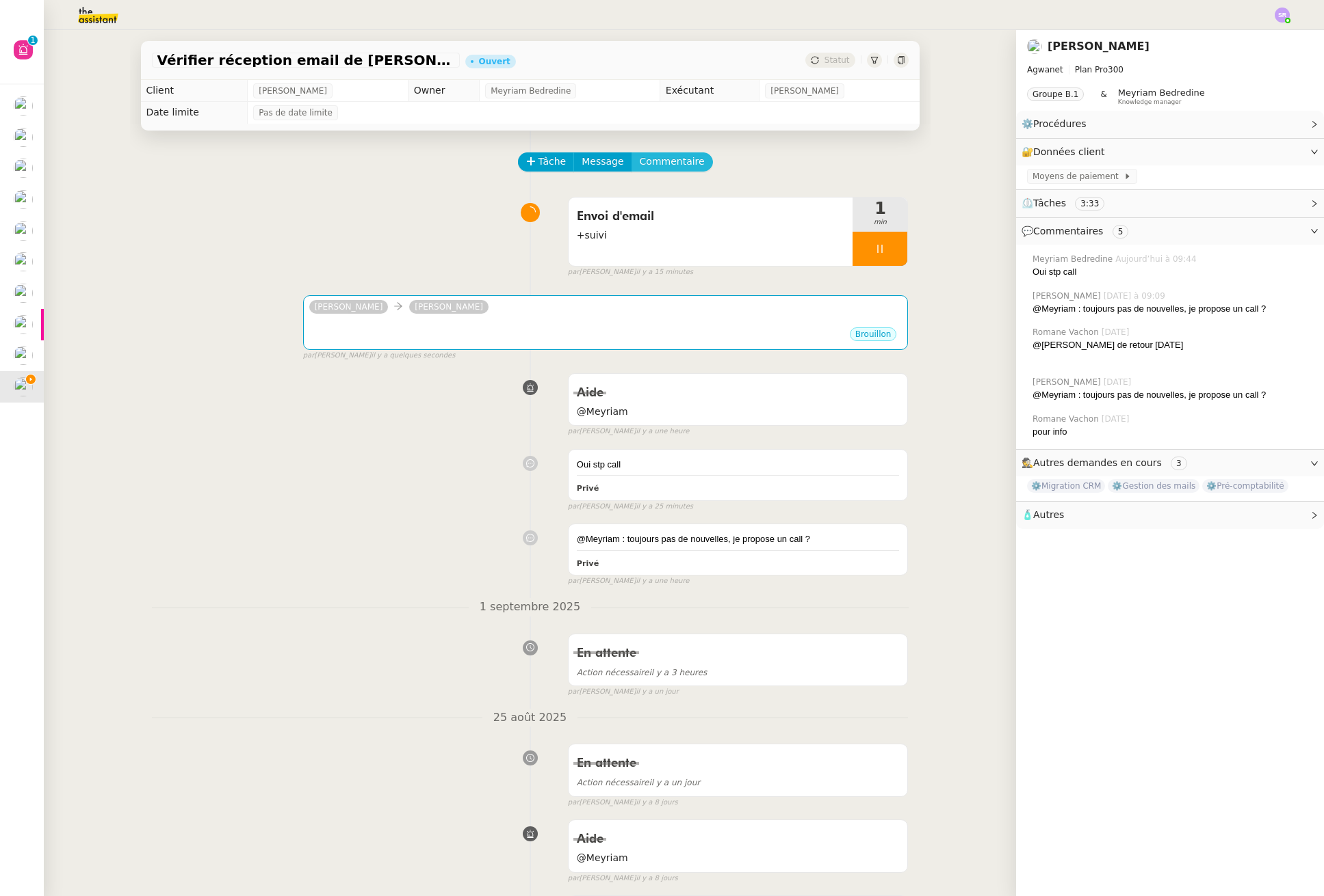
click at [679, 165] on span "Commentaire" at bounding box center [672, 161] width 65 height 16
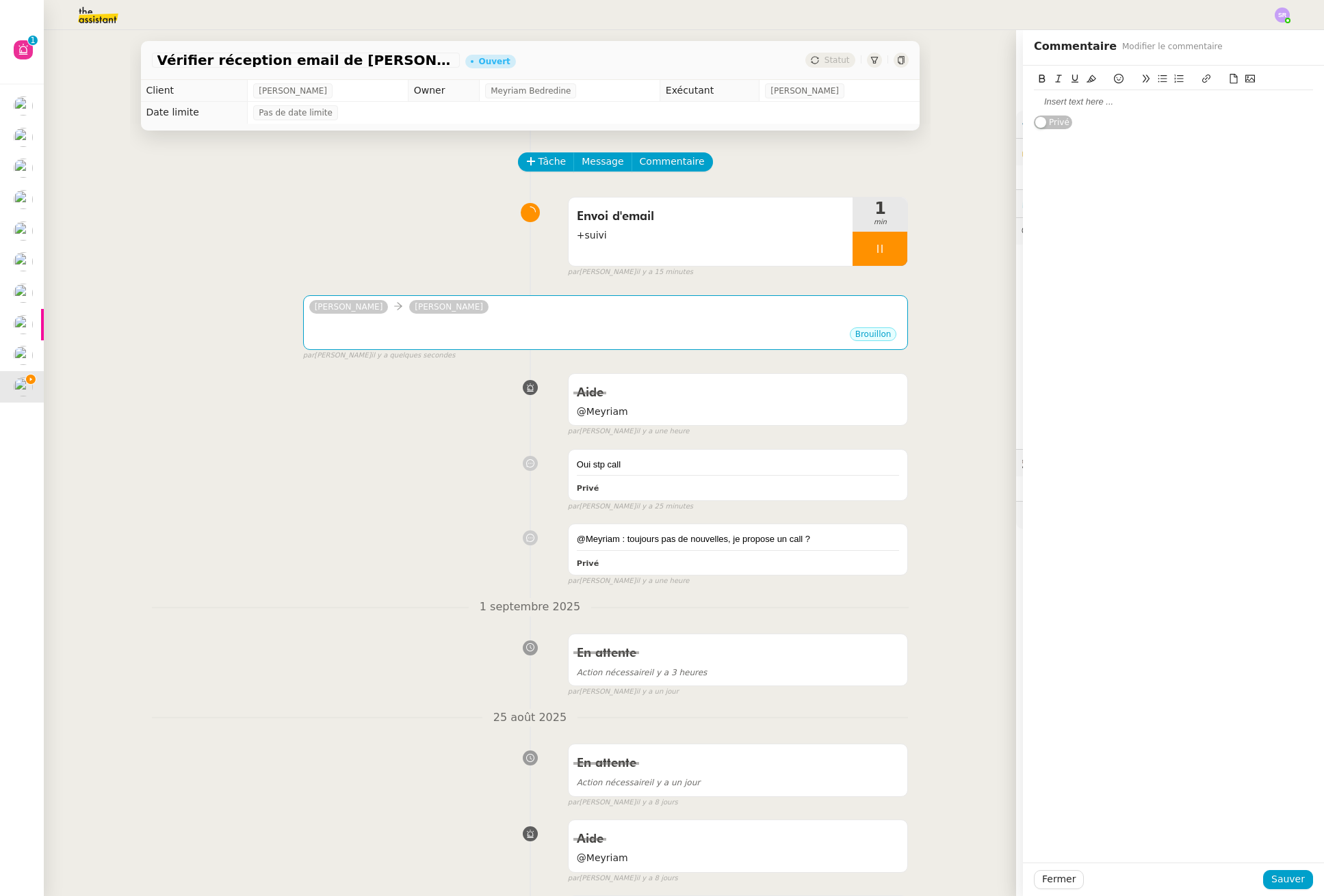
click at [1109, 156] on div "Privé" at bounding box center [1173, 464] width 301 height 797
click at [1138, 105] on div at bounding box center [1173, 101] width 279 height 12
drag, startPoint x: 1268, startPoint y: 881, endPoint x: 1197, endPoint y: 850, distance: 77.5
click at [1271, 881] on span "Sauver" at bounding box center [1287, 879] width 33 height 16
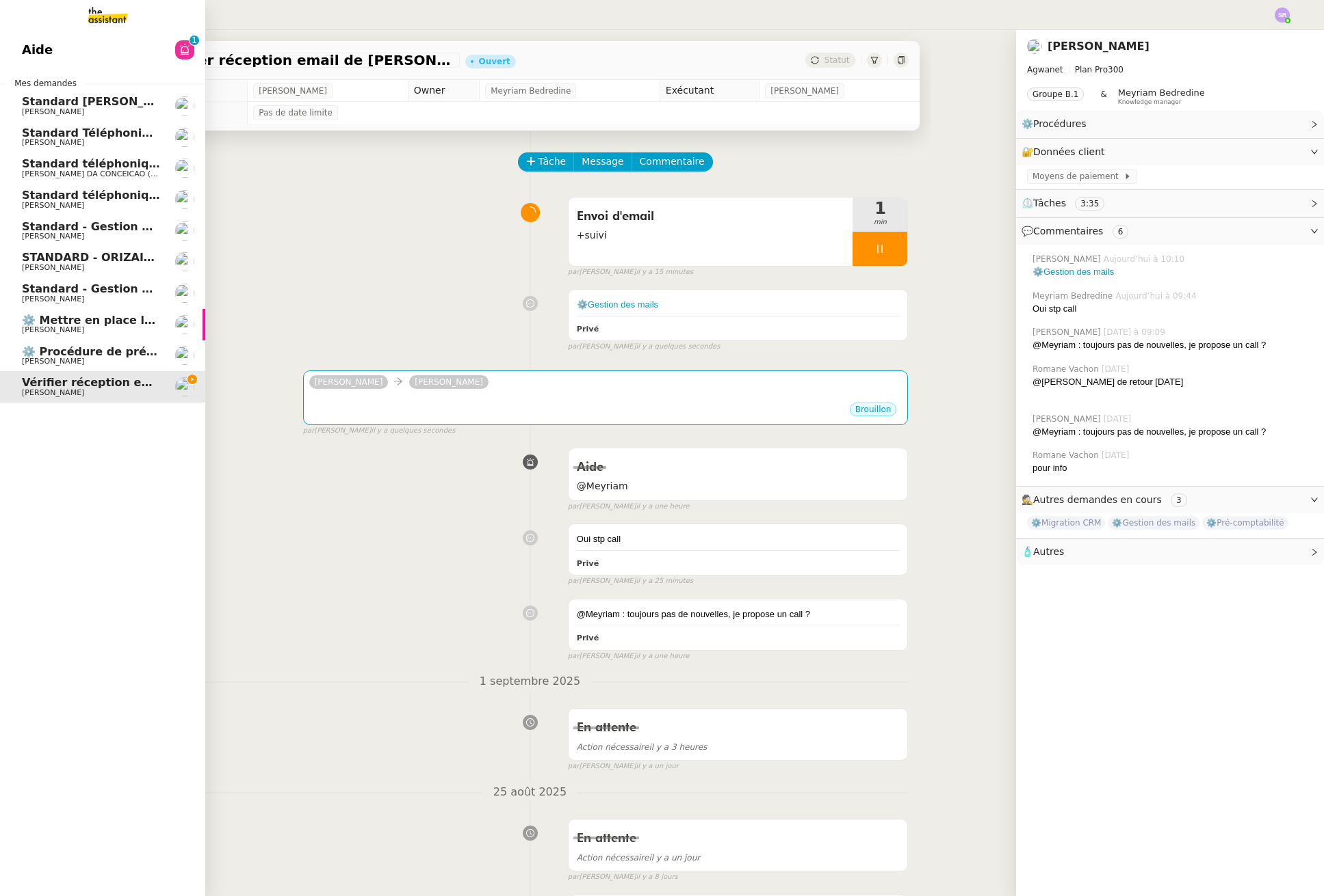
click at [120, 21] on img at bounding box center [97, 15] width 106 height 30
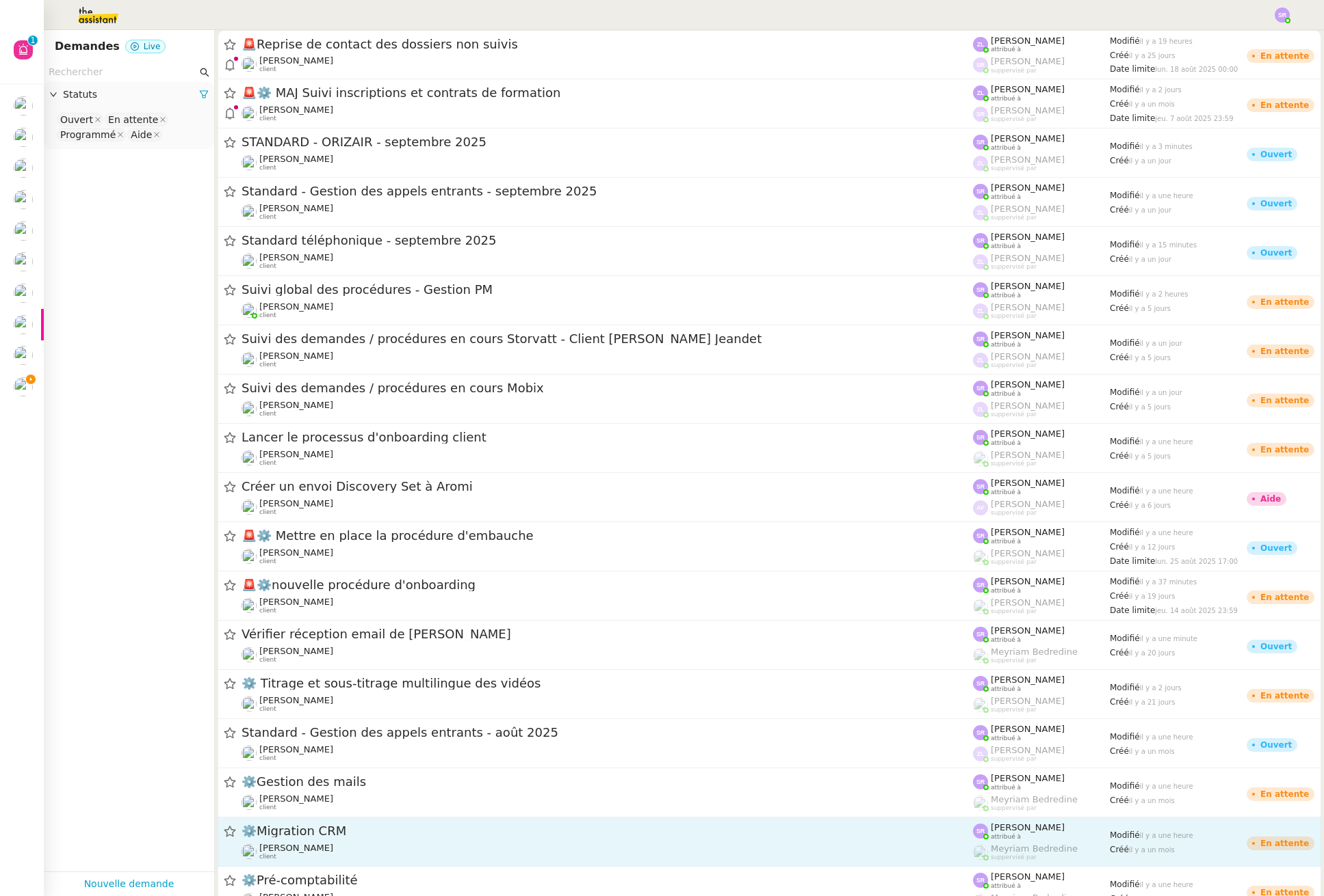
click at [365, 832] on span "⚙️Migration CRM" at bounding box center [607, 831] width 732 height 12
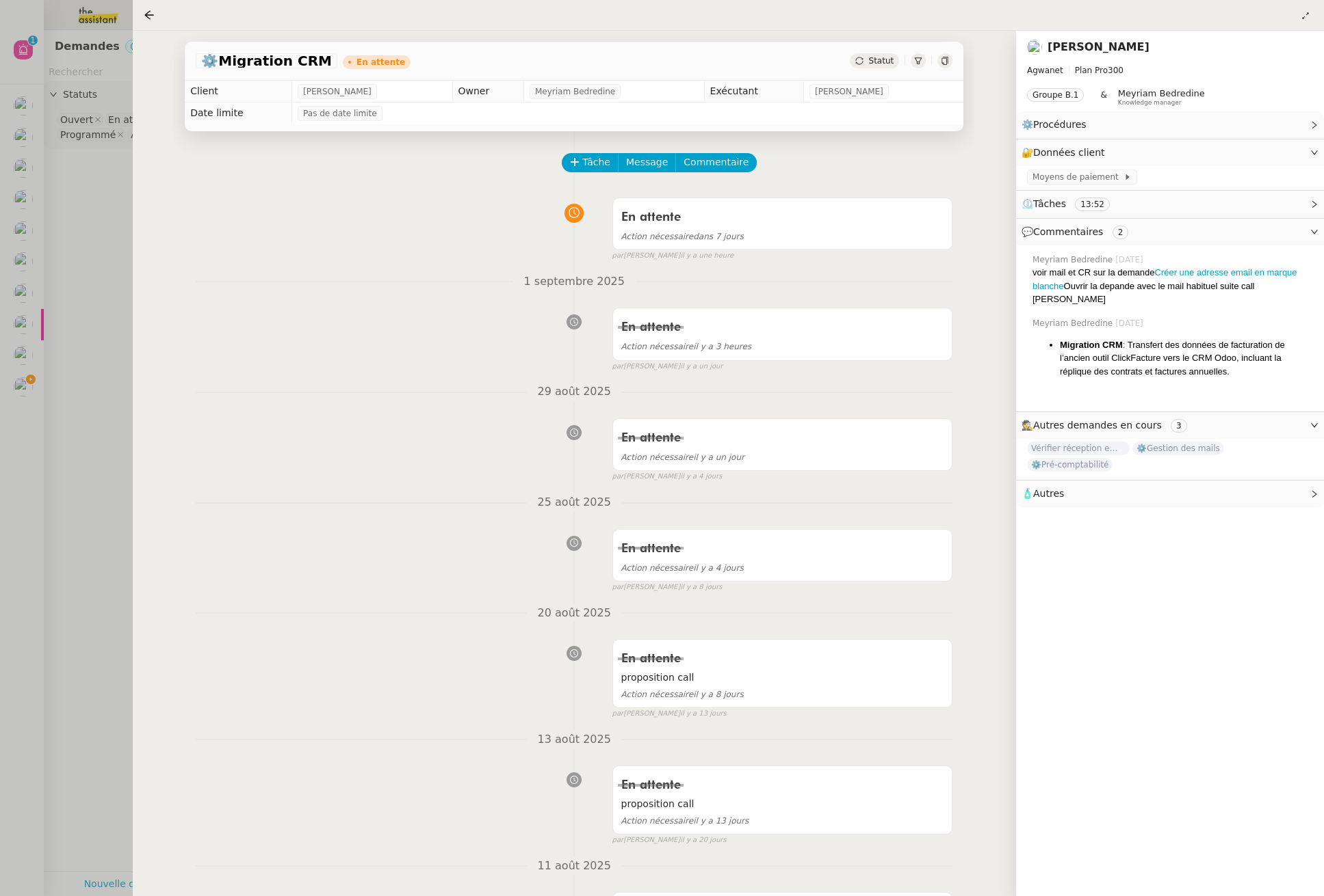
click at [949, 54] on div at bounding box center [944, 61] width 15 height 15
click at [29, 387] on div at bounding box center [662, 448] width 1324 height 896
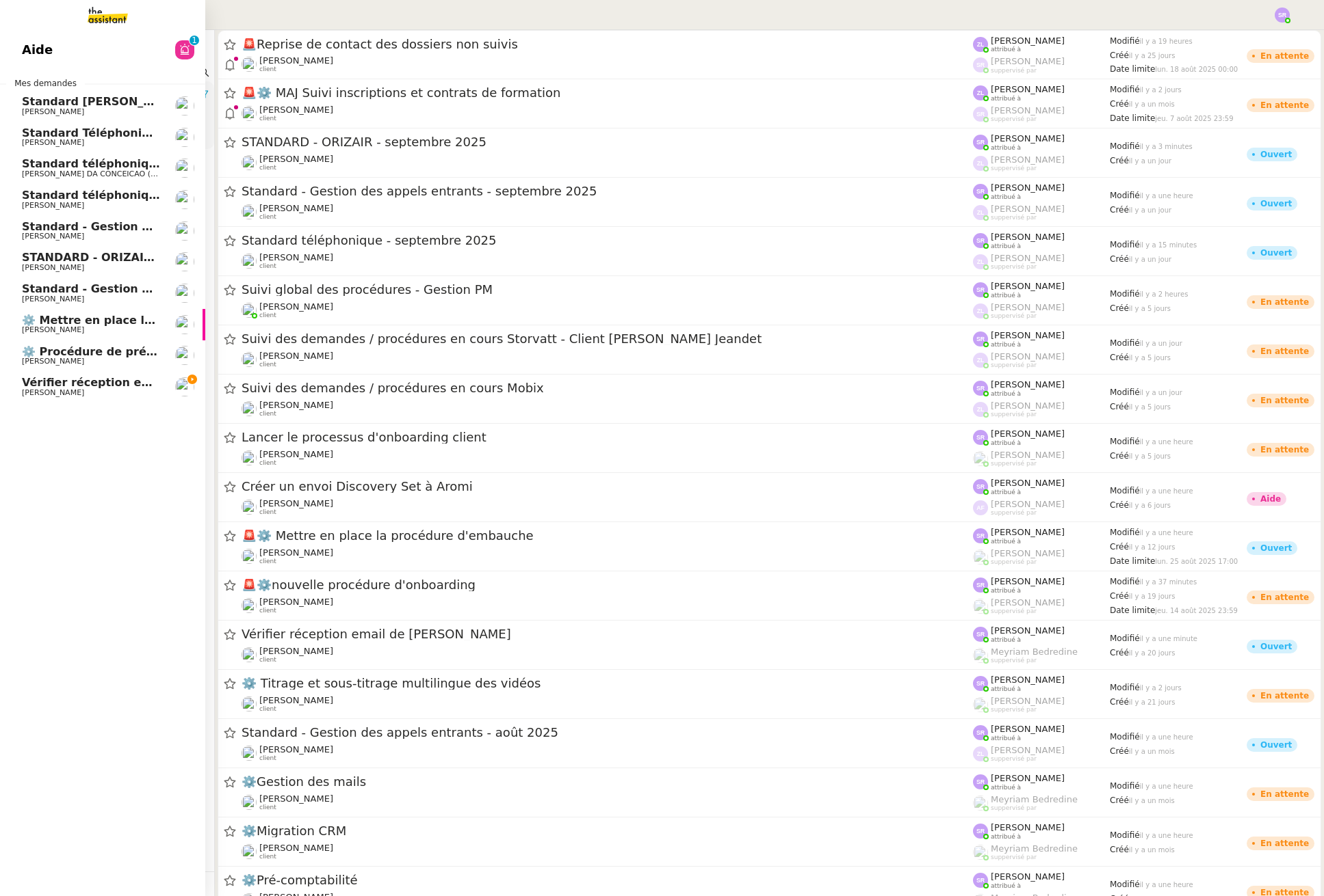
click at [23, 385] on span "Vérifier réception email de [PERSON_NAME]" at bounding box center [157, 382] width 270 height 13
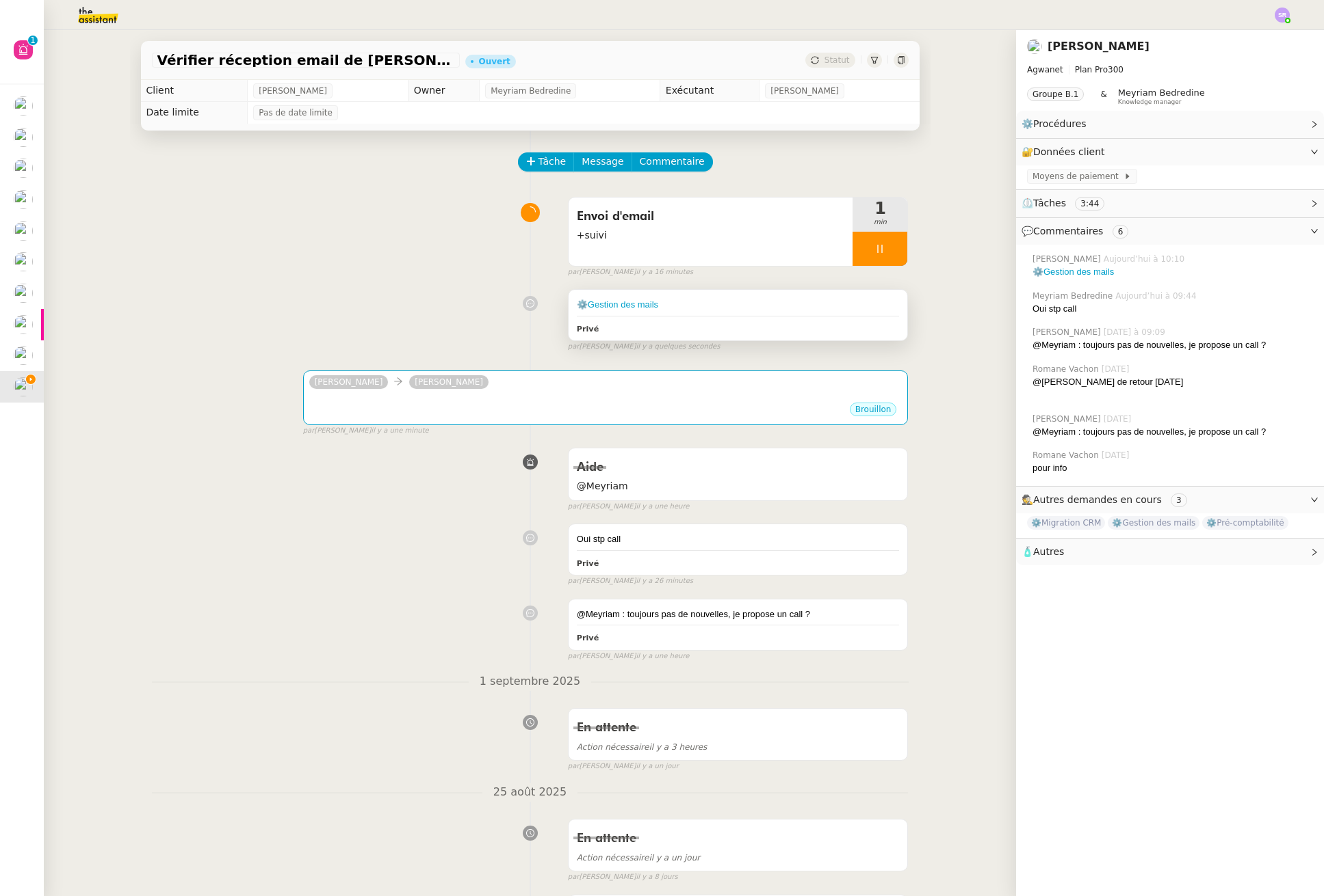
click at [772, 308] on div "⚙️Gestion des mails" at bounding box center [738, 305] width 322 height 14
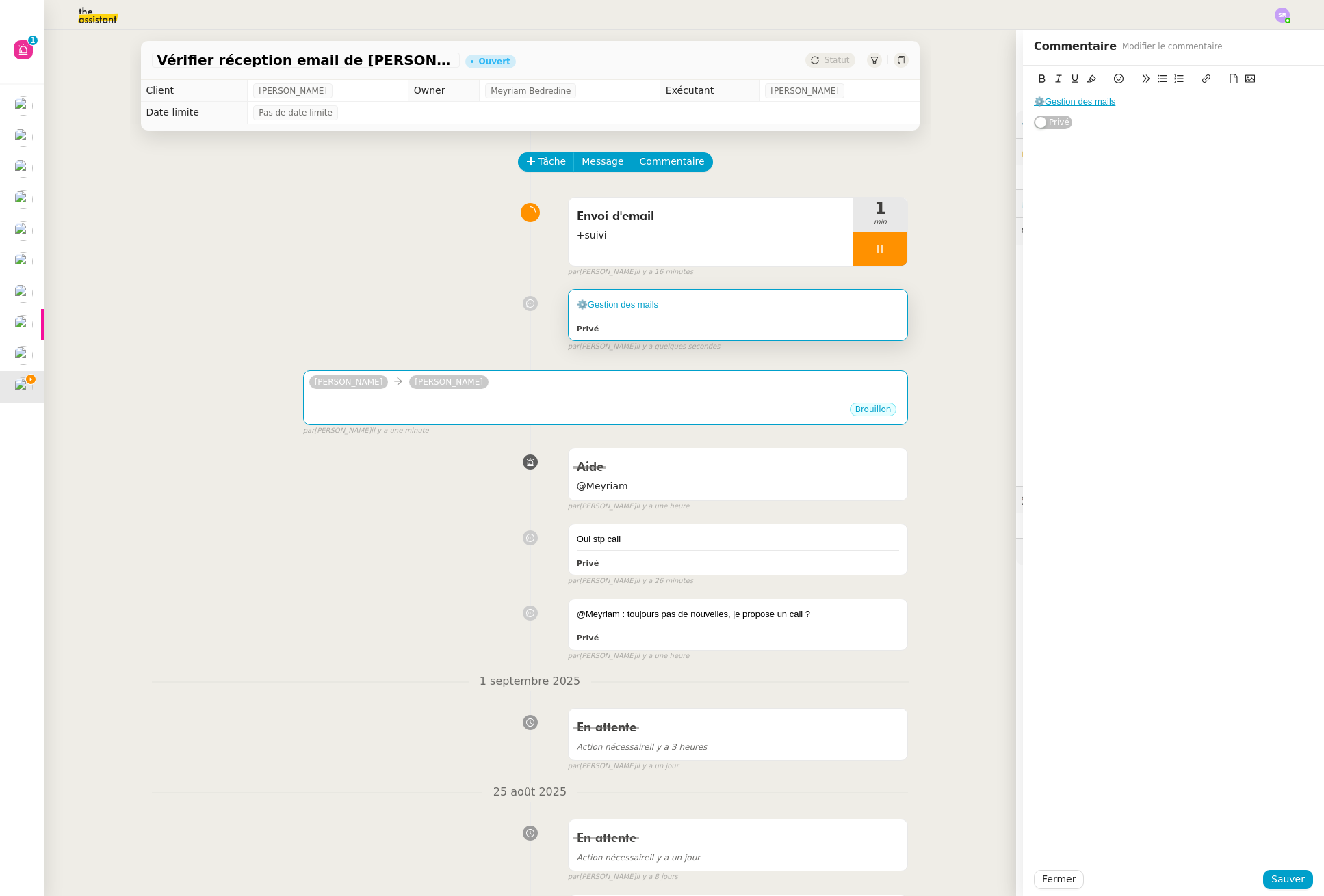
click at [1147, 92] on div "⚙️Gestion des mails" at bounding box center [1173, 101] width 279 height 23
click at [1149, 97] on div "⚙️Gestion des mails" at bounding box center [1173, 101] width 279 height 12
click at [1271, 879] on span "Sauver" at bounding box center [1287, 879] width 33 height 16
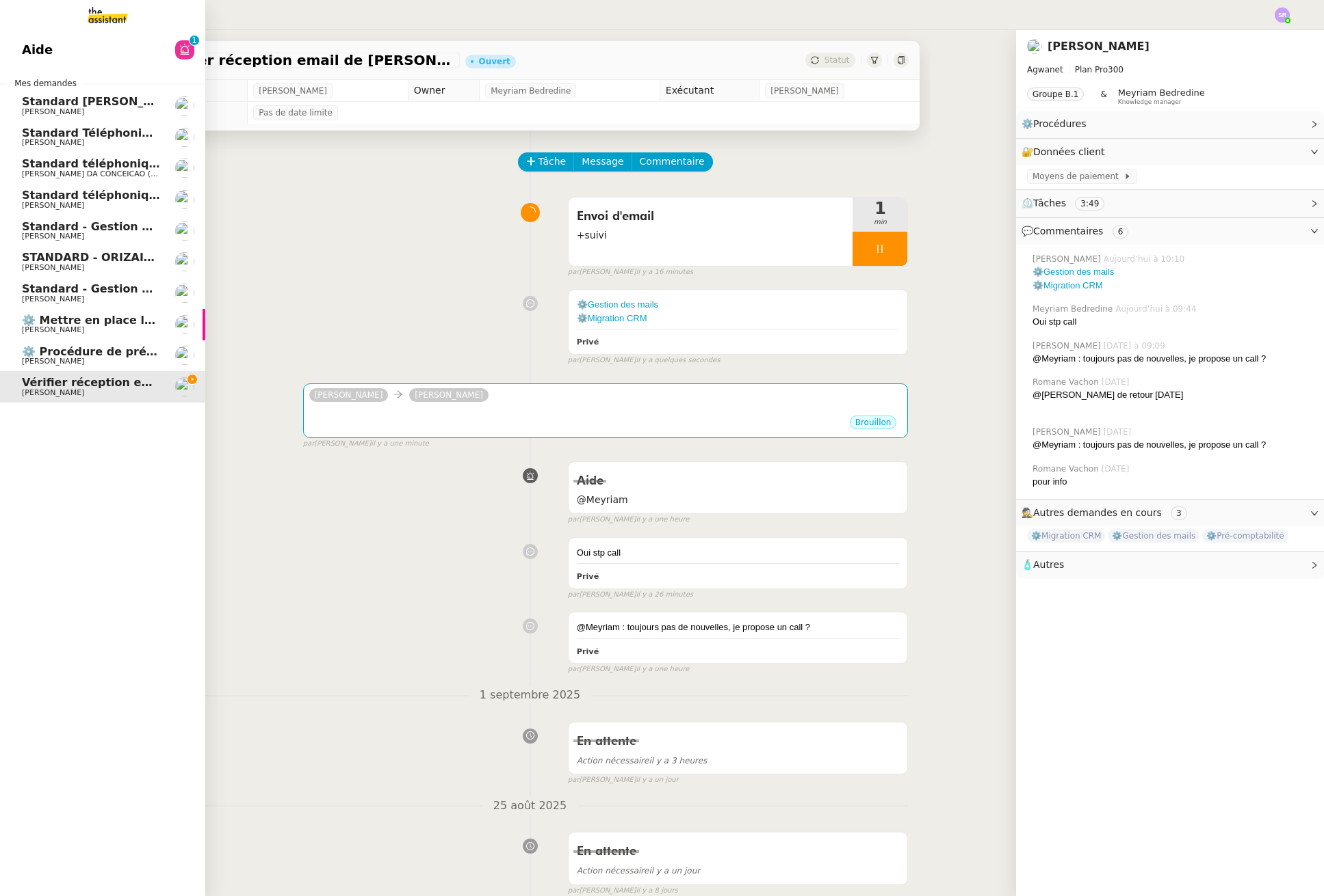
click at [63, 45] on link "Aide 0 1 2 3 4 5 6 7 8 9" at bounding box center [102, 50] width 205 height 31
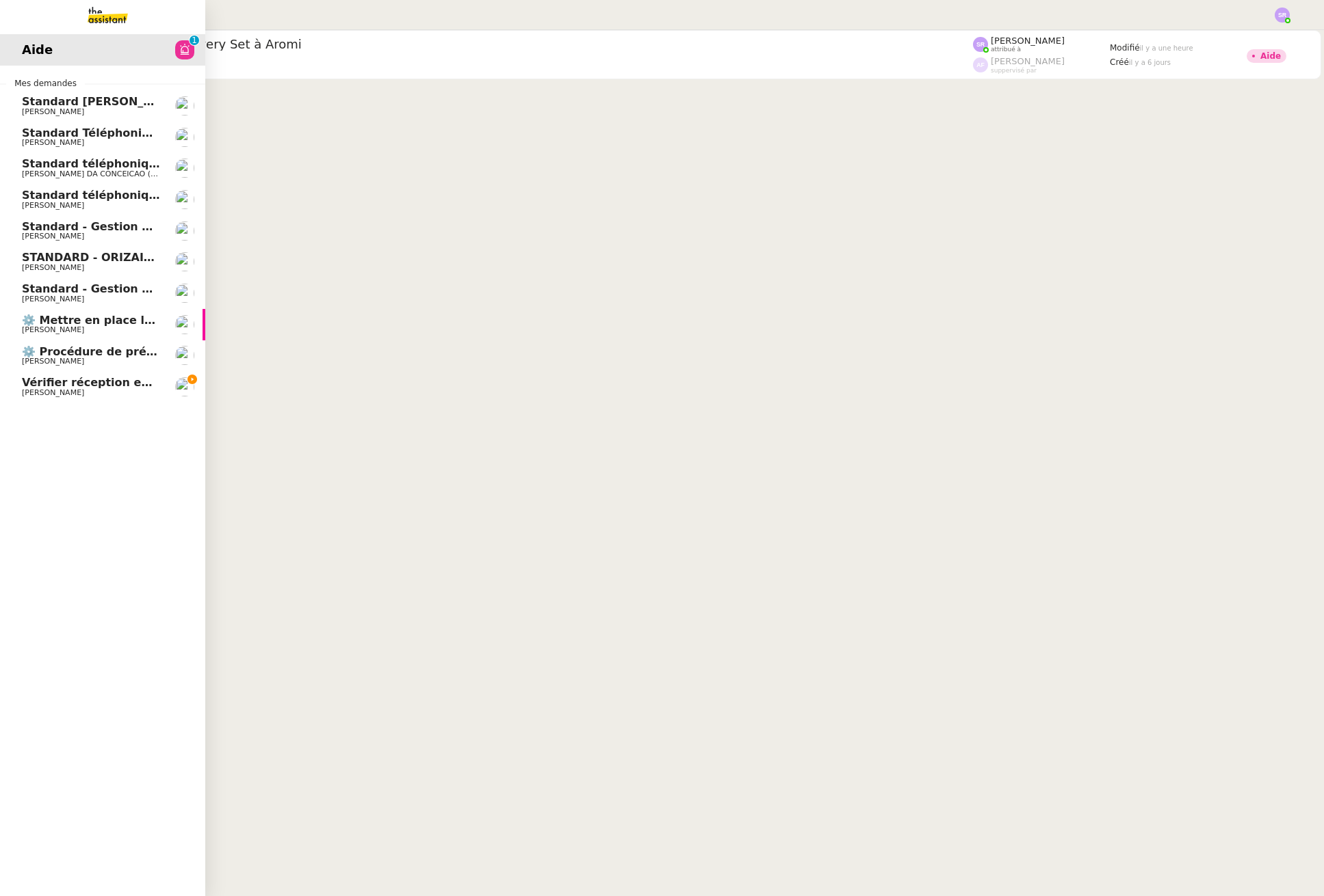
click at [78, 17] on img at bounding box center [97, 15] width 106 height 30
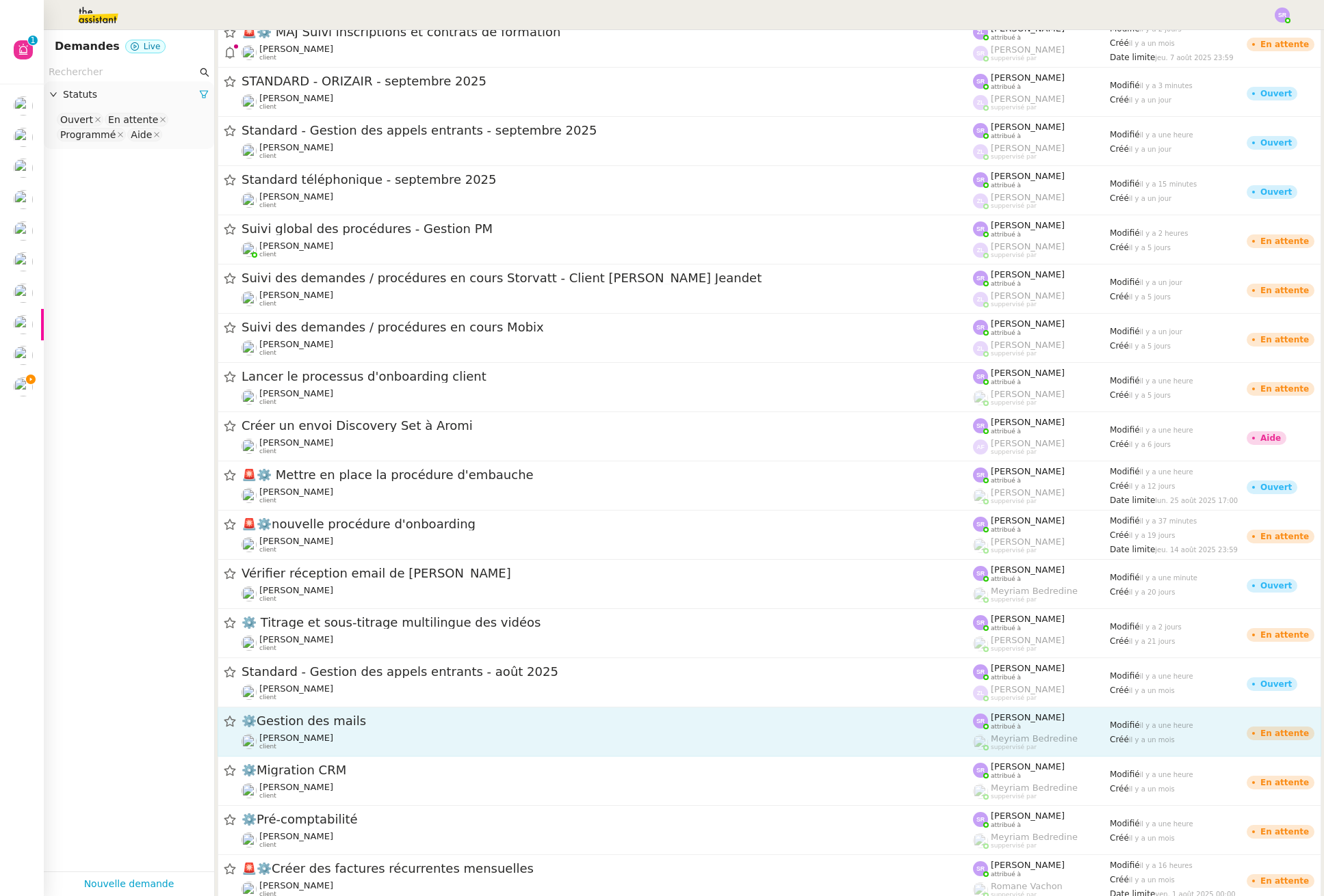
scroll to position [118, 0]
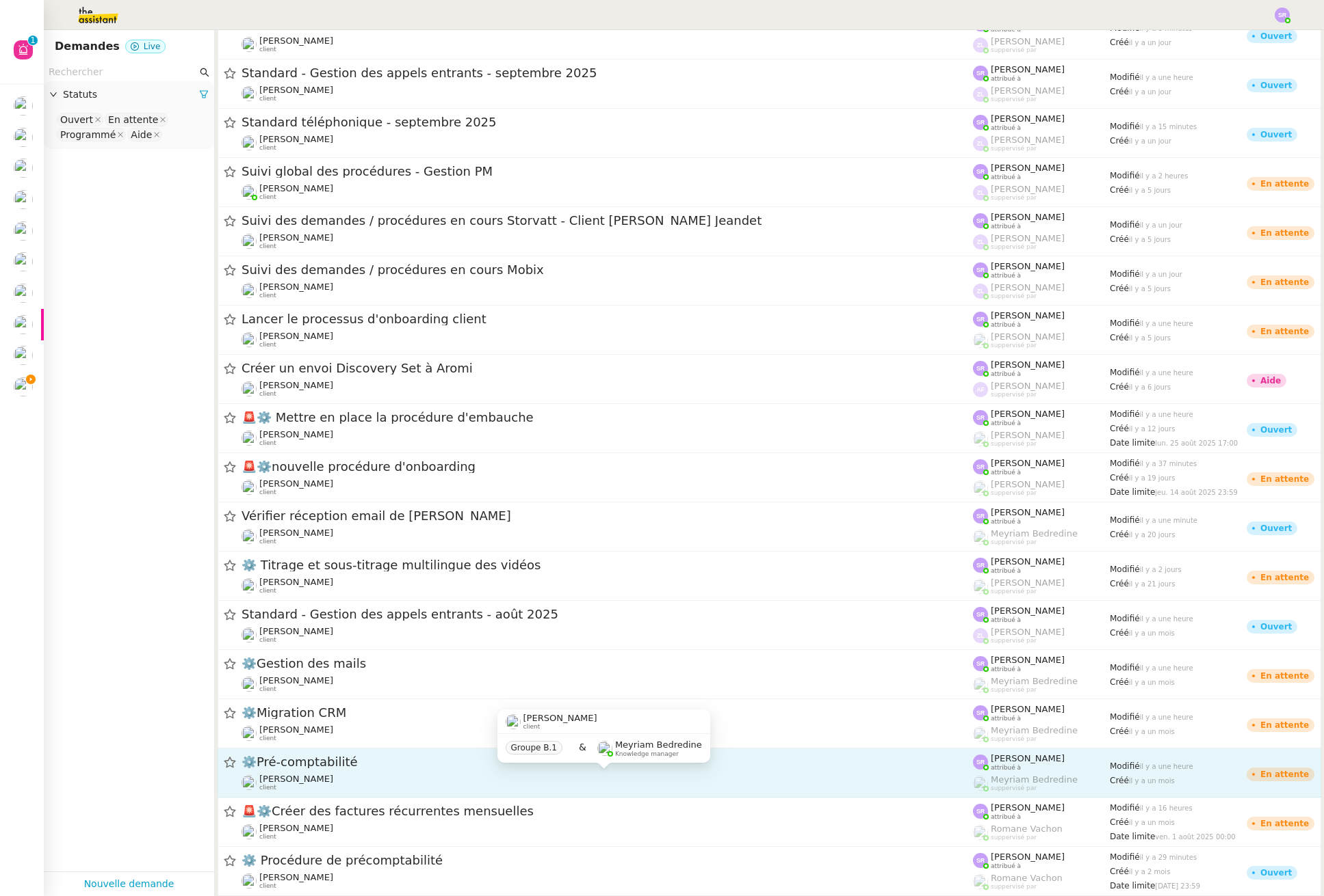
click at [361, 774] on div "Mathieu MORDIER client" at bounding box center [607, 782] width 732 height 17
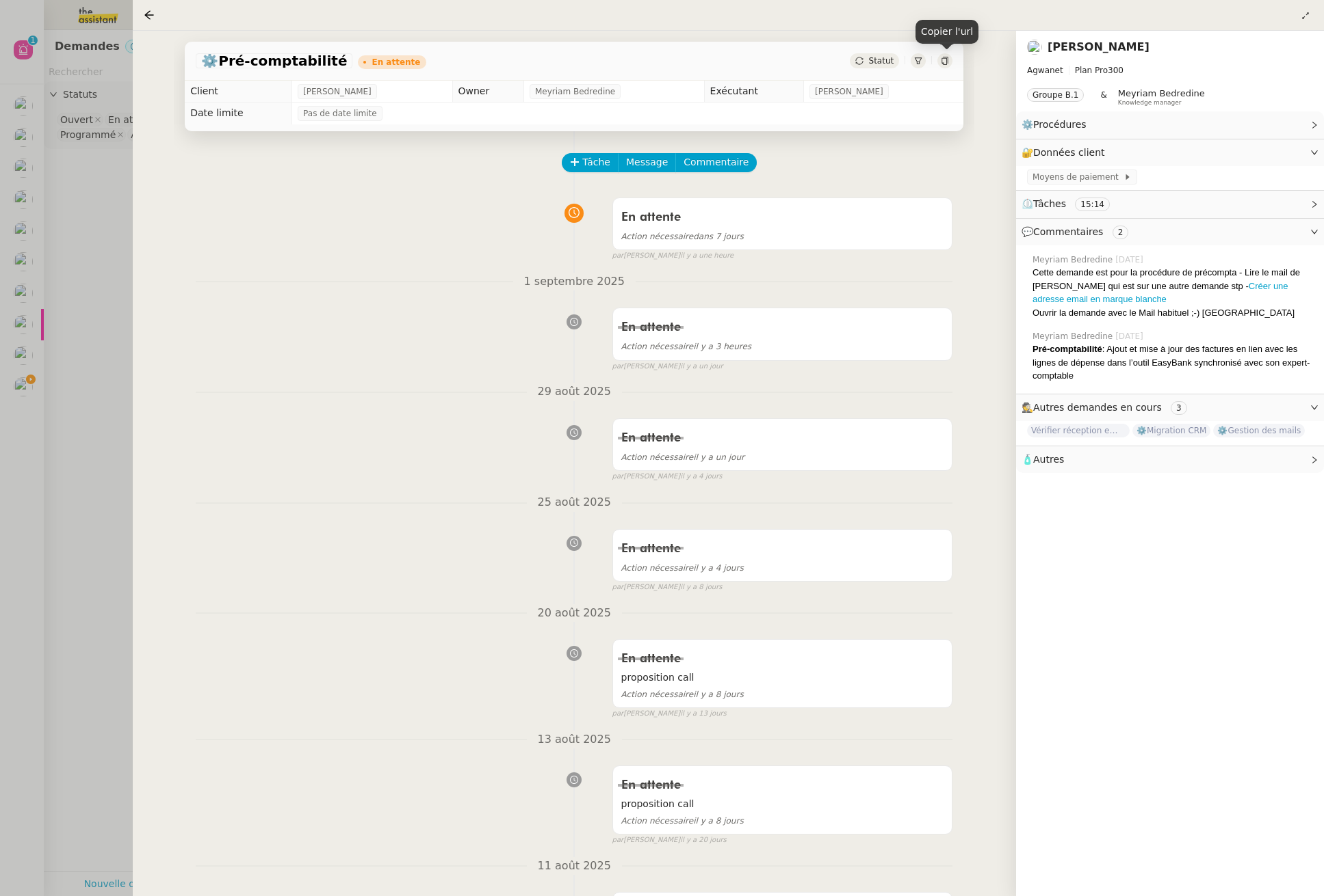
click at [947, 60] on icon at bounding box center [944, 61] width 6 height 8
click at [95, 437] on div at bounding box center [662, 448] width 1324 height 896
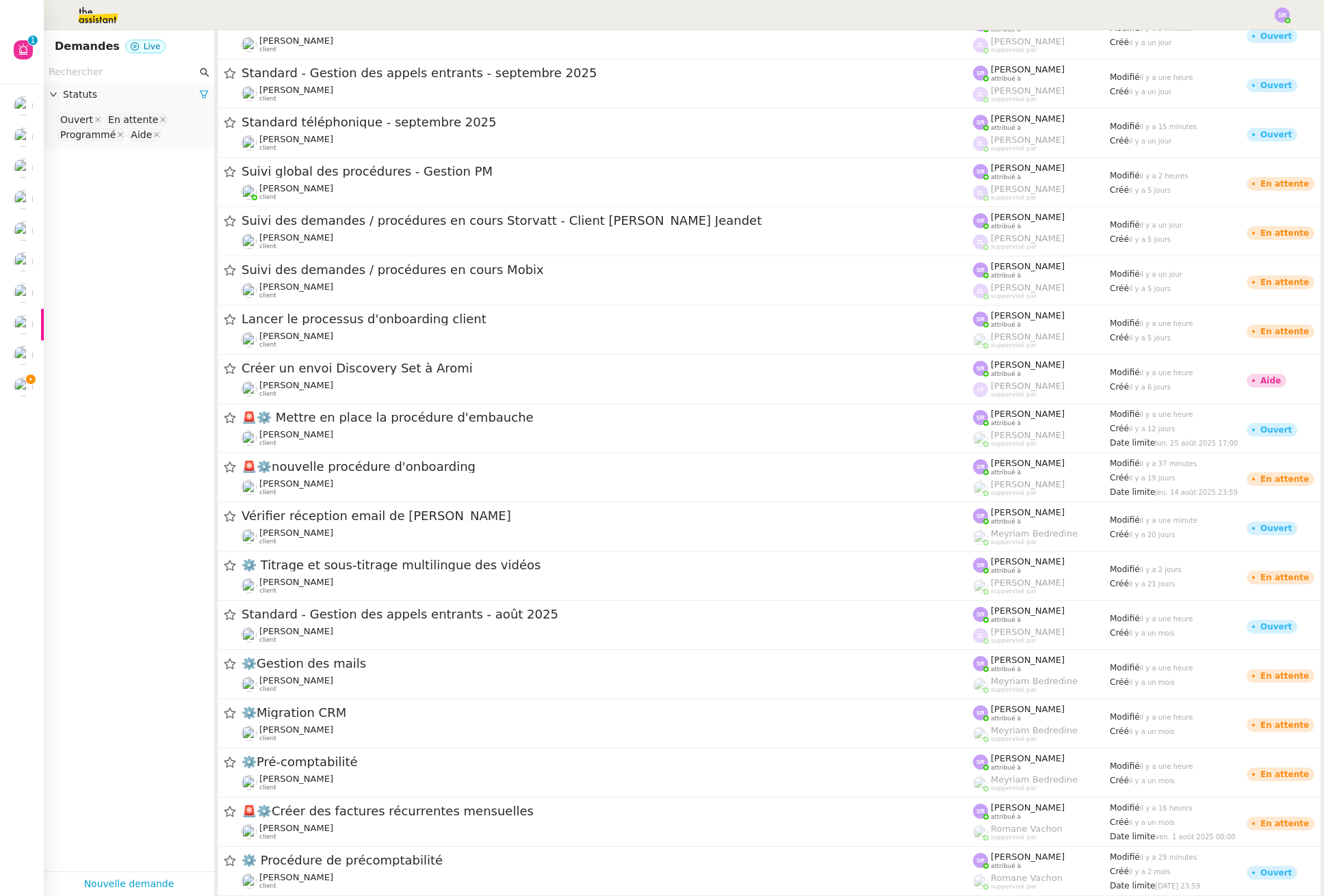
click at [106, 6] on img at bounding box center [87, 15] width 106 height 30
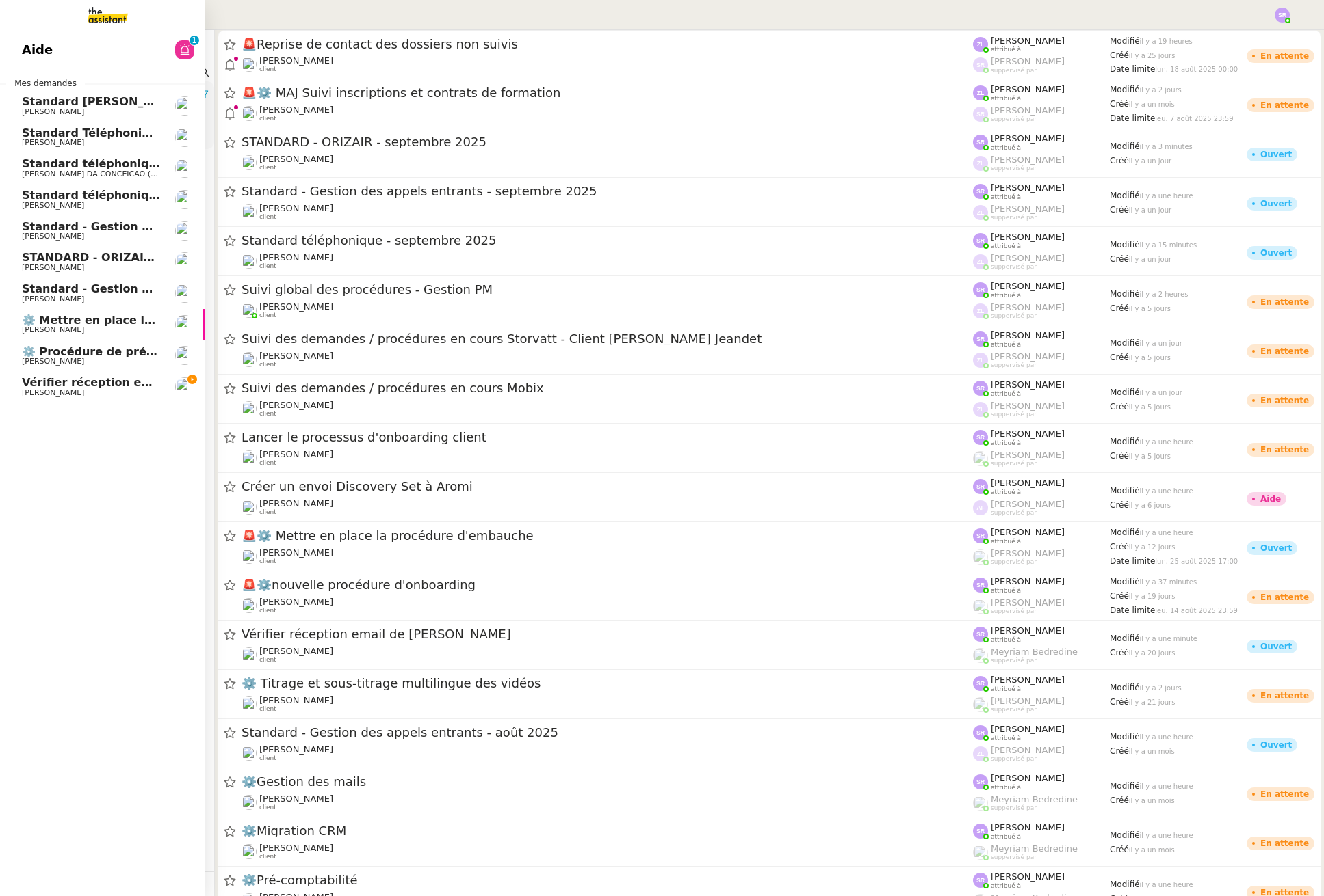
click at [95, 388] on span "Vérifier réception email de [PERSON_NAME]" at bounding box center [157, 382] width 270 height 13
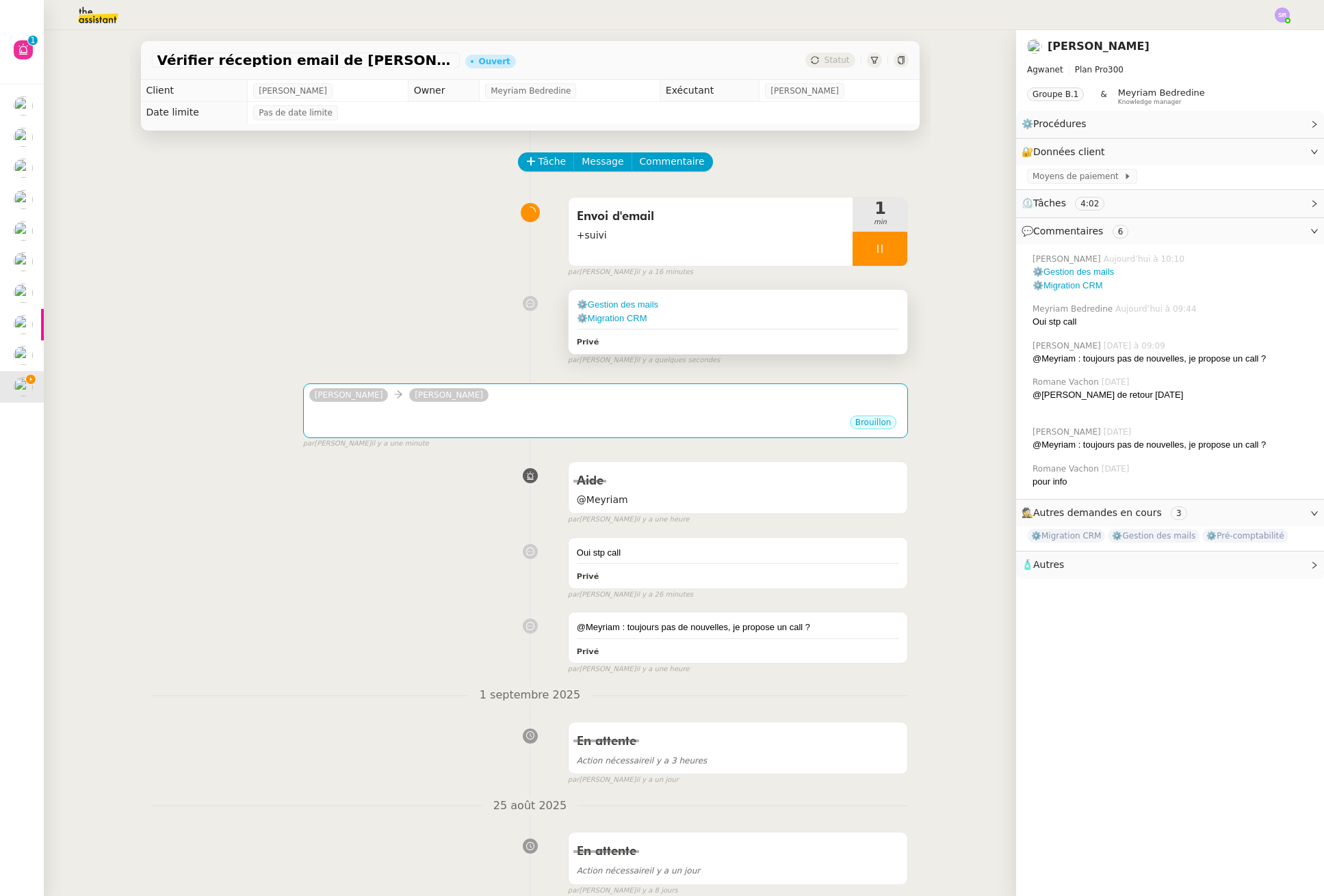
click at [734, 325] on div "⚙️Gestion des mails ⚙️Migration CRM Privé" at bounding box center [738, 321] width 339 height 64
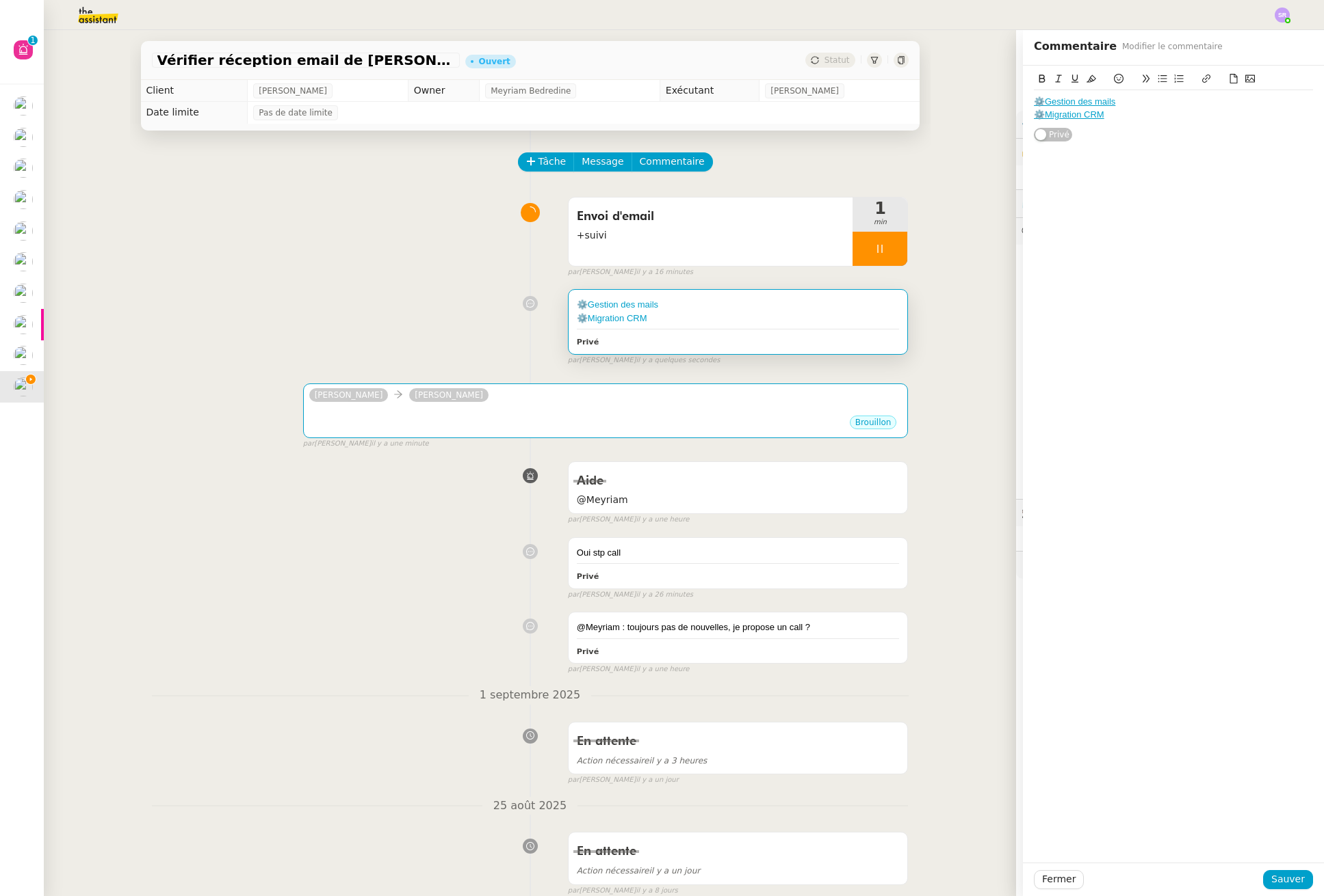
click at [1201, 115] on div "⚙️Migration CRM" at bounding box center [1173, 114] width 279 height 12
click at [1282, 876] on span "Sauver" at bounding box center [1287, 879] width 33 height 16
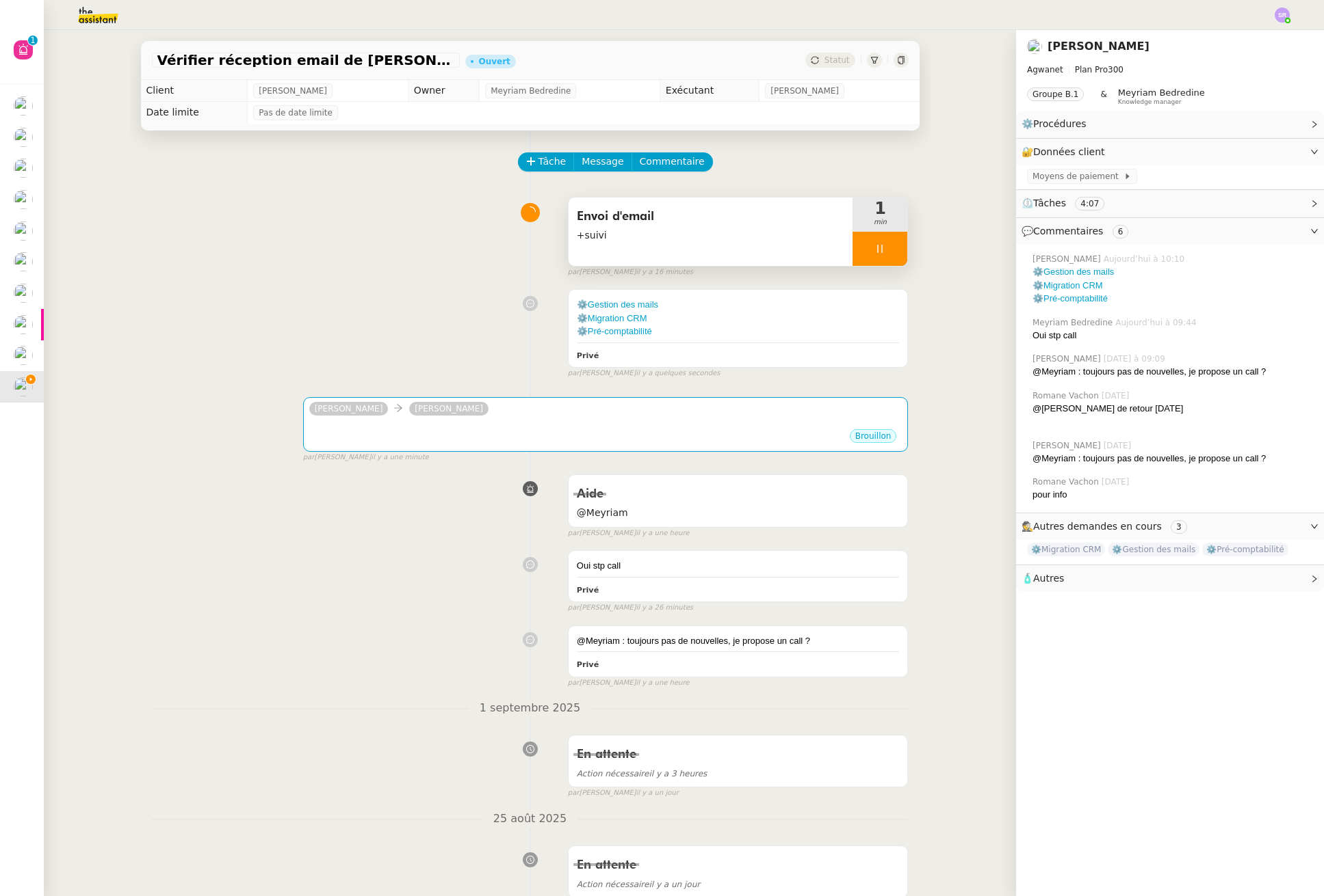
click at [874, 250] on icon at bounding box center [880, 249] width 11 height 11
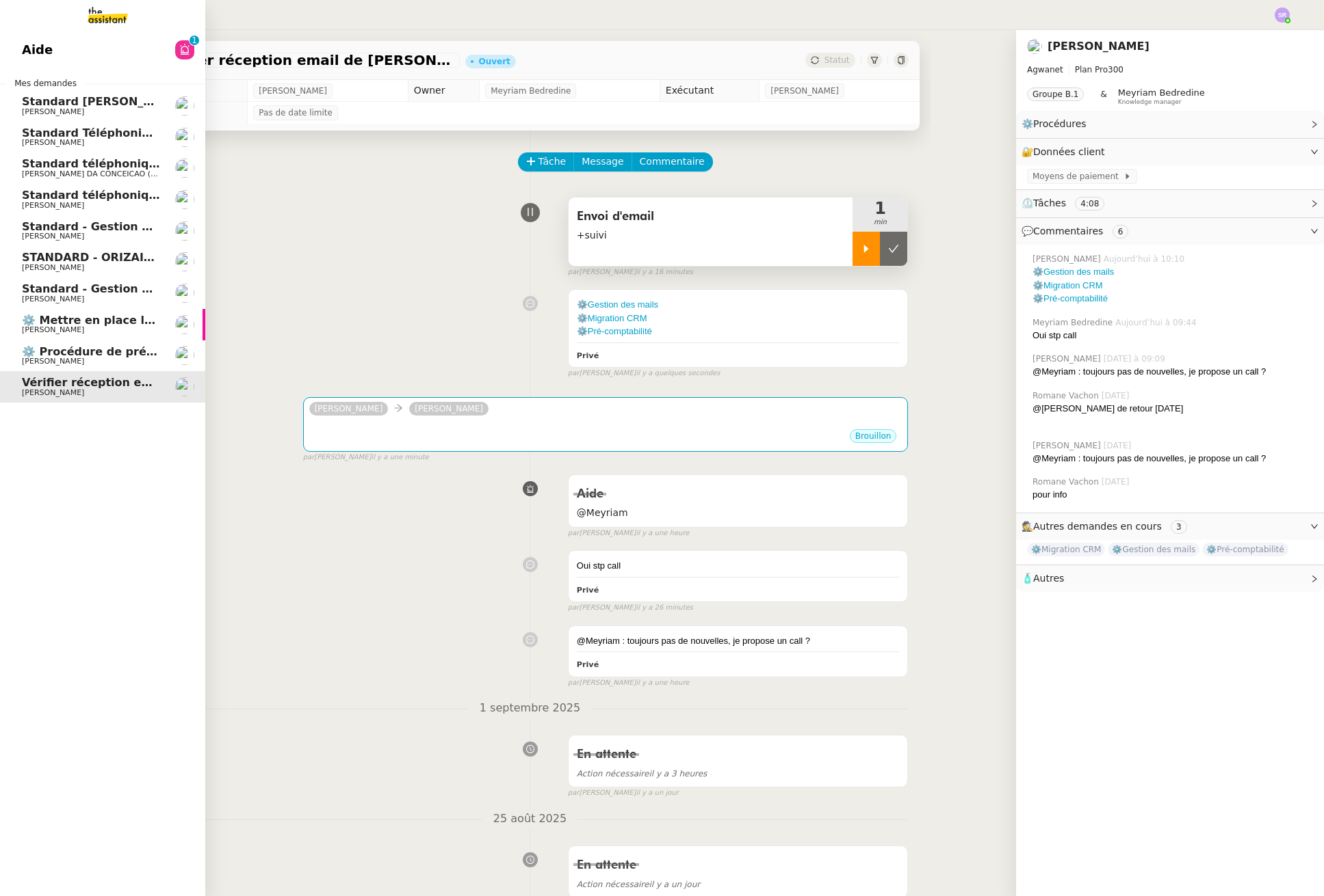
click at [44, 53] on span "Aide" at bounding box center [37, 50] width 30 height 20
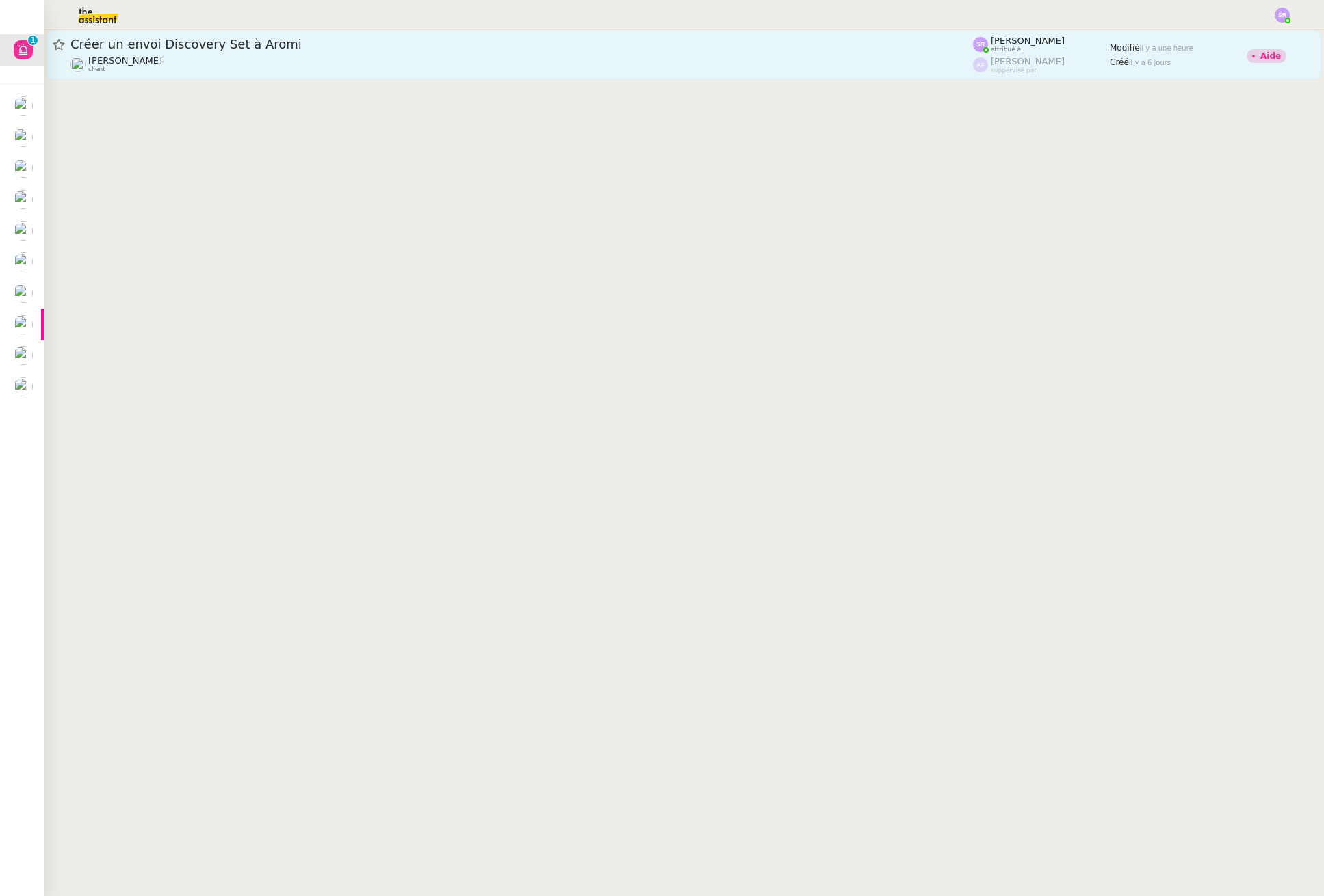
click at [313, 48] on span "Créer un envoi Discovery Set à Aromi" at bounding box center [521, 44] width 902 height 12
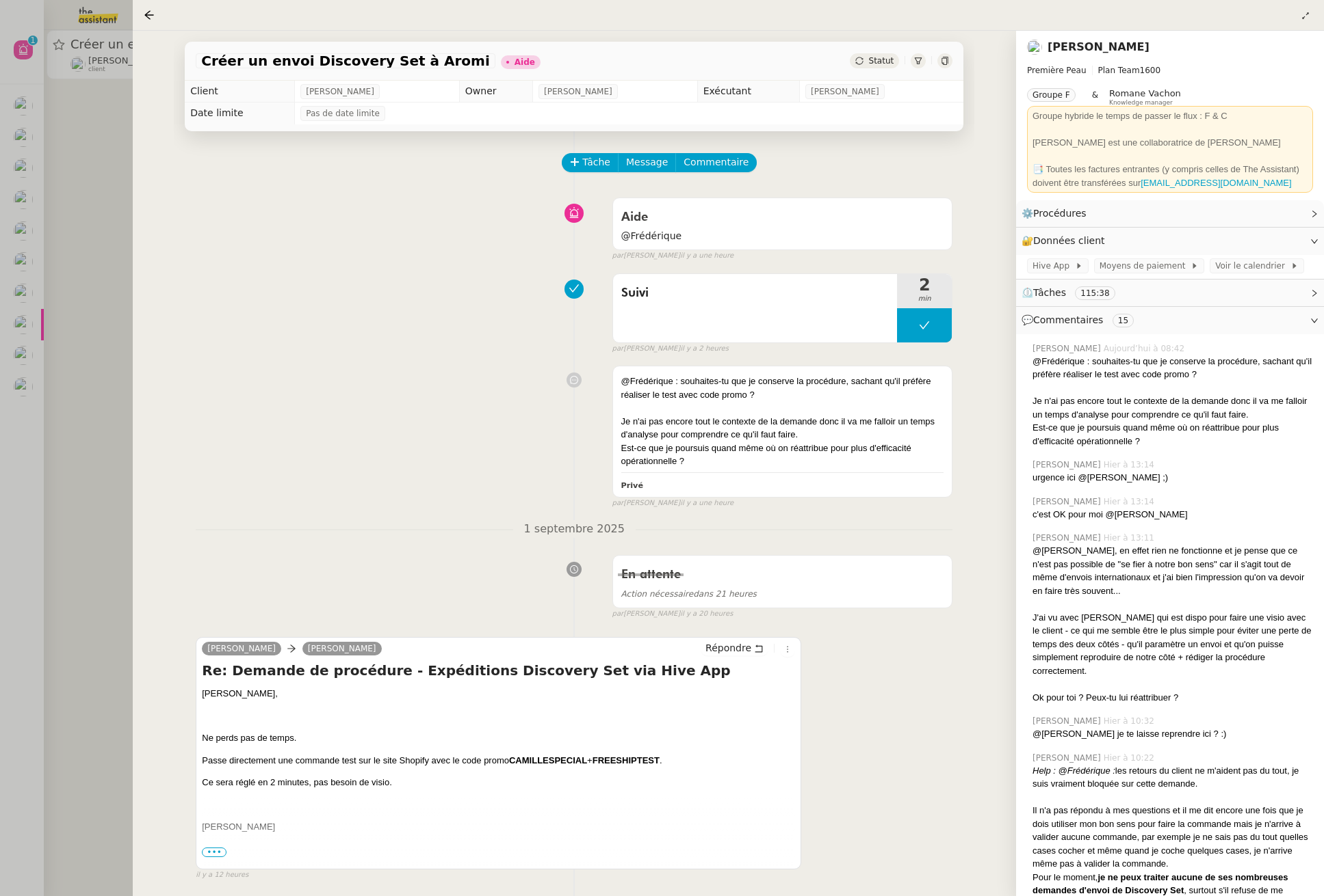
click at [25, 393] on div at bounding box center [662, 448] width 1324 height 896
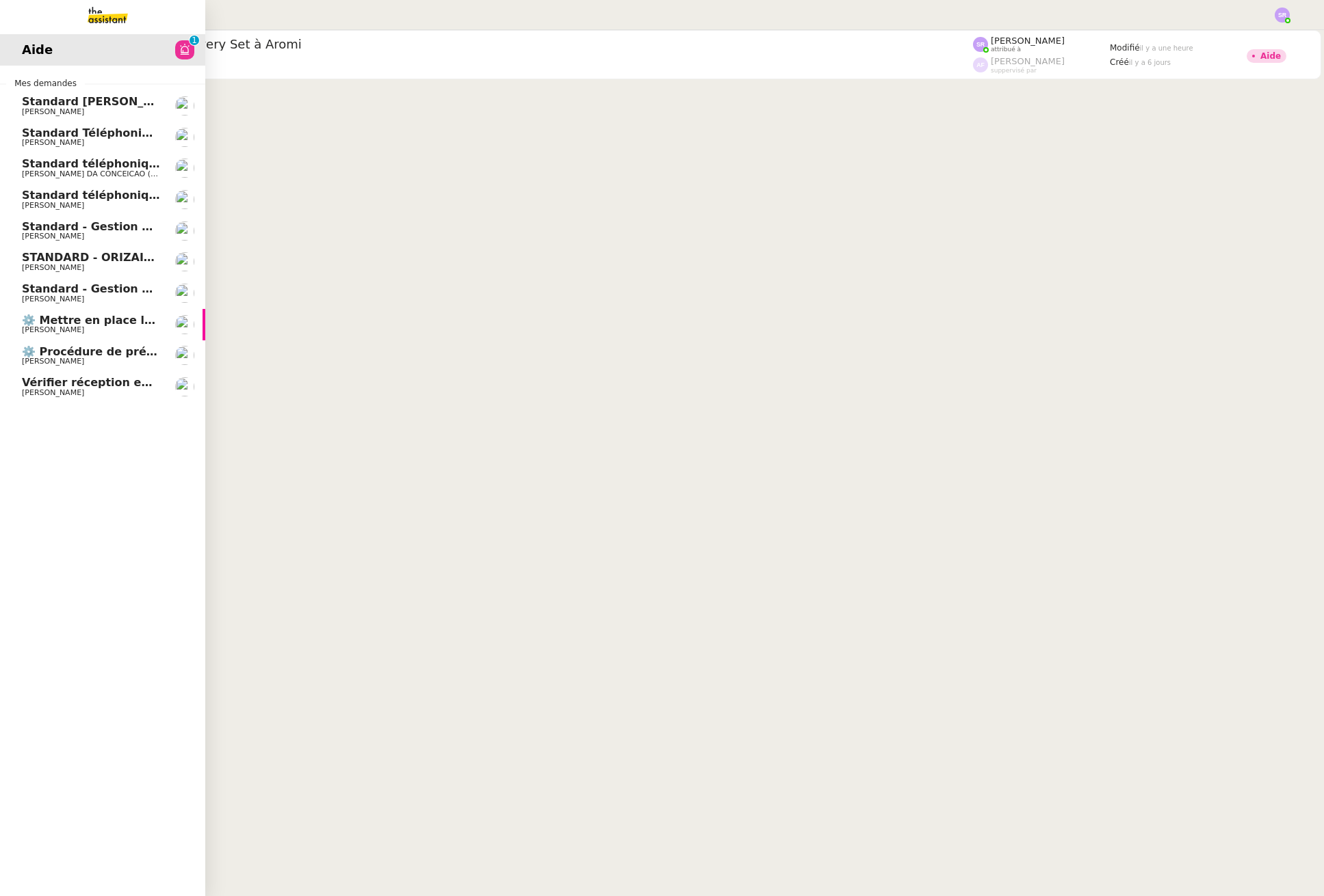
click at [31, 391] on span "[PERSON_NAME]" at bounding box center [53, 393] width 63 height 9
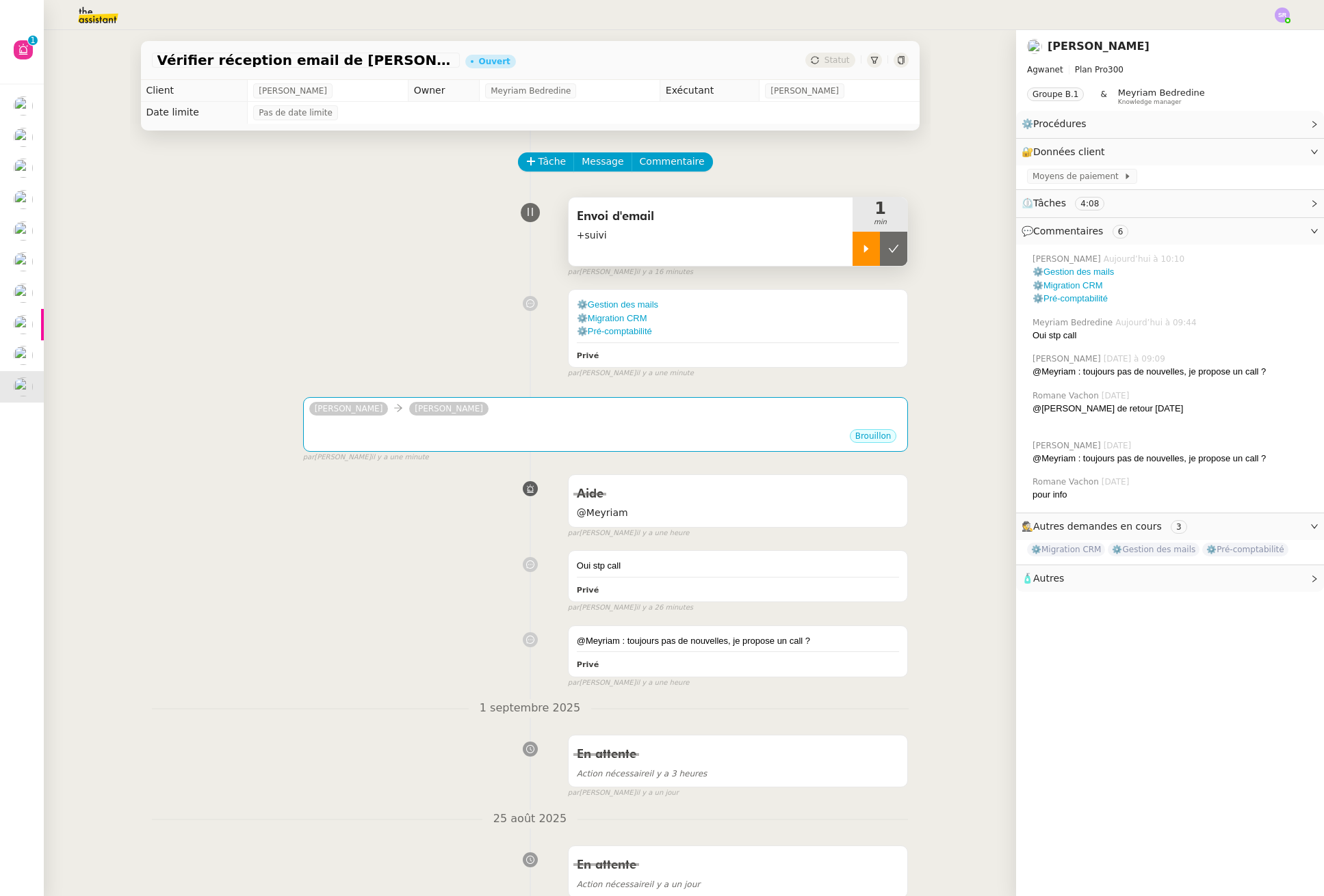
click at [854, 243] on div at bounding box center [866, 249] width 28 height 34
click at [793, 333] on div "⚙️Pré-comptabilité" at bounding box center [738, 332] width 322 height 14
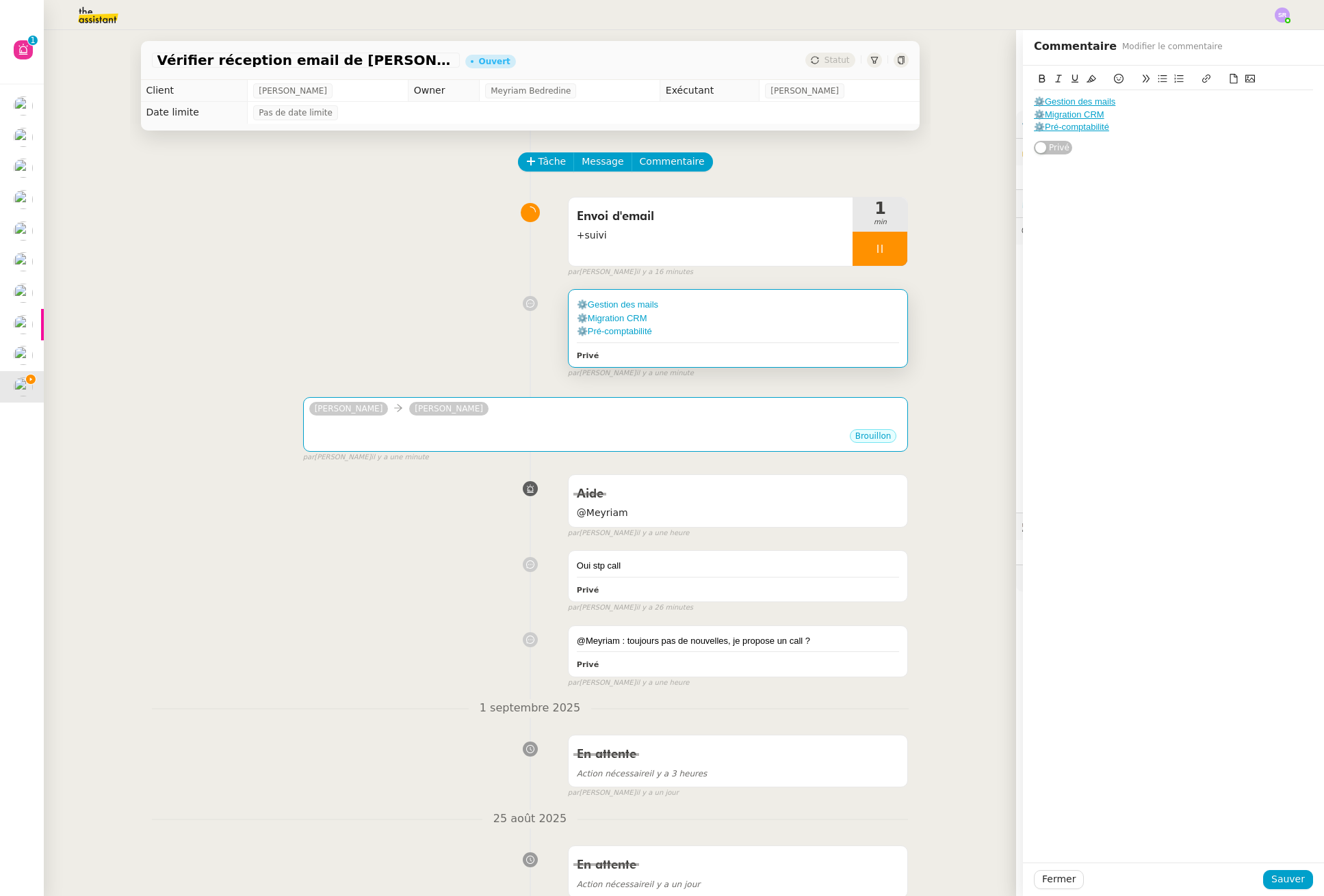
click at [1152, 100] on div "⚙️Gestion des mails" at bounding box center [1173, 101] width 279 height 12
drag, startPoint x: 1204, startPoint y: 100, endPoint x: 1026, endPoint y: 78, distance: 179.4
click at [998, 105] on app-ticket "Vérifier réception email de Claude Ouvert Statut Client Mathieu MORDIER Owner M…" at bounding box center [684, 463] width 1280 height 867
click at [1046, 69] on div "Pour mémo et gestion centralisée au besoin ⚙️Gestion des mails ⚙️Migration CRM …" at bounding box center [1173, 109] width 279 height 87
click at [1037, 75] on icon at bounding box center [1042, 78] width 9 height 9
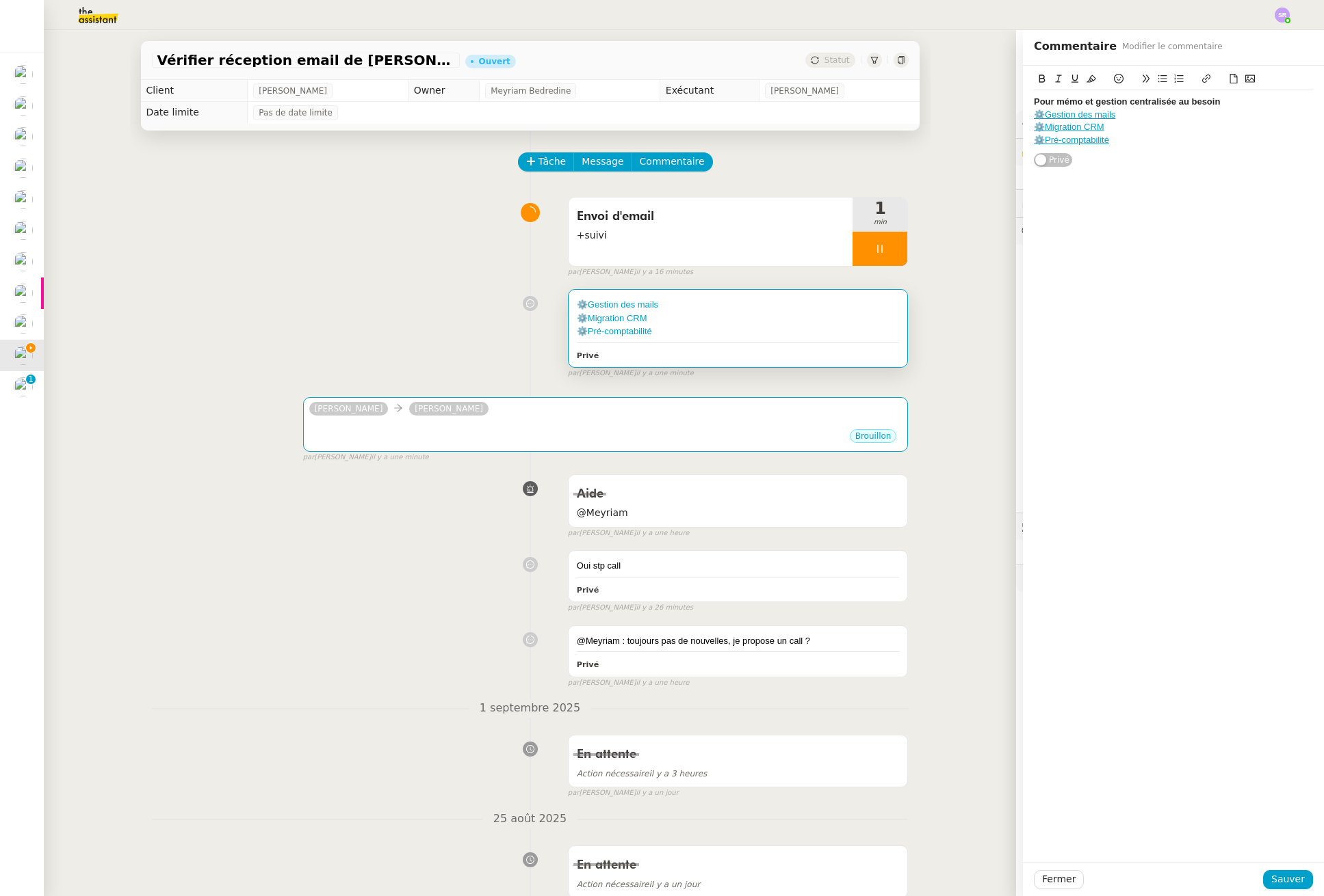
click at [1072, 80] on icon at bounding box center [1074, 78] width 6 height 8
click at [1224, 111] on div "⚙️Gestion des mails" at bounding box center [1173, 114] width 279 height 12
click at [1228, 106] on div "Pour mémo et gestion centralisée au besoin" at bounding box center [1173, 101] width 279 height 12
drag, startPoint x: 1292, startPoint y: 874, endPoint x: 1132, endPoint y: 785, distance: 183.1
click at [1292, 874] on span "Sauver" at bounding box center [1287, 879] width 33 height 16
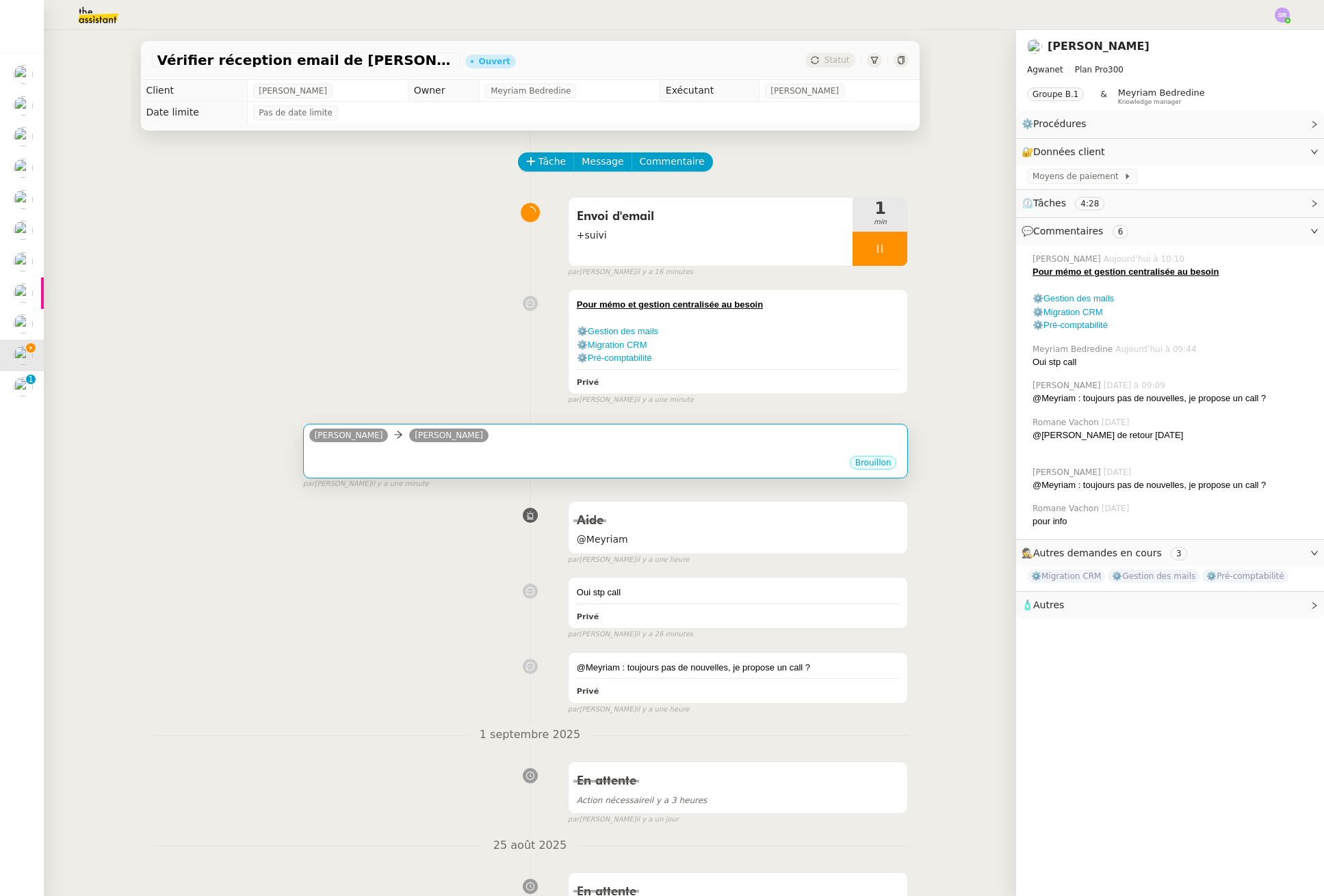
click at [455, 463] on div "Brouillon" at bounding box center [606, 465] width 593 height 20
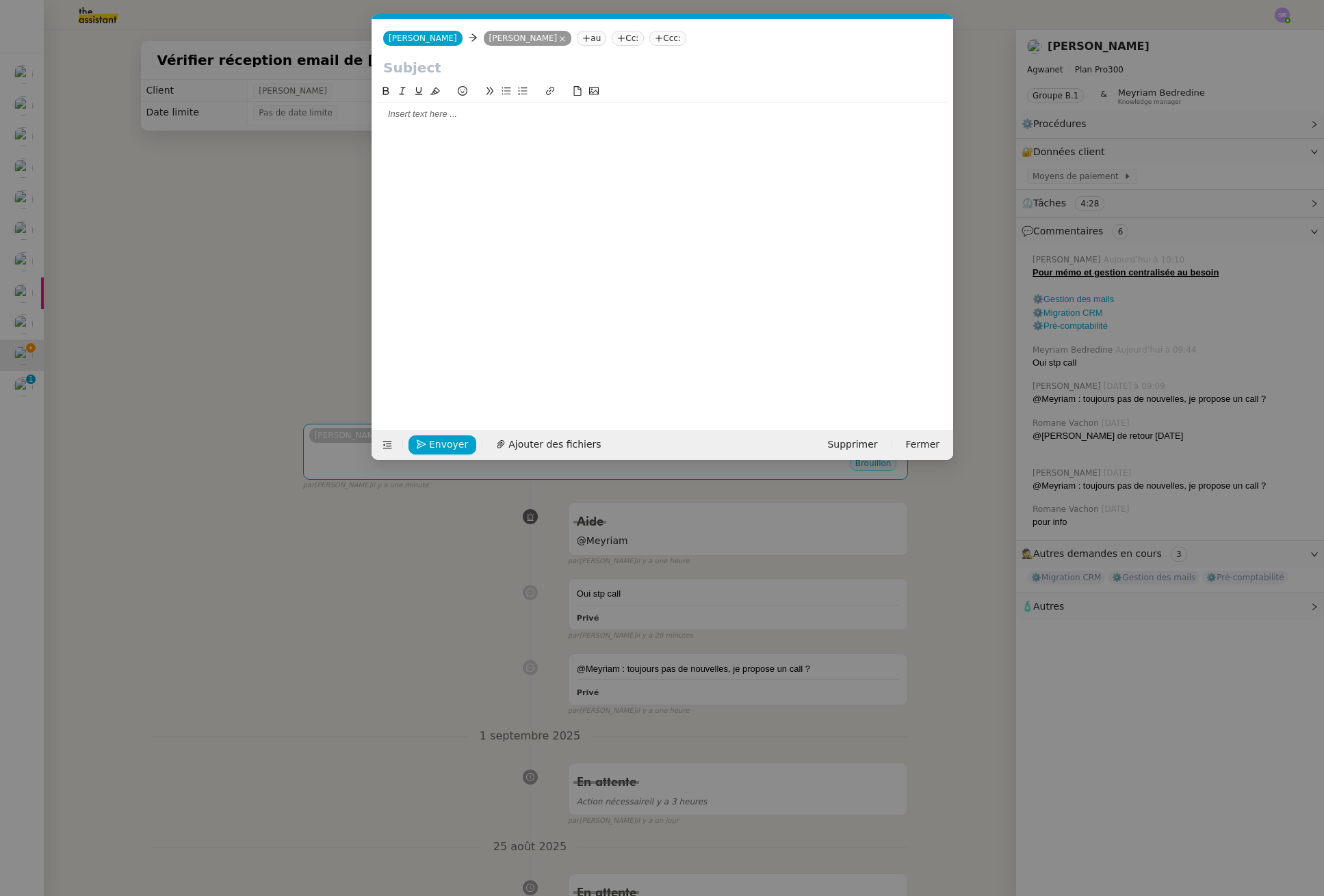
scroll to position [0, 29]
click at [500, 163] on div at bounding box center [662, 246] width 569 height 325
click at [533, 126] on div at bounding box center [662, 246] width 569 height 325
click at [273, 390] on nz-modal-container "Service TA - VOYAGE - PROPOSITION GLOBALE A utiliser dans le cadre de propositi…" at bounding box center [662, 448] width 1324 height 896
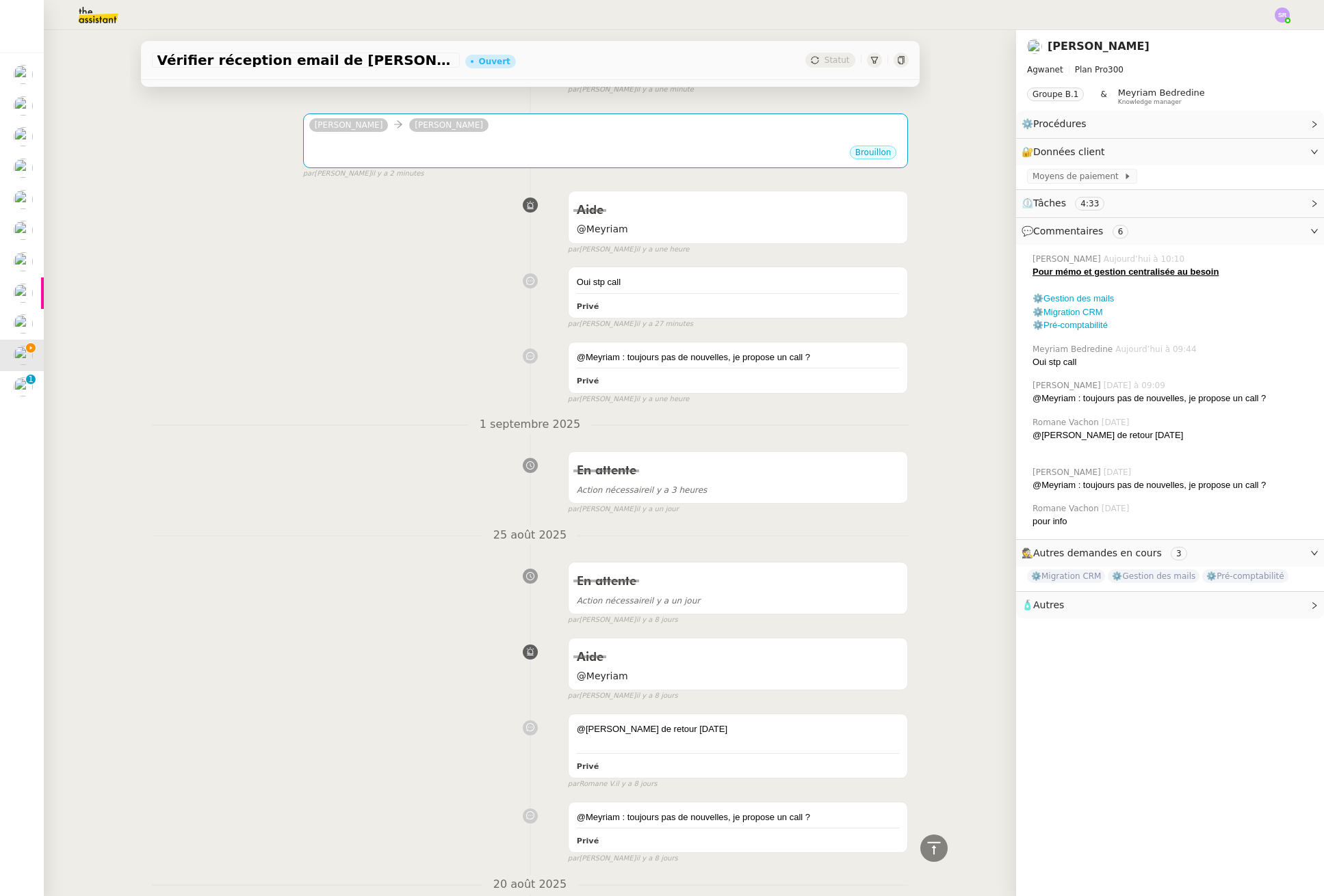
scroll to position [0, 0]
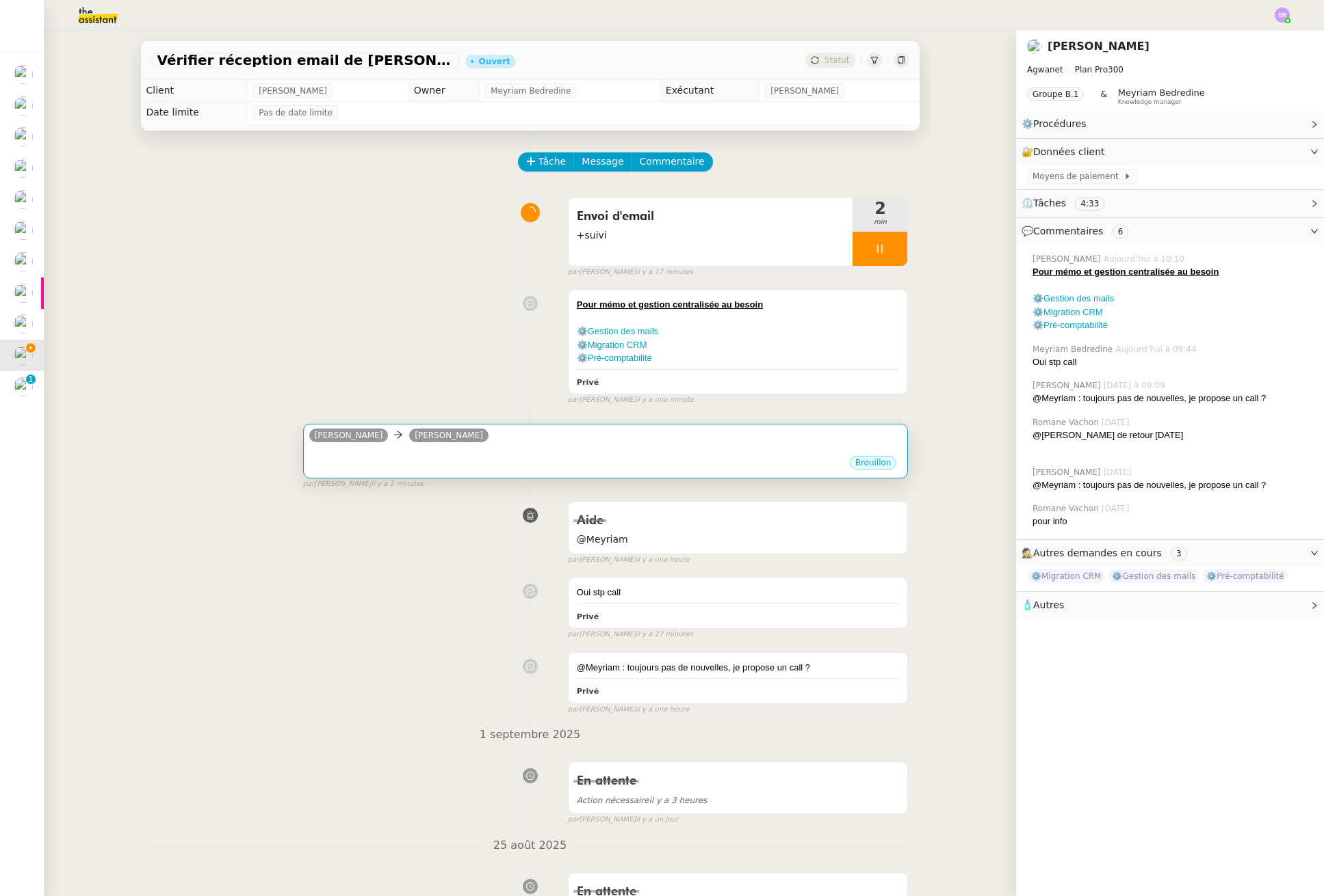
click at [557, 447] on div "Claude Mathieu MORDIER" at bounding box center [606, 437] width 593 height 20
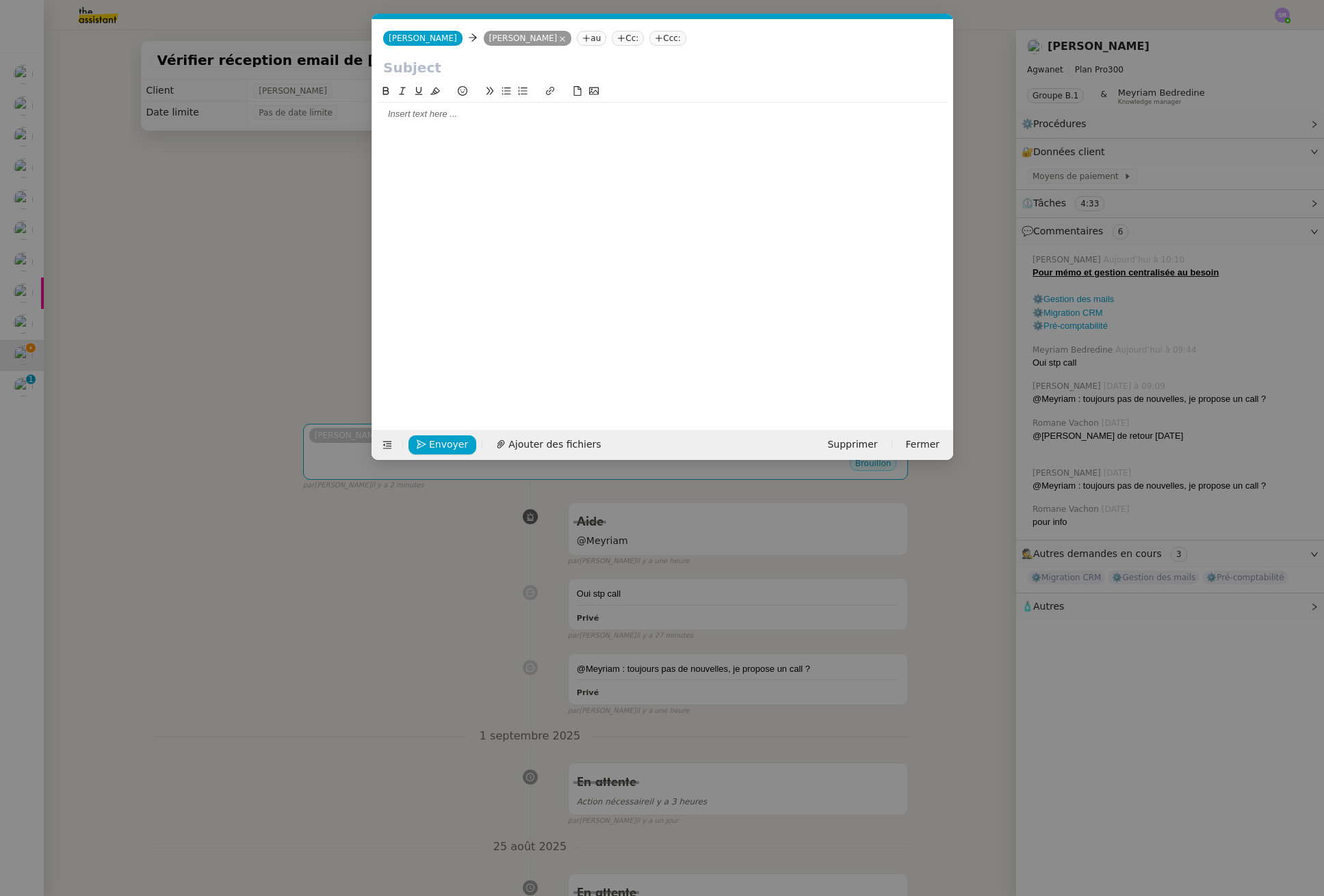
scroll to position [0, 29]
click at [448, 69] on input "text" at bounding box center [662, 67] width 559 height 20
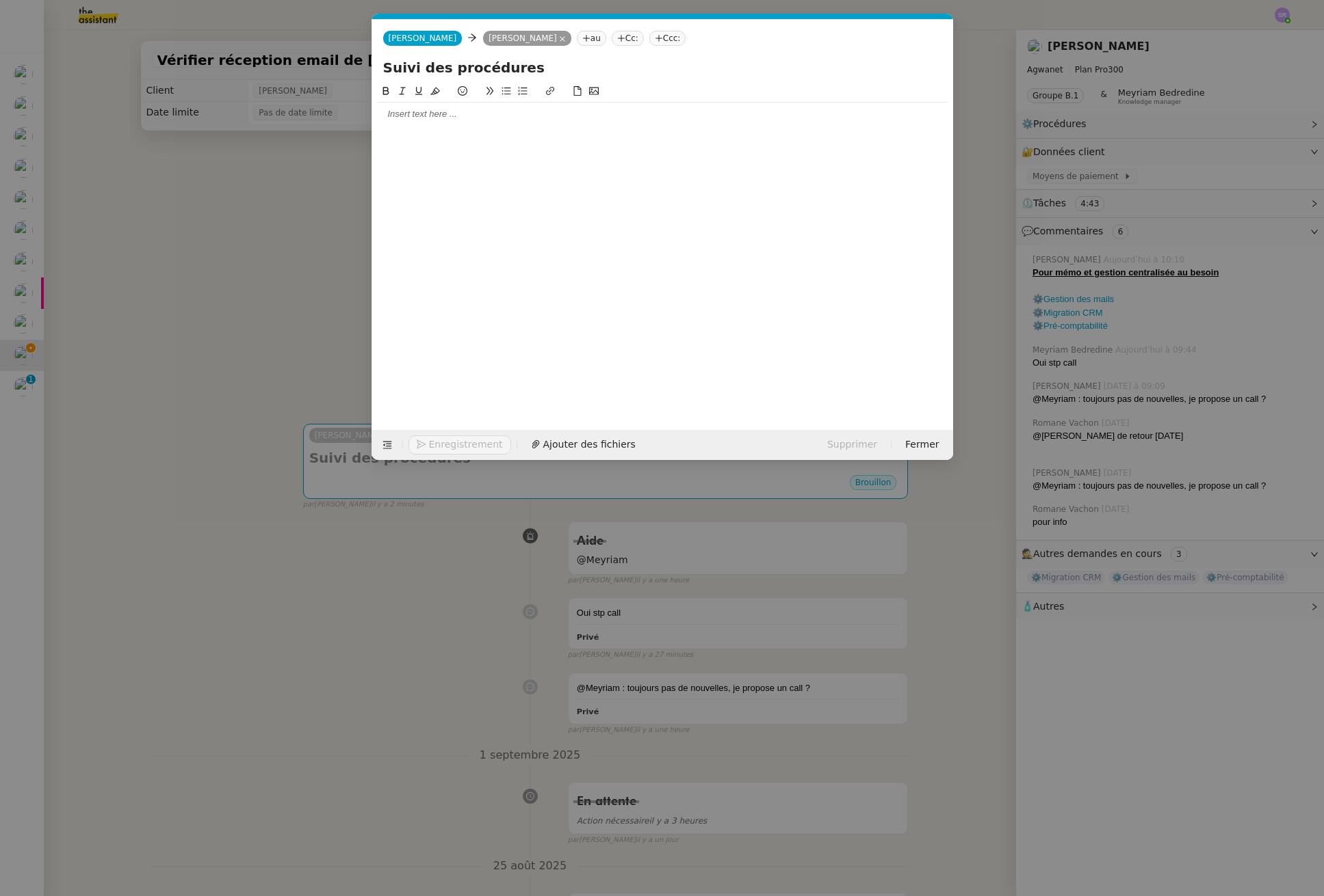
type input "Suivi des procédures"
click at [287, 195] on nz-modal-container "Service TA - VOYAGE - PROPOSITION GLOBALE A utiliser dans le cadre de propositi…" at bounding box center [662, 448] width 1324 height 896
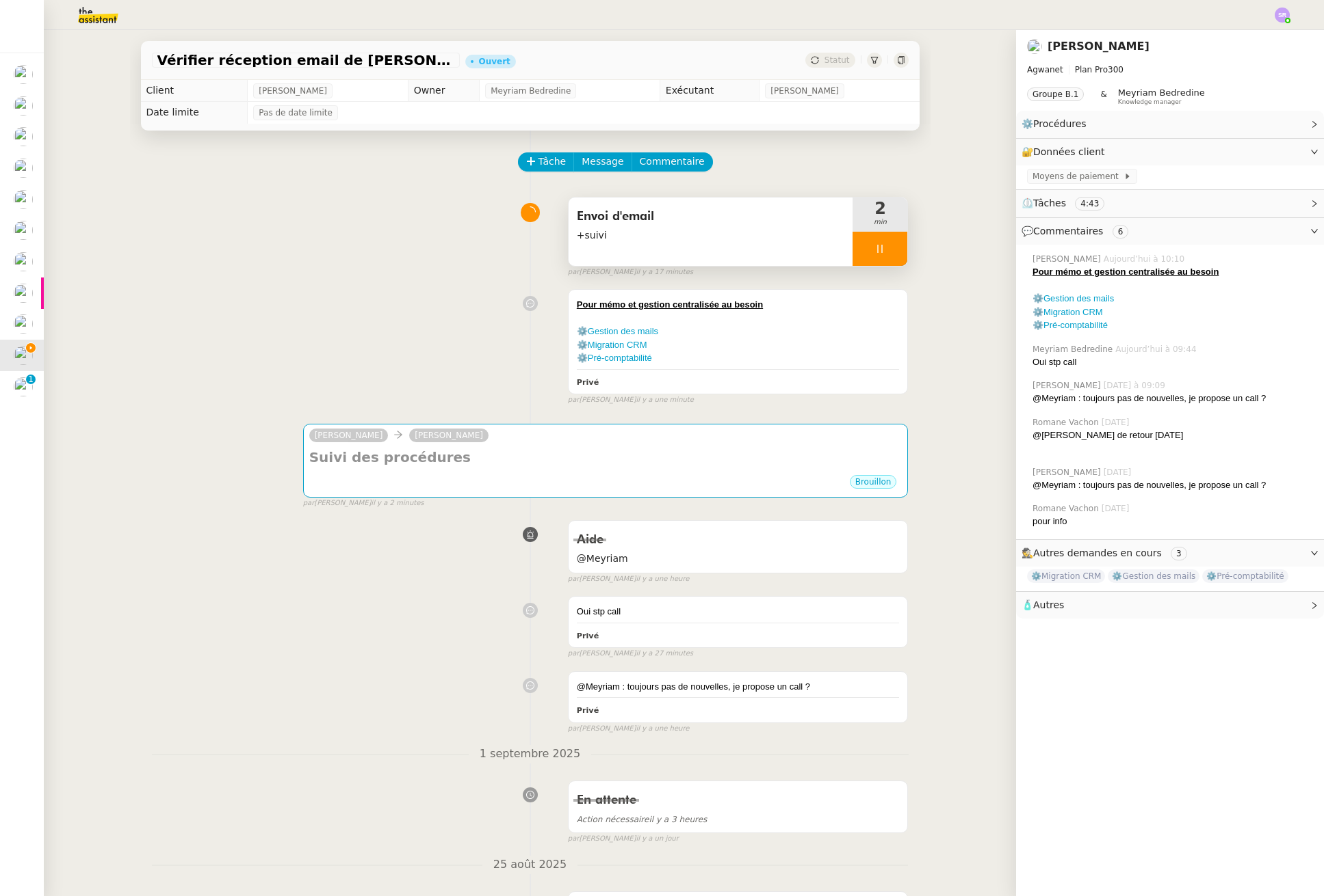
drag, startPoint x: 861, startPoint y: 250, endPoint x: 801, endPoint y: 259, distance: 60.7
click at [874, 250] on icon at bounding box center [880, 249] width 11 height 11
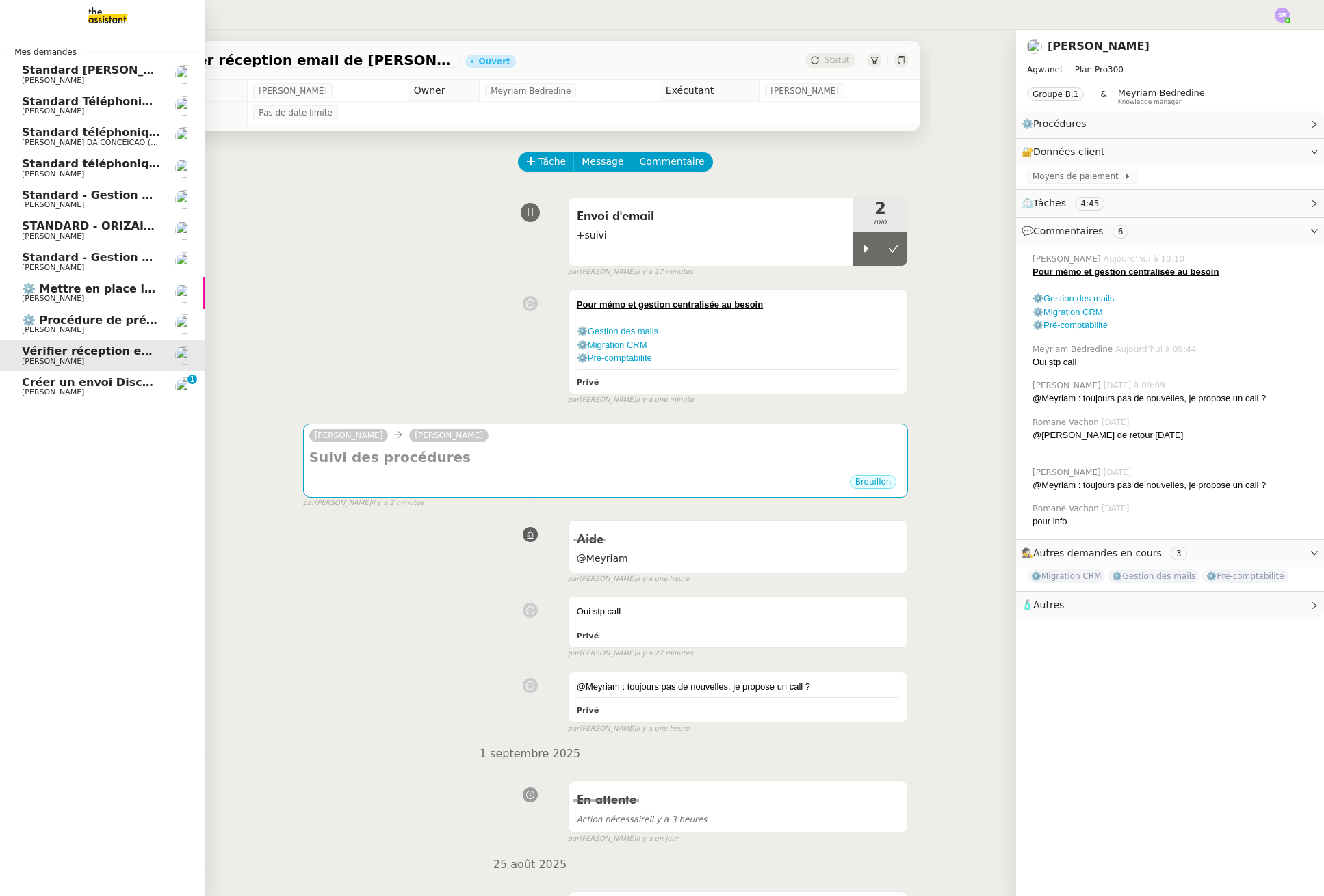
click at [38, 384] on span "Créer un envoi Discovery Set à Aromi" at bounding box center [137, 382] width 230 height 13
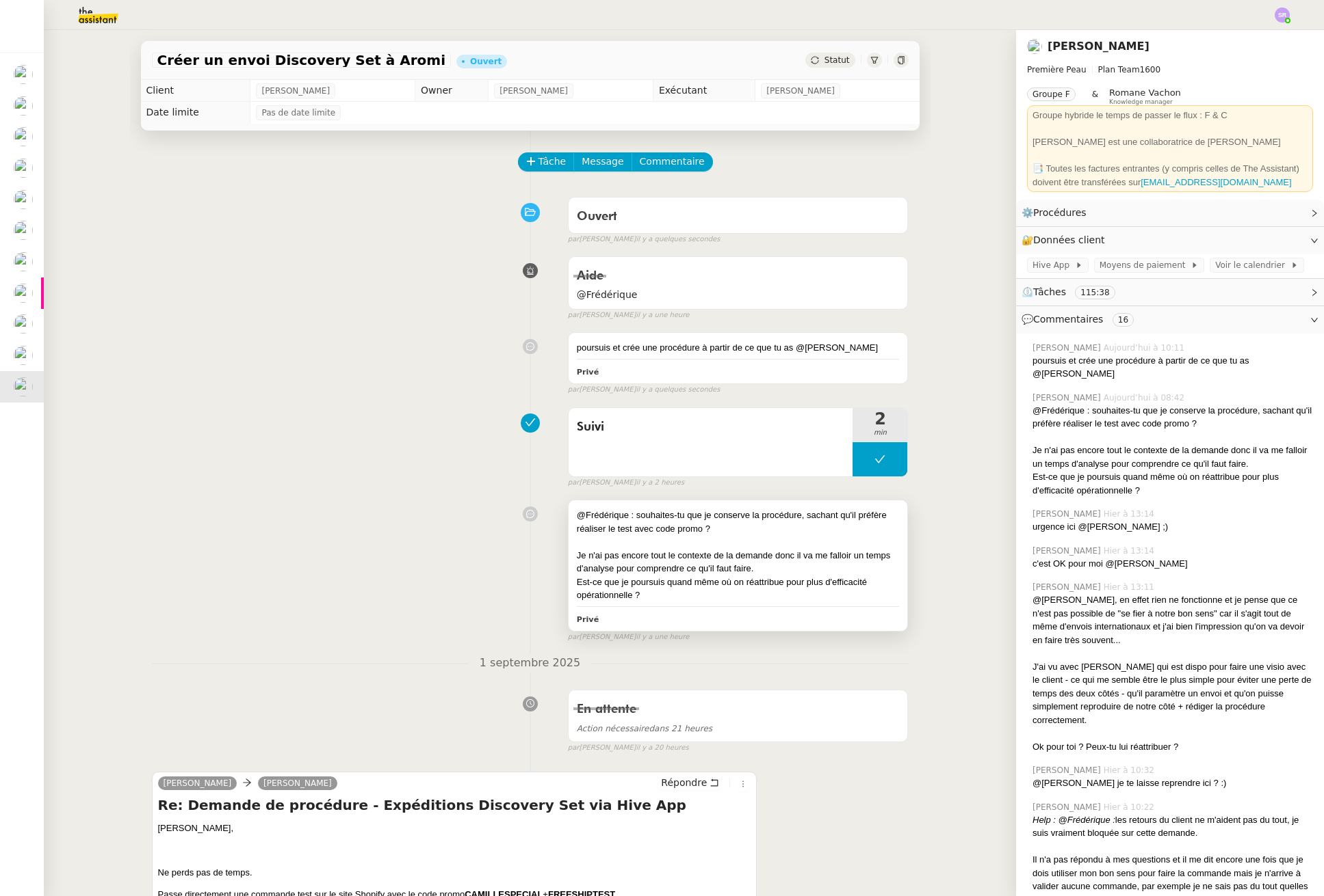
click at [708, 582] on div "Est-ce que je poursuis quand même où on réattribue pour plus d'efficacité opéra…" at bounding box center [738, 588] width 322 height 27
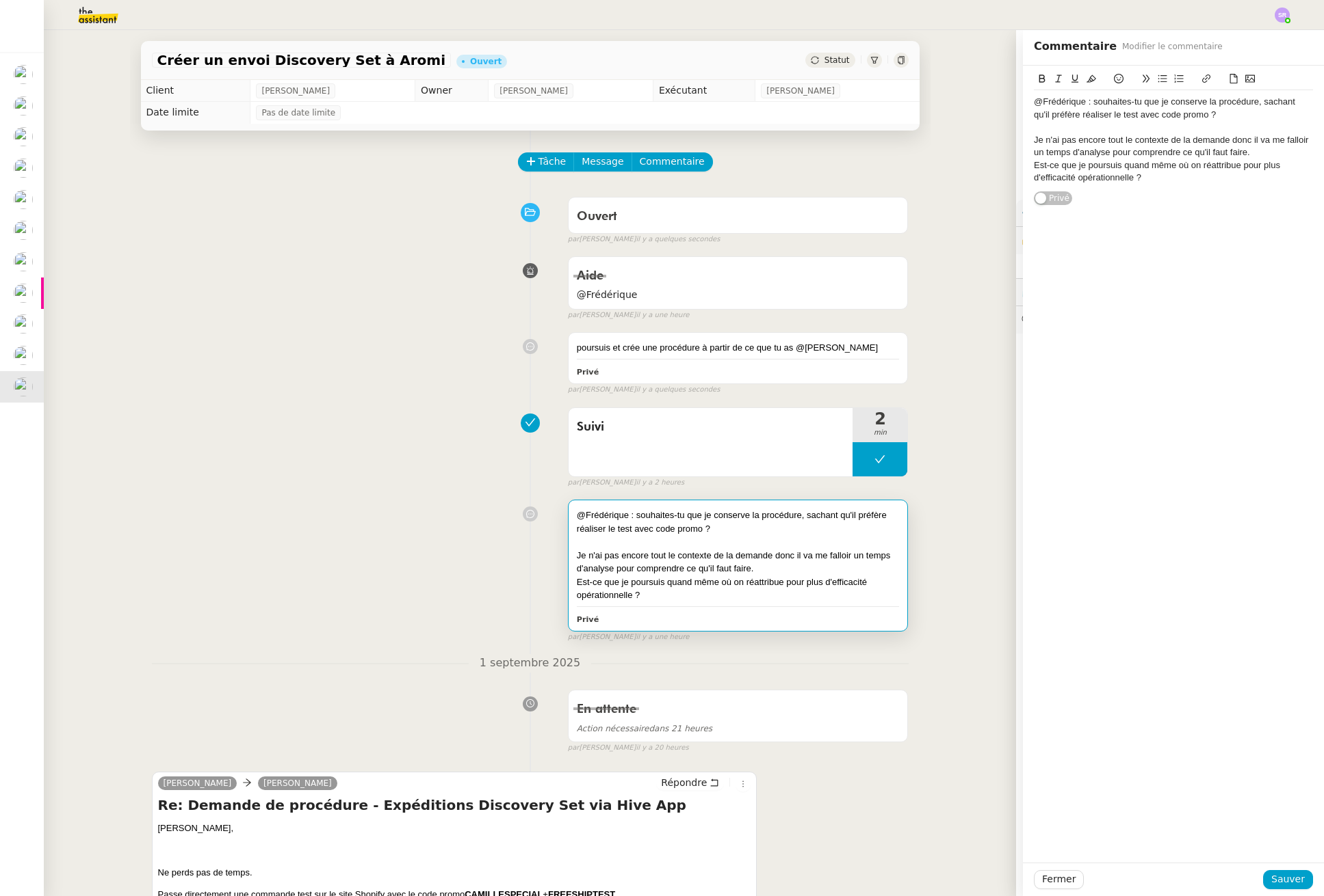
click at [1178, 166] on div "Est-ce que je poursuis quand même où on réattribue pour plus d'efficacité opéra…" at bounding box center [1173, 171] width 279 height 25
click at [1263, 876] on button "Sauver" at bounding box center [1288, 879] width 50 height 19
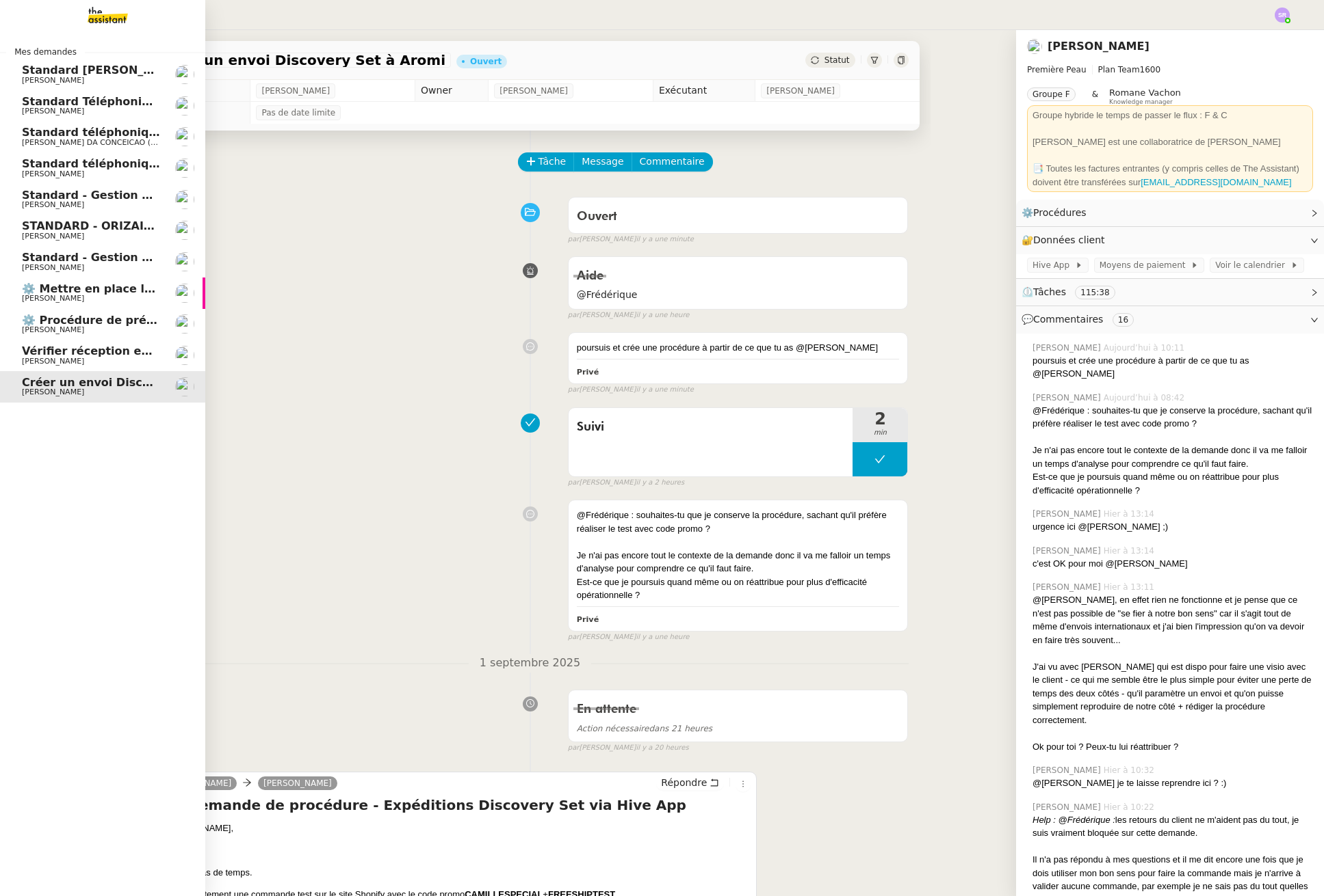
click at [63, 363] on span "Mathieu MORDIER" at bounding box center [53, 362] width 63 height 9
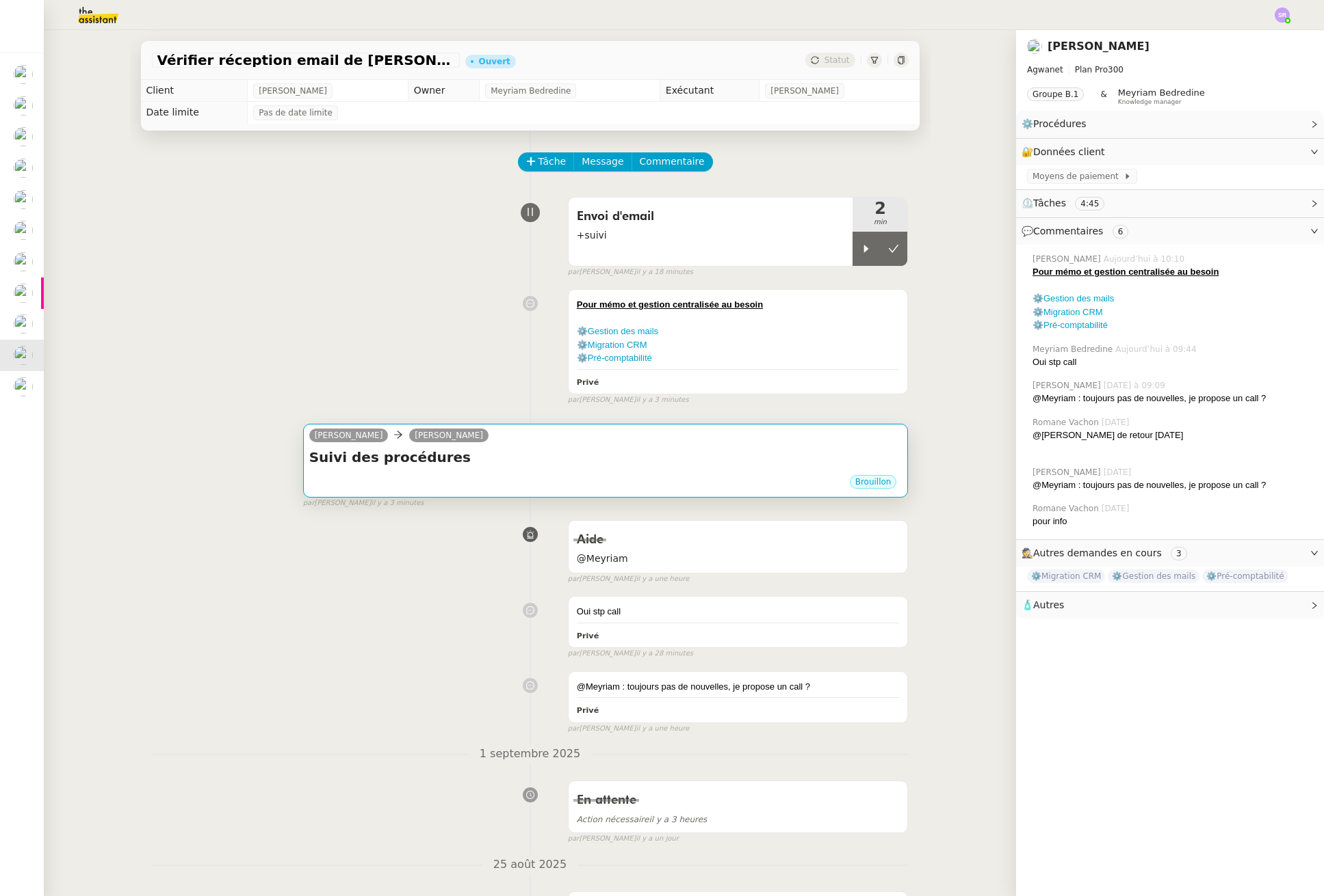
click at [553, 482] on div "Brouillon" at bounding box center [606, 484] width 593 height 20
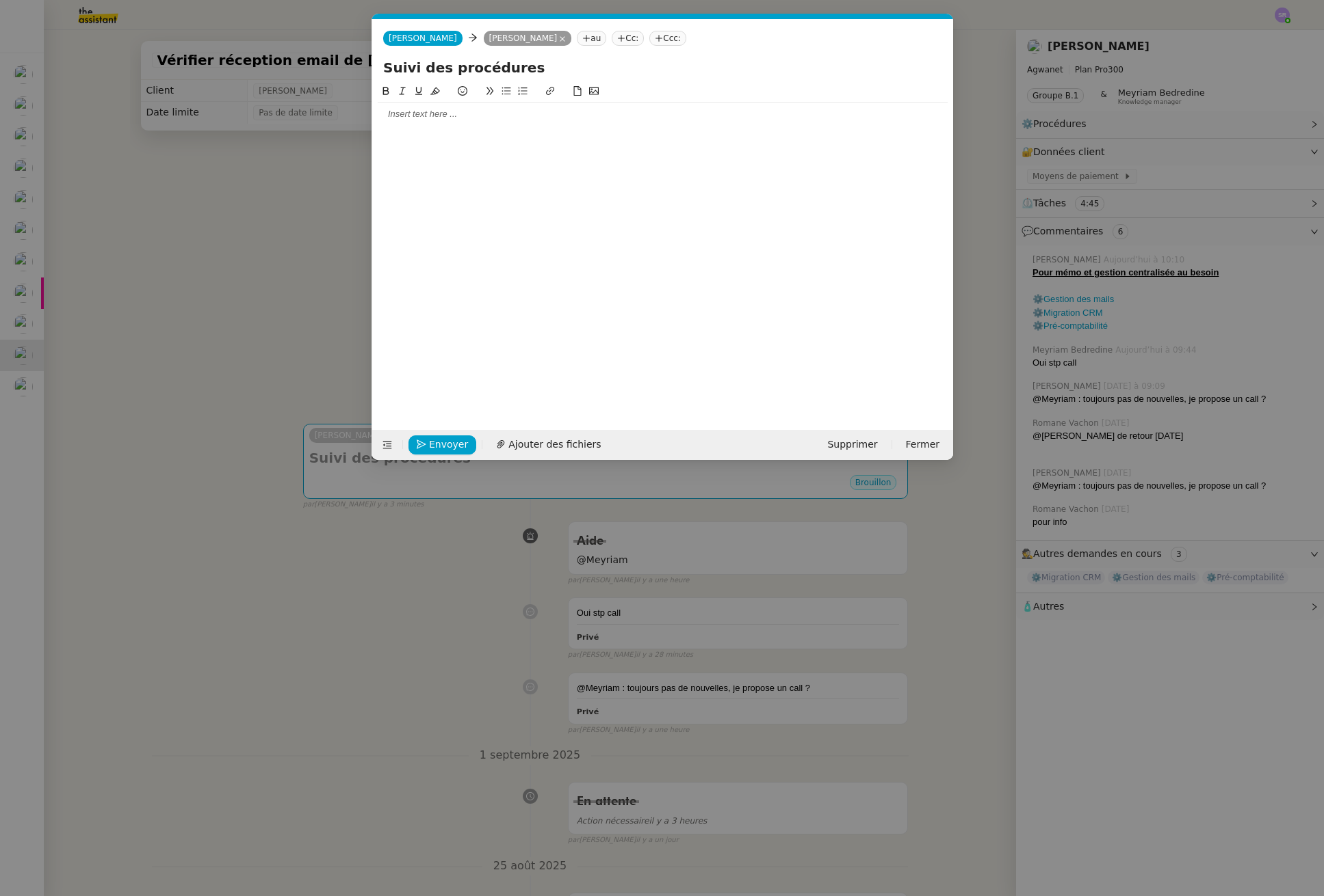
scroll to position [0, 29]
click at [557, 69] on input "Suivi des procédures" at bounding box center [662, 67] width 559 height 20
click at [208, 250] on nz-modal-container "Service TA - VOYAGE - PROPOSITION GLOBALE A utiliser dans le cadre de propositi…" at bounding box center [662, 448] width 1324 height 896
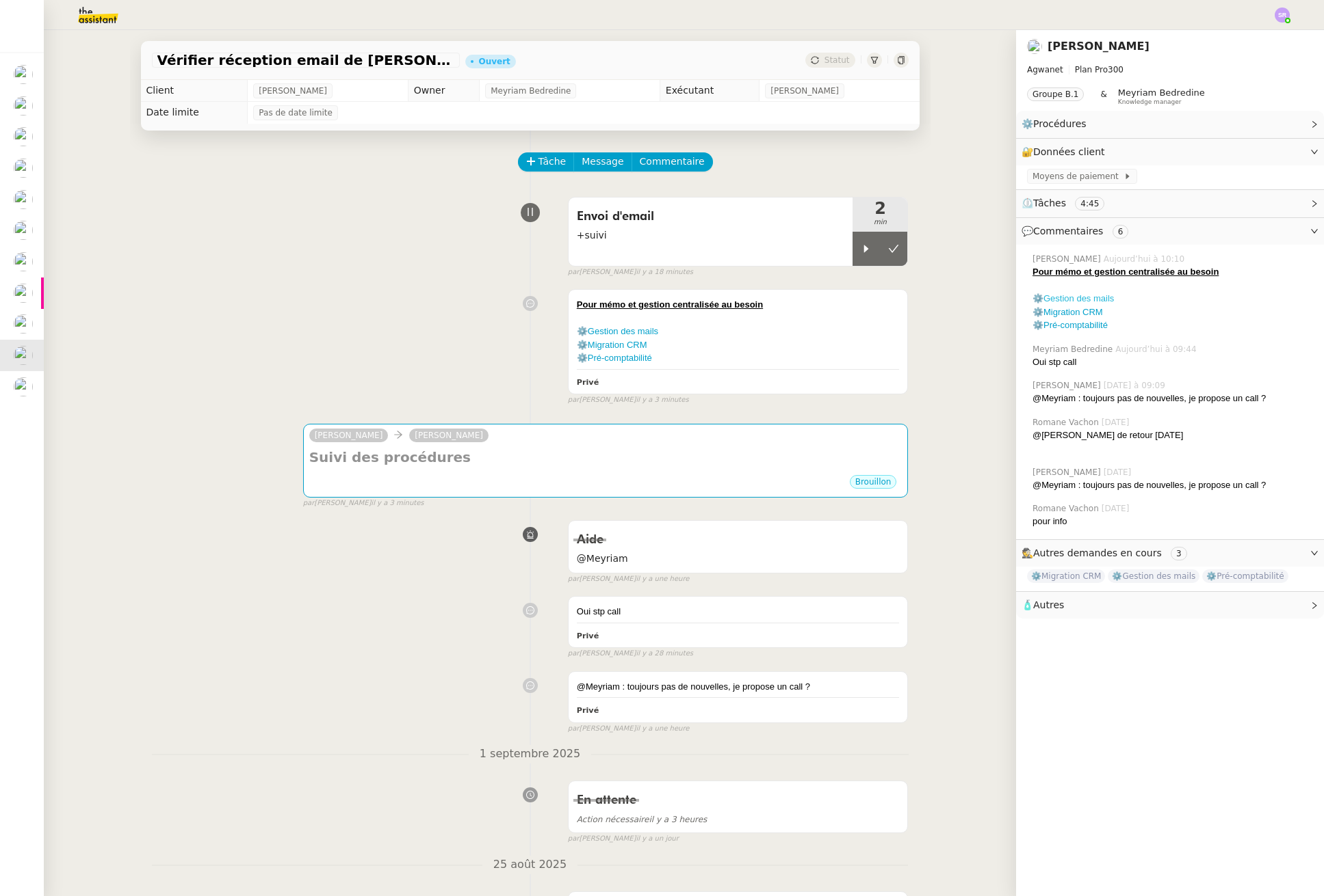
click at [1061, 298] on link "⚙️Gestion des mails" at bounding box center [1072, 298] width 81 height 10
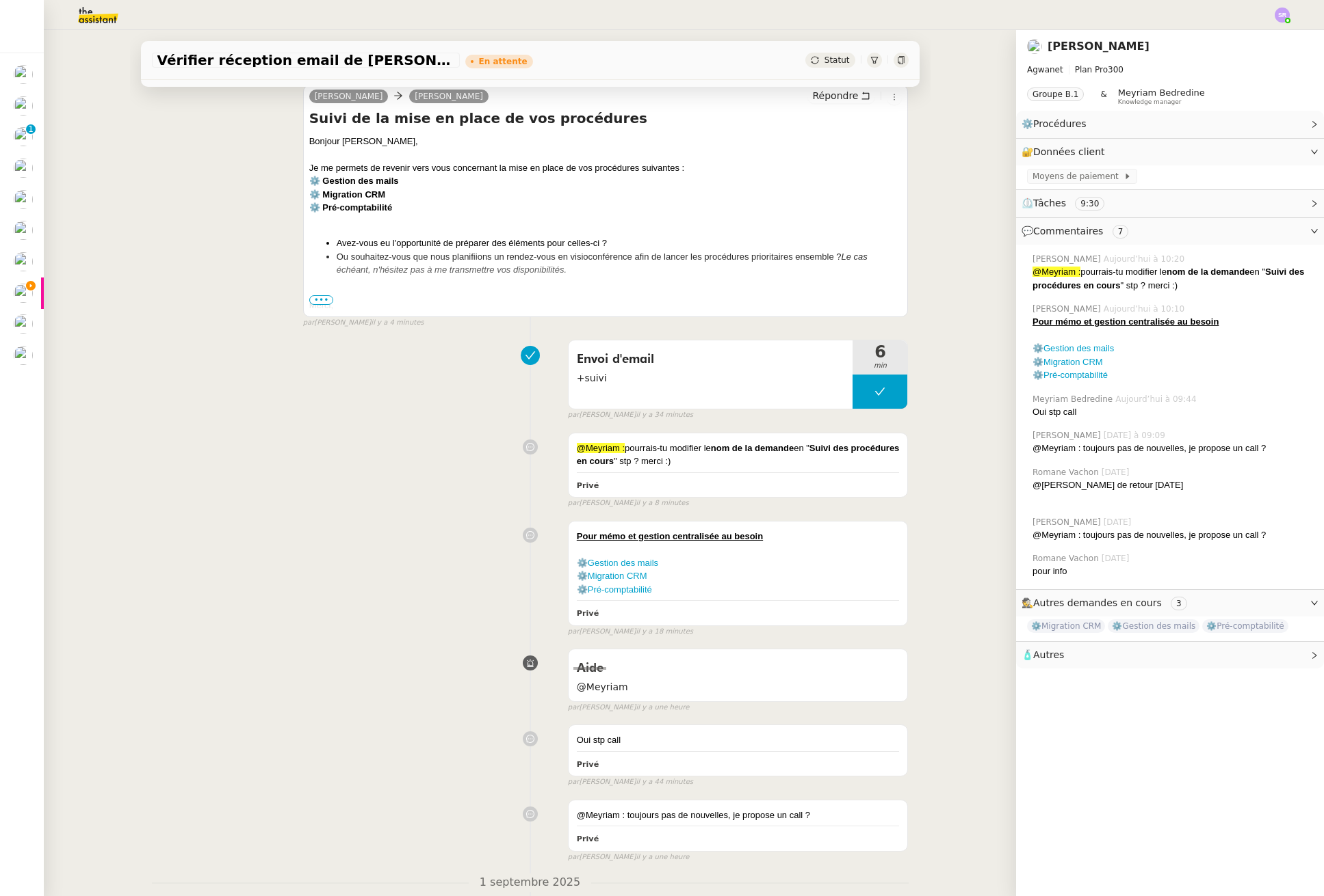
scroll to position [28, 0]
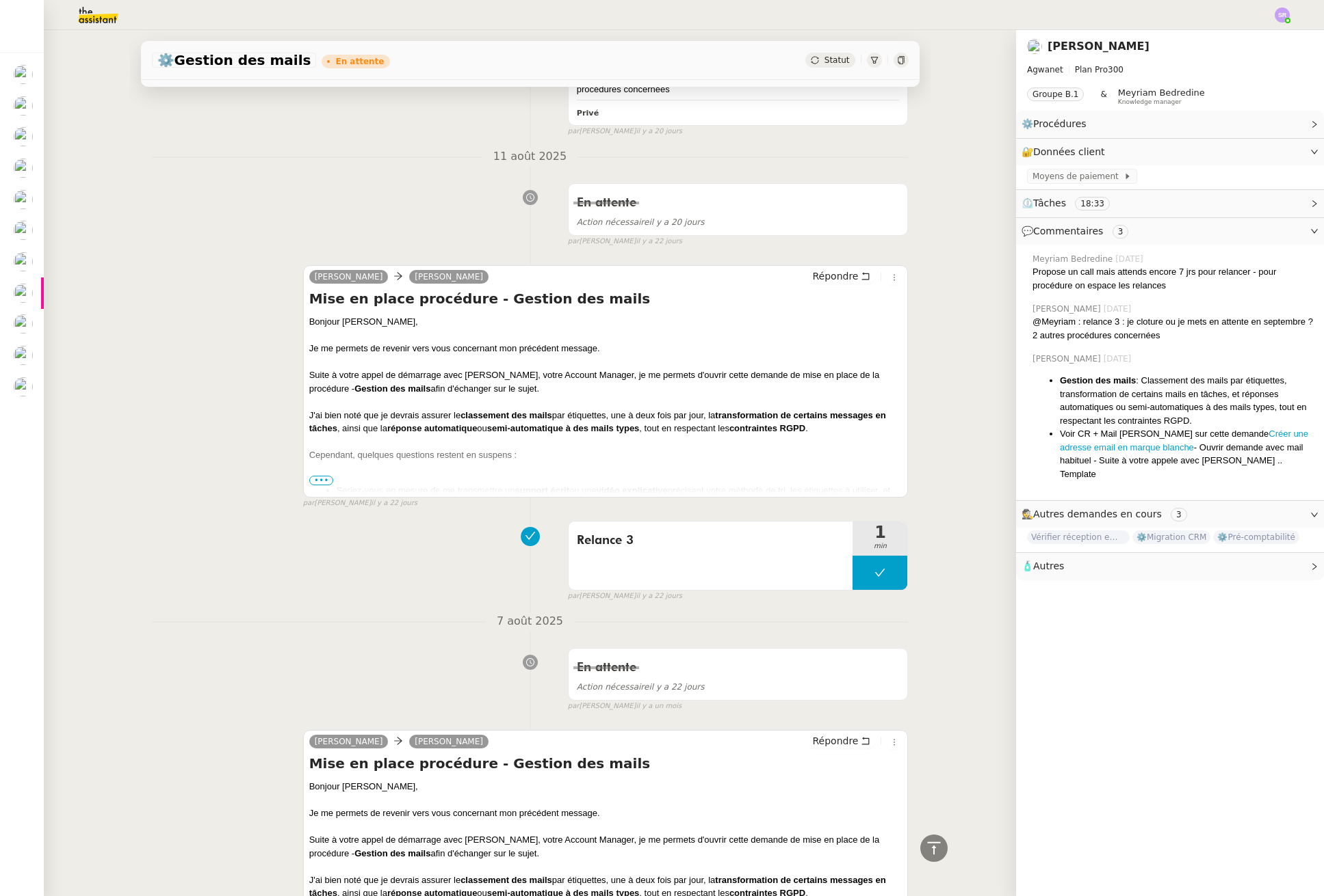
scroll to position [1538, 0]
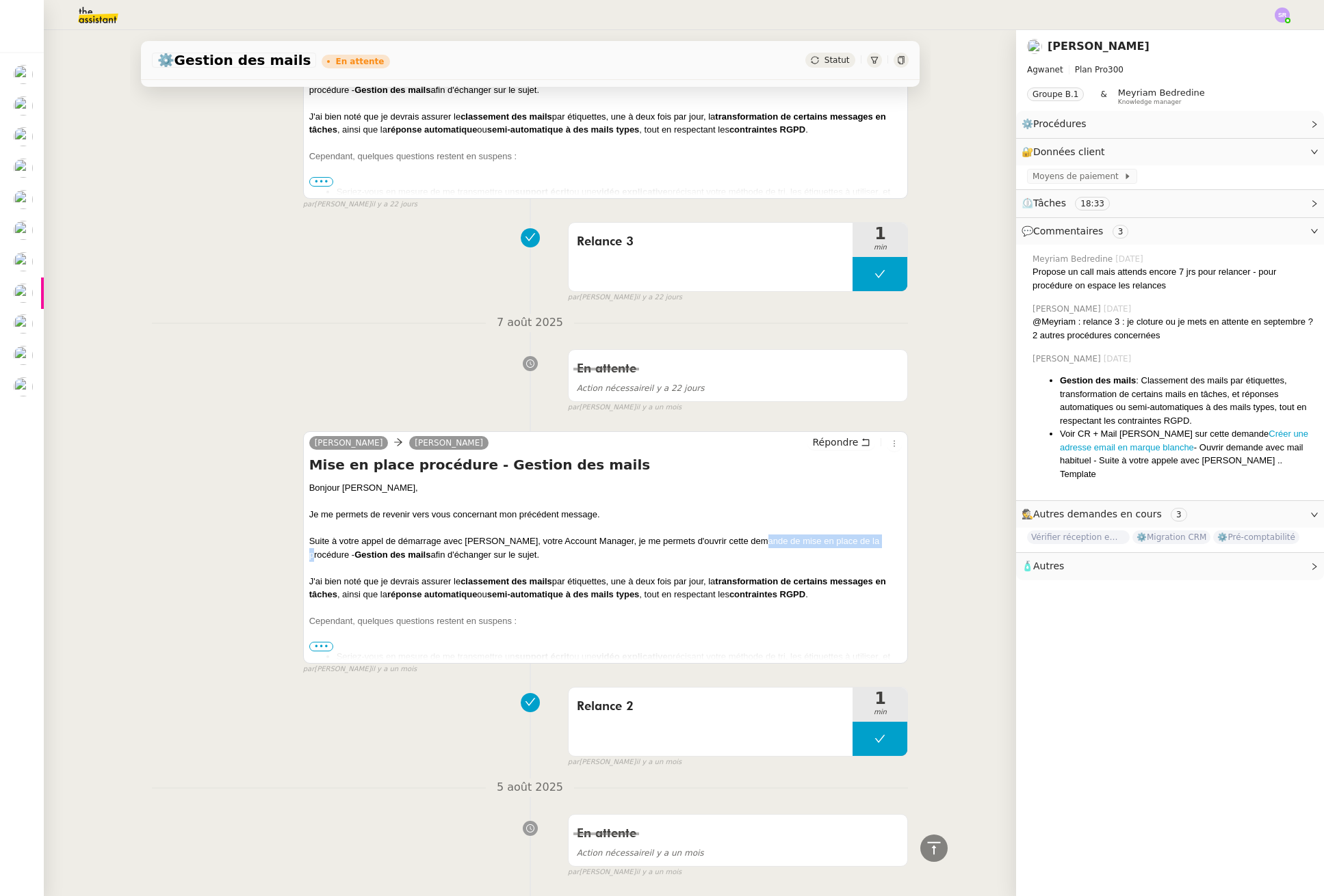
drag, startPoint x: 746, startPoint y: 541, endPoint x: 865, endPoint y: 541, distance: 119.0
click at [865, 541] on div "Suite à votre appel de démarrage avec [PERSON_NAME], votre Account Manager, je …" at bounding box center [606, 548] width 593 height 27
copy div "mise en place de la procédure"
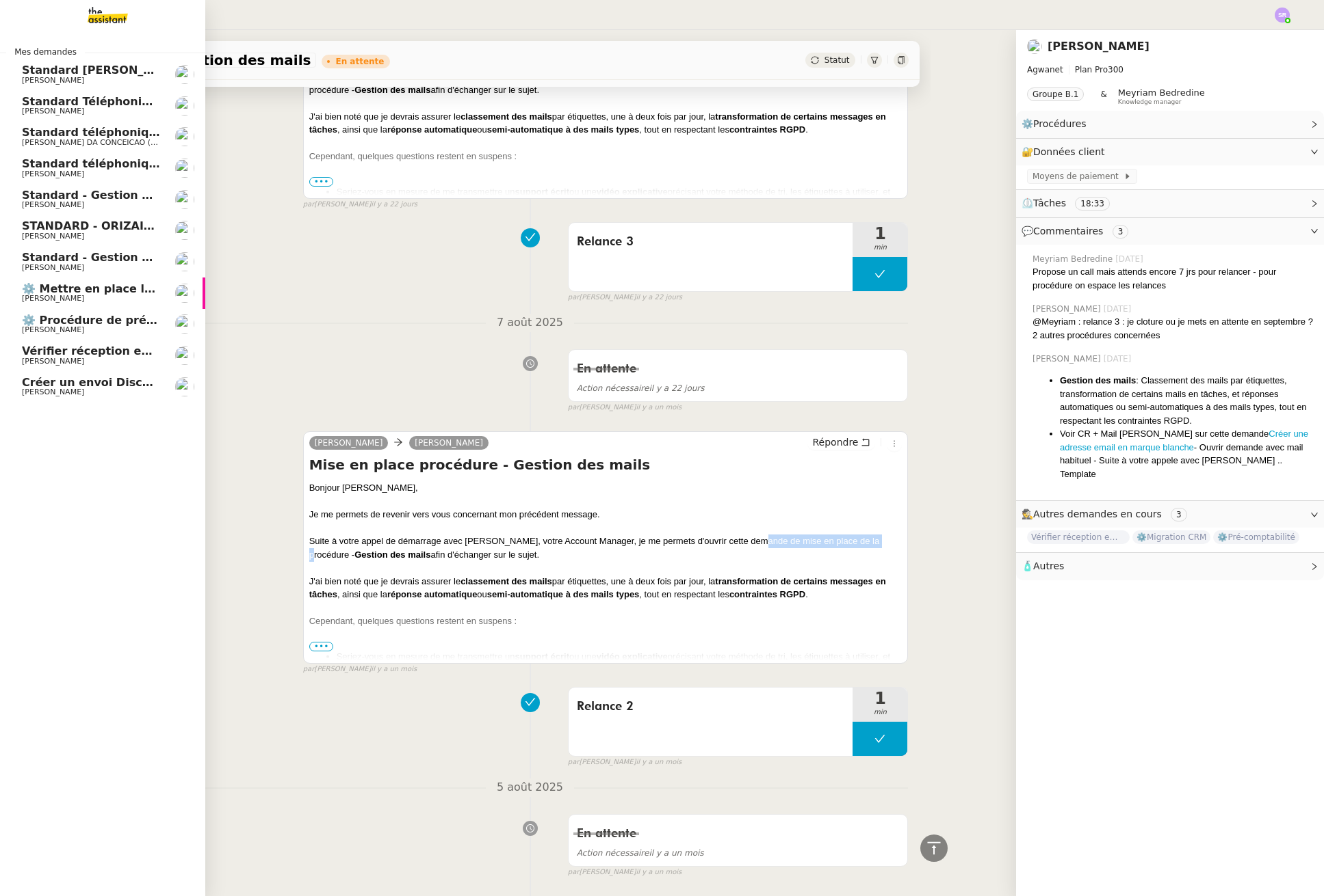
click at [48, 343] on link "Vérifier réception email de [PERSON_NAME]" at bounding box center [102, 355] width 205 height 31
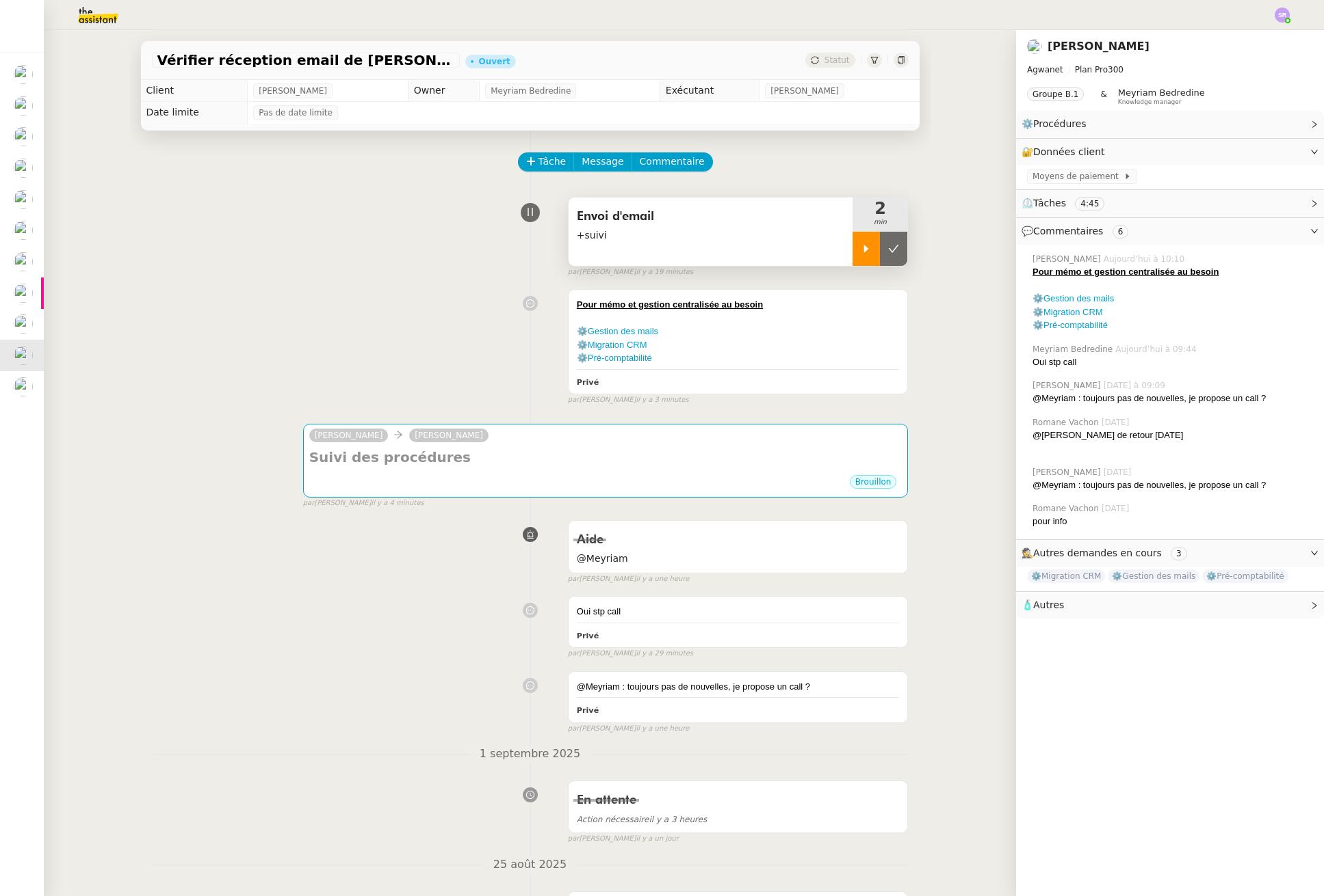
click at [861, 250] on icon at bounding box center [866, 249] width 11 height 11
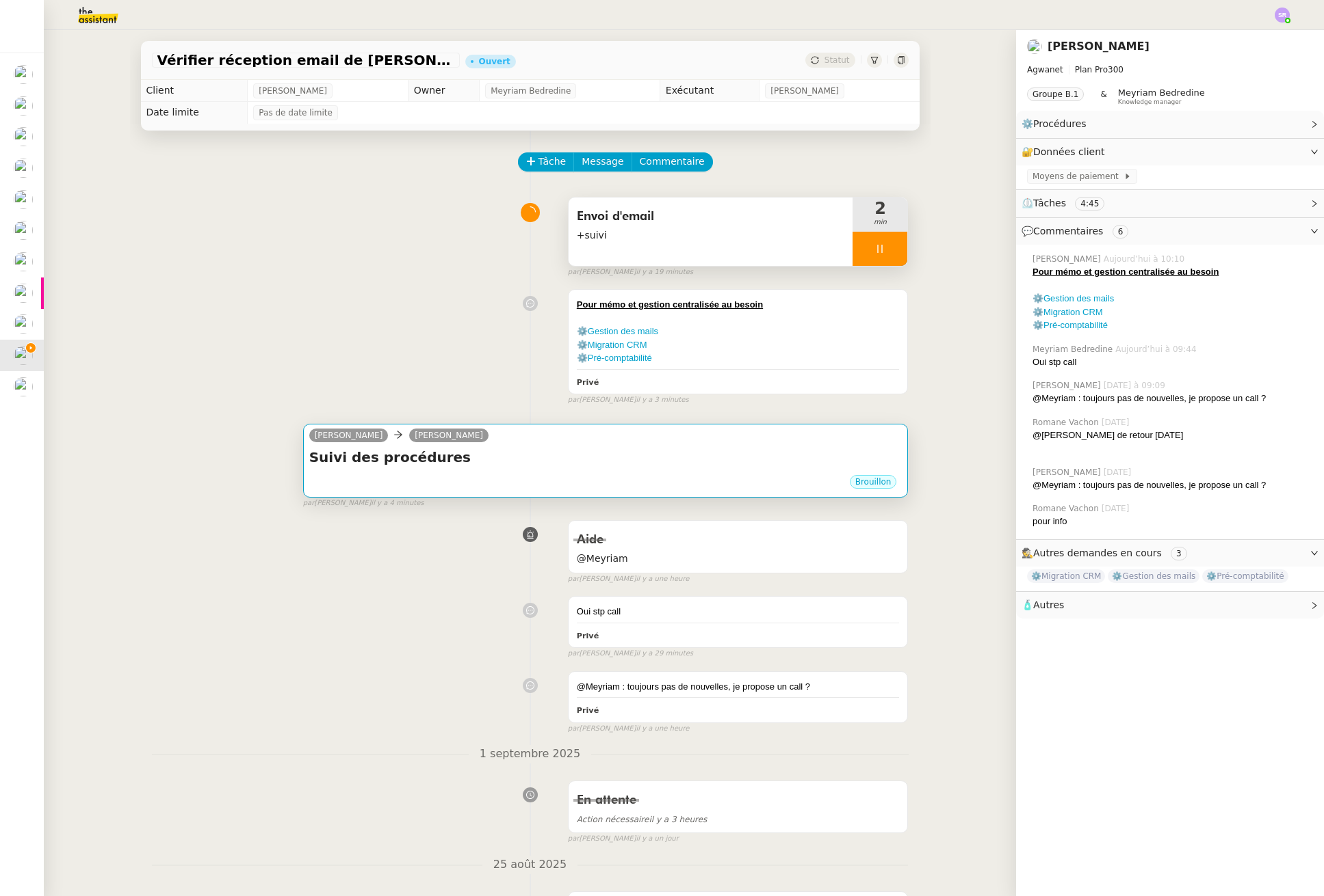
click at [700, 452] on h4 "Suivi des procédures" at bounding box center [606, 457] width 593 height 19
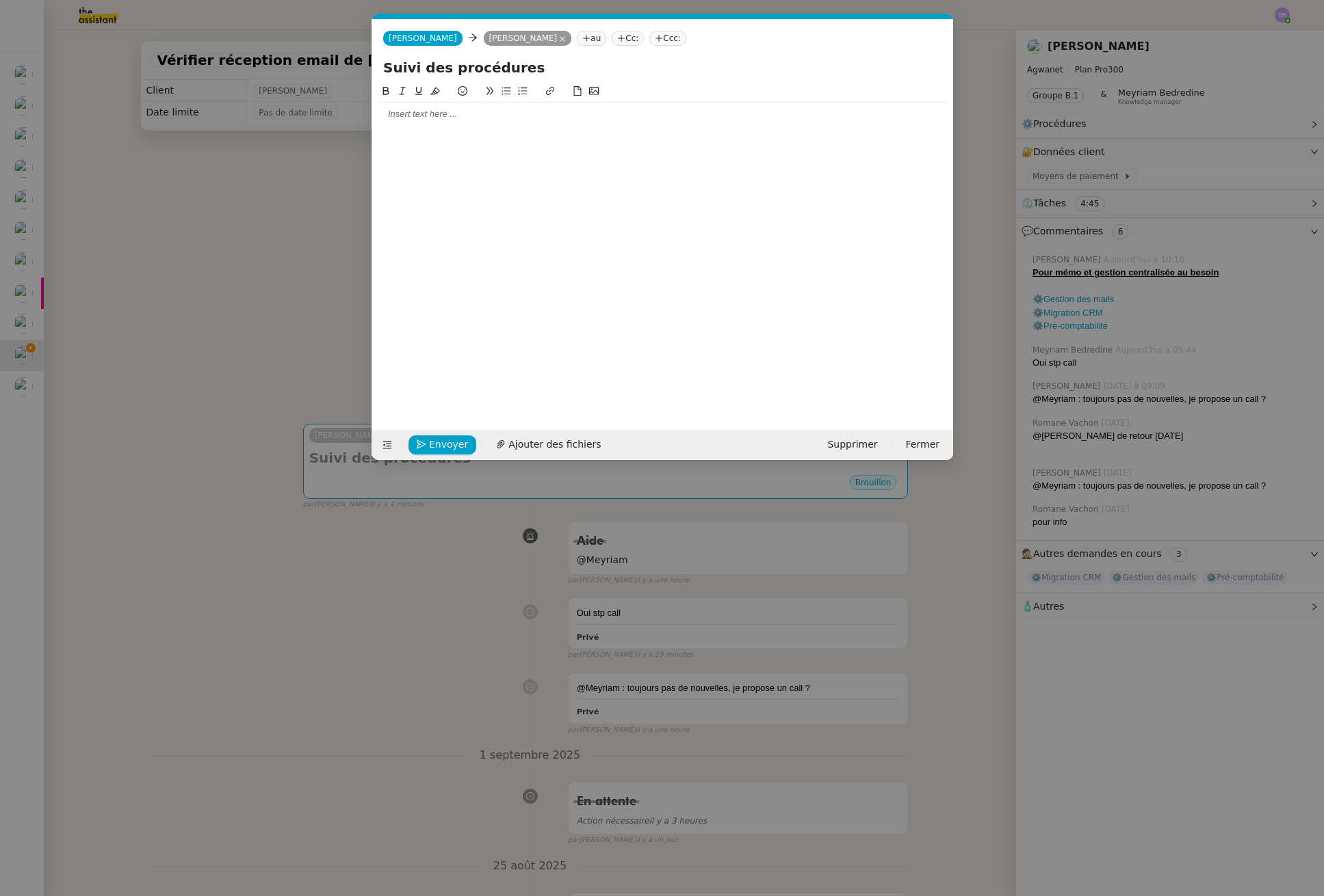
scroll to position [0, 29]
drag, startPoint x: 518, startPoint y: 142, endPoint x: 515, endPoint y: 130, distance: 12.4
click at [515, 134] on div at bounding box center [662, 246] width 569 height 325
click at [519, 108] on div at bounding box center [662, 113] width 569 height 12
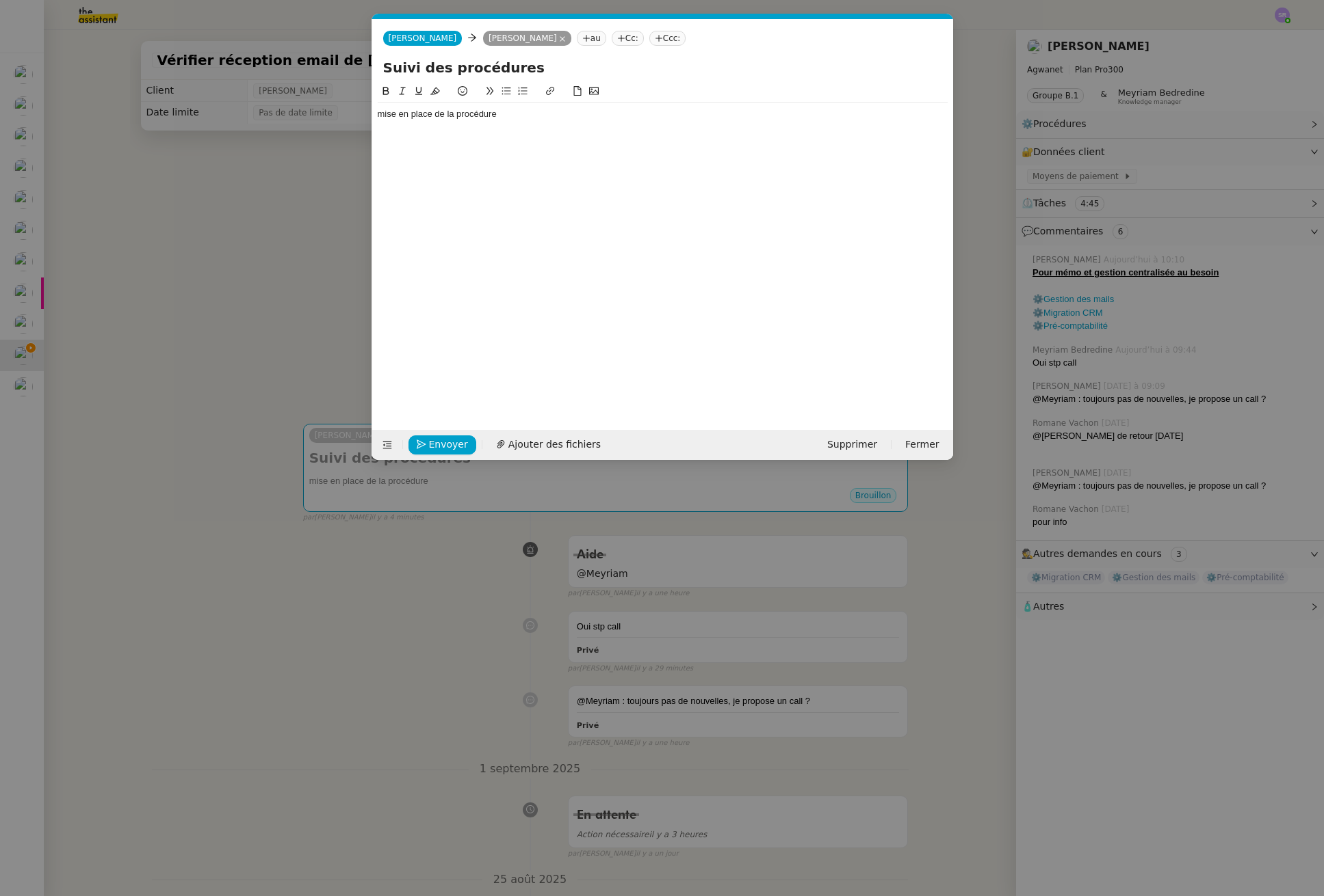
click at [433, 68] on input "Suivi des procédures" at bounding box center [662, 67] width 559 height 20
type input "Suivi de la mise en place de vos procédures"
click at [545, 120] on div "mise en place de la procédure" at bounding box center [662, 113] width 569 height 12
click at [381, 116] on div "mise en place de la procédure" at bounding box center [662, 113] width 569 height 12
click at [379, 116] on div "mise en place de la procédure" at bounding box center [662, 113] width 569 height 12
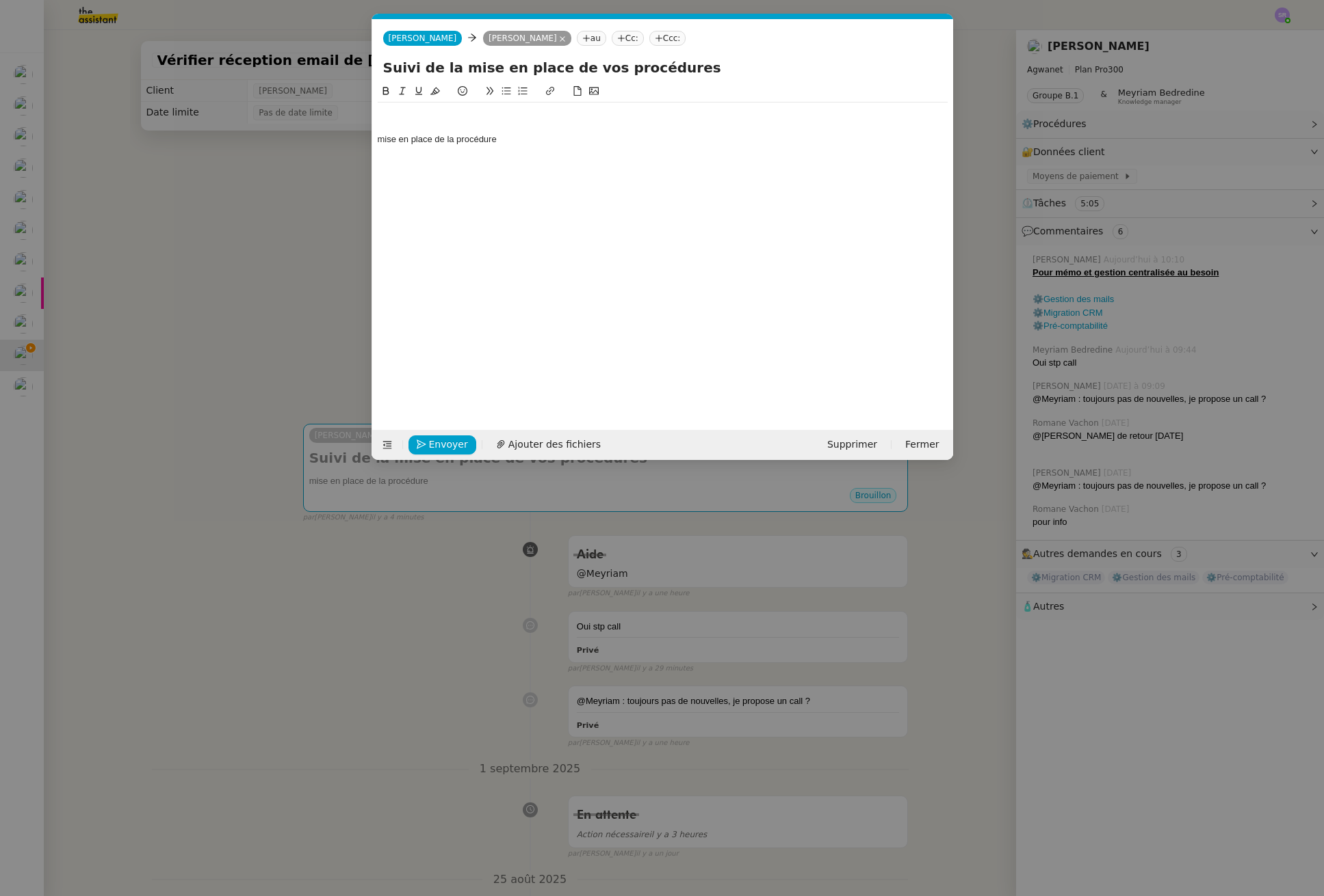
click at [416, 113] on div at bounding box center [662, 113] width 569 height 12
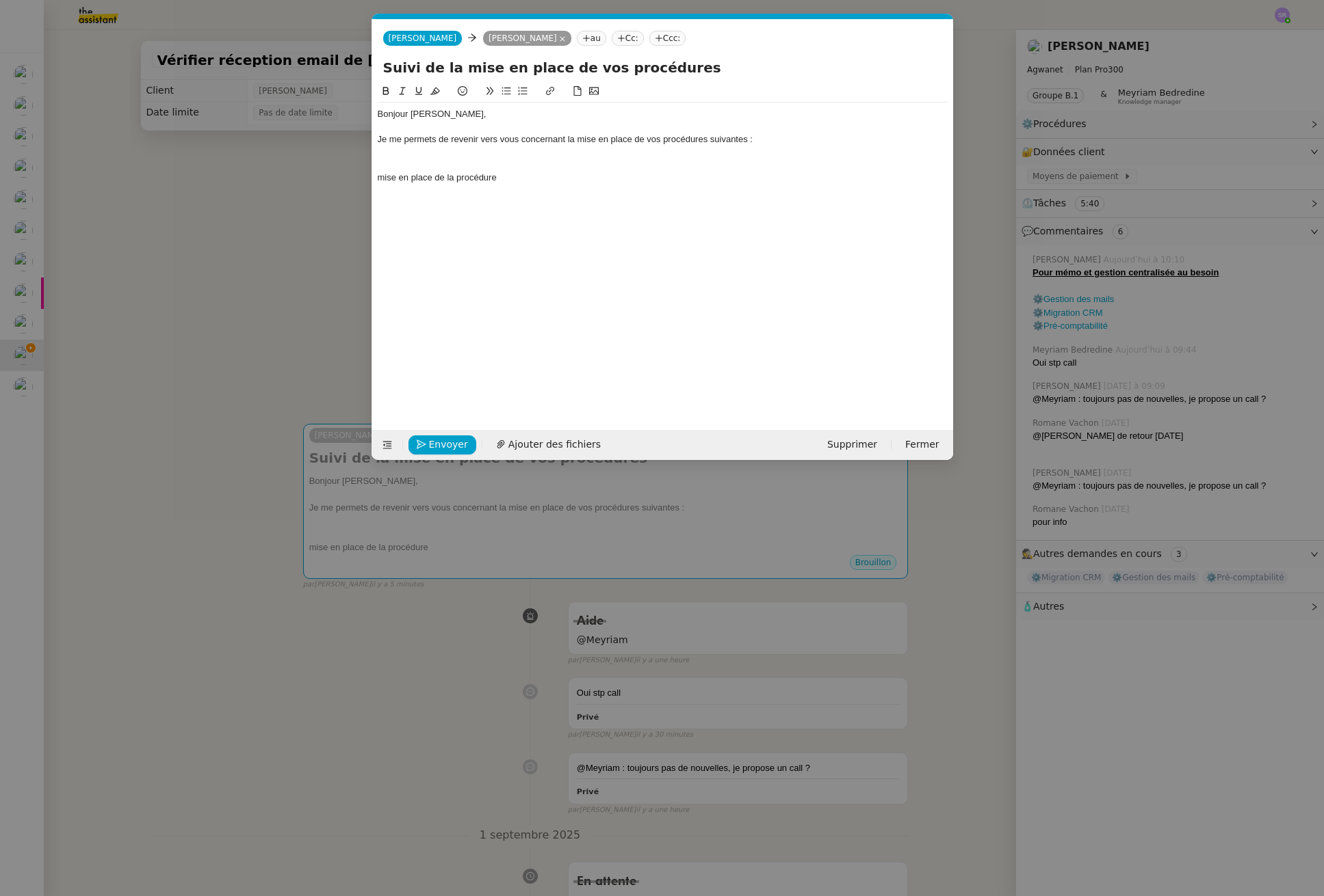
click at [313, 326] on nz-modal-container "Service TA - VOYAGE - PROPOSITION GLOBALE A utiliser dans le cadre de propositi…" at bounding box center [662, 448] width 1324 height 896
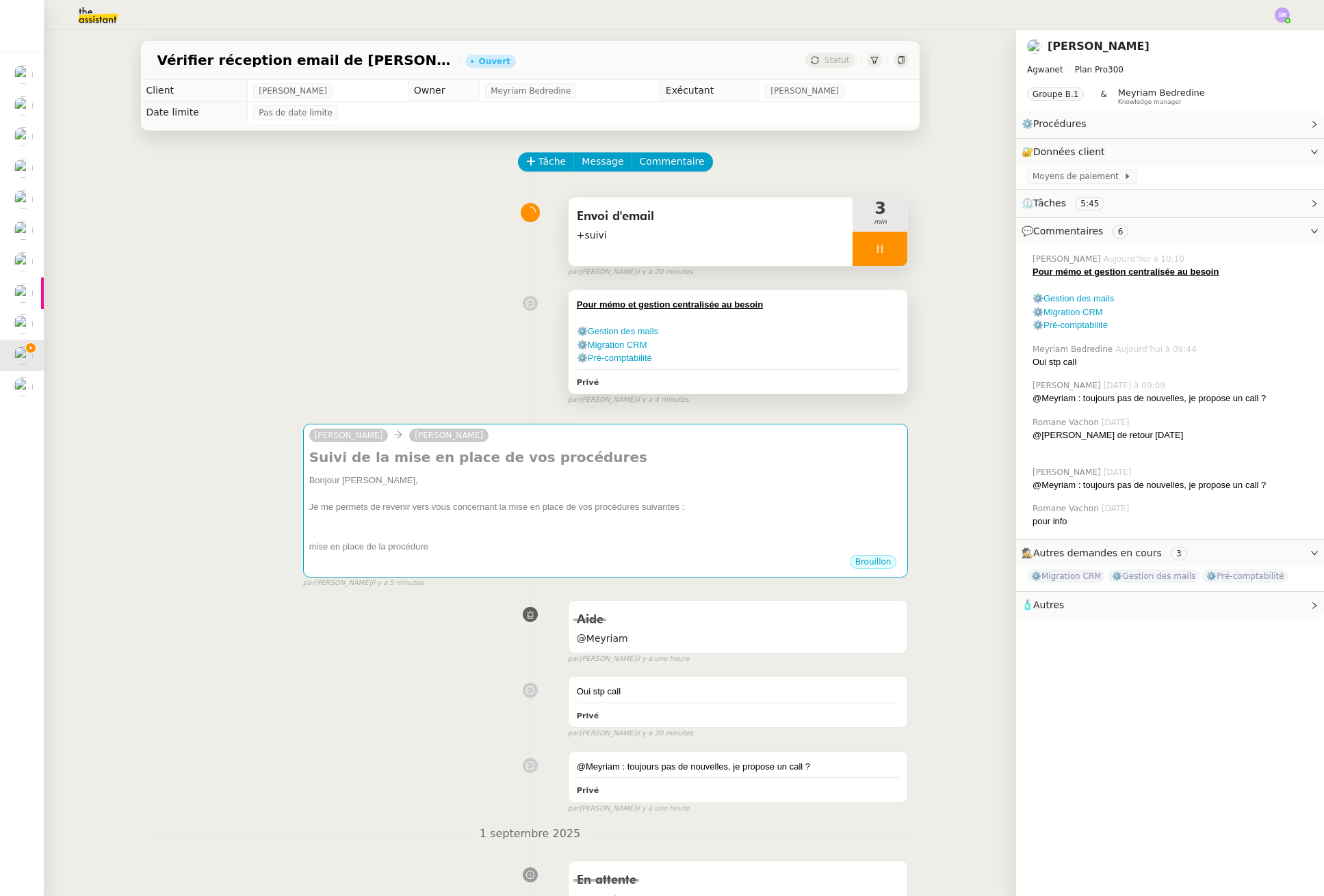
click at [643, 369] on div at bounding box center [738, 369] width 322 height 1
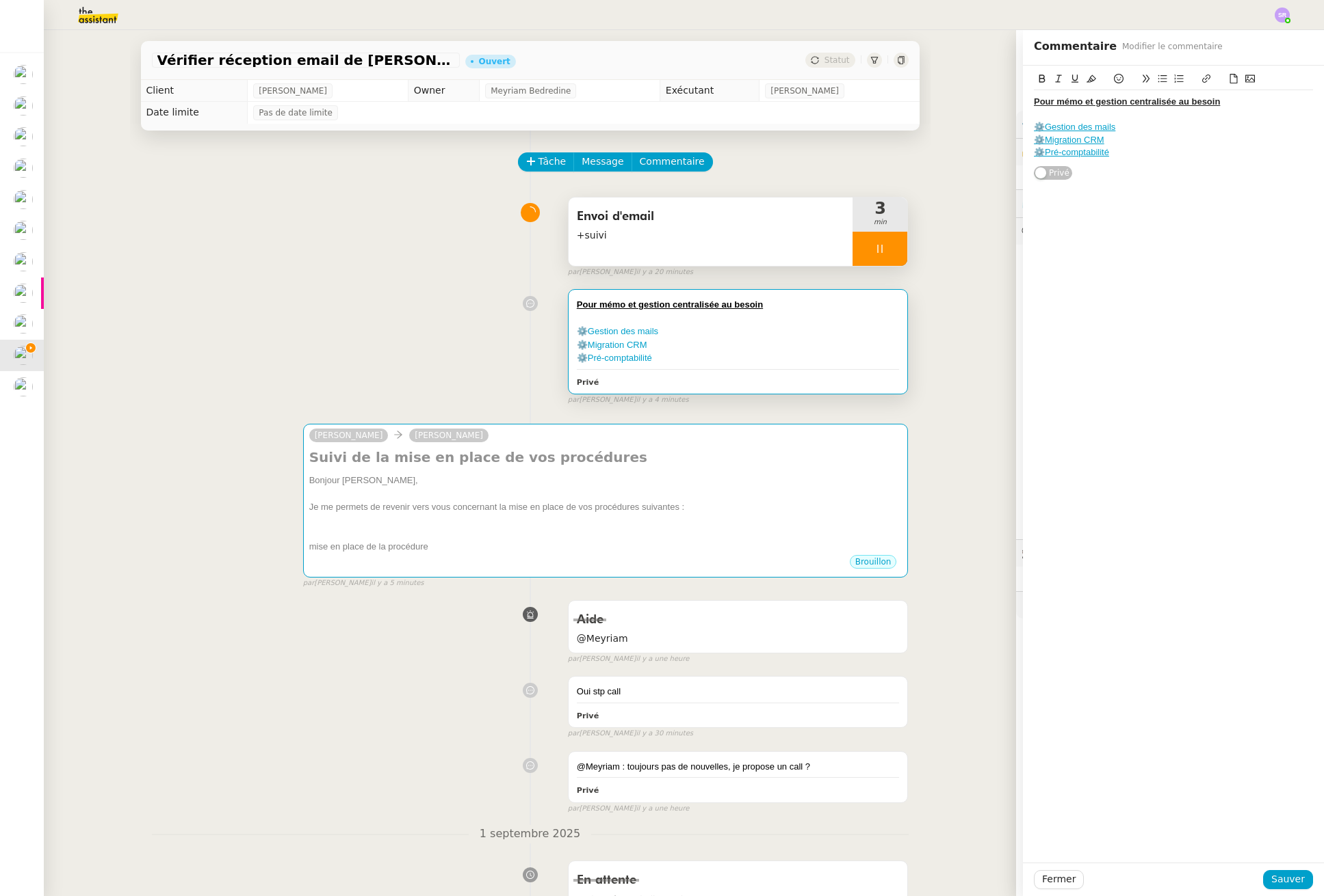
drag, startPoint x: 1133, startPoint y: 151, endPoint x: 1012, endPoint y: 125, distance: 123.8
click at [1023, 125] on div "Pour mémo et gestion centralisée au besoin ⚙️Gestion des mails ⚙️Migration CRM …" at bounding box center [1173, 122] width 301 height 115
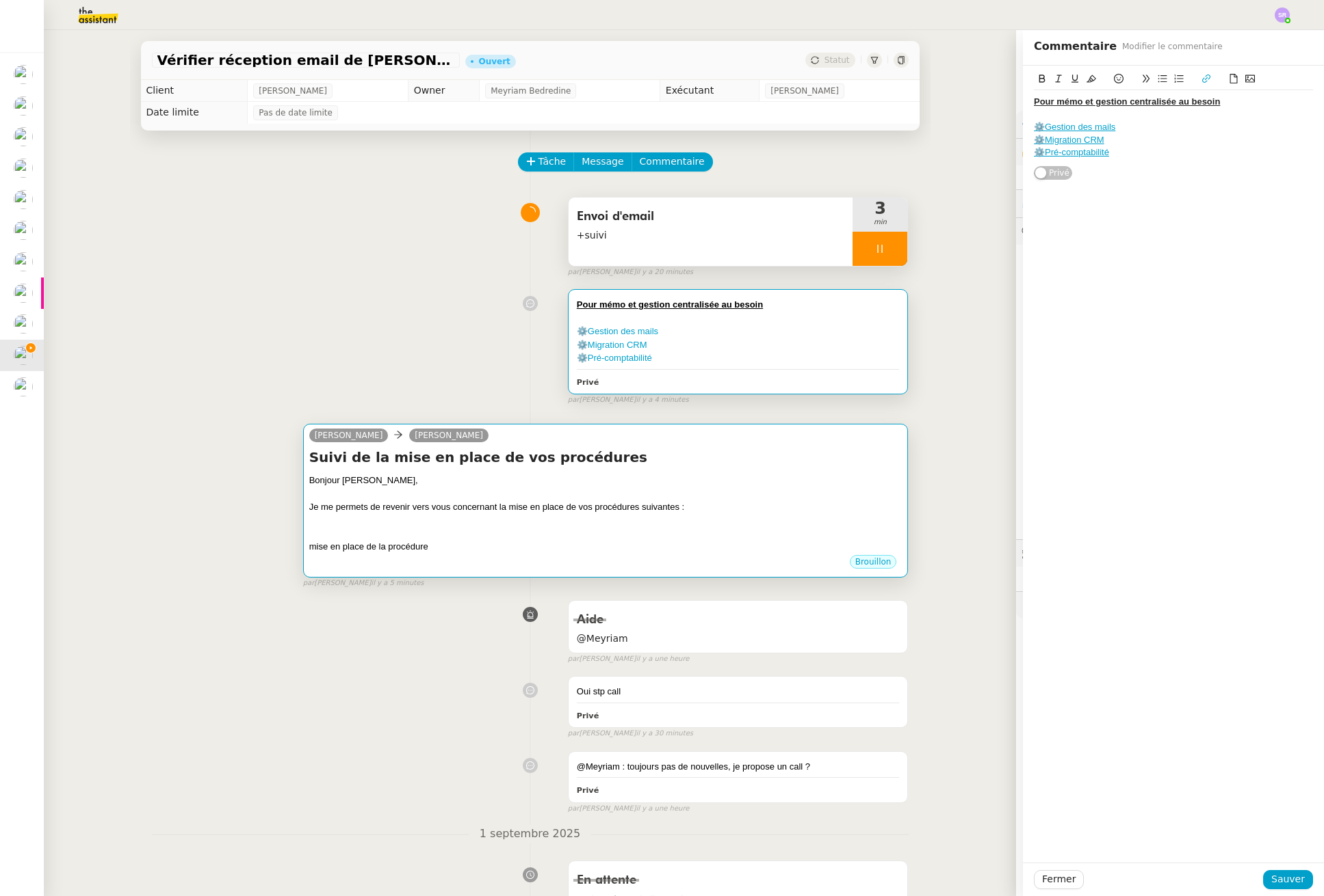
copy div "⚙️Gestion des mails ⚙️Migration CRM ⚙️Pré-comptabilité"
click at [406, 513] on div "Je me permets de revenir vers vous concernant la mise en place de vos procédure…" at bounding box center [606, 506] width 593 height 14
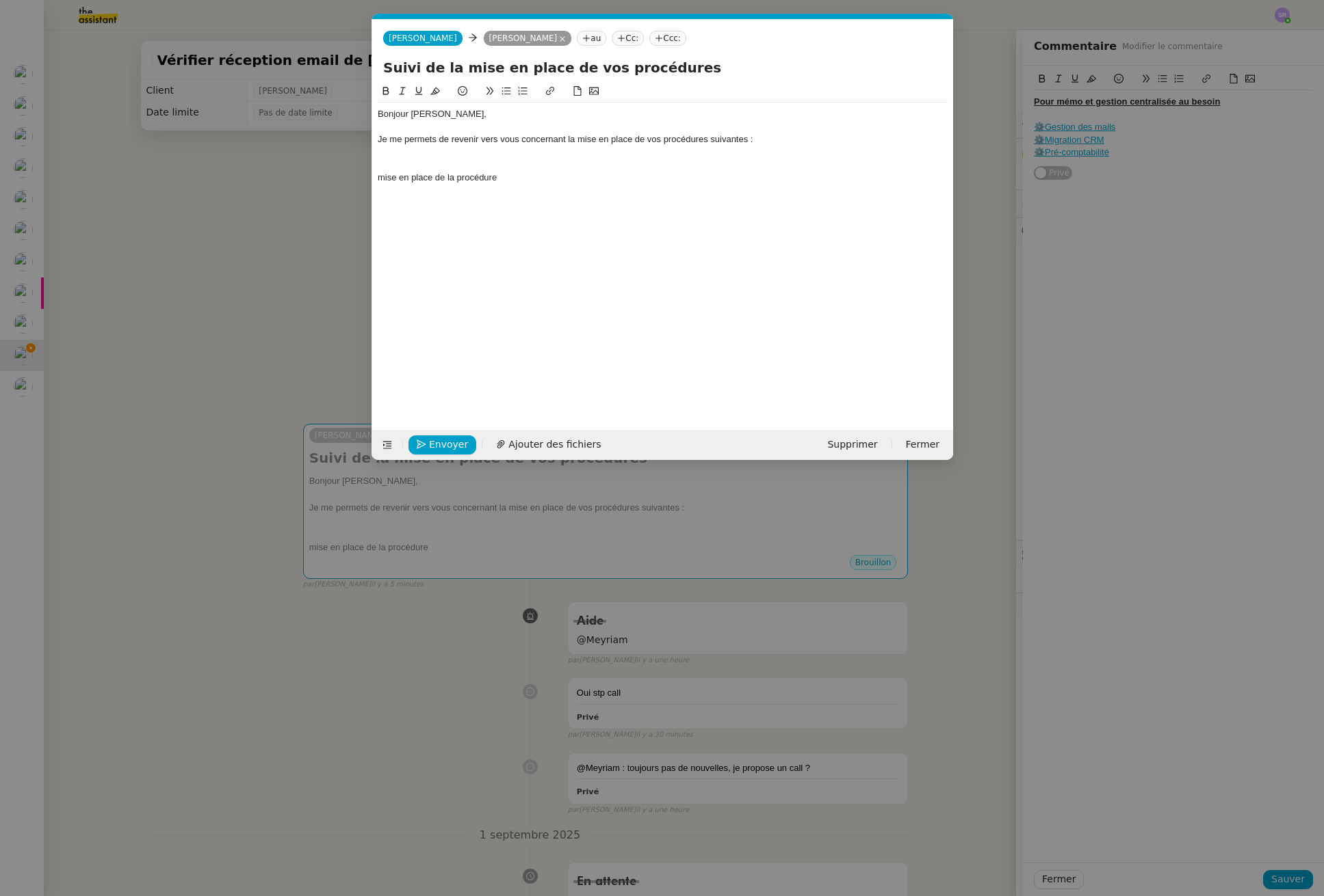
scroll to position [0, 29]
click at [421, 154] on div at bounding box center [662, 152] width 569 height 12
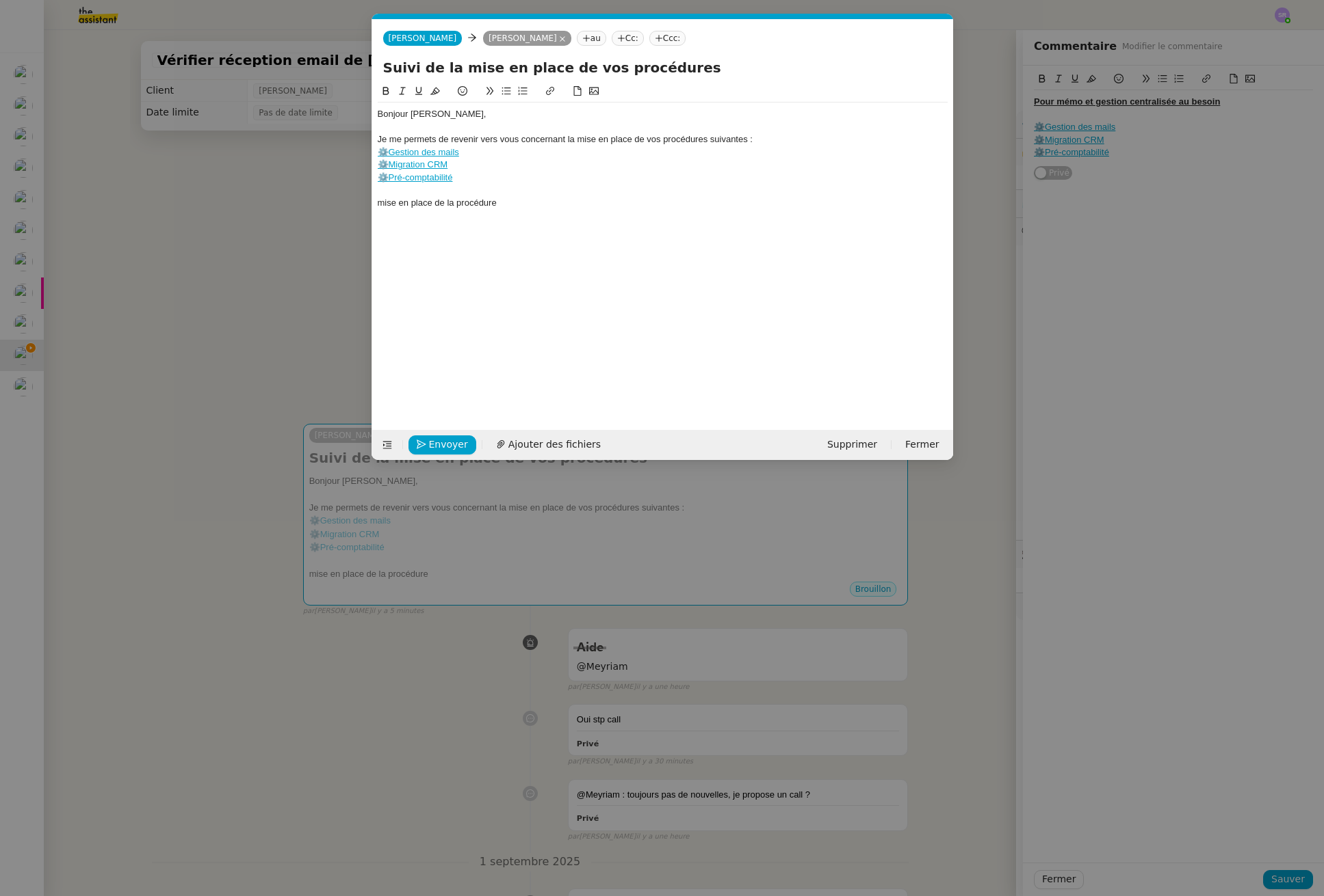
click at [441, 154] on link "⚙️Gestion des mails" at bounding box center [418, 152] width 81 height 10
click at [134, 323] on nz-modal-container "Service TA - VOYAGE - PROPOSITION GLOBALE A utiliser dans le cadre de propositi…" at bounding box center [662, 448] width 1324 height 896
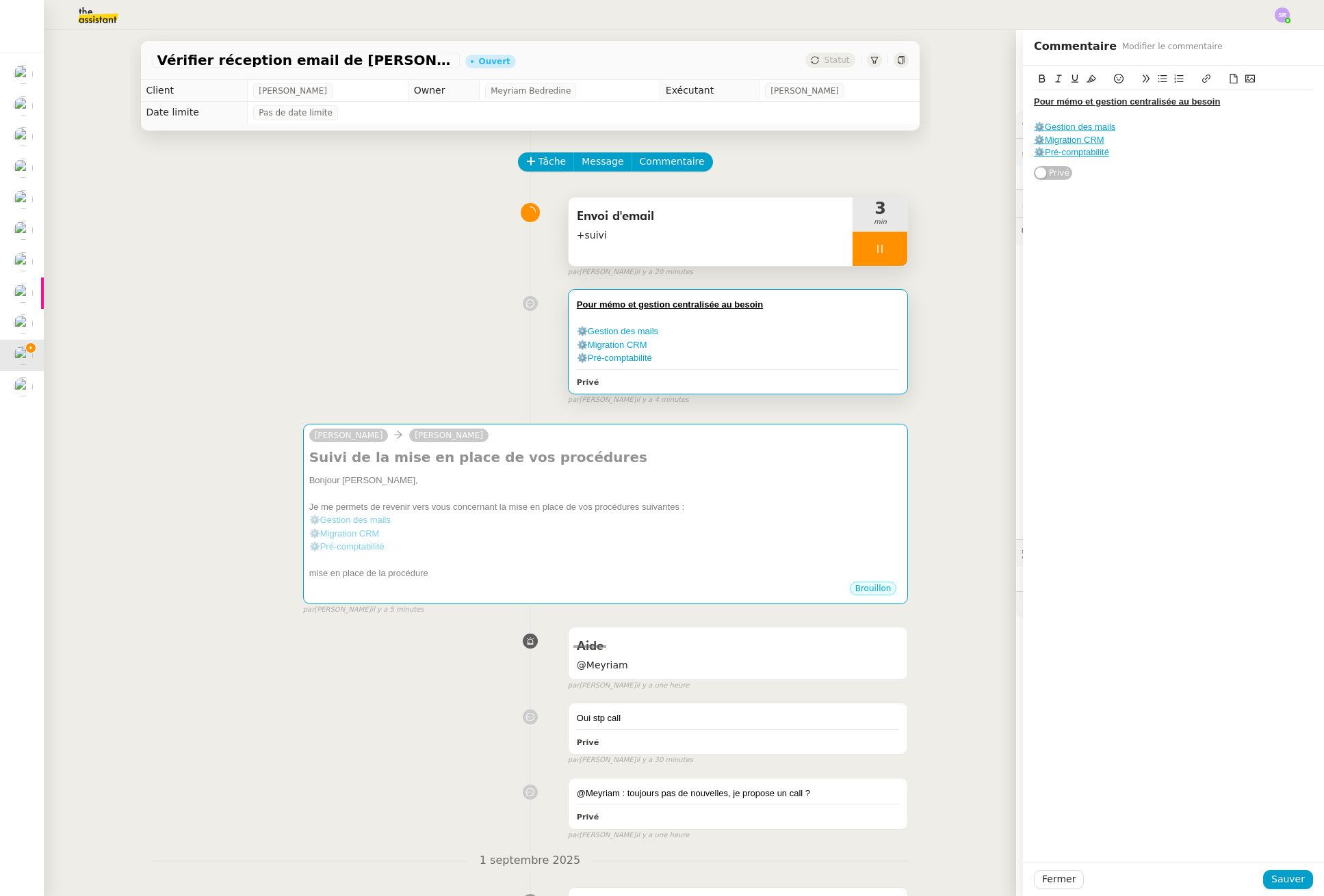
click at [1090, 121] on div "⚙️Gestion des mails" at bounding box center [1173, 126] width 279 height 12
click at [1090, 129] on link "⚙️Gestion des mails" at bounding box center [1074, 126] width 81 height 10
click at [1080, 124] on link "⚙️Gestion des mails" at bounding box center [1074, 126] width 81 height 10
click at [1072, 274] on div "Pour mémo et gestion centralisée au besoin ⚙️Gestion des mails ⚙️Migration CRM …" at bounding box center [1173, 464] width 301 height 797
click at [599, 331] on link "⚙️Gestion des mails" at bounding box center [617, 331] width 81 height 10
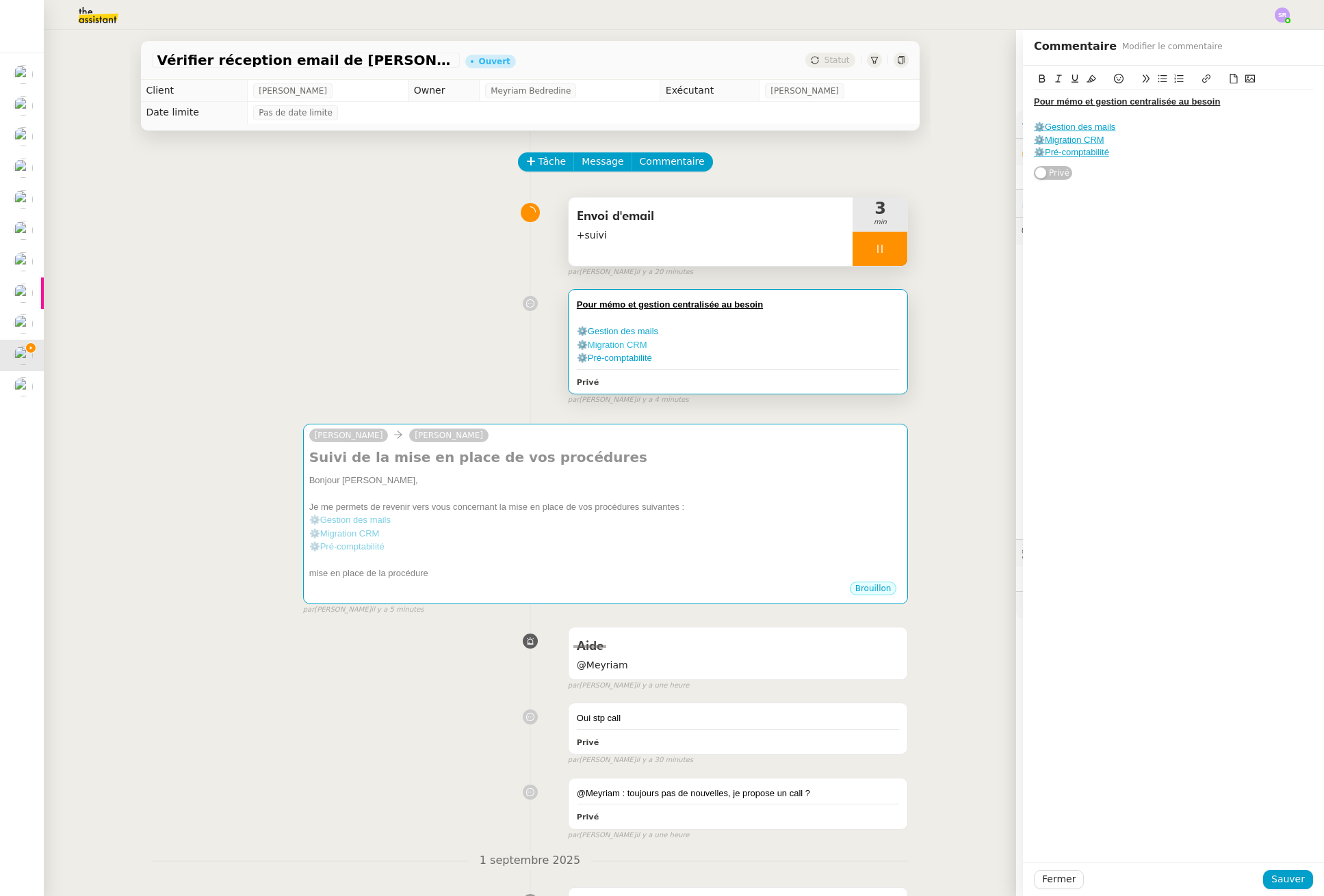
click at [611, 343] on link "⚙️Migration CRM" at bounding box center [612, 344] width 70 height 10
click at [598, 355] on link "⚙️Pré-comptabilité" at bounding box center [615, 357] width 76 height 10
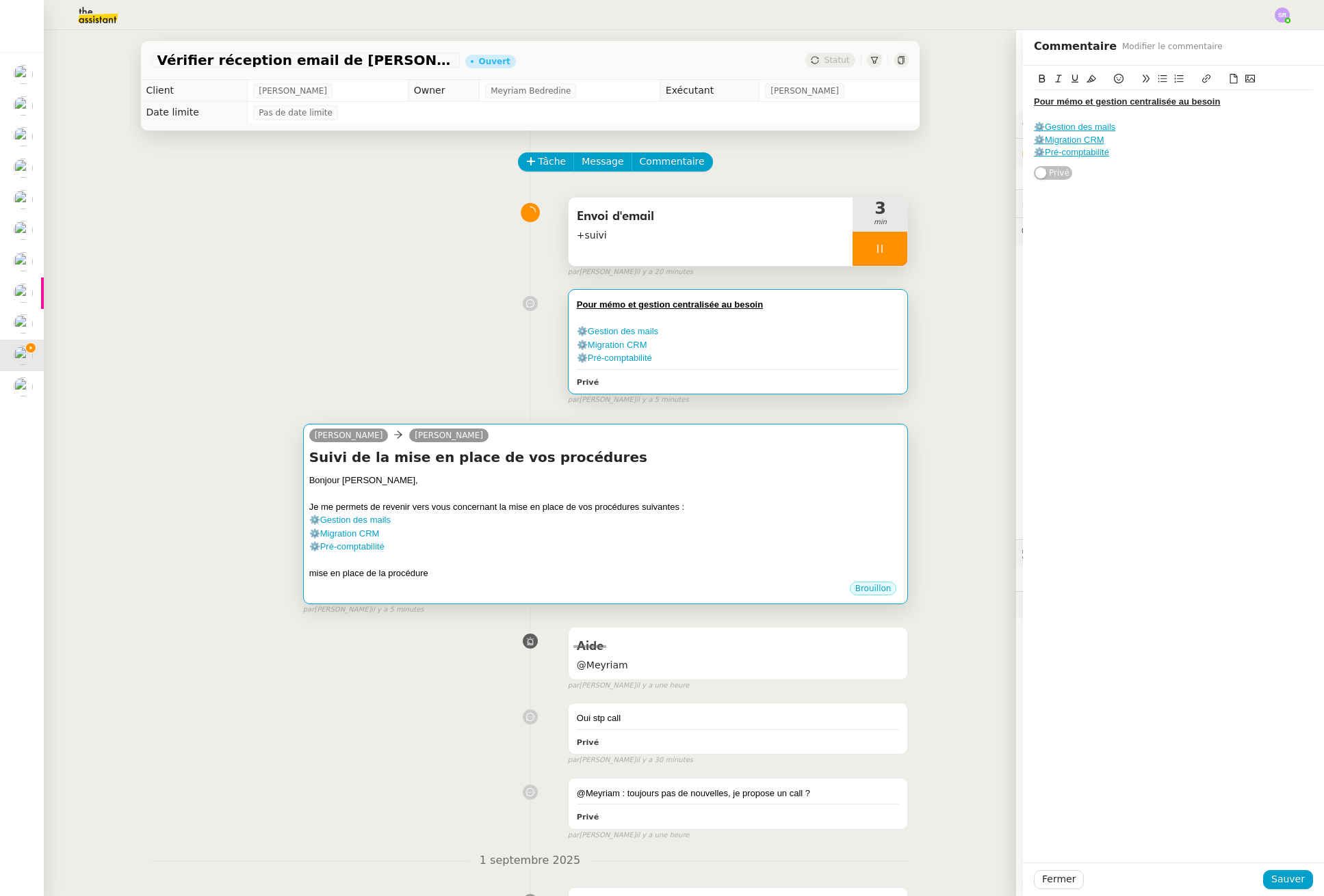
click at [533, 529] on div "⚙️Migration CRM" at bounding box center [606, 533] width 593 height 14
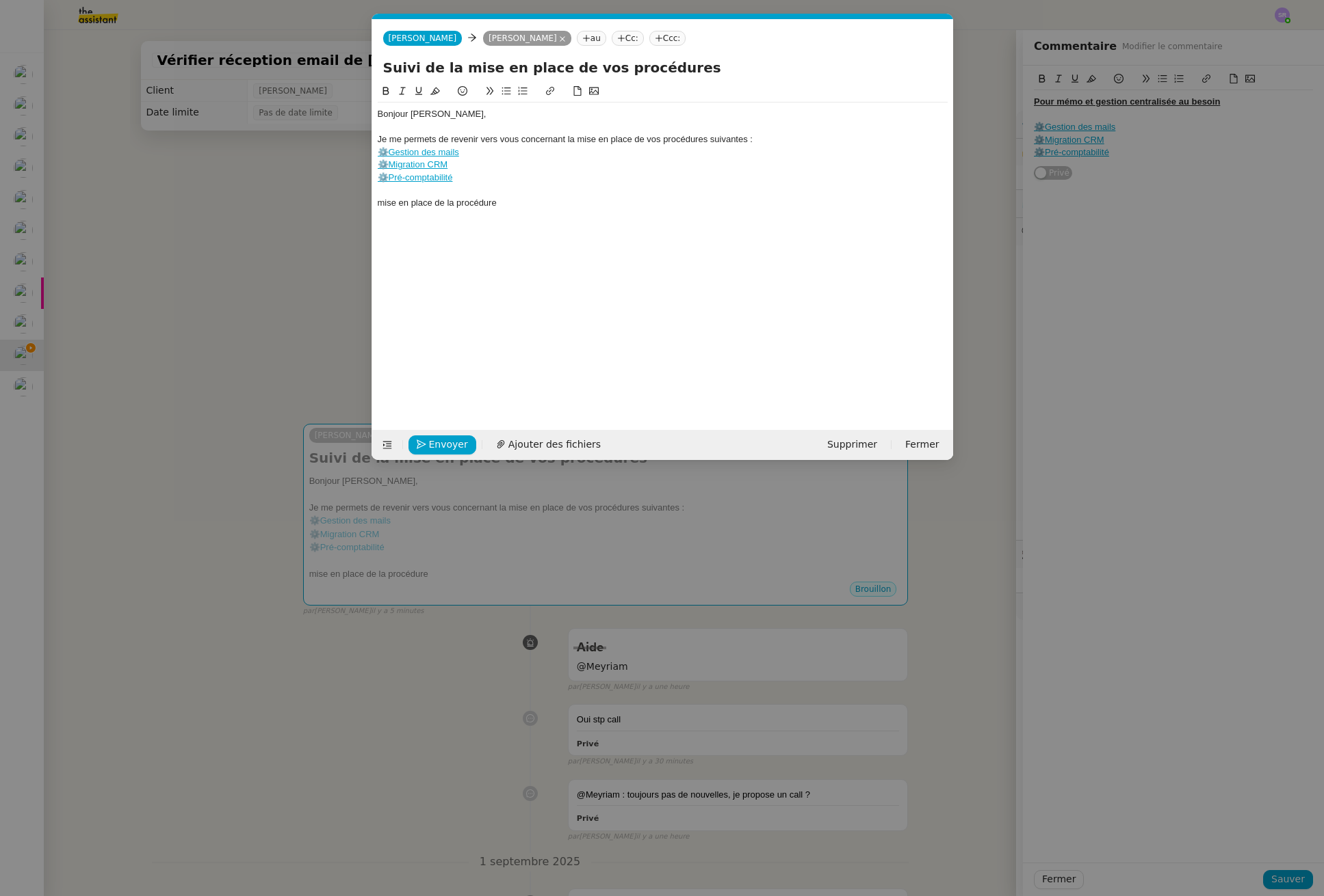
scroll to position [0, 29]
click at [472, 180] on div "⚙️Pré-comptabilité" at bounding box center [662, 177] width 569 height 12
drag, startPoint x: 463, startPoint y: 180, endPoint x: 416, endPoint y: 160, distance: 51.1
click at [416, 160] on div "Bonjour [PERSON_NAME], Je me permets de revenir vers vous concernant la mise en…" at bounding box center [662, 158] width 569 height 112
click at [455, 151] on link "⚙️Gestion des mails" at bounding box center [418, 152] width 81 height 10
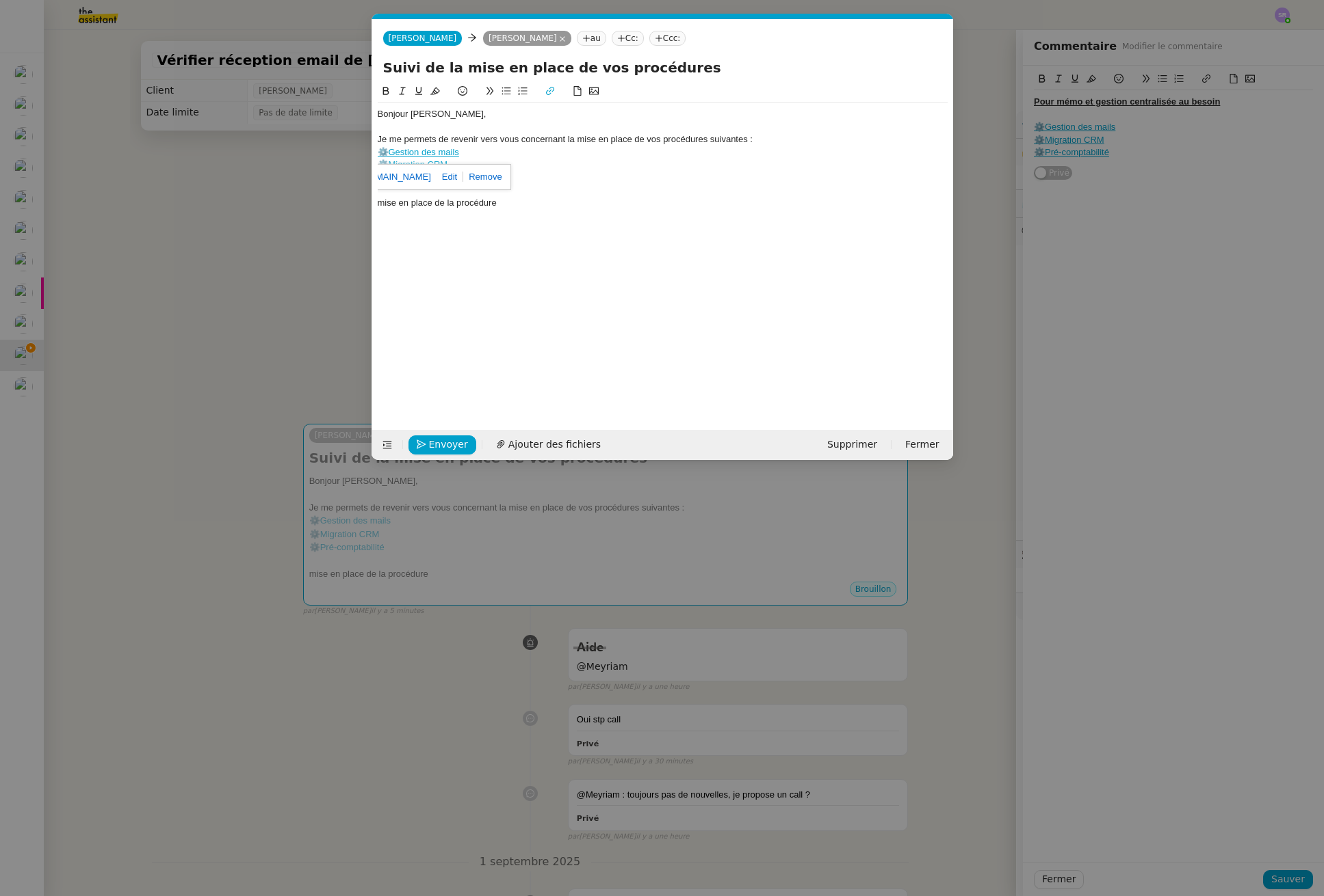
click at [501, 179] on link at bounding box center [483, 176] width 39 height 10
click at [422, 166] on link "⚙️Migration CRM" at bounding box center [413, 164] width 70 height 10
click at [496, 194] on link at bounding box center [477, 189] width 39 height 10
click at [431, 174] on link "⚙️Pré-comptabilité" at bounding box center [416, 177] width 76 height 10
drag, startPoint x: 527, startPoint y: 204, endPoint x: 466, endPoint y: 182, distance: 64.8
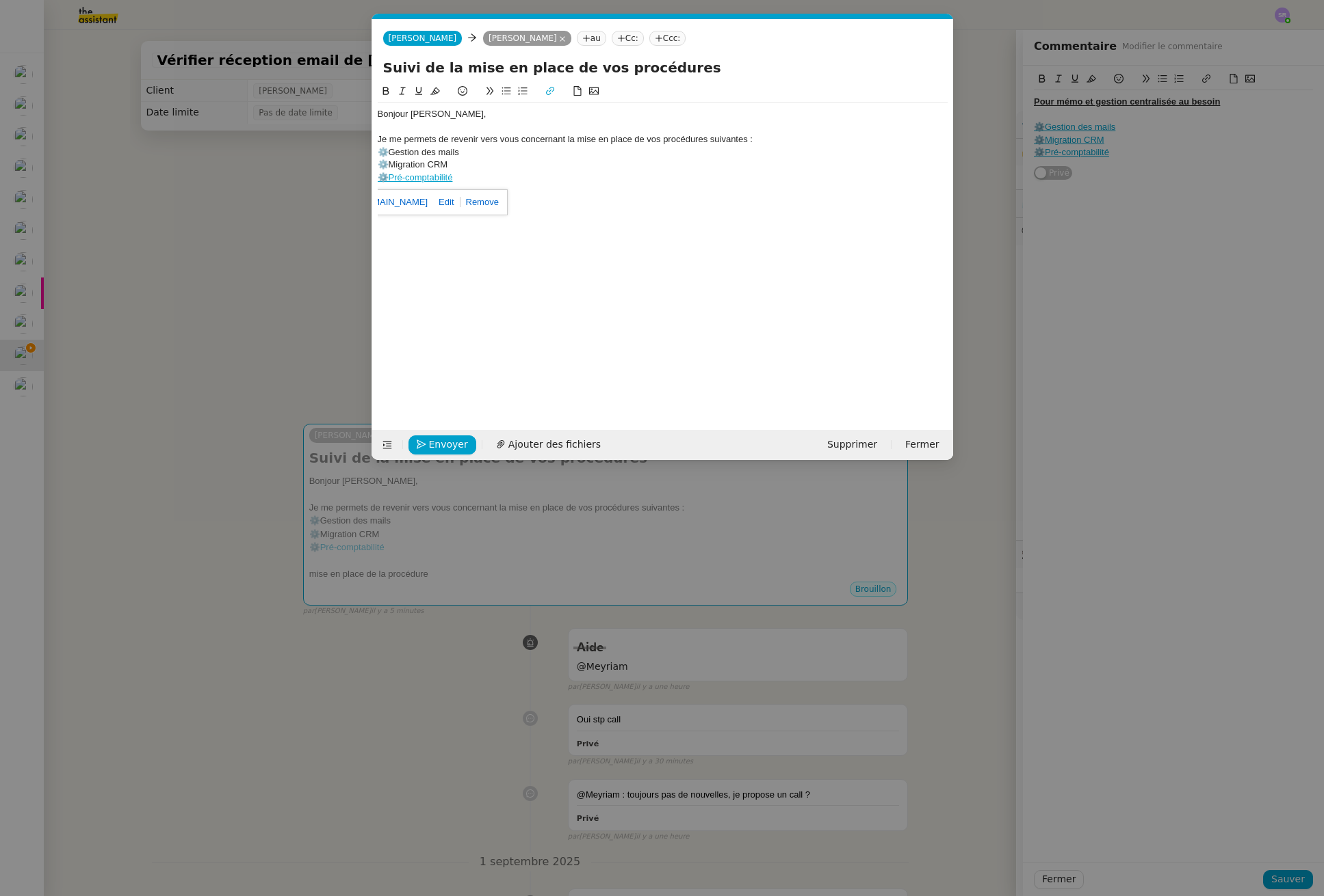
click at [498, 204] on link at bounding box center [480, 202] width 39 height 10
click at [387, 150] on div "⚙️Gestion des mails" at bounding box center [662, 152] width 569 height 12
click at [386, 163] on div "⚙️Migration CRM" at bounding box center [662, 164] width 569 height 12
click at [386, 176] on div "⚙️Pré-comptabilité" at bounding box center [662, 177] width 569 height 12
click at [478, 177] on div "⚙️ Pré-comptabilité" at bounding box center [662, 177] width 569 height 12
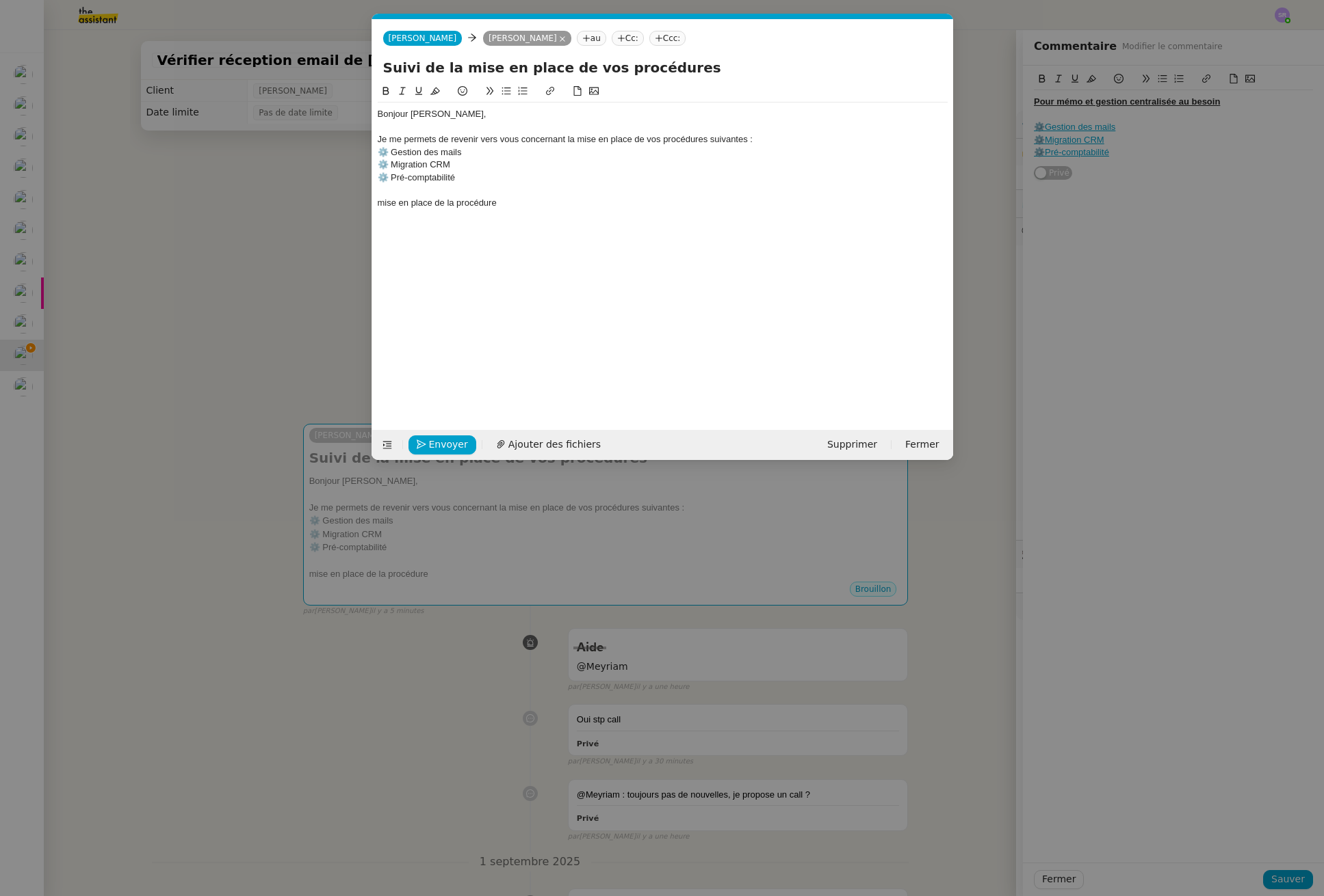
drag, startPoint x: 495, startPoint y: 179, endPoint x: 379, endPoint y: 156, distance: 118.3
click at [379, 156] on div "Bonjour [PERSON_NAME], Je me permets de revenir vers vous concernant la mise en…" at bounding box center [662, 158] width 569 height 112
drag, startPoint x: 386, startPoint y: 92, endPoint x: 391, endPoint y: 101, distance: 10.3
click at [386, 92] on icon at bounding box center [386, 91] width 9 height 9
click at [528, 198] on div "mise en place de la procédure" at bounding box center [662, 203] width 569 height 12
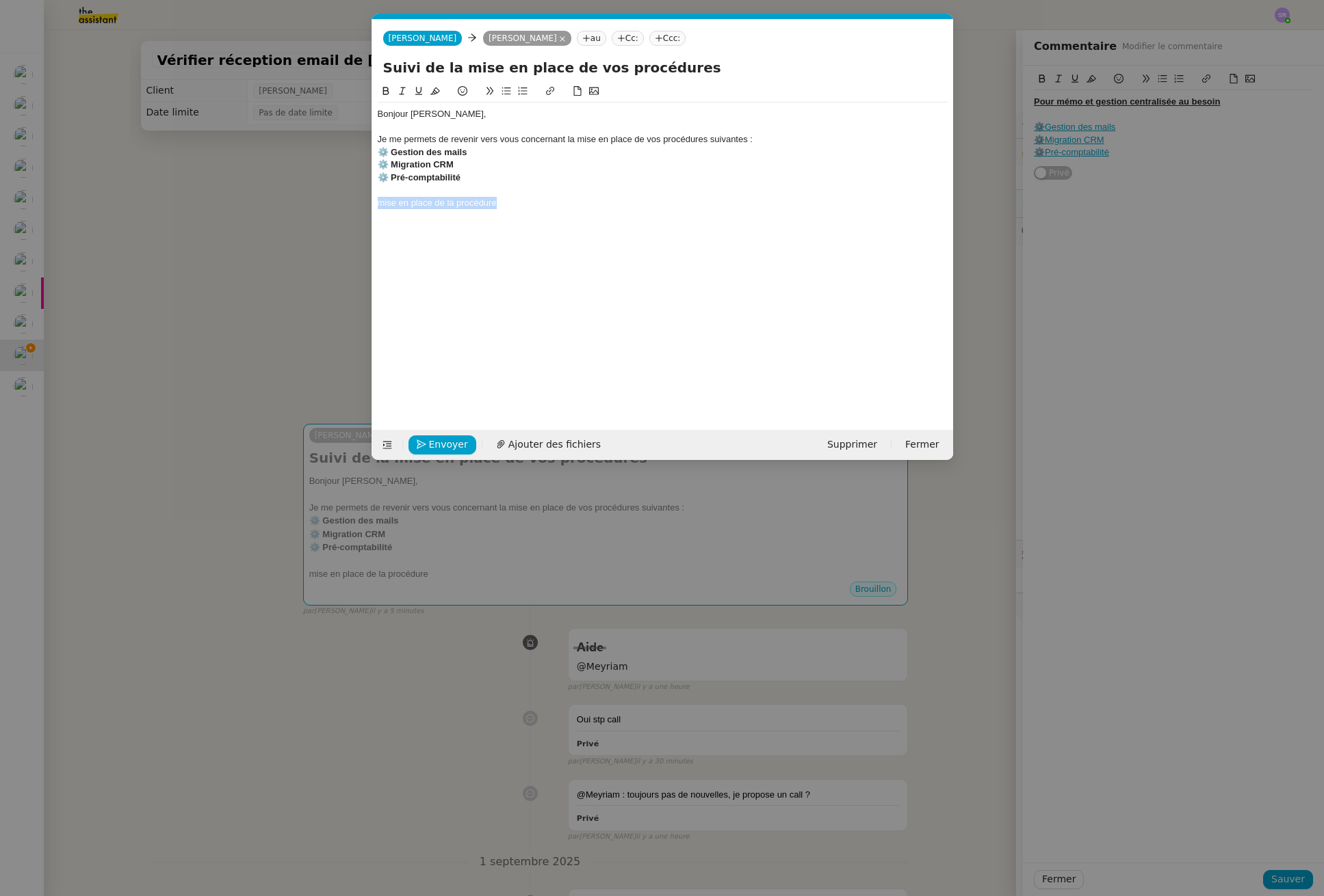
drag, startPoint x: 525, startPoint y: 203, endPoint x: 346, endPoint y: 204, distance: 179.0
click at [346, 204] on nz-modal-container "Service TA - VOYAGE - PROPOSITION GLOBALE A utiliser dans le cadre de propositi…" at bounding box center [662, 448] width 1324 height 896
click at [147, 297] on nz-modal-container "Service TA - VOYAGE - PROPOSITION GLOBALE A utiliser dans le cadre de propositi…" at bounding box center [662, 448] width 1324 height 896
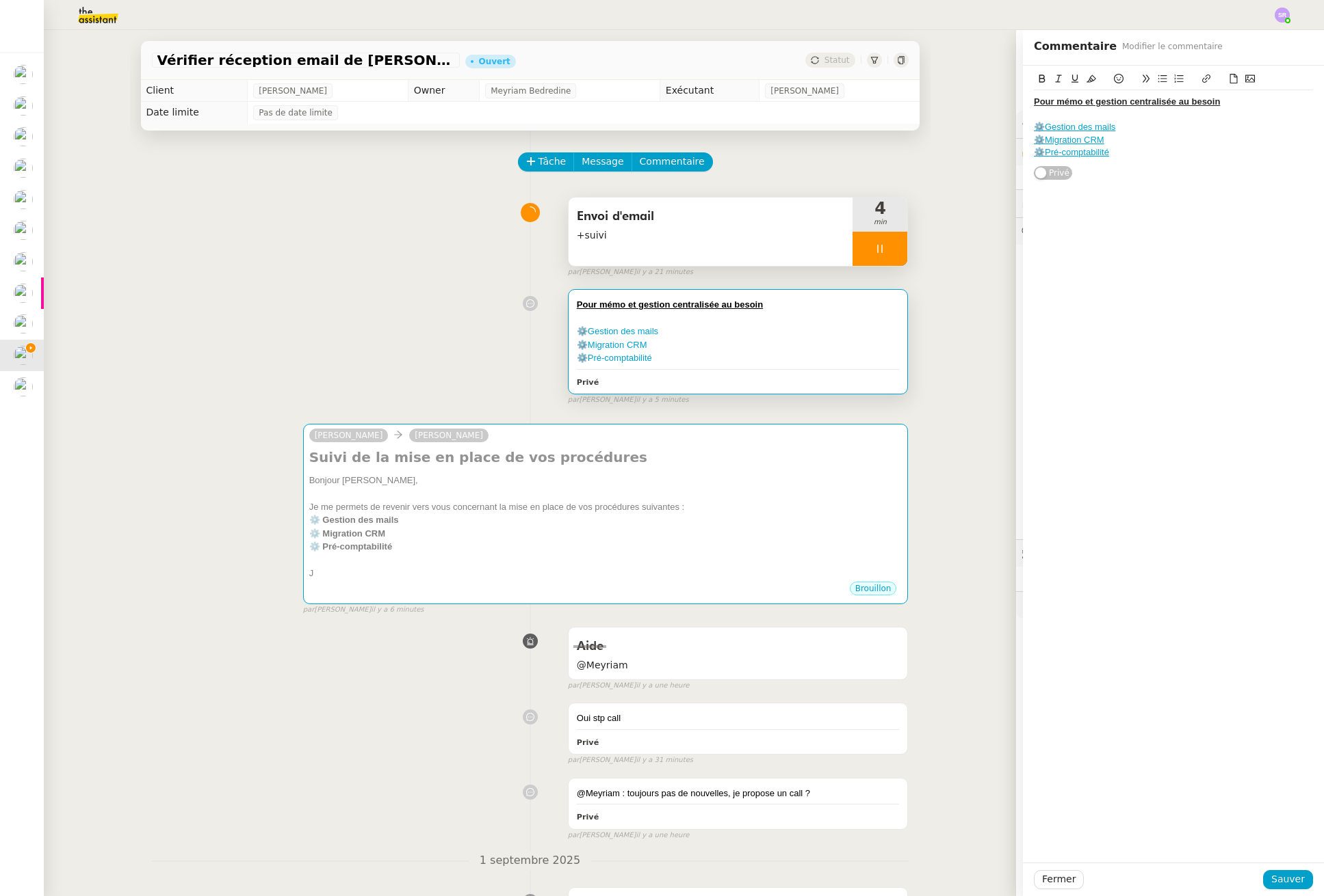
click at [861, 248] on div at bounding box center [879, 249] width 54 height 34
click at [1271, 882] on span "Sauver" at bounding box center [1287, 879] width 33 height 16
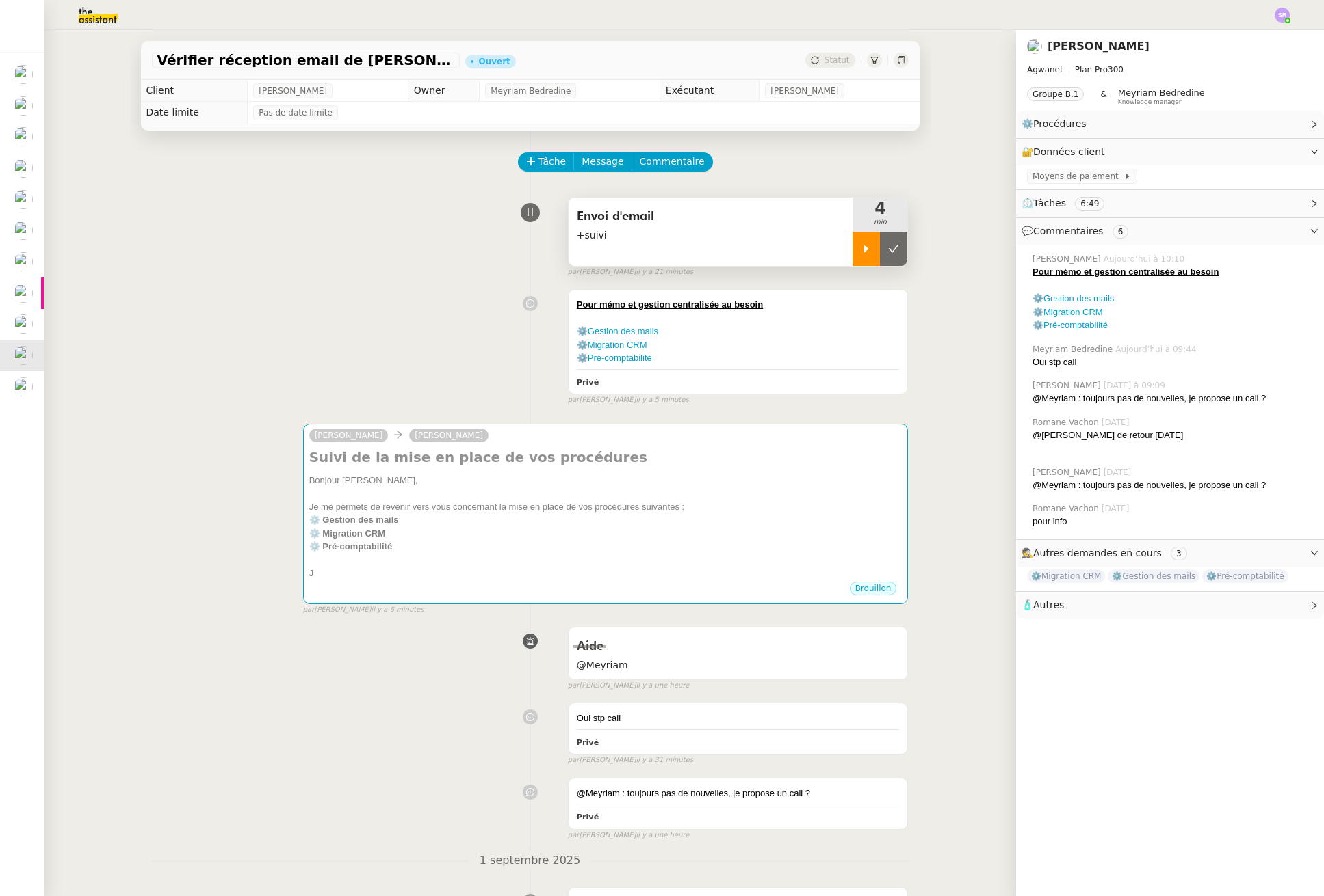
click at [861, 250] on icon at bounding box center [866, 249] width 11 height 11
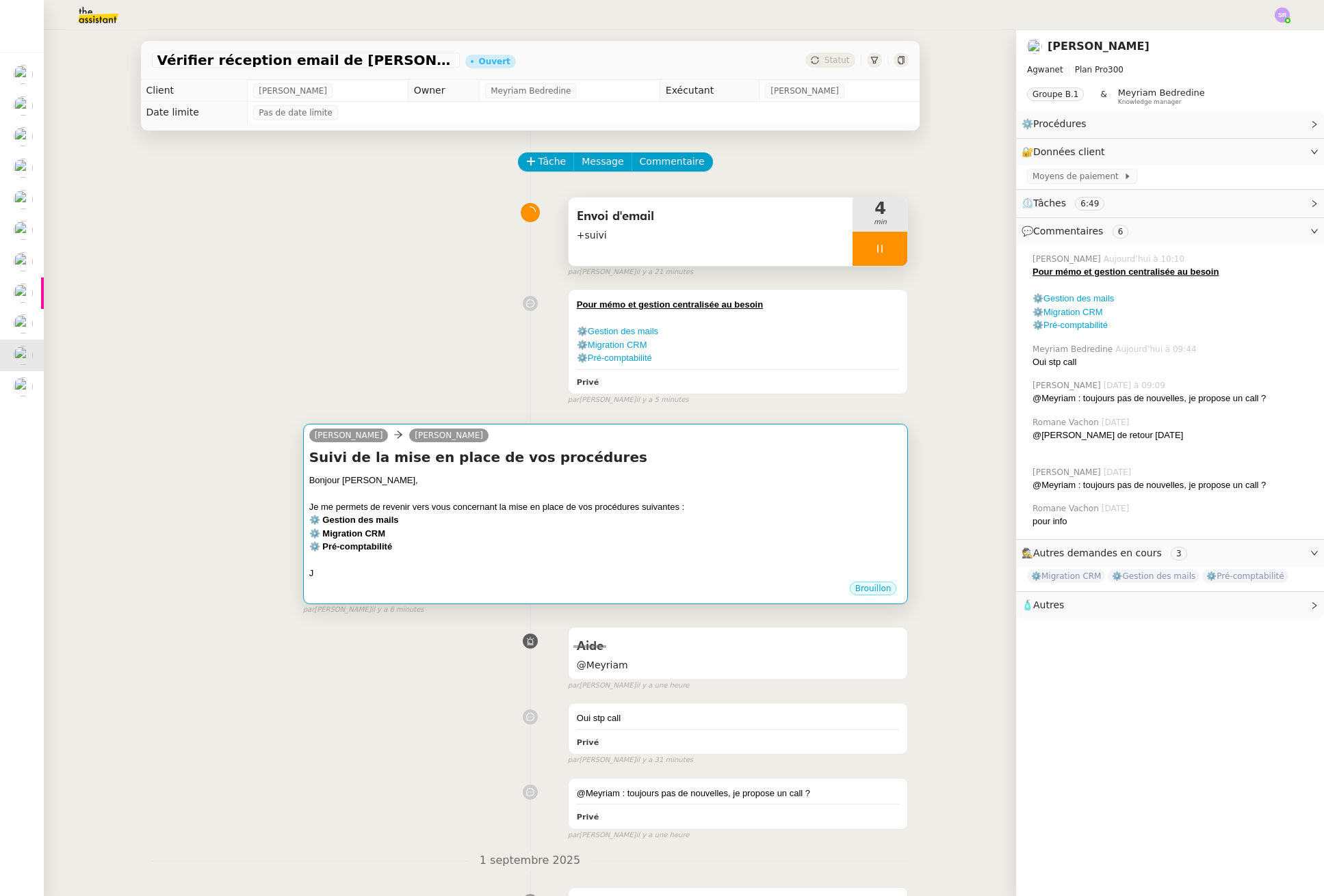
click at [745, 448] on h4 "Suivi de la mise en place de vos procédures" at bounding box center [606, 457] width 593 height 19
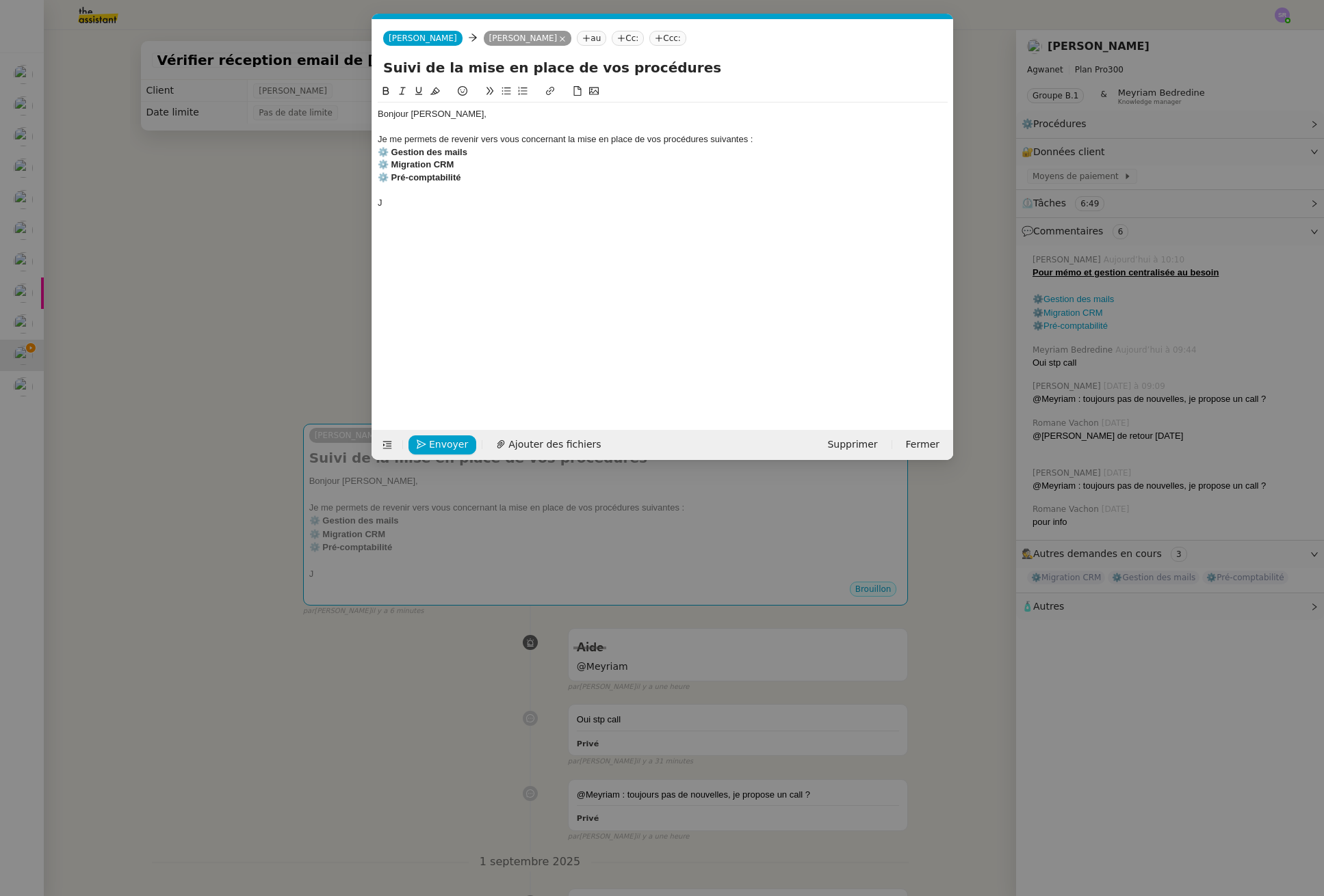
scroll to position [0, 29]
drag, startPoint x: 404, startPoint y: 203, endPoint x: 367, endPoint y: 203, distance: 37.0
click at [367, 203] on nz-modal-container "Service TA - VOYAGE - PROPOSITION GLOBALE A utiliser dans le cadre de propositi…" at bounding box center [662, 448] width 1324 height 896
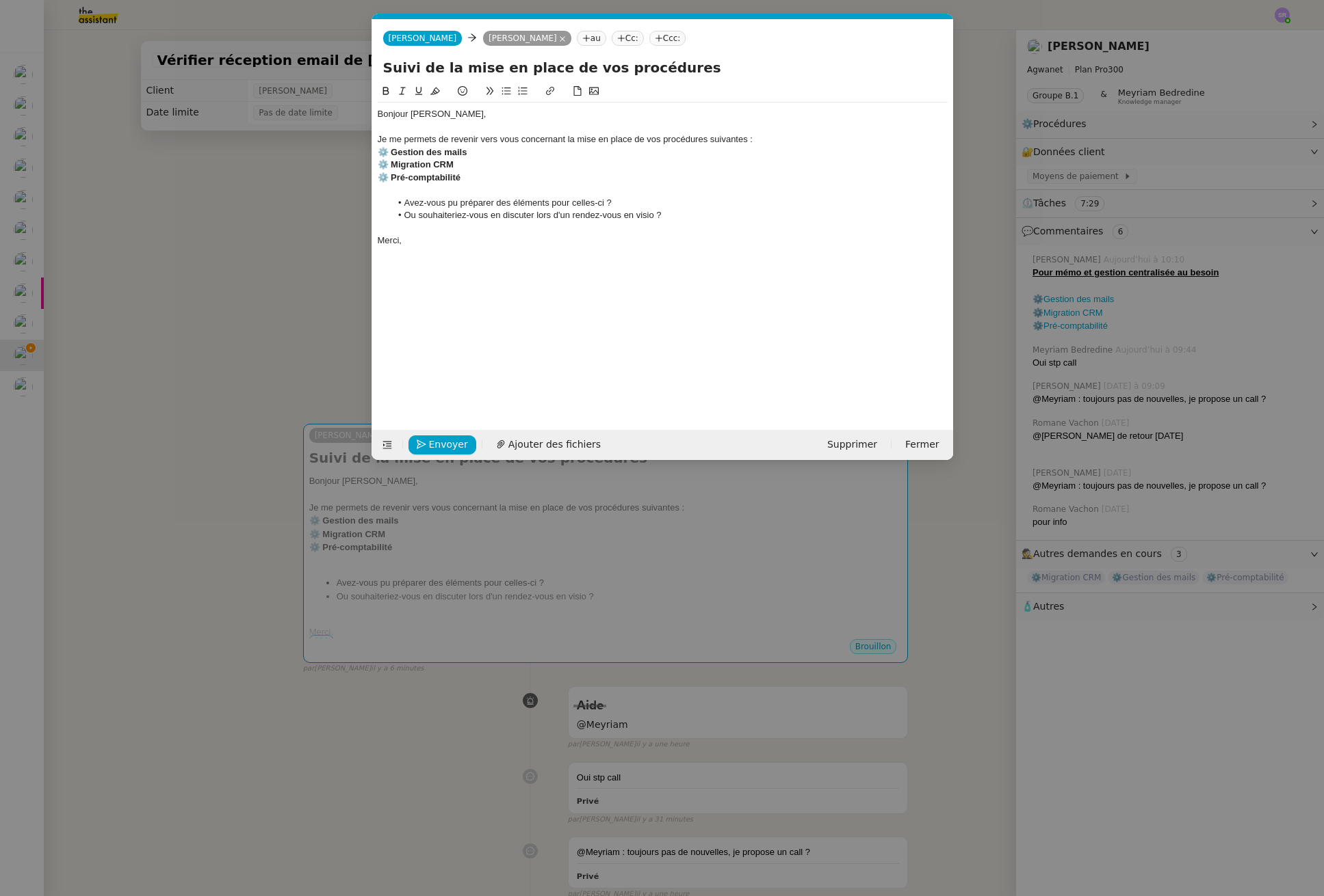
click at [692, 225] on div at bounding box center [662, 227] width 569 height 12
click at [701, 215] on li "Ou souhaiteriez-vous en discuter lors d'un rendez-vous en visio ?" at bounding box center [669, 215] width 557 height 12
drag, startPoint x: 665, startPoint y: 216, endPoint x: 801, endPoint y: 211, distance: 136.1
click at [801, 211] on li "Ou souhaiteriez-vous en discuter lors d'un rendez-vous en visio ? Cela permettr…" at bounding box center [669, 215] width 557 height 12
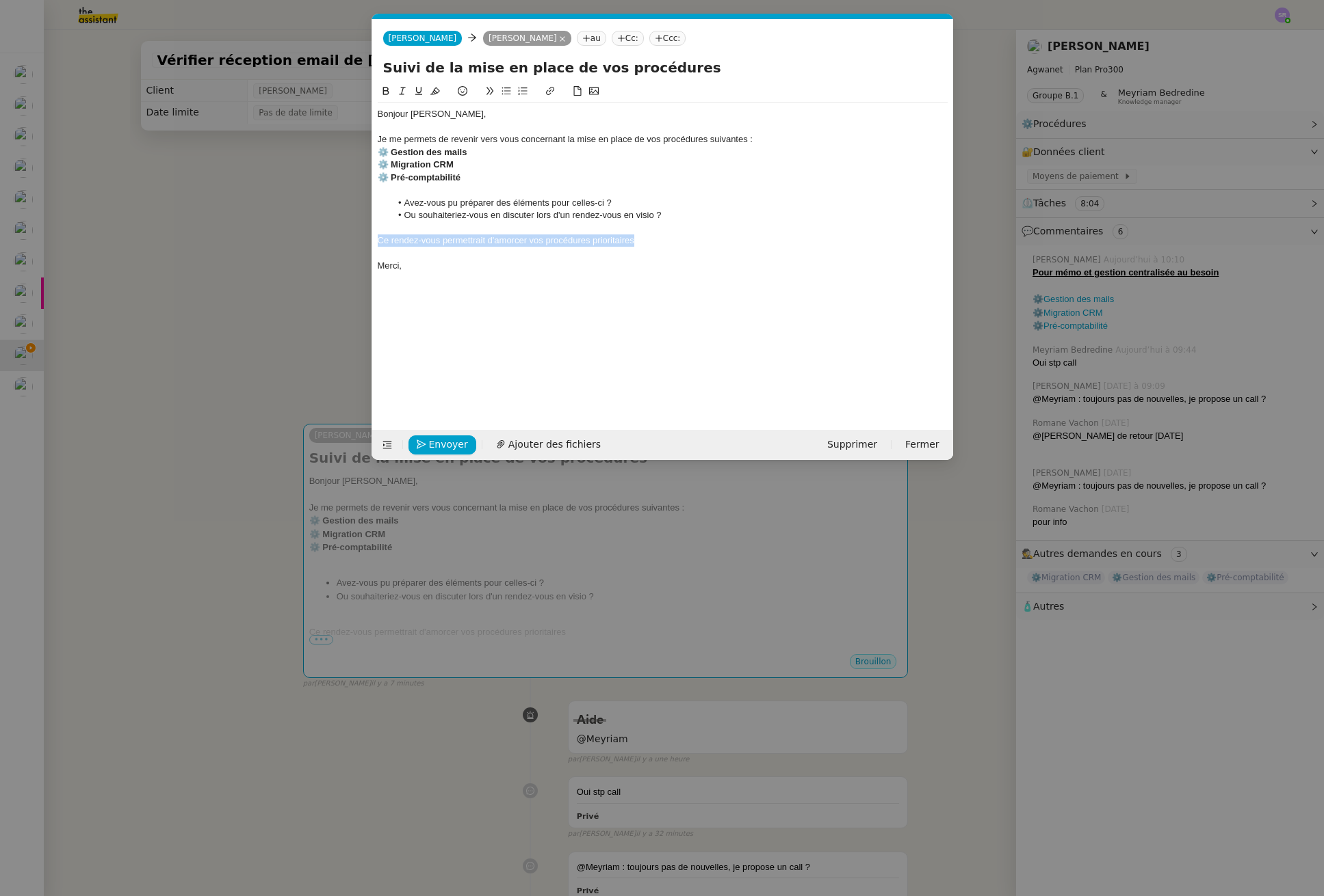
drag, startPoint x: 663, startPoint y: 240, endPoint x: 352, endPoint y: 243, distance: 311.0
click at [352, 243] on nz-modal-container "Service TA - VOYAGE - PROPOSITION GLOBALE A utiliser dans le cadre de propositi…" at bounding box center [662, 448] width 1324 height 896
click at [715, 207] on li "Avez-vous pu préparer des éléments pour celles-ci ?" at bounding box center [669, 203] width 557 height 12
click at [718, 215] on li "Ou souhaiteriez-vous en discuter lors d'un rendez-vous en visio ?" at bounding box center [669, 215] width 557 height 12
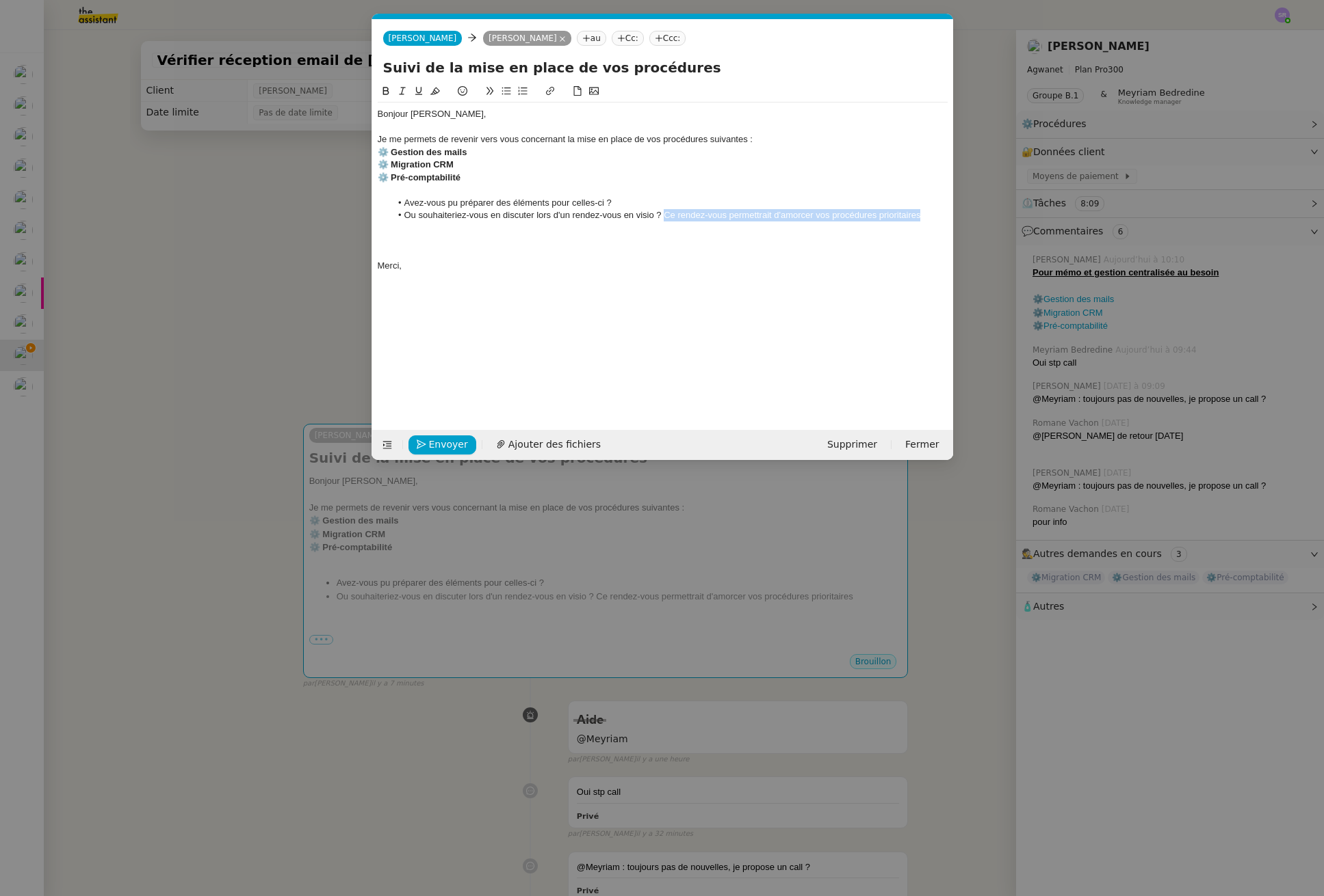
drag, startPoint x: 664, startPoint y: 217, endPoint x: 920, endPoint y: 218, distance: 256.0
click at [920, 218] on li "Ou souhaiteriez-vous en discuter lors d'un rendez-vous en visio ? Ce rendez-vou…" at bounding box center [669, 215] width 557 height 12
click at [616, 241] on div at bounding box center [662, 240] width 569 height 12
click at [451, 204] on li "Avez-vous pu préparer des éléments pour celles-ci ?" at bounding box center [669, 203] width 557 height 12
click at [451, 204] on li "Avez-vous pu préparer des éléments pour celles-ci ?" at bounding box center [669, 203] width 557 height 12
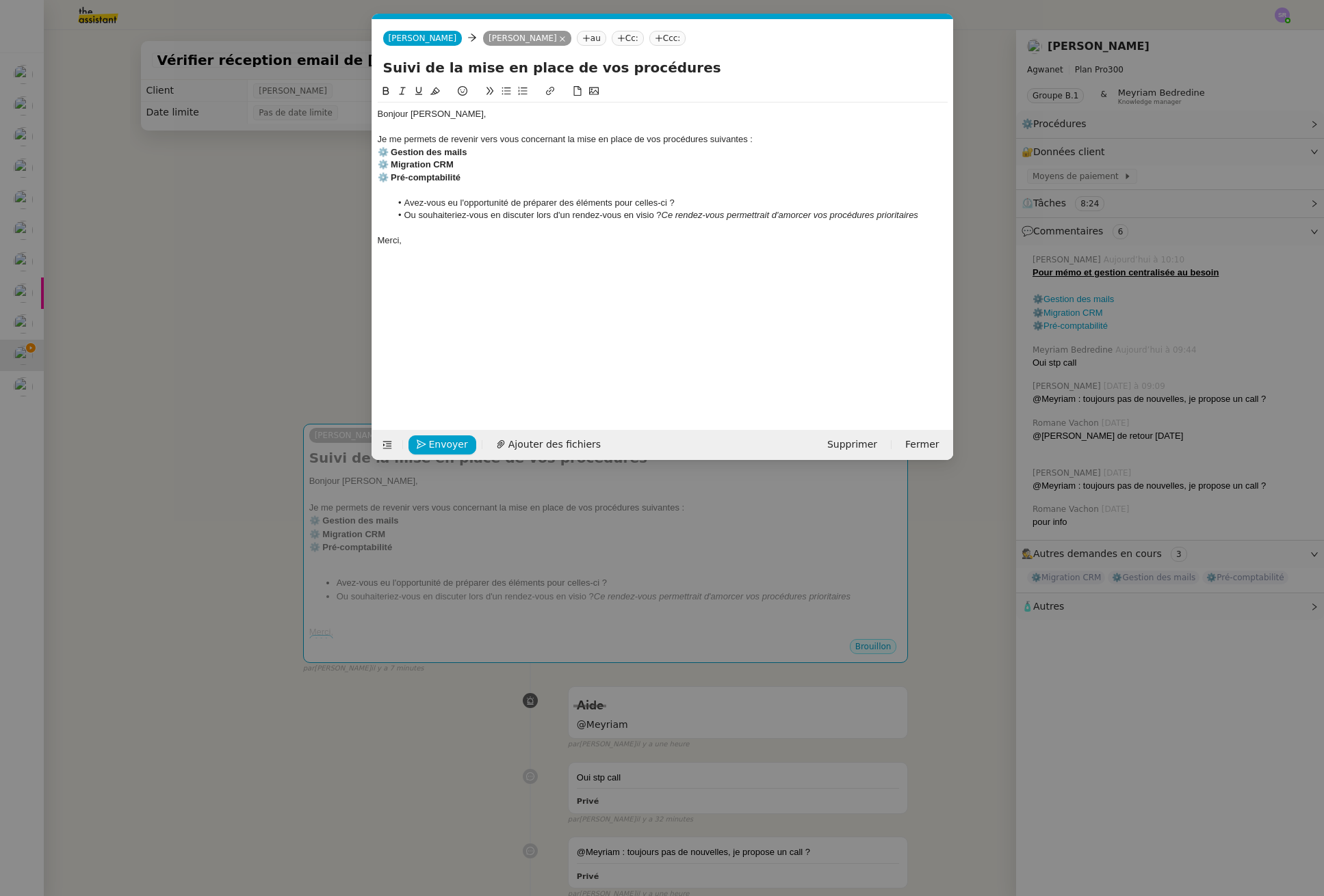
click at [247, 294] on nz-modal-container "Service TA - VOYAGE - PROPOSITION GLOBALE A utiliser dans le cadre de propositi…" at bounding box center [662, 448] width 1324 height 896
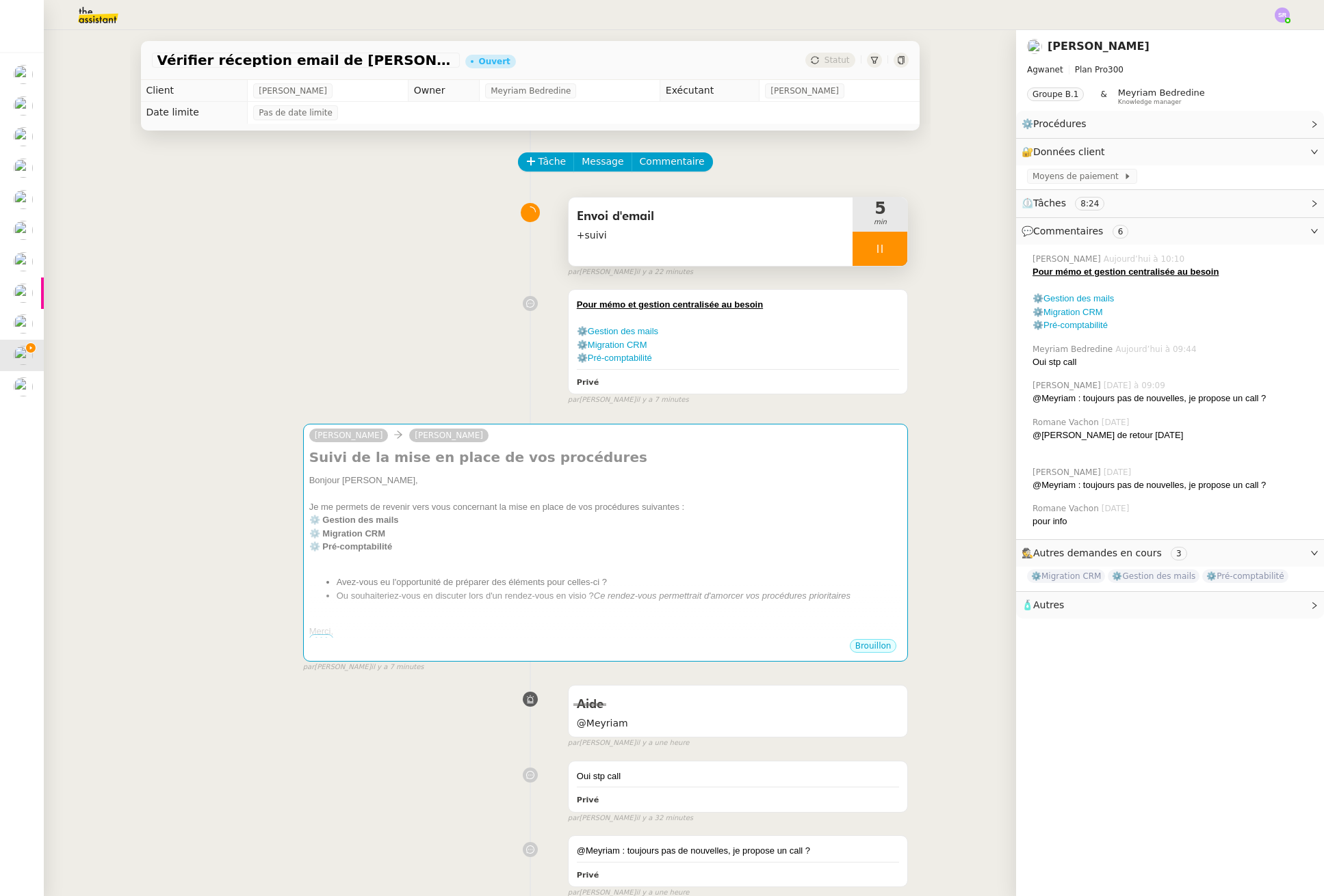
click at [852, 253] on div at bounding box center [879, 249] width 54 height 34
click at [891, 250] on button at bounding box center [894, 249] width 28 height 34
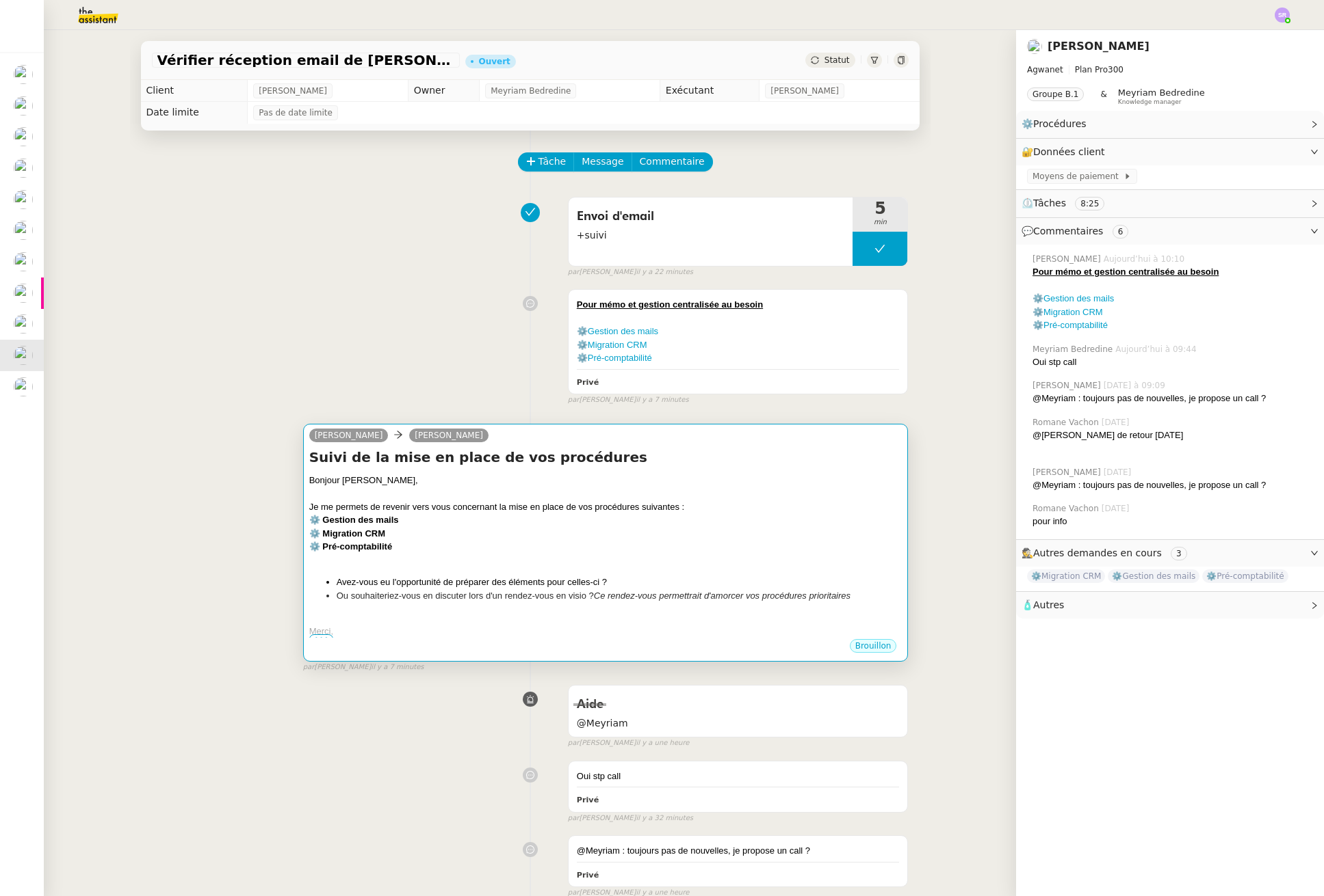
click at [667, 577] on li "Avez-vous eu l'opportunité de préparer des éléments pour celles-ci ?" at bounding box center [619, 582] width 566 height 14
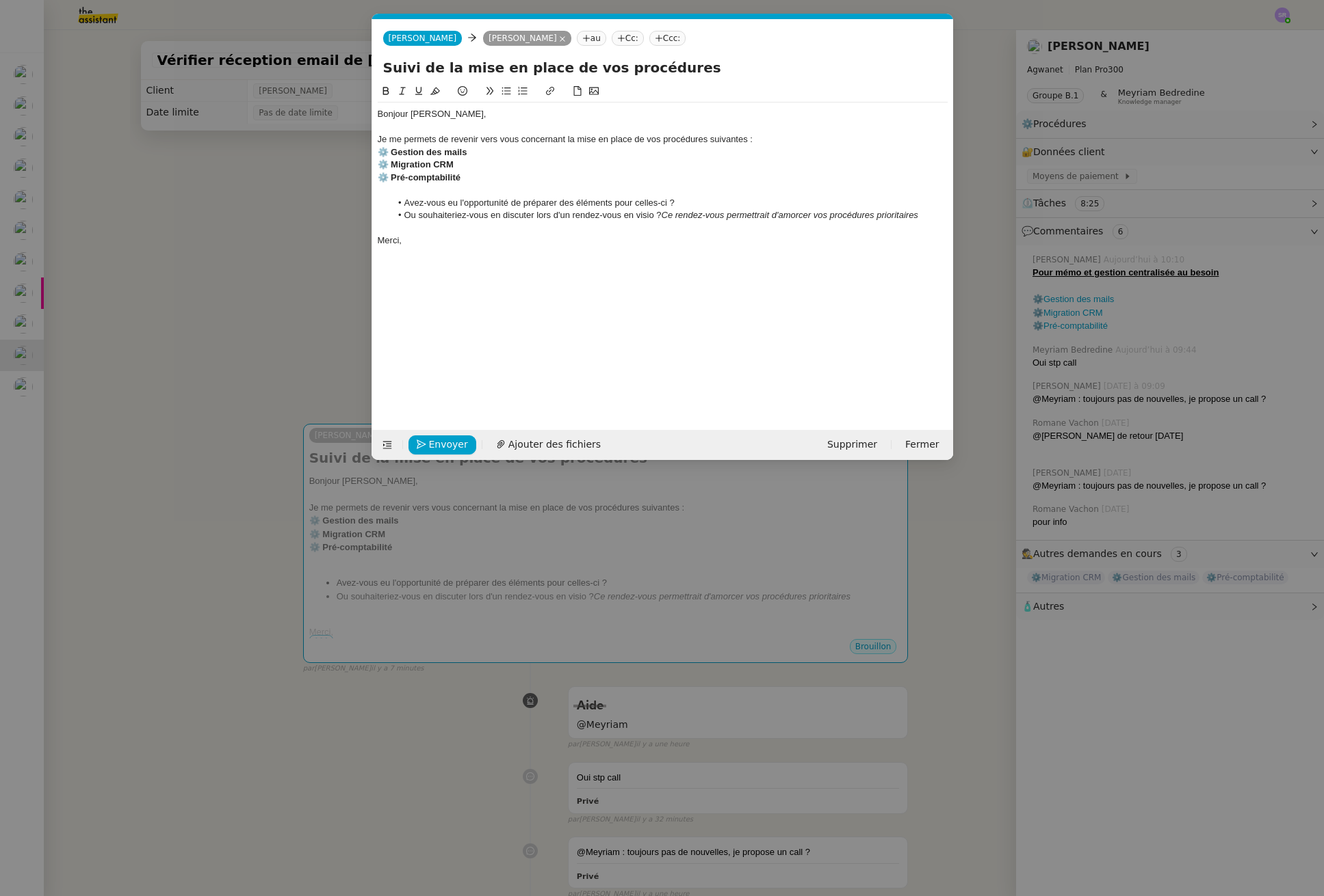
scroll to position [0, 29]
click at [514, 357] on div "Bonjour [PERSON_NAME], Je me permets de revenir vers vous concernant la mise en…" at bounding box center [662, 246] width 569 height 325
click at [475, 231] on div at bounding box center [662, 227] width 569 height 12
click at [499, 216] on li "Ou souhaiteriez-vous en discuter lors d'un rendez-vous en visio ? Ce rendez-vou…" at bounding box center [669, 215] width 557 height 12
click at [532, 217] on li "Ou souhaiteriez-vous en discuter lors d'un rendez-vous en visio ? Ce rendez-vou…" at bounding box center [669, 215] width 557 height 12
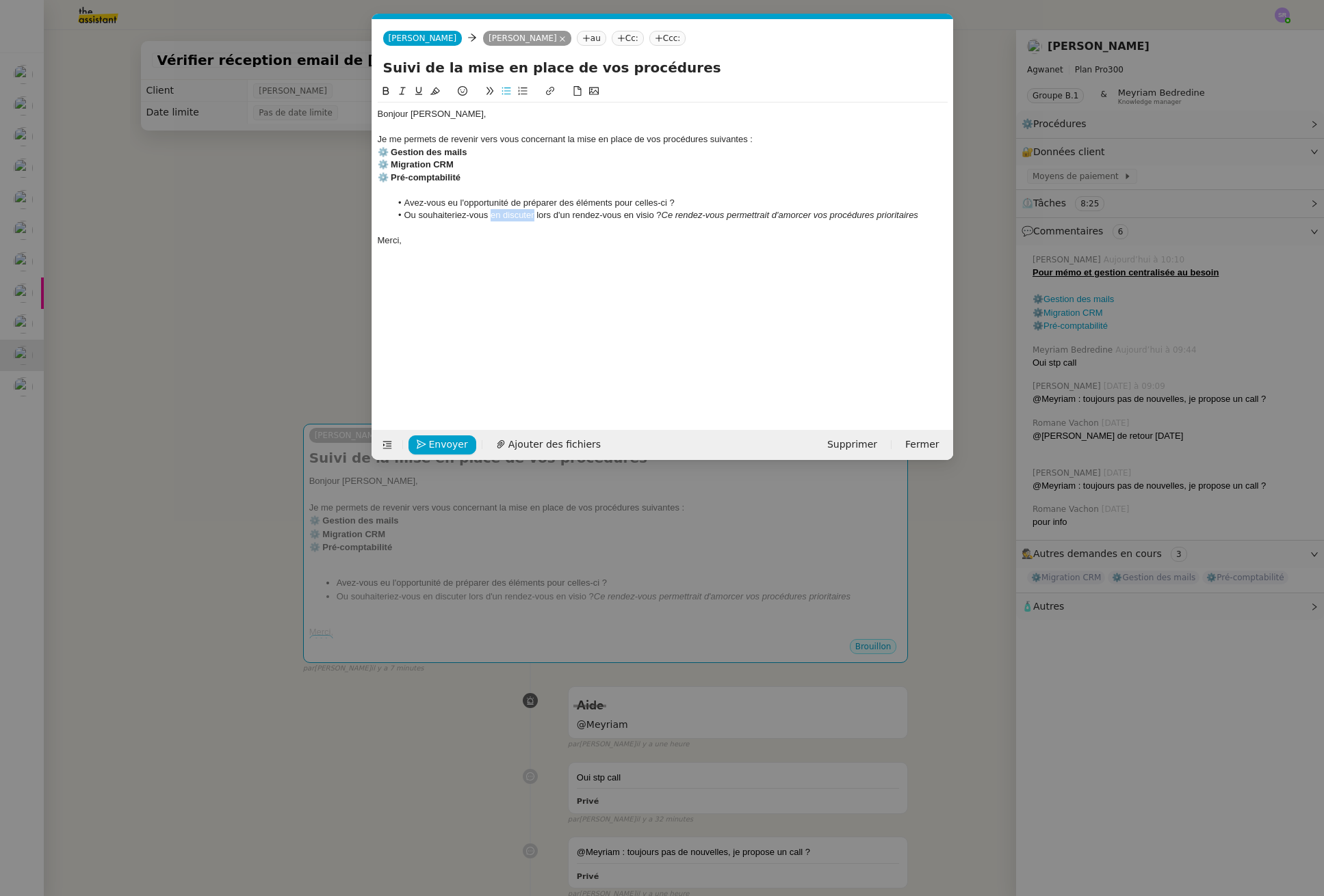
drag, startPoint x: 490, startPoint y: 216, endPoint x: 534, endPoint y: 216, distance: 44.0
click at [534, 216] on li "Ou souhaiteriez-vous en discuter lors d'un rendez-vous en visio ? Ce rendez-vou…" at bounding box center [669, 215] width 557 height 12
click at [475, 232] on li "Ou souhaiteriez-vous échanger lors d'un rendez-vous en visio ensemble ? Ce rend…" at bounding box center [669, 221] width 557 height 25
click at [198, 250] on nz-modal-container "Service TA - VOYAGE - PROPOSITION GLOBALE A utiliser dans le cadre de propositi…" at bounding box center [662, 448] width 1324 height 896
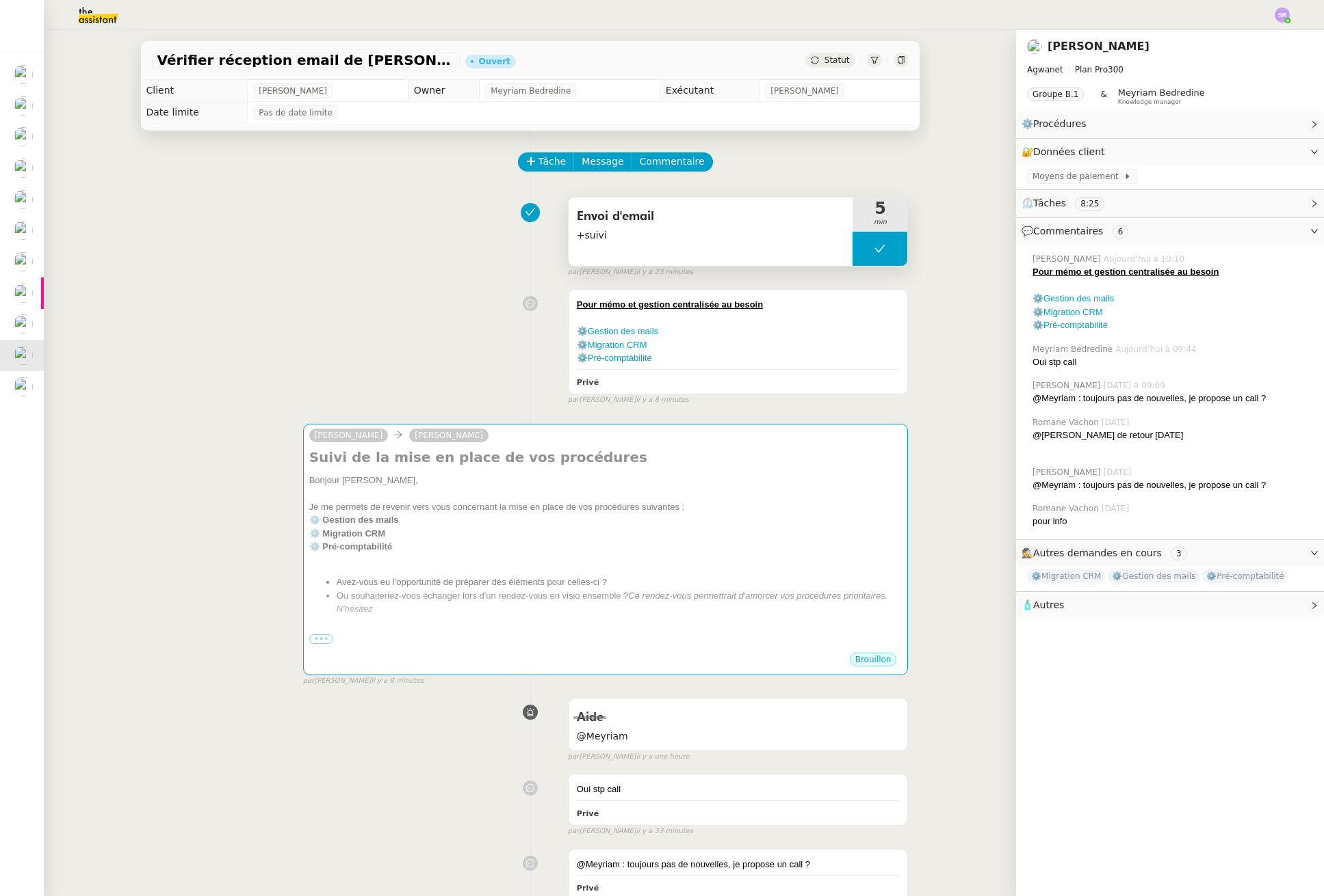
click at [852, 243] on button at bounding box center [879, 249] width 54 height 34
click at [854, 256] on div at bounding box center [866, 249] width 28 height 34
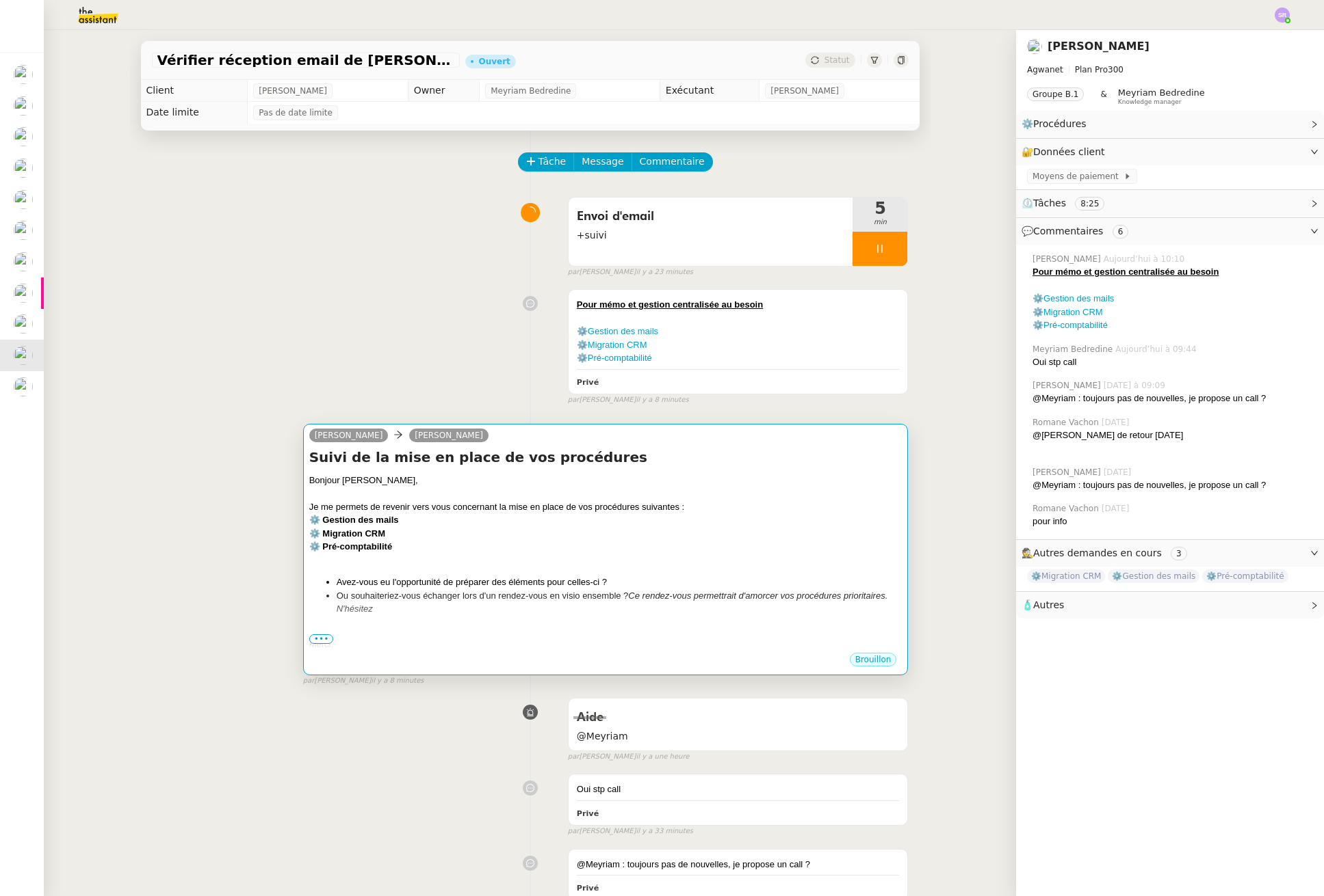
click at [688, 590] on em "Ce rendez-vous permettrait d'amorcer vos procédures prioritaires. N'hésitez" at bounding box center [612, 602] width 551 height 24
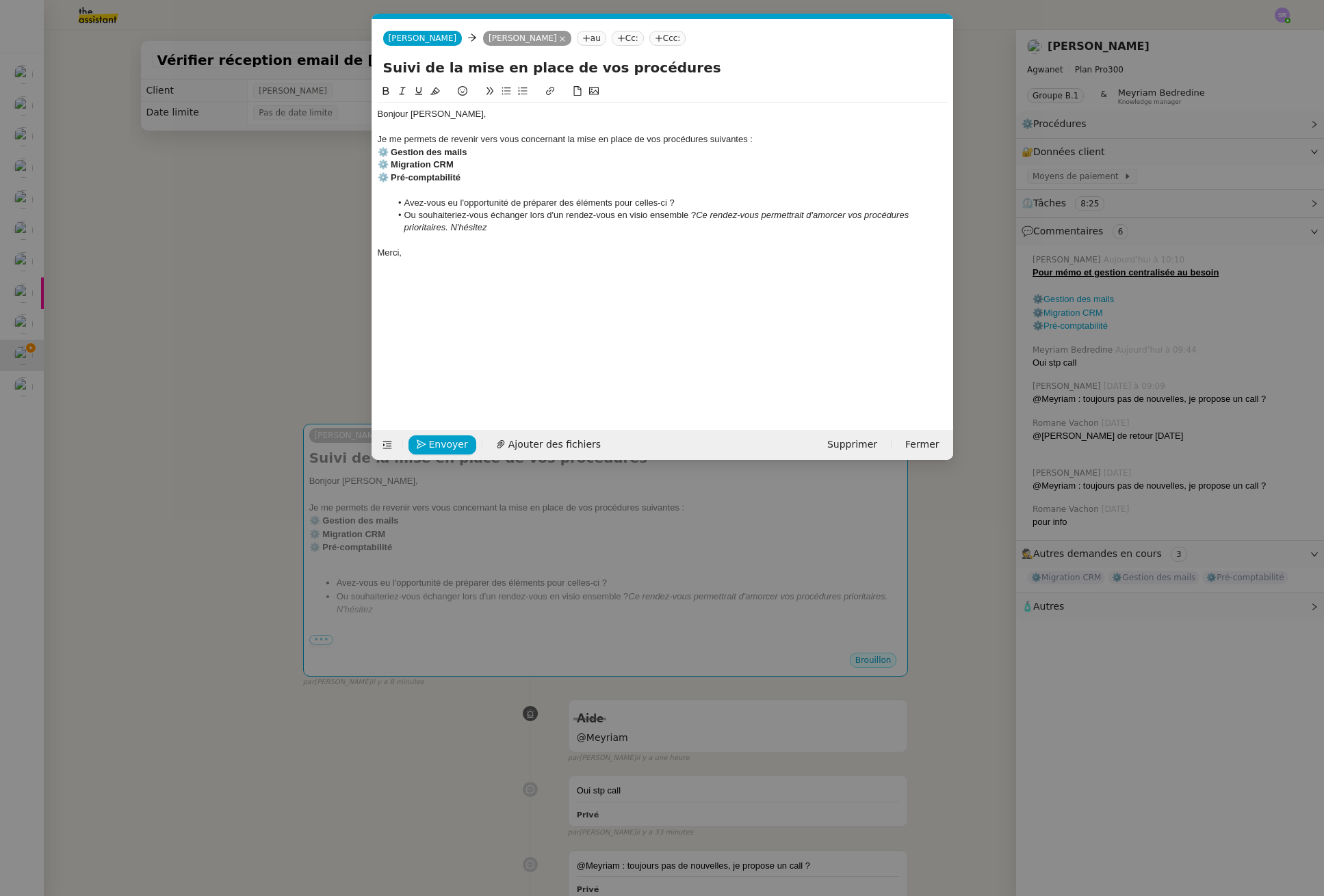
click at [575, 224] on li "Ou souhaiteriez-vous échanger lors d'un rendez-vous en visio ensemble ? Ce rend…" at bounding box center [669, 221] width 557 height 25
click at [568, 232] on em "Ce rendez-vous permettrait d'amorcer vos procédures prioritaires. N'hésitez pas…" at bounding box center [658, 221] width 507 height 23
click at [0, 0] on lt-span "transmettre" at bounding box center [0, 0] width 0 height 0
drag, startPoint x: 615, startPoint y: 235, endPoint x: 636, endPoint y: 225, distance: 23.3
click at [617, 233] on div "Bonjour [PERSON_NAME], Je me permets de revenir vers vous concernant la mise en…" at bounding box center [662, 183] width 569 height 162
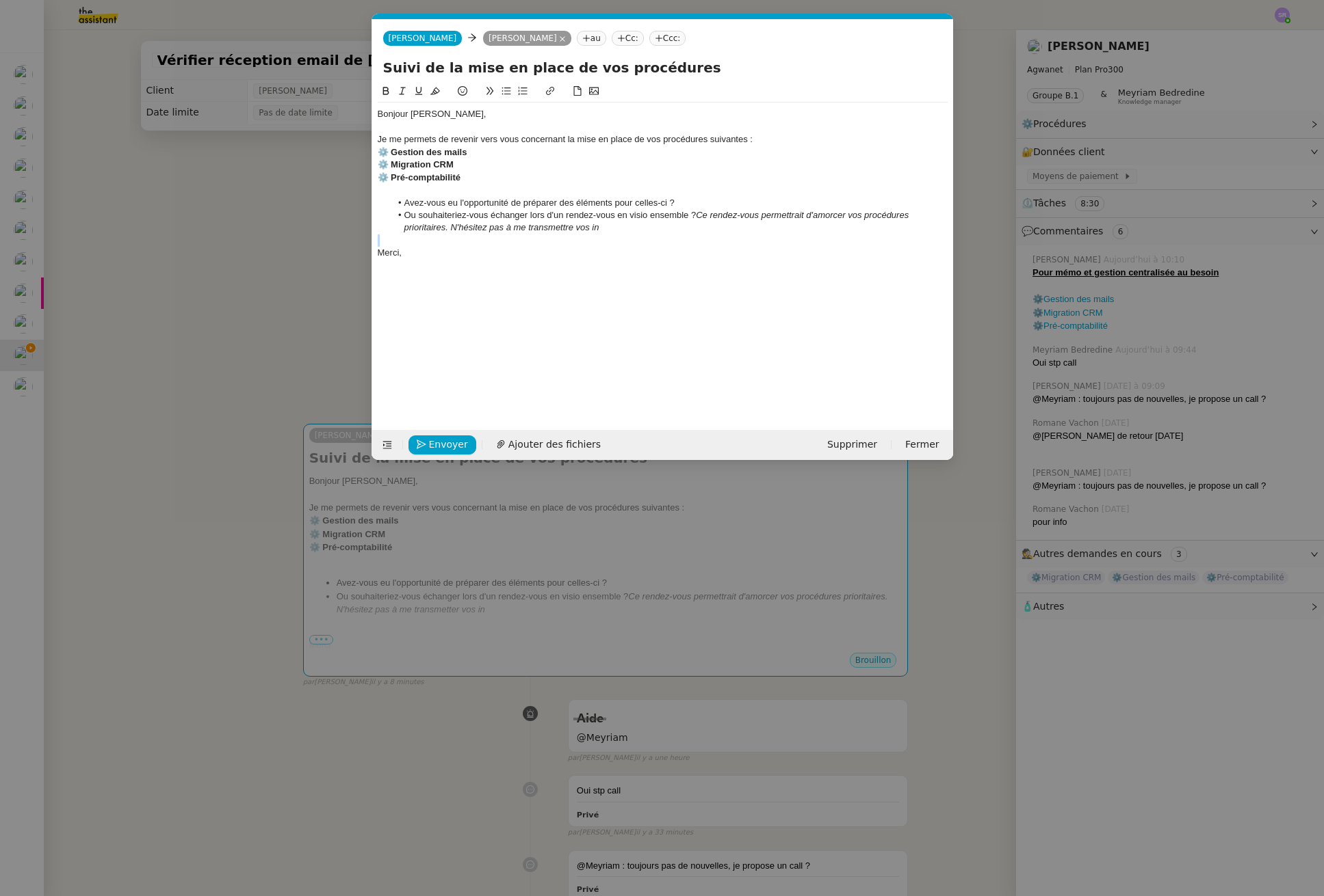
click at [636, 225] on li "Ou souhaiteriez-vous échanger lors d'un rendez-vous en visio ensemble ? Ce rend…" at bounding box center [669, 221] width 557 height 25
drag, startPoint x: 175, startPoint y: 369, endPoint x: 250, endPoint y: 349, distance: 77.6
click at [174, 368] on nz-modal-container "Service TA - VOYAGE - PROPOSITION GLOBALE A utiliser dans le cadre de propositi…" at bounding box center [662, 448] width 1324 height 896
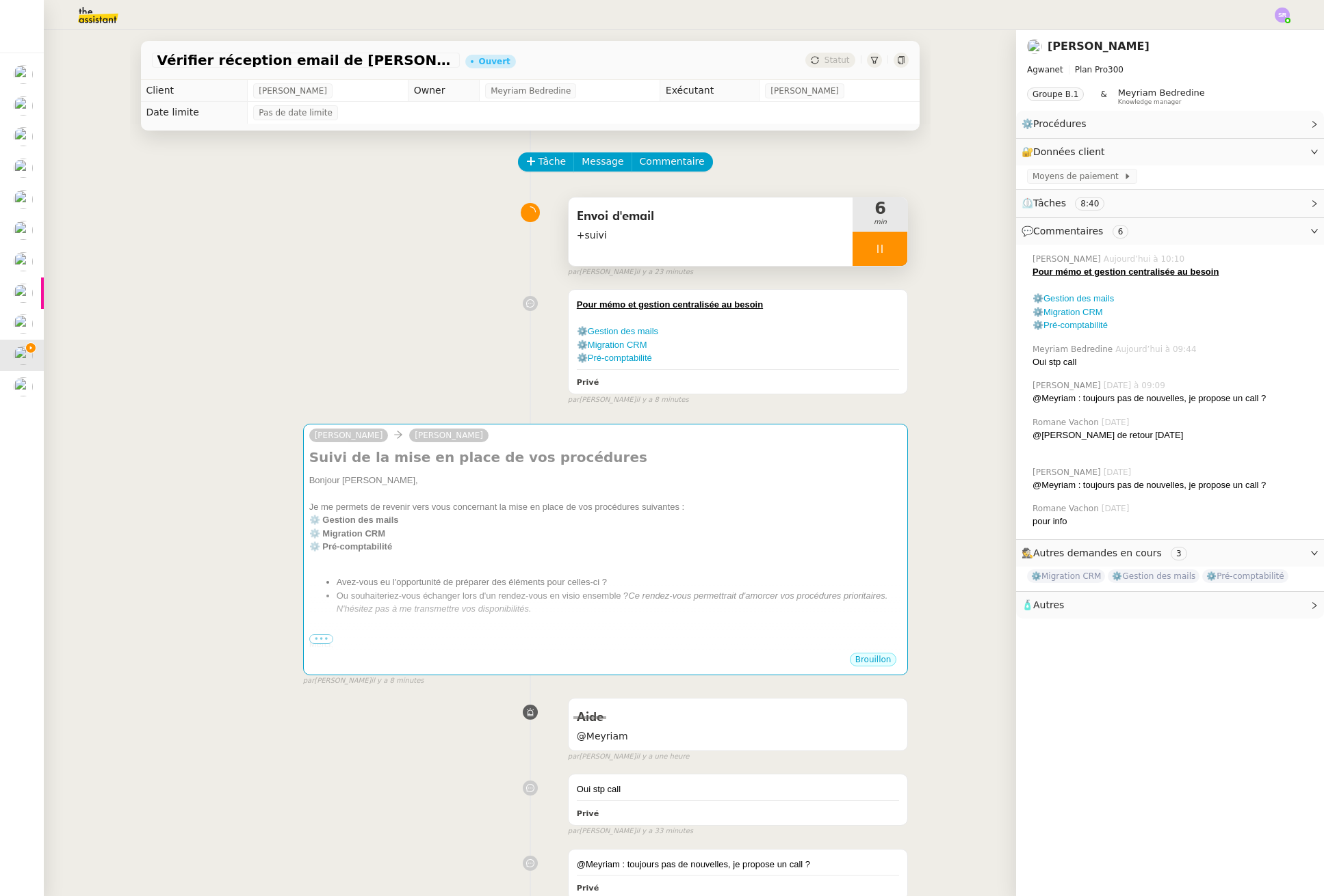
click at [874, 252] on icon at bounding box center [880, 249] width 11 height 11
click at [880, 250] on button at bounding box center [894, 249] width 28 height 34
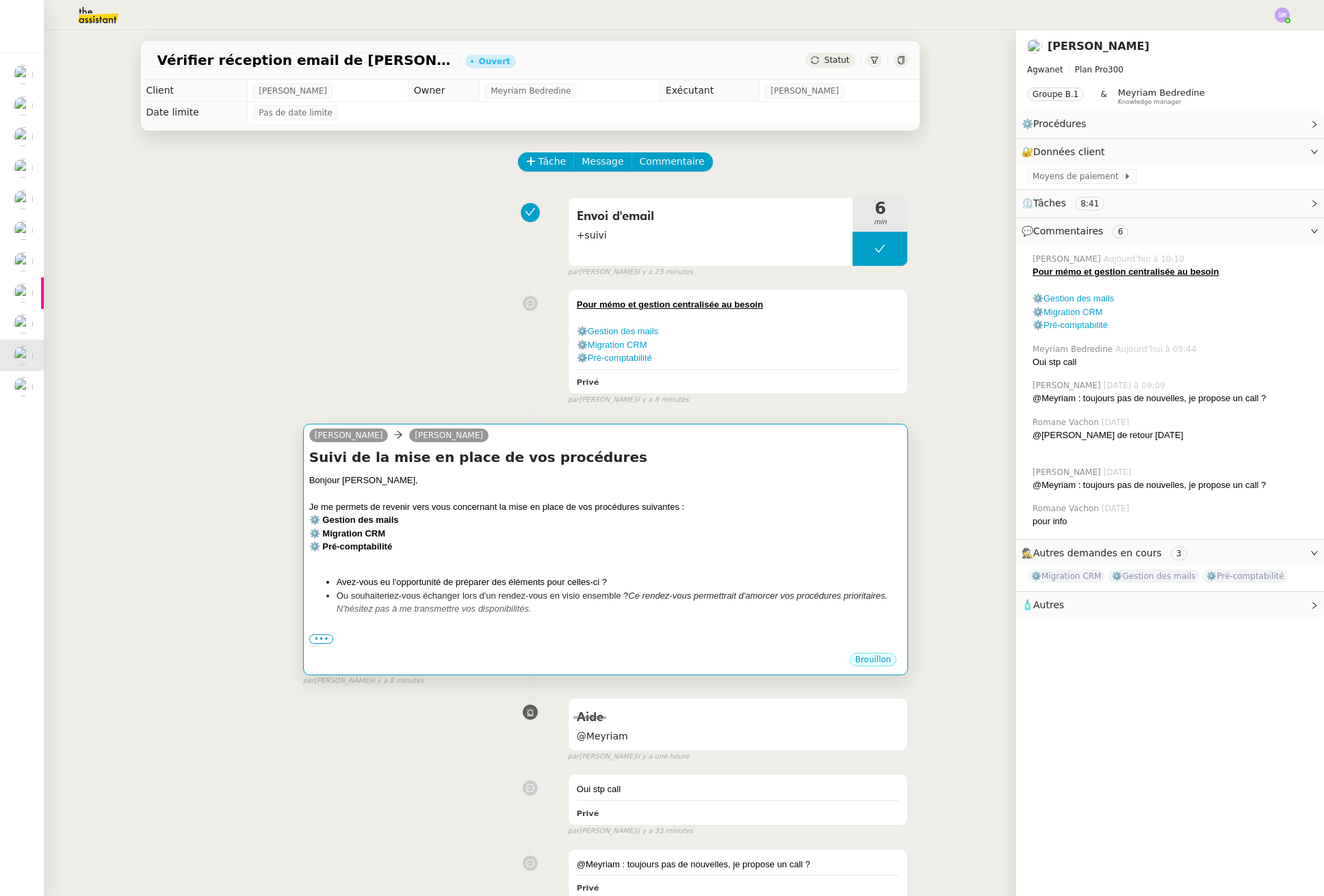
click at [565, 617] on div "Bonjour [PERSON_NAME], Je me permets de revenir vers vous concernant la mise en…" at bounding box center [606, 563] width 593 height 178
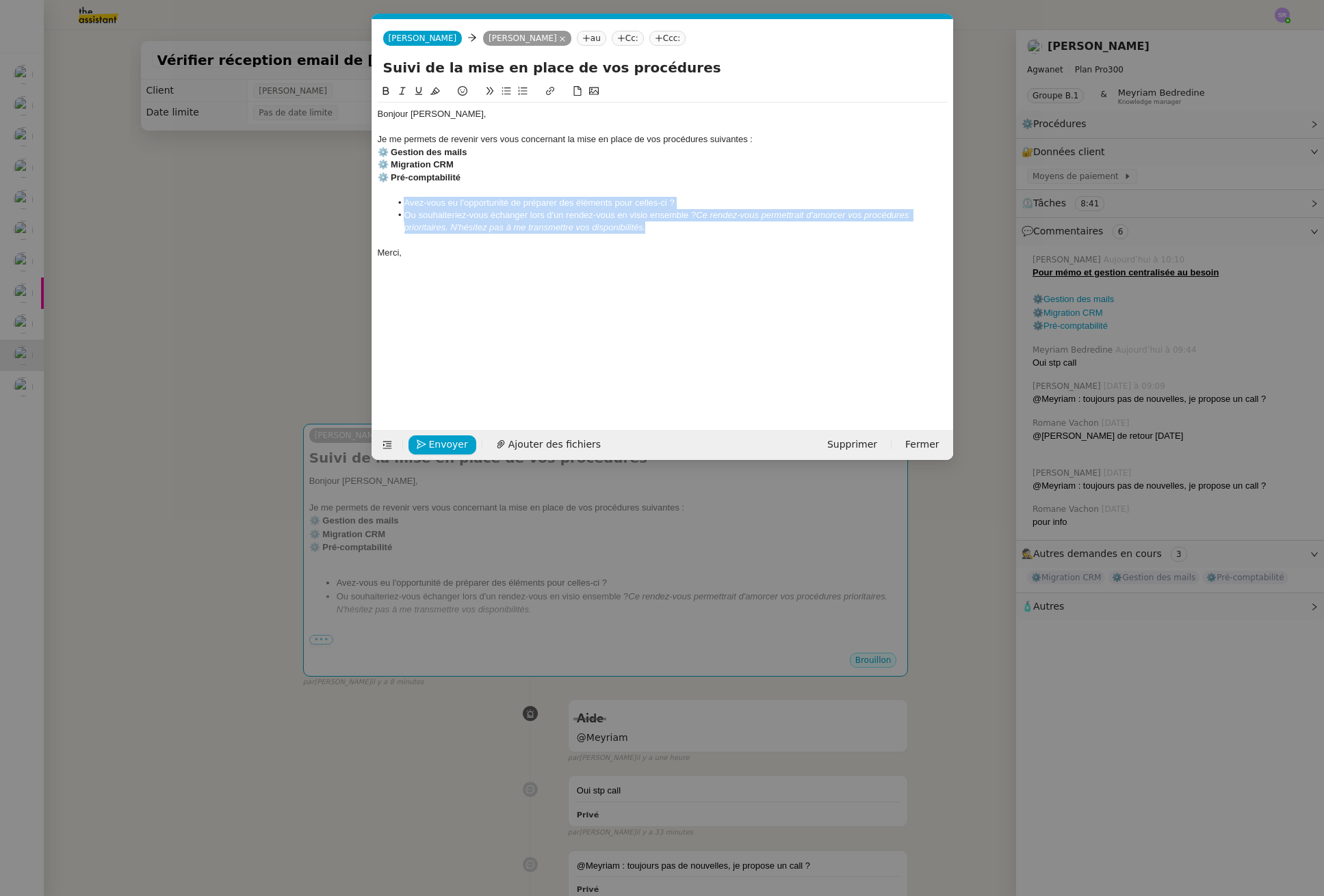
drag, startPoint x: 518, startPoint y: 220, endPoint x: 685, endPoint y: 227, distance: 167.1
click at [685, 227] on ul "Avez-vous eu l'opportunité de préparer des éléments pour celles-ci ? Ou souhait…" at bounding box center [662, 215] width 569 height 38
click at [682, 201] on li "Avez-vous eu l'opportunité de préparer des éléments pour celles-ci ?" at bounding box center [669, 203] width 557 height 12
drag, startPoint x: 378, startPoint y: 115, endPoint x: 458, endPoint y: 253, distance: 159.5
click at [458, 253] on div "Bonjour [PERSON_NAME], Je me permets de revenir vers vous concernant la mise en…" at bounding box center [662, 183] width 569 height 162
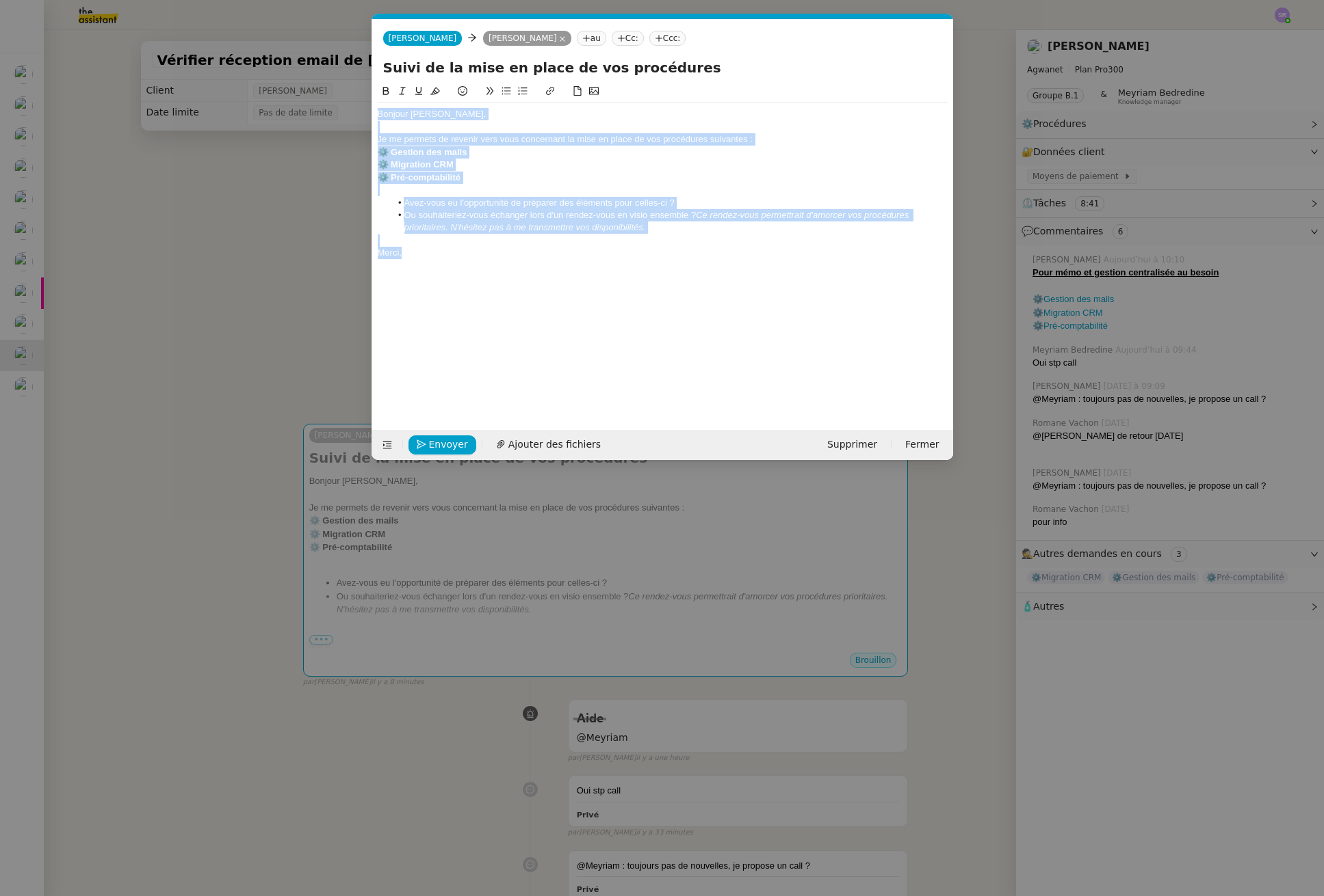
copy div "Bonjour [PERSON_NAME], Je me permets de revenir vers vous concernant la mise en…"
click at [692, 216] on li "Ou souhaiteriez-vous échanger lors d'un rendez-vous en visio ensemble ? Ce rend…" at bounding box center [669, 221] width 557 height 25
drag, startPoint x: 700, startPoint y: 213, endPoint x: 418, endPoint y: 219, distance: 282.1
click at [418, 219] on li "Ou souhaiteriez-vous échanger lors d'un rendez-vous en visio ensemble ? Ce rend…" at bounding box center [669, 221] width 557 height 25
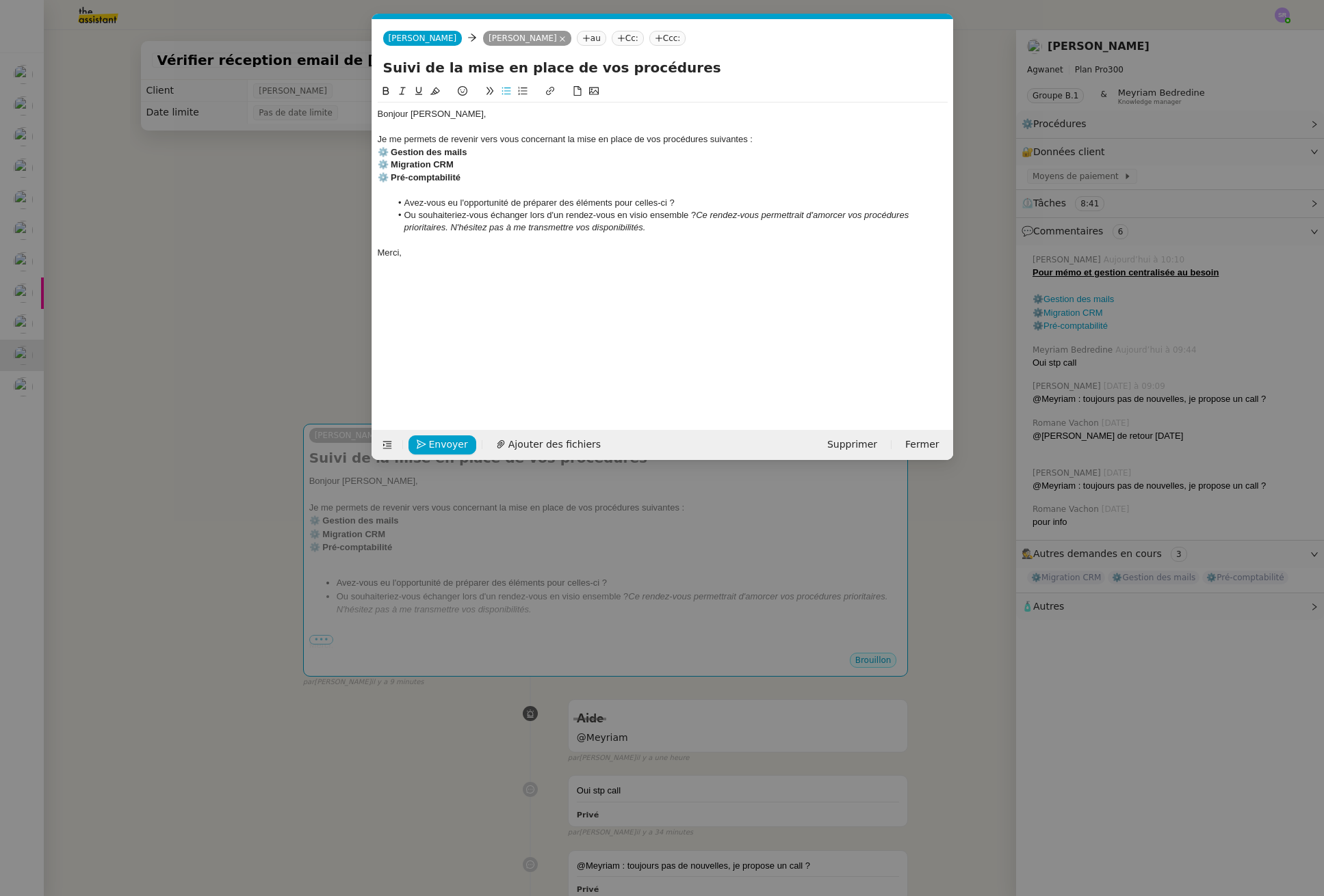
scroll to position [0, 0]
click at [398, 215] on div "Ou Souhaitez-vous que nous planifiions un rendez-vous en visioconférence afin d…" at bounding box center [662, 215] width 569 height 12
click at [379, 216] on div "Ou souhaitez-vous que nous planifiions un rendez-vous en visioconférence afin d…" at bounding box center [662, 215] width 569 height 12
click at [508, 90] on icon at bounding box center [506, 91] width 9 height 9
drag, startPoint x: 666, startPoint y: 228, endPoint x: 373, endPoint y: 227, distance: 293.0
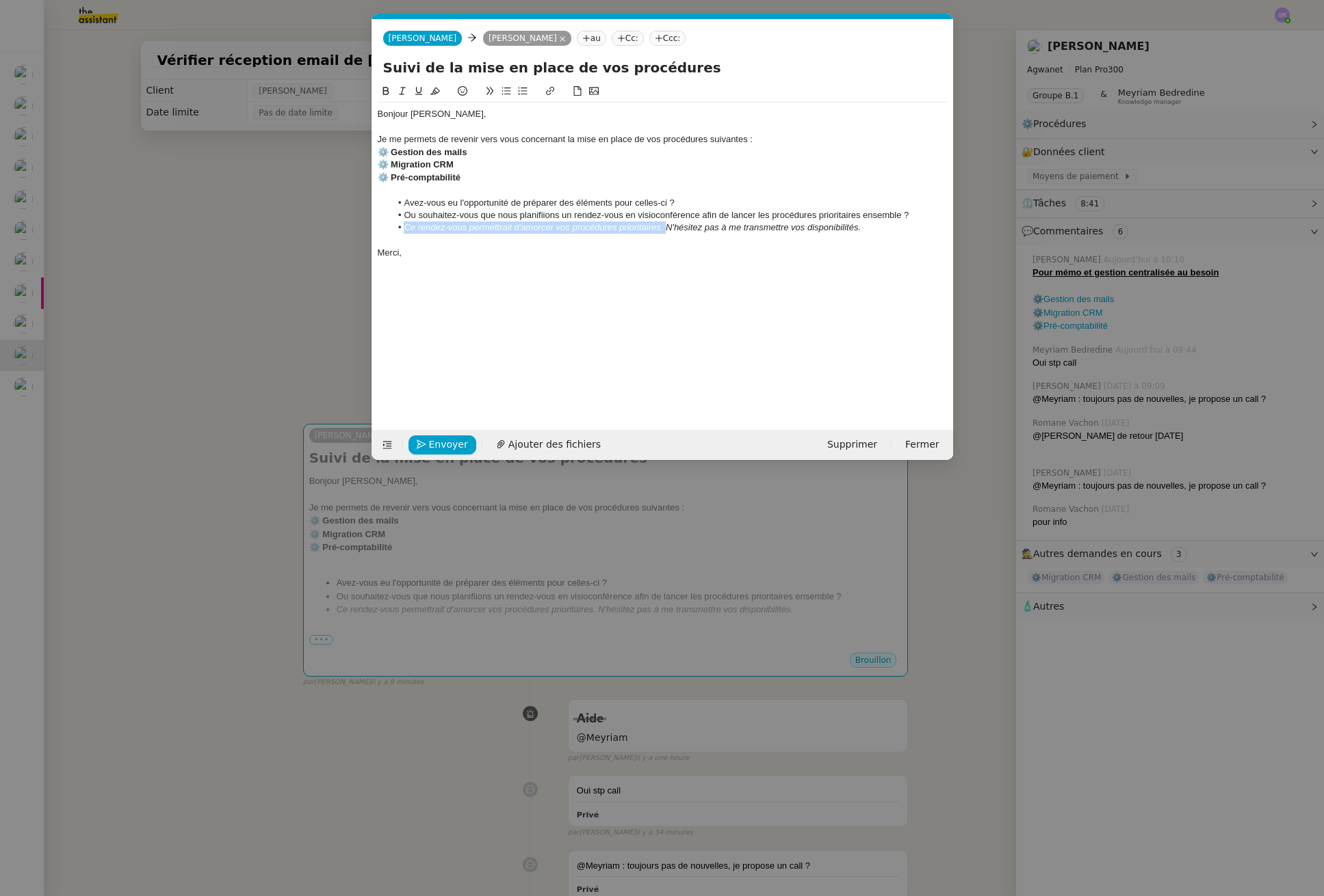
click at [373, 227] on nz-spin "Bonjour Mathieu, Je me permets de revenir vers vous concernant la mise en place…" at bounding box center [662, 249] width 580 height 331
click at [912, 215] on li "Ou souhaitez-vous que nous planifiions un rendez-vous en visioconférence afin d…" at bounding box center [669, 221] width 557 height 25
click at [401, 91] on icon at bounding box center [402, 91] width 9 height 9
click at [684, 231] on li "Ou souhaitez-vous que nous planifiions un rendez-vous en visioconférence afin d…" at bounding box center [669, 221] width 557 height 25
drag, startPoint x: 535, startPoint y: 198, endPoint x: 634, endPoint y: 205, distance: 99.2
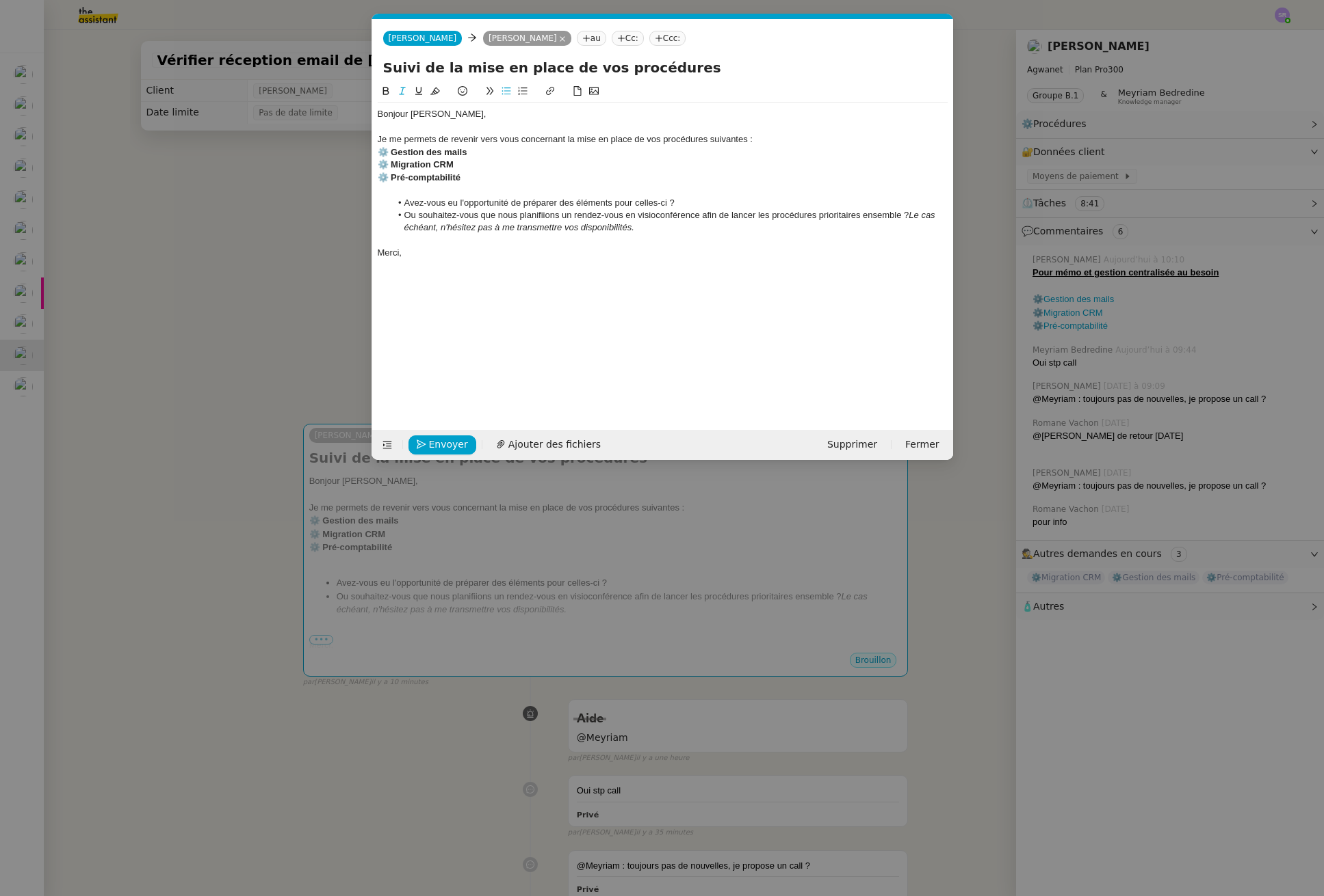
click at [535, 198] on li "Avez-vous eu l'opportunité de préparer des éléments pour celles-ci ?" at bounding box center [669, 203] width 557 height 12
click at [692, 208] on li "Avez-vous eu l'opportunité de préparer des éléments pour celles-ci ?" at bounding box center [669, 203] width 557 height 12
click at [451, 439] on span "Envoyer" at bounding box center [449, 444] width 39 height 16
click at [466, 443] on span "Confirmer l'envoi" at bounding box center [470, 444] width 82 height 16
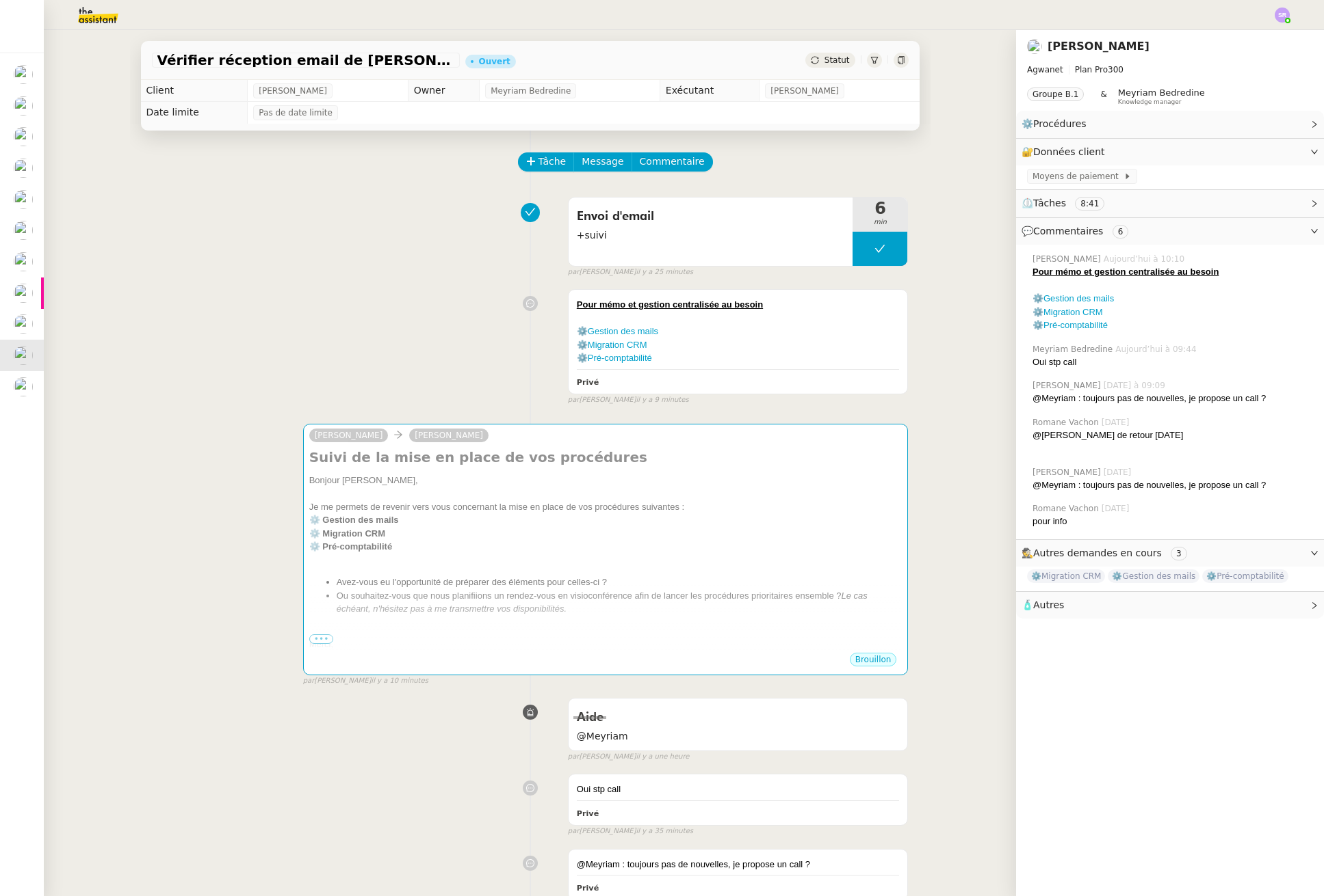
click at [322, 352] on div "Pour mémo et gestion centralisée au besoin ⚙️Gestion des mails ⚙️Migration CRM …" at bounding box center [530, 343] width 756 height 122
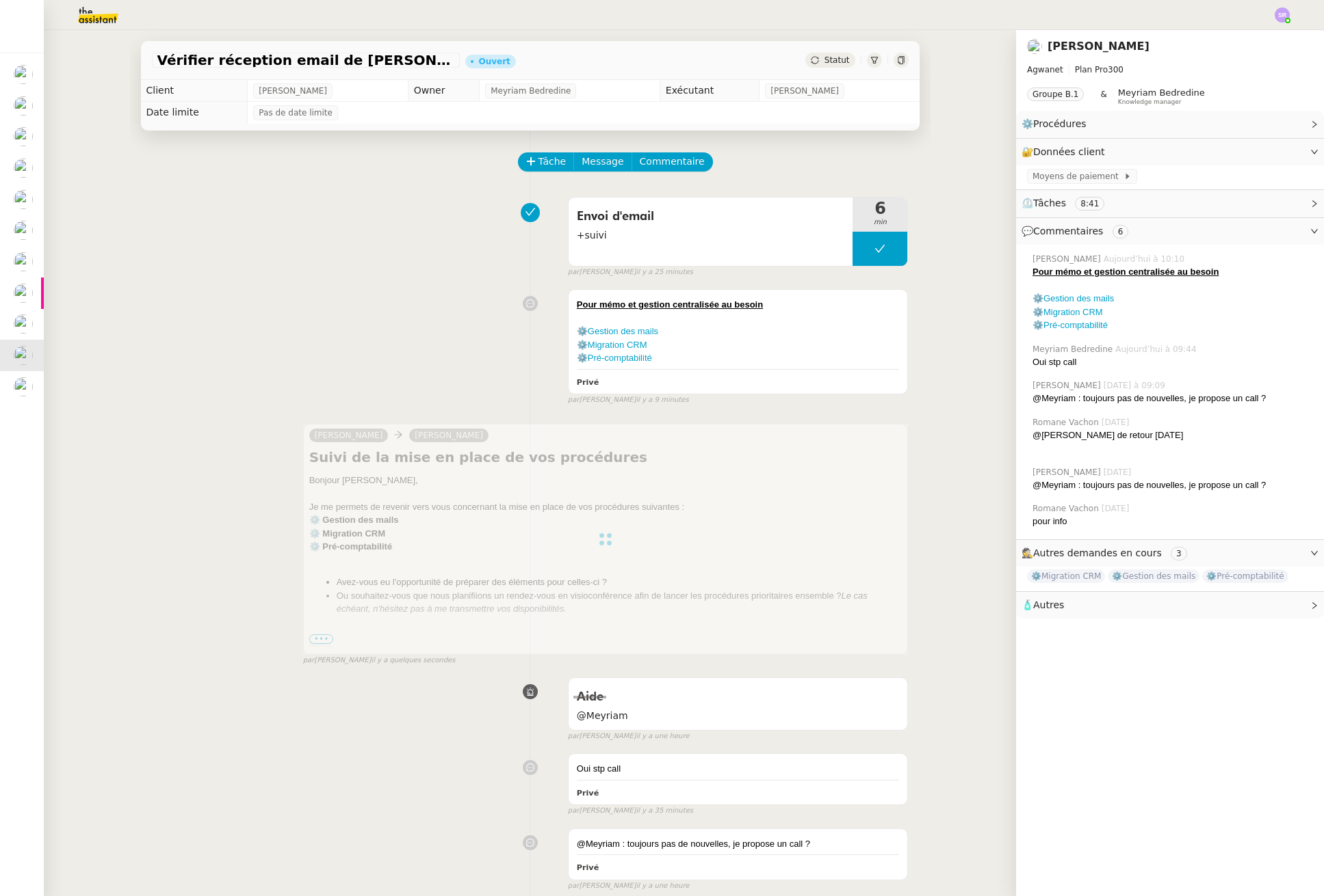
click at [852, 256] on button at bounding box center [879, 249] width 54 height 34
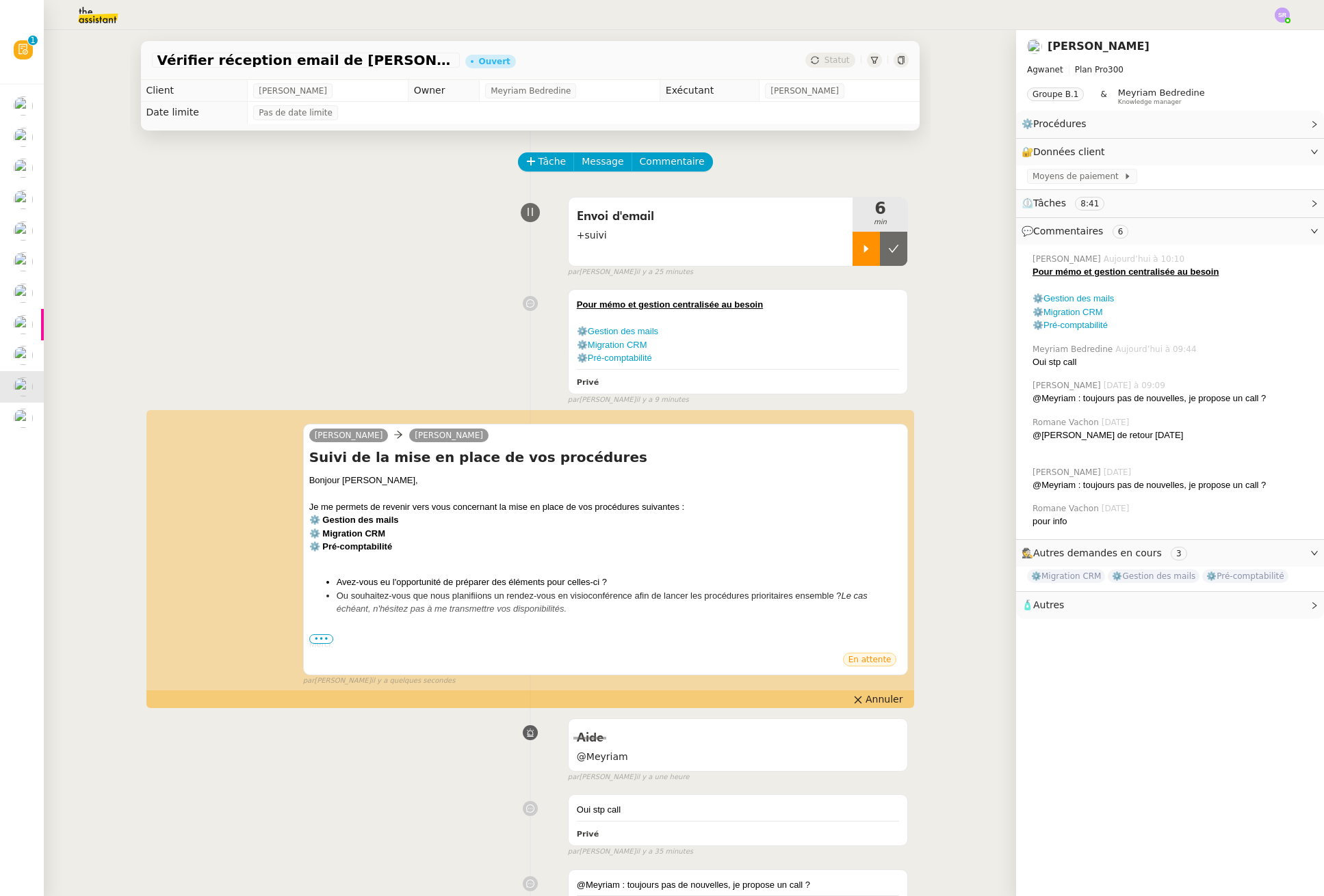
click at [852, 257] on div at bounding box center [866, 249] width 28 height 34
click at [682, 163] on span "Commentaire" at bounding box center [672, 161] width 65 height 16
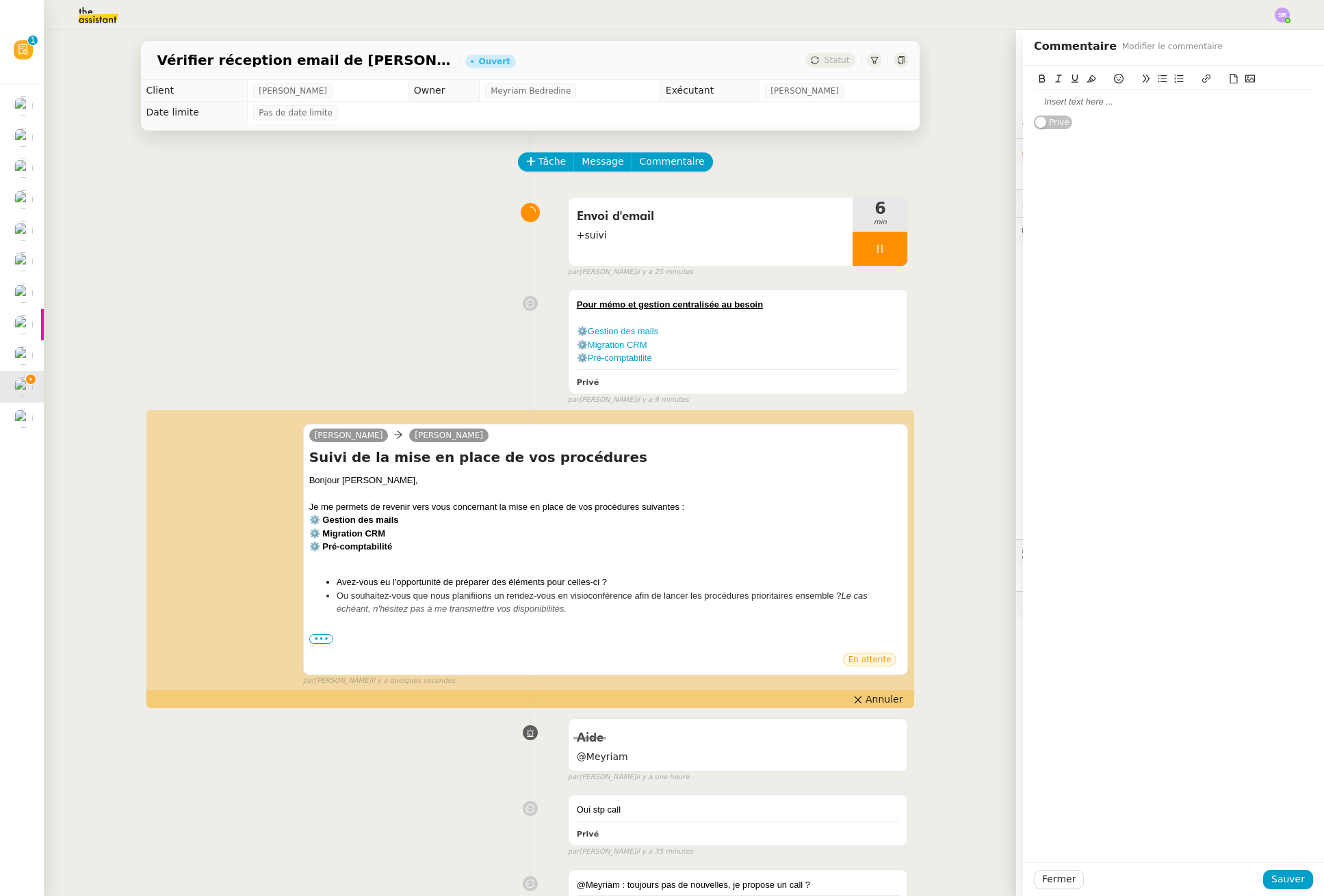
click at [1131, 101] on div at bounding box center [1173, 101] width 279 height 12
click at [1103, 103] on div "@Meyriam : pourrais tu modififier" at bounding box center [1173, 101] width 279 height 12
click at [0, 0] on lt-em "pourrais-tu" at bounding box center [0, 0] width 0 height 0
click at [1187, 97] on div "@Meyriam : pourrais-tu modififier" at bounding box center [1173, 101] width 279 height 12
click at [1145, 103] on div "@Meyriam : pourrais-tu modififier" at bounding box center [1173, 101] width 279 height 12
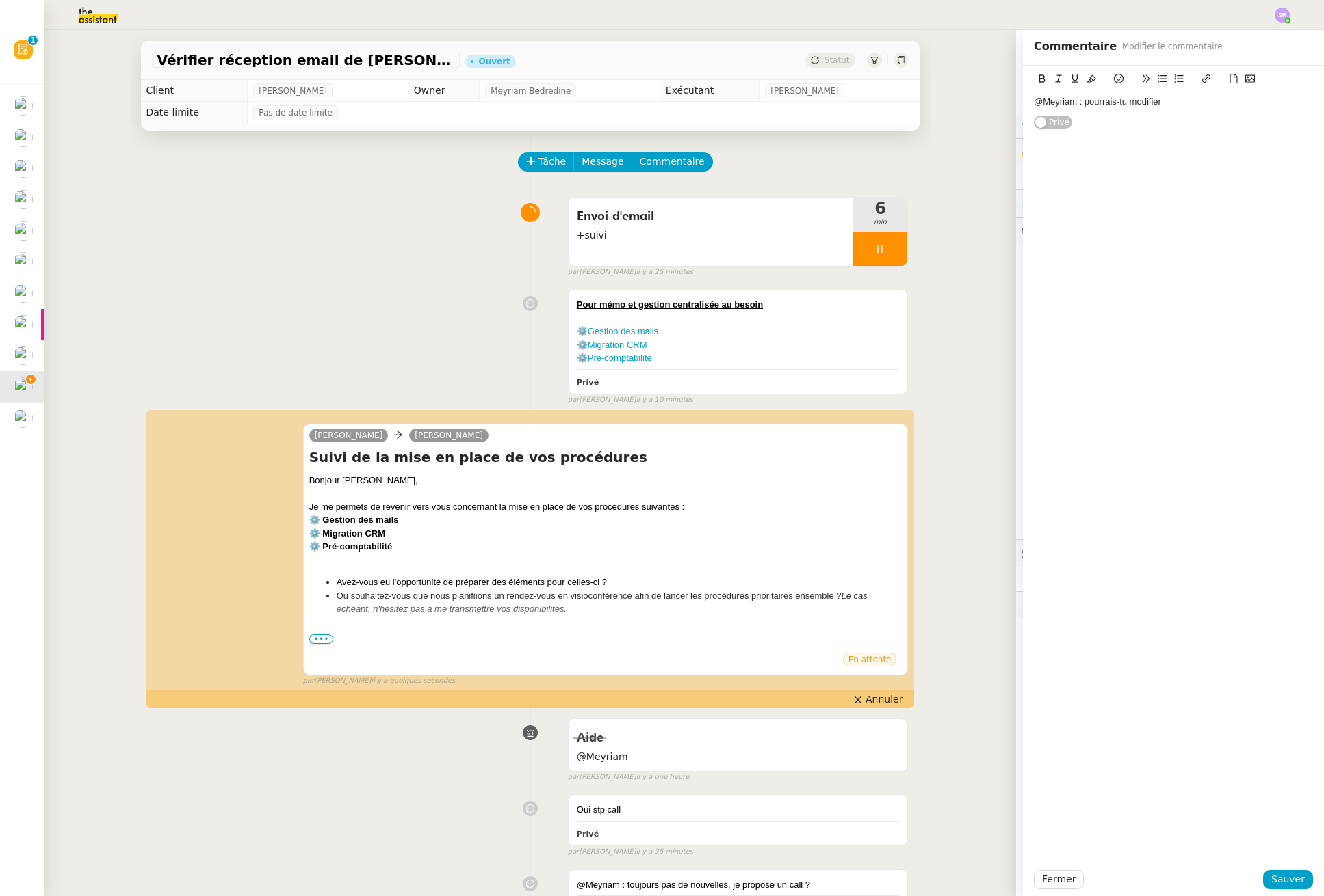
click at [1156, 102] on div "@Meyriam : pourrais-tu modifier" at bounding box center [1173, 101] width 279 height 12
click at [1255, 103] on div "@Meyriam : pourrais-tu modifier le nom de la demande en Suivi des procédures en…" at bounding box center [1173, 108] width 279 height 25
click at [1193, 121] on div "@Meyriam : pourrais-tu modifier le nom de la demande en "Suivi des procédures e…" at bounding box center [1173, 108] width 279 height 25
drag, startPoint x: 1259, startPoint y: 102, endPoint x: 1102, endPoint y: 116, distance: 157.6
click at [1102, 116] on div "@Meyriam : pourrais-tu modifier le nom de la demande en "Suivi des procédures e…" at bounding box center [1173, 108] width 279 height 25
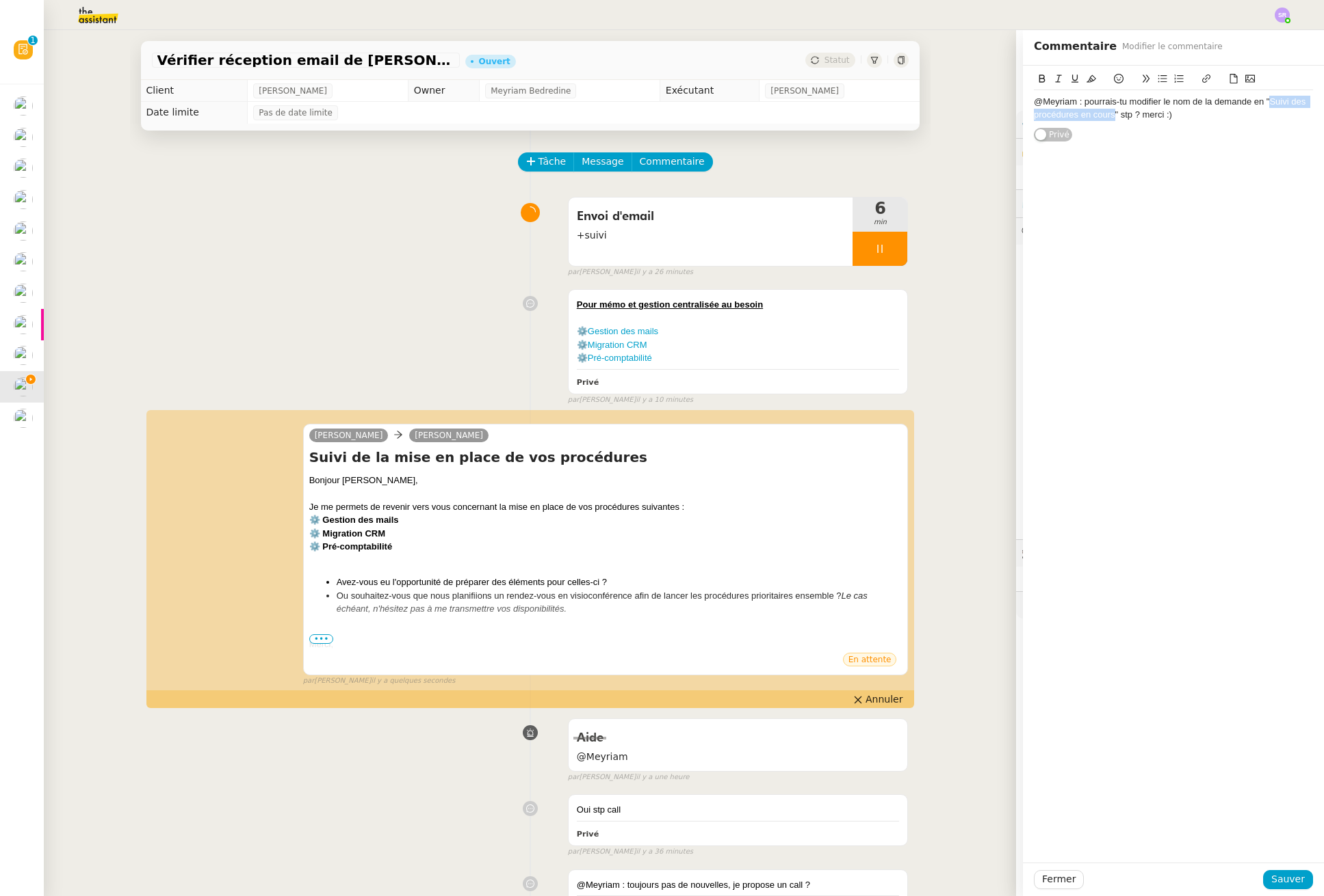
click at [1037, 82] on icon at bounding box center [1042, 78] width 9 height 9
drag, startPoint x: 1163, startPoint y: 104, endPoint x: 1241, endPoint y: 99, distance: 78.2
click at [1241, 99] on div "@Meyriam : pourrais-tu modifier le nom de la demande en " Suivi des procédures …" at bounding box center [1173, 108] width 279 height 25
click at [1037, 81] on icon at bounding box center [1042, 78] width 9 height 9
drag, startPoint x: 1071, startPoint y: 101, endPoint x: 997, endPoint y: 103, distance: 74.0
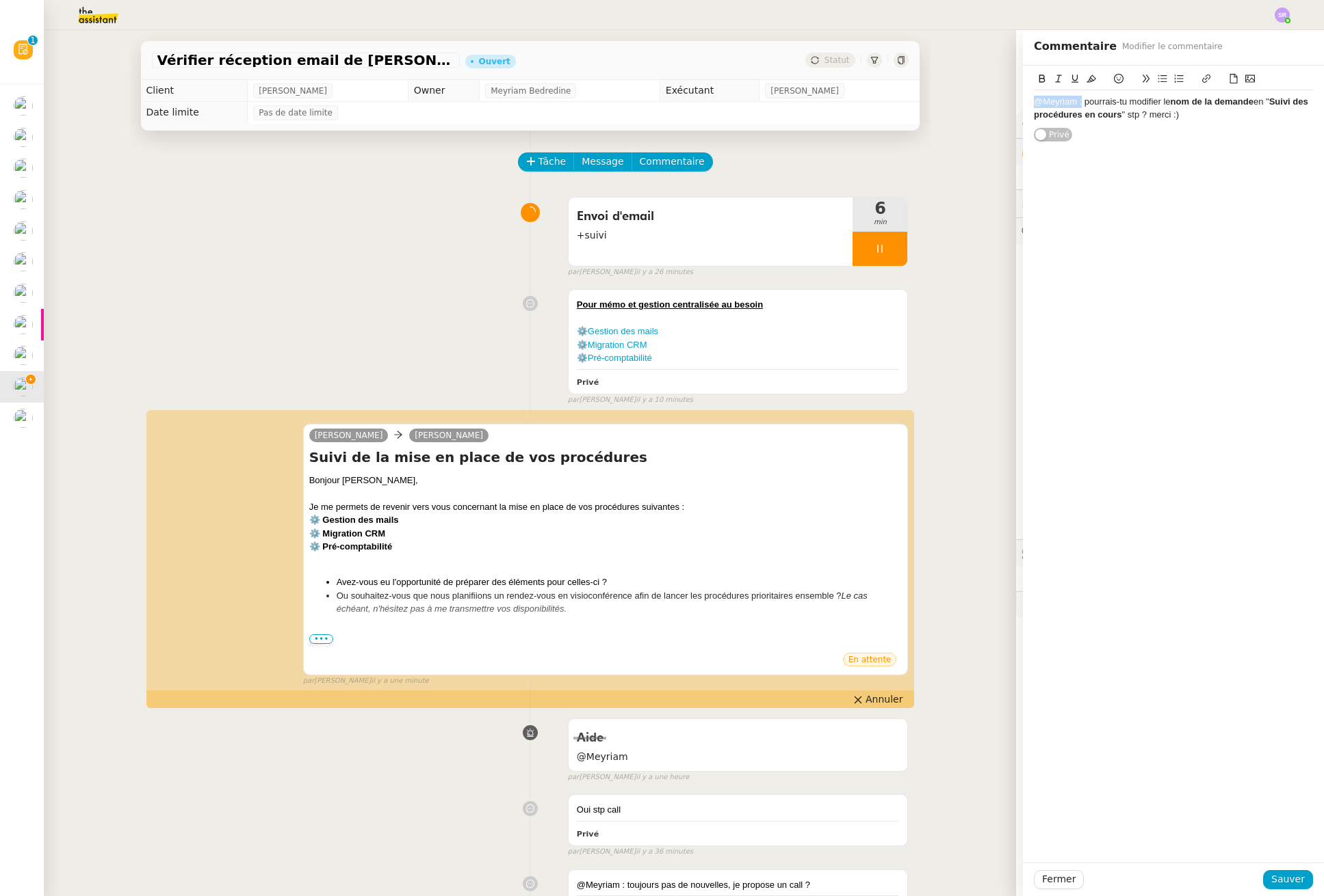
click at [996, 103] on app-ticket "Vérifier réception email de Claude Ouvert Statut Client Mathieu MORDIER Owner M…" at bounding box center [684, 463] width 1280 height 867
drag, startPoint x: 1079, startPoint y: 75, endPoint x: 1085, endPoint y: 88, distance: 14.3
click at [1086, 76] on icon at bounding box center [1091, 78] width 9 height 9
click at [1283, 878] on span "Sauver" at bounding box center [1287, 879] width 33 height 16
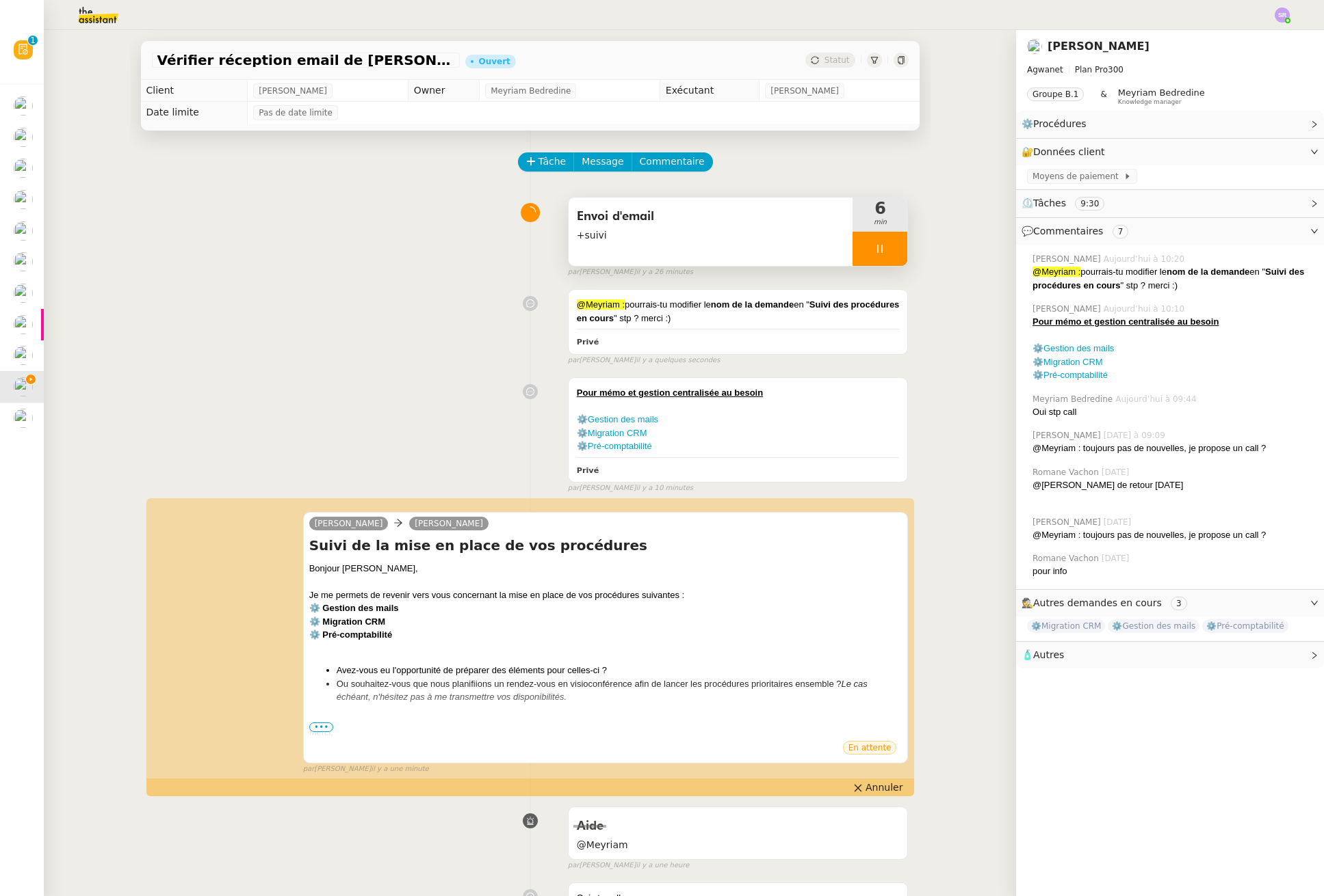
click at [864, 261] on div at bounding box center [879, 249] width 54 height 34
click at [888, 252] on icon at bounding box center [894, 249] width 11 height 11
click at [825, 58] on span "Statut" at bounding box center [837, 60] width 25 height 9
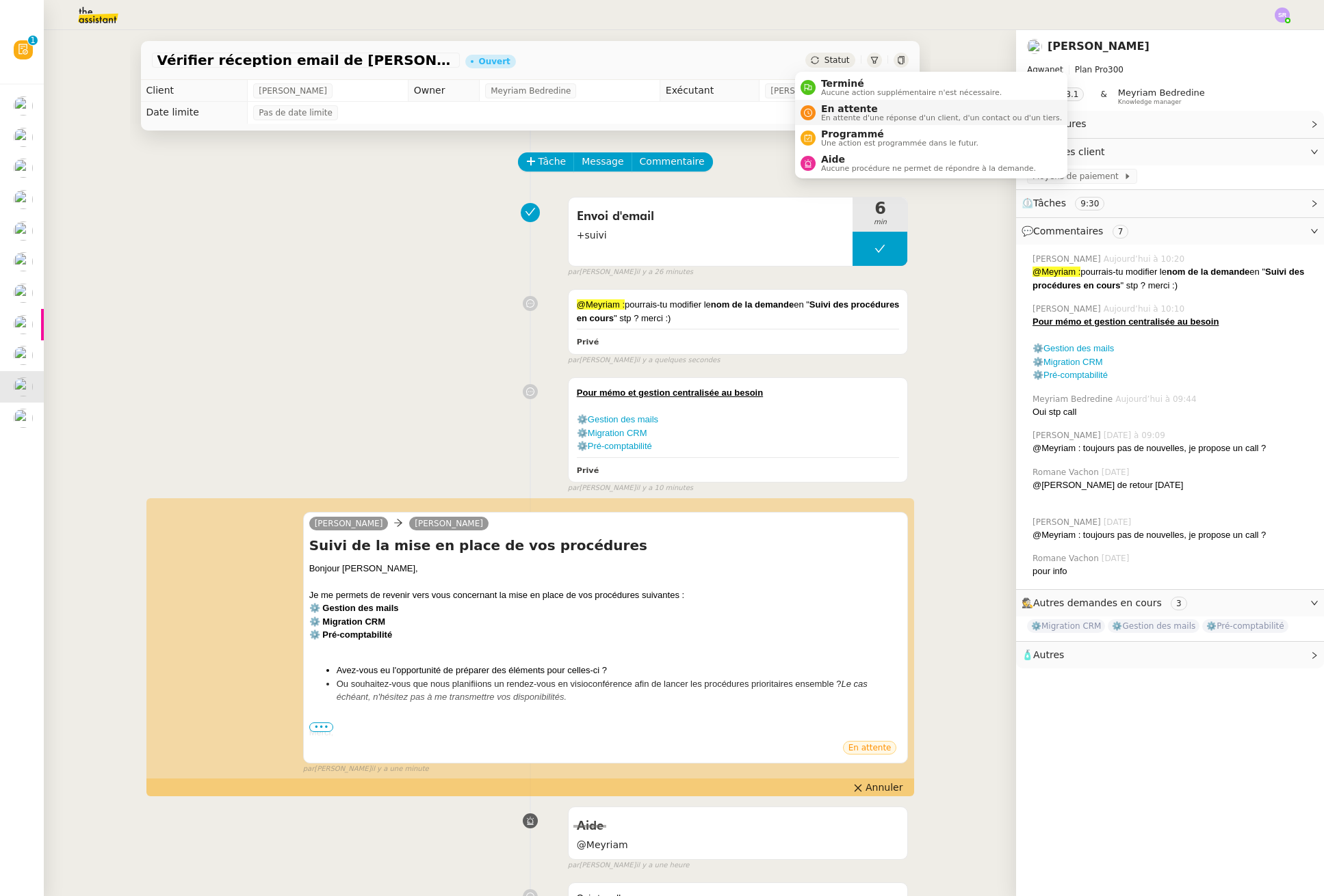
click at [851, 117] on span "En attente d'une réponse d'un client, d'un contact ou d'un tiers." at bounding box center [941, 118] width 240 height 7
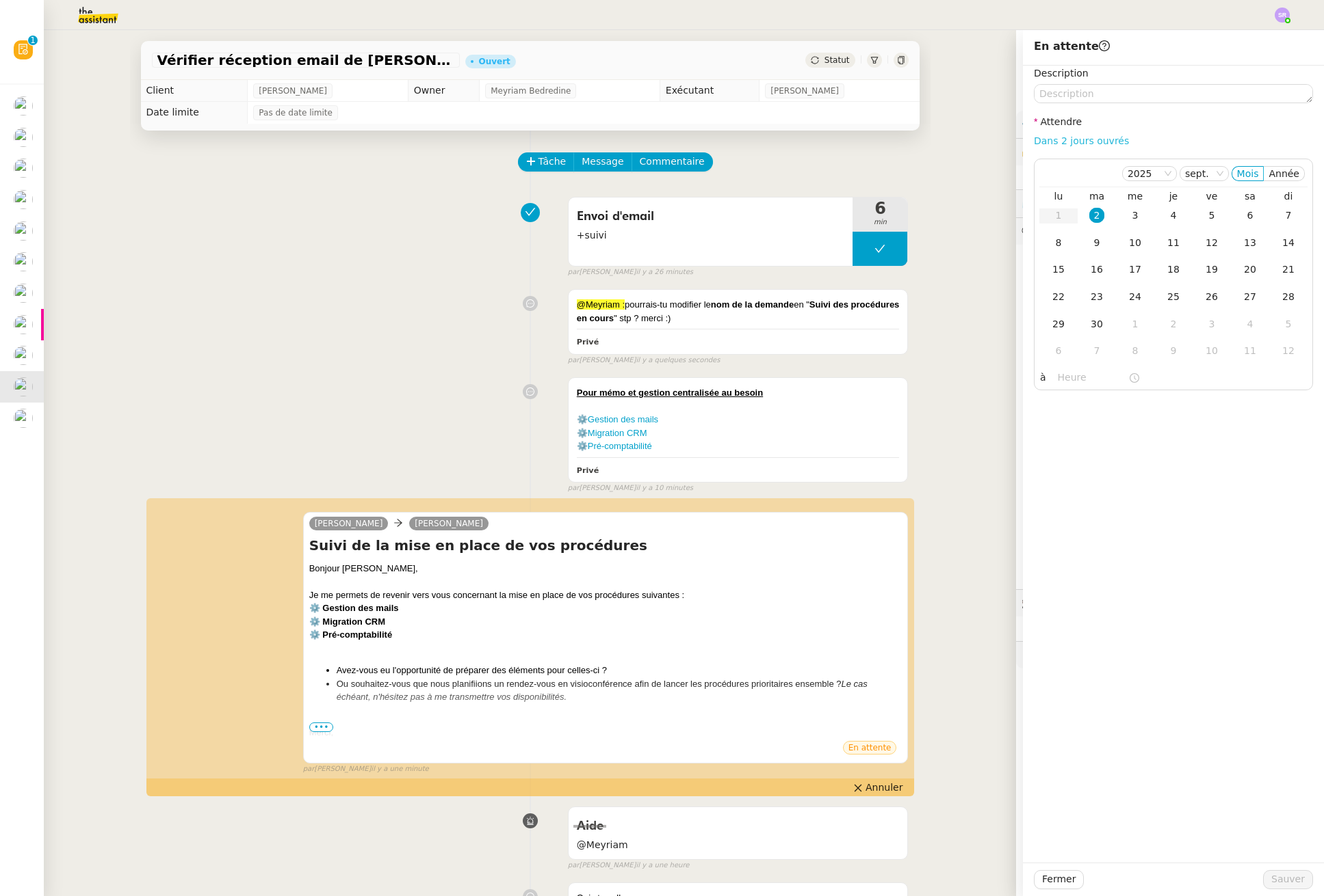
click at [1102, 145] on link "Dans 2 jours ouvrés" at bounding box center [1081, 141] width 95 height 11
type input "07:00"
click at [1273, 881] on span "Sauver" at bounding box center [1287, 879] width 33 height 16
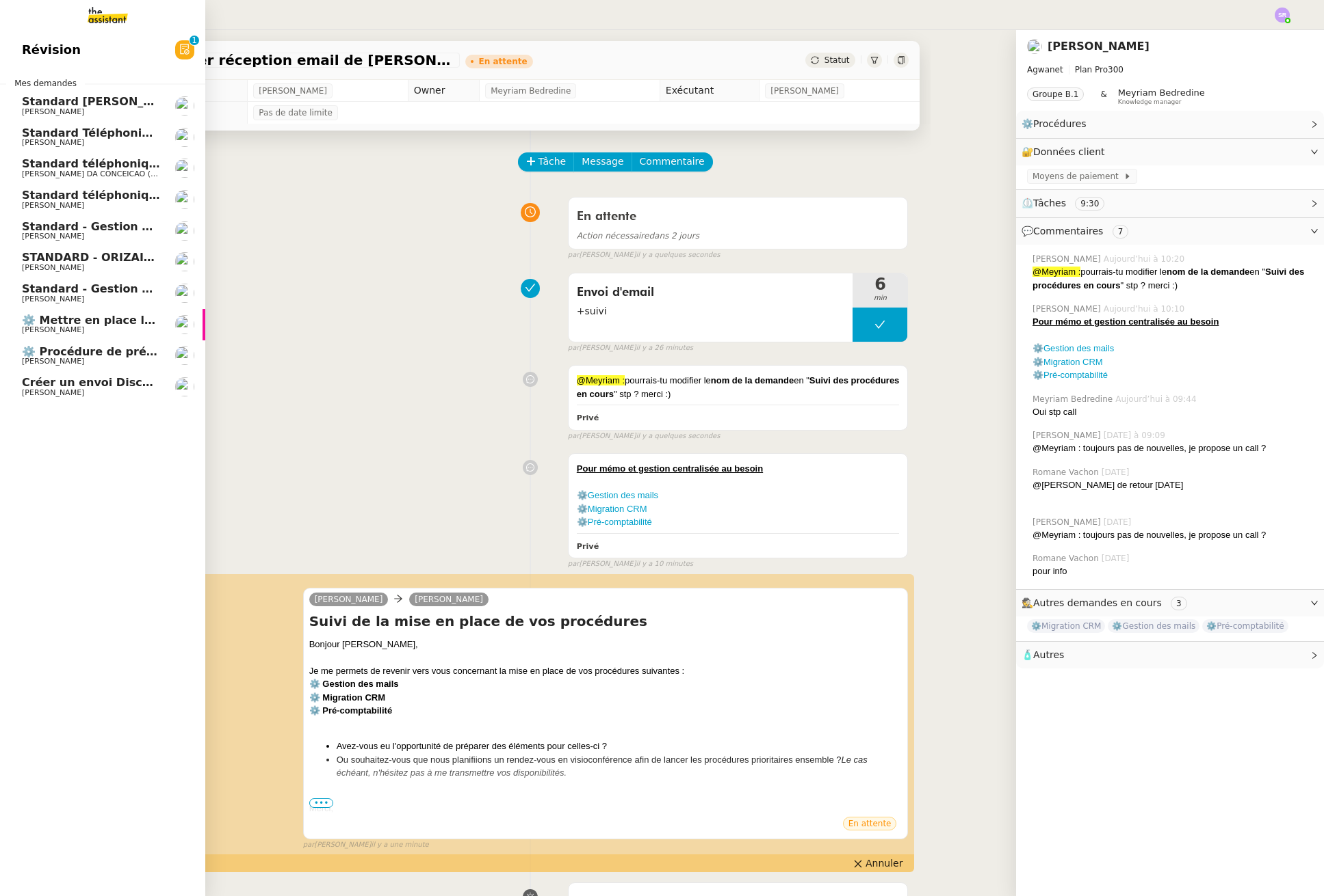
click at [80, 390] on span "[PERSON_NAME]" at bounding box center [91, 392] width 138 height 8
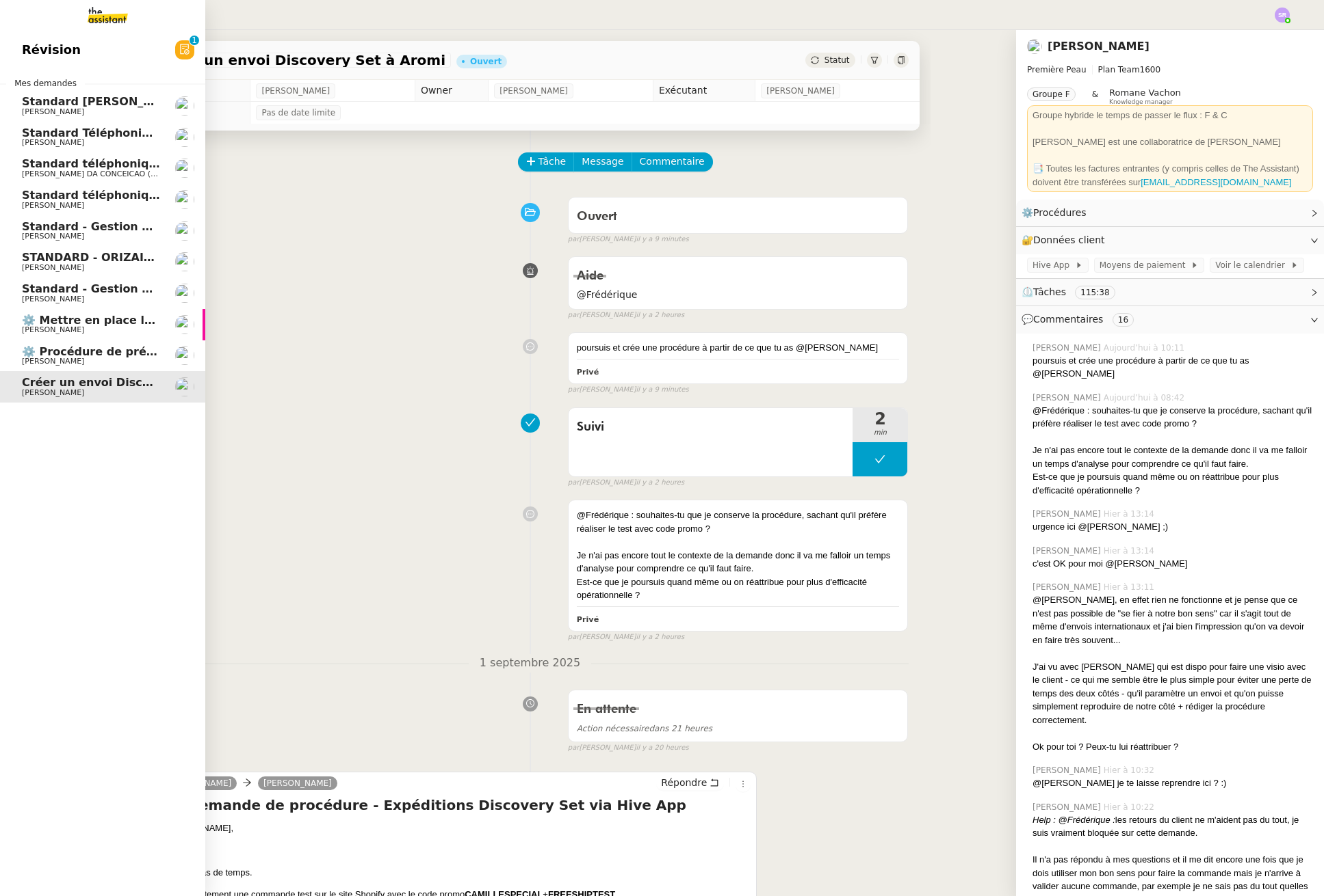
click at [26, 323] on span "⚙️ Mettre en place la procédure d'embauche" at bounding box center [159, 320] width 275 height 13
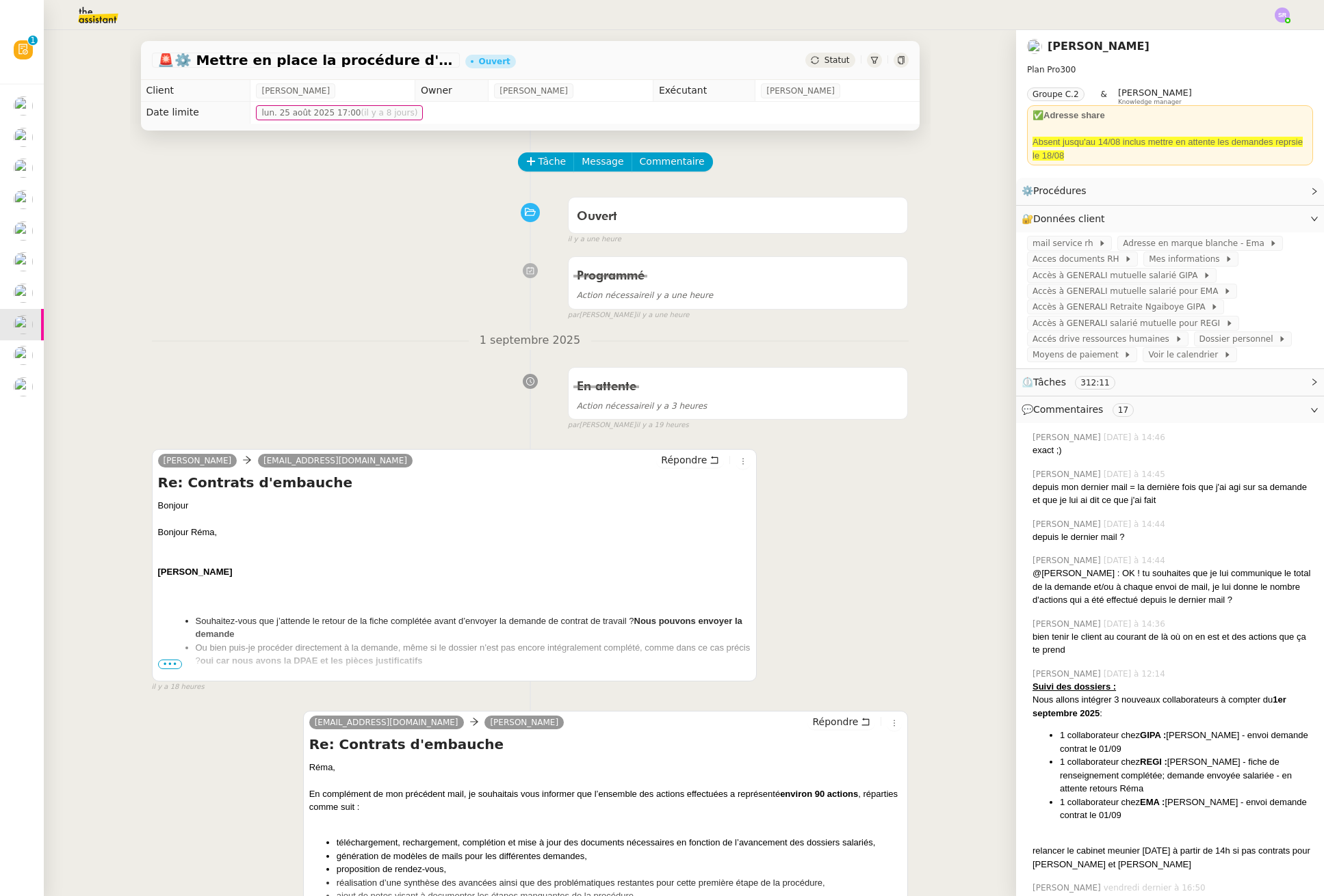
click at [165, 662] on span "•••" at bounding box center [170, 664] width 25 height 9
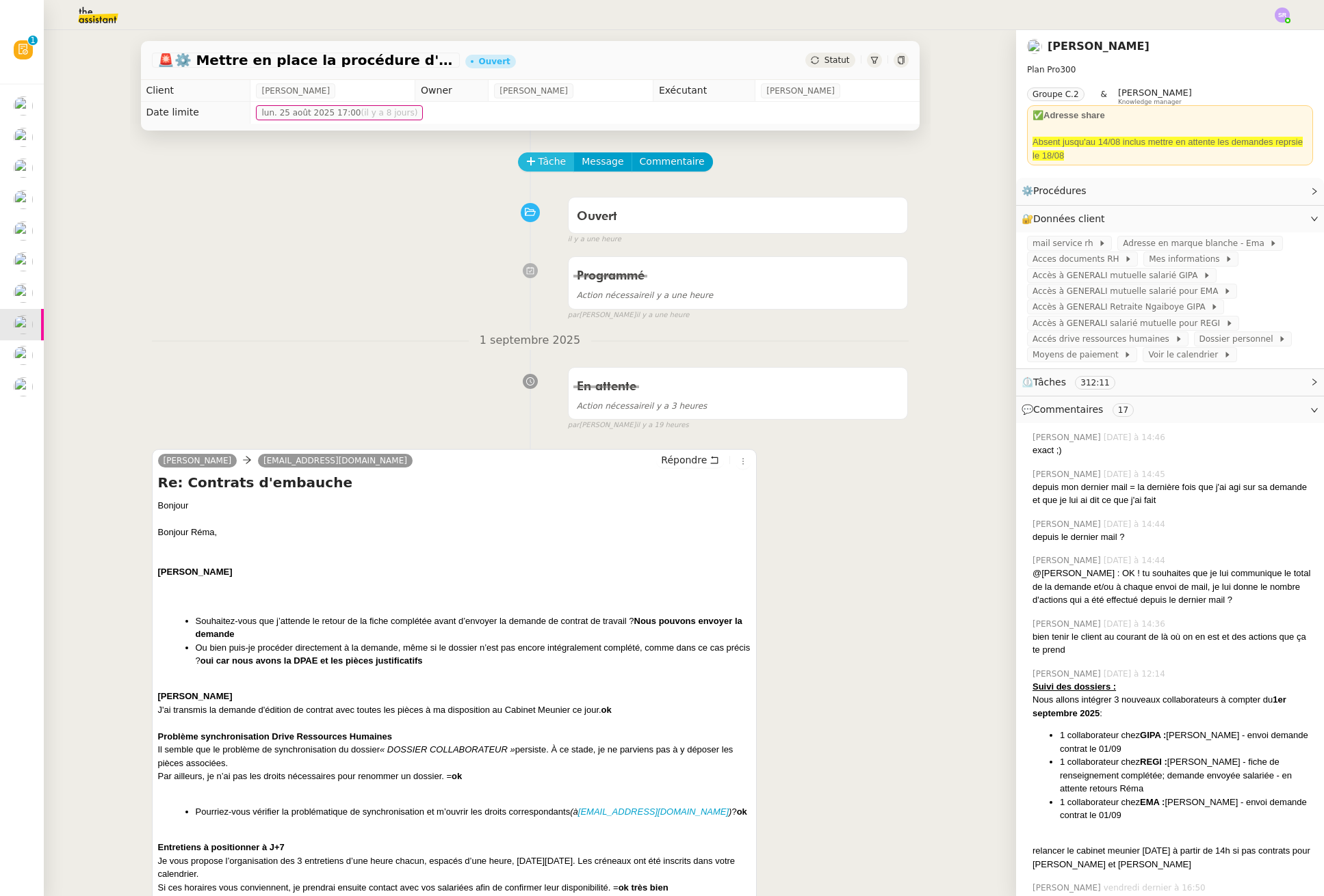
click at [541, 161] on span "Tâche" at bounding box center [552, 161] width 28 height 16
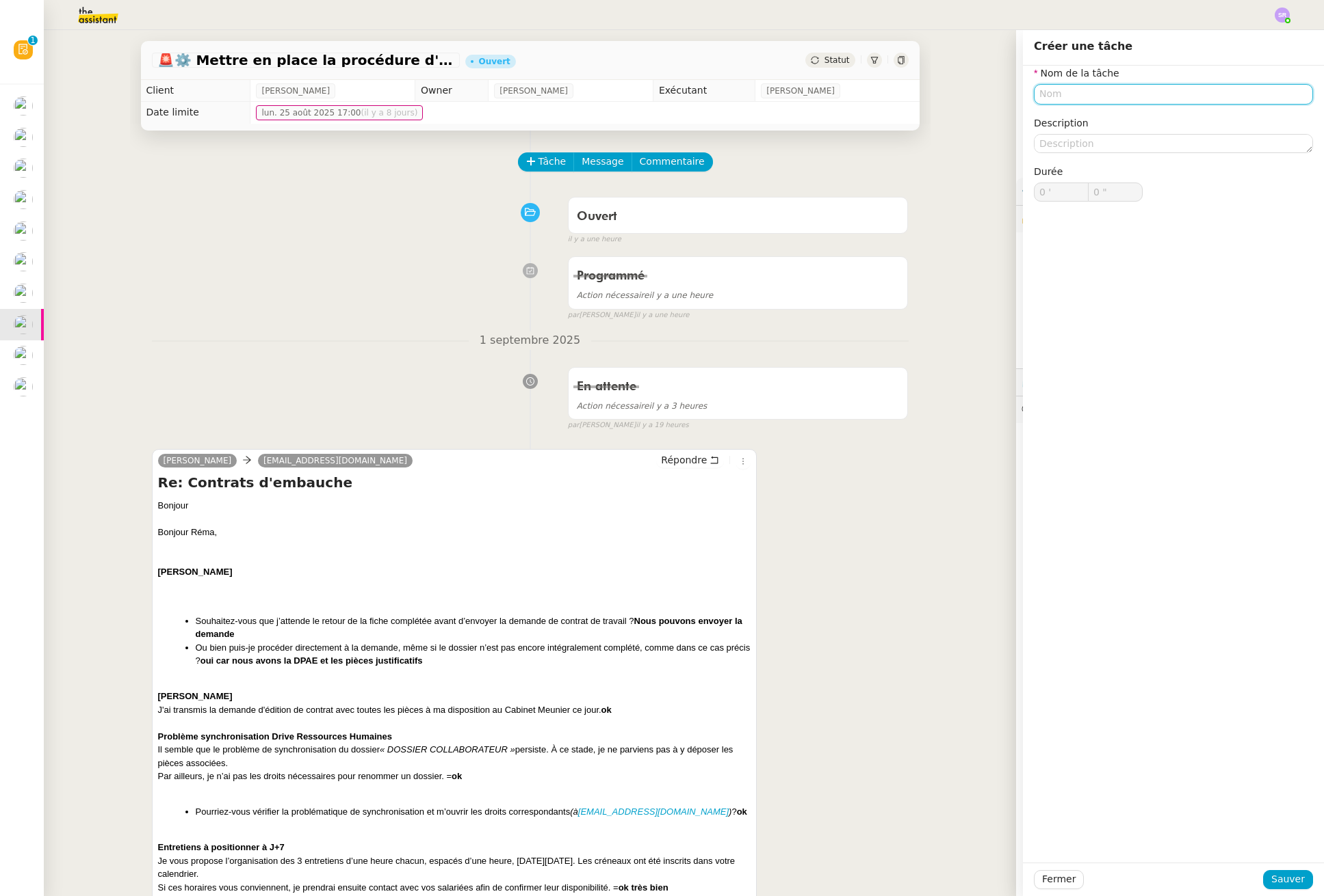
click at [1099, 93] on input "text" at bounding box center [1173, 94] width 279 height 20
click at [1142, 129] on nz-auto-option "Analyse retours" at bounding box center [1163, 120] width 279 height 19
type input "Analyse retours"
click at [1283, 885] on span "Sauver" at bounding box center [1287, 879] width 33 height 16
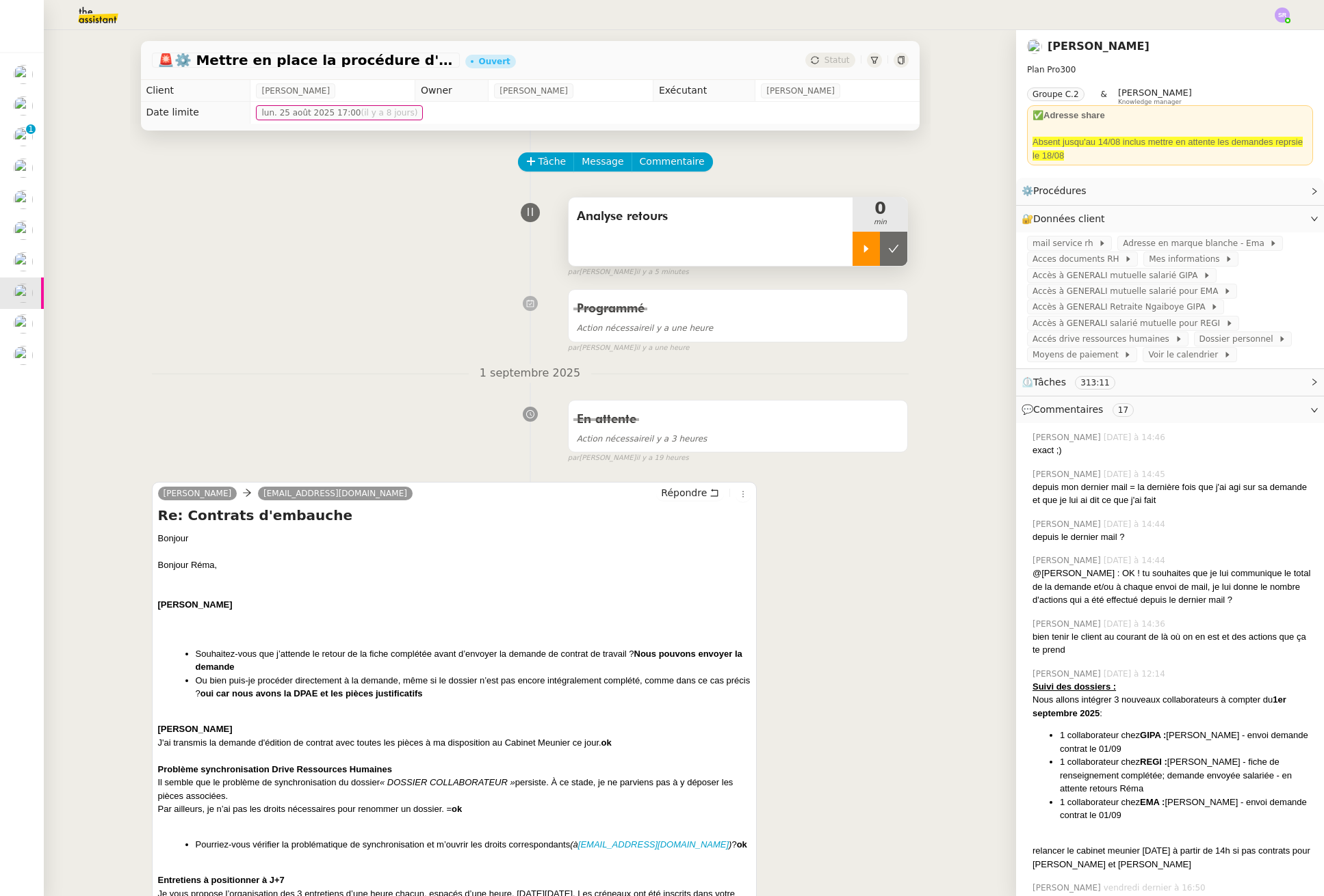
click at [852, 247] on div at bounding box center [866, 249] width 28 height 34
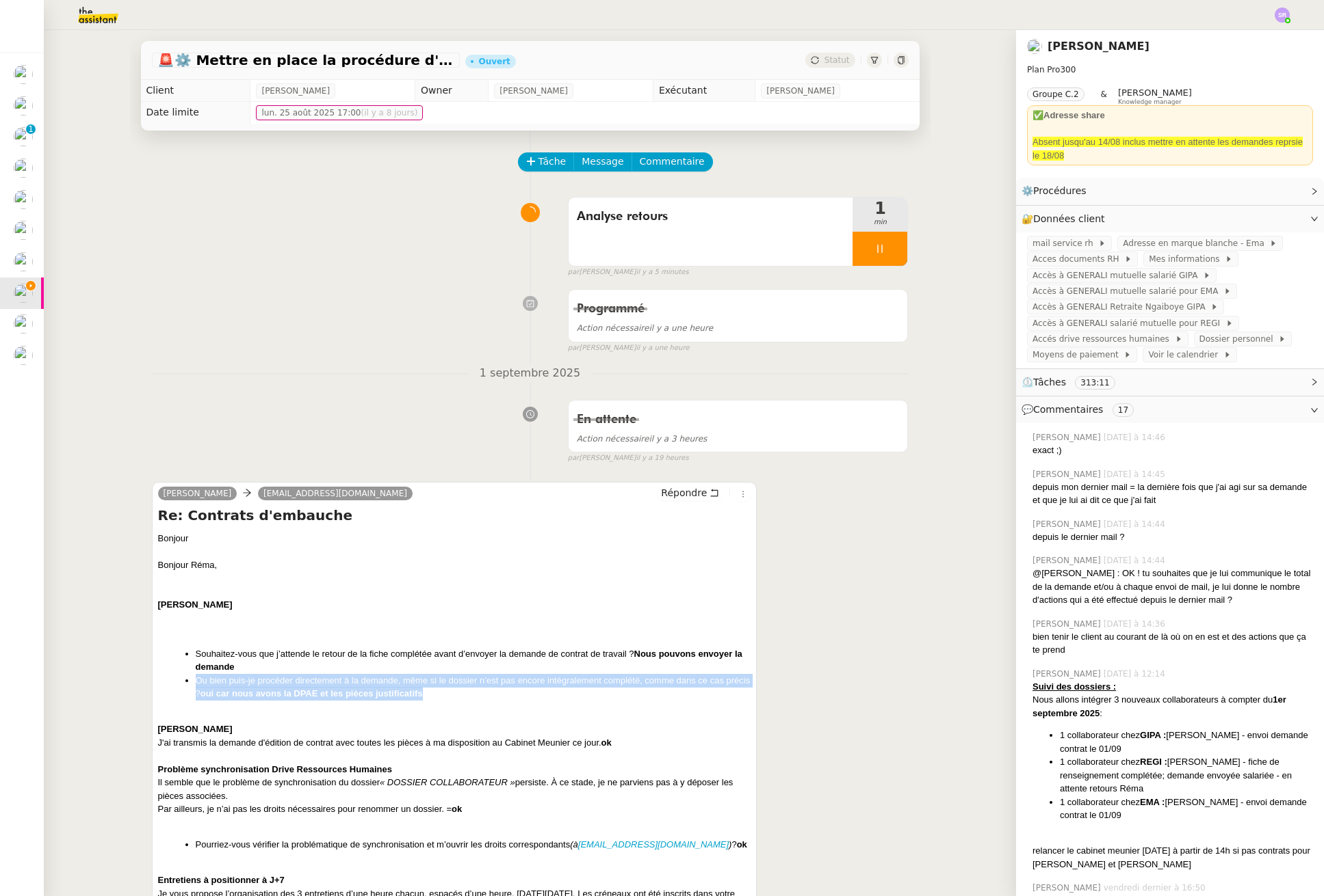
drag, startPoint x: 455, startPoint y: 692, endPoint x: 190, endPoint y: 684, distance: 265.1
click at [195, 684] on li "Ou bien puis-je procéder directement à la demande, même si le dossier n’est pas…" at bounding box center [473, 687] width 556 height 27
copy li "Ou bien puis-je procéder directement à la demande, même si le dossier n’est pas…"
drag, startPoint x: 854, startPoint y: 262, endPoint x: 861, endPoint y: 255, distance: 9.9
click at [854, 262] on div at bounding box center [879, 249] width 54 height 34
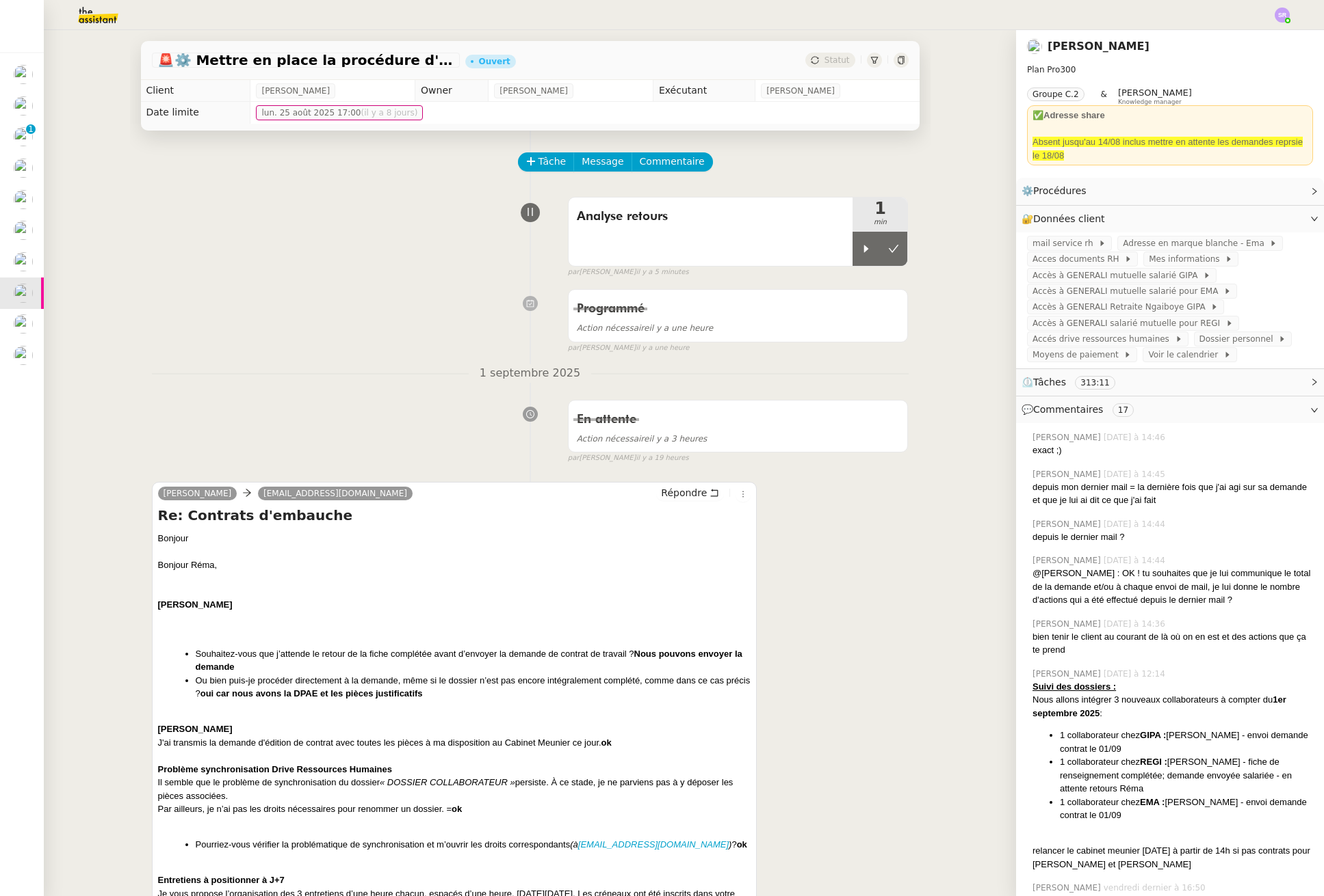
drag, startPoint x: 855, startPoint y: 252, endPoint x: 694, endPoint y: 157, distance: 186.9
click at [861, 252] on icon at bounding box center [866, 249] width 11 height 11
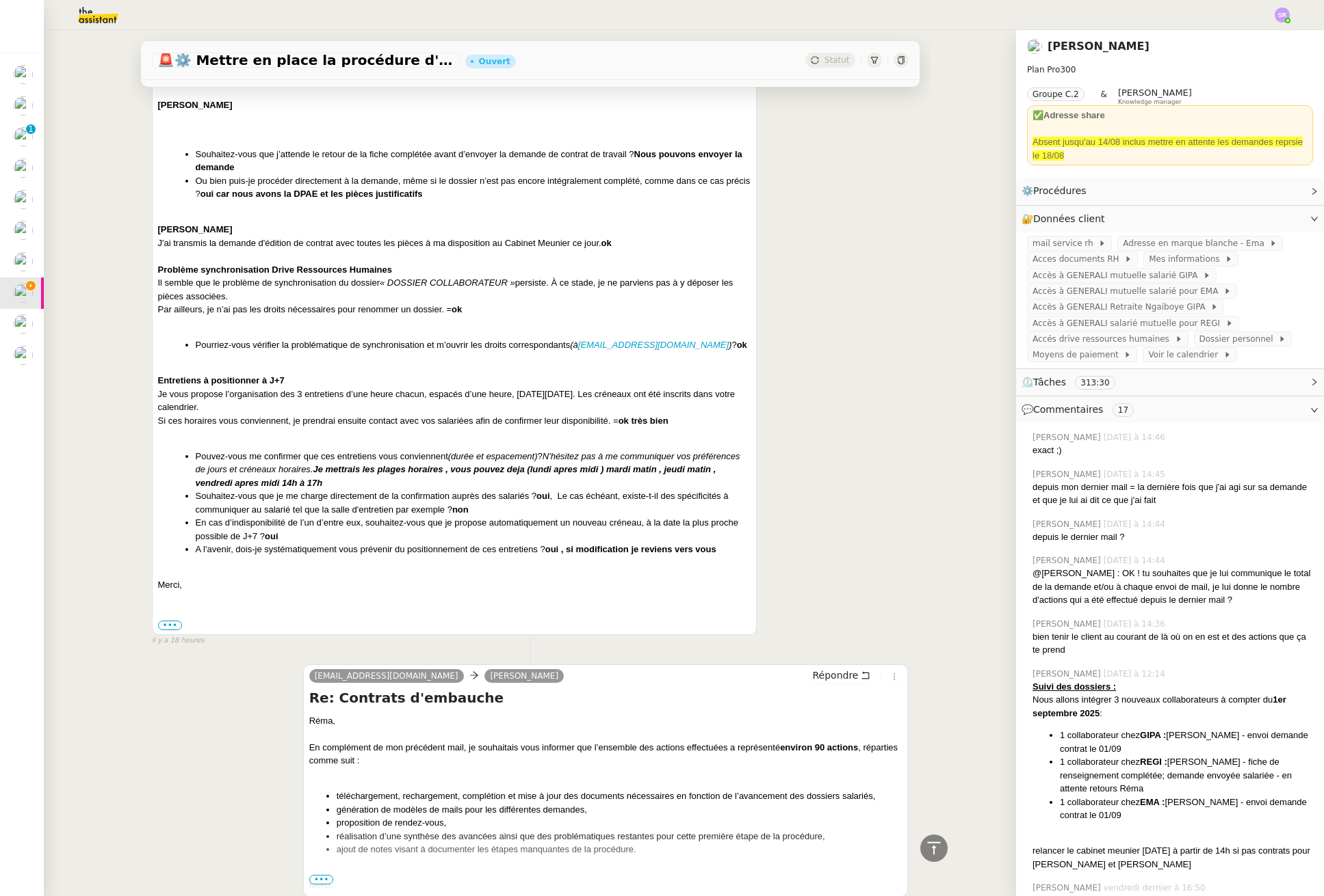
scroll to position [539, 0]
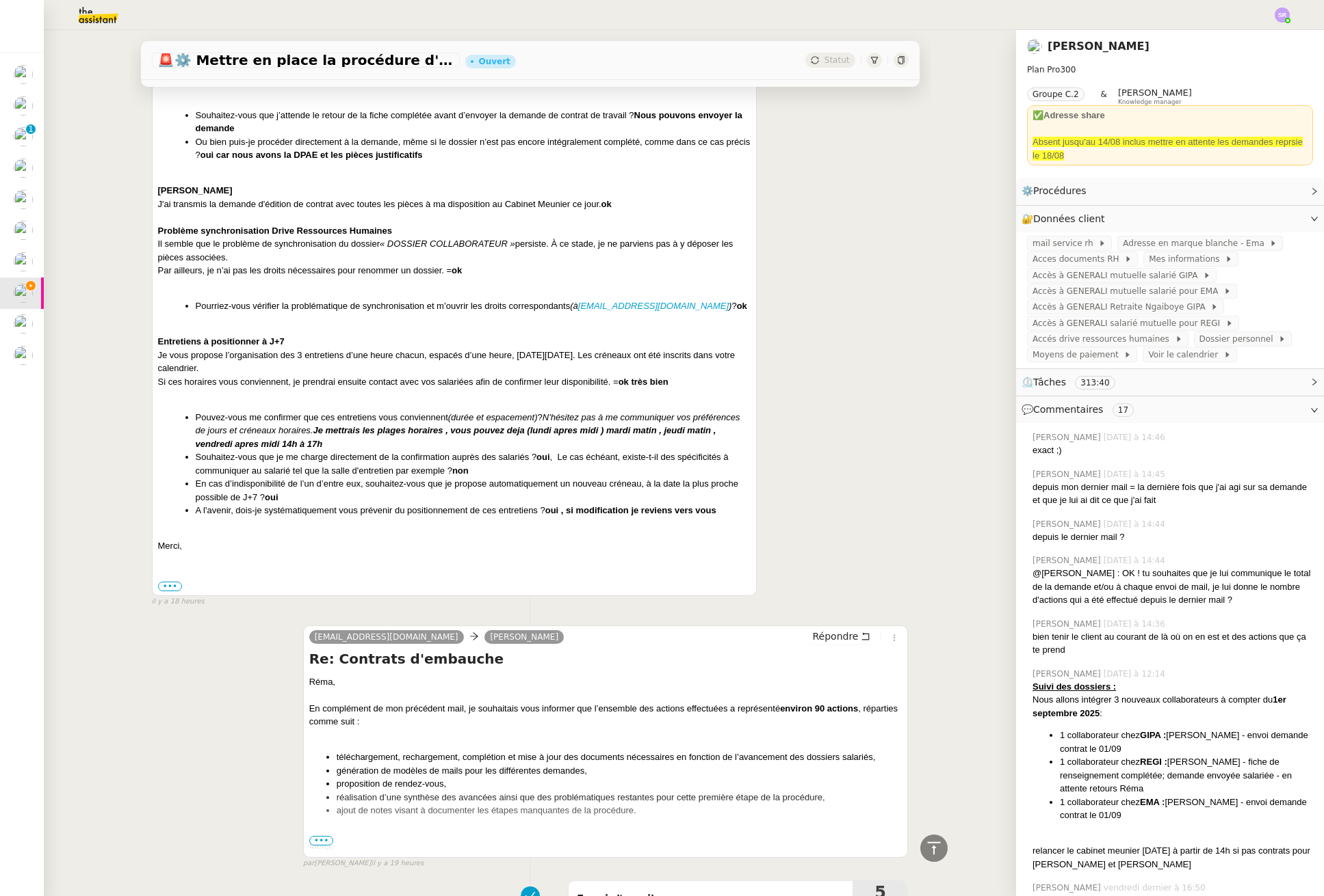
drag, startPoint x: 550, startPoint y: 460, endPoint x: 188, endPoint y: 415, distance: 364.8
click at [188, 415] on ul "Pouvez-vous me confirmer que ces entretiens vous conviennent (durée et espaceme…" at bounding box center [455, 464] width 593 height 107
copy ul "Pouvez-vous me confirmer que ces entretiens vous conviennent (durée et espaceme…"
click at [324, 521] on div "Bonjour Réma, Safia Ayachi Souhaitez-vous que j’attende le retour de la fiche c…" at bounding box center [455, 286] width 593 height 533
drag, startPoint x: 230, startPoint y: 512, endPoint x: 731, endPoint y: 511, distance: 501.0
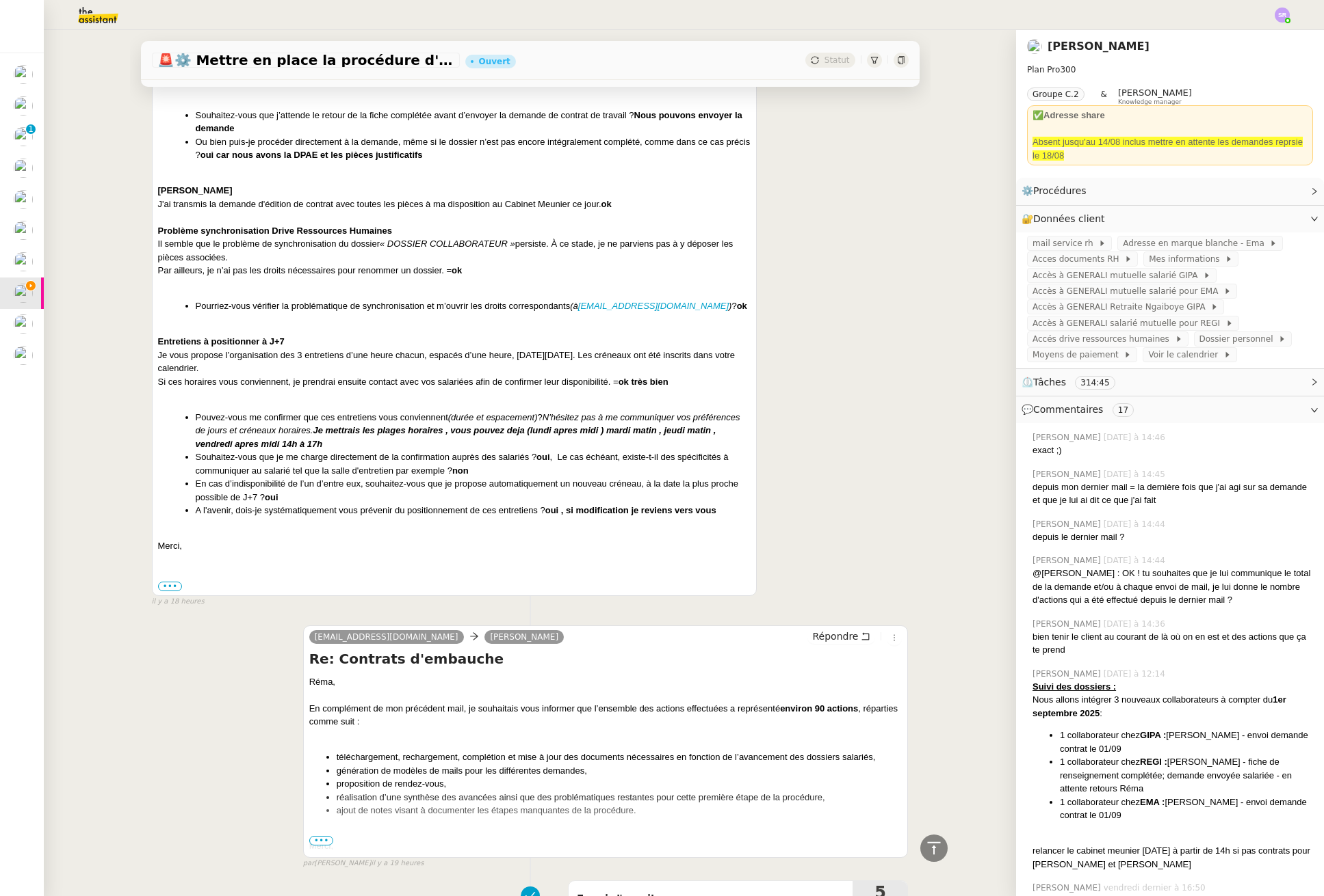
click at [731, 511] on li "A l'avenir, dois-je systématiquement vous prévenir du positionnement de ces ent…" at bounding box center [473, 510] width 556 height 14
click at [395, 513] on li "A l'avenir, dois-je systématiquement vous prévenir du positionnement de ces ent…" at bounding box center [473, 510] width 556 height 14
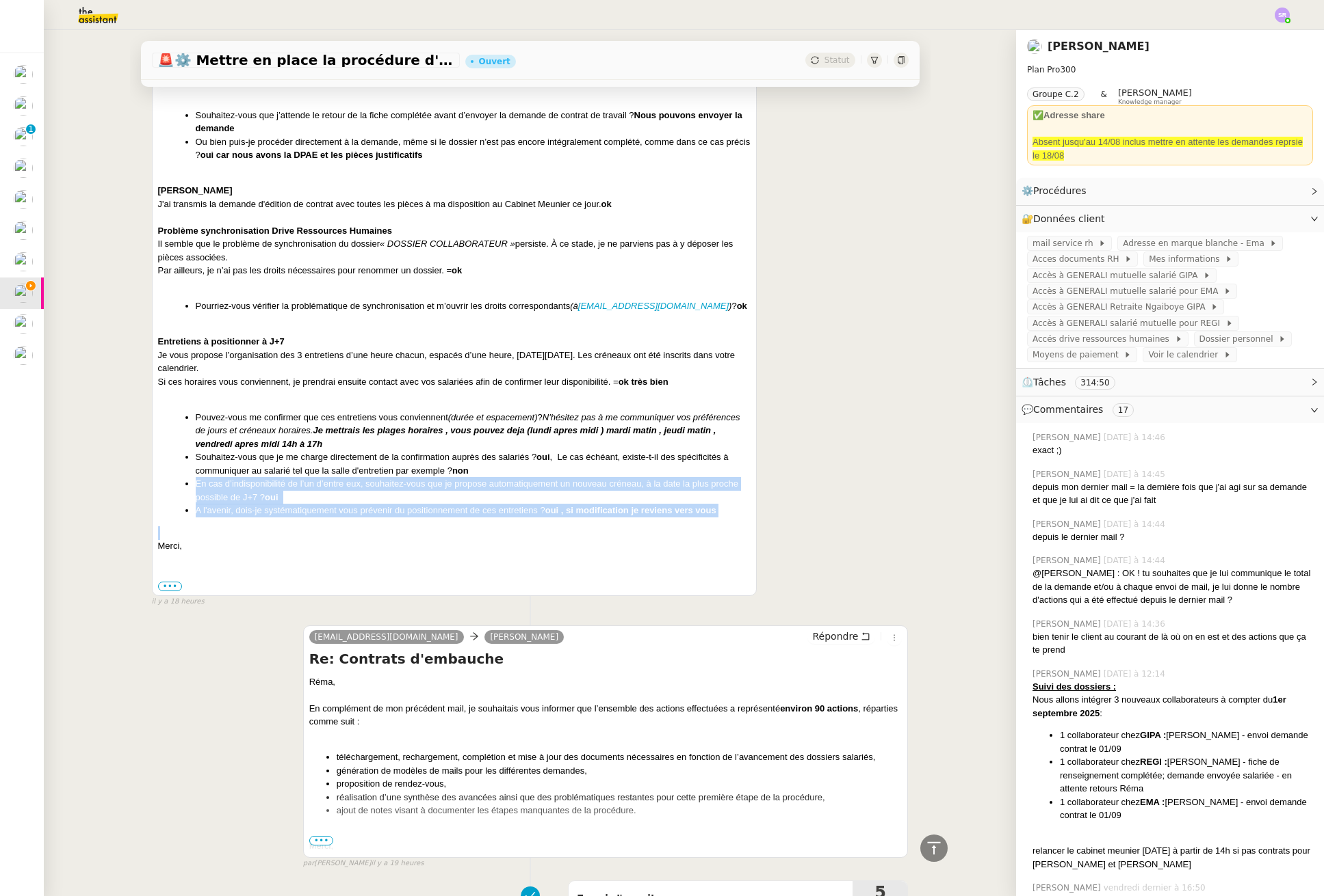
drag, startPoint x: 192, startPoint y: 485, endPoint x: 734, endPoint y: 518, distance: 543.0
click at [734, 518] on div "Bonjour Réma, Safia Ayachi Souhaitez-vous que j’attende le retour de la fiche c…" at bounding box center [455, 286] width 593 height 533
copy ul "En cas d’indisponibilité de l’un d’entre eux, souhaitez-vous que je propose aut…"
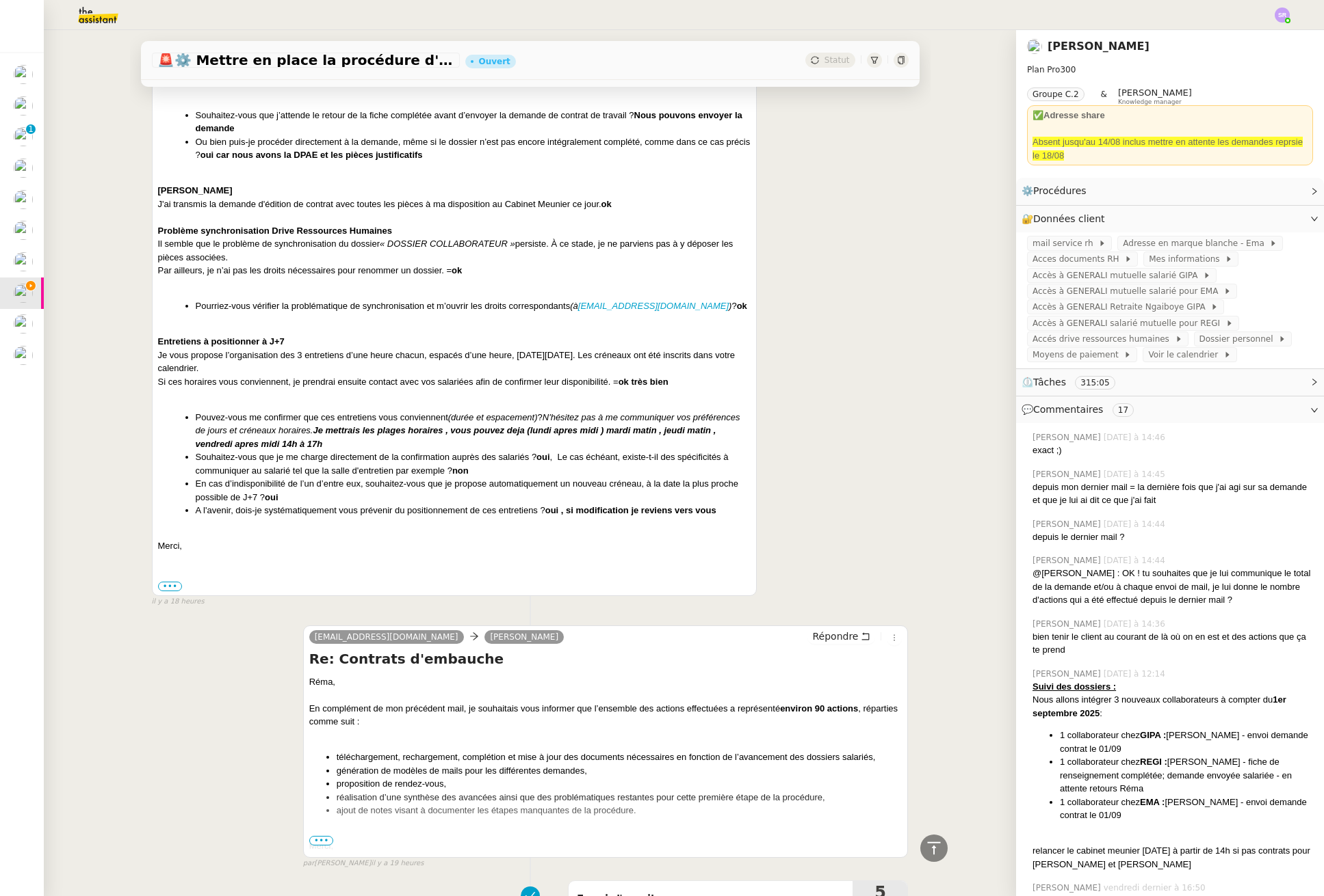
drag, startPoint x: 860, startPoint y: 562, endPoint x: 849, endPoint y: 542, distance: 22.8
click at [860, 558] on div "Réma Ngaiboye ema@theassistant.com Répondre Re: Contrats d'embauche Bonjour Bon…" at bounding box center [530, 269] width 756 height 677
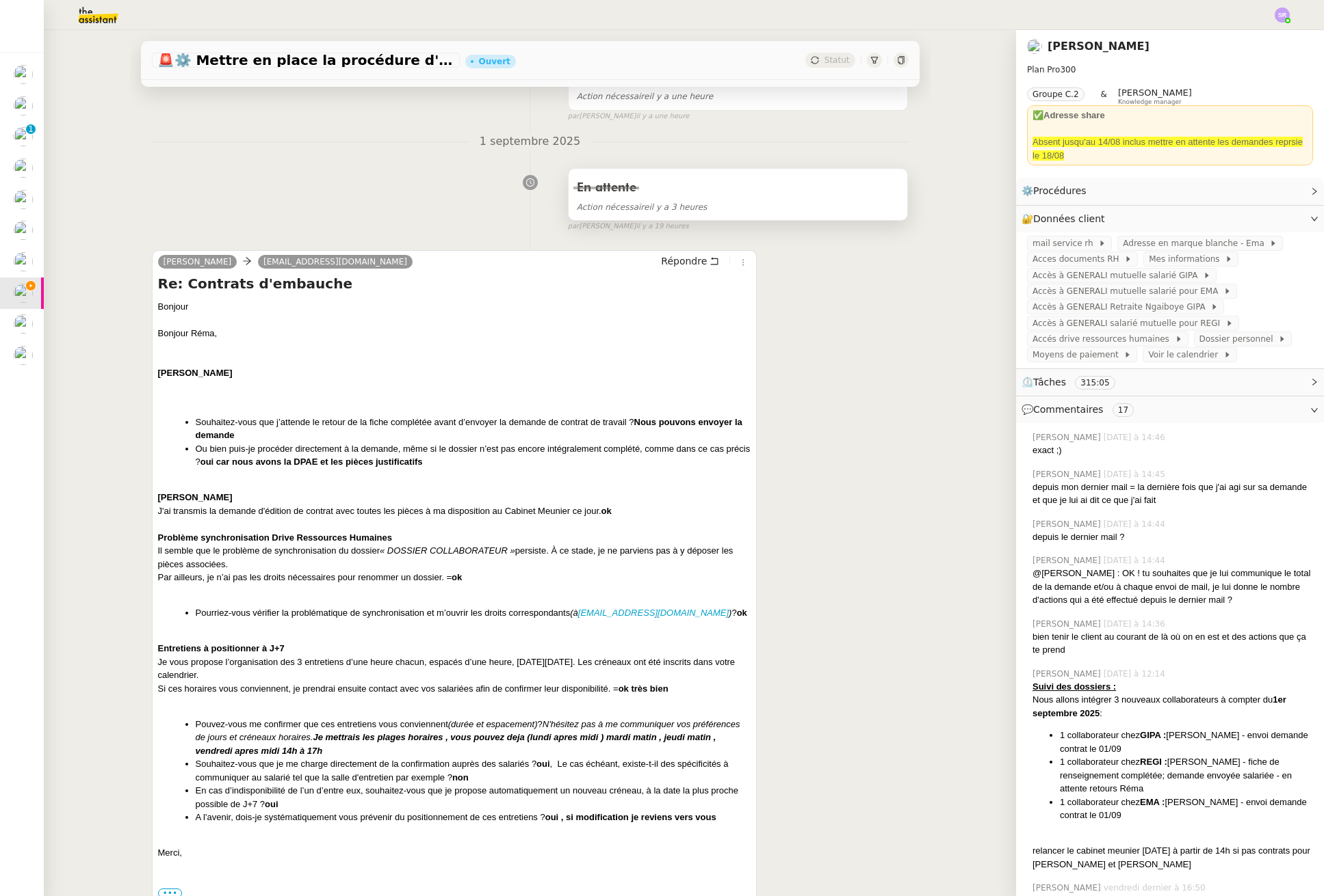
scroll to position [0, 0]
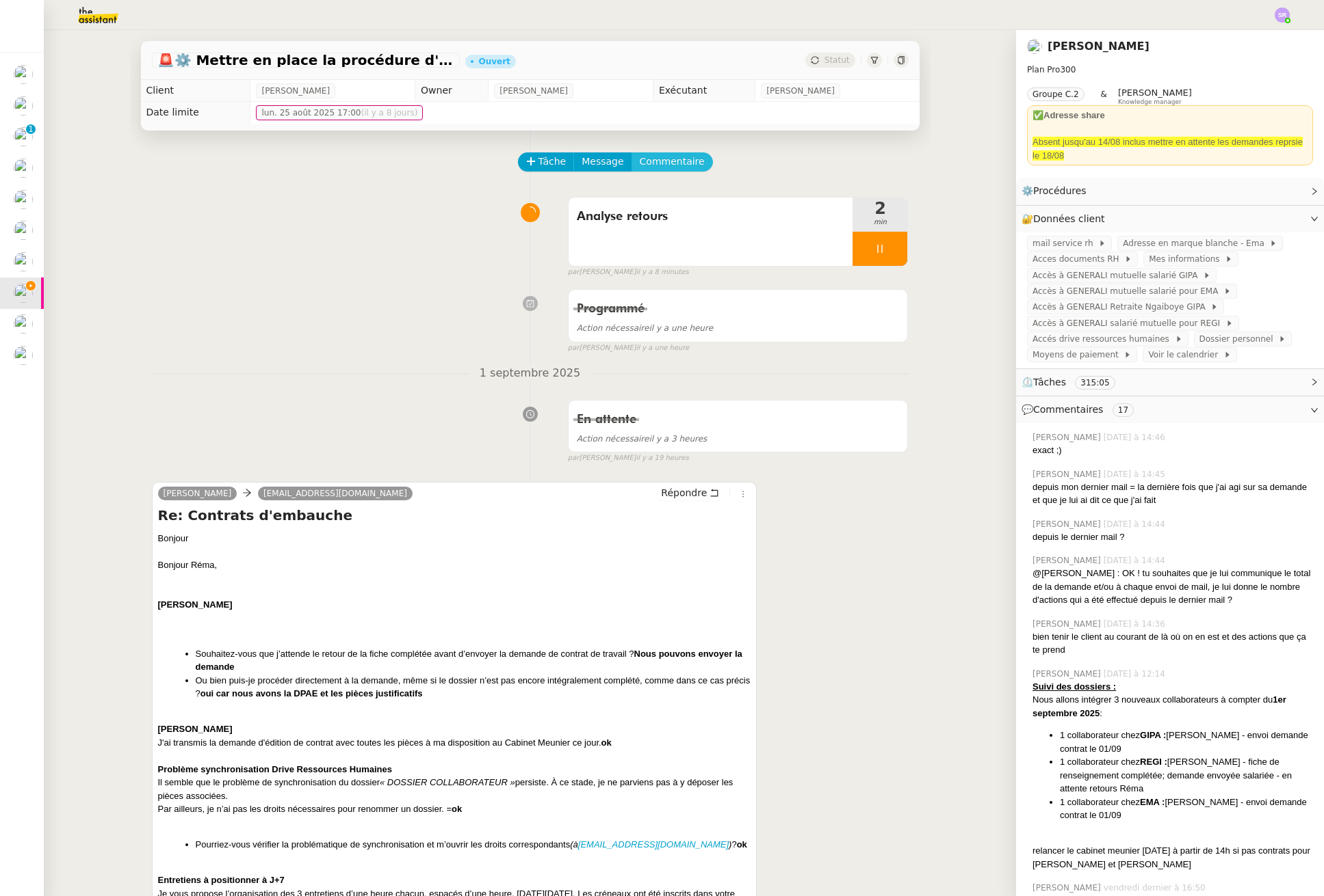
click at [650, 156] on span "Commentaire" at bounding box center [672, 161] width 65 height 16
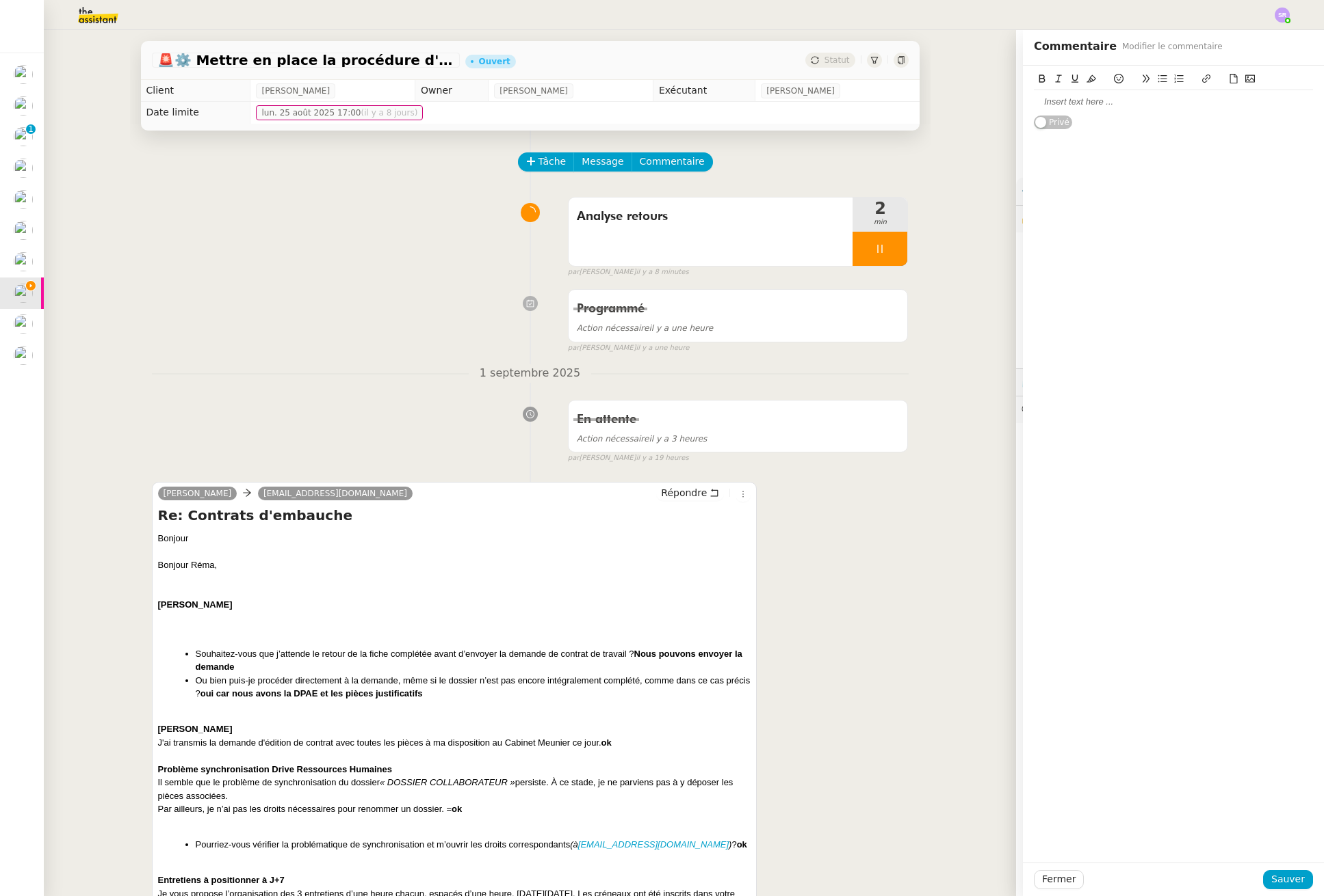
click at [1084, 99] on div at bounding box center [1173, 101] width 279 height 12
click at [1034, 103] on div "Demande de contrat pour [PERSON_NAME]" at bounding box center [1173, 101] width 279 height 12
click at [1034, 103] on div at bounding box center [1173, 101] width 279 height 12
drag, startPoint x: 1066, startPoint y: 105, endPoint x: 992, endPoint y: 99, distance: 74.2
click at [992, 99] on app-ticket "🚨 ⚙️ Mettre en place la procédure d'embauche Ouvert Statut Client Réma Ngaiboye…" at bounding box center [684, 463] width 1280 height 867
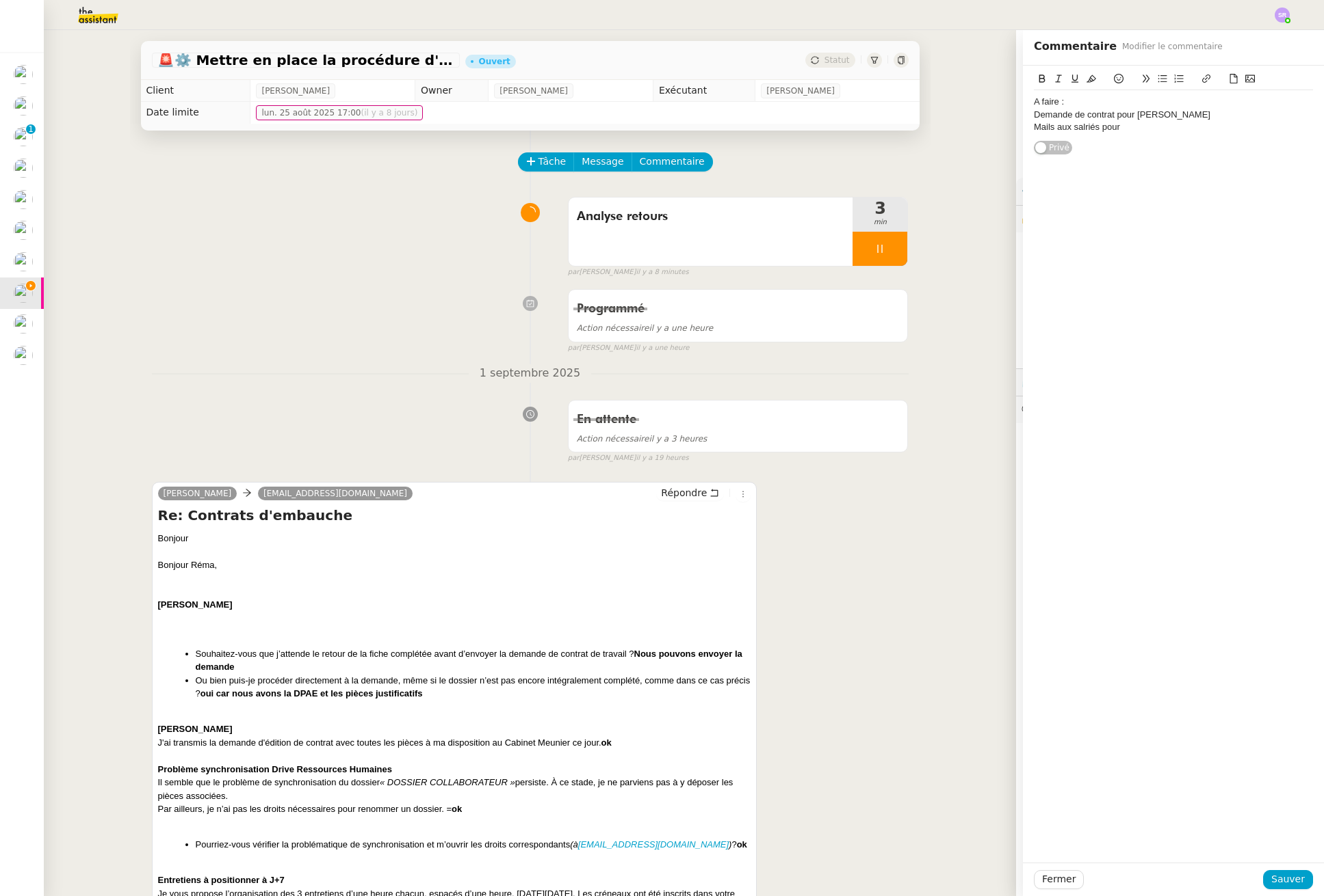
click at [1034, 78] on button at bounding box center [1042, 78] width 17 height 16
click at [1051, 122] on div "Mails aux salriés pour" at bounding box center [1173, 126] width 279 height 12
click at [1037, 109] on div "Demande de contrat pour [PERSON_NAME]" at bounding box center [1173, 114] width 279 height 12
click at [1040, 103] on strong "A faire :" at bounding box center [1050, 101] width 33 height 10
click at [0, 0] on lt-span "À faire" at bounding box center [0, 0] width 0 height 0
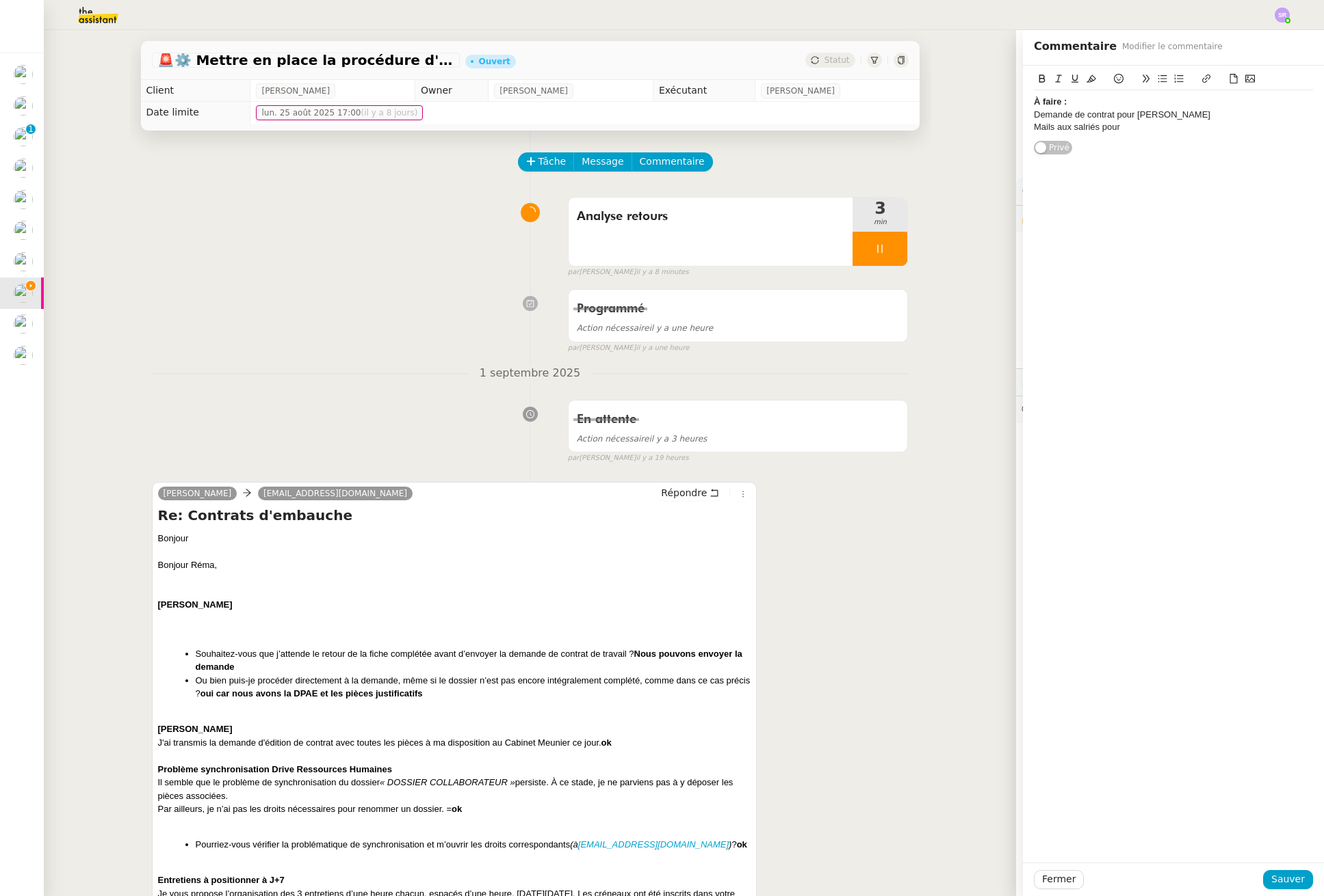
click at [1162, 155] on div "À faire : Demande de contrat pour Safia Mails aux salriés pour Privé" at bounding box center [1173, 110] width 279 height 89
click at [1145, 116] on div "Demande de contrat pour [PERSON_NAME]" at bounding box center [1173, 114] width 279 height 12
drag, startPoint x: 1135, startPoint y: 126, endPoint x: 1007, endPoint y: 112, distance: 128.8
click at [1002, 113] on app-ticket "🚨 ⚙️ Mettre en place la procédure d'embauche Ouvert Statut Client Réma Ngaiboye…" at bounding box center [684, 463] width 1280 height 867
drag, startPoint x: 1148, startPoint y: 76, endPoint x: 1162, endPoint y: 103, distance: 30.4
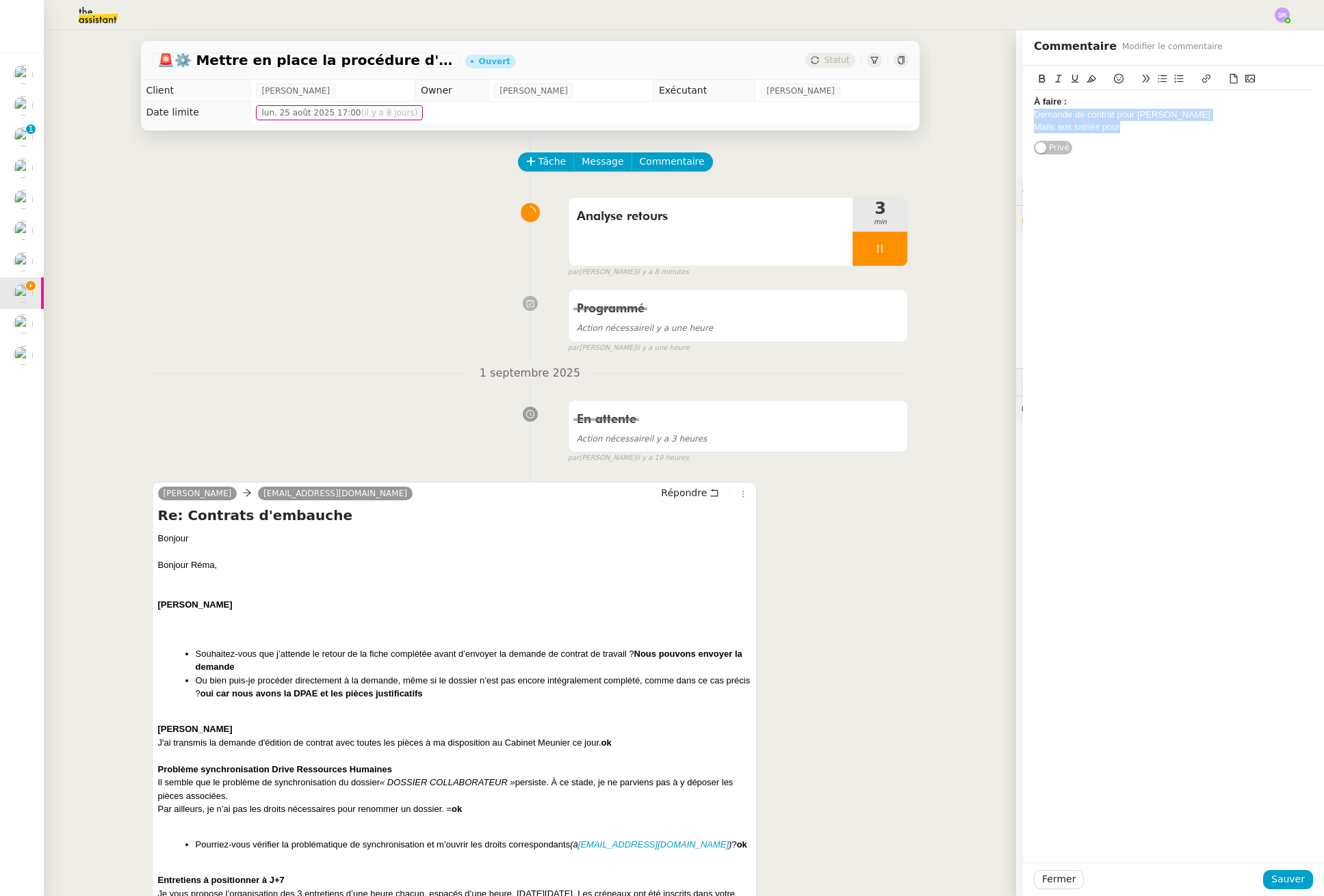
click at [1157, 76] on icon at bounding box center [1162, 78] width 9 height 9
click at [1165, 115] on li "Demande de contrat pour [PERSON_NAME]" at bounding box center [1180, 114] width 266 height 12
click at [1160, 125] on li "Mails aux salriés pour" at bounding box center [1180, 126] width 266 height 12
click at [1098, 130] on li "Mails aux salriés pour" at bounding box center [1180, 126] width 266 height 12
click at [1101, 129] on li "Mails aux salriés pour" at bounding box center [1180, 126] width 266 height 12
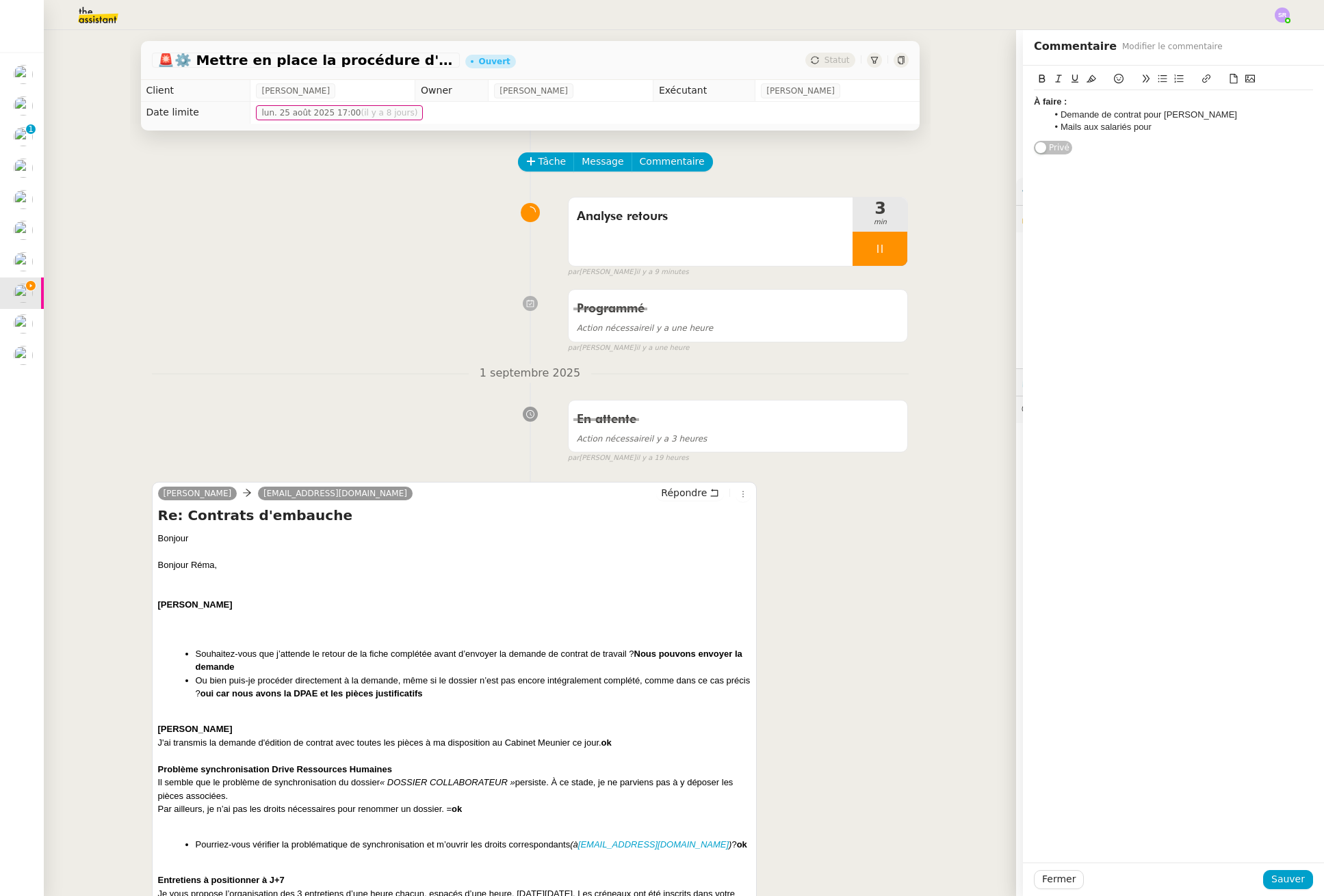
click at [1154, 128] on li "Mails aux salariés pour" at bounding box center [1180, 126] width 266 height 12
click at [1281, 878] on span "Sauver" at bounding box center [1287, 879] width 33 height 16
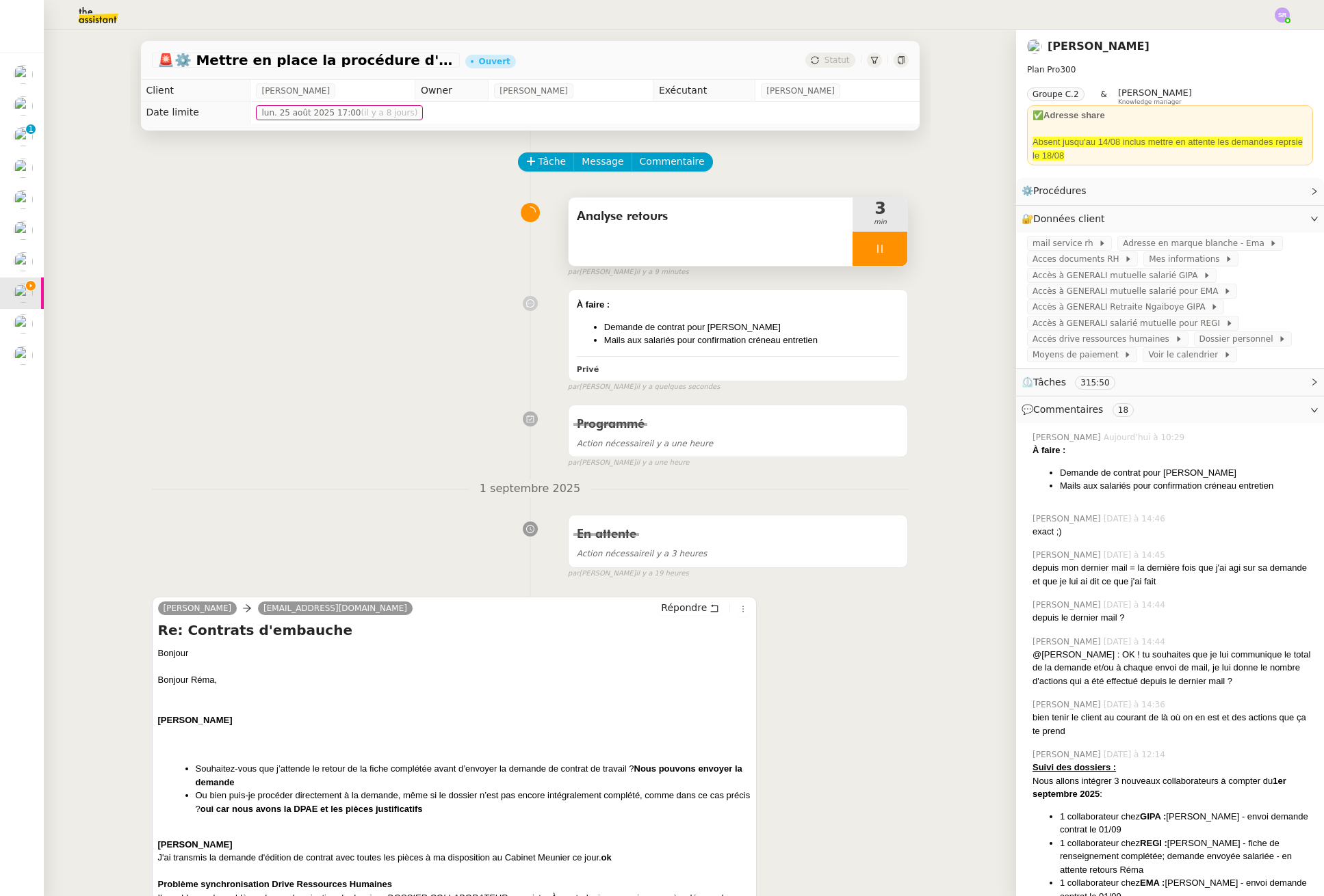
drag, startPoint x: 734, startPoint y: 232, endPoint x: 770, endPoint y: 209, distance: 42.7
click at [734, 232] on div "Analyse retours" at bounding box center [710, 232] width 285 height 68
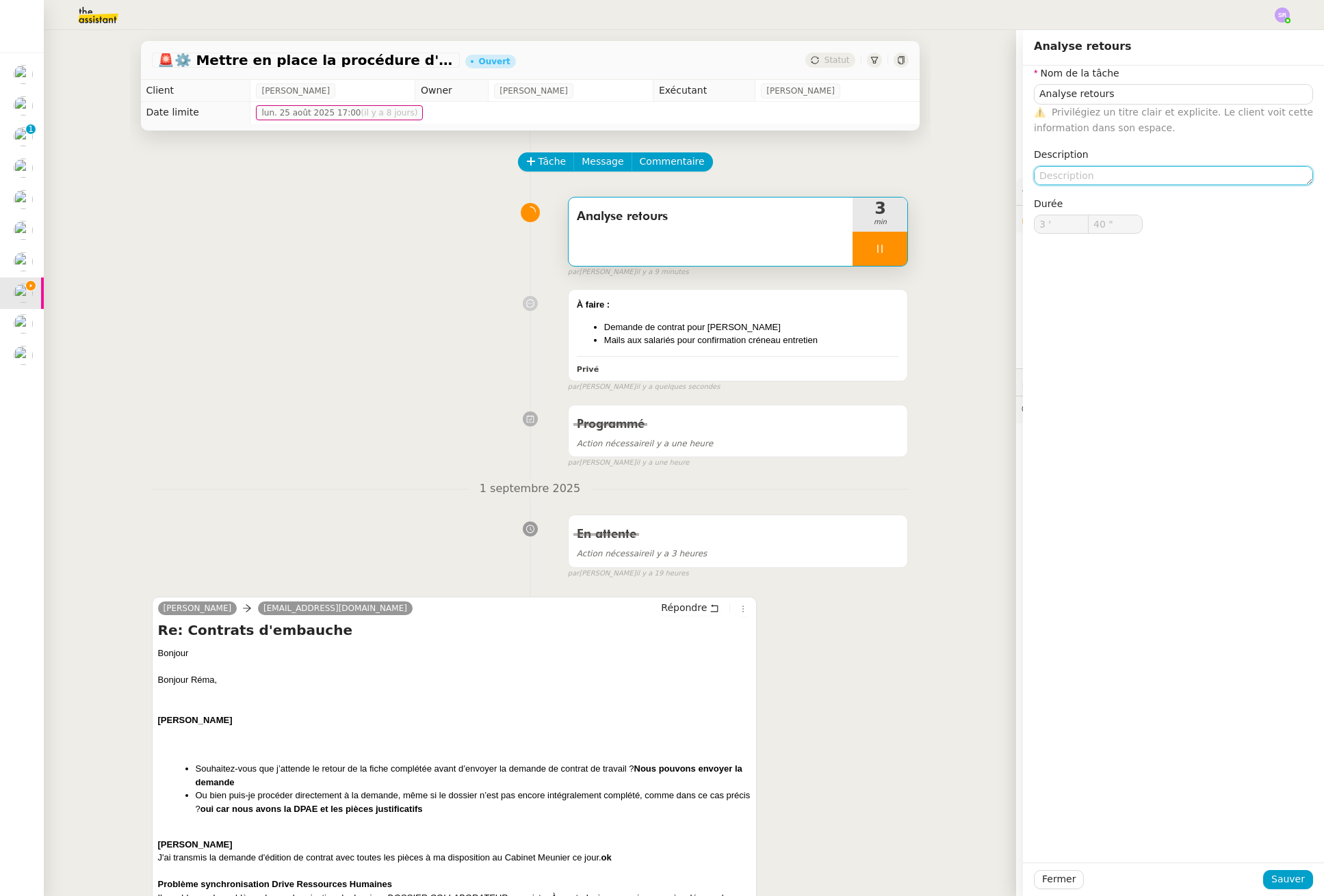
click at [1090, 170] on textarea at bounding box center [1173, 175] width 279 height 19
type input "41 ""
type textarea "+"
type input "42 ""
type textarea "+suivi a"
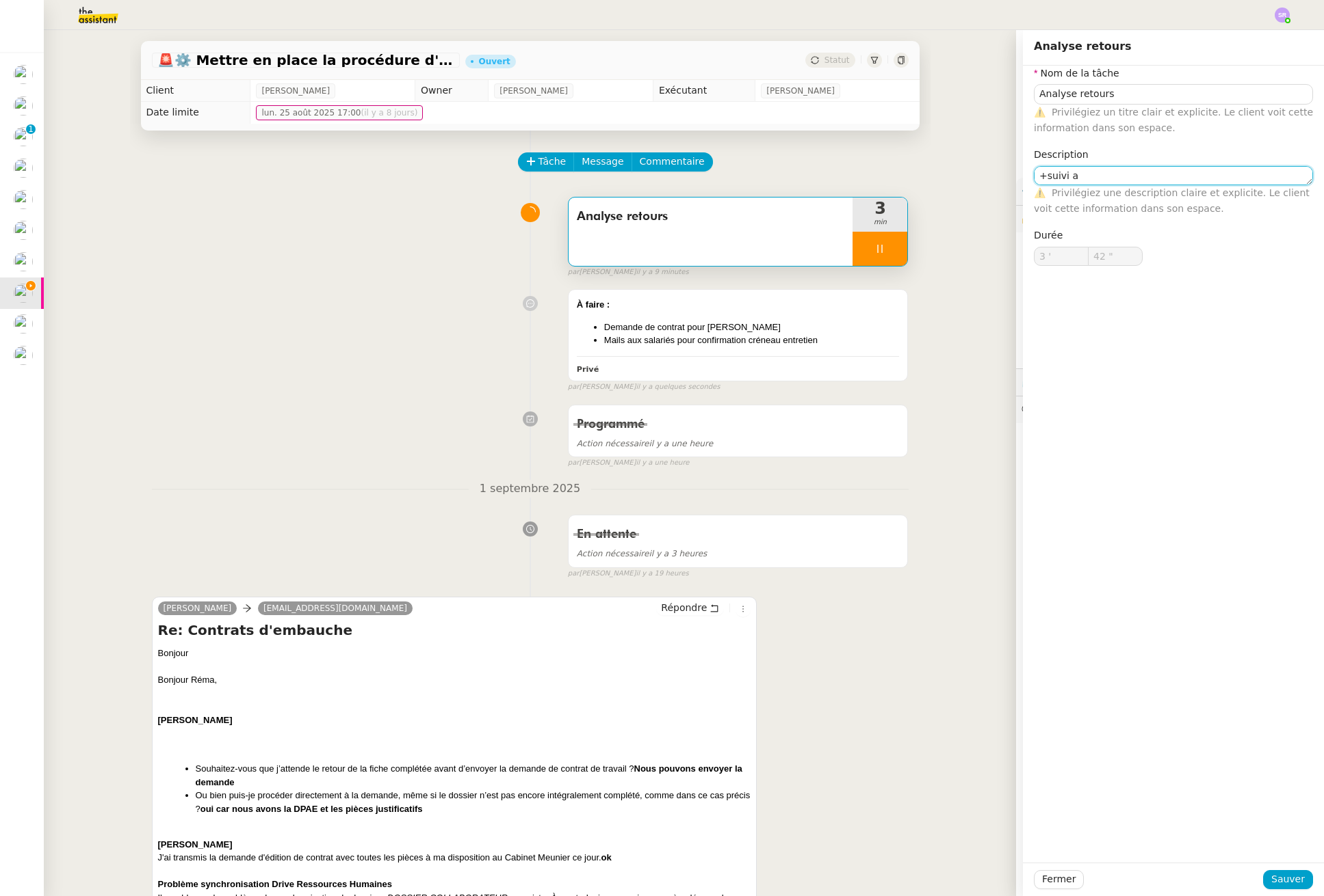
type input "43 ""
type textarea "+suivi actiu"
type input "44 ""
type textarea "+suivi actu"
type input "45 ""
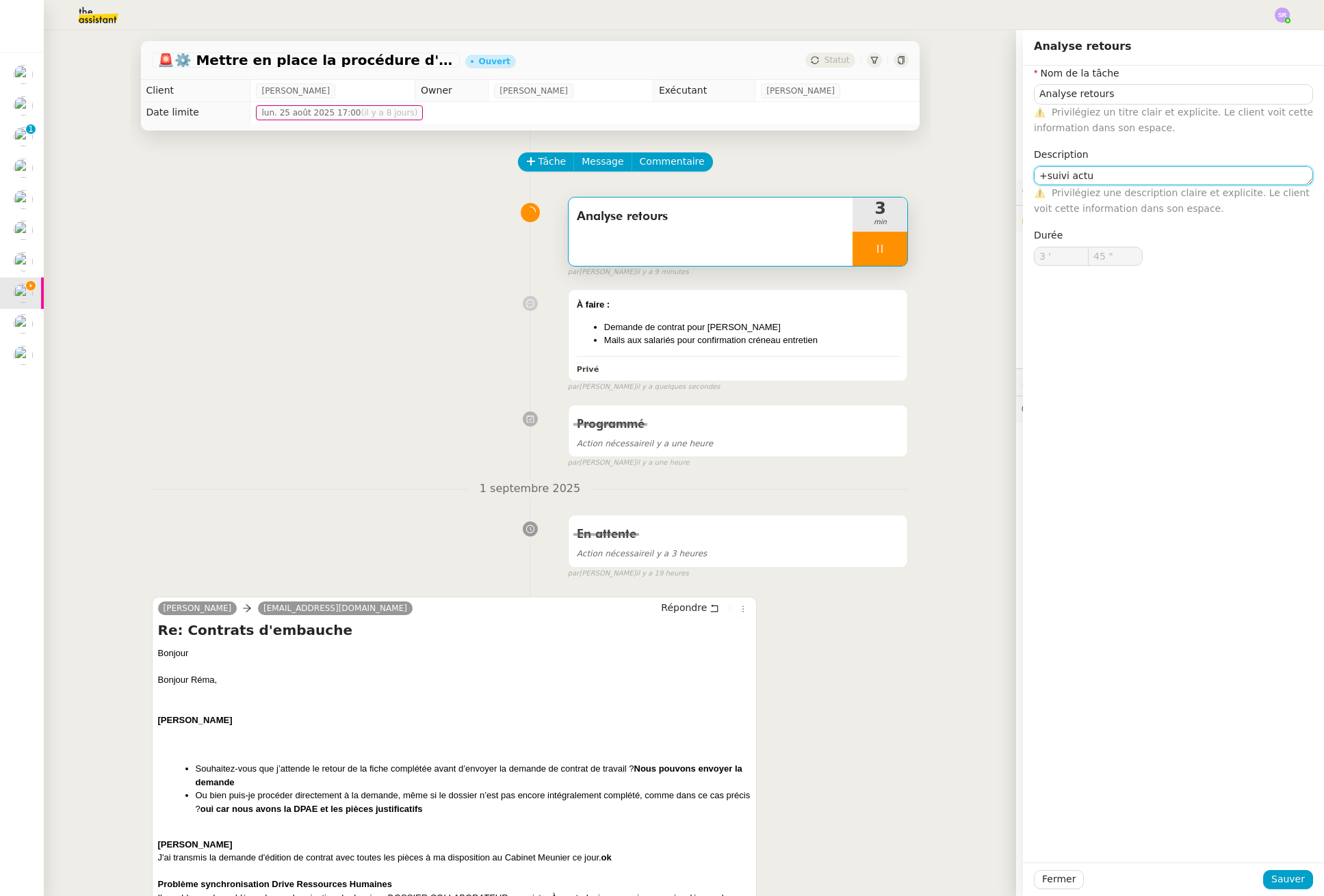
type textarea "+suivi act"
type input "46 ""
type textarea "+suivi actions"
type input "47 ""
type textarea "+suivi actions"
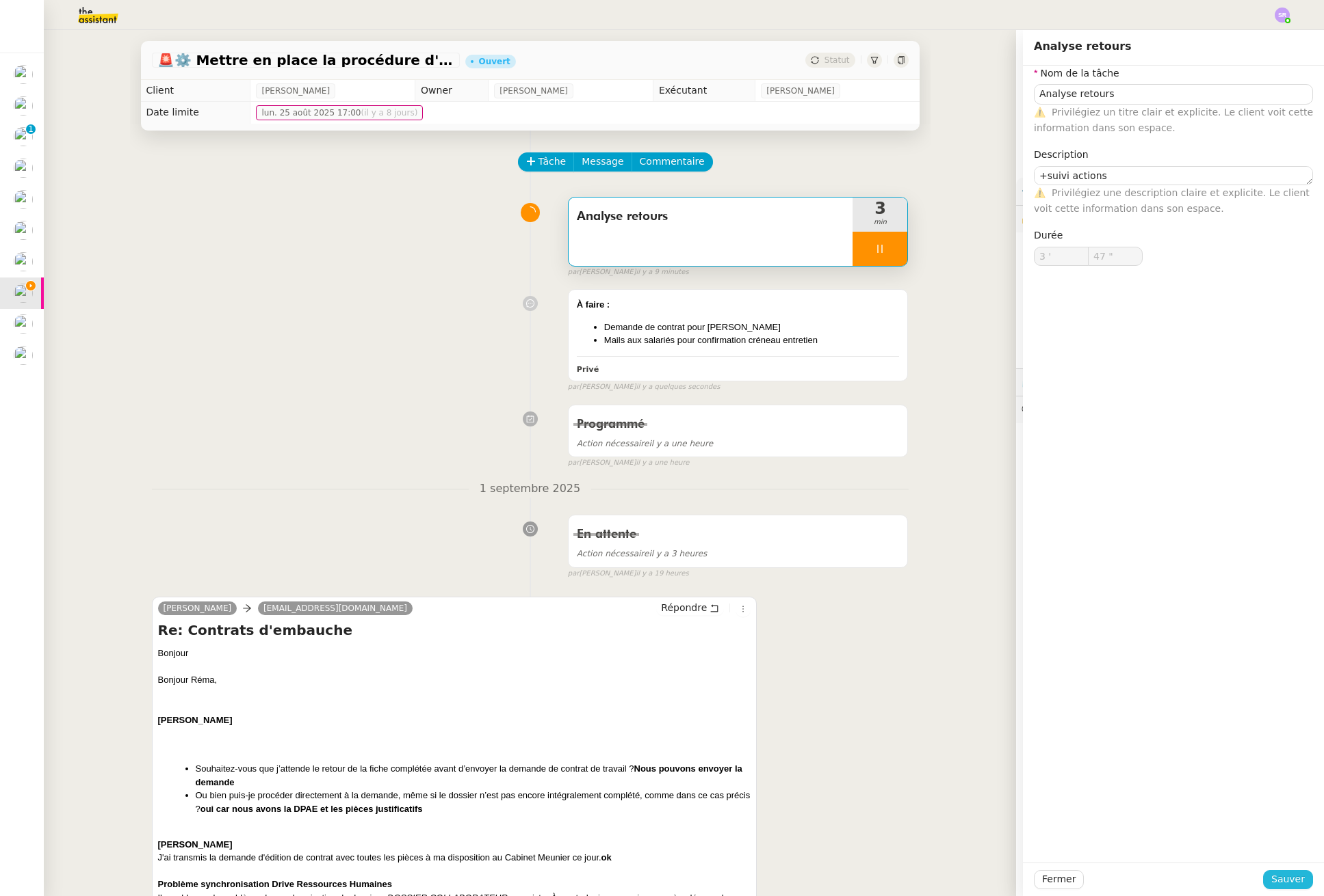
click at [1289, 883] on span "Sauver" at bounding box center [1287, 879] width 33 height 16
type input "48 ""
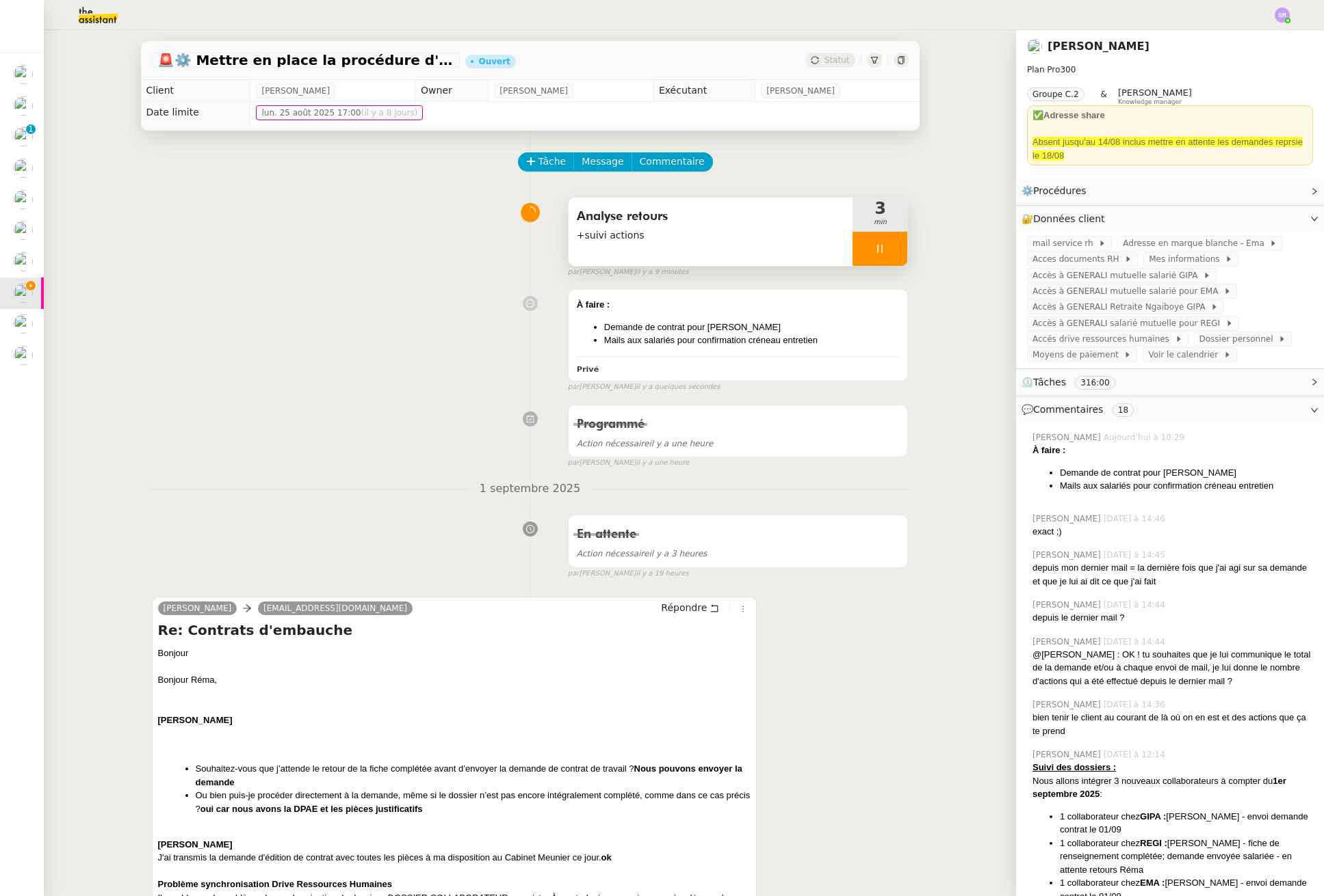
click at [860, 240] on div at bounding box center [879, 249] width 54 height 34
click at [836, 319] on div "À faire : Demande de contrat pour Safia Mails aux salariés pour confirmation cr…" at bounding box center [738, 322] width 322 height 49
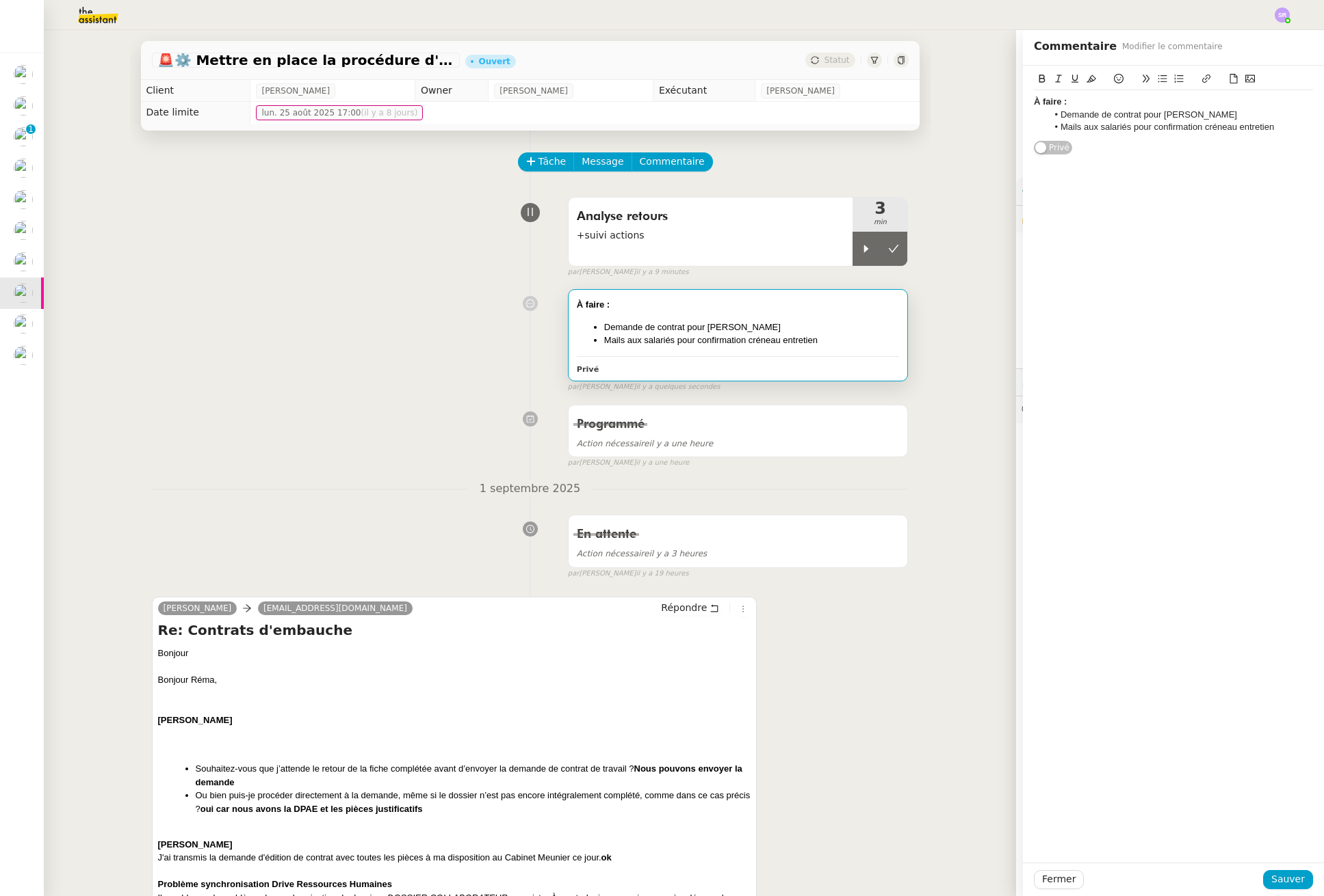
click at [1052, 153] on span "Privé" at bounding box center [1059, 147] width 20 height 14
click at [1283, 878] on span "Sauver" at bounding box center [1287, 879] width 33 height 16
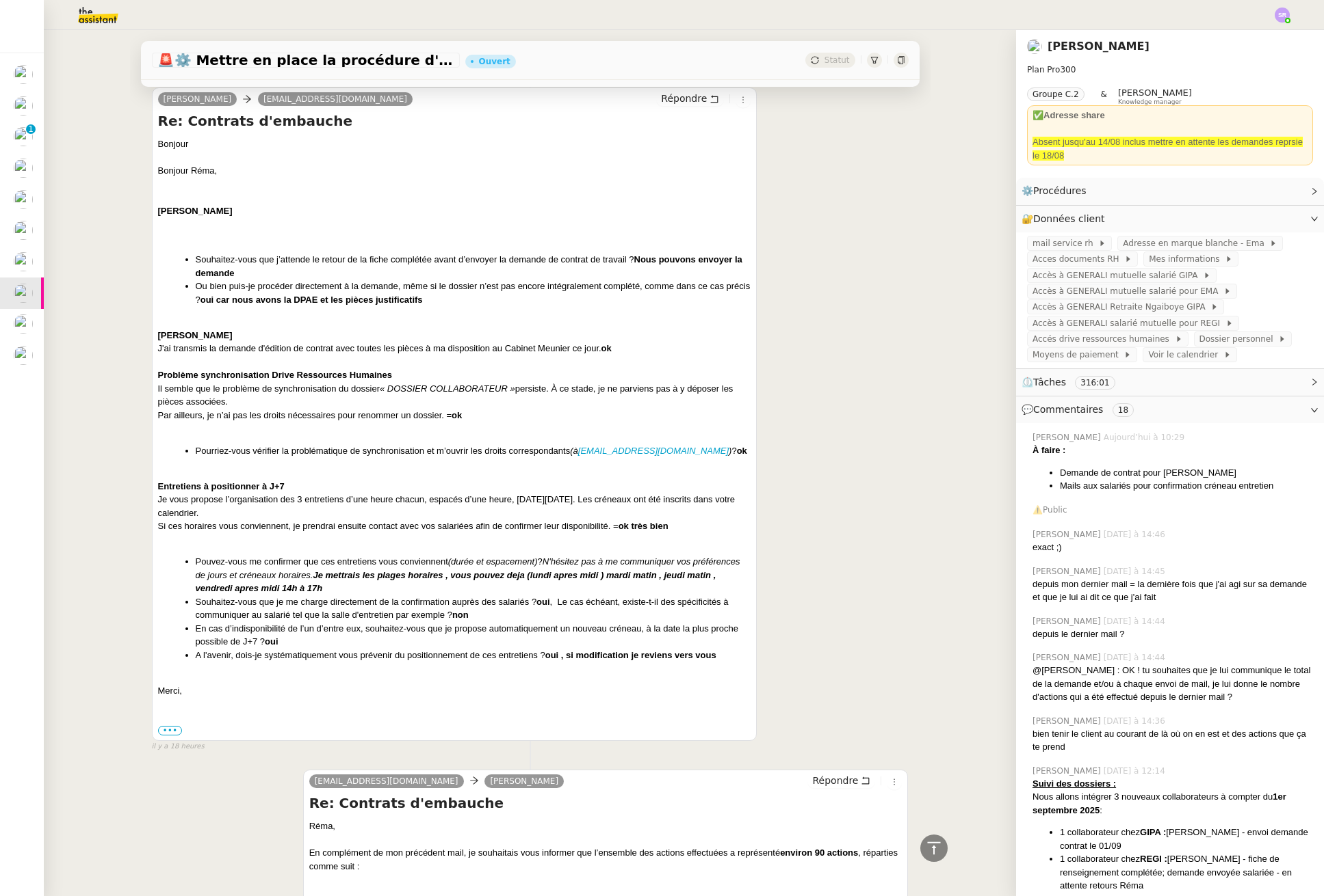
scroll to position [107, 0]
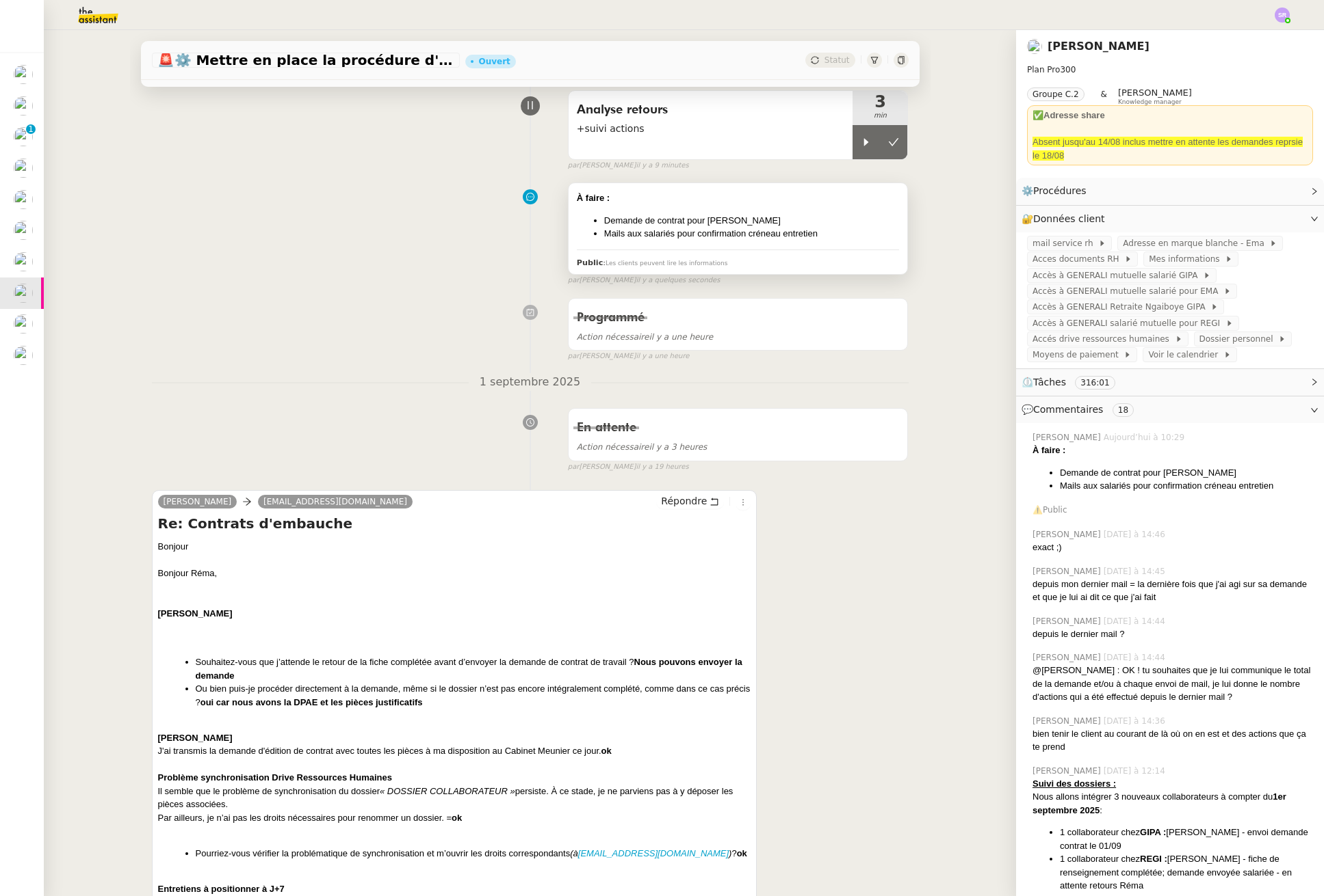
click at [844, 238] on li "Mails aux salariés pour confirmation créneau entretien" at bounding box center [752, 233] width 296 height 14
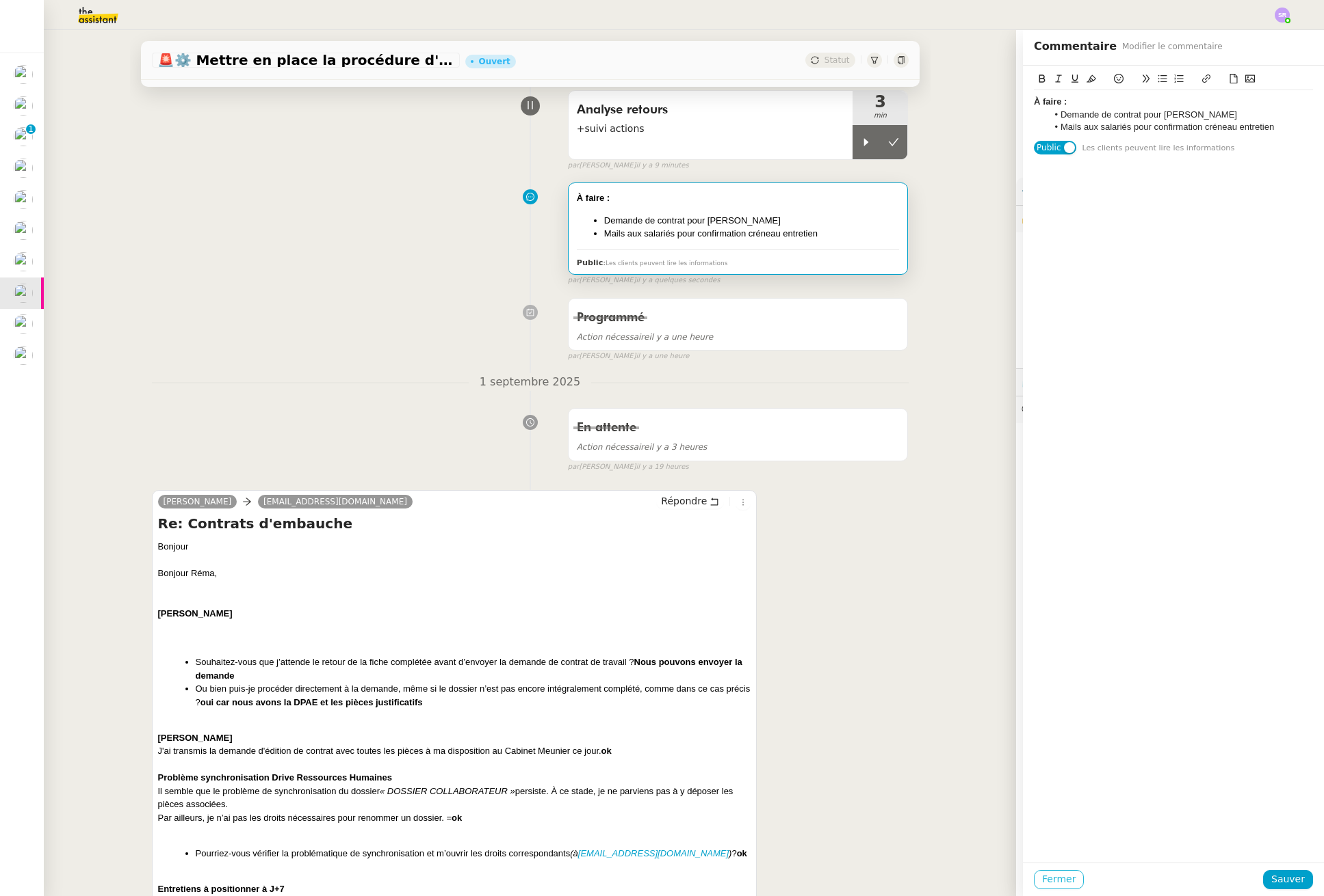
click at [1054, 882] on span "Fermer" at bounding box center [1059, 879] width 33 height 16
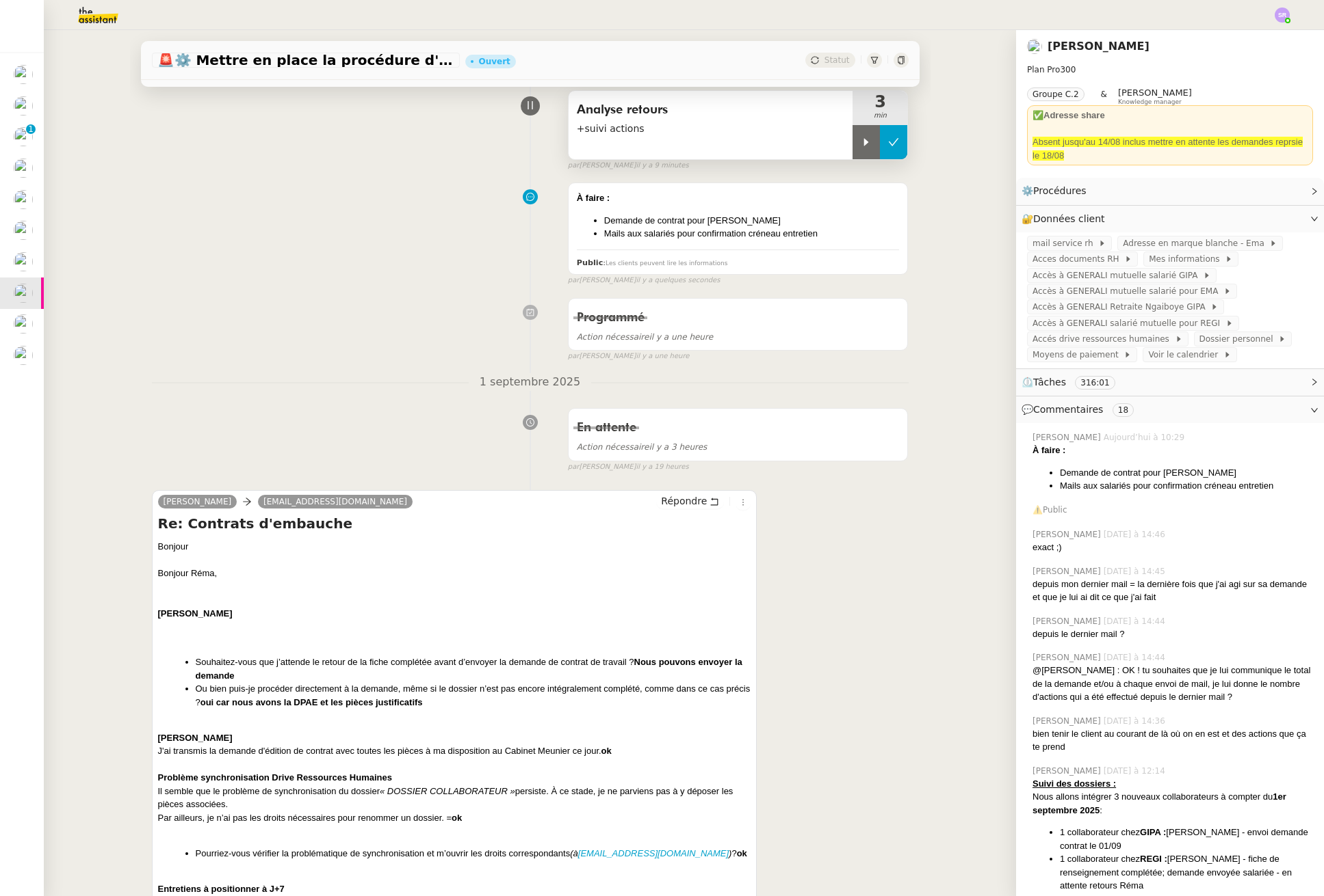
click at [888, 137] on icon at bounding box center [894, 142] width 11 height 11
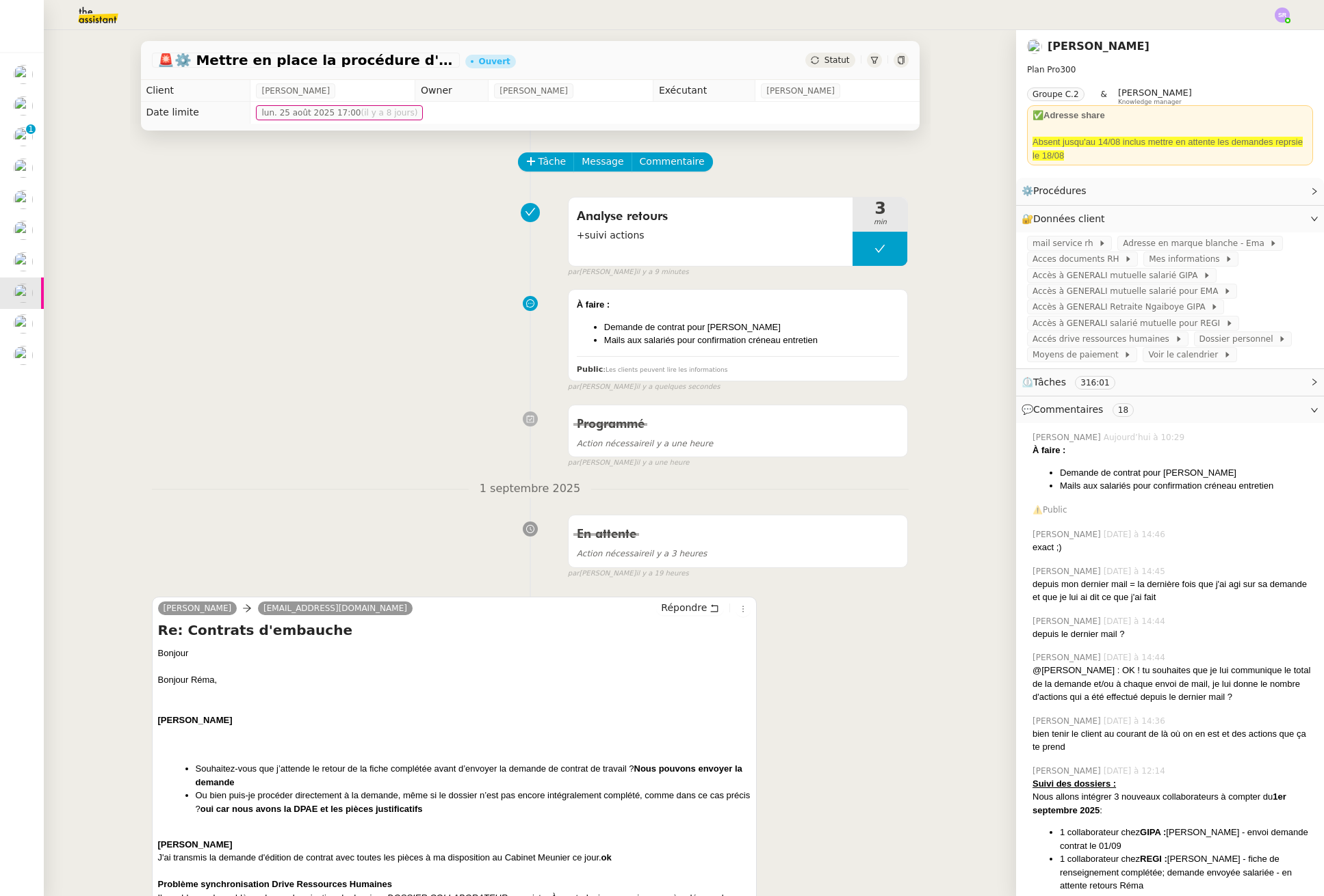
click at [316, 277] on div "Analyse retours +suivi actions 3 min false par Stéphanie R. il y a 9 minutes" at bounding box center [530, 234] width 756 height 87
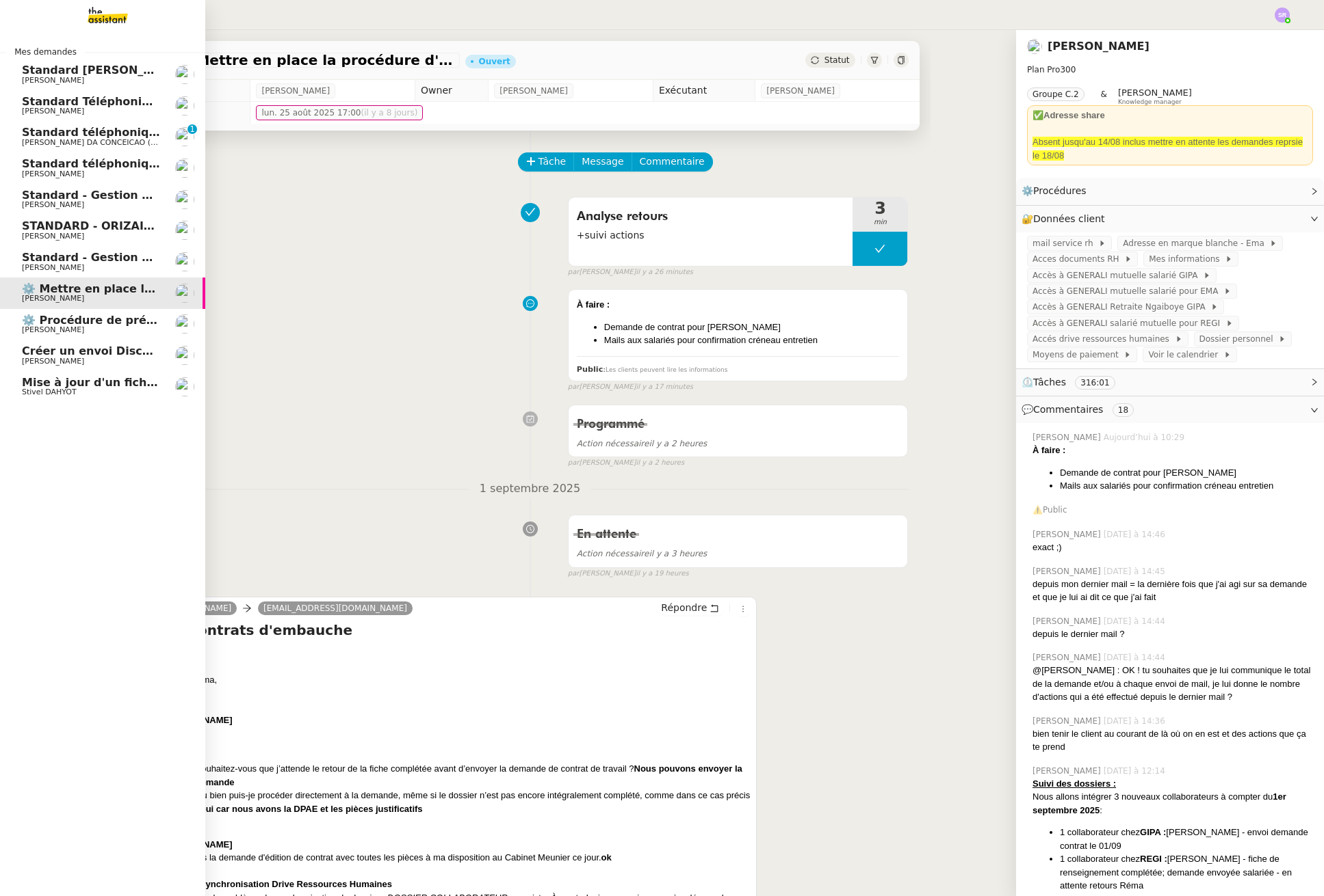
click at [55, 392] on span "Stivel DAHYOT" at bounding box center [49, 392] width 54 height 9
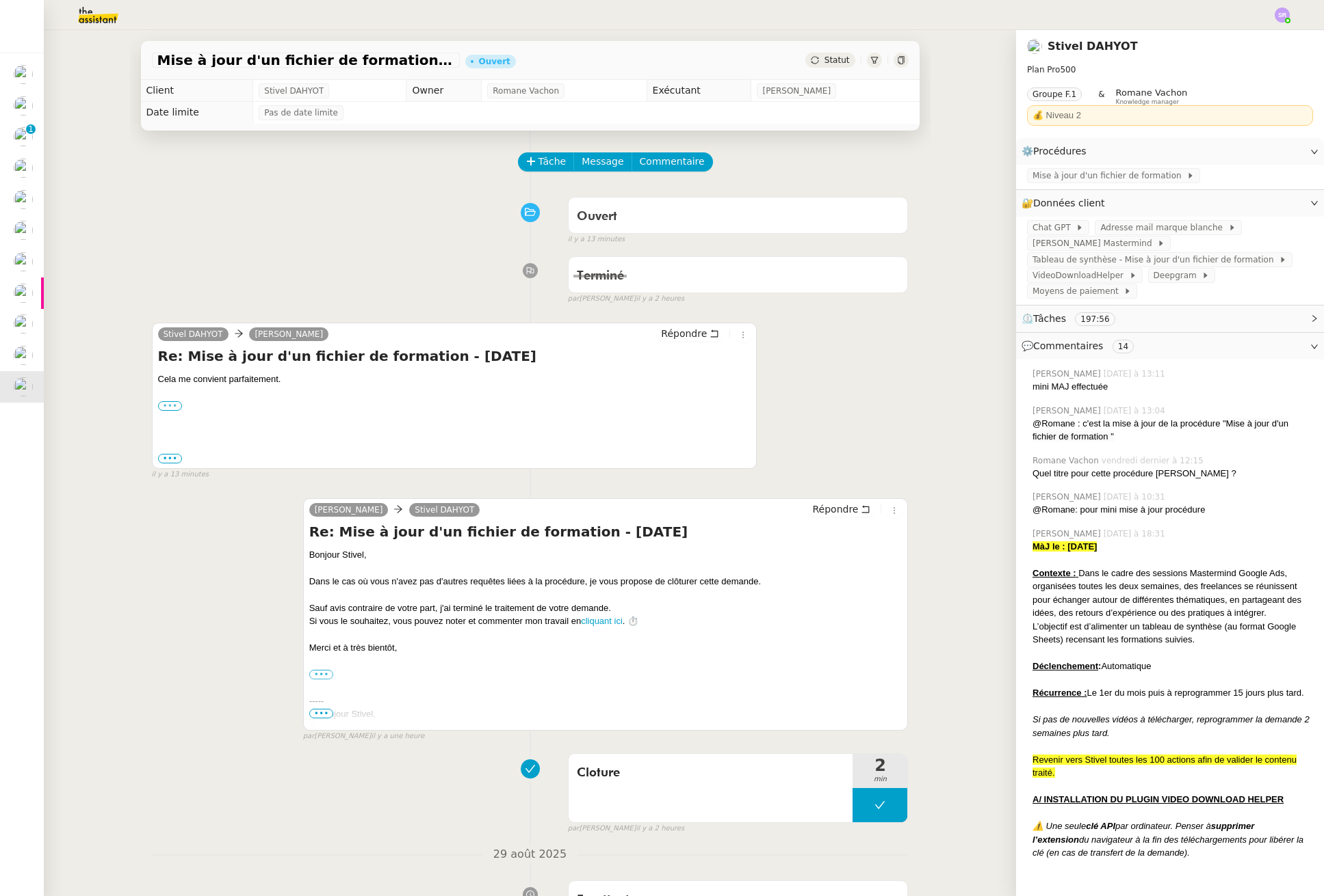
click at [168, 410] on label "•••" at bounding box center [170, 406] width 25 height 9
click at [0, 0] on input "•••" at bounding box center [0, 0] width 0 height 0
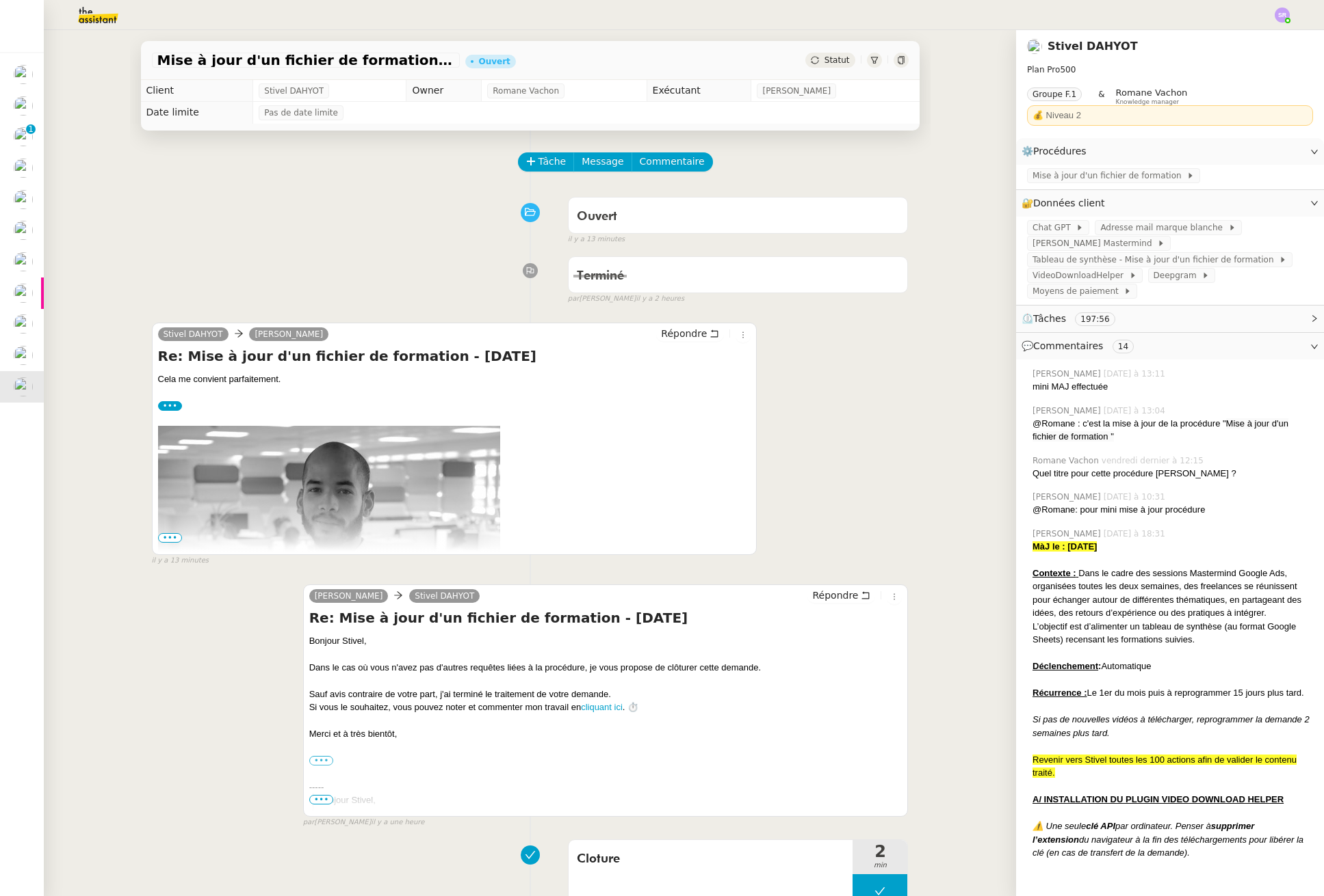
scroll to position [8, 0]
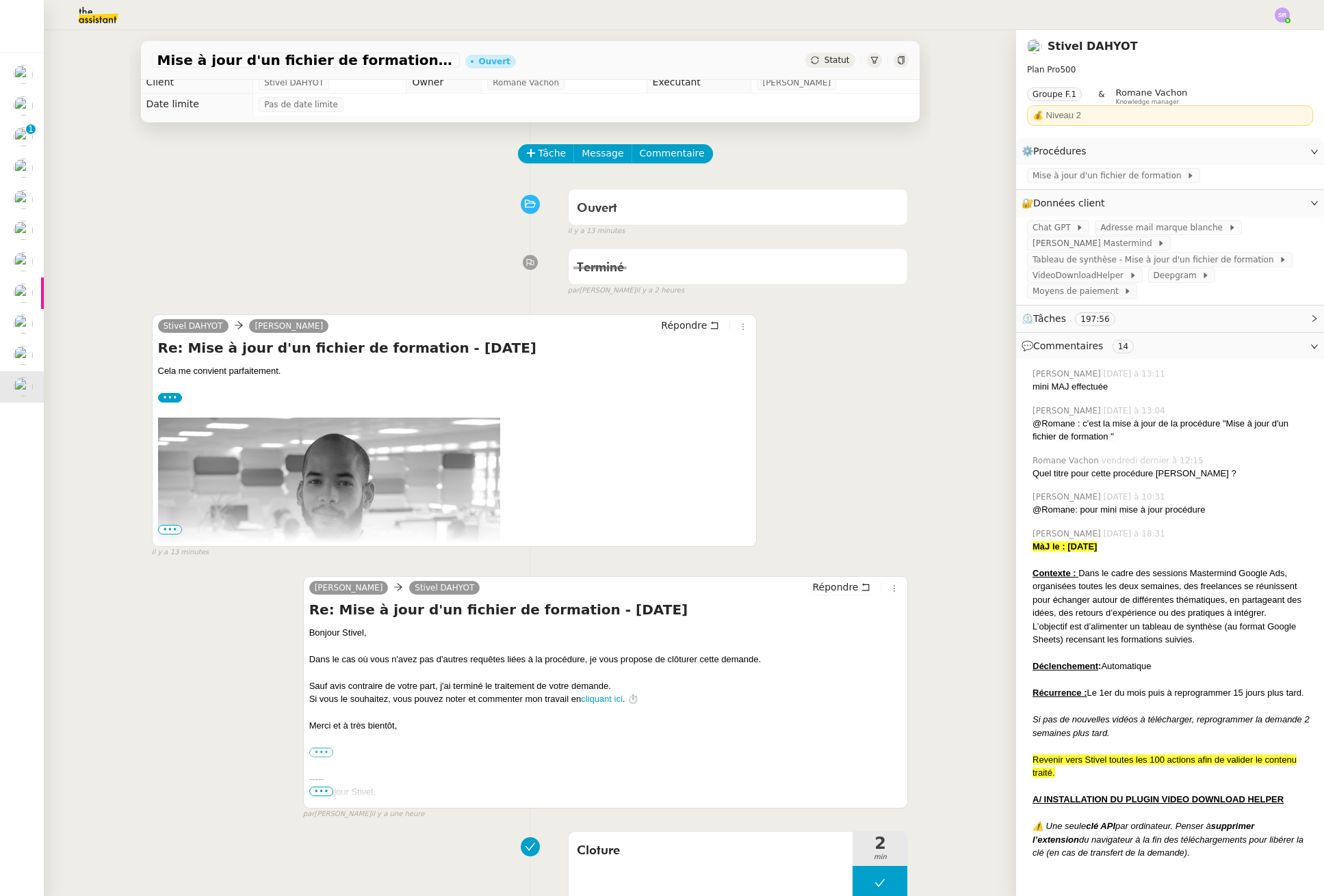
click at [169, 399] on label "•••" at bounding box center [170, 398] width 25 height 9
click at [0, 0] on input "•••" at bounding box center [0, 0] width 0 height 0
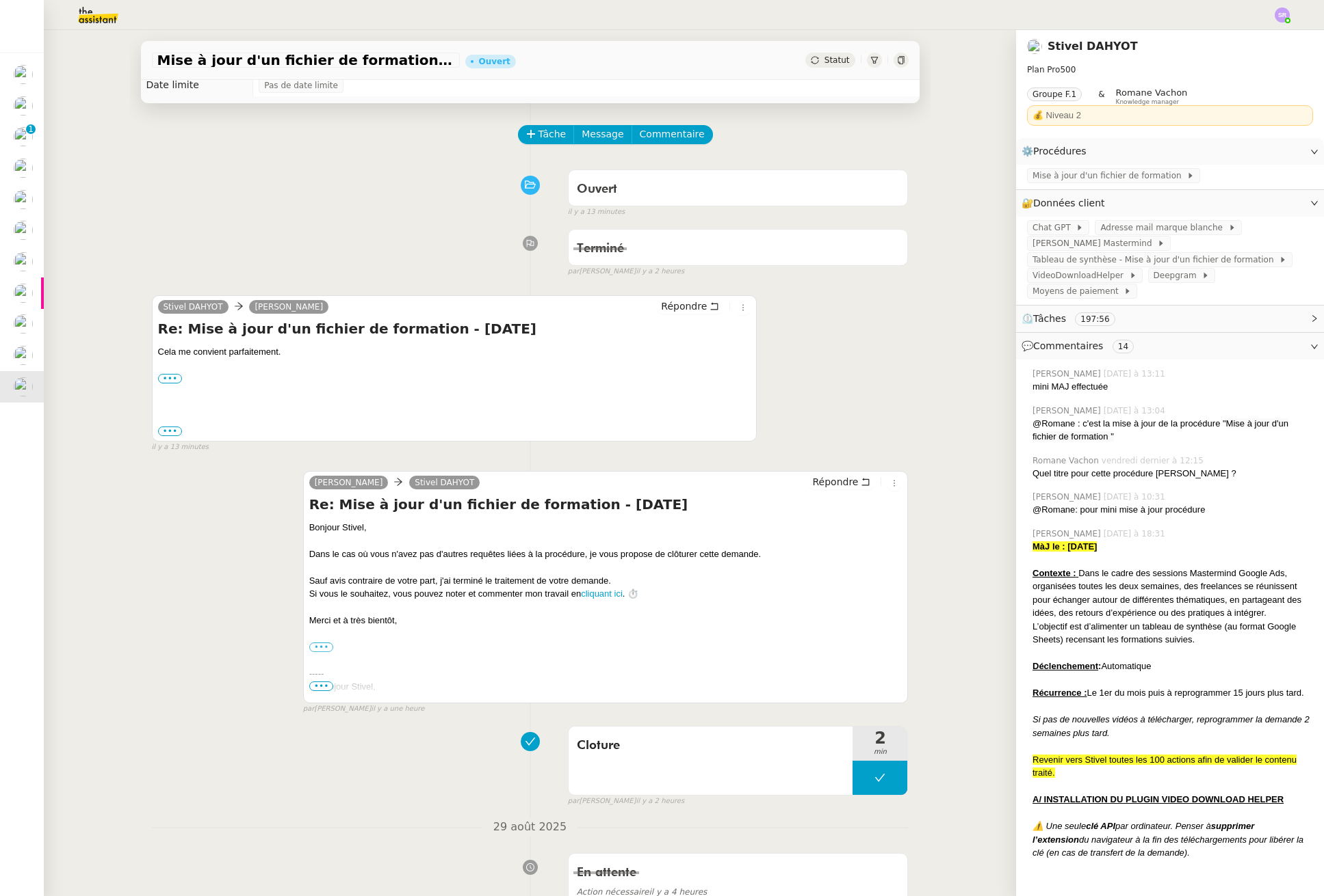
scroll to position [0, 0]
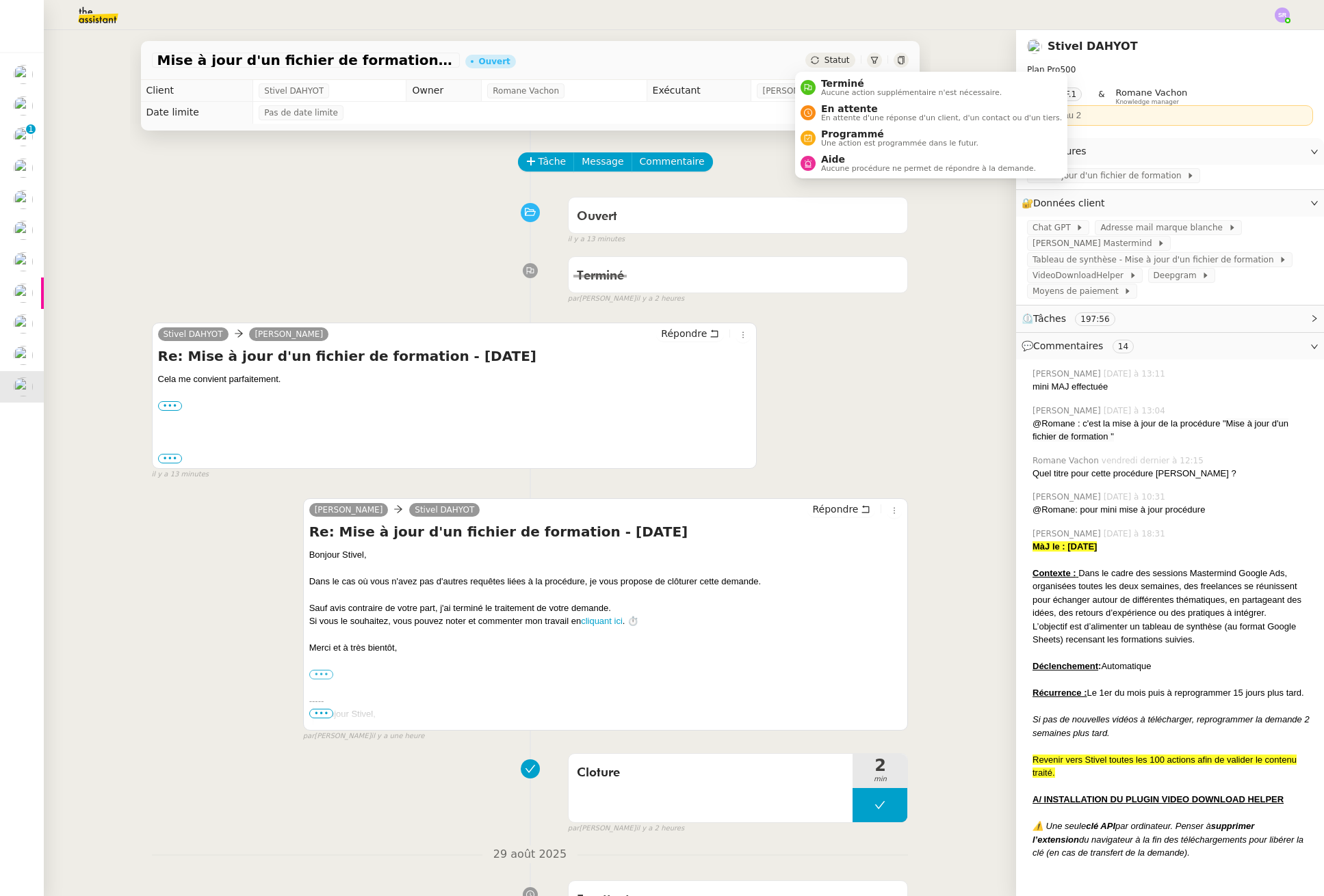
click at [830, 63] on span "Statut" at bounding box center [837, 60] width 25 height 9
click at [833, 89] on span "Aucune action supplémentaire n'est nécessaire." at bounding box center [911, 93] width 181 height 7
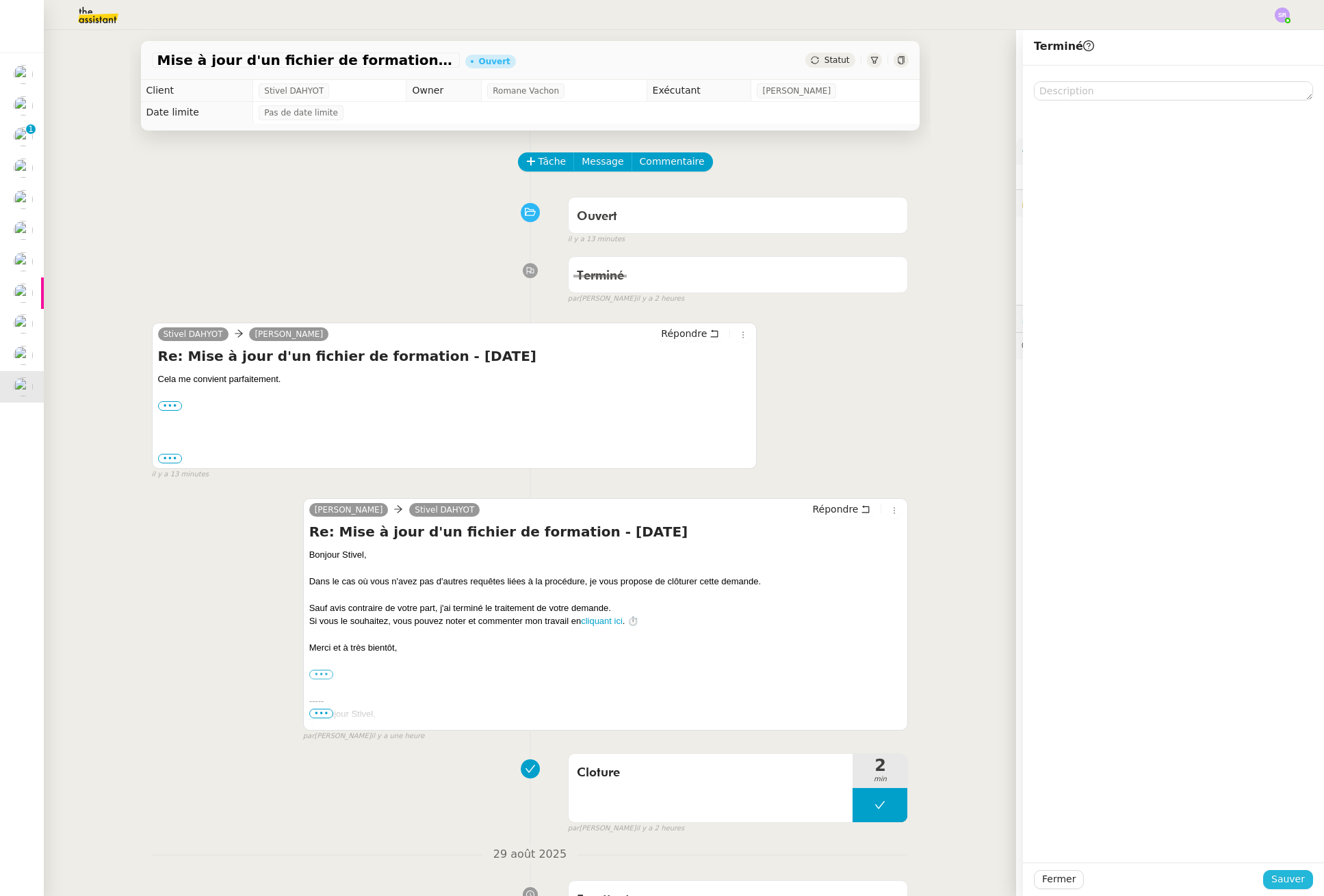
click at [1271, 880] on span "Sauver" at bounding box center [1287, 879] width 33 height 16
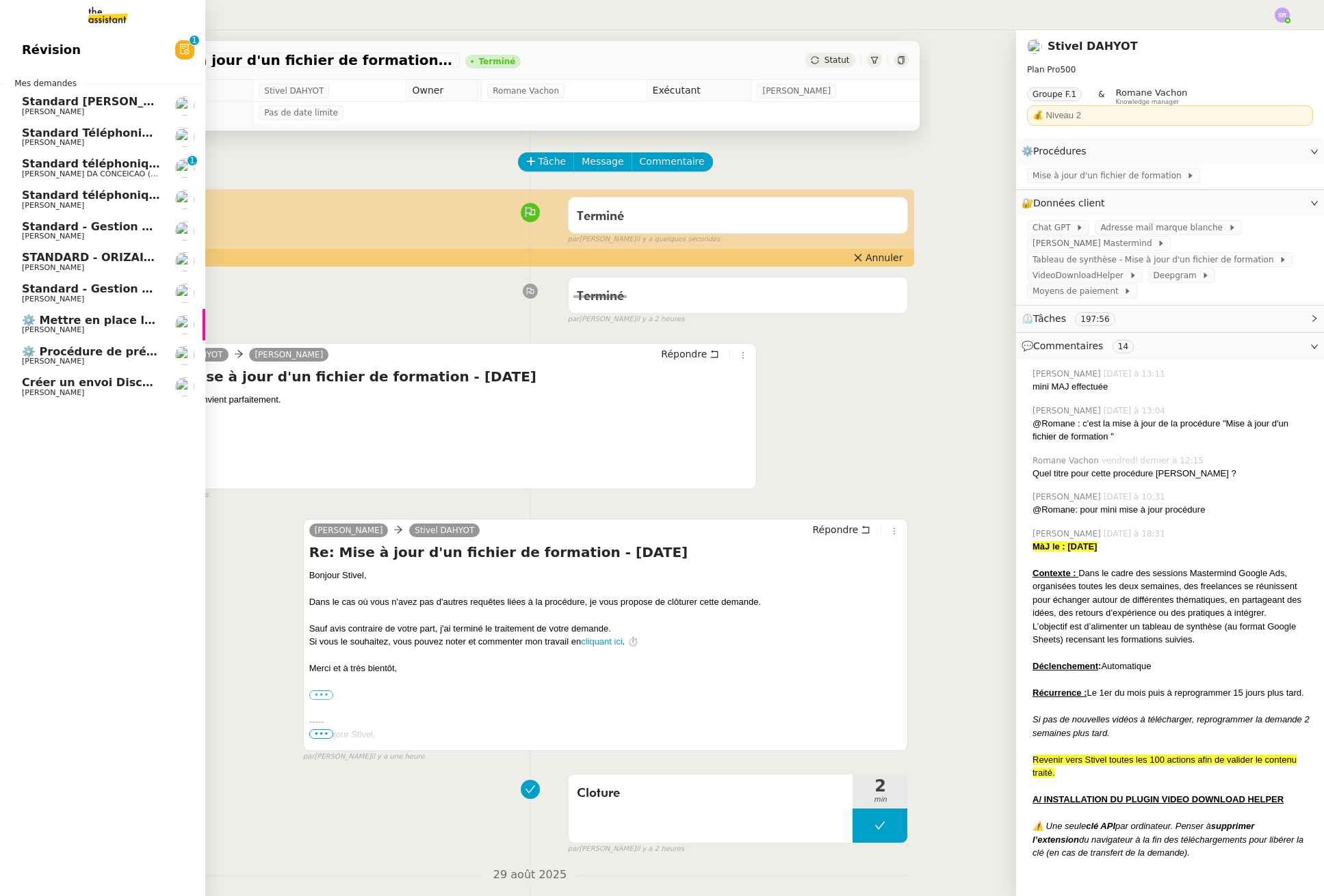
click at [105, 383] on span "Créer un envoi Discovery Set à Aromi" at bounding box center [137, 382] width 230 height 13
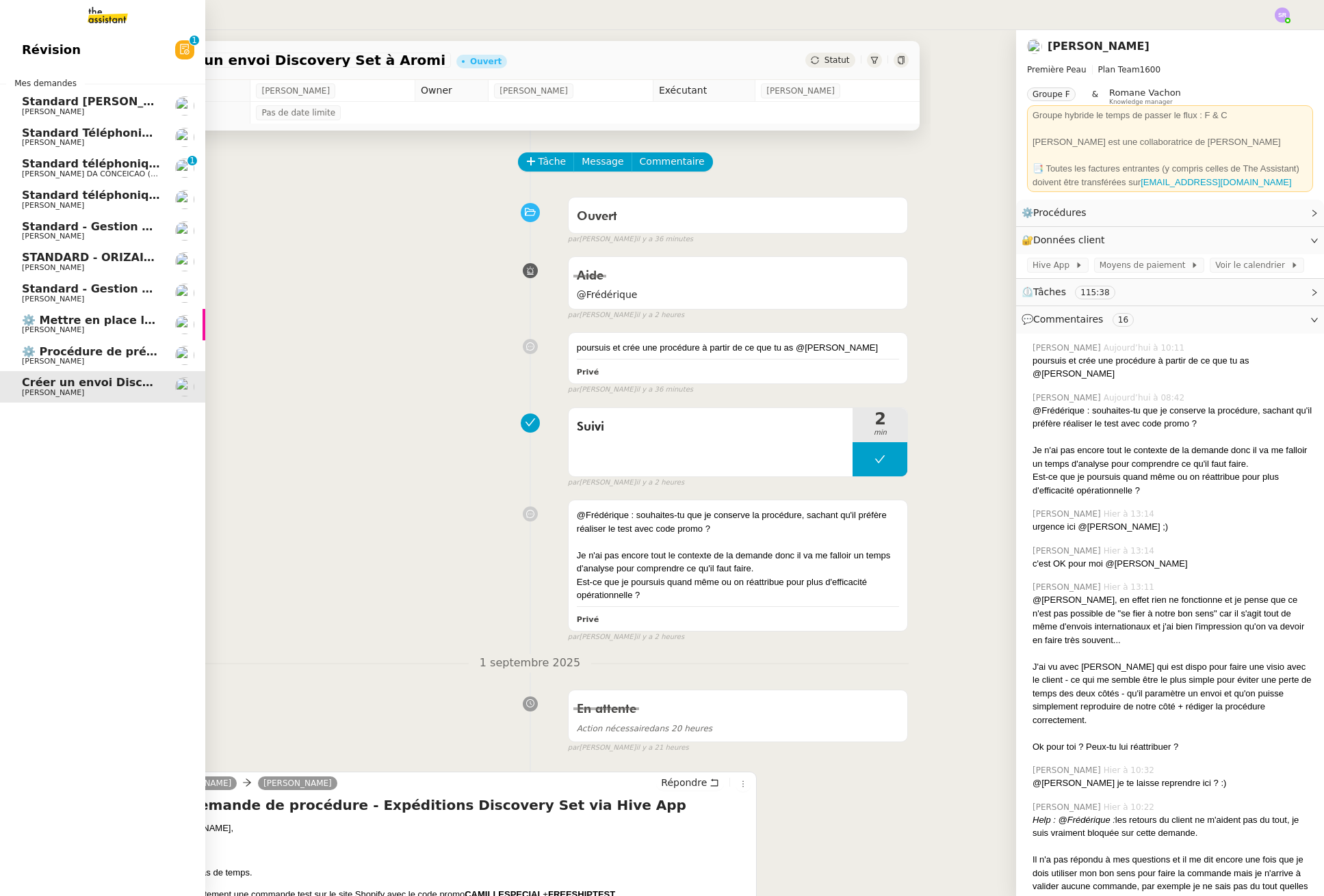
click at [113, 318] on span "⚙️ Mettre en place la procédure d'embauche" at bounding box center [159, 320] width 275 height 13
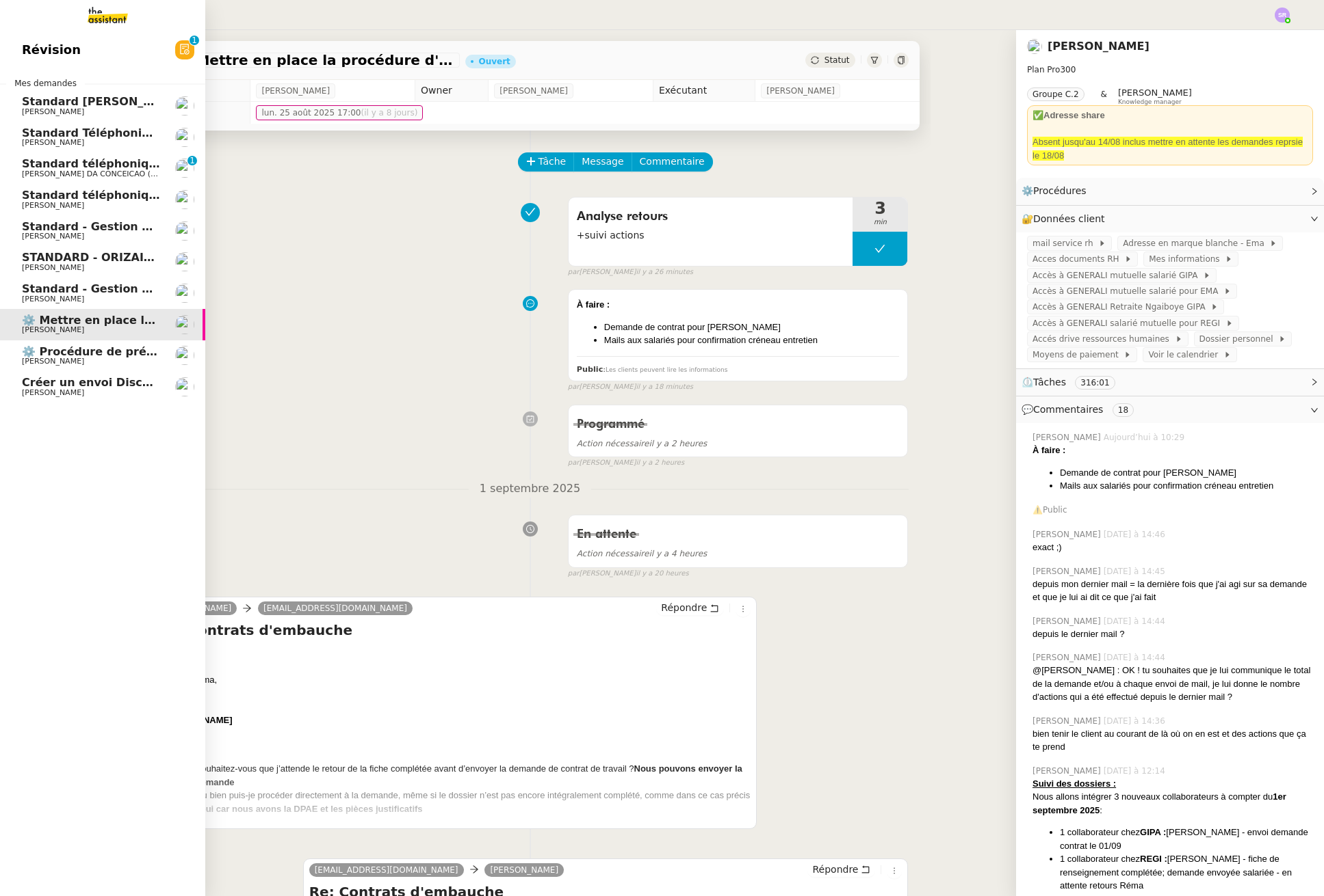
click at [54, 391] on span "[PERSON_NAME]" at bounding box center [53, 393] width 63 height 9
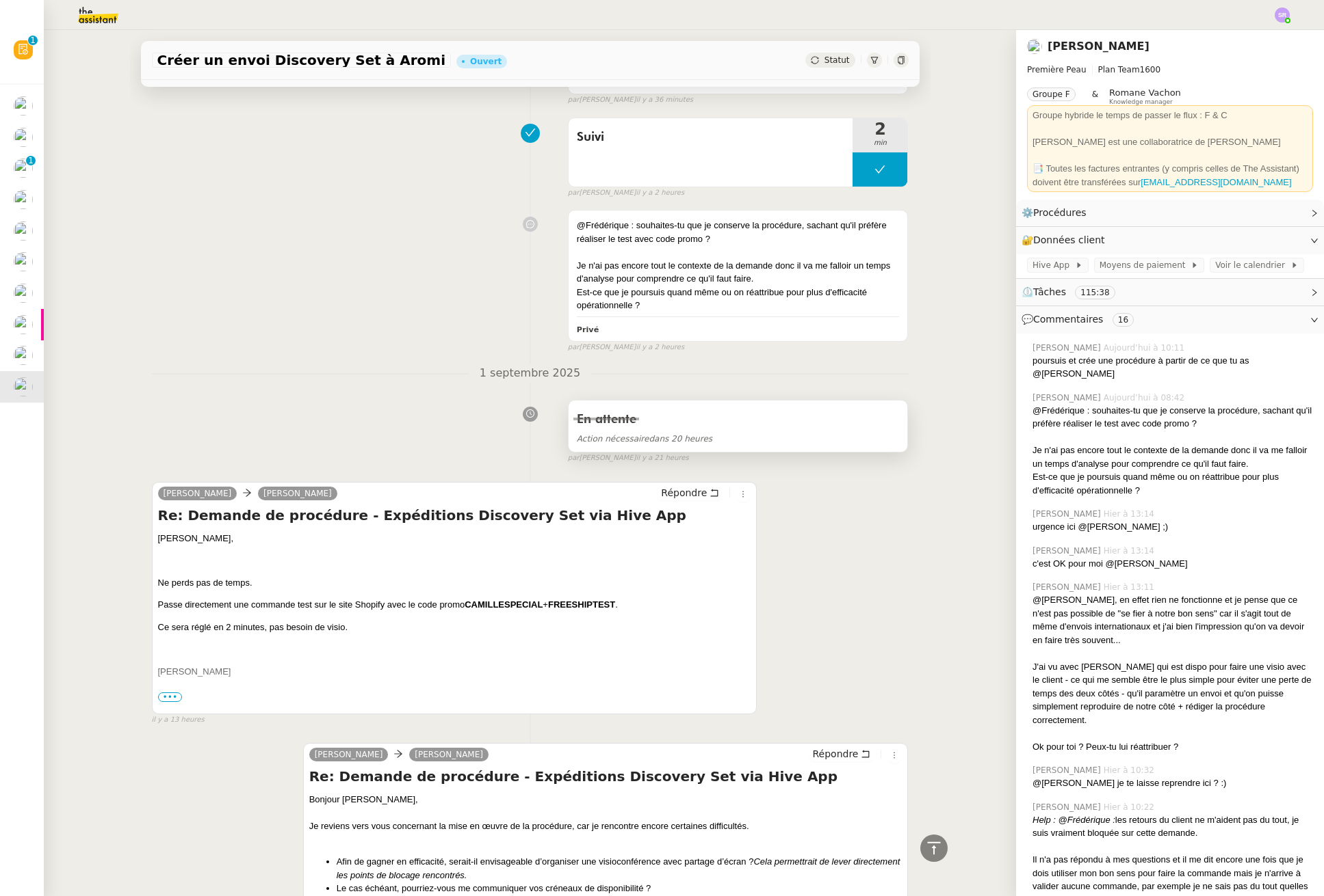
scroll to position [166, 0]
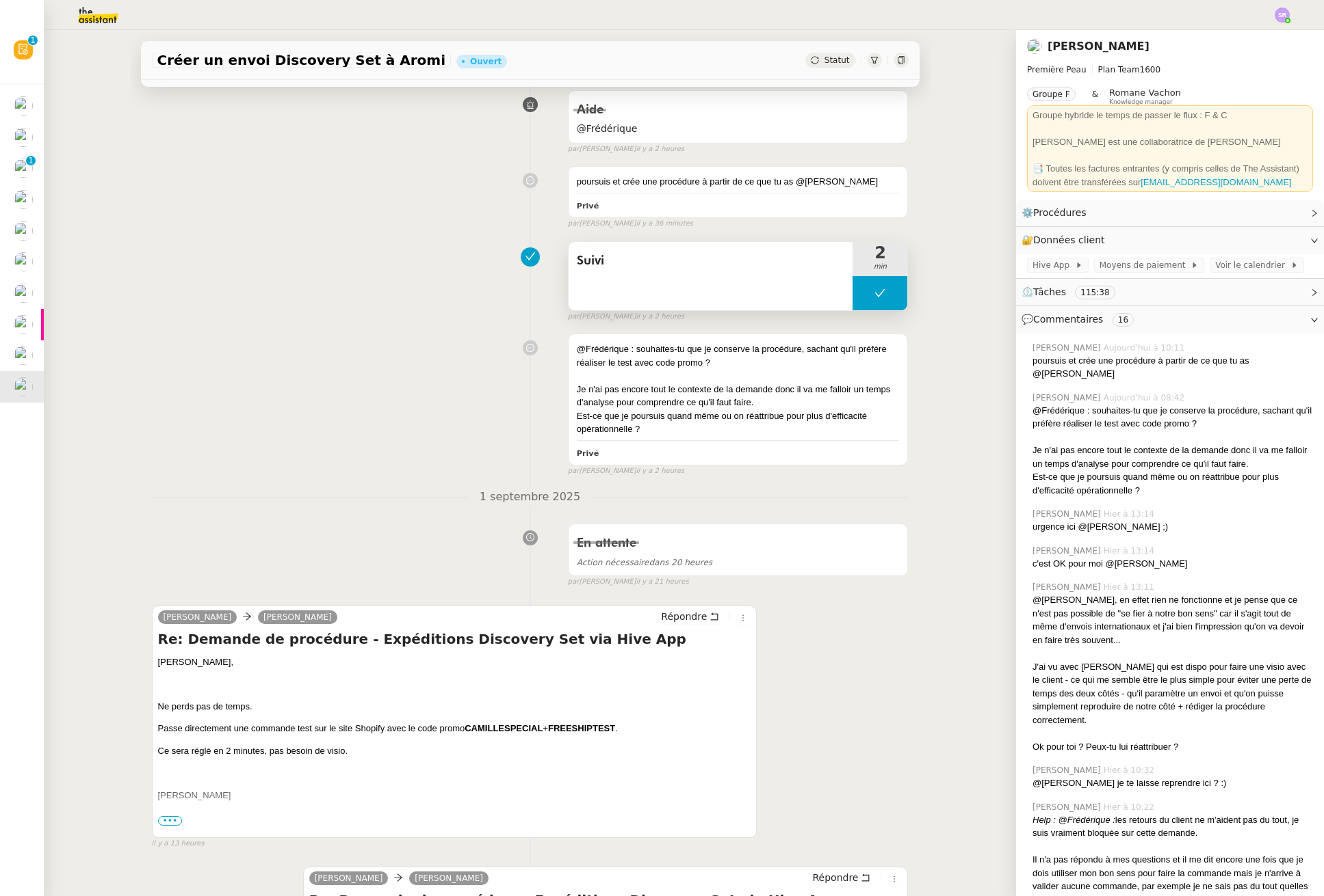
click at [858, 300] on button at bounding box center [879, 293] width 54 height 34
click at [858, 300] on div at bounding box center [866, 293] width 28 height 34
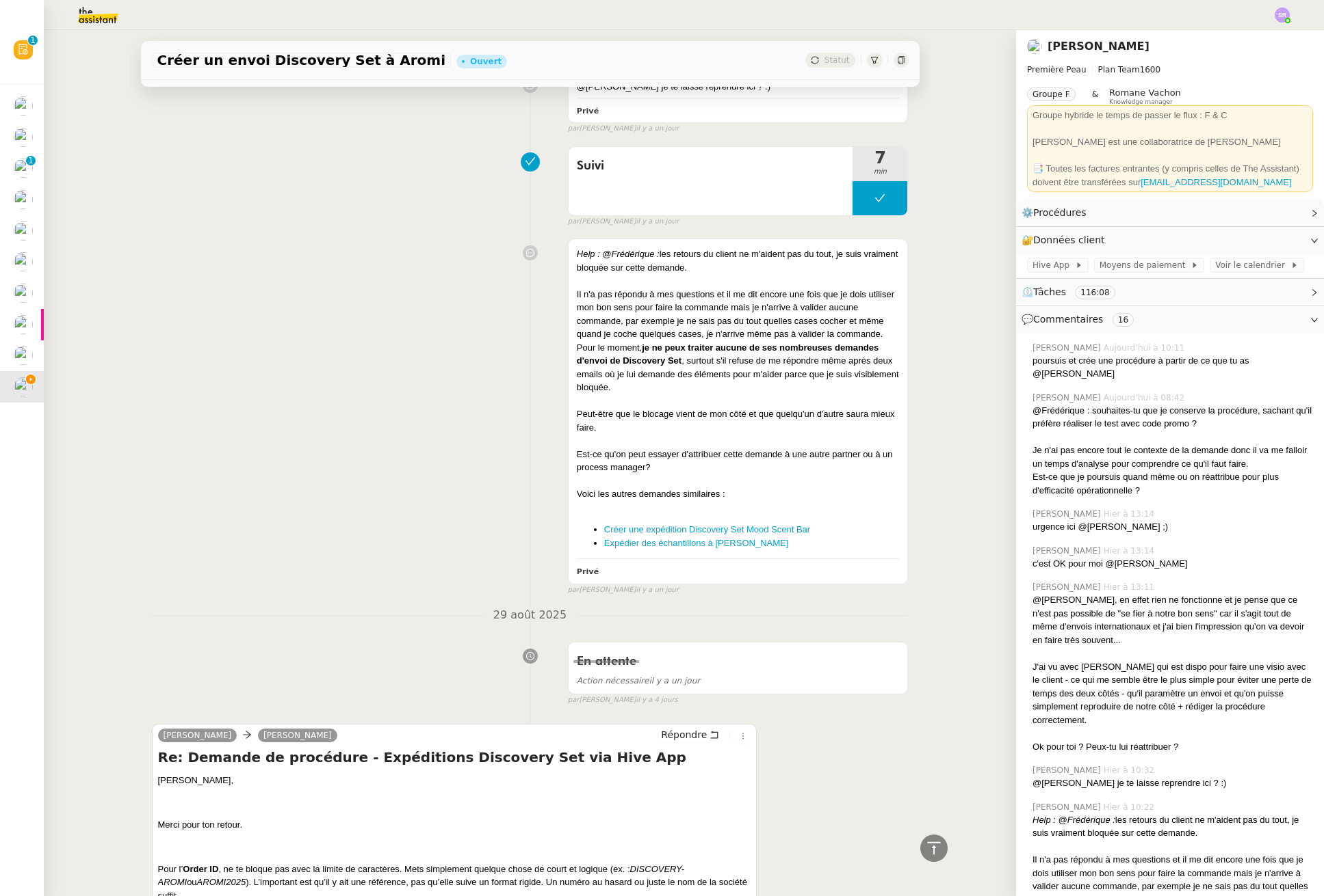
scroll to position [2204, 0]
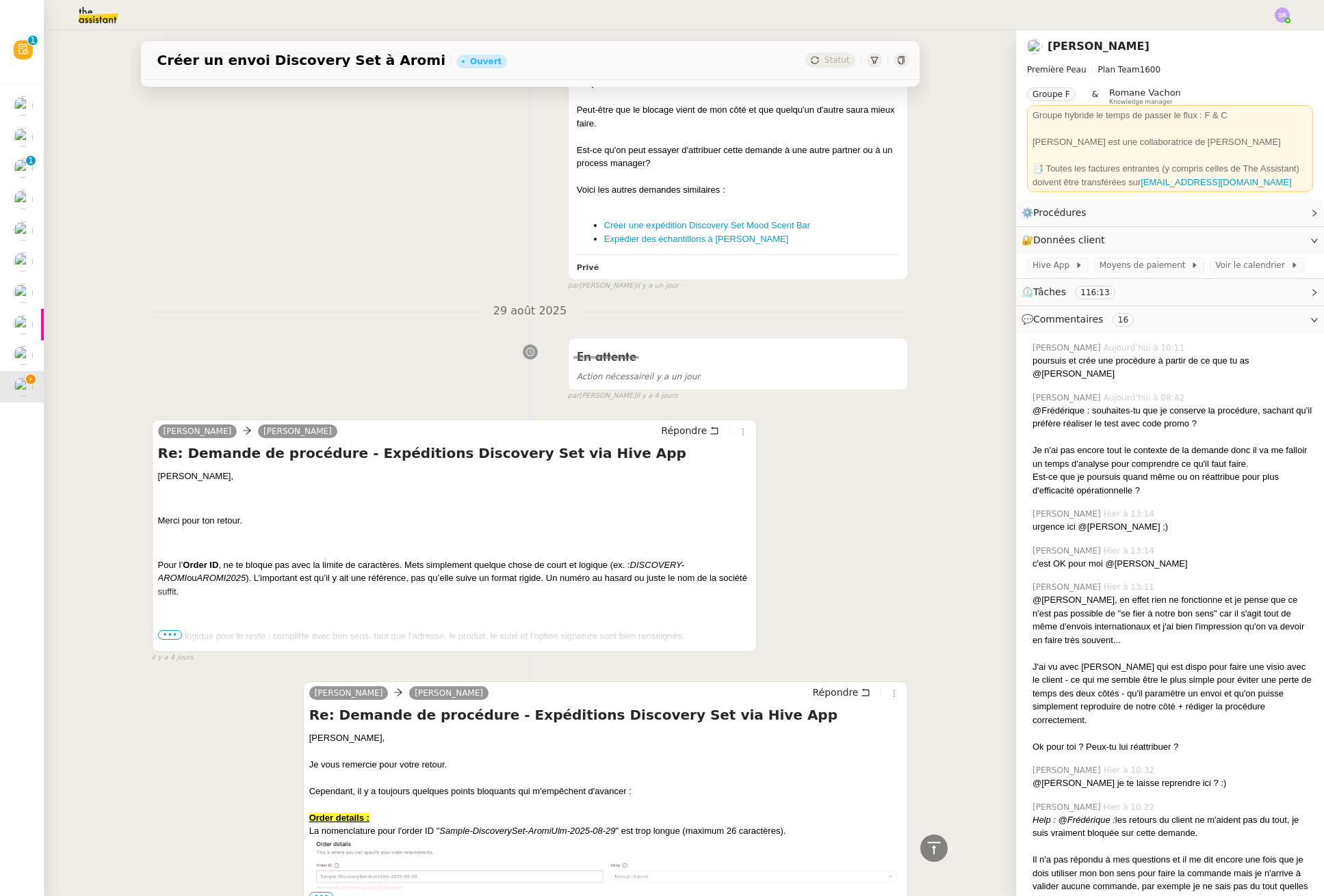
click at [167, 634] on span "•••" at bounding box center [170, 635] width 25 height 9
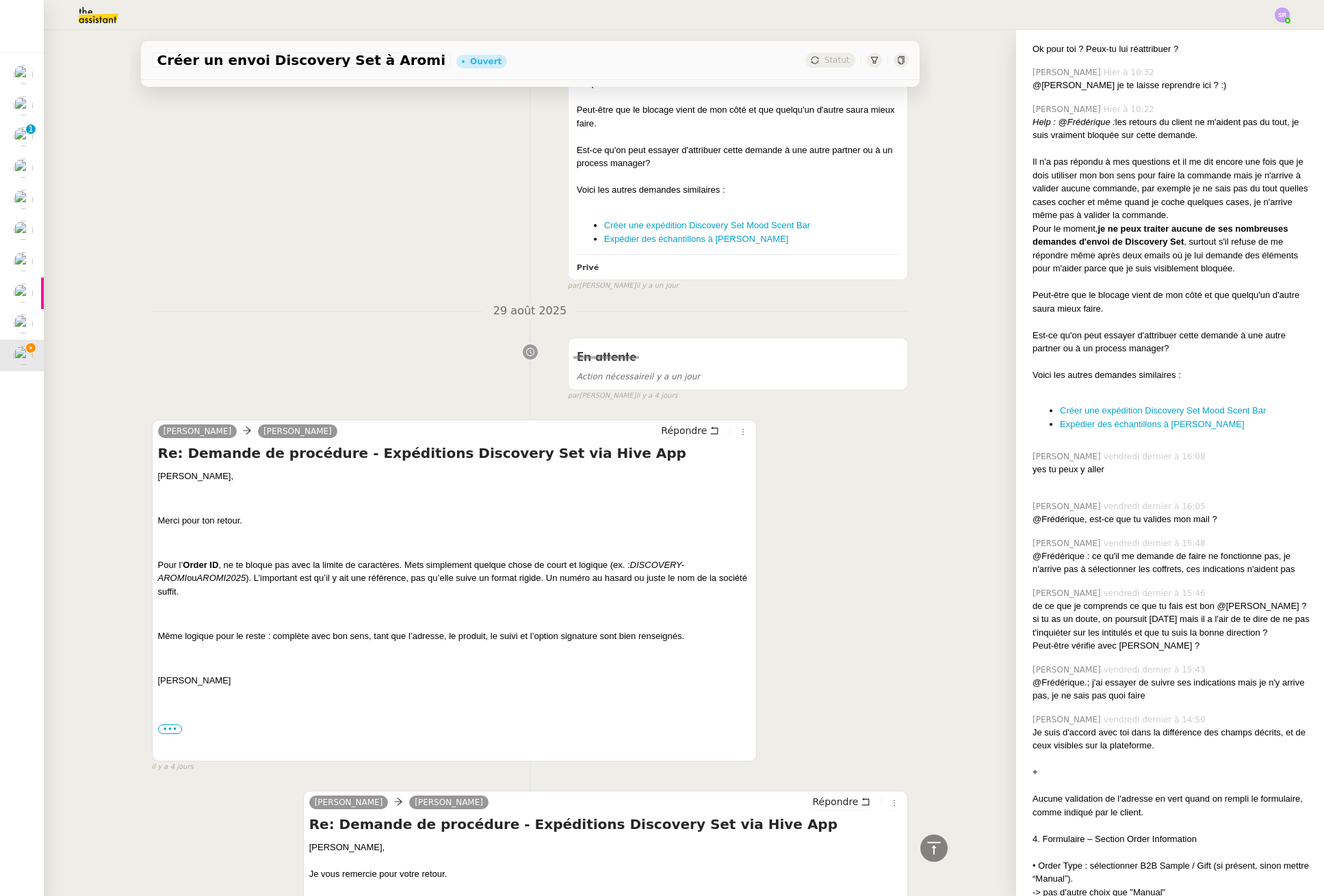
scroll to position [1278, 0]
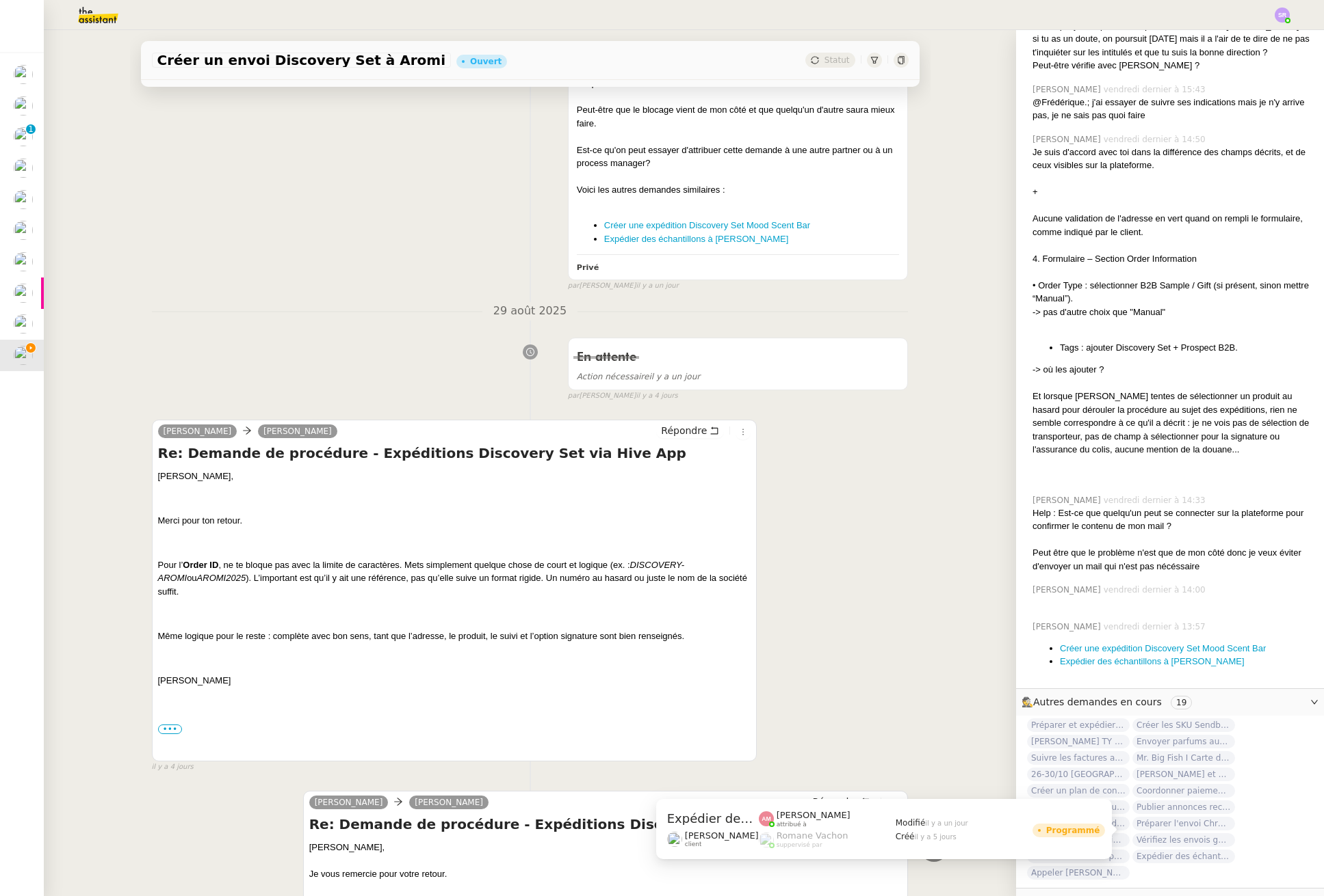
drag, startPoint x: 1183, startPoint y: 824, endPoint x: 901, endPoint y: 738, distance: 294.8
click at [901, 738] on nz-layout "Créer un envoi Discovery Set à Aromi Ouvert Statut Client Pierre Mergui Owner A…" at bounding box center [684, 463] width 1280 height 867
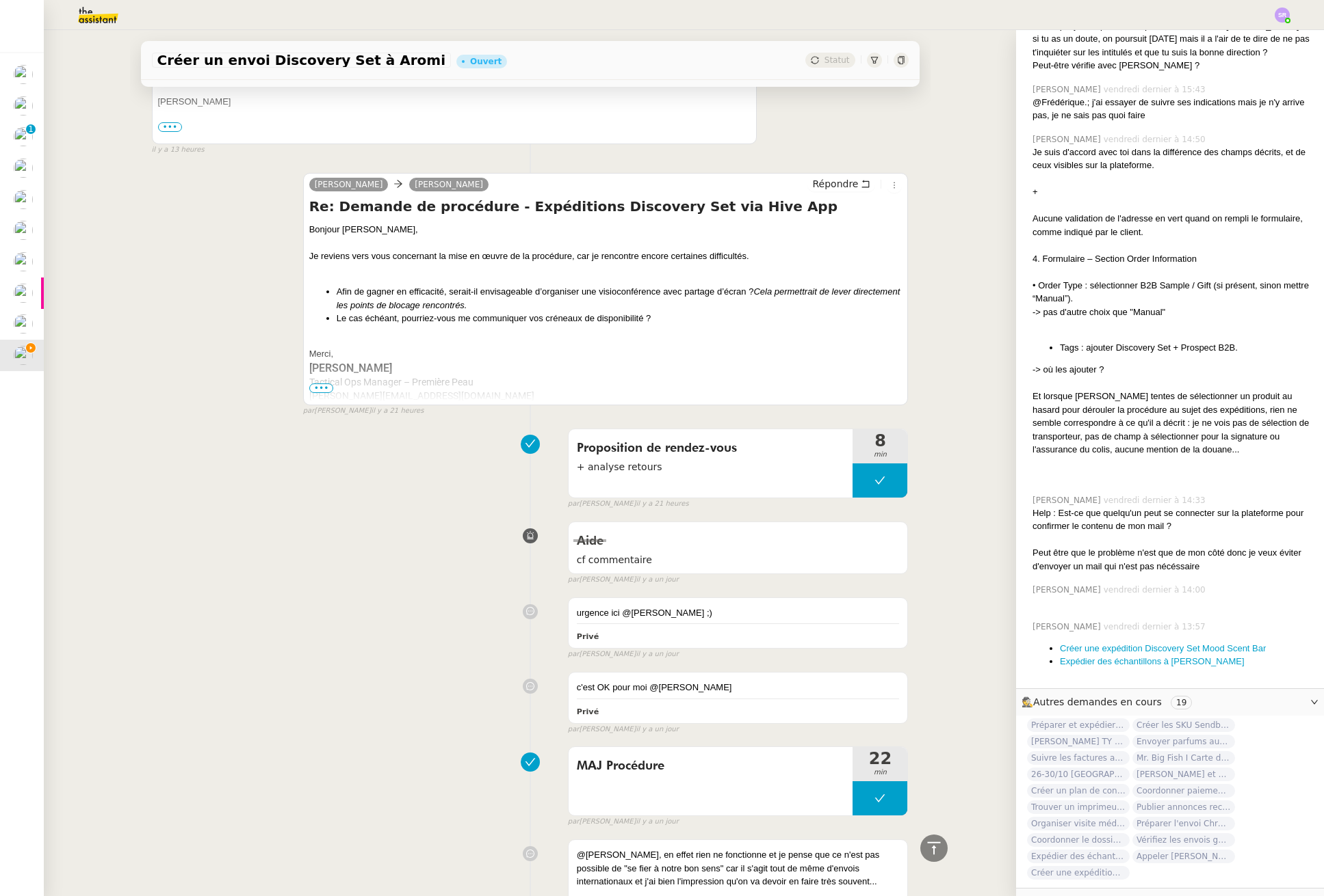
scroll to position [0, 0]
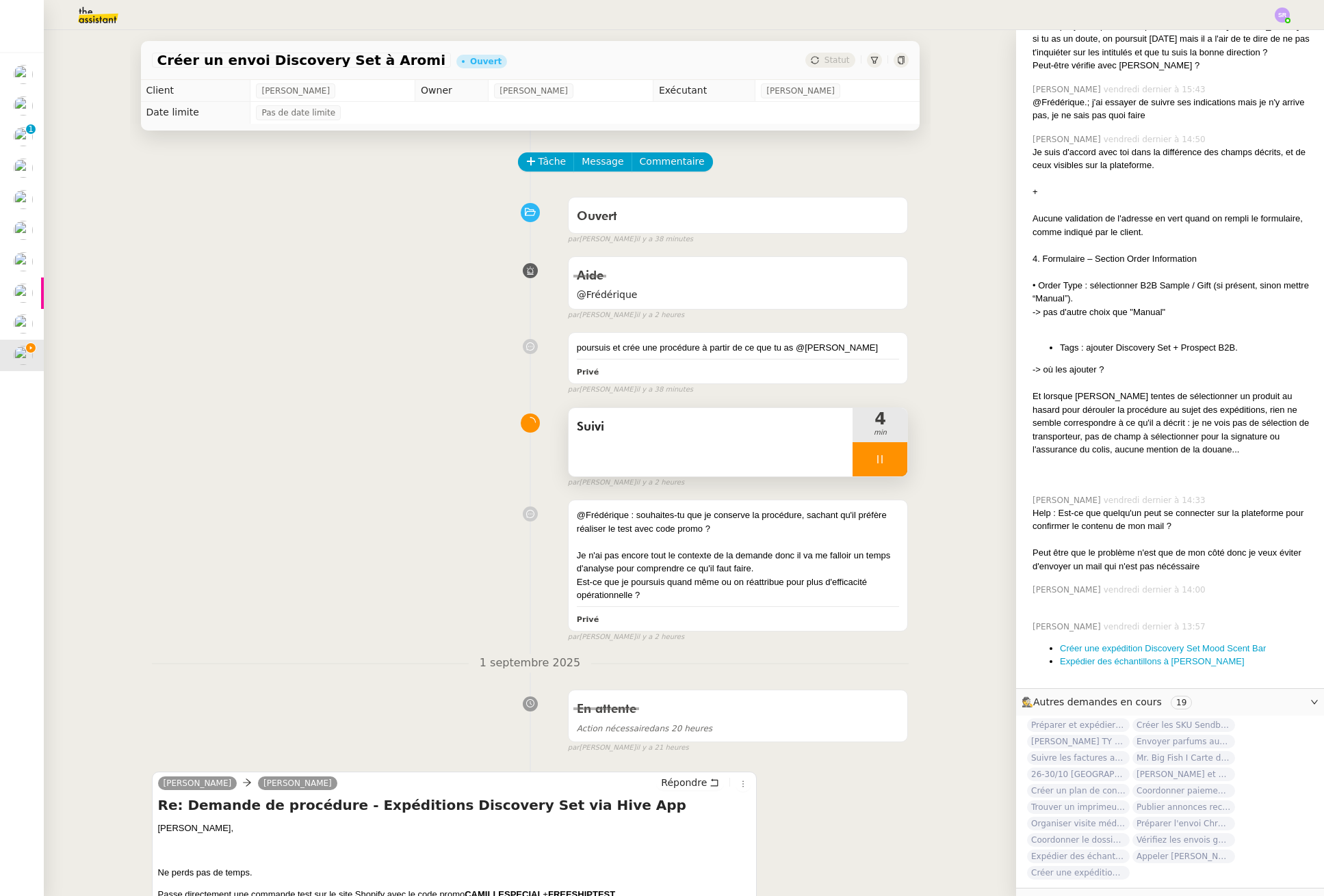
click at [878, 463] on div at bounding box center [879, 459] width 54 height 34
click at [889, 466] on button at bounding box center [894, 459] width 28 height 34
drag, startPoint x: 509, startPoint y: 419, endPoint x: 350, endPoint y: 381, distance: 163.5
click at [503, 418] on div at bounding box center [530, 423] width 76 height 19
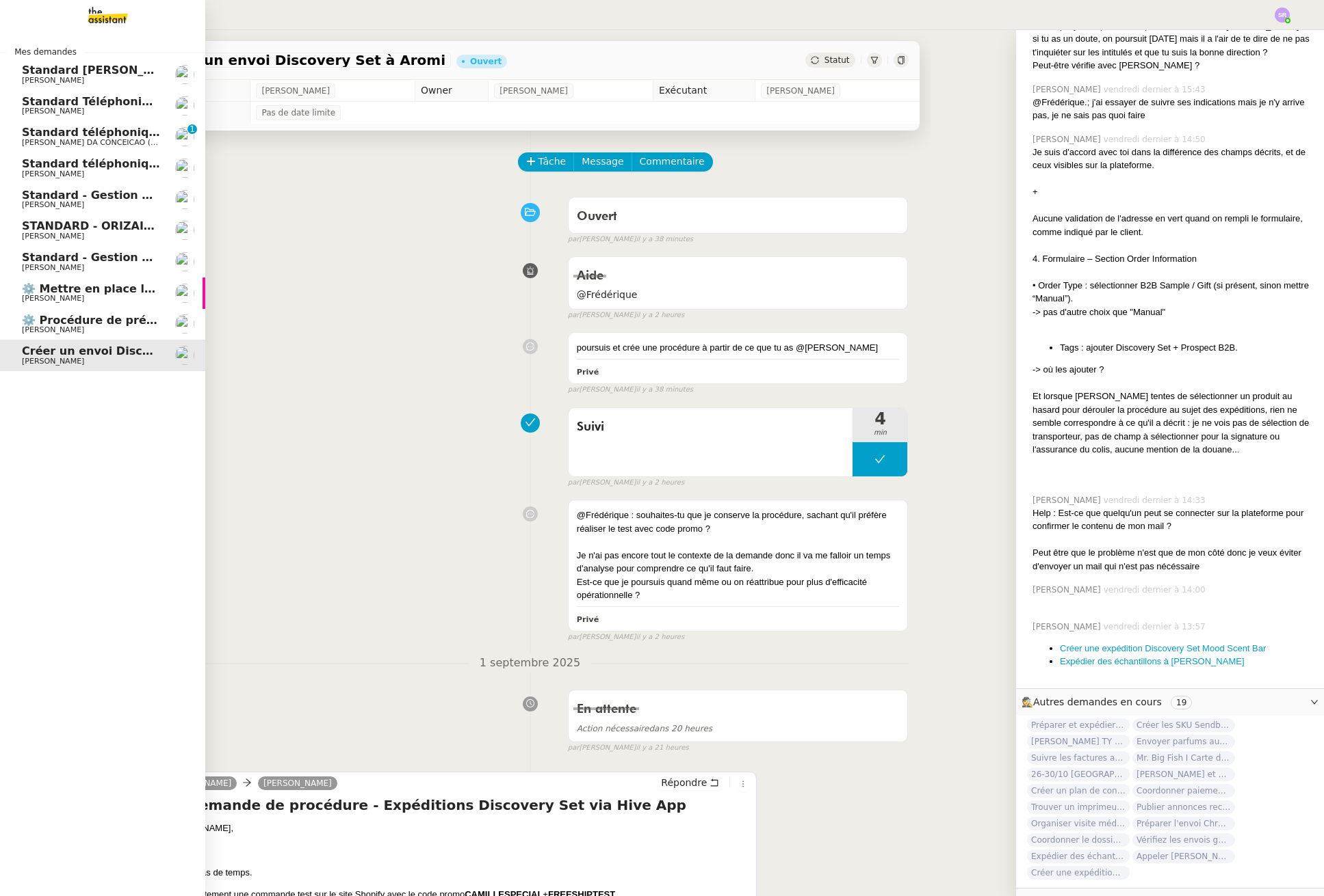
click at [88, 322] on span "⚙️ Procédure de précomptabilité" at bounding box center [123, 320] width 202 height 13
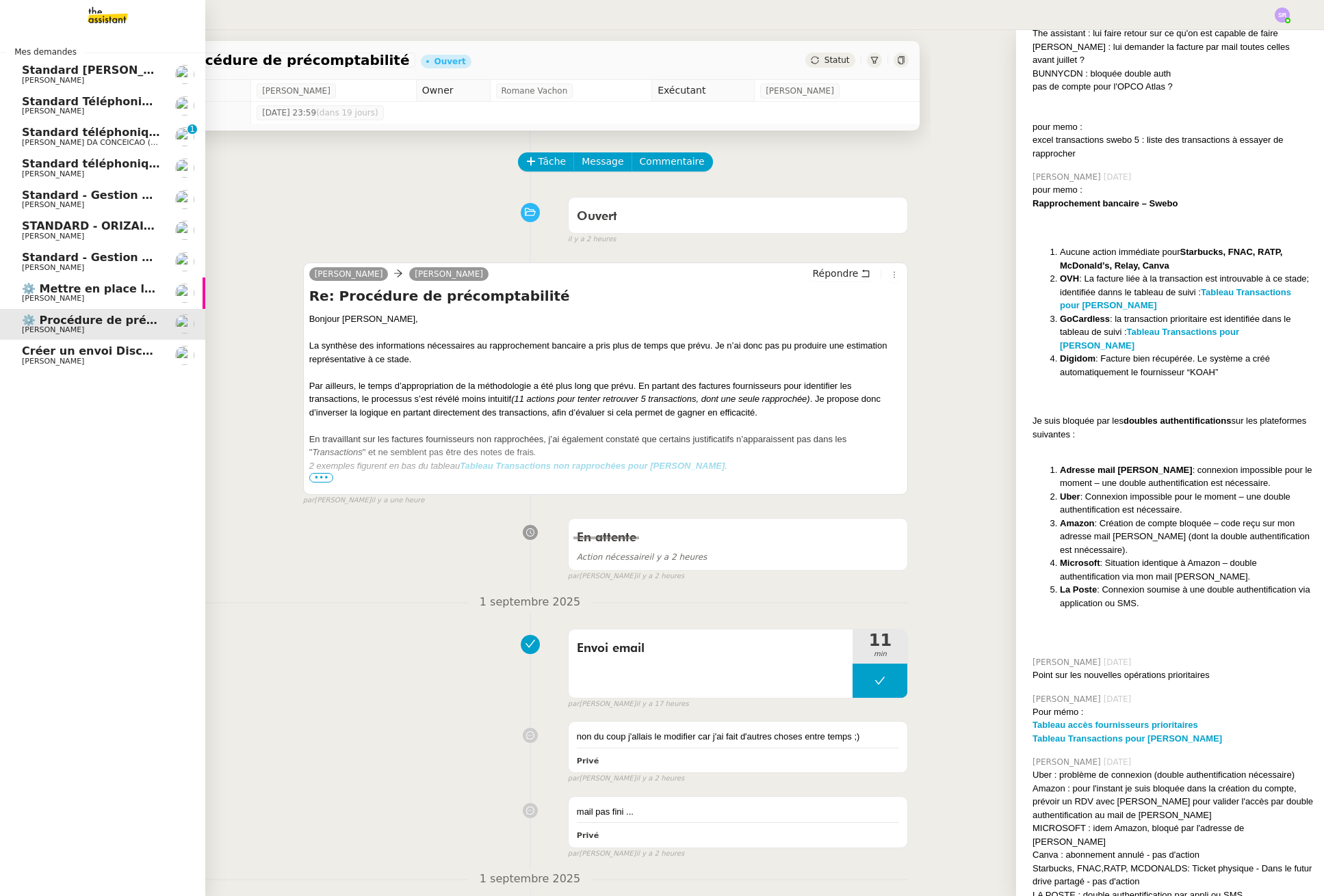
scroll to position [1343, 0]
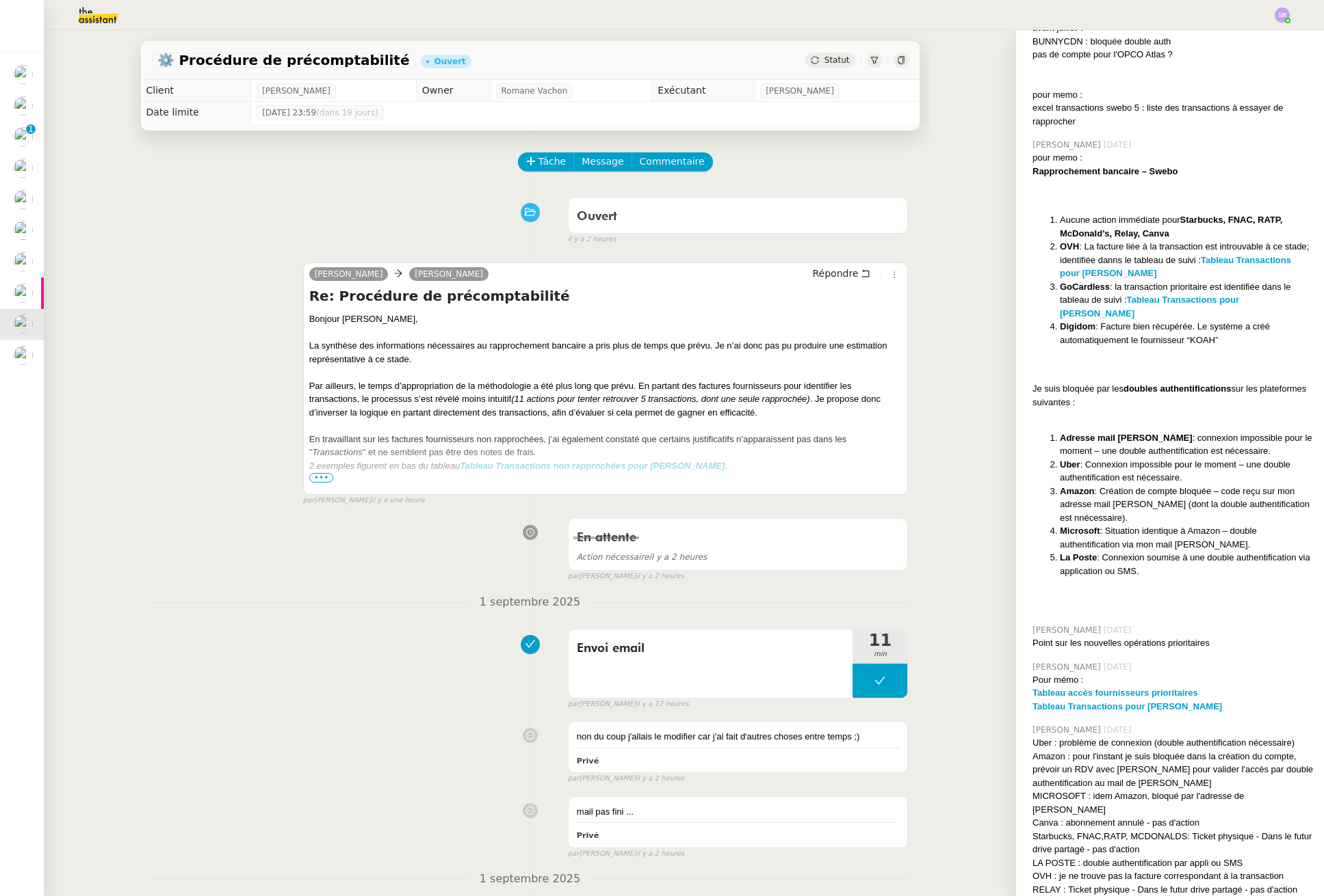
click at [163, 570] on div "En attente Action nécessaire il y a 2 heures false par Stéphanie R. il y a 2 he…" at bounding box center [530, 547] width 756 height 70
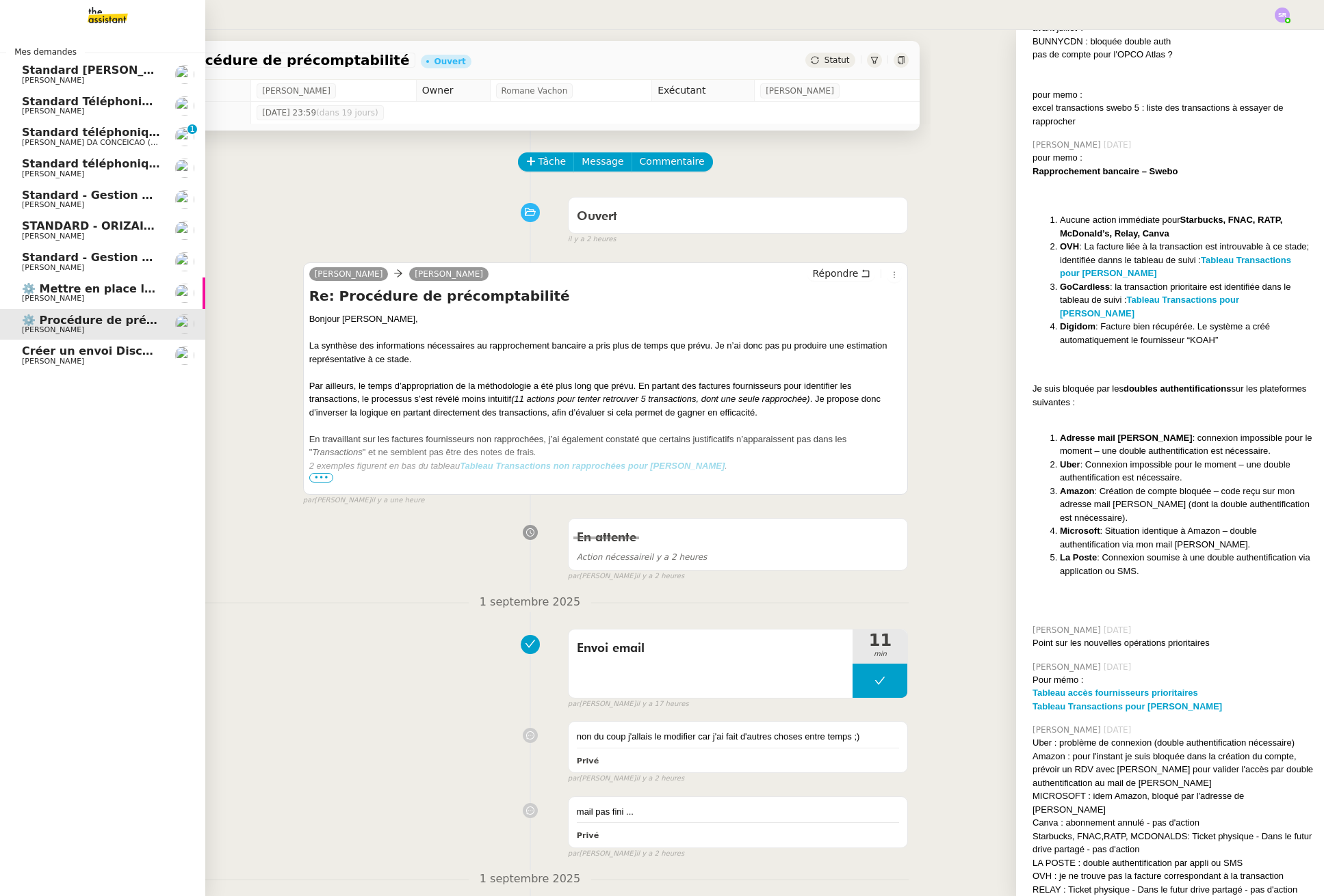
click at [116, 365] on span "[PERSON_NAME]" at bounding box center [91, 361] width 138 height 8
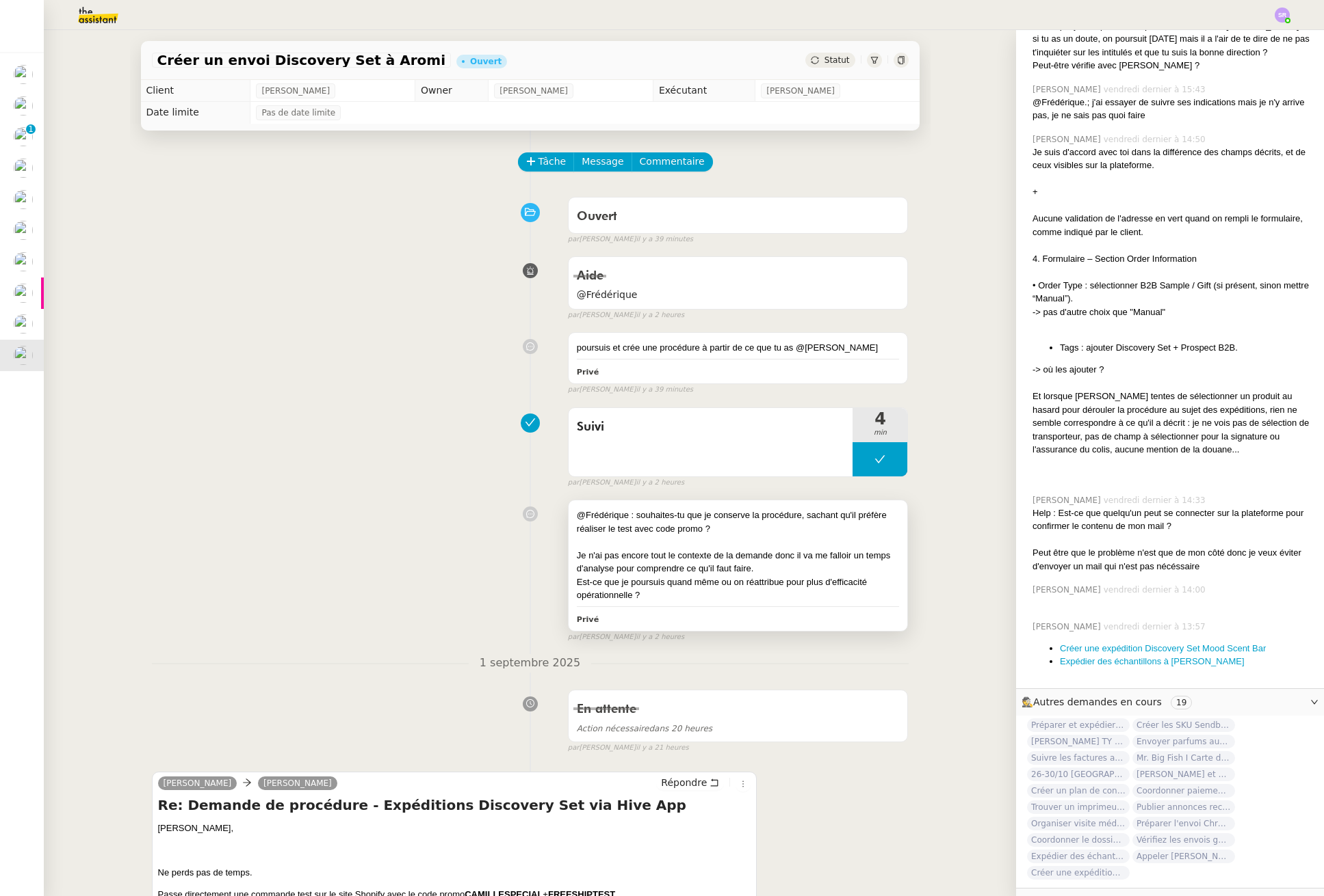
scroll to position [69, 0]
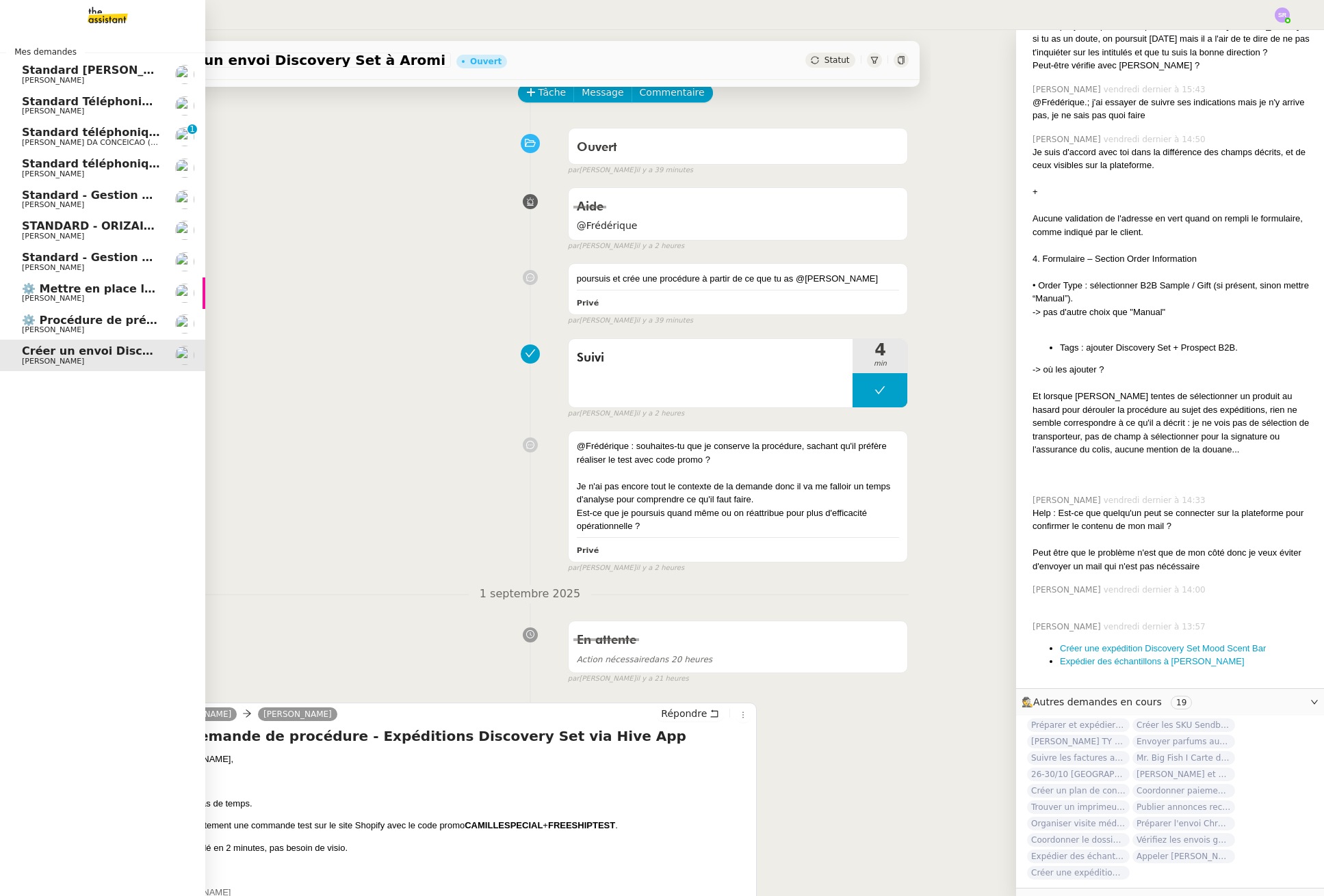
click at [24, 325] on span "⚙️ Procédure de précomptabilité" at bounding box center [123, 320] width 202 height 13
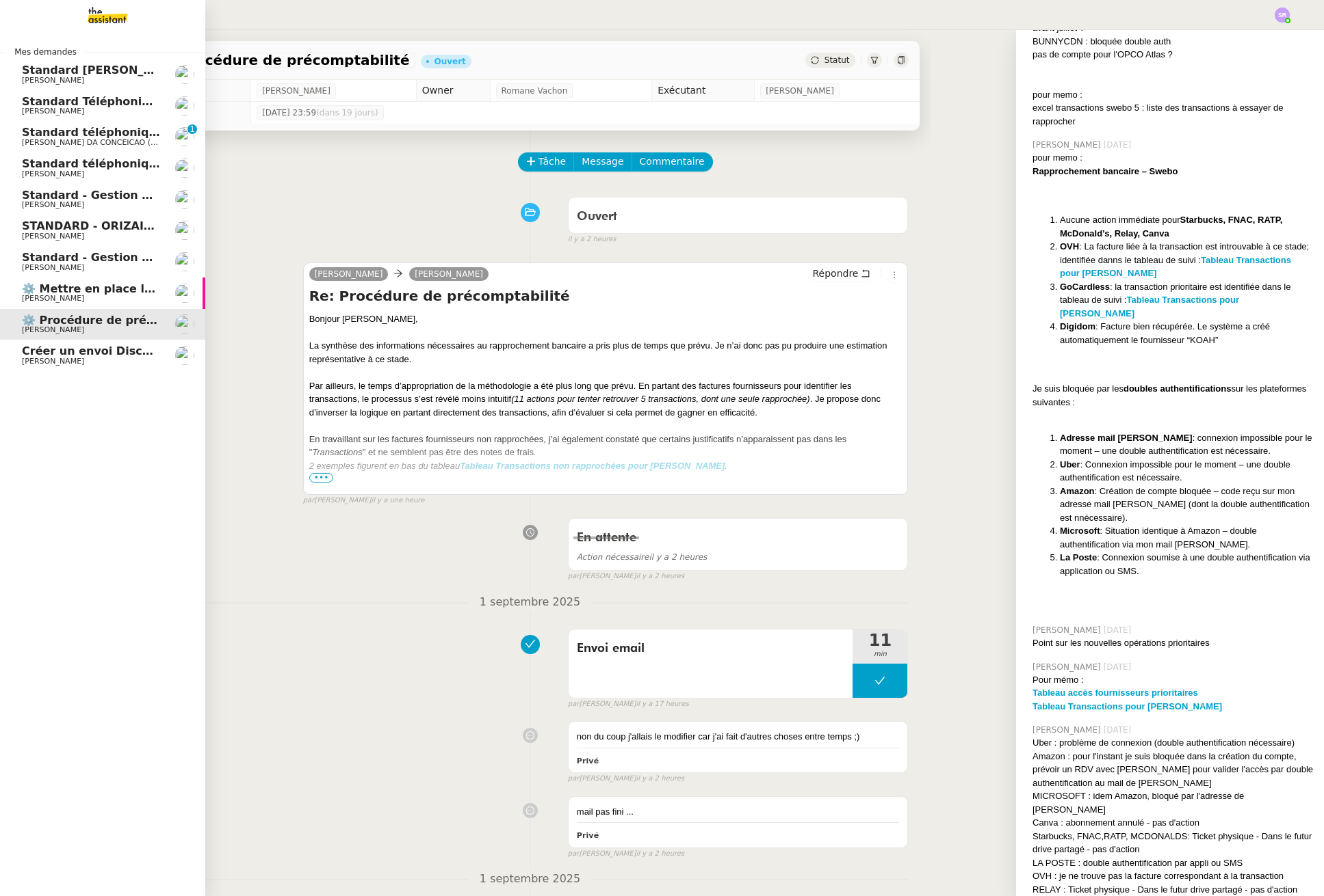
click at [32, 298] on span "[PERSON_NAME]" at bounding box center [53, 298] width 63 height 9
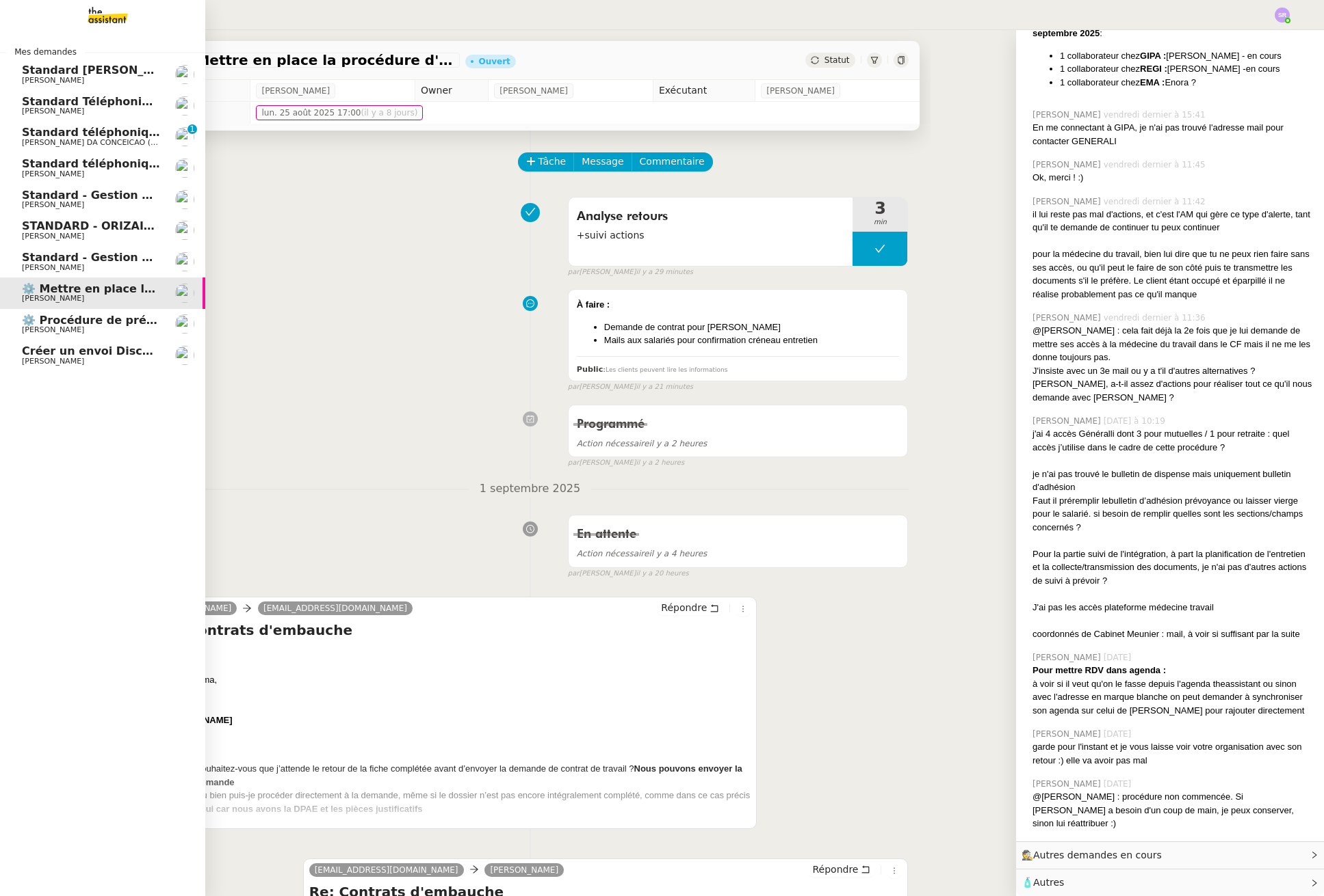
scroll to position [1368, 0]
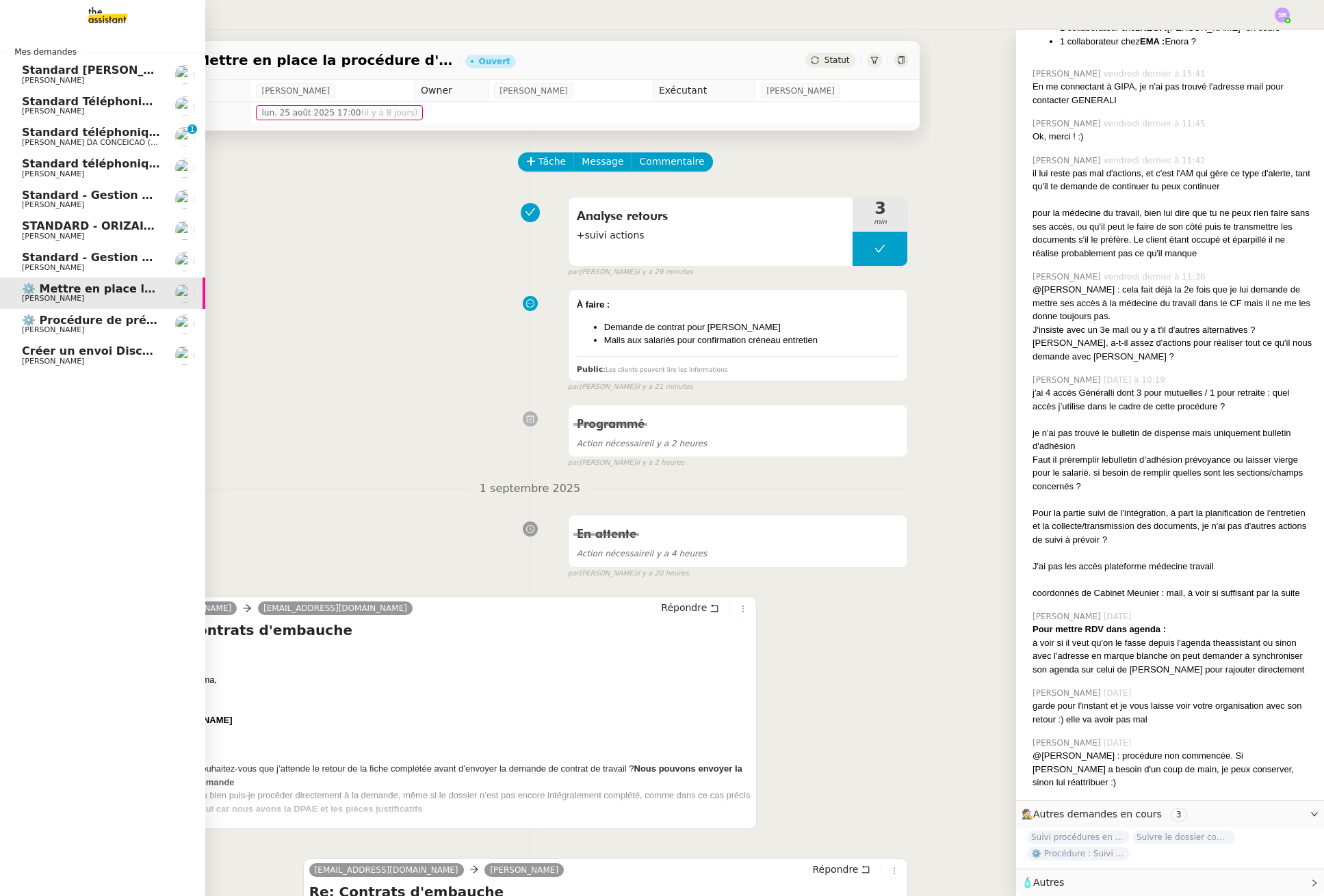
click at [39, 139] on span "[PERSON_NAME] DA CONCEICAO (thermisure)" at bounding box center [108, 143] width 172 height 9
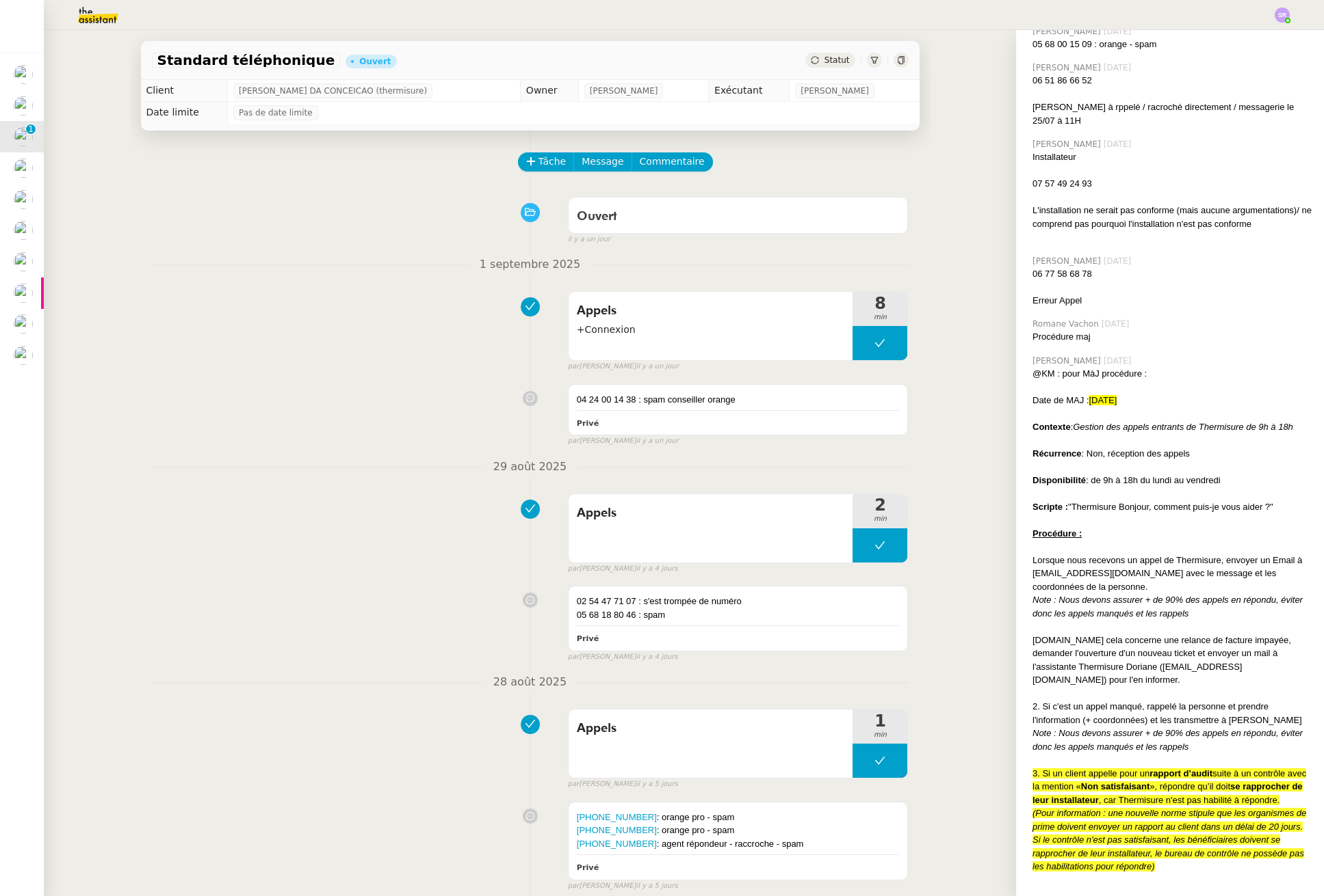
scroll to position [1303, 0]
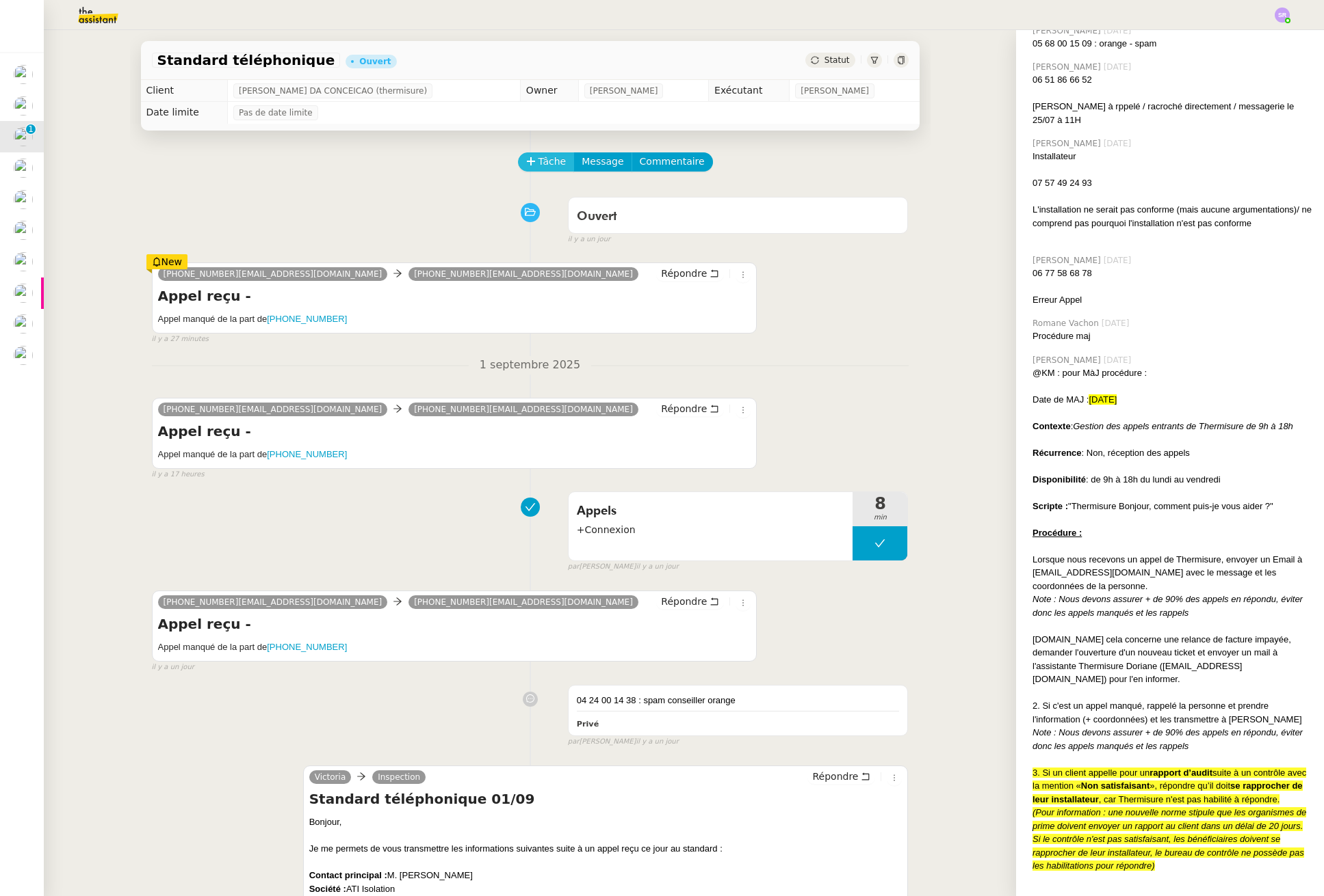
click at [543, 165] on span "Tâche" at bounding box center [552, 161] width 28 height 16
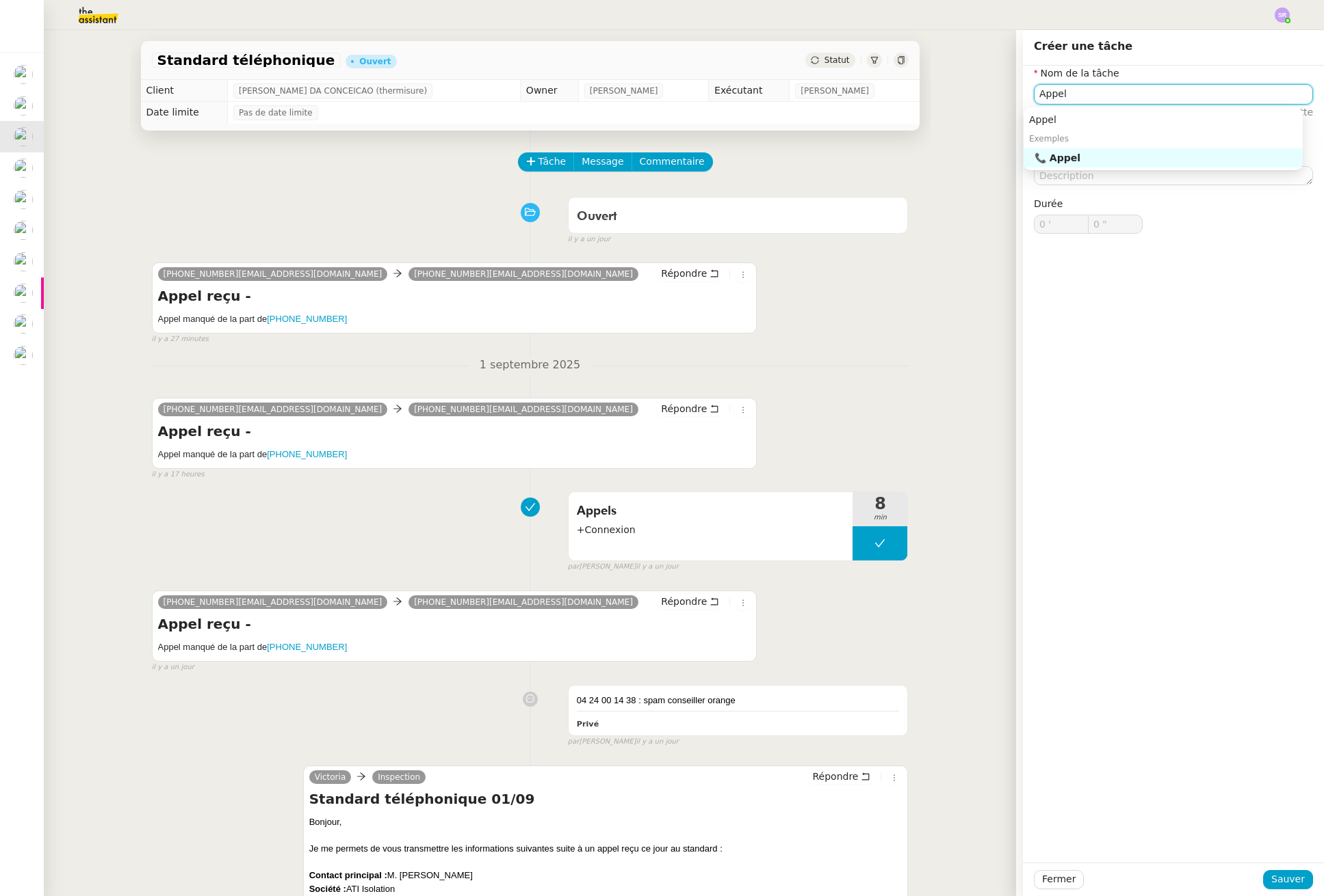
click at [1089, 148] on nz-auto-option "📞 Appel" at bounding box center [1163, 157] width 279 height 19
type input "Appel"
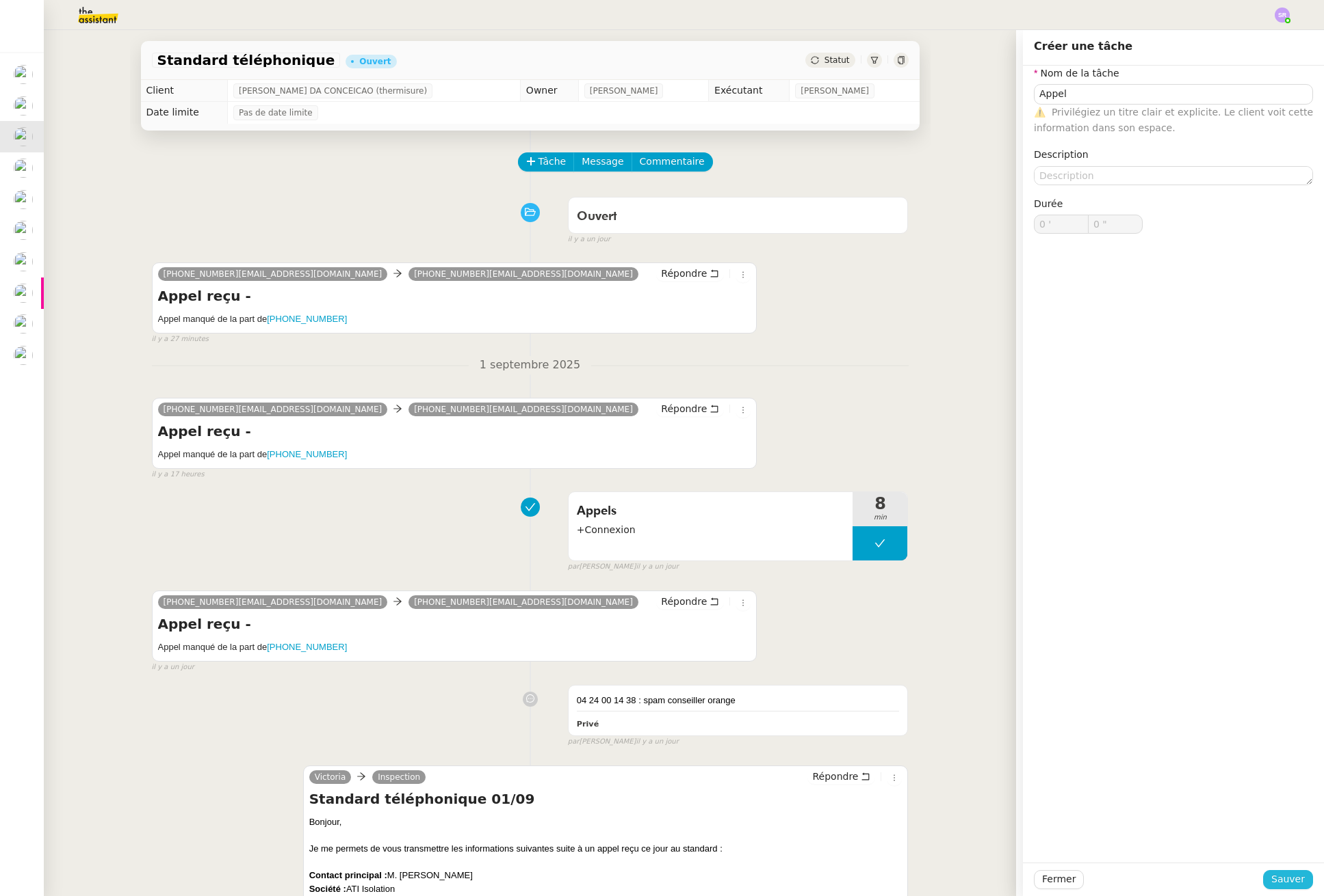
click at [1271, 876] on span "Sauver" at bounding box center [1287, 879] width 33 height 16
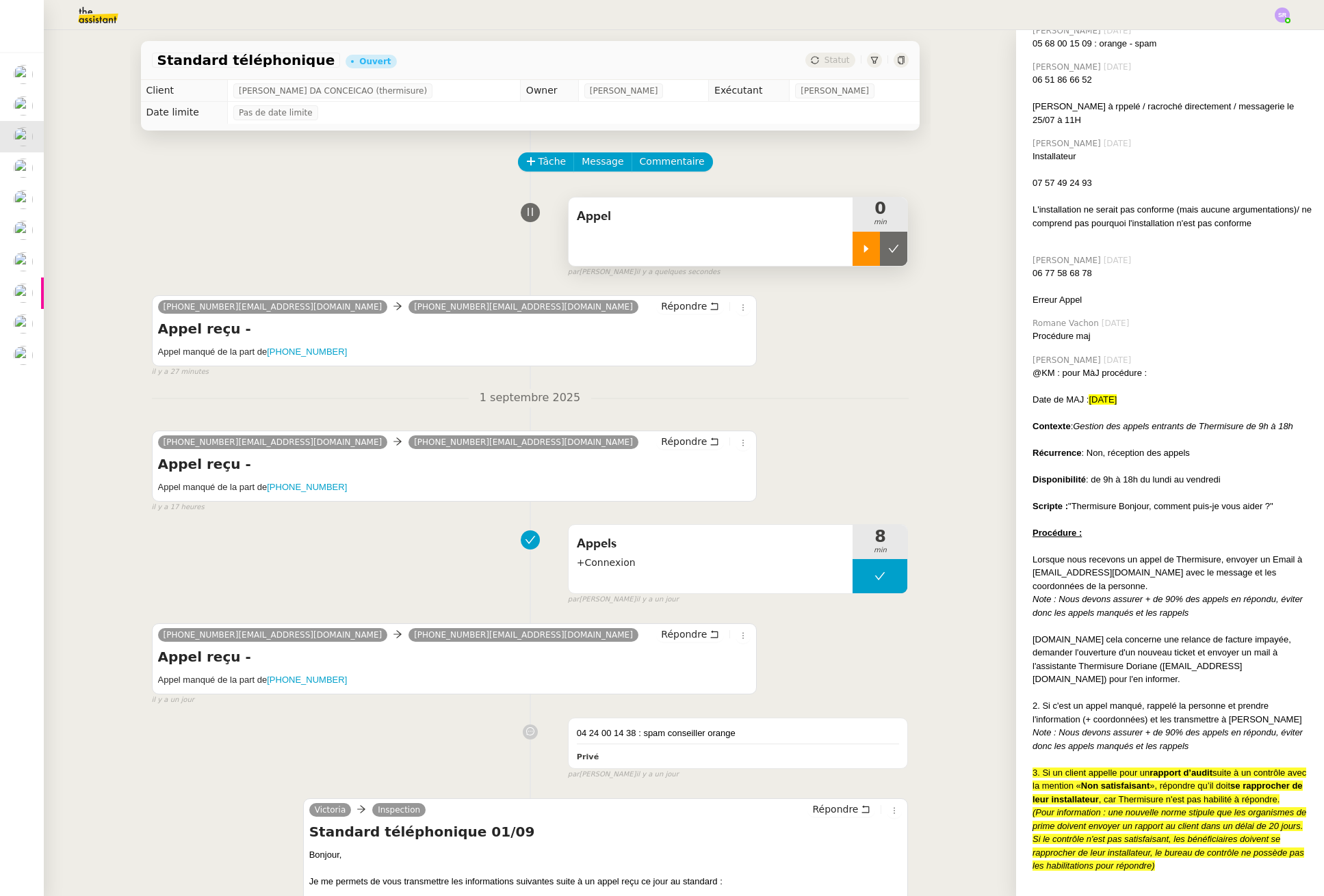
click at [862, 250] on div at bounding box center [866, 249] width 28 height 34
click at [572, 317] on div "33424001438@phone.theassistant.com 33184806120@phone.theassistant.com Répondre" at bounding box center [455, 308] width 593 height 20
drag, startPoint x: 343, startPoint y: 346, endPoint x: 266, endPoint y: 353, distance: 77.3
click at [266, 353] on h5 "Appel manqué de la part de +33424001438" at bounding box center [455, 352] width 593 height 14
copy link "+33424001438"
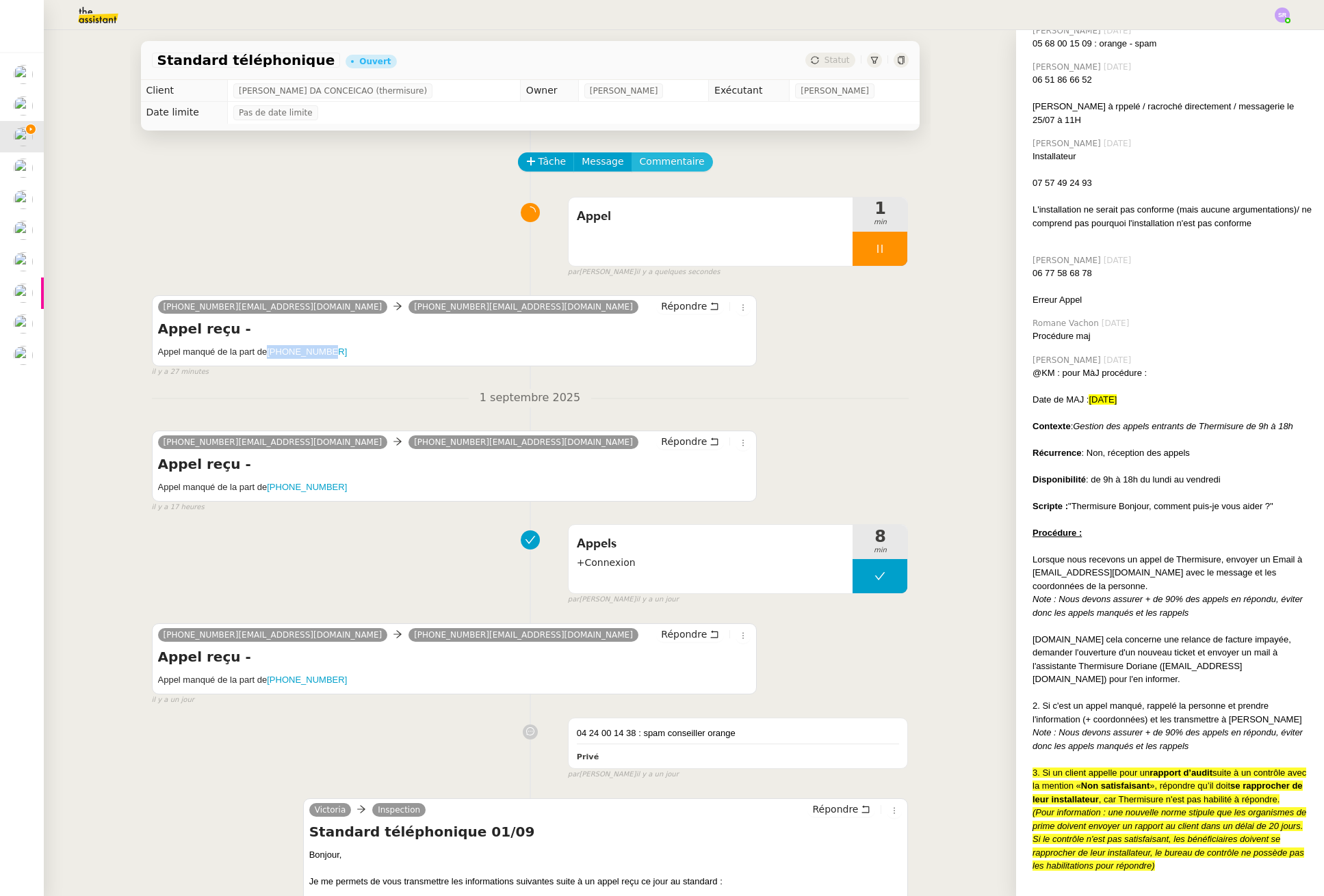
click at [672, 160] on span "Commentaire" at bounding box center [672, 161] width 65 height 16
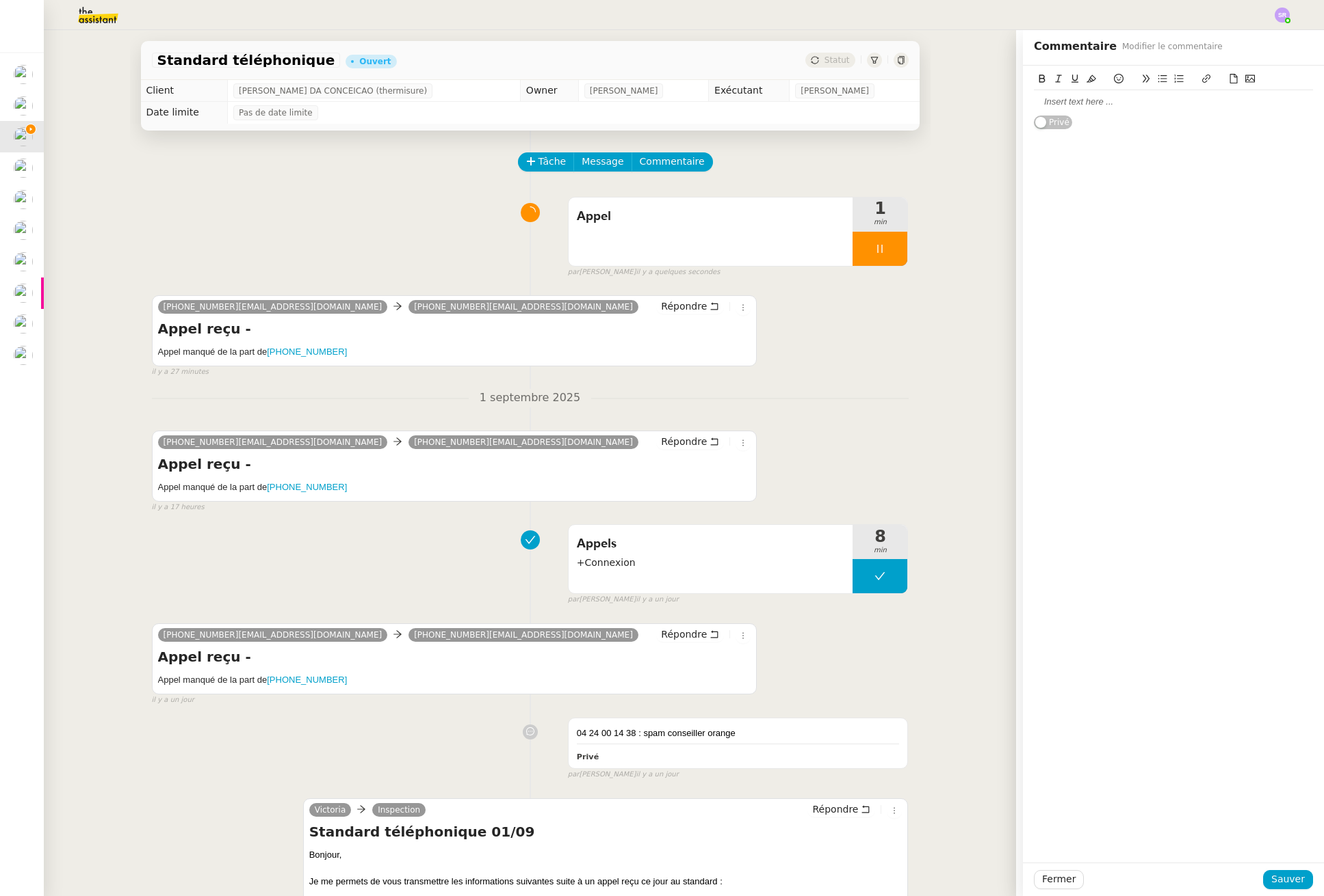
click at [1135, 106] on div at bounding box center [1173, 101] width 279 height 12
click at [1182, 108] on div "+33424001438 :" at bounding box center [1173, 101] width 279 height 12
click at [1183, 108] on div "+33424001438 :" at bounding box center [1173, 101] width 279 height 12
click at [1291, 878] on span "Sauver" at bounding box center [1287, 879] width 33 height 16
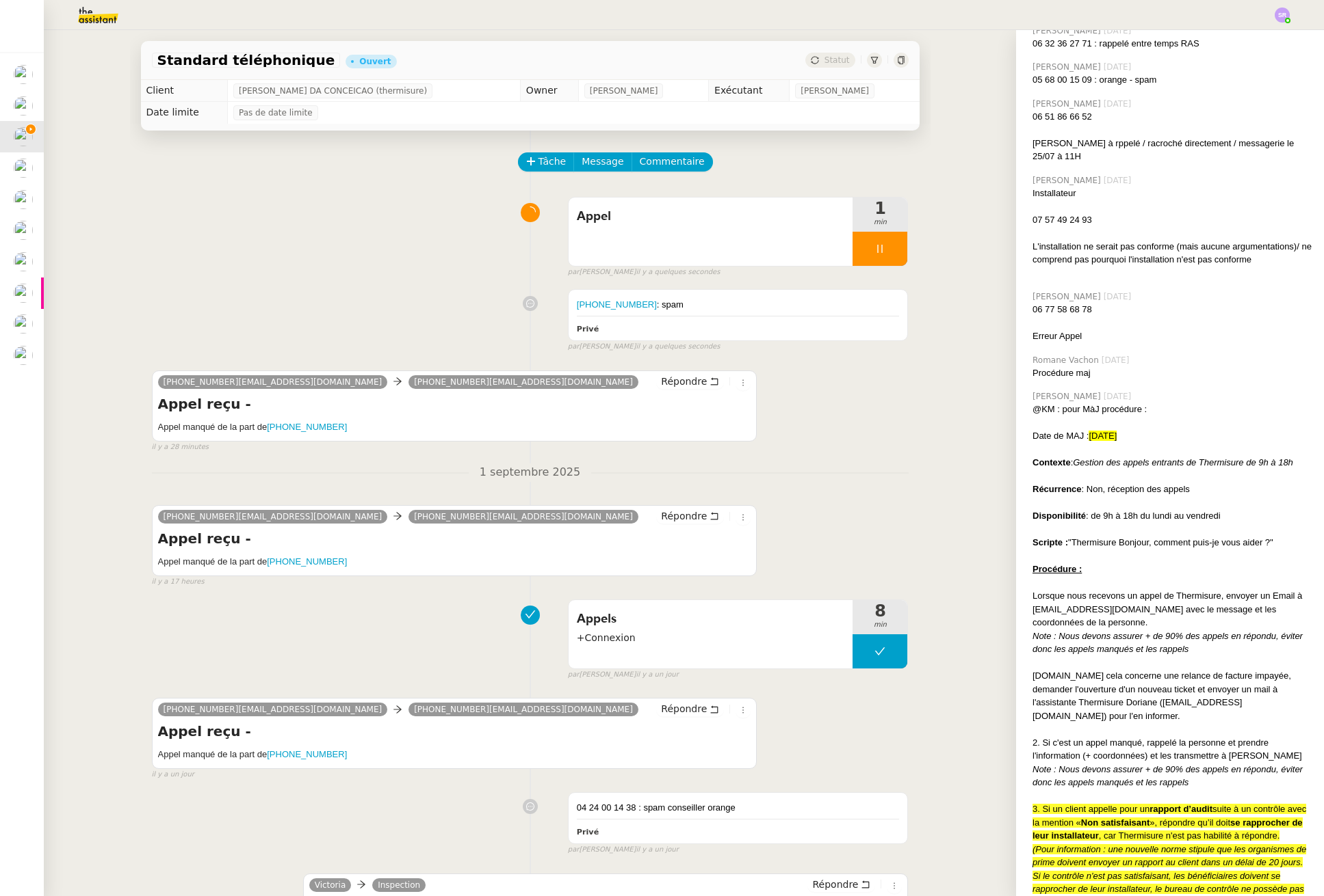
drag, startPoint x: 567, startPoint y: 354, endPoint x: 542, endPoint y: 345, distance: 26.6
click at [542, 345] on div "+33424001438 : spam Privé false par Stéphanie R. il y a quelques secondes" at bounding box center [530, 317] width 756 height 69
click at [652, 320] on div "Privé" at bounding box center [738, 328] width 322 height 16
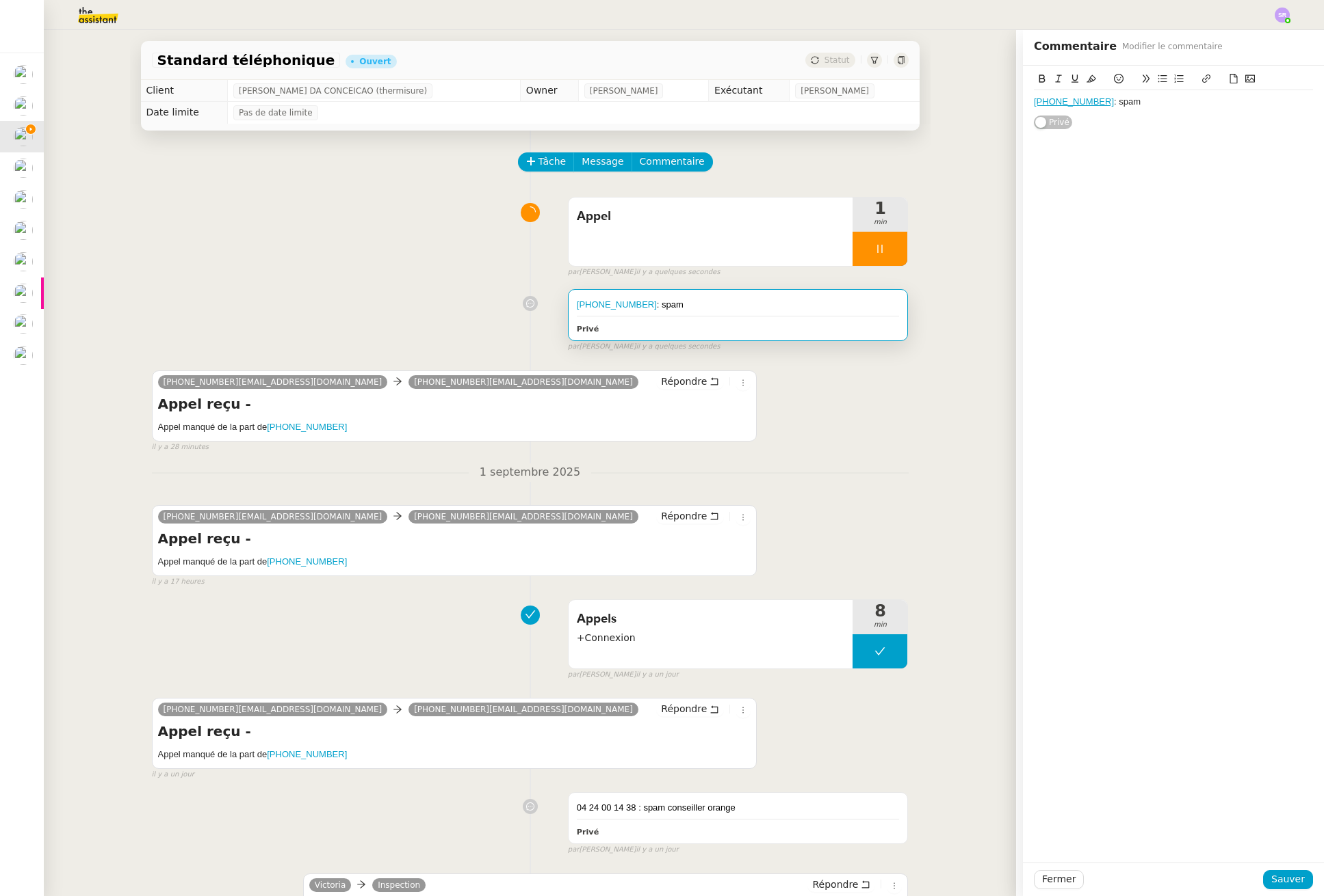
click at [1096, 102] on div "+33424001438 : spam" at bounding box center [1173, 101] width 279 height 12
click at [1090, 105] on div "+33424001438 : spam" at bounding box center [1173, 101] width 279 height 12
click at [1276, 875] on span "Sauver" at bounding box center [1287, 879] width 33 height 16
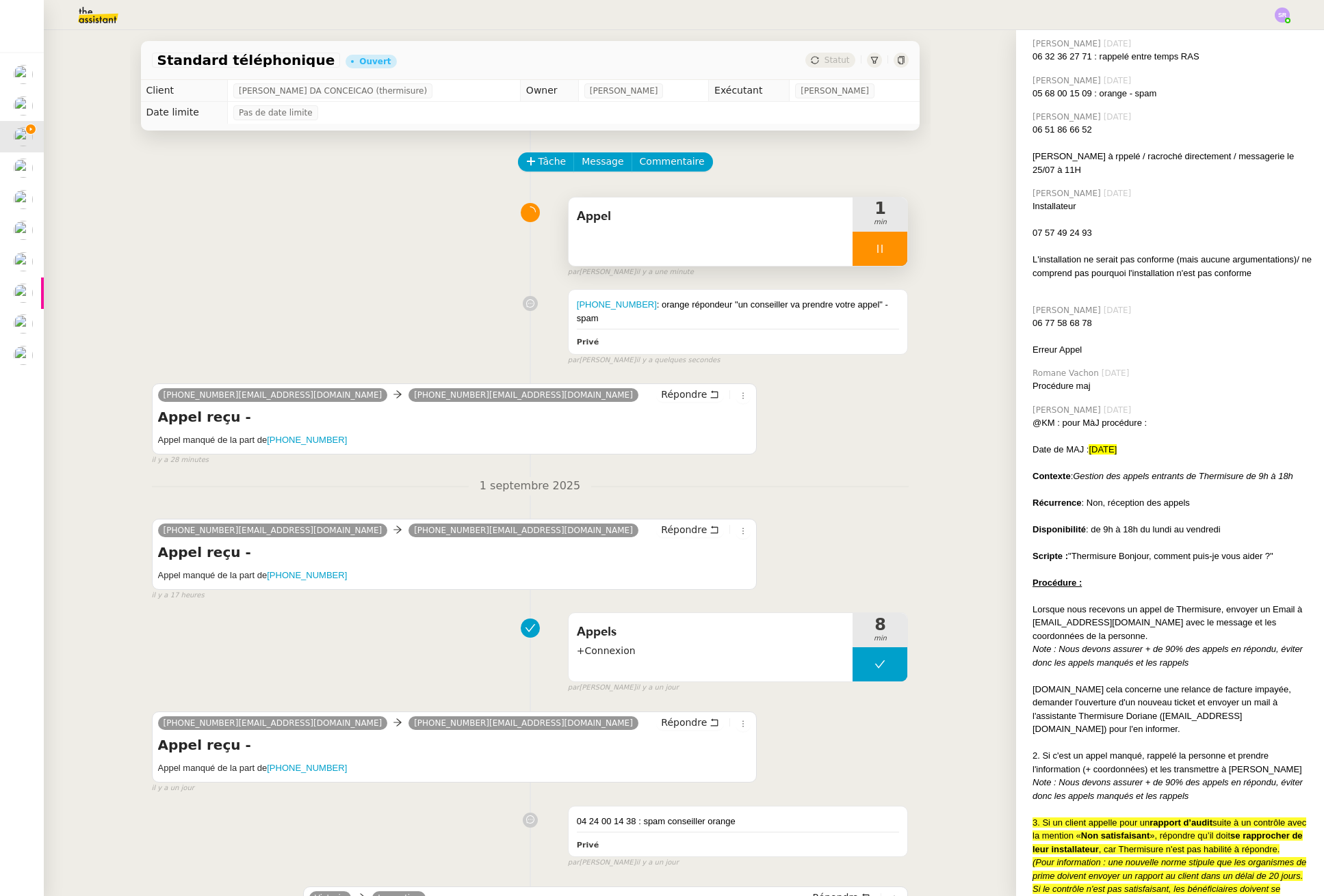
click at [852, 256] on div at bounding box center [879, 249] width 54 height 34
click at [880, 249] on button at bounding box center [894, 249] width 28 height 34
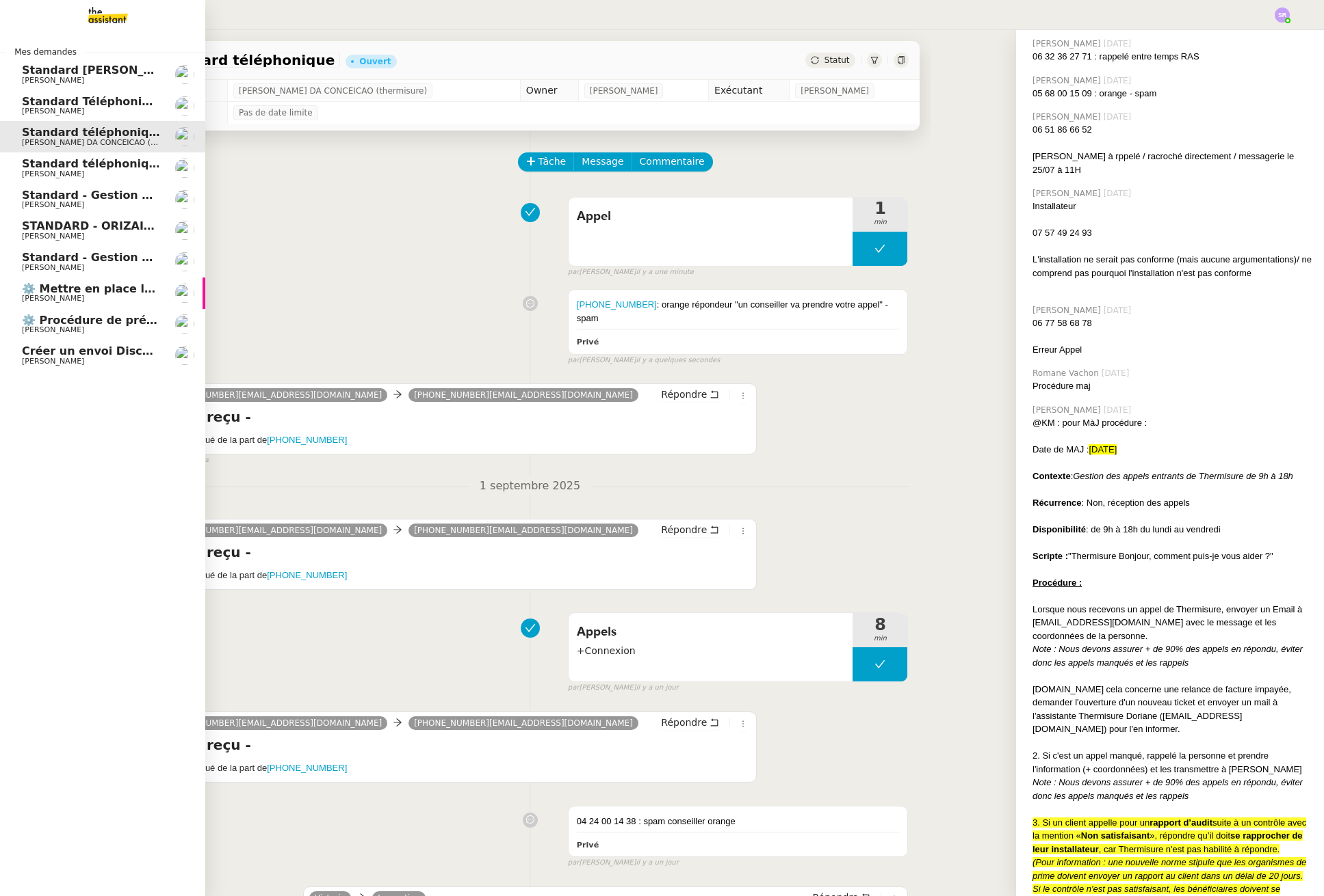
click at [74, 177] on span "[PERSON_NAME]" at bounding box center [53, 174] width 63 height 9
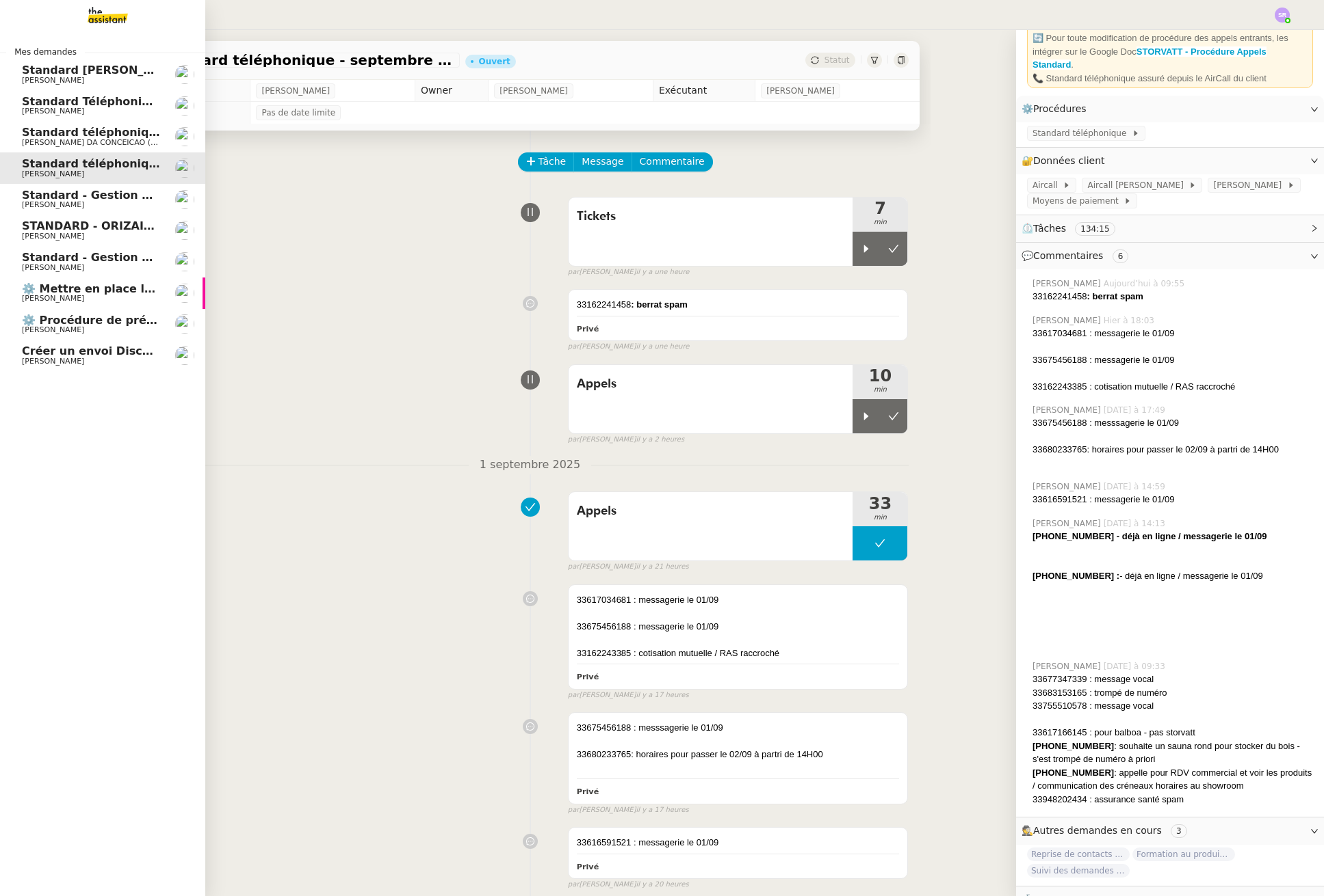
scroll to position [121, 0]
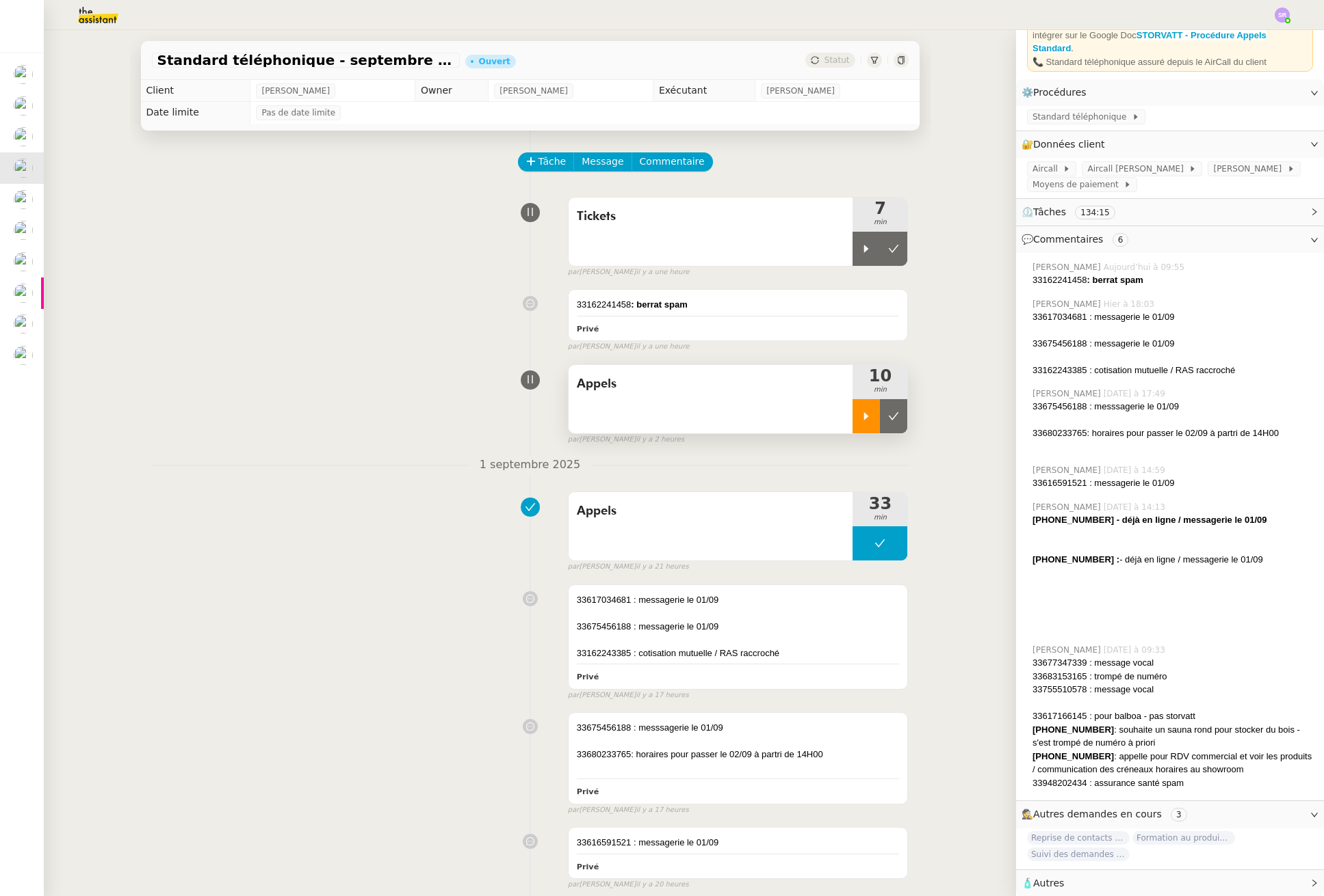
click at [861, 421] on icon at bounding box center [866, 416] width 11 height 11
click at [160, 214] on div "Tickets 7 min false par Stéphanie R. il y a une heure" at bounding box center [530, 234] width 756 height 87
click at [864, 249] on icon at bounding box center [866, 249] width 5 height 7
click at [858, 418] on div at bounding box center [879, 416] width 54 height 34
click at [874, 250] on icon at bounding box center [880, 249] width 11 height 11
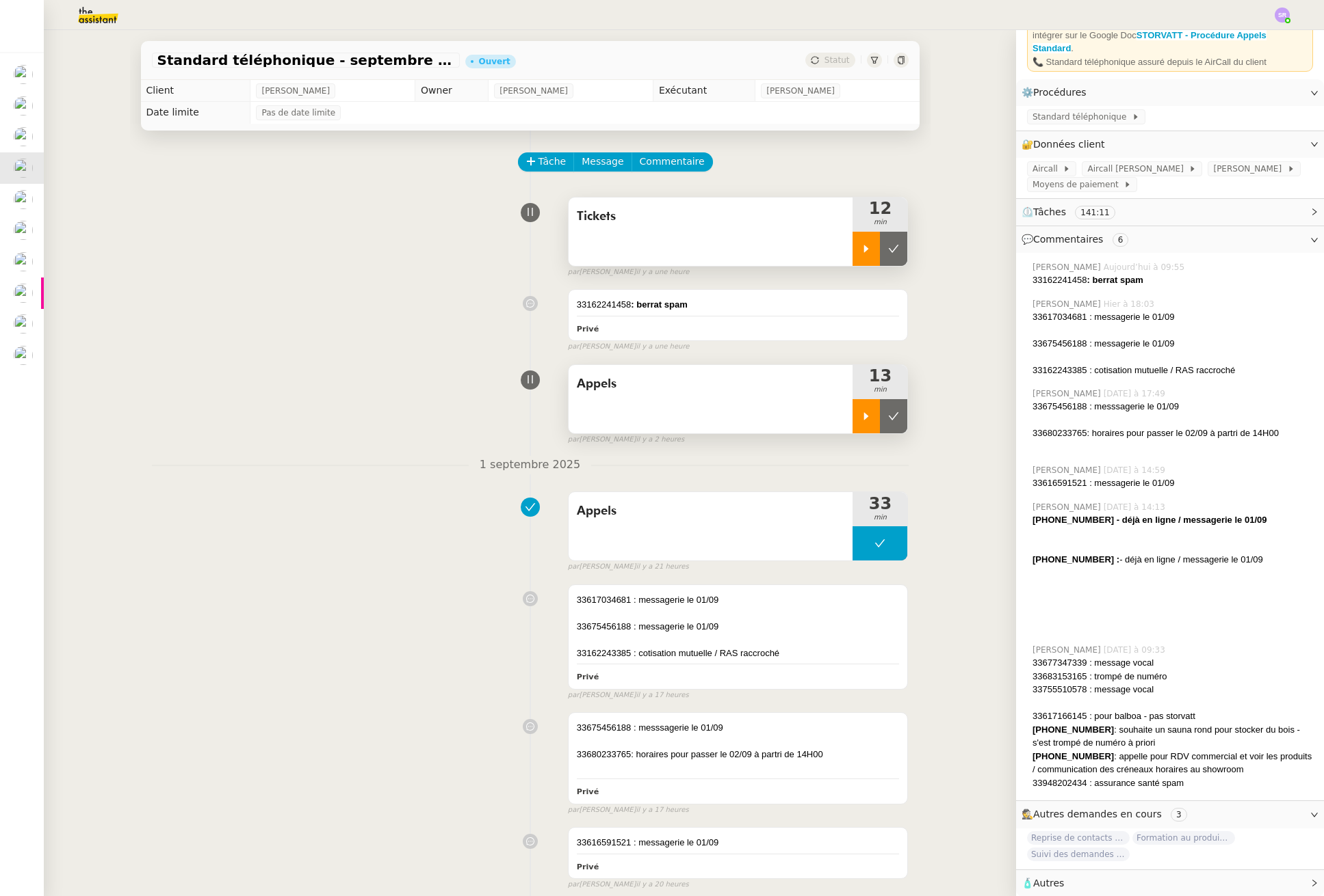
click at [861, 417] on icon at bounding box center [866, 416] width 11 height 11
click at [878, 414] on icon at bounding box center [880, 416] width 5 height 8
click at [880, 249] on button at bounding box center [894, 249] width 28 height 34
click at [859, 252] on button at bounding box center [879, 249] width 54 height 34
click at [852, 252] on div at bounding box center [866, 249] width 28 height 34
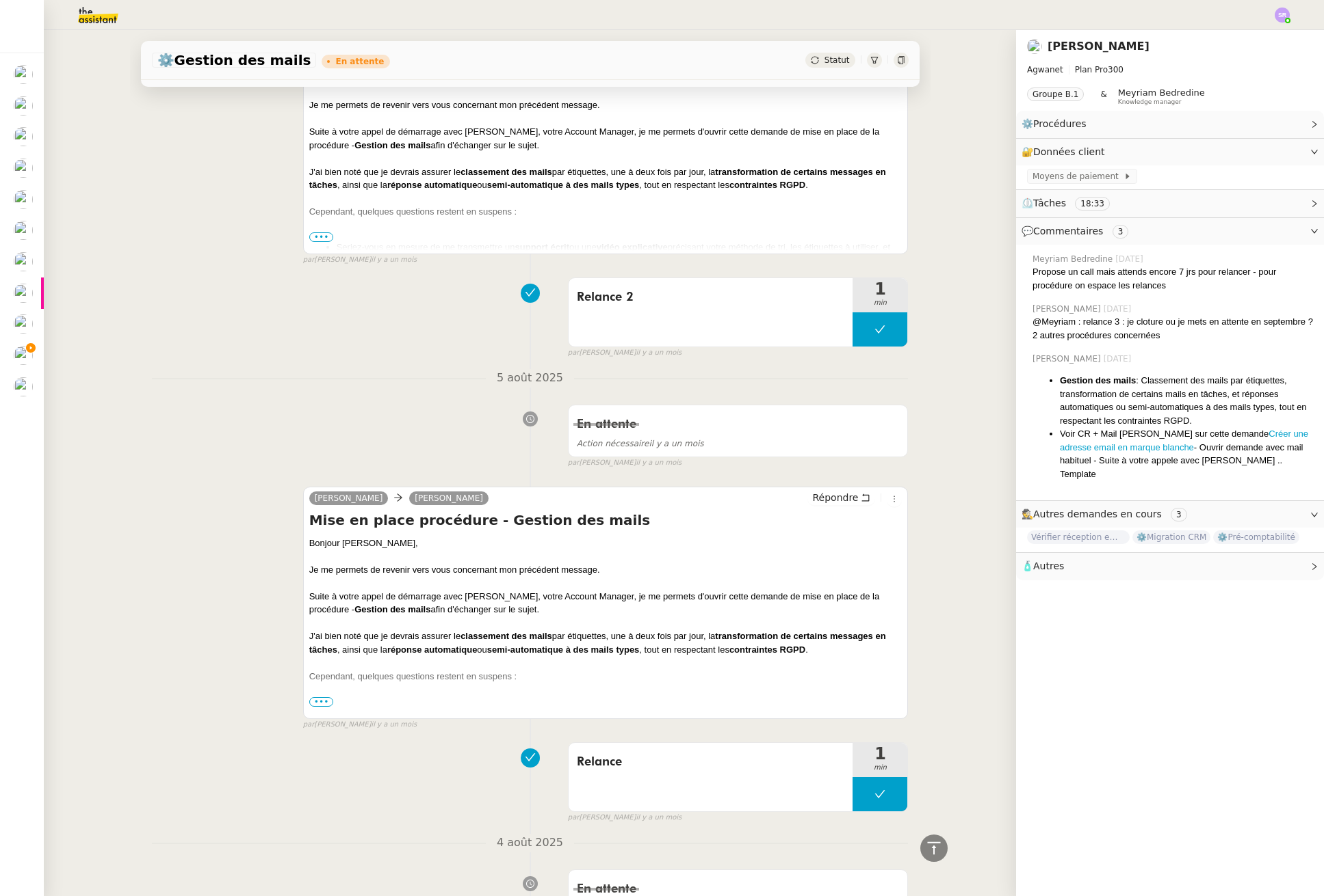
scroll to position [936, 0]
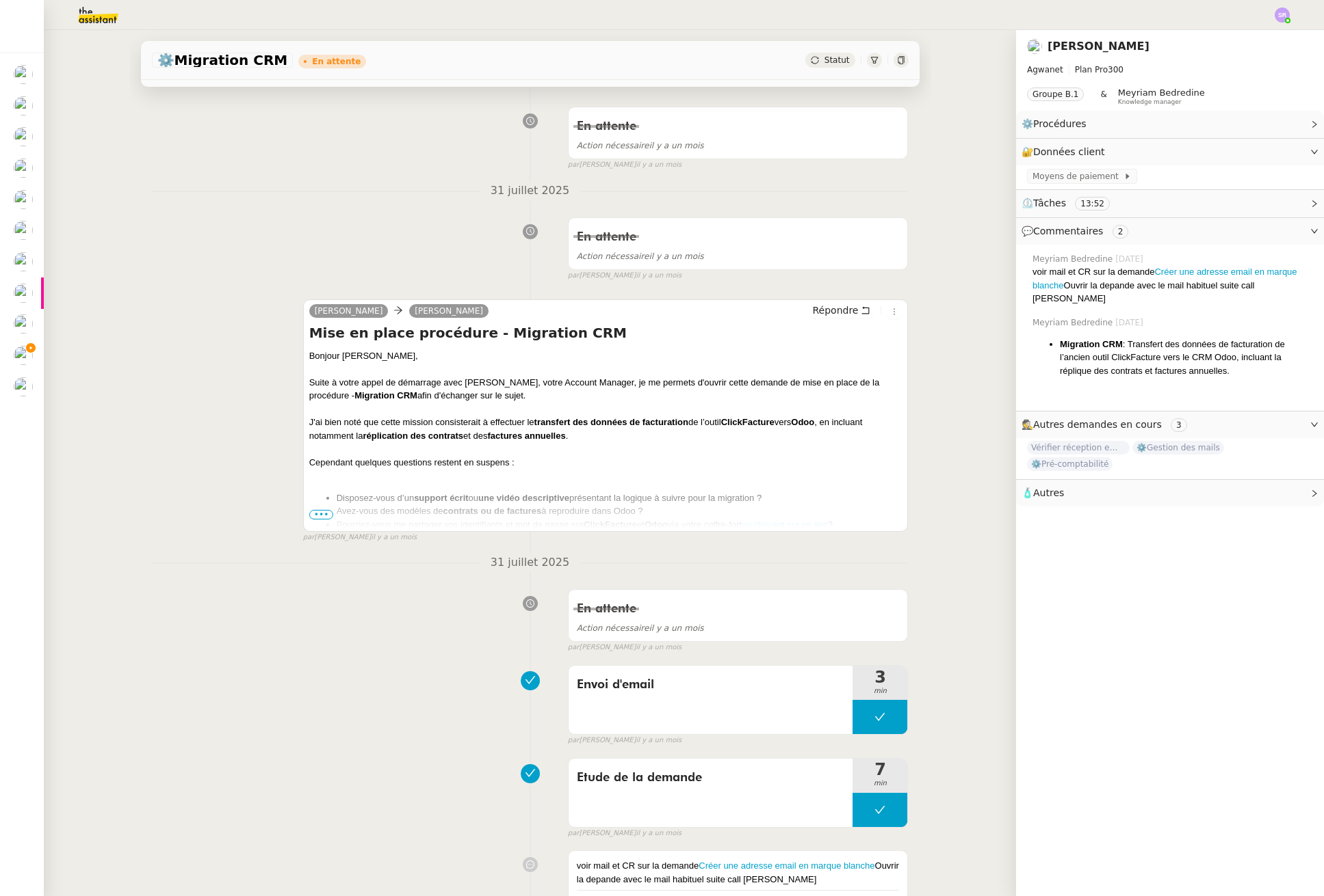
scroll to position [2416, 0]
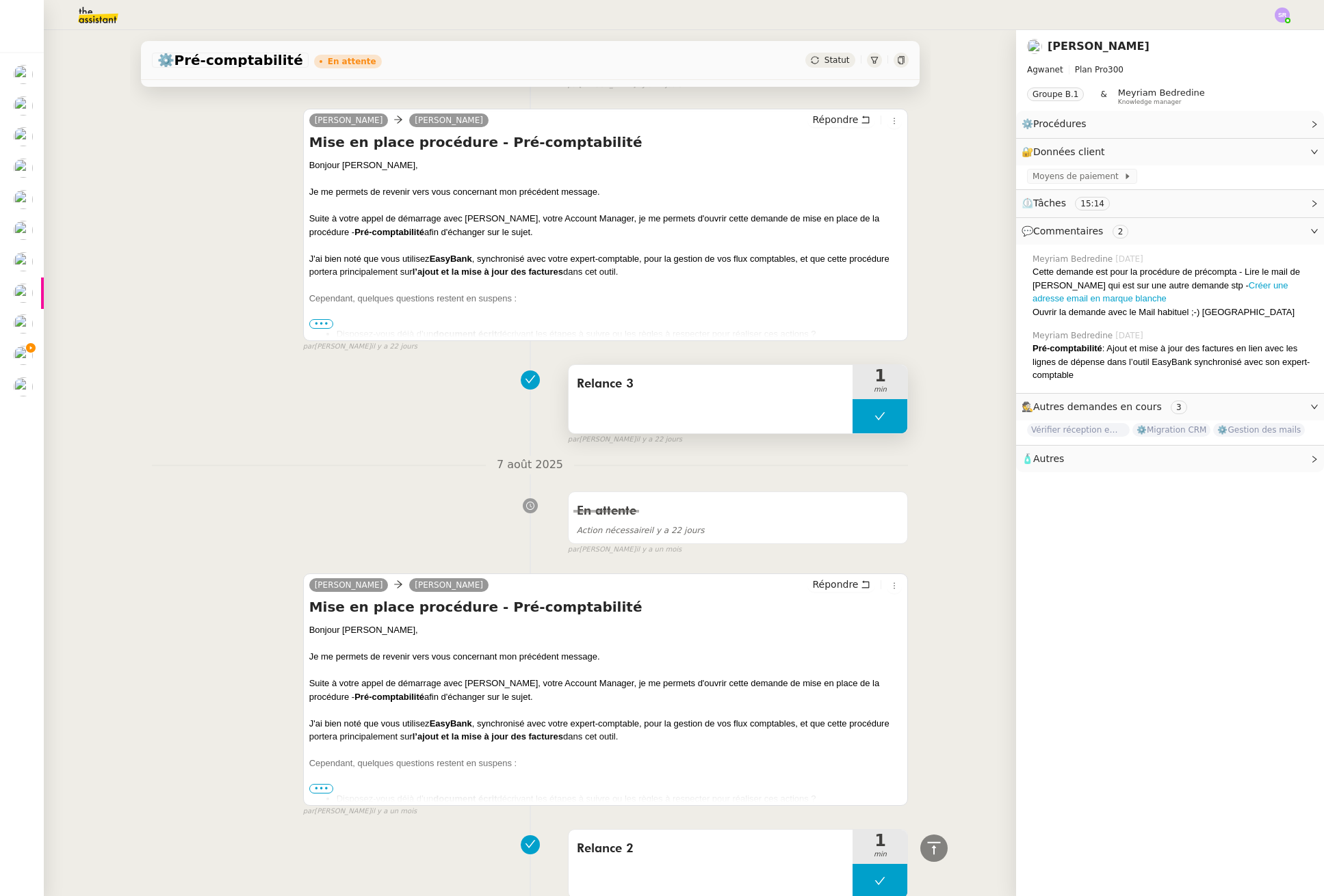
scroll to position [883, 0]
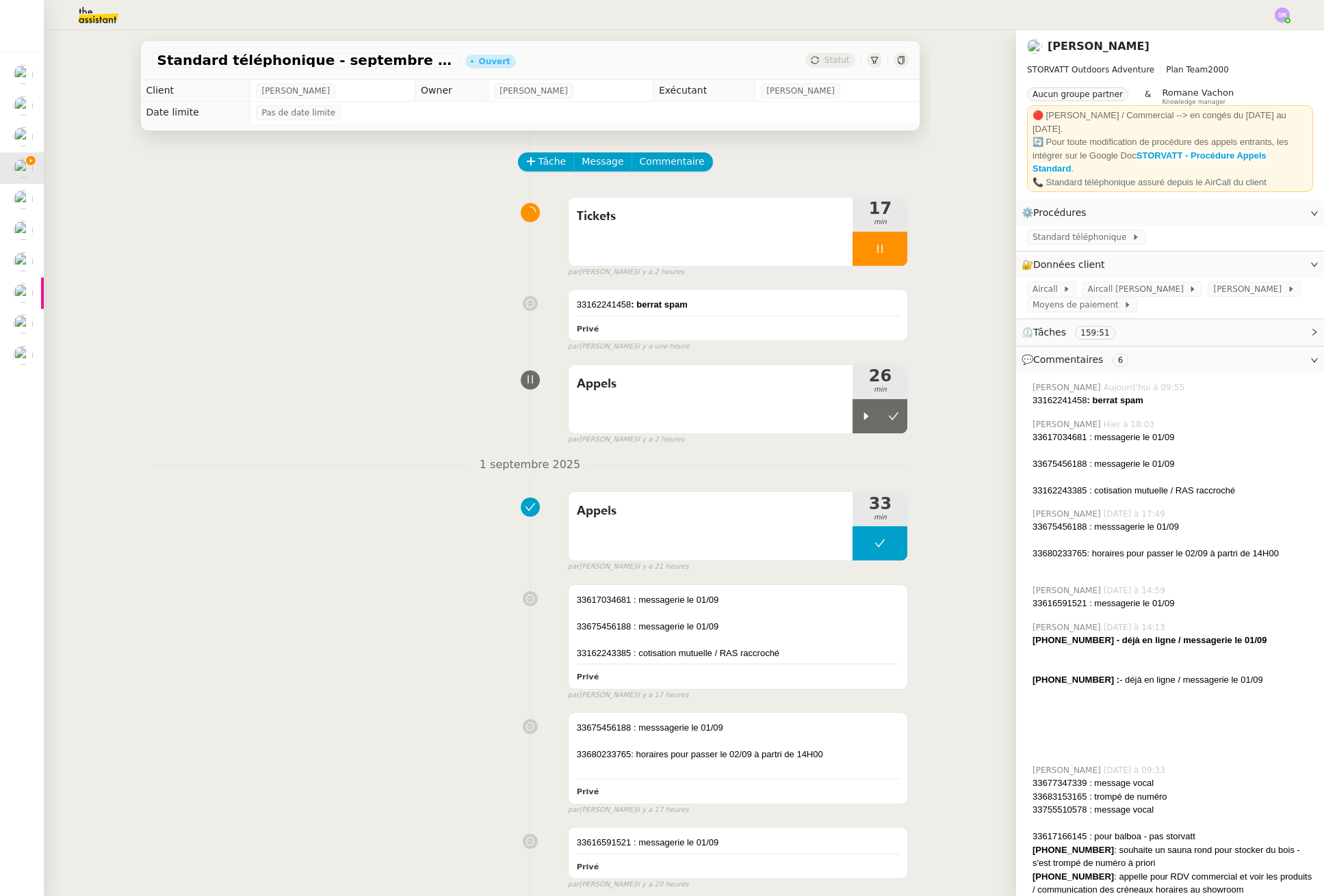
scroll to position [121, 0]
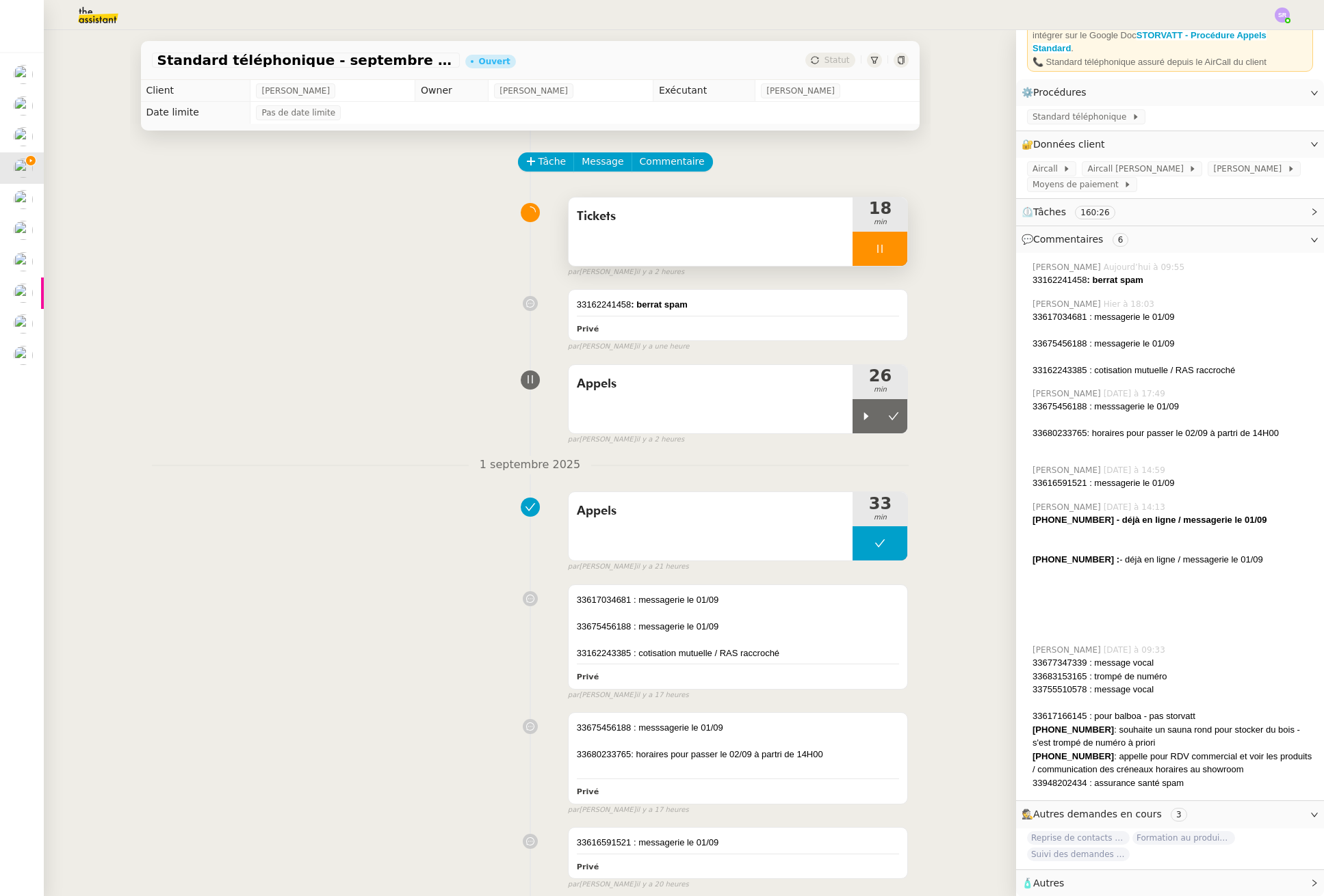
click at [878, 249] on icon at bounding box center [880, 249] width 5 height 8
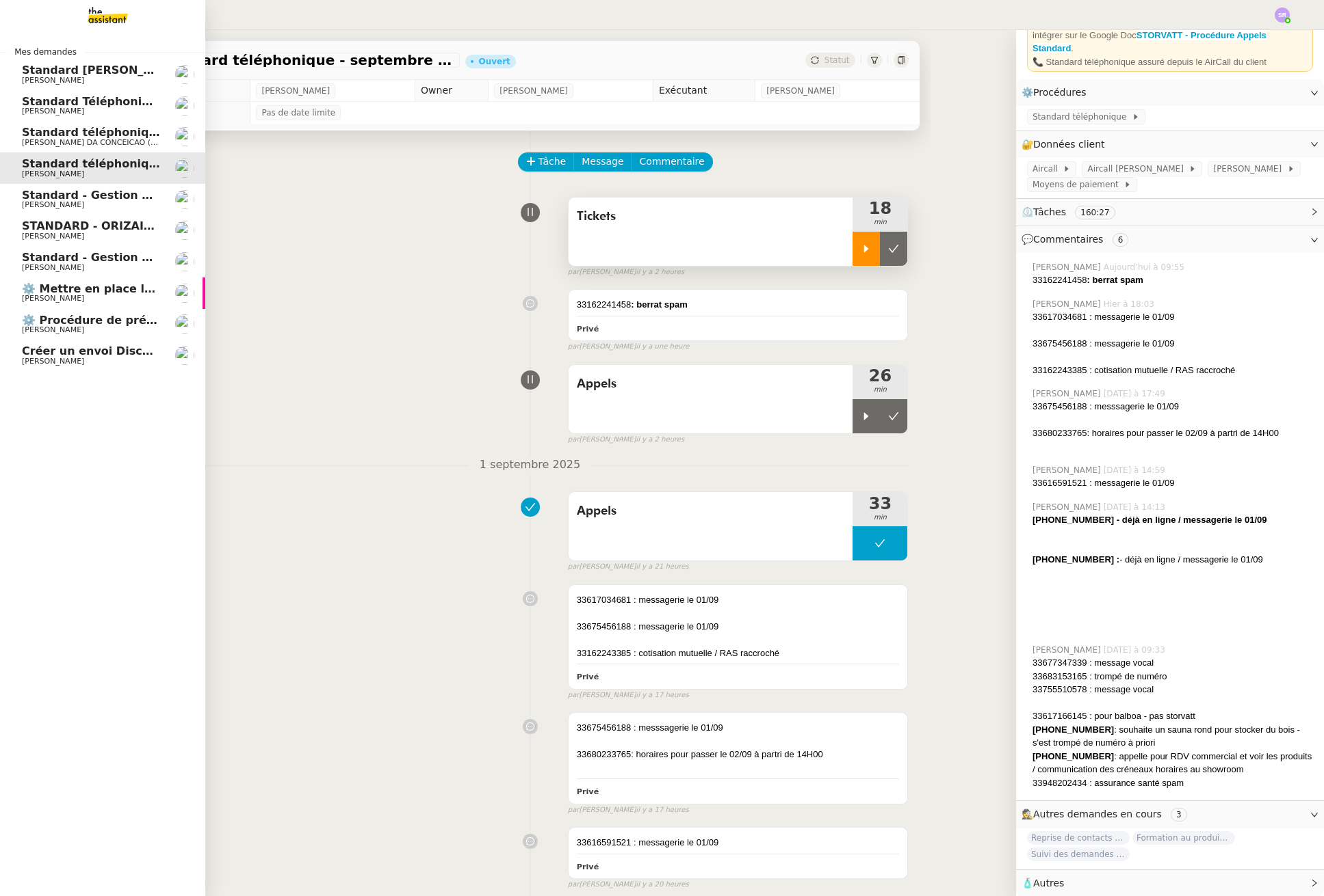
click at [34, 358] on span "[PERSON_NAME]" at bounding box center [53, 362] width 63 height 9
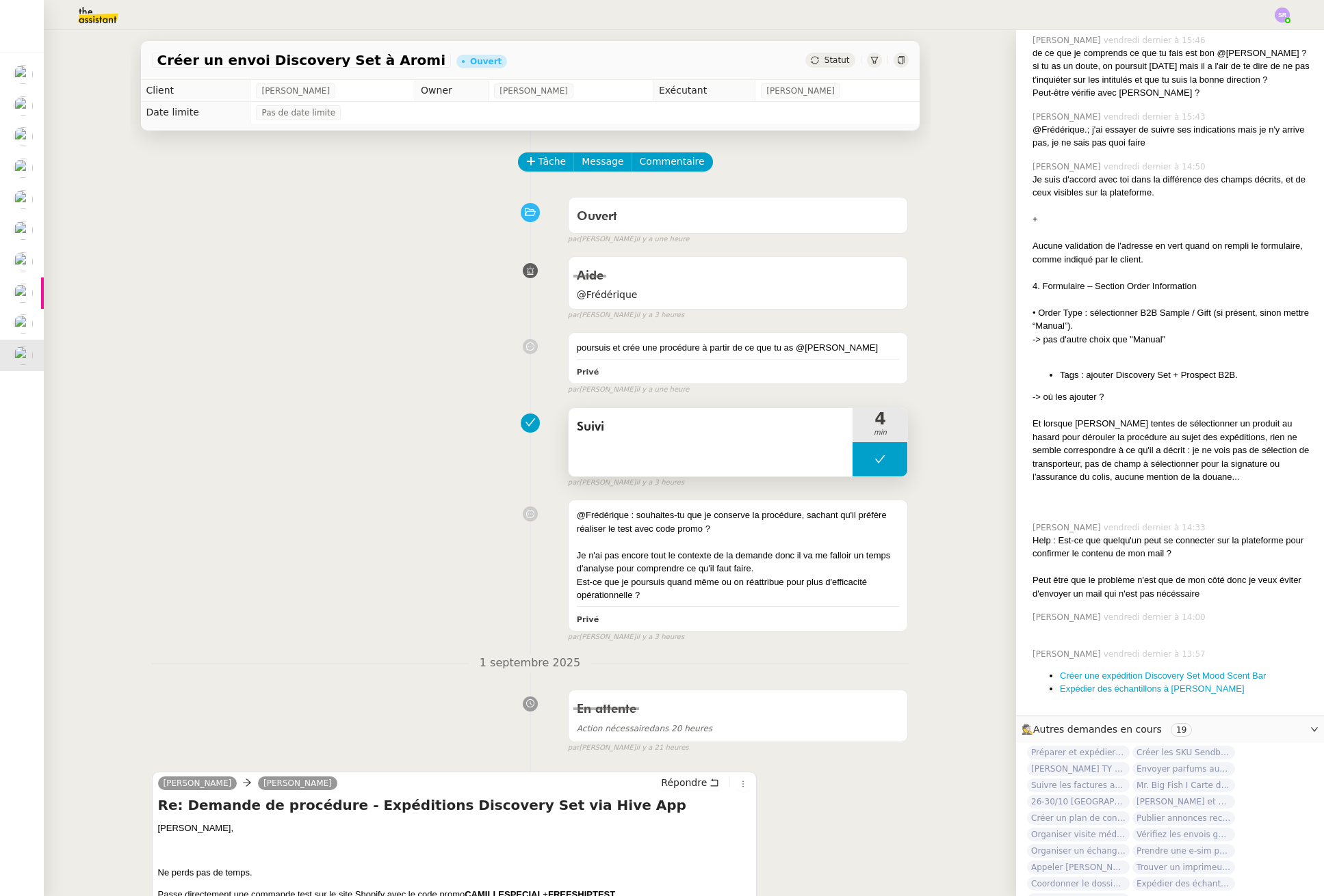
scroll to position [1278, 0]
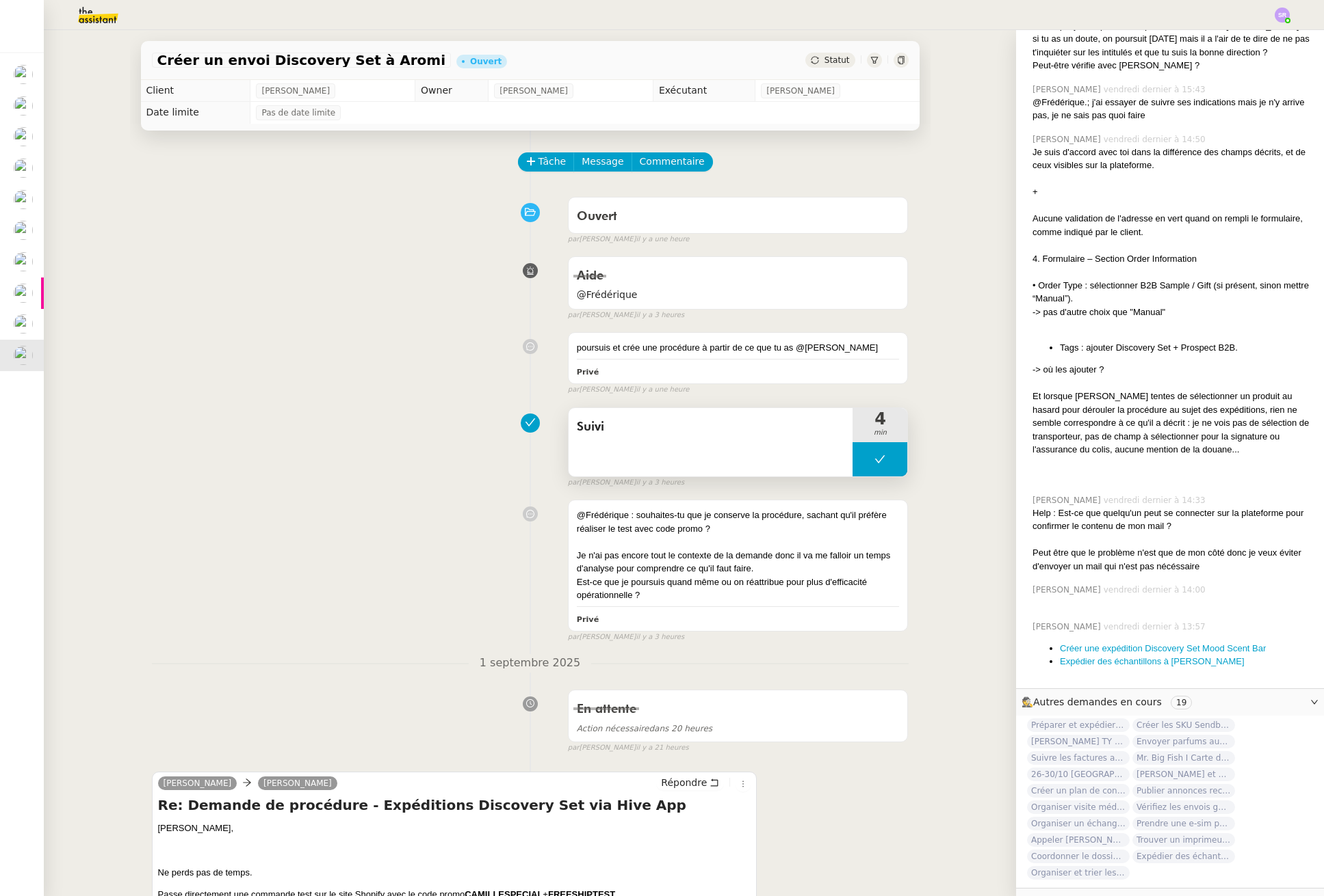
click at [852, 463] on button at bounding box center [879, 459] width 54 height 34
click at [852, 465] on div at bounding box center [866, 459] width 28 height 34
click at [649, 158] on span "Commentaire" at bounding box center [672, 161] width 65 height 16
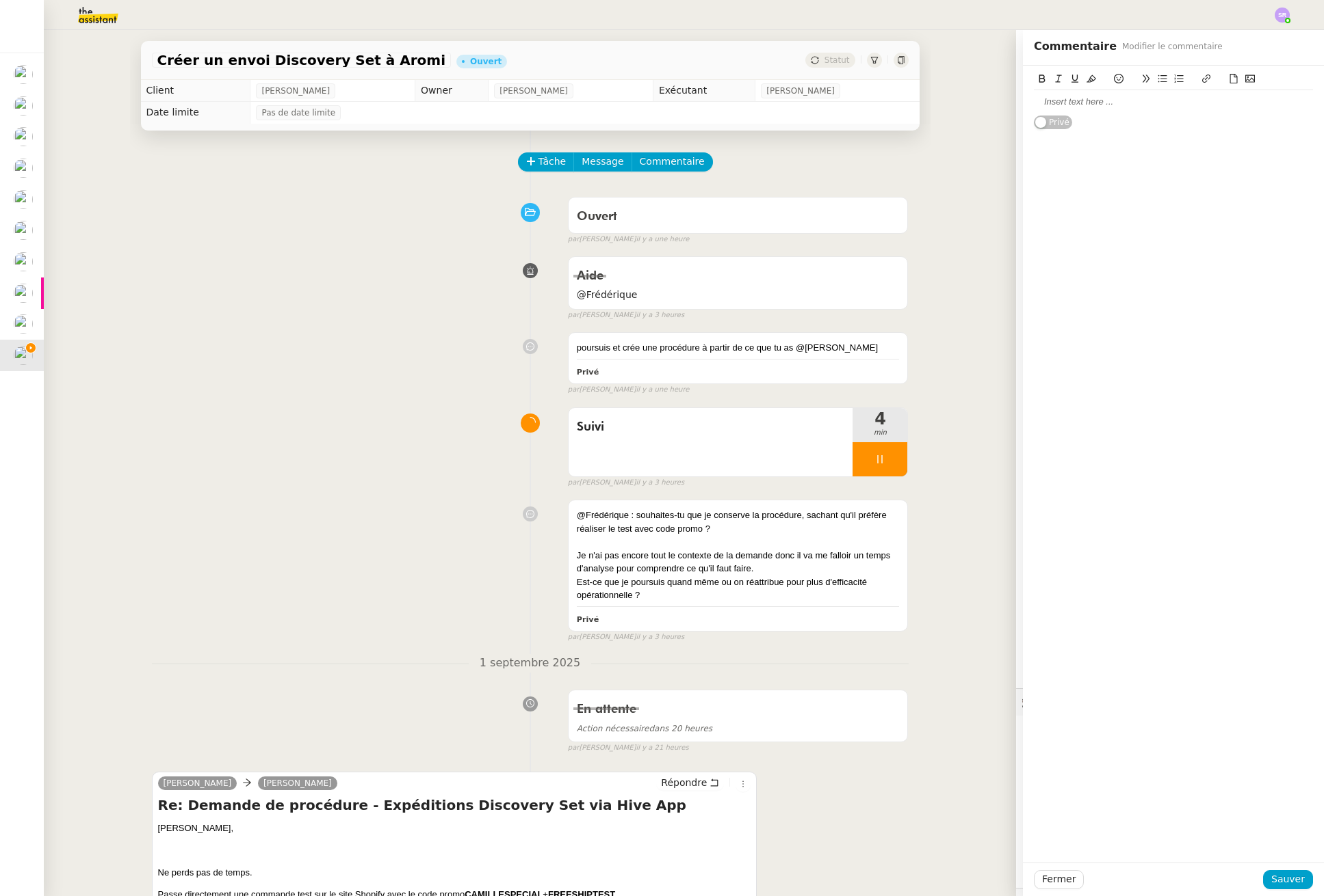
click at [1082, 104] on div at bounding box center [1173, 101] width 279 height 12
click at [1272, 878] on span "Sauver" at bounding box center [1287, 879] width 33 height 16
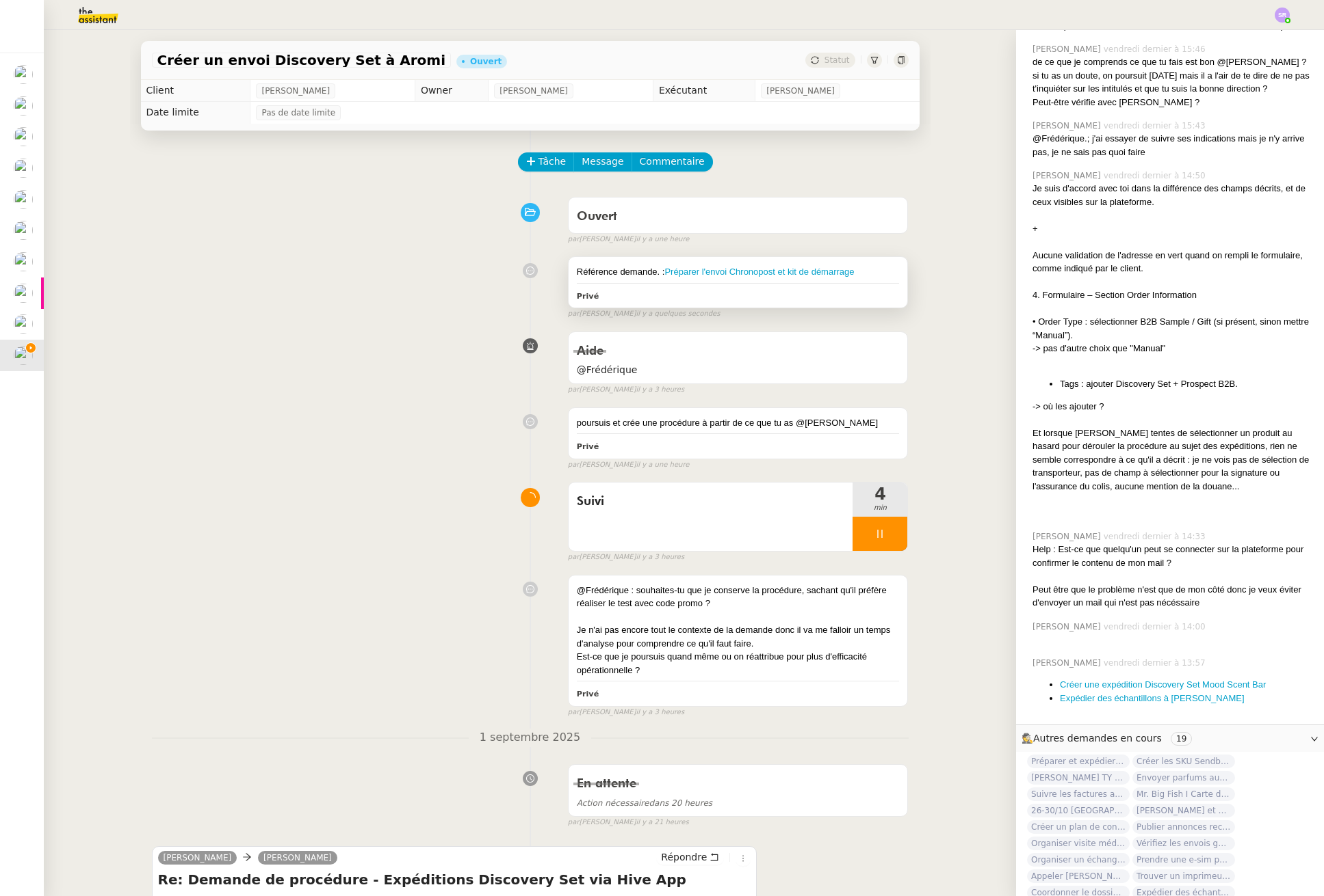
click at [665, 280] on div "Référence demande. : Préparer l'envoi Chronopost et kit de démarrage Privé" at bounding box center [738, 282] width 339 height 51
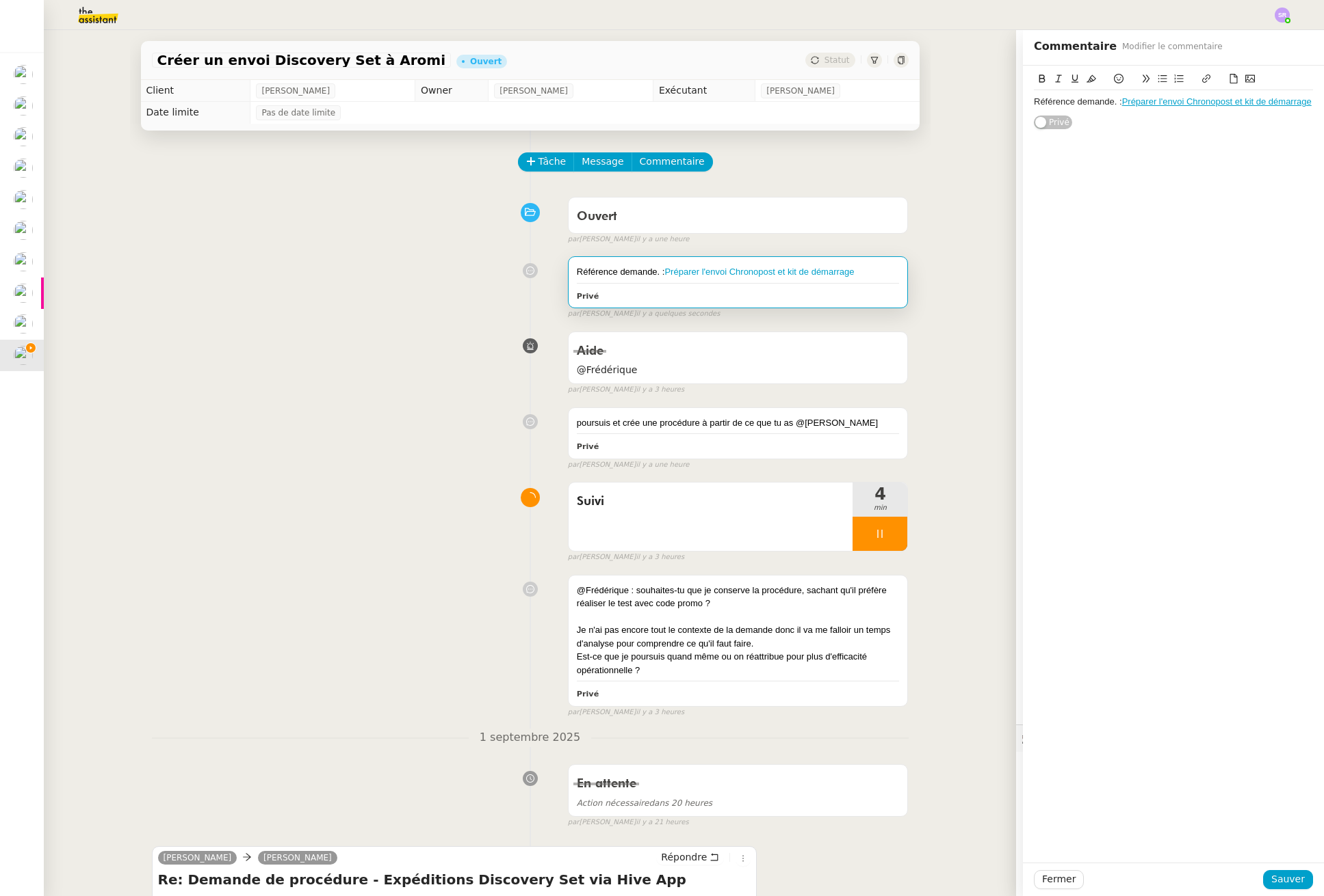
click at [1107, 105] on div "Référence demande. : Préparer l'envoi Chronopost et kit de démarrage" at bounding box center [1173, 101] width 279 height 12
click at [1276, 879] on span "Sauver" at bounding box center [1287, 879] width 33 height 16
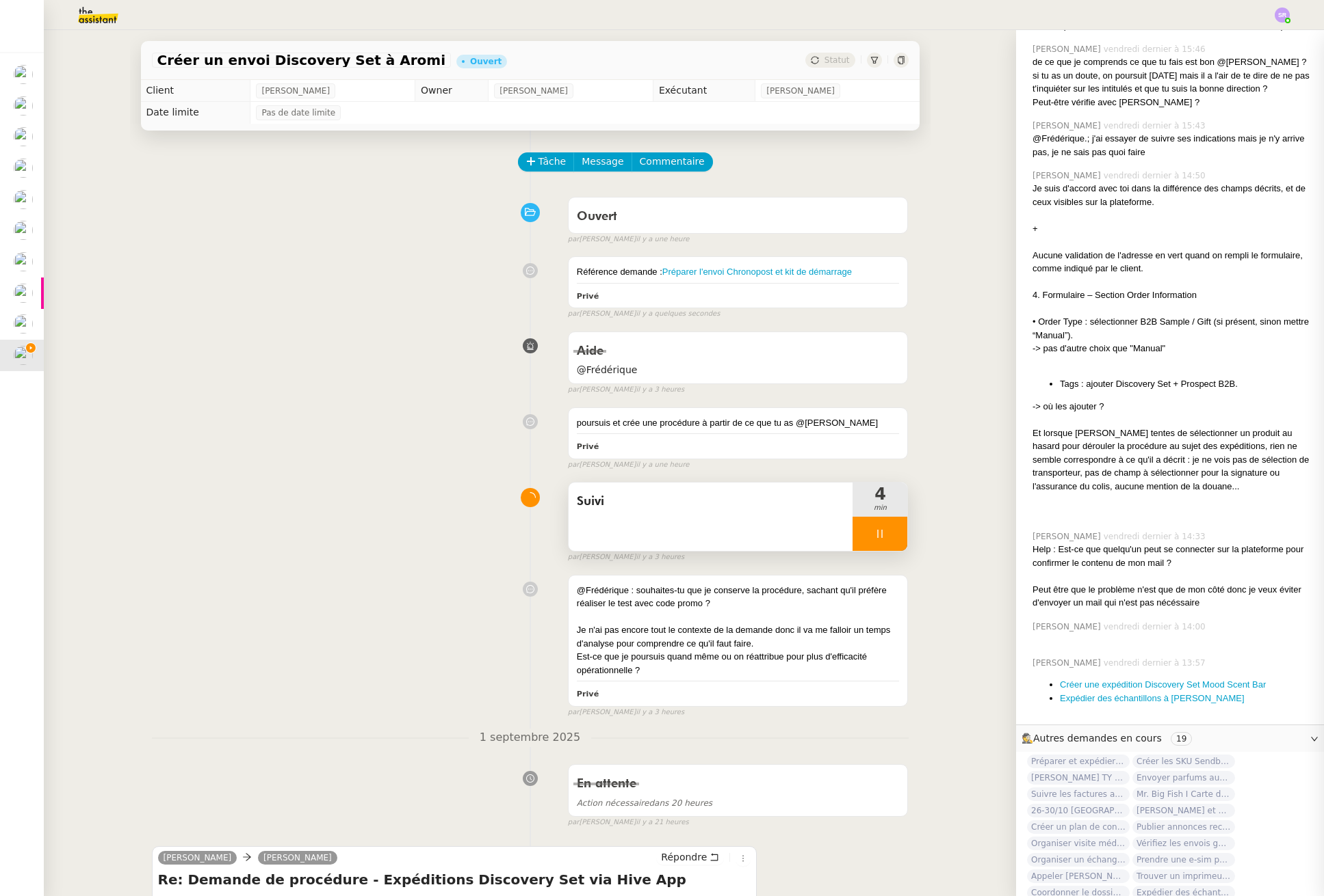
click at [858, 535] on div at bounding box center [879, 533] width 54 height 34
click at [880, 532] on button at bounding box center [894, 533] width 28 height 34
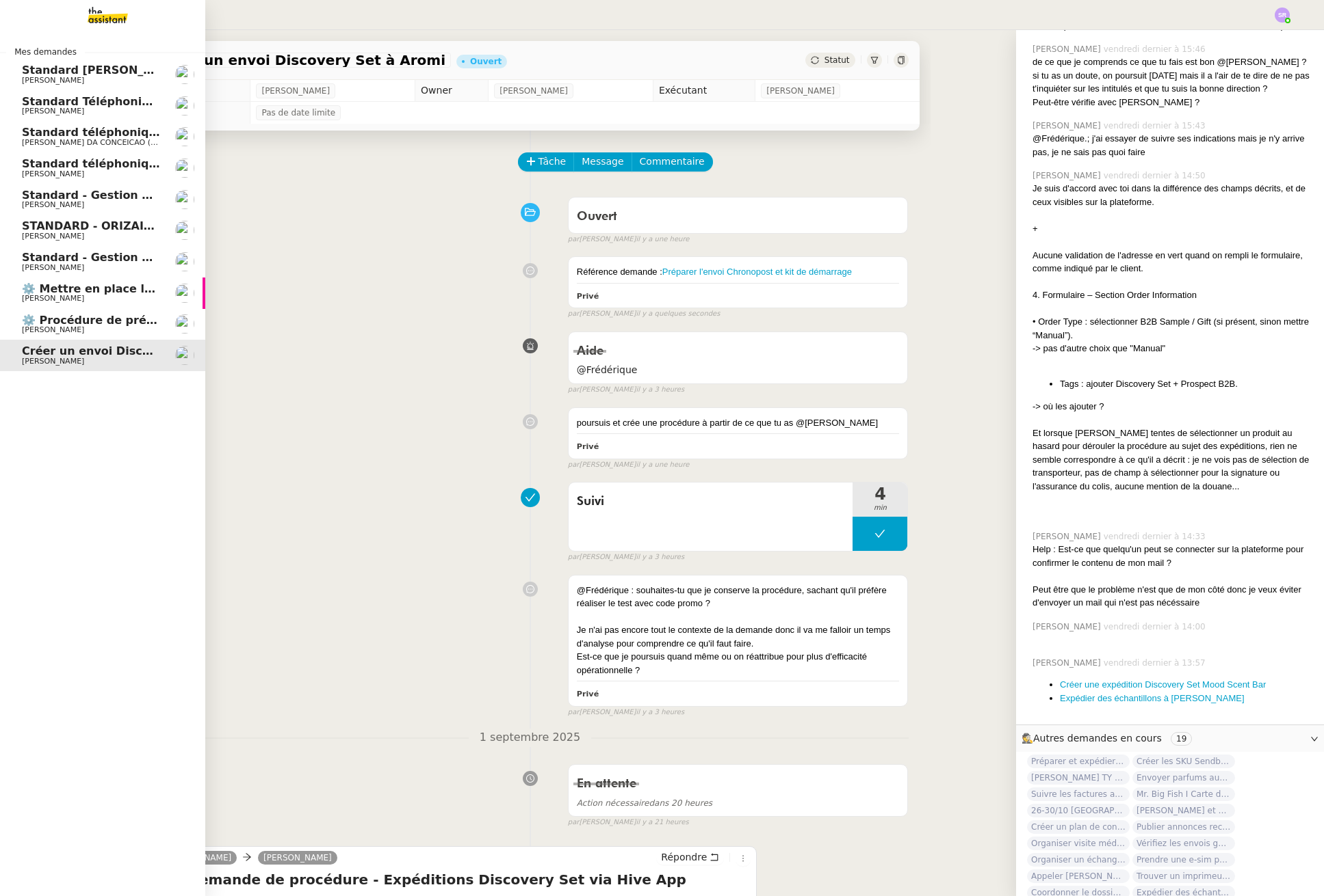
click at [127, 169] on span "Standard téléphonique - septembre 2025" at bounding box center [149, 164] width 255 height 13
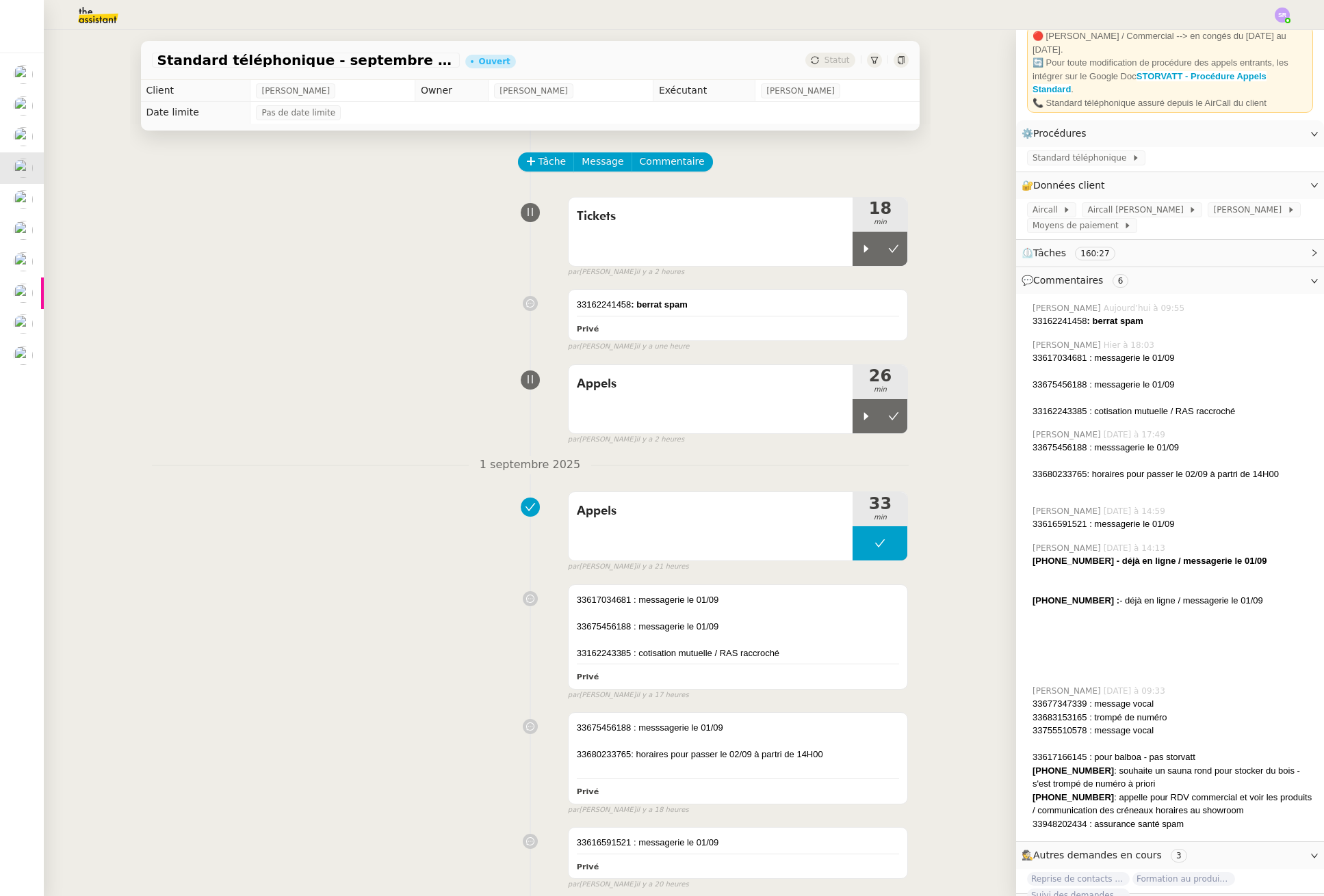
scroll to position [121, 0]
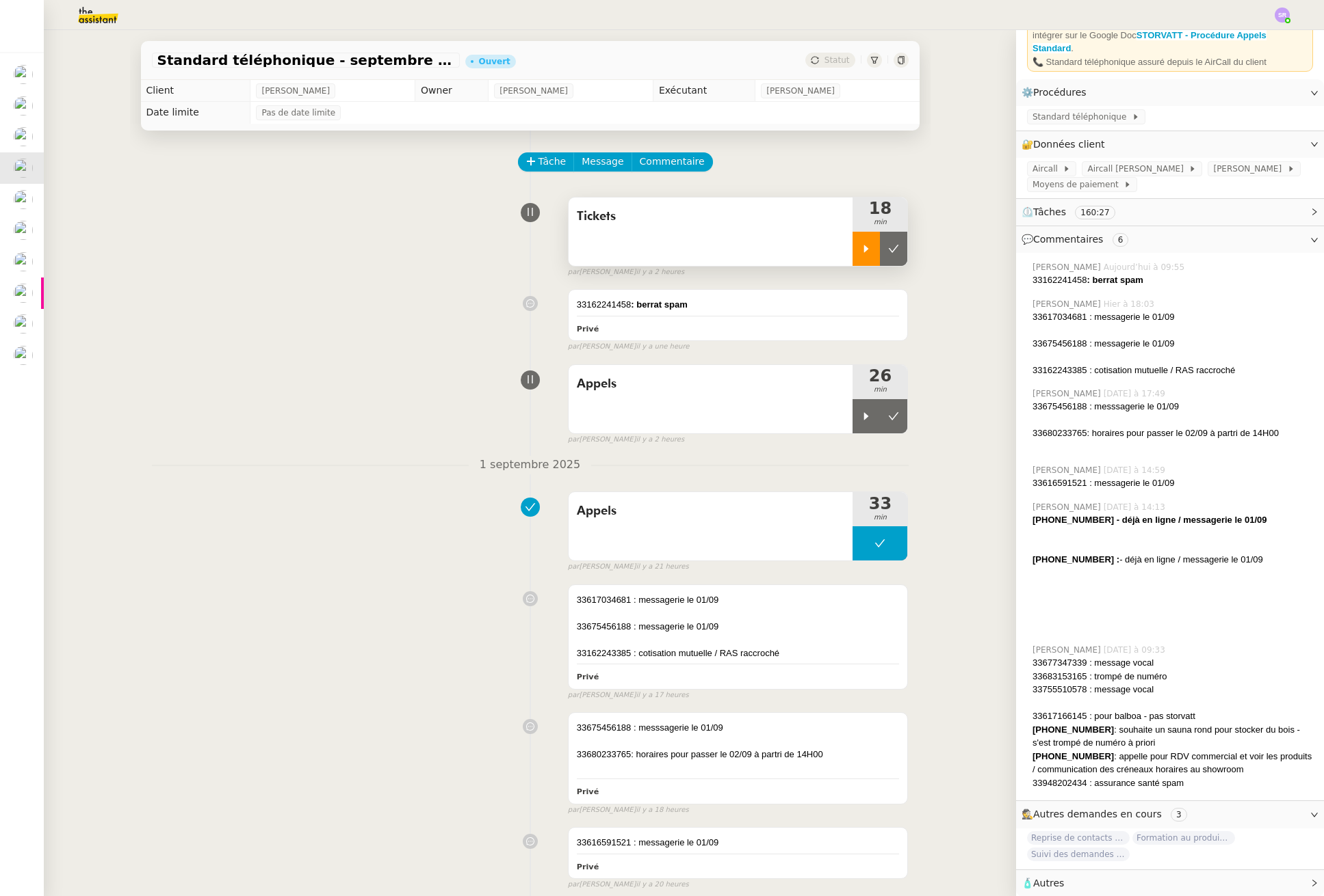
click at [861, 249] on icon at bounding box center [866, 249] width 11 height 11
click at [878, 246] on div at bounding box center [879, 249] width 54 height 34
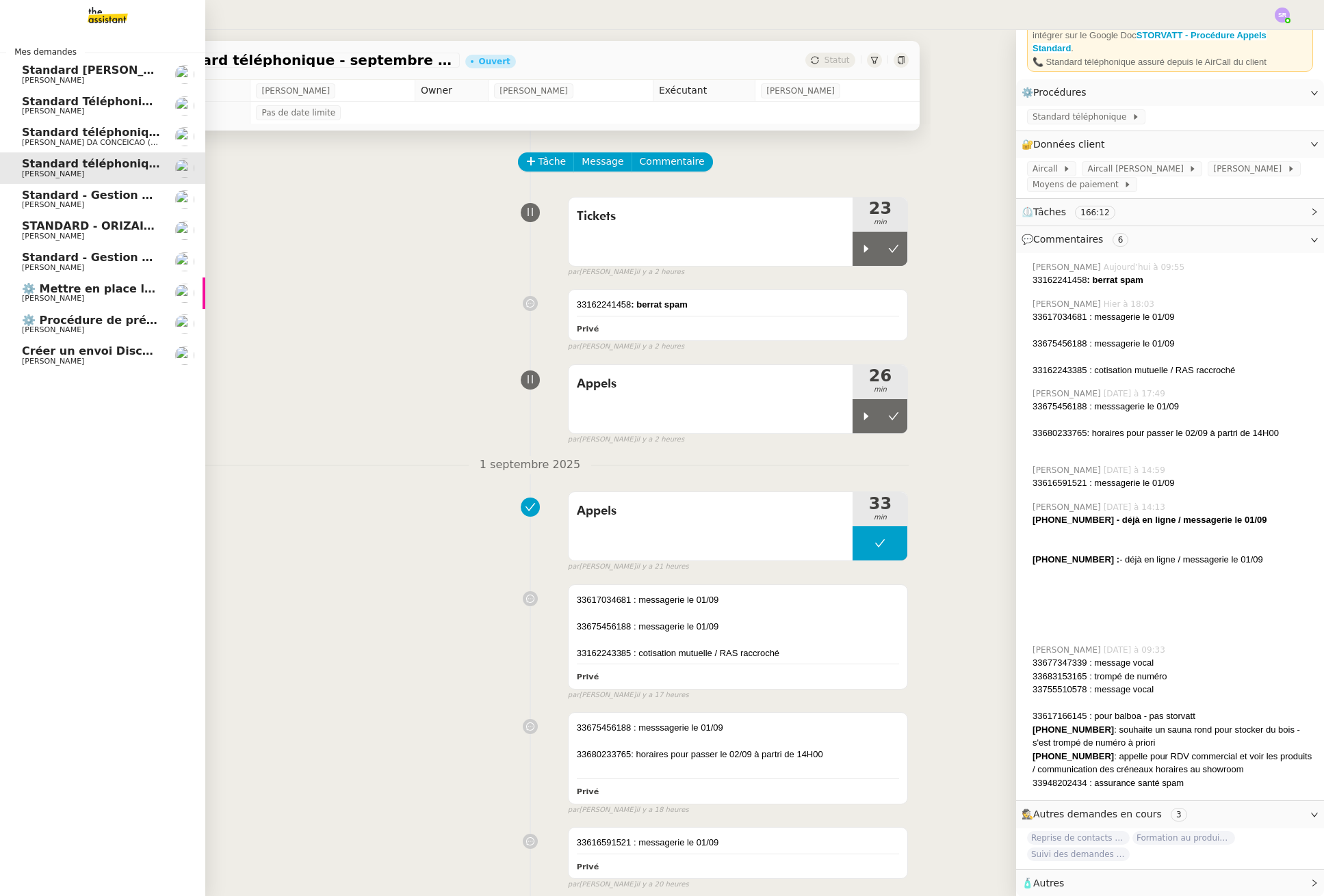
click at [52, 188] on link "Standard - Gestion des appels entrants - [DATE] [PERSON_NAME]" at bounding box center [102, 200] width 205 height 31
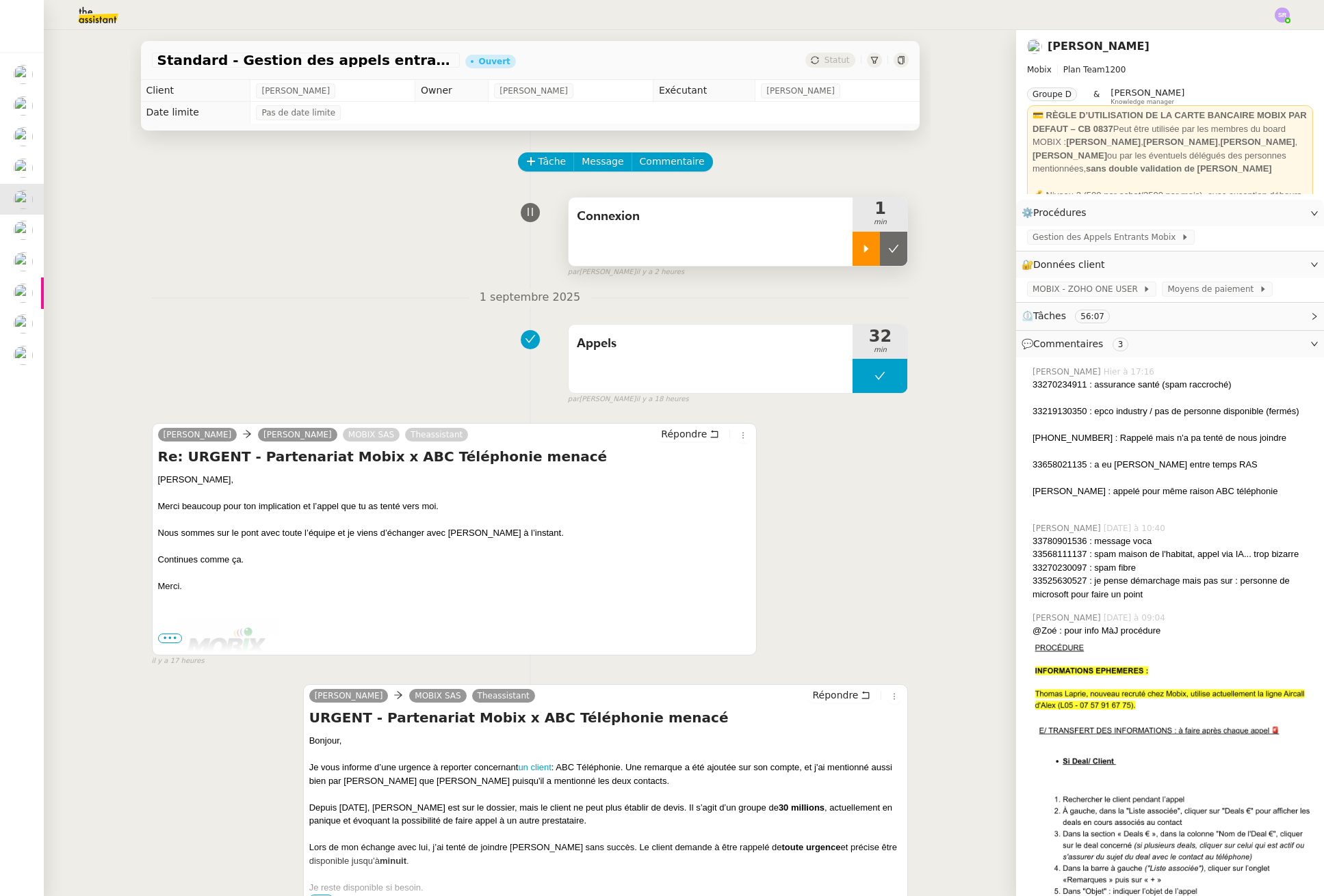
click at [864, 246] on icon at bounding box center [866, 249] width 5 height 7
click at [682, 161] on span "Commentaire" at bounding box center [672, 161] width 65 height 16
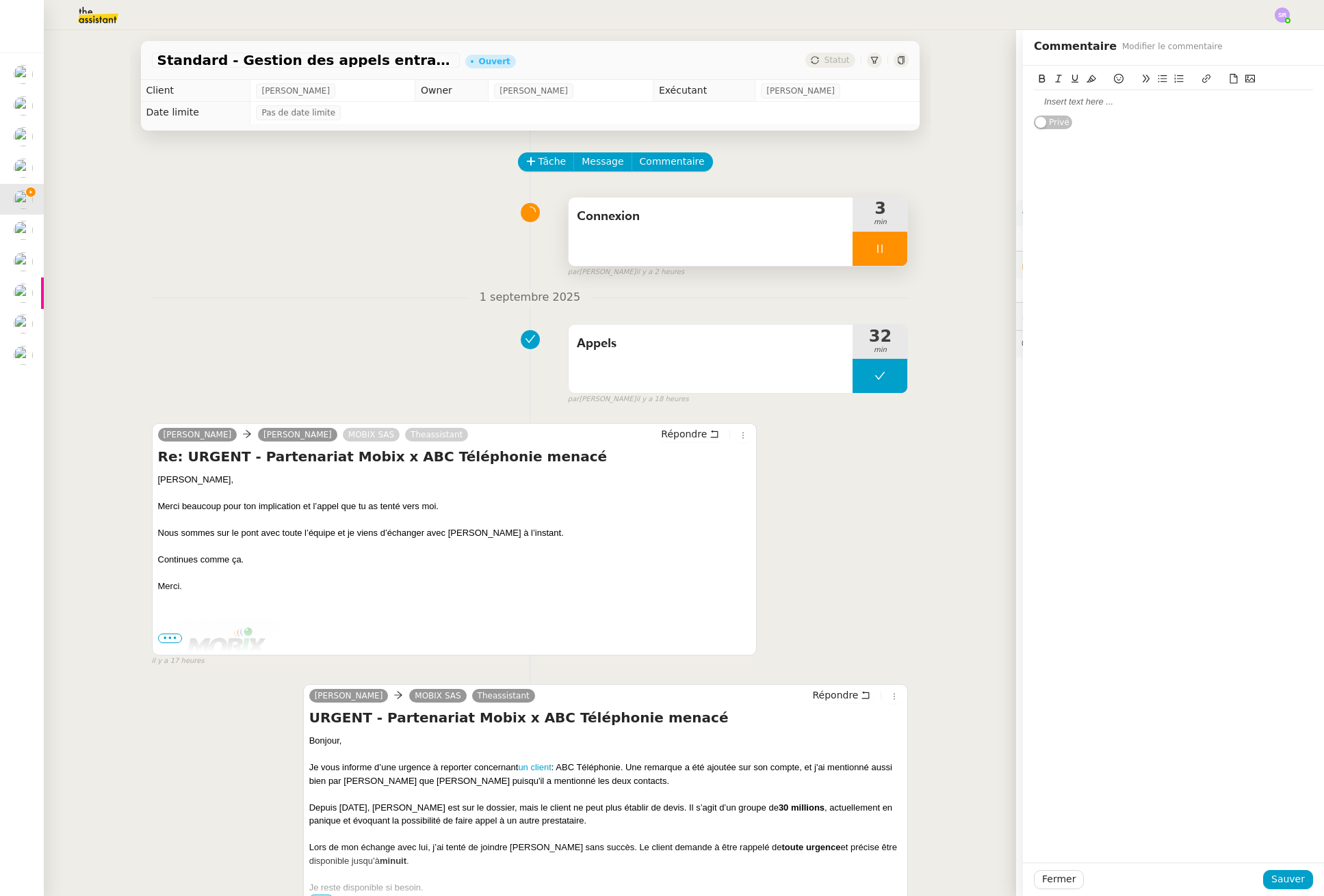
click at [1101, 93] on div at bounding box center [1173, 101] width 279 height 23
click at [1293, 875] on span "Sauver" at bounding box center [1287, 879] width 33 height 16
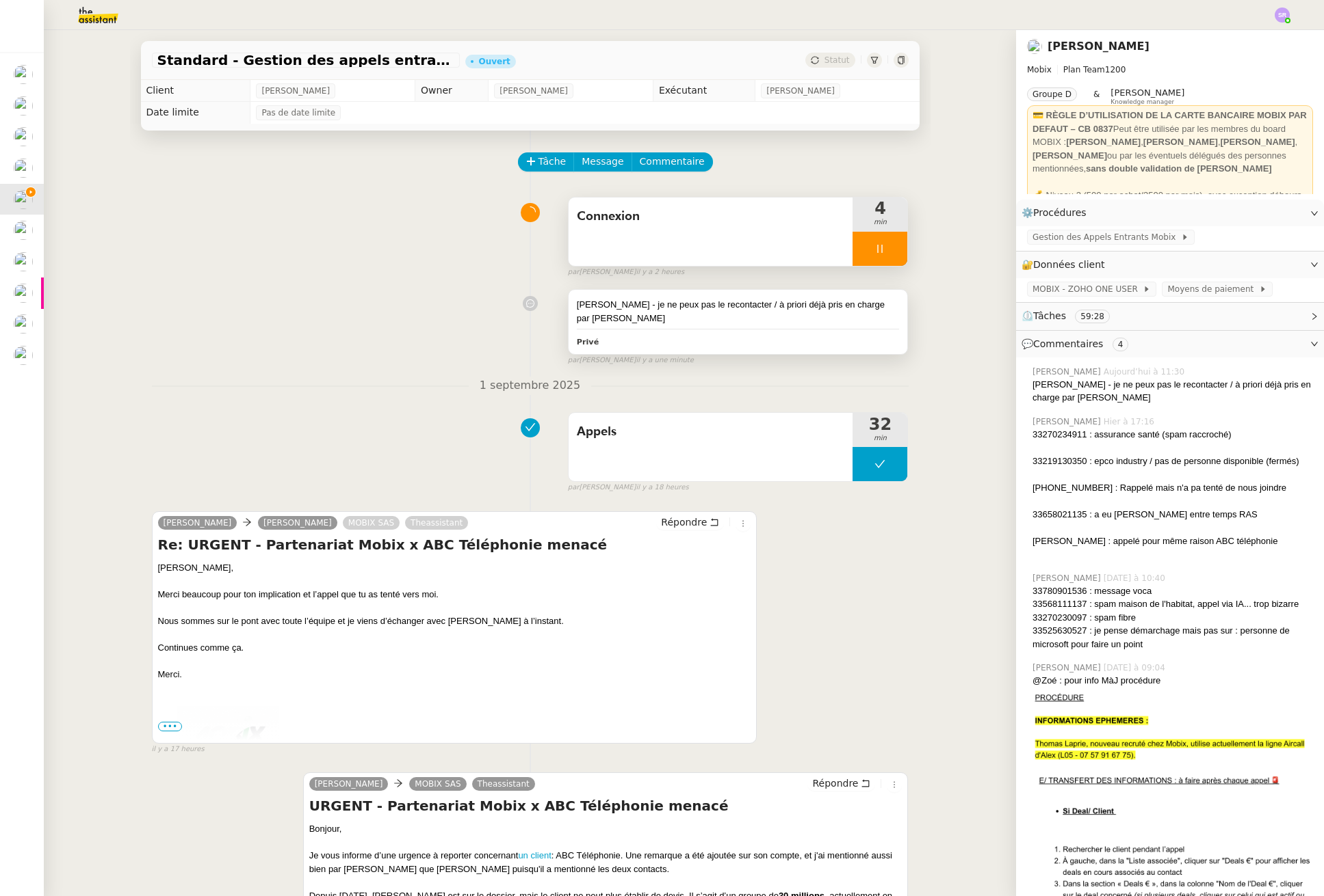
drag, startPoint x: 737, startPoint y: 344, endPoint x: 772, endPoint y: 332, distance: 37.0
click at [737, 344] on div "Privé" at bounding box center [738, 341] width 322 height 16
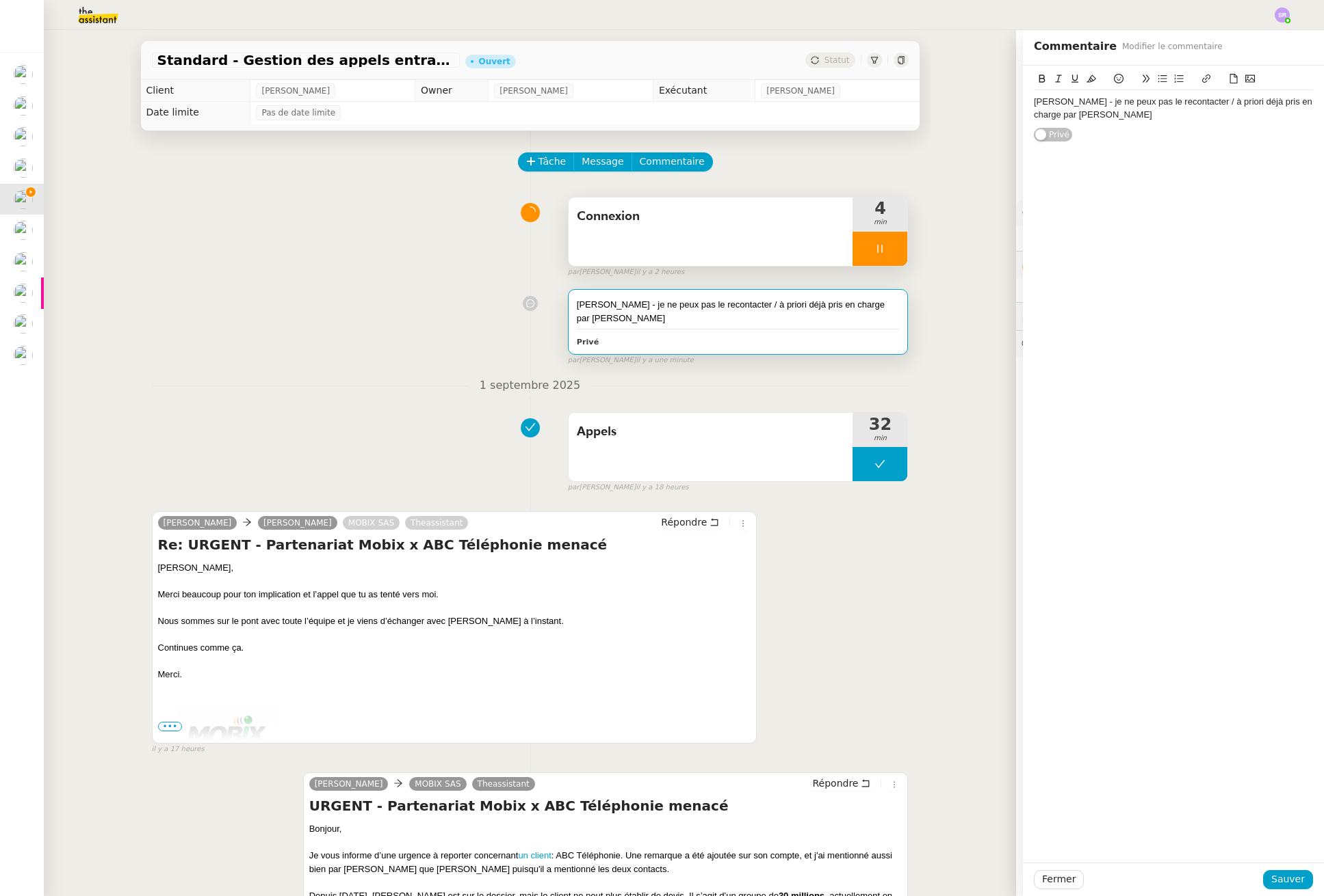
click at [1185, 122] on div "[PERSON_NAME] - je ne peux pas le recontacter / à priori déjà pris en charge pa…" at bounding box center [1173, 108] width 279 height 36
drag, startPoint x: 1087, startPoint y: 102, endPoint x: 1098, endPoint y: 113, distance: 15.6
click at [1098, 113] on div "[PERSON_NAME] - je ne peux pas le recontacter / à priori déjà pris en charge pa…" at bounding box center [1173, 108] width 279 height 25
copy div "- je ne peux pas le recontacter / à priori déjà pris en charge par [PERSON_NAME]"
click at [1146, 138] on div "[PERSON_NAME]" at bounding box center [1173, 140] width 279 height 12
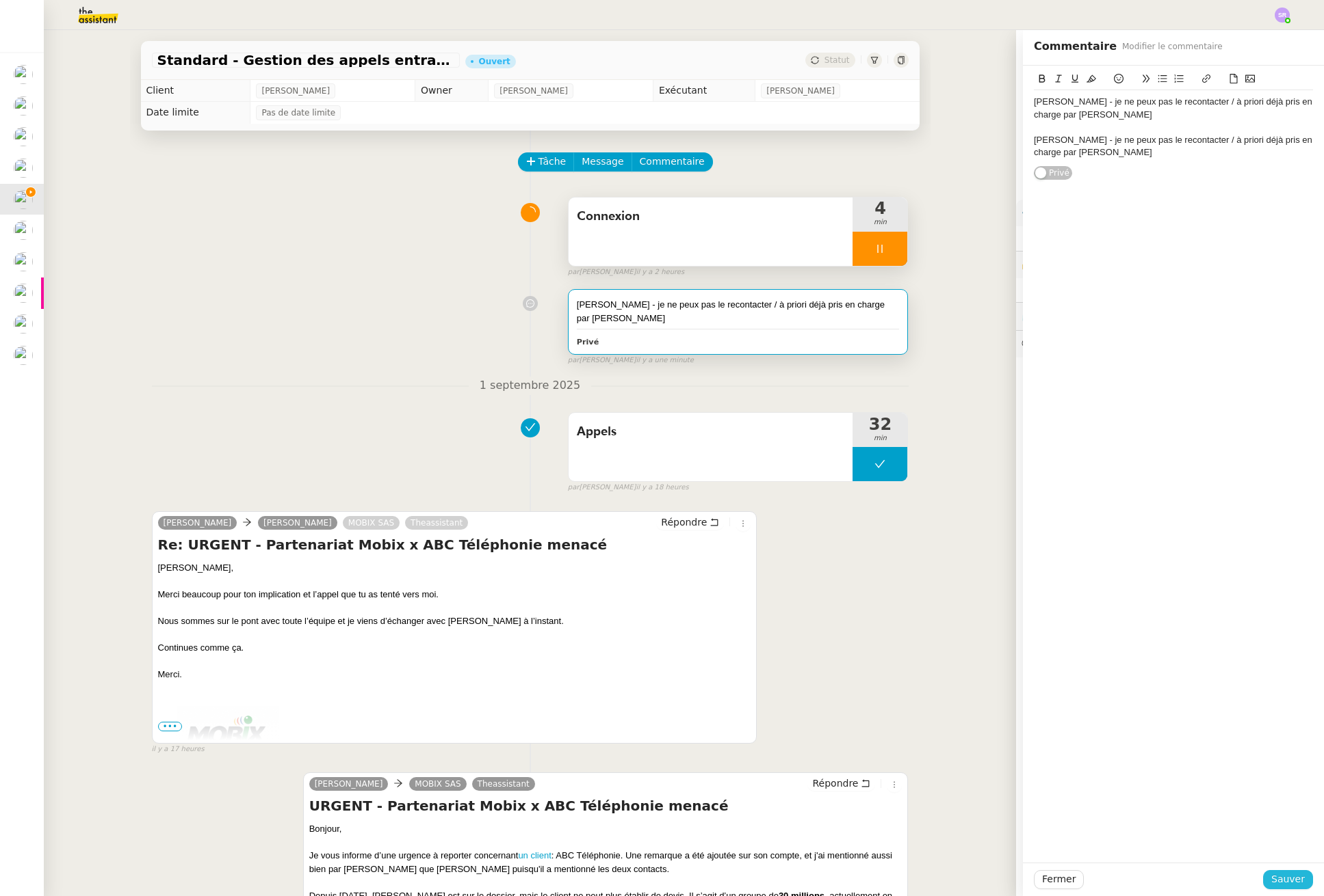
click at [1272, 884] on span "Sauver" at bounding box center [1287, 879] width 33 height 16
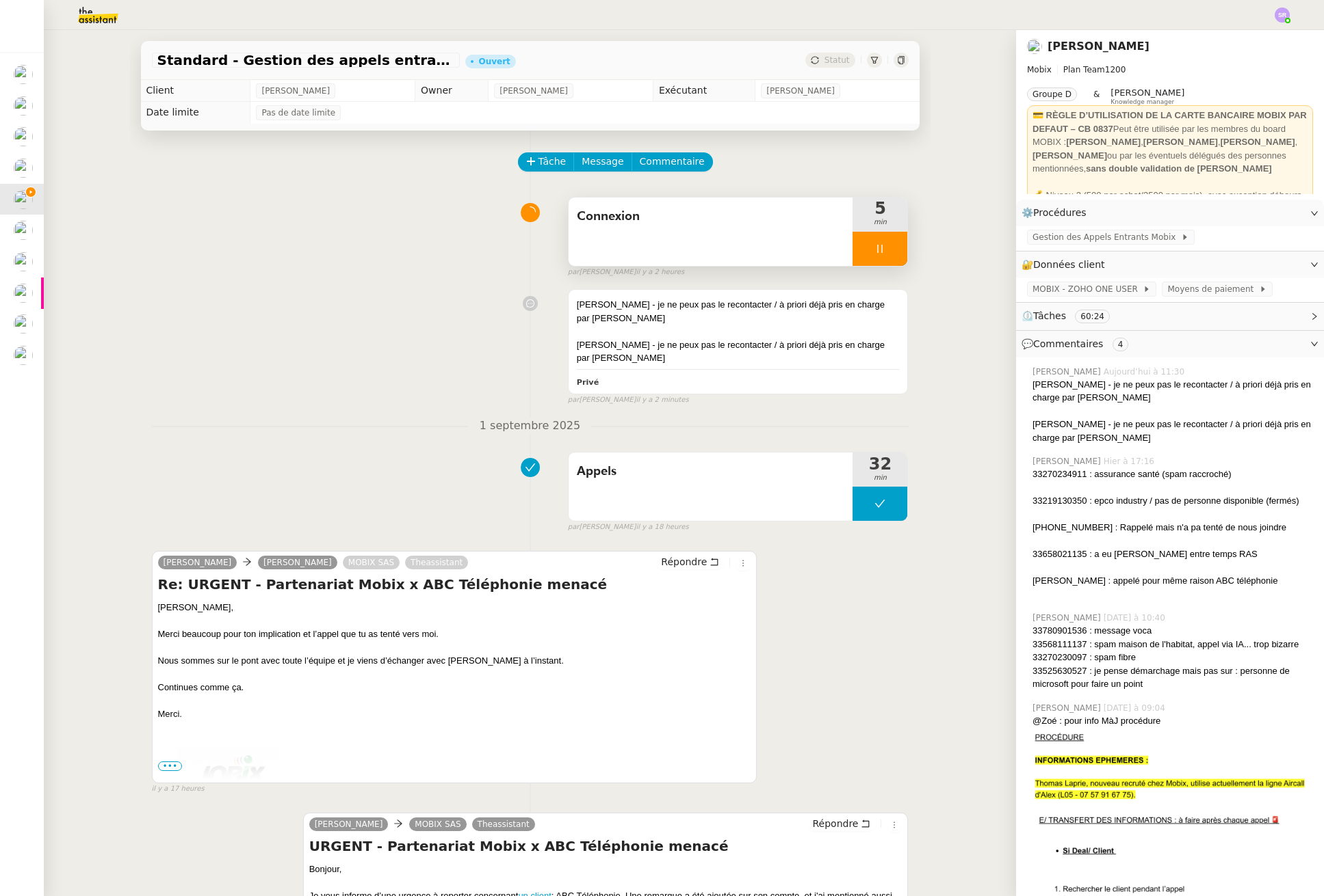
click at [874, 248] on icon at bounding box center [880, 249] width 11 height 11
click at [538, 157] on span "Tâche" at bounding box center [552, 161] width 28 height 16
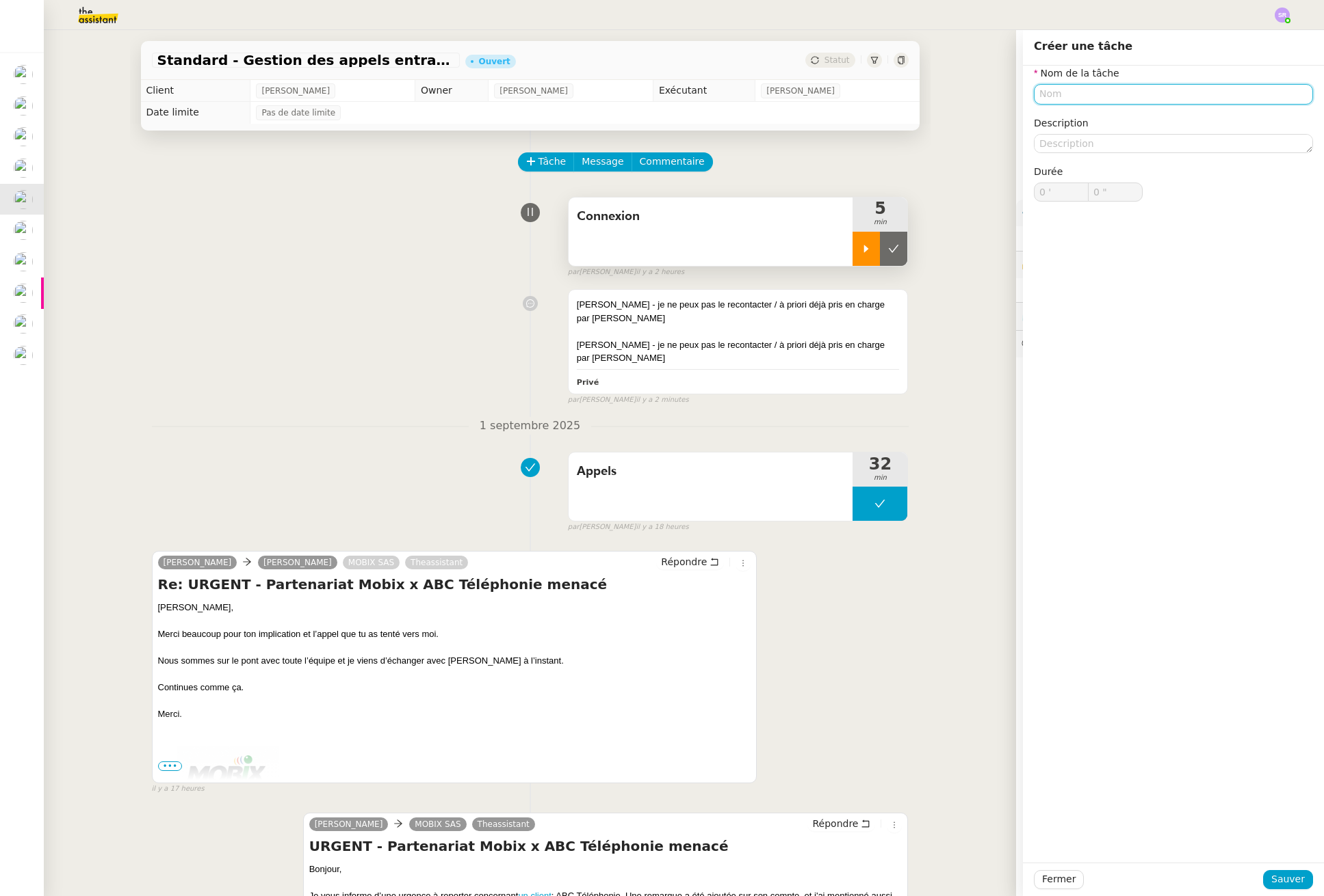
click at [1107, 100] on input "text" at bounding box center [1173, 94] width 279 height 20
click at [1154, 121] on div "Suivi appels" at bounding box center [1163, 119] width 268 height 12
type input "Suivi appels"
click at [1277, 888] on span "Sauver" at bounding box center [1287, 879] width 33 height 16
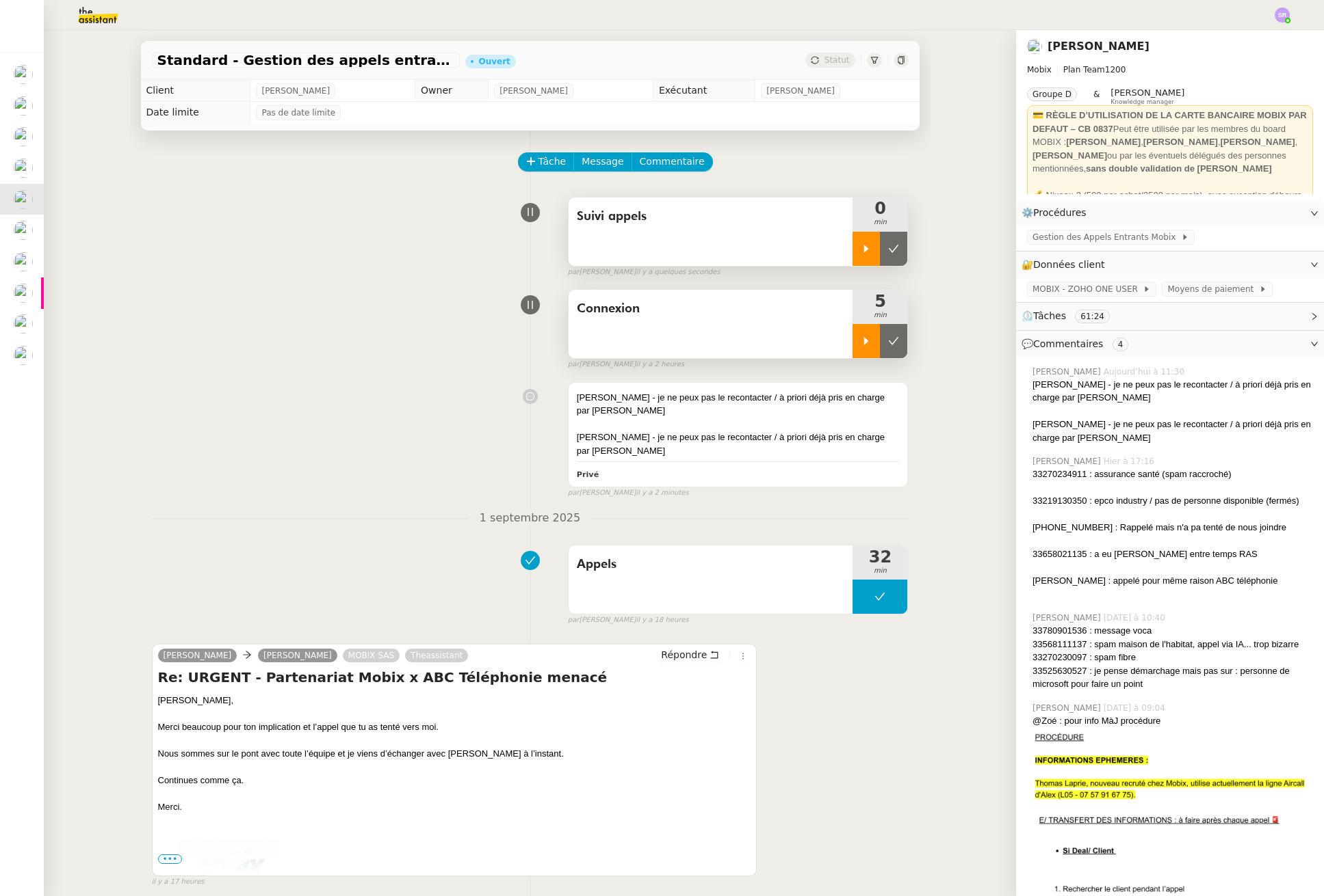
click at [854, 254] on div at bounding box center [866, 249] width 28 height 34
click at [810, 395] on div "[PERSON_NAME] - je ne peux pas le recontacter / à priori déjà pris en charge pa…" at bounding box center [738, 404] width 322 height 27
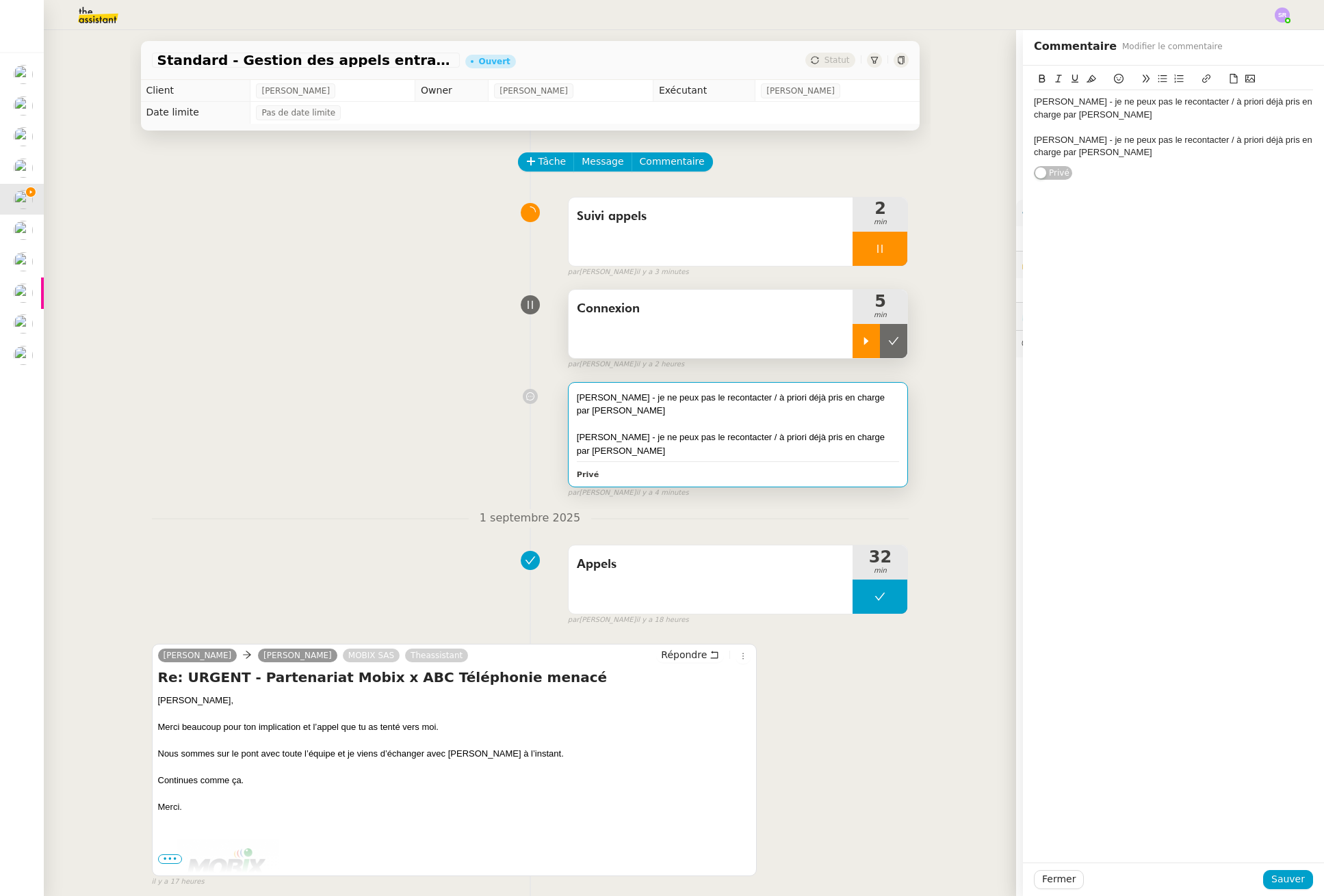
click at [1034, 101] on div "[PERSON_NAME] - je ne peux pas le recontacter / à priori déjà pris en charge pa…" at bounding box center [1173, 108] width 279 height 25
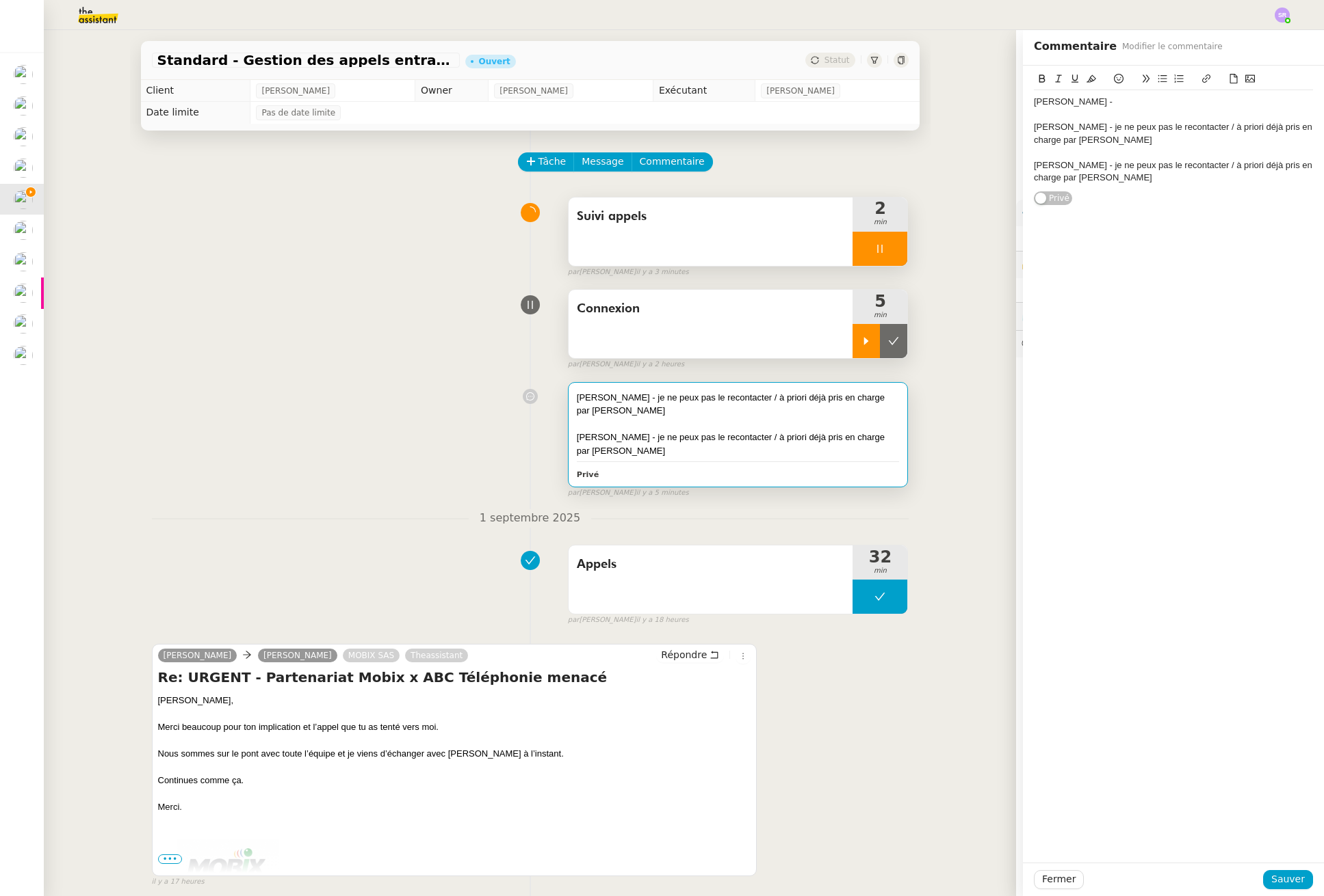
click at [874, 245] on icon at bounding box center [880, 249] width 11 height 11
drag, startPoint x: 684, startPoint y: 325, endPoint x: 718, endPoint y: 308, distance: 38.0
click at [684, 325] on div "Connexion" at bounding box center [710, 324] width 285 height 68
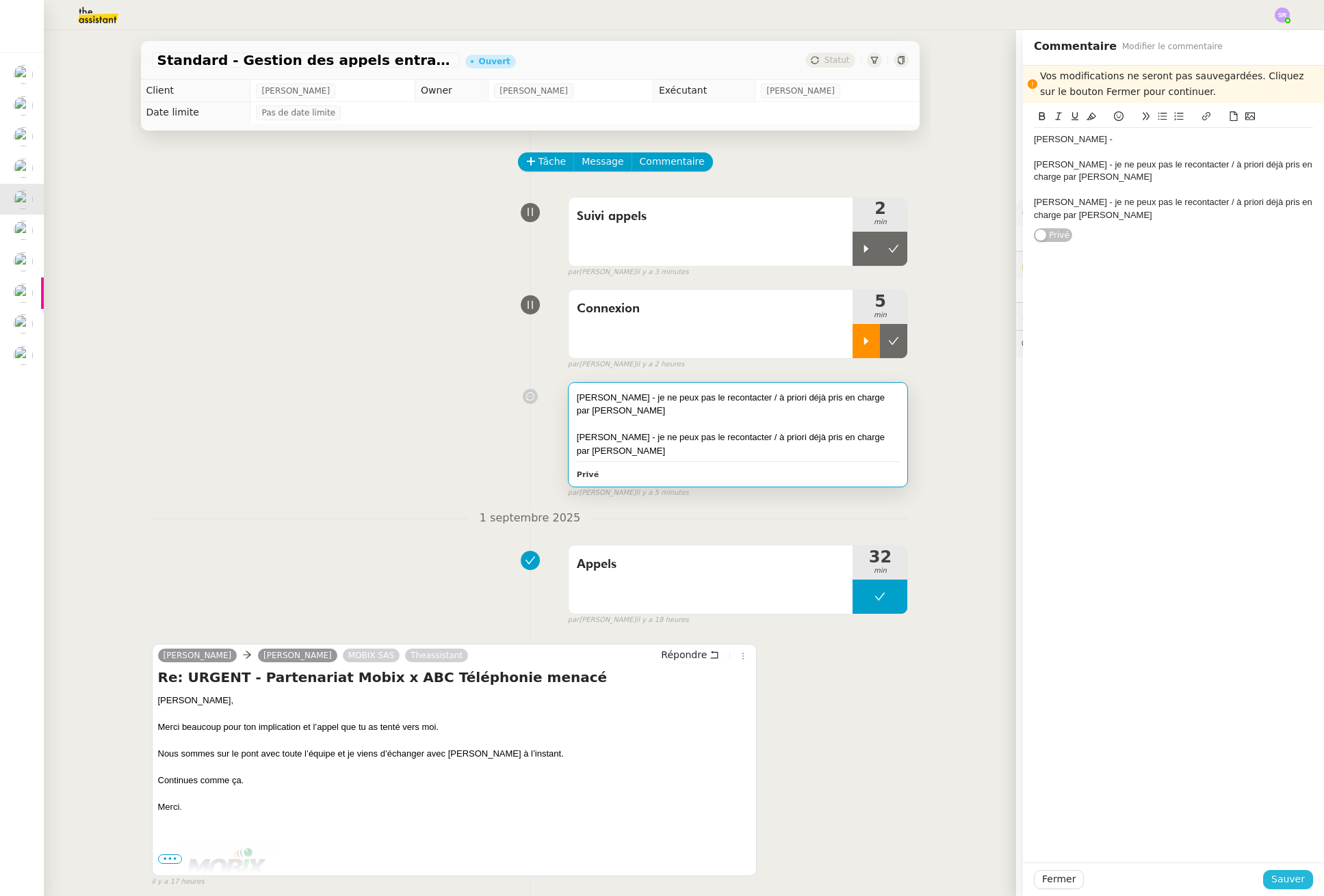
click at [1285, 868] on div "Fermer Sauver" at bounding box center [1173, 879] width 301 height 33
click at [1283, 876] on span "Sauver" at bounding box center [1287, 879] width 33 height 16
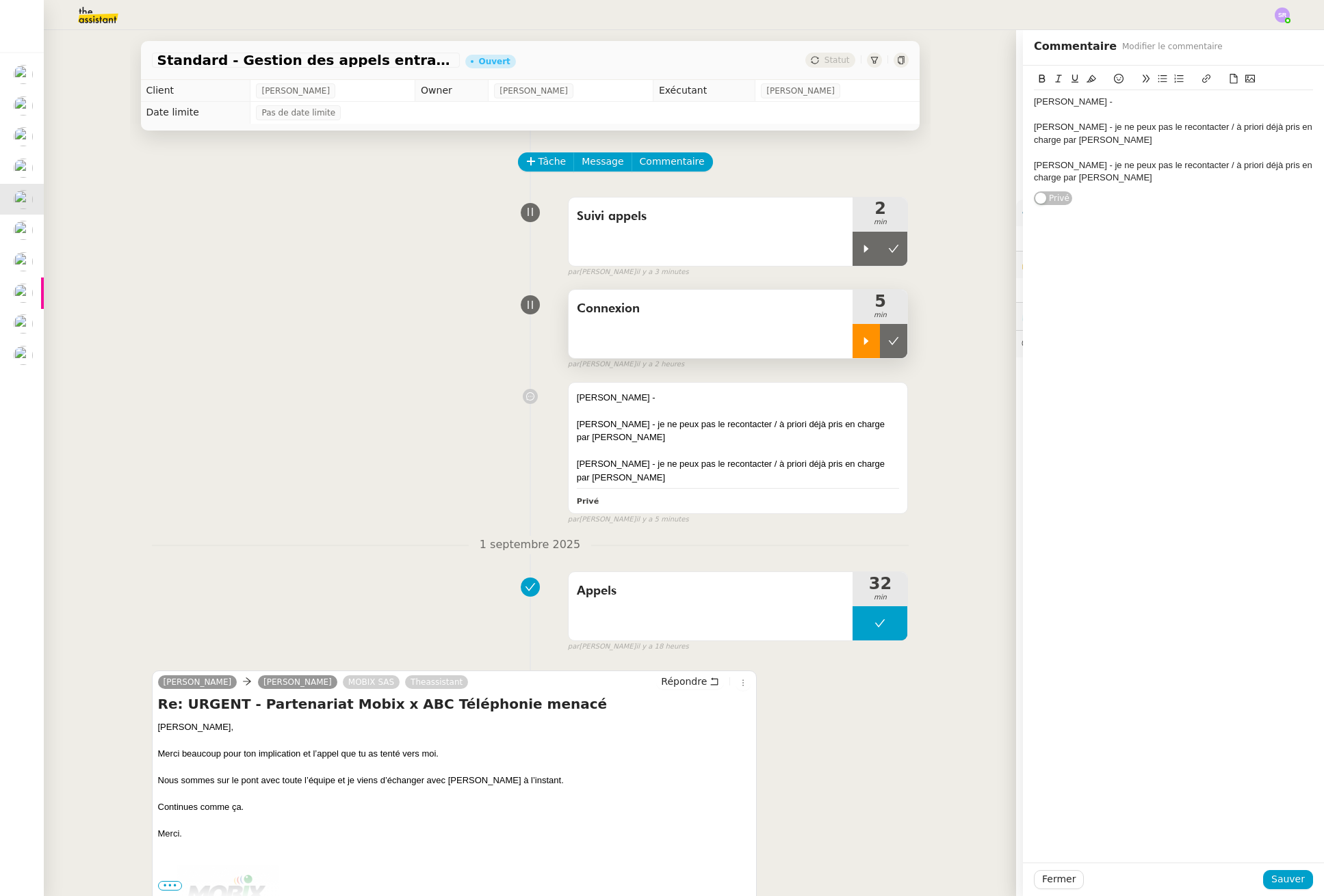
click at [658, 338] on div "Connexion" at bounding box center [710, 324] width 285 height 68
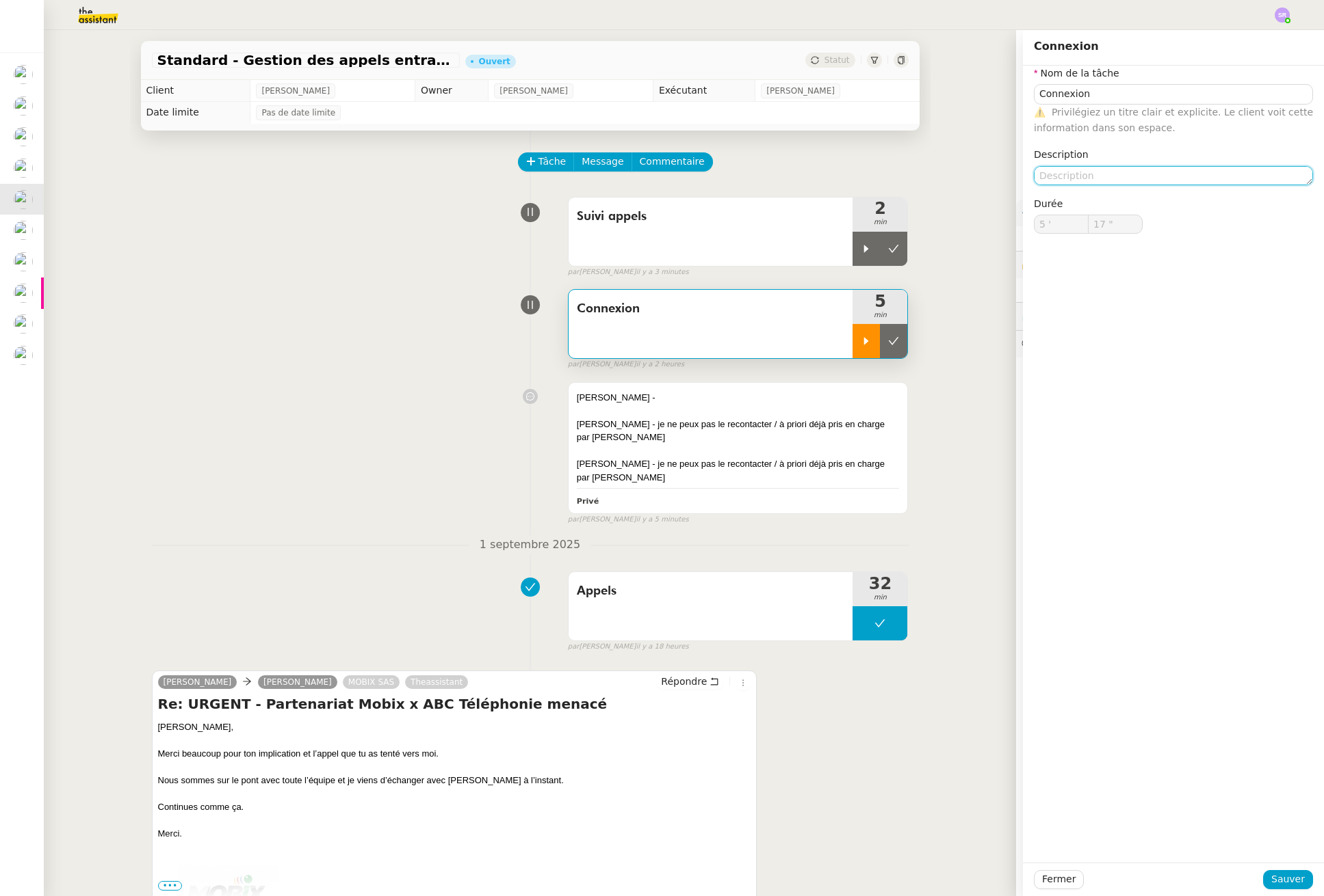
click at [1096, 178] on textarea at bounding box center [1173, 175] width 279 height 19
type textarea "+Suivi"
click at [1292, 882] on span "Sauver" at bounding box center [1287, 879] width 33 height 16
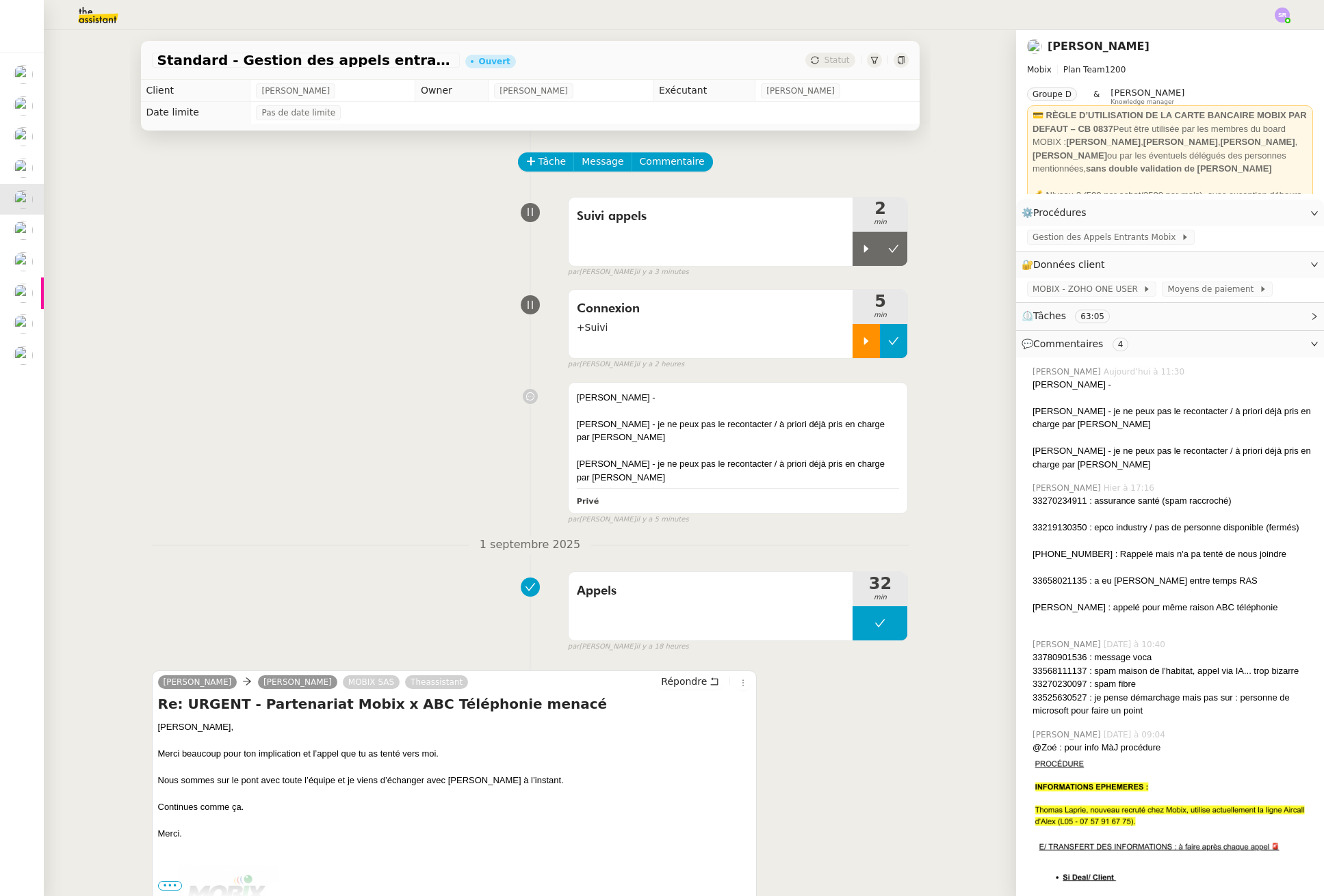
click at [888, 345] on icon at bounding box center [894, 342] width 11 height 11
click at [861, 253] on icon at bounding box center [866, 249] width 11 height 11
click at [750, 401] on div "[PERSON_NAME] -" at bounding box center [738, 398] width 322 height 14
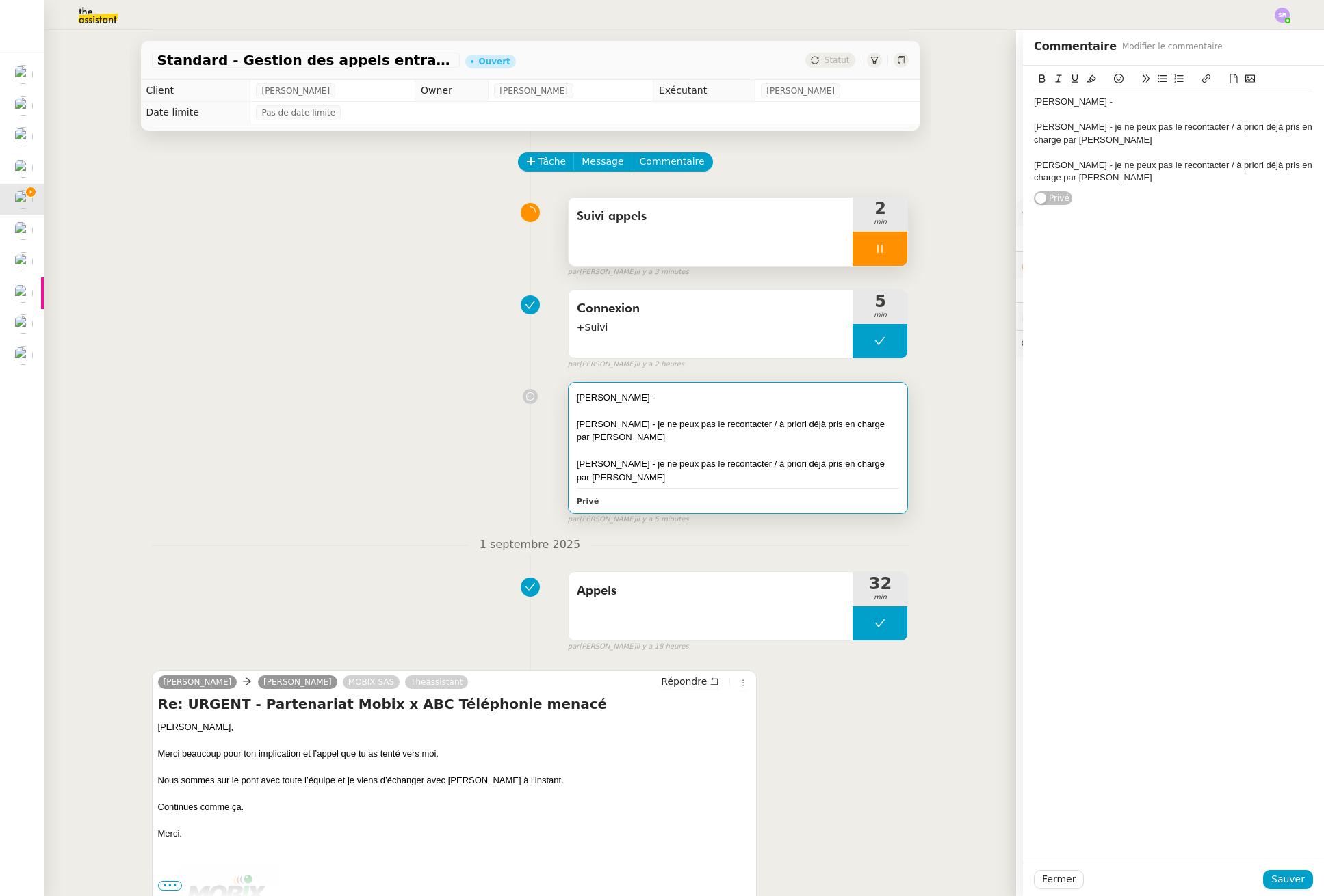
click at [1137, 99] on div "[PERSON_NAME] -" at bounding box center [1173, 101] width 279 height 12
click at [1159, 177] on div "[PERSON_NAME] - je ne peux pas le recontacter / à priori déjà pris en charge pa…" at bounding box center [1173, 171] width 279 height 25
click at [1205, 206] on div "[PHONE_NUMBER] - appels" at bounding box center [1173, 203] width 279 height 12
click at [1308, 878] on div "Fermer Sauver" at bounding box center [1173, 879] width 301 height 33
click at [1271, 883] on span "Sauver" at bounding box center [1287, 879] width 33 height 16
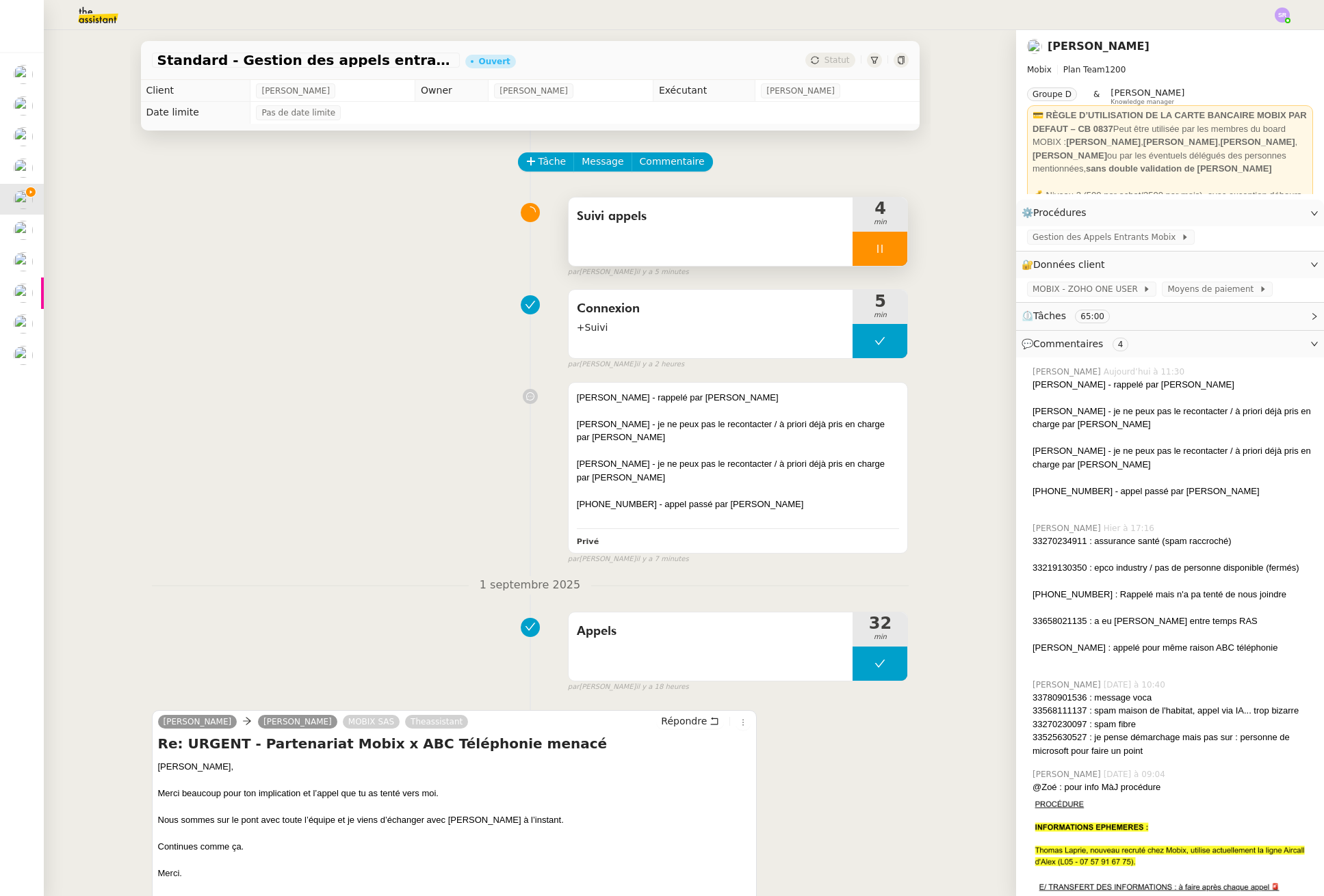
click at [874, 248] on icon at bounding box center [880, 249] width 11 height 11
drag, startPoint x: 882, startPoint y: 249, endPoint x: 830, endPoint y: 253, distance: 52.2
click at [828, 253] on div "Suivi appels 4 min" at bounding box center [738, 232] width 341 height 70
drag, startPoint x: 844, startPoint y: 250, endPoint x: 840, endPoint y: 259, distance: 9.8
click at [852, 250] on div at bounding box center [866, 249] width 28 height 34
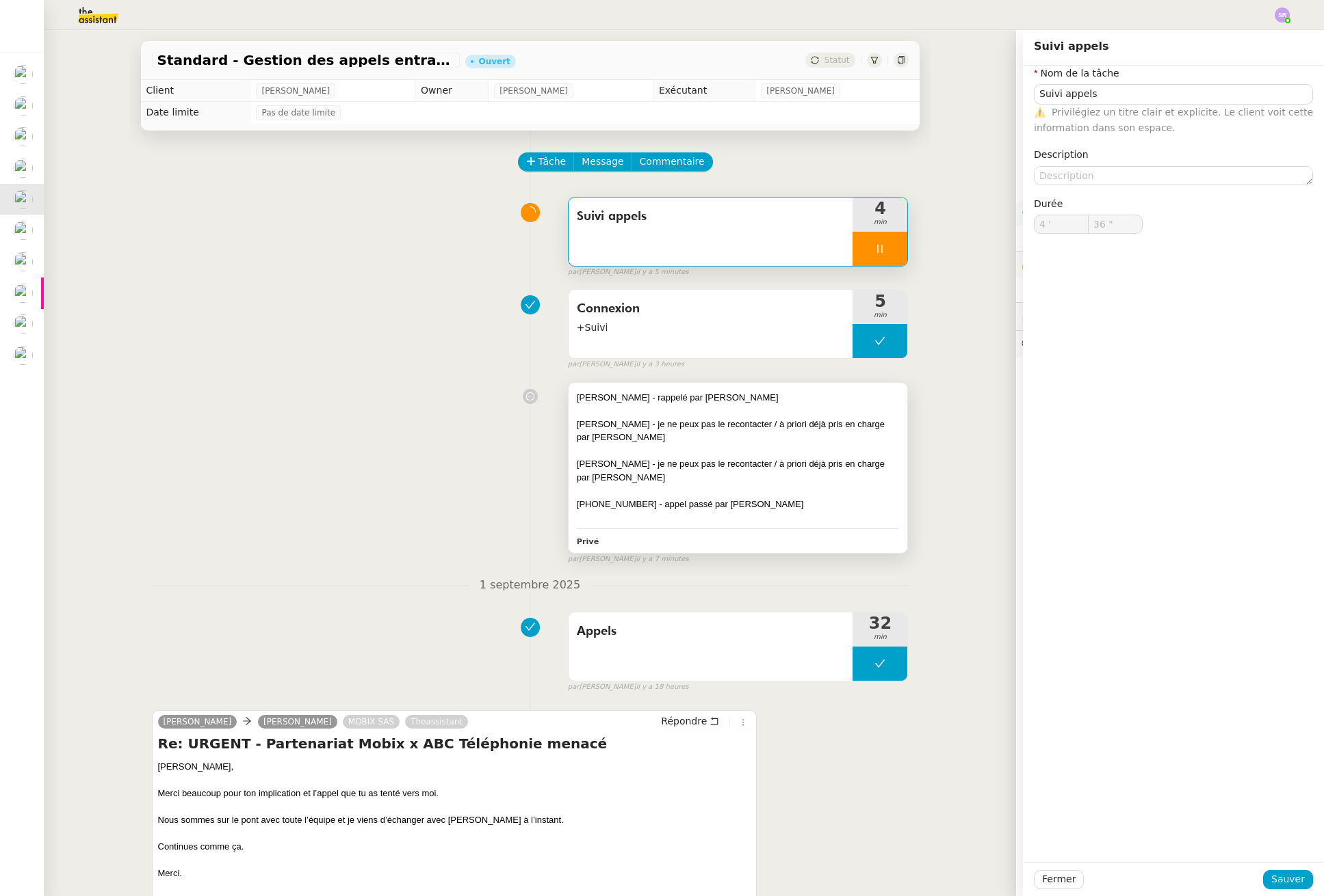
click at [775, 444] on div "[PERSON_NAME] - je ne peux pas le recontacter / à priori déjà pris en charge pa…" at bounding box center [738, 431] width 322 height 27
type input "Suivi appels"
type input "4 '"
type input "36 ""
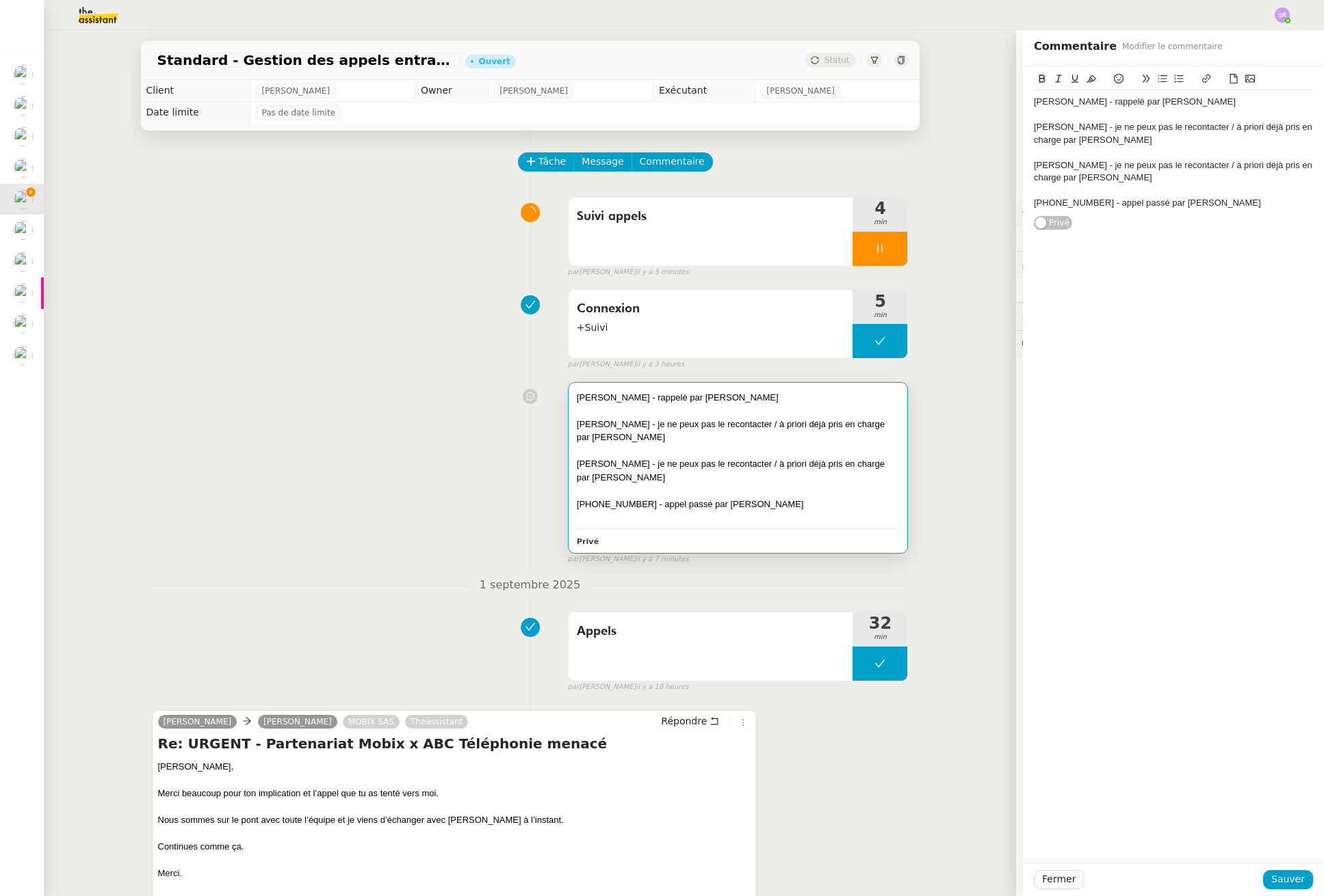
click at [1225, 203] on div "[PHONE_NUMBER] - appel passé par [PERSON_NAME]" at bounding box center [1173, 203] width 279 height 12
drag, startPoint x: 1234, startPoint y: 240, endPoint x: 1236, endPoint y: 274, distance: 34.1
click at [1236, 274] on div "[PERSON_NAME] - rappelé par [PERSON_NAME] - je ne peux pas le recontacter / à p…" at bounding box center [1173, 173] width 279 height 216
click at [1263, 879] on button "Sauver" at bounding box center [1288, 879] width 50 height 19
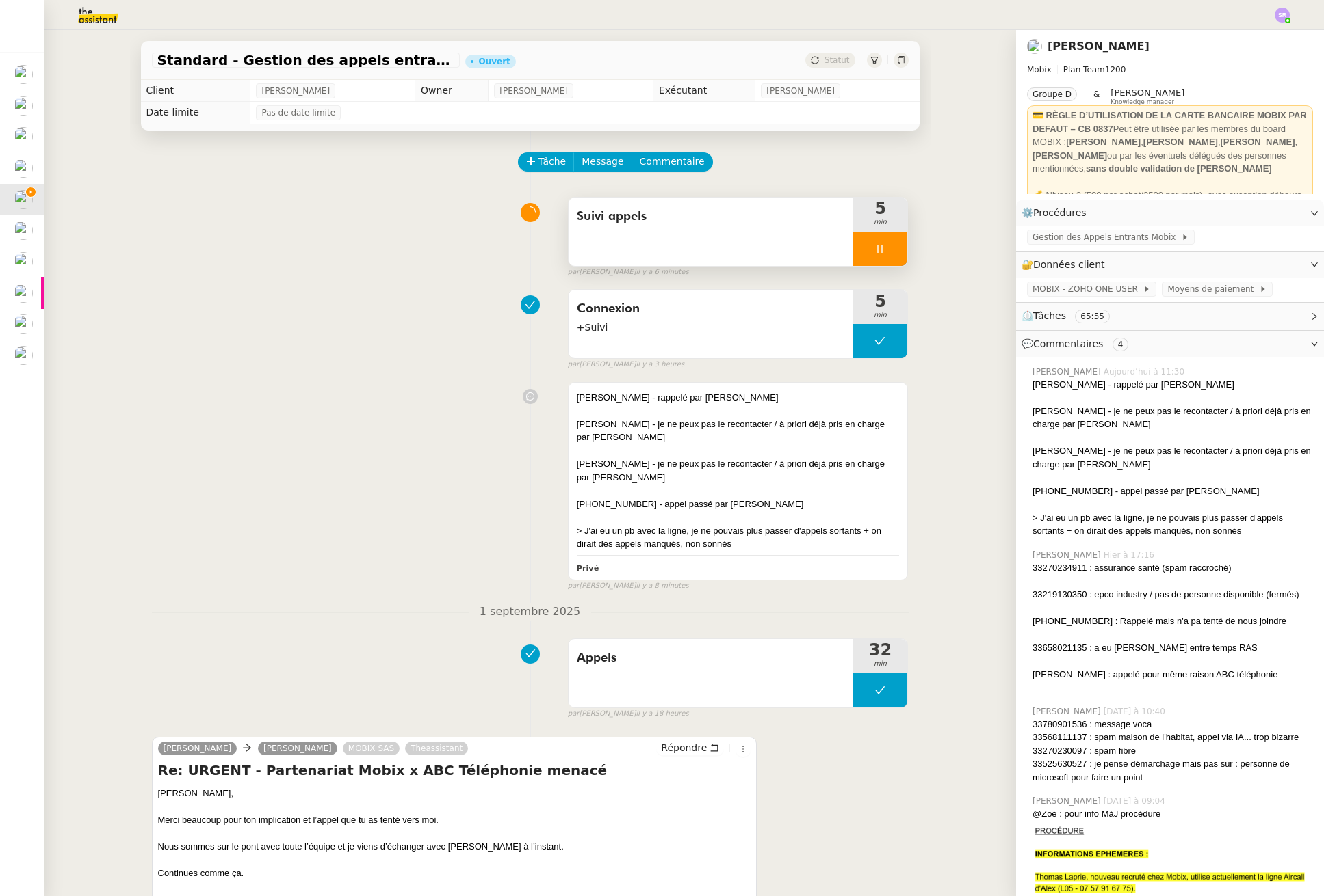
click at [874, 253] on icon at bounding box center [880, 249] width 11 height 11
click at [782, 548] on div "> J'ai eu un pb avec la ligne, je ne pouvais plus passer d'appels sortants + on…" at bounding box center [738, 537] width 322 height 27
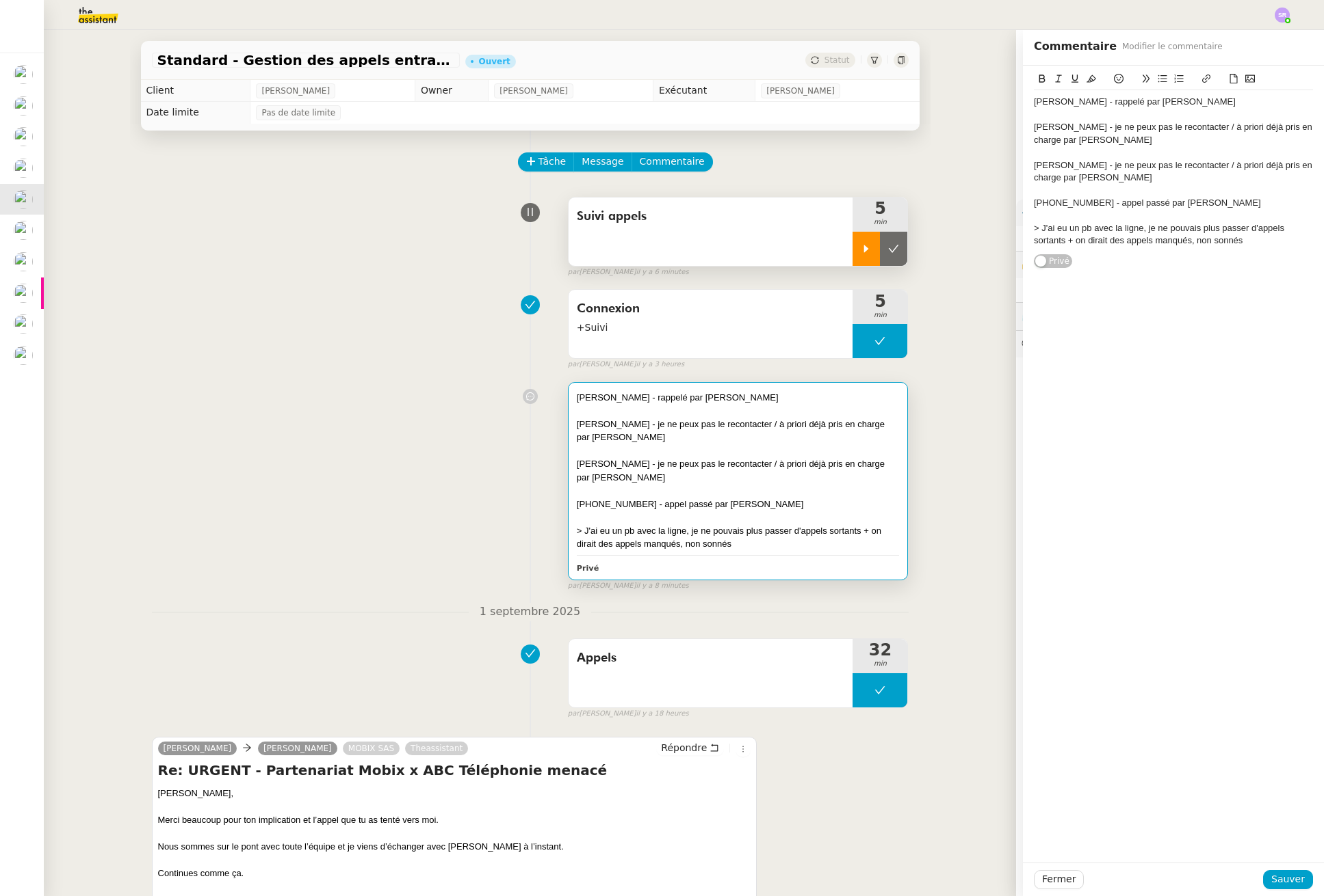
click at [1250, 248] on div "[PERSON_NAME] - rappelé par [PERSON_NAME] - je ne peux pas le recontacter / à p…" at bounding box center [1173, 171] width 279 height 162
drag, startPoint x: 1283, startPoint y: 878, endPoint x: 1278, endPoint y: 867, distance: 12.1
click at [1283, 878] on span "Sauver" at bounding box center [1287, 879] width 33 height 16
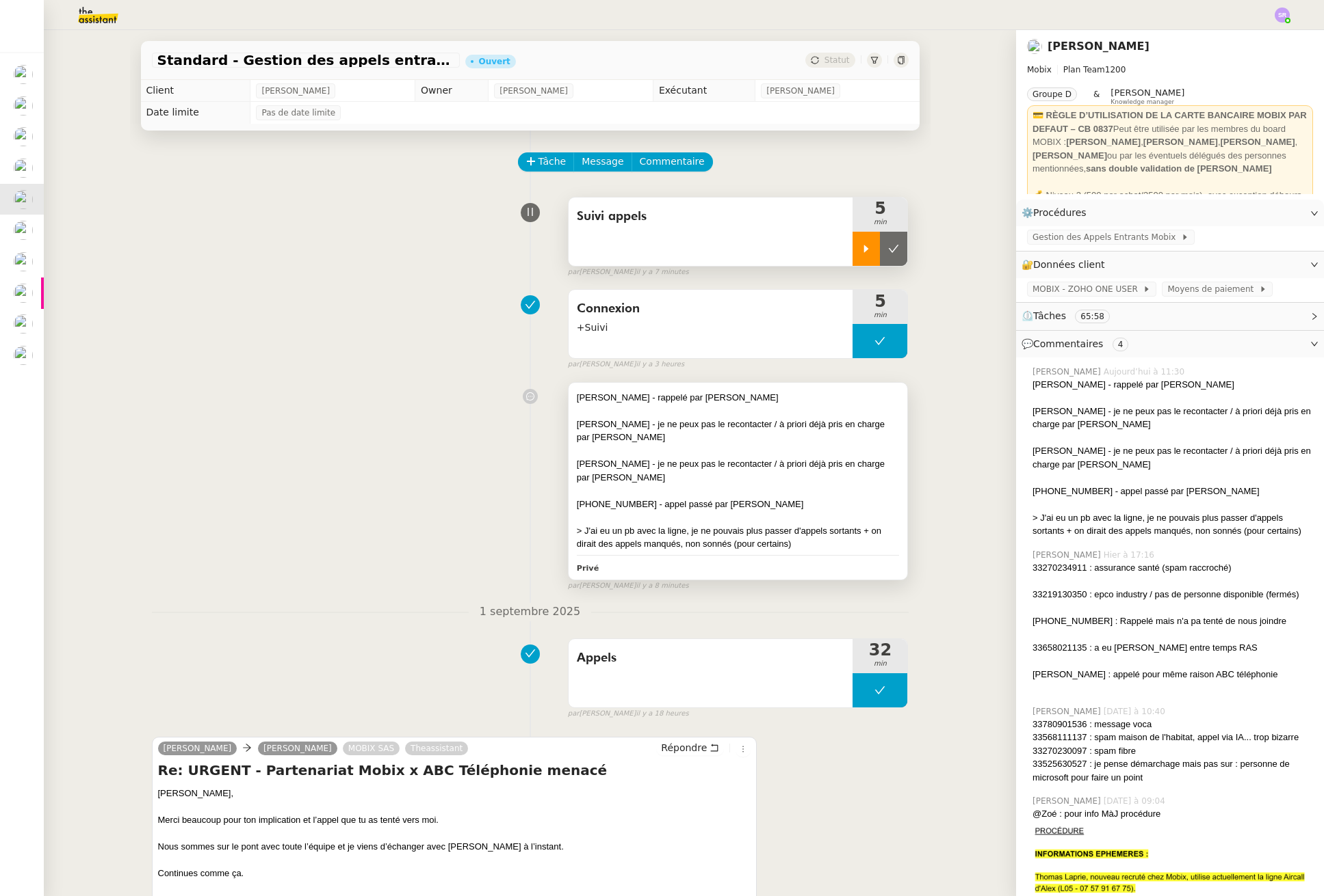
click at [791, 474] on div "[PERSON_NAME] - je ne peux pas le recontacter / à priori déjà pris en charge pa…" at bounding box center [738, 471] width 322 height 27
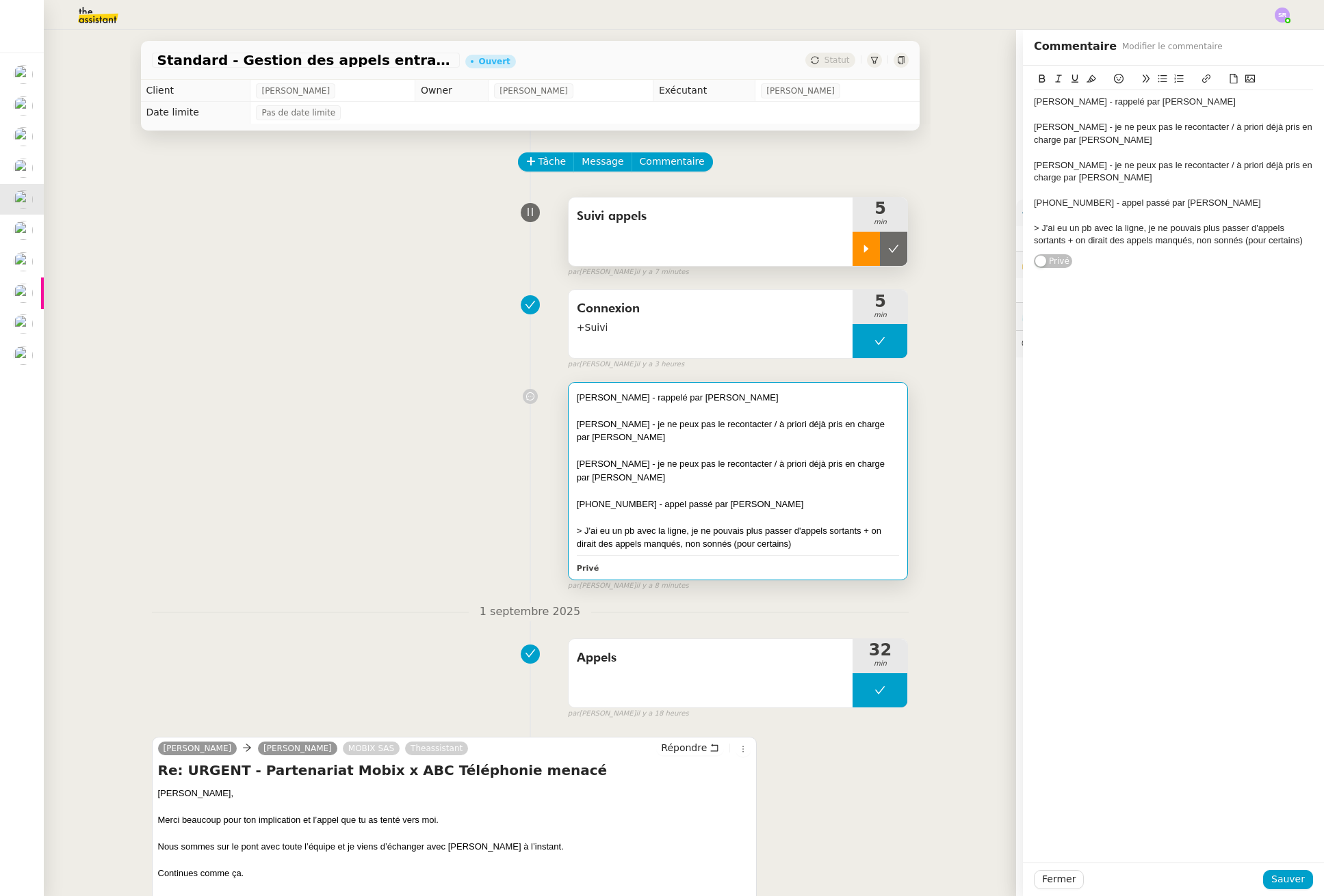
click at [1299, 240] on div "> J'ai eu un pb avec la ligne, je ne pouvais plus passer d'appels sortants + on…" at bounding box center [1173, 234] width 279 height 25
click at [1272, 876] on span "Sauver" at bounding box center [1287, 879] width 33 height 16
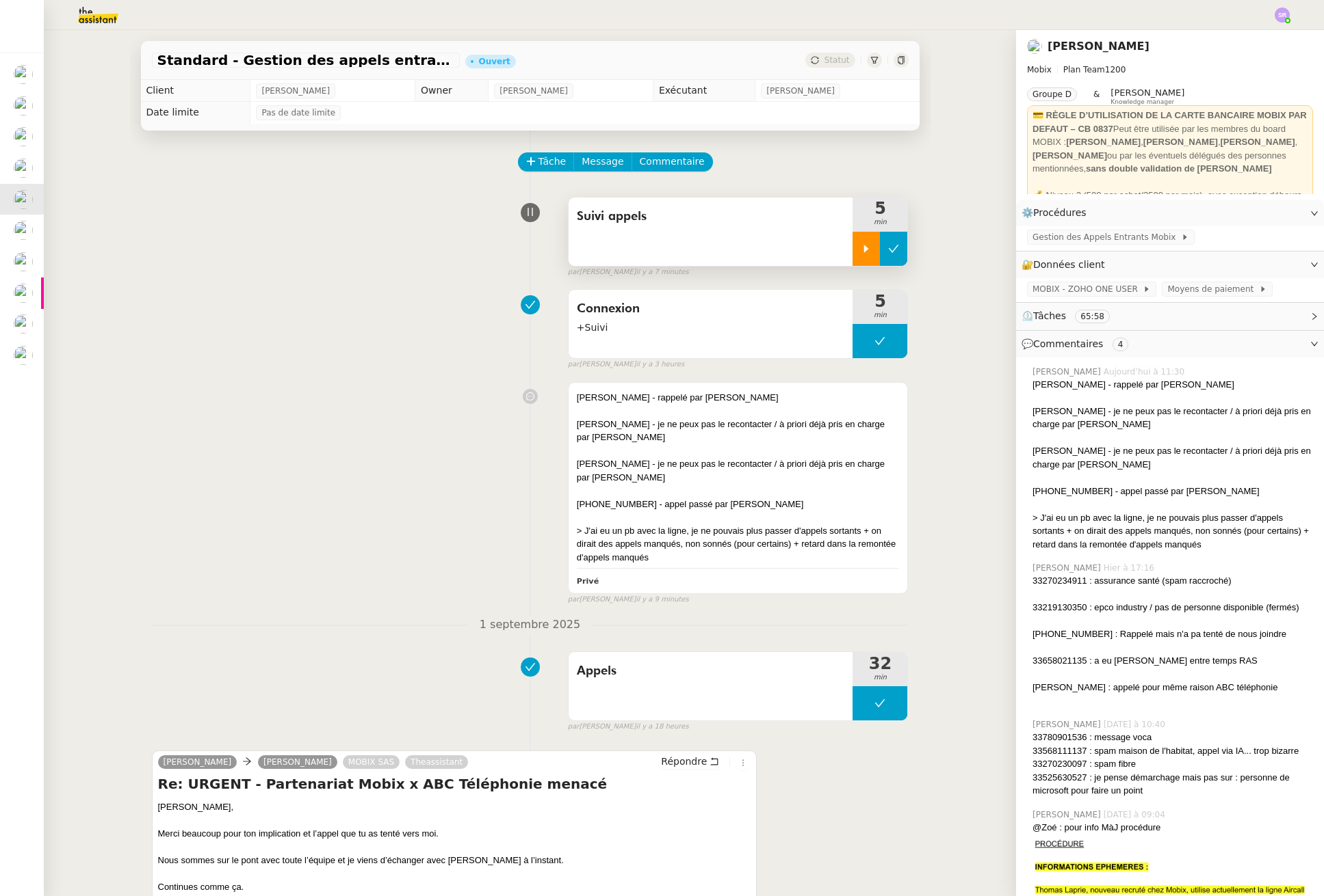
click at [880, 249] on button at bounding box center [894, 249] width 28 height 34
click at [852, 335] on button at bounding box center [879, 341] width 54 height 34
click at [756, 312] on span "Connexion" at bounding box center [710, 308] width 268 height 20
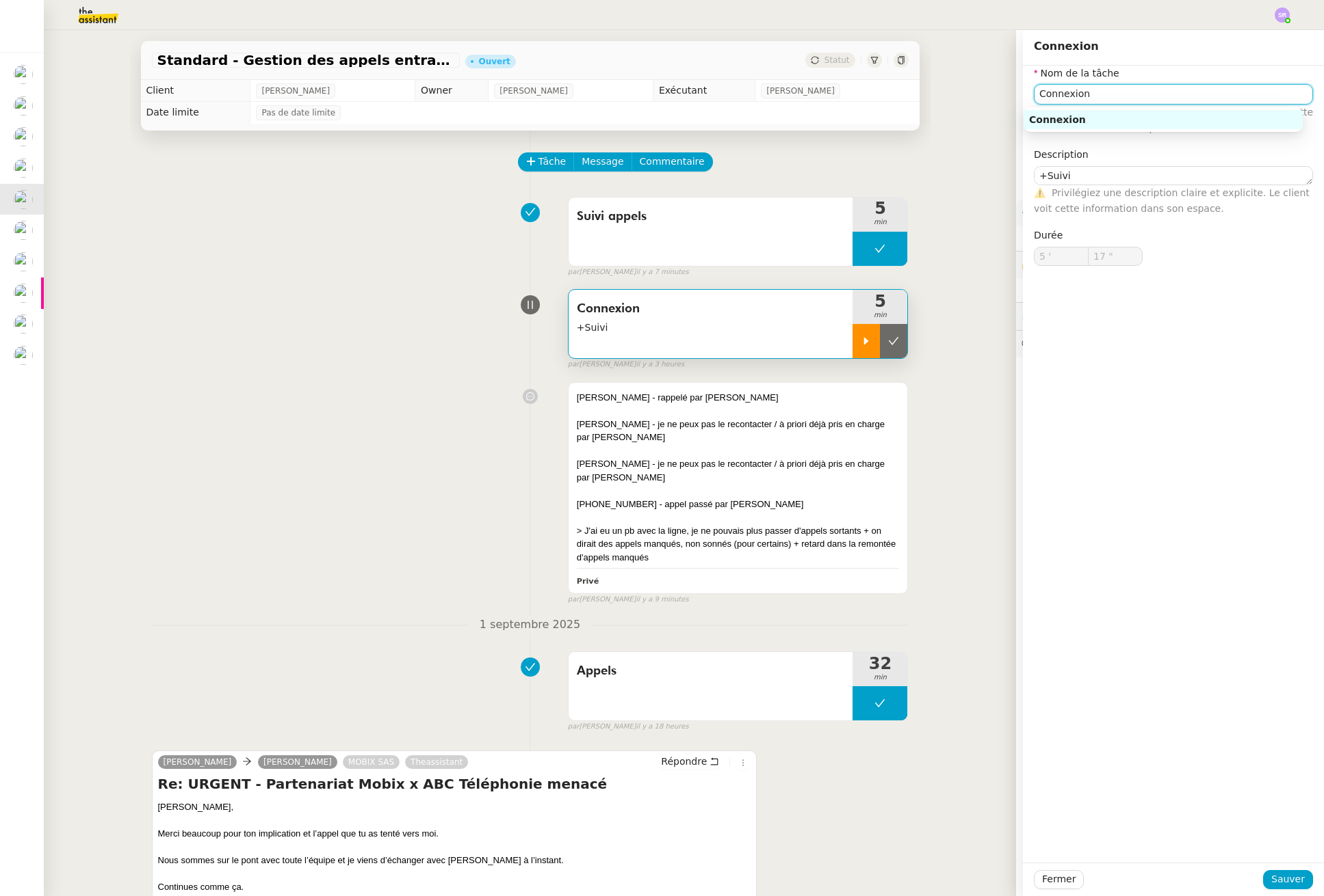
drag, startPoint x: 1109, startPoint y: 95, endPoint x: 987, endPoint y: 87, distance: 122.3
click at [987, 87] on app-ticket "Standard - Gestion des appels entrants - septembre 2025 Ouvert Statut Client Fl…" at bounding box center [684, 463] width 1280 height 867
click at [1199, 153] on div "📞 Appel" at bounding box center [1166, 157] width 263 height 12
type input "Appels"
click at [1297, 882] on button "Sauver" at bounding box center [1288, 879] width 50 height 19
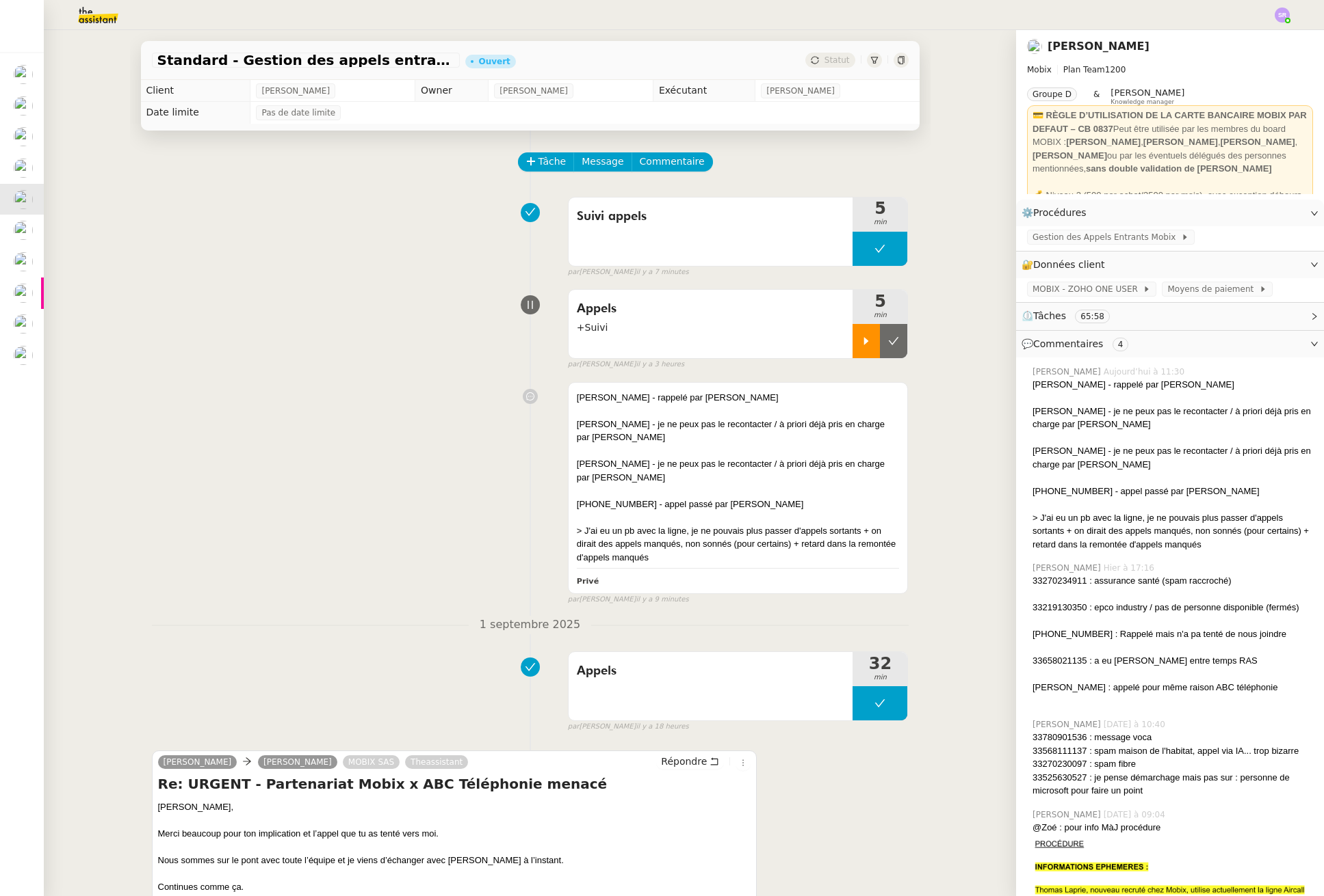
click at [864, 343] on icon at bounding box center [866, 342] width 5 height 7
click at [747, 534] on div "> J'ai eu un pb avec la ligne, je ne pouvais plus passer d'appels sortants + on…" at bounding box center [738, 544] width 322 height 41
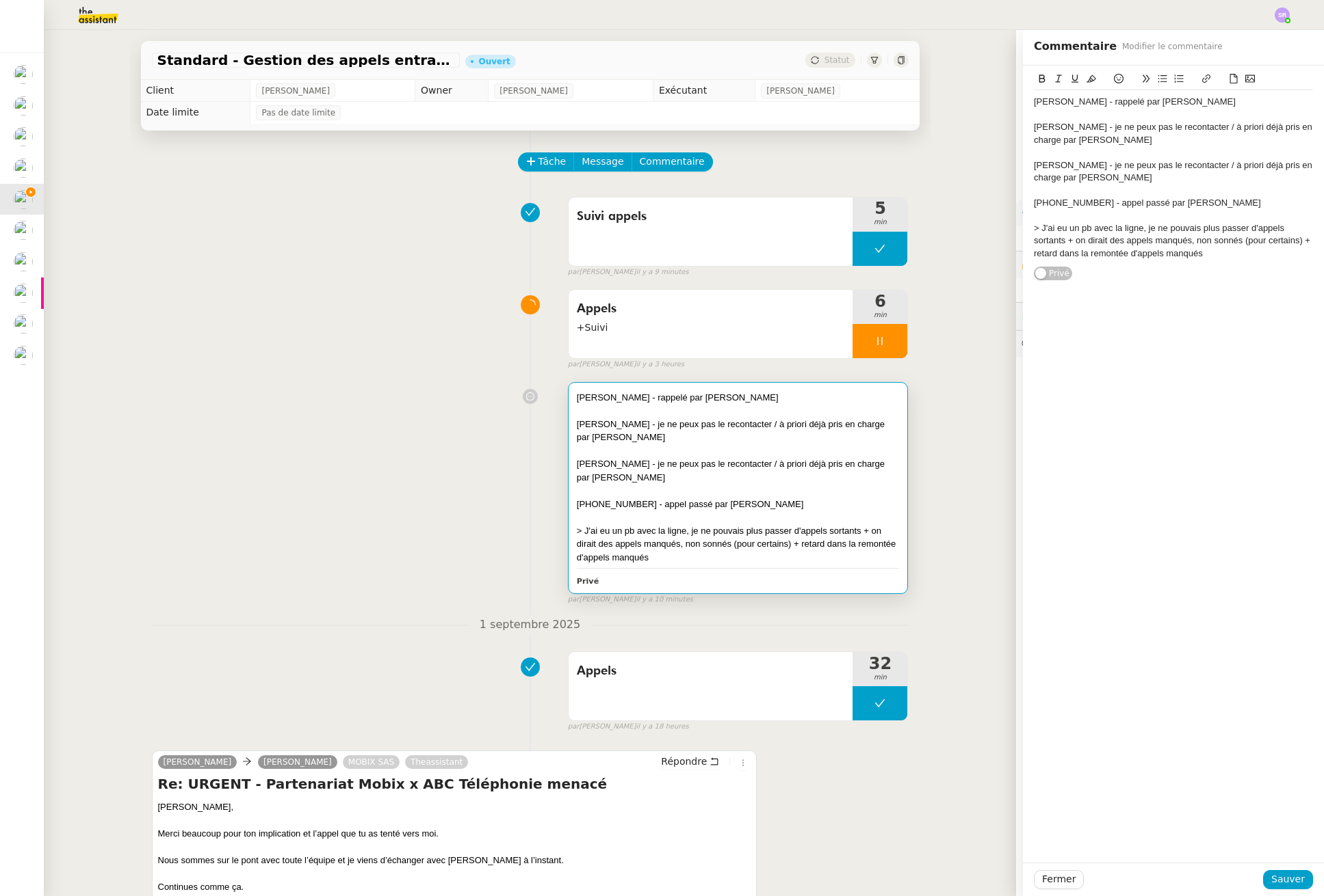
click at [756, 506] on div "+33 7 87 96 44 34 - appel passé par Sylvie" at bounding box center [738, 505] width 322 height 14
click at [1208, 199] on div "+33 7 87 96 44 34 - appel passé par Sylvie" at bounding box center [1173, 203] width 279 height 12
click at [1203, 269] on div "> J'ai eu un pb avec la ligne, je ne pouvais plus passer d'appels sortants + on…" at bounding box center [1173, 253] width 279 height 38
click at [1128, 213] on div "+33 7 87 96 44 34 - appel passé par Sylvie : message vocal après recup des appe…" at bounding box center [1173, 209] width 279 height 25
click at [1289, 879] on span "Sauver" at bounding box center [1287, 879] width 33 height 16
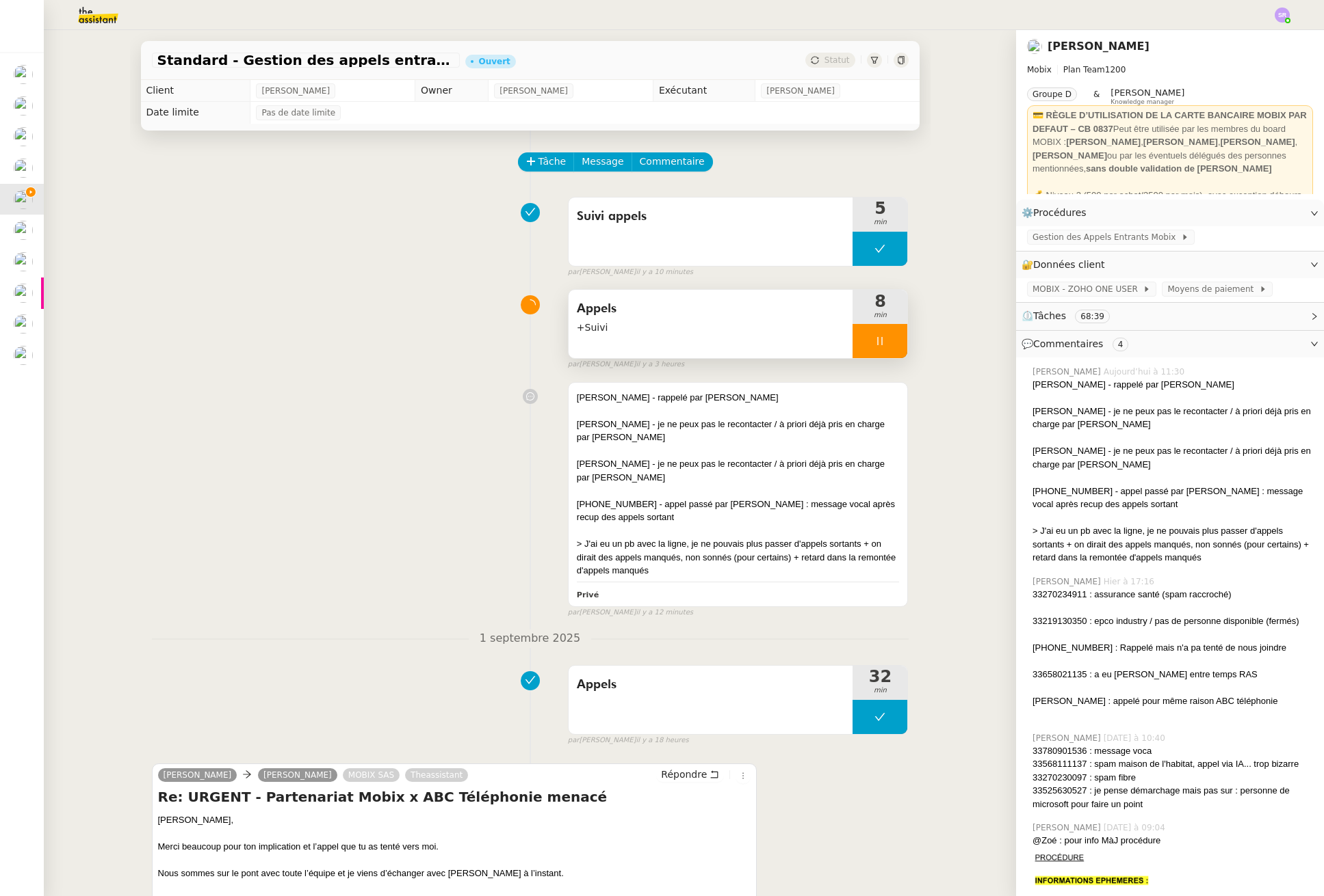
click at [874, 341] on icon at bounding box center [880, 342] width 11 height 11
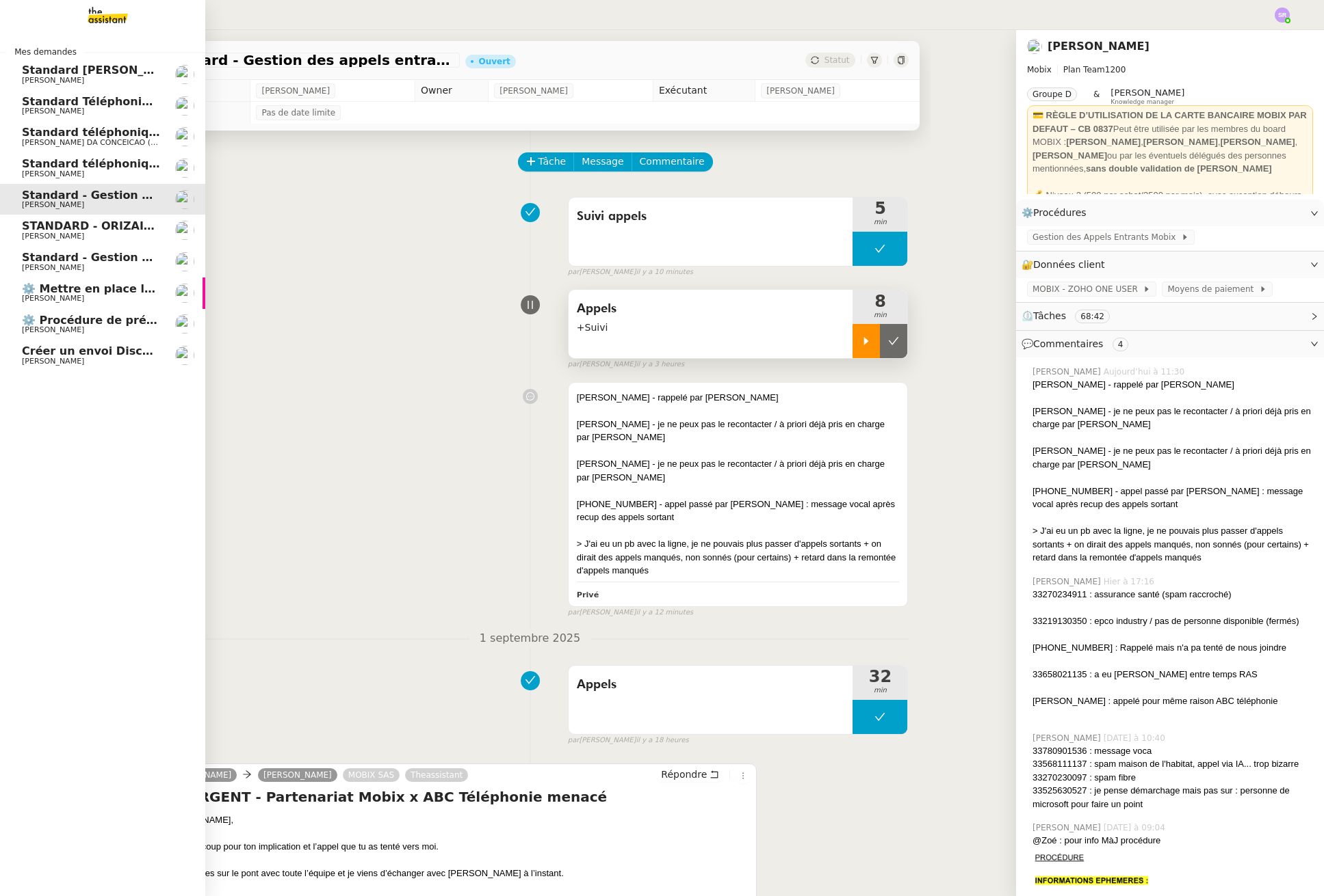
click at [96, 160] on span "Standard téléphonique - septembre 2025" at bounding box center [149, 164] width 255 height 13
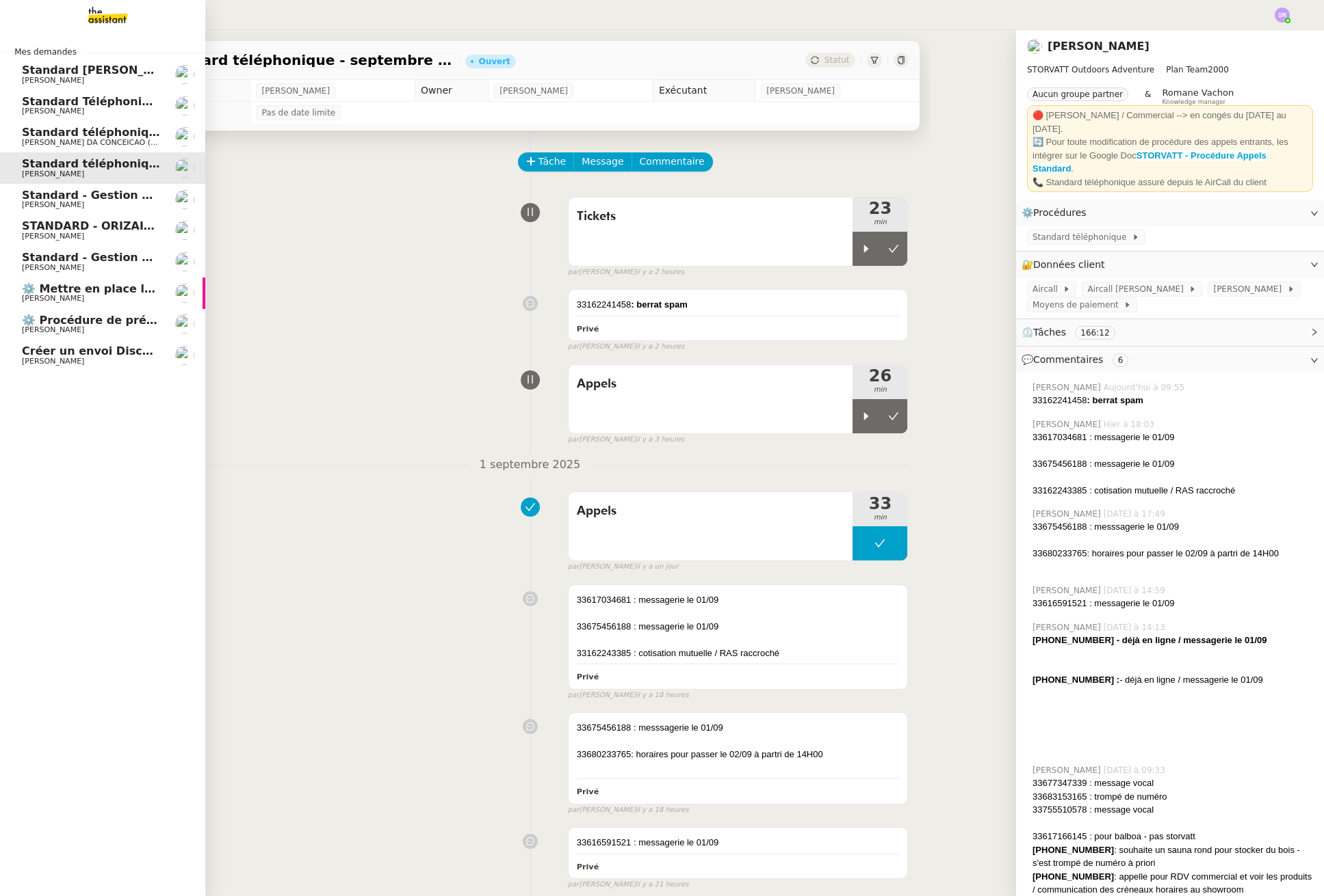
click at [118, 128] on span "Standard téléphonique" at bounding box center [93, 133] width 142 height 13
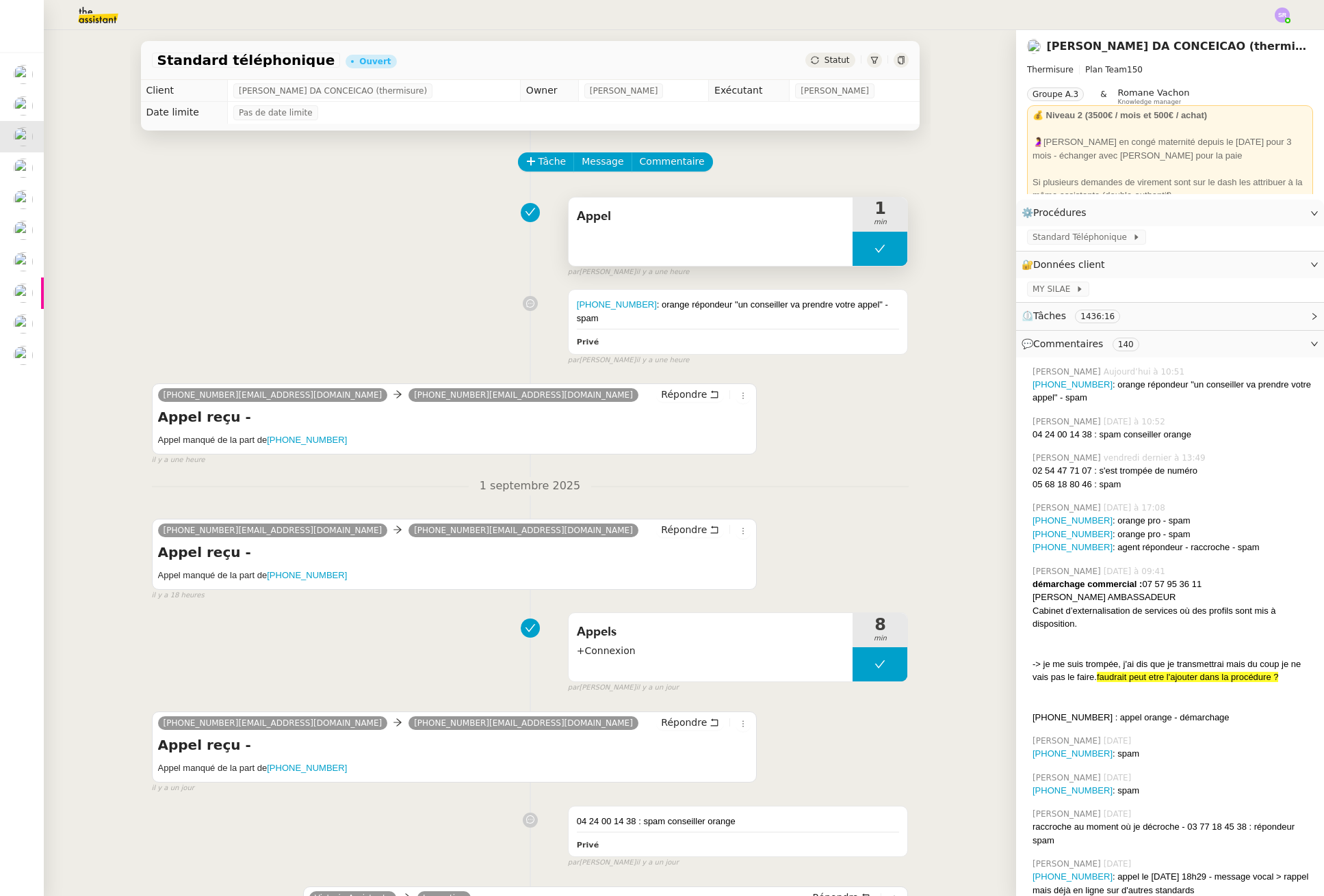
click at [852, 243] on button at bounding box center [879, 249] width 54 height 34
click at [849, 250] on icon at bounding box center [852, 249] width 11 height 11
click at [861, 250] on icon at bounding box center [866, 249] width 11 height 11
click at [803, 333] on div "Privé" at bounding box center [738, 341] width 322 height 16
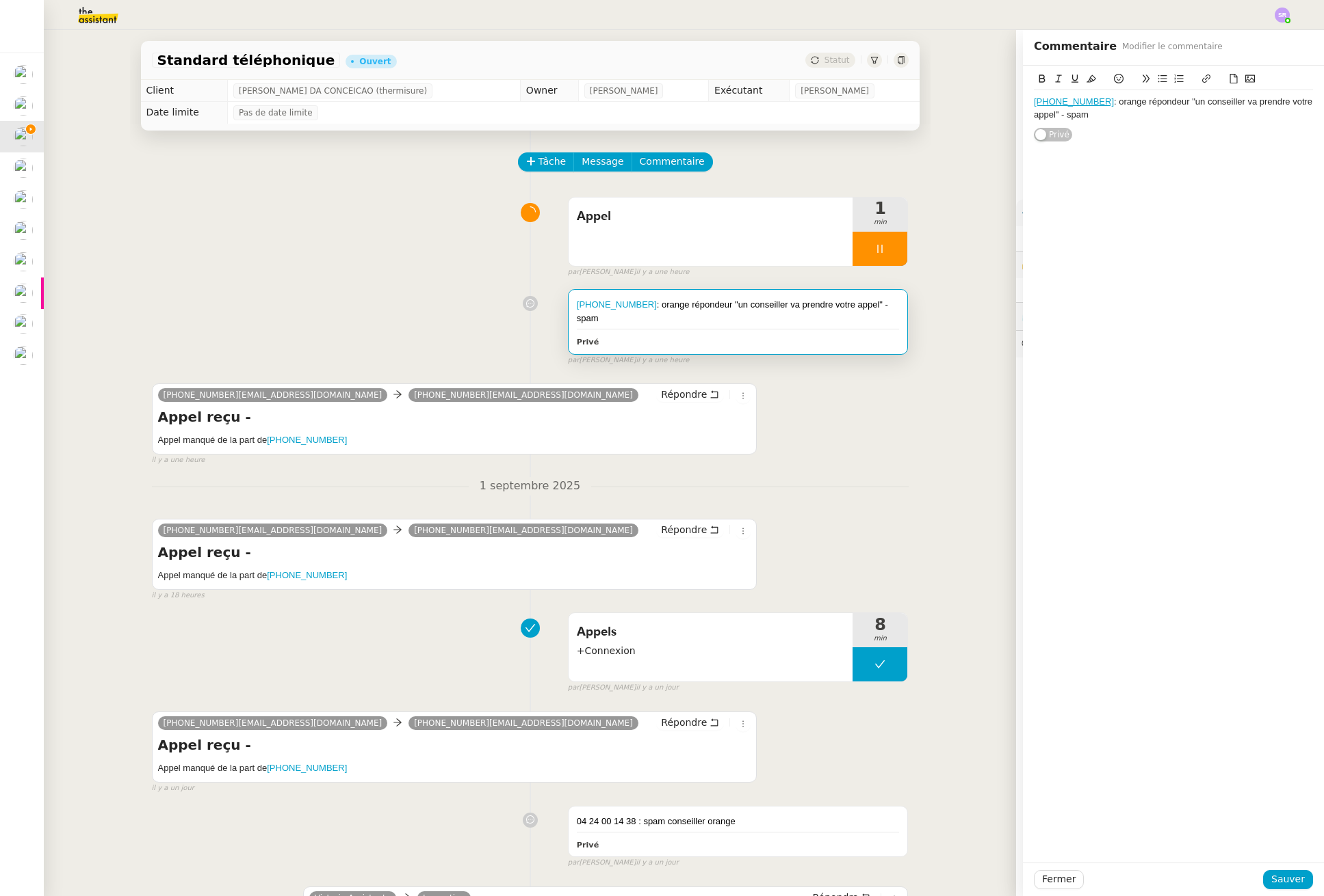
click at [1086, 102] on div "+33424001438 : orange répondeur "un conseiller va prendre votre appel" - spam" at bounding box center [1173, 108] width 279 height 25
drag, startPoint x: 1292, startPoint y: 878, endPoint x: 426, endPoint y: 335, distance: 1022.2
click at [1292, 878] on span "Sauver" at bounding box center [1287, 879] width 33 height 16
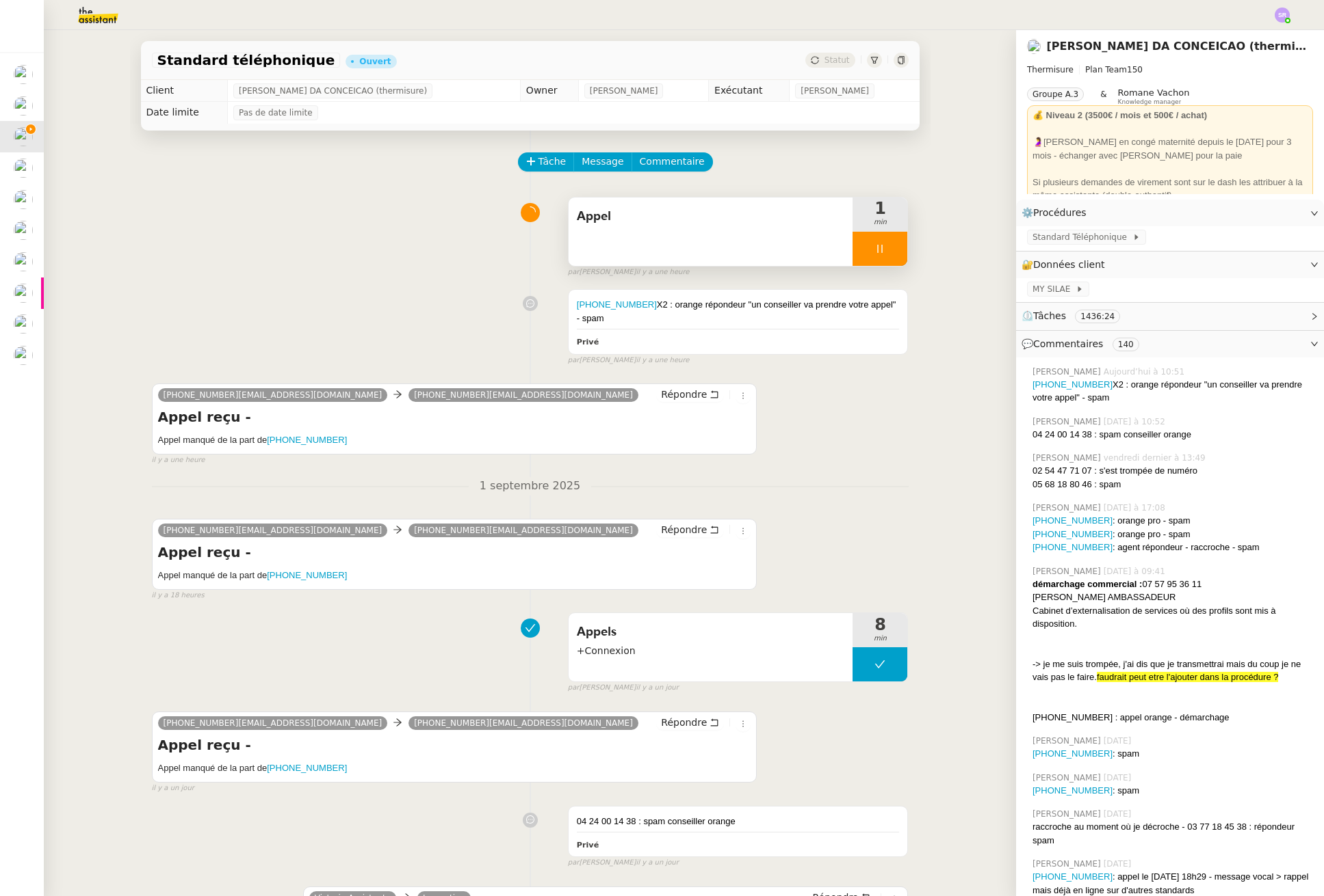
click at [880, 250] on div at bounding box center [879, 249] width 54 height 34
click at [888, 249] on button at bounding box center [894, 249] width 28 height 34
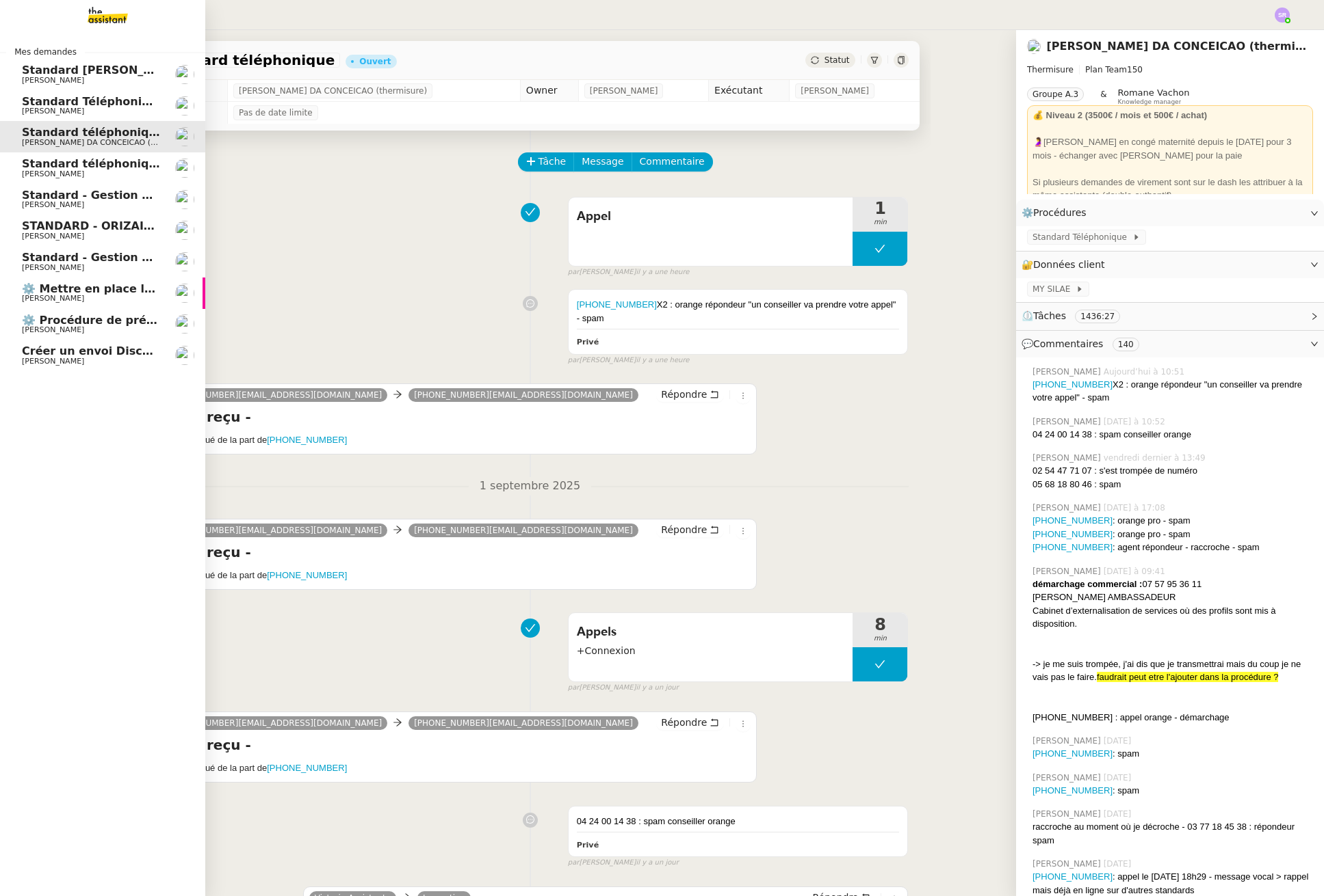
click at [124, 225] on span "STANDARD - ORIZAIR - septembre 2025" at bounding box center [144, 226] width 243 height 13
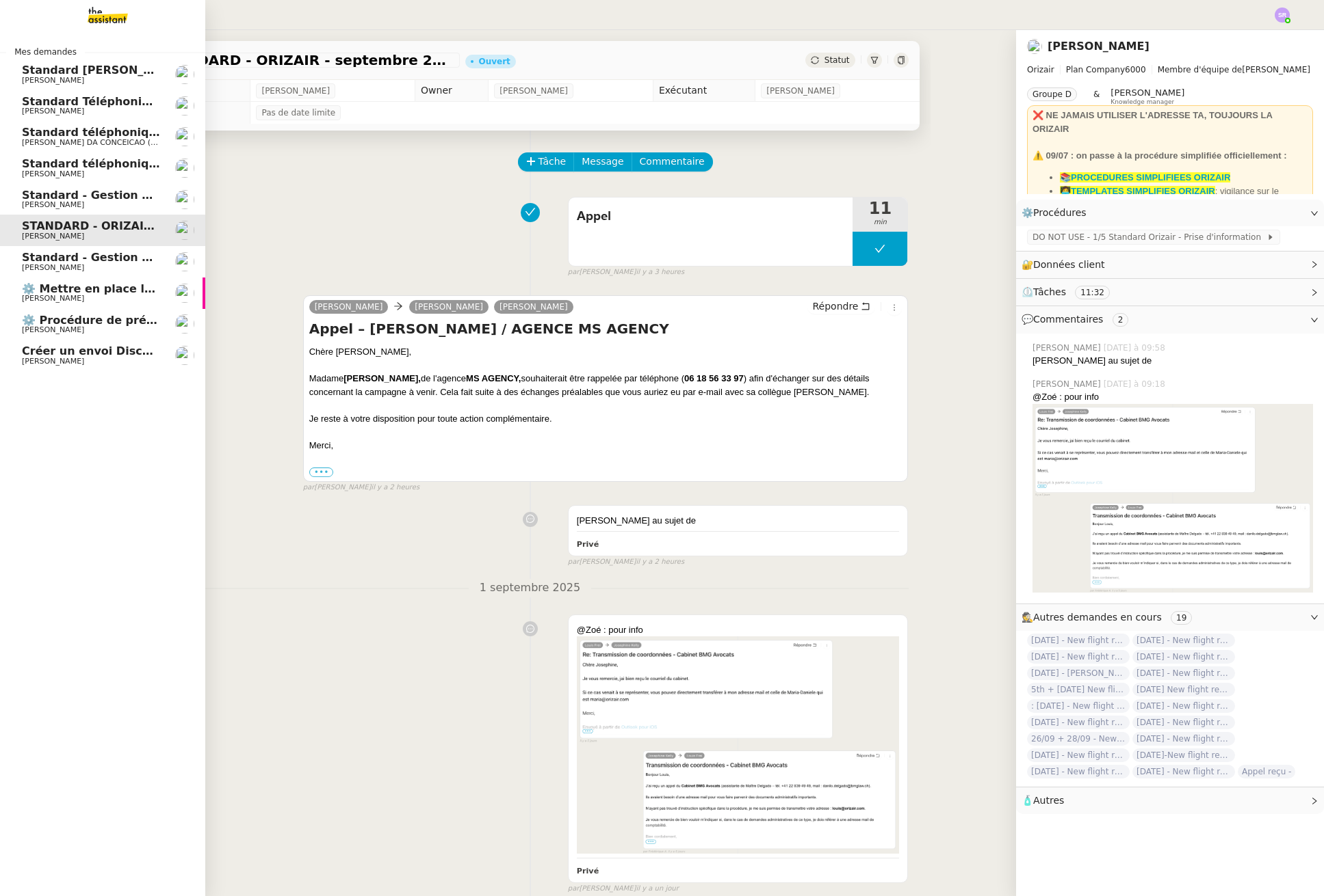
click at [133, 196] on span "Standard - Gestion des appels entrants - septembre 2025" at bounding box center [200, 195] width 356 height 13
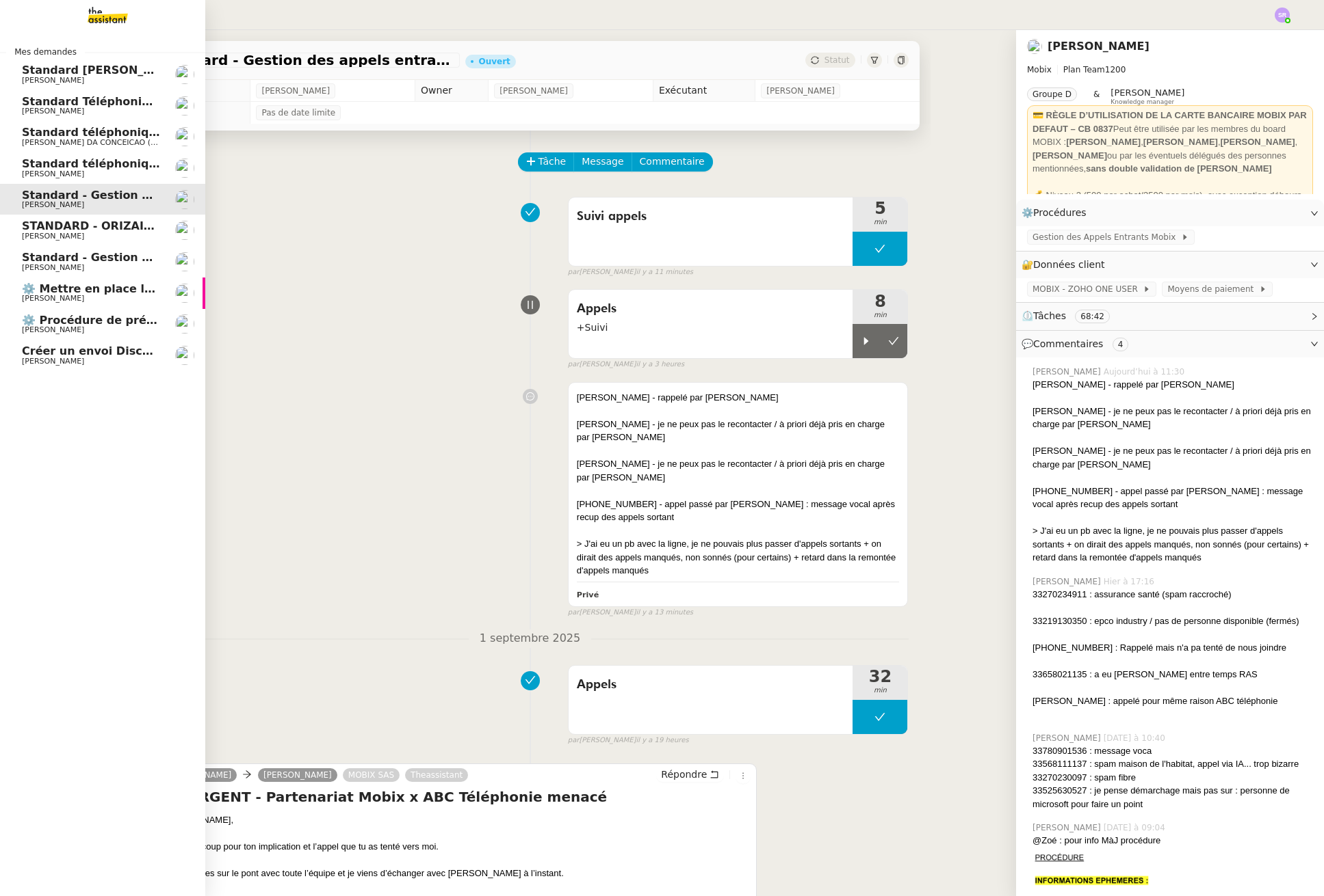
click at [130, 267] on span "[PERSON_NAME]" at bounding box center [91, 268] width 138 height 8
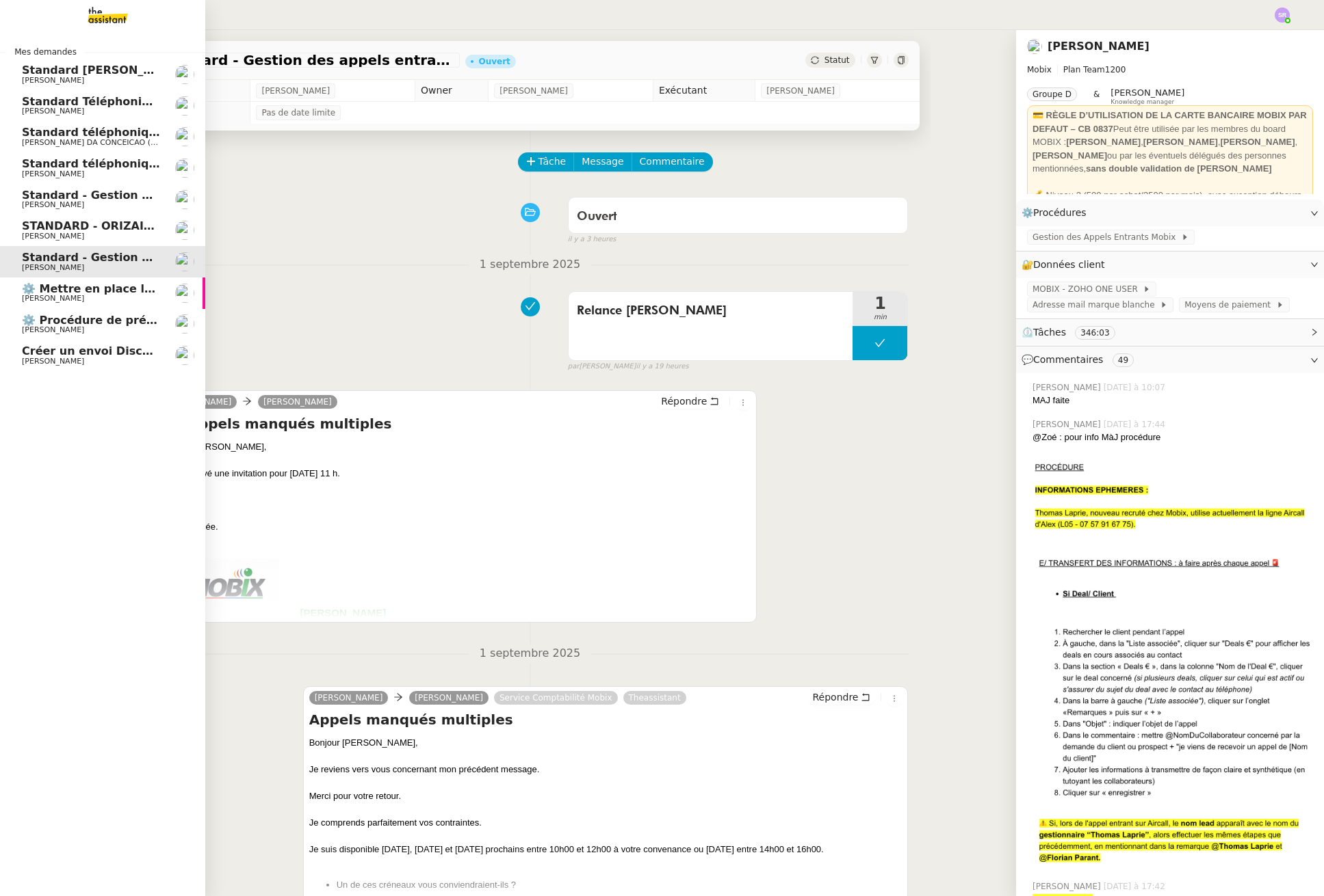
click at [113, 204] on span "[PERSON_NAME]" at bounding box center [91, 204] width 138 height 8
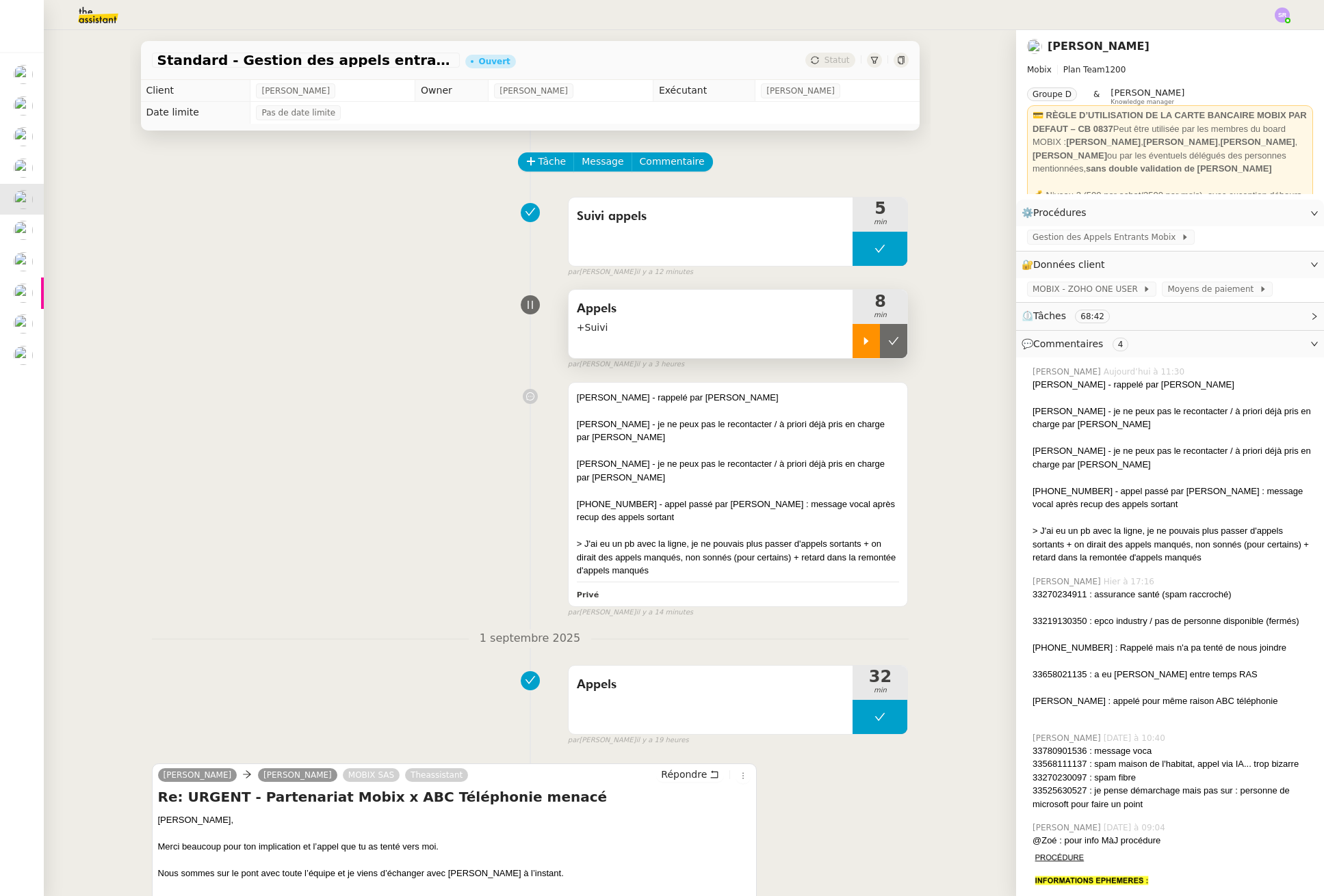
click at [861, 345] on icon at bounding box center [866, 342] width 11 height 11
click at [757, 497] on div at bounding box center [738, 491] width 322 height 14
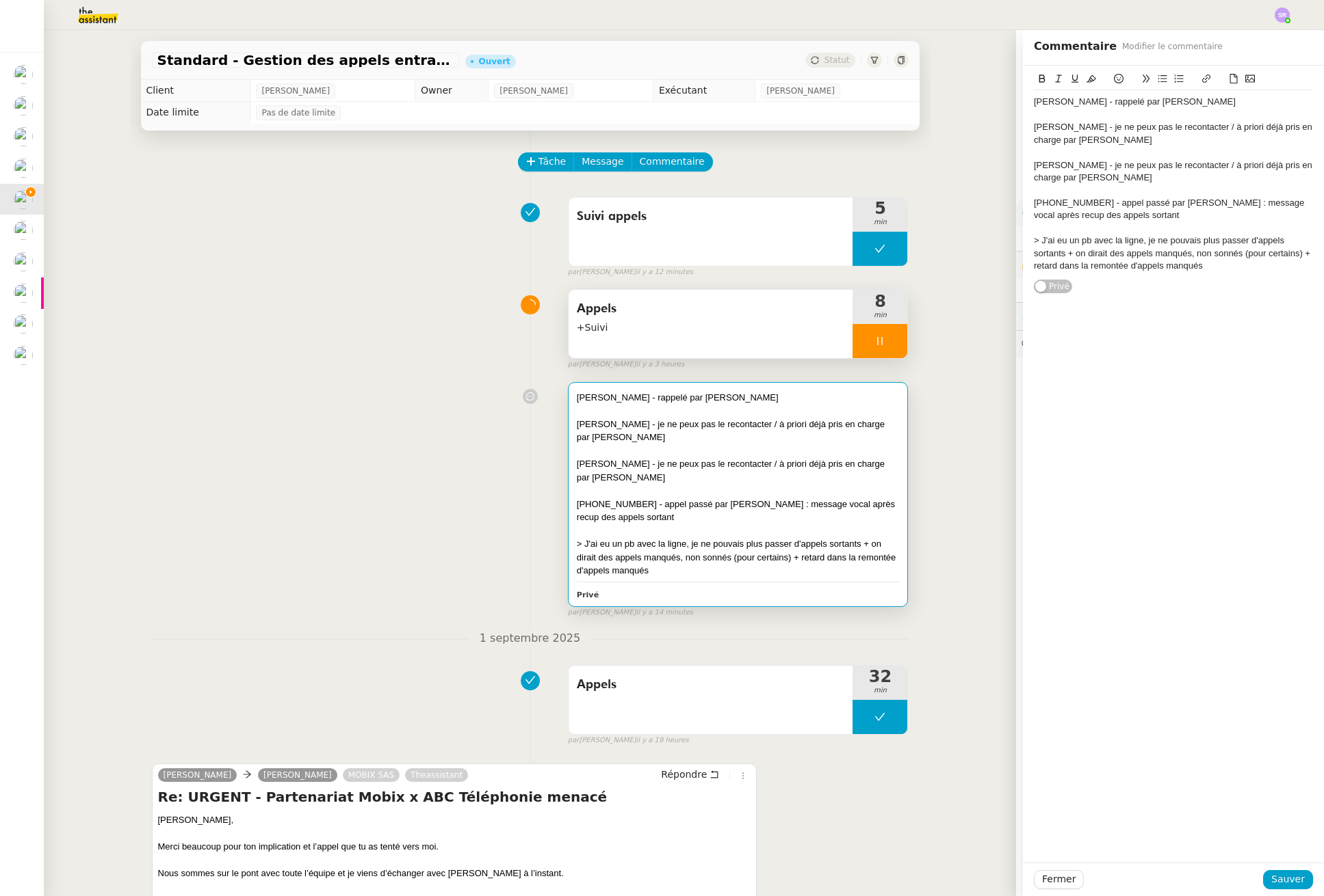
click at [1201, 100] on div "Christophe Guillot - rappelé par Ramona" at bounding box center [1173, 101] width 279 height 12
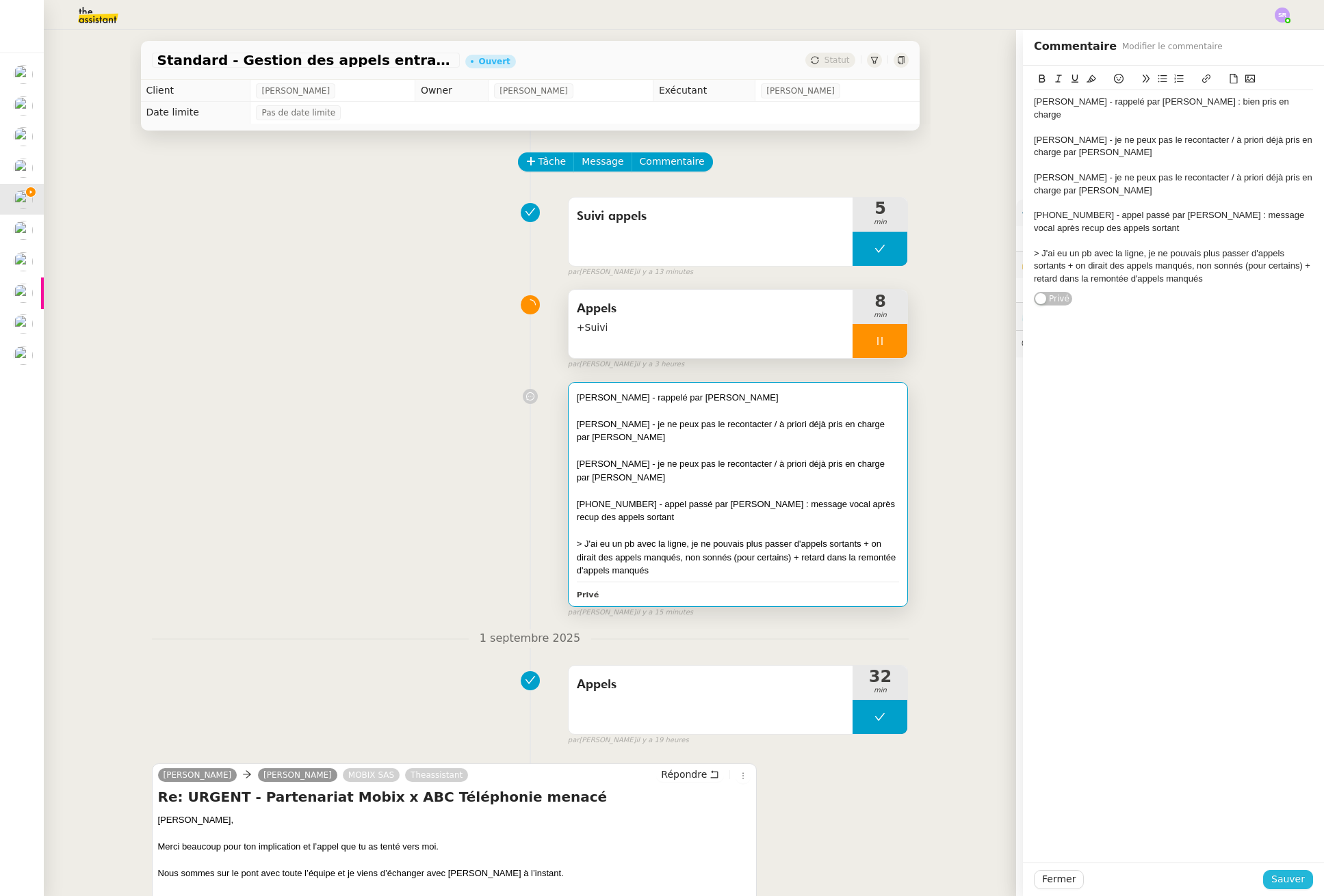
click at [1278, 887] on span "Sauver" at bounding box center [1287, 879] width 33 height 16
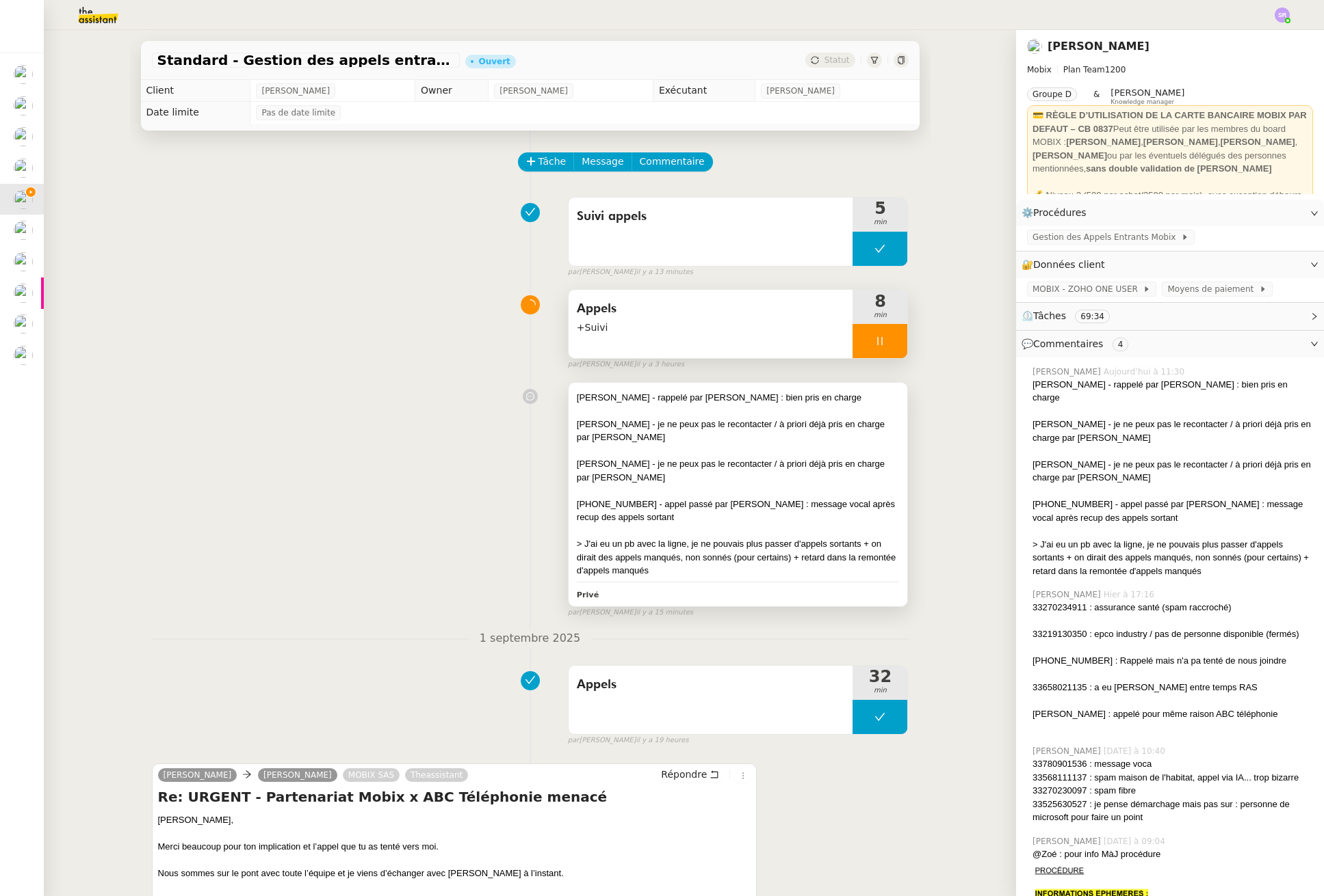
click at [712, 519] on div "[PHONE_NUMBER] - appel passé par [PERSON_NAME] : message vocal après recup des …" at bounding box center [738, 511] width 322 height 27
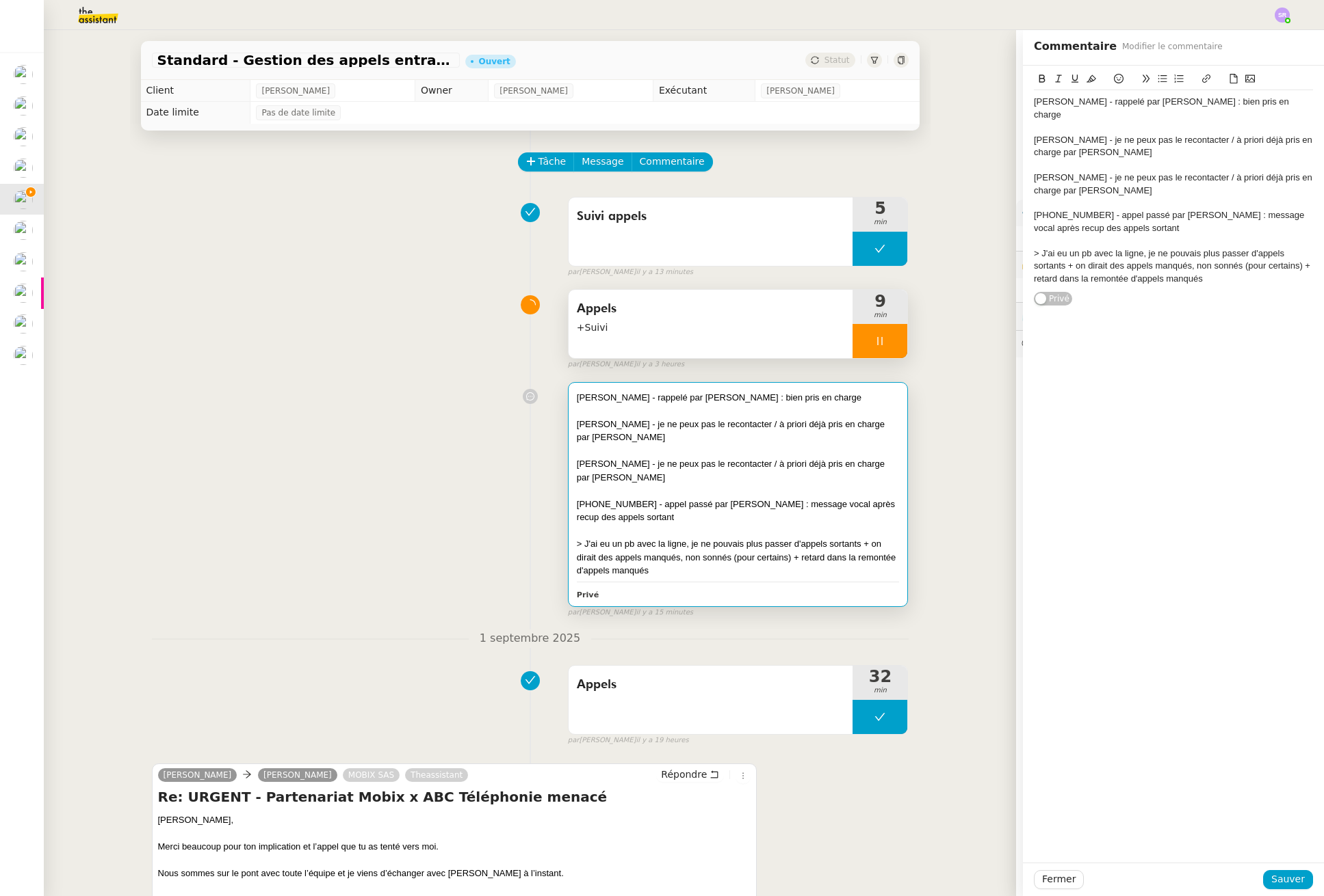
click at [1176, 144] on div "Yann MAILLOT - je ne peux pas le recontacter / à priori déjà pris en charge par…" at bounding box center [1173, 146] width 279 height 25
click at [1273, 879] on span "Sauver" at bounding box center [1287, 879] width 33 height 16
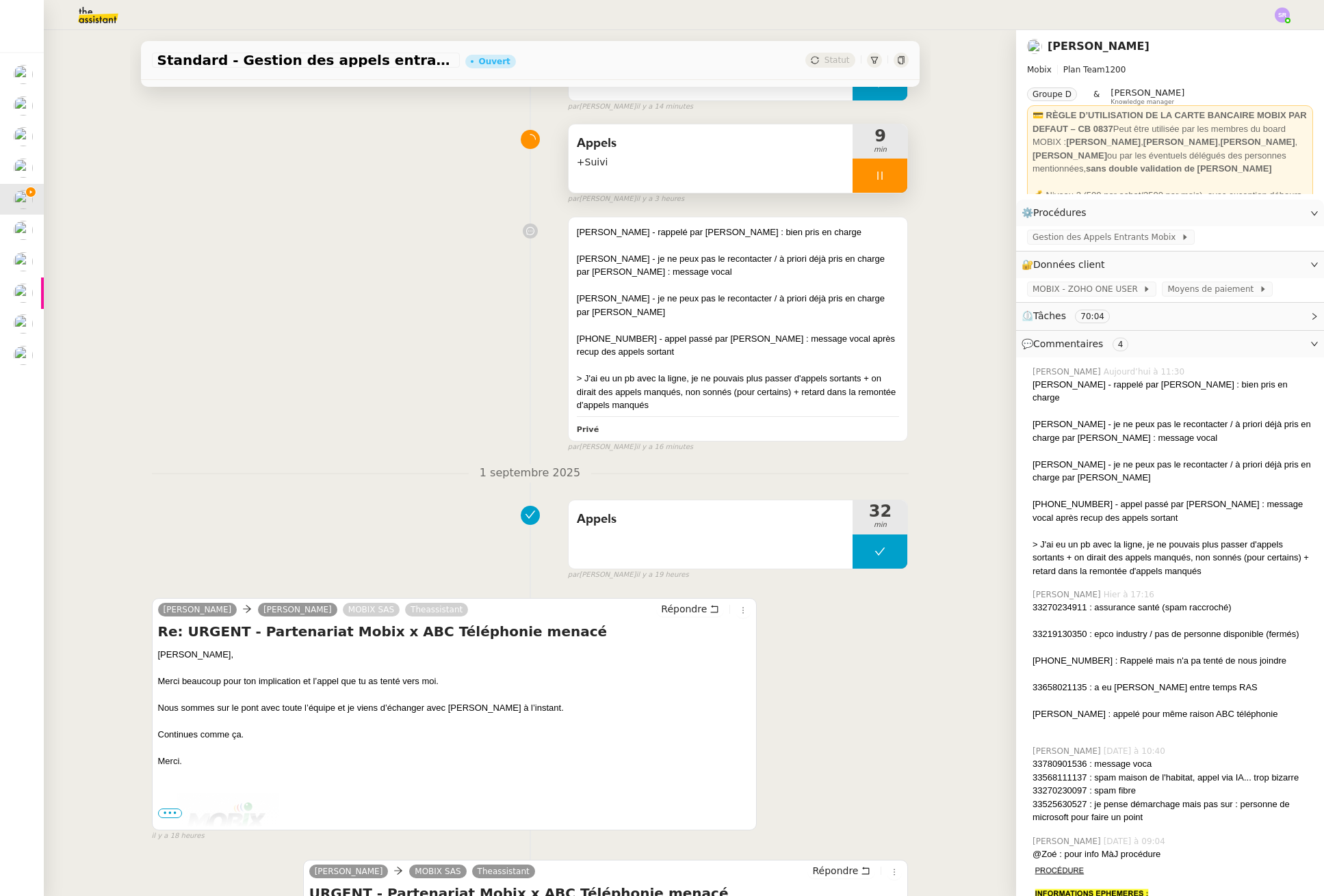
scroll to position [6, 0]
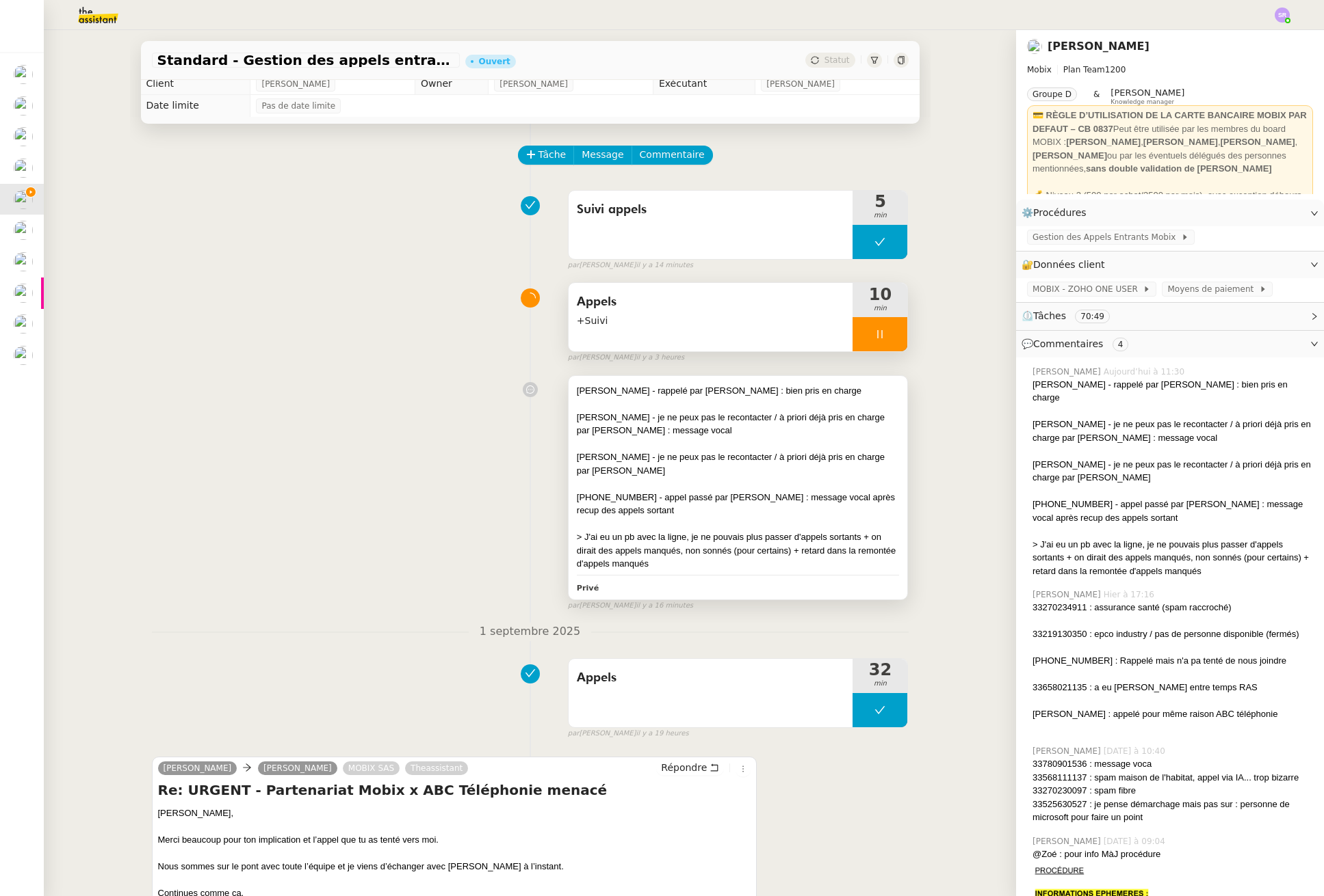
click at [719, 484] on div at bounding box center [738, 483] width 322 height 14
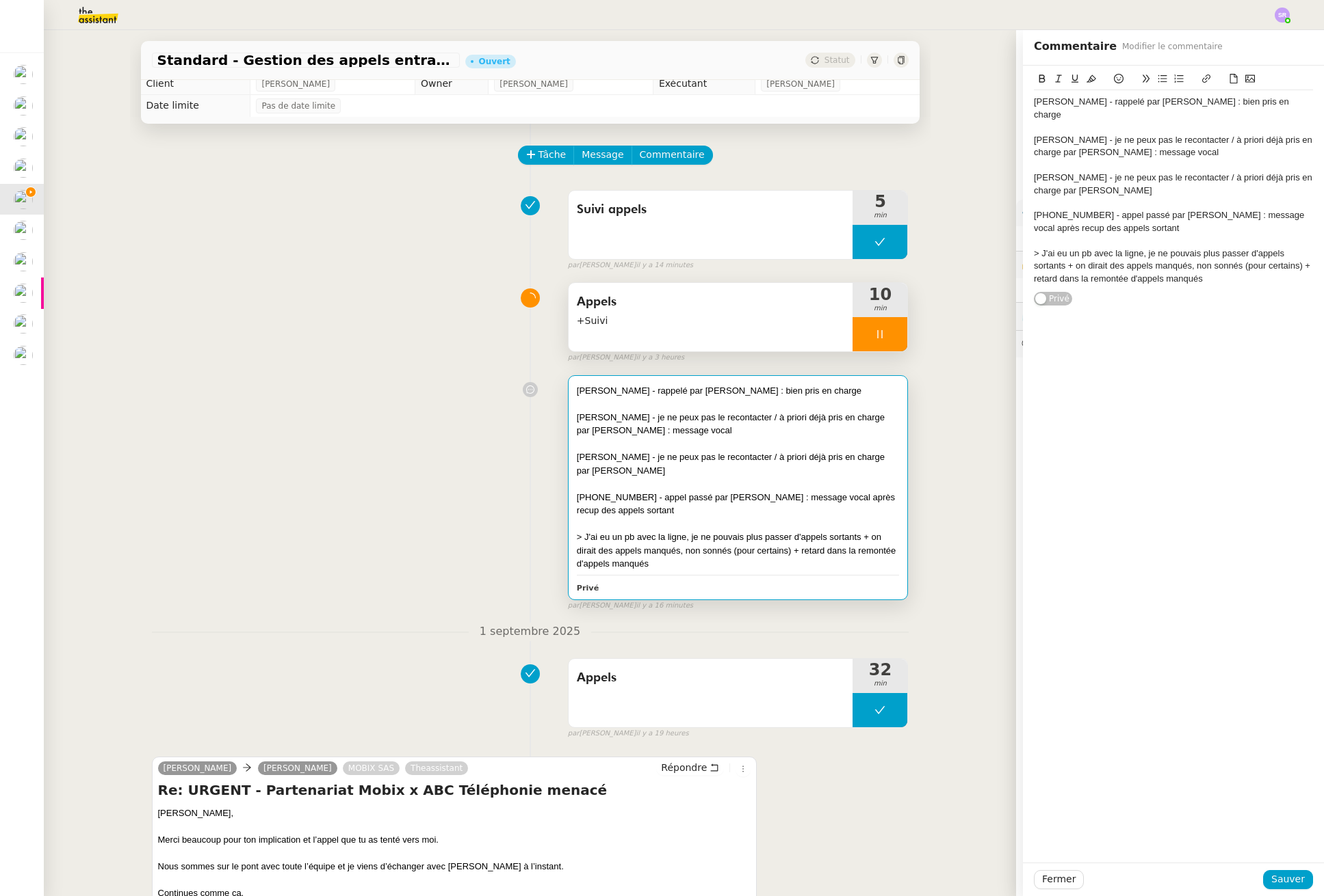
click at [1171, 179] on div "Florian BOUTHÉON - je ne peux pas le recontacter / à priori déjà pris en charge…" at bounding box center [1173, 183] width 279 height 25
drag, startPoint x: 1186, startPoint y: 104, endPoint x: 1296, endPoint y: 99, distance: 110.1
click at [1296, 99] on div "[PERSON_NAME] - rappelé par [PERSON_NAME] : bien pris en charge" at bounding box center [1173, 108] width 279 height 25
copy div ": bien pris en charge"
click at [1137, 211] on div "[PHONE_NUMBER] - appel passé par [PERSON_NAME] : message vocal après recup des …" at bounding box center [1173, 221] width 279 height 25
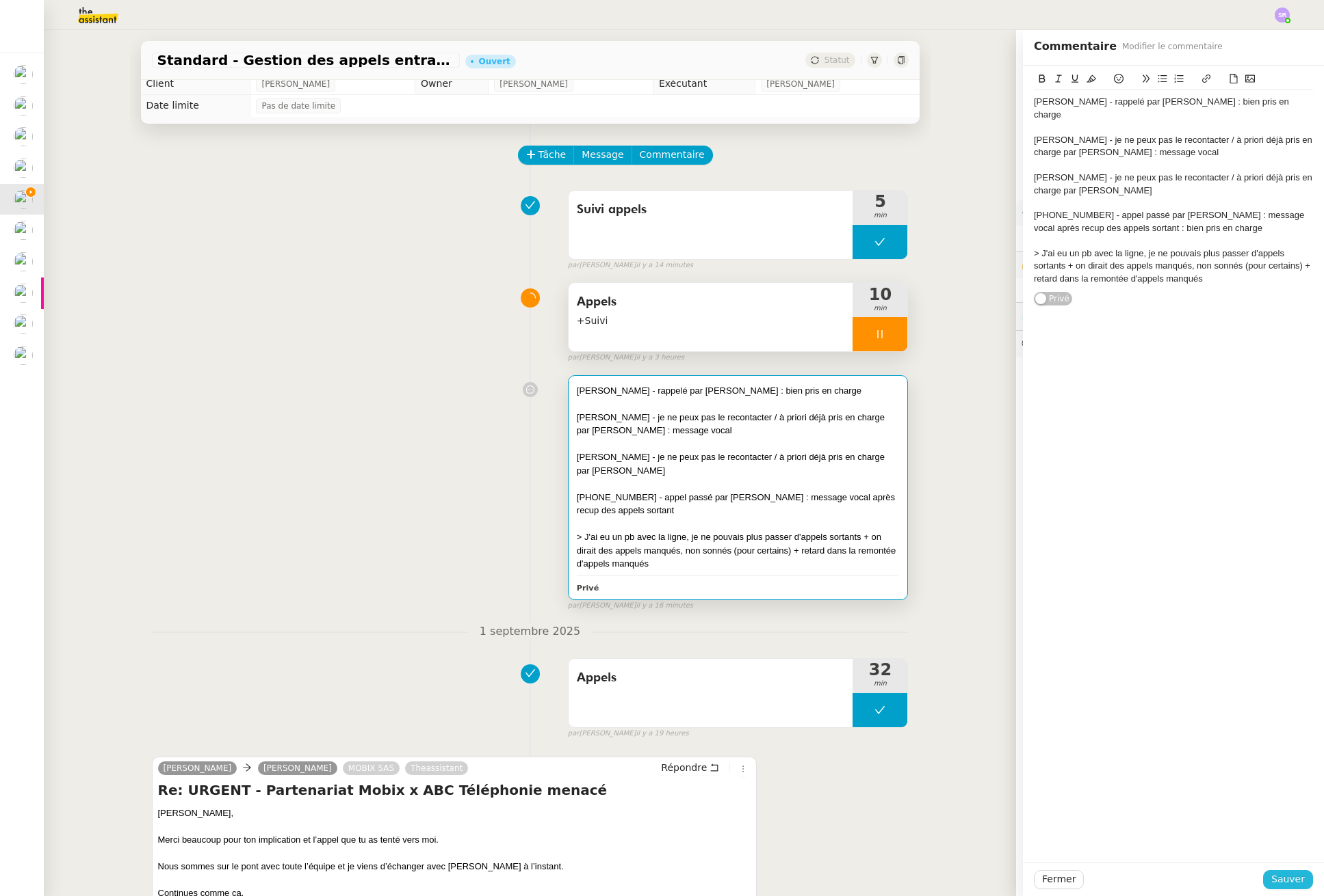
click at [1283, 876] on span "Sauver" at bounding box center [1287, 879] width 33 height 16
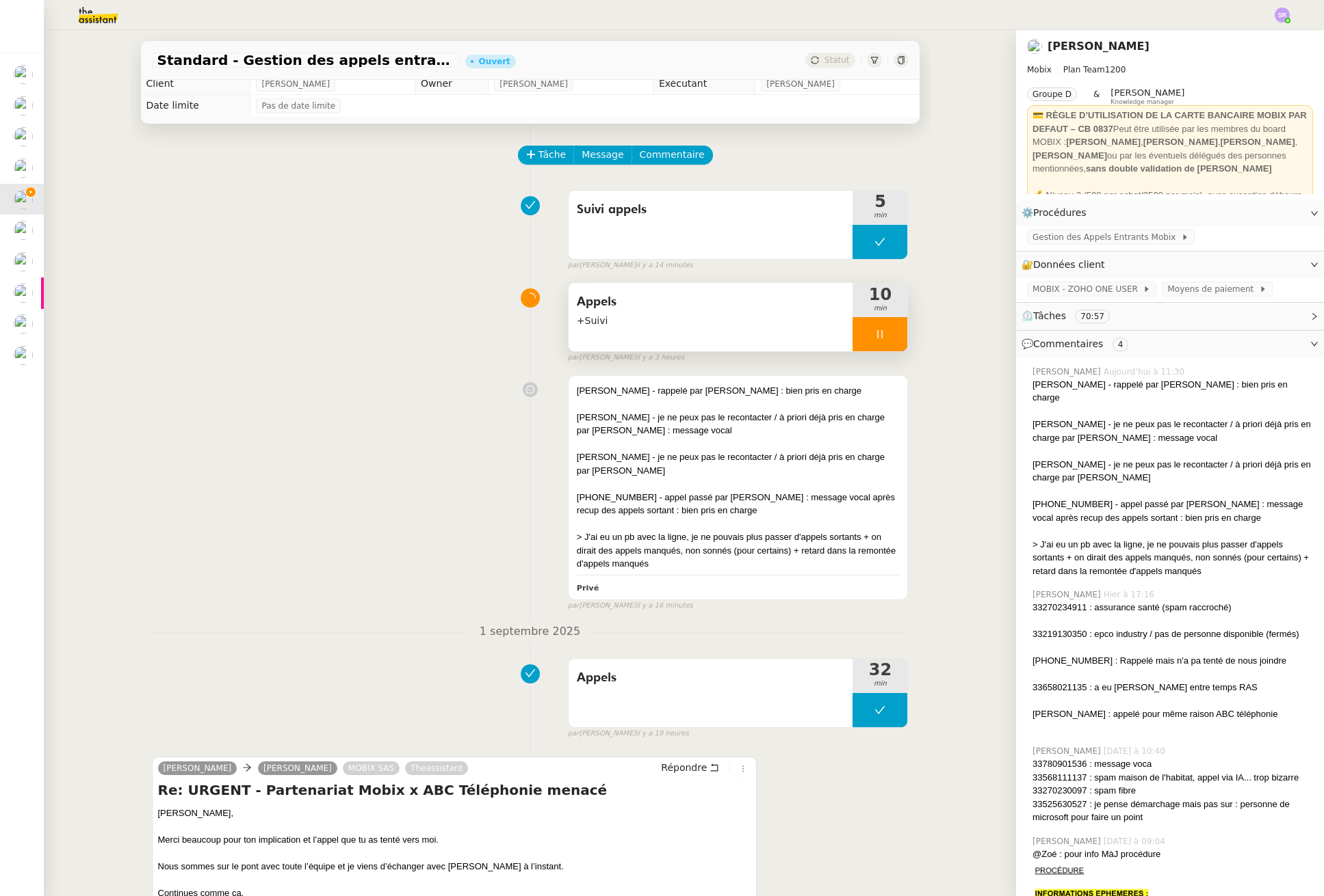
click at [874, 339] on icon at bounding box center [880, 334] width 11 height 11
click at [839, 339] on div "Appels +Suivi" at bounding box center [710, 317] width 285 height 68
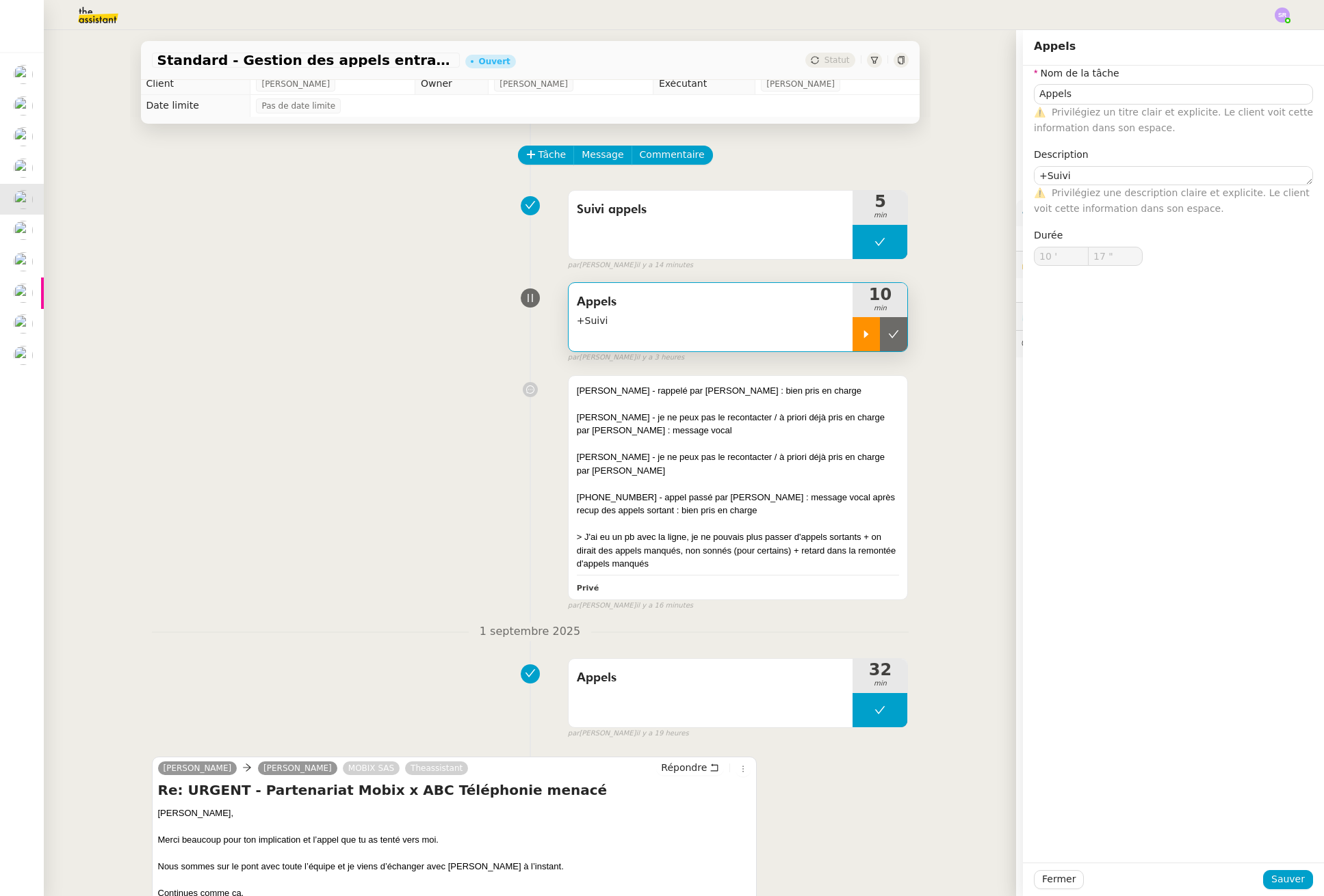
click at [852, 341] on div at bounding box center [866, 333] width 28 height 34
type input "Appels"
type textarea "+Suivi"
type input "10 '"
type input "17 ""
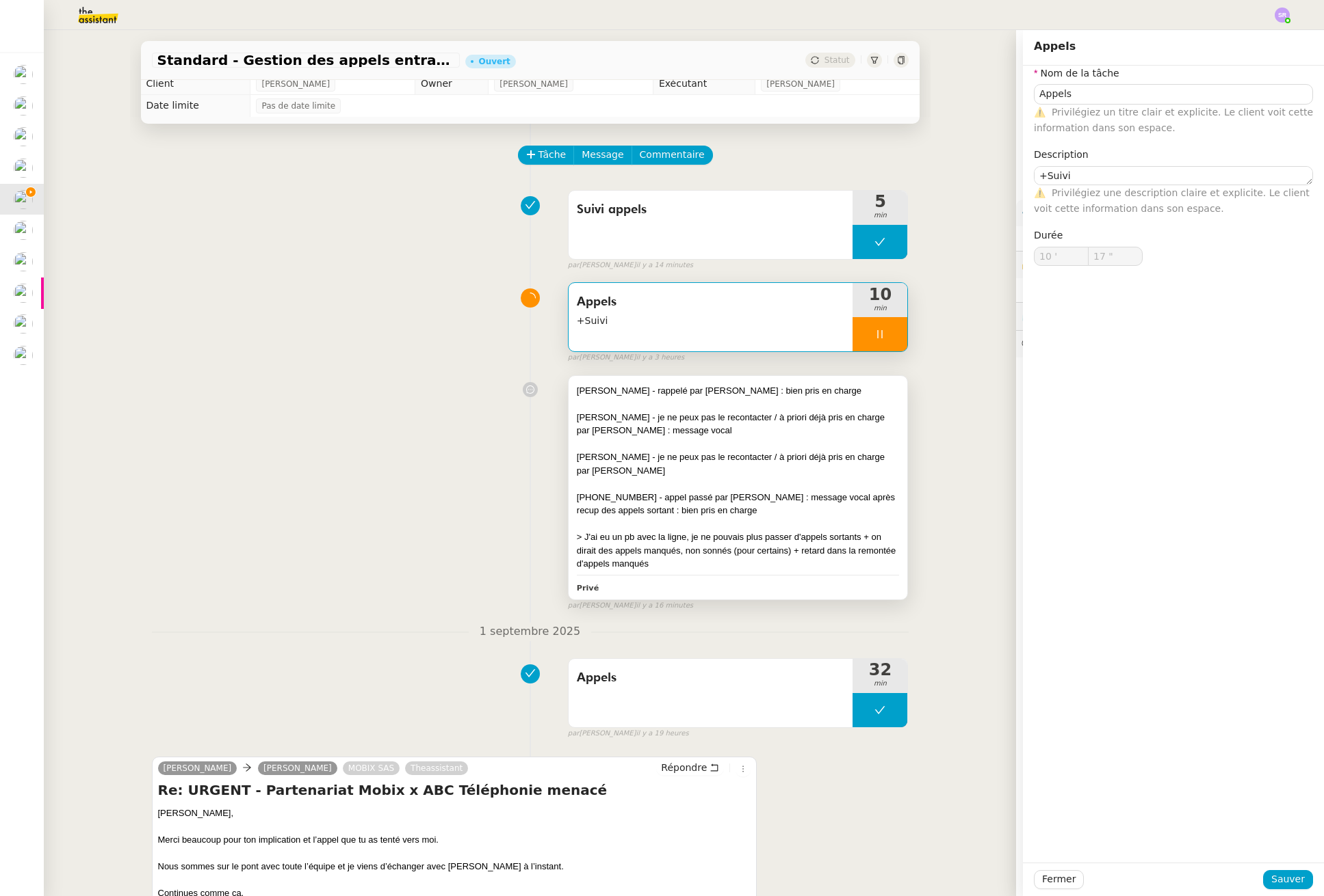
click at [783, 472] on div "Florian BOUTHÉON - je ne peux pas le recontacter / à priori déjà pris en charge…" at bounding box center [738, 463] width 322 height 27
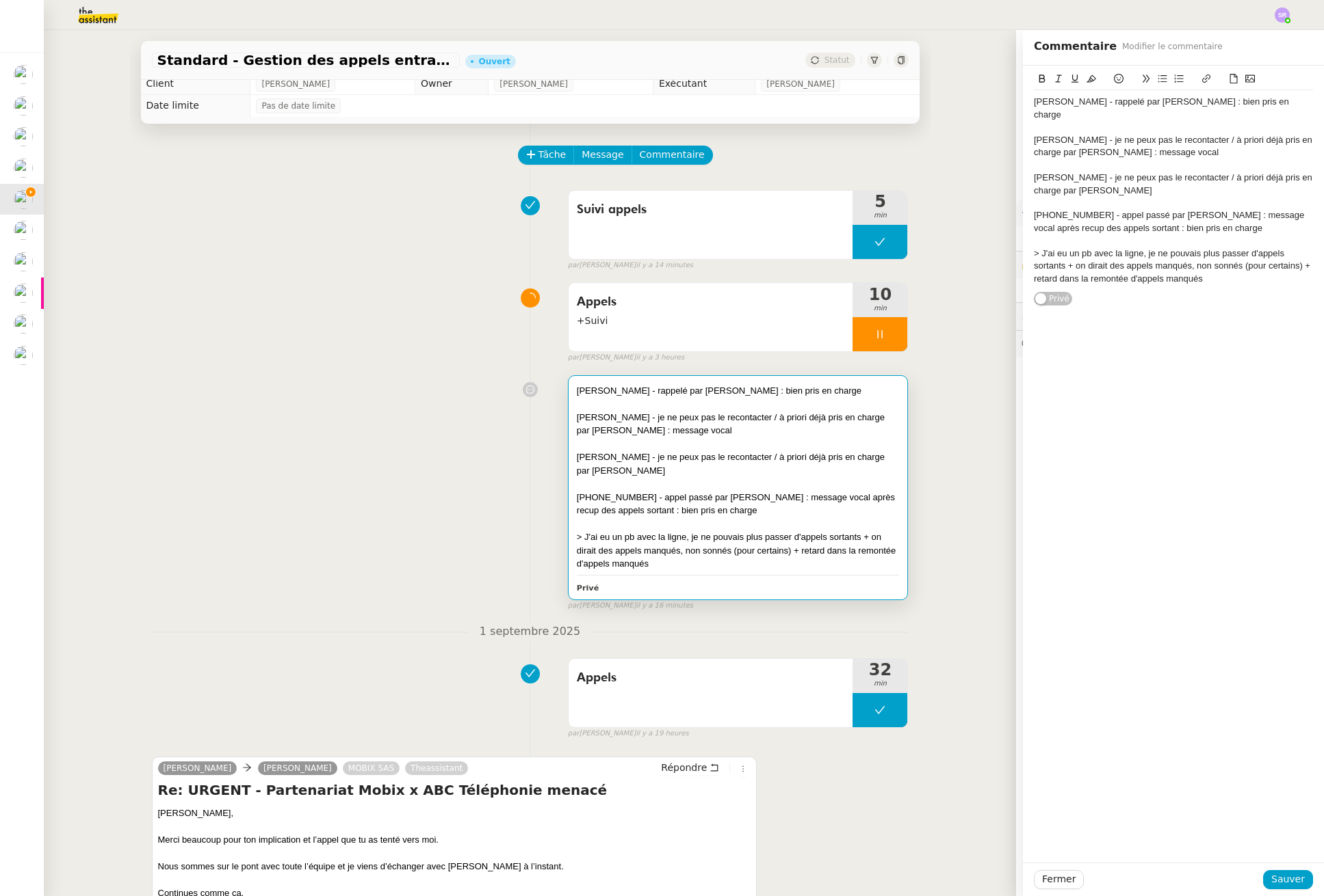
click at [1159, 179] on div "Florian BOUTHÉON - je ne peux pas le recontacter / à priori déjà pris en charge…" at bounding box center [1173, 183] width 279 height 25
drag, startPoint x: 1212, startPoint y: 216, endPoint x: 1124, endPoint y: 220, distance: 88.1
click at [1122, 219] on div "+33 7 87 96 44 34 - appel passé par Sylvie : message vocal après recup des appe…" at bounding box center [1173, 221] width 279 height 25
click at [1134, 183] on div "Florian BOUTHÉON - je ne peux pas le recontacter / à priori déjà pris en charge…" at bounding box center [1173, 183] width 279 height 25
click at [1285, 872] on span "Sauver" at bounding box center [1287, 879] width 33 height 16
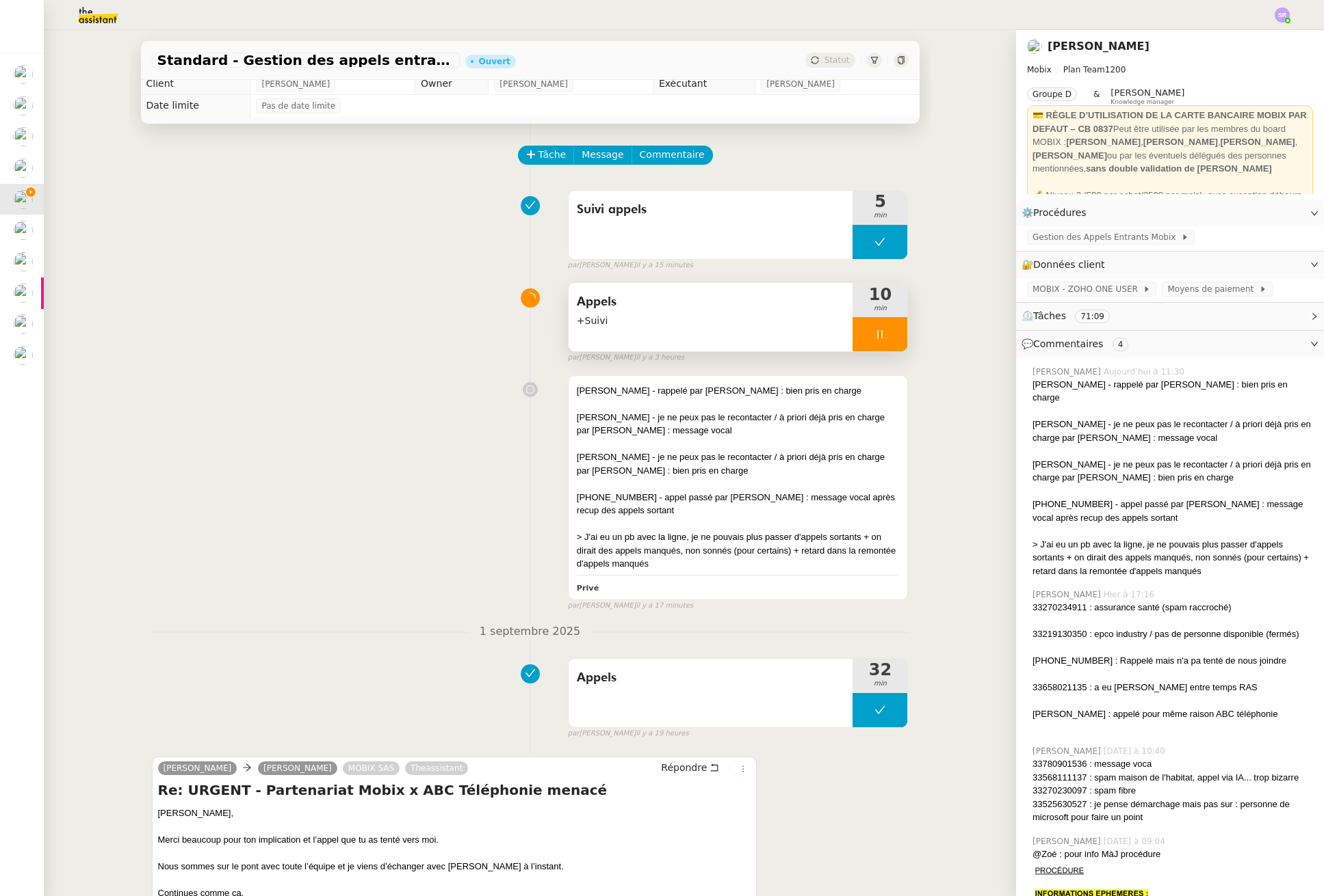
click at [874, 336] on icon at bounding box center [880, 334] width 11 height 11
click at [888, 331] on icon at bounding box center [894, 334] width 11 height 11
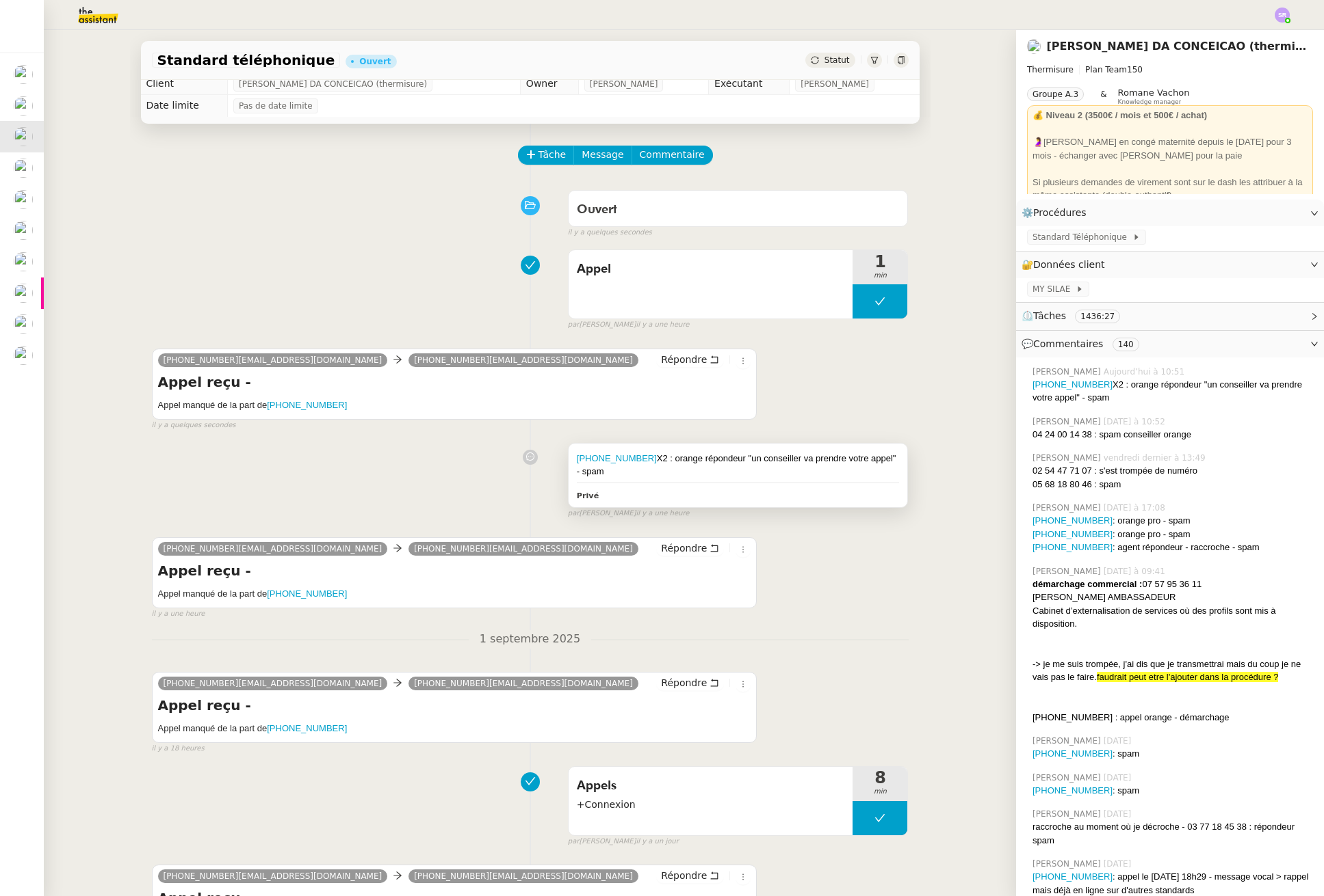
click at [779, 495] on div "Privé" at bounding box center [738, 495] width 322 height 16
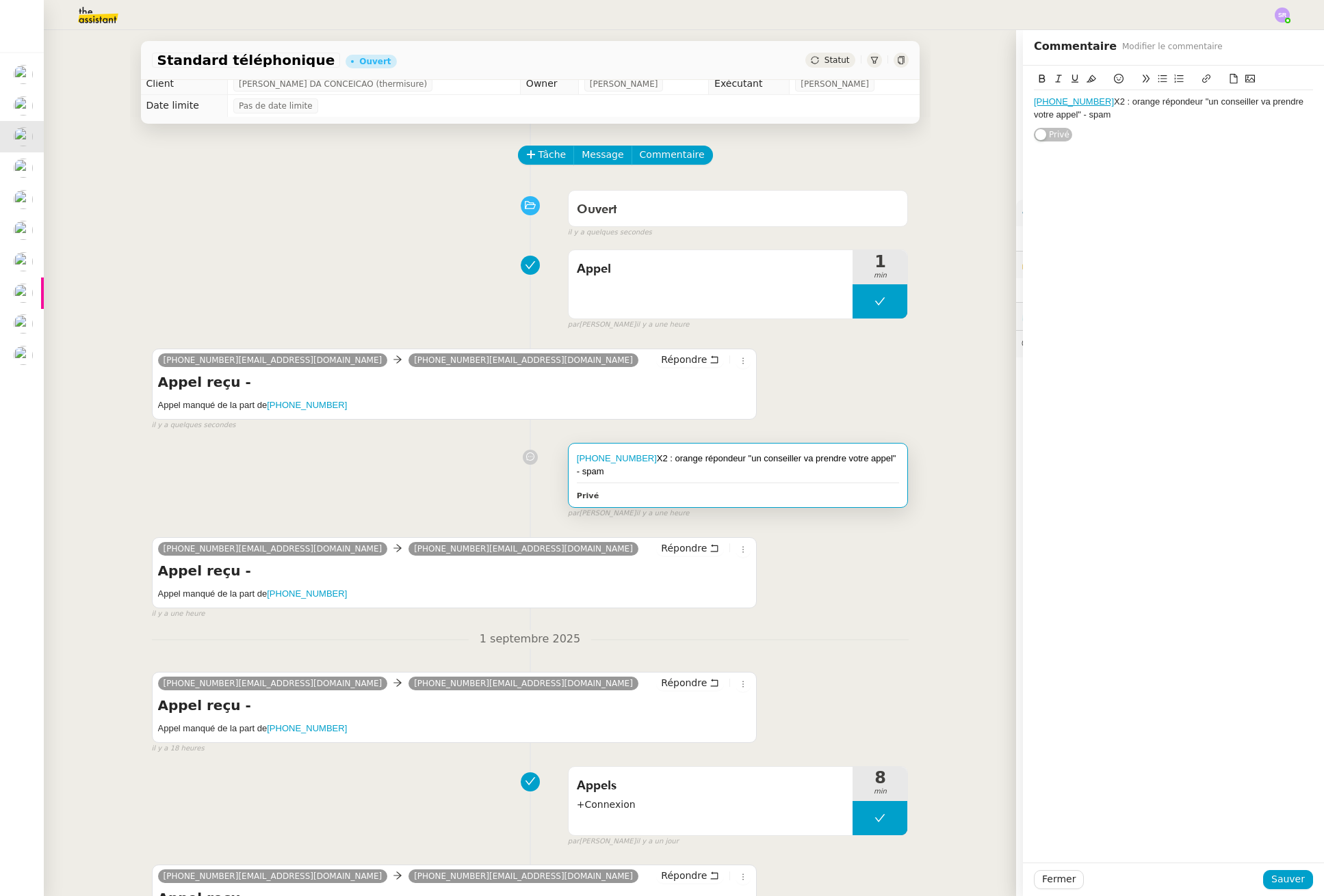
click at [1092, 100] on div "+33424001438 X2 : orange répondeur "un conseiller va prendre votre appel" - spam" at bounding box center [1173, 108] width 279 height 25
click at [1096, 102] on div "+33424001438 X2 : orange répondeur "un conseiller va prendre votre appel" - spam" at bounding box center [1173, 108] width 279 height 25
click at [1277, 878] on span "Sauver" at bounding box center [1287, 879] width 33 height 16
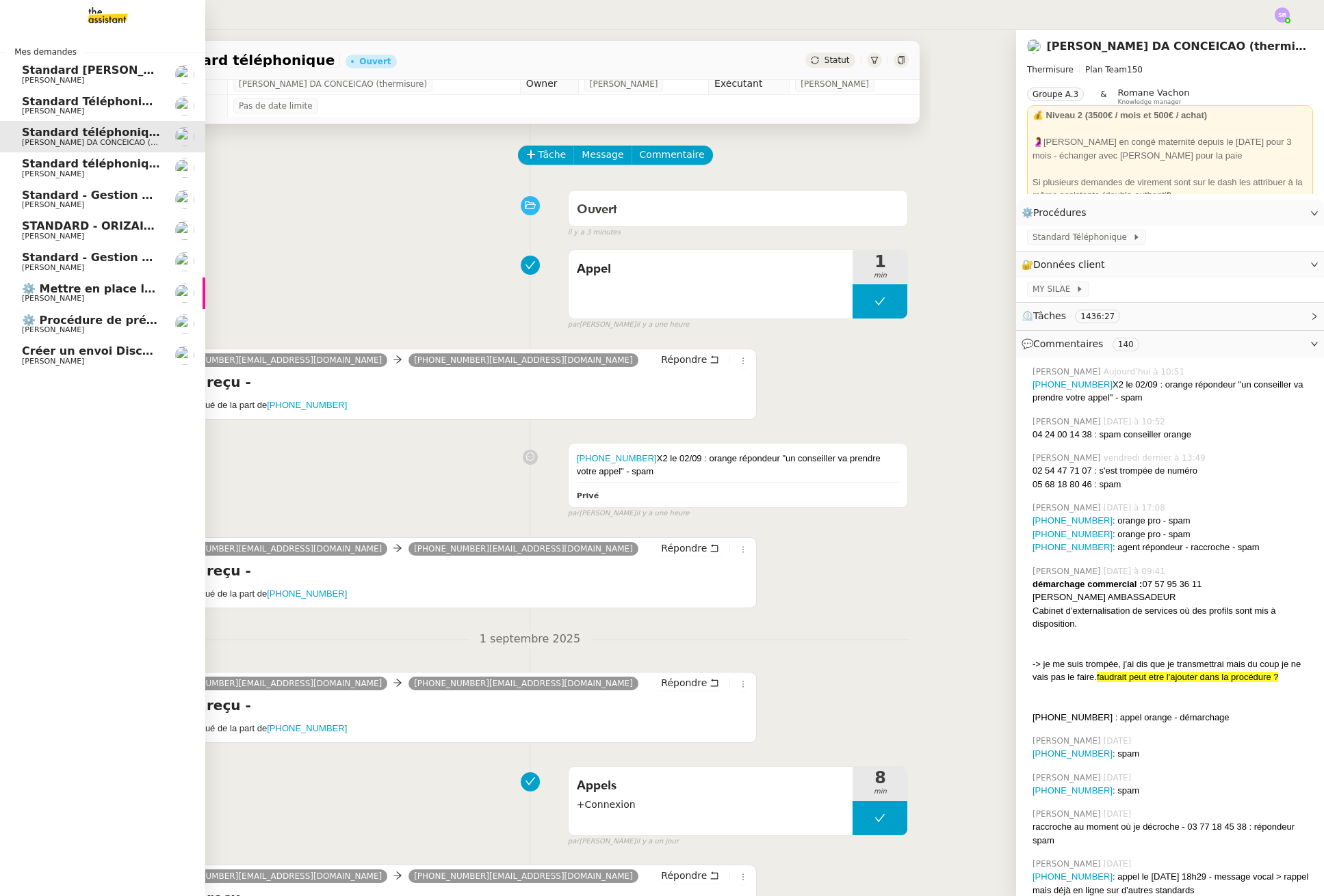
click at [118, 153] on link "Standard téléphonique - [DATE] [PERSON_NAME]" at bounding box center [102, 169] width 205 height 31
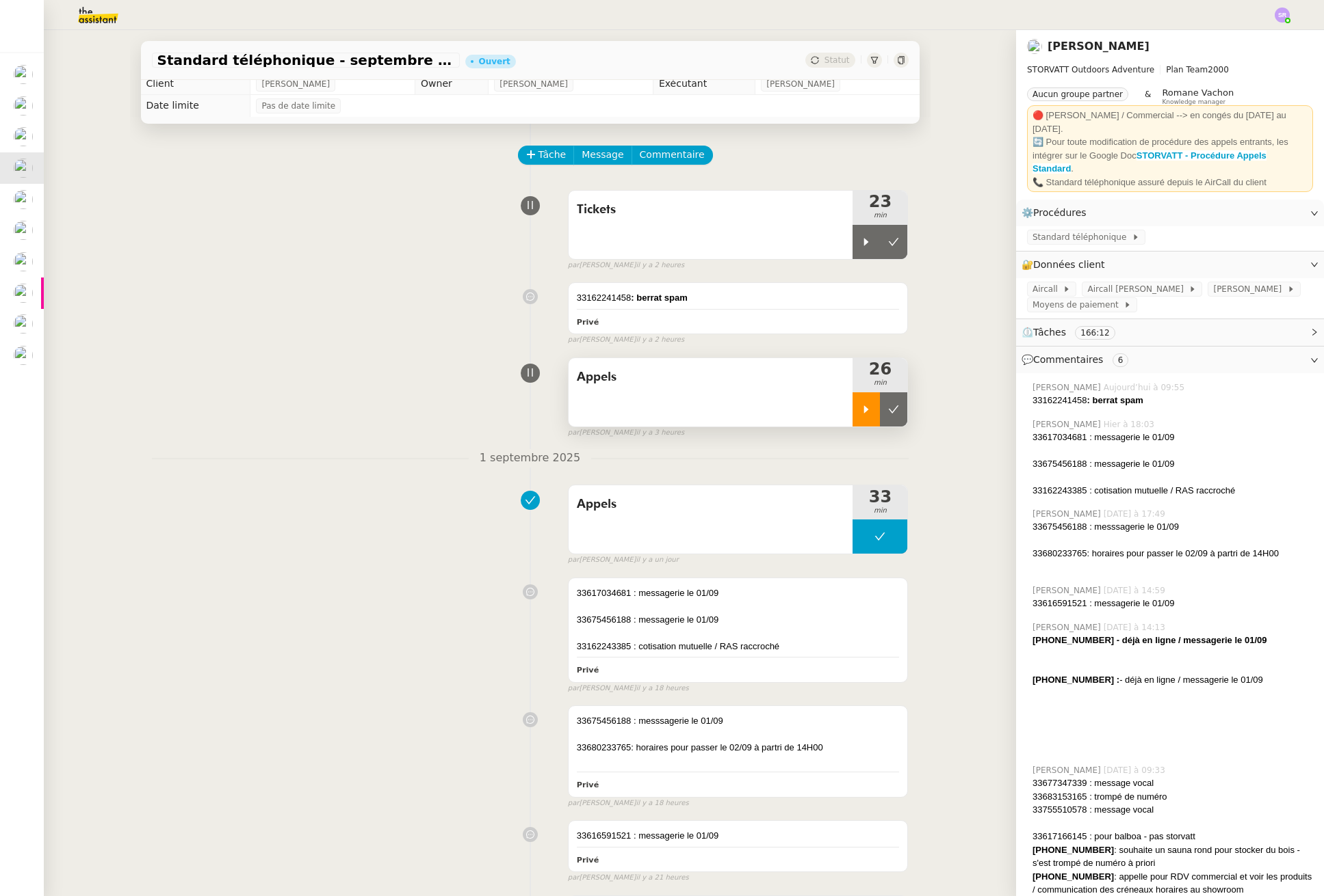
click at [860, 413] on div at bounding box center [866, 409] width 28 height 34
click at [874, 413] on icon at bounding box center [880, 410] width 11 height 11
click at [865, 249] on div at bounding box center [866, 241] width 28 height 34
click at [852, 243] on div at bounding box center [879, 241] width 54 height 34
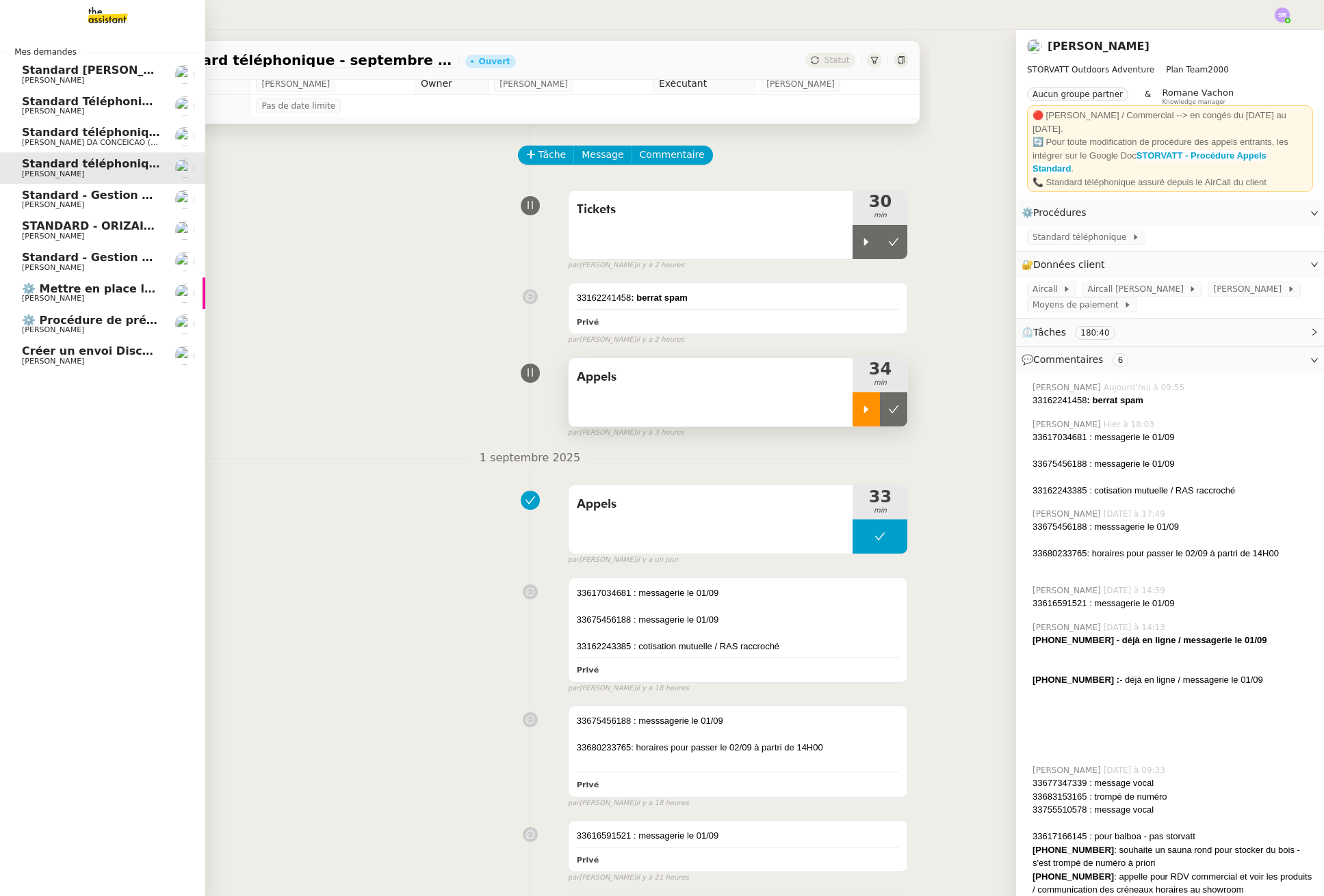
click at [52, 358] on span "[PERSON_NAME]" at bounding box center [53, 362] width 63 height 9
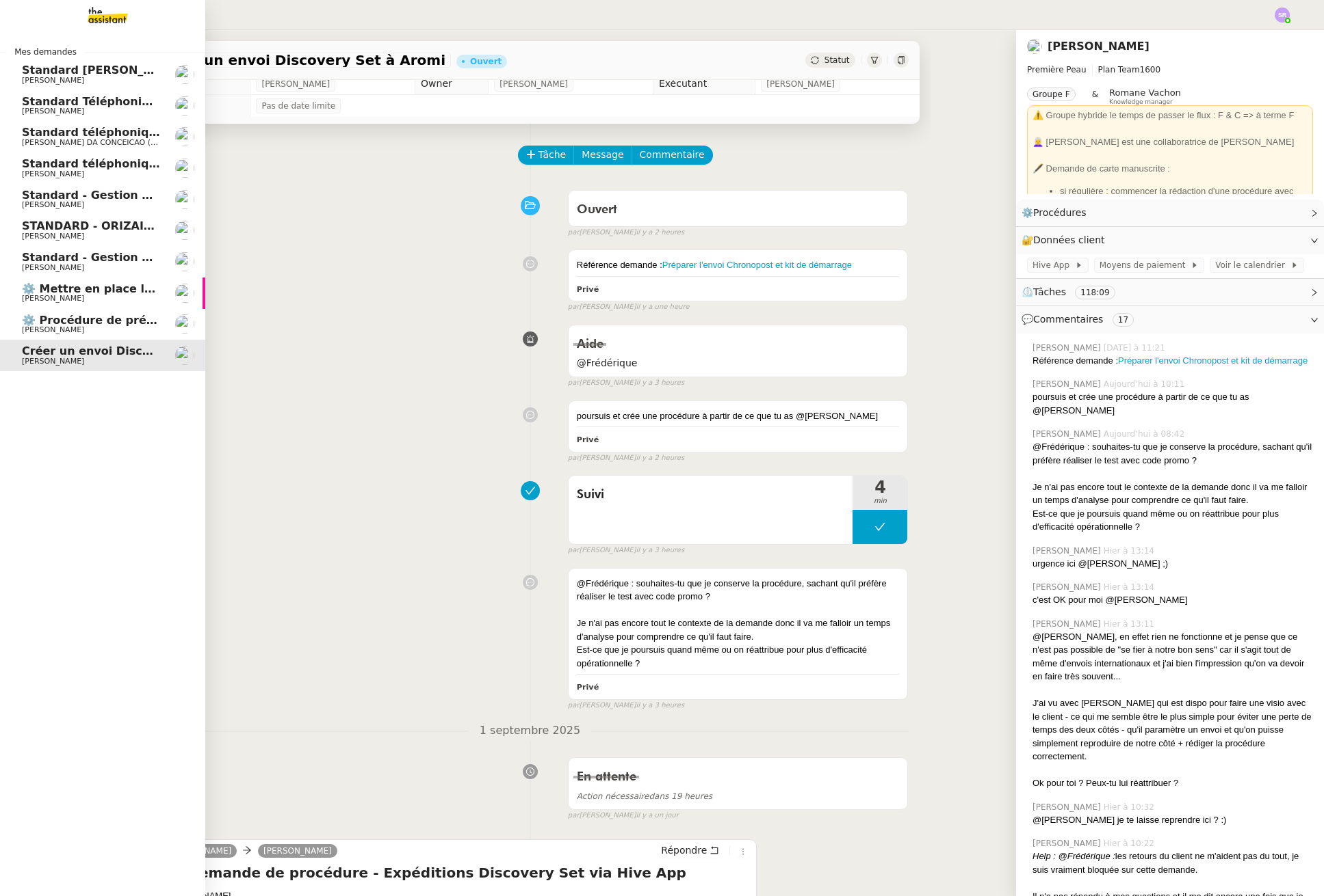
click at [123, 322] on span "⚙️ Procédure de précomptabilité" at bounding box center [123, 320] width 202 height 13
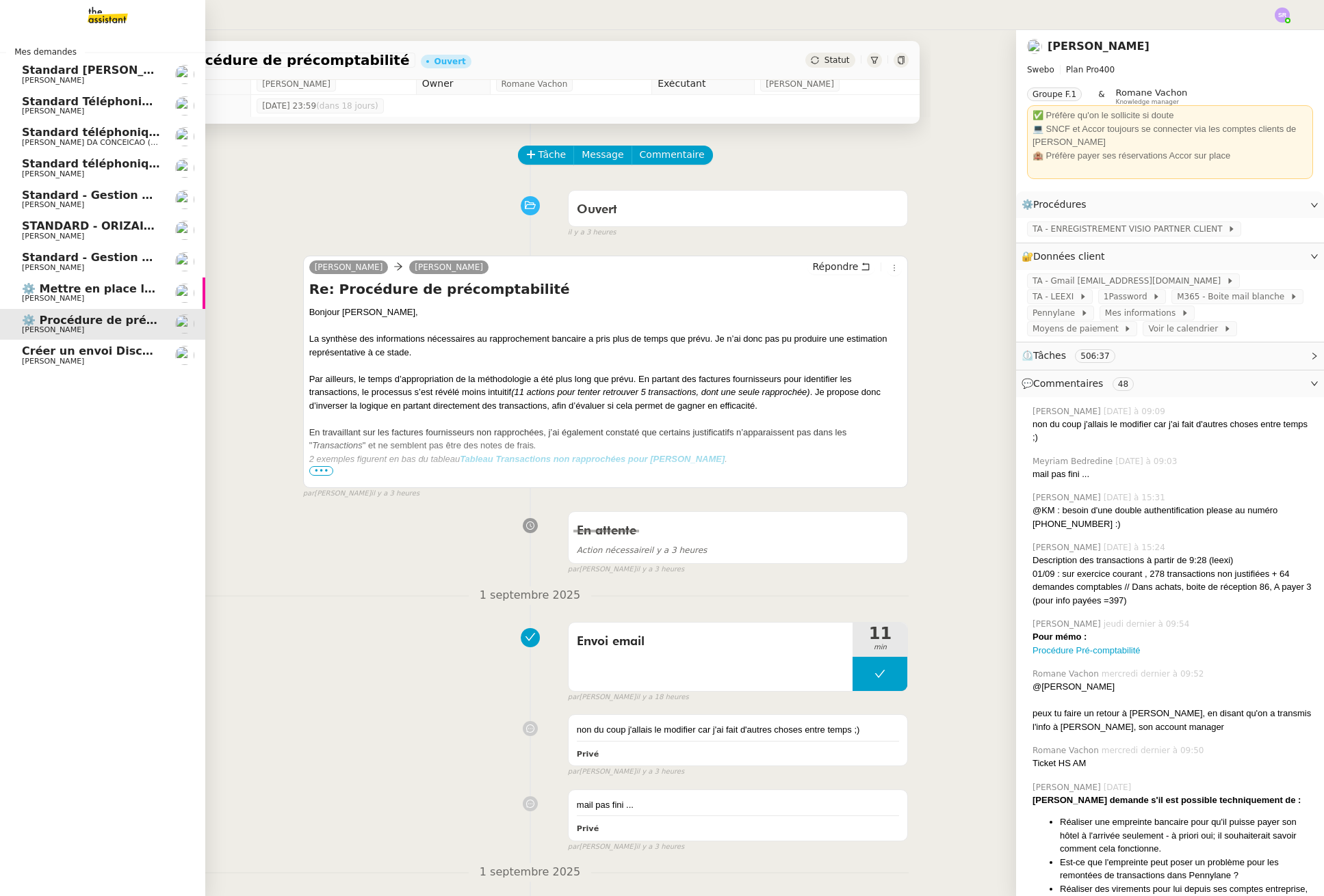
click at [28, 195] on span "Standard - Gestion des appels entrants - septembre 2025" at bounding box center [200, 195] width 356 height 13
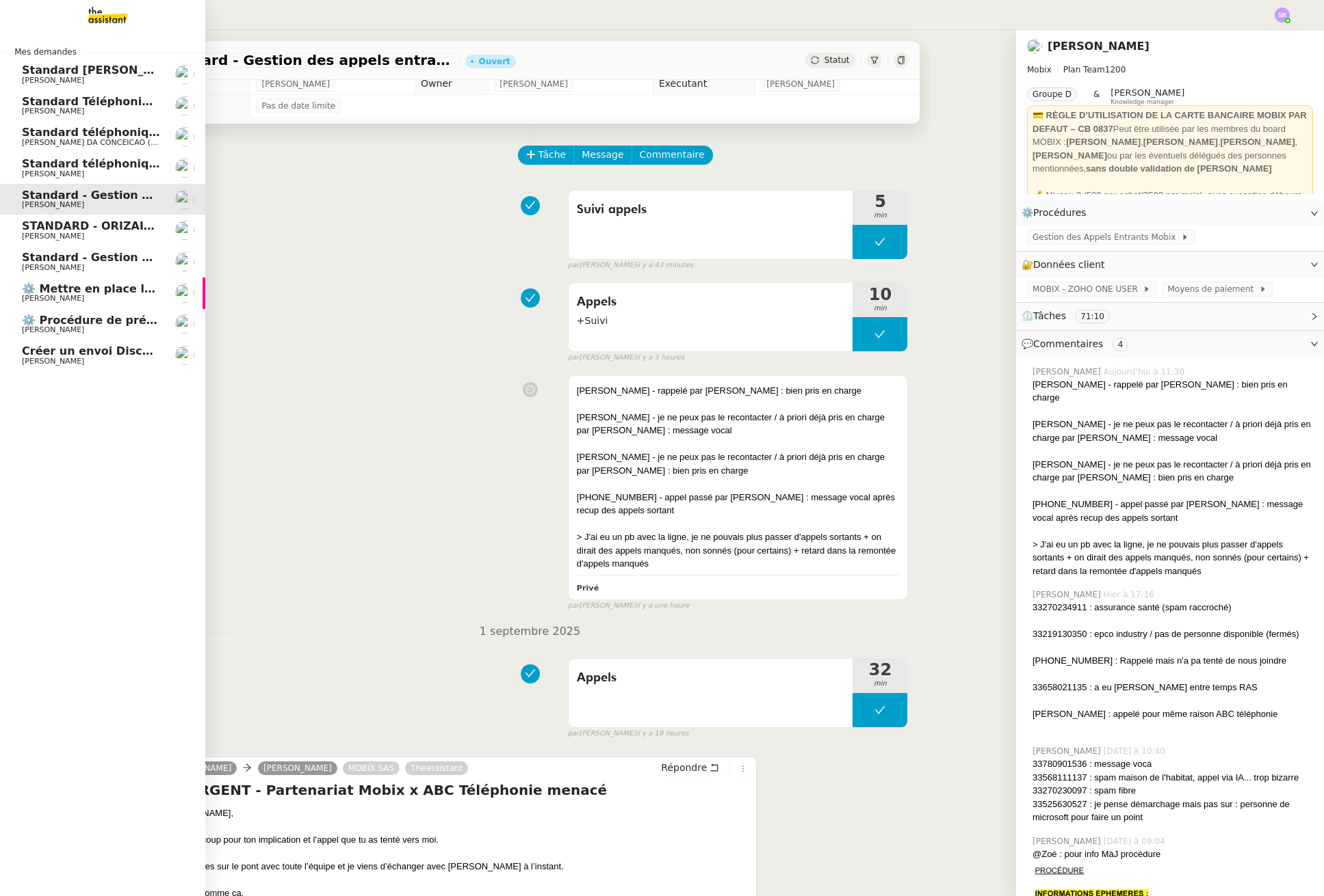
click at [90, 365] on span "[PERSON_NAME]" at bounding box center [91, 361] width 138 height 8
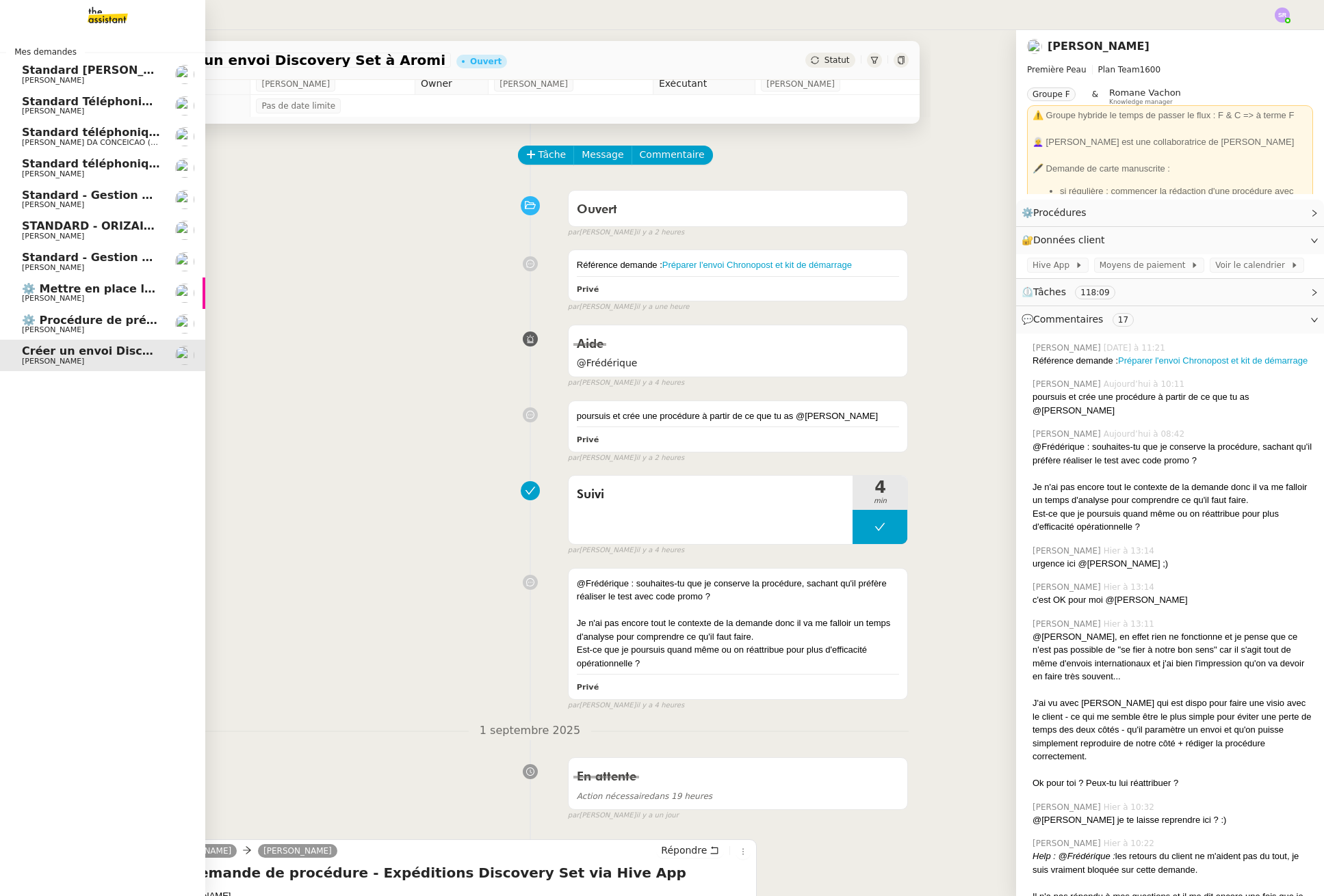
click at [115, 323] on span "⚙️ Procédure de précomptabilité" at bounding box center [123, 320] width 202 height 13
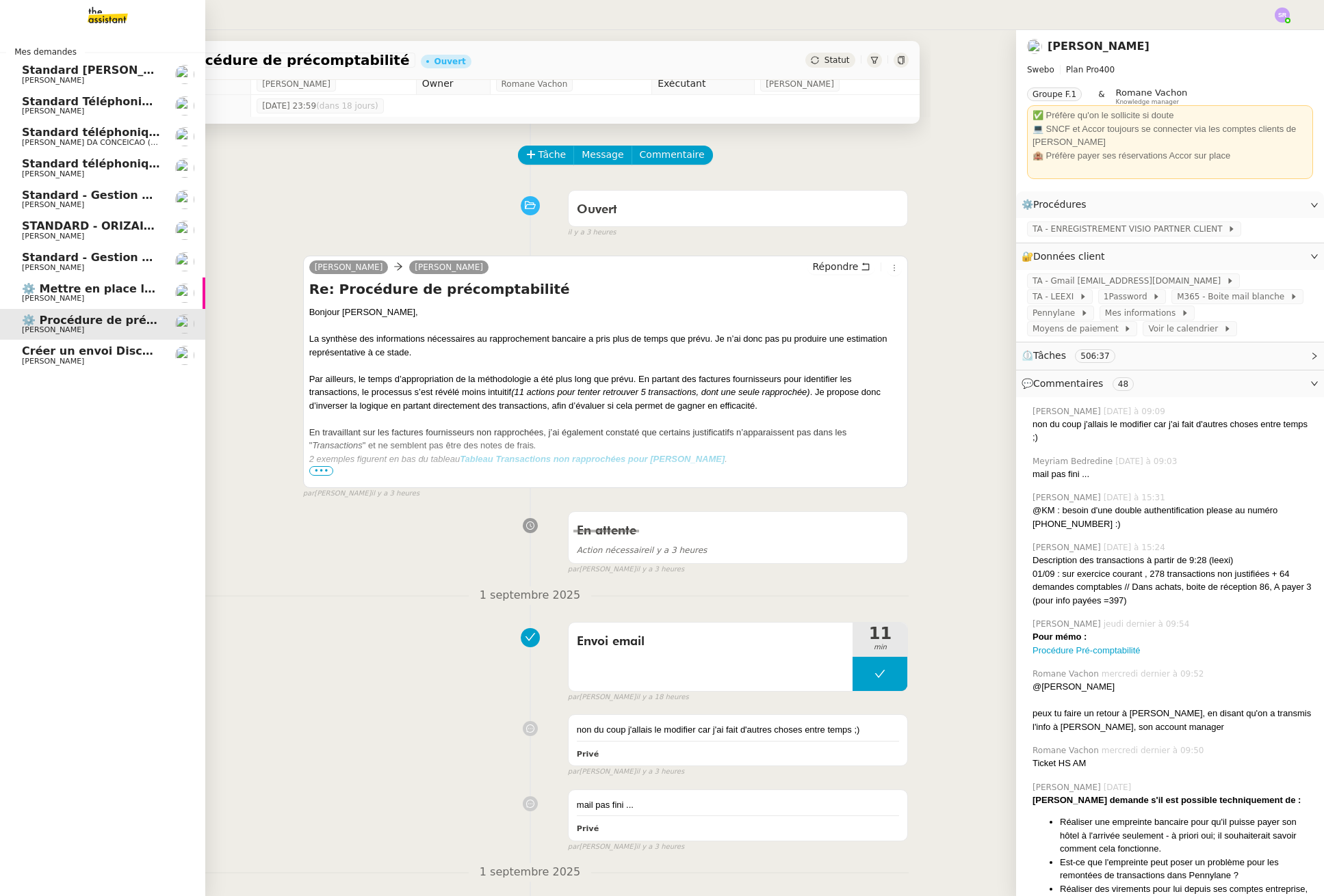
click at [123, 298] on span "[PERSON_NAME]" at bounding box center [91, 298] width 138 height 8
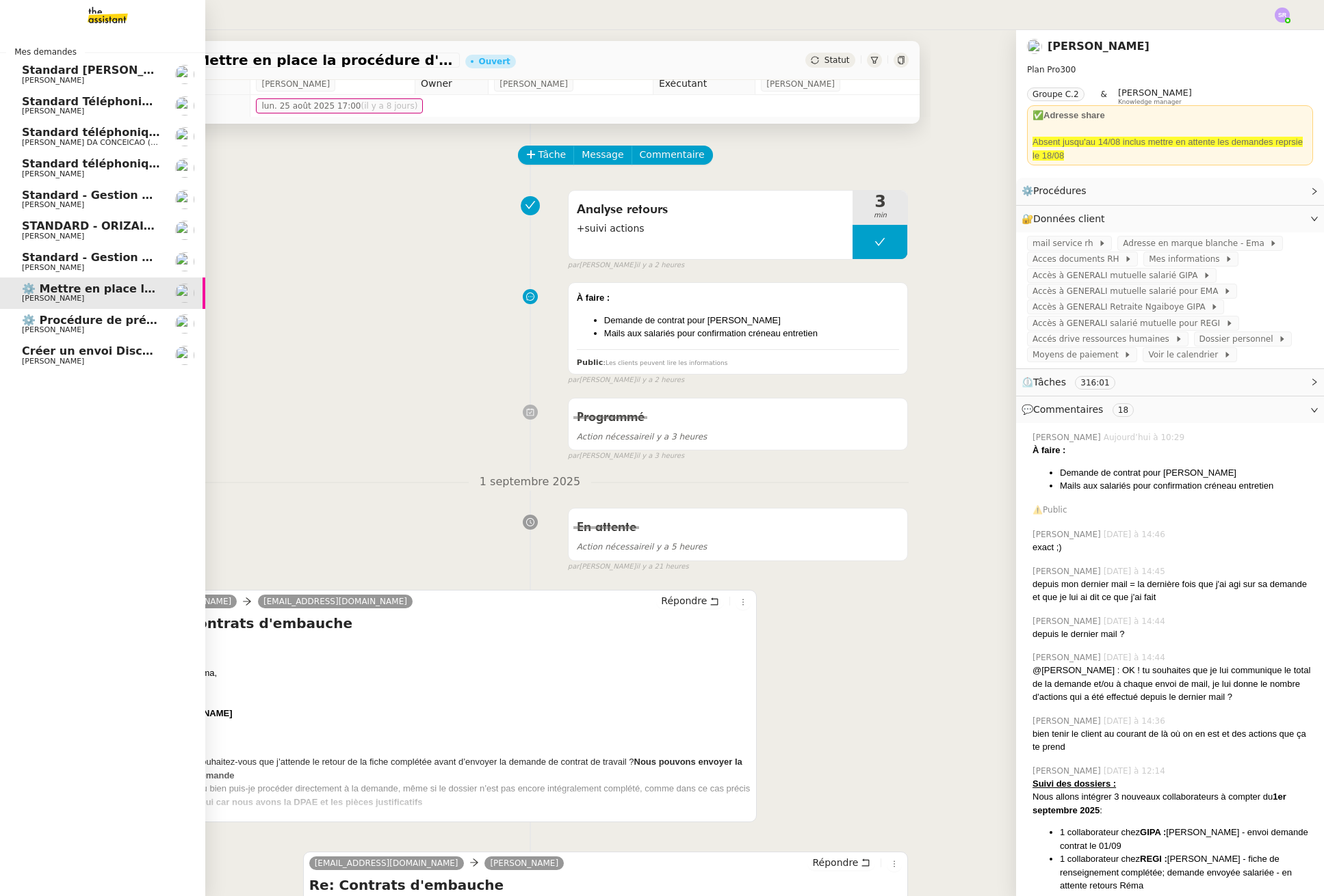
click at [136, 267] on span "[PERSON_NAME]" at bounding box center [91, 268] width 138 height 8
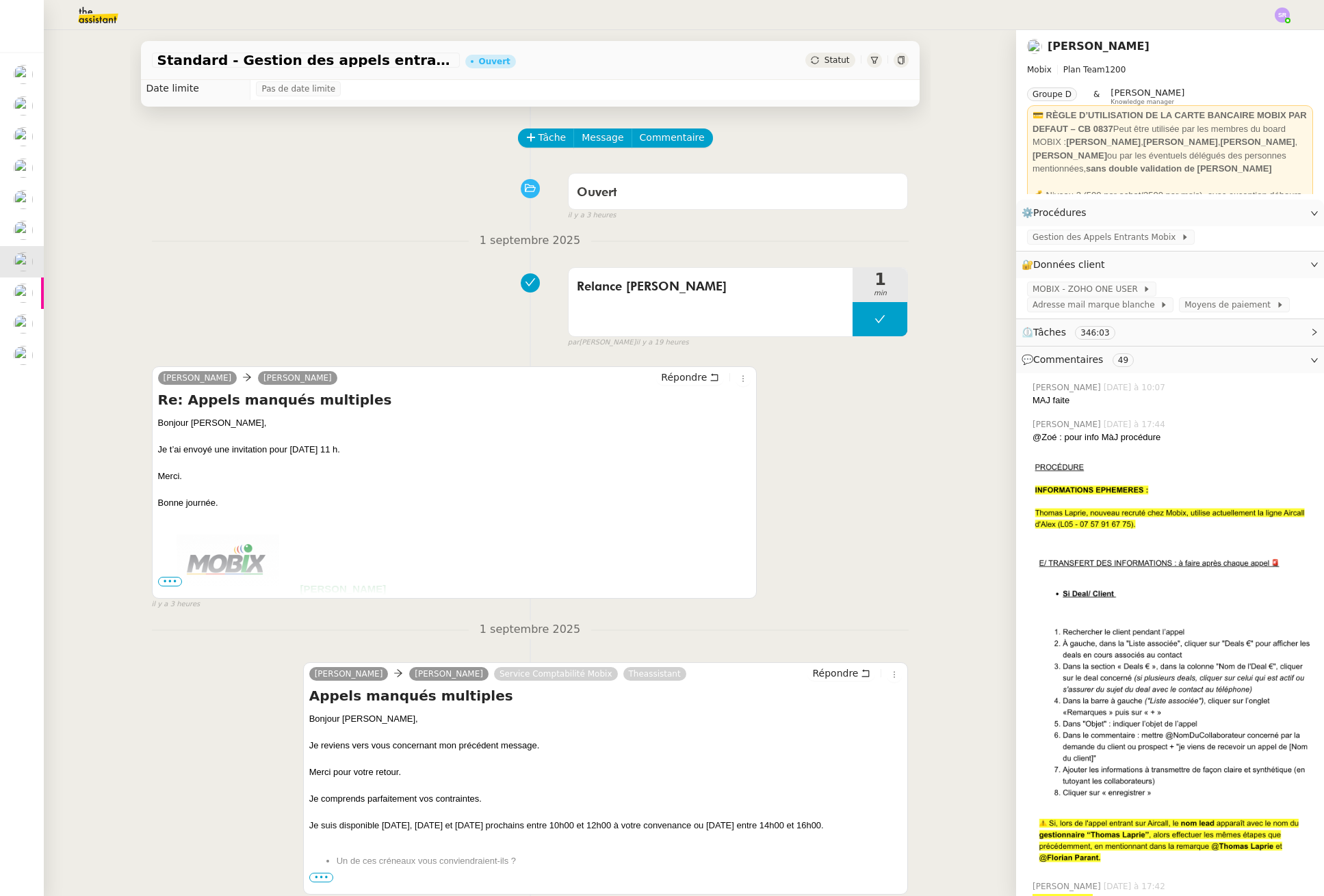
scroll to position [96, 0]
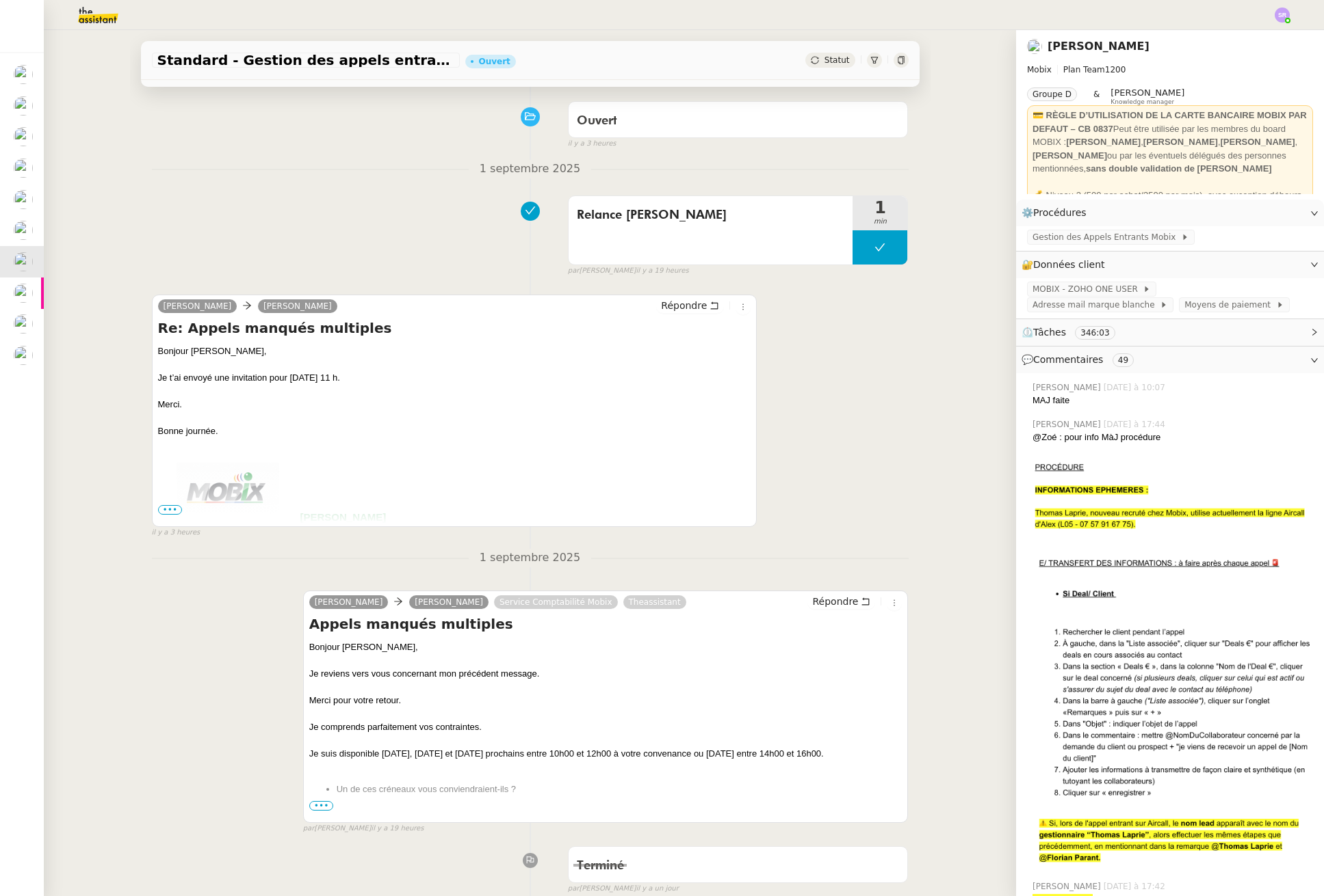
click at [314, 803] on span "•••" at bounding box center [322, 806] width 25 height 9
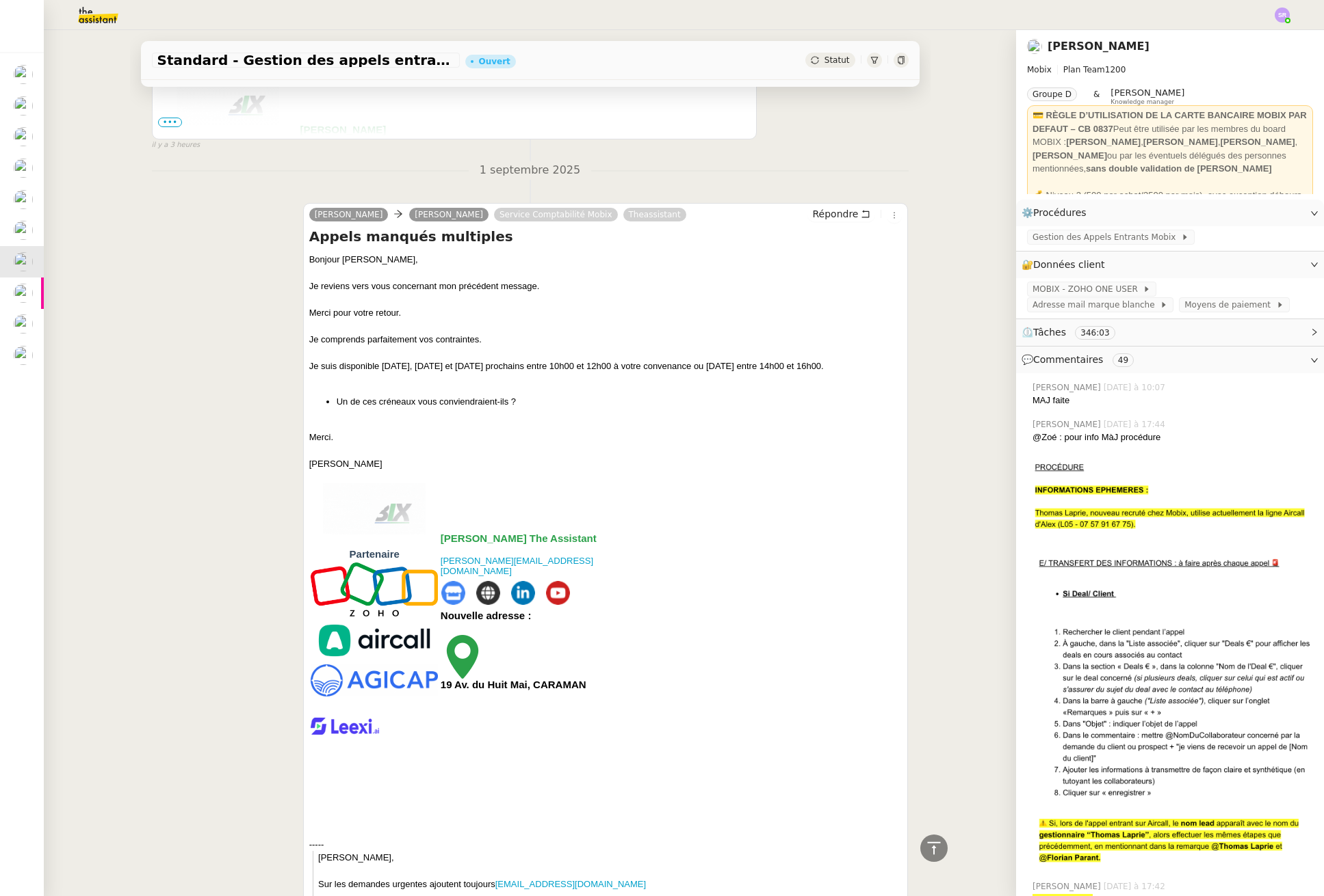
scroll to position [0, 0]
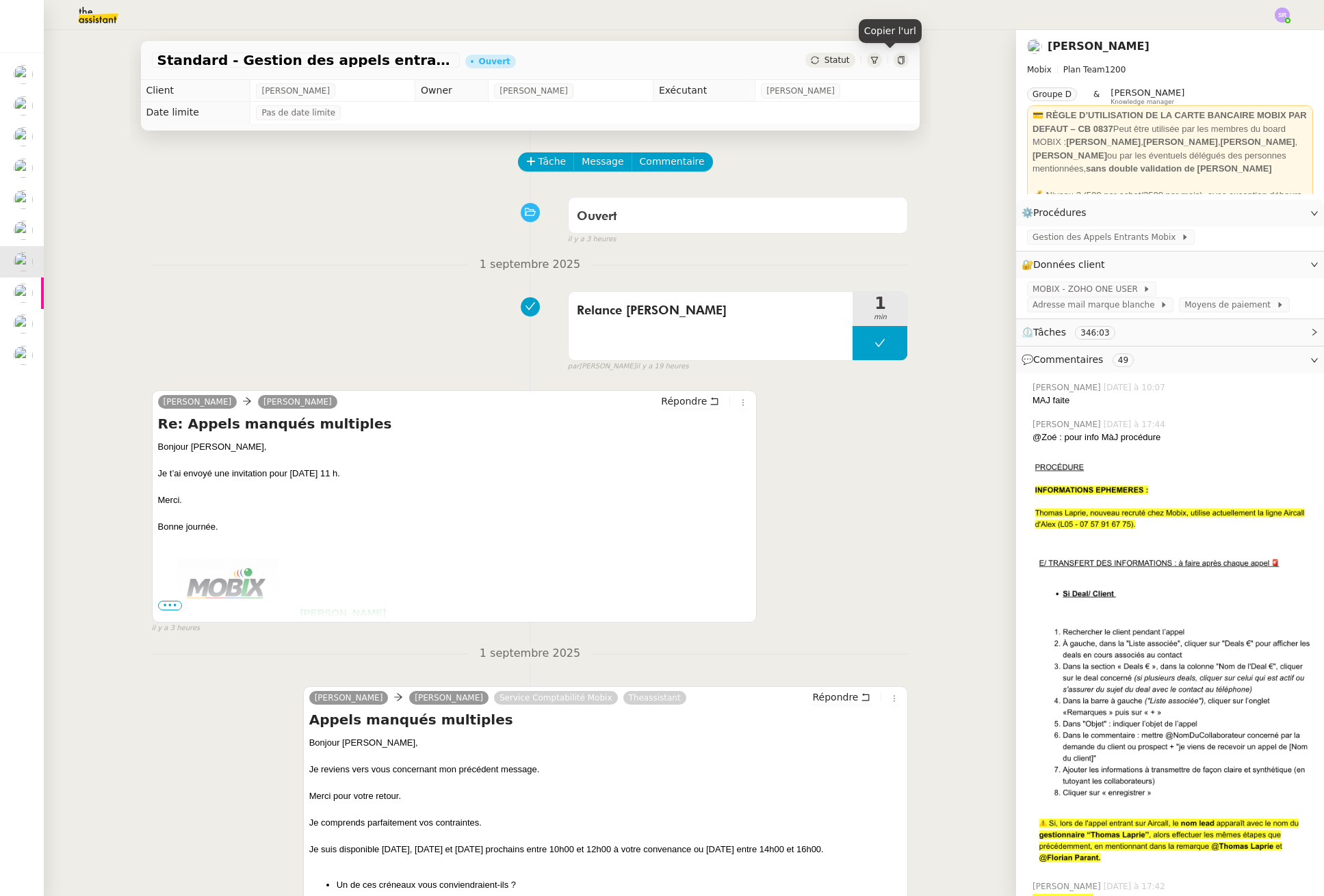
click at [896, 59] on icon at bounding box center [900, 60] width 8 height 8
click at [538, 161] on span "Tâche" at bounding box center [552, 161] width 28 height 16
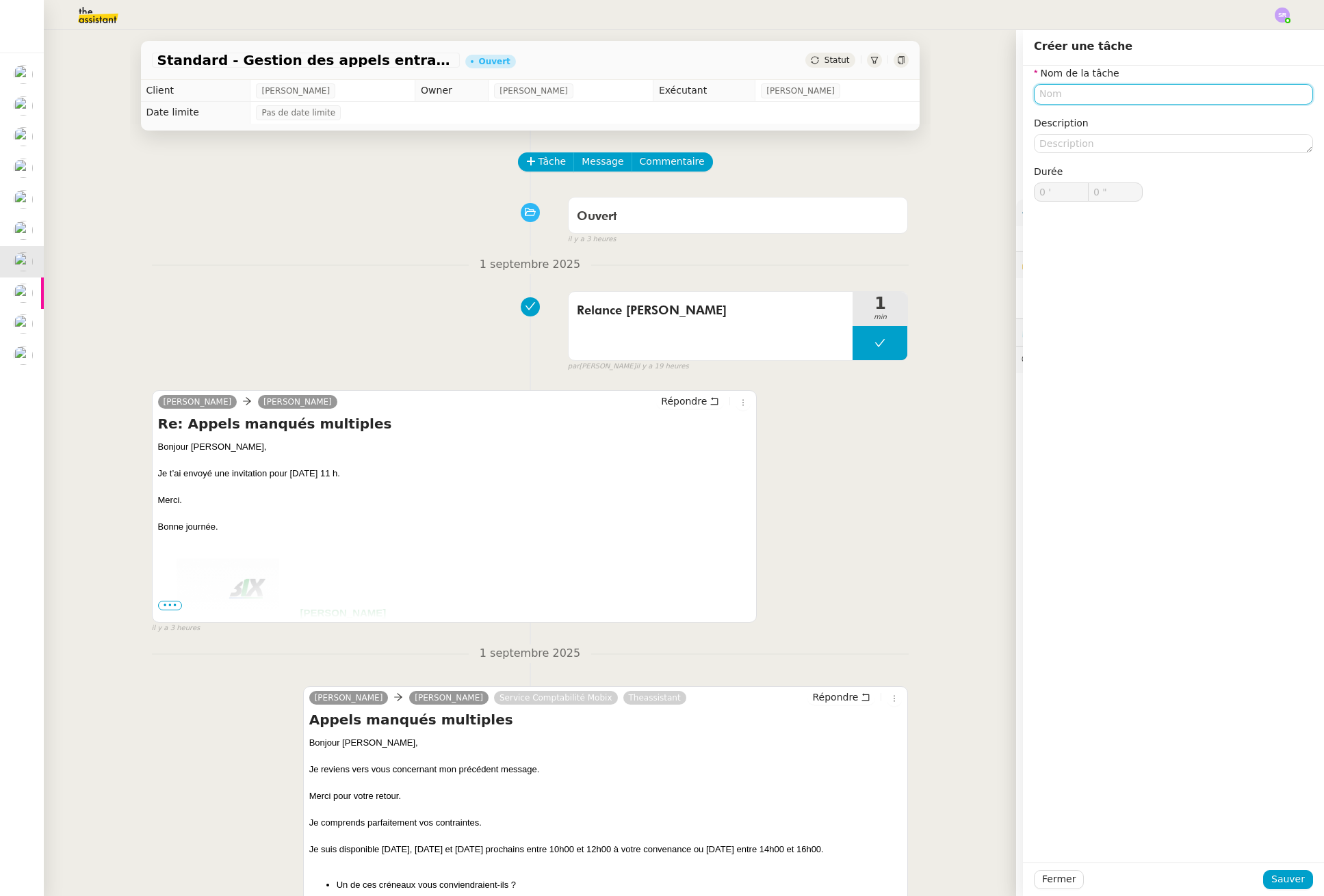
click at [1056, 94] on input "text" at bounding box center [1173, 94] width 279 height 20
drag, startPoint x: 1052, startPoint y: 114, endPoint x: 1063, endPoint y: 130, distance: 19.4
click at [1052, 114] on div "Suivi" at bounding box center [1163, 119] width 268 height 12
type input "Suivi"
click at [1290, 878] on span "Sauver" at bounding box center [1287, 879] width 33 height 16
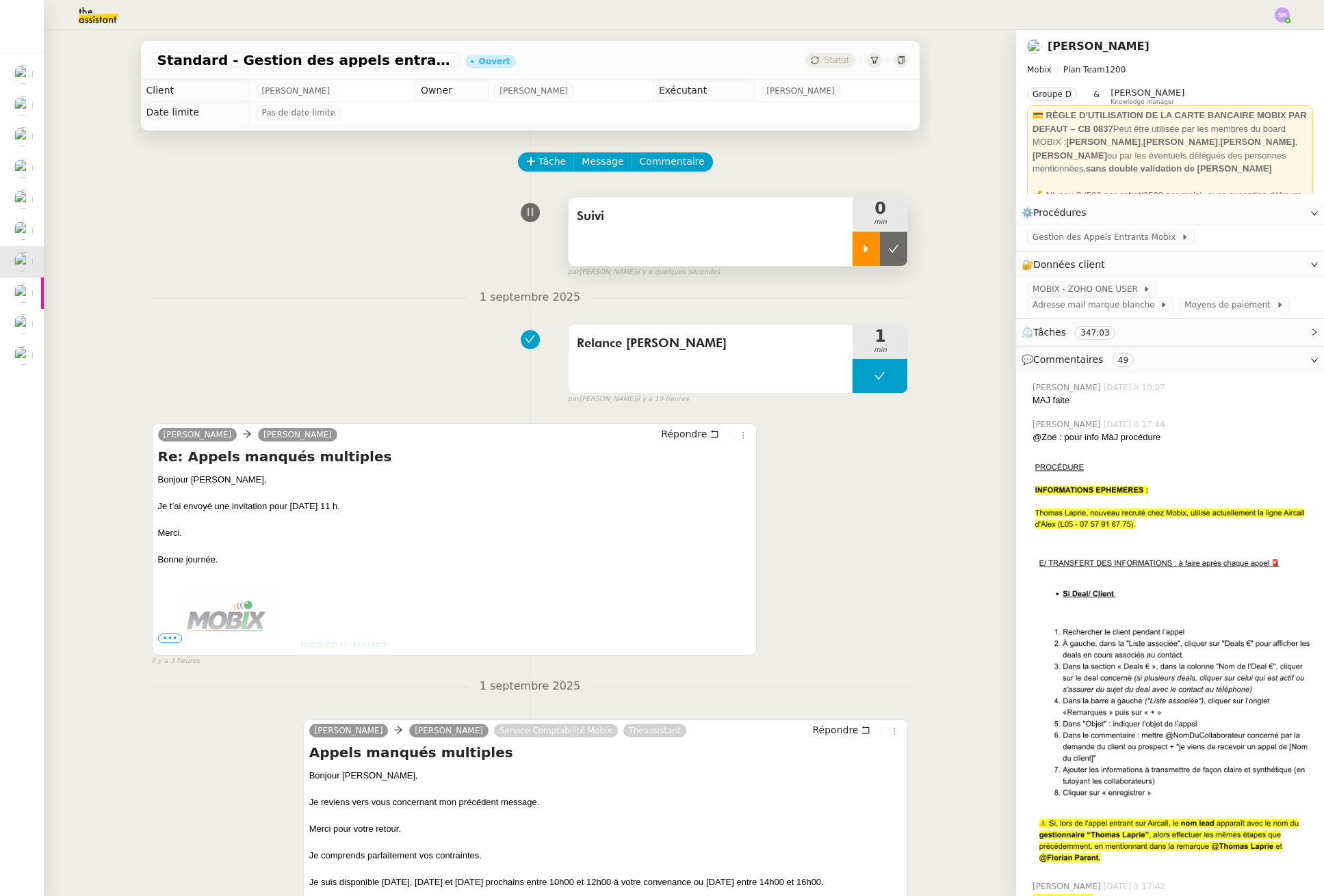
click at [861, 249] on icon at bounding box center [866, 249] width 11 height 11
drag, startPoint x: 675, startPoint y: 153, endPoint x: 679, endPoint y: 160, distance: 8.1
click at [675, 153] on button "Commentaire" at bounding box center [672, 162] width 81 height 19
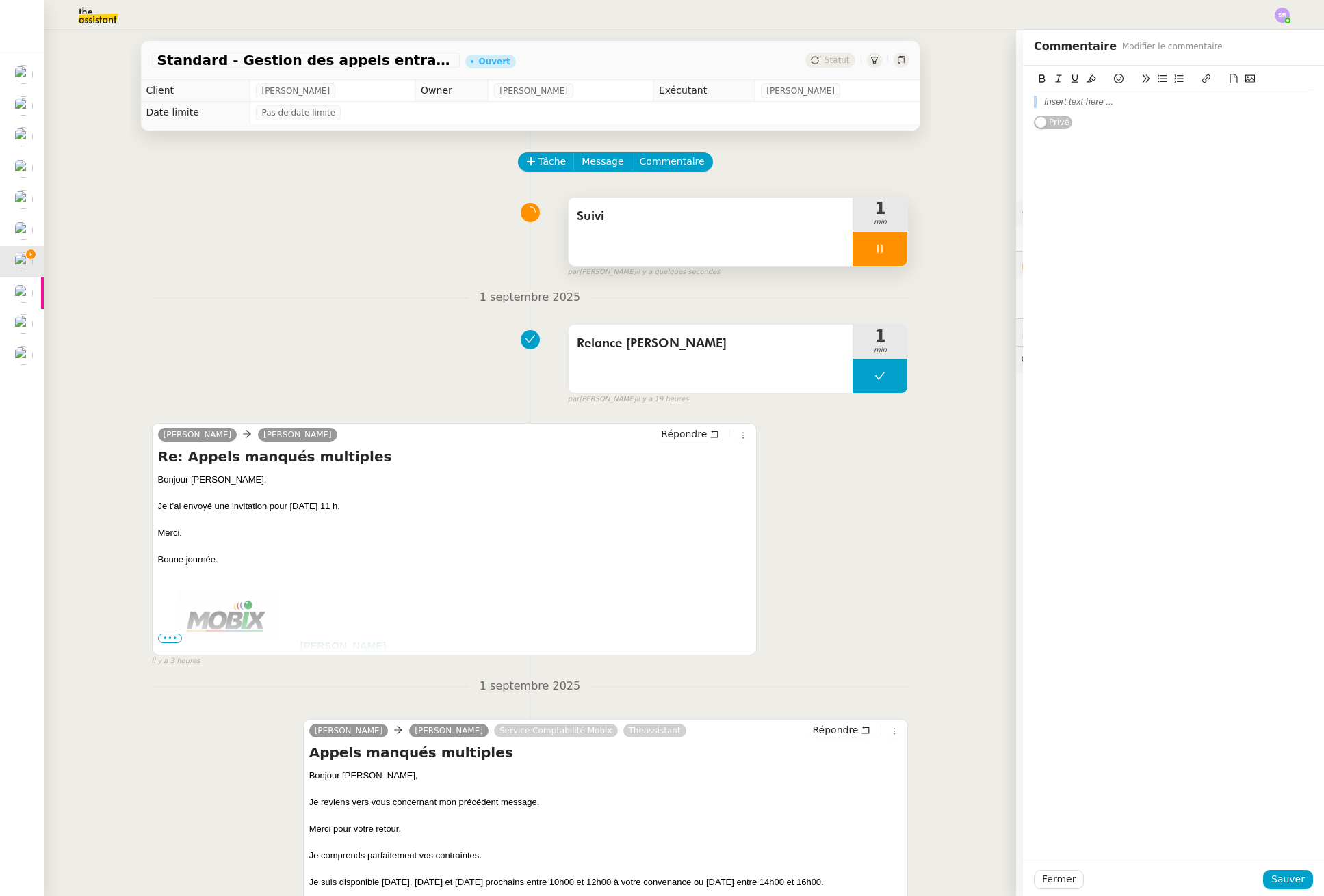
drag, startPoint x: 1152, startPoint y: 114, endPoint x: 1156, endPoint y: 108, distance: 7.2
click at [1153, 113] on div "Privé" at bounding box center [1173, 98] width 279 height 64
click at [1156, 108] on div at bounding box center [1173, 101] width 279 height 12
click at [1101, 102] on div "@Frédérique : est ce qu'on peut mettre Zoé en exé pour le suivi et la suite de …" at bounding box center [1173, 114] width 279 height 38
click at [0, 0] on lt-em "est-ce" at bounding box center [0, 0] width 0 height 0
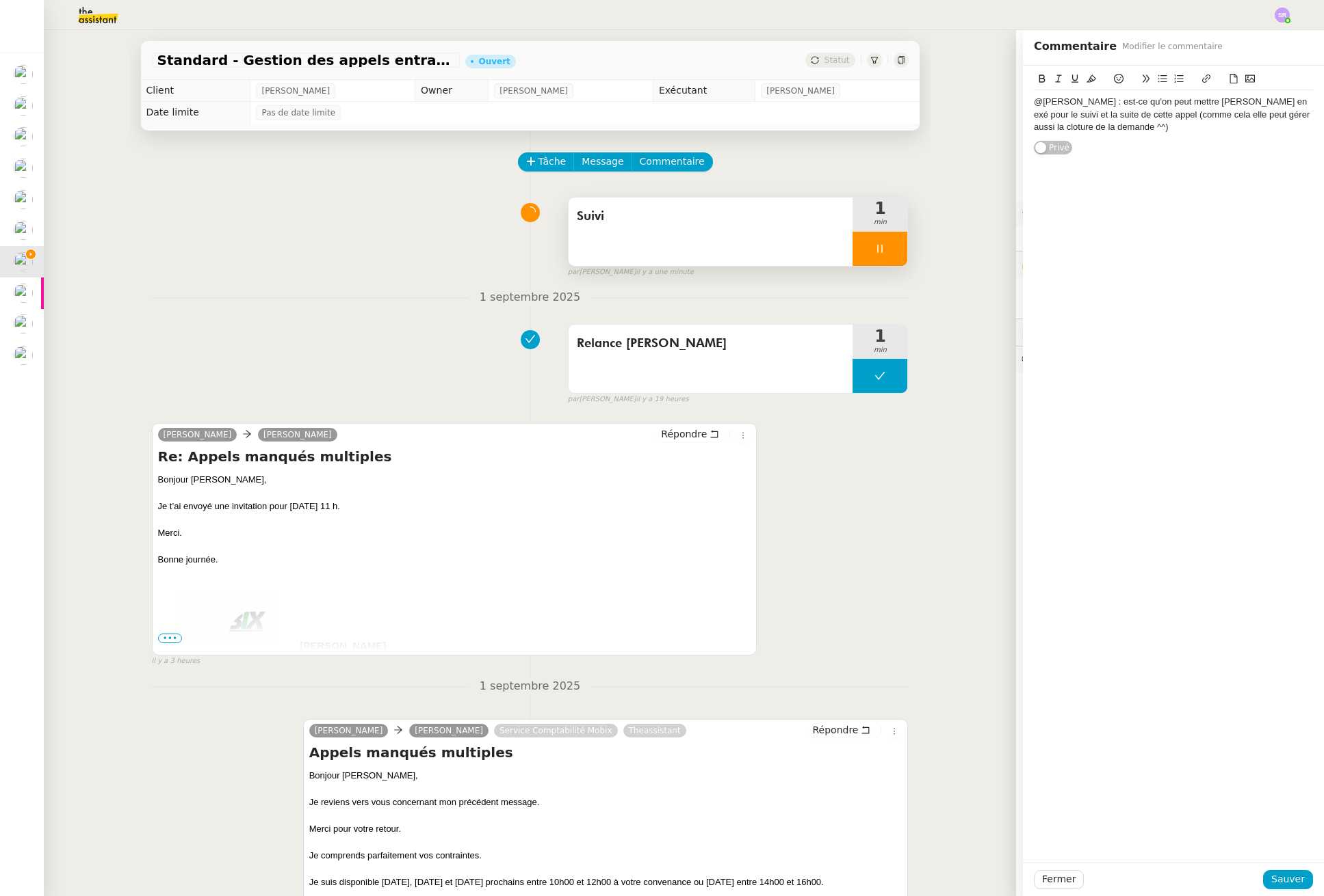
click at [1069, 114] on div "@Frédérique : est-ce qu'on peut mettre Zoé en exé pour le suivi et la suite de …" at bounding box center [1173, 114] width 279 height 38
click at [0, 0] on lt-span "cet appel" at bounding box center [0, 0] width 0 height 0
click at [1105, 127] on div "@Frédérique : est-ce qu'on peut mettre Zoé en exé pour le suivi et la suite de …" at bounding box center [1173, 114] width 279 height 38
drag, startPoint x: 1095, startPoint y: 115, endPoint x: 1076, endPoint y: 130, distance: 24.2
click at [1076, 130] on div "@Frédérique : est-ce qu'on peut mettre Zoé en exé pour le suivi et la suite de …" at bounding box center [1173, 114] width 279 height 38
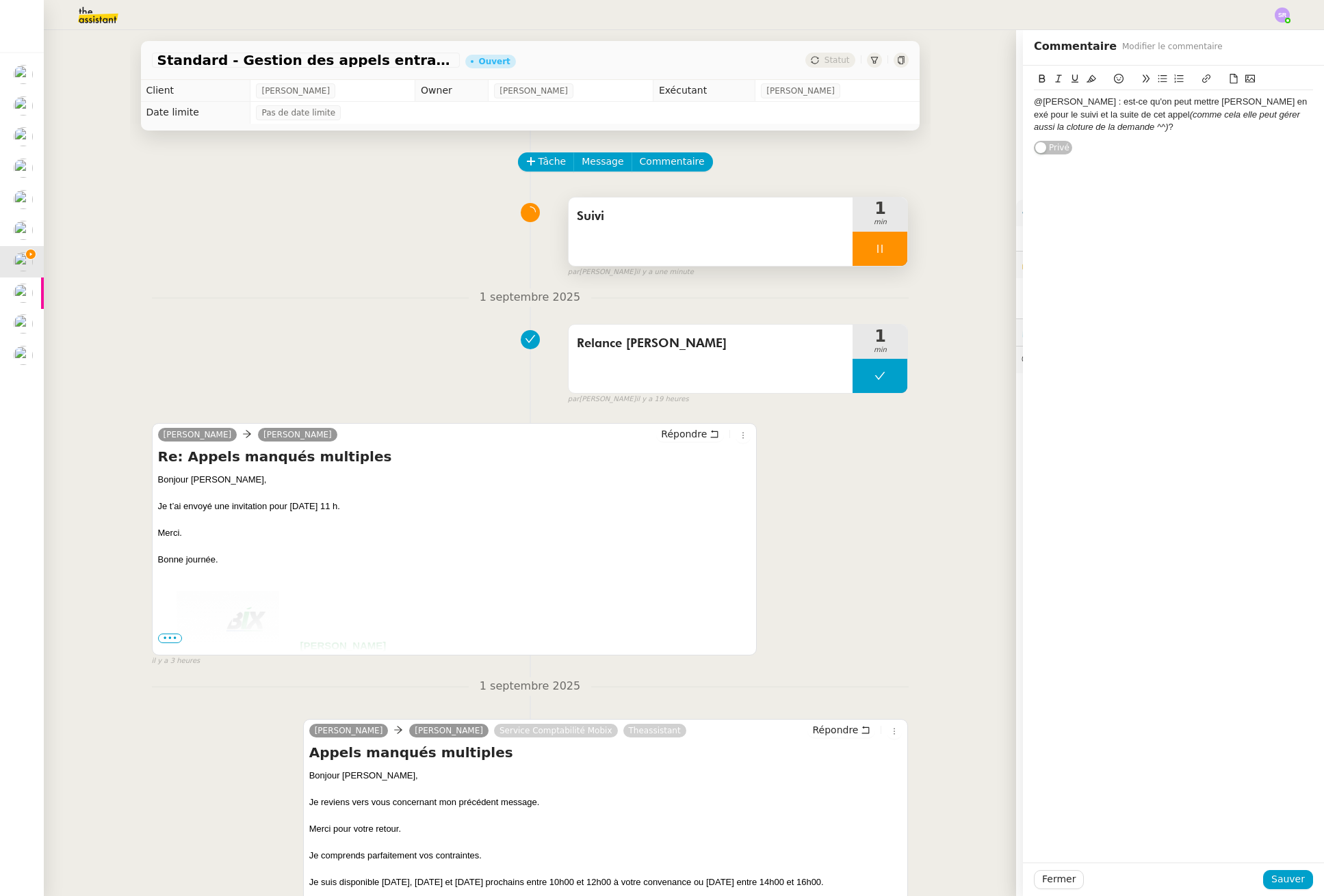
drag, startPoint x: 1231, startPoint y: 133, endPoint x: 1217, endPoint y: 122, distance: 17.8
click at [1231, 132] on div "@Frédérique : est-ce qu'on peut mettre Zoé en exé pour le suivi et la suite de …" at bounding box center [1173, 114] width 279 height 38
click at [1243, 120] on em "(comme cela elle peut gérer aussi la cloture de la demande ^^)" at bounding box center [1167, 121] width 268 height 23
click at [0, 0] on lt-span "clôture" at bounding box center [0, 0] width 0 height 0
drag, startPoint x: 1074, startPoint y: 103, endPoint x: 984, endPoint y: 97, distance: 90.2
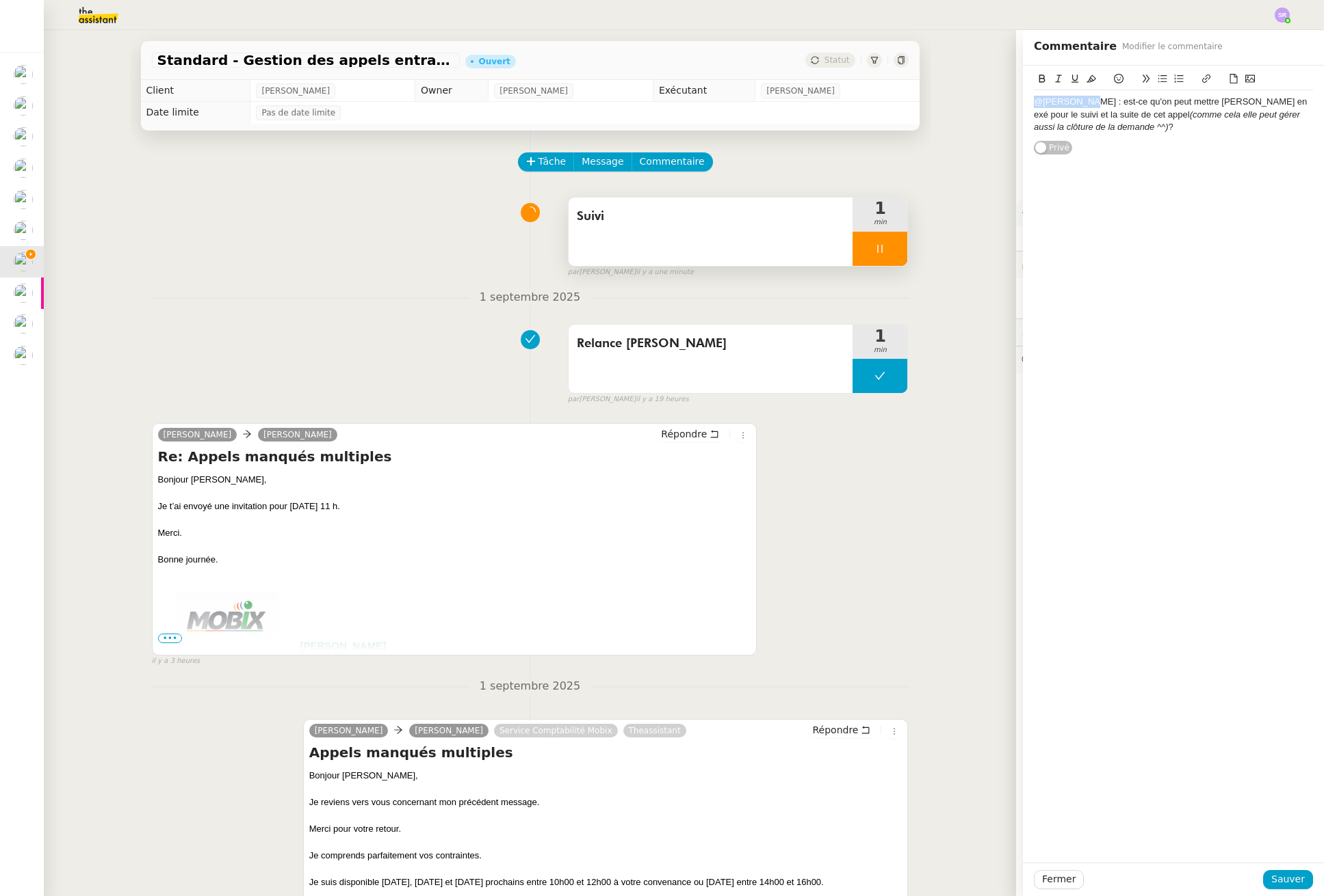
click at [970, 102] on app-ticket "Standard - Gestion des appels entrants - août 2025 Ouvert Statut Client Florian…" at bounding box center [684, 463] width 1280 height 867
click at [1037, 76] on button at bounding box center [1042, 78] width 17 height 16
click at [1037, 78] on icon at bounding box center [1042, 78] width 9 height 9
click at [1271, 879] on span "Sauver" at bounding box center [1287, 879] width 33 height 16
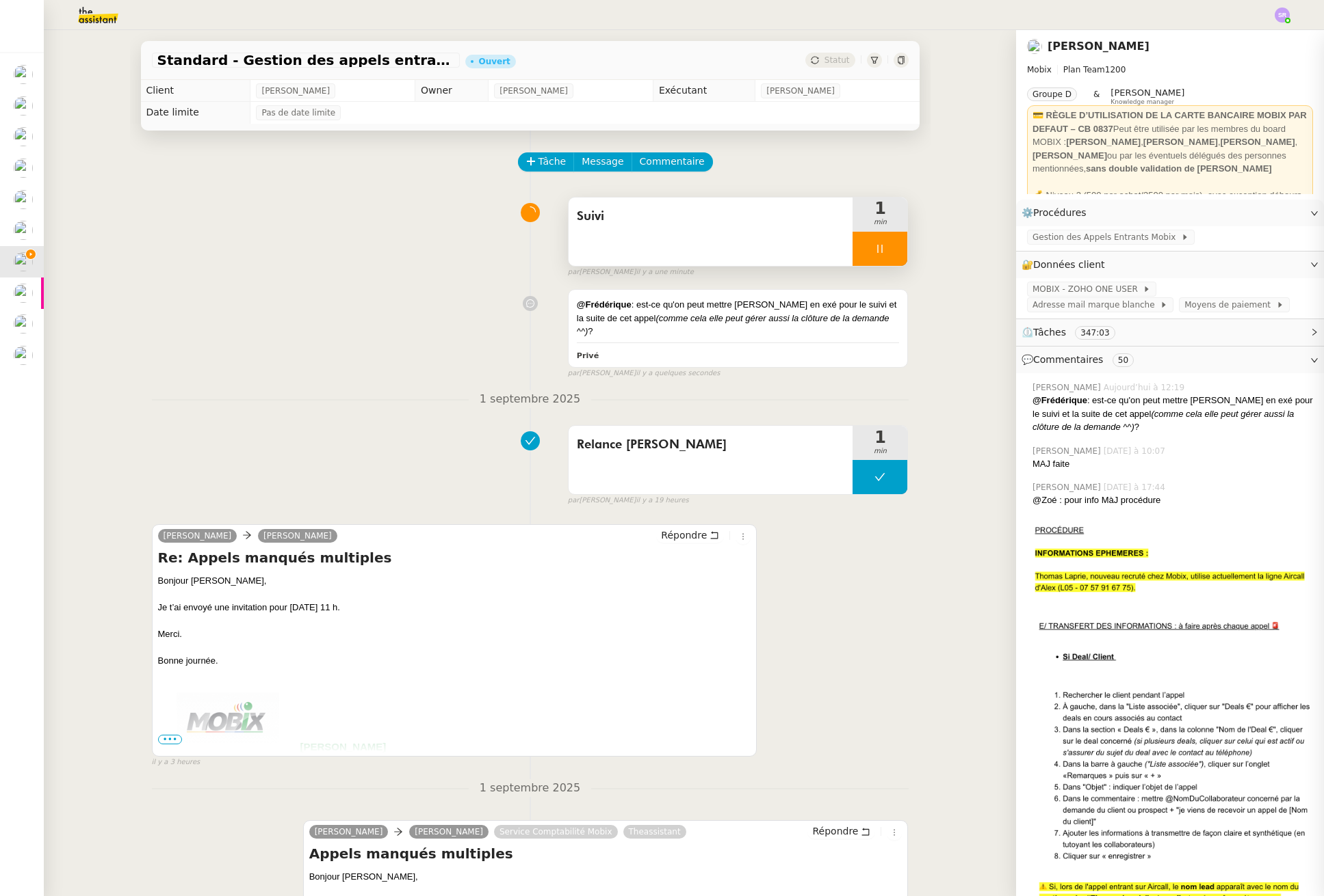
click at [852, 238] on div at bounding box center [879, 249] width 54 height 34
drag, startPoint x: 870, startPoint y: 253, endPoint x: 838, endPoint y: 150, distance: 107.9
click at [880, 253] on button at bounding box center [894, 249] width 28 height 34
click at [825, 64] on span "Statut" at bounding box center [837, 60] width 25 height 9
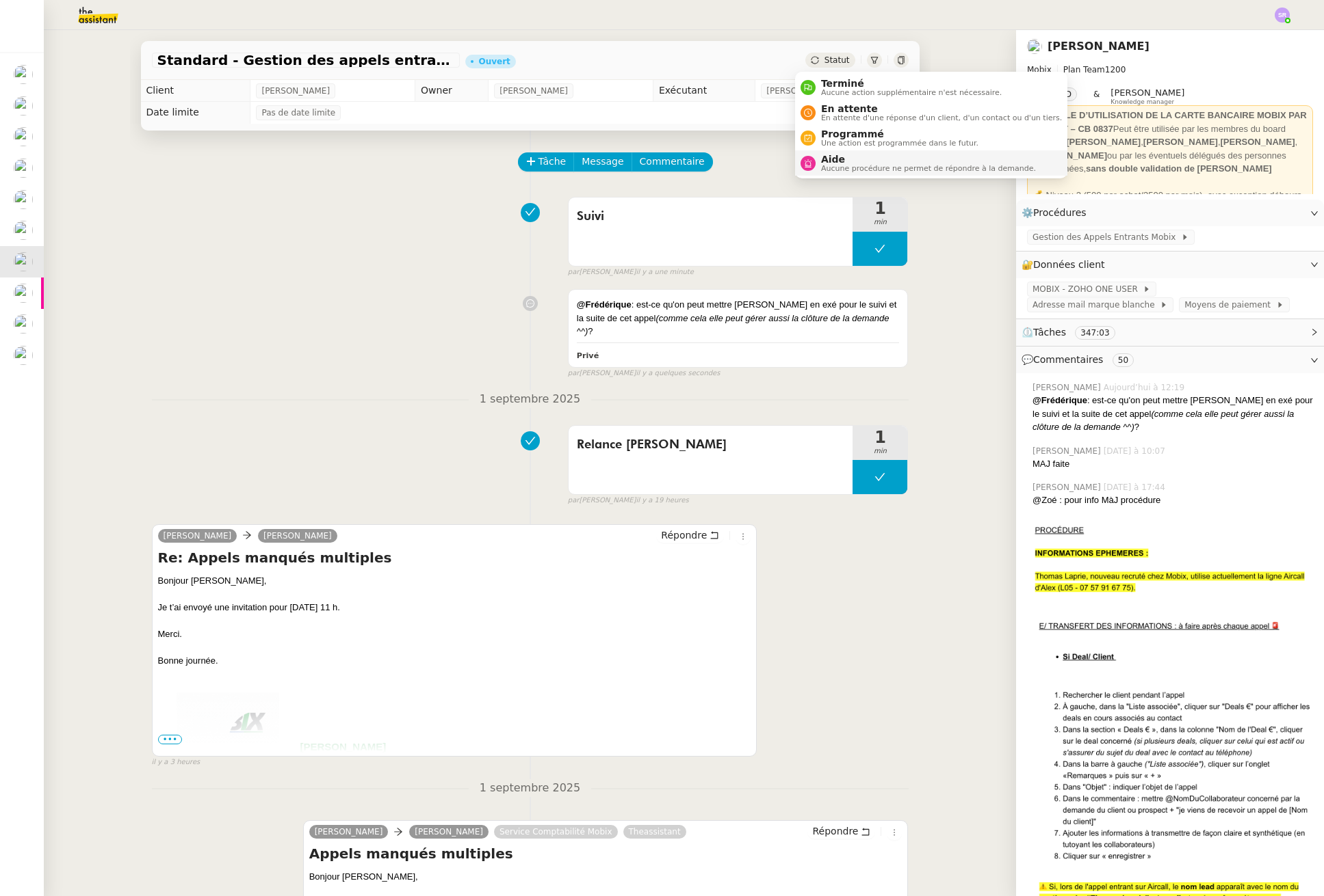
click at [866, 158] on span "Aide" at bounding box center [928, 159] width 215 height 11
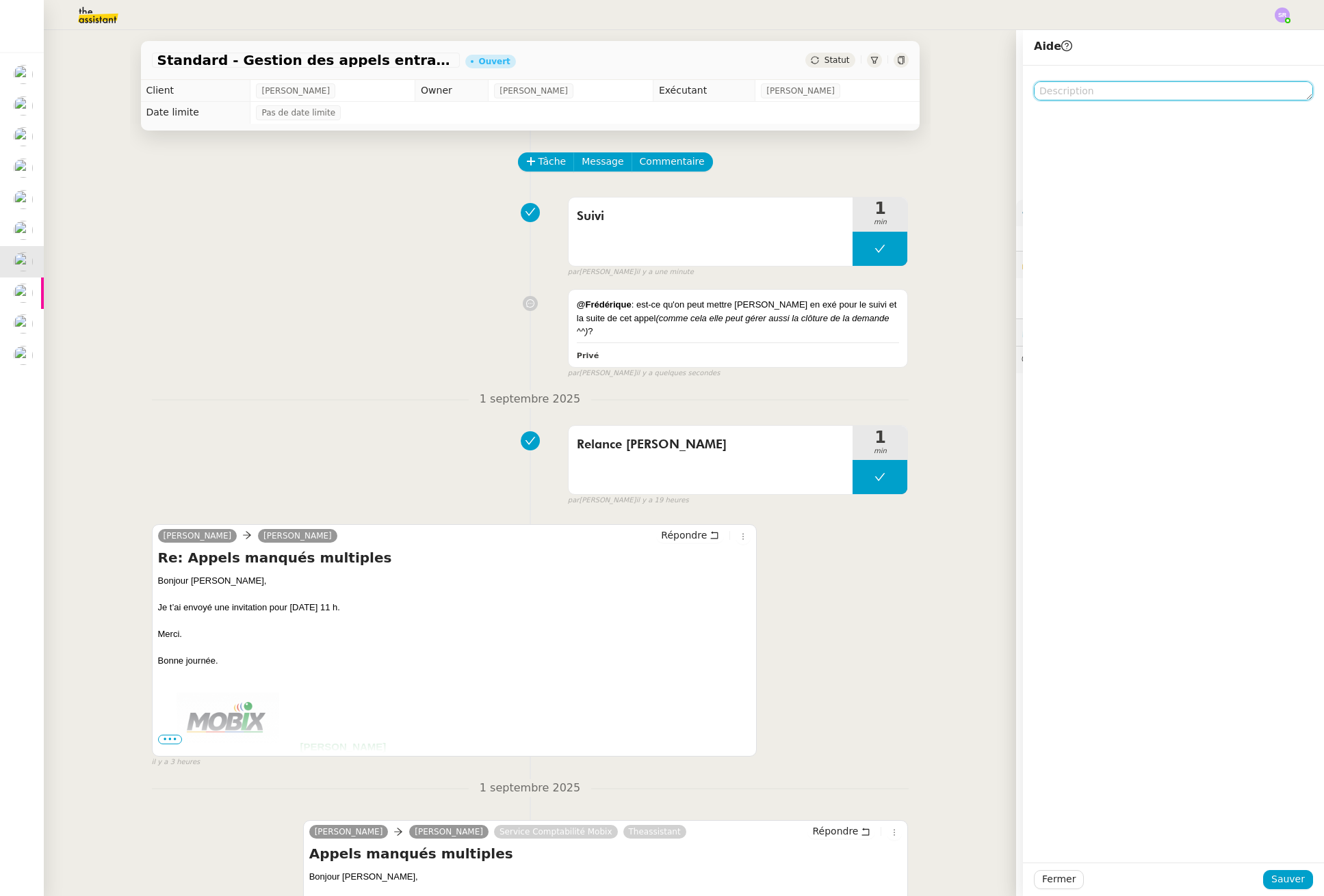
click at [1170, 96] on textarea at bounding box center [1173, 90] width 279 height 19
type textarea "@"
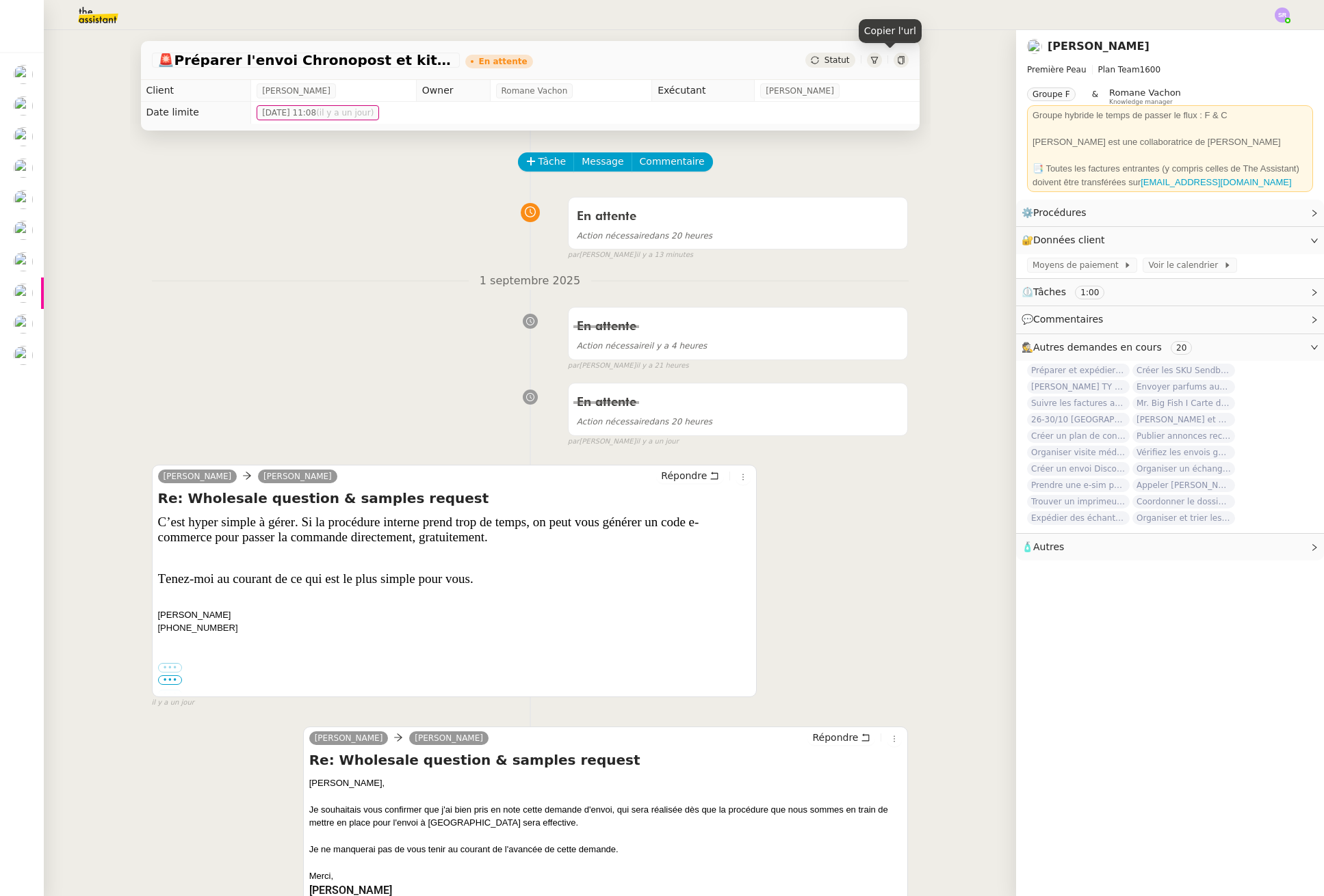
click at [896, 60] on icon at bounding box center [900, 60] width 8 height 8
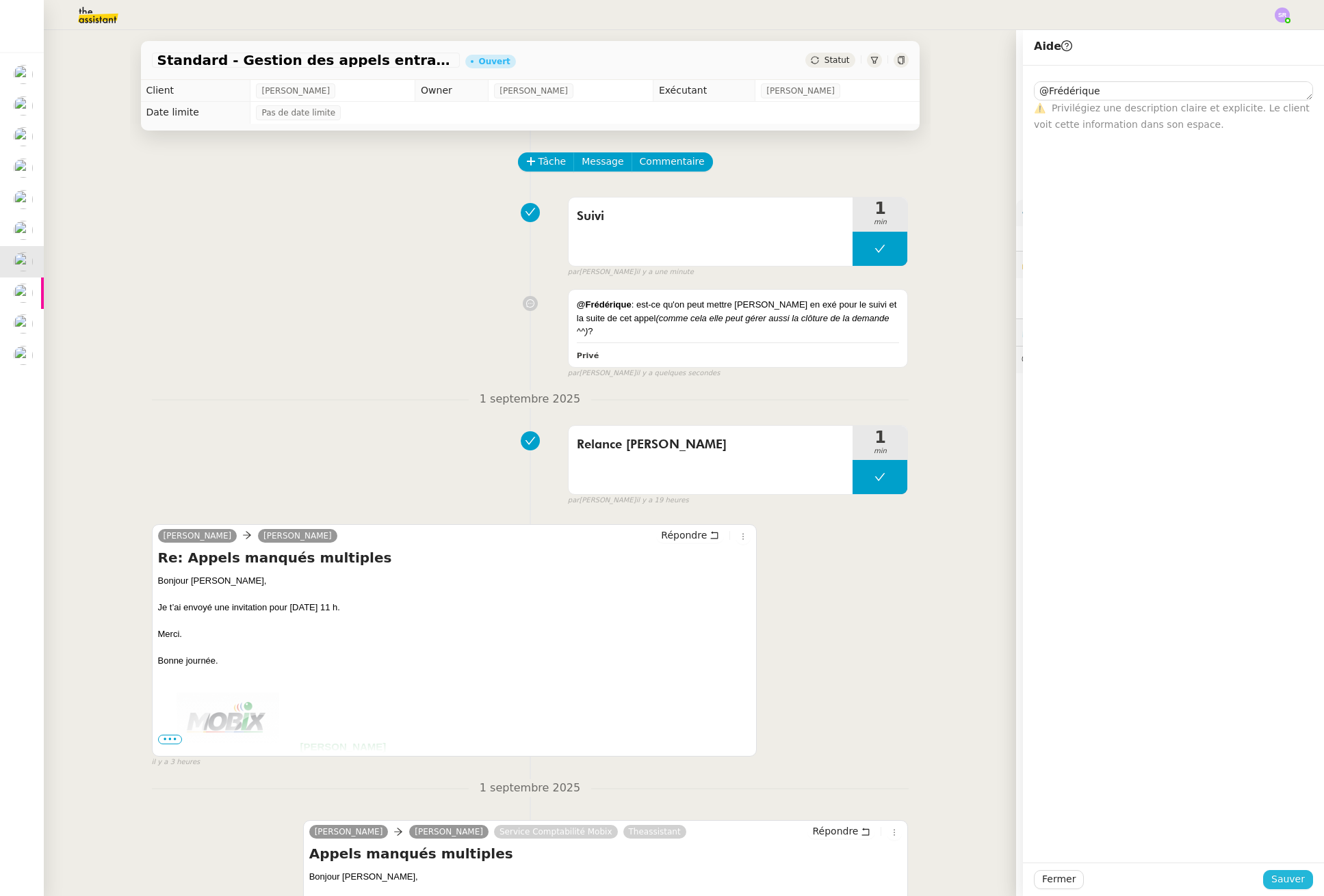
type textarea "@Frédérique"
click at [1283, 880] on span "Sauver" at bounding box center [1287, 879] width 33 height 16
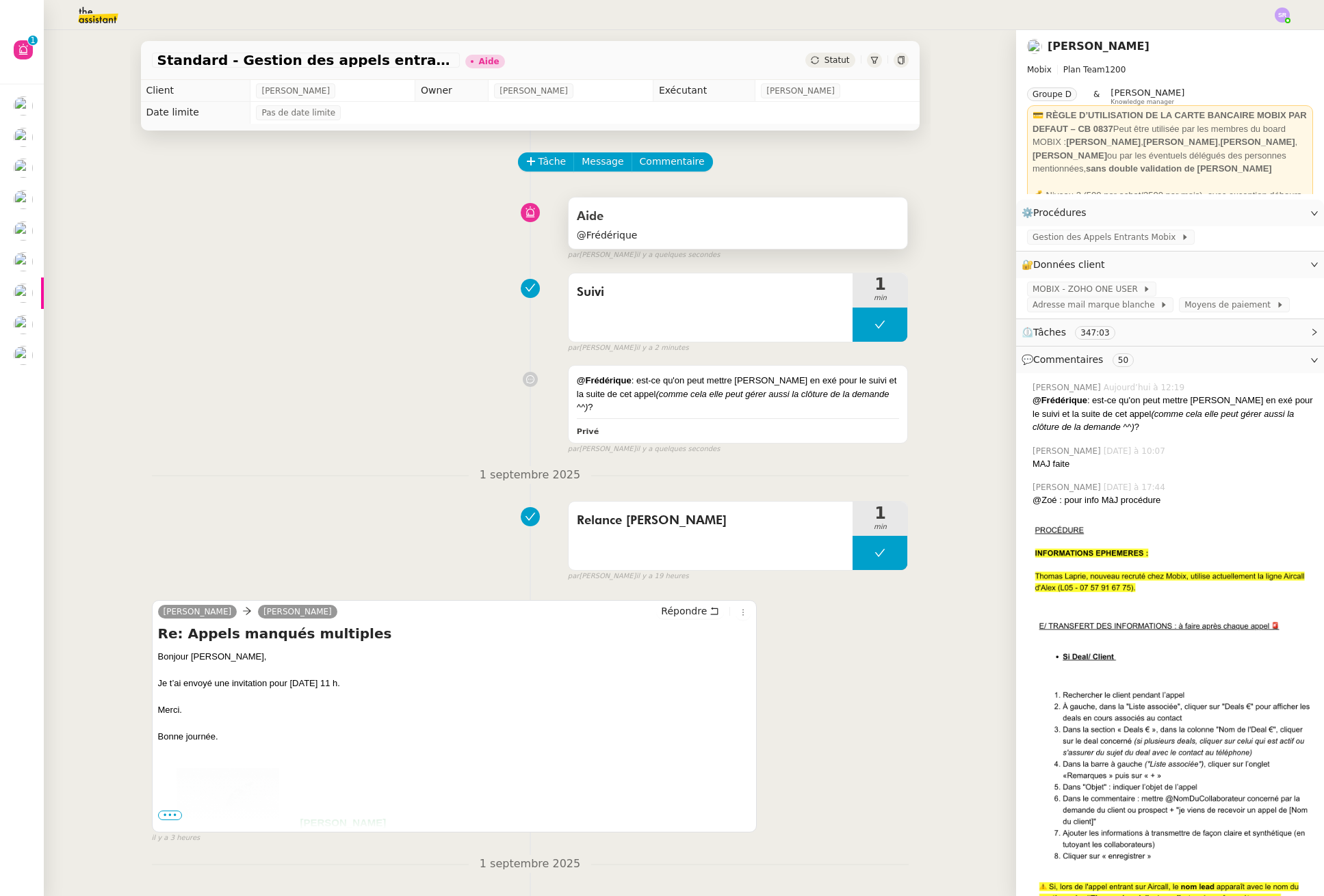
click at [822, 212] on div "Aide" at bounding box center [738, 216] width 322 height 22
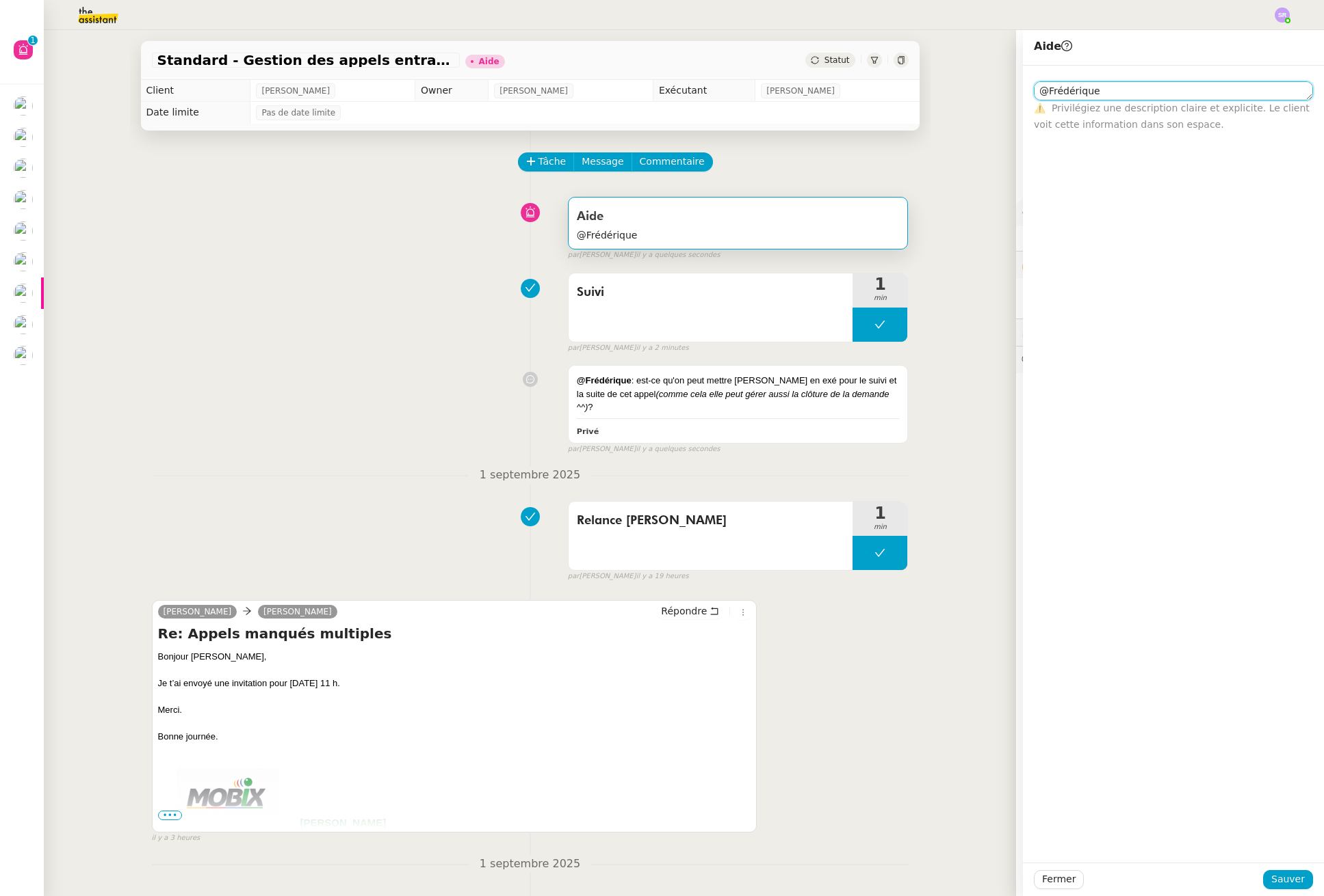
click at [1128, 92] on textarea "@Frédérique" at bounding box center [1173, 90] width 279 height 19
type textarea "@[PERSON_NAME] : changement exé"
click at [1291, 883] on span "Sauver" at bounding box center [1287, 879] width 33 height 16
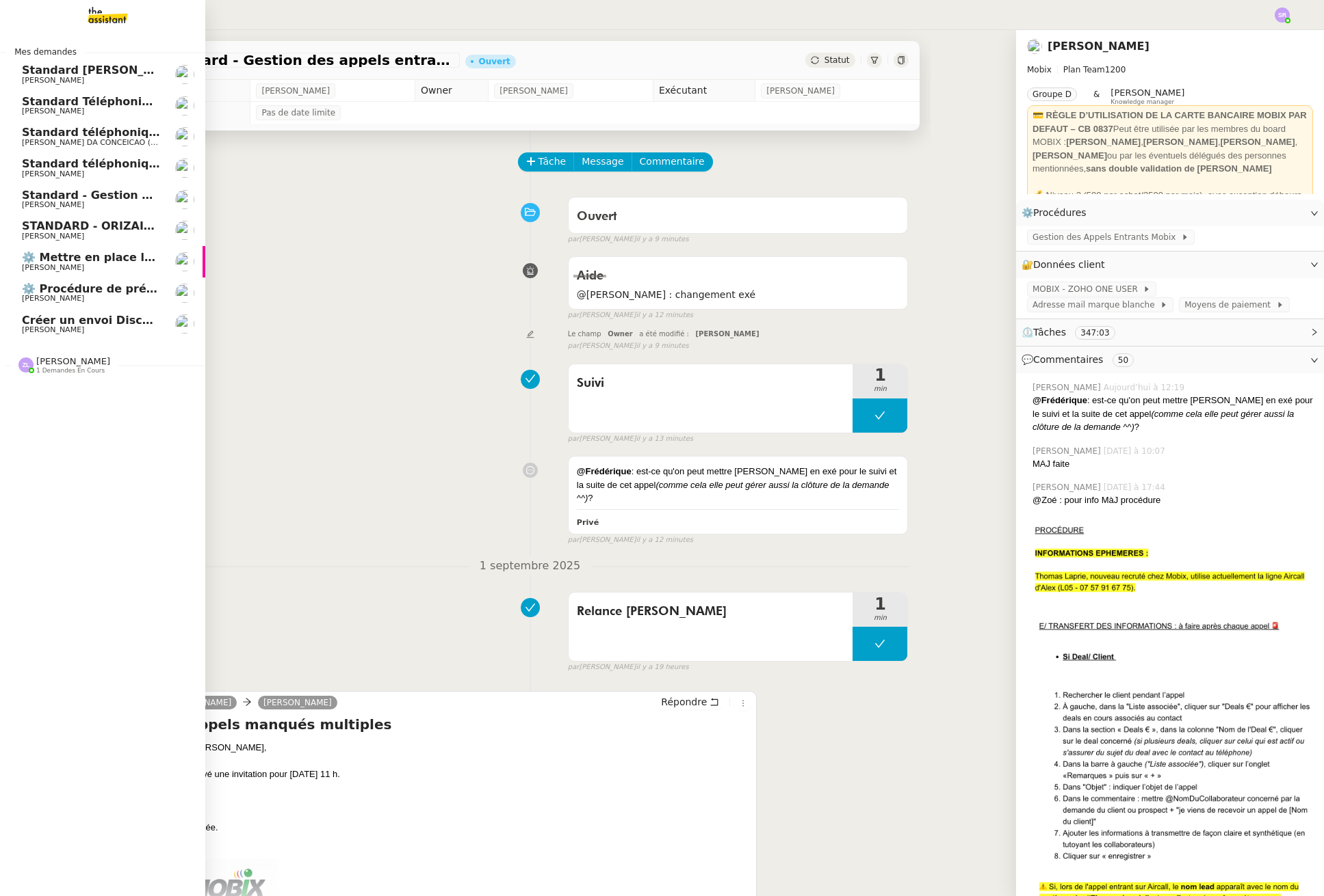
click at [31, 266] on span "[PERSON_NAME]" at bounding box center [53, 268] width 63 height 9
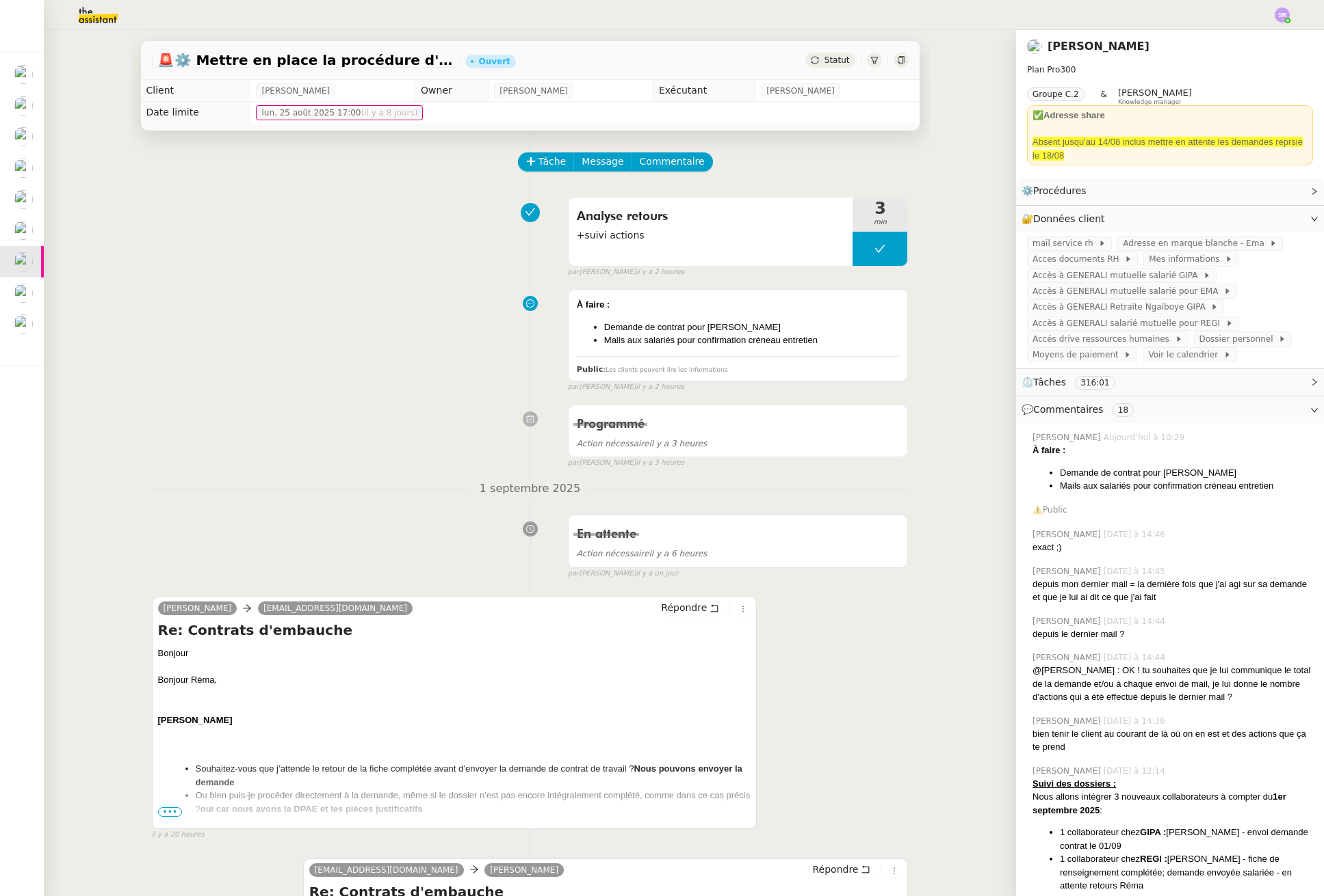
click at [270, 260] on div "Analyse retours +suivi actions 3 min false par [PERSON_NAME] il y a 2 heures" at bounding box center [530, 234] width 756 height 87
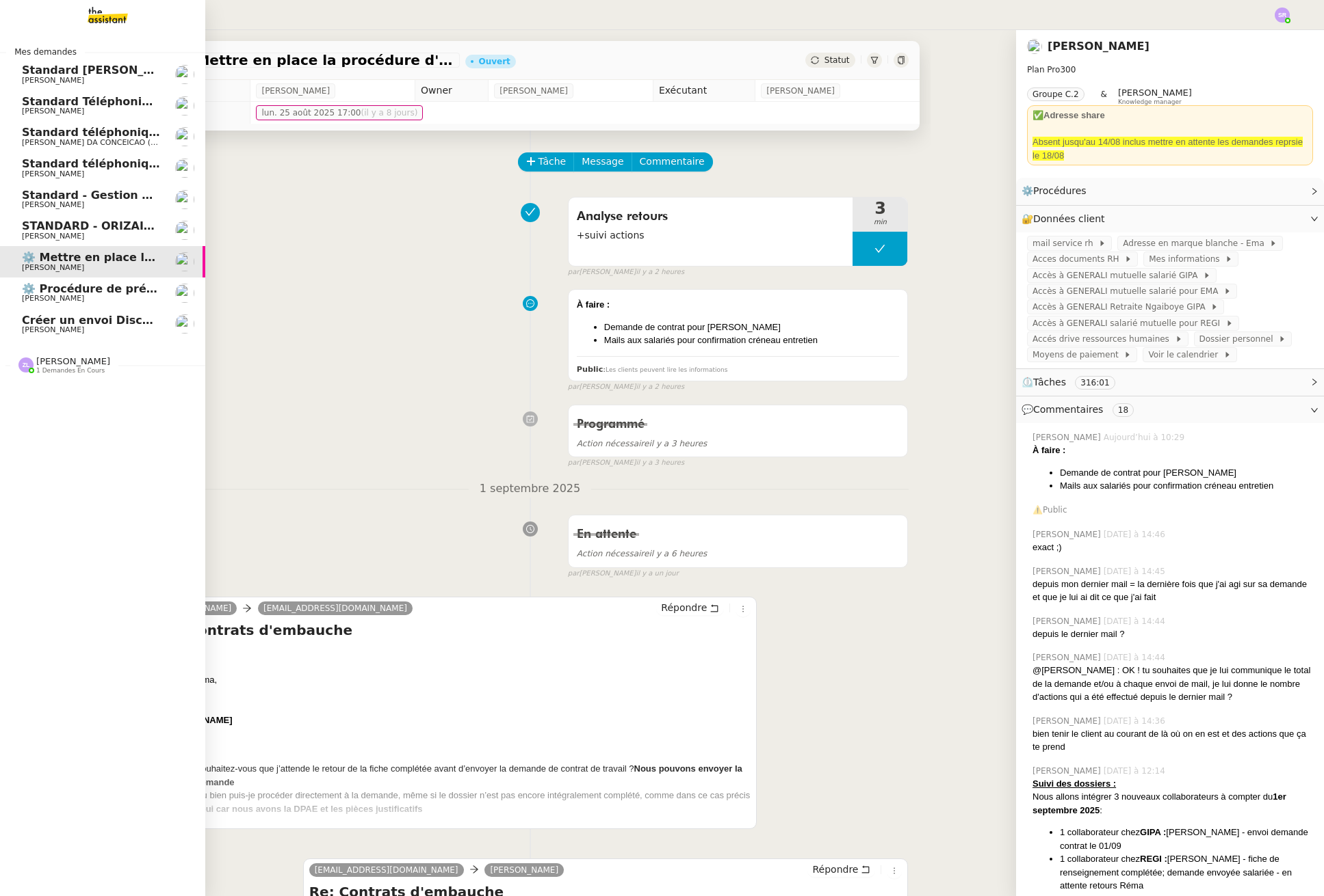
click at [39, 174] on span "[PERSON_NAME]" at bounding box center [53, 174] width 63 height 9
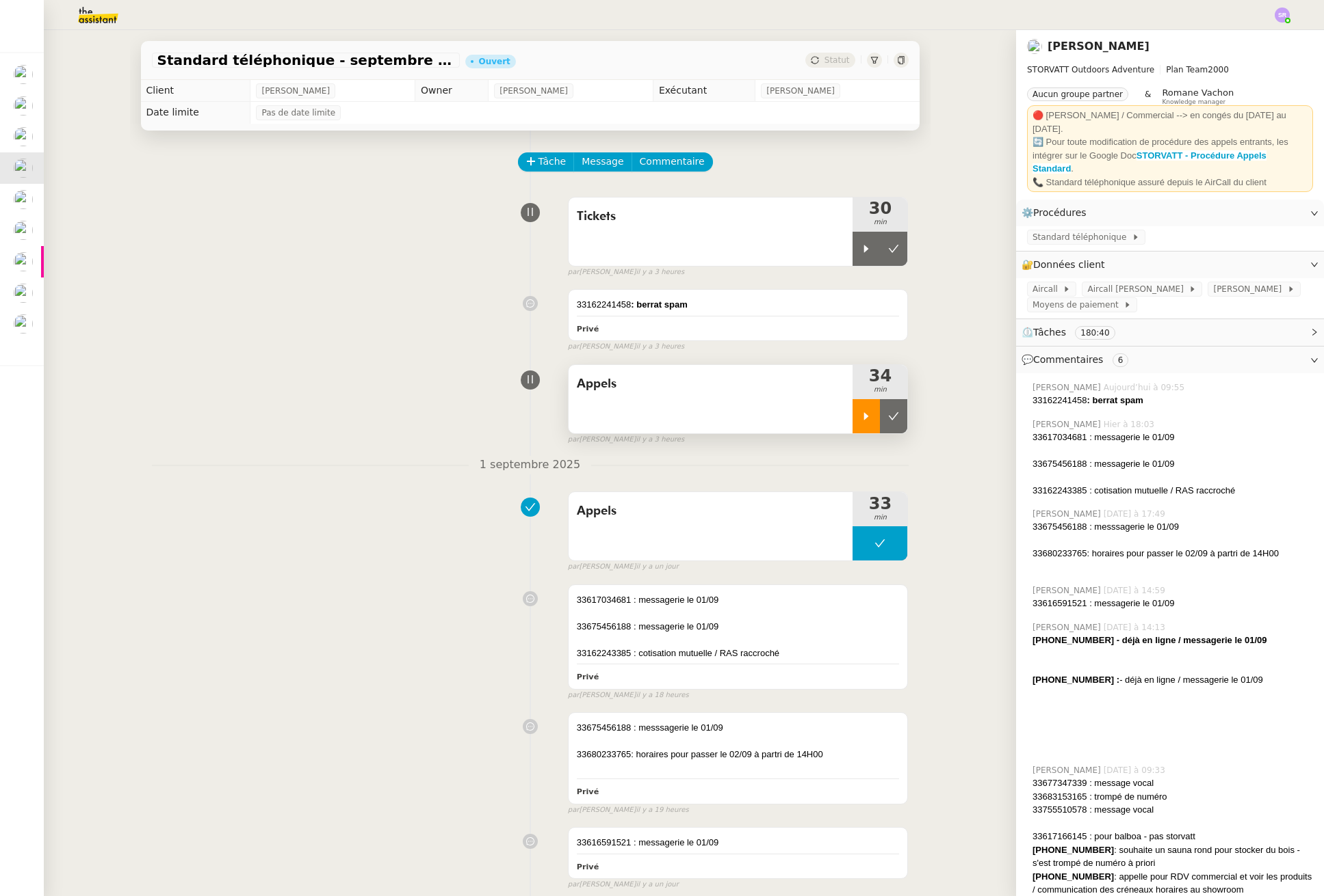
click at [852, 419] on div at bounding box center [866, 416] width 28 height 34
click at [844, 312] on div "33162241458 : berrat spam Privé" at bounding box center [738, 315] width 339 height 51
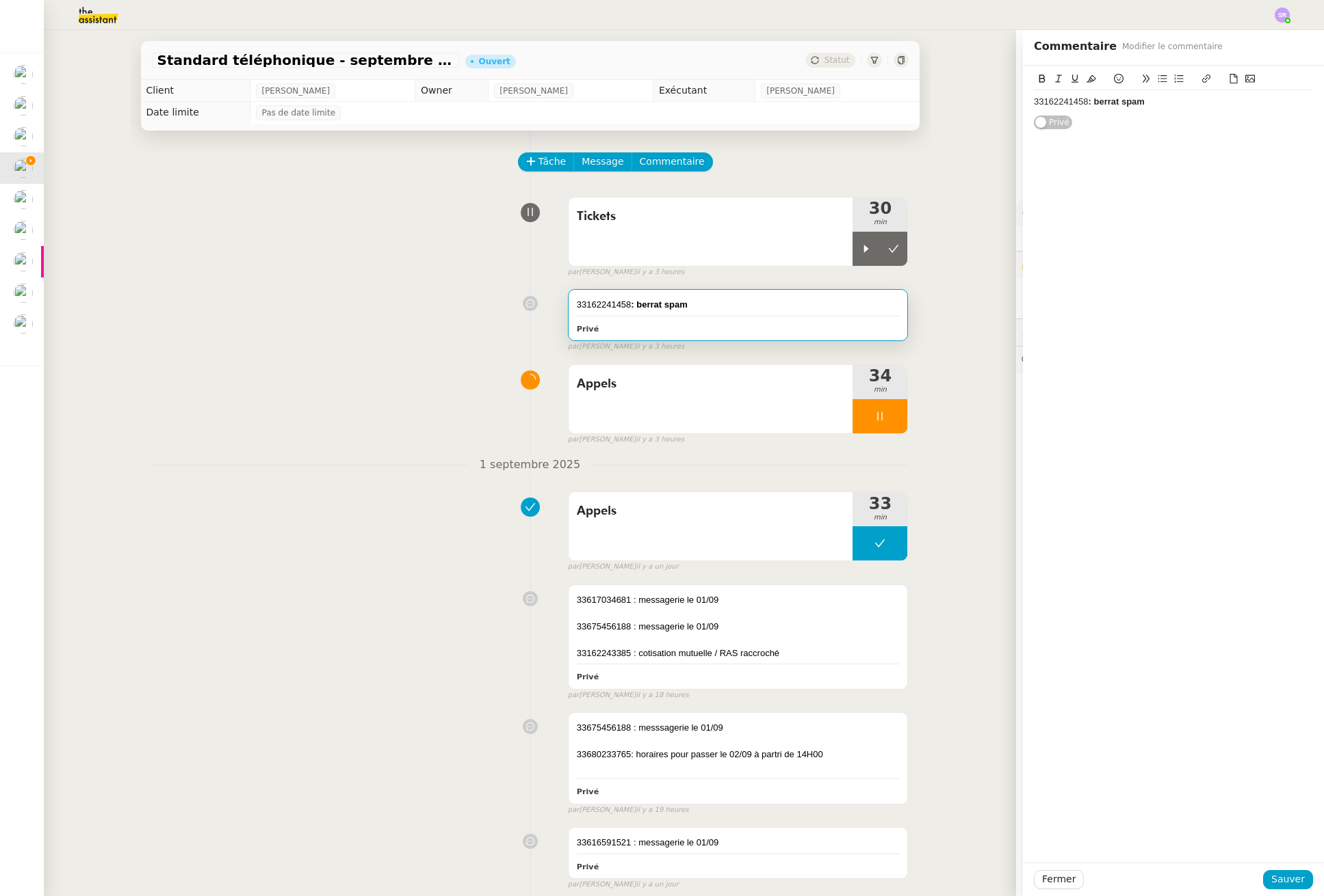
click at [1199, 90] on div at bounding box center [1173, 80] width 279 height 19
click at [1204, 102] on div "33162241458 : berrat spam" at bounding box center [1173, 101] width 279 height 12
click at [1272, 882] on span "Sauver" at bounding box center [1287, 879] width 33 height 16
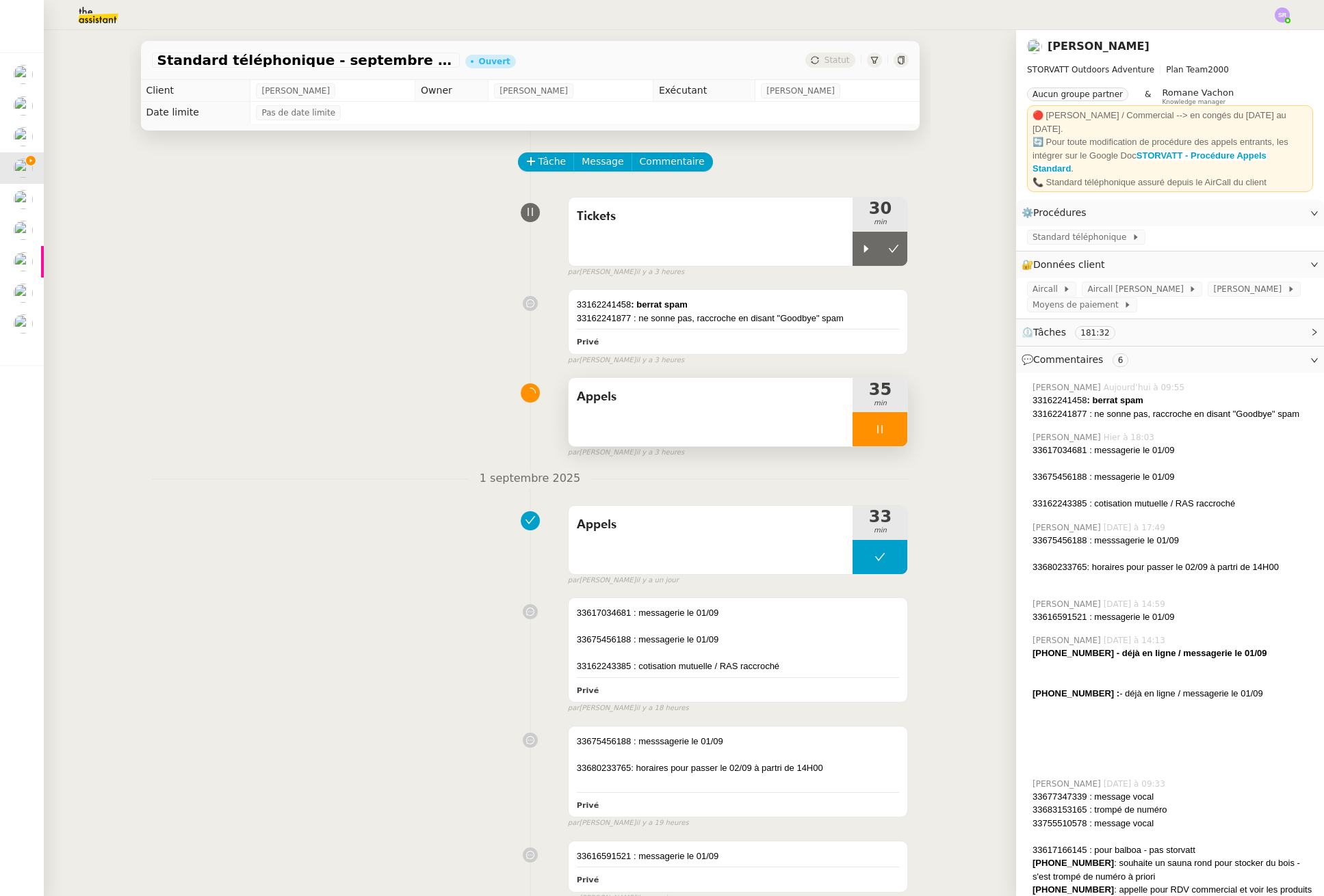
click at [873, 431] on div at bounding box center [879, 429] width 54 height 34
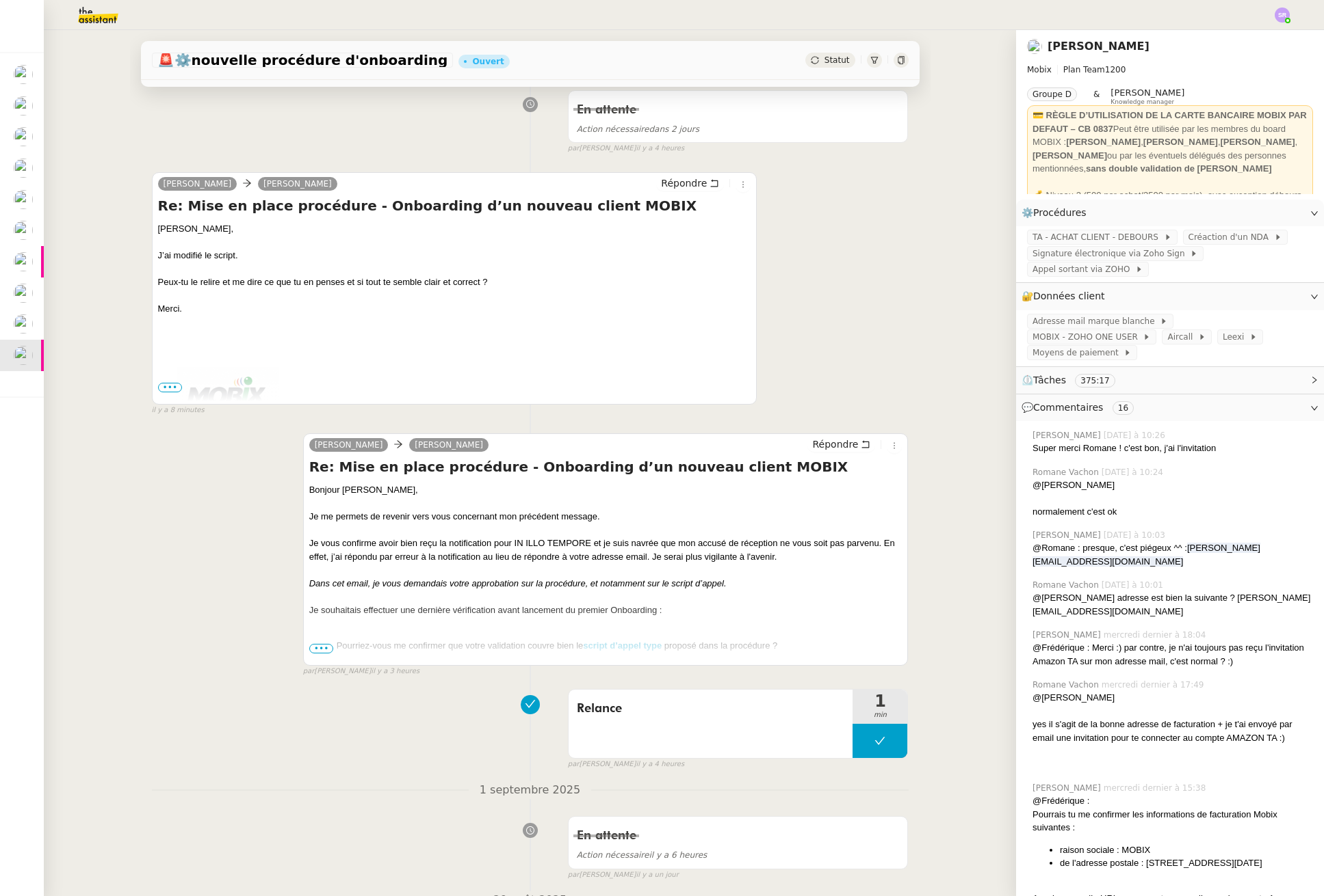
scroll to position [358, 0]
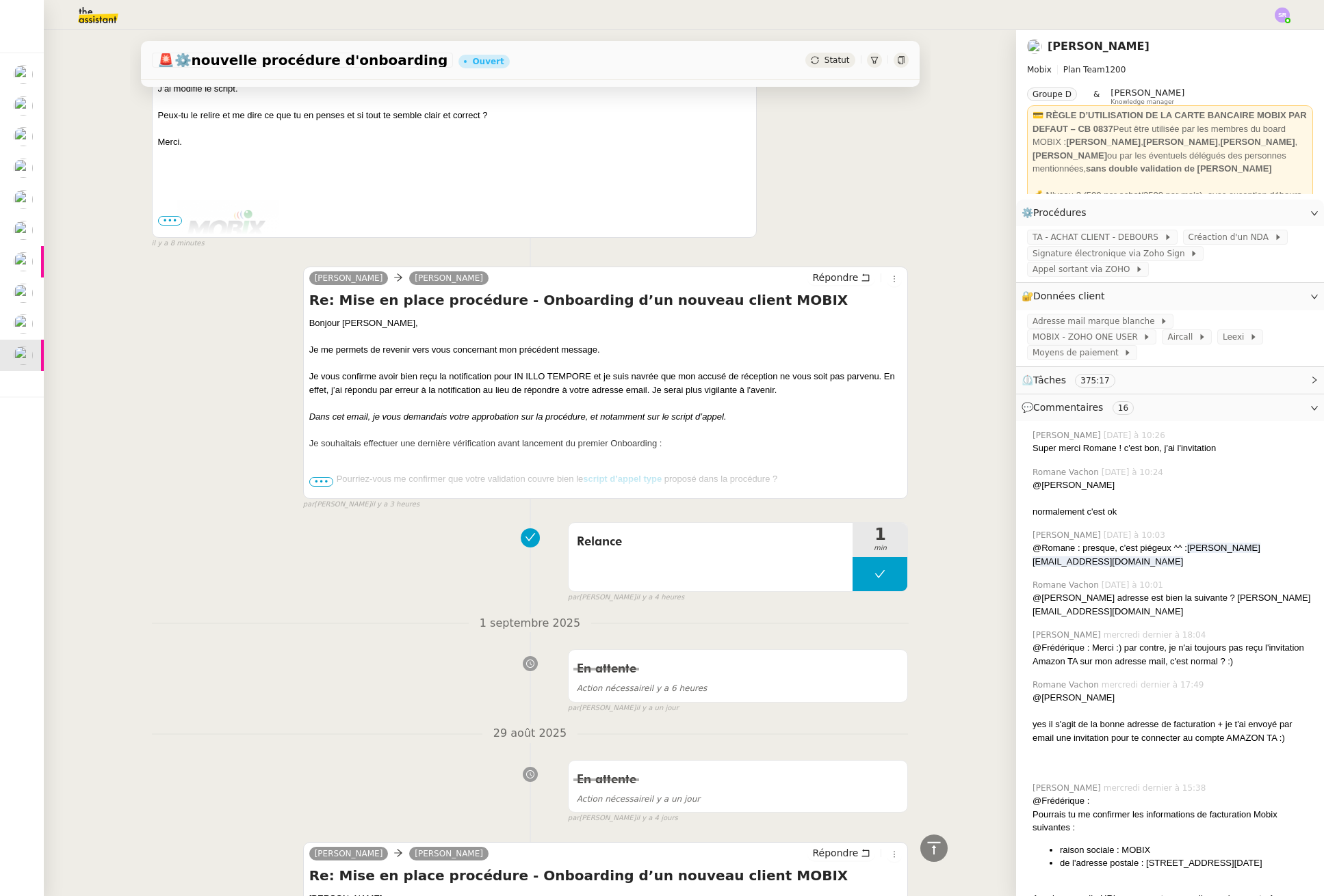
click at [316, 482] on span "•••" at bounding box center [322, 482] width 25 height 9
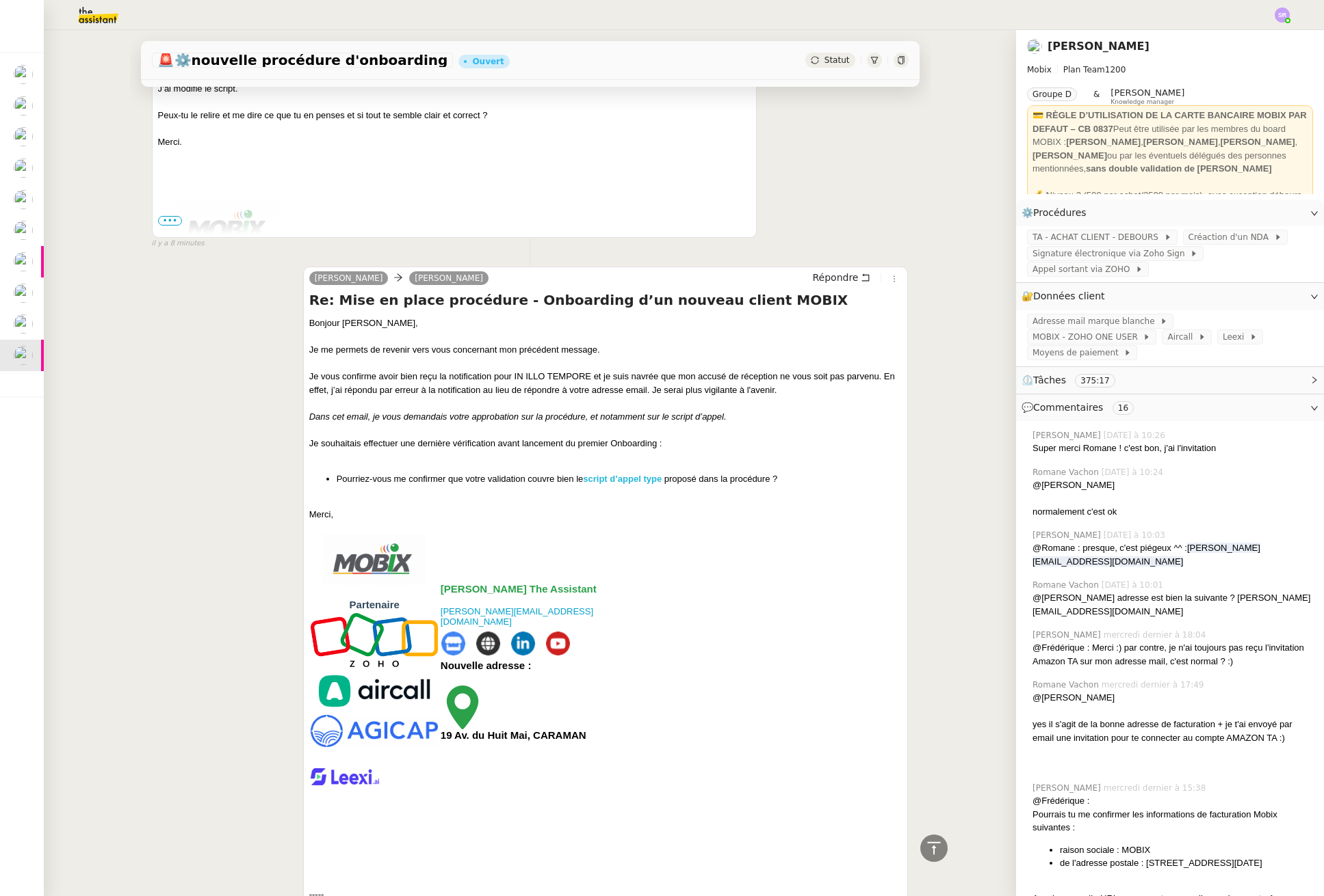
click at [623, 482] on strong "script d’appel type" at bounding box center [622, 479] width 78 height 10
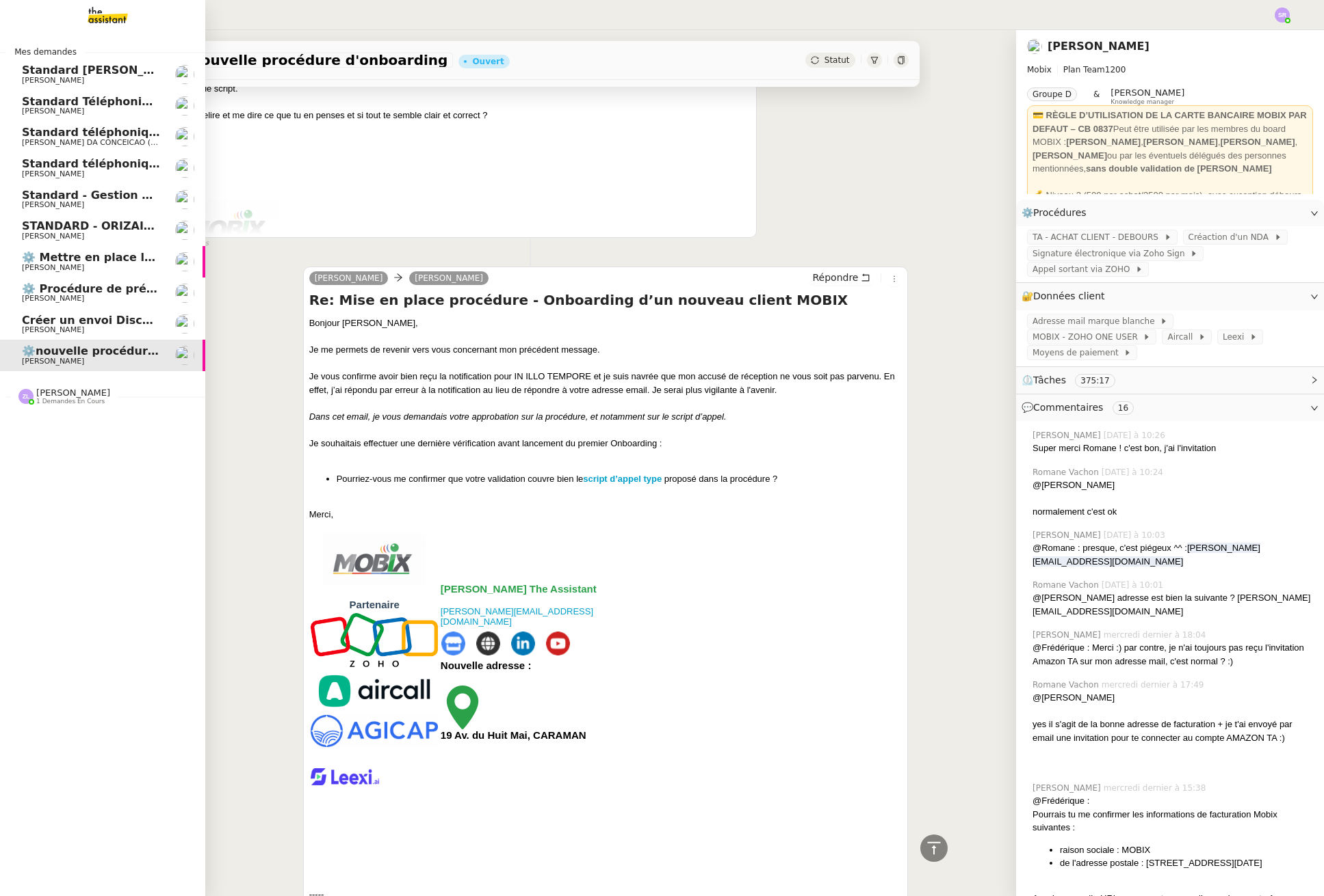
click at [111, 236] on span "[PERSON_NAME]" at bounding box center [91, 236] width 138 height 8
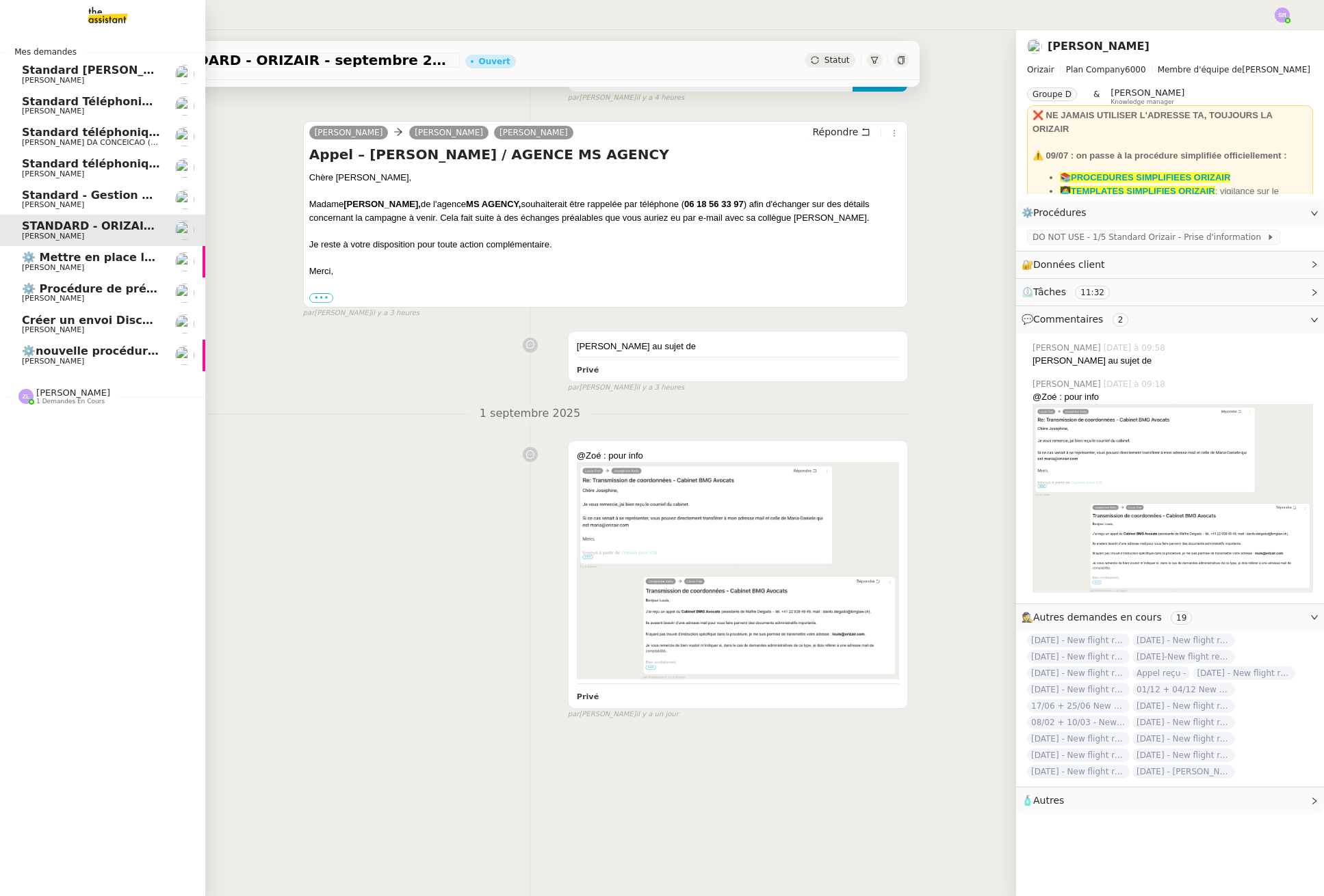
click at [139, 207] on span "[PERSON_NAME]" at bounding box center [91, 204] width 138 height 8
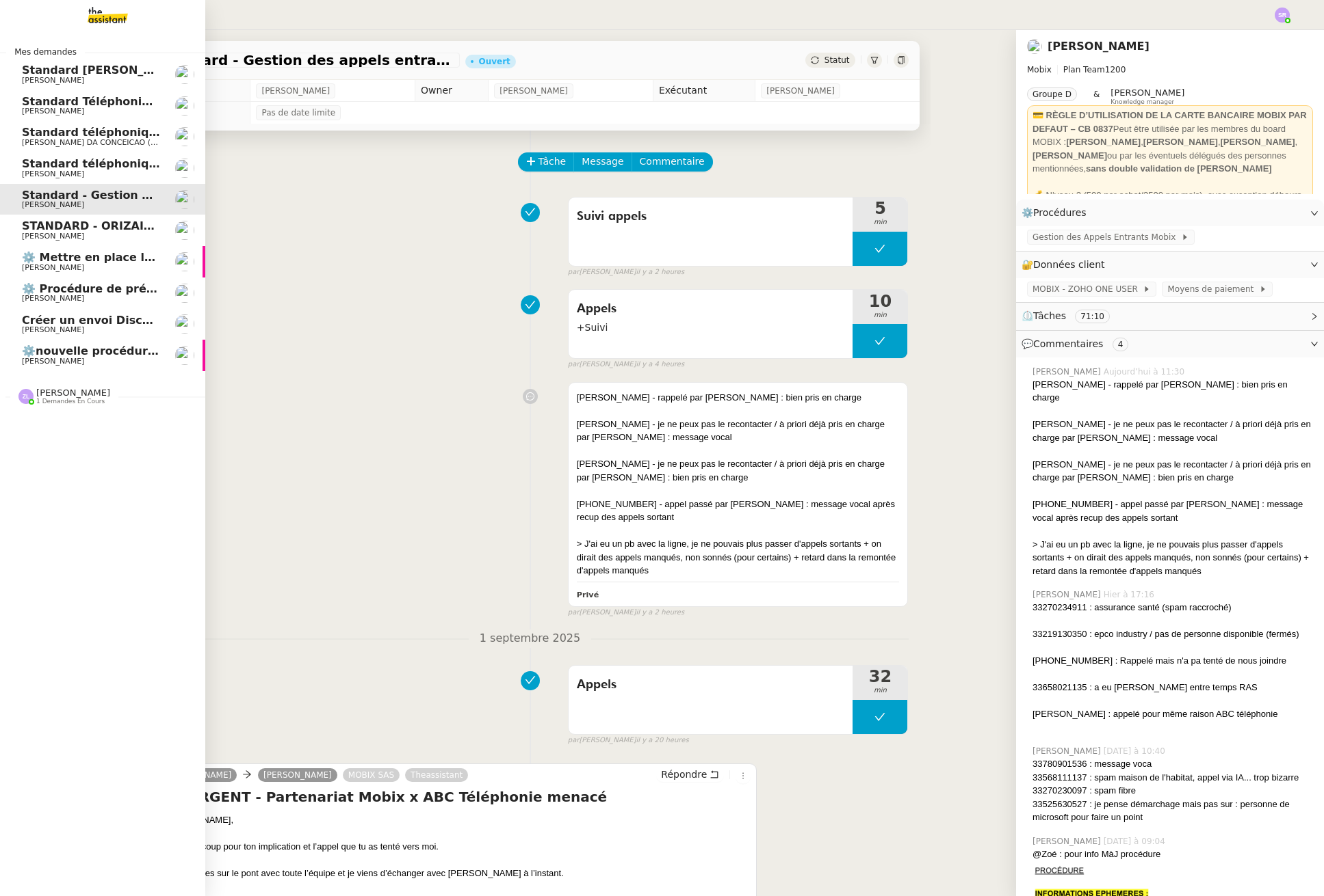
click at [33, 167] on span "Standard téléphonique - septembre 2025" at bounding box center [149, 164] width 255 height 13
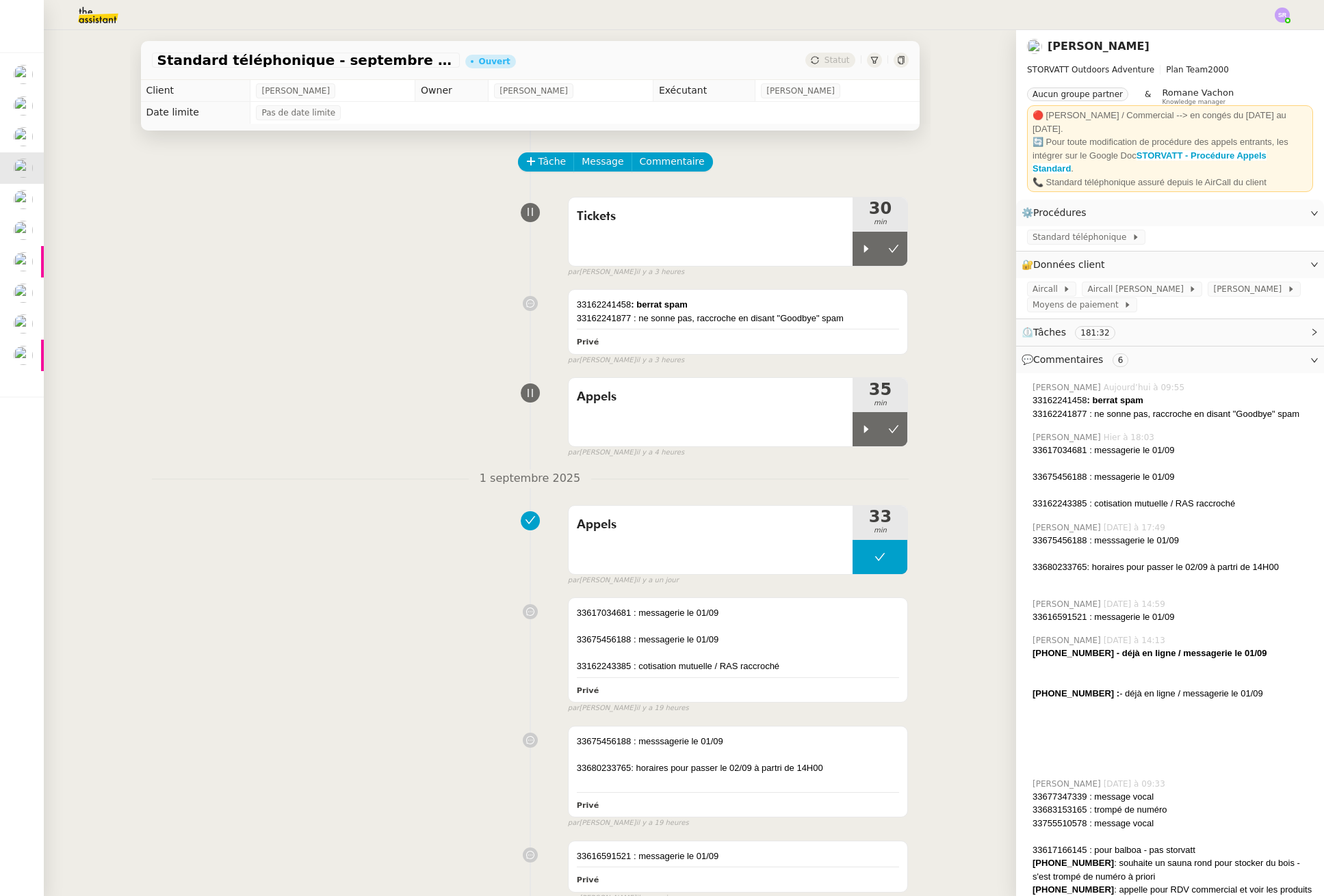
drag, startPoint x: 878, startPoint y: 426, endPoint x: 881, endPoint y: 370, distance: 56.1
click at [888, 426] on icon at bounding box center [894, 429] width 11 height 11
click at [886, 258] on button at bounding box center [894, 249] width 28 height 34
